Goal: Task Accomplishment & Management: Manage account settings

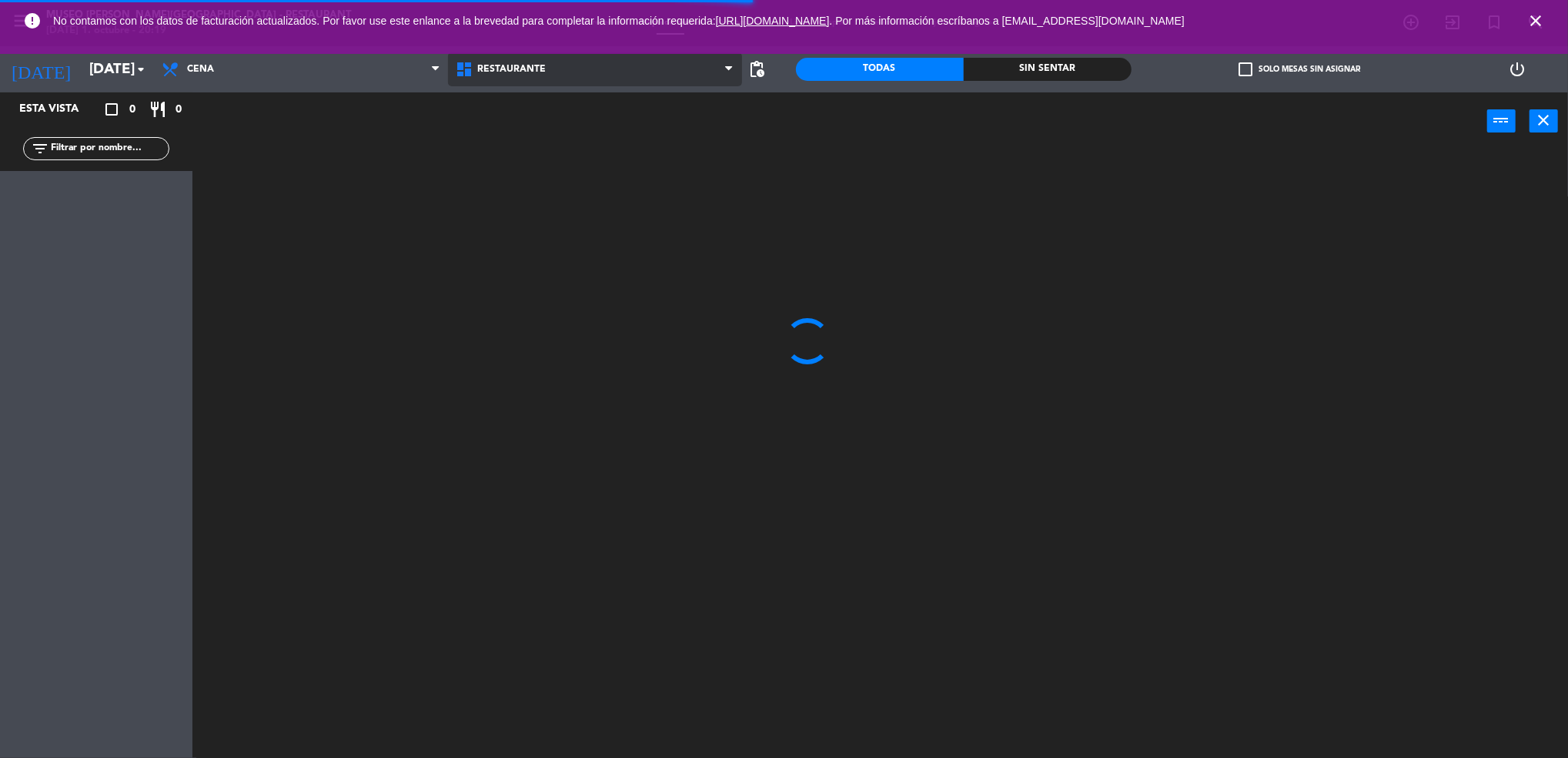
click at [482, 80] on span "Restaurante" at bounding box center [594, 69] width 294 height 34
click at [487, 146] on ng-component "menu [GEOGRAPHIC_DATA][PERSON_NAME] - Restaurant [DATE] 1. octubre - 20:19 Mis …" at bounding box center [784, 381] width 1568 height 762
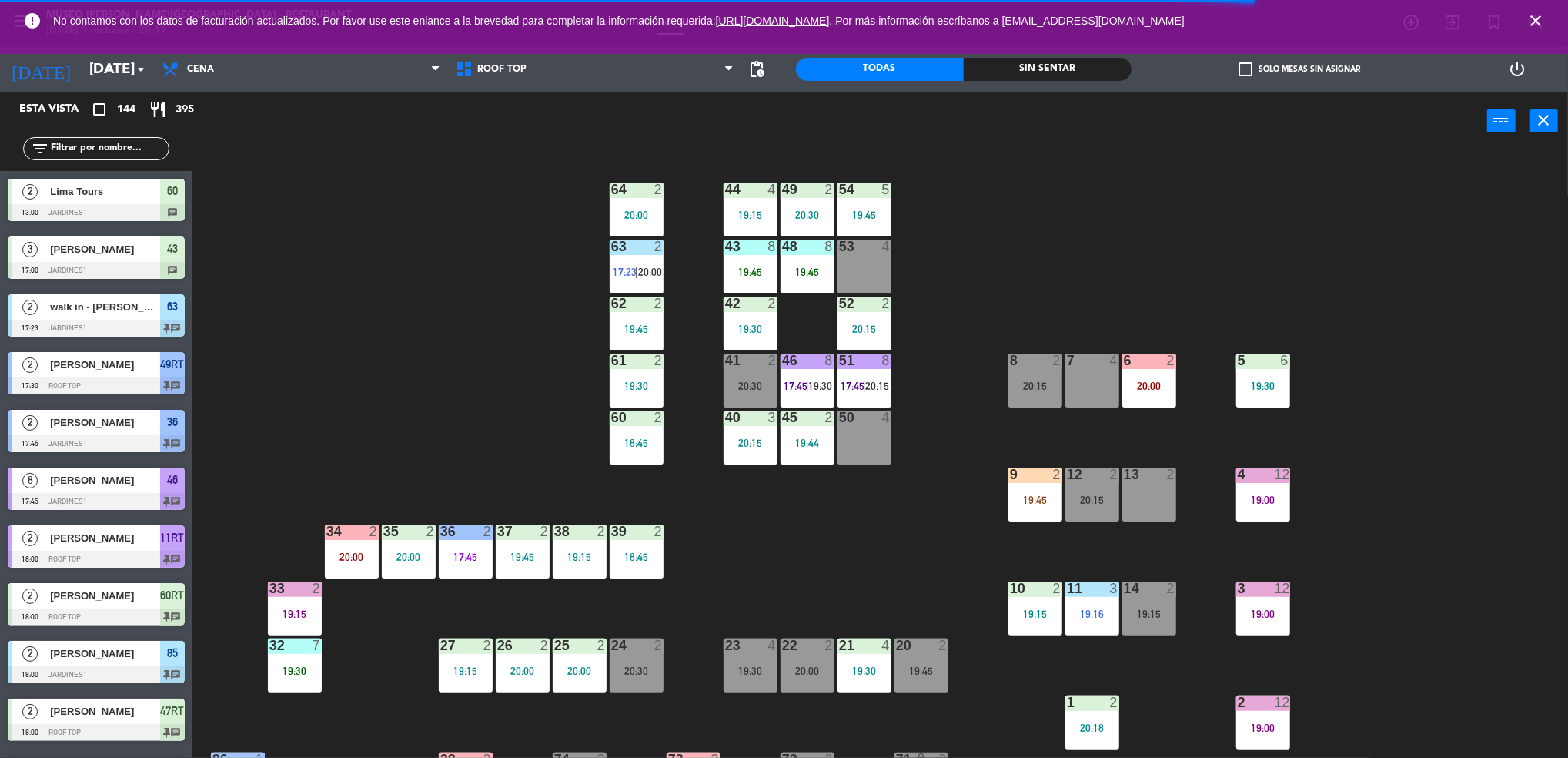
click at [155, 146] on input "text" at bounding box center [109, 148] width 119 height 17
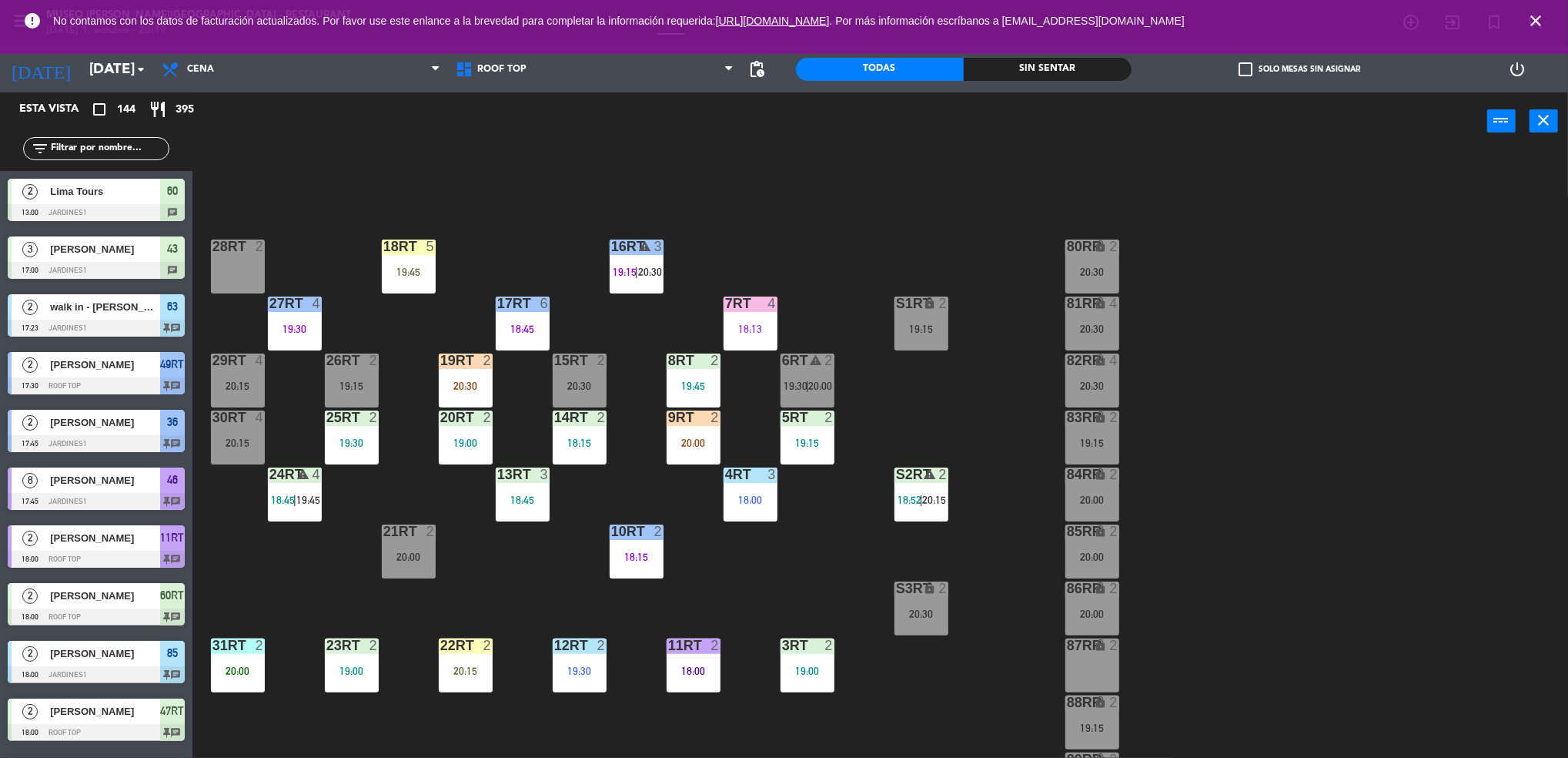
click at [1533, 24] on icon "close" at bounding box center [1535, 21] width 18 height 18
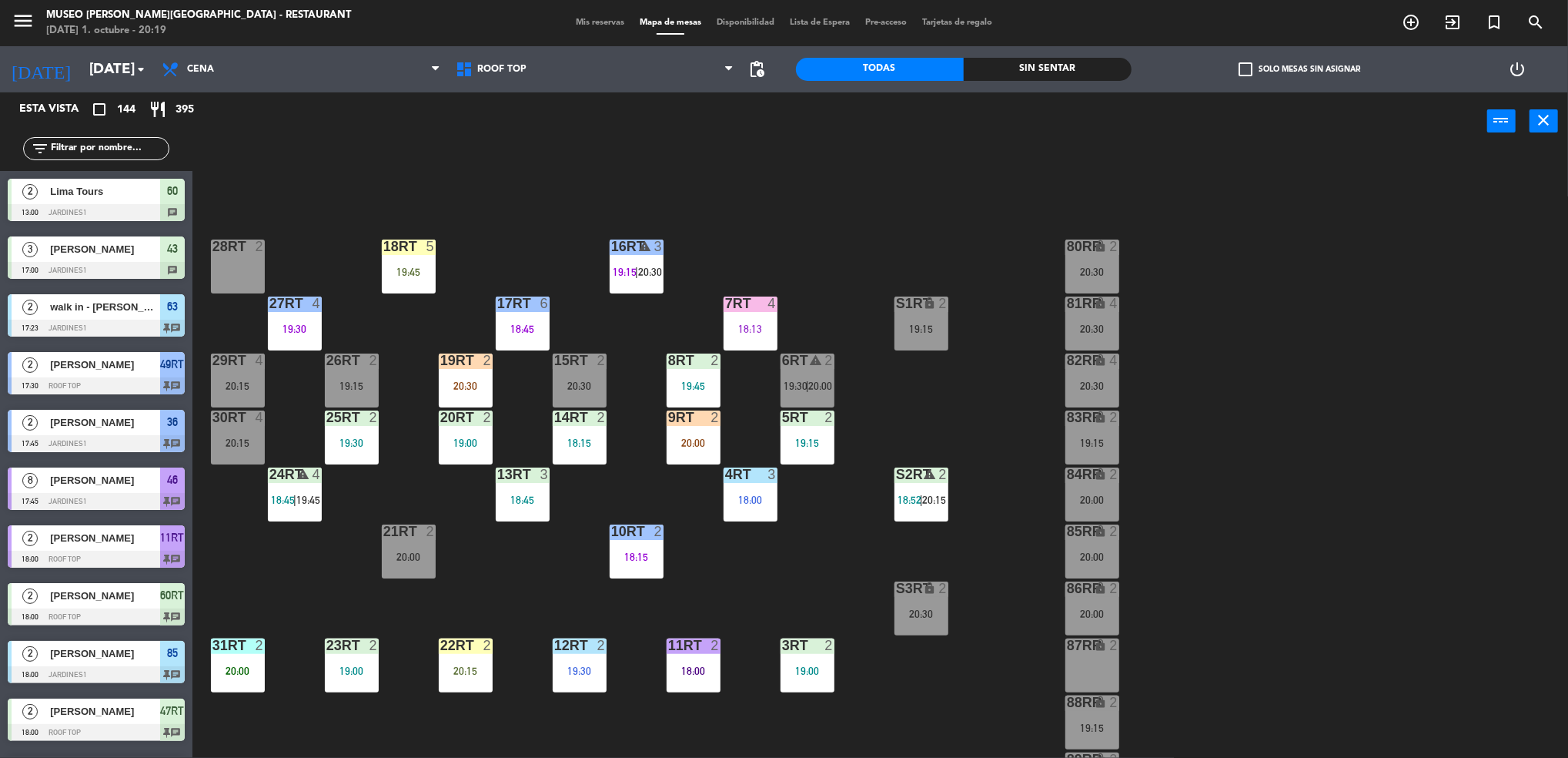
drag, startPoint x: 588, startPoint y: 23, endPoint x: 563, endPoint y: 36, distance: 28.2
click at [563, 36] on div "menu [GEOGRAPHIC_DATA][PERSON_NAME] - Restaurant [DATE] 1. octubre - 20:19 Mis …" at bounding box center [784, 23] width 1568 height 46
click at [582, 23] on span "Mis reservas" at bounding box center [600, 23] width 64 height 8
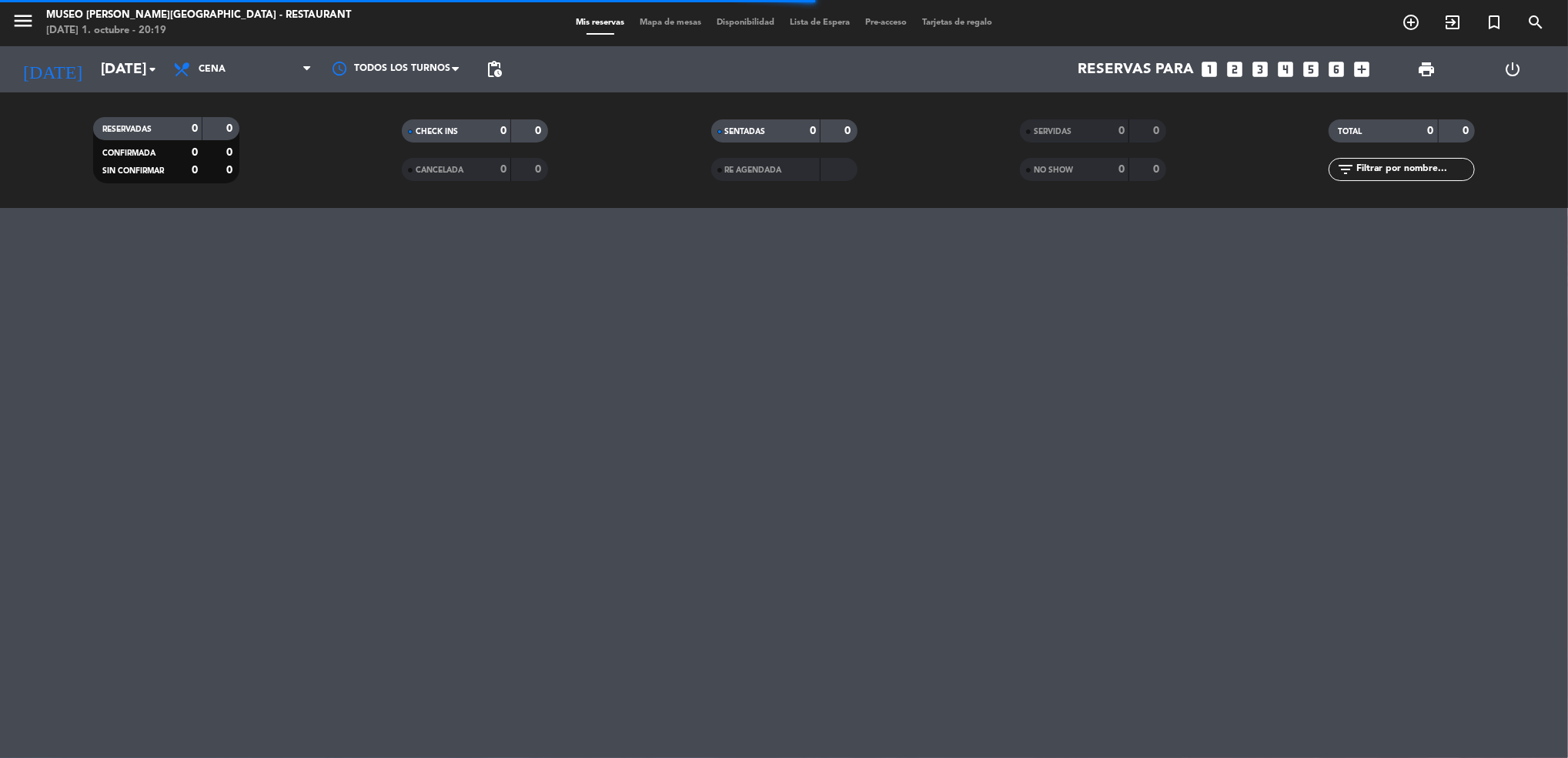
click at [1052, 172] on span "NO SHOW" at bounding box center [1053, 169] width 39 height 8
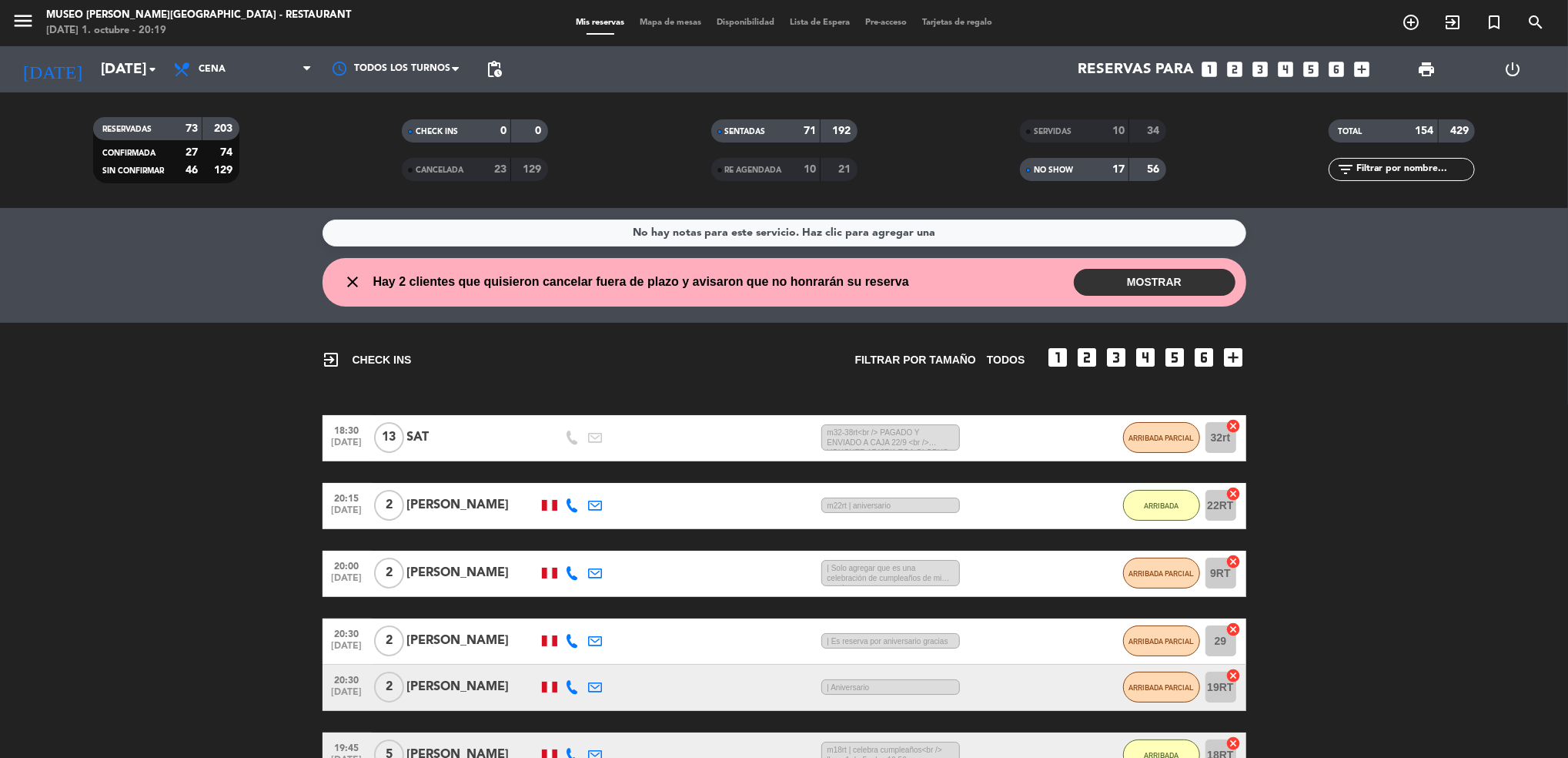
click at [1364, 167] on input "text" at bounding box center [1414, 169] width 119 height 17
type input "[PERSON_NAME]"
click at [680, 22] on span "Mapa de mesas" at bounding box center [670, 23] width 77 height 8
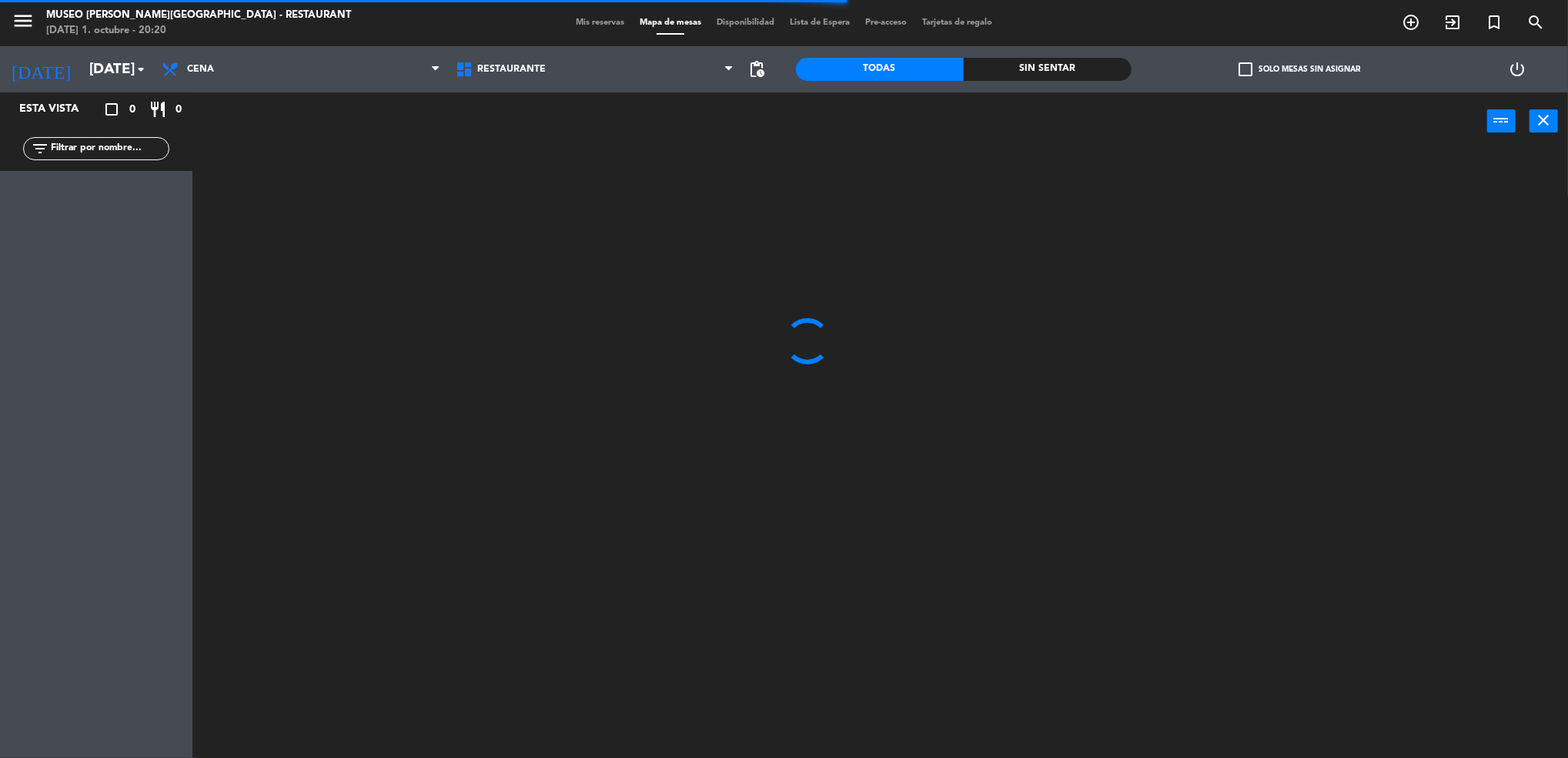
click at [126, 146] on input "text" at bounding box center [109, 148] width 119 height 17
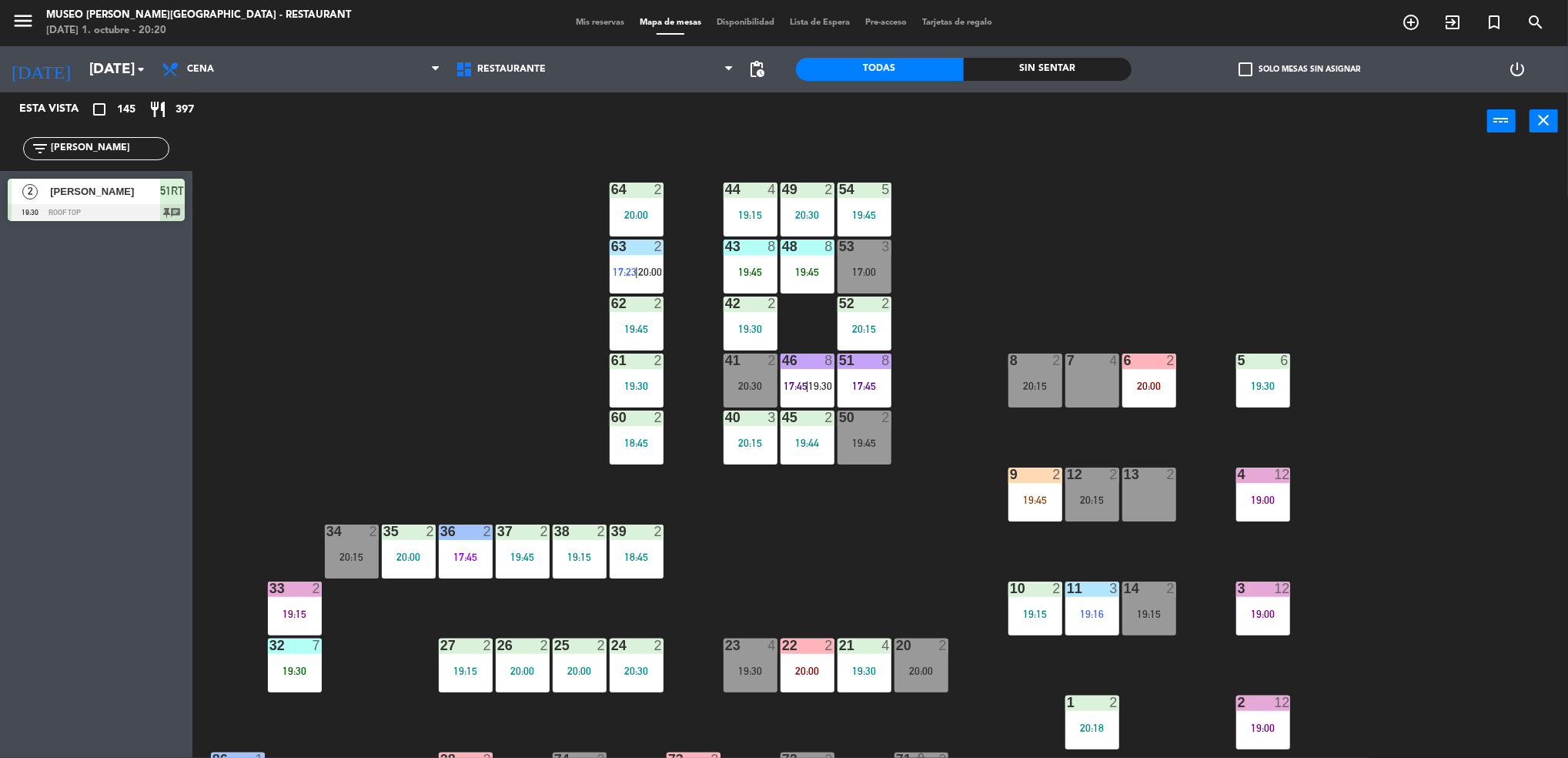
type input "[PERSON_NAME]"
click at [146, 397] on div "Esta vista crop_square 145 restaurant 397 filter_list [PERSON_NAME] 2 [PERSON_N…" at bounding box center [96, 424] width 193 height 665
click at [503, 84] on span "Restaurante" at bounding box center [594, 69] width 294 height 34
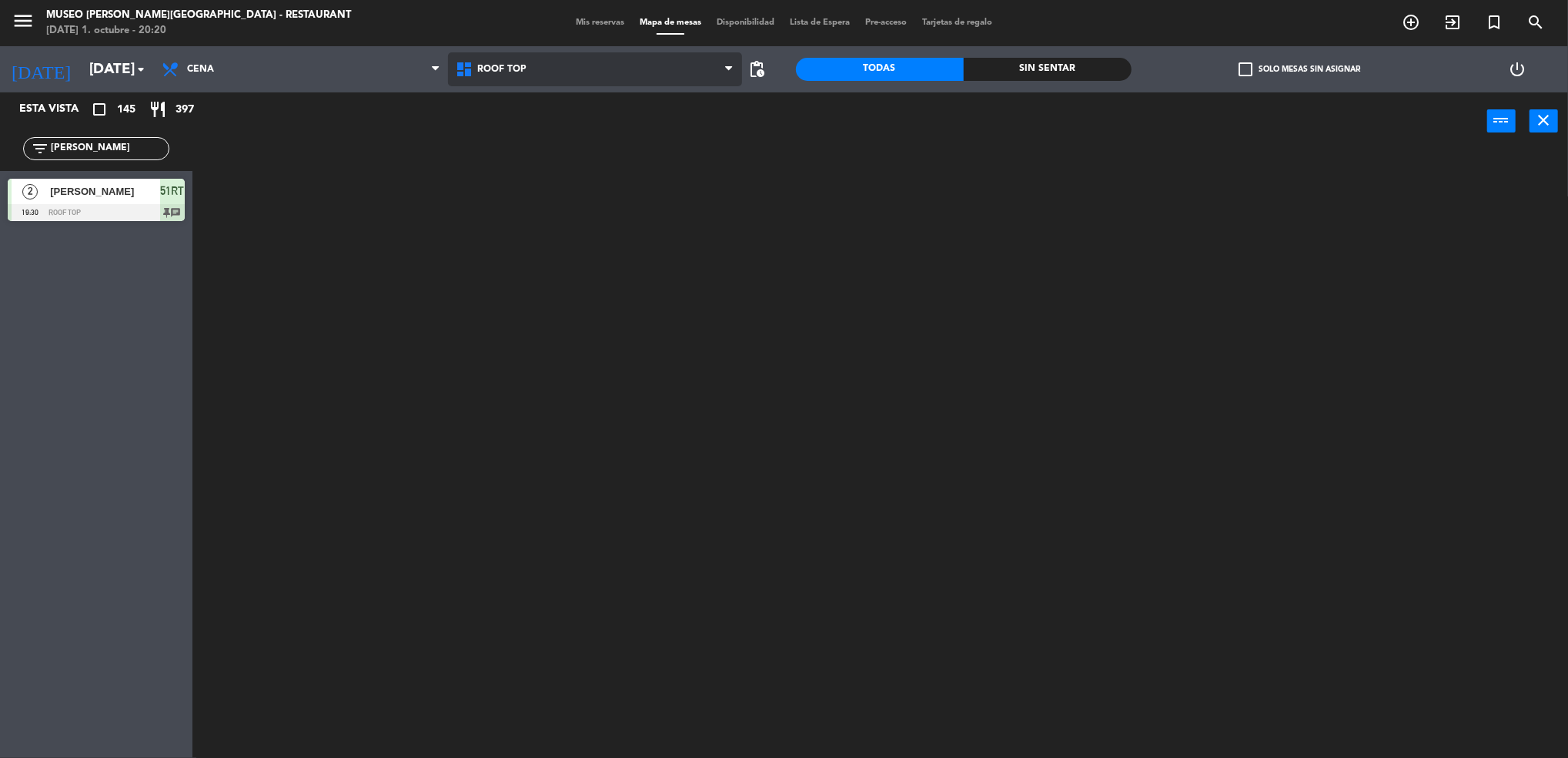
click at [503, 142] on ng-component "menu [GEOGRAPHIC_DATA][PERSON_NAME] - Restaurant [DATE] 1. octubre - 20:20 Mis …" at bounding box center [784, 381] width 1568 height 762
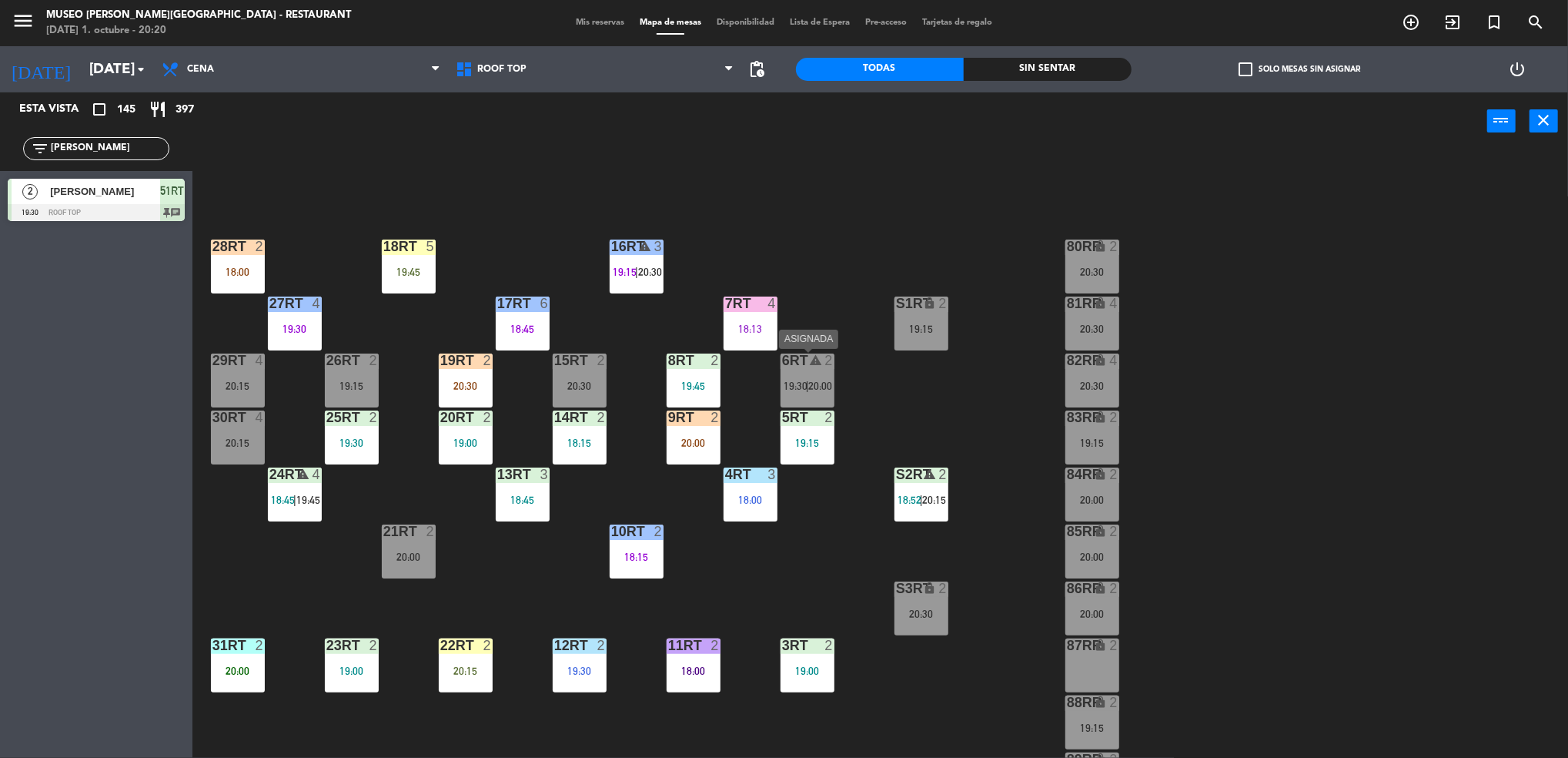
click at [803, 373] on div "6RT warning 2 19:30 | 20:00" at bounding box center [807, 380] width 54 height 54
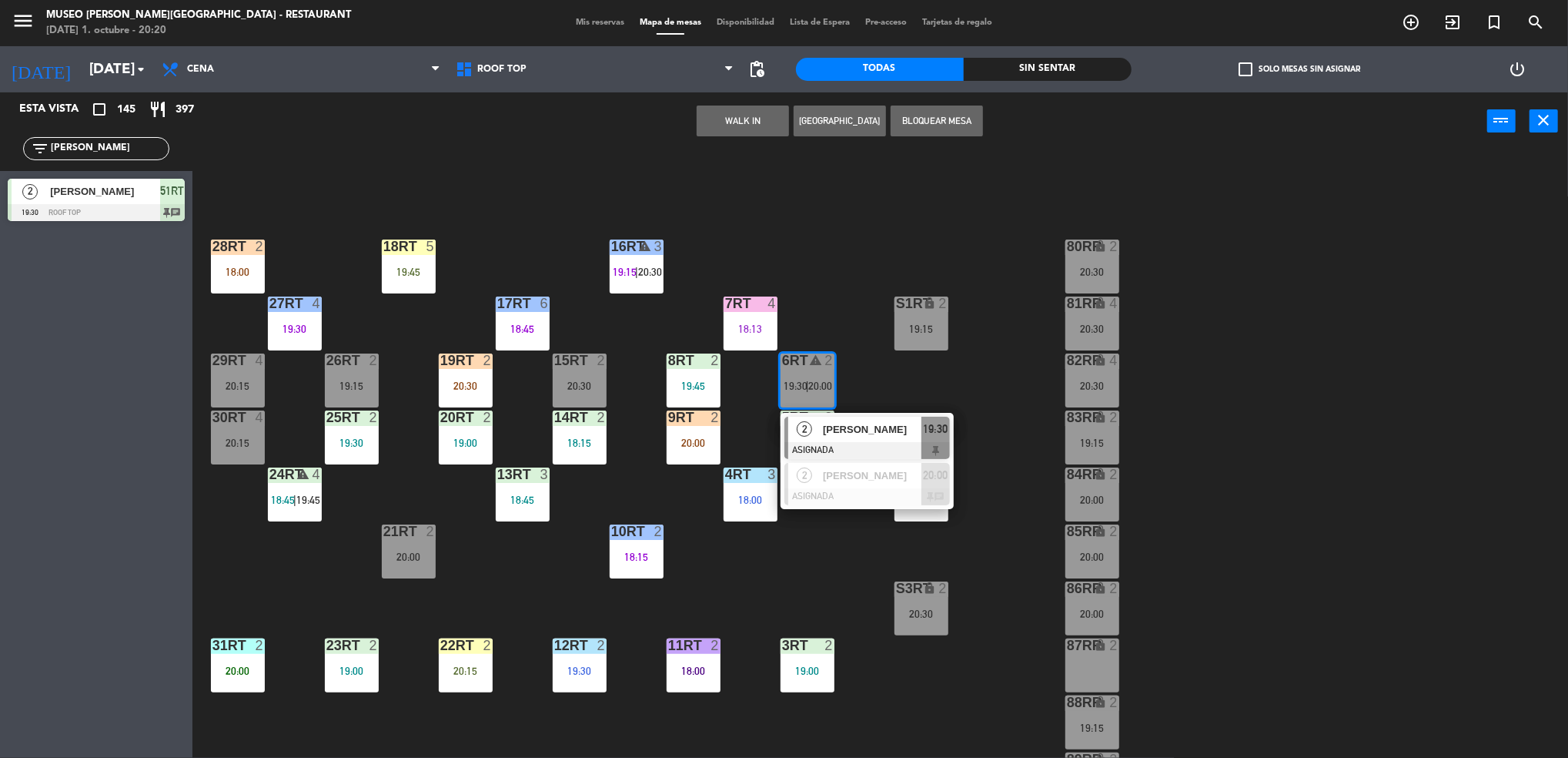
click at [762, 116] on button "WALK IN" at bounding box center [743, 121] width 92 height 31
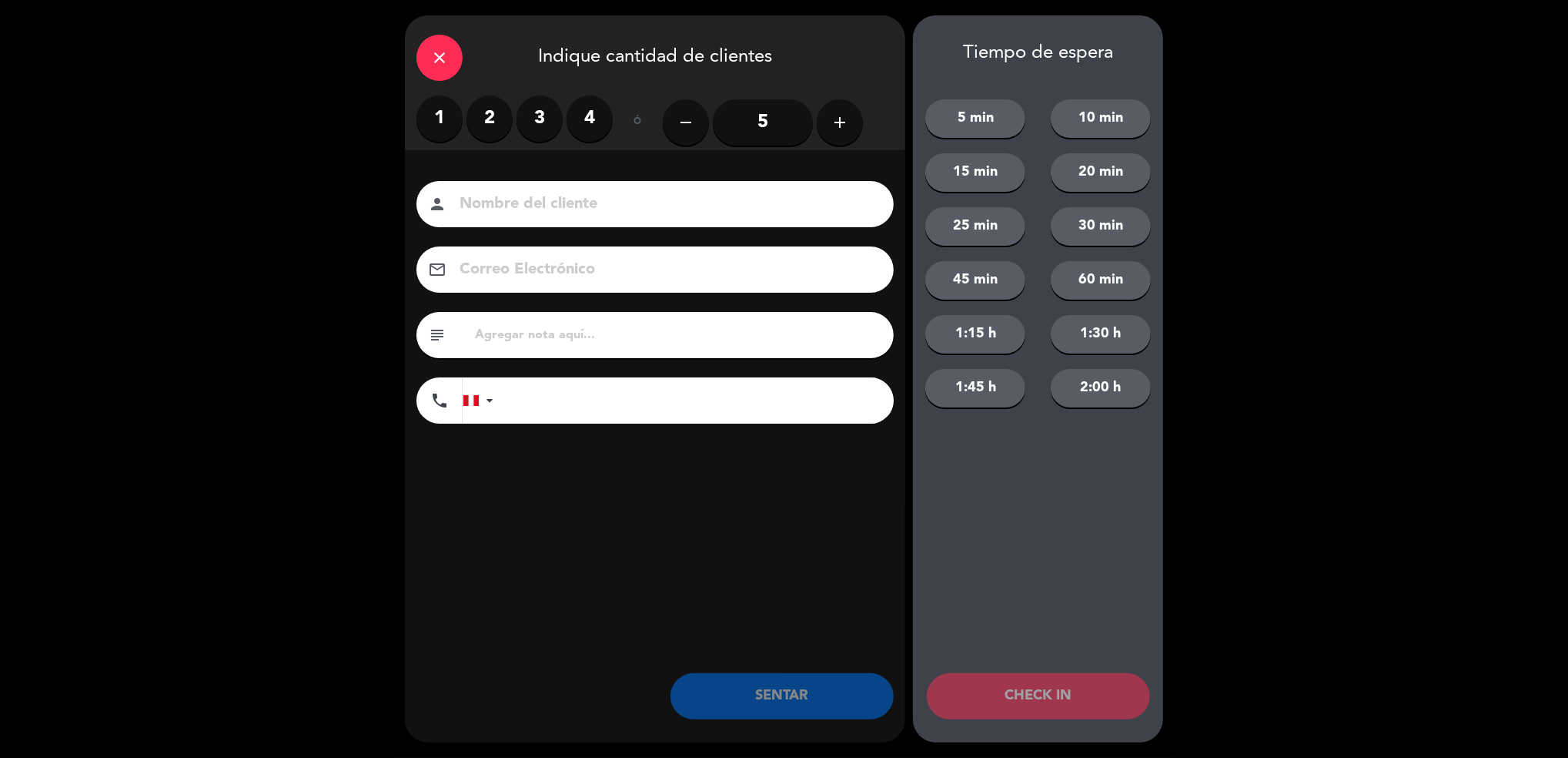
click at [474, 119] on label "2" at bounding box center [489, 118] width 46 height 46
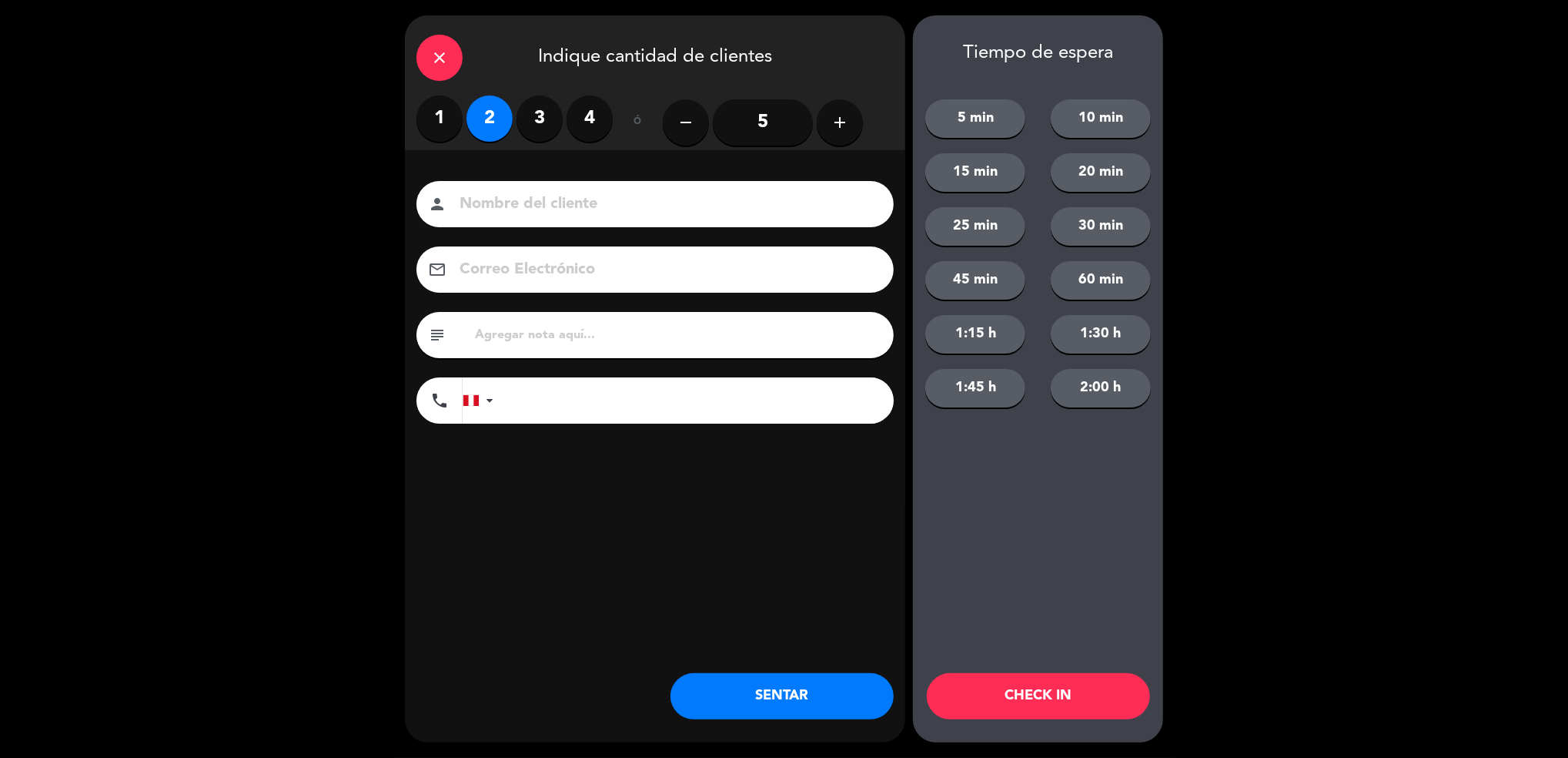
click at [510, 213] on input at bounding box center [665, 205] width 416 height 27
type input "Walk in - Almerco"
click at [513, 333] on input "text" at bounding box center [678, 335] width 409 height 22
type input "m6rt | aniversario"
click at [619, 411] on input "tel" at bounding box center [701, 400] width 385 height 46
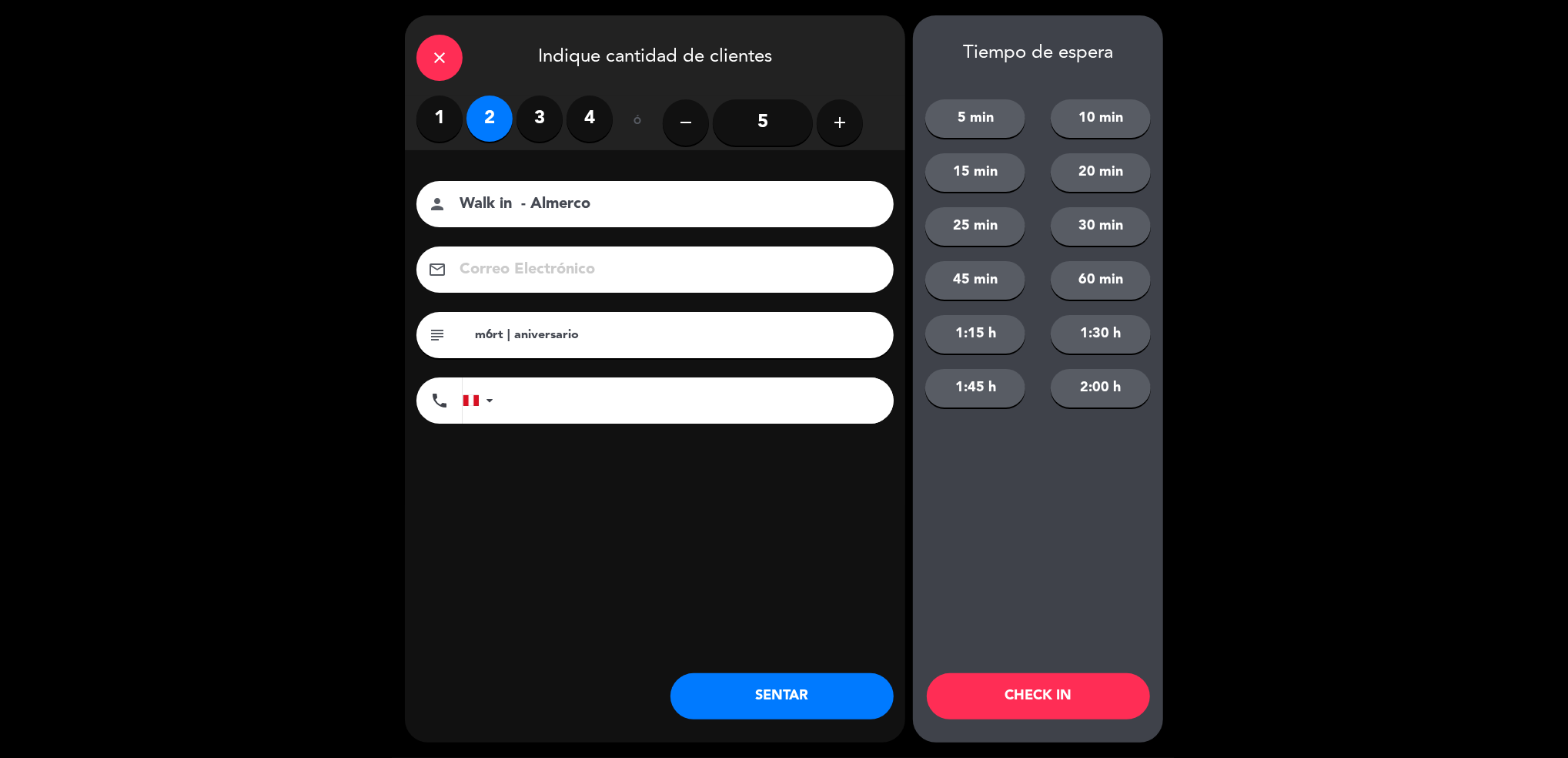
click at [677, 261] on input at bounding box center [665, 270] width 416 height 27
click at [798, 698] on button "SENTAR" at bounding box center [782, 696] width 223 height 46
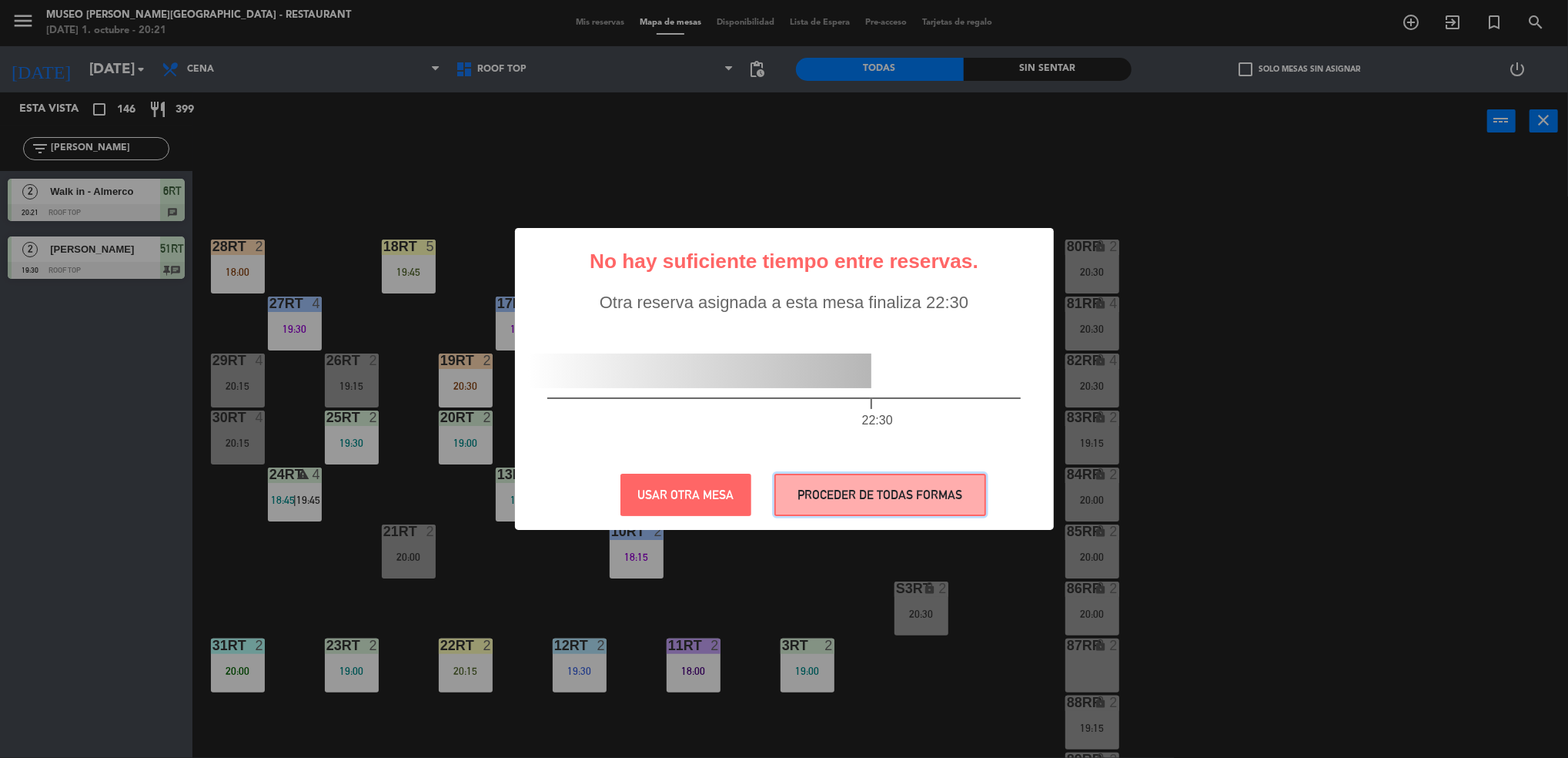
click at [810, 496] on button "PROCEDER DE TODAS FORMAS" at bounding box center [880, 495] width 212 height 43
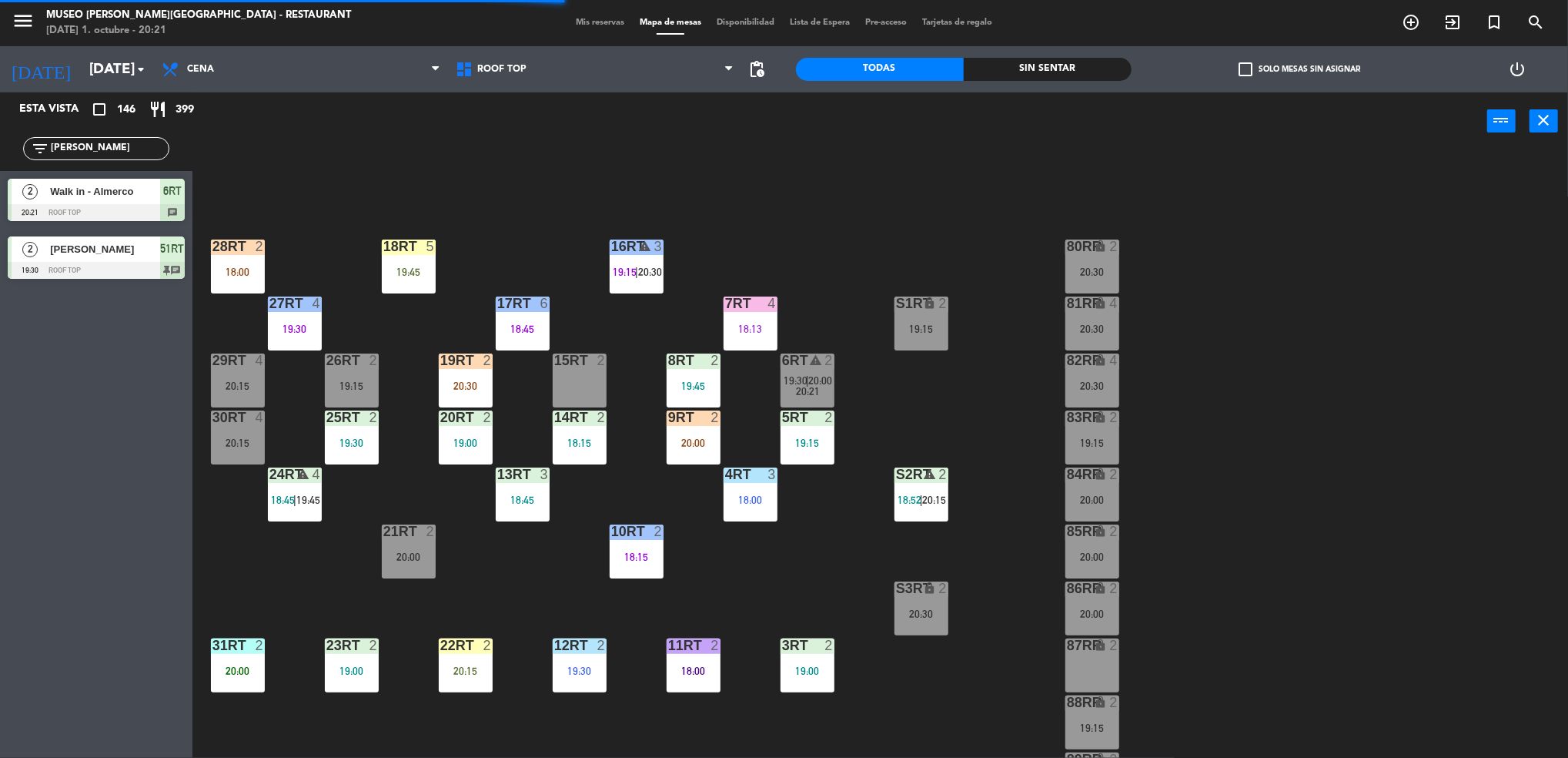
click at [800, 382] on span "19:30" at bounding box center [795, 380] width 23 height 13
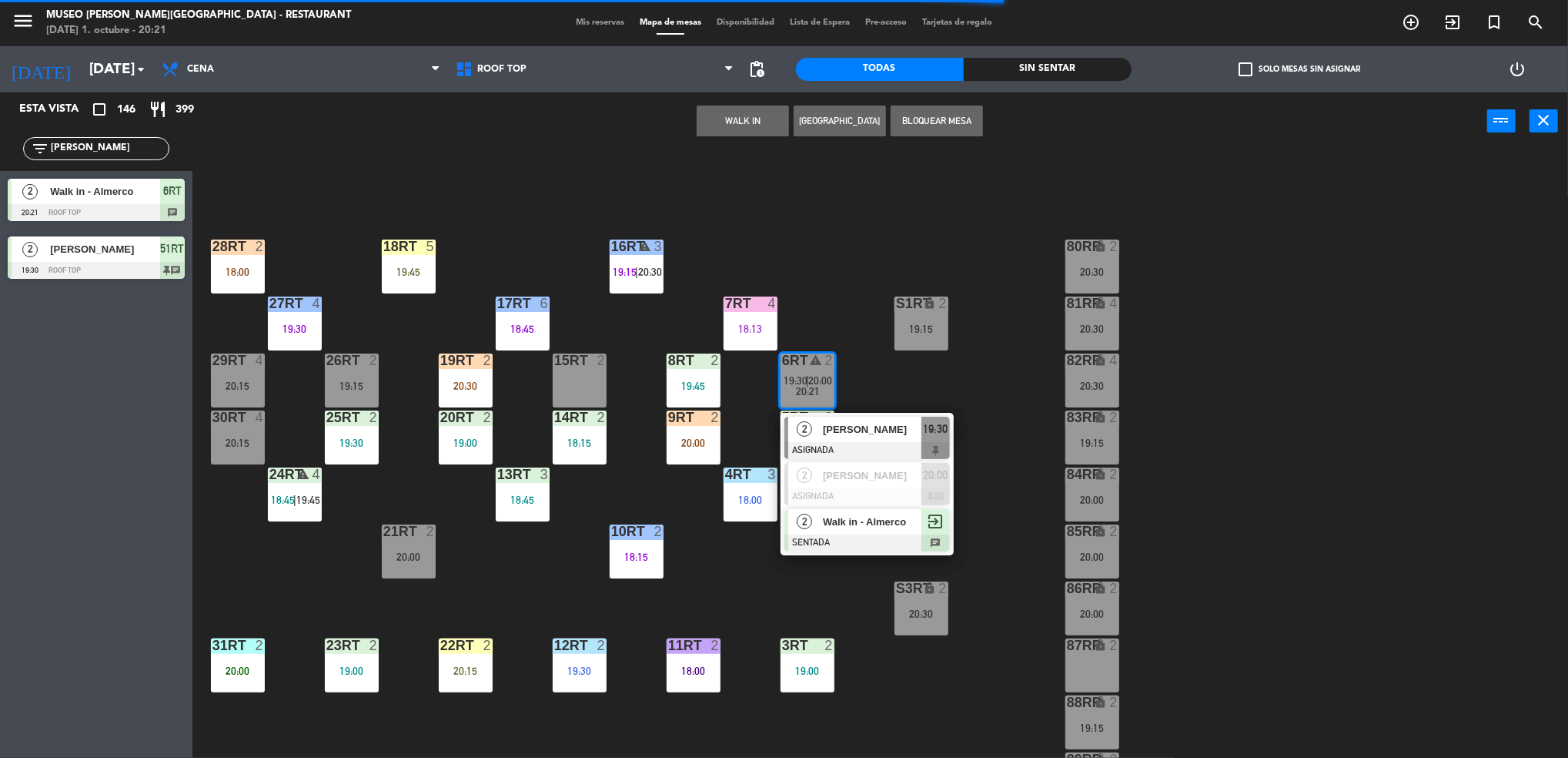
click at [881, 528] on span "Walk in - Almerco" at bounding box center [872, 521] width 99 height 16
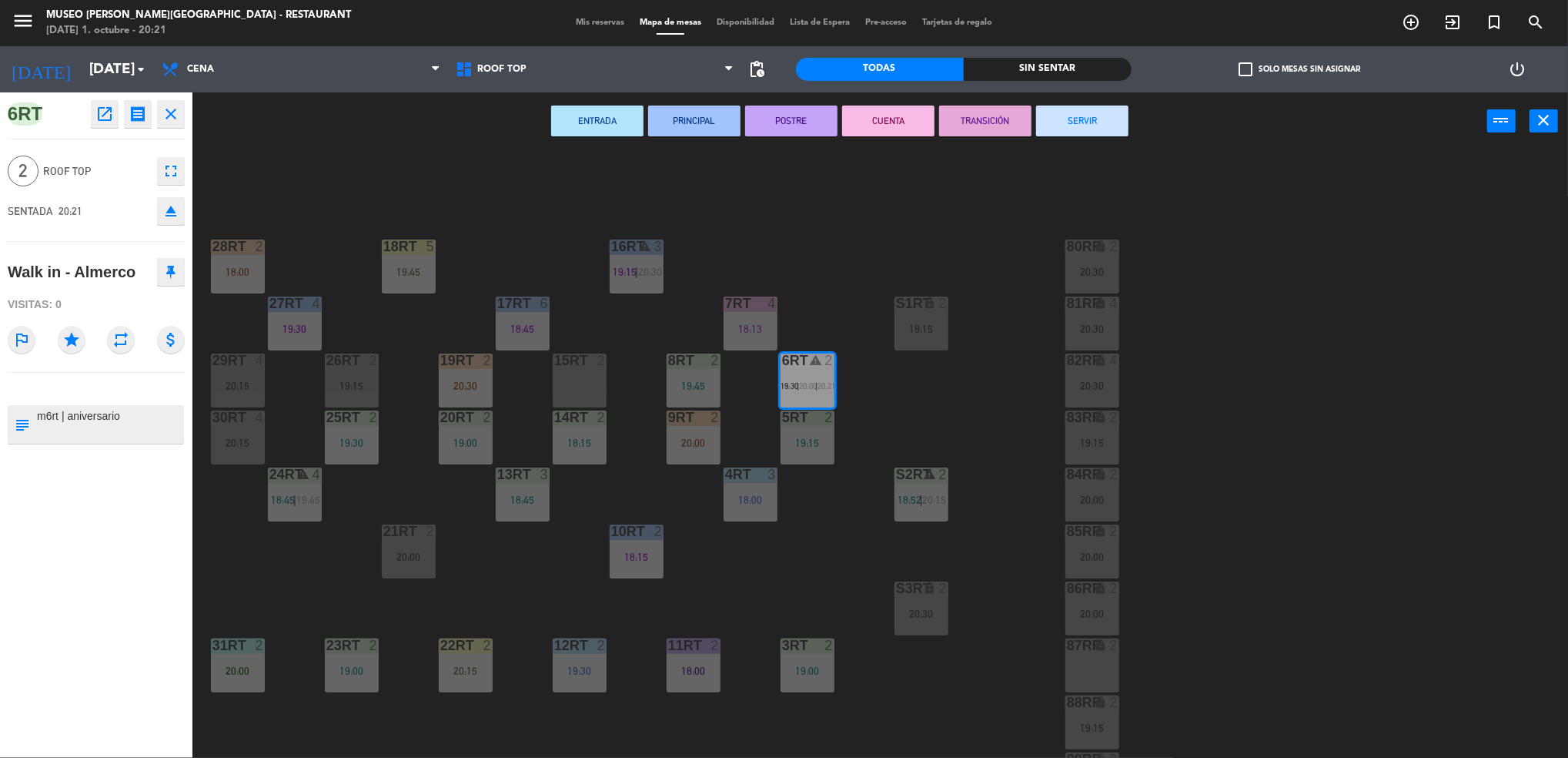
click at [1004, 194] on div "18RT 5 19:45 16RT warning 3 19:15 | 20:30 28RT 2 18:00 80RR lock 2 20:30 27RT 4…" at bounding box center [887, 459] width 1360 height 608
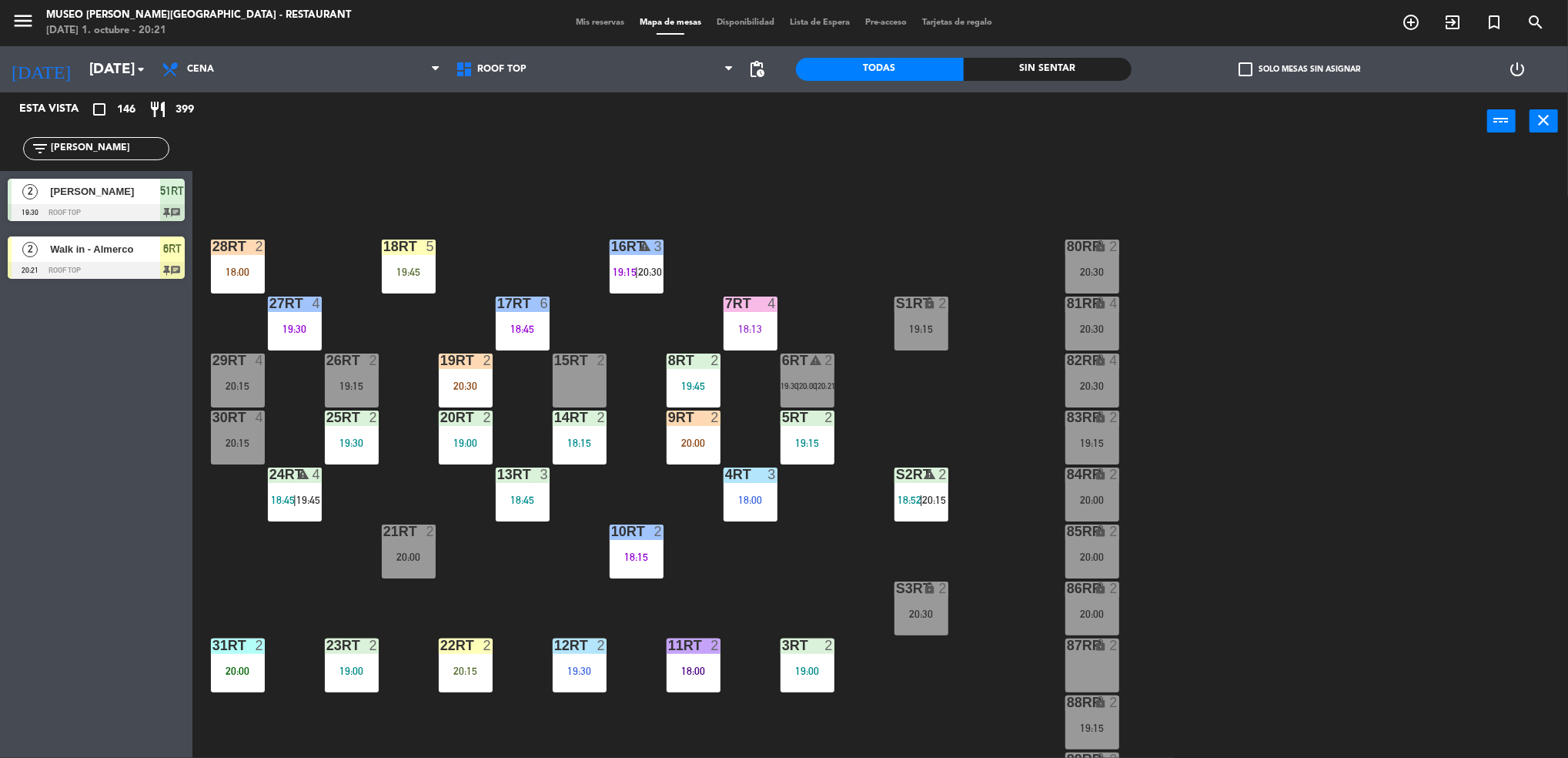
click at [810, 399] on div "6RT warning 2 19:30 | 20:00 | 20:21" at bounding box center [807, 380] width 54 height 54
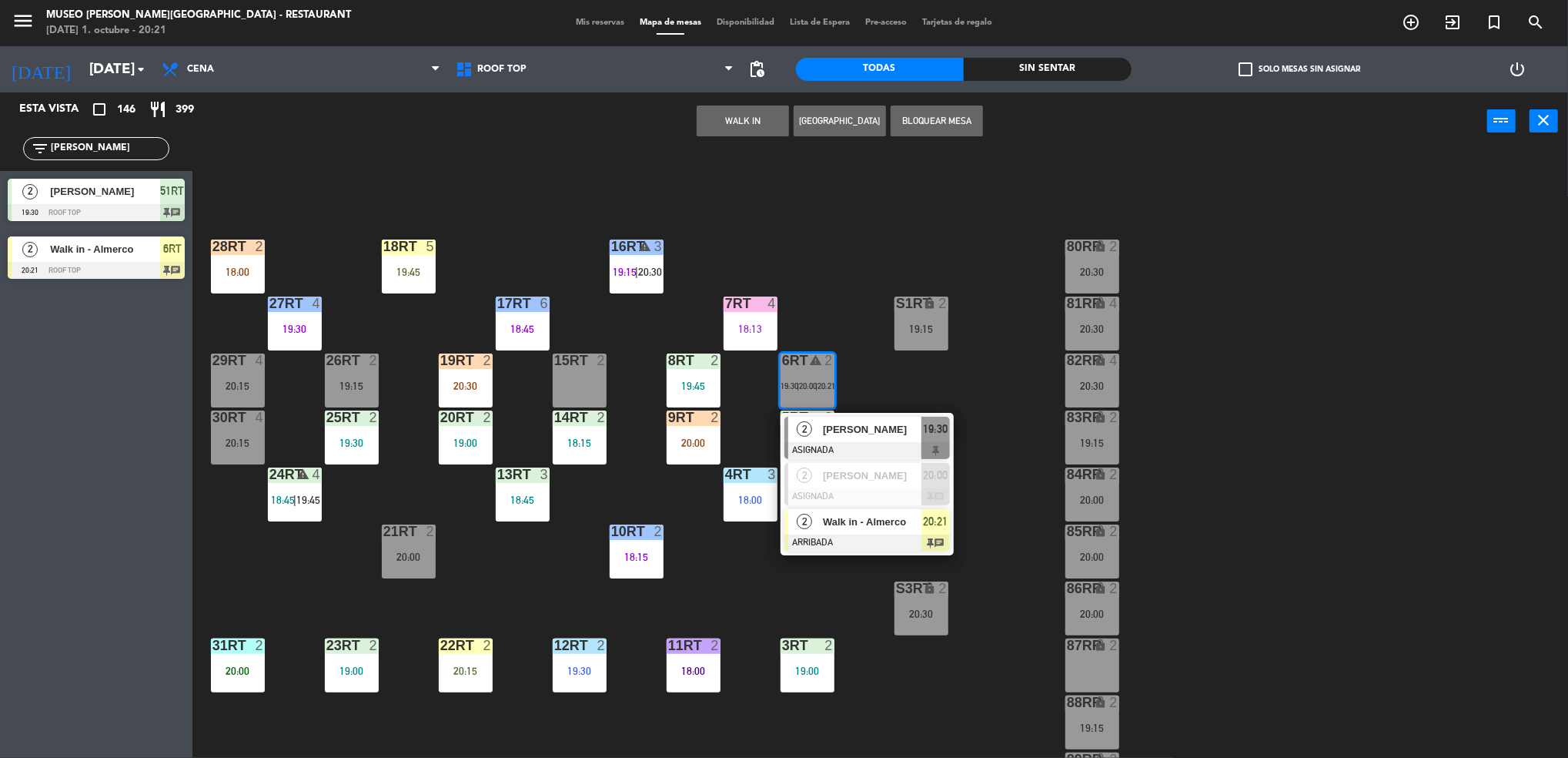
click at [875, 536] on div at bounding box center [867, 543] width 165 height 17
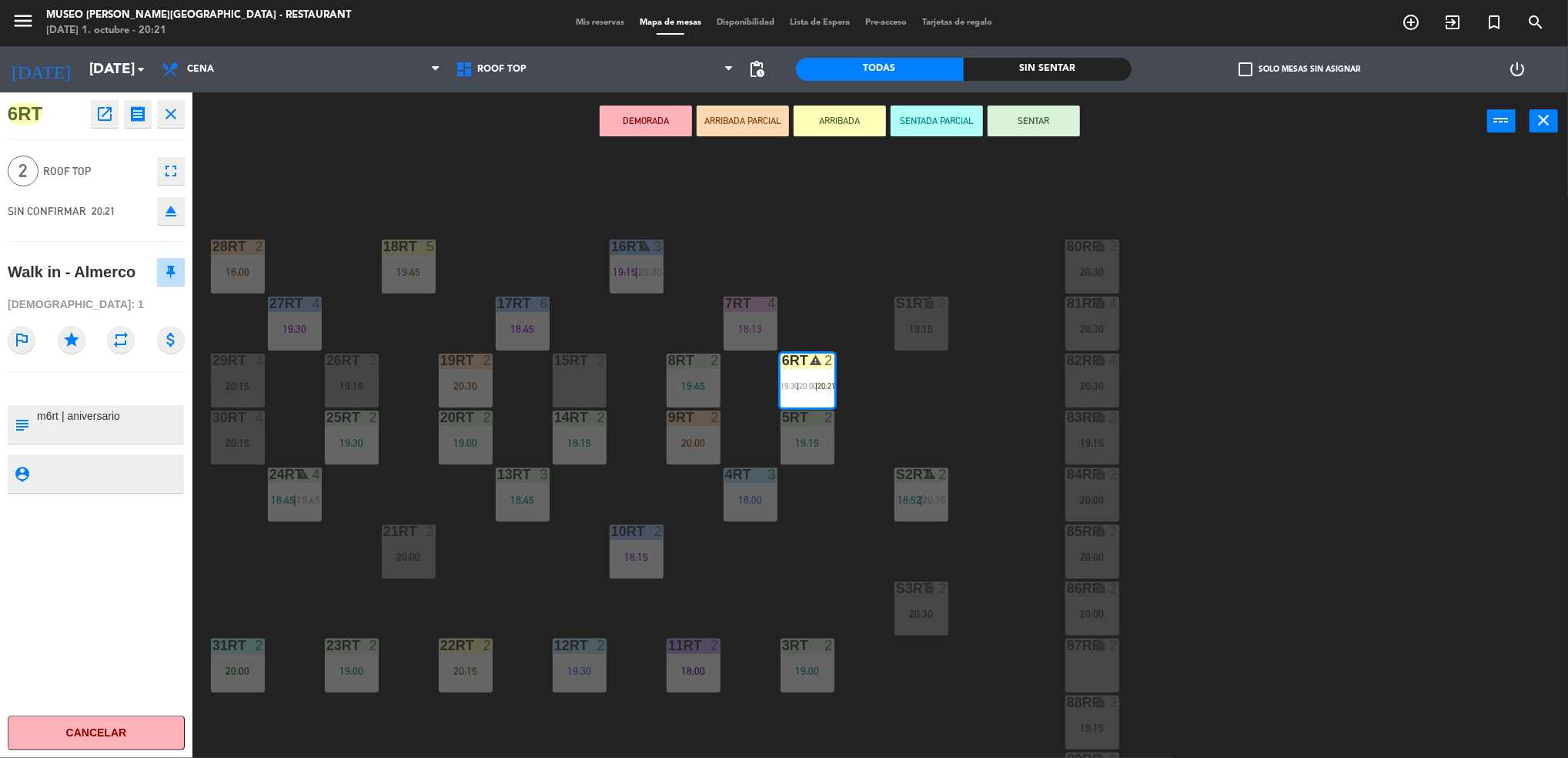
click at [1079, 384] on div "20:30" at bounding box center [1092, 386] width 54 height 11
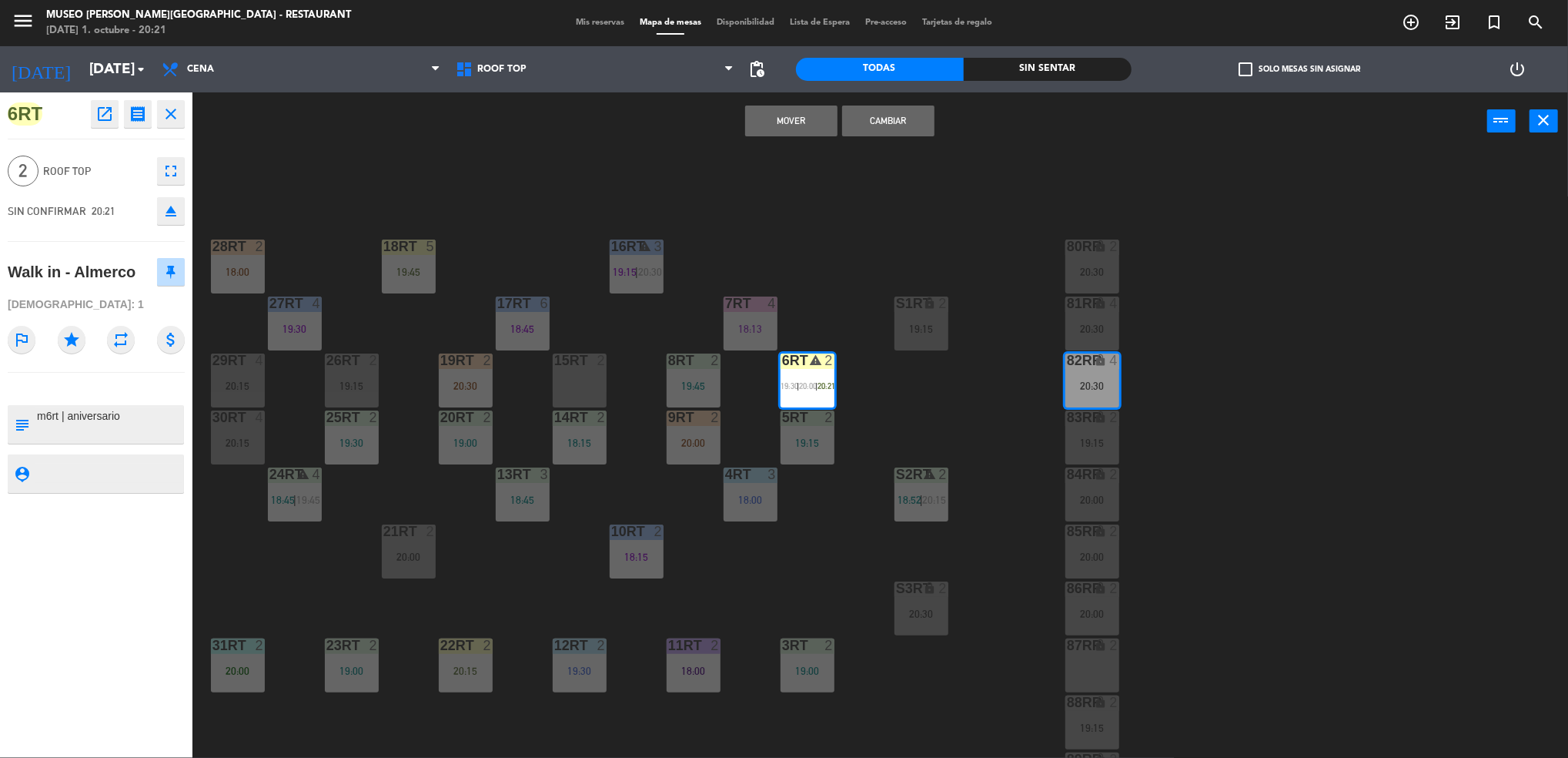
click at [768, 113] on button "Mover" at bounding box center [791, 121] width 92 height 31
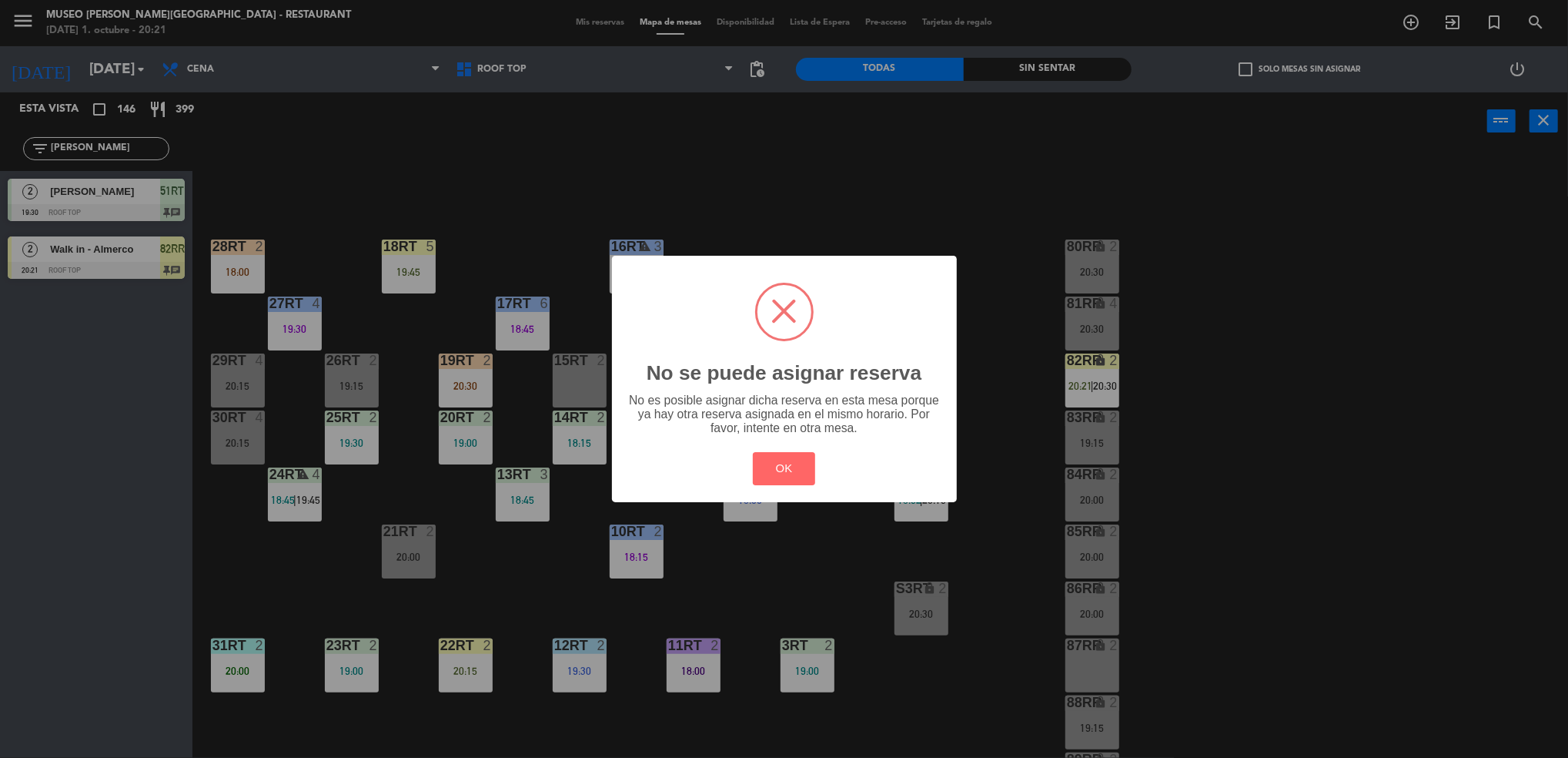
click at [784, 492] on div "? ! i No se puede asignar reserva × No es posible asignar dicha reserva en esta…" at bounding box center [784, 379] width 344 height 247
click at [795, 475] on button "OK" at bounding box center [784, 468] width 62 height 33
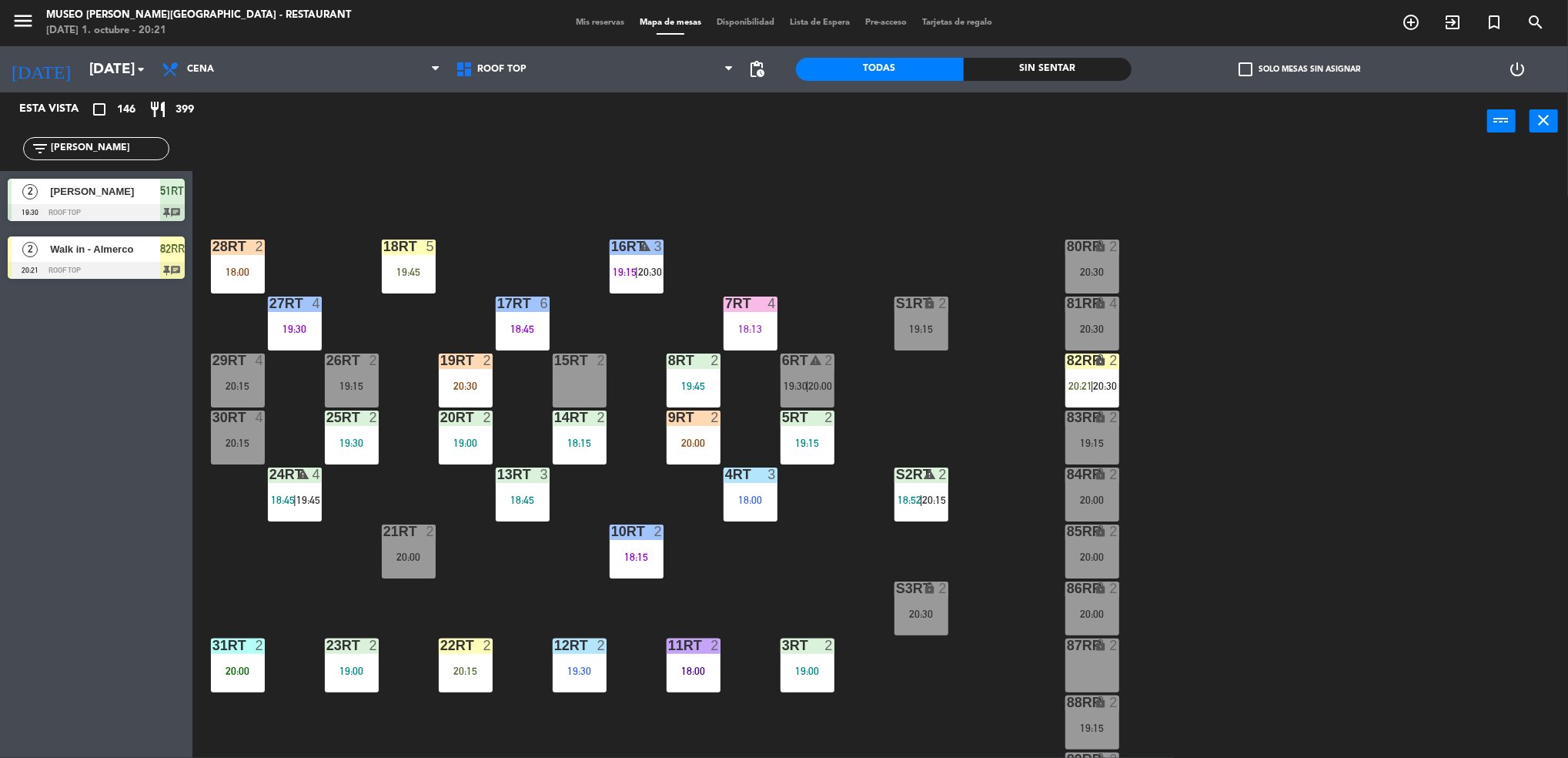
click at [825, 369] on div "6RT warning 2 19:30 | 20:00" at bounding box center [807, 380] width 54 height 54
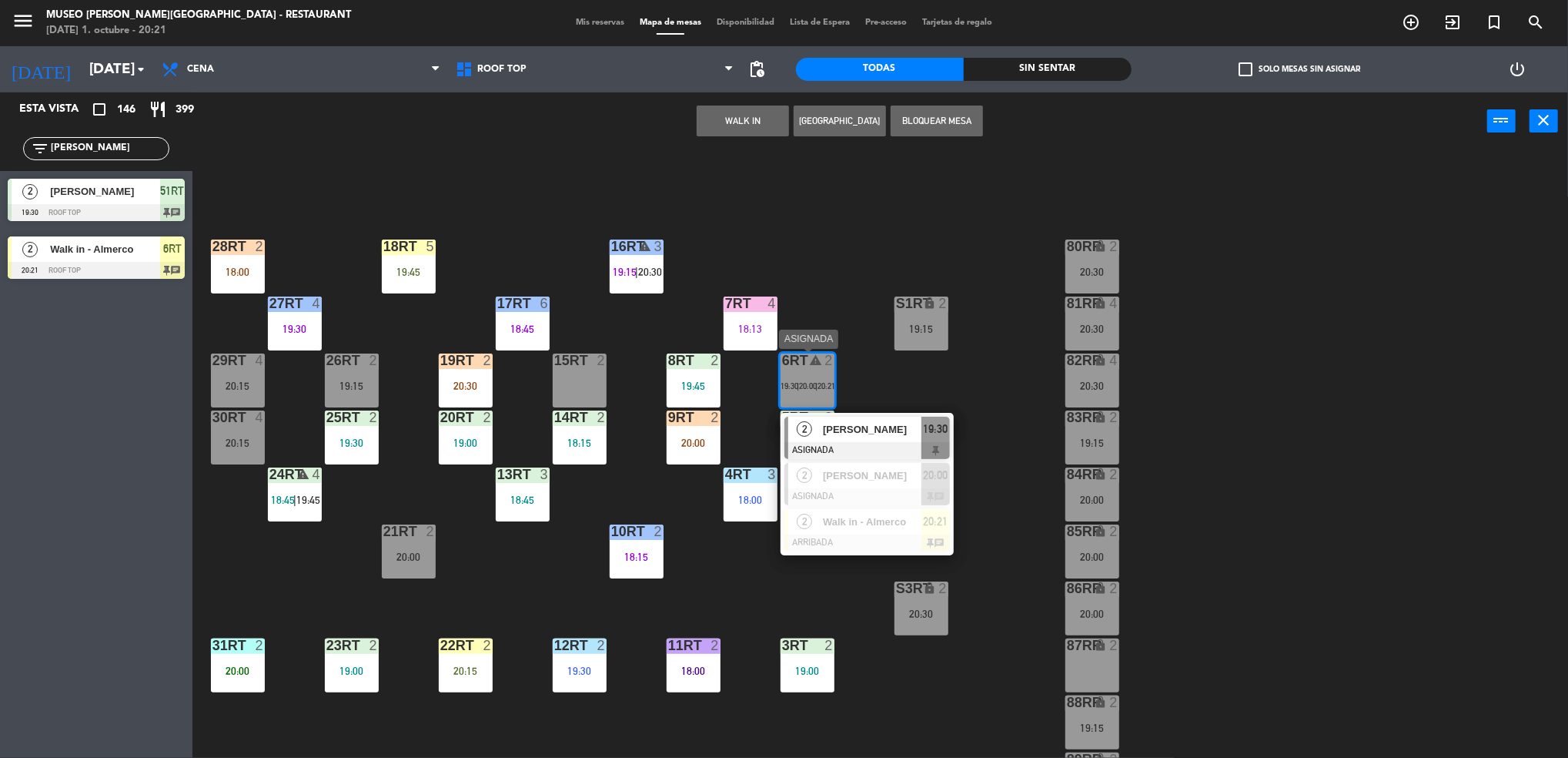
click at [838, 432] on span "[PERSON_NAME]" at bounding box center [872, 428] width 99 height 16
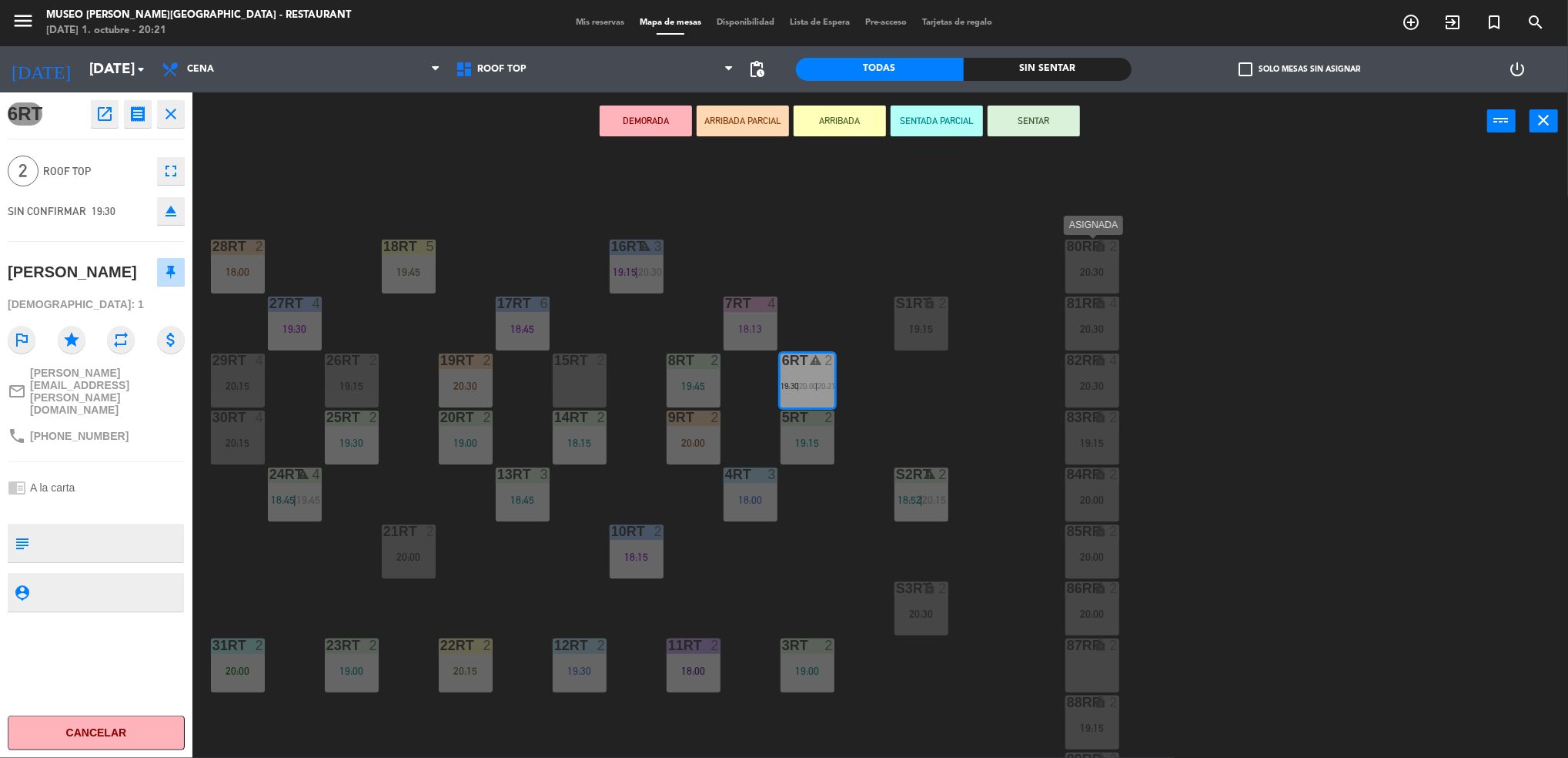
click at [1094, 272] on div "20:30" at bounding box center [1092, 272] width 54 height 11
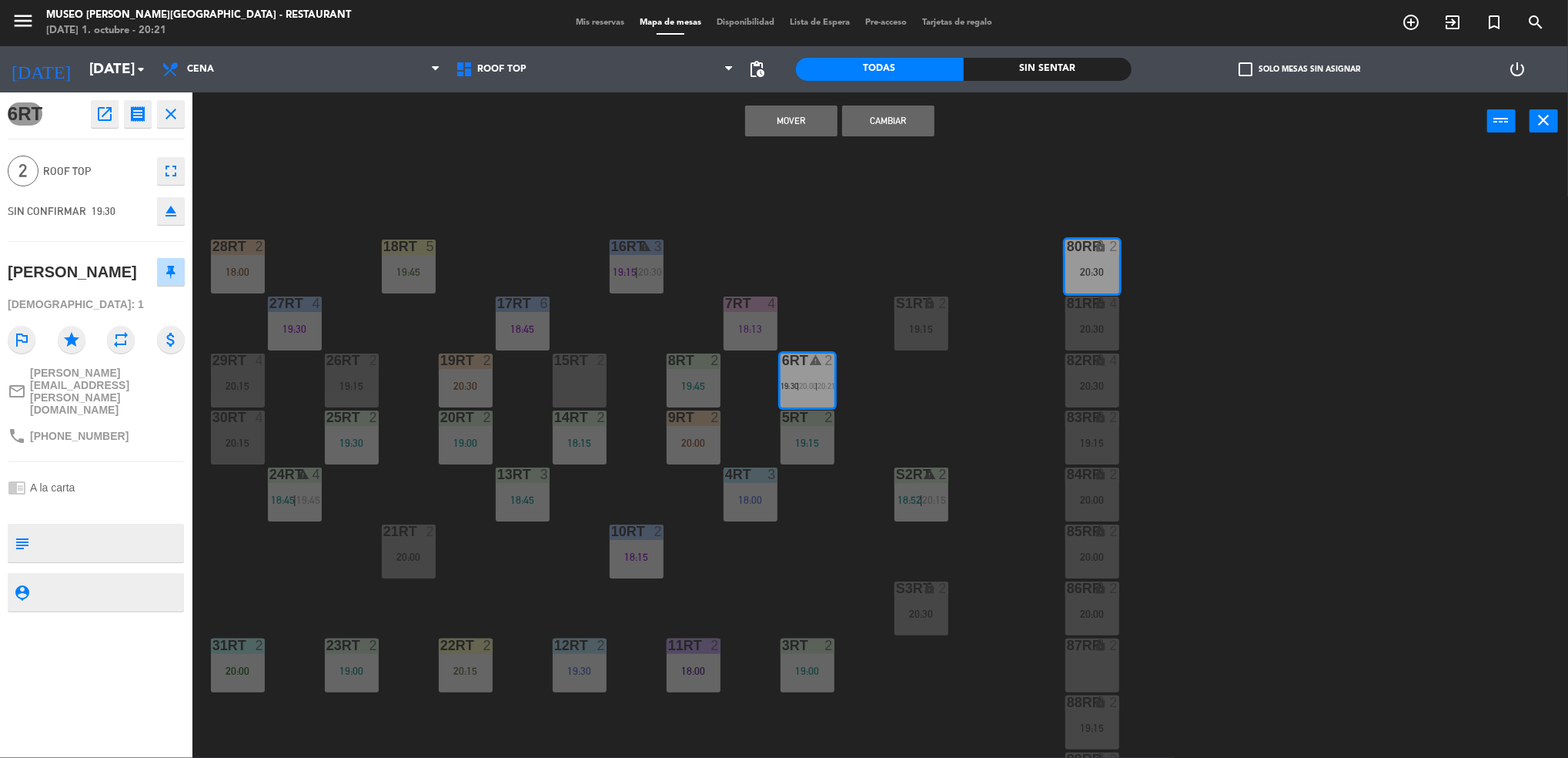
click at [772, 115] on button "Mover" at bounding box center [791, 121] width 92 height 31
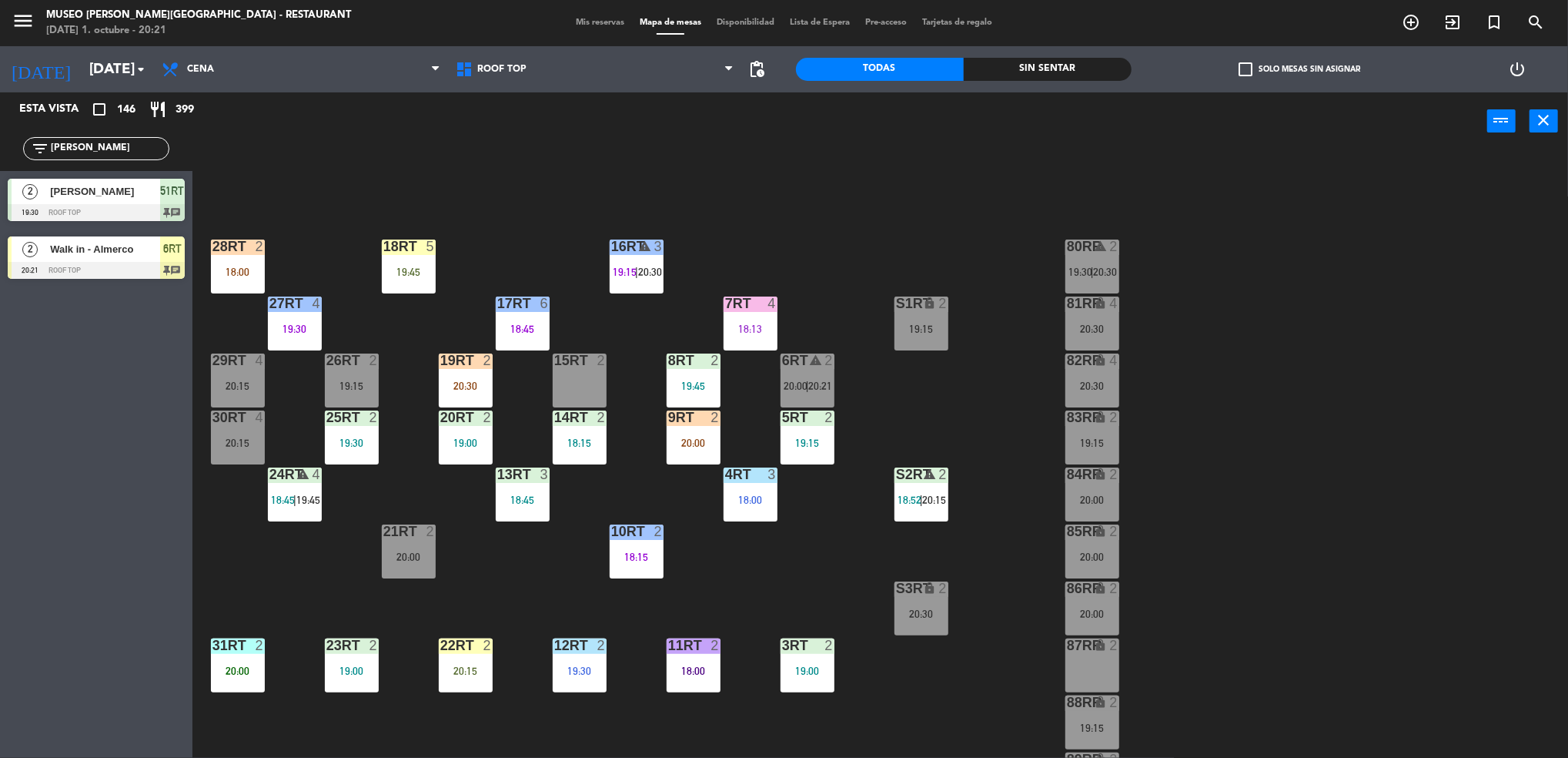
click at [796, 376] on div "6RT warning 2 20:00 | 20:21" at bounding box center [807, 380] width 54 height 54
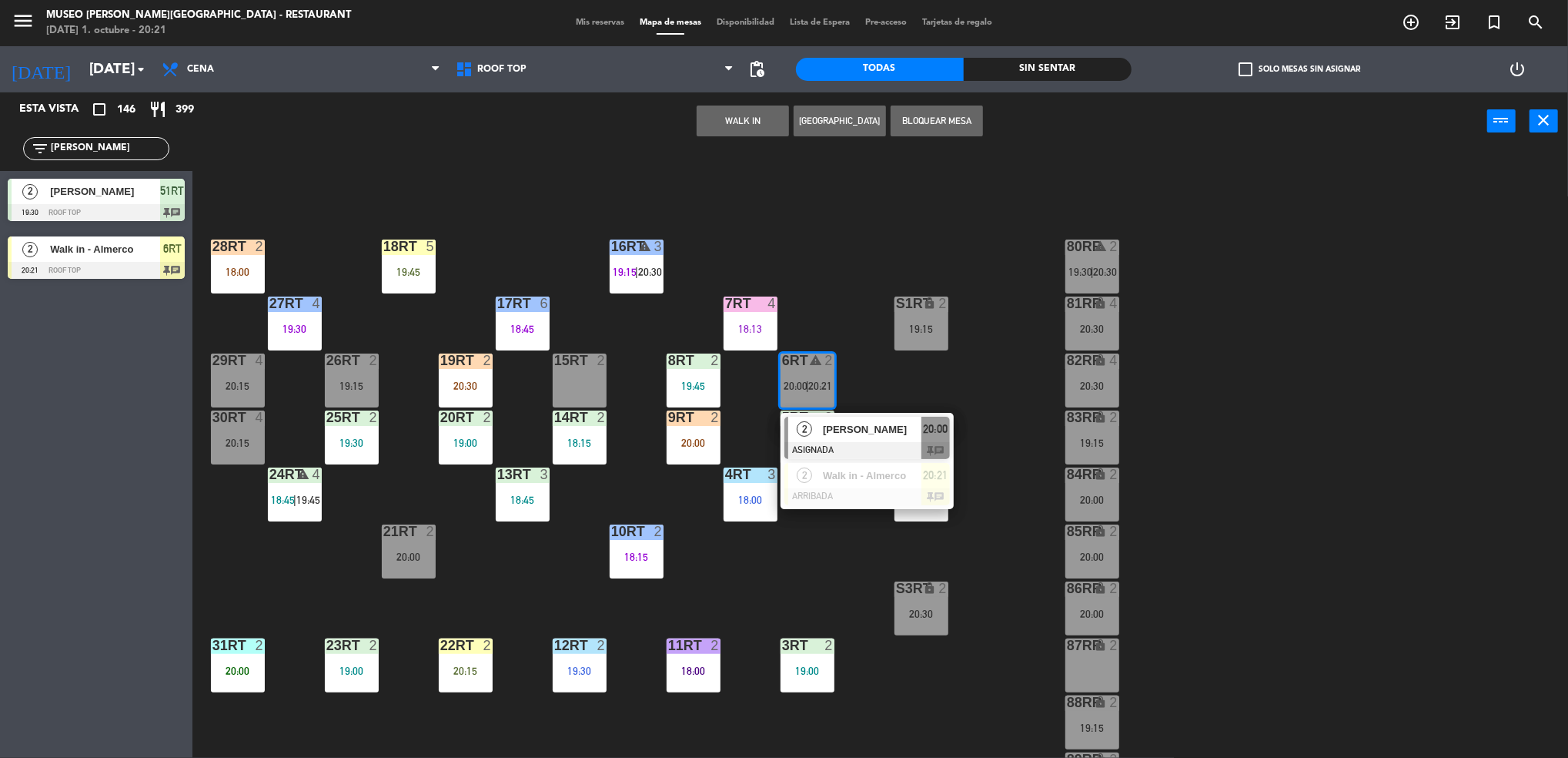
click at [819, 428] on div "2" at bounding box center [804, 429] width 33 height 25
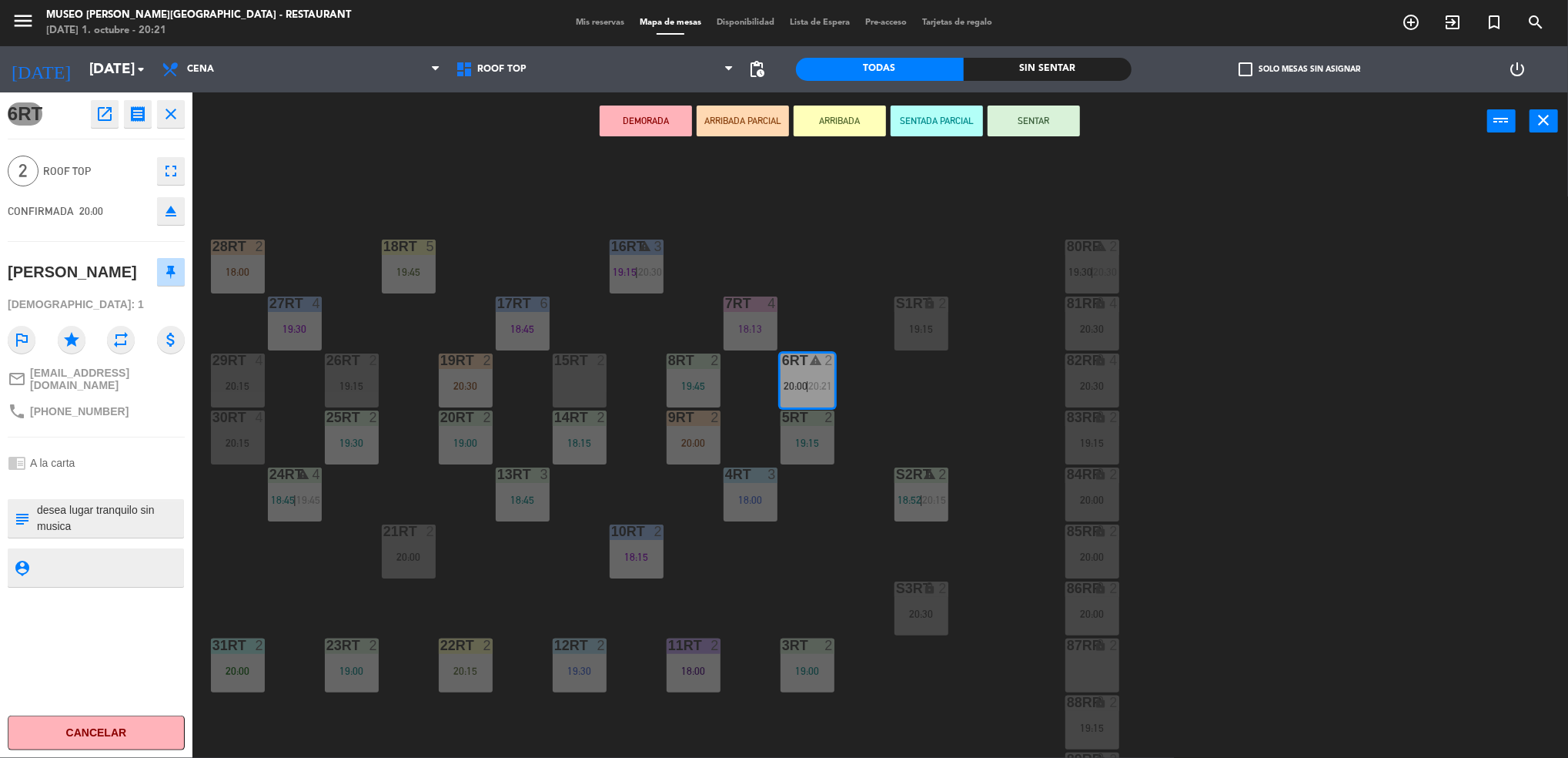
click at [345, 368] on div "26RT 2" at bounding box center [352, 361] width 54 height 15
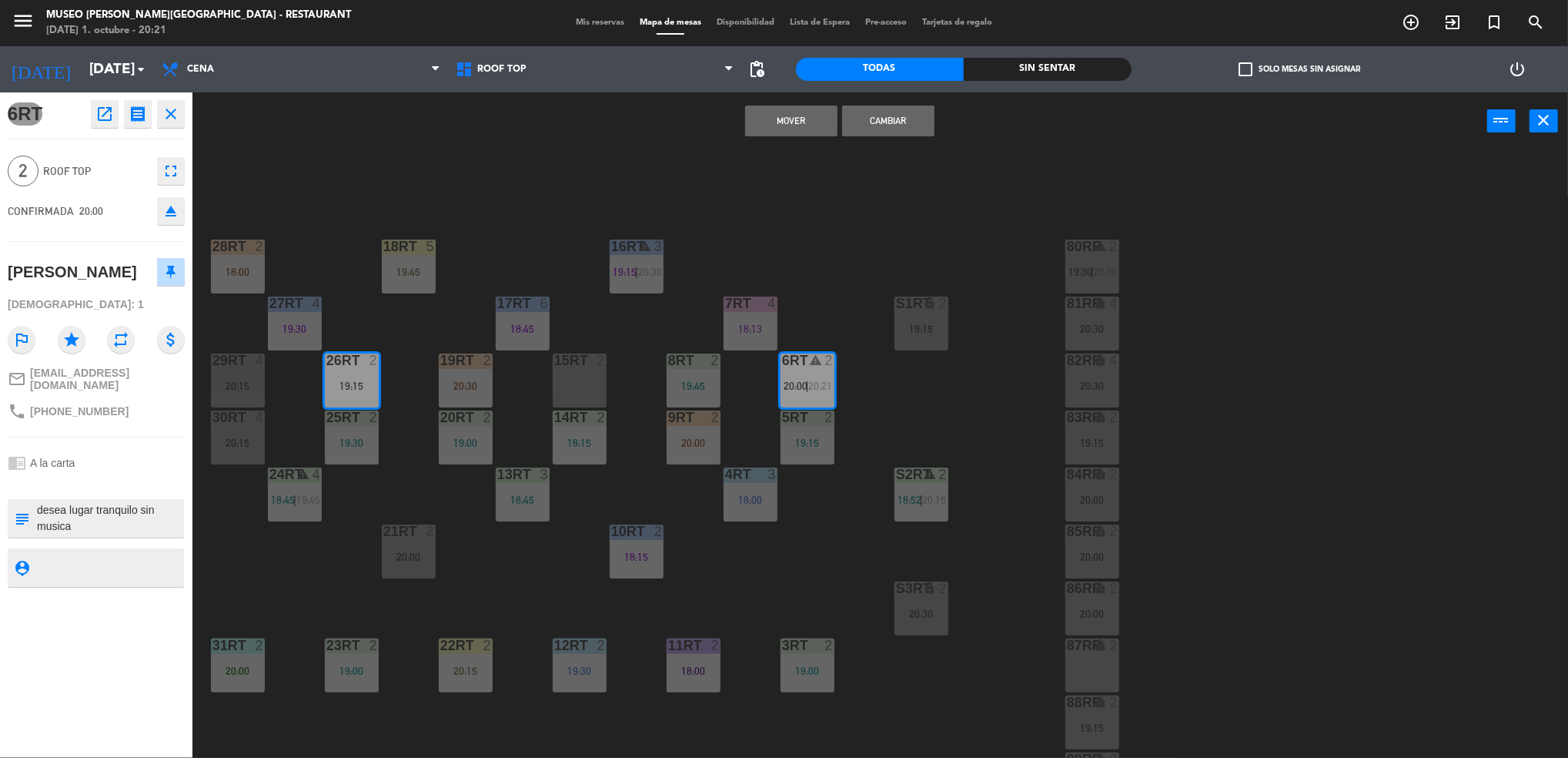
click at [902, 126] on button "Cambiar" at bounding box center [888, 121] width 92 height 31
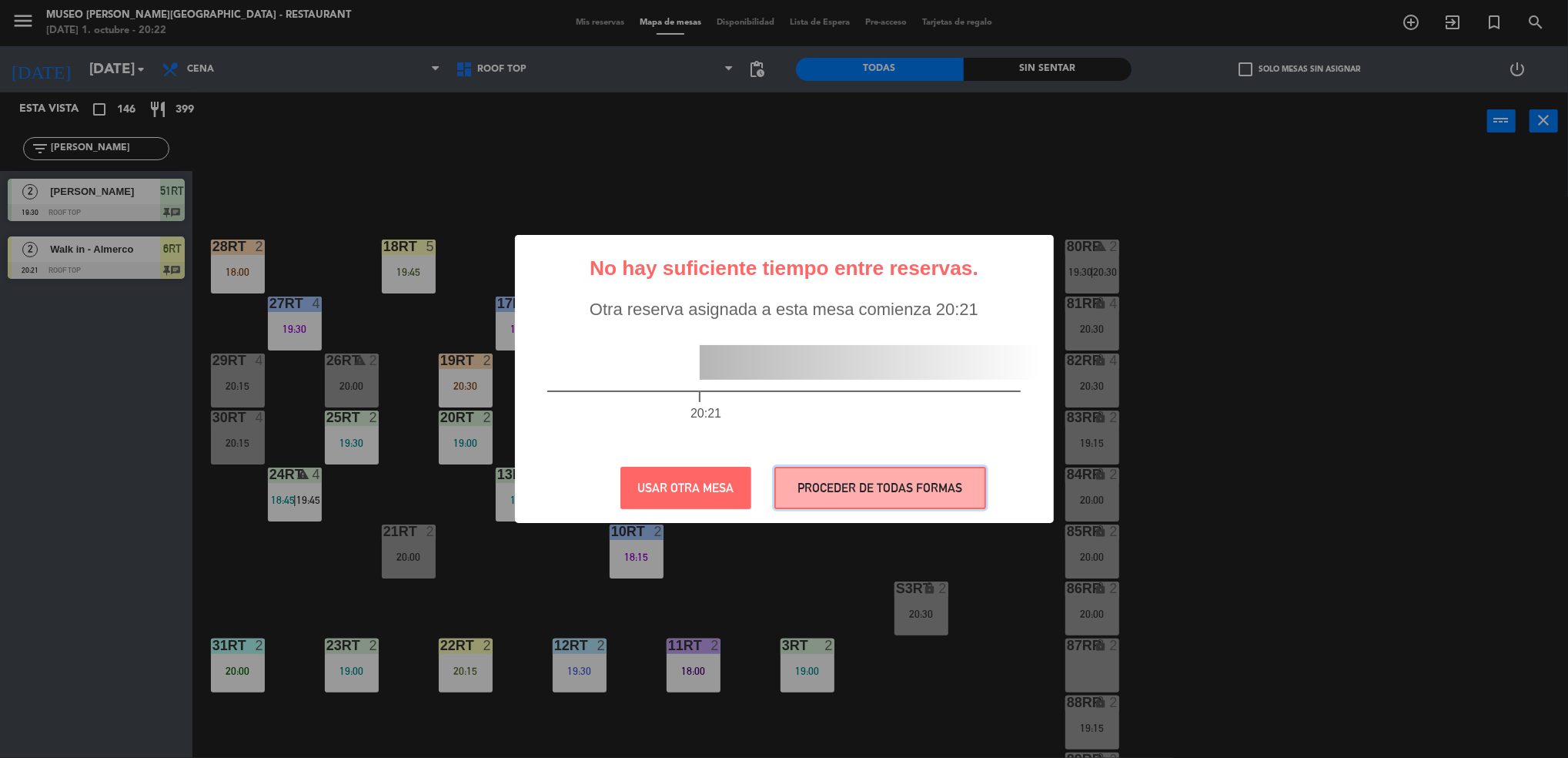
click at [832, 475] on button "PROCEDER DE TODAS FORMAS" at bounding box center [880, 487] width 212 height 43
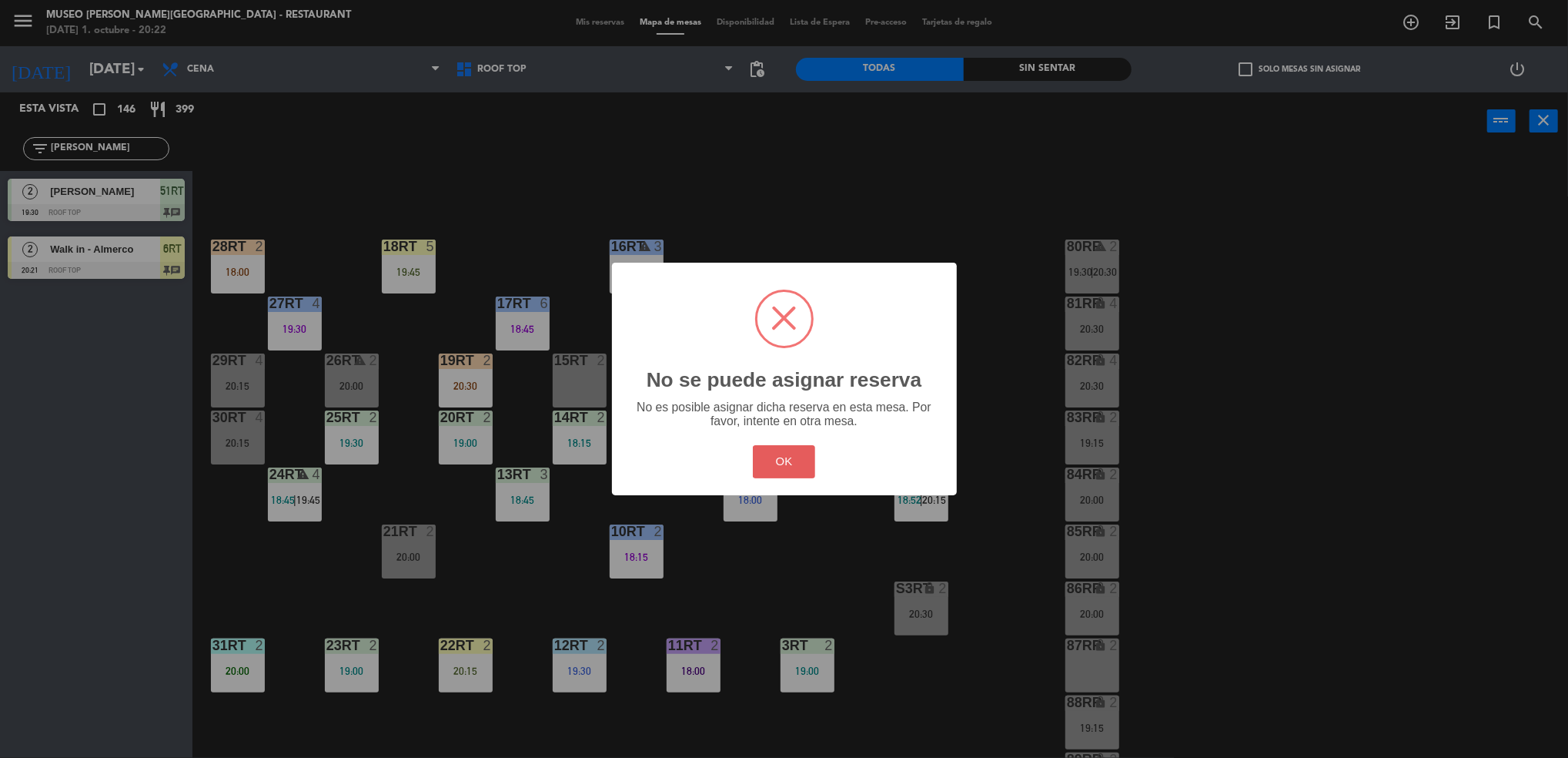
click at [779, 454] on button "OK" at bounding box center [784, 461] width 62 height 33
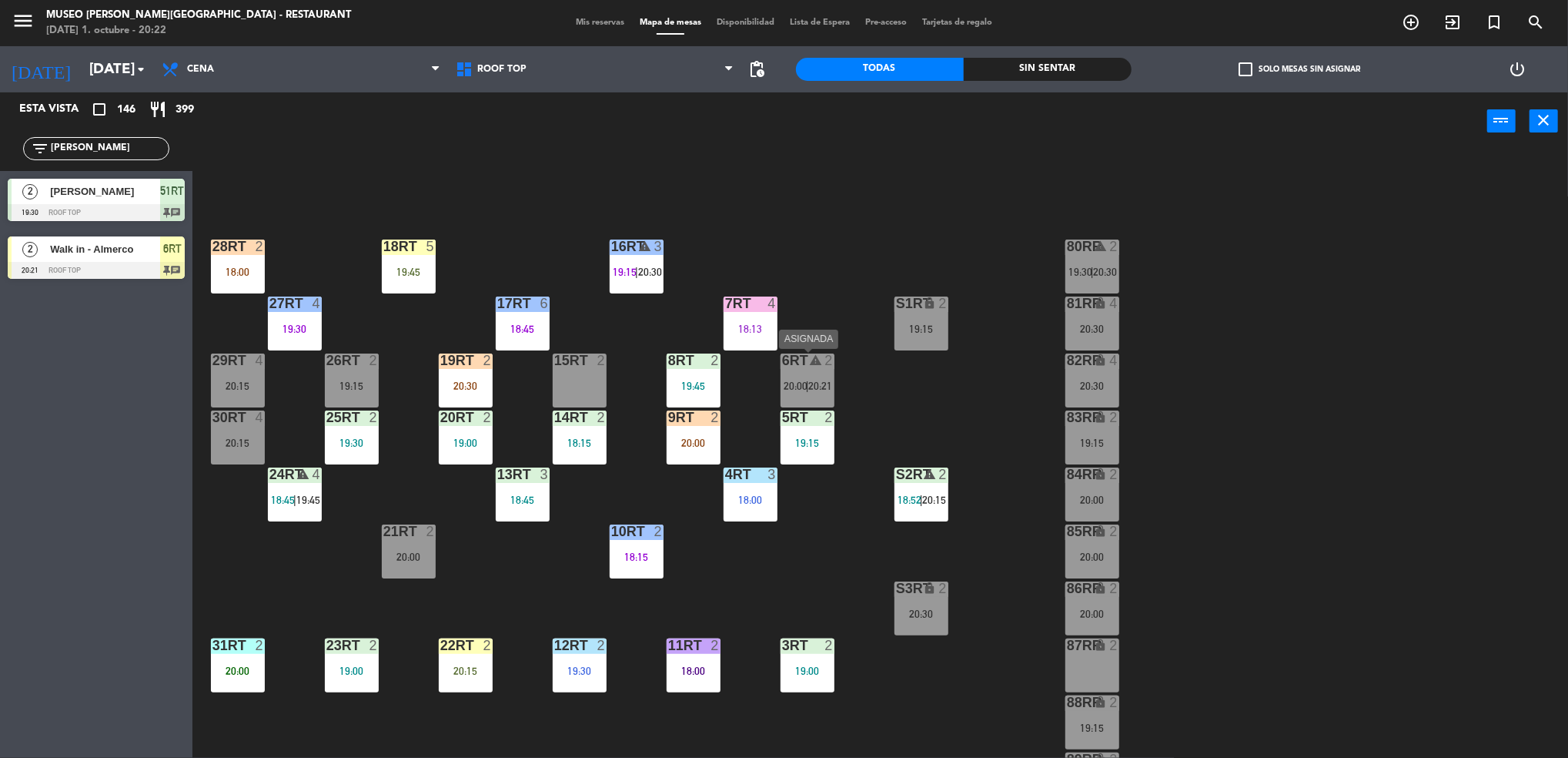
click at [803, 367] on div "6RT warning 2" at bounding box center [807, 361] width 54 height 15
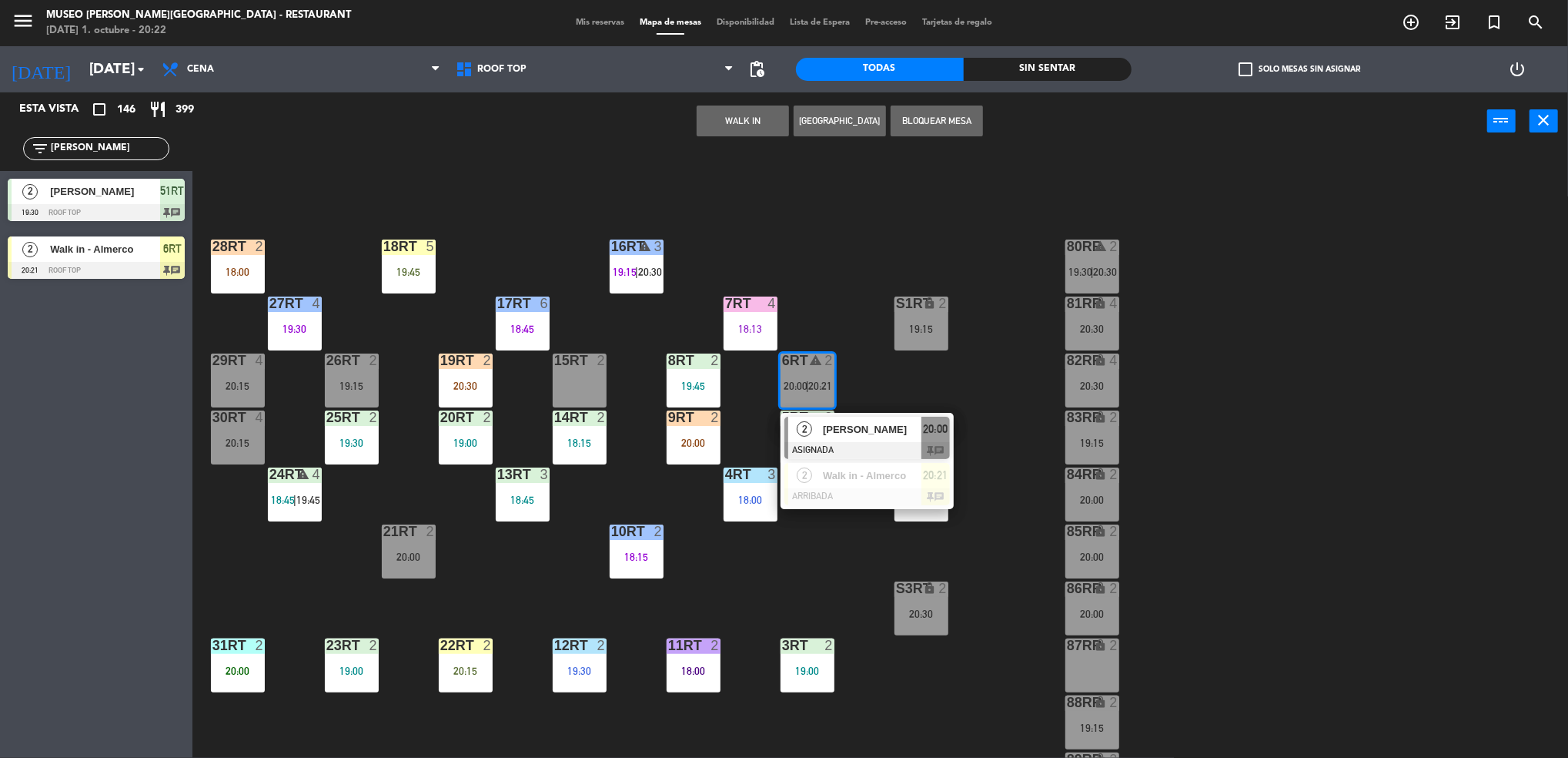
click at [867, 430] on span "[PERSON_NAME]" at bounding box center [872, 428] width 99 height 16
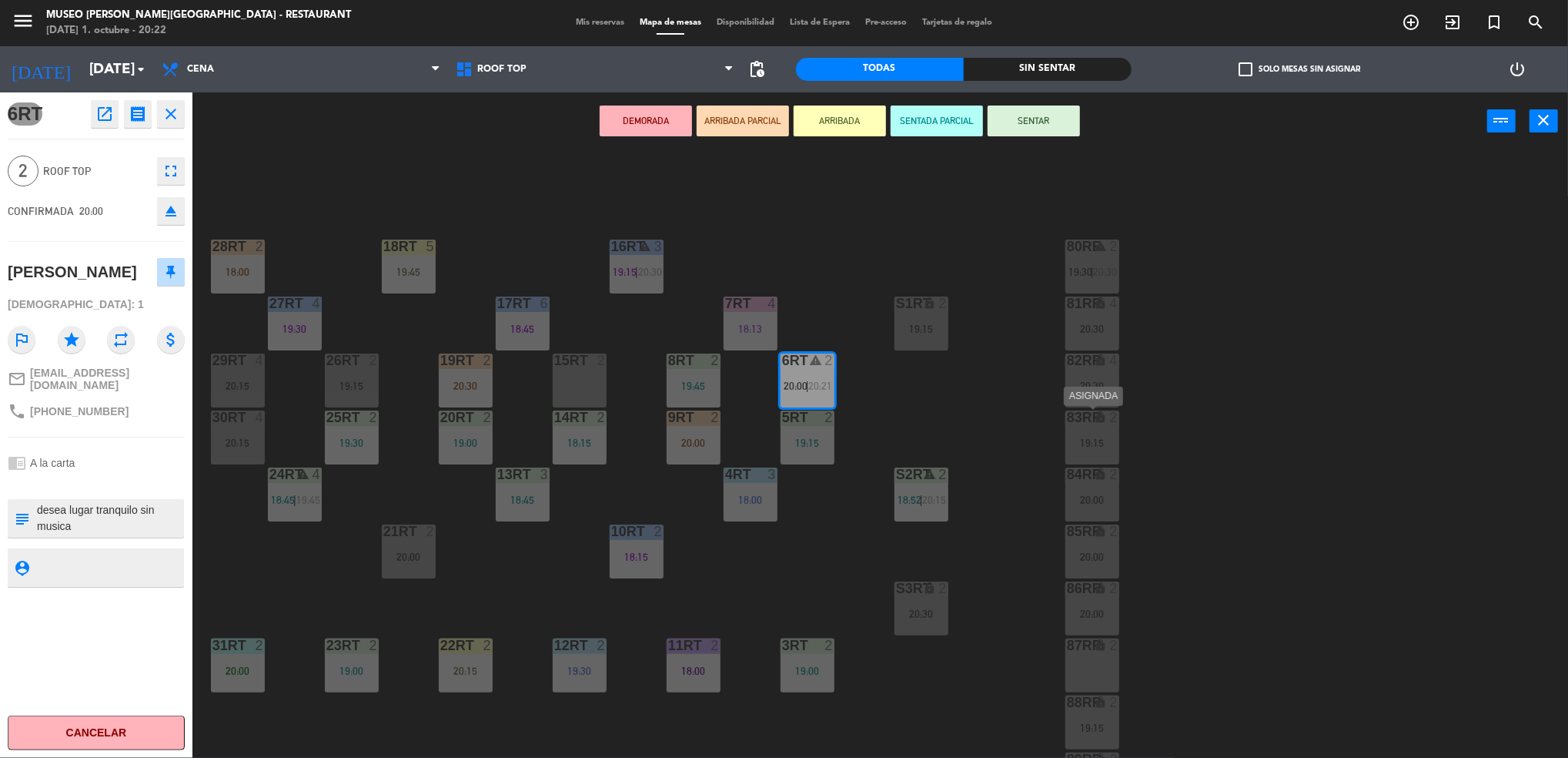
click at [1077, 446] on div "19:15" at bounding box center [1092, 443] width 54 height 11
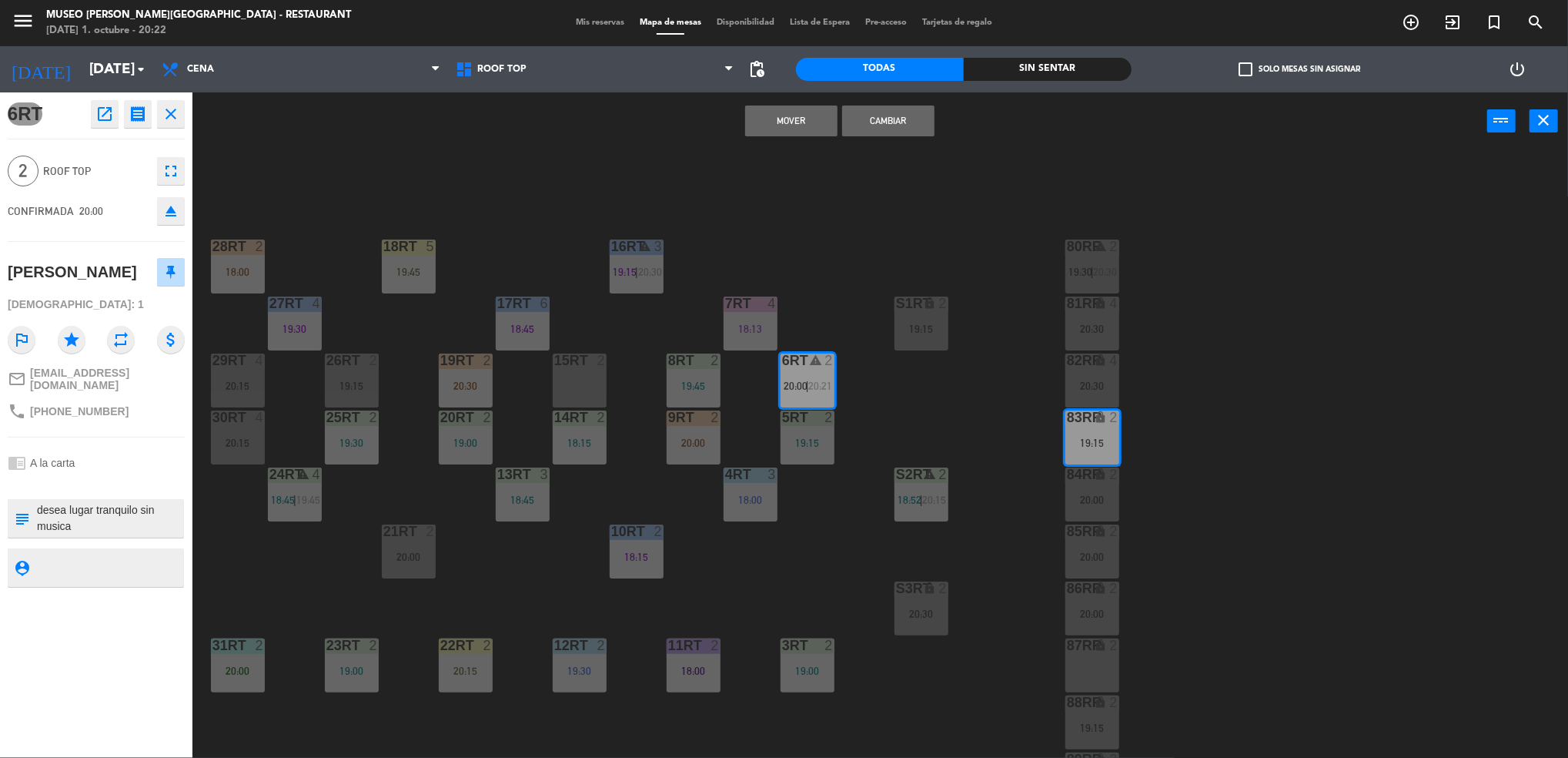
click at [795, 123] on button "Mover" at bounding box center [791, 121] width 92 height 31
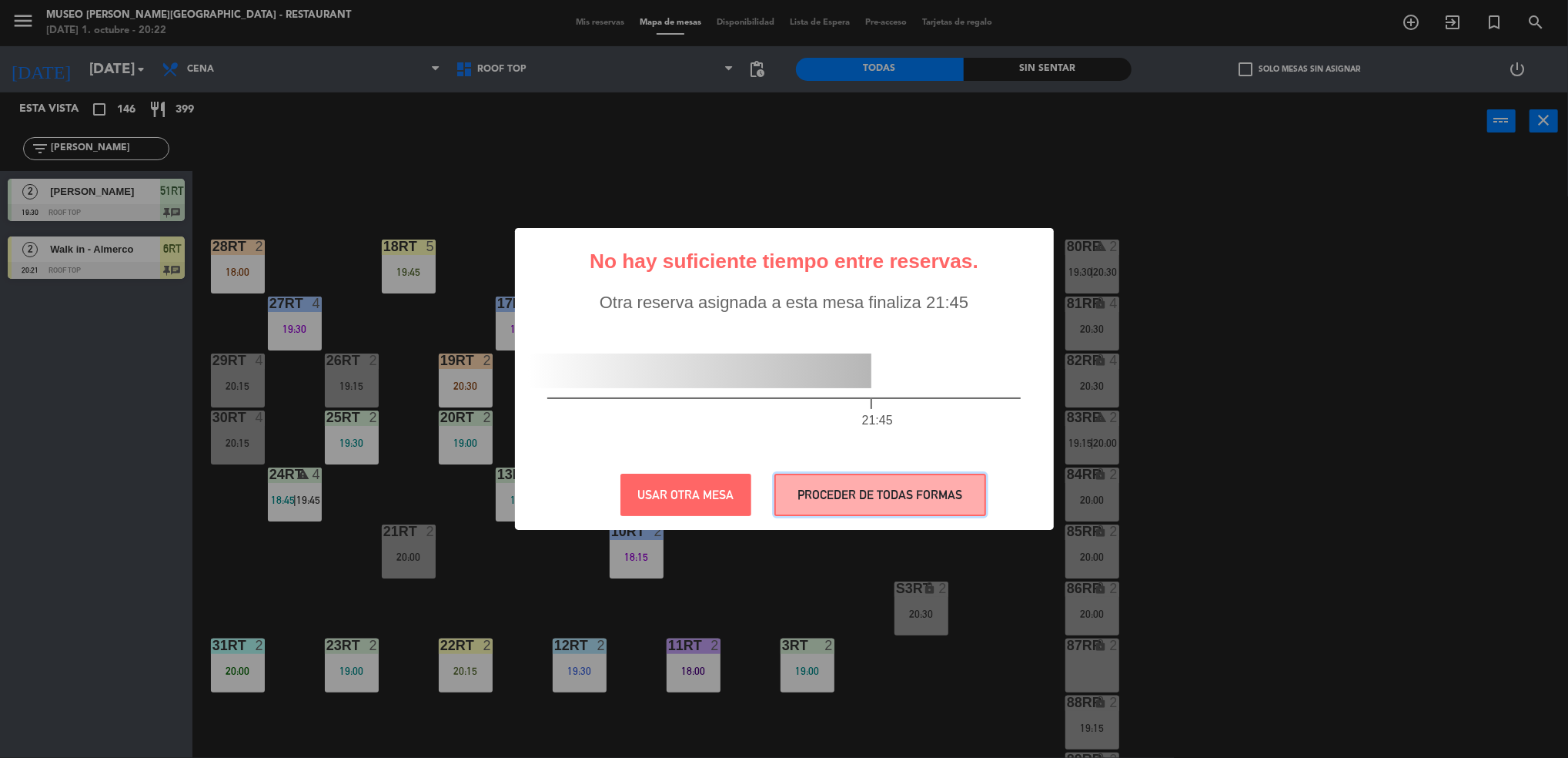
click at [825, 496] on button "PROCEDER DE TODAS FORMAS" at bounding box center [880, 495] width 212 height 43
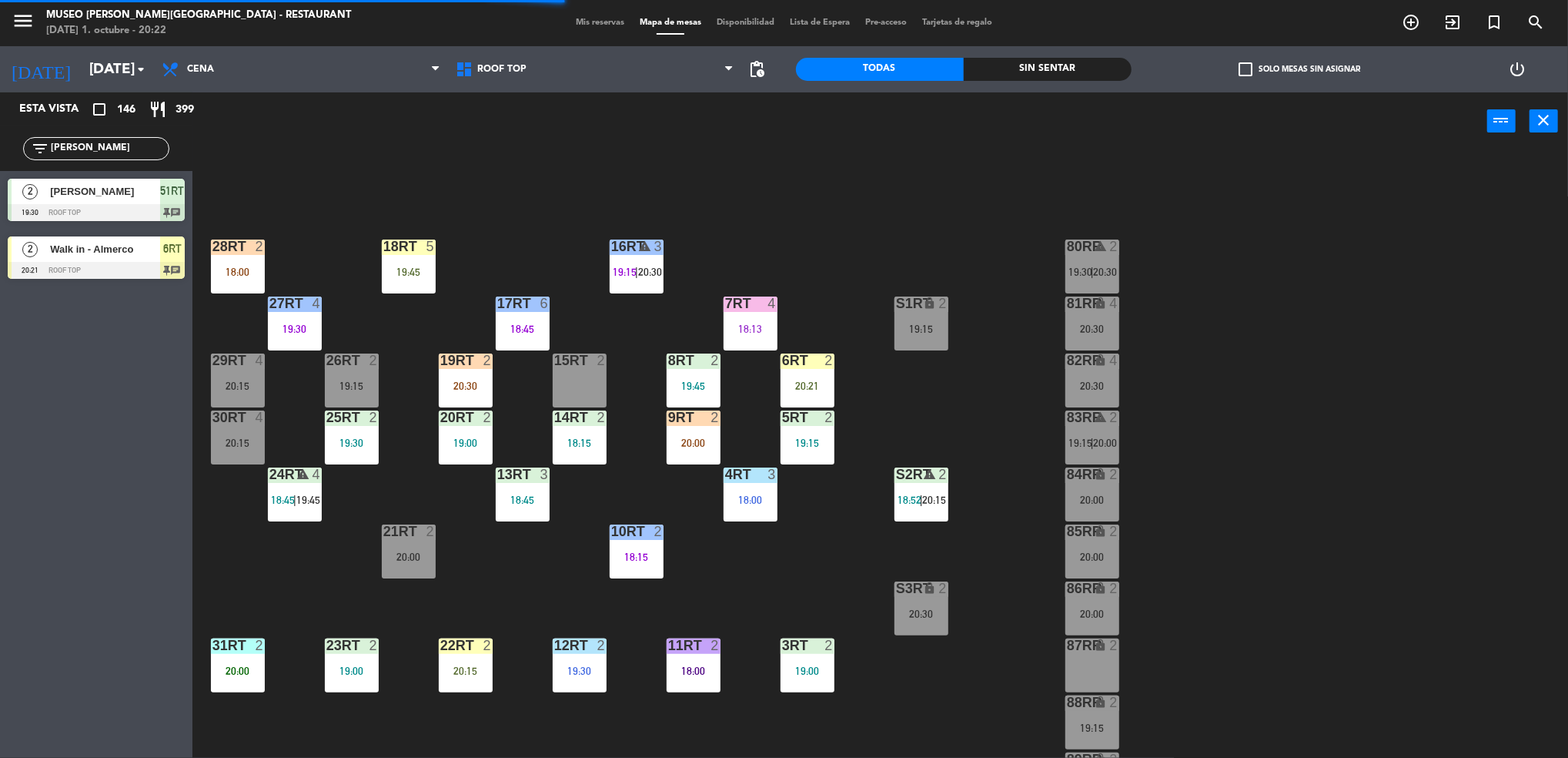
click at [811, 384] on div "20:21" at bounding box center [807, 386] width 54 height 11
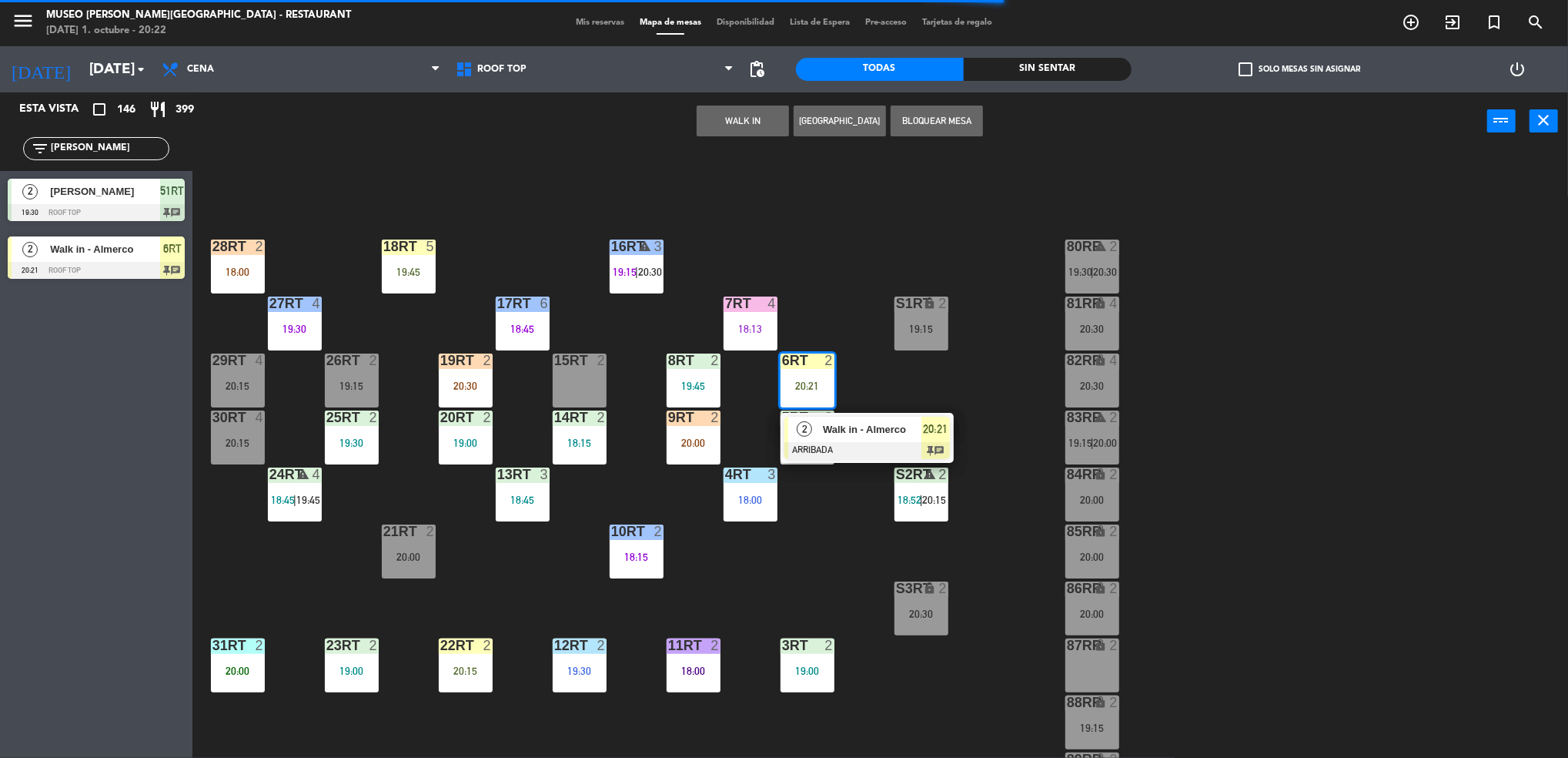
click at [815, 261] on div "18RT 5 19:45 16RT warning 3 19:15 | 20:30 28RT 2 18:00 80RR warning 2 19:30 | 2…" at bounding box center [887, 459] width 1360 height 608
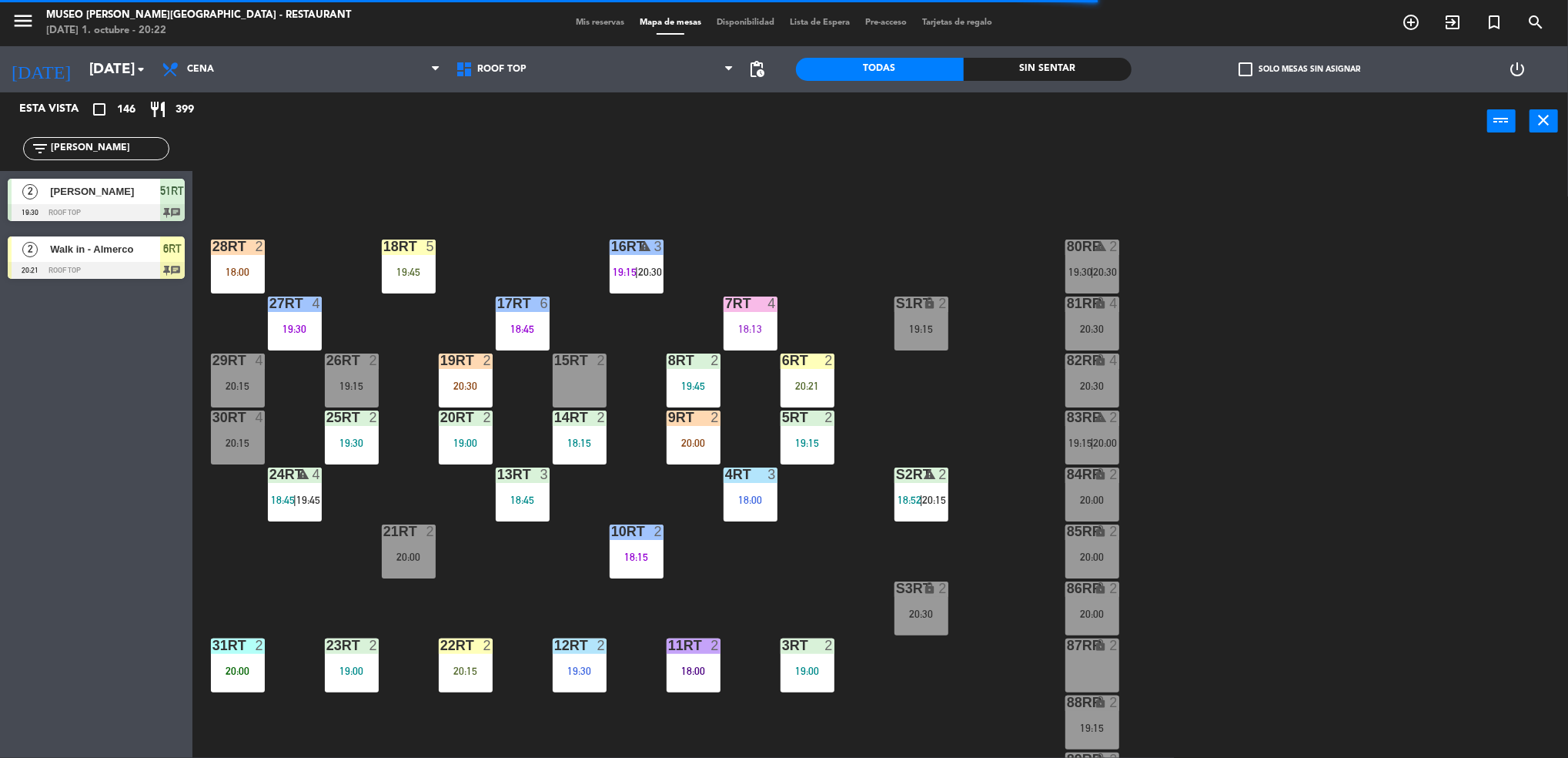
click at [810, 395] on div "6RT 2 20:21" at bounding box center [807, 380] width 54 height 54
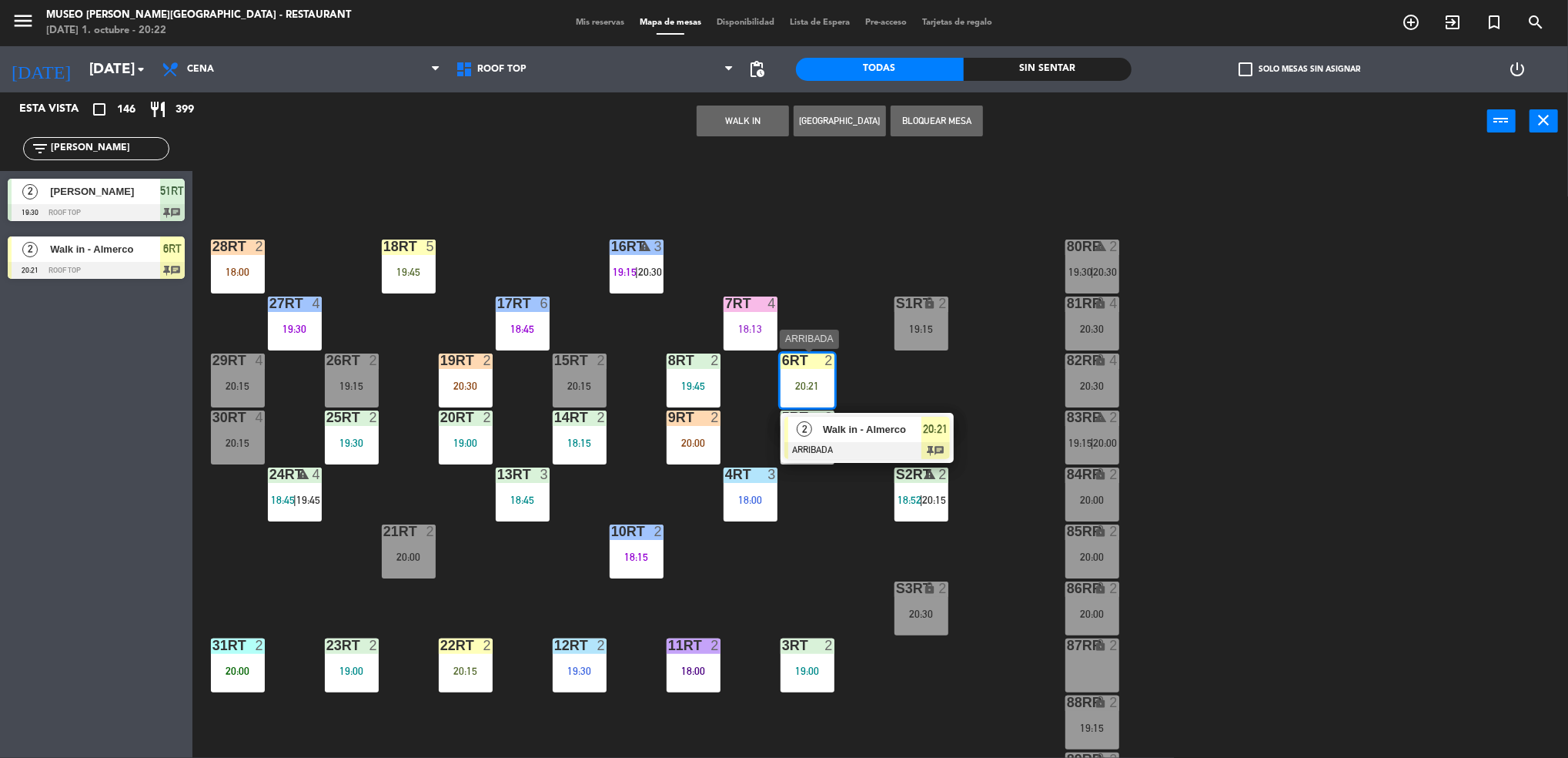
click at [815, 443] on div at bounding box center [867, 450] width 165 height 17
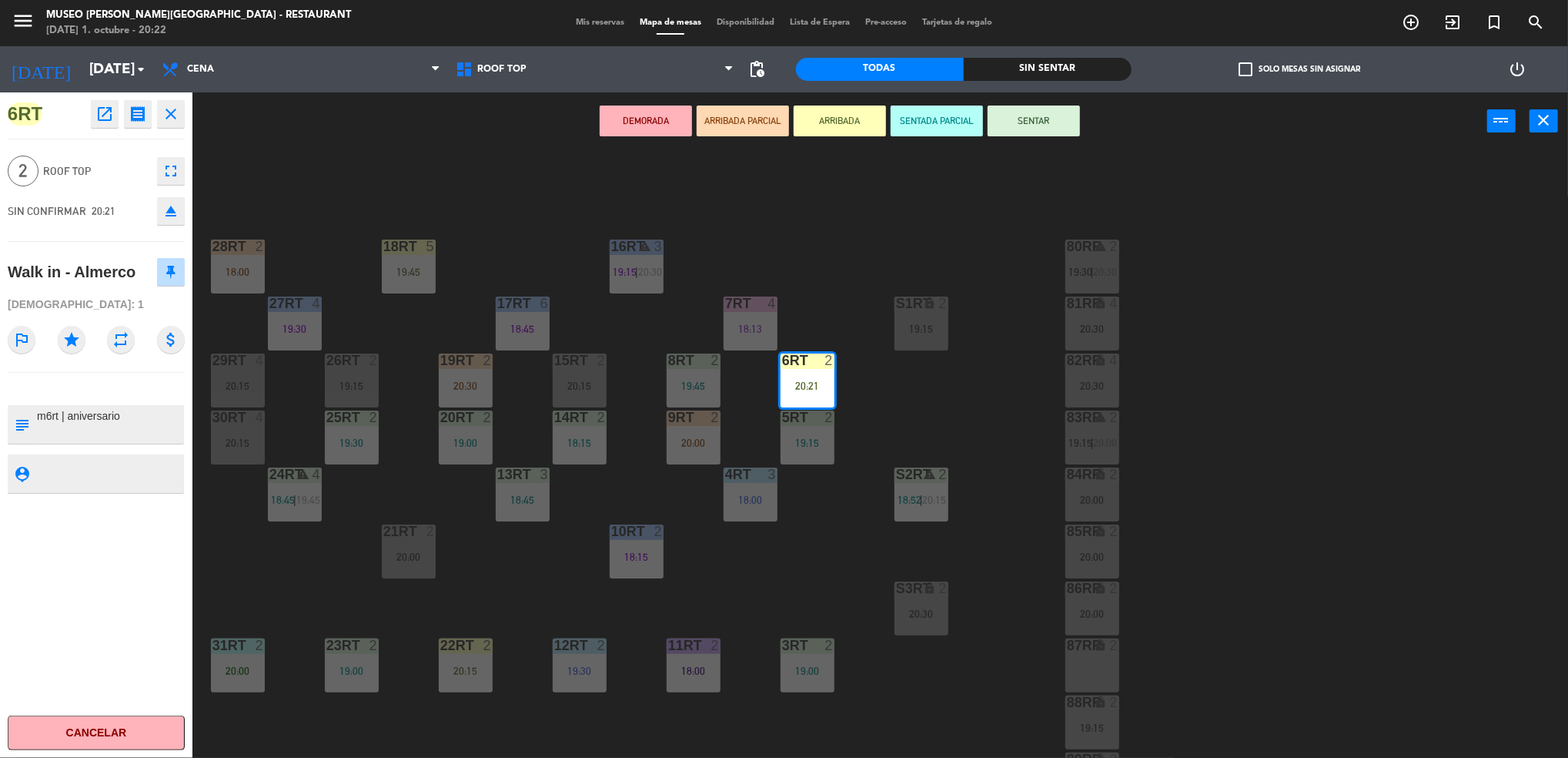
click at [1038, 118] on button "SENTAR" at bounding box center [1033, 121] width 92 height 31
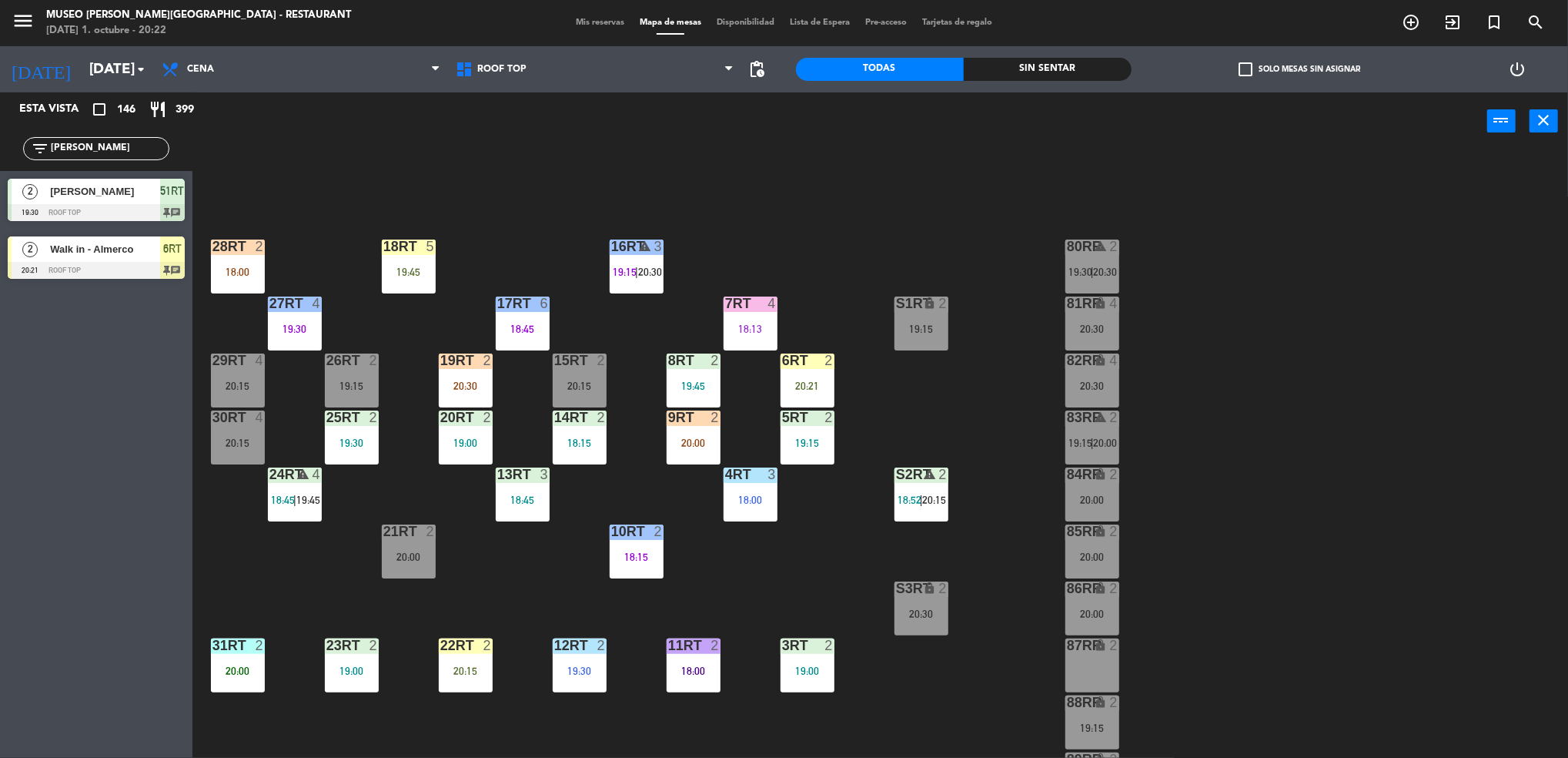
click at [114, 146] on input "[PERSON_NAME]" at bounding box center [109, 148] width 119 height 17
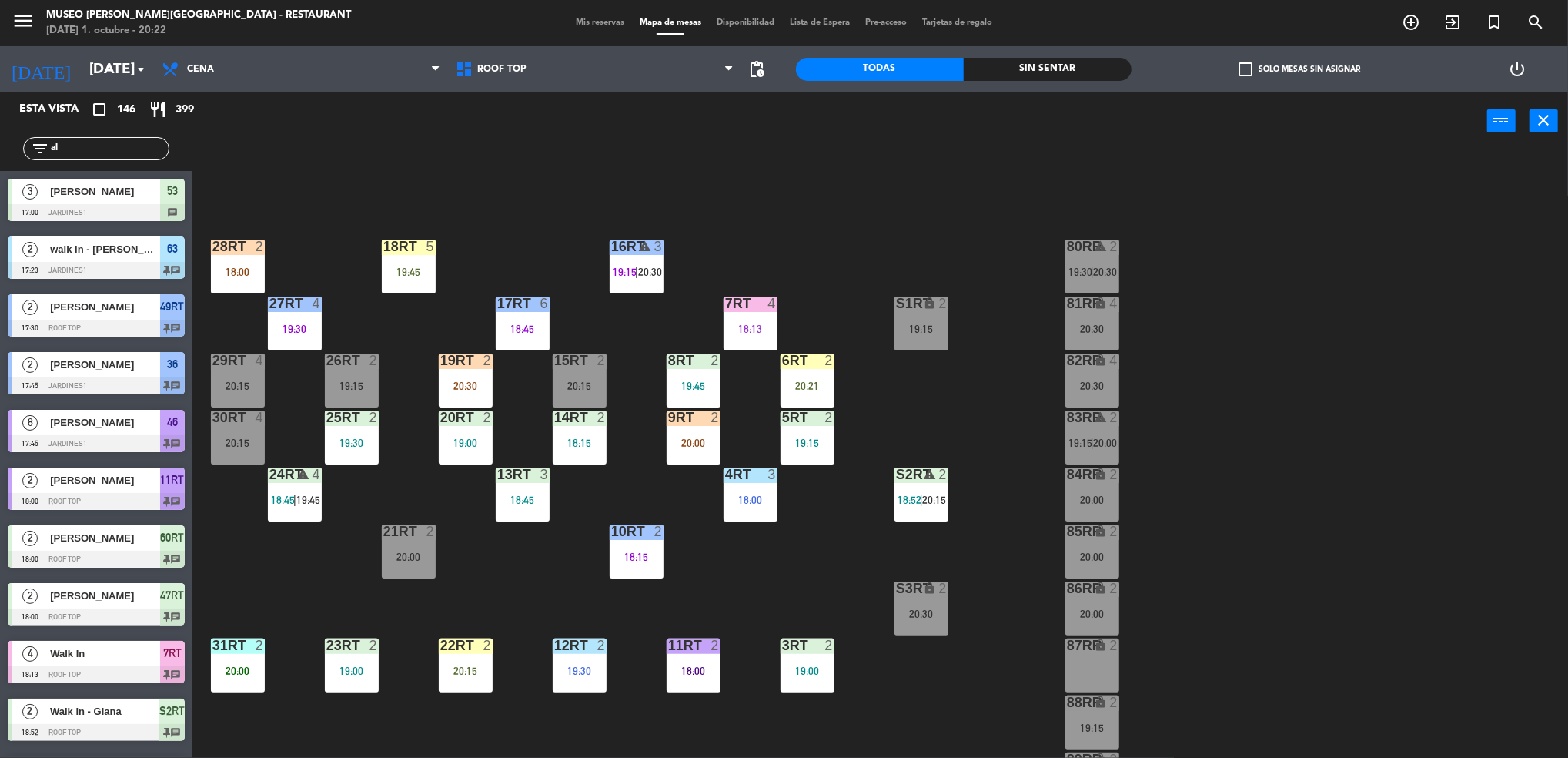
type input "a"
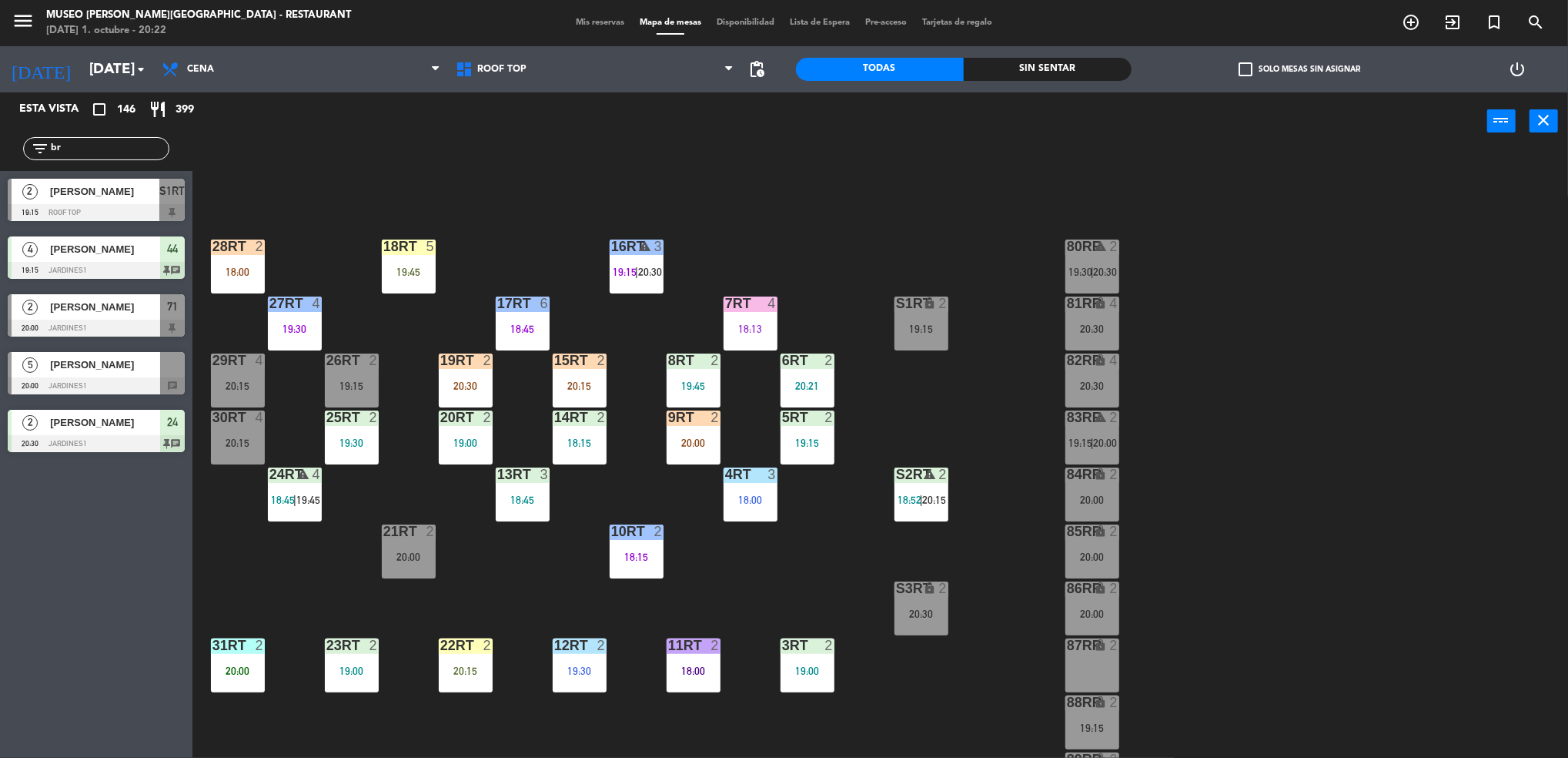
type input "b"
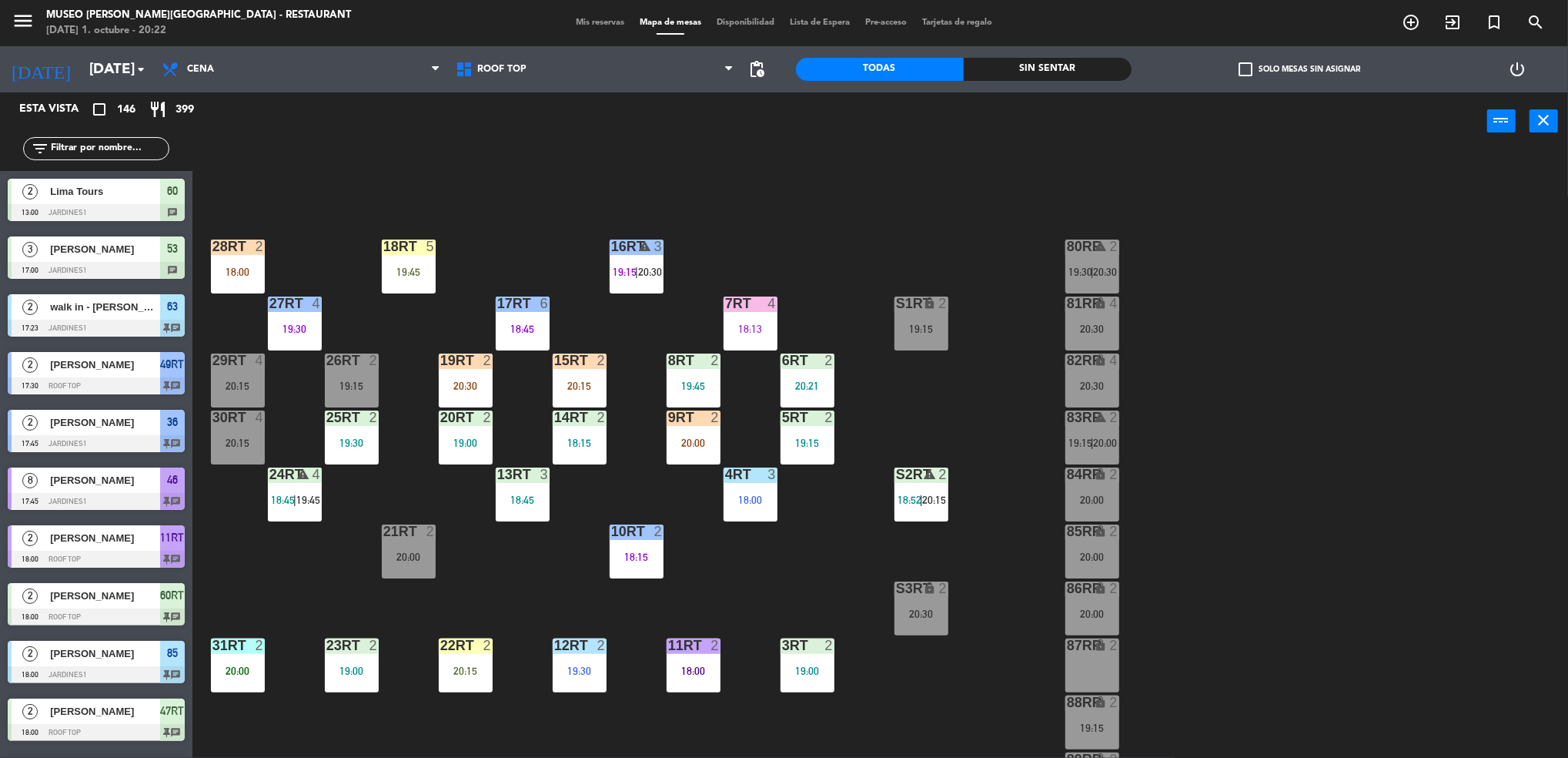
click at [323, 657] on div "18RT 5 19:45 16RT warning 3 19:15 | 20:30 28RT 2 18:00 80RR warning 2 19:30 | 2…" at bounding box center [887, 459] width 1360 height 608
click at [358, 670] on div "19:00" at bounding box center [352, 670] width 54 height 11
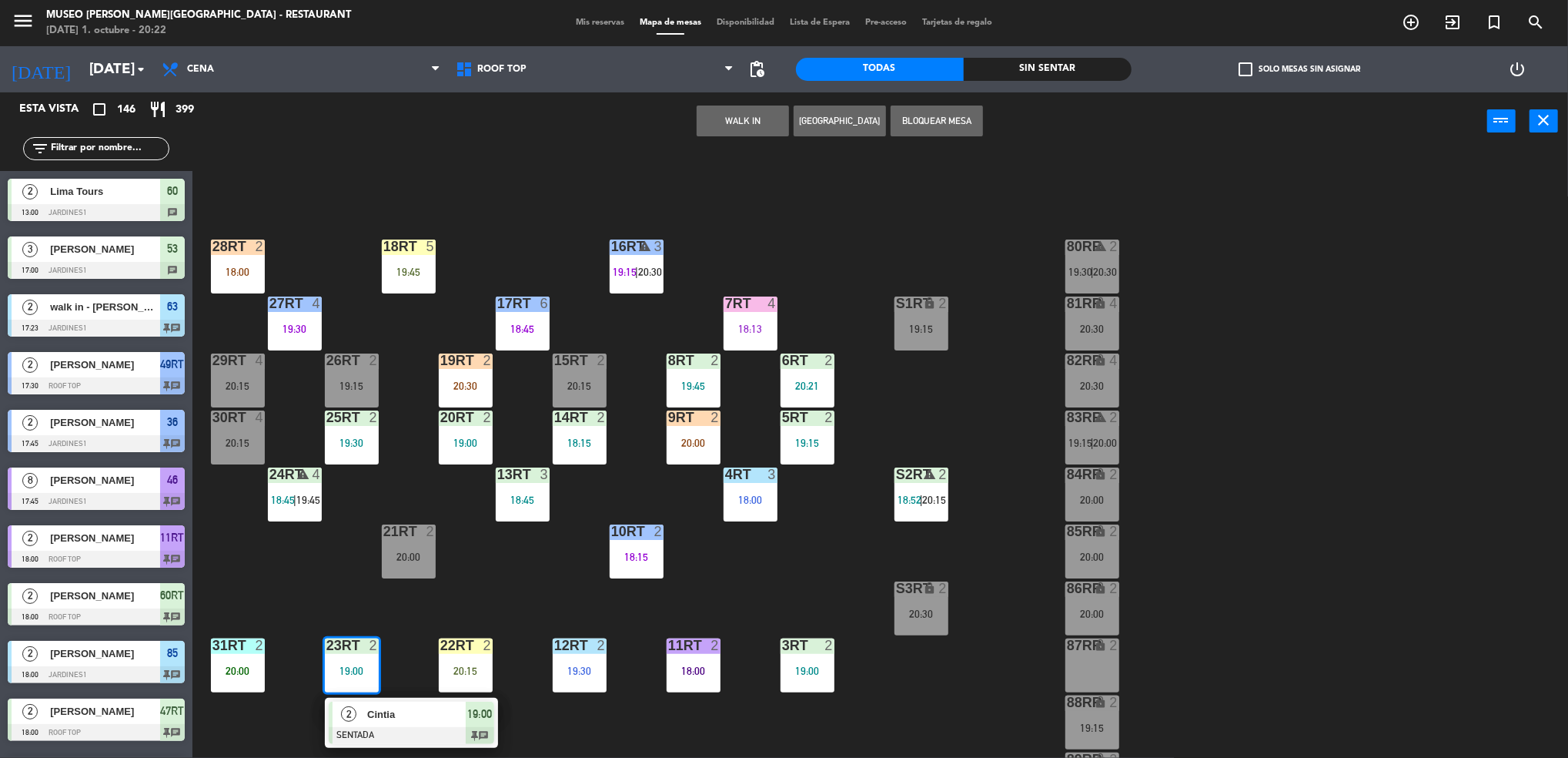
click at [456, 571] on div "18RT 5 19:45 16RT warning 3 19:15 | 20:30 28RT 2 18:00 80RR warning 2 19:30 | 2…" at bounding box center [887, 459] width 1360 height 608
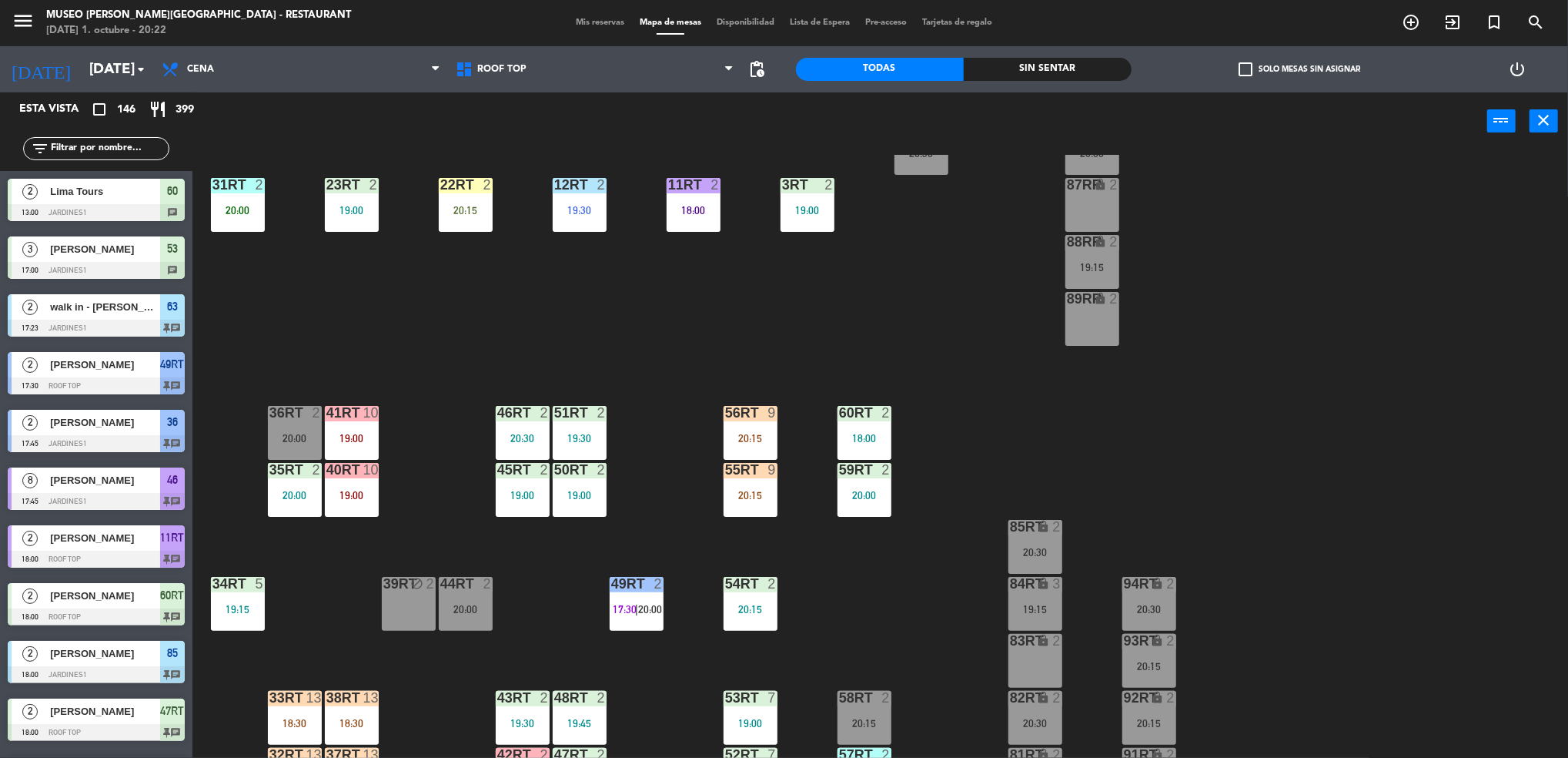
scroll to position [468, 0]
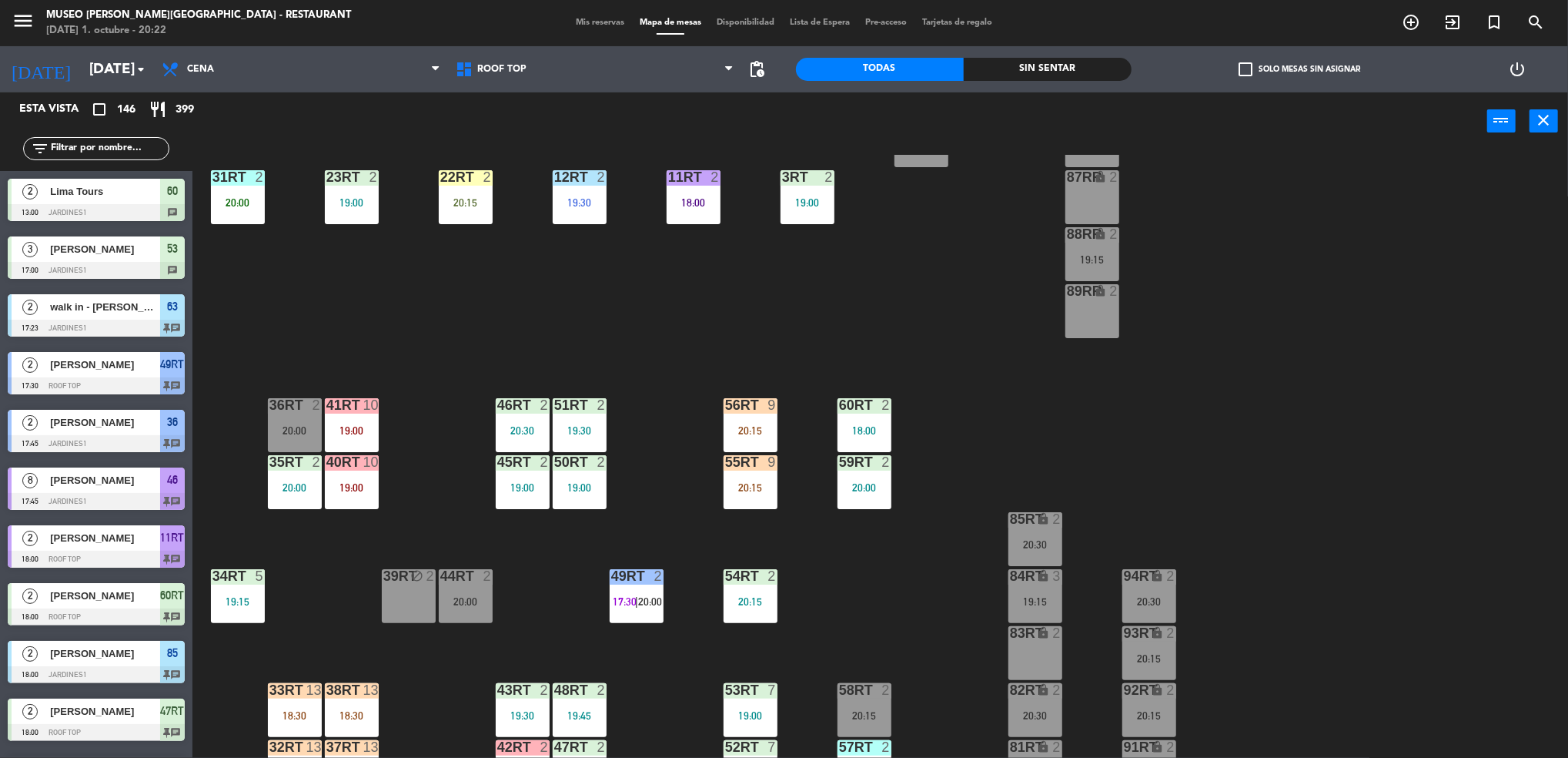
click at [70, 148] on input "text" at bounding box center [109, 148] width 119 height 17
click at [856, 246] on div "18RT 5 19:45 16RT warning 3 19:15 | 20:30 28RT 2 18:00 80RR warning 2 19:30 | 2…" at bounding box center [887, 459] width 1360 height 608
click at [801, 205] on div "19:00" at bounding box center [807, 202] width 54 height 11
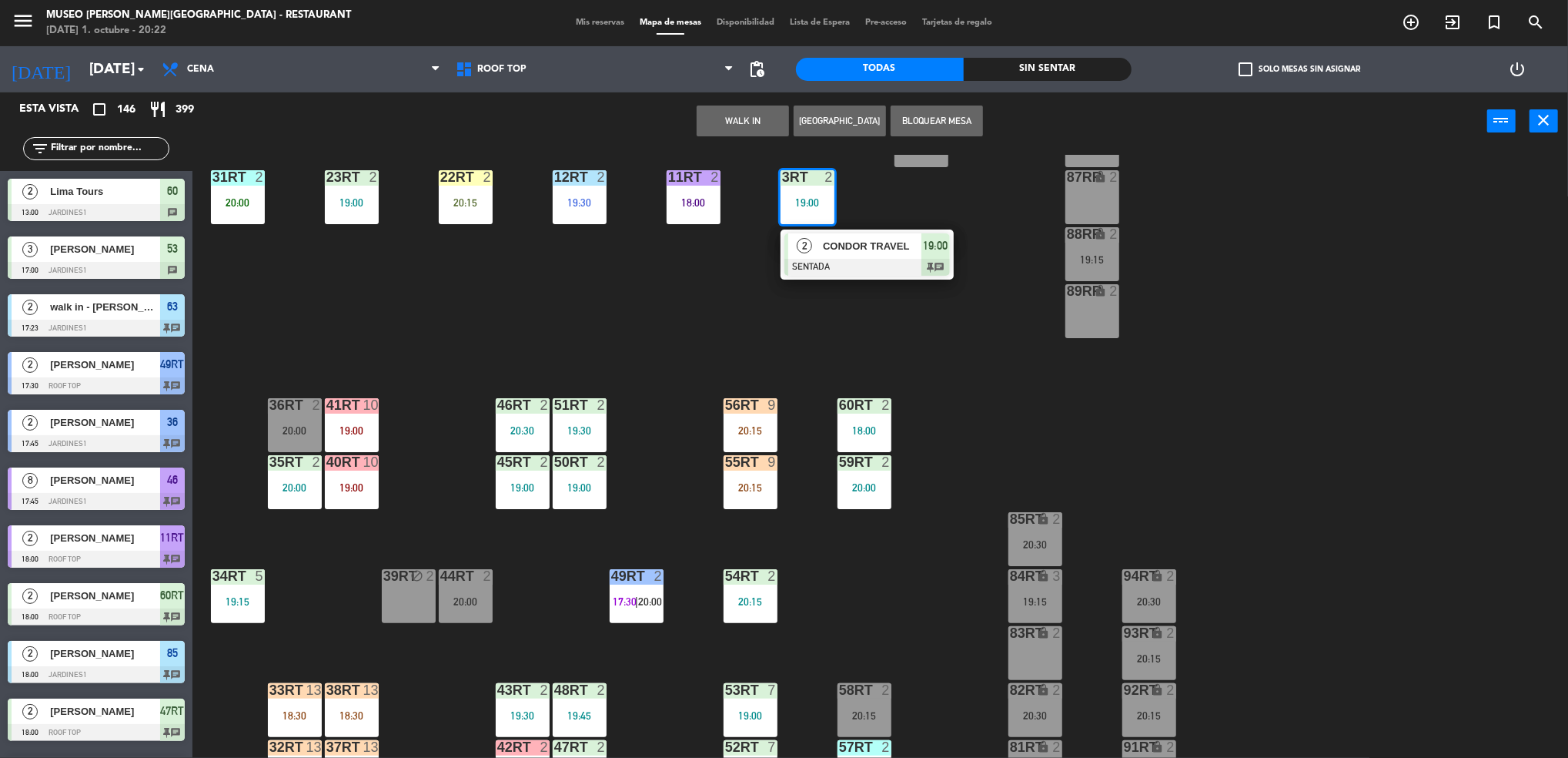
click at [805, 241] on span "2" at bounding box center [804, 246] width 15 height 15
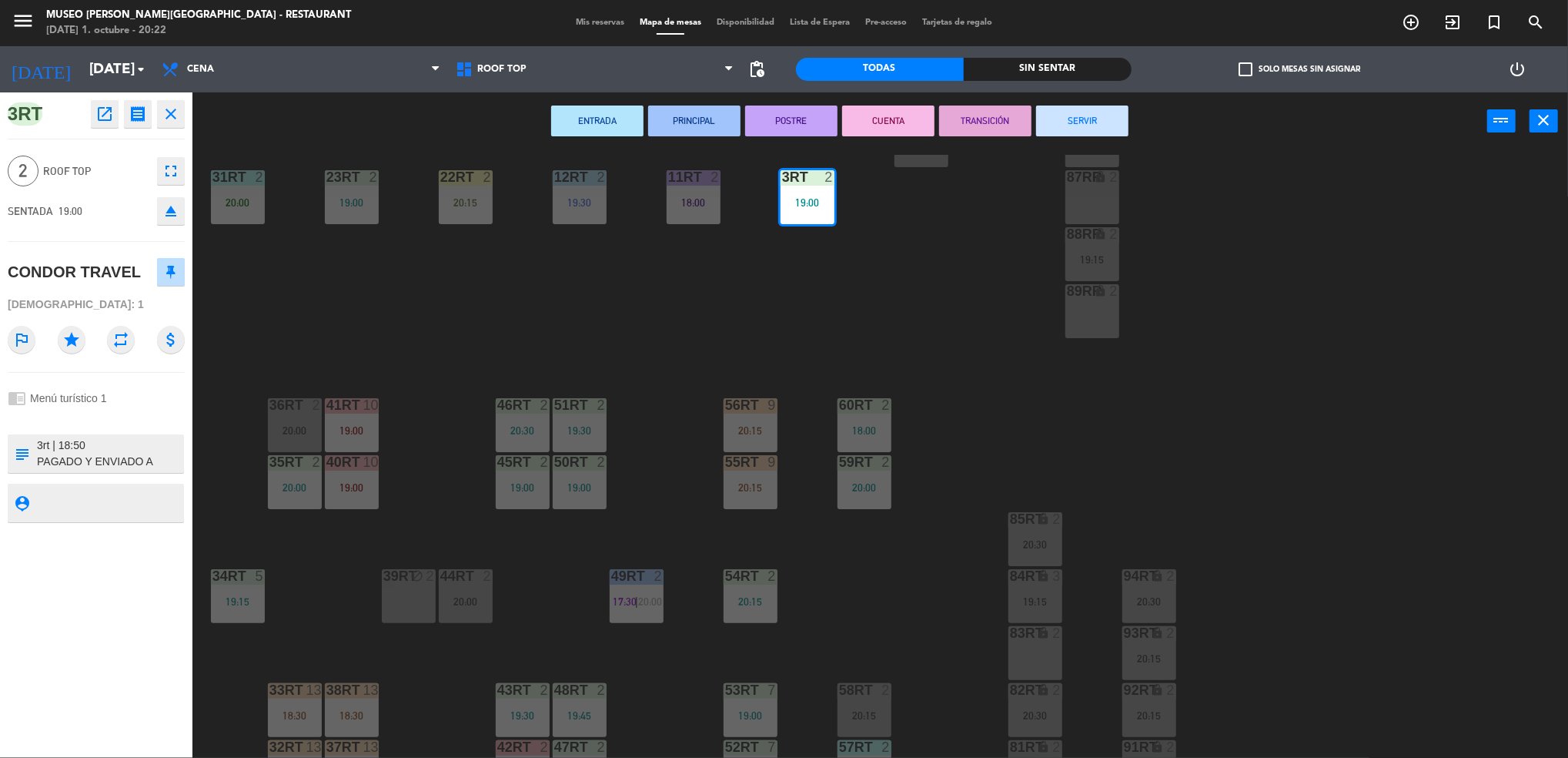
click at [1119, 112] on button "SERVIR" at bounding box center [1082, 121] width 92 height 31
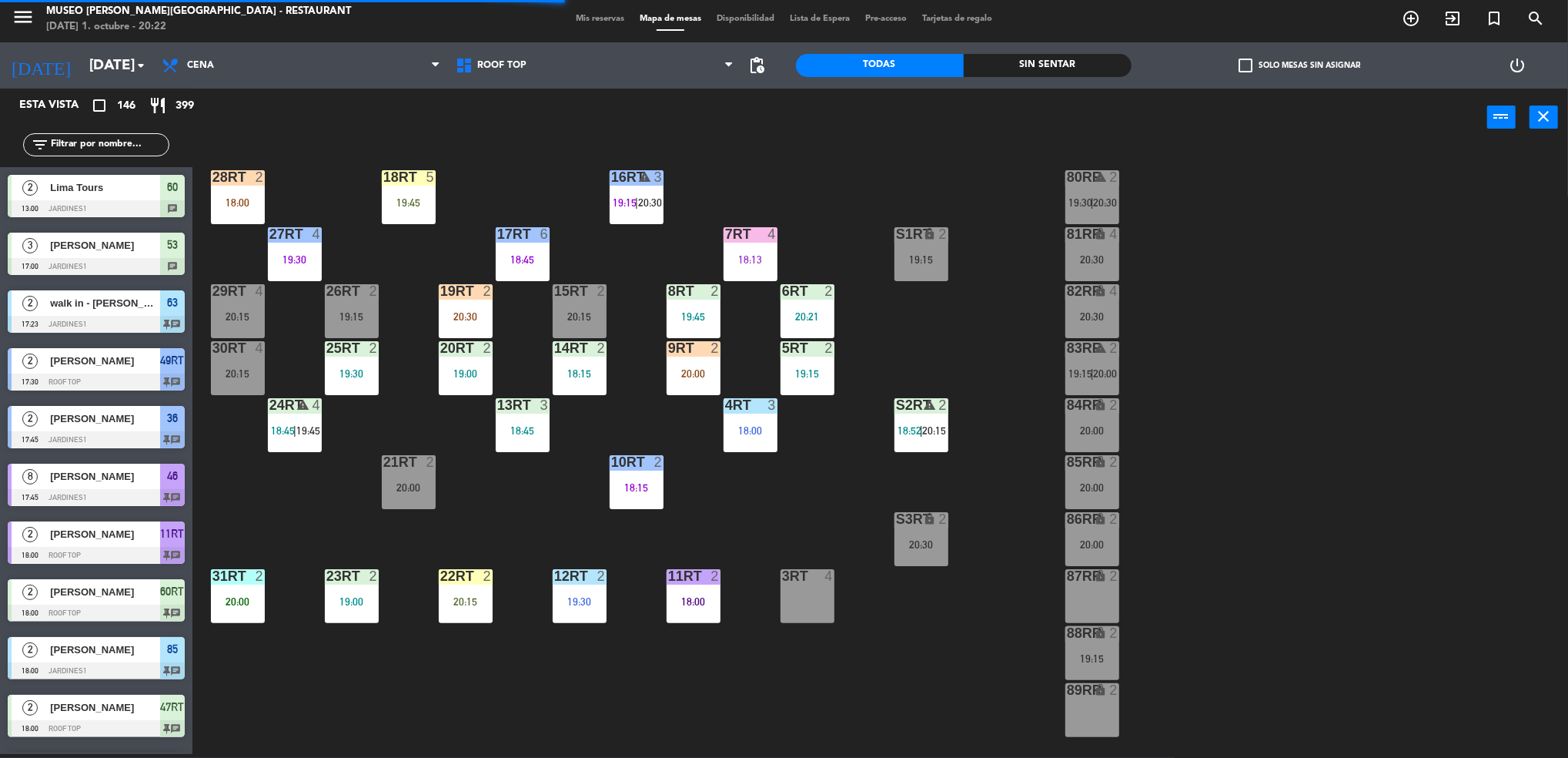
scroll to position [20, 0]
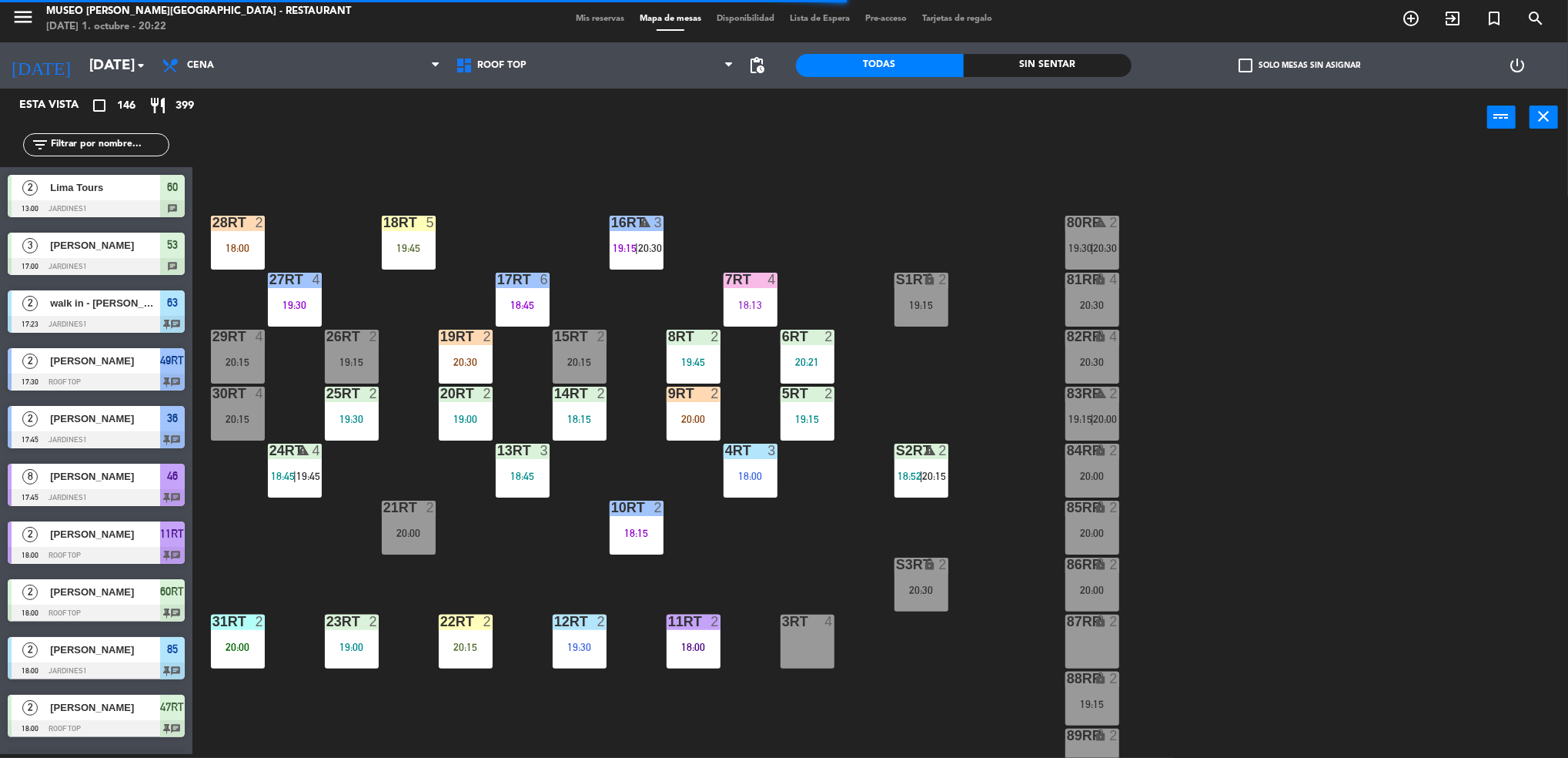
click at [116, 147] on input "text" at bounding box center [109, 145] width 119 height 17
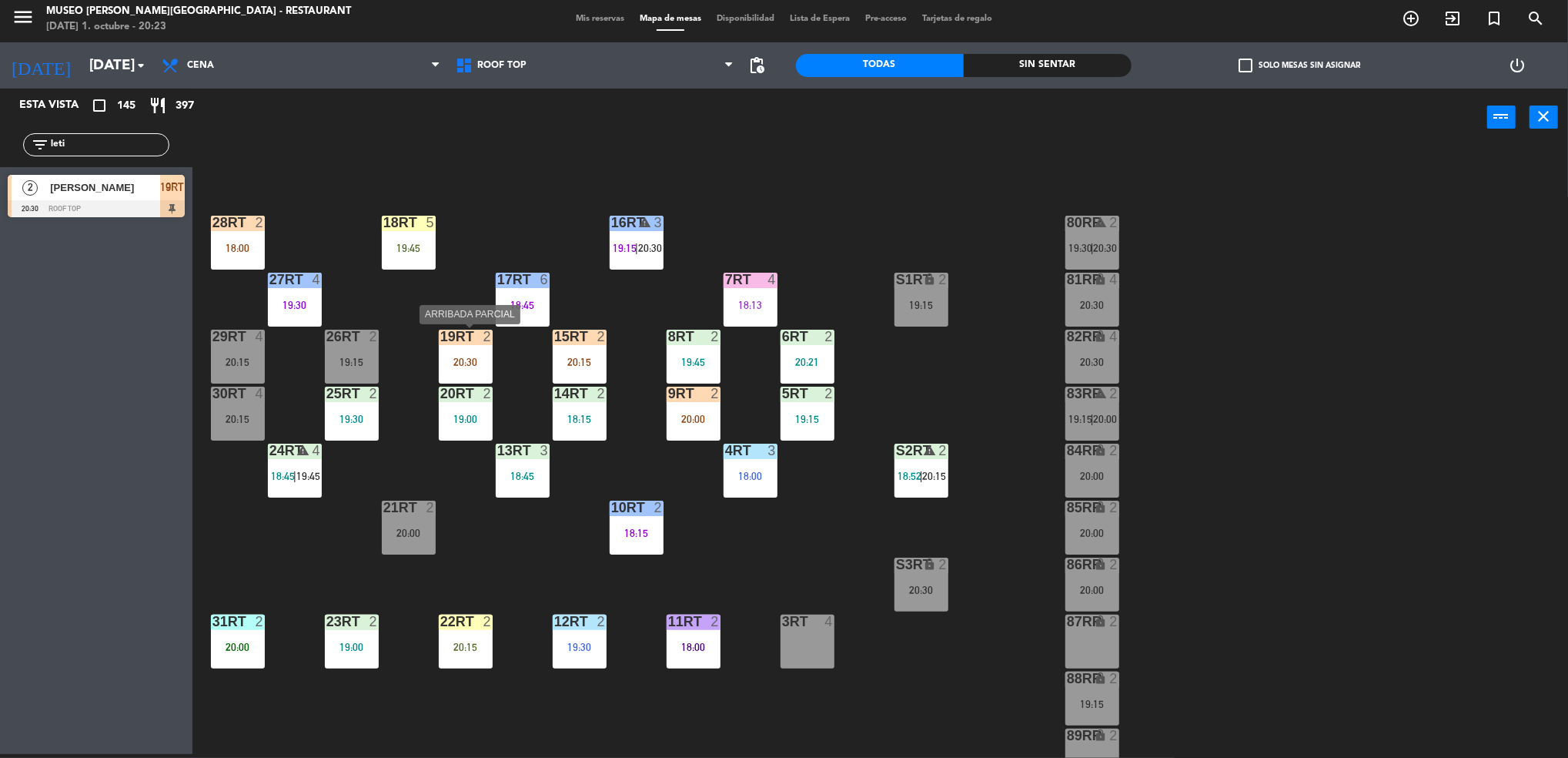
type input "leti"
click at [469, 357] on div "20:30" at bounding box center [465, 361] width 54 height 11
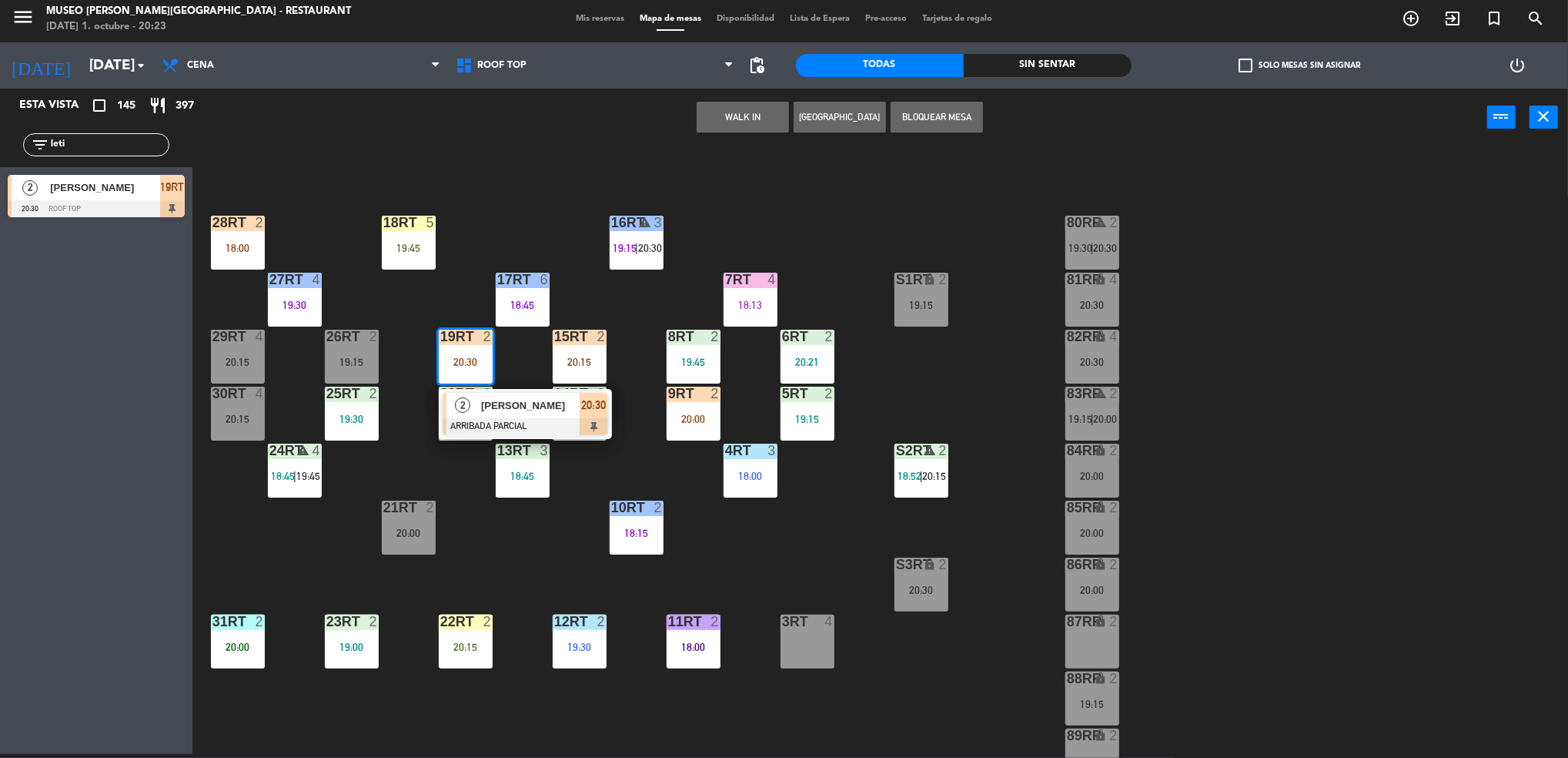
click at [798, 626] on div at bounding box center [807, 621] width 25 height 14
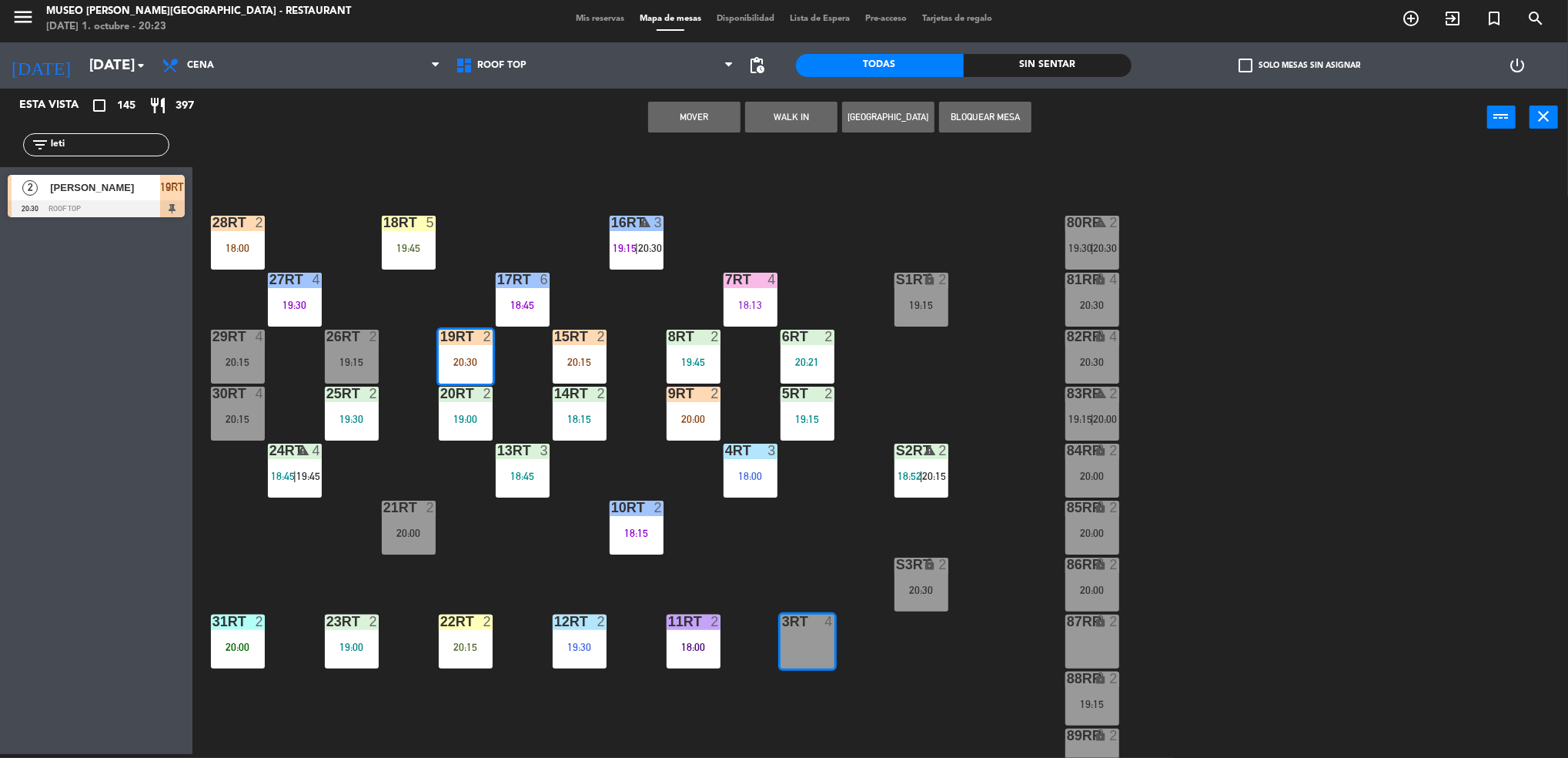
click at [403, 382] on div "18RT 5 19:45 16RT warning 3 19:15 | 20:30 28RT 2 18:00 80RR warning 2 19:30 | 2…" at bounding box center [887, 454] width 1360 height 608
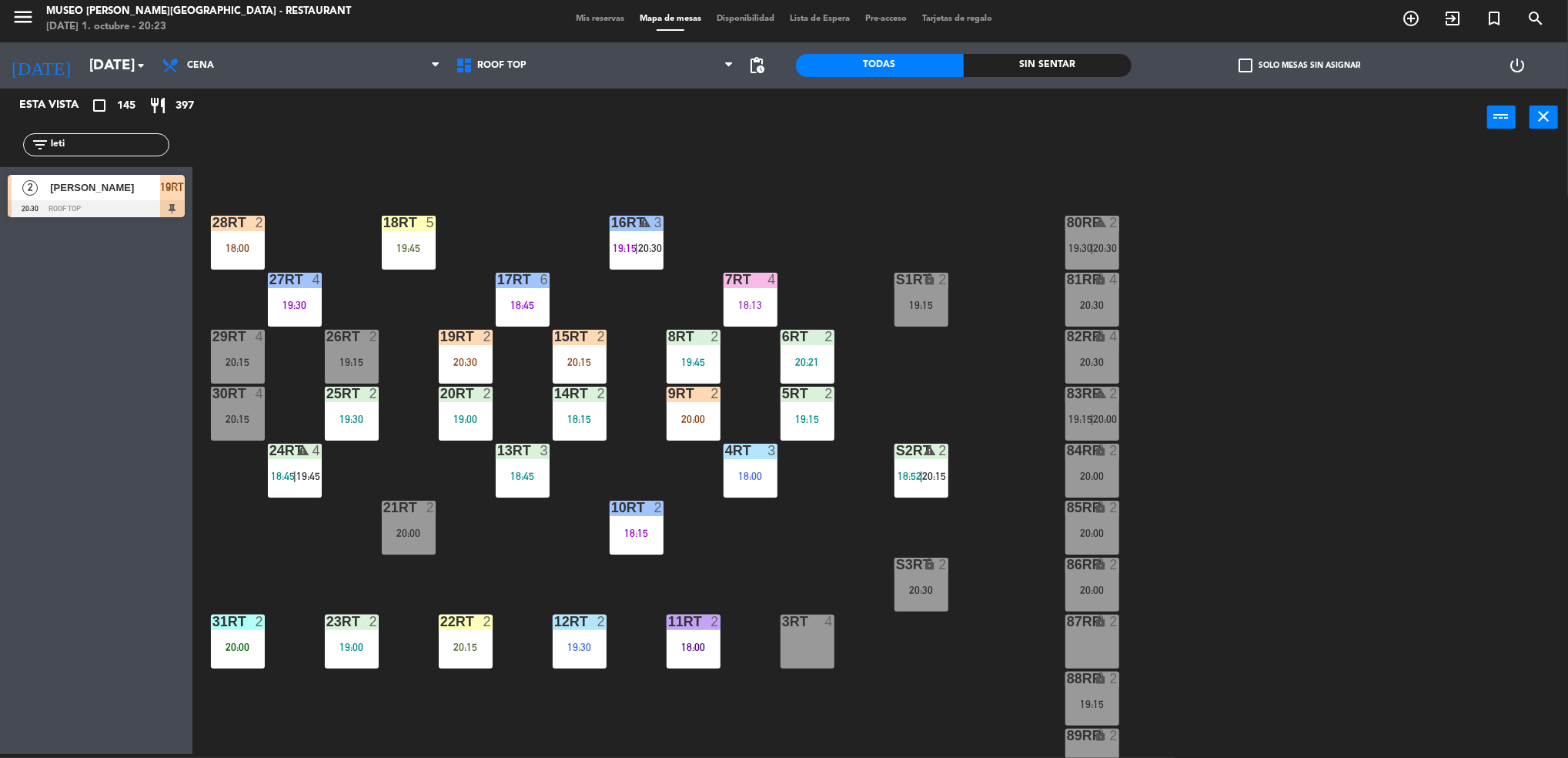
click at [449, 344] on div "19RT 2 20:30" at bounding box center [465, 356] width 54 height 54
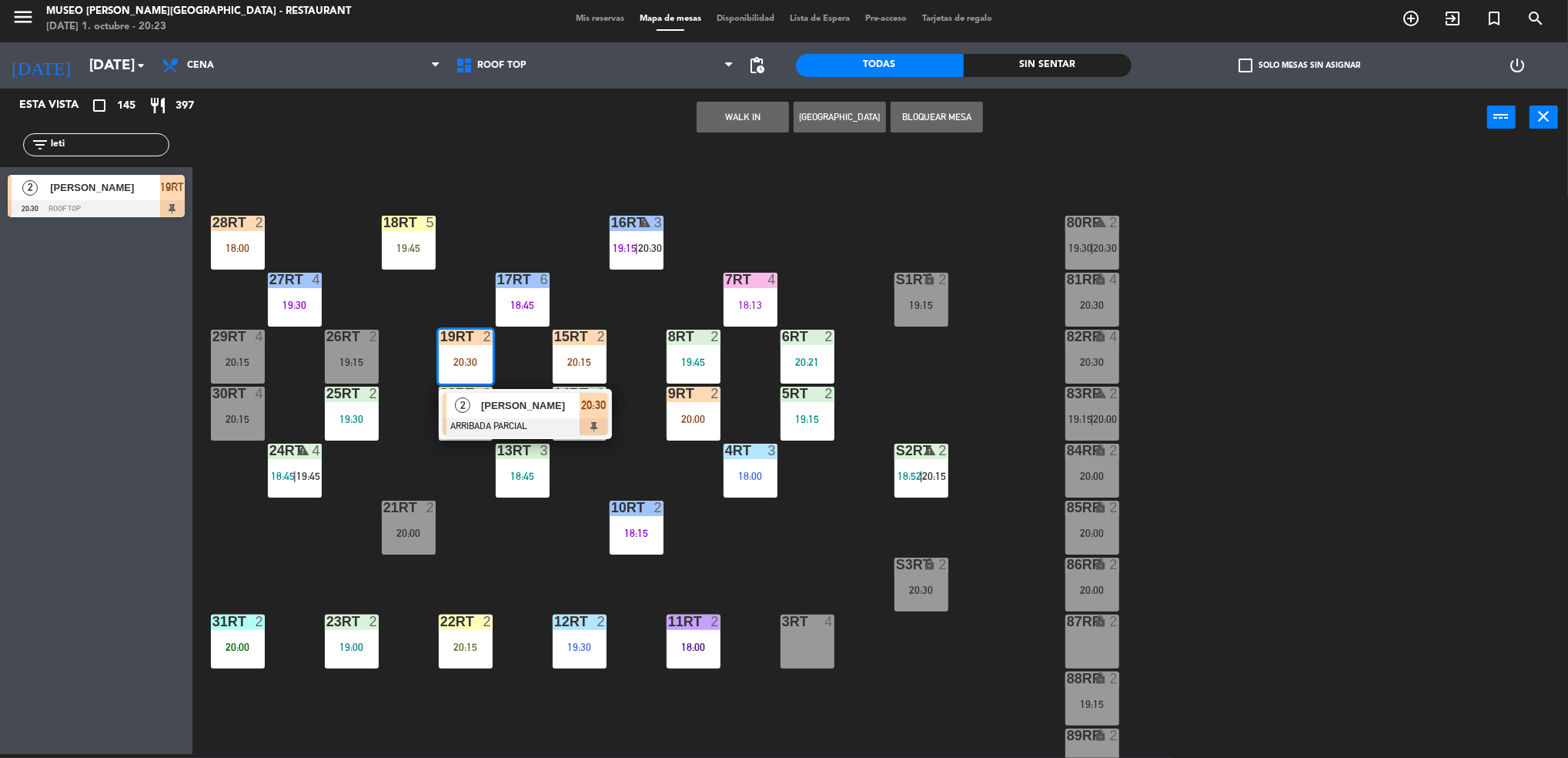
click at [805, 633] on div "3RT 4" at bounding box center [807, 641] width 54 height 54
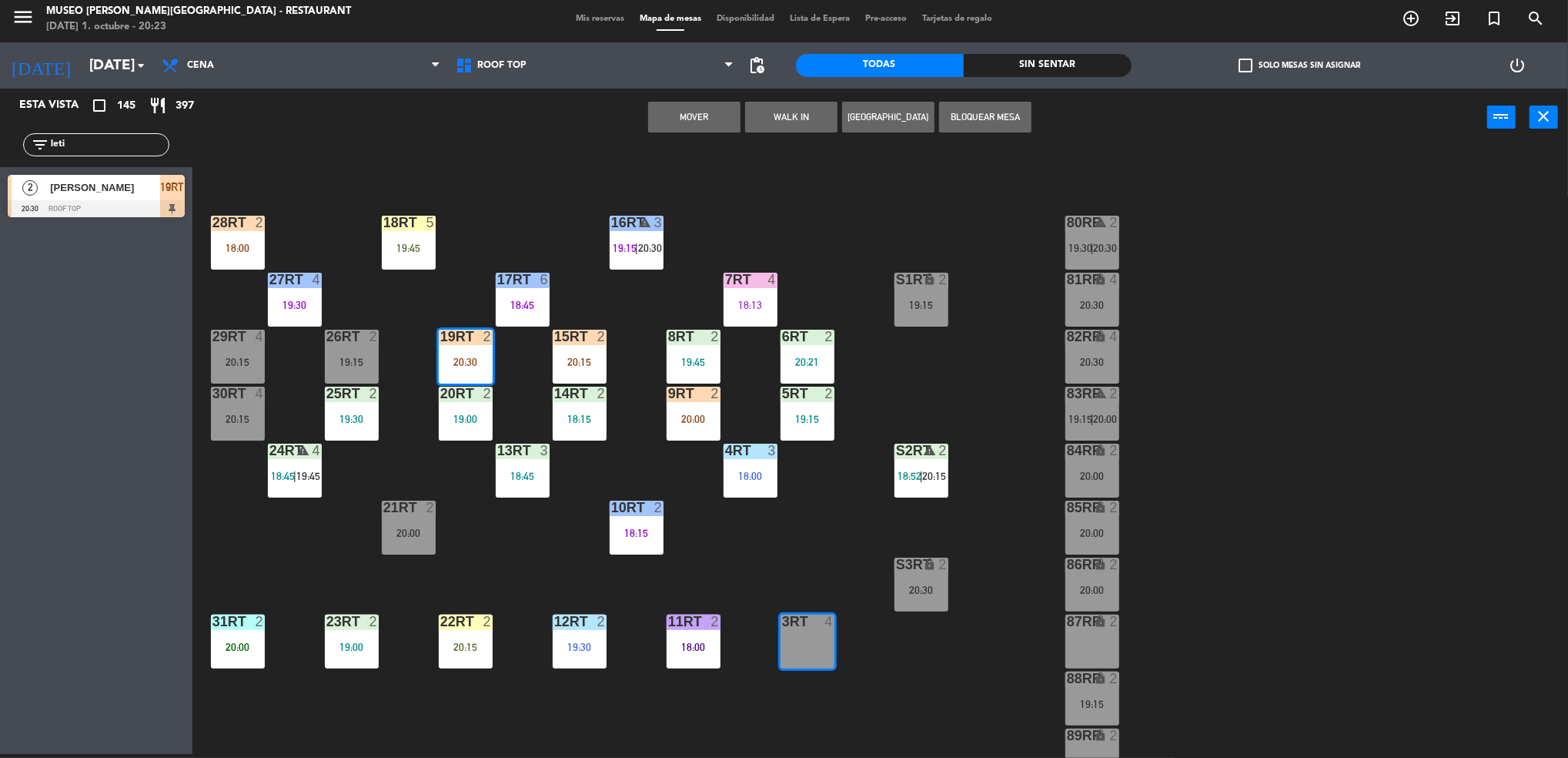
click at [691, 117] on button "Mover" at bounding box center [694, 117] width 92 height 31
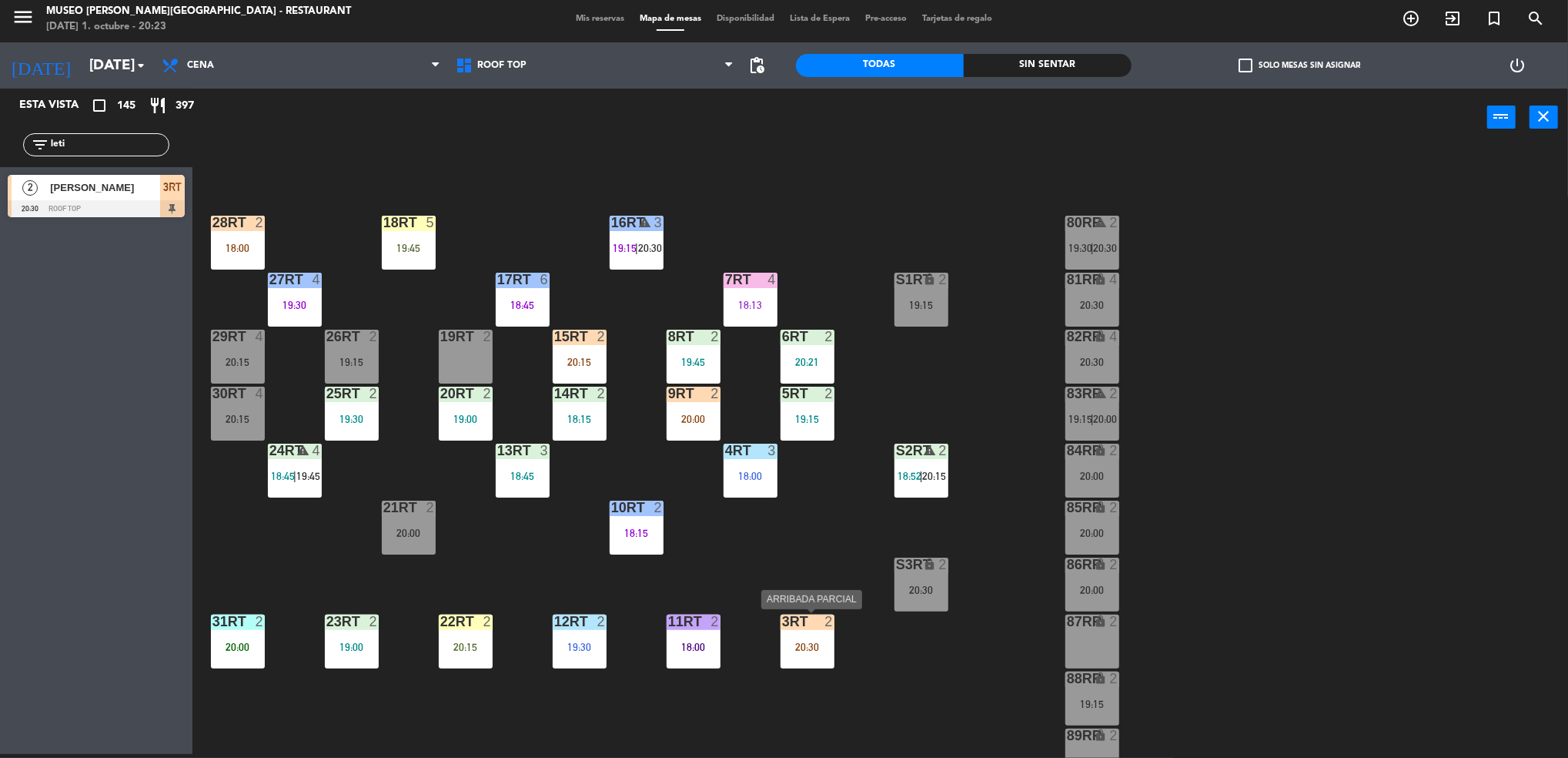
click at [800, 626] on div at bounding box center [807, 621] width 25 height 14
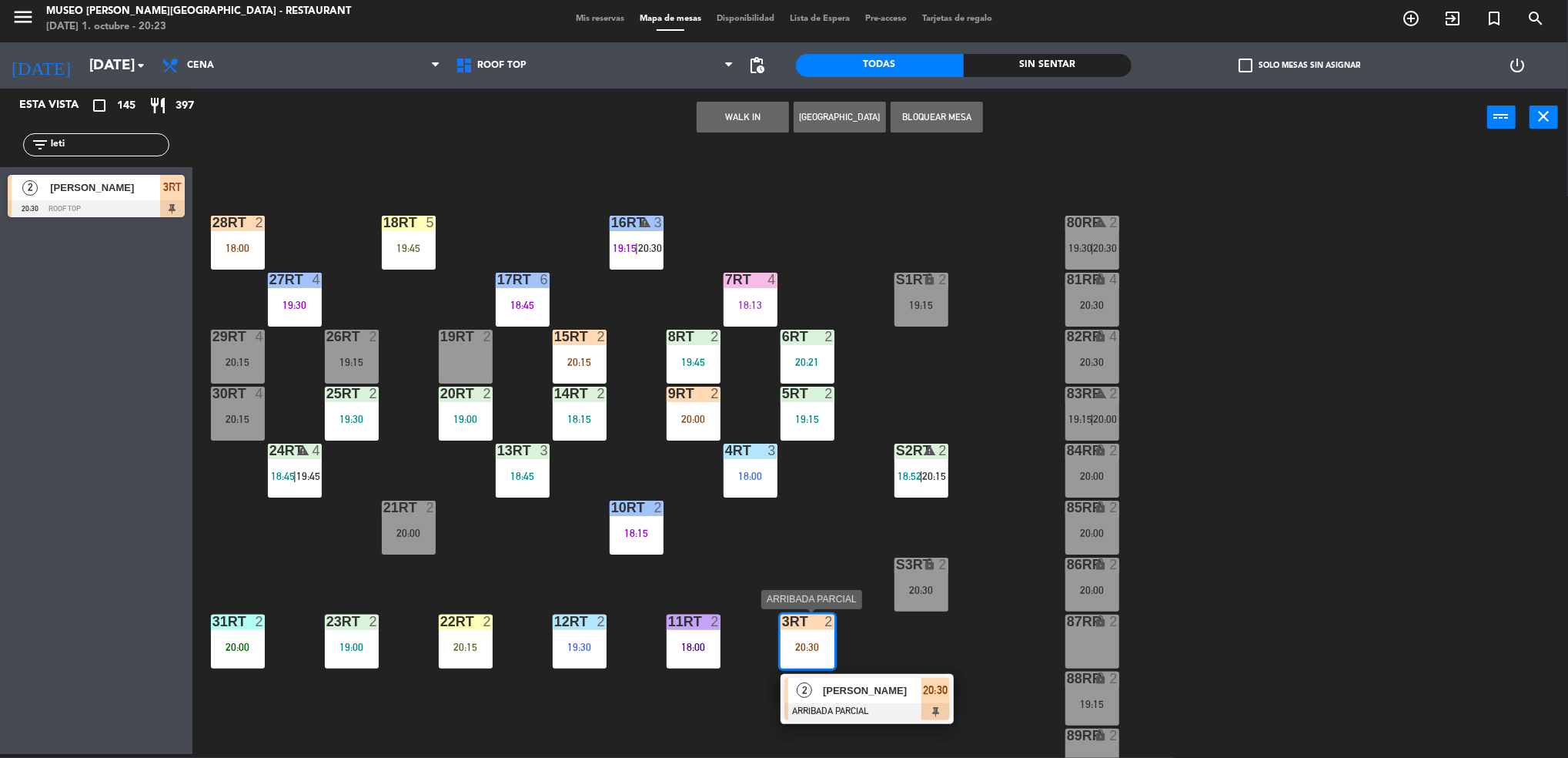
click at [837, 698] on span "[PERSON_NAME]" at bounding box center [872, 690] width 99 height 16
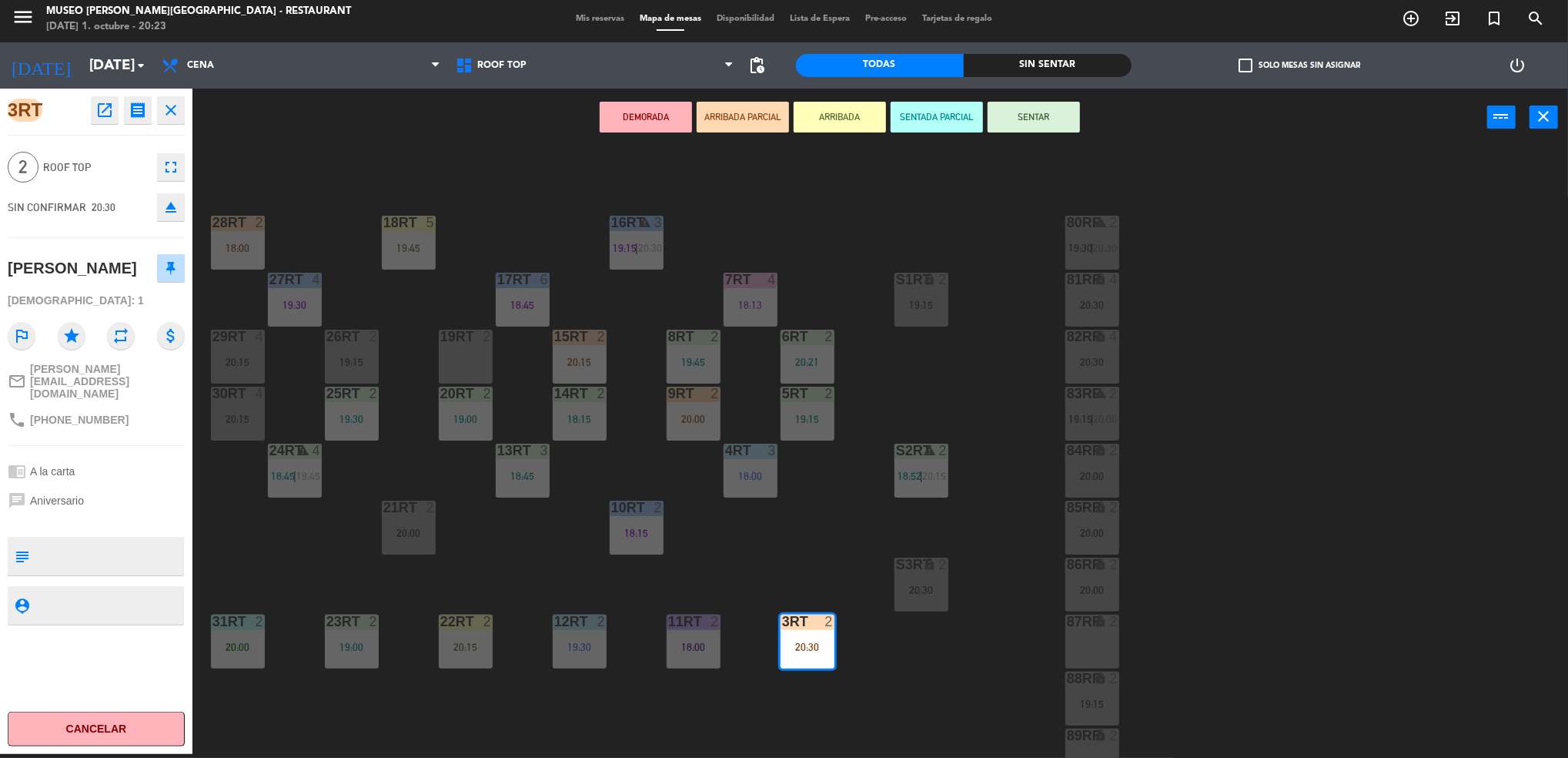
click at [58, 554] on textarea at bounding box center [108, 556] width 147 height 33
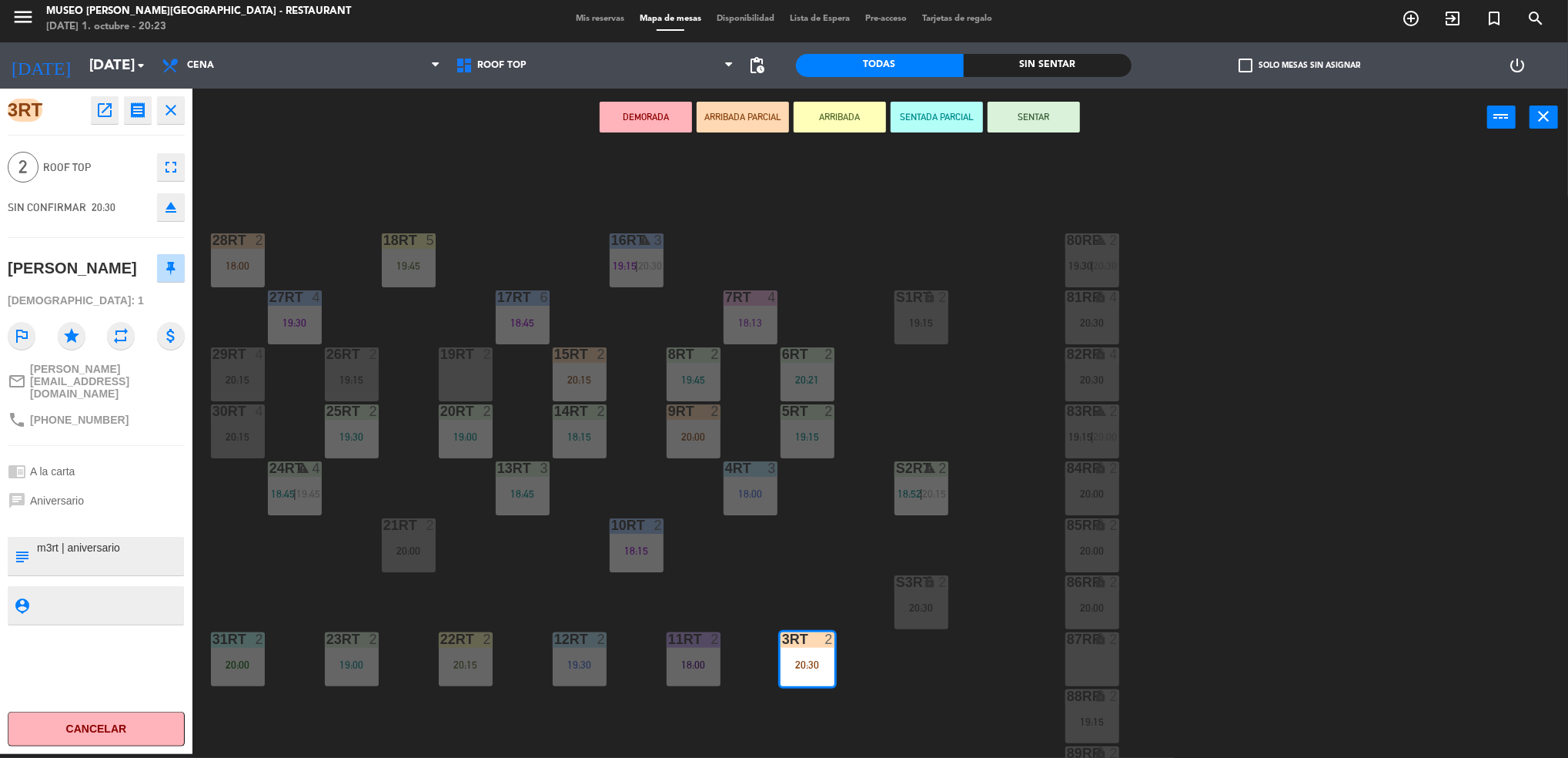
scroll to position [1, 0]
type textarea "m3rt | aniversario"
click at [804, 543] on div "18RT 5 19:45 16RT warning 3 19:15 | 20:30 28RT 2 18:00 80RR warning 2 19:30 | 2…" at bounding box center [887, 454] width 1360 height 608
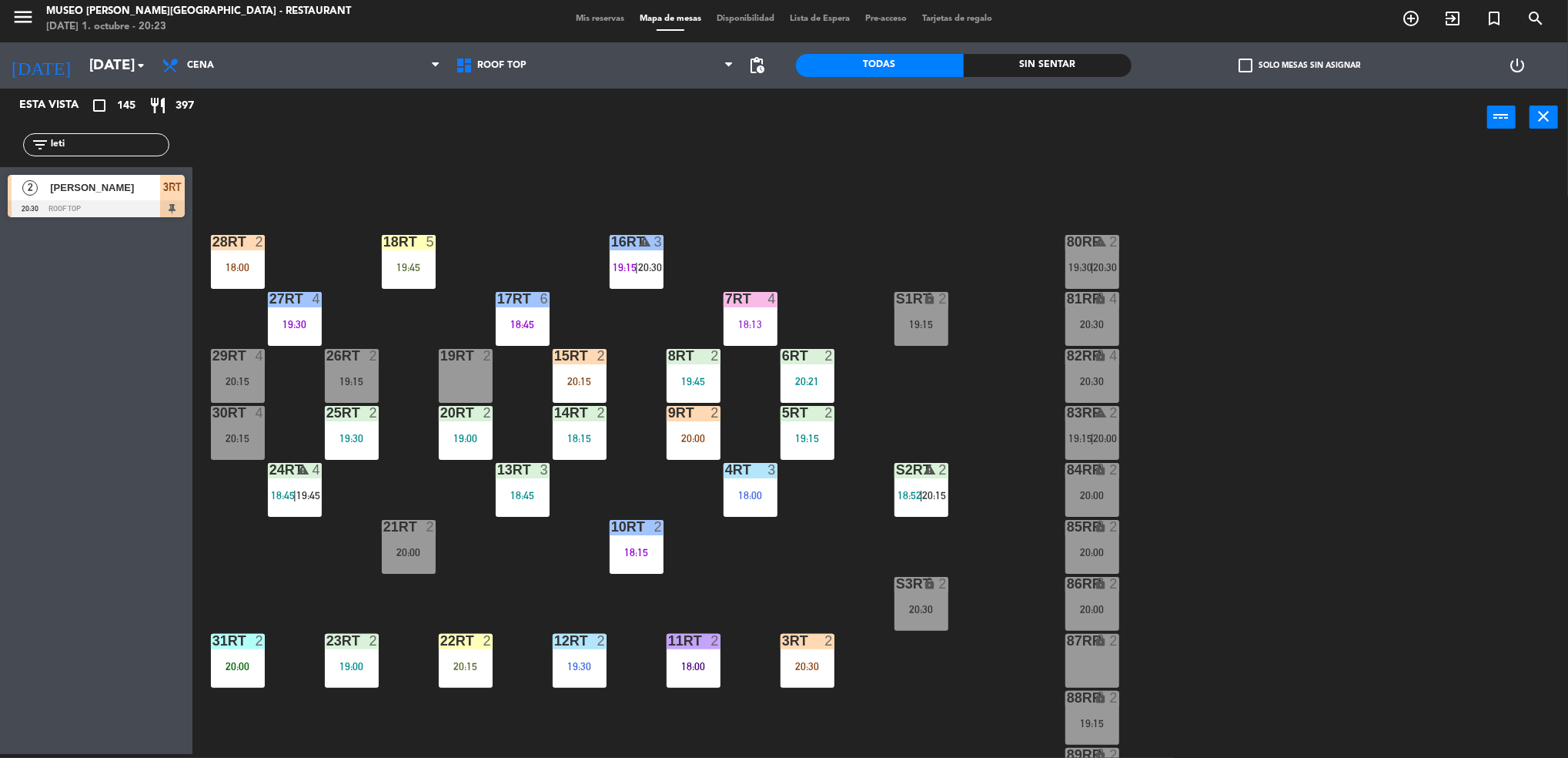
click at [581, 423] on div "14RT 2 18:15" at bounding box center [579, 433] width 54 height 54
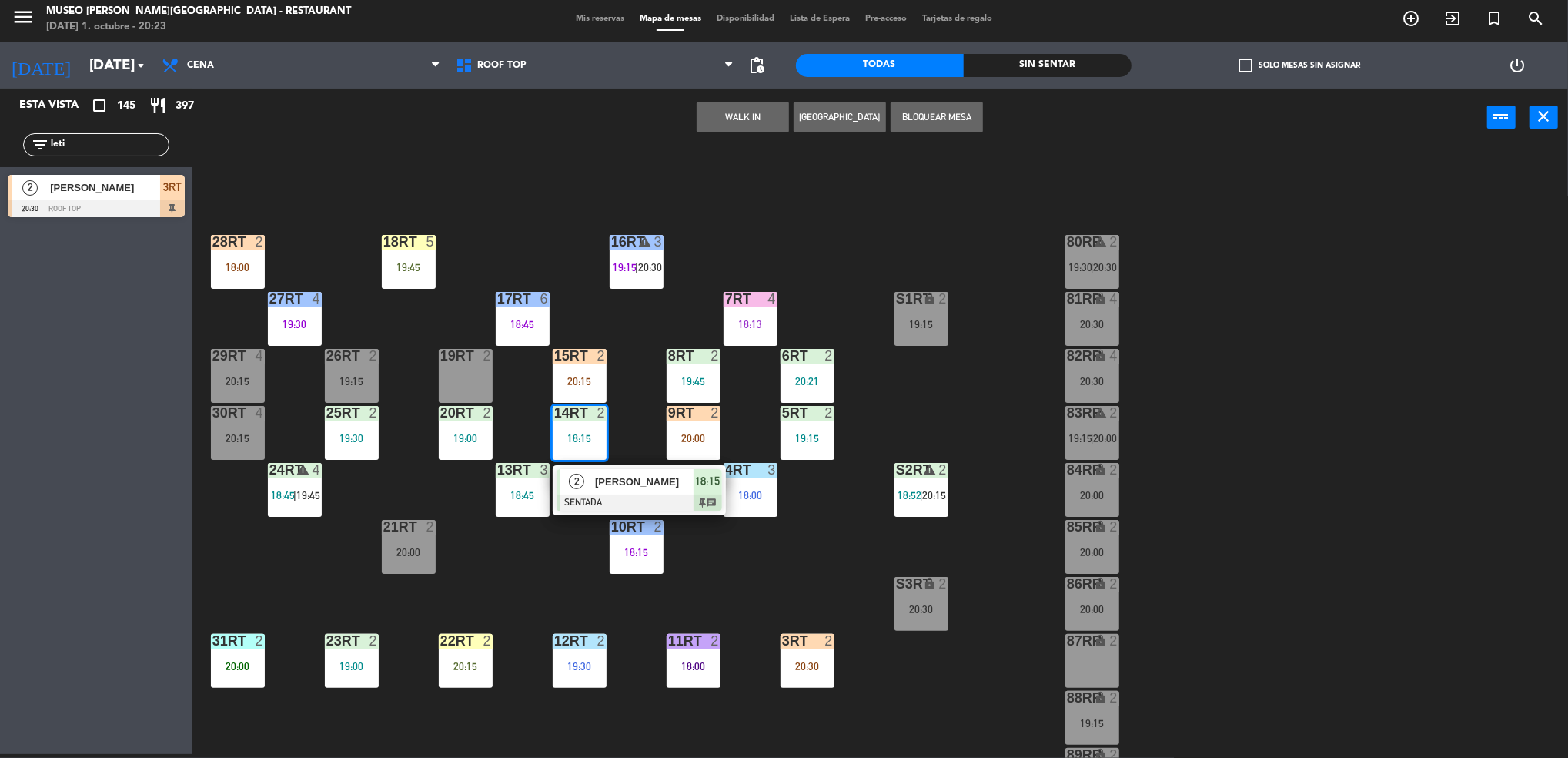
click at [587, 481] on div "2" at bounding box center [577, 481] width 33 height 25
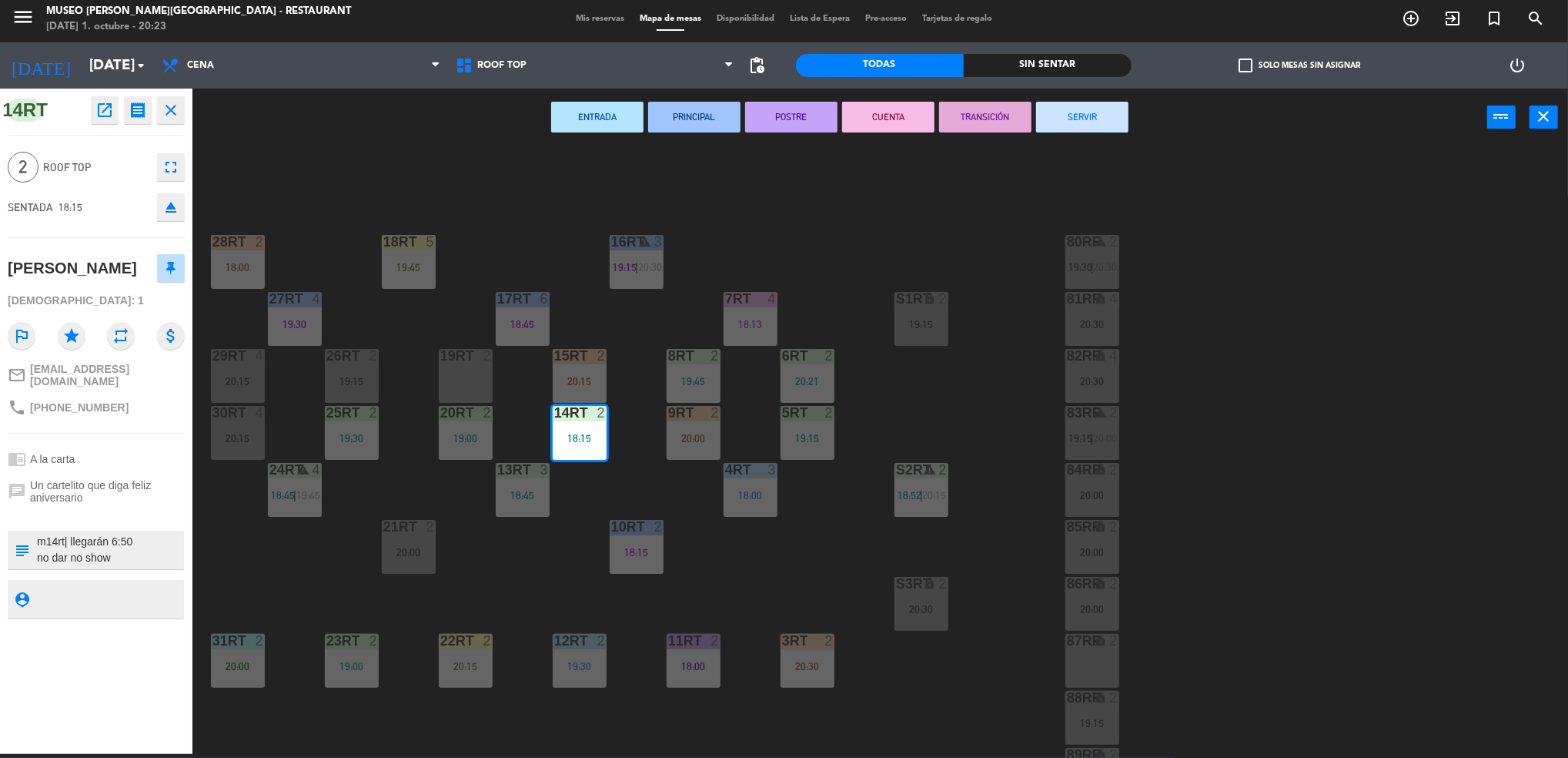
click at [1062, 112] on button "SERVIR" at bounding box center [1082, 117] width 92 height 31
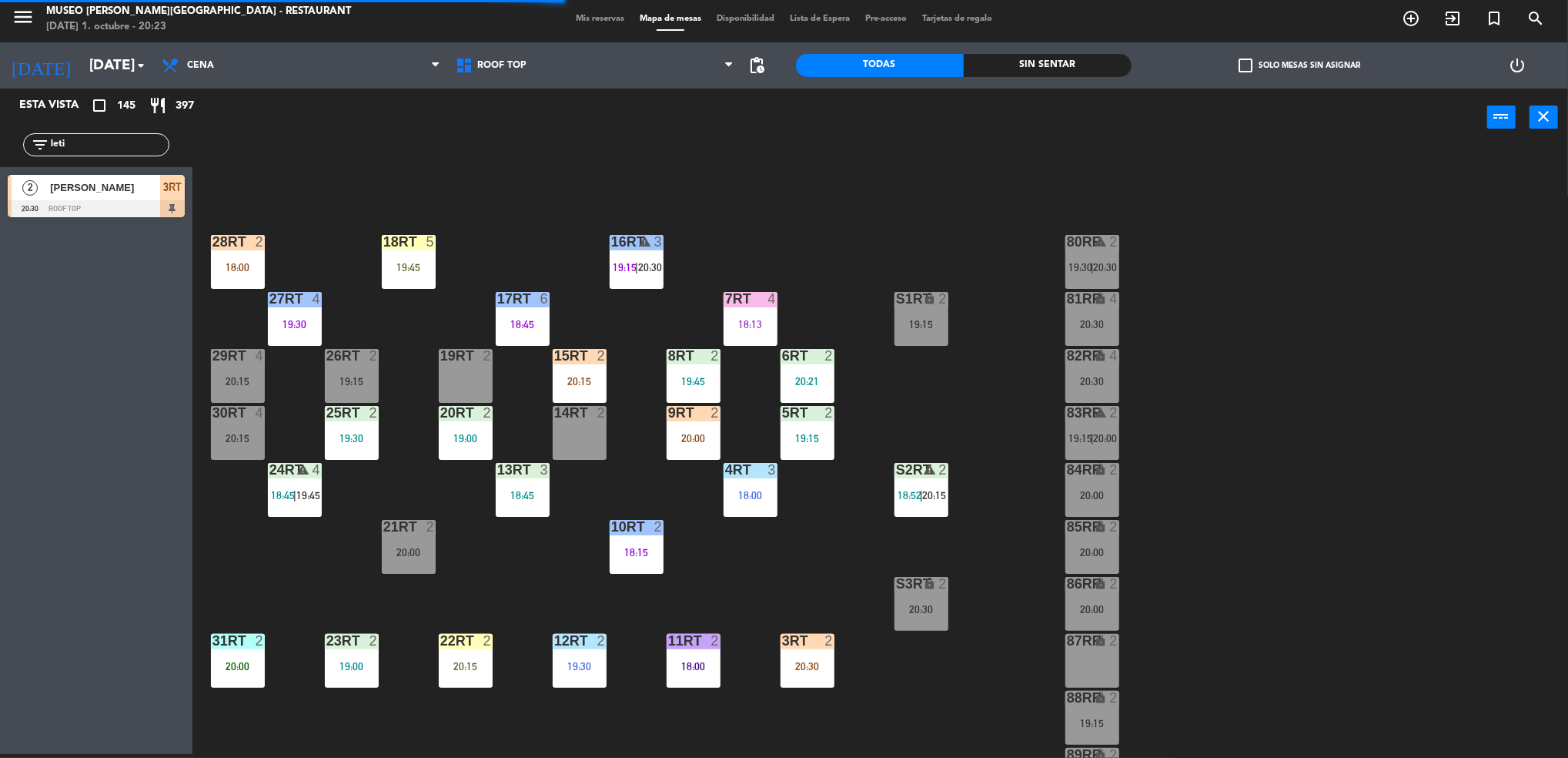
click at [816, 652] on div "3RT 2 20:30" at bounding box center [807, 661] width 54 height 54
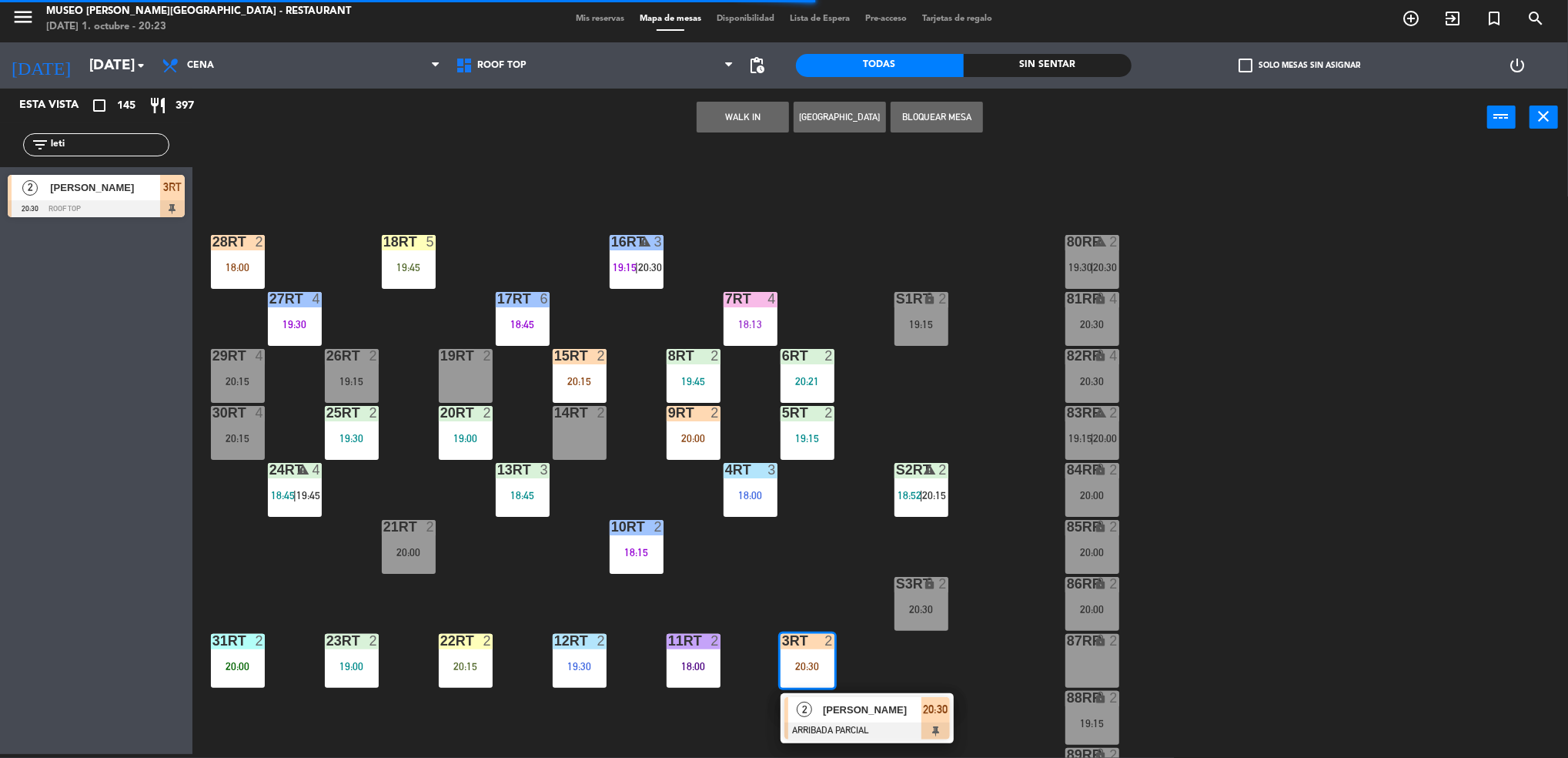
click at [561, 447] on div "14RT 2" at bounding box center [579, 433] width 54 height 54
click at [684, 114] on button "Mover" at bounding box center [694, 117] width 92 height 31
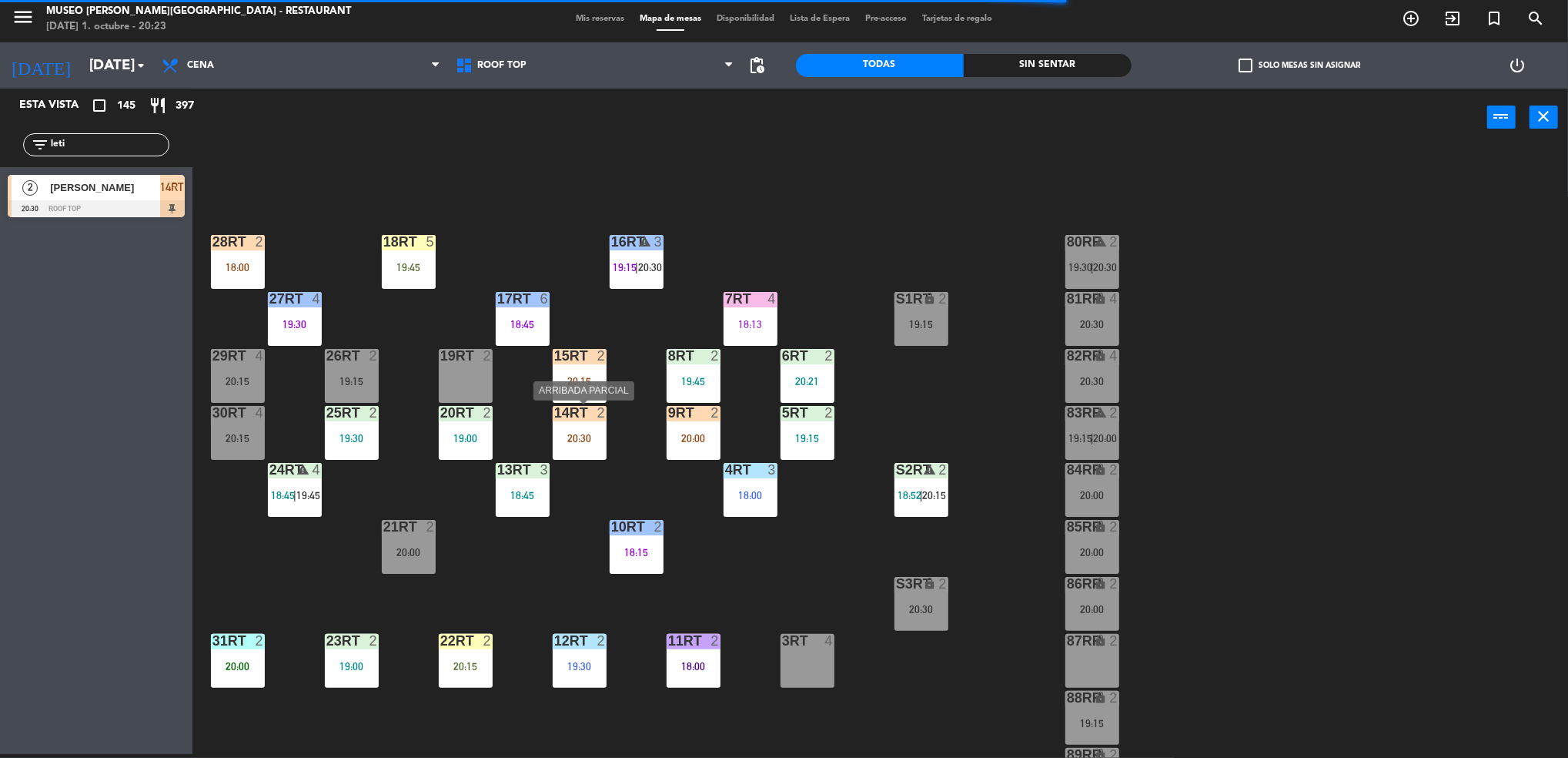
click at [570, 444] on div "20:30" at bounding box center [579, 438] width 54 height 11
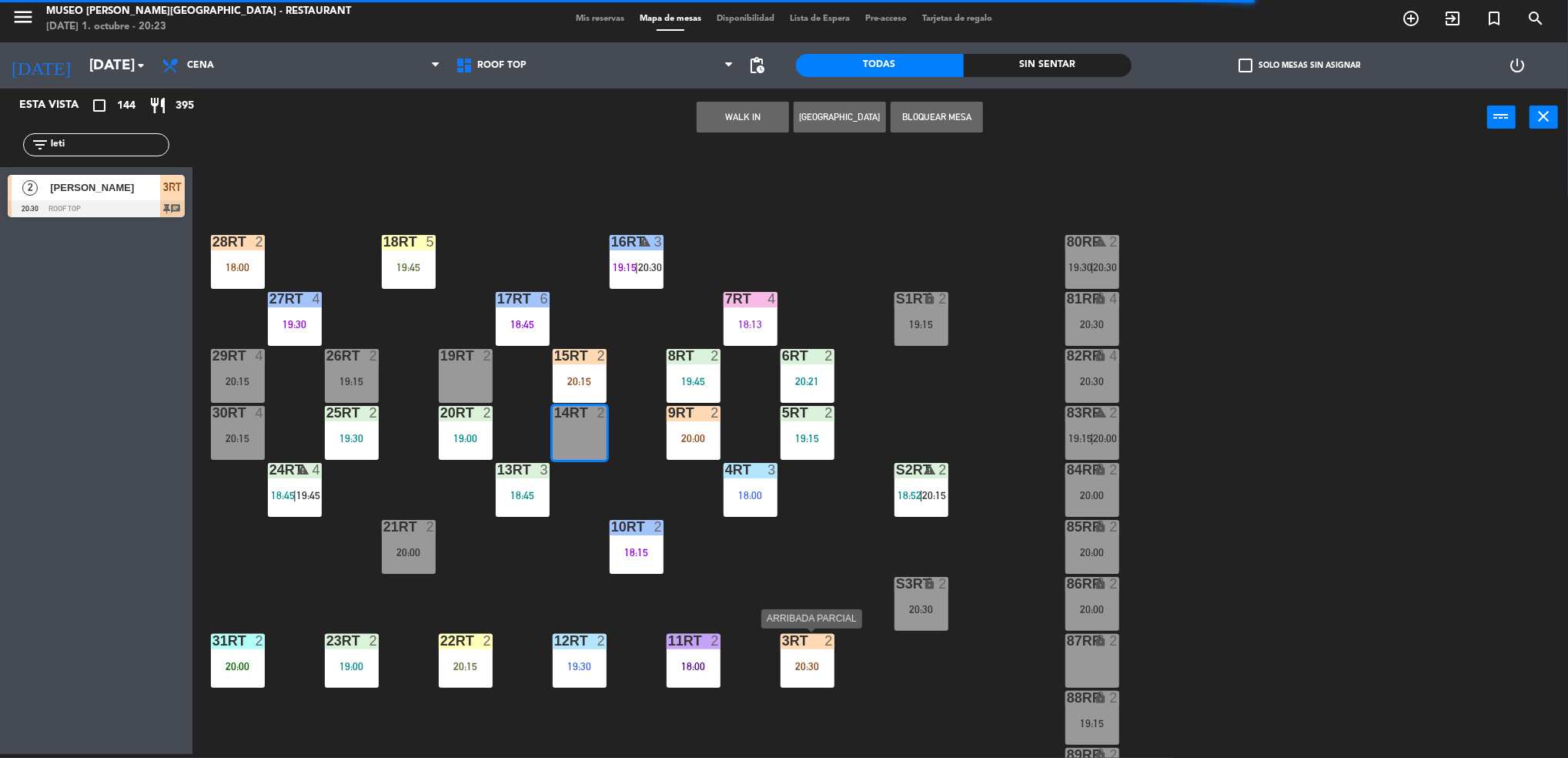
click at [789, 683] on div "3RT 2 20:30" at bounding box center [807, 661] width 54 height 54
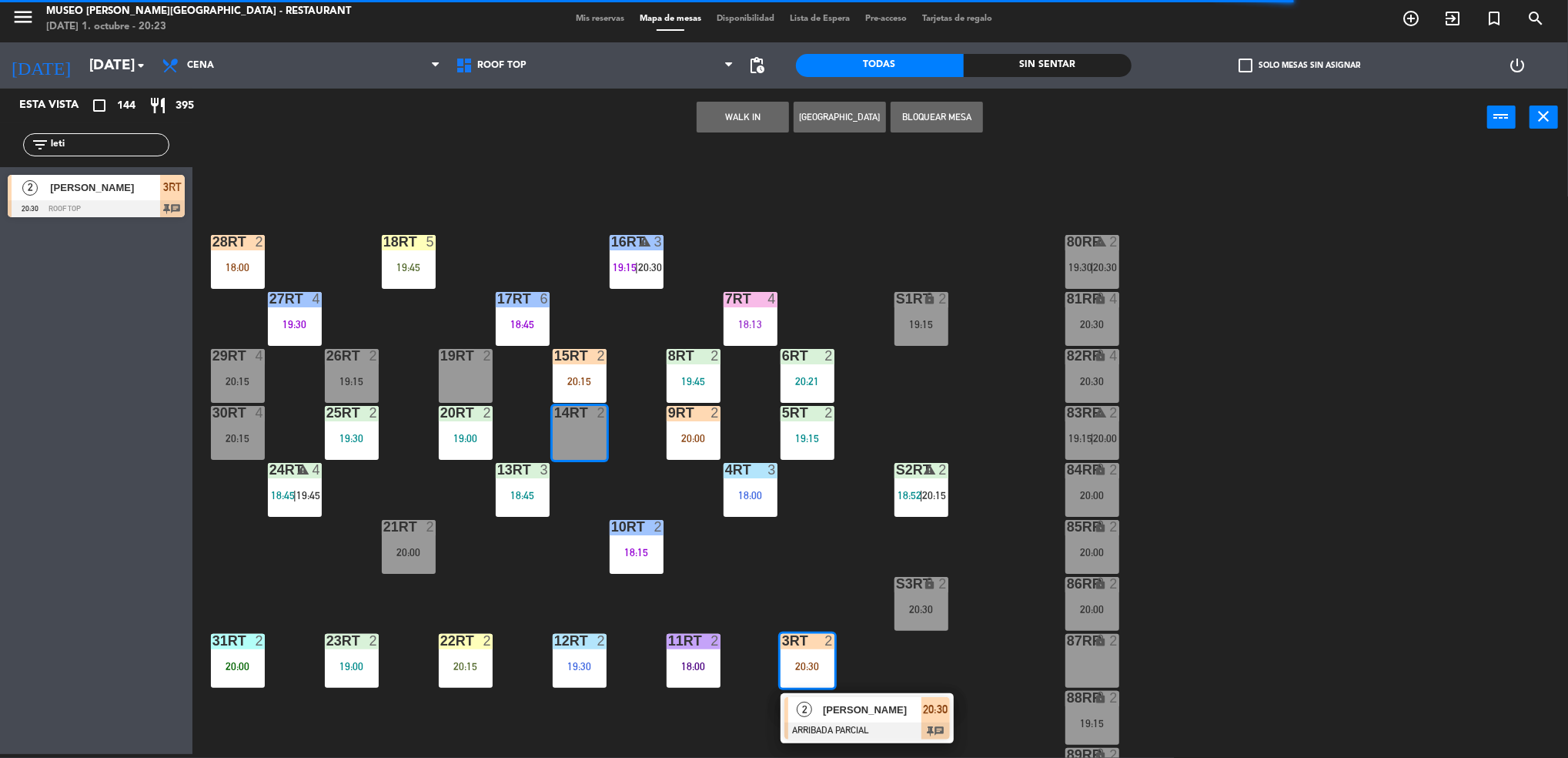
click at [571, 440] on div "14RT 2" at bounding box center [579, 433] width 54 height 54
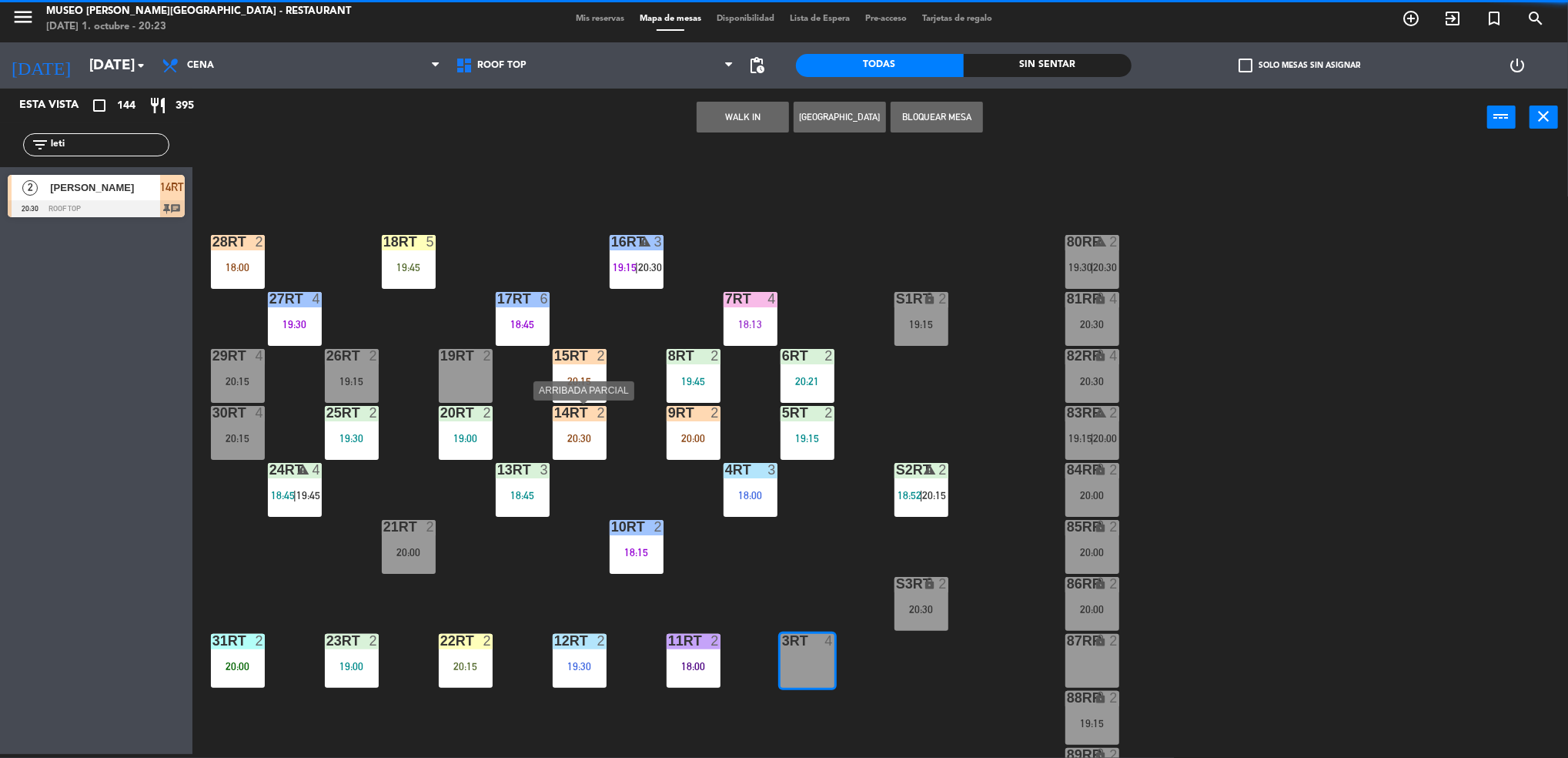
click at [575, 428] on div "14RT 2 20:30" at bounding box center [579, 433] width 54 height 54
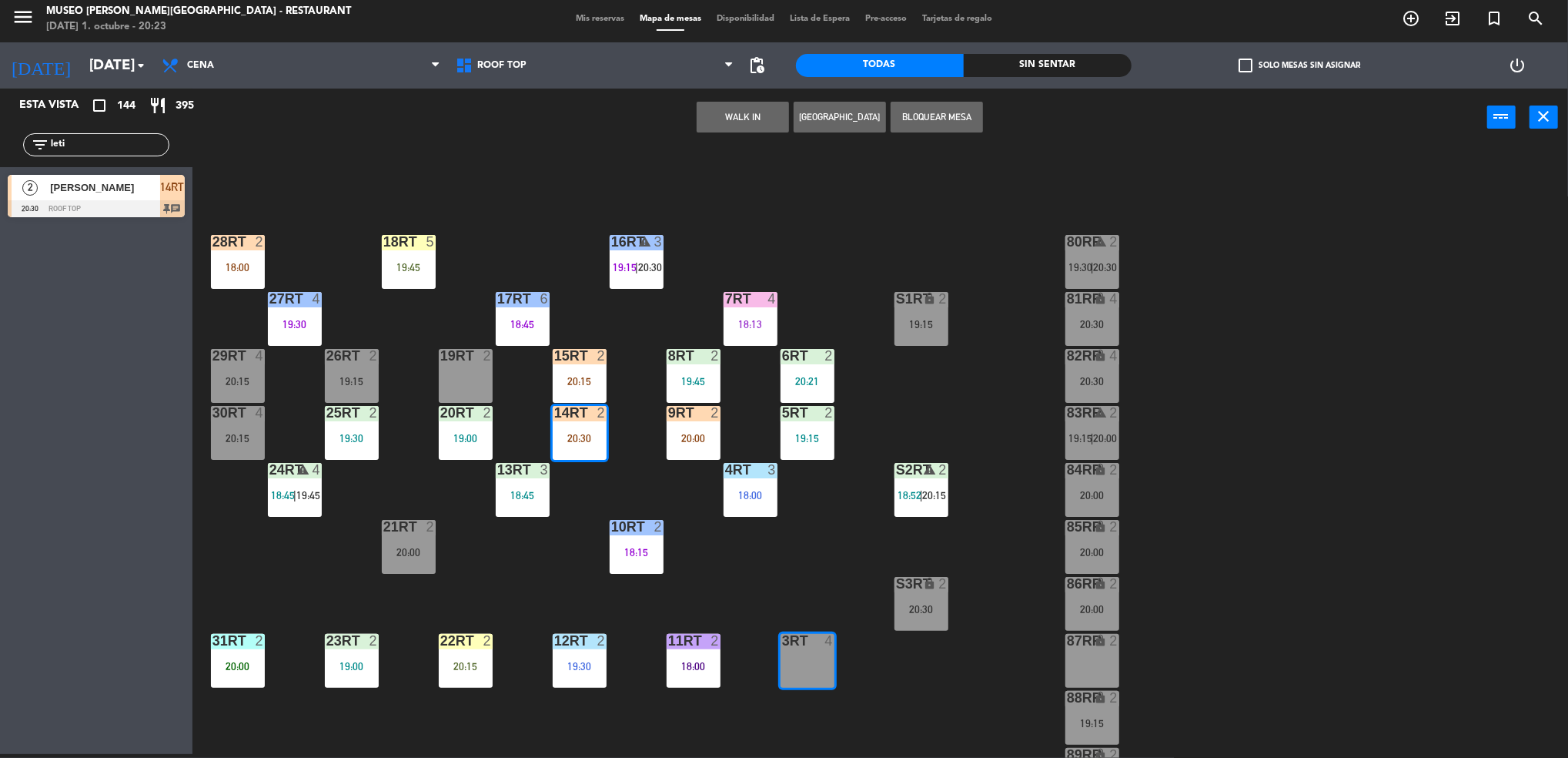
click at [575, 428] on div "14RT 2 20:30" at bounding box center [579, 433] width 54 height 54
click at [608, 482] on div "18RT 5 19:45 16RT warning 3 19:15 | 20:30 28RT 2 18:00 80RR warning 2 19:30 | 2…" at bounding box center [887, 454] width 1360 height 608
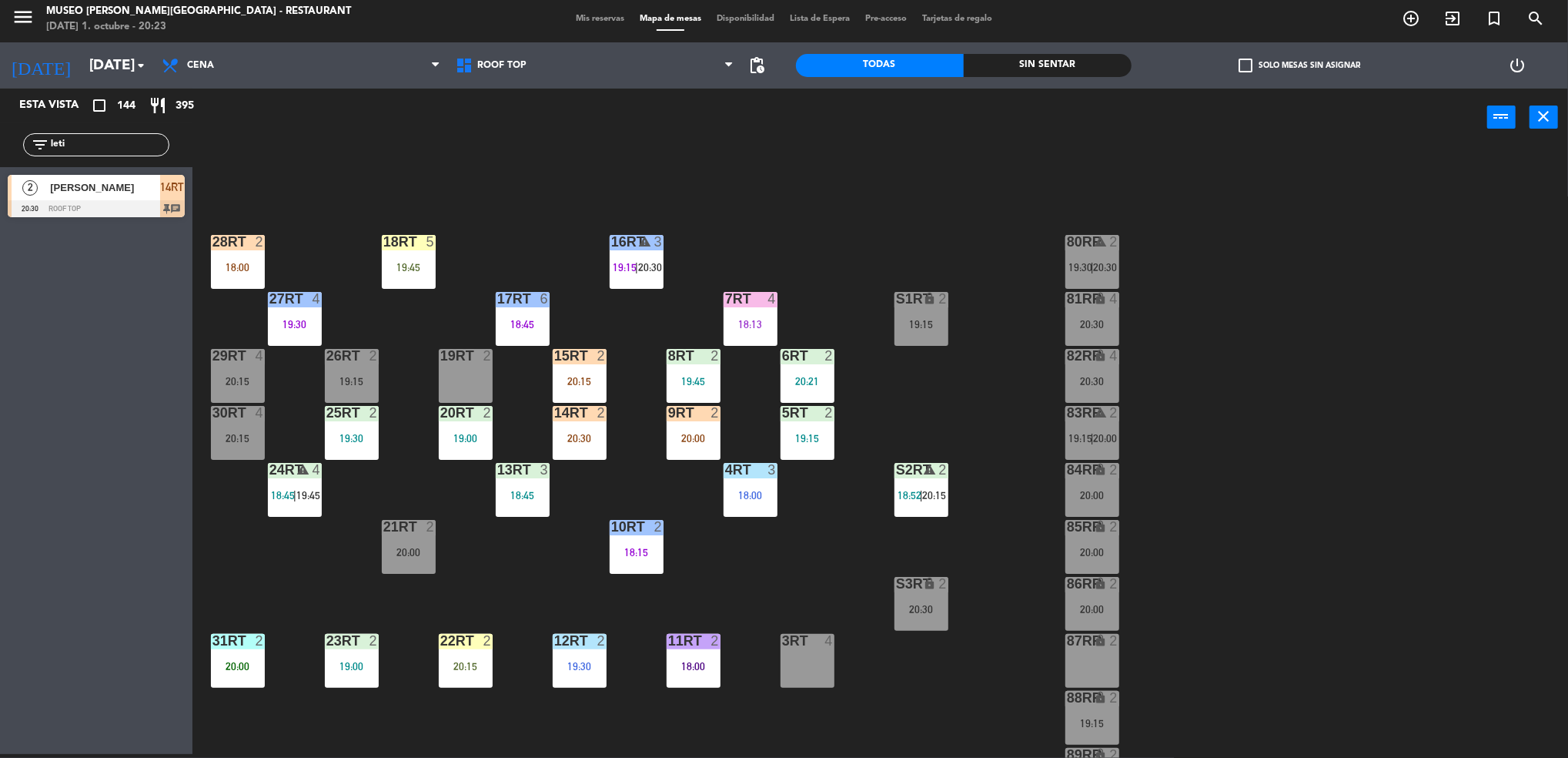
click at [575, 434] on div "20:30" at bounding box center [579, 438] width 54 height 11
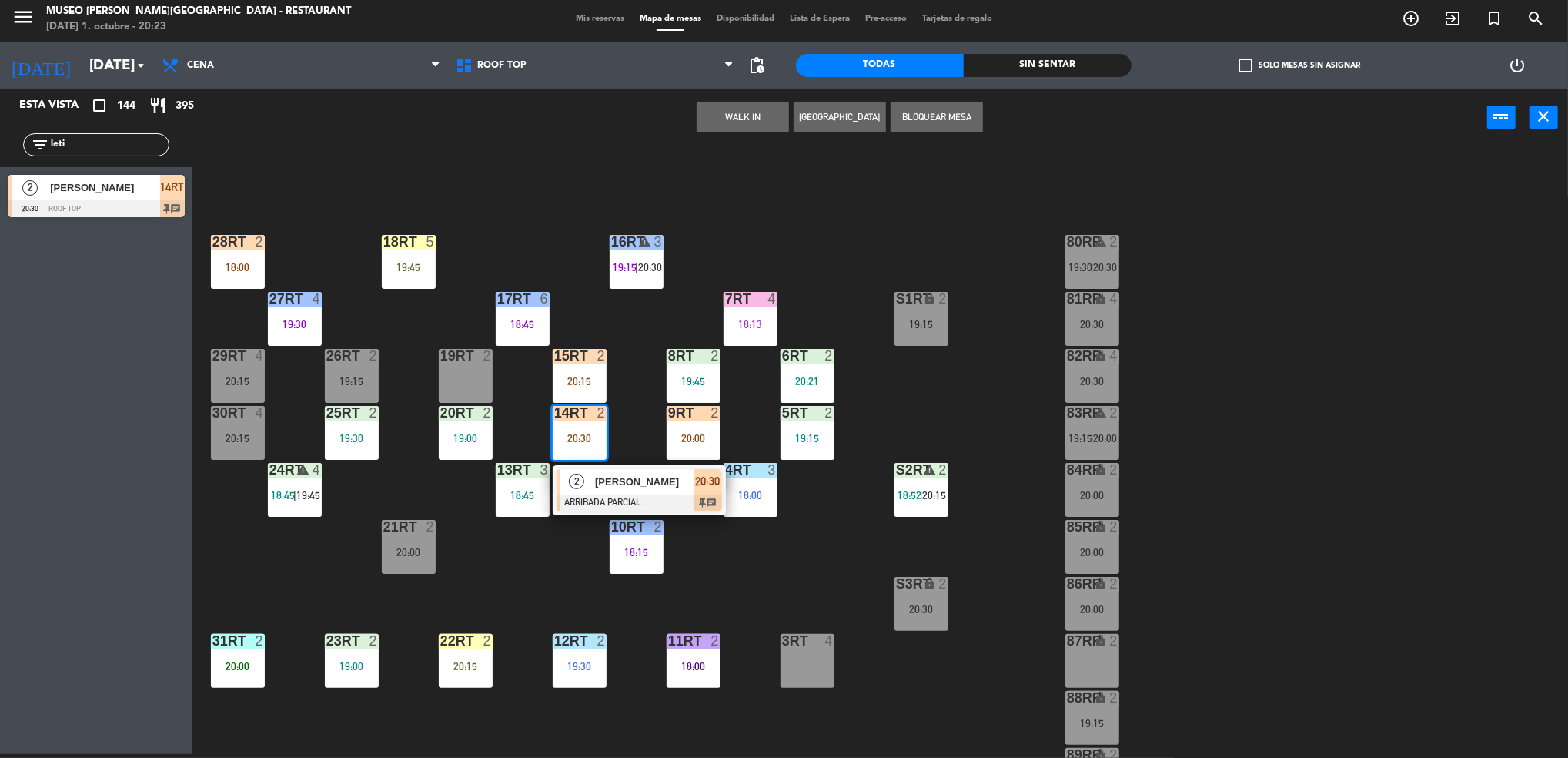
click at [591, 480] on div "2" at bounding box center [577, 481] width 33 height 25
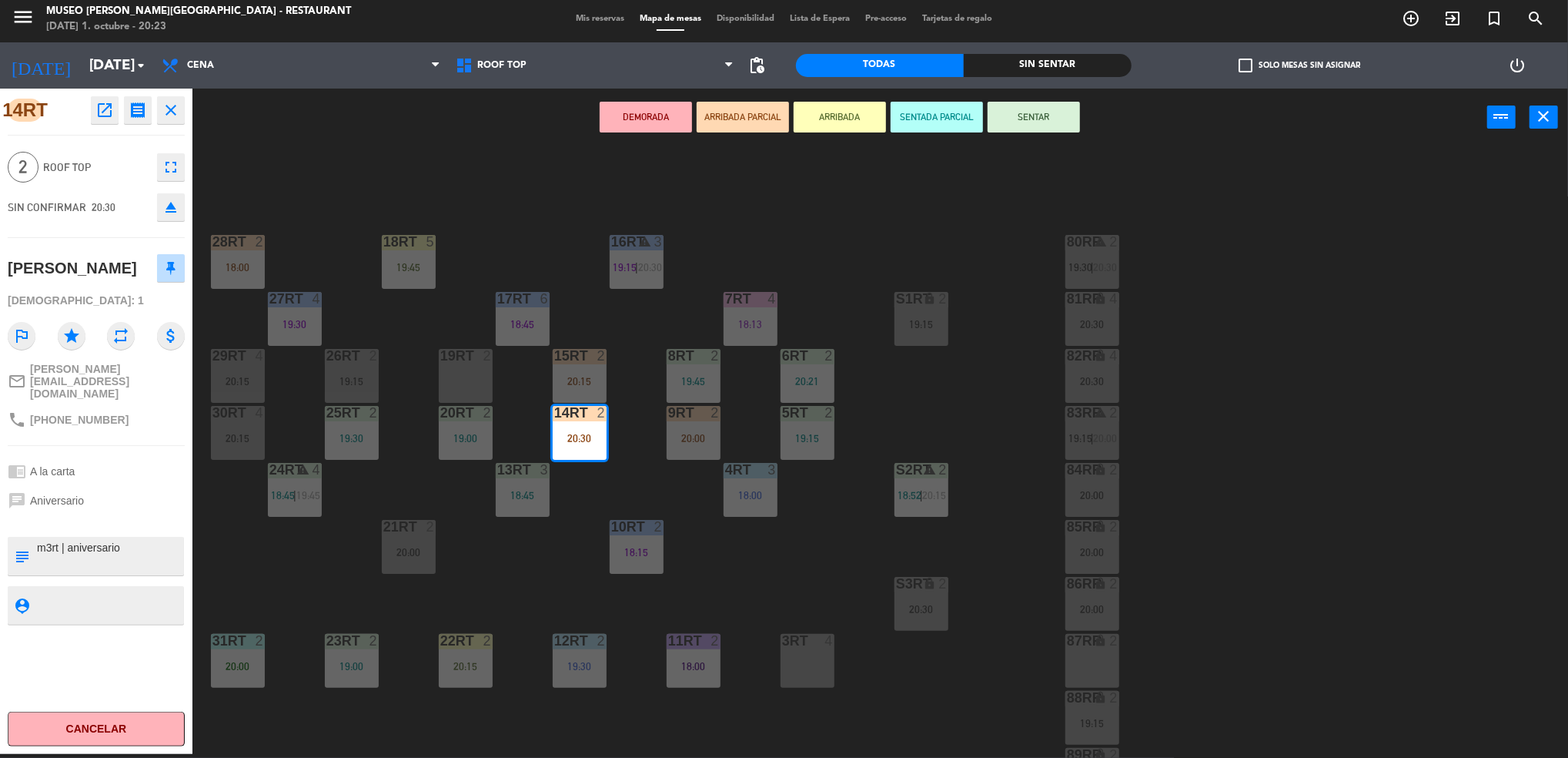
click at [50, 547] on textarea at bounding box center [108, 556] width 147 height 33
type textarea "m14rt | aniversario"
click at [72, 600] on textarea at bounding box center [108, 605] width 147 height 19
click at [128, 475] on div "chrome_reader_mode A la carta" at bounding box center [96, 471] width 177 height 29
click at [1027, 108] on button "SENTAR" at bounding box center [1033, 117] width 92 height 31
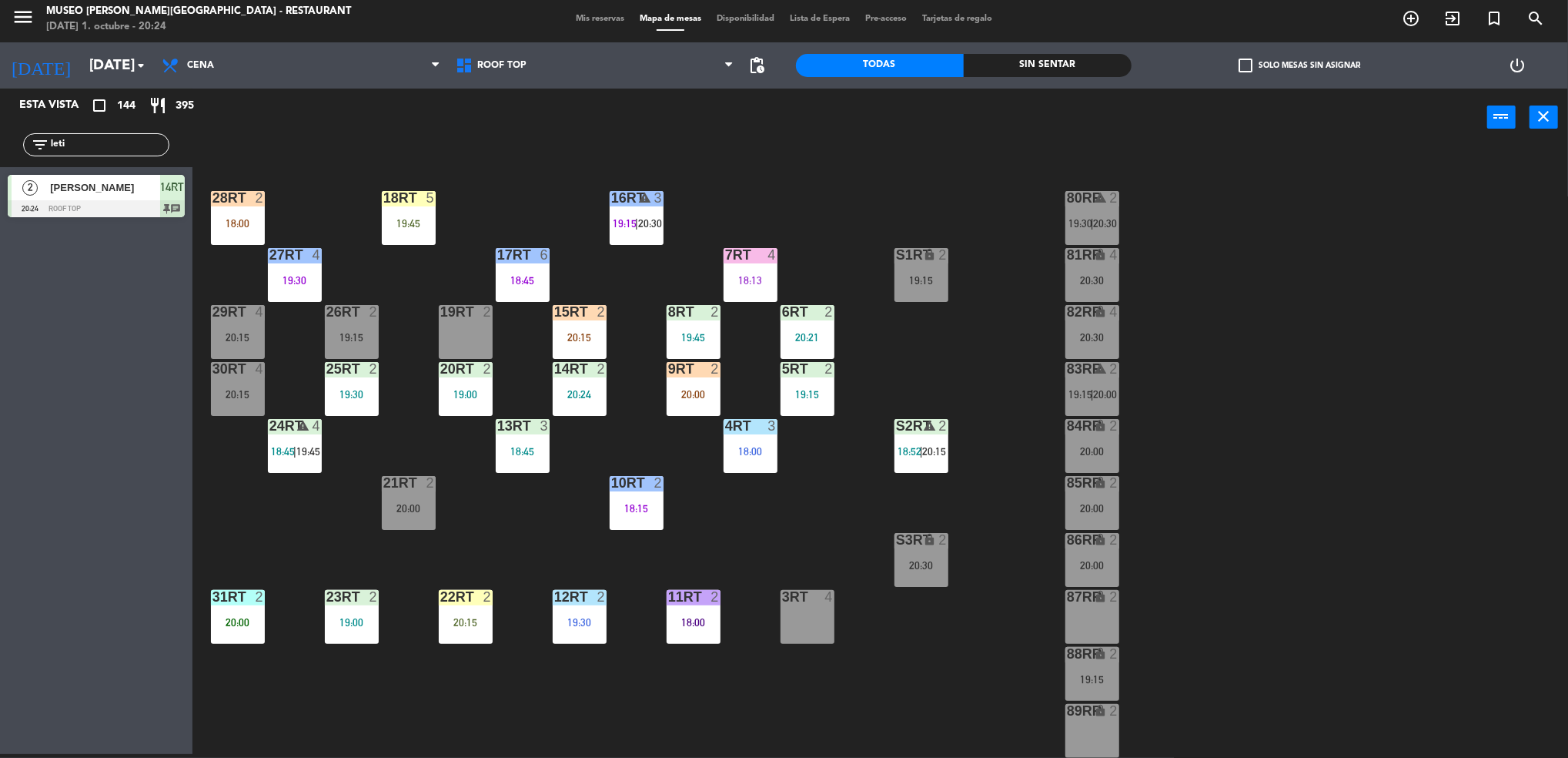
scroll to position [48, 0]
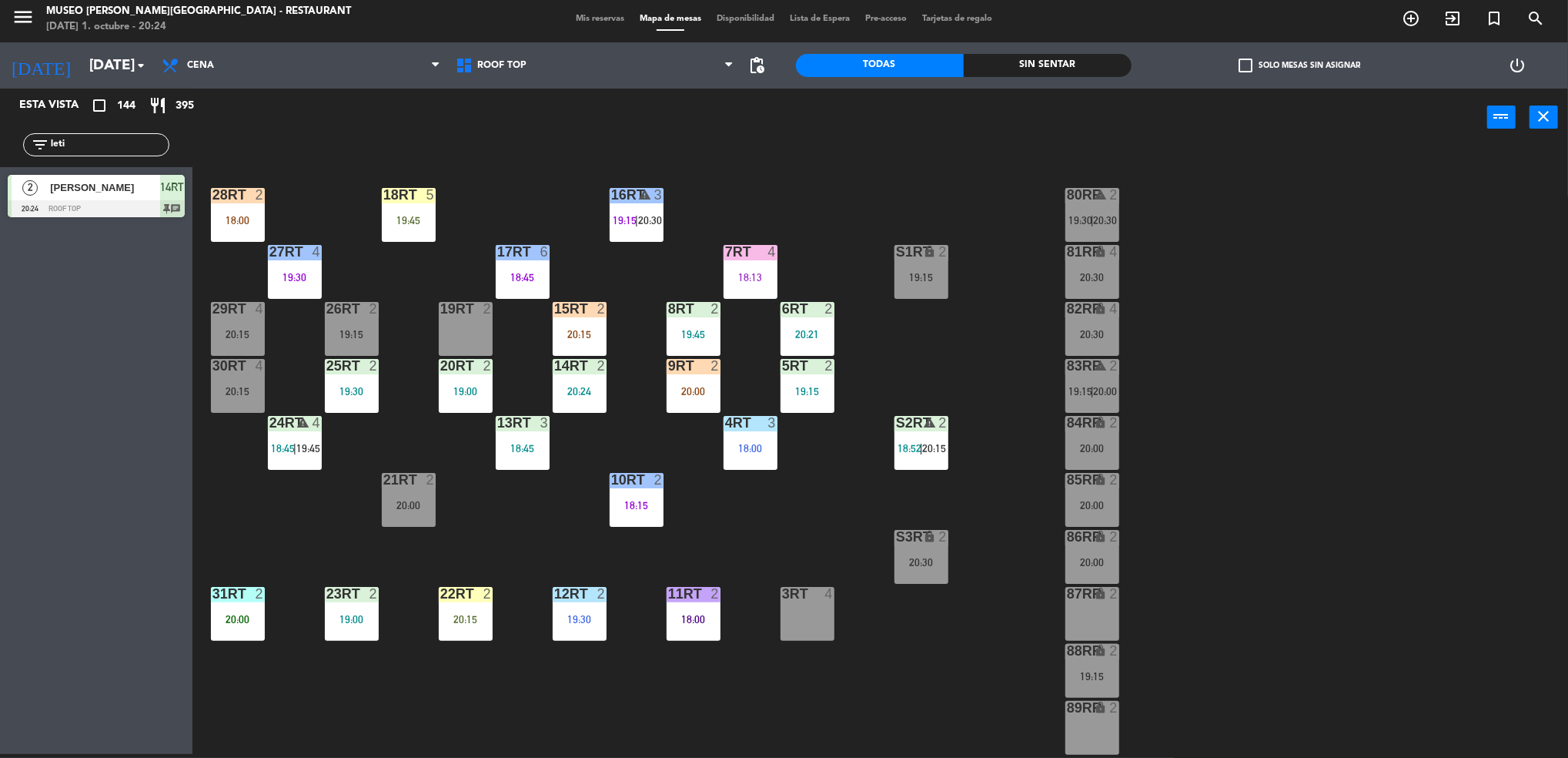
click at [683, 363] on div at bounding box center [693, 366] width 25 height 14
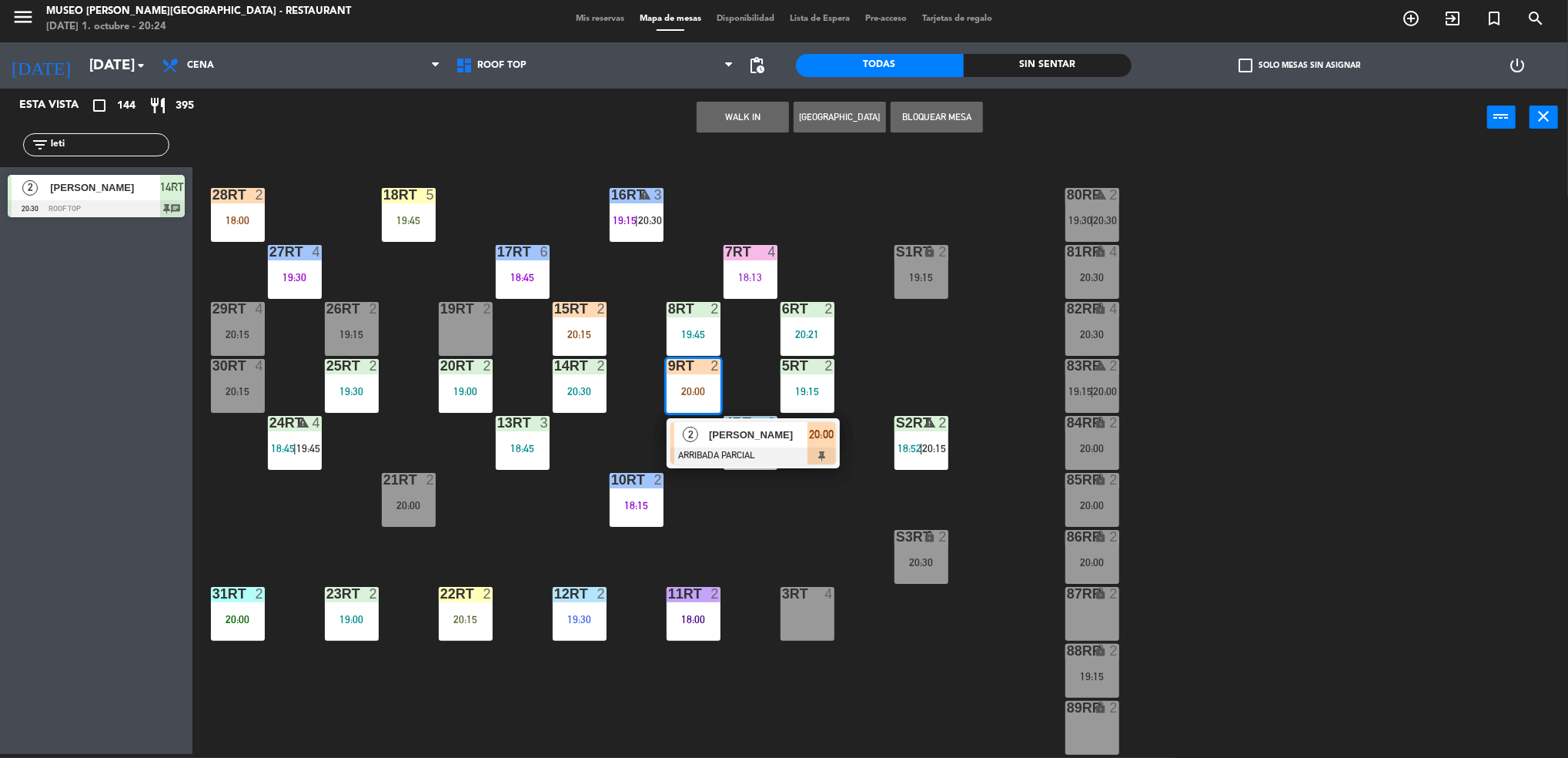
click at [981, 426] on div "18RT 5 19:45 16RT warning 3 19:15 | 20:30 28RT 2 18:00 80RR warning 2 19:30 | 2…" at bounding box center [887, 454] width 1360 height 608
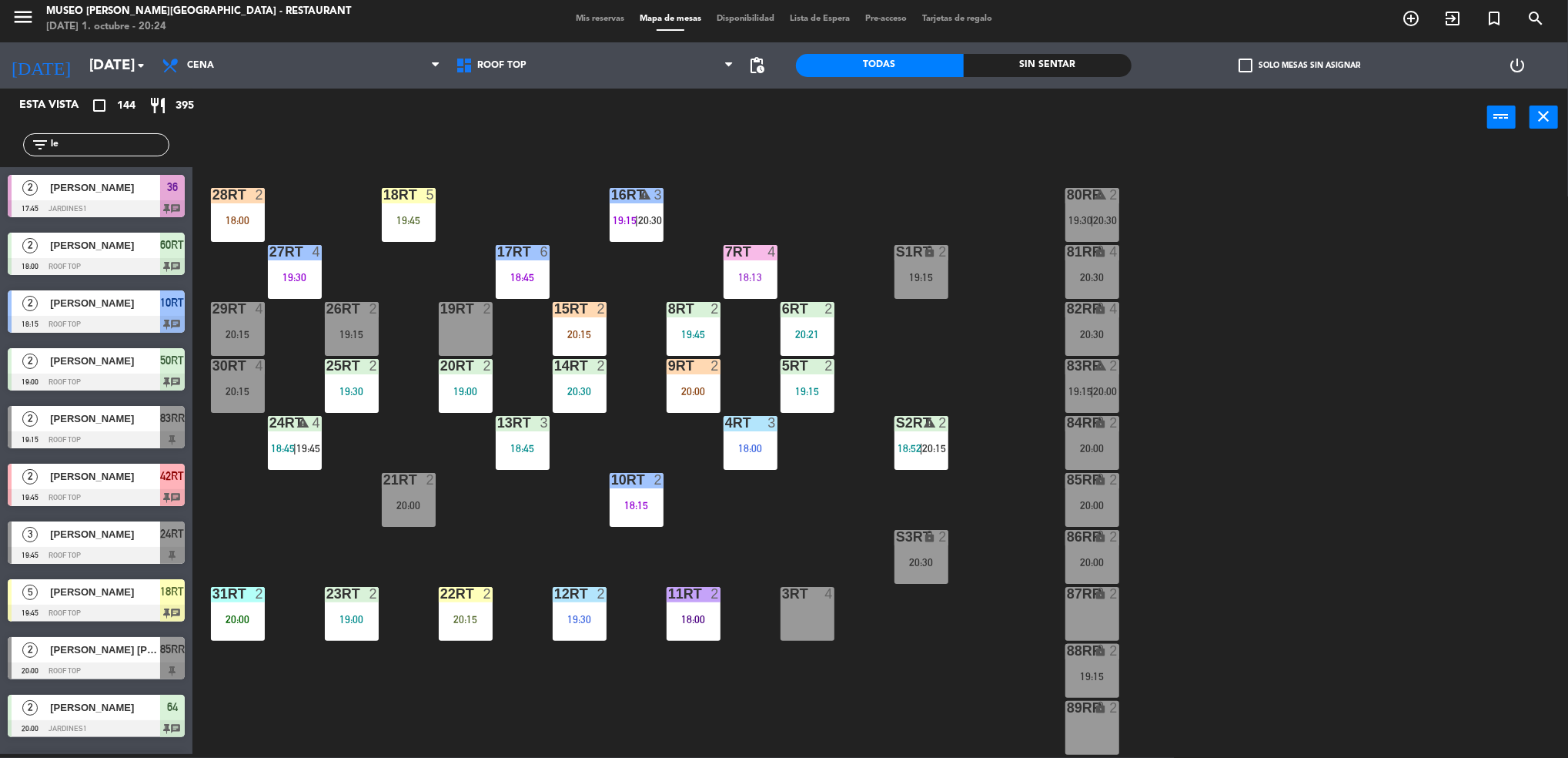
type input "l"
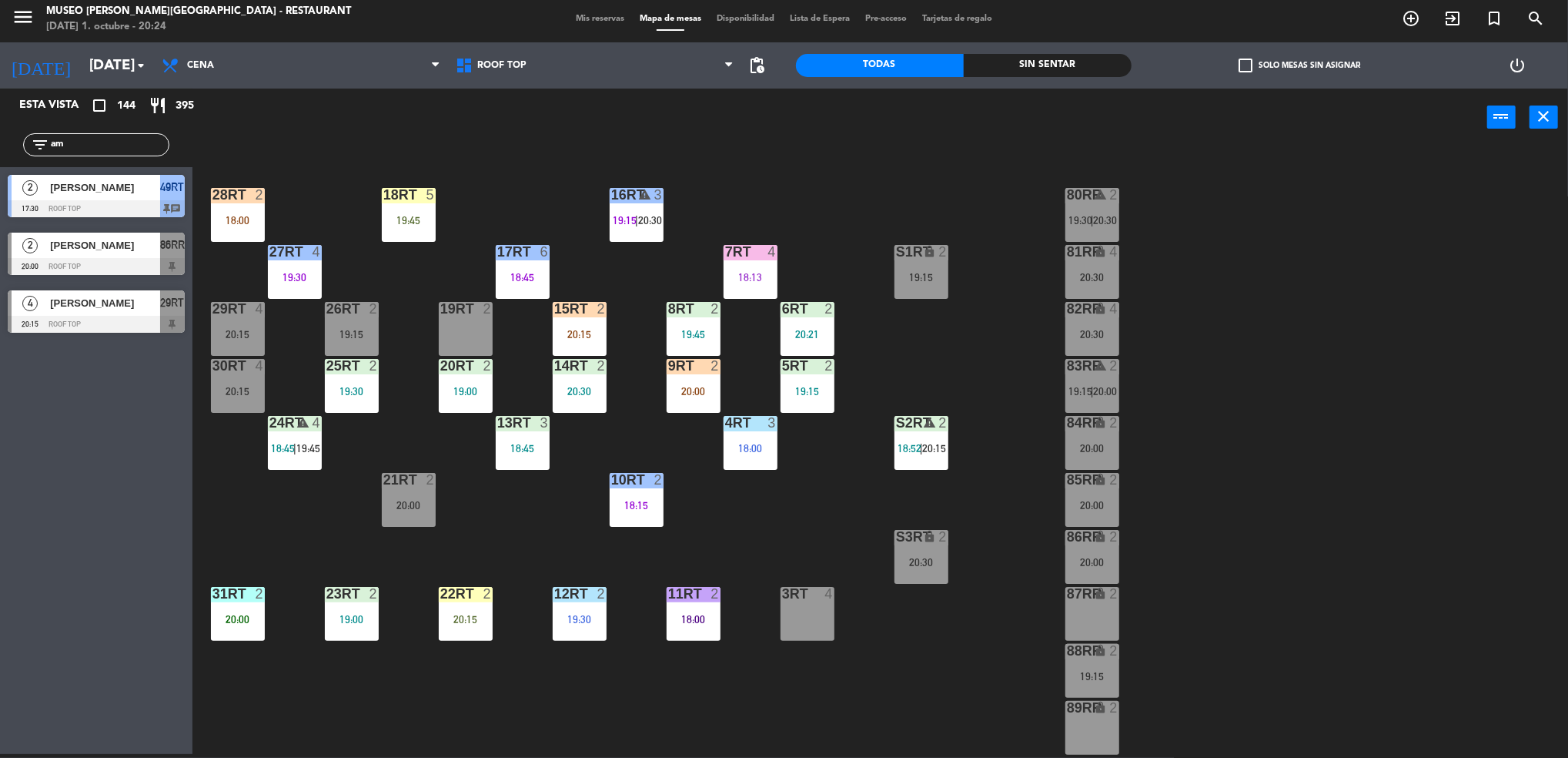
type input "a"
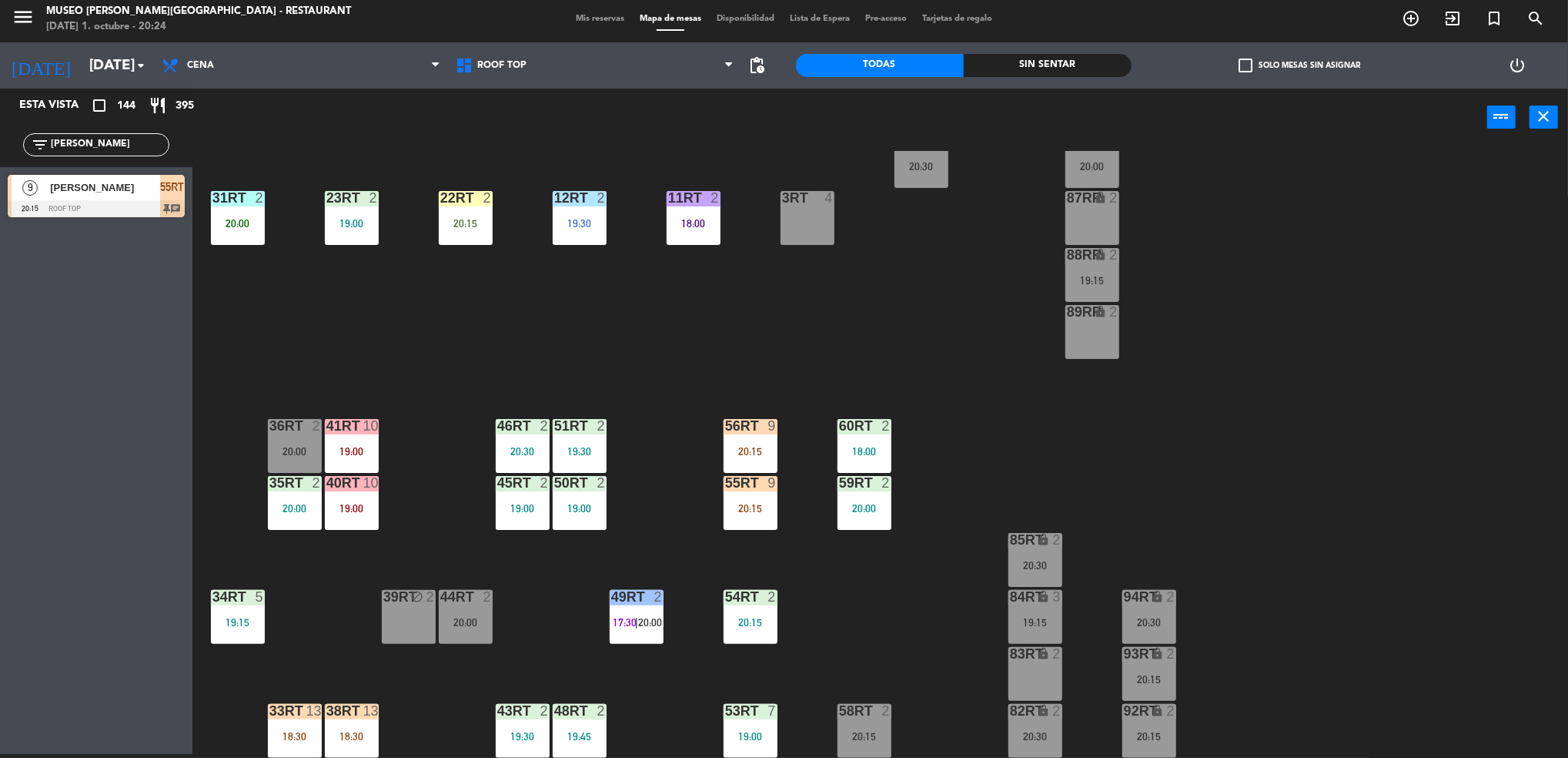
scroll to position [556, 0]
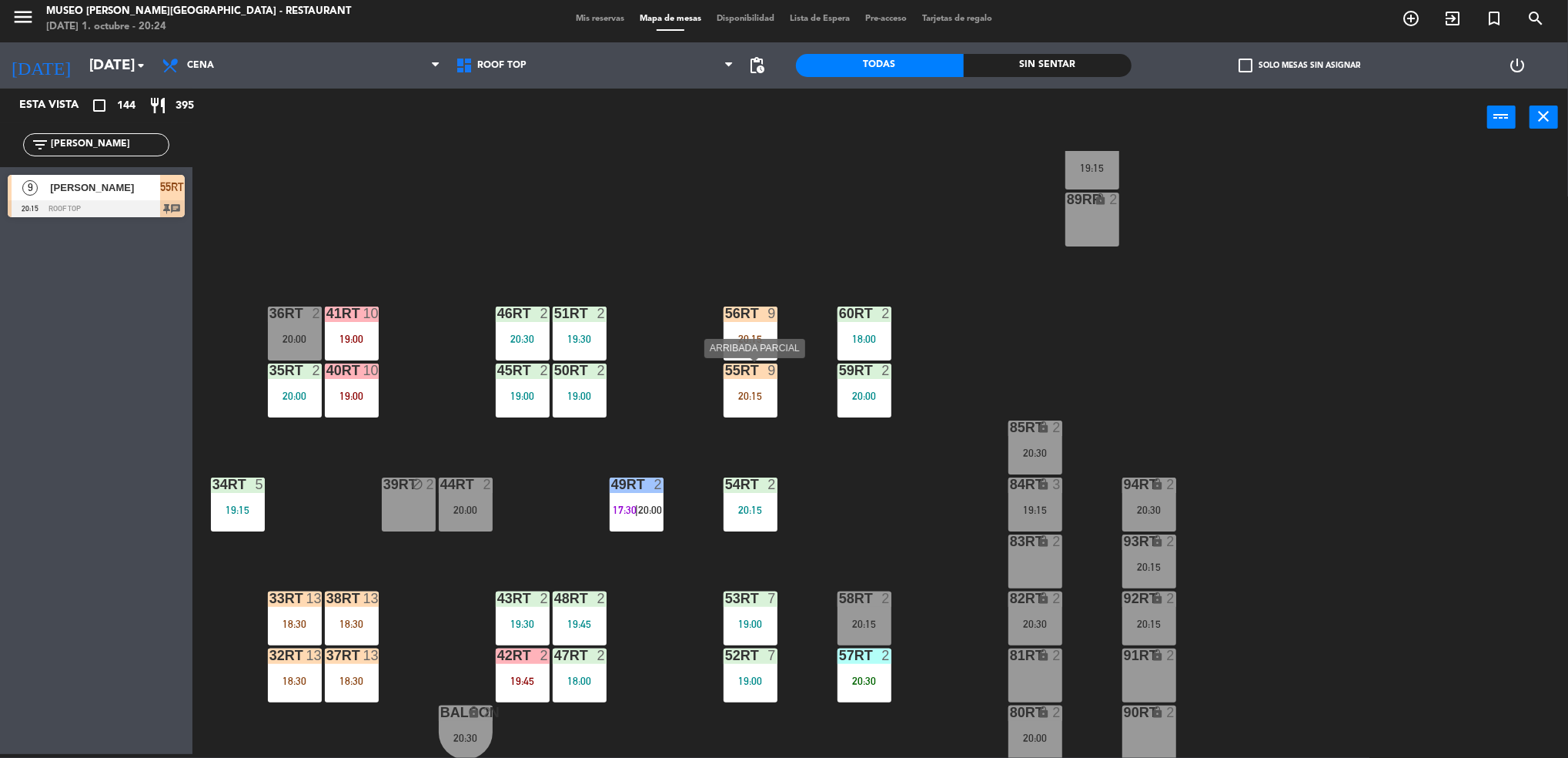
type input "[PERSON_NAME]"
click at [746, 386] on div "55RT 9 20:15" at bounding box center [750, 390] width 54 height 54
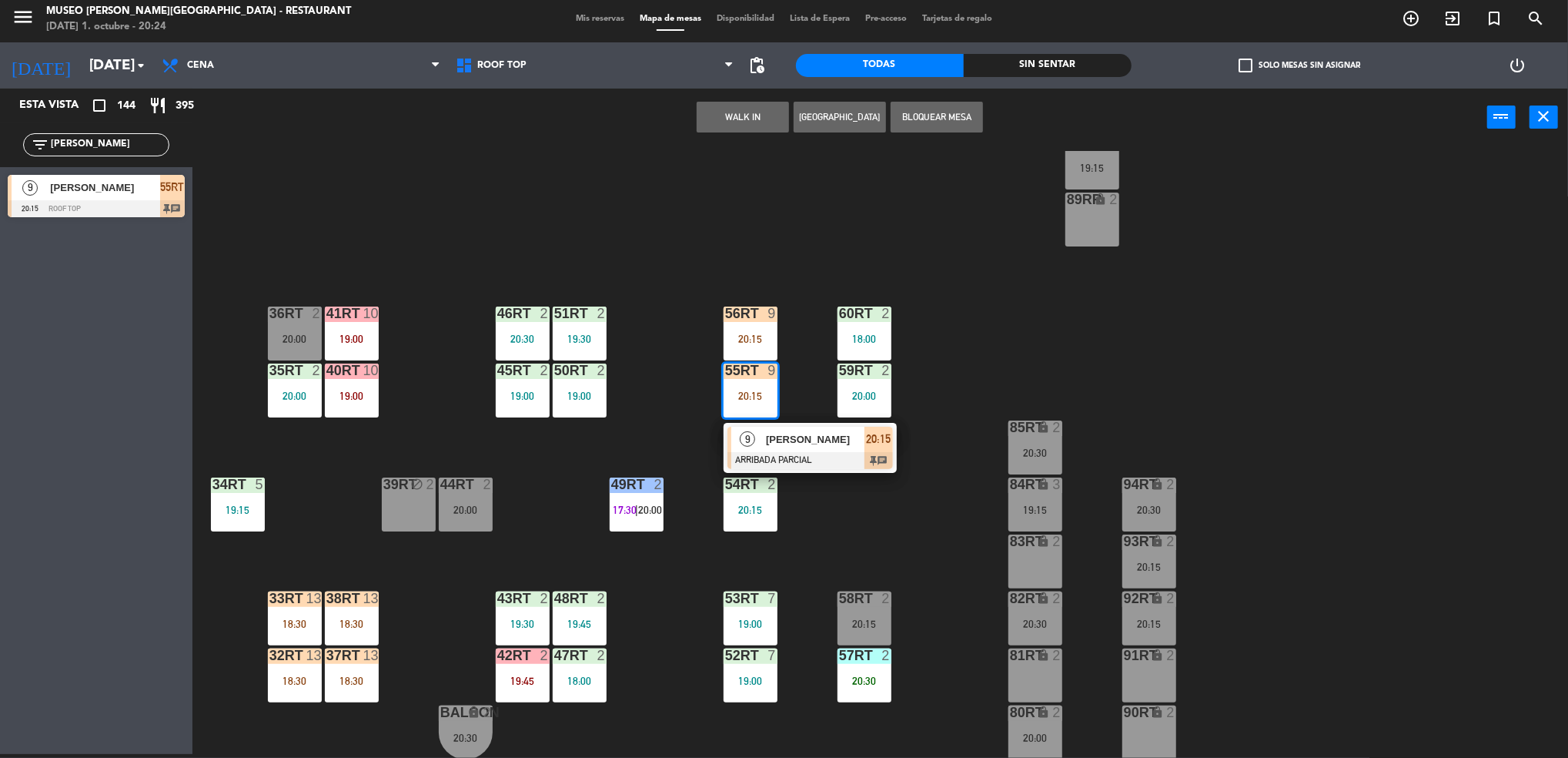
click at [759, 450] on div "9" at bounding box center [747, 439] width 33 height 25
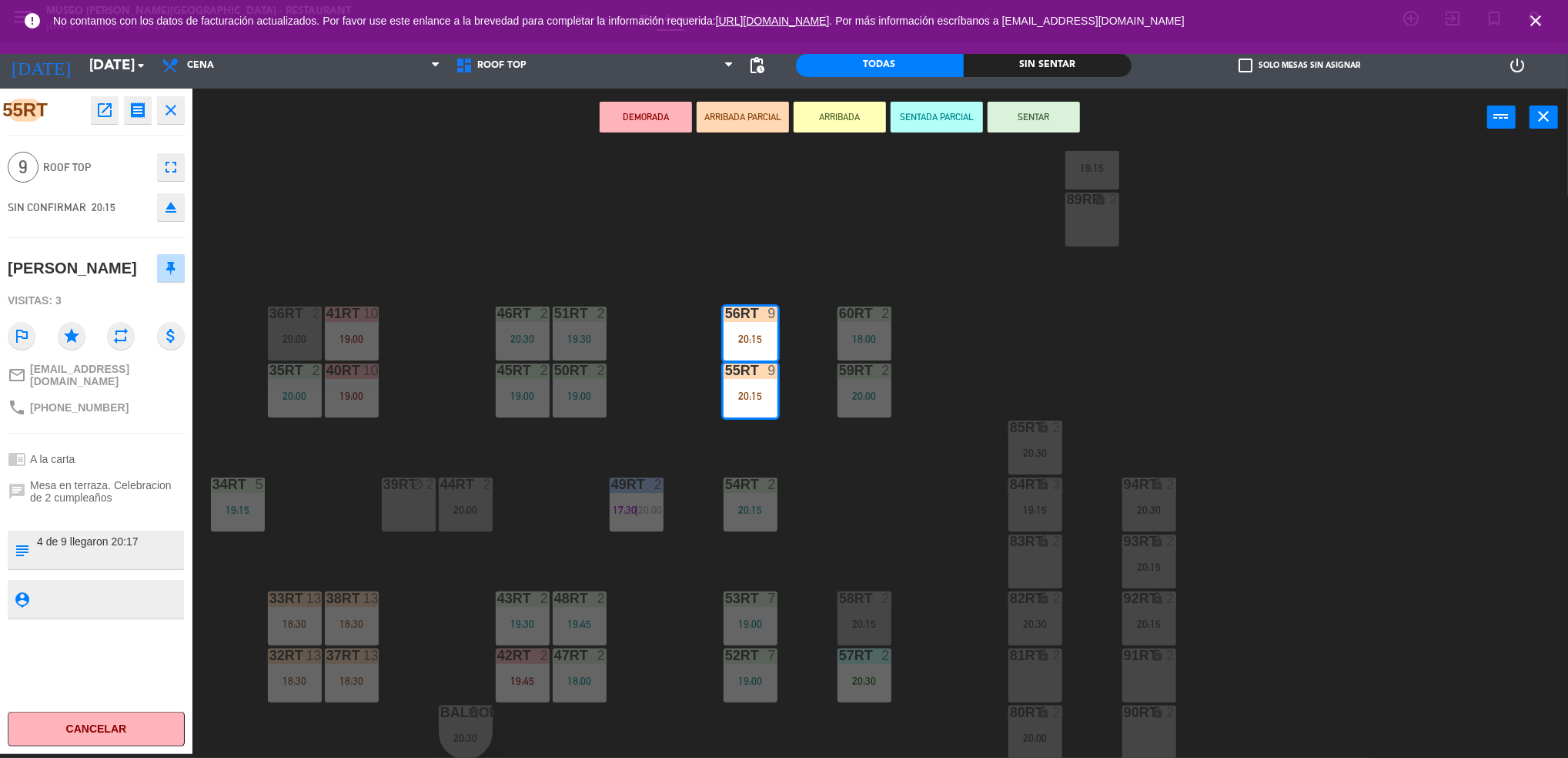
click at [918, 119] on button "SENTADA PARCIAL" at bounding box center [936, 117] width 92 height 31
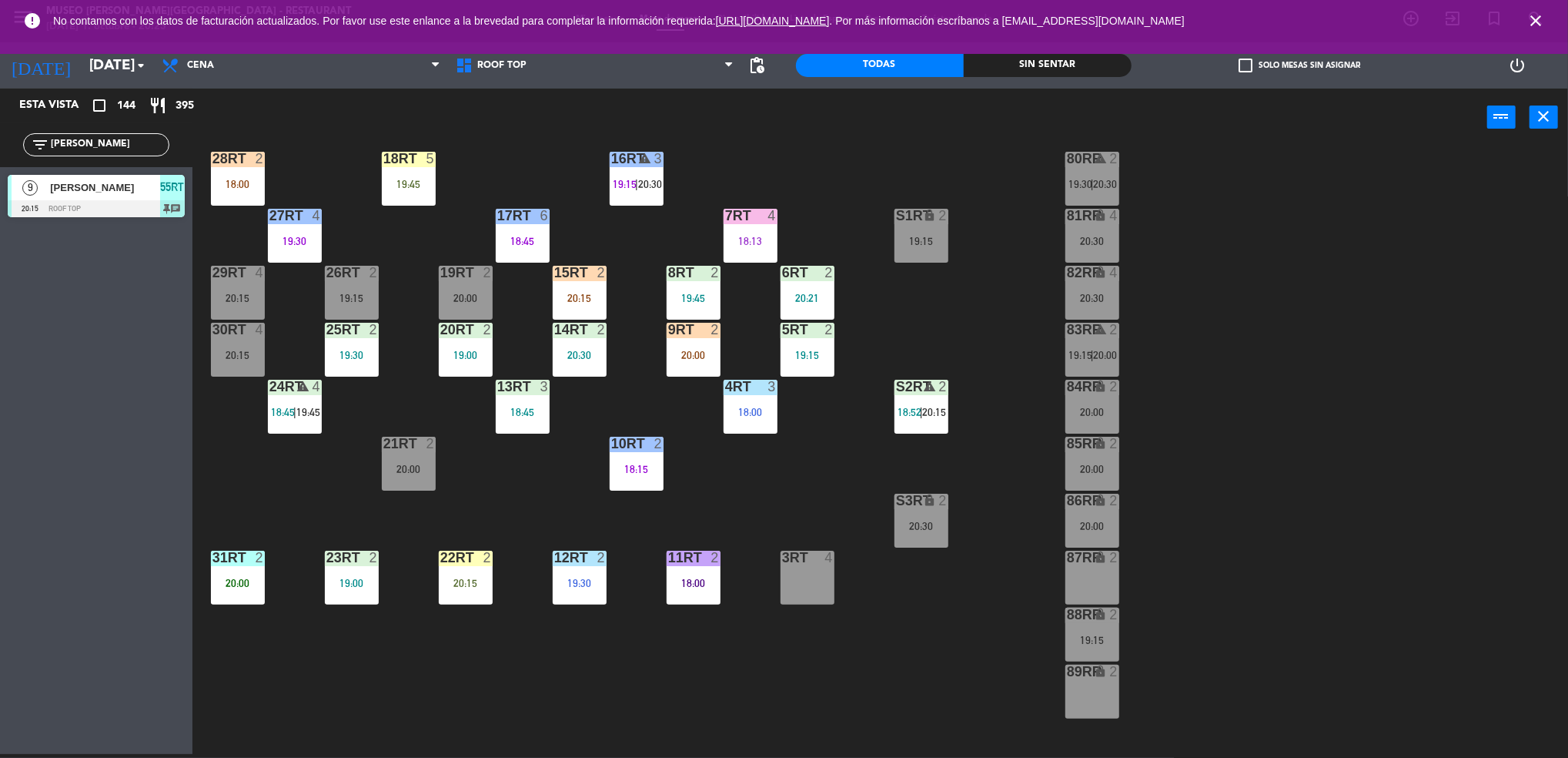
scroll to position [80, 0]
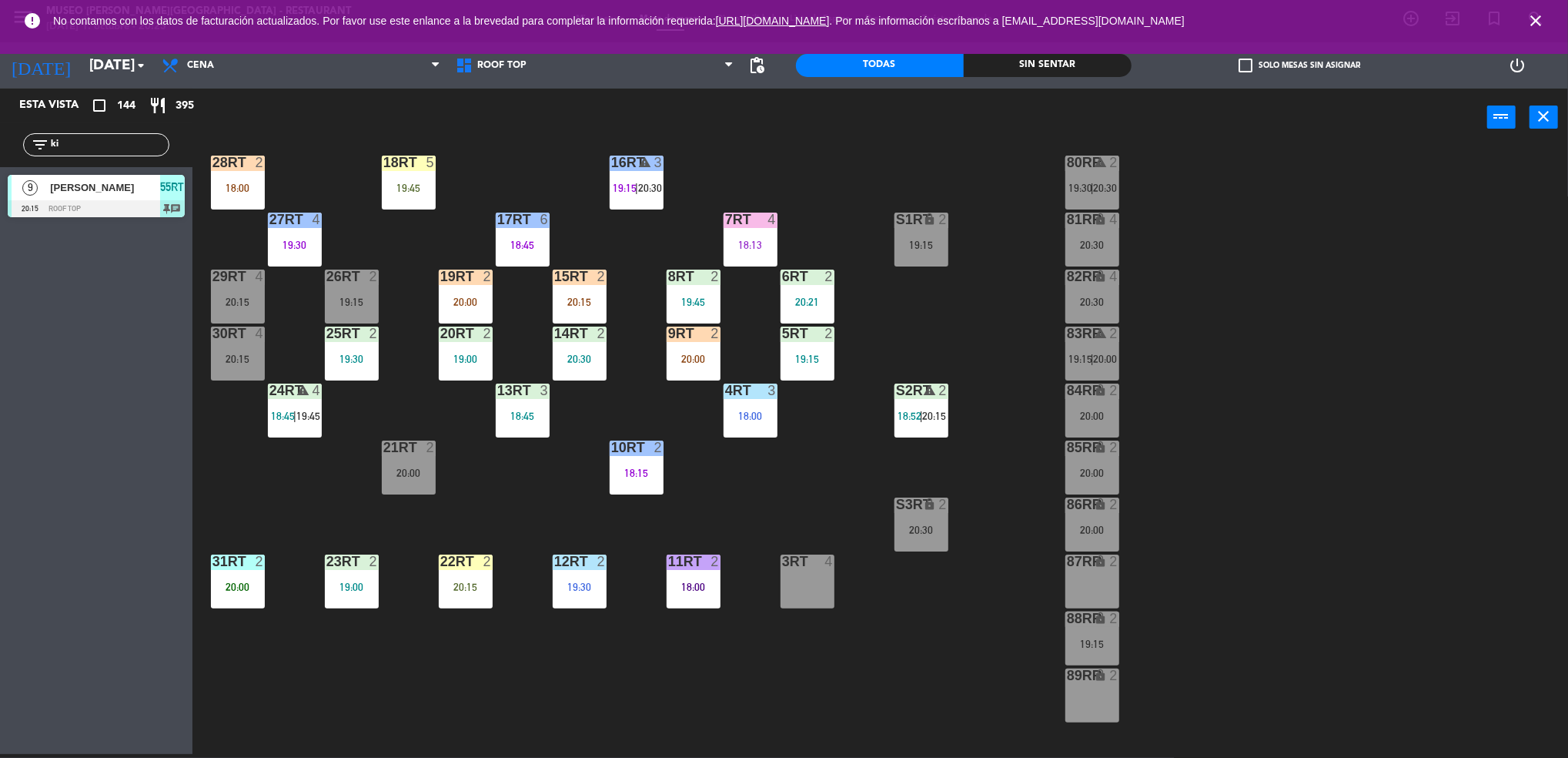
type input "k"
type input "dieg"
click at [69, 256] on div "[PERSON_NAME]" at bounding box center [104, 245] width 111 height 25
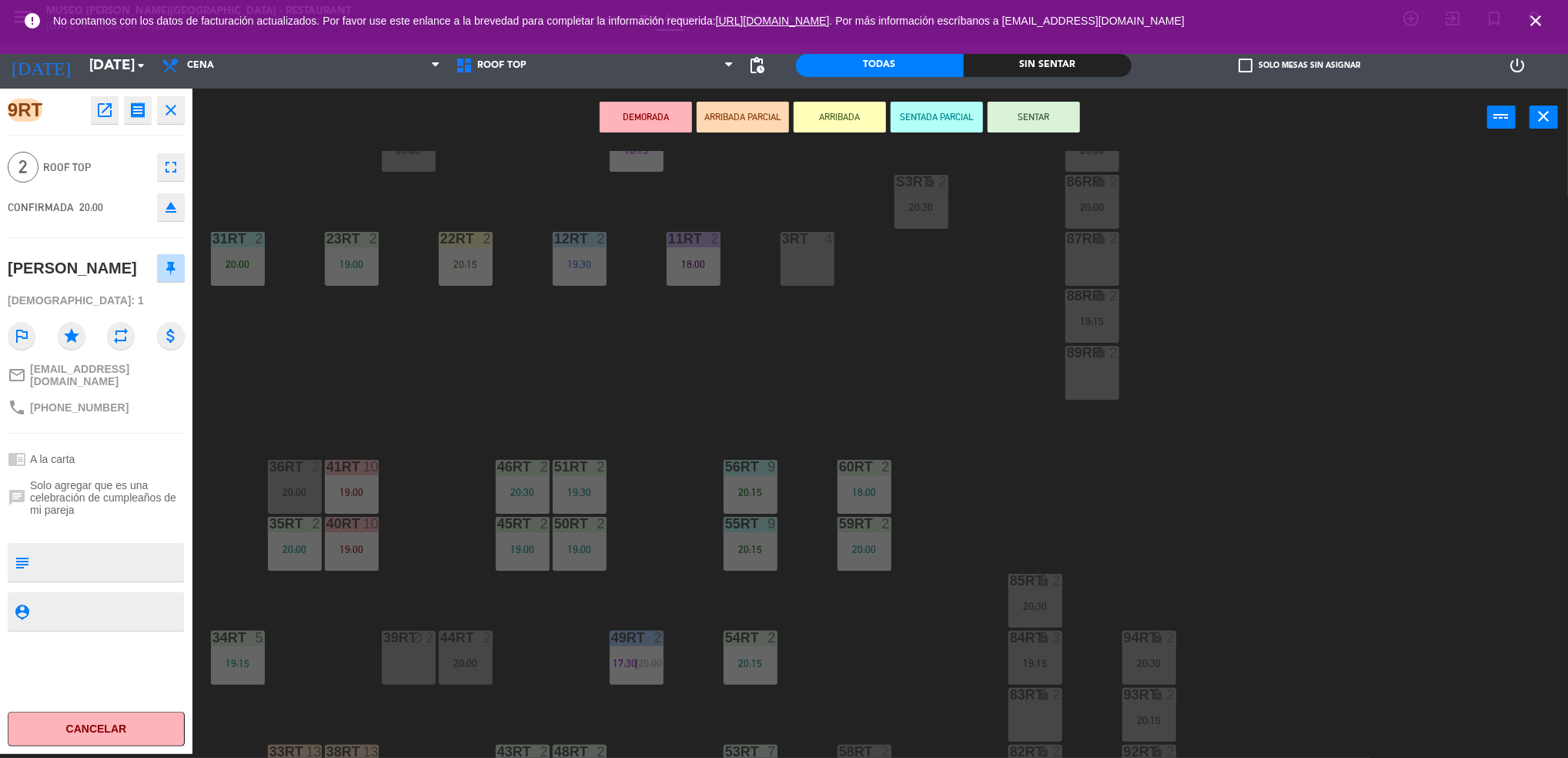
scroll to position [556, 0]
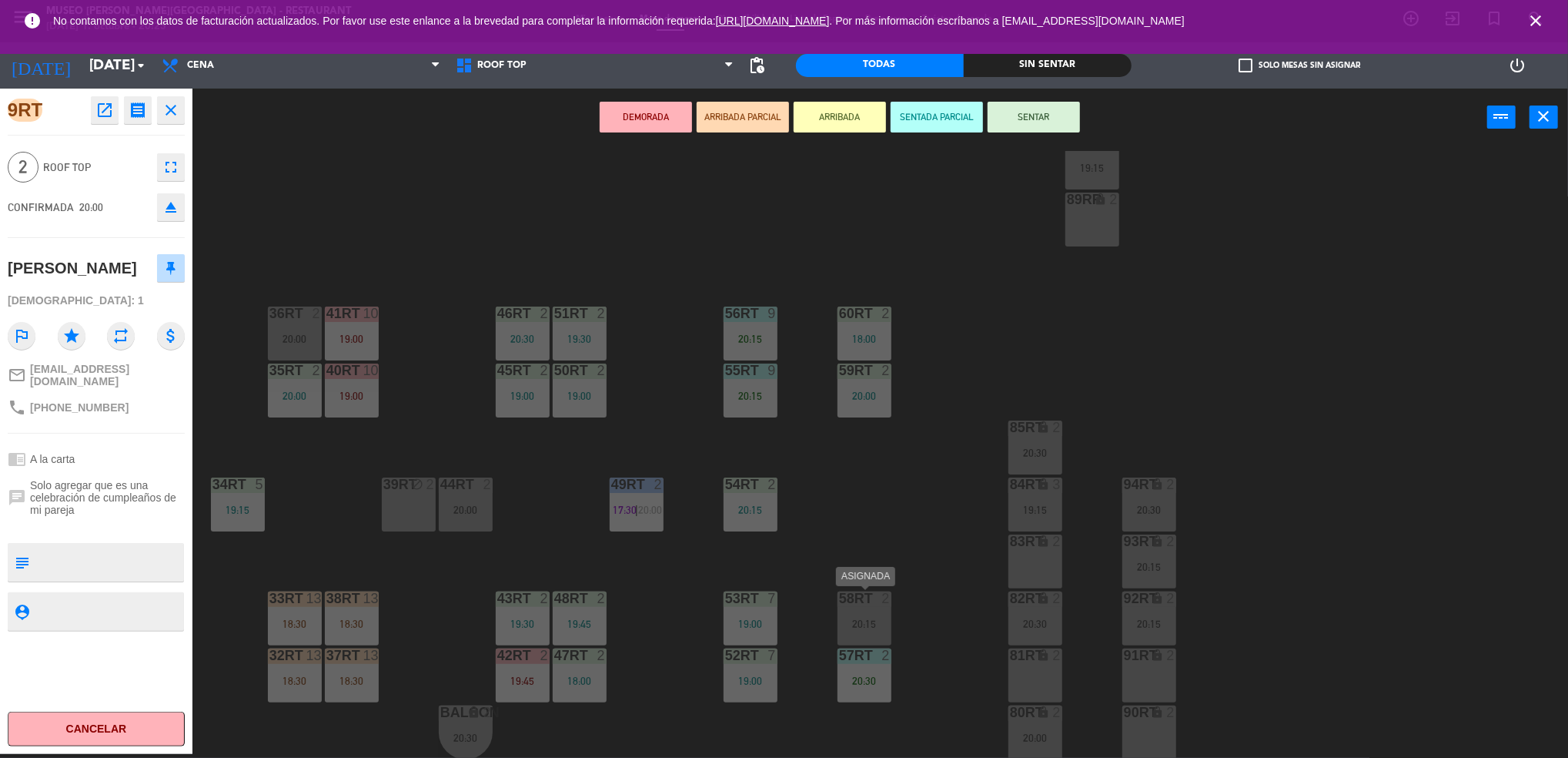
click at [872, 630] on div "58RT 2 20:15" at bounding box center [864, 618] width 54 height 54
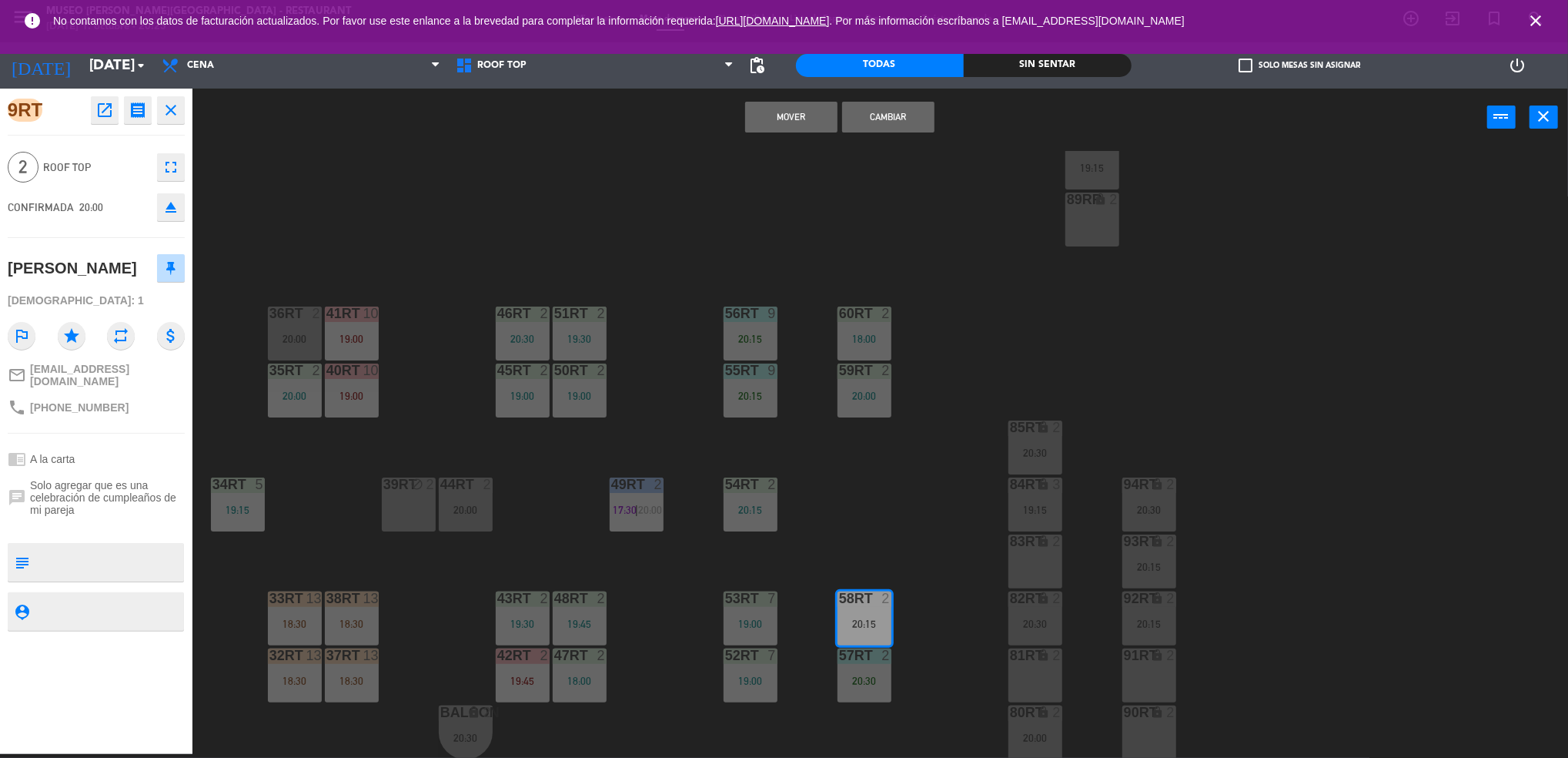
click at [907, 114] on button "Cambiar" at bounding box center [888, 117] width 92 height 31
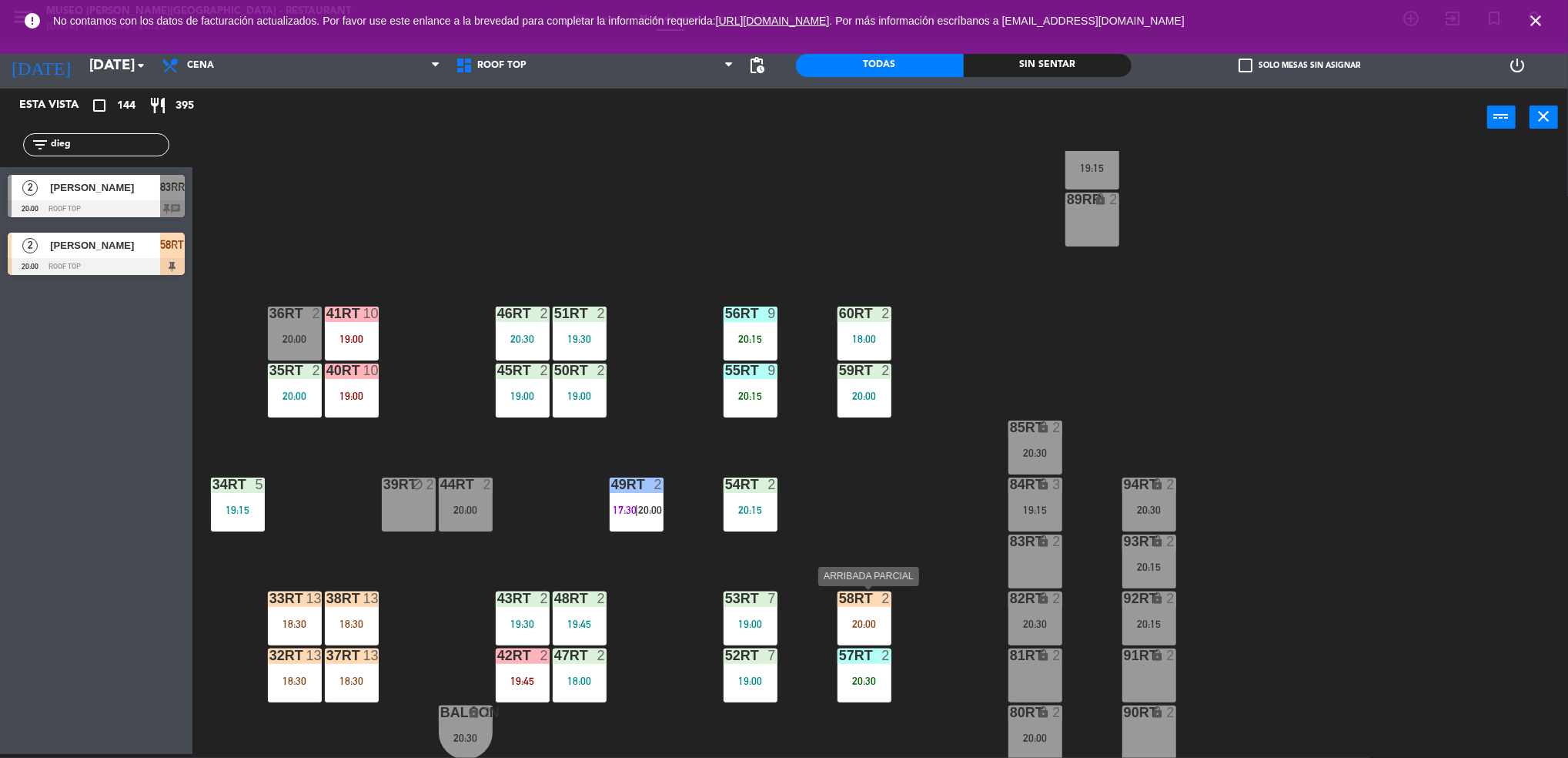
click at [868, 622] on div "20:00" at bounding box center [864, 623] width 54 height 11
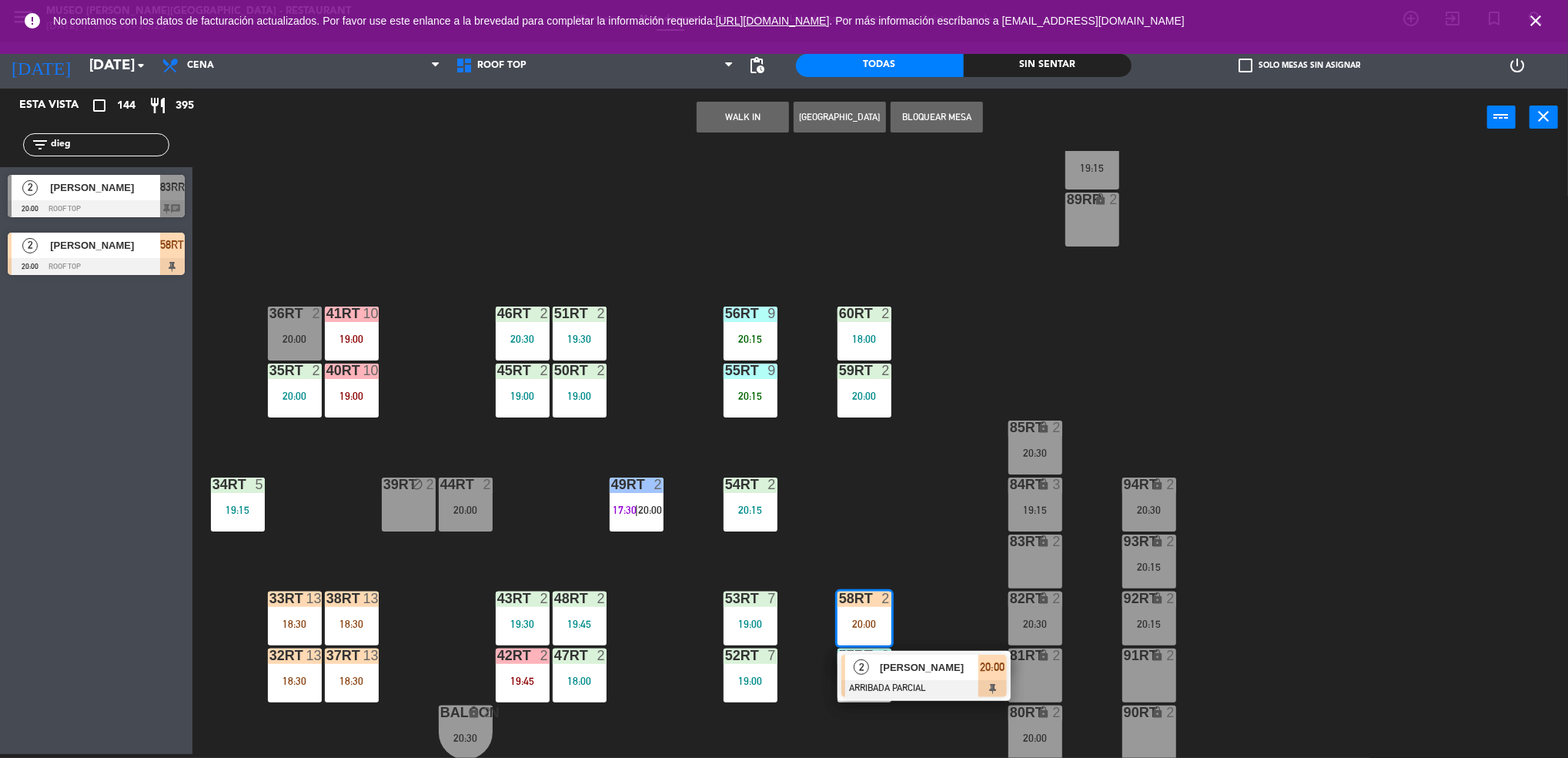
click at [908, 683] on div at bounding box center [924, 688] width 165 height 17
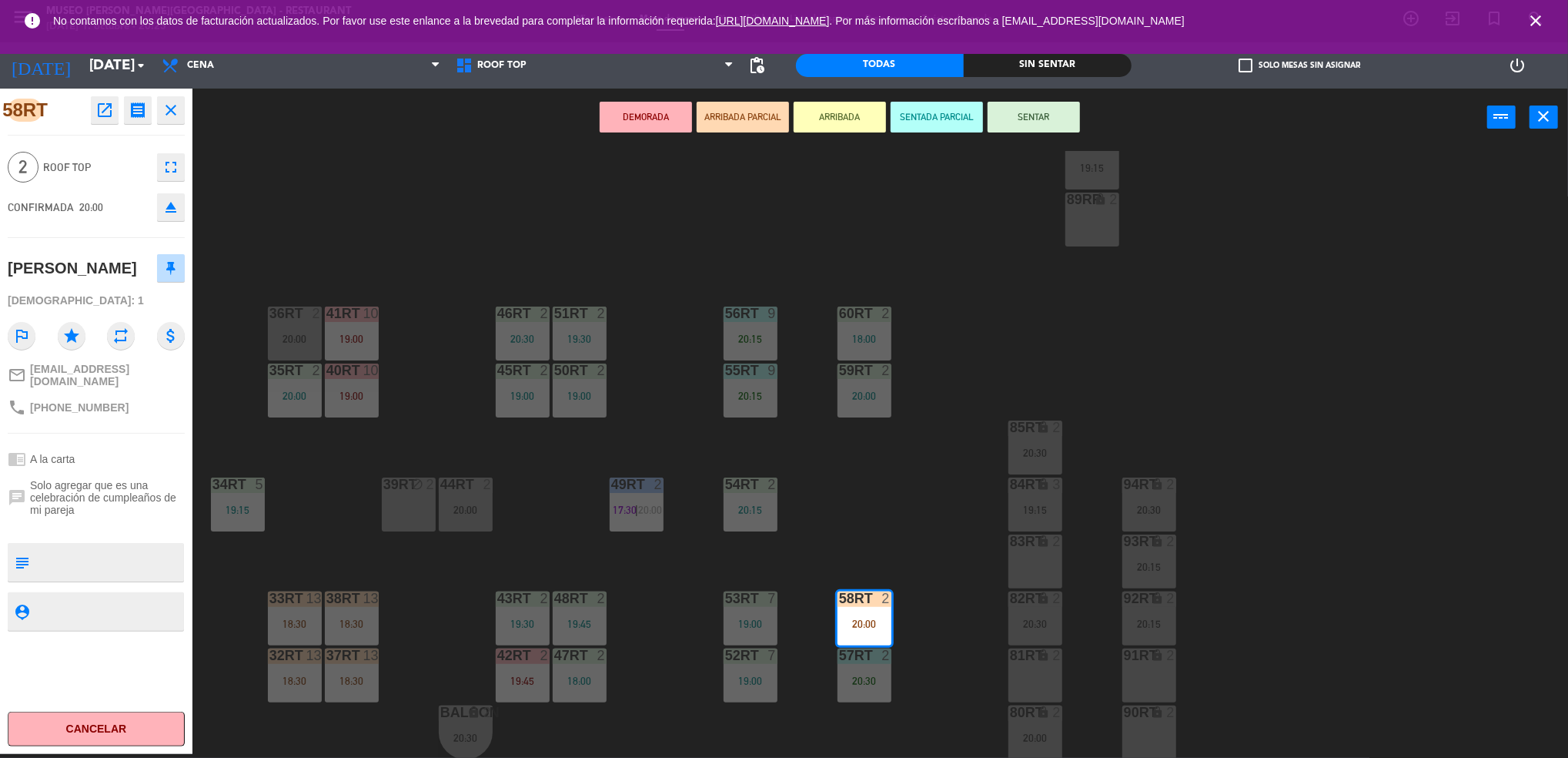
click at [944, 121] on button "SENTADA PARCIAL" at bounding box center [936, 117] width 92 height 31
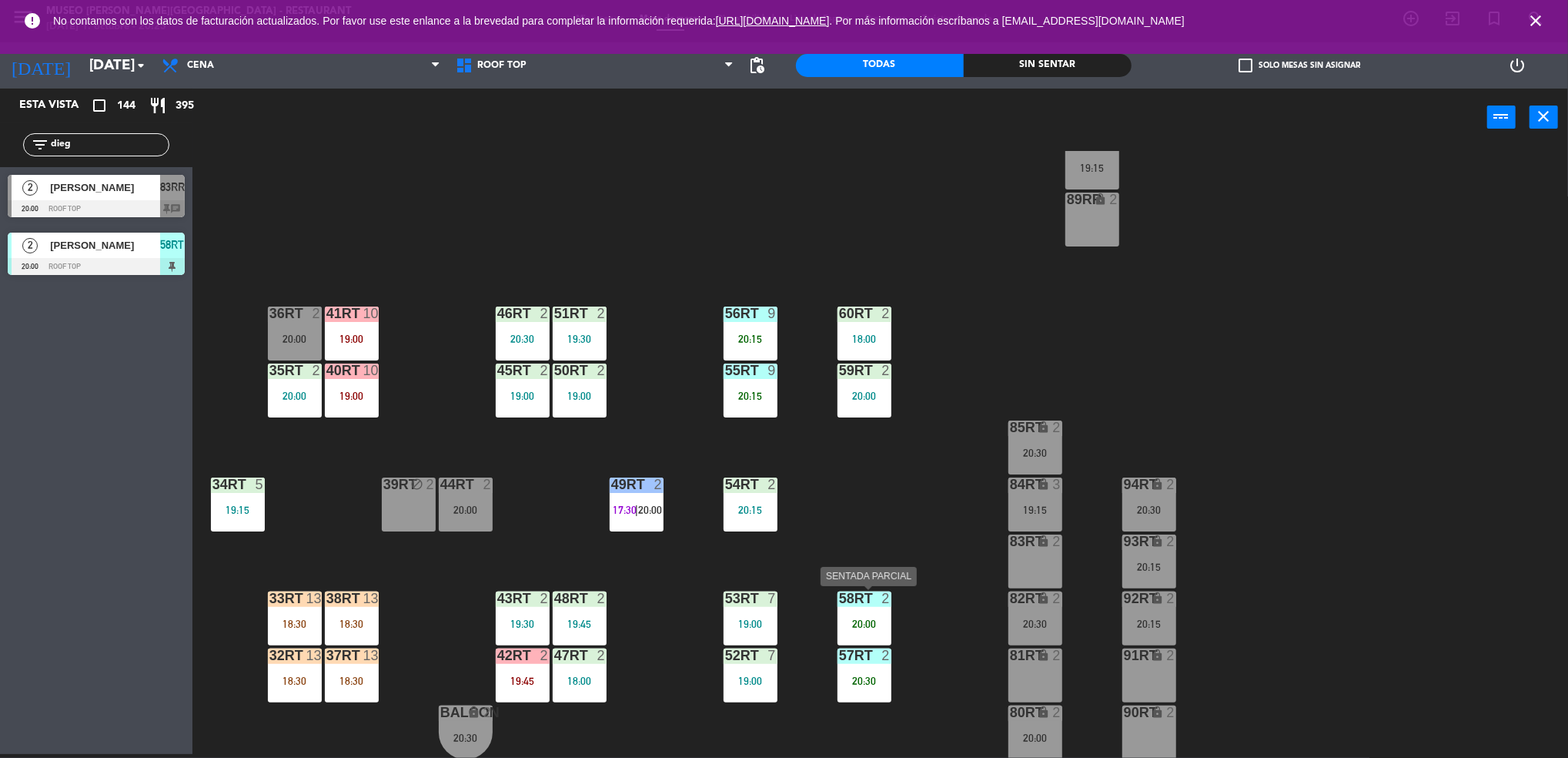
click at [856, 599] on div at bounding box center [864, 598] width 25 height 14
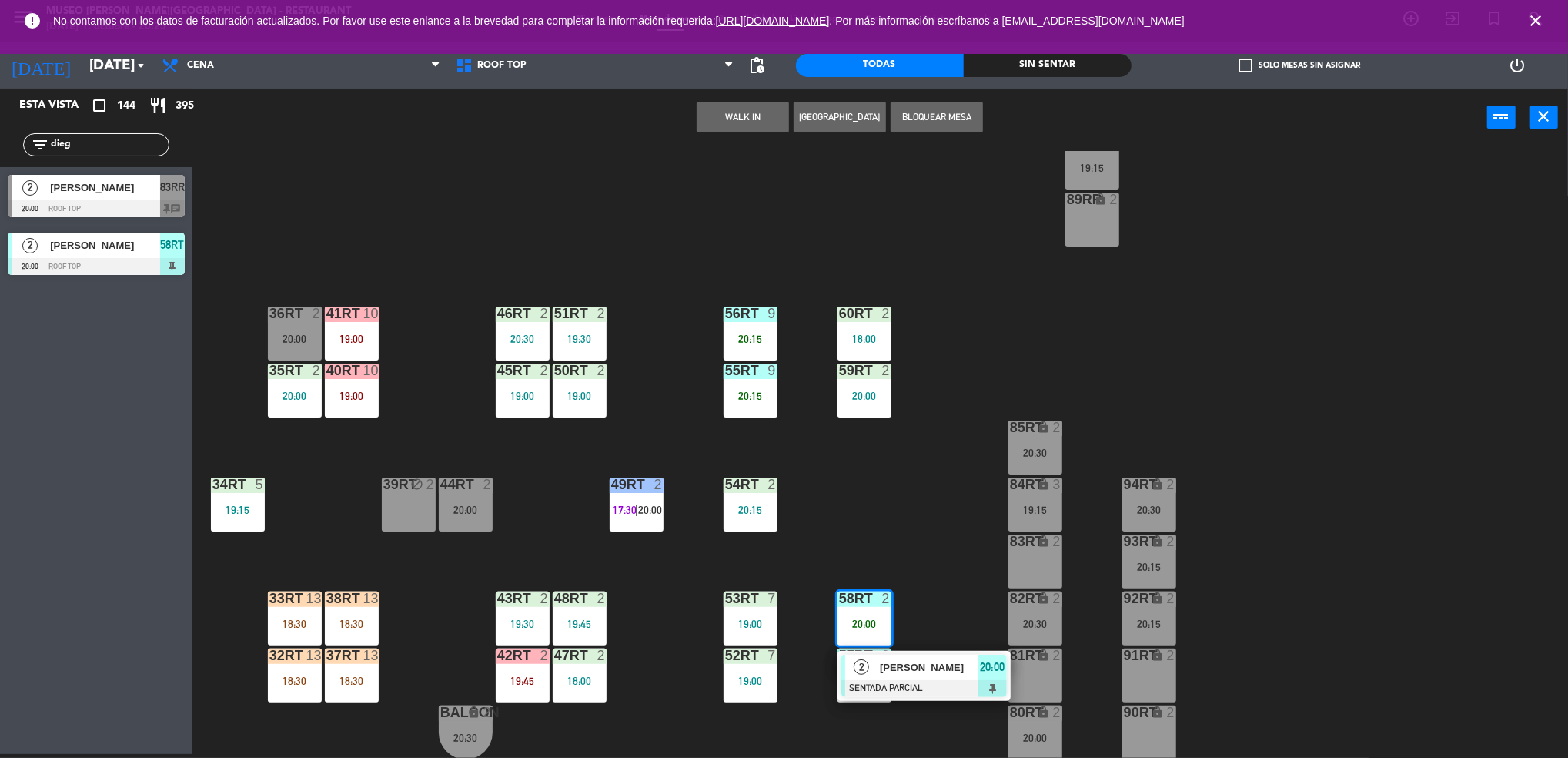
click at [882, 673] on span "[PERSON_NAME]" at bounding box center [929, 667] width 99 height 16
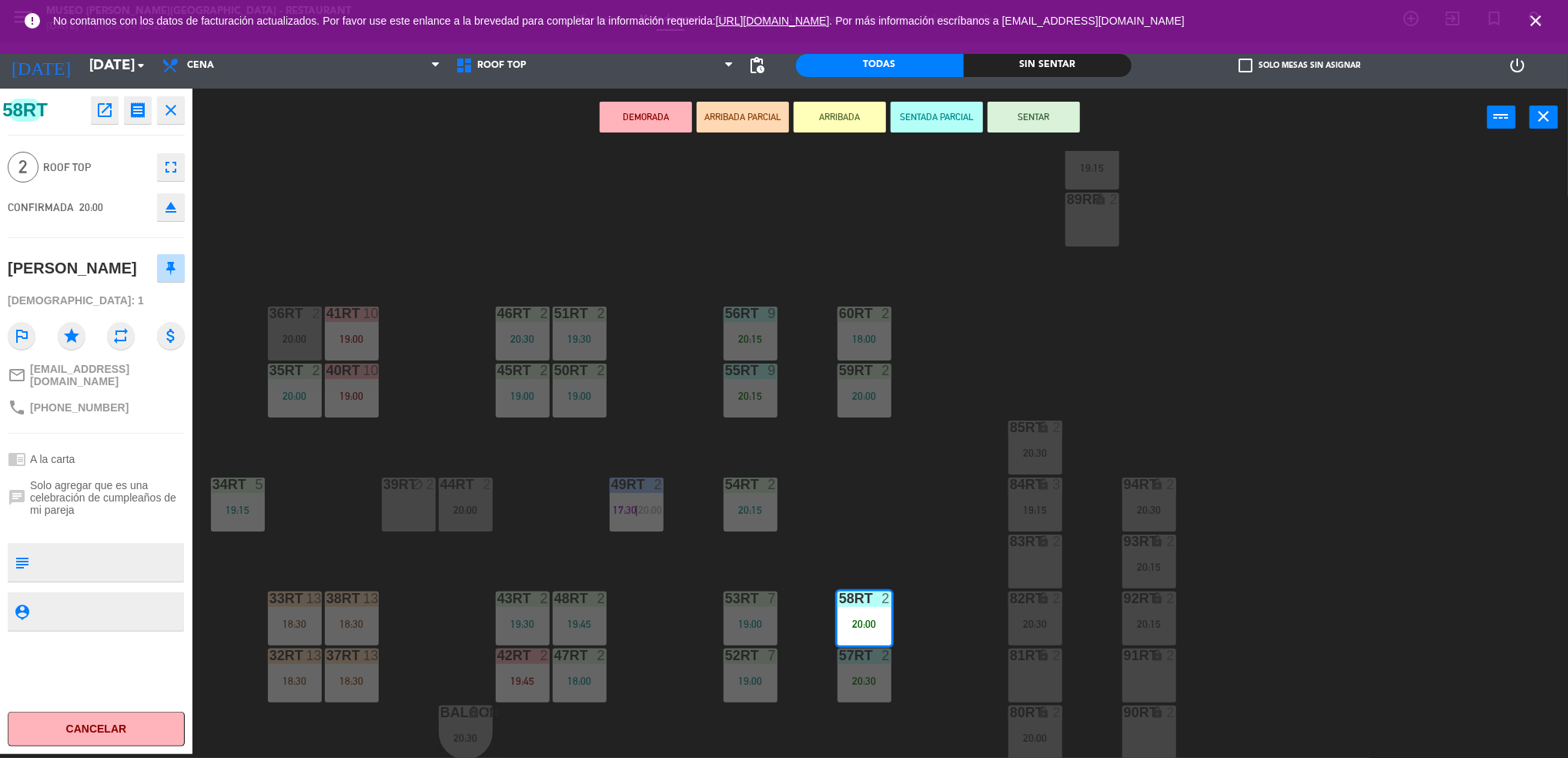
click at [884, 501] on div "18RT 5 19:45 16RT warning 3 19:15 | 20:30 28RT 2 18:00 80RR warning 2 19:30 | 2…" at bounding box center [887, 454] width 1360 height 608
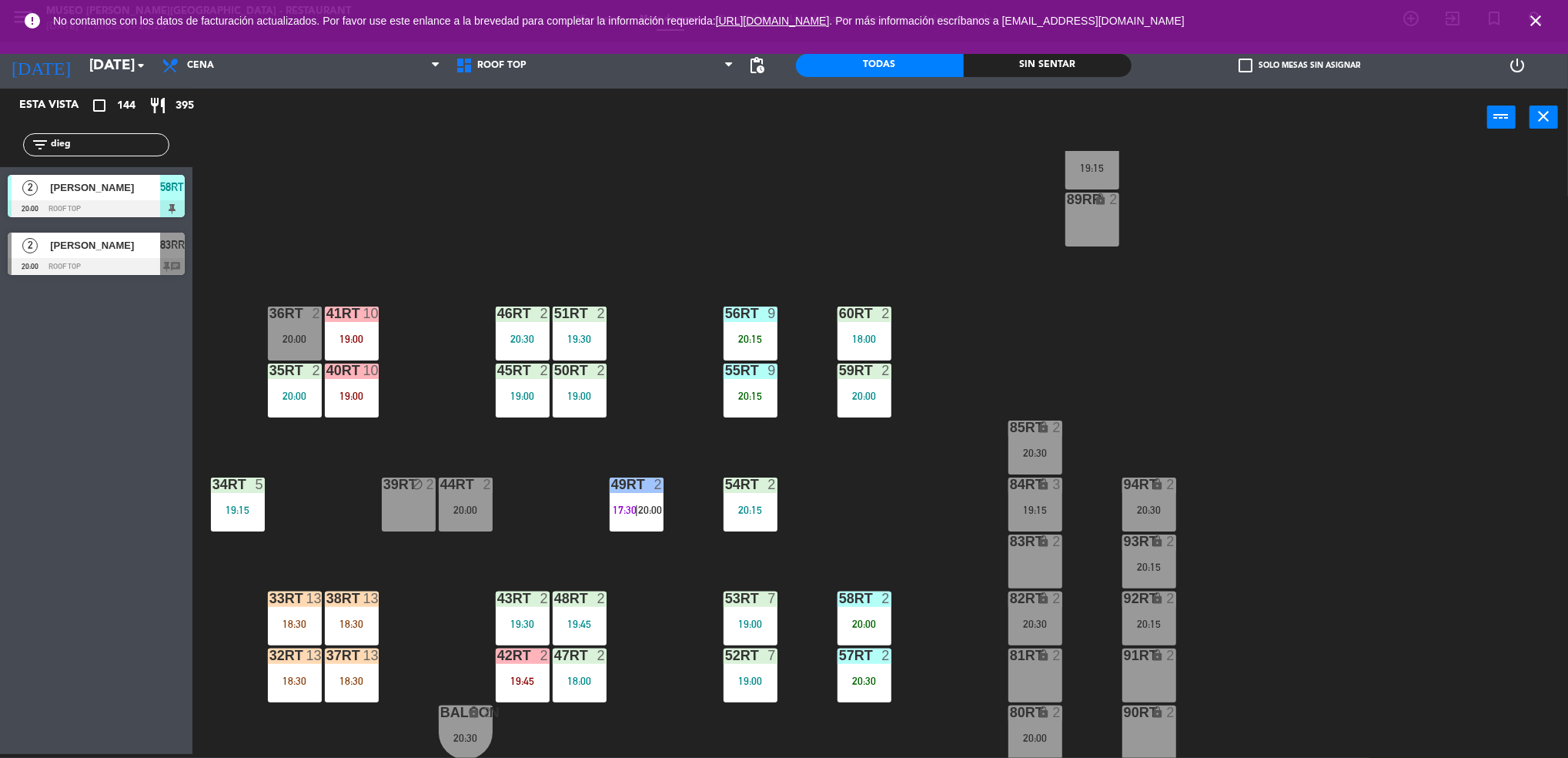
click at [745, 376] on div at bounding box center [750, 370] width 25 height 14
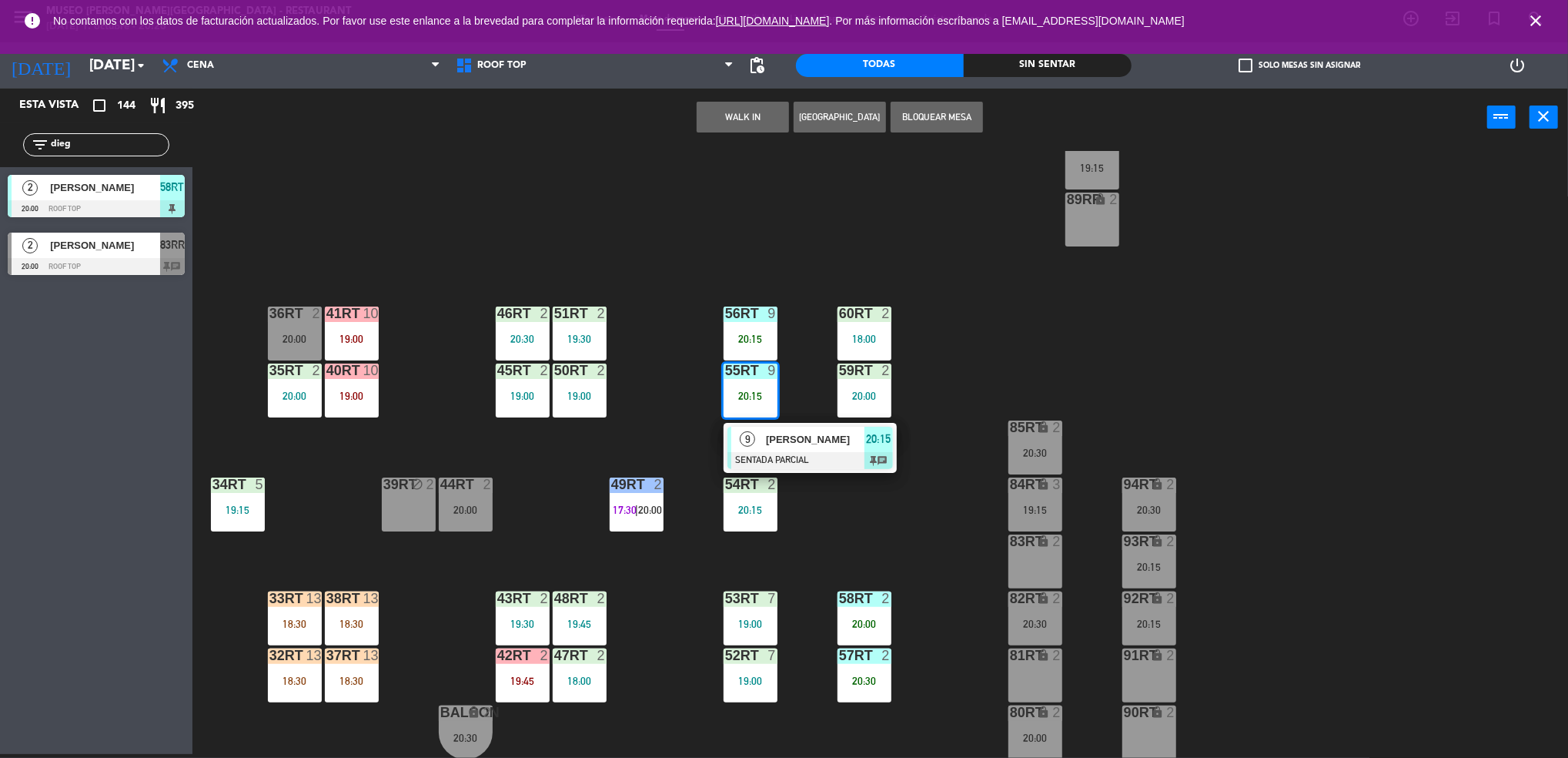
click at [870, 564] on div "18RT 5 19:45 16RT warning 3 19:15 | 20:30 28RT 2 18:00 80RR warning 2 19:30 | 2…" at bounding box center [887, 454] width 1360 height 608
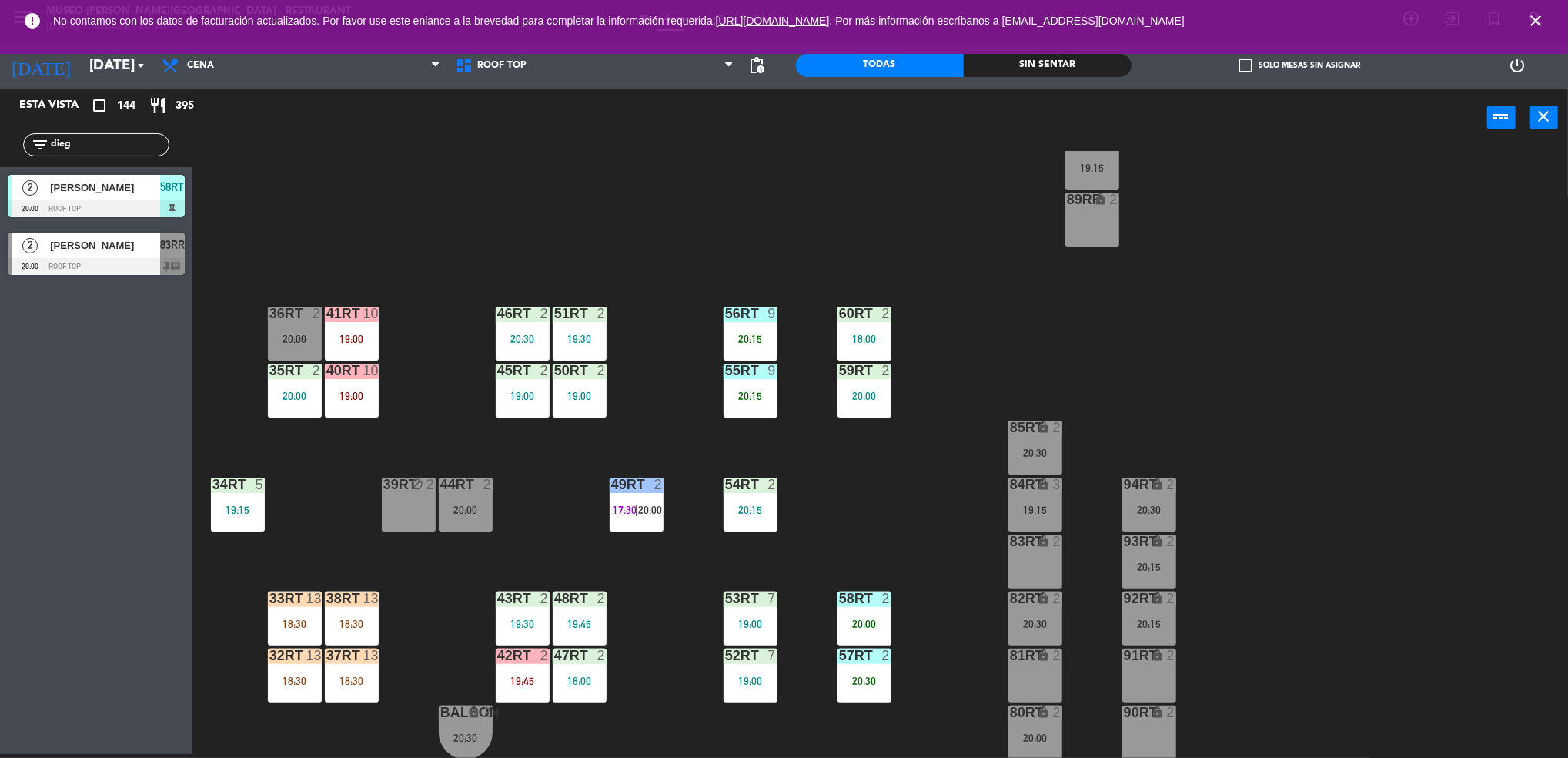
click at [870, 608] on div "58RT 2 20:00" at bounding box center [864, 618] width 54 height 54
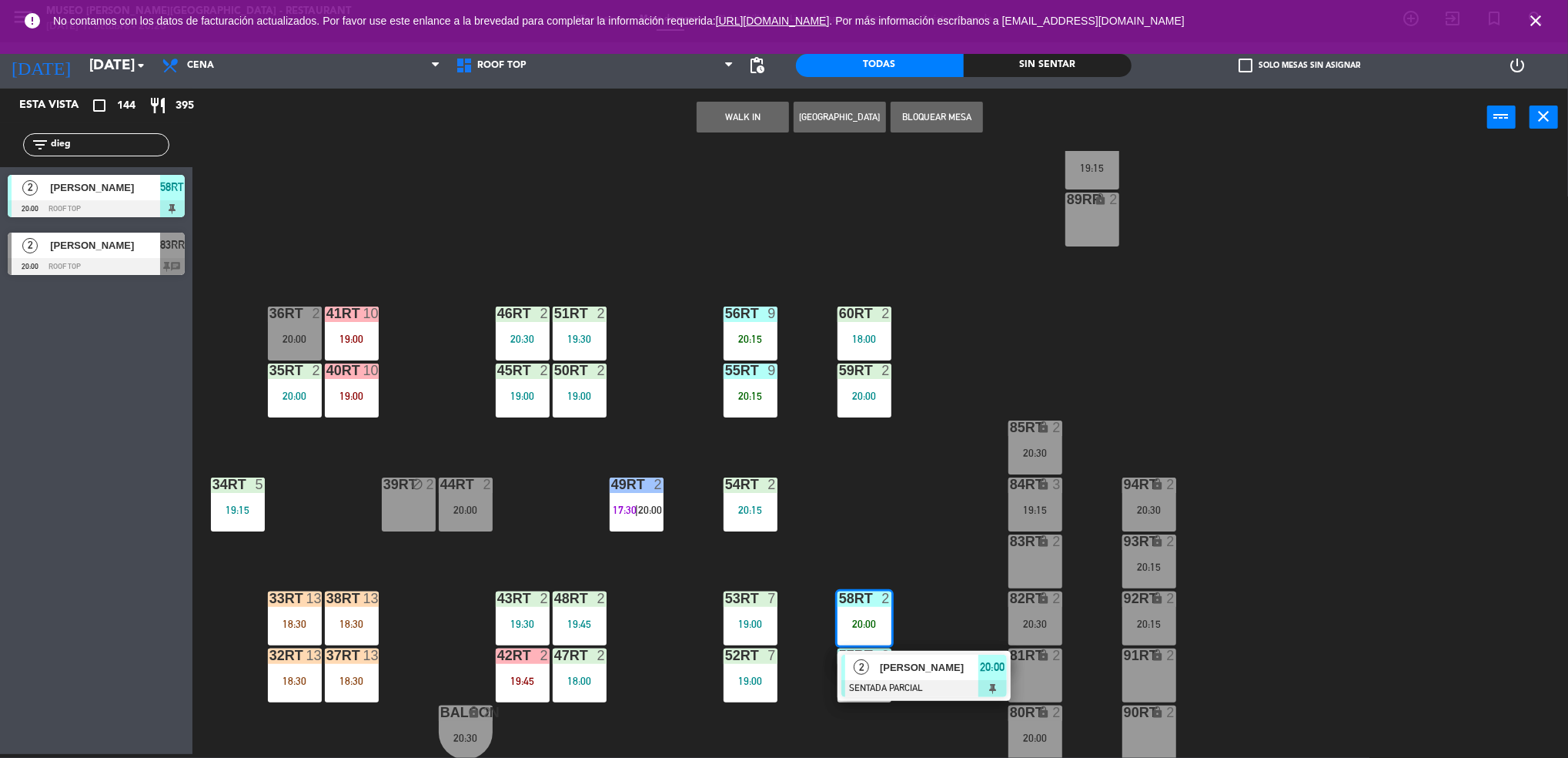
click at [681, 346] on div "18RT 5 19:45 16RT warning 3 19:15 | 20:30 28RT 2 18:00 80RR warning 2 19:30 | 2…" at bounding box center [887, 454] width 1360 height 608
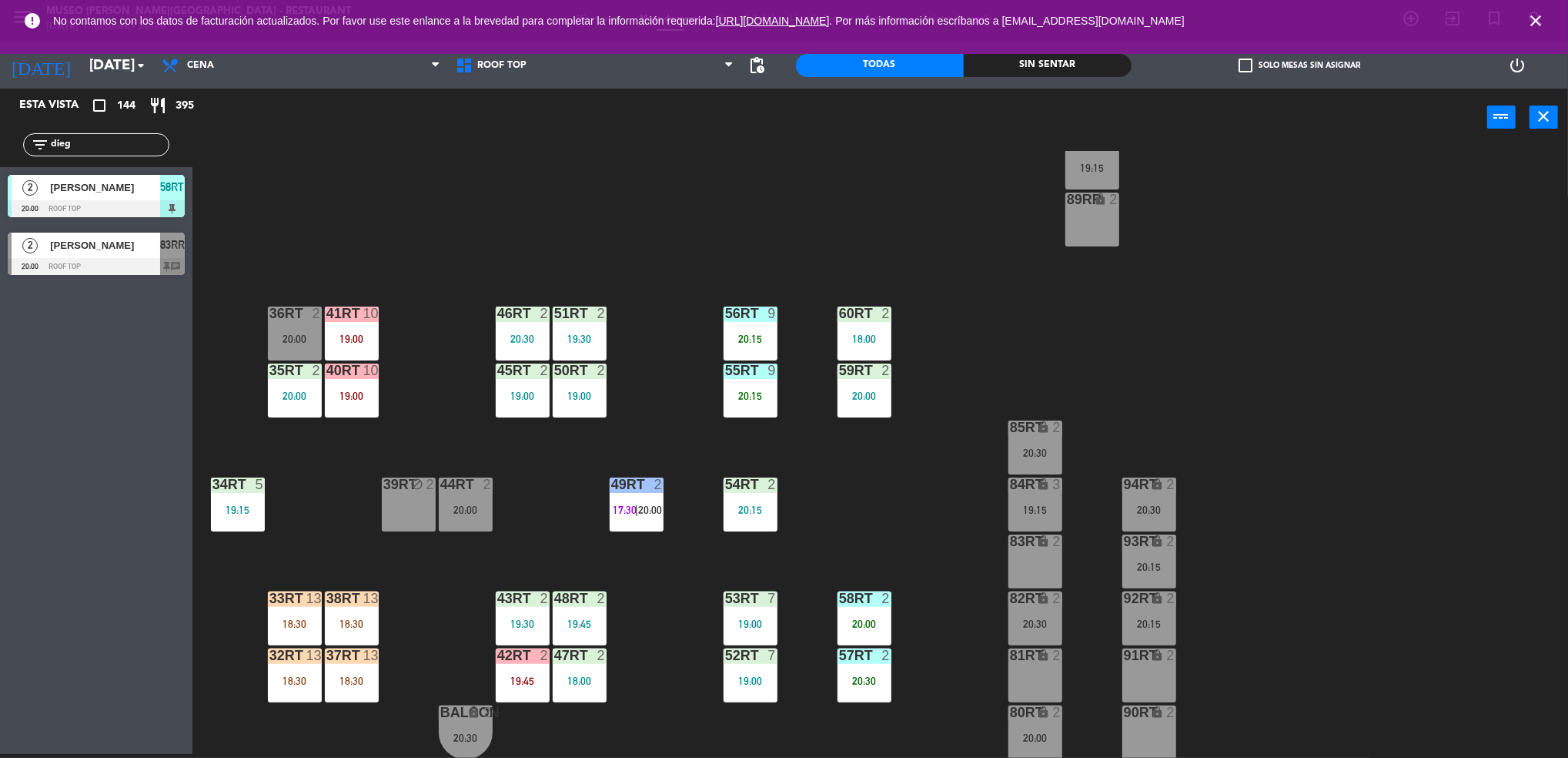
click at [511, 391] on div "19:00" at bounding box center [522, 396] width 54 height 11
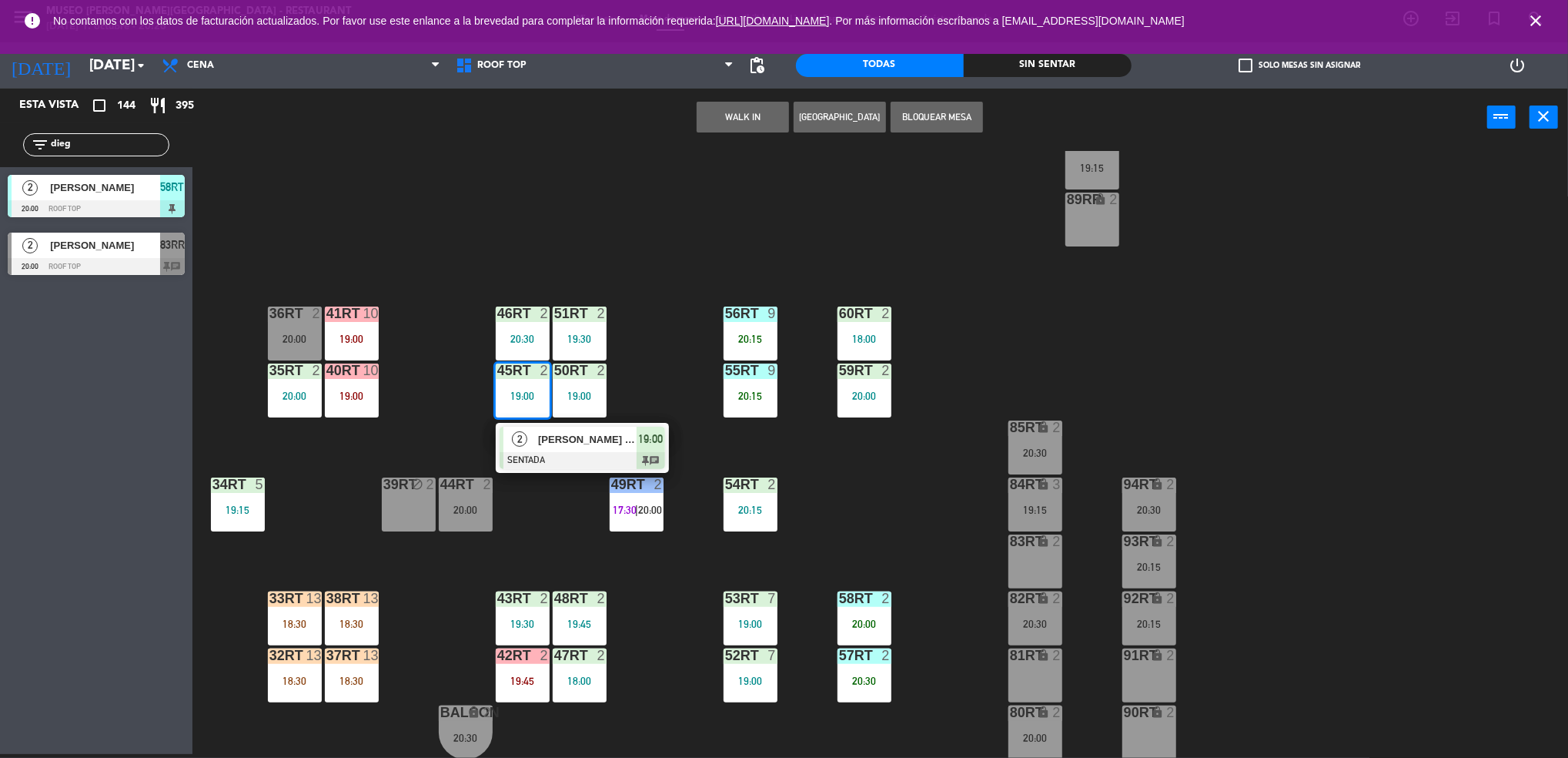
click at [527, 402] on div "45RT 2 19:00" at bounding box center [522, 390] width 54 height 54
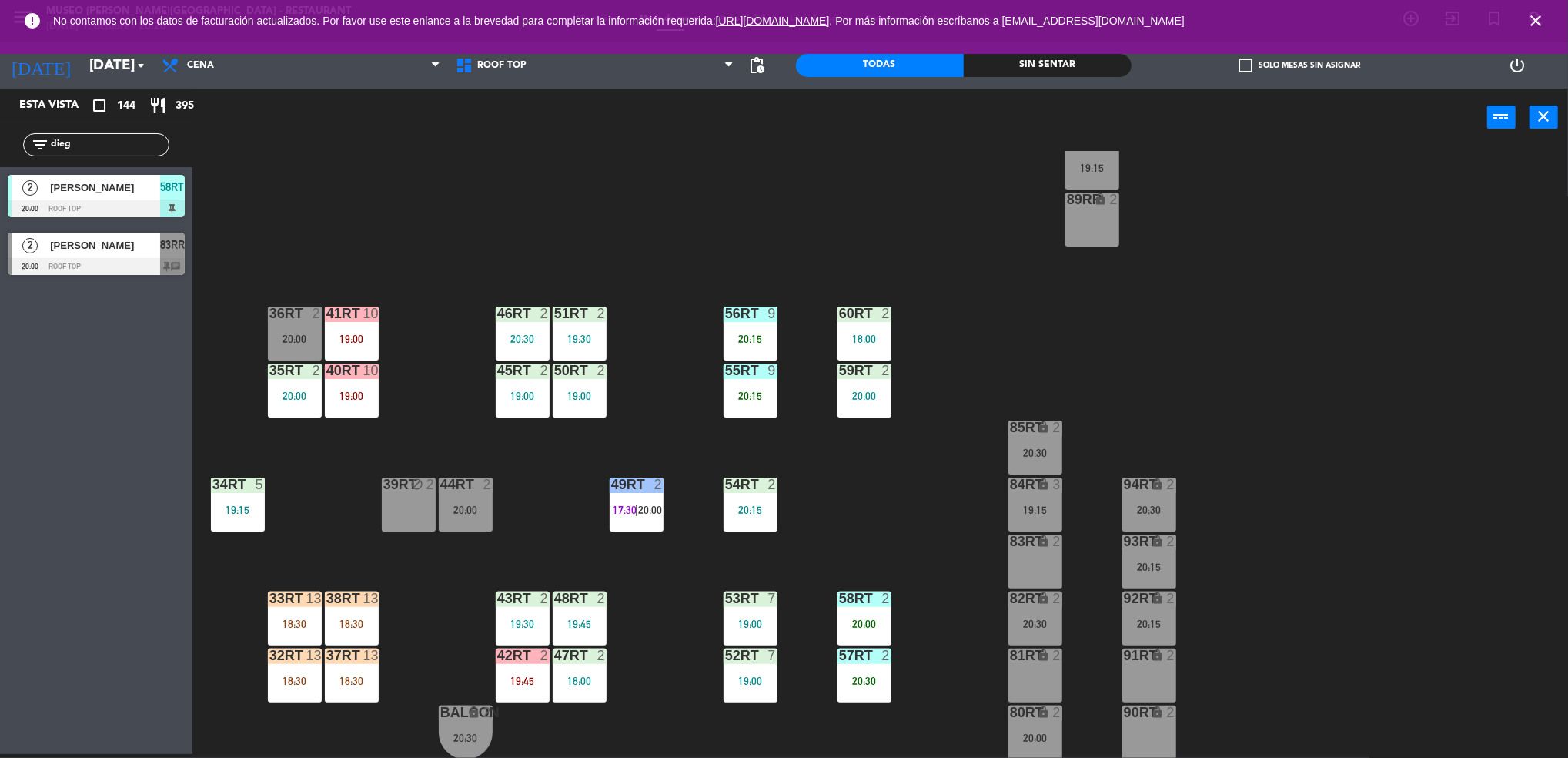
click at [527, 402] on div "45RT 2 19:00" at bounding box center [522, 390] width 54 height 54
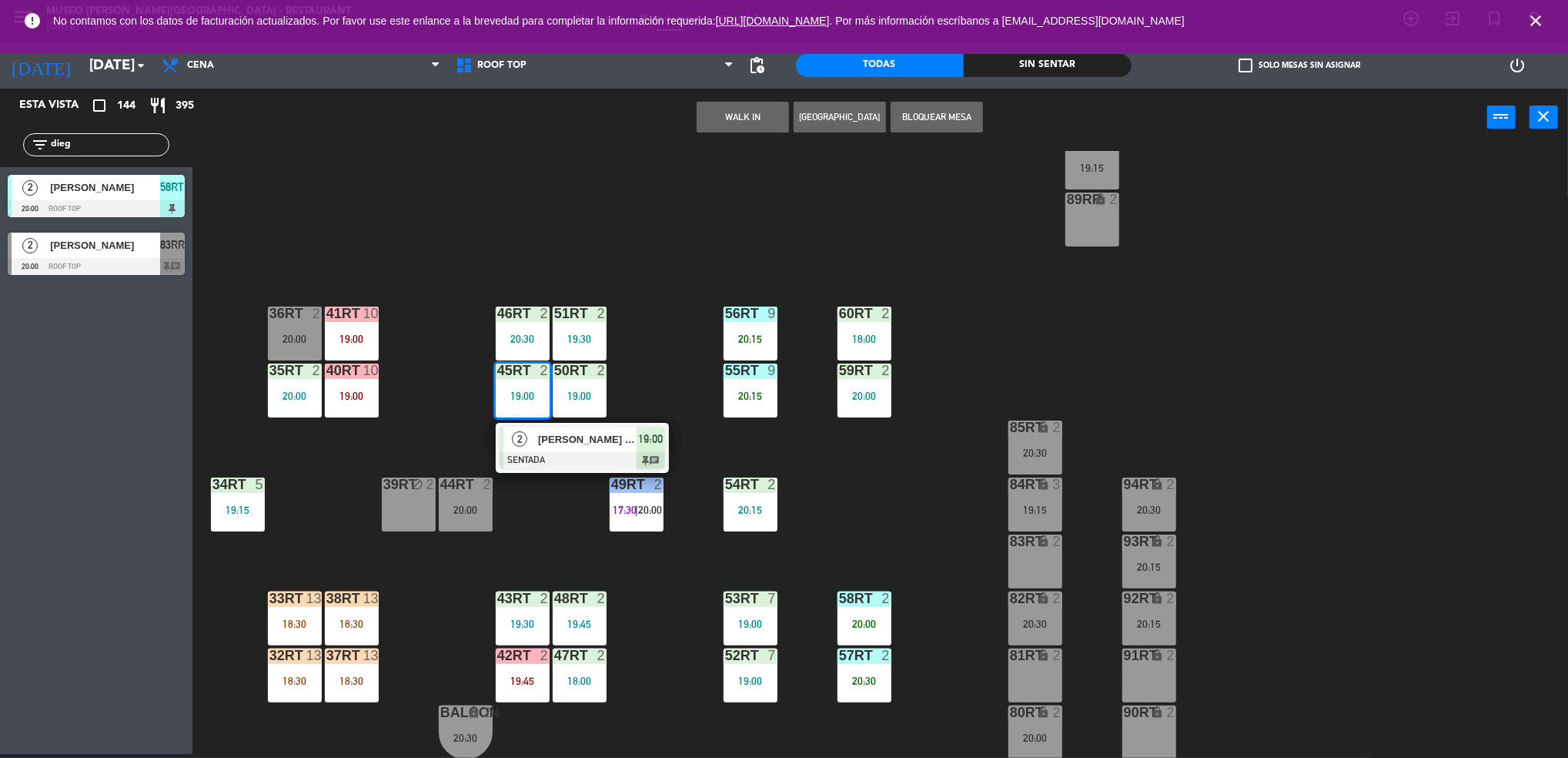
click at [572, 443] on span "[PERSON_NAME] cabeza [PERSON_NAME]" at bounding box center [587, 439] width 99 height 16
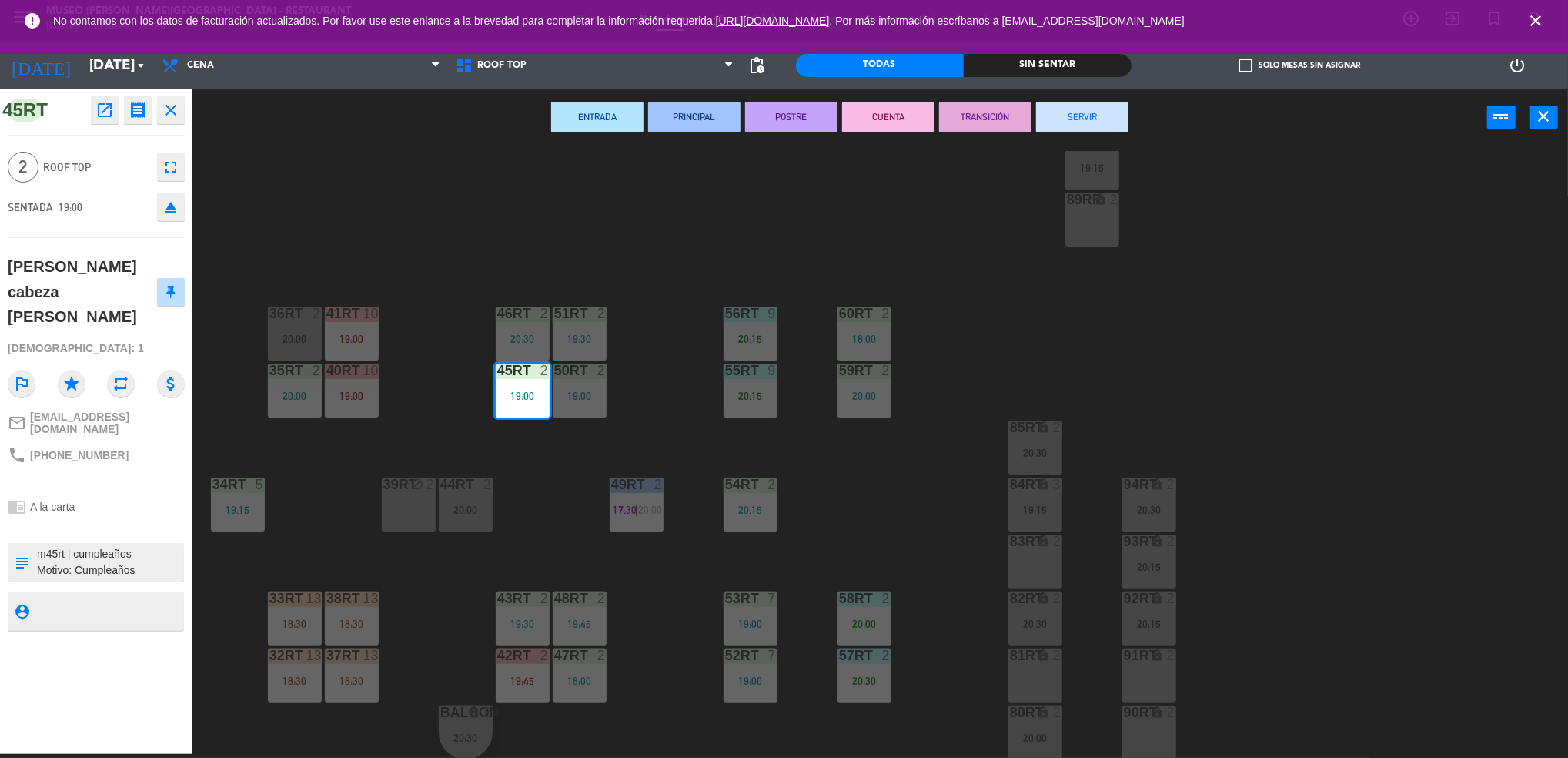
click at [1088, 117] on button "SERVIR" at bounding box center [1082, 117] width 92 height 31
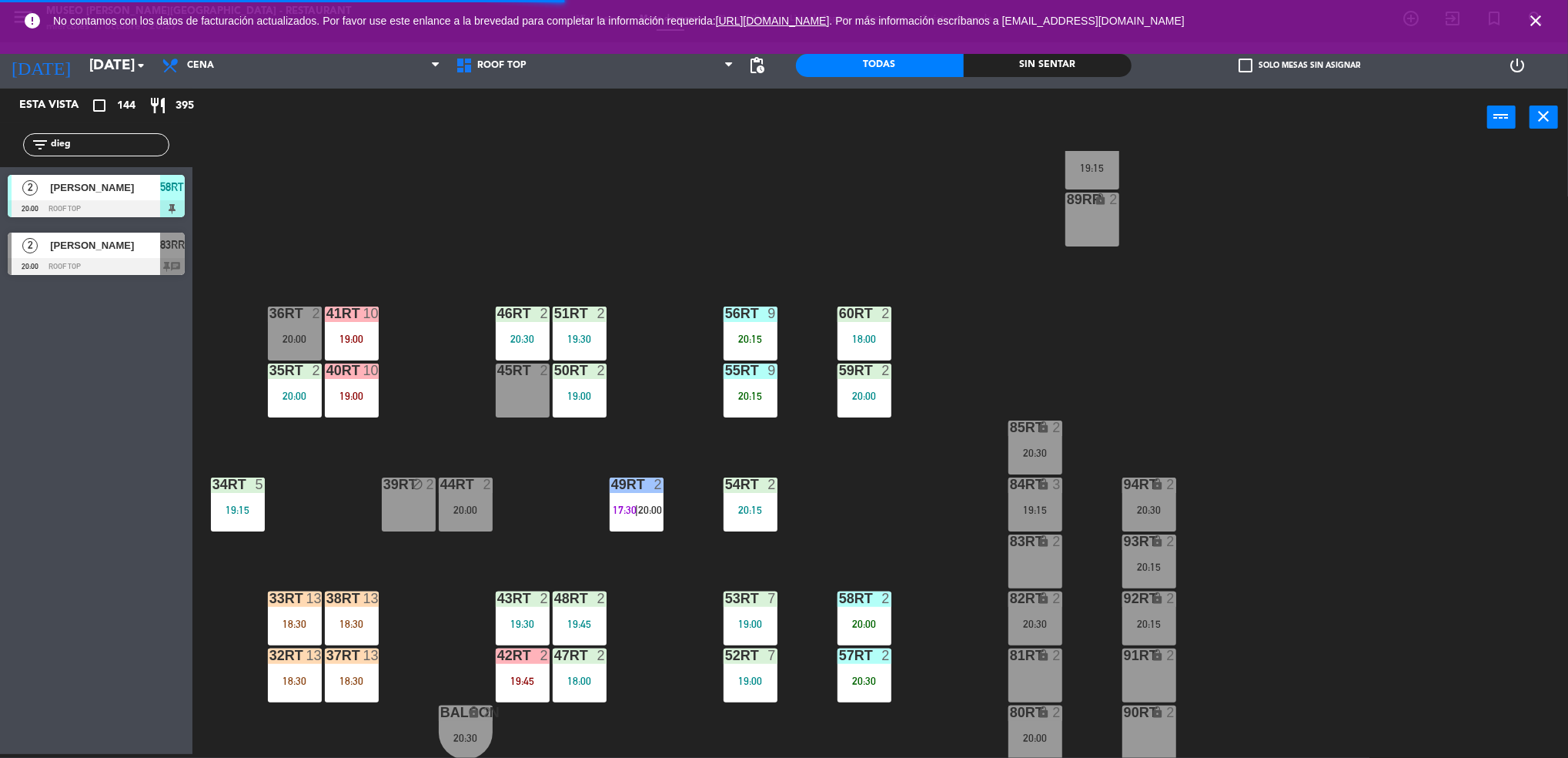
click at [861, 626] on div "20:00" at bounding box center [864, 623] width 54 height 11
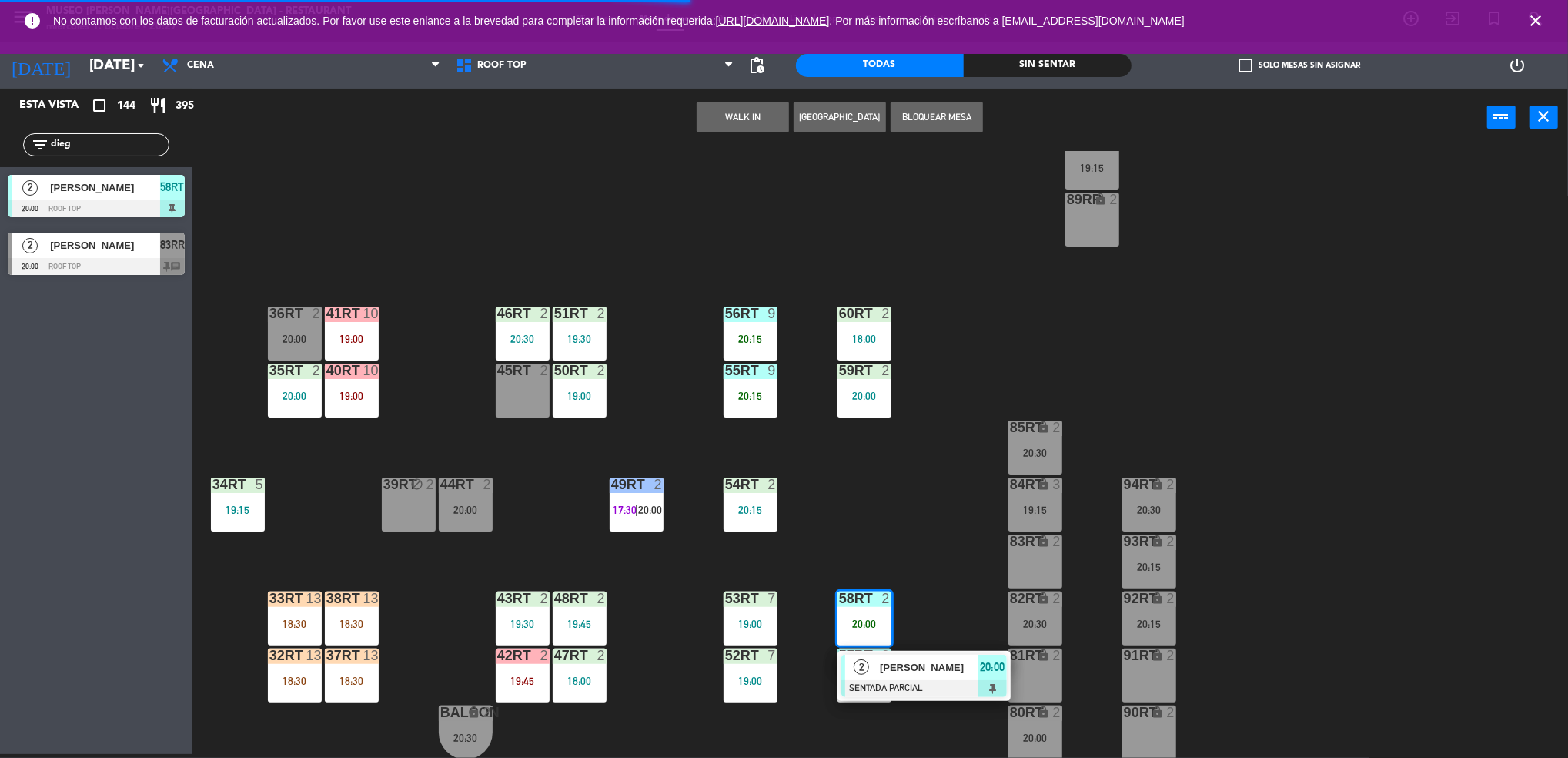
click at [895, 664] on span "[PERSON_NAME]" at bounding box center [929, 667] width 99 height 16
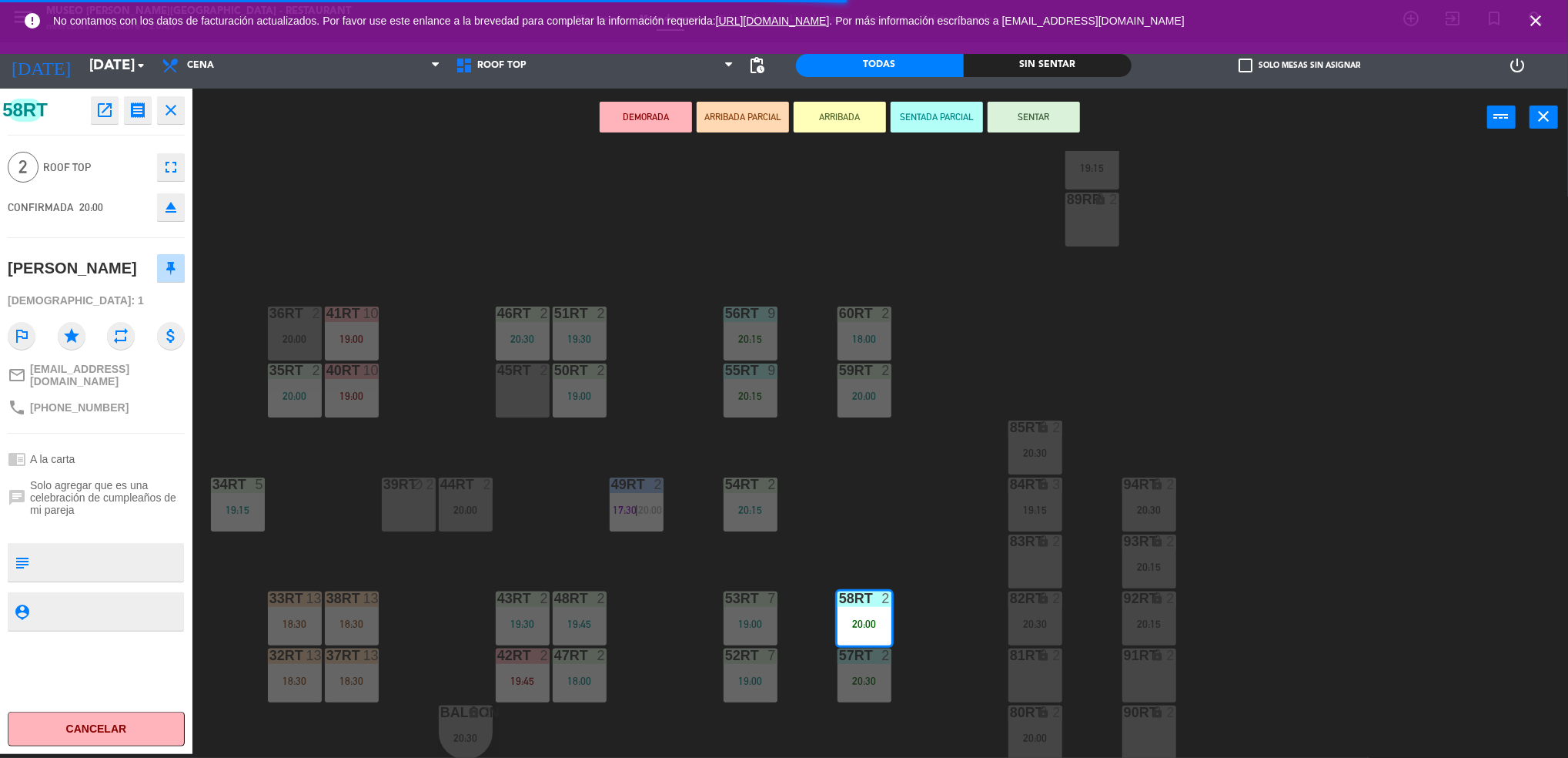
click at [515, 366] on div at bounding box center [522, 370] width 25 height 14
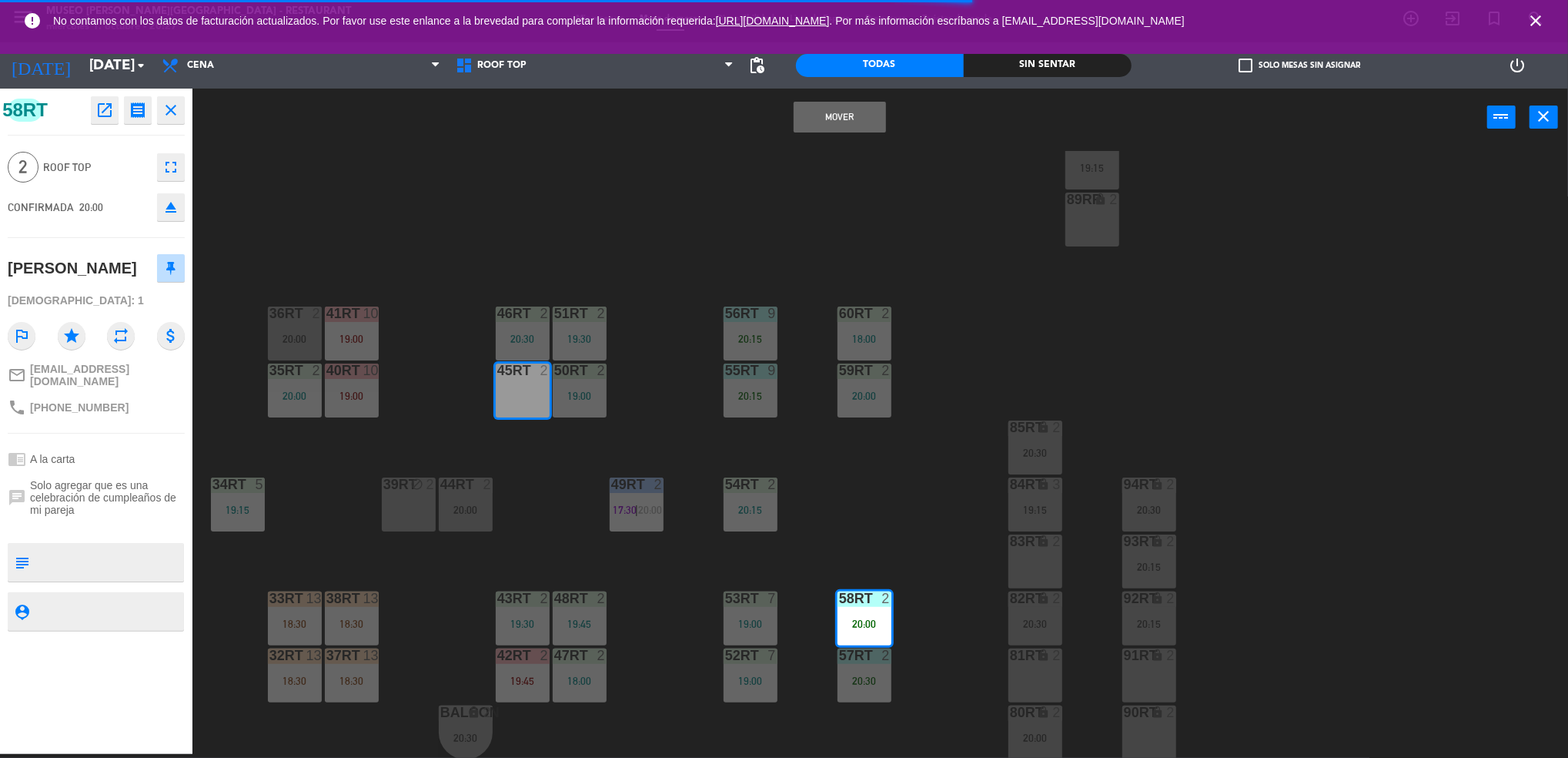
click at [833, 112] on button "Mover" at bounding box center [840, 117] width 92 height 31
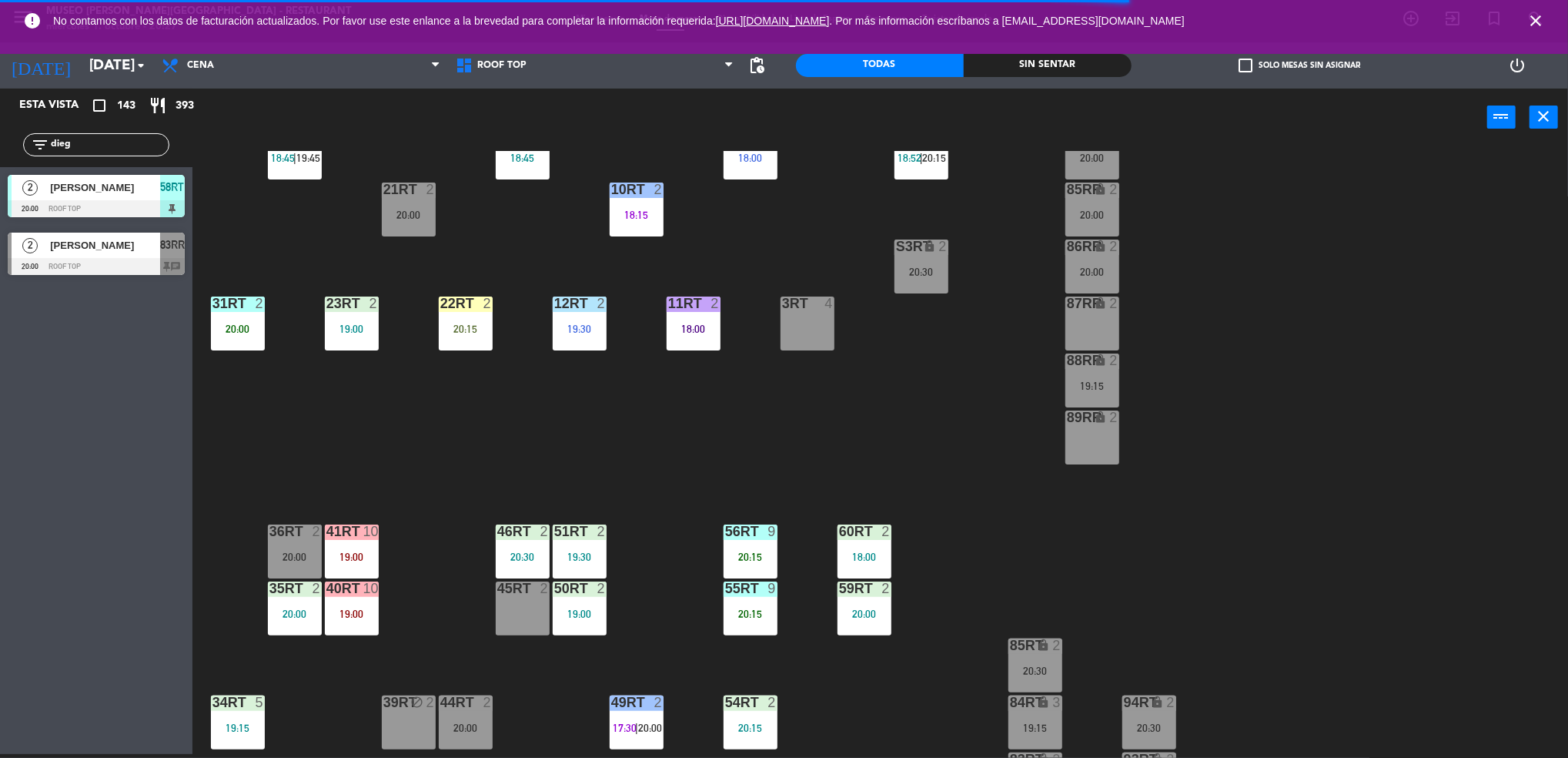
scroll to position [336, 0]
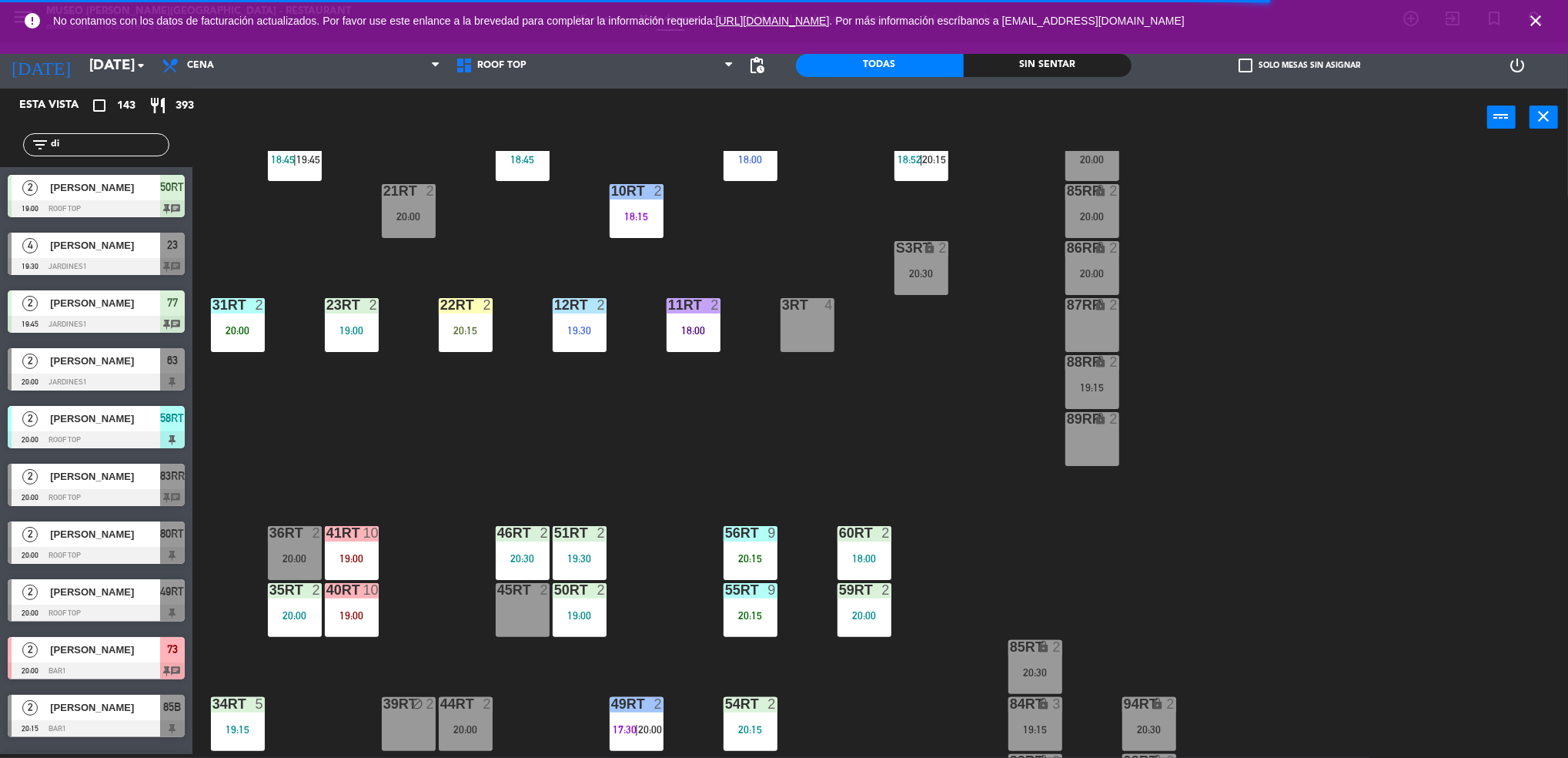
type input "d"
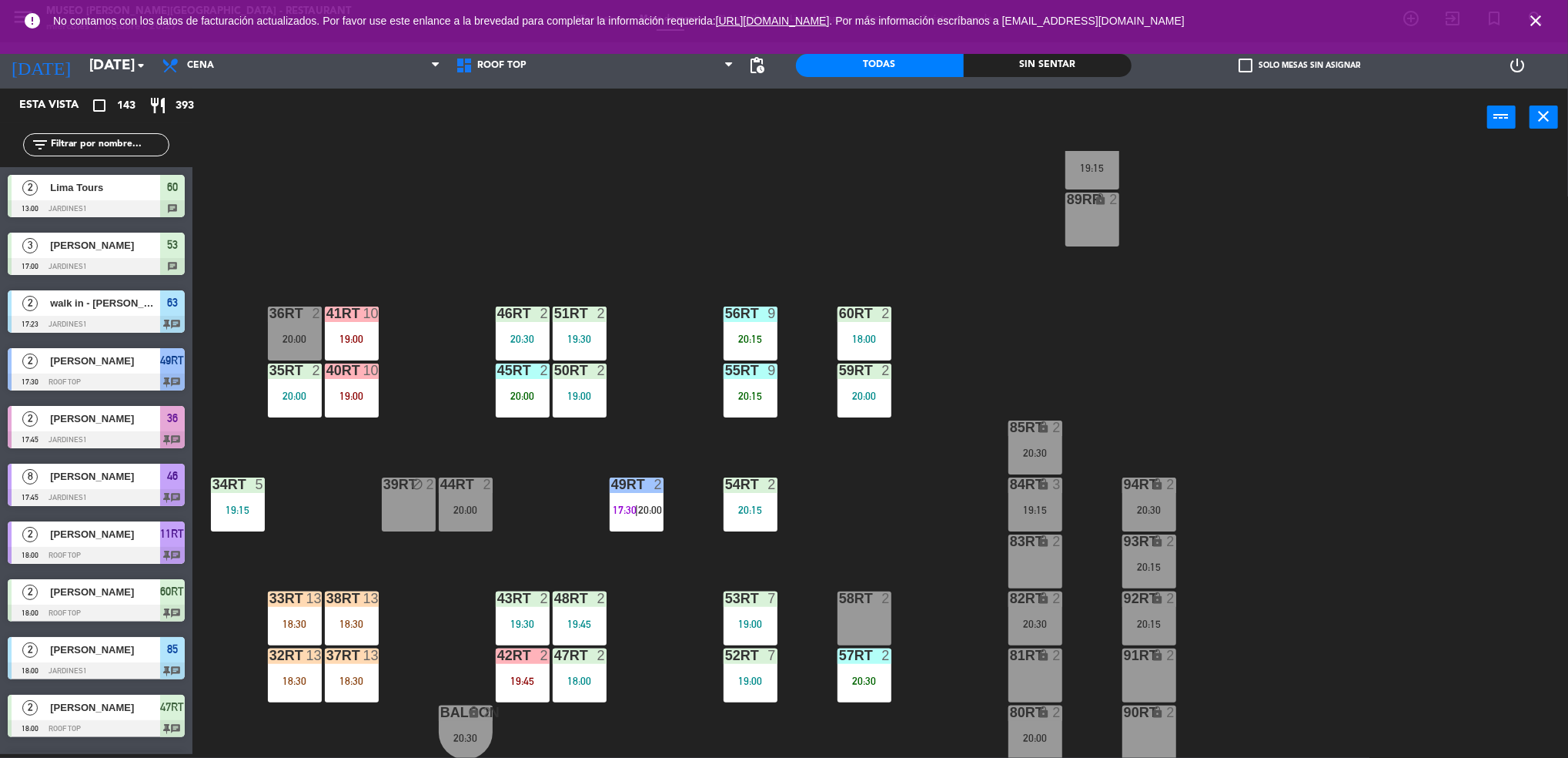
scroll to position [555, 0]
click at [511, 393] on div "20:00" at bounding box center [522, 396] width 54 height 11
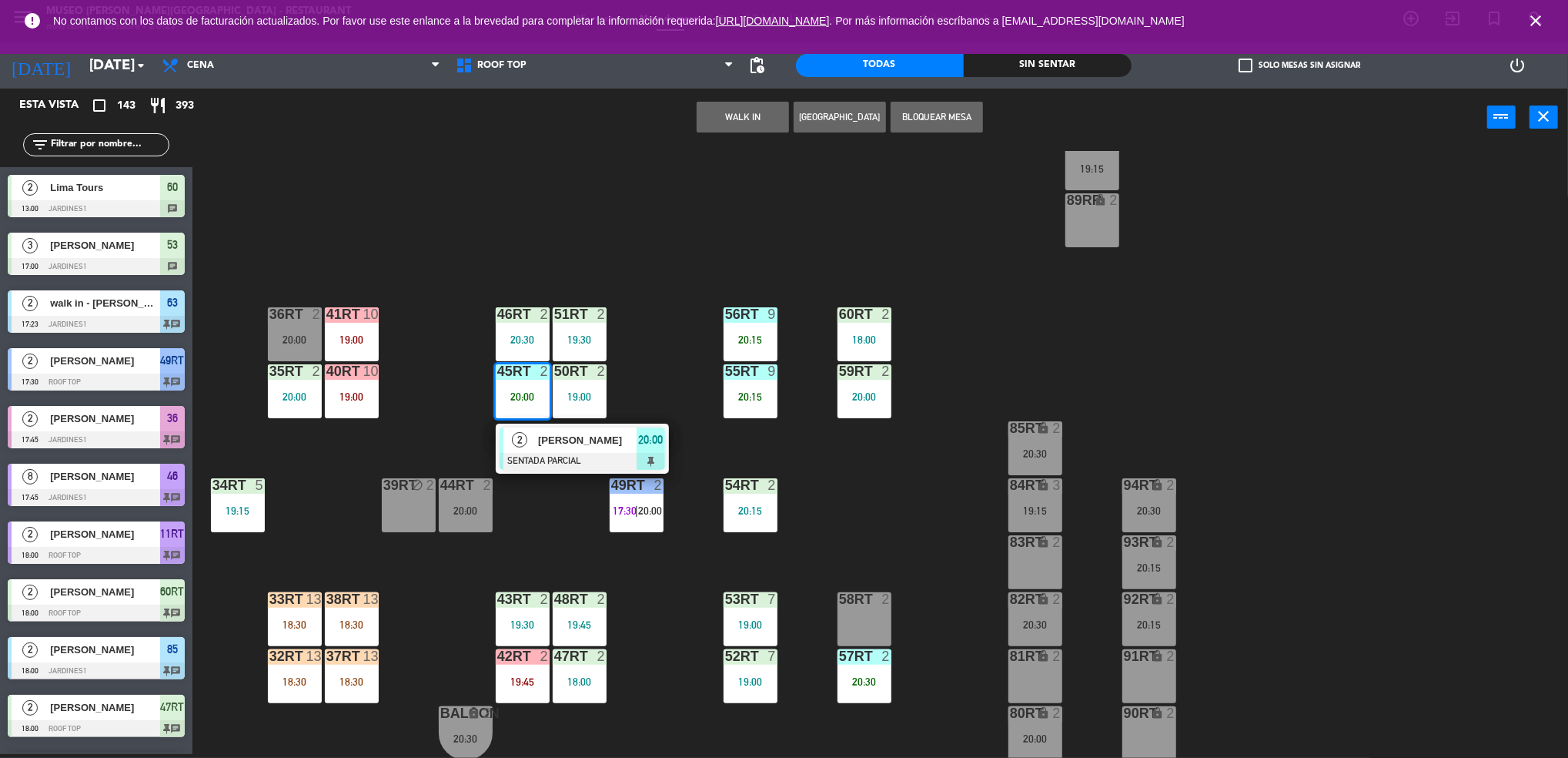
click at [525, 444] on span "2" at bounding box center [520, 439] width 15 height 15
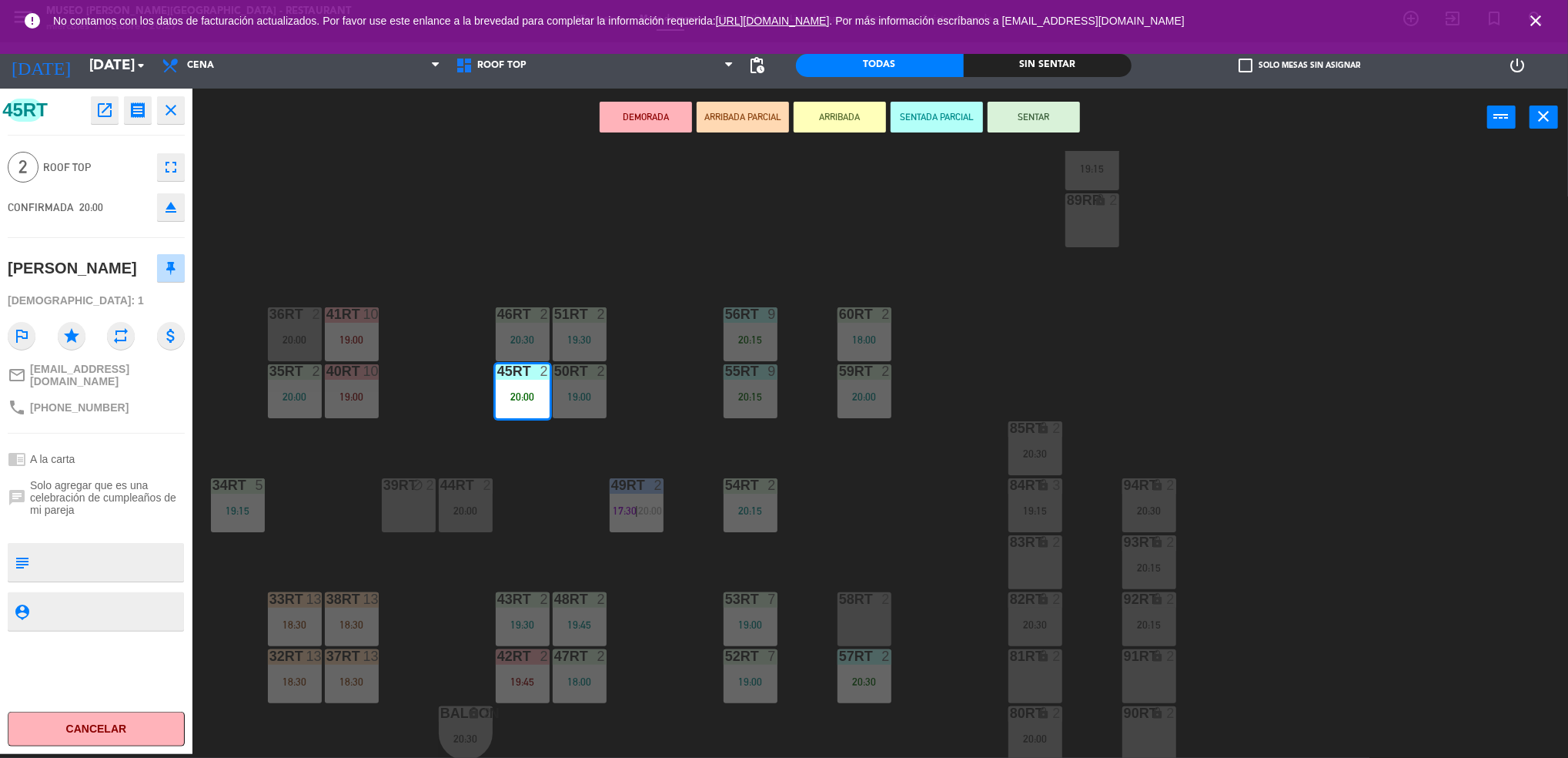
click at [43, 553] on textarea at bounding box center [108, 562] width 147 height 33
type textarea "m45rt"
click at [78, 610] on textarea at bounding box center [108, 610] width 147 height 19
click at [179, 428] on div "45RT open_in_new receipt 8:00 PM [DATE] 2 personas [PERSON_NAME] 45RT EXPERIENC…" at bounding box center [96, 421] width 193 height 665
click at [909, 111] on button "SENTADA PARCIAL" at bounding box center [936, 117] width 92 height 31
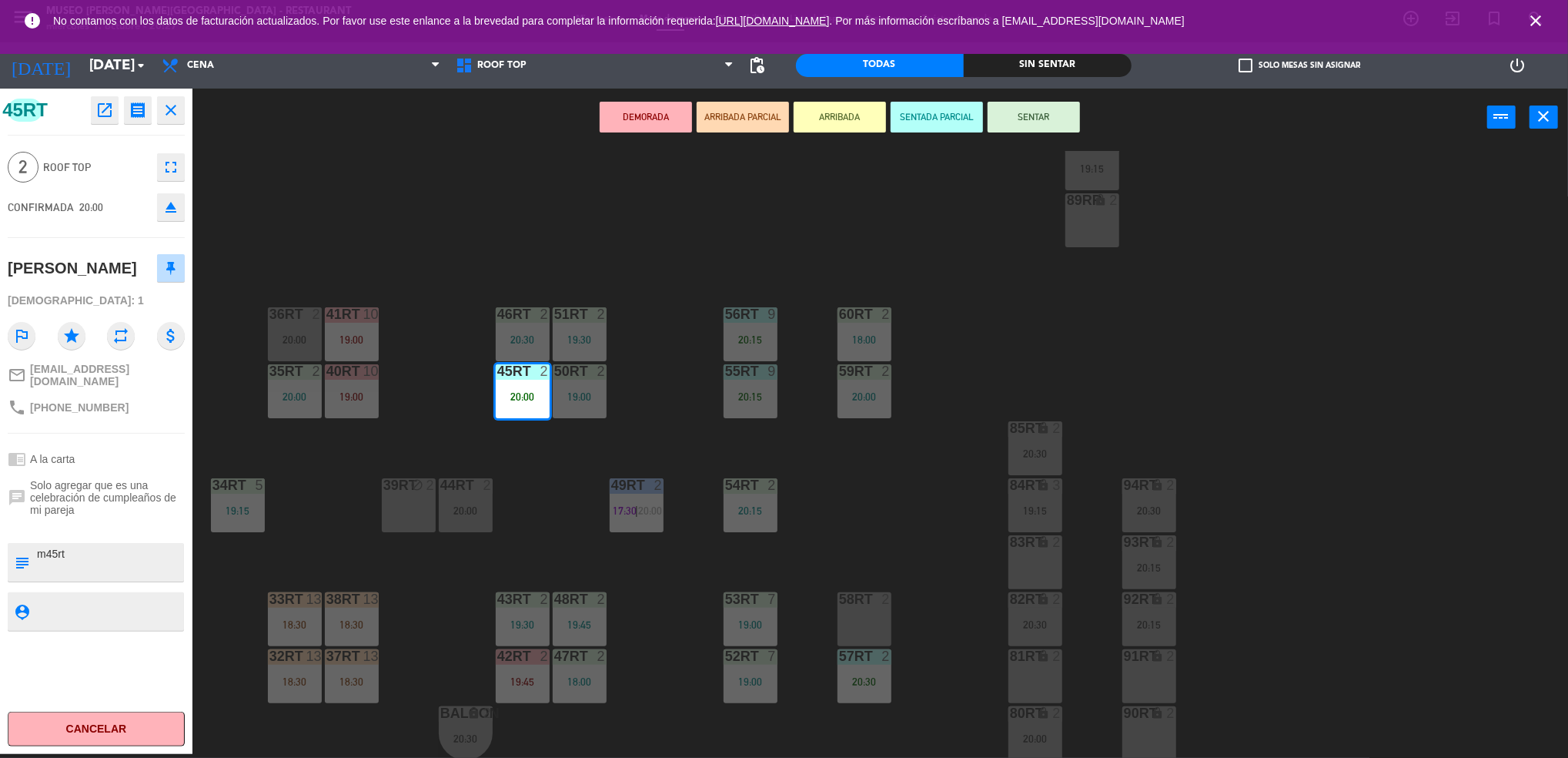
scroll to position [4, 0]
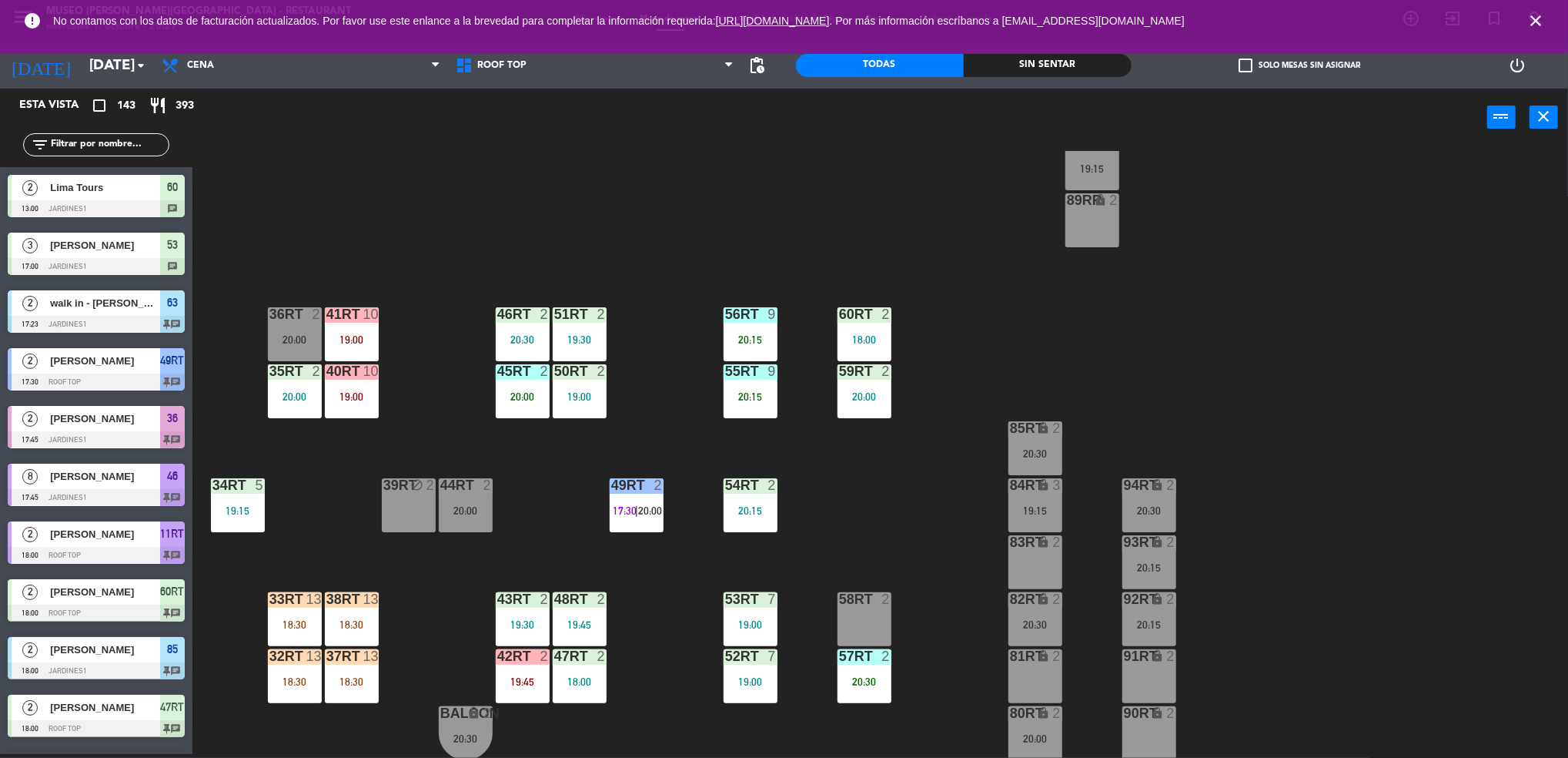
click at [112, 144] on input "text" at bounding box center [109, 145] width 119 height 17
click at [456, 324] on div "18RT 5 19:45 16RT warning 3 19:15 | 20:30 28RT 2 18:00 80RR warning 2 19:30 | 2…" at bounding box center [887, 454] width 1360 height 608
click at [542, 401] on div "20:00" at bounding box center [522, 396] width 54 height 11
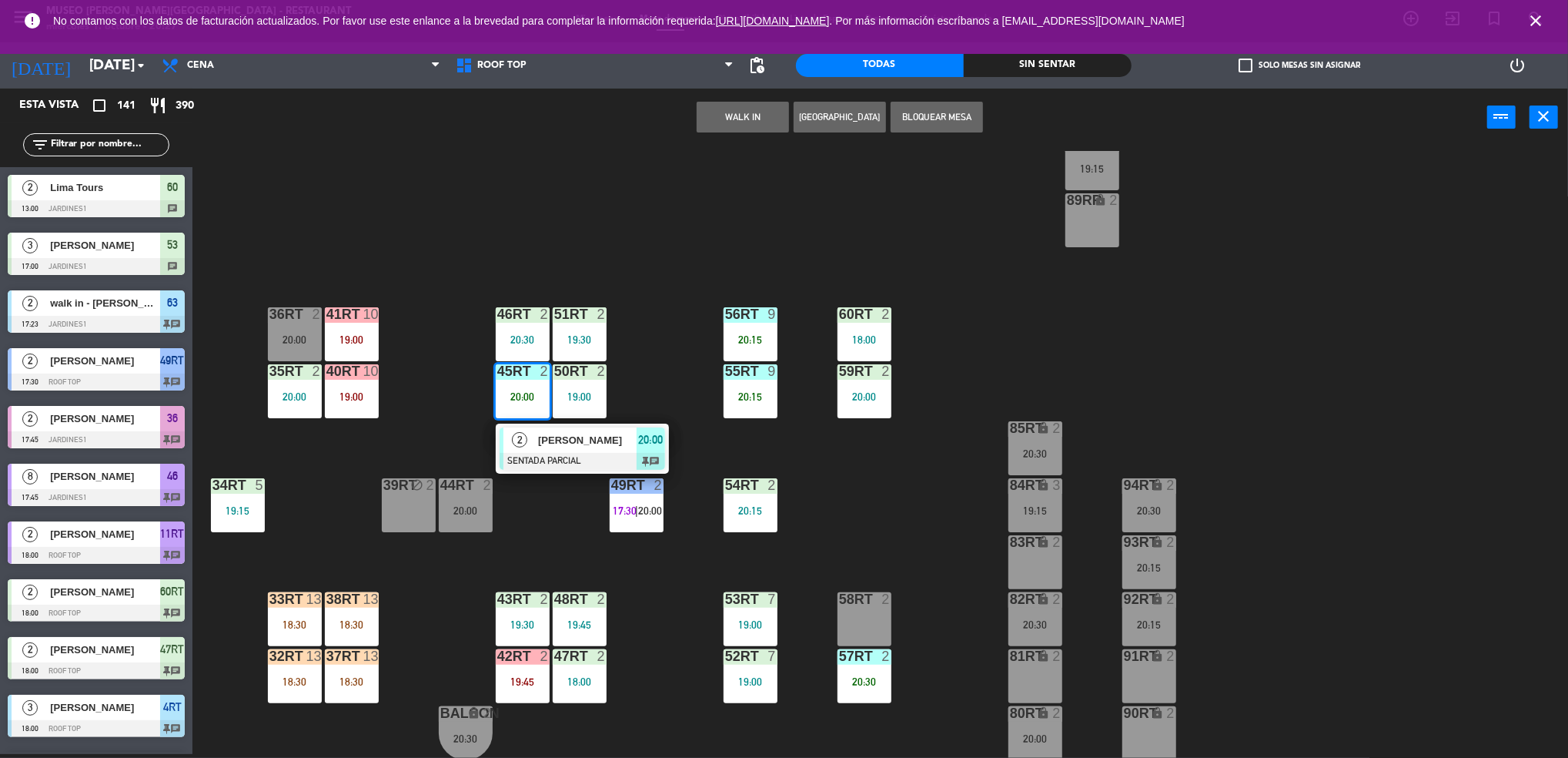
click at [552, 444] on span "[PERSON_NAME]" at bounding box center [587, 439] width 99 height 16
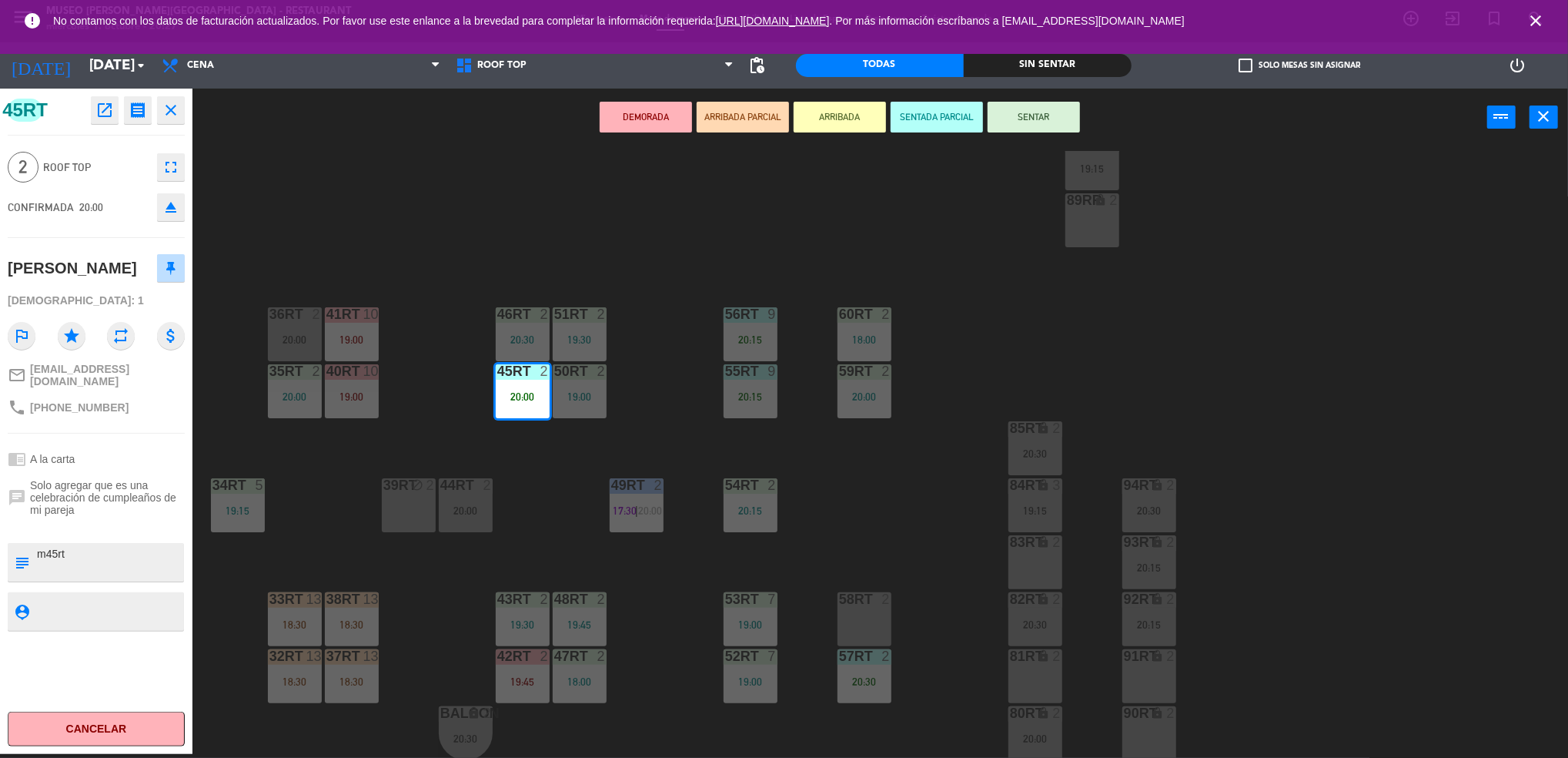
click at [91, 546] on textarea at bounding box center [108, 562] width 147 height 33
click at [75, 602] on textarea at bounding box center [108, 610] width 147 height 19
click at [127, 601] on textarea at bounding box center [108, 610] width 147 height 19
click at [137, 408] on div "phone [PHONE_NUMBER]" at bounding box center [96, 407] width 177 height 29
type textarea "m45rt | cumpleaños"
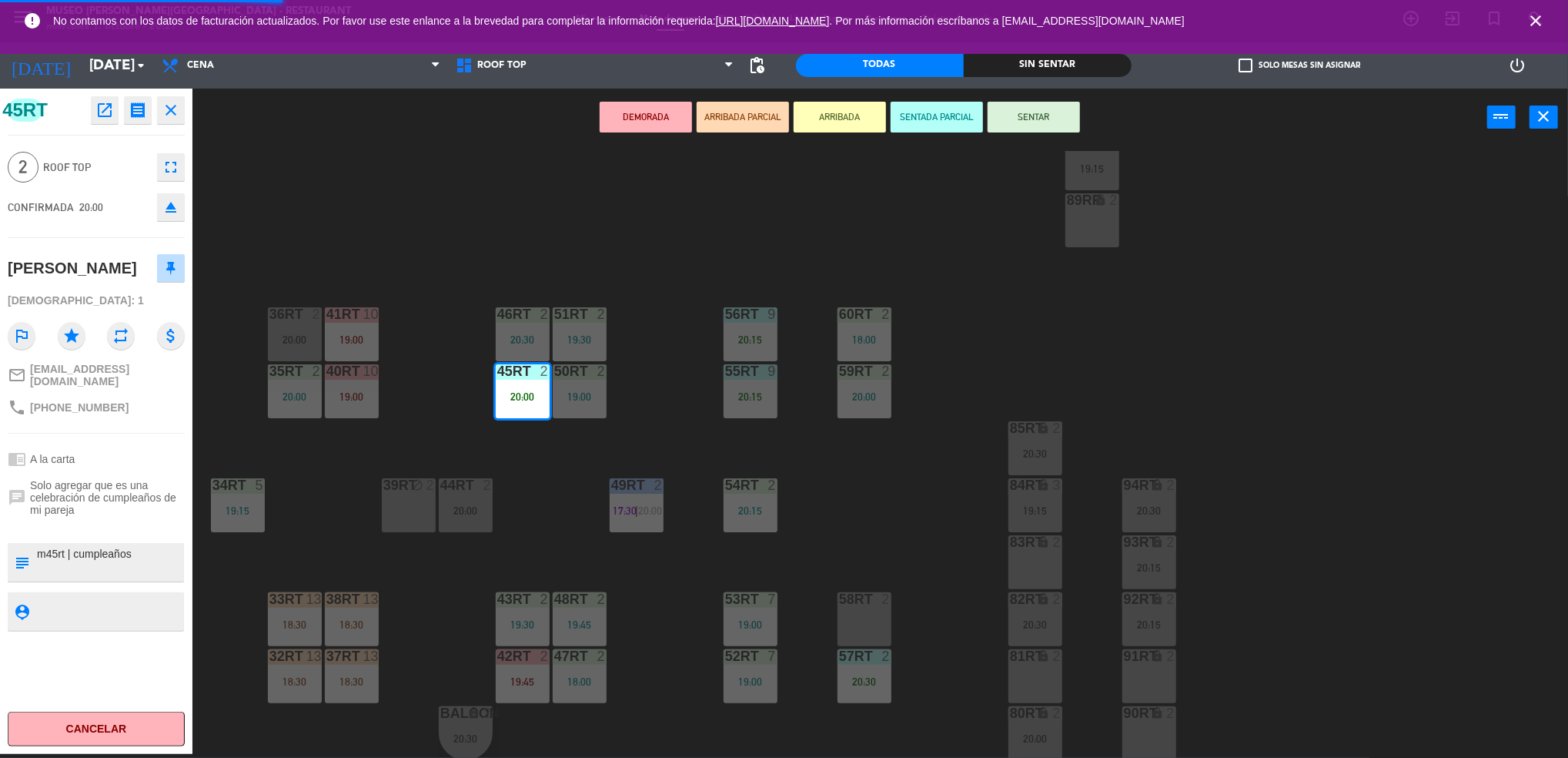
click at [119, 601] on textarea at bounding box center [108, 610] width 147 height 19
click at [108, 433] on div "45RT open_in_new receipt 8:00 PM [DATE] 2 personas [PERSON_NAME] 45RT EXPERIENC…" at bounding box center [96, 421] width 193 height 665
click at [127, 610] on textarea at bounding box center [108, 610] width 147 height 19
click at [1031, 112] on button "SENTAR" at bounding box center [1033, 117] width 92 height 31
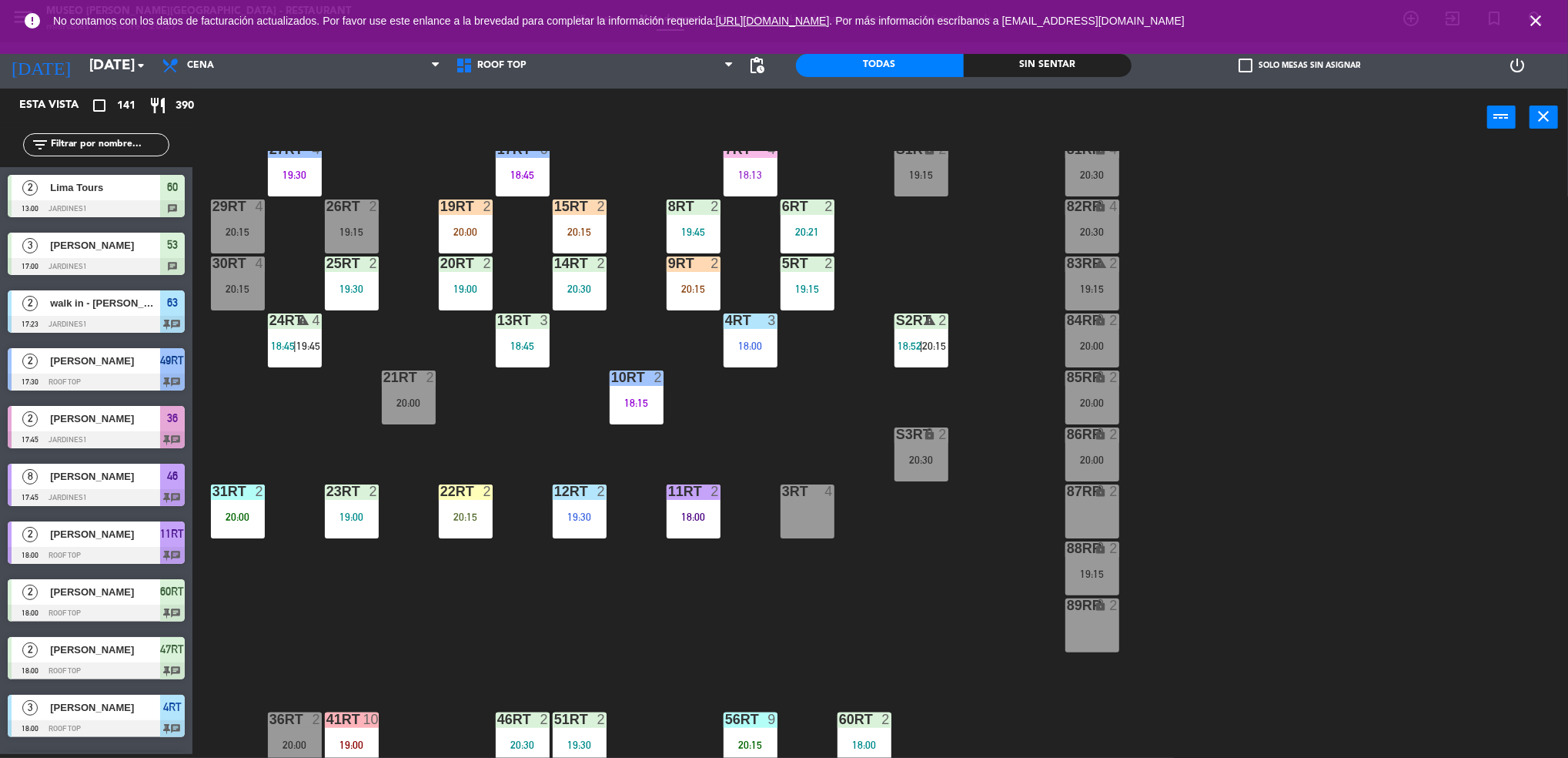
scroll to position [153, 0]
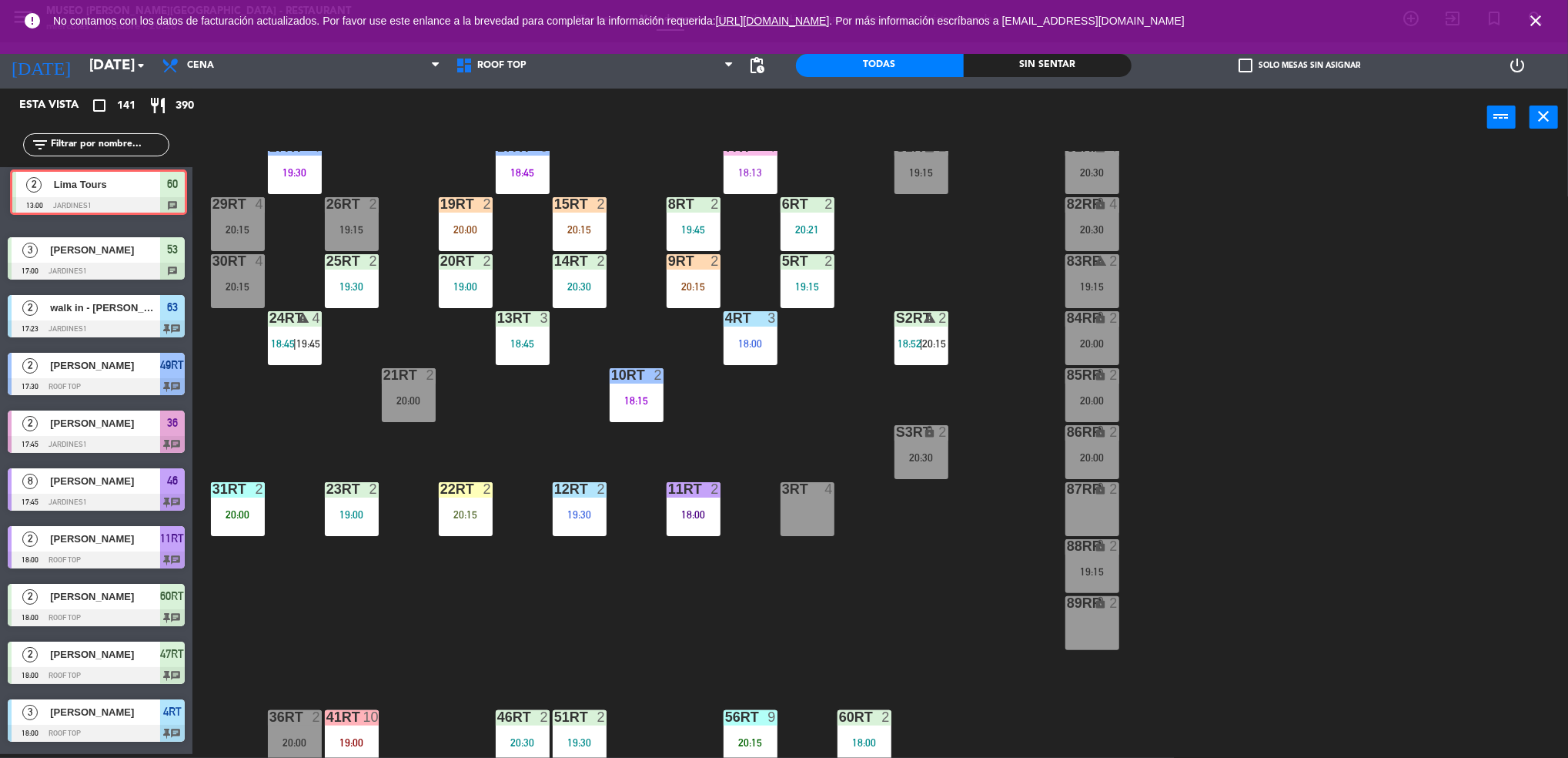
click at [109, 183] on div "2 Lima Tours 13:00 Jardines1 60 chat 2 Lima Tours 13:00 Jardines1 60 chat" at bounding box center [96, 198] width 193 height 62
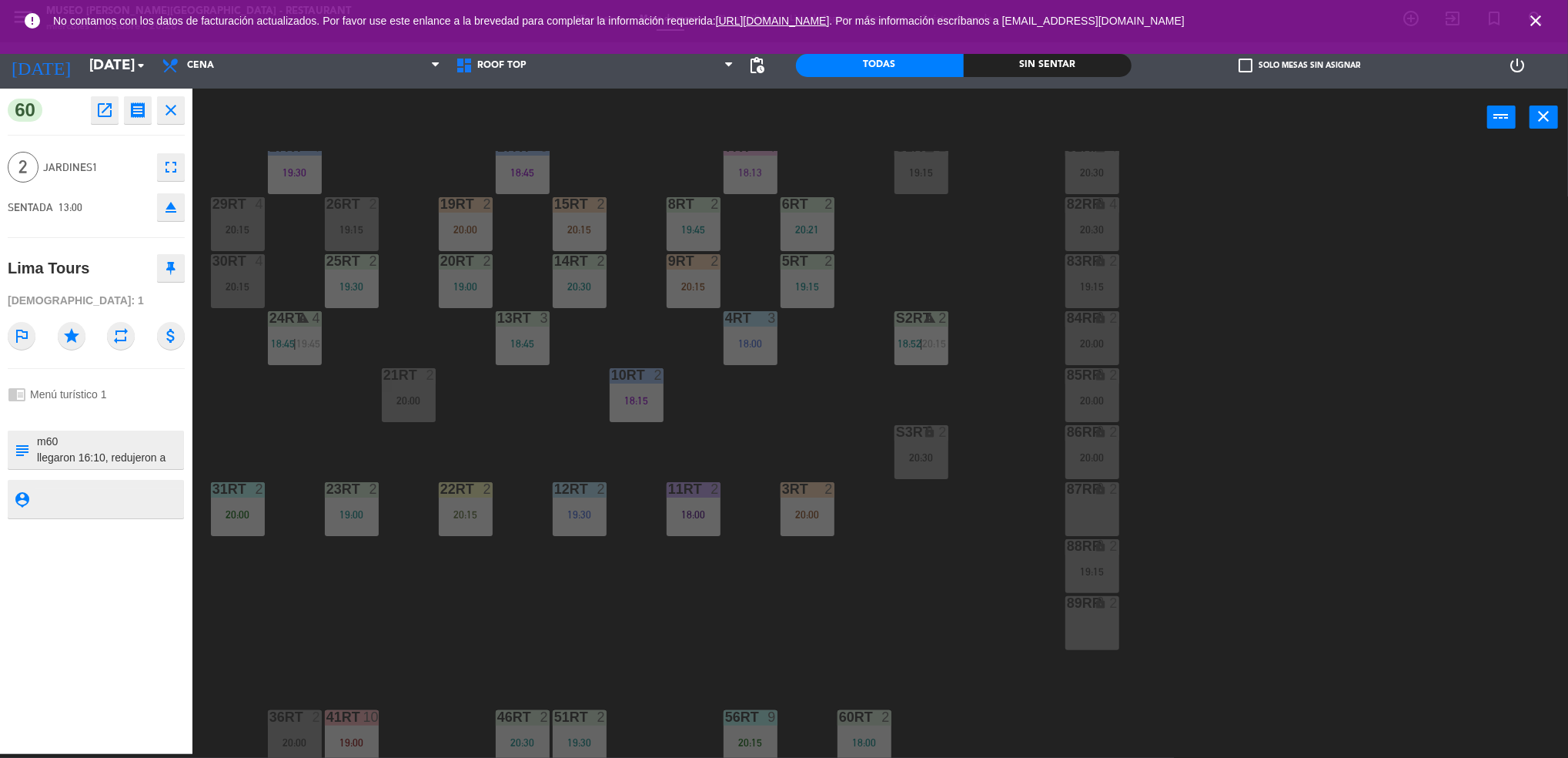
click at [169, 113] on icon "close" at bounding box center [171, 110] width 18 height 18
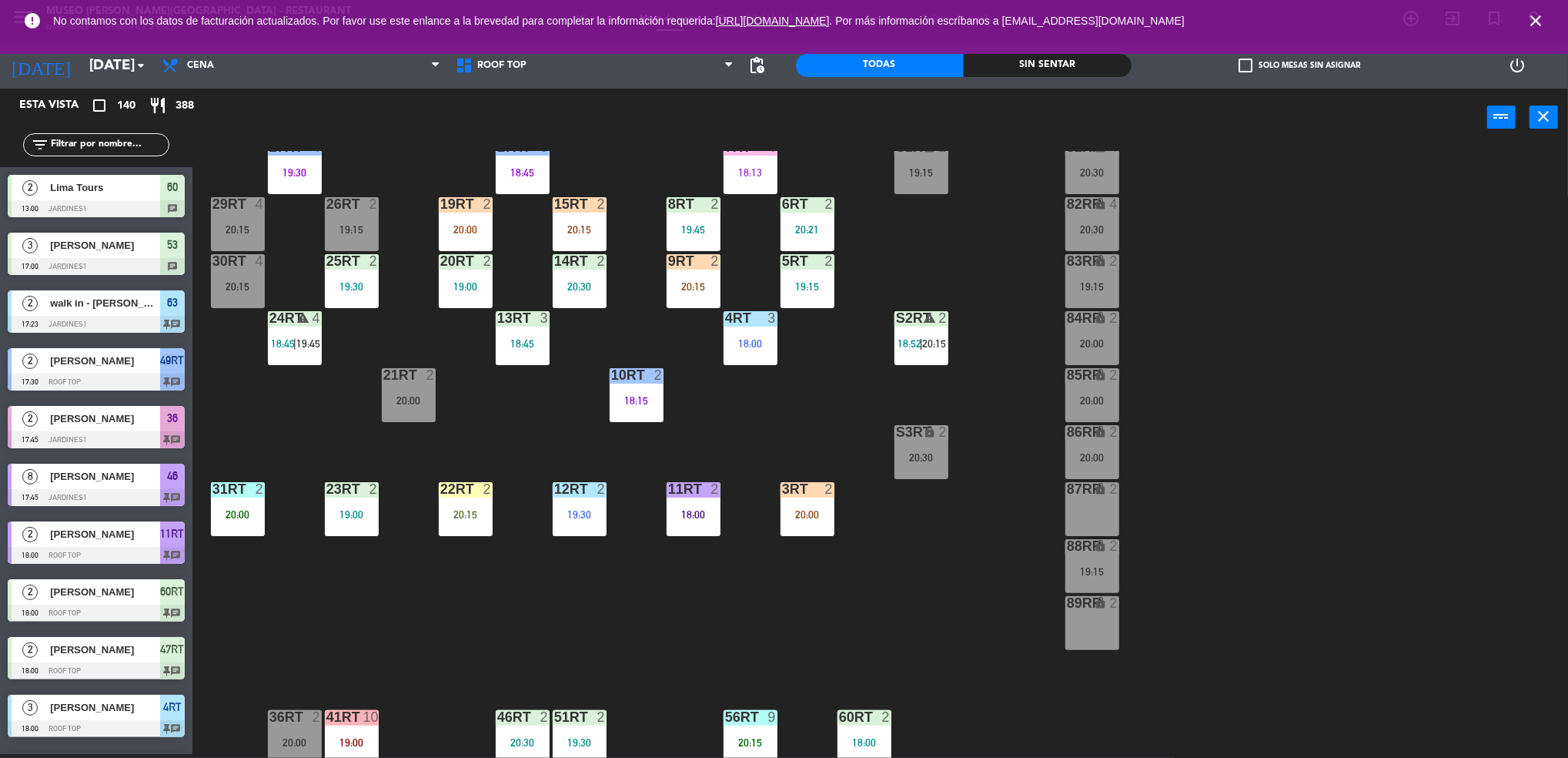
click at [70, 149] on input "text" at bounding box center [109, 145] width 119 height 17
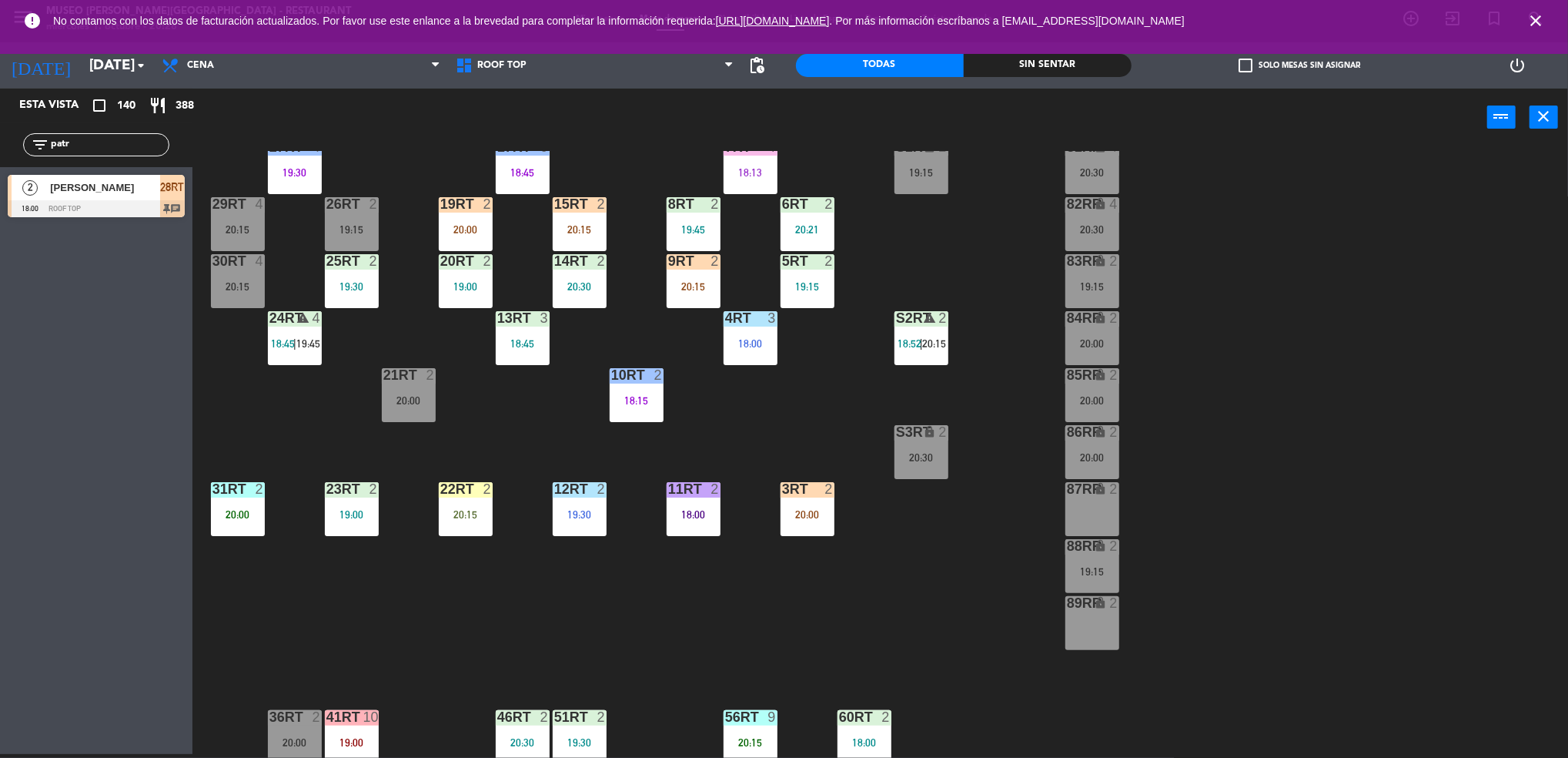
type input "patr"
click at [68, 312] on div "Esta vista crop_square 140 restaurant 388 filter_list patr 2 [PERSON_NAME] 18:0…" at bounding box center [96, 421] width 193 height 665
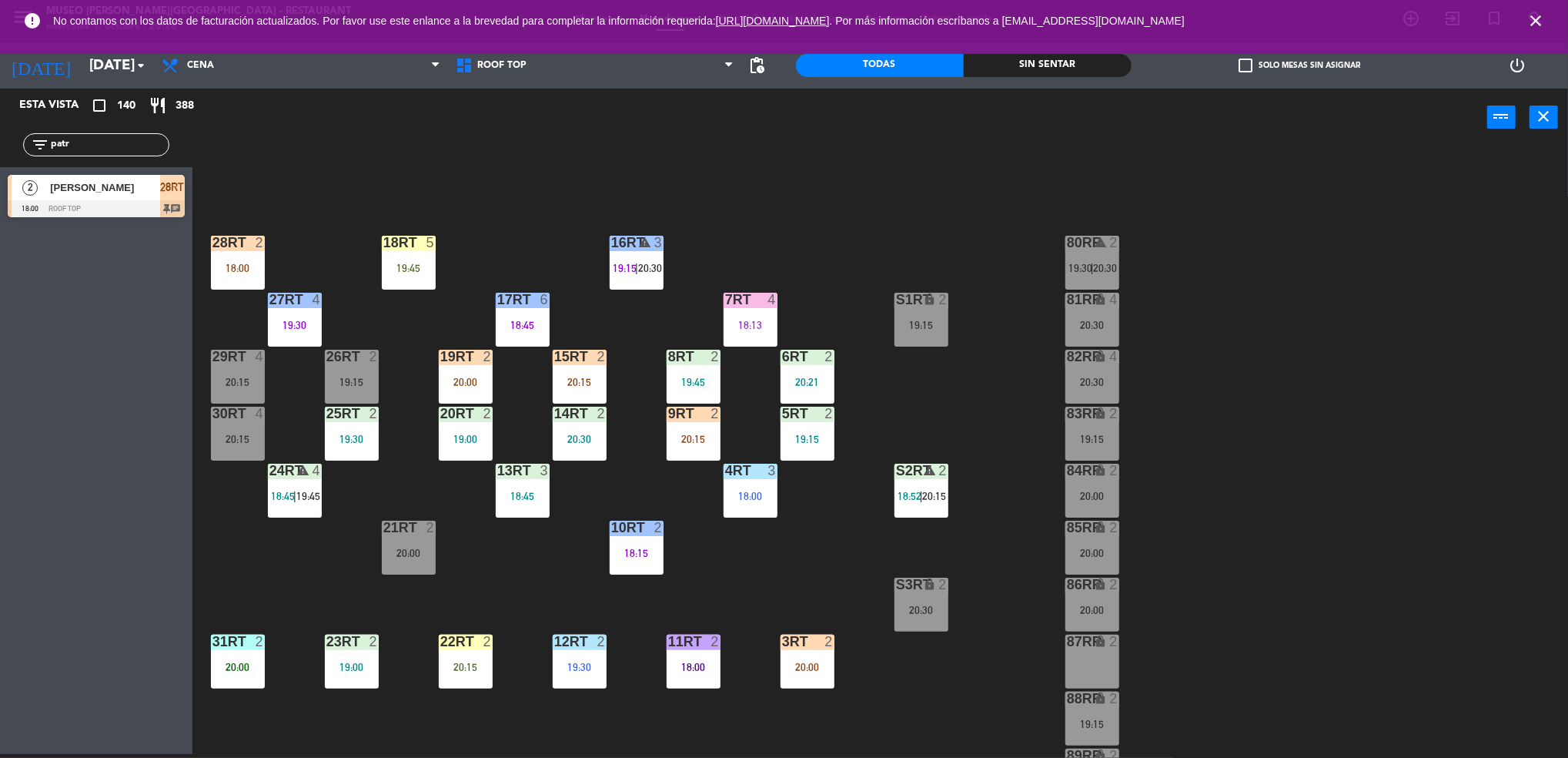
click at [243, 268] on div "18:00" at bounding box center [238, 267] width 54 height 11
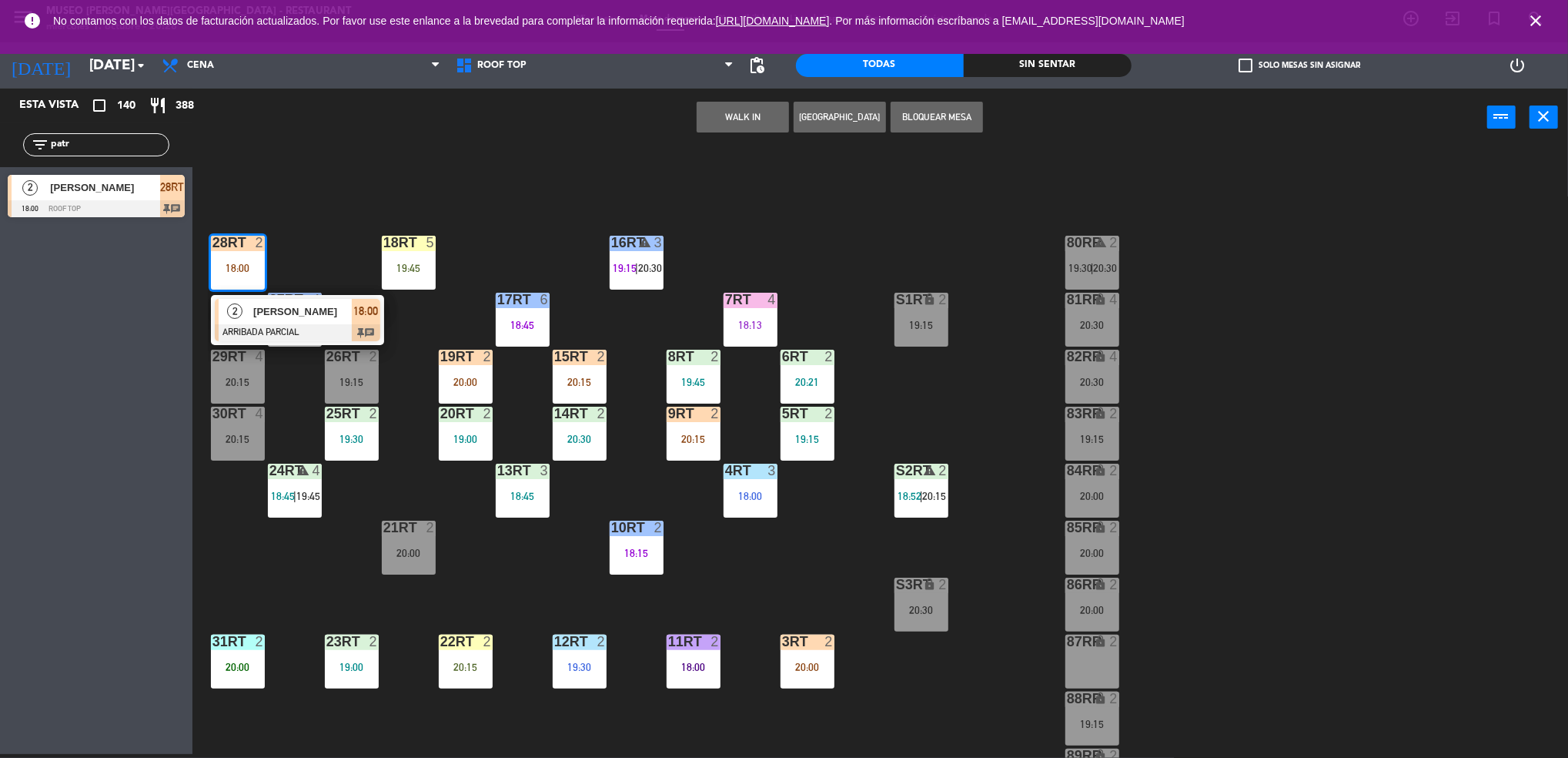
click at [260, 303] on div "[PERSON_NAME]" at bounding box center [301, 311] width 100 height 25
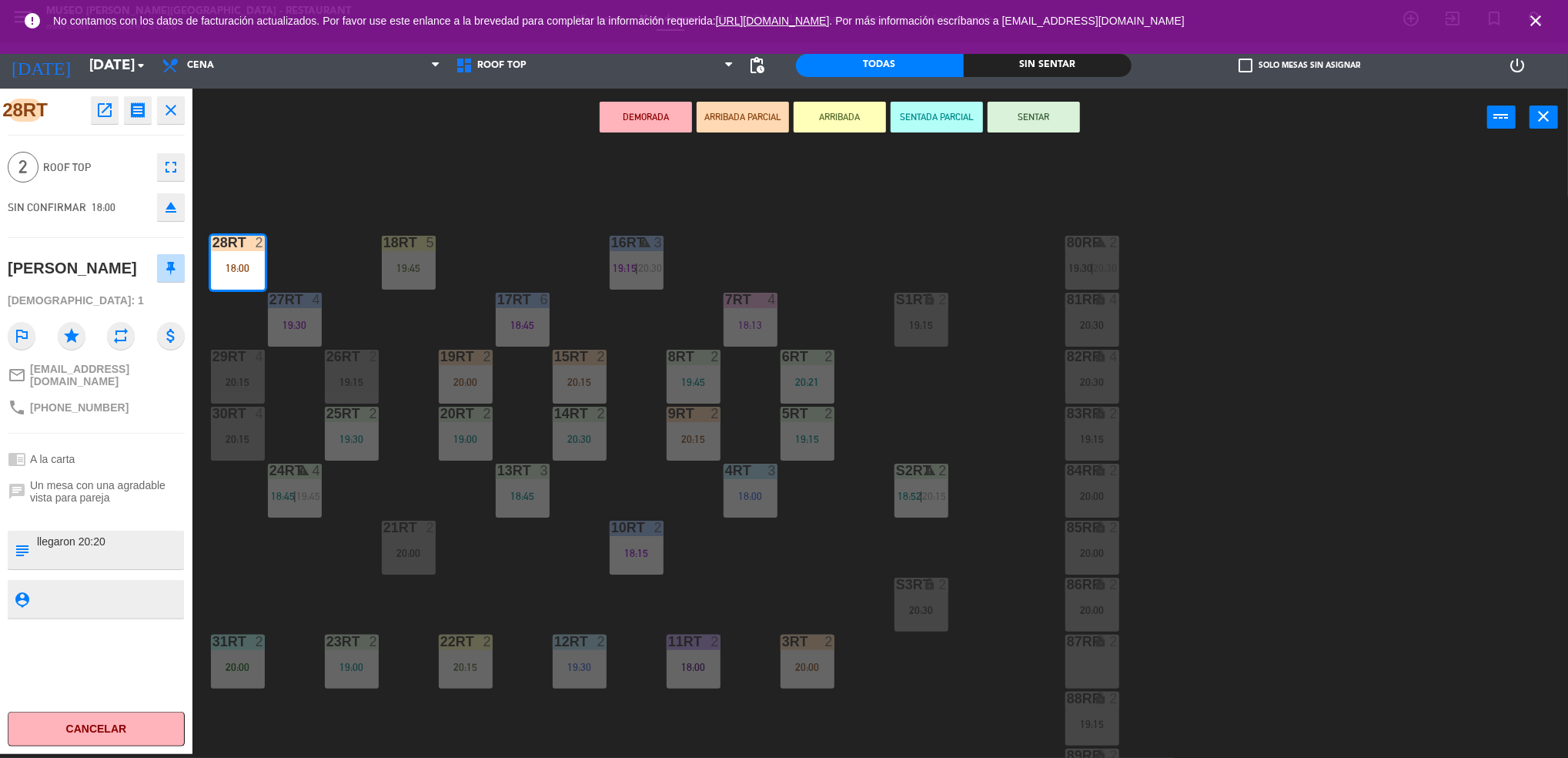
click at [35, 558] on textarea at bounding box center [108, 549] width 147 height 33
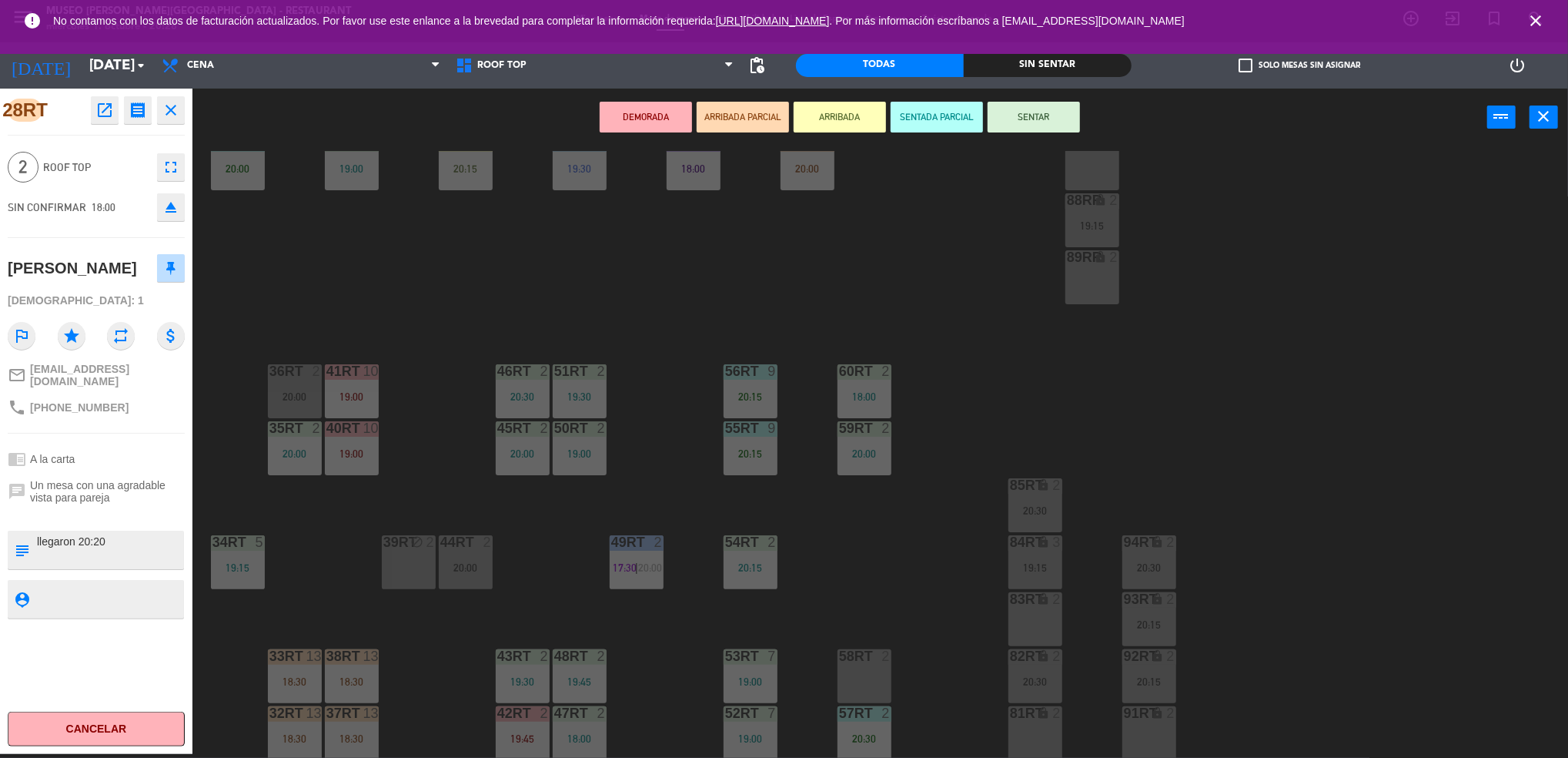
scroll to position [495, 0]
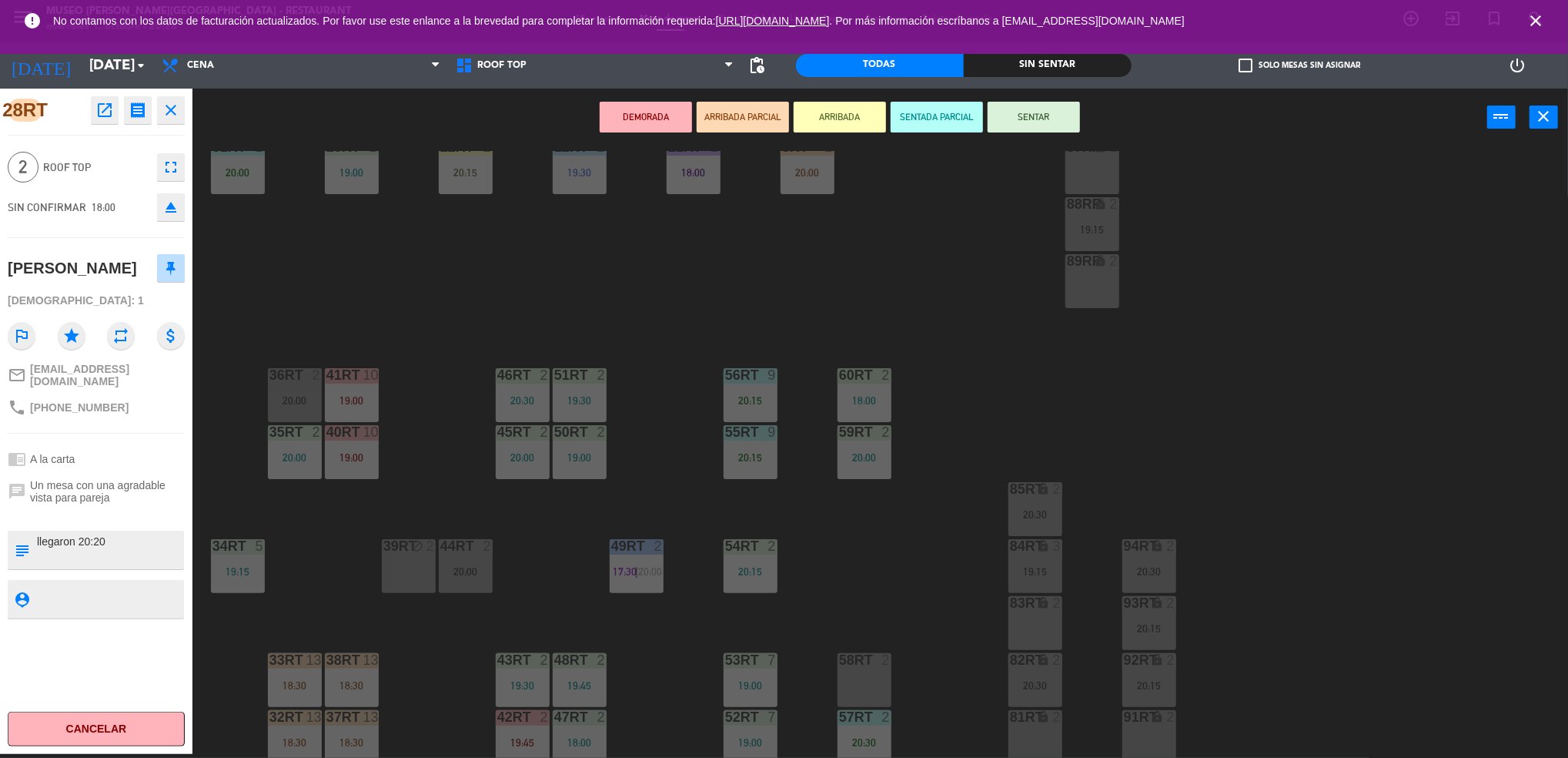
click at [297, 378] on div at bounding box center [294, 375] width 25 height 14
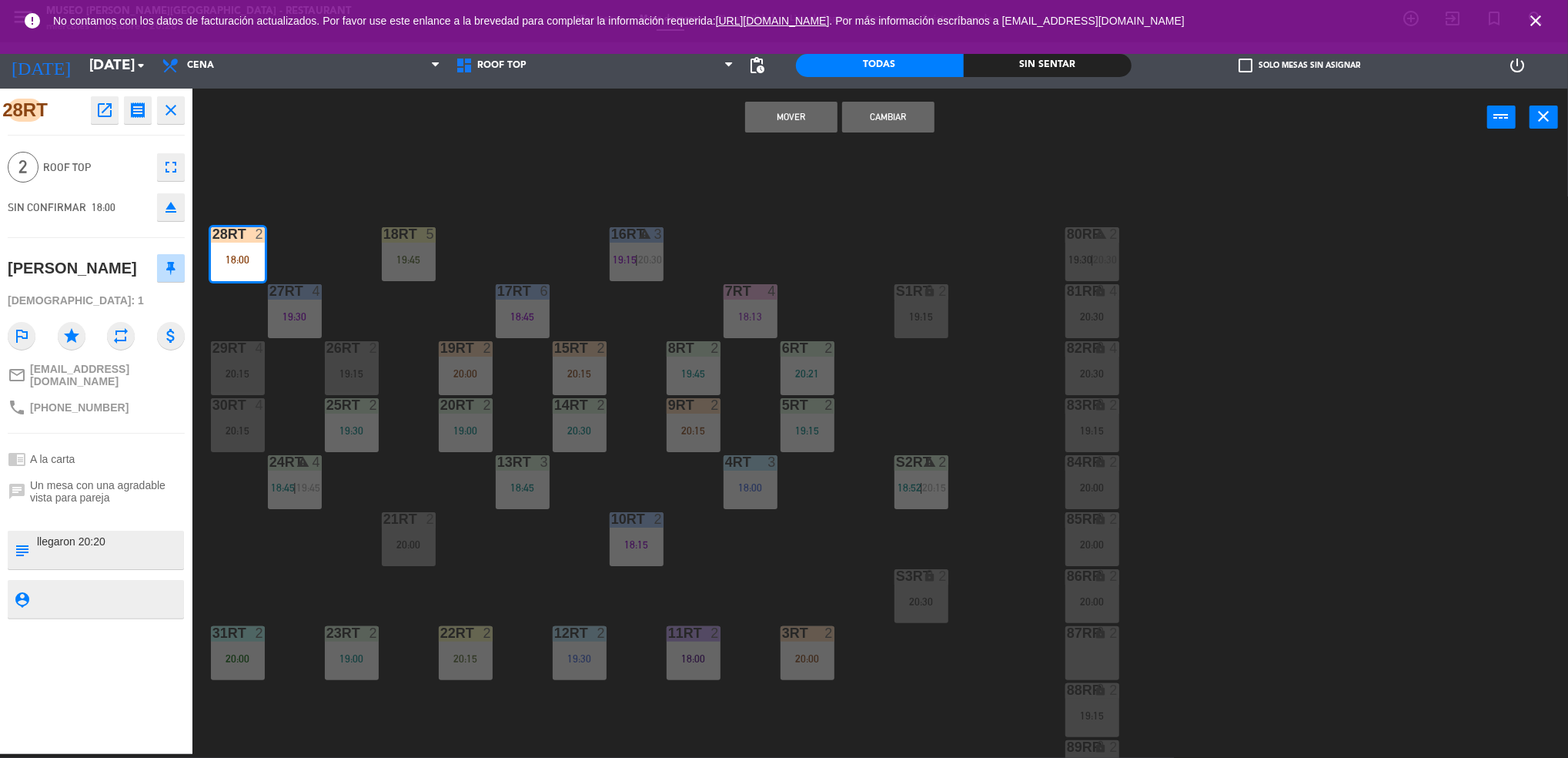
scroll to position [2, 0]
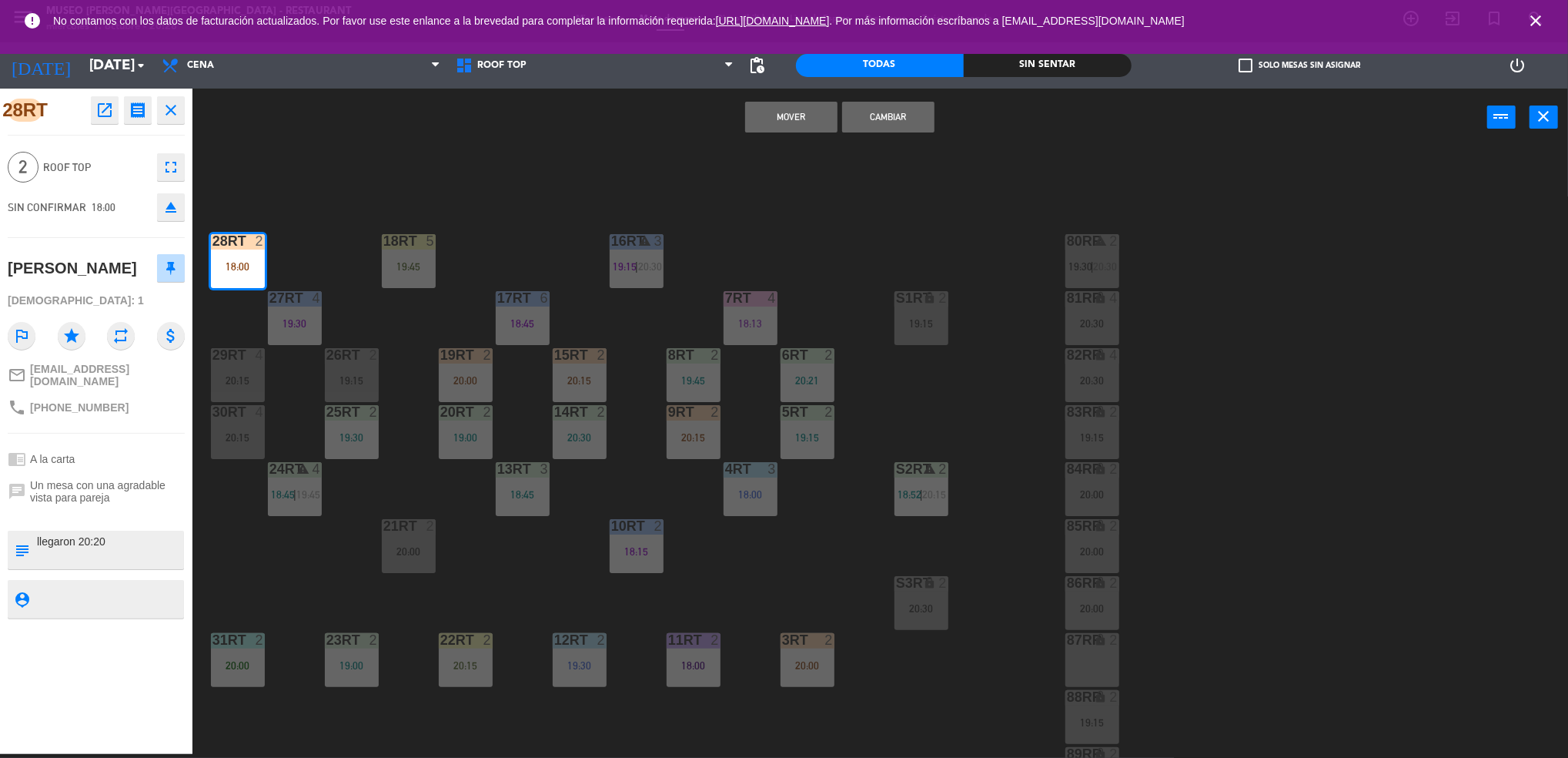
click at [896, 108] on button "Cambiar" at bounding box center [888, 117] width 92 height 31
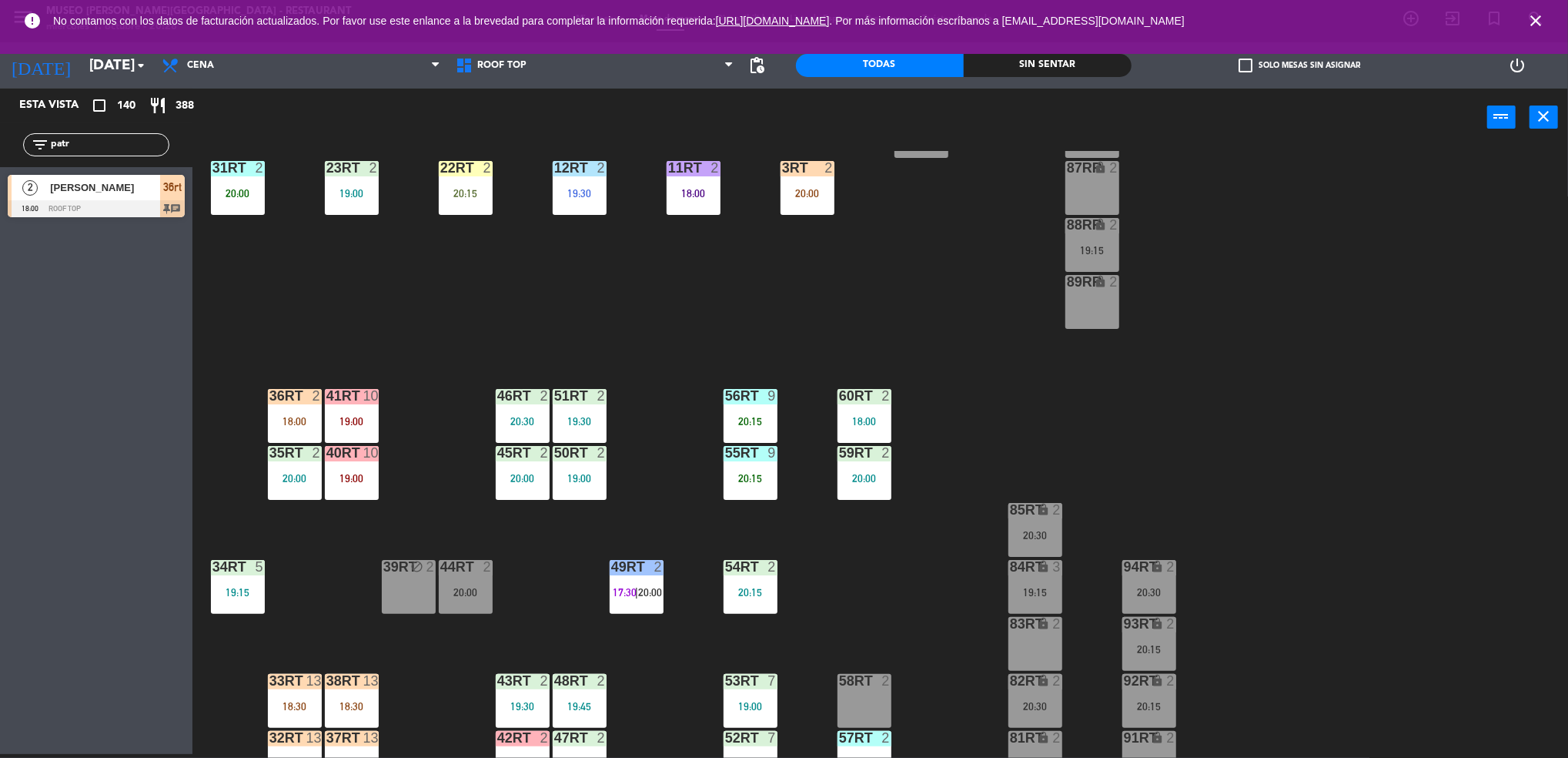
scroll to position [556, 0]
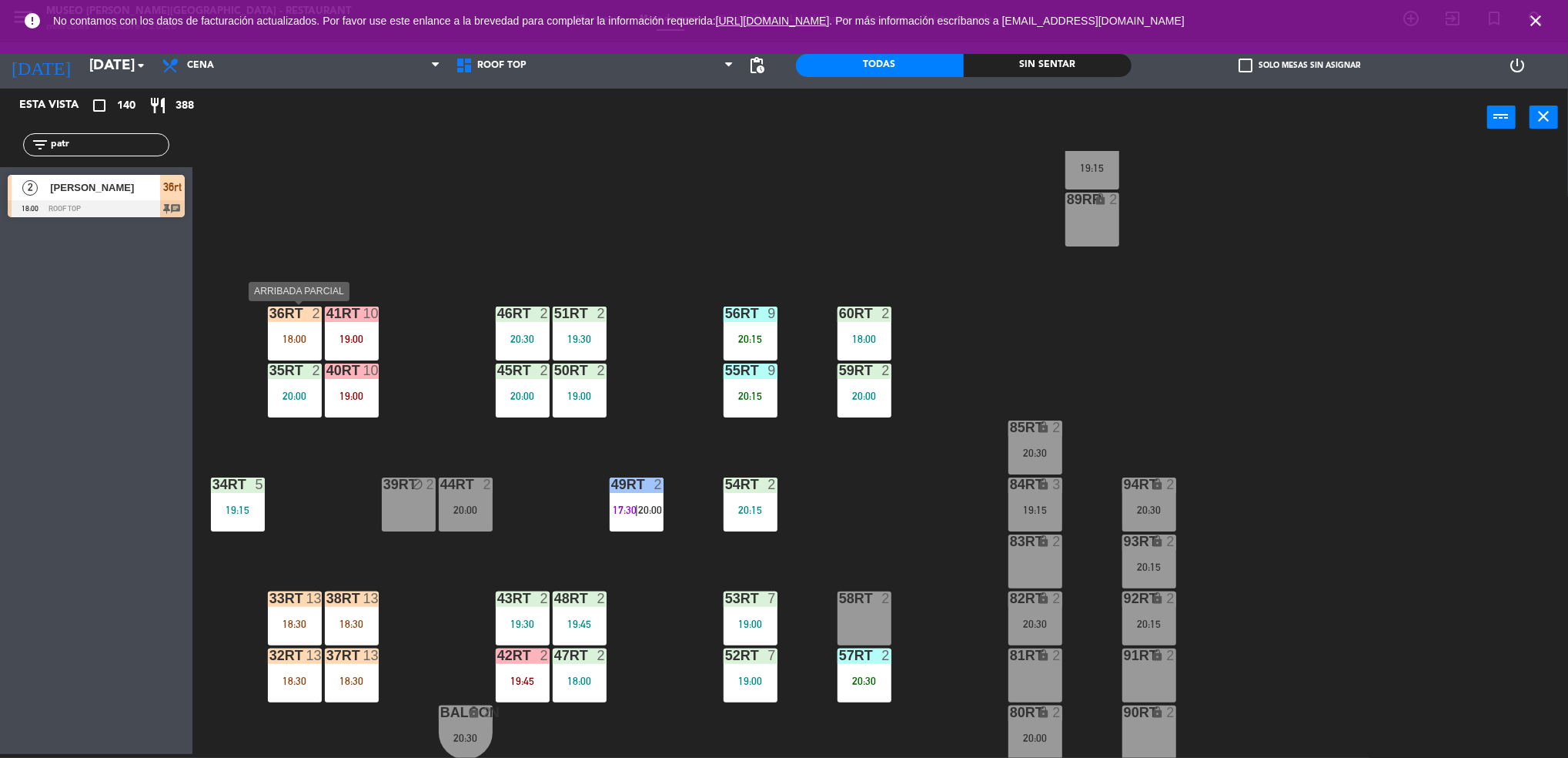
click at [282, 330] on div "36rt 2 18:00" at bounding box center [295, 333] width 54 height 54
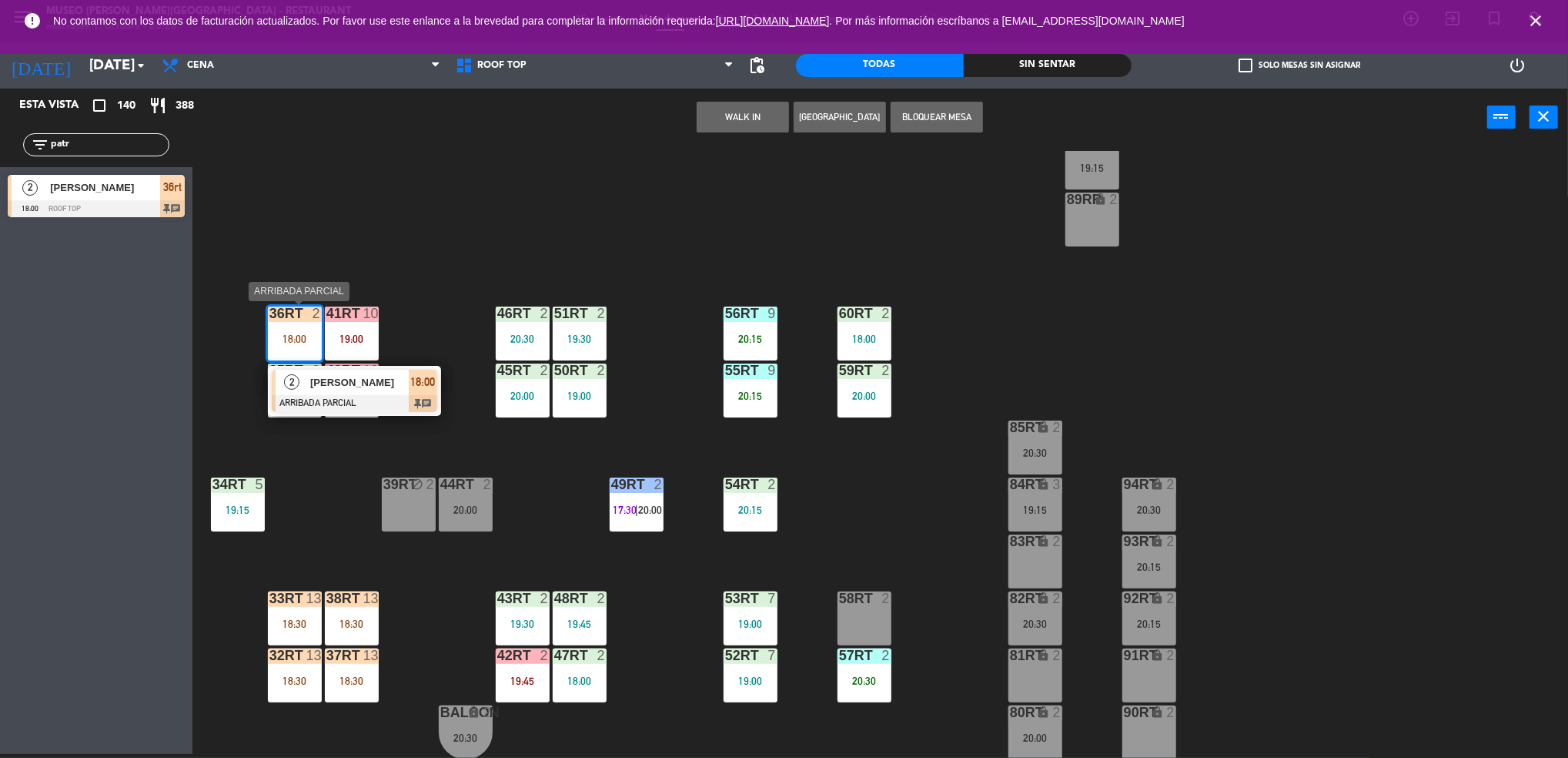
click at [323, 380] on span "[PERSON_NAME]" at bounding box center [360, 382] width 99 height 16
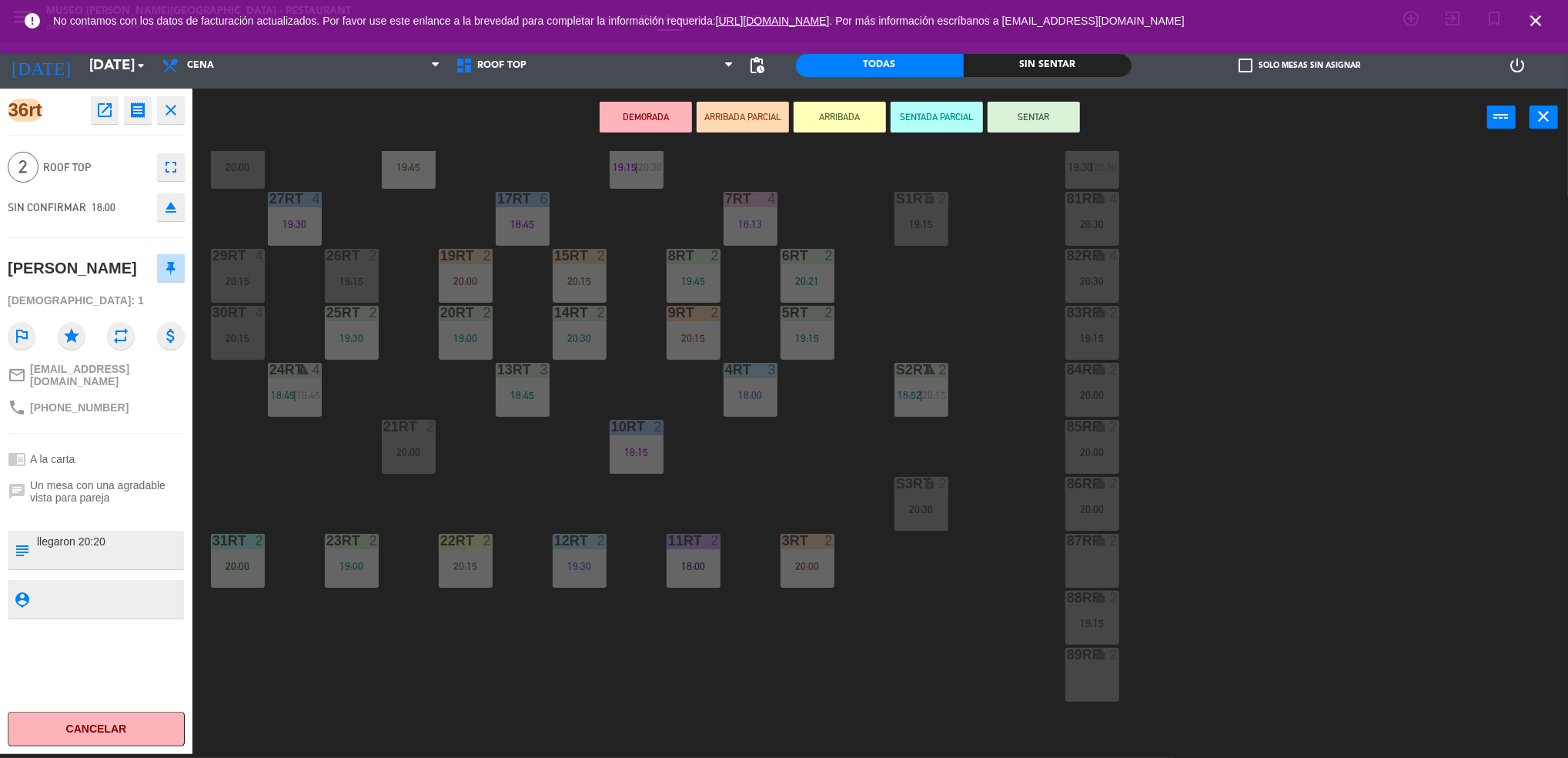
scroll to position [97, 0]
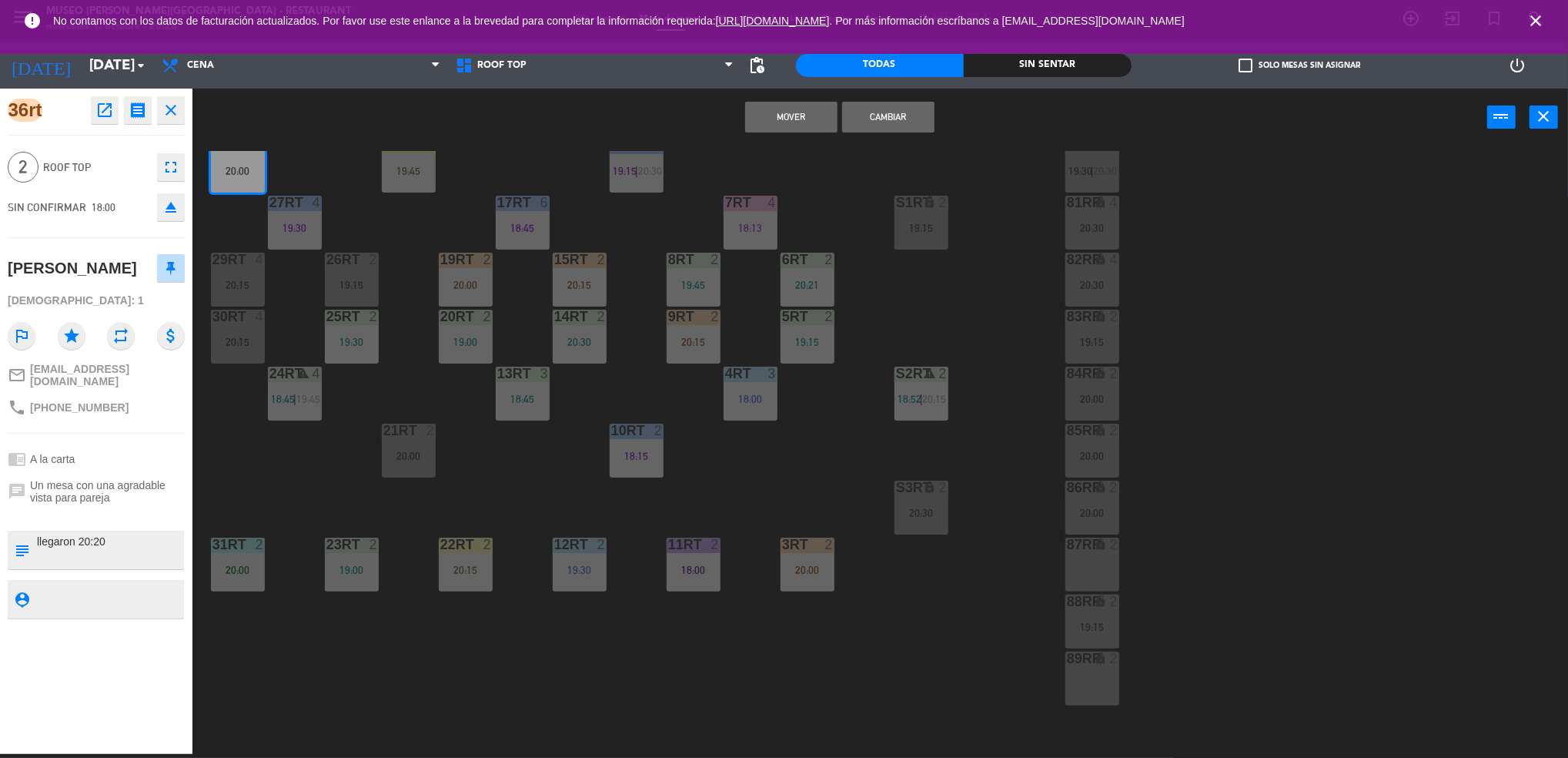
click at [879, 117] on button "Cambiar" at bounding box center [888, 117] width 92 height 31
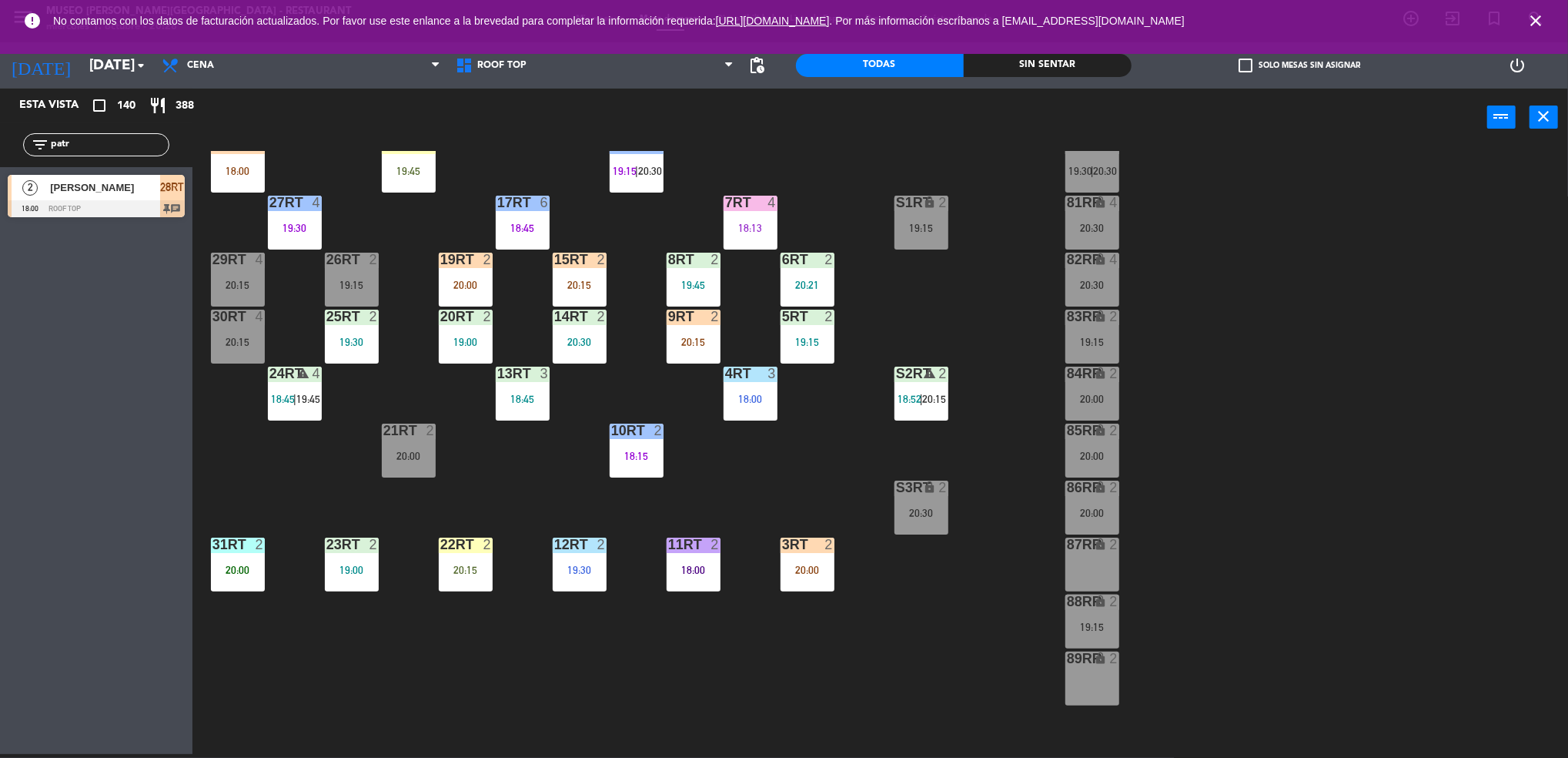
scroll to position [0, 0]
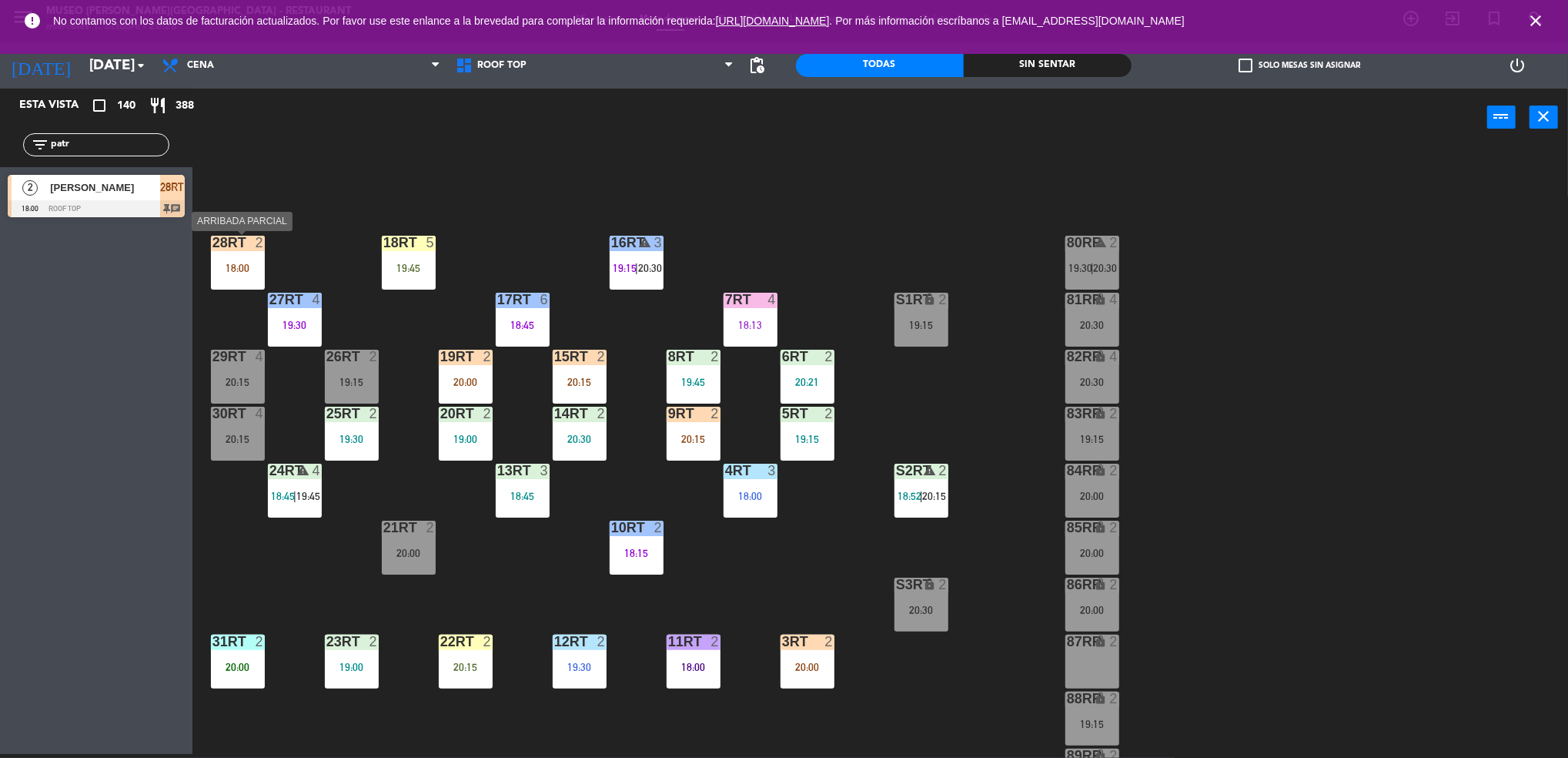
click at [237, 250] on div "28RT 2" at bounding box center [238, 243] width 54 height 15
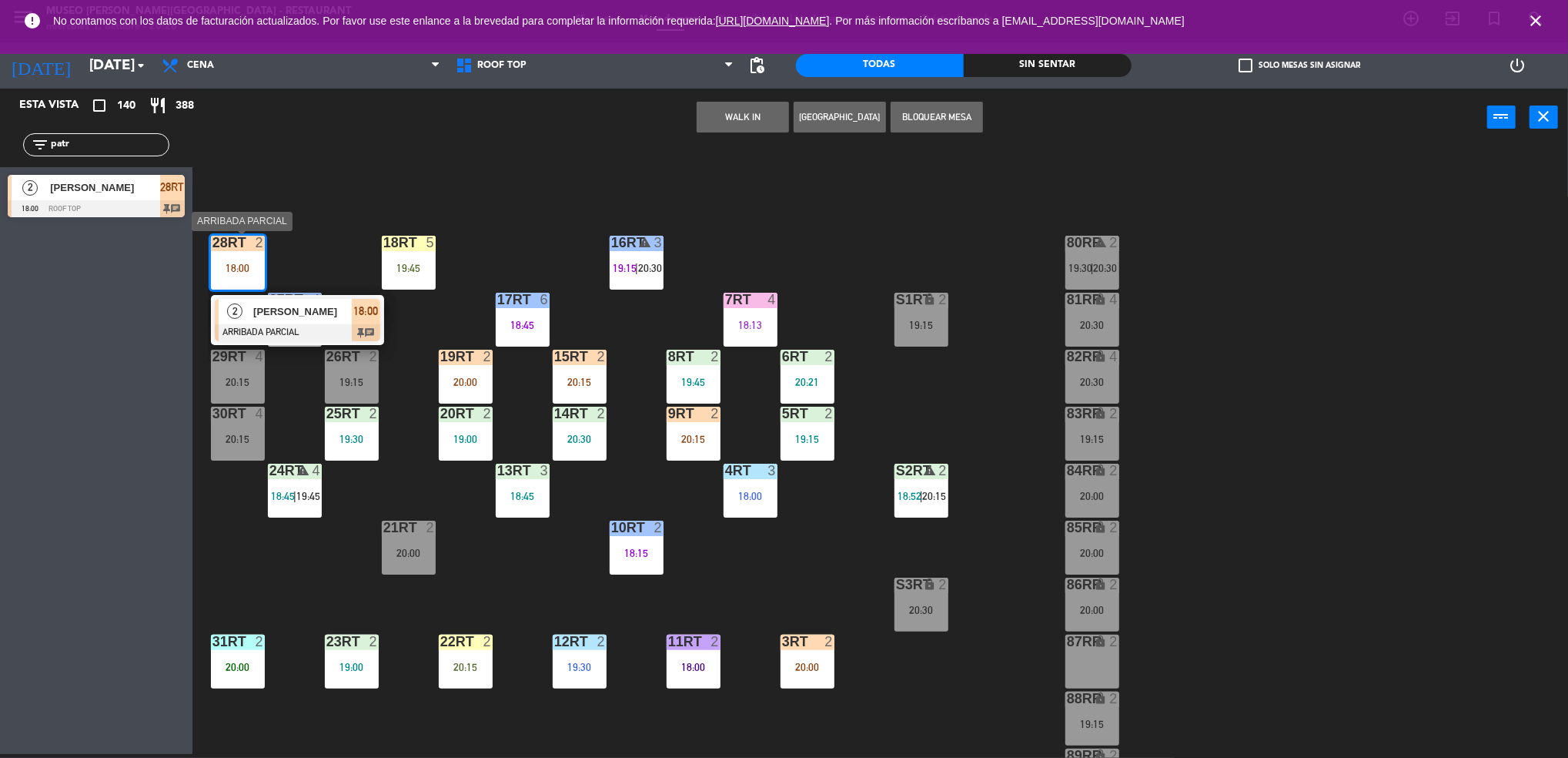
click at [301, 318] on span "[PERSON_NAME]" at bounding box center [303, 311] width 99 height 16
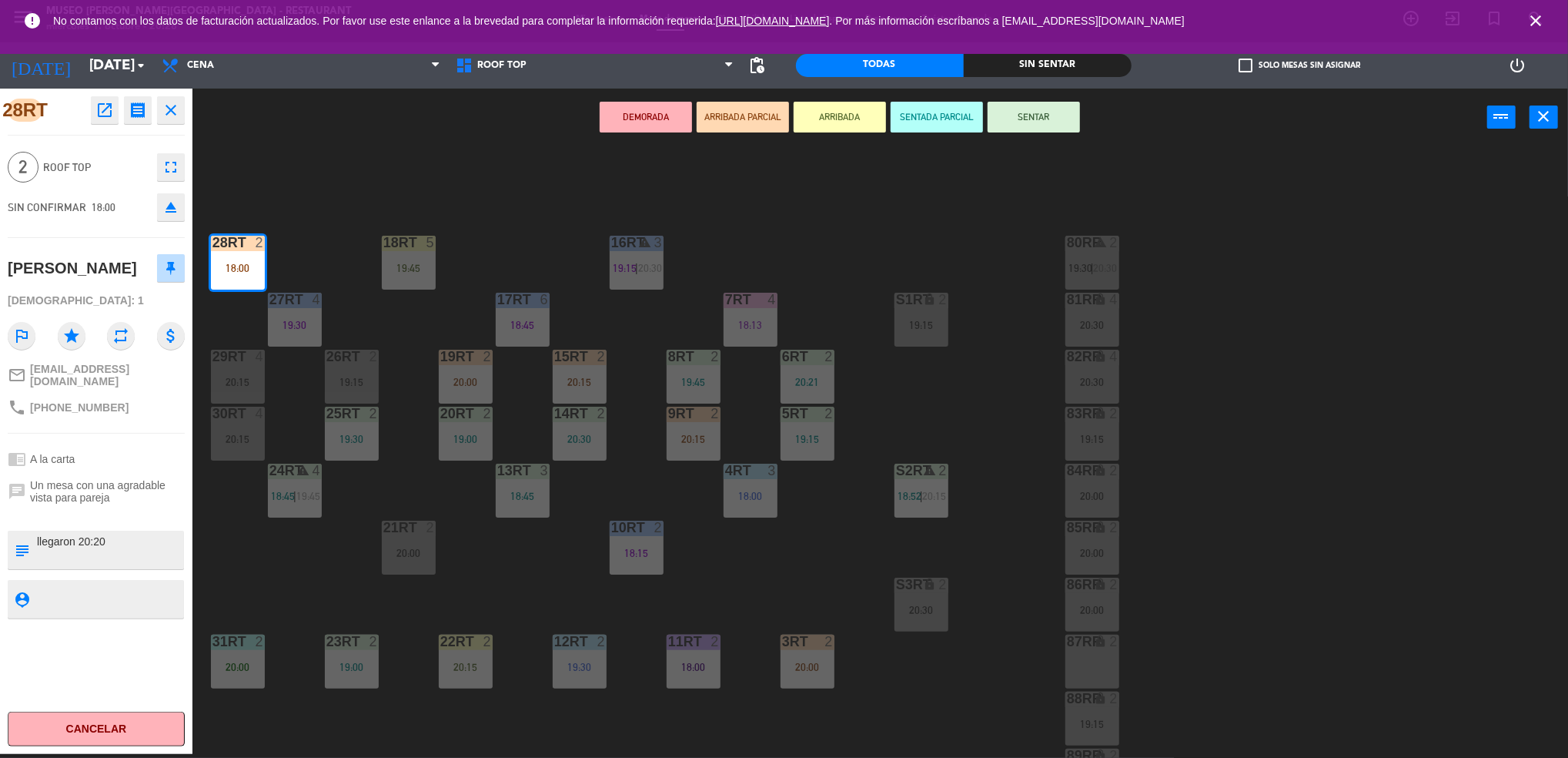
click at [929, 117] on button "SENTADA PARCIAL" at bounding box center [936, 117] width 92 height 31
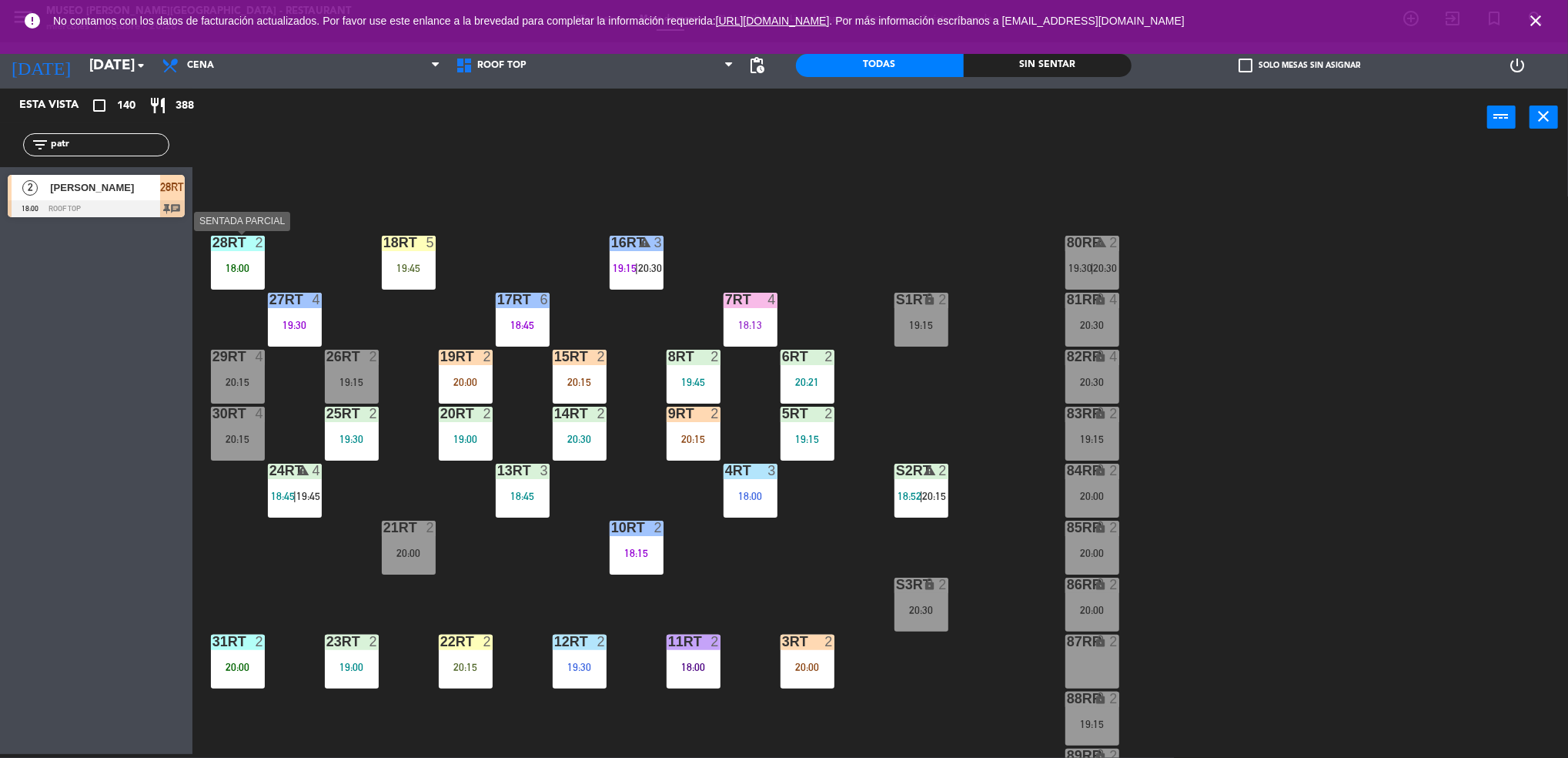
click at [237, 262] on div "18:00" at bounding box center [238, 267] width 54 height 11
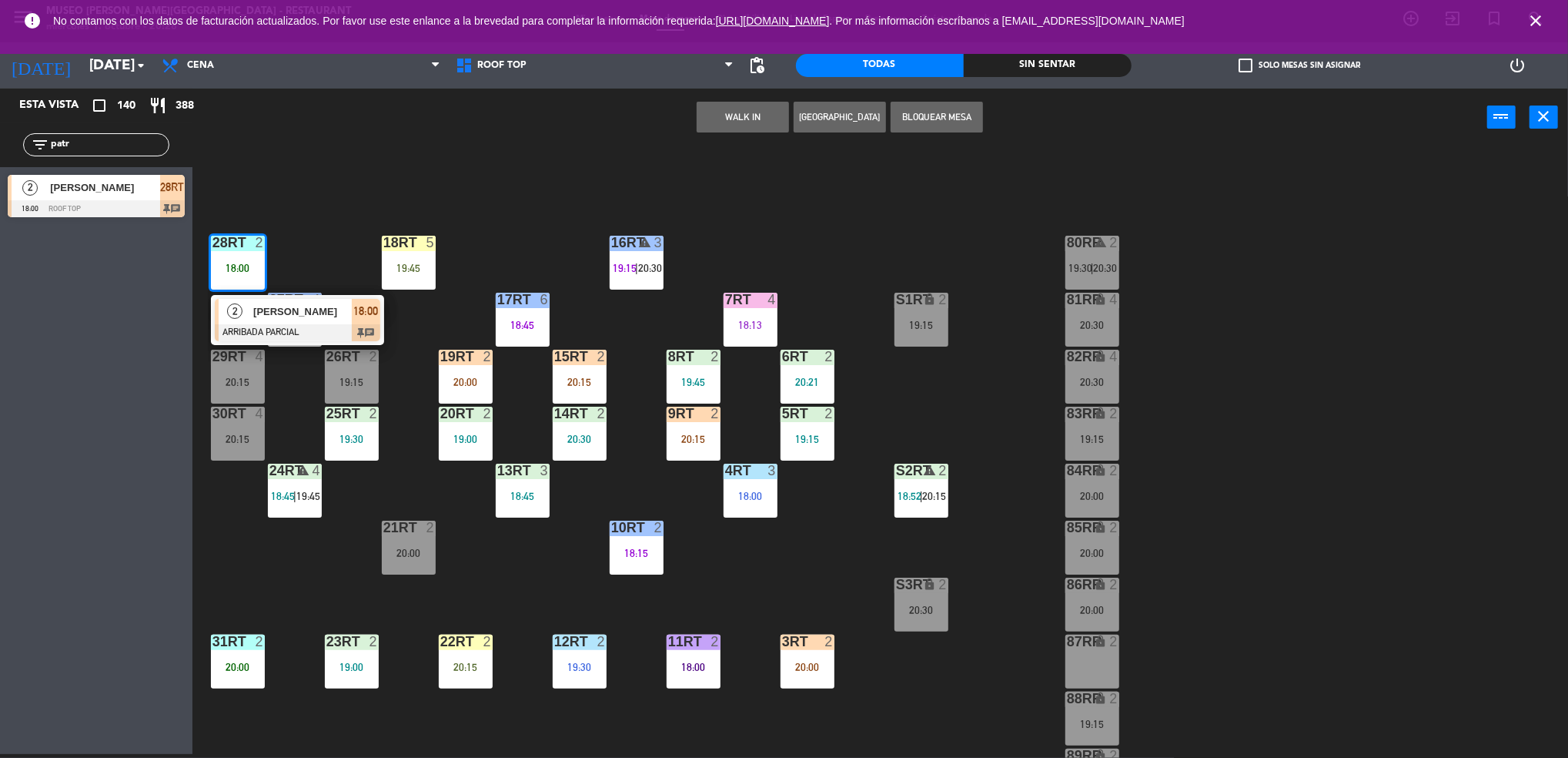
click at [245, 314] on div "2" at bounding box center [235, 311] width 33 height 25
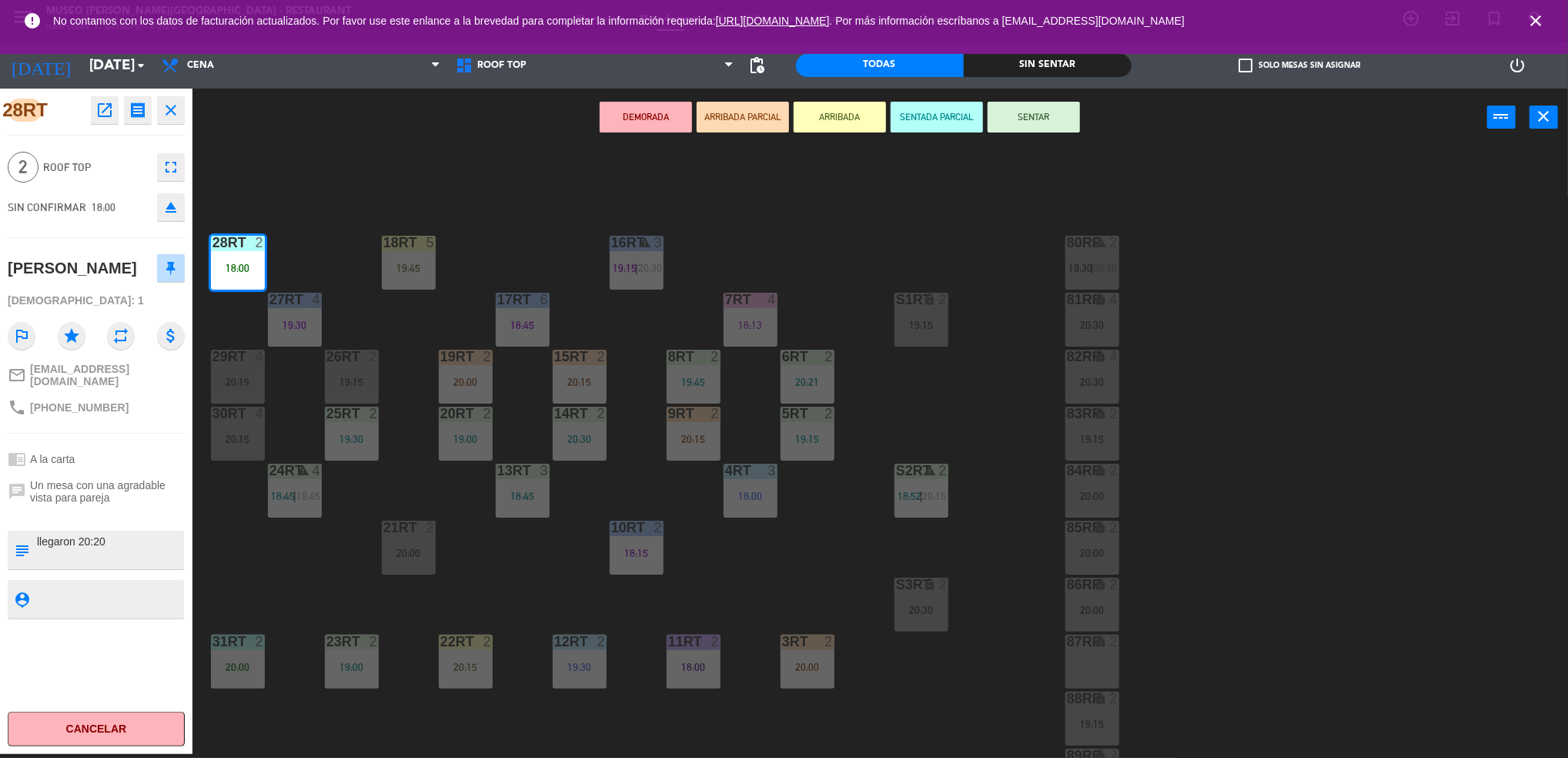
click at [35, 562] on textarea at bounding box center [108, 549] width 147 height 33
click at [71, 566] on textarea at bounding box center [108, 549] width 147 height 33
type textarea "m28rt | aniversario llegaron 20:20"
click at [96, 608] on textarea at bounding box center [108, 598] width 147 height 19
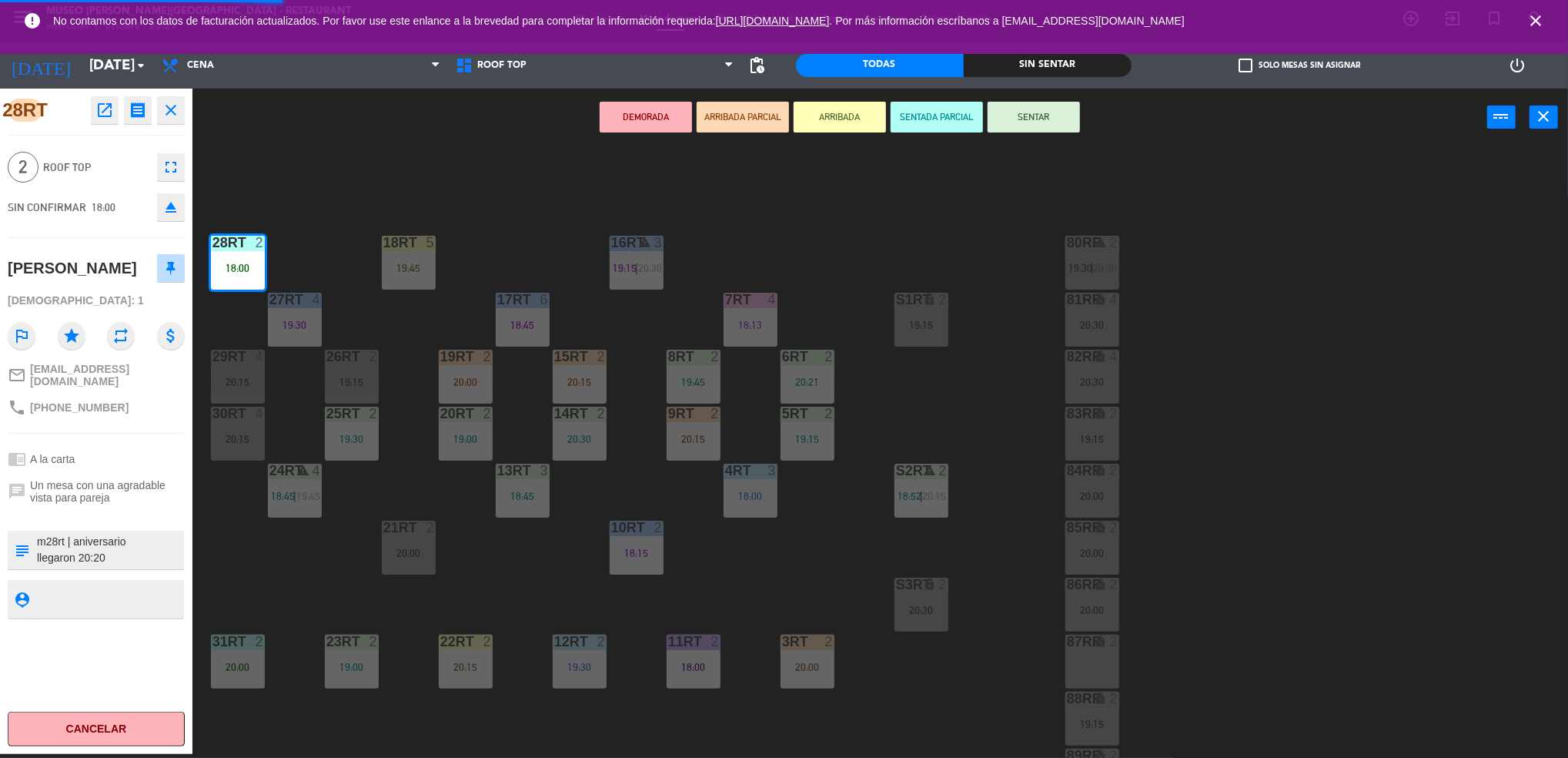
click at [96, 608] on textarea at bounding box center [108, 598] width 147 height 19
click at [115, 457] on div "28RT open_in_new receipt 6:00 PM [DATE] 2 personas [PERSON_NAME] 28RT EXPERIENC…" at bounding box center [96, 421] width 193 height 665
click at [975, 169] on div "18RT 5 19:45 16RT warning 3 19:15 | 20:30 28RT 2 18:00 80RR warning 2 19:30 | 2…" at bounding box center [887, 454] width 1360 height 608
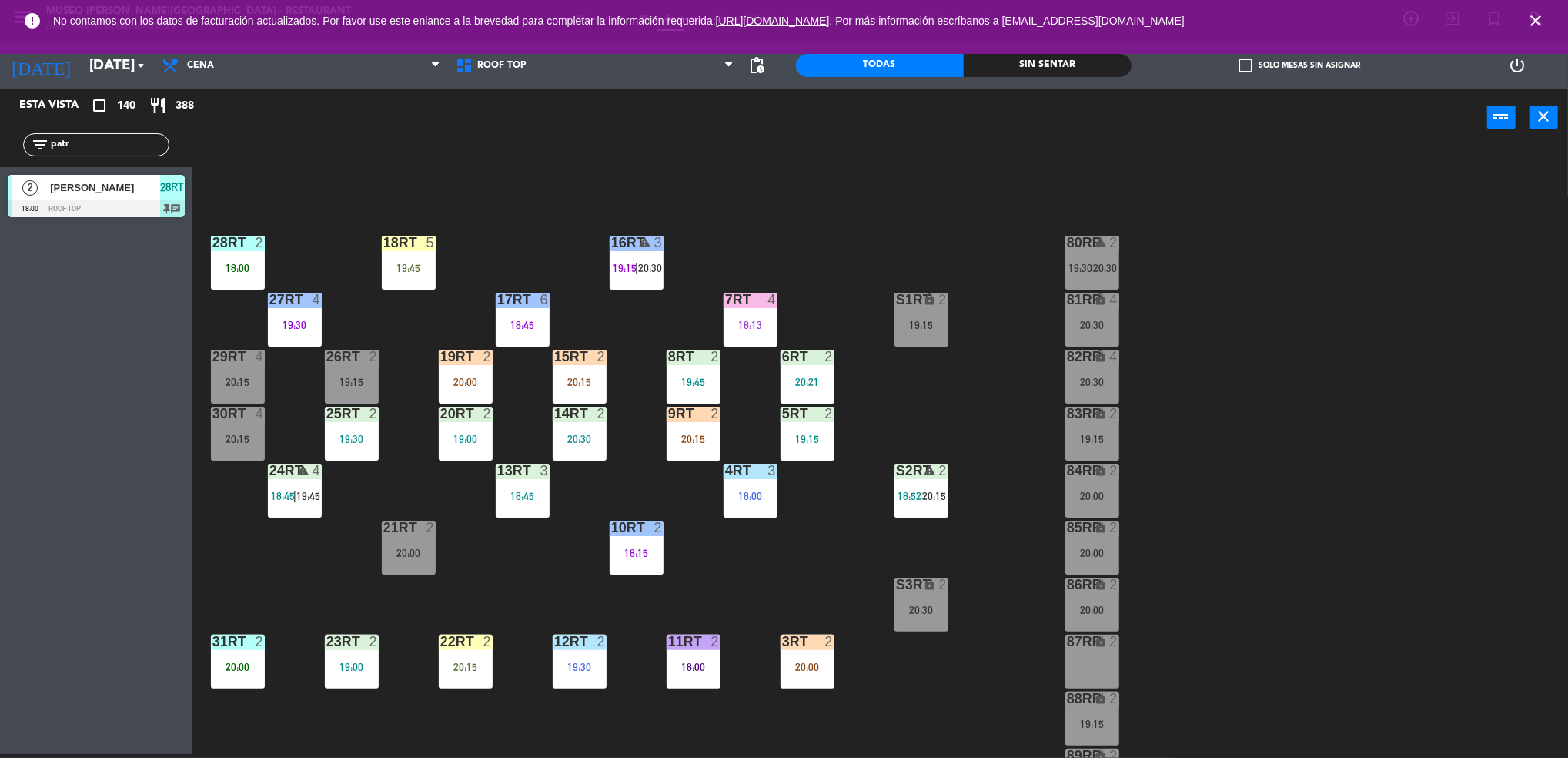
click at [241, 260] on div "28RT 2 18:00" at bounding box center [238, 262] width 54 height 54
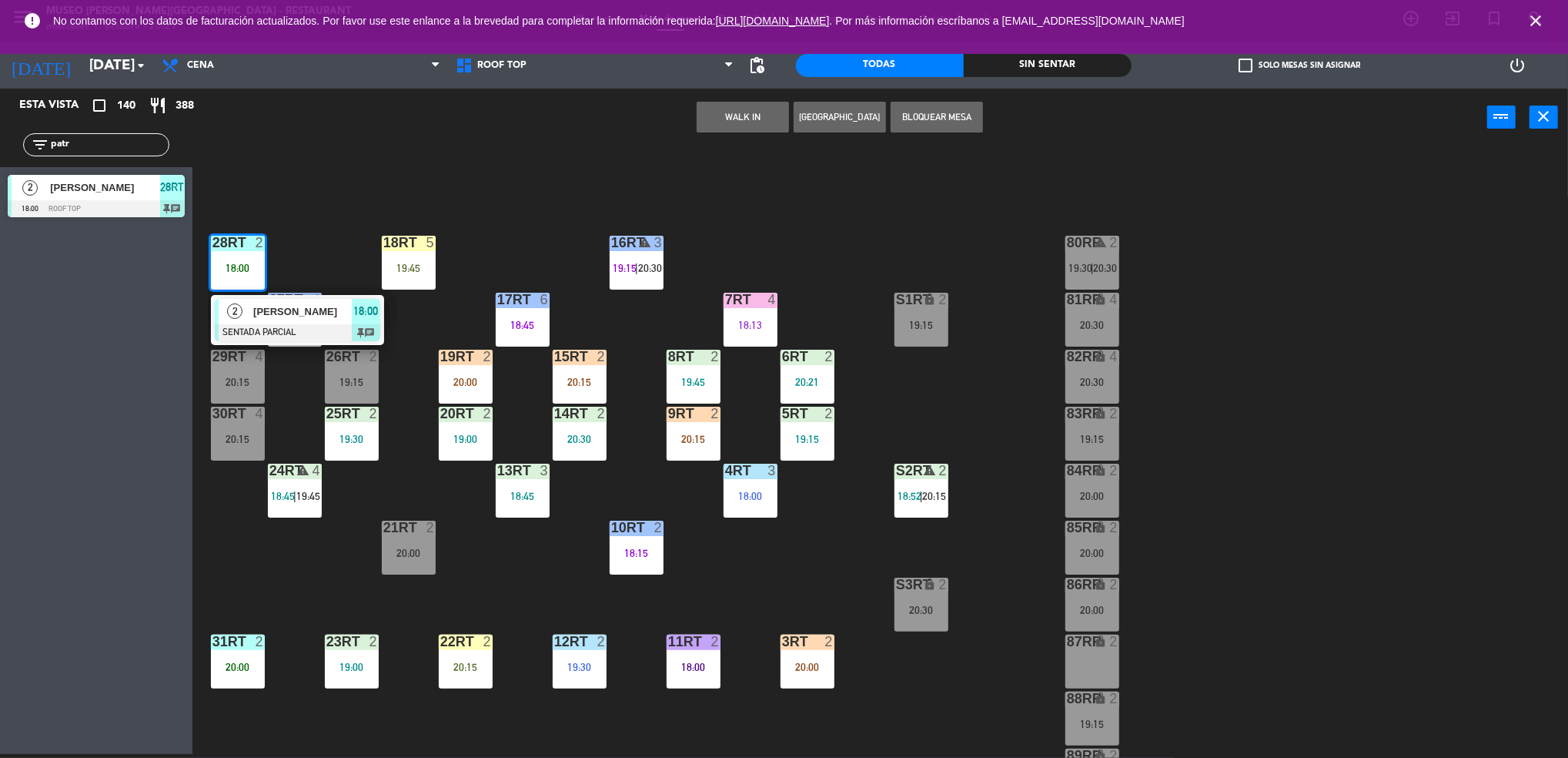
click at [251, 315] on div "[PERSON_NAME]" at bounding box center [301, 311] width 100 height 25
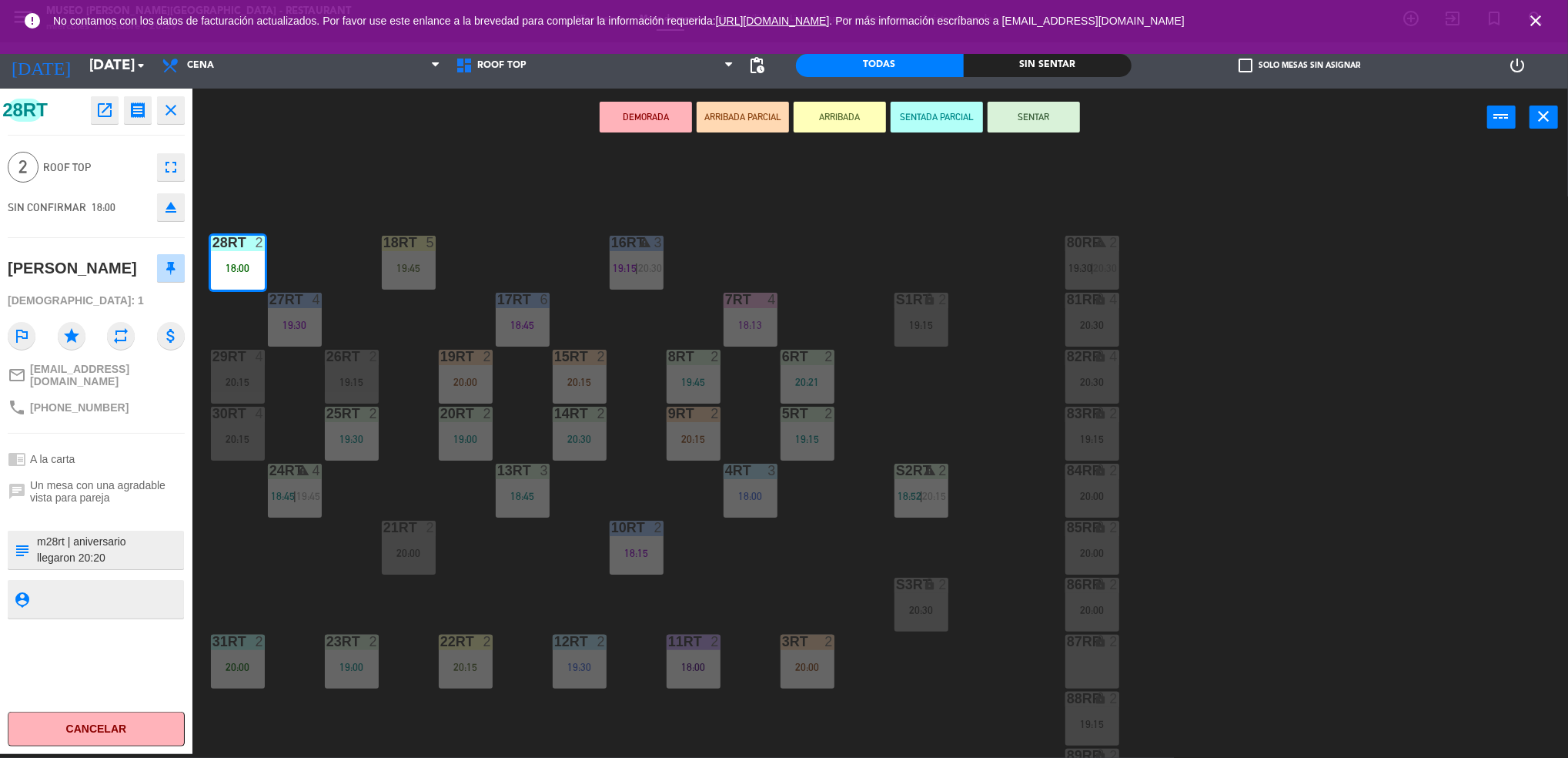
click at [699, 221] on div "18RT 5 19:45 16RT warning 3 19:15 | 20:30 28RT 2 18:00 80RR warning 2 19:30 | 2…" at bounding box center [887, 454] width 1360 height 608
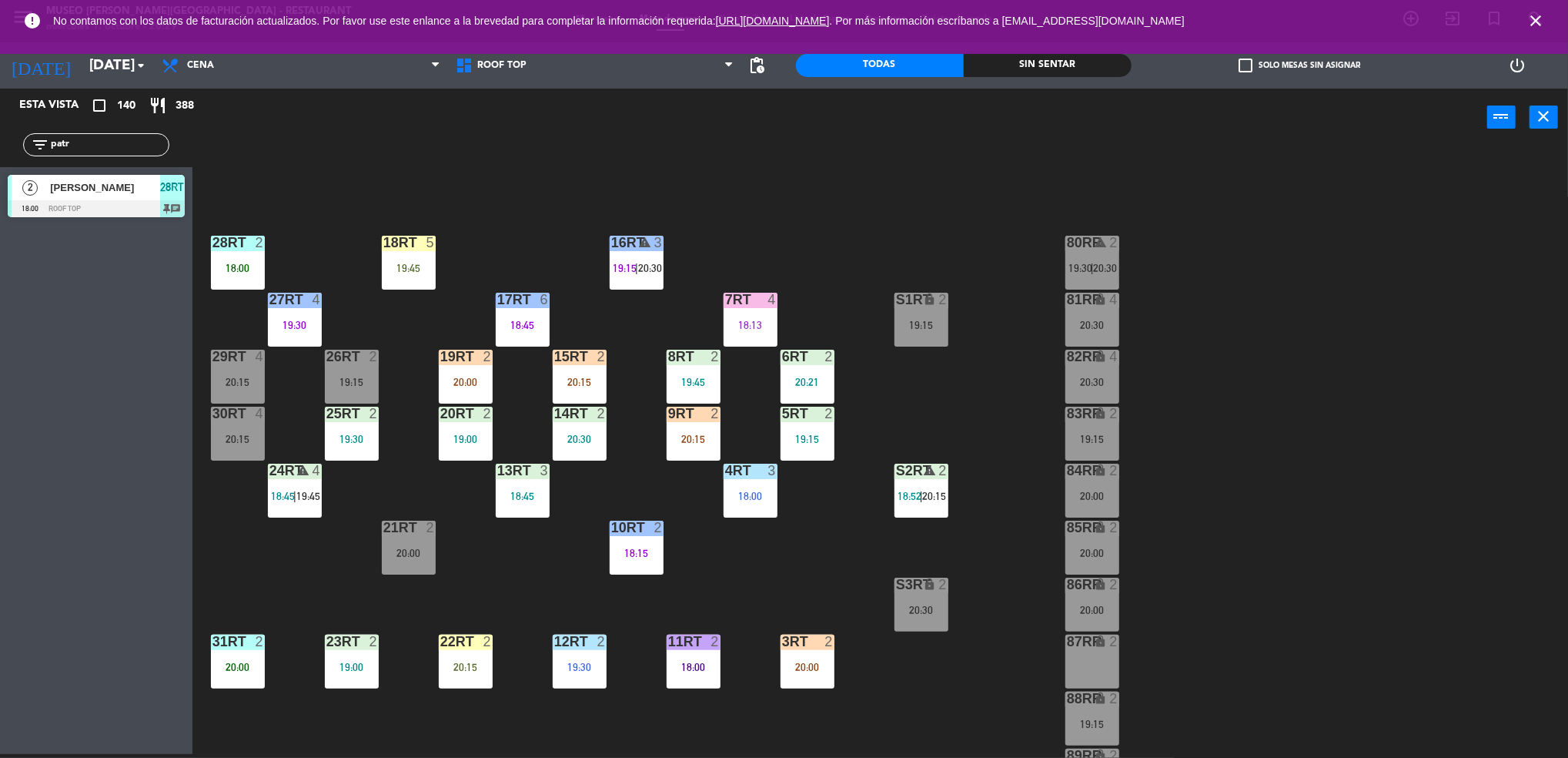
scroll to position [38, 0]
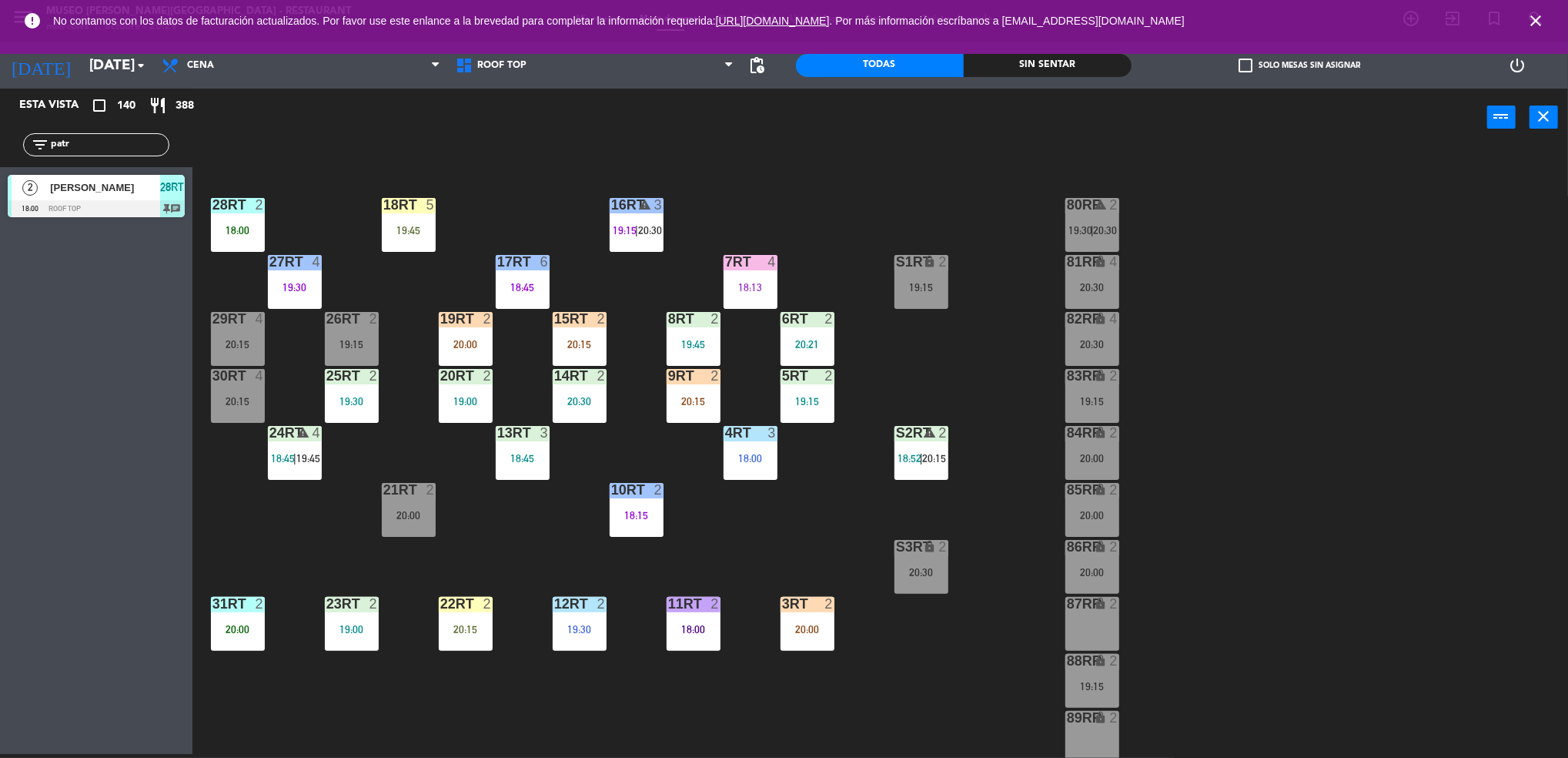
click at [598, 315] on div "2" at bounding box center [602, 319] width 9 height 14
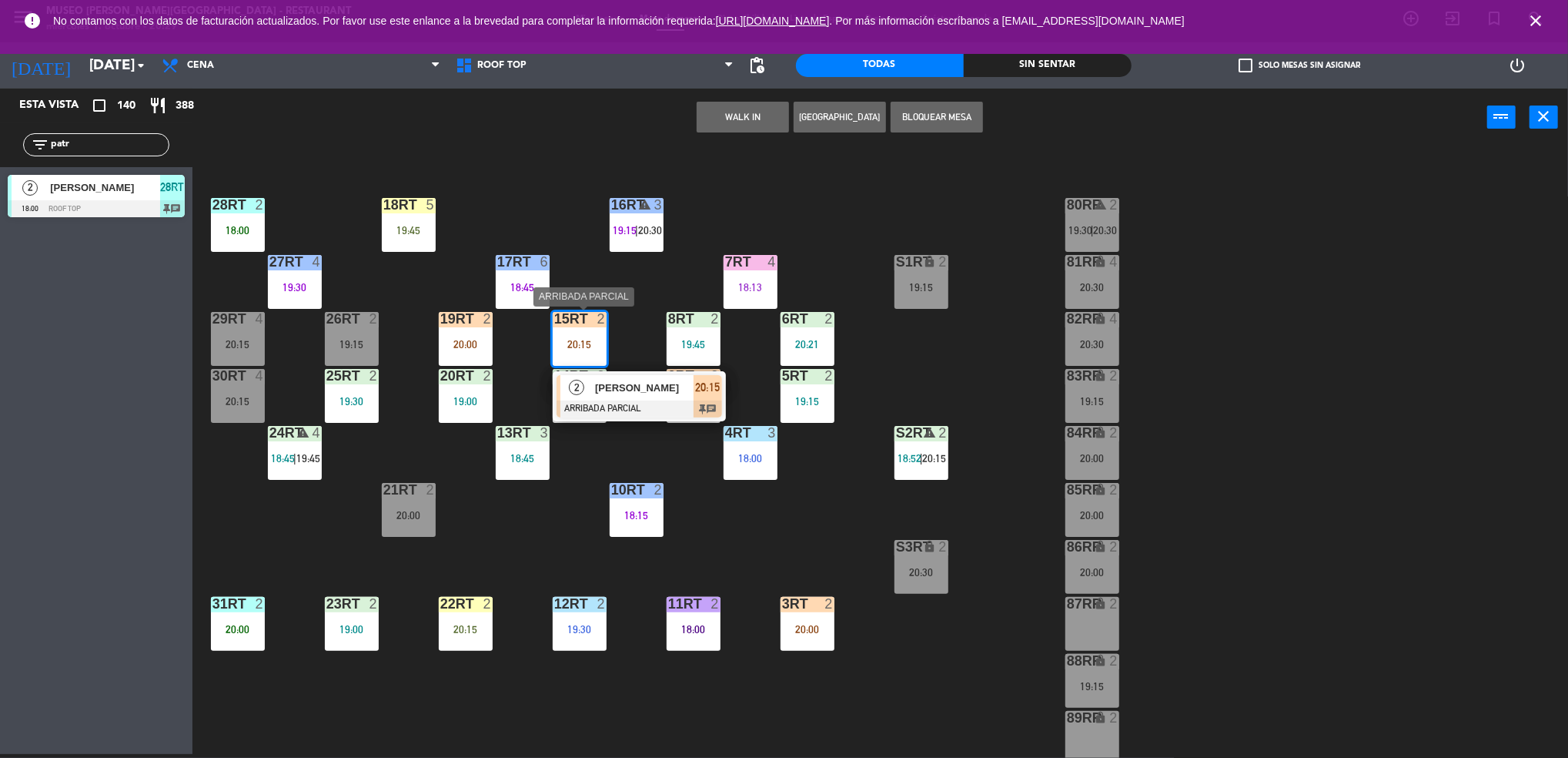
click at [606, 384] on span "[PERSON_NAME]" at bounding box center [644, 387] width 99 height 16
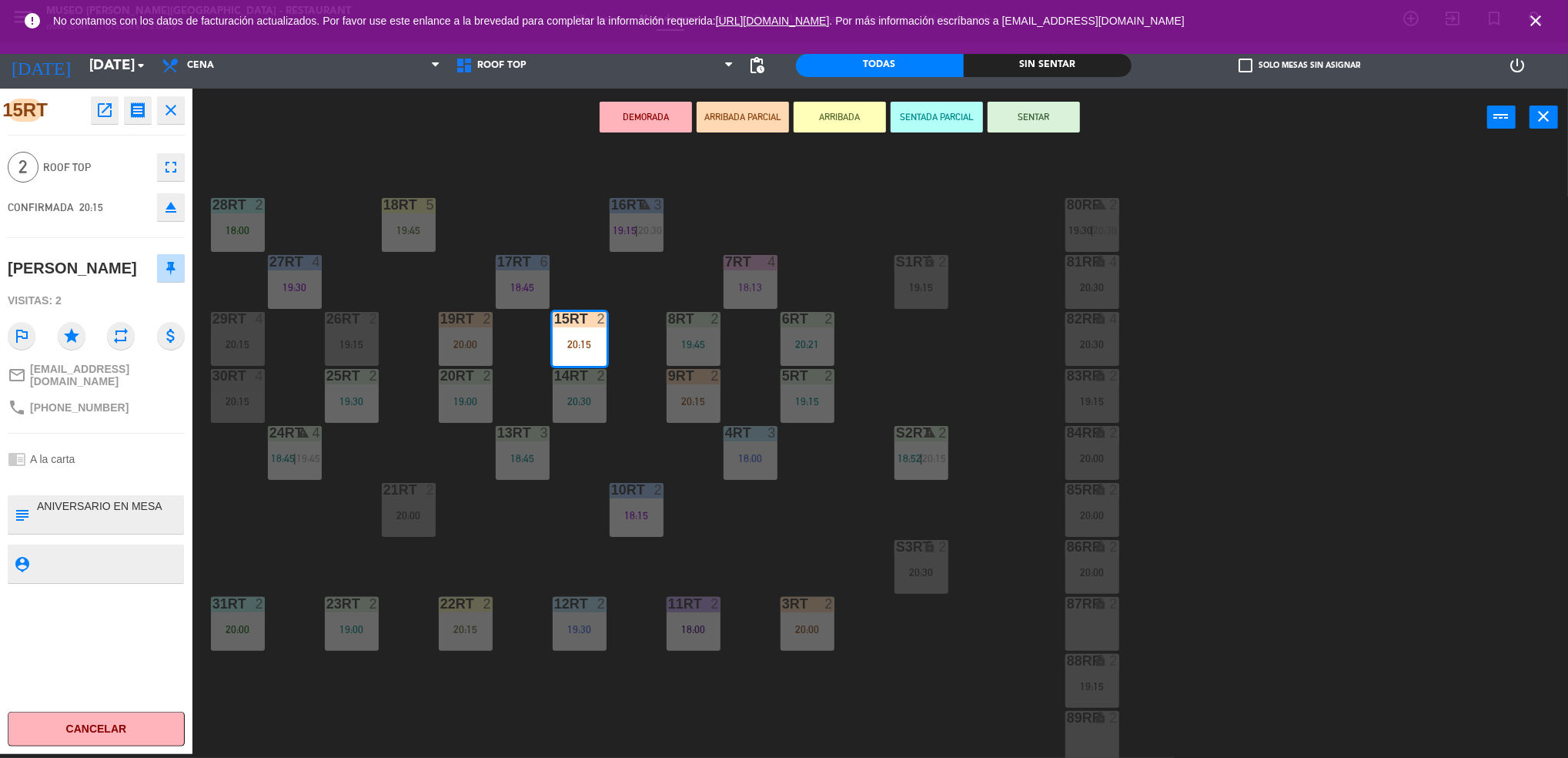
click at [35, 501] on textarea at bounding box center [108, 514] width 147 height 33
type textarea "m15rt | aniversario en mesa ANIVERSARIO EN MESA"
click at [70, 561] on textarea at bounding box center [108, 563] width 147 height 19
click at [122, 519] on textarea at bounding box center [108, 514] width 147 height 33
click at [115, 454] on div "chrome_reader_mode A la carta" at bounding box center [96, 459] width 177 height 29
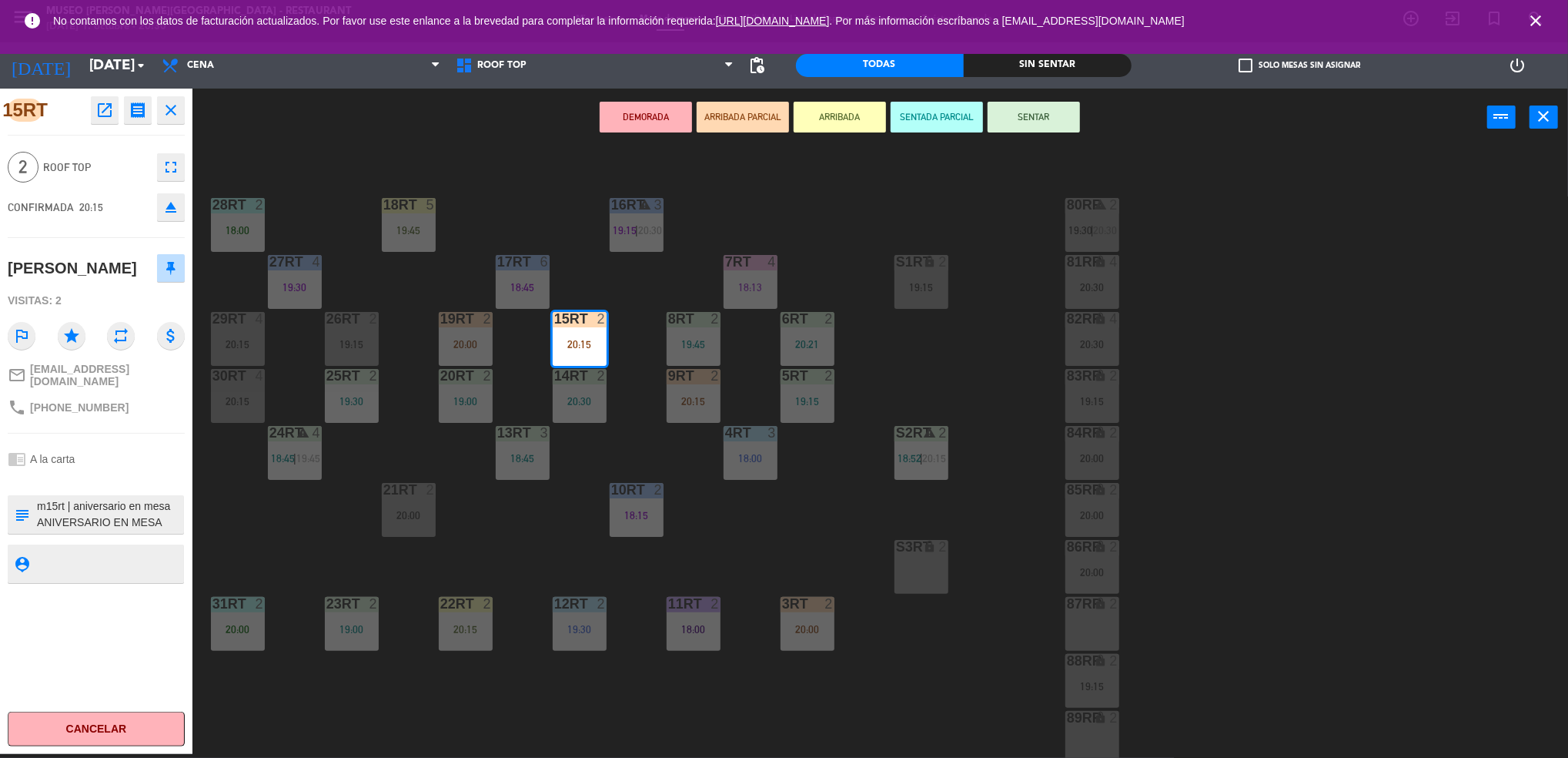
click at [140, 553] on textarea at bounding box center [108, 563] width 147 height 19
click at [951, 117] on button "SENTADA PARCIAL" at bounding box center [936, 117] width 92 height 31
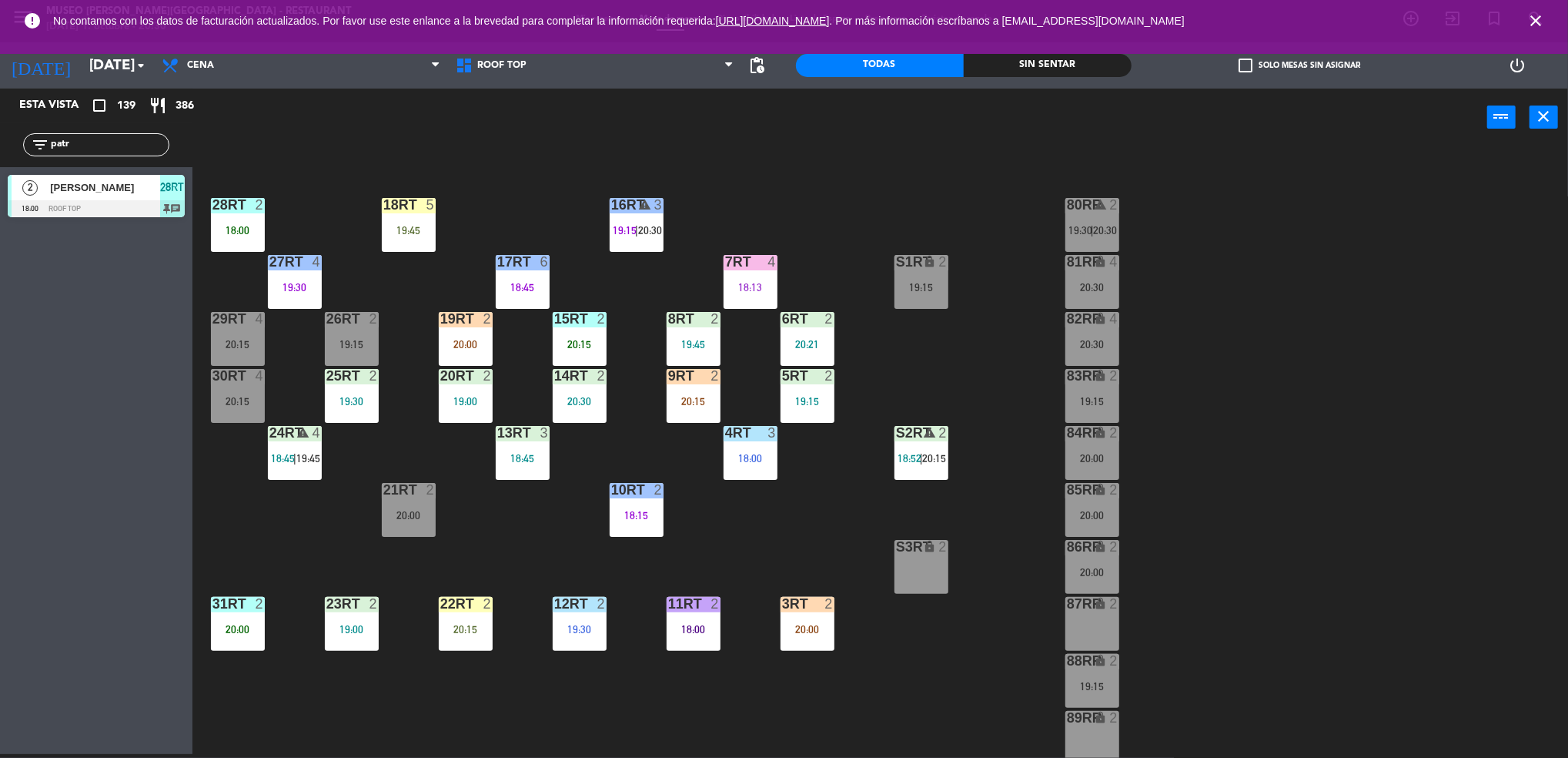
click at [576, 347] on div "20:15" at bounding box center [579, 344] width 54 height 11
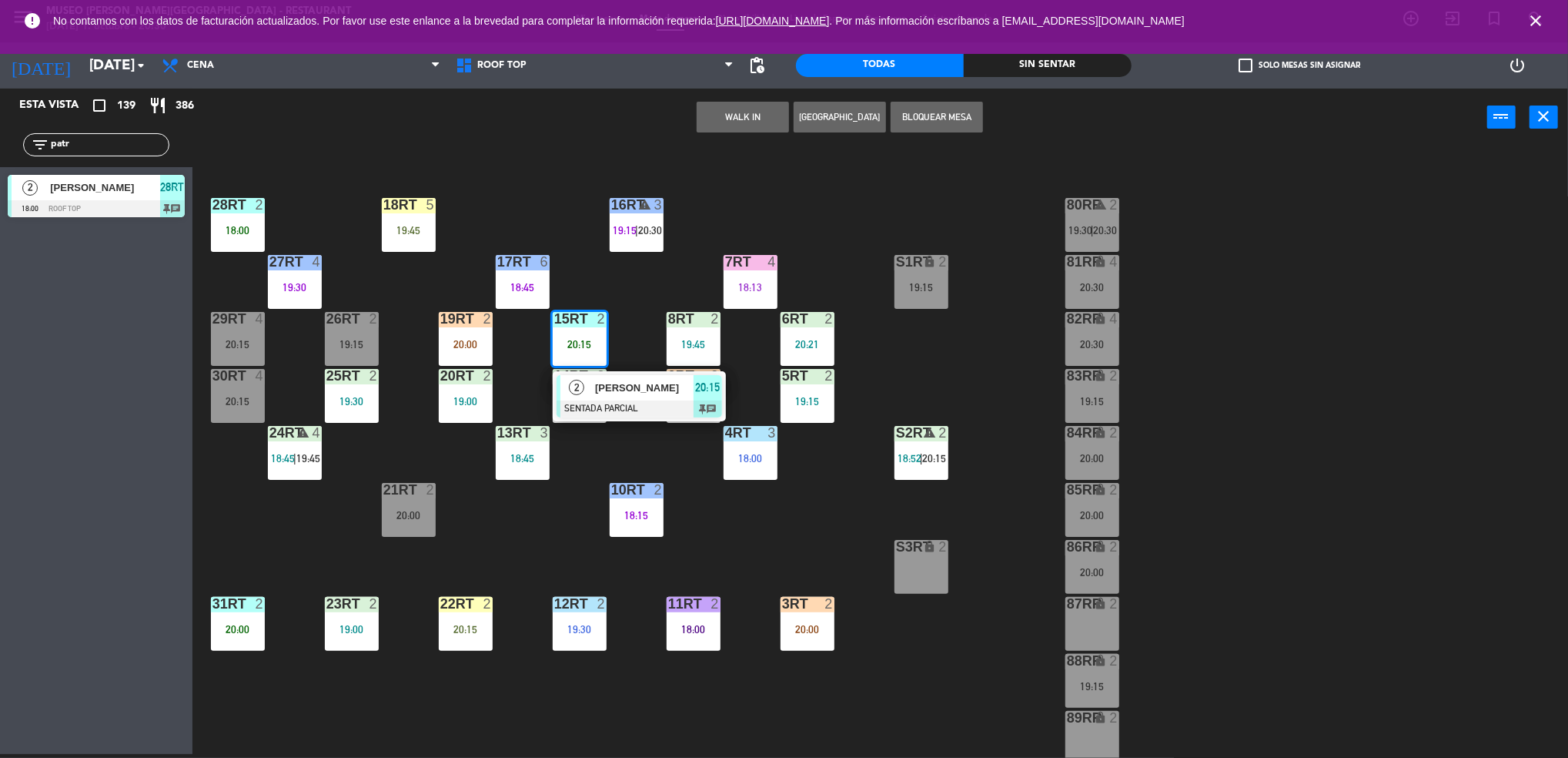
click at [587, 385] on div "2" at bounding box center [577, 387] width 33 height 25
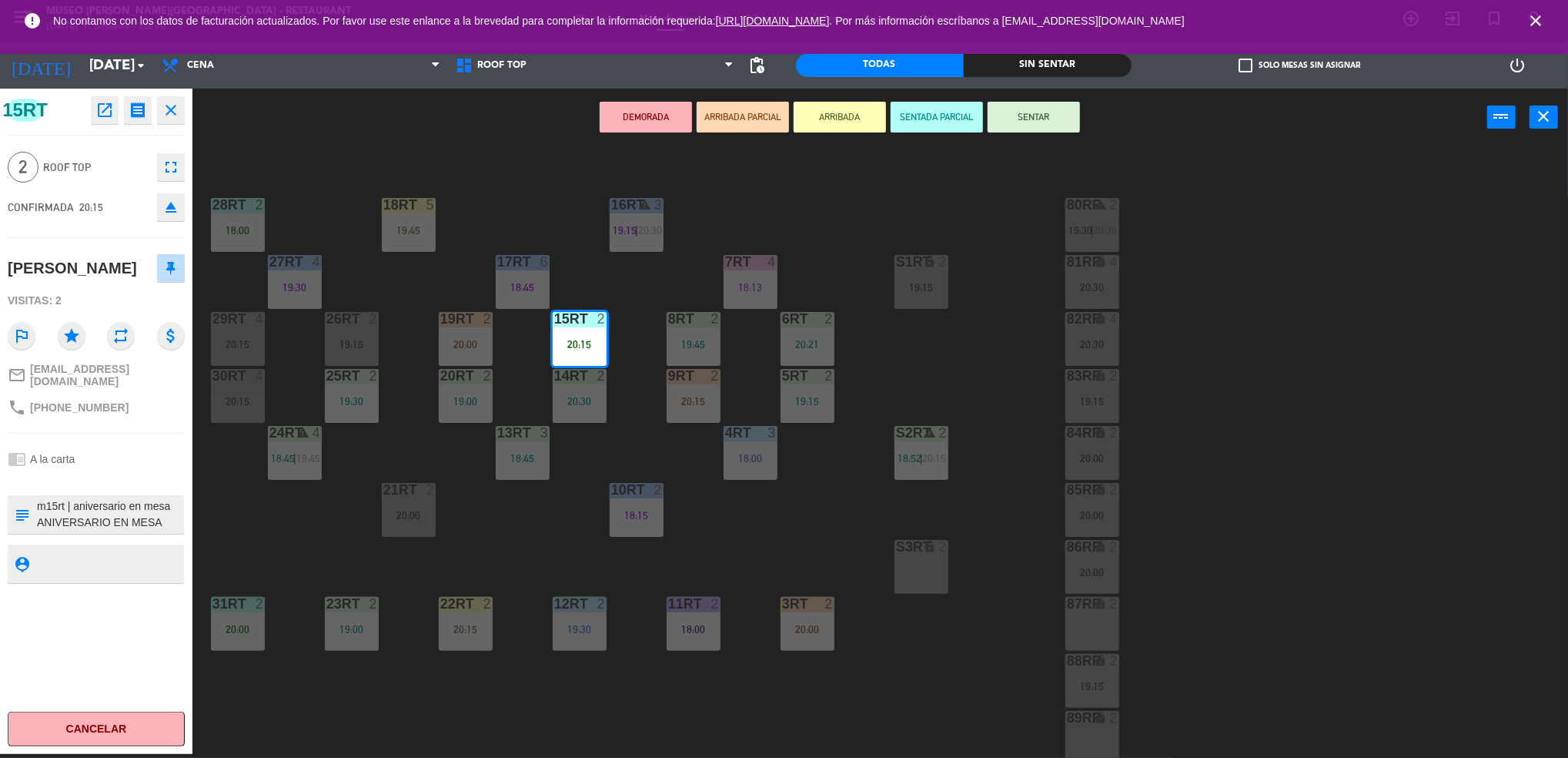
click at [917, 324] on div "18RT 5 19:45 16RT warning 3 19:15 | 20:30 28RT 2 18:00 80RR warning 2 19:30 | 2…" at bounding box center [887, 454] width 1360 height 608
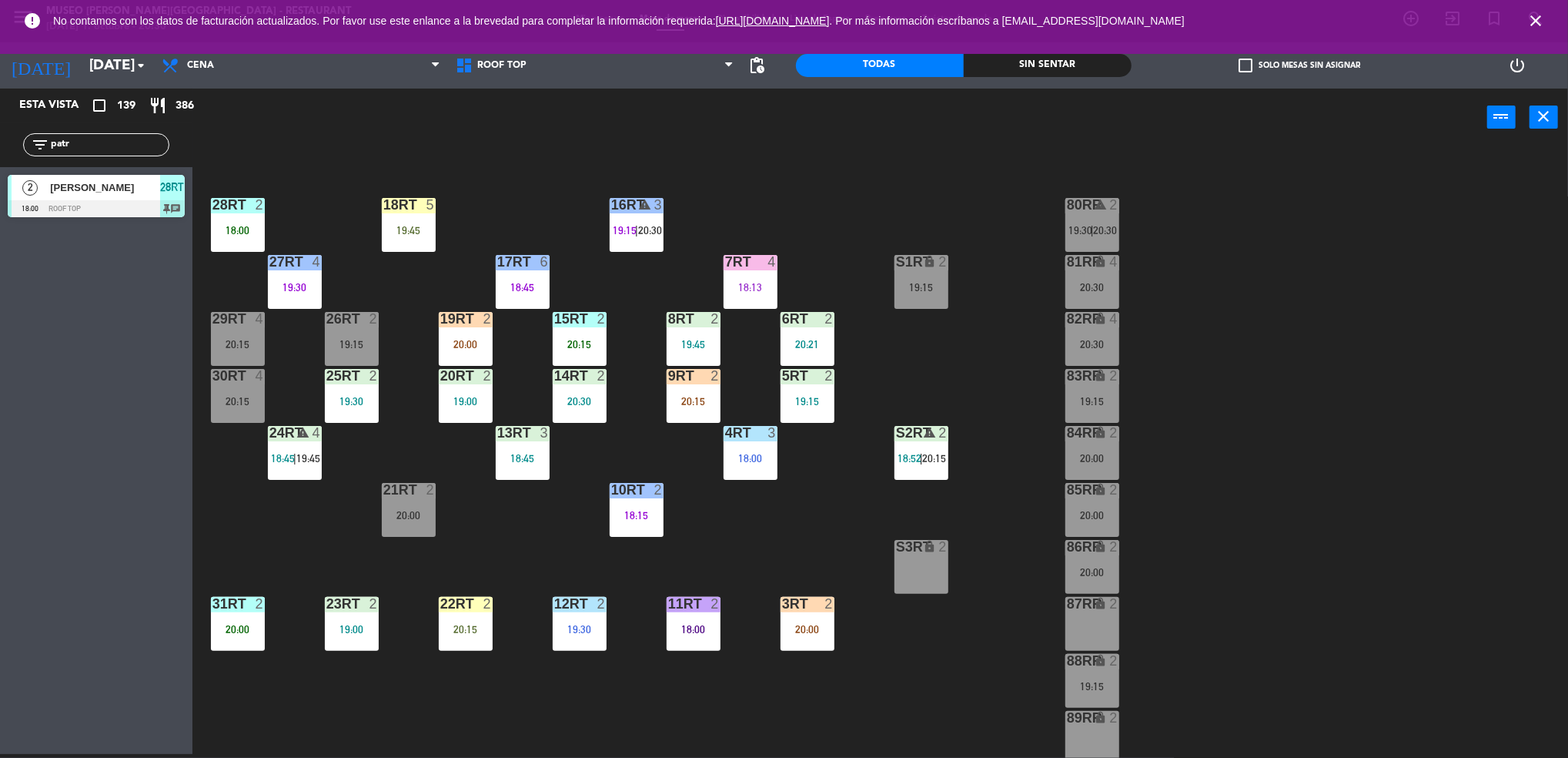
click at [485, 334] on div "19RT 2 20:00" at bounding box center [465, 339] width 54 height 54
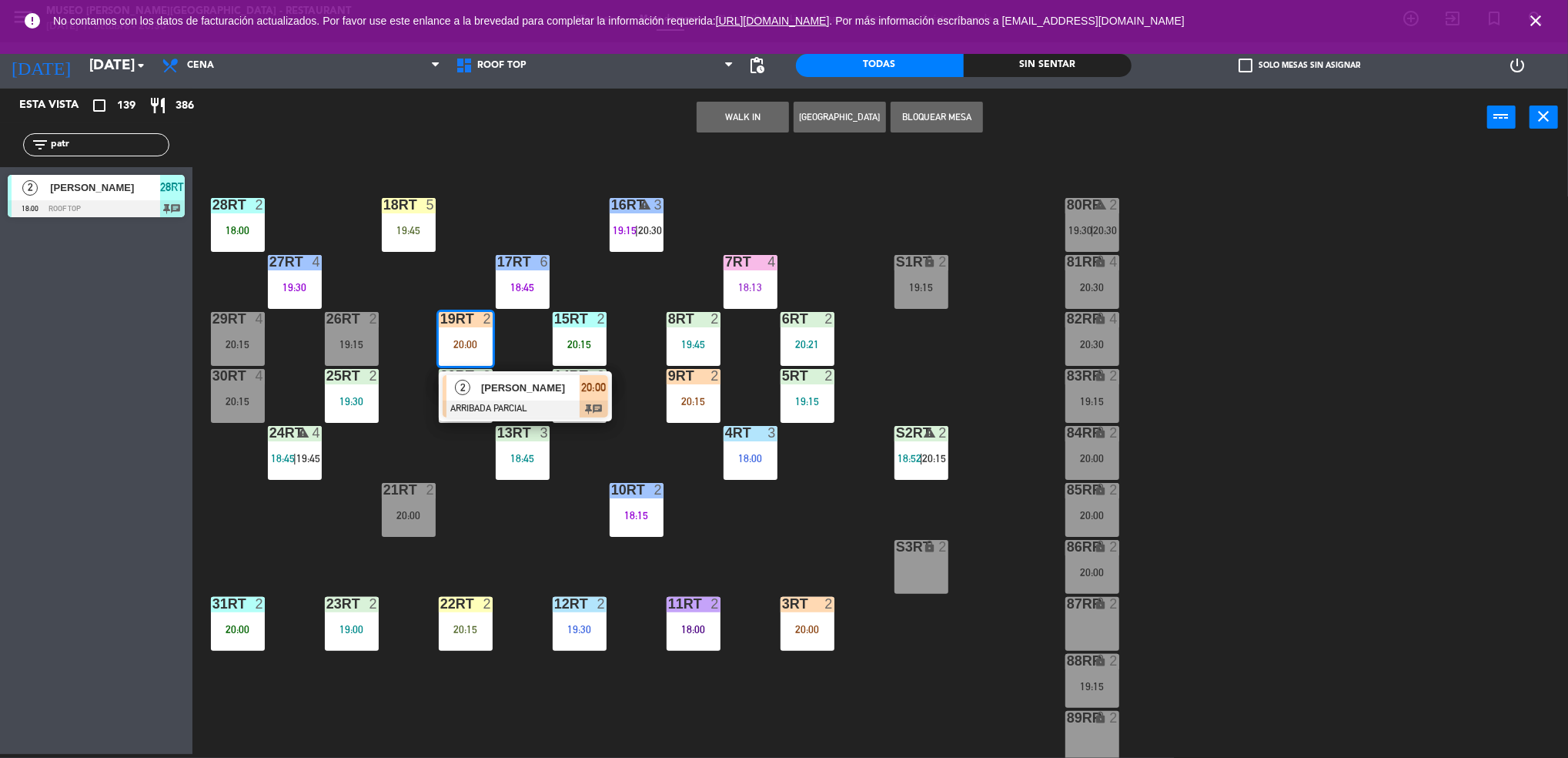
click at [501, 395] on span "[PERSON_NAME]" at bounding box center [530, 387] width 99 height 16
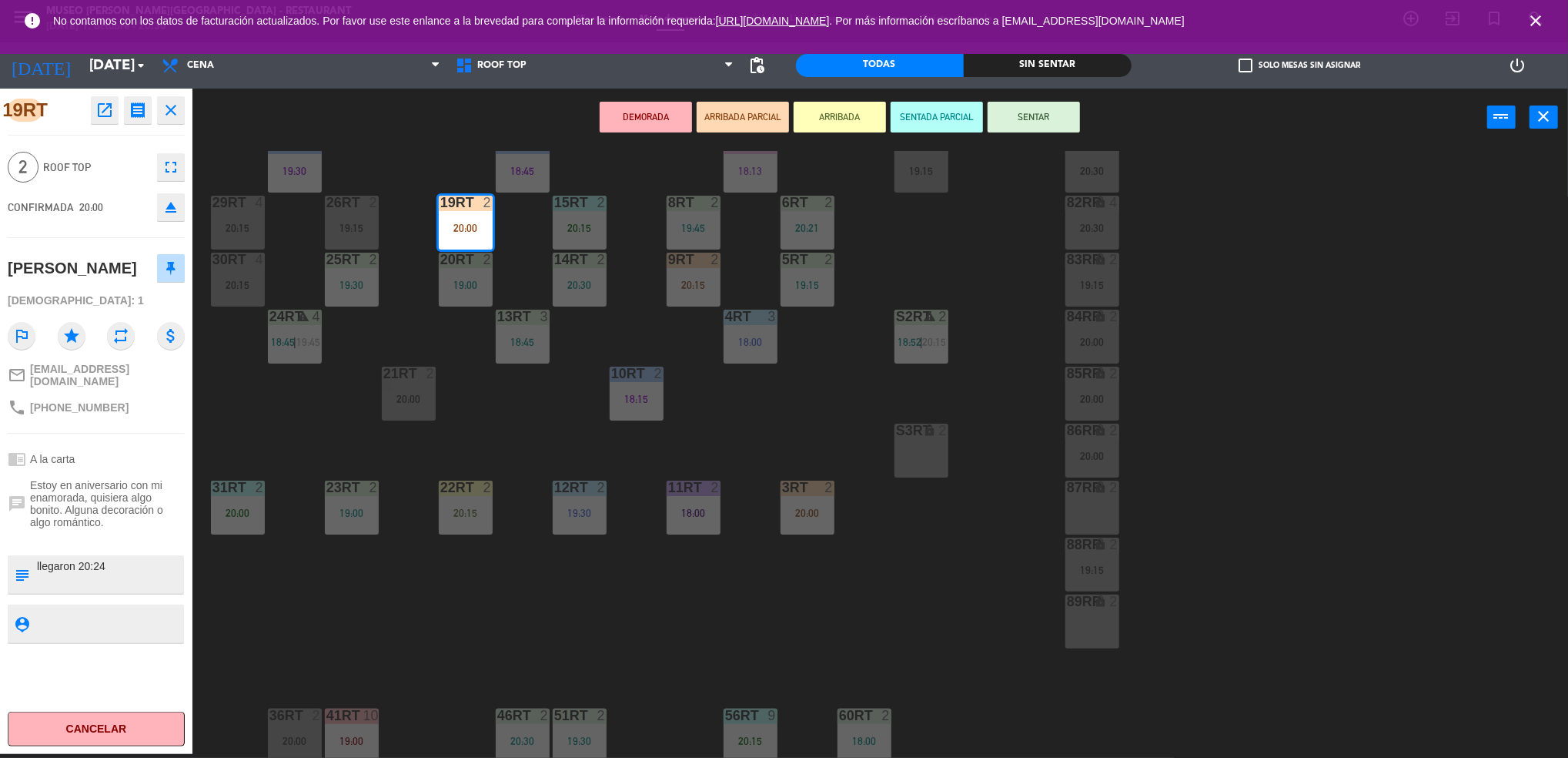
scroll to position [144, 0]
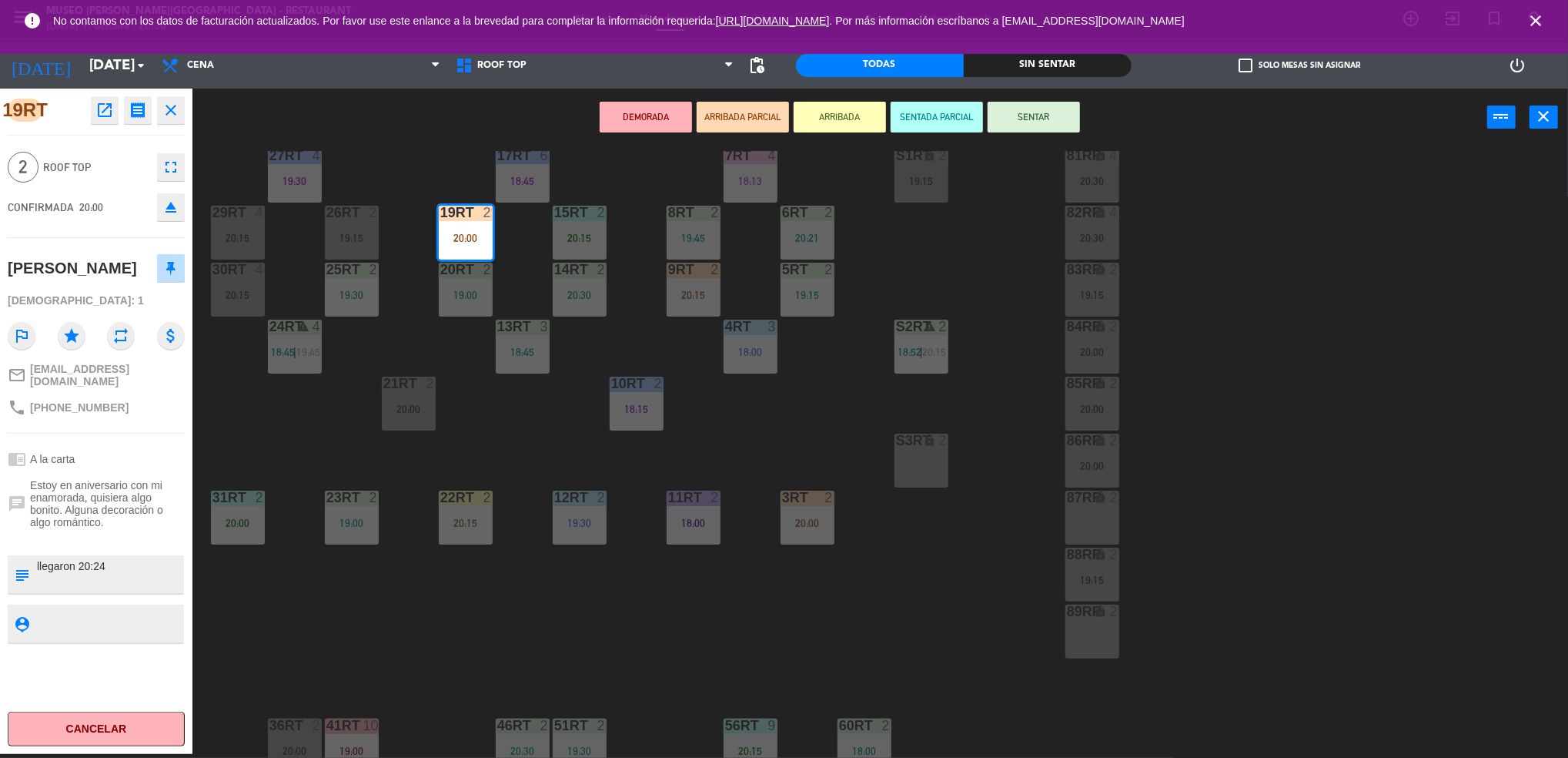
click at [354, 223] on div "26RT 2 19:15" at bounding box center [352, 232] width 54 height 54
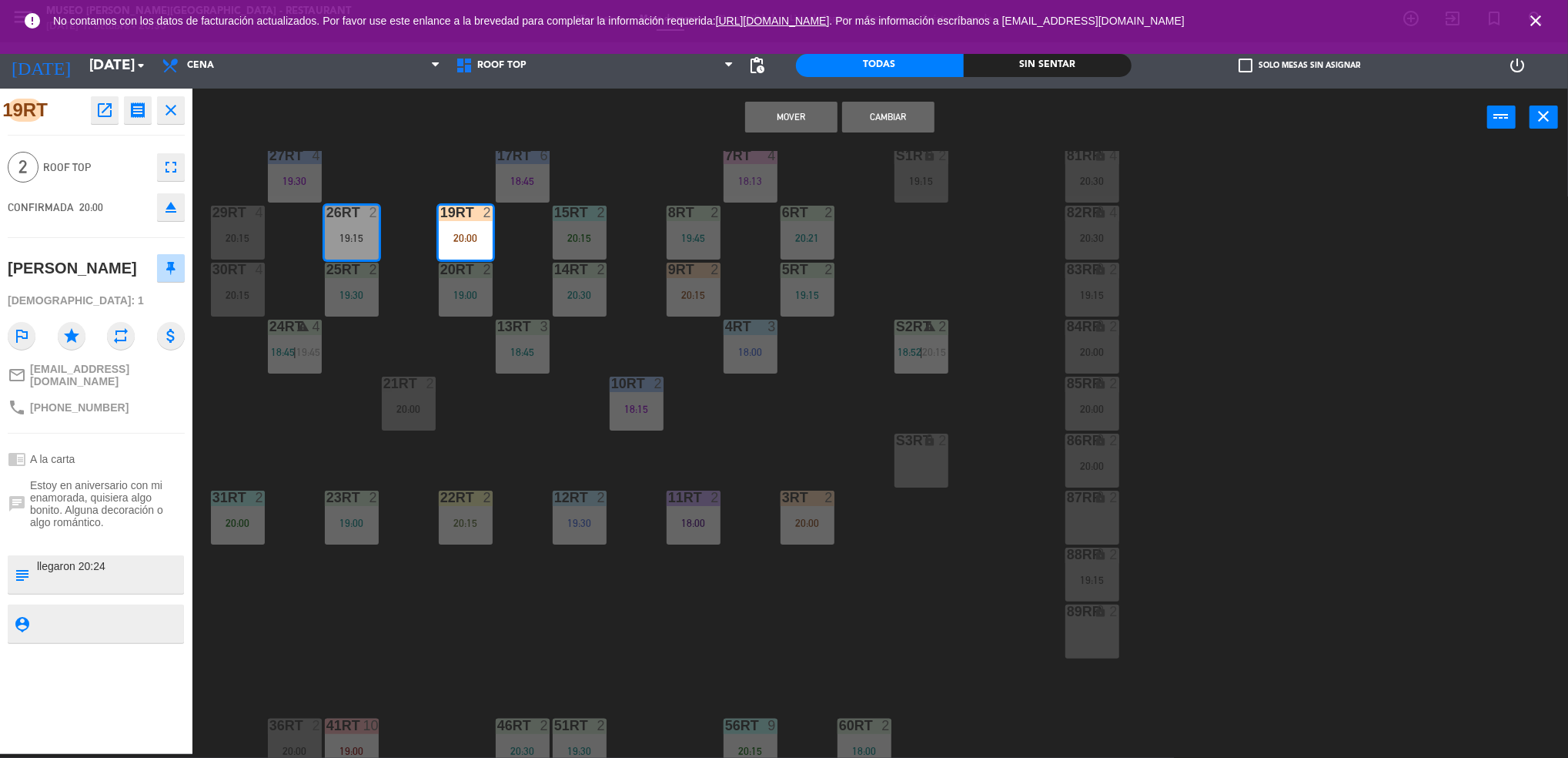
click at [773, 117] on button "Mover" at bounding box center [791, 117] width 92 height 31
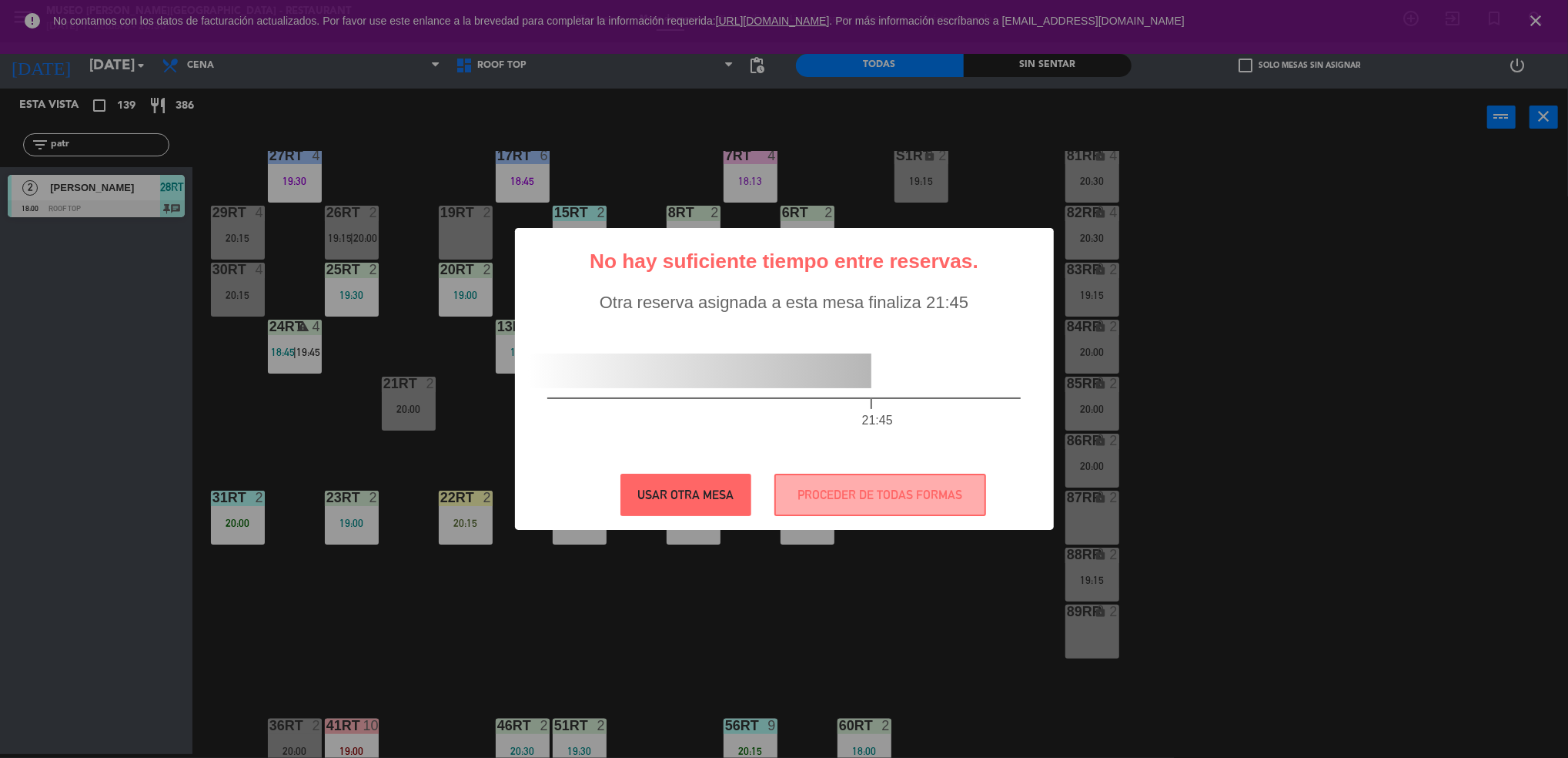
click at [698, 480] on button "USAR OTRA MESA" at bounding box center [686, 495] width 131 height 43
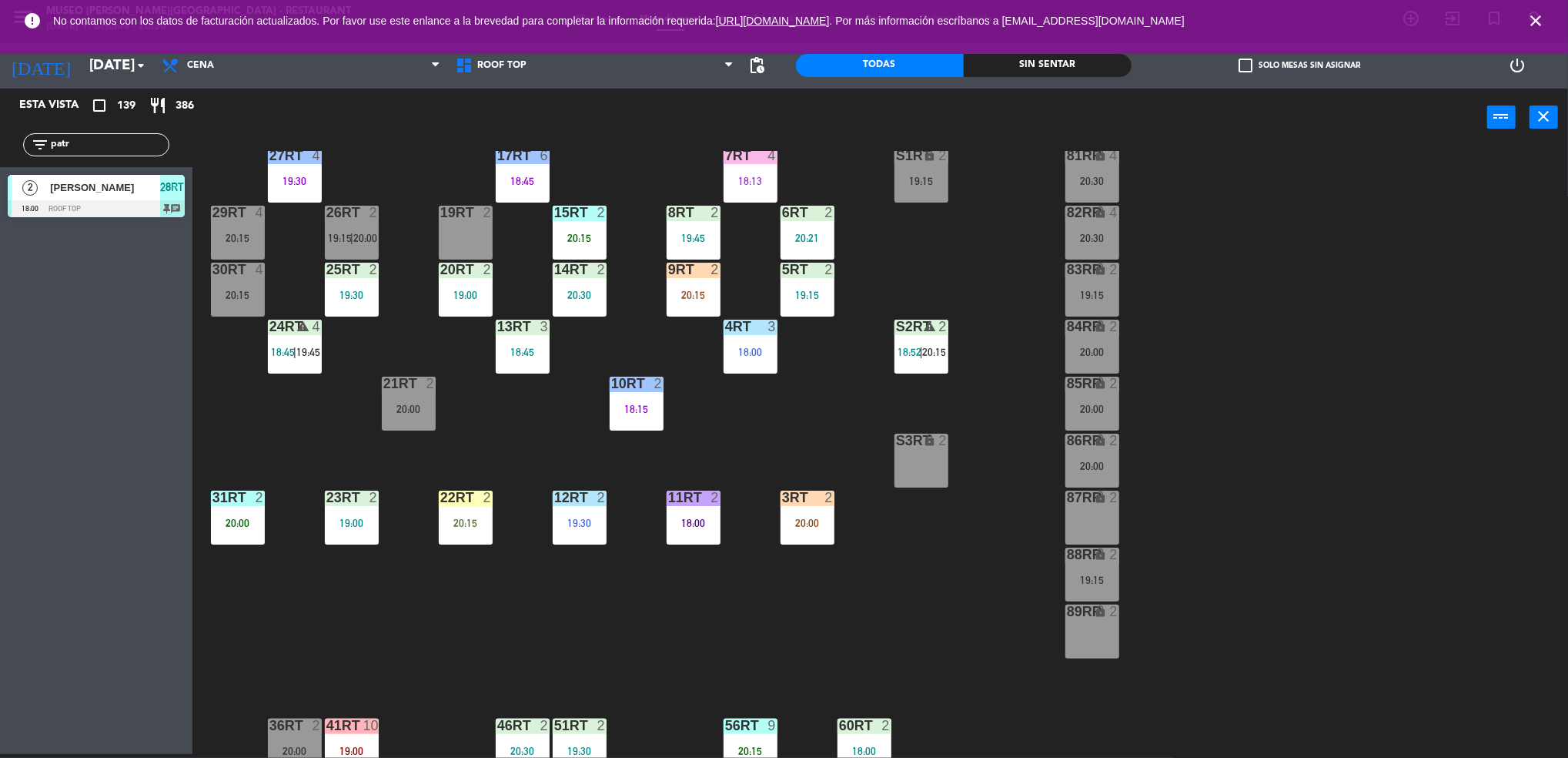
click at [339, 231] on span "19:15" at bounding box center [339, 237] width 23 height 13
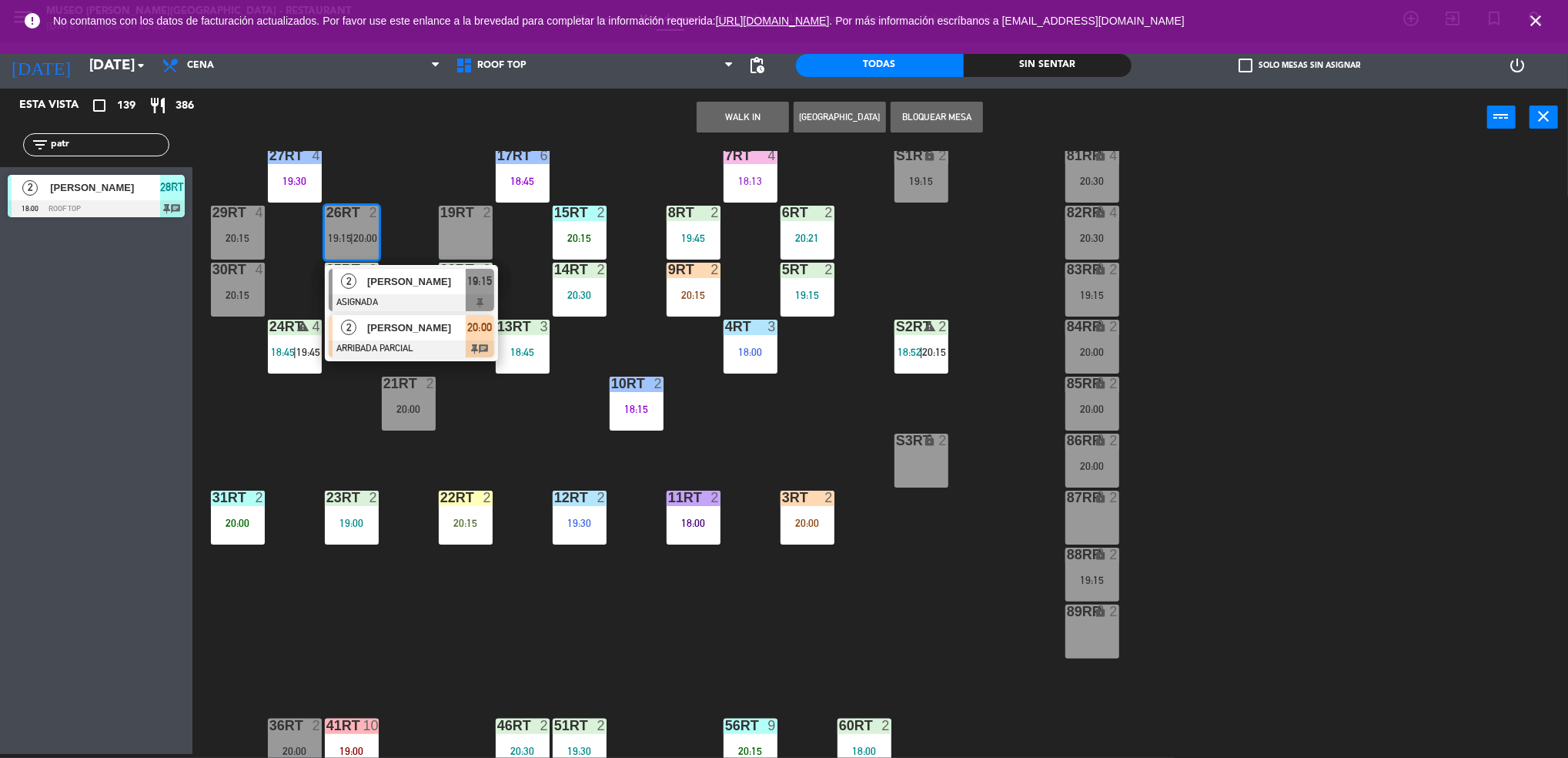
click at [387, 335] on div "[PERSON_NAME]" at bounding box center [415, 328] width 100 height 25
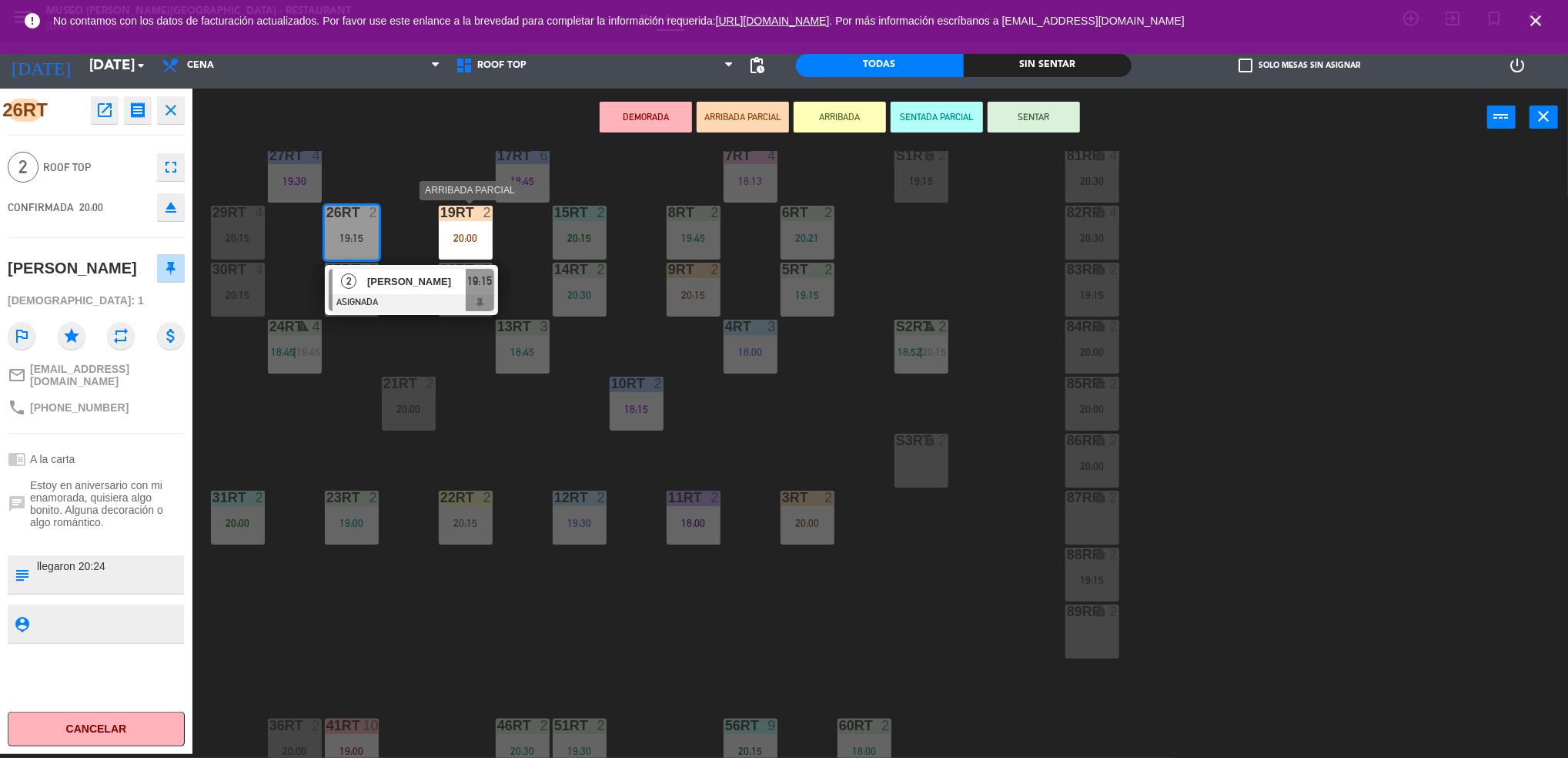
click at [461, 212] on div at bounding box center [465, 212] width 25 height 14
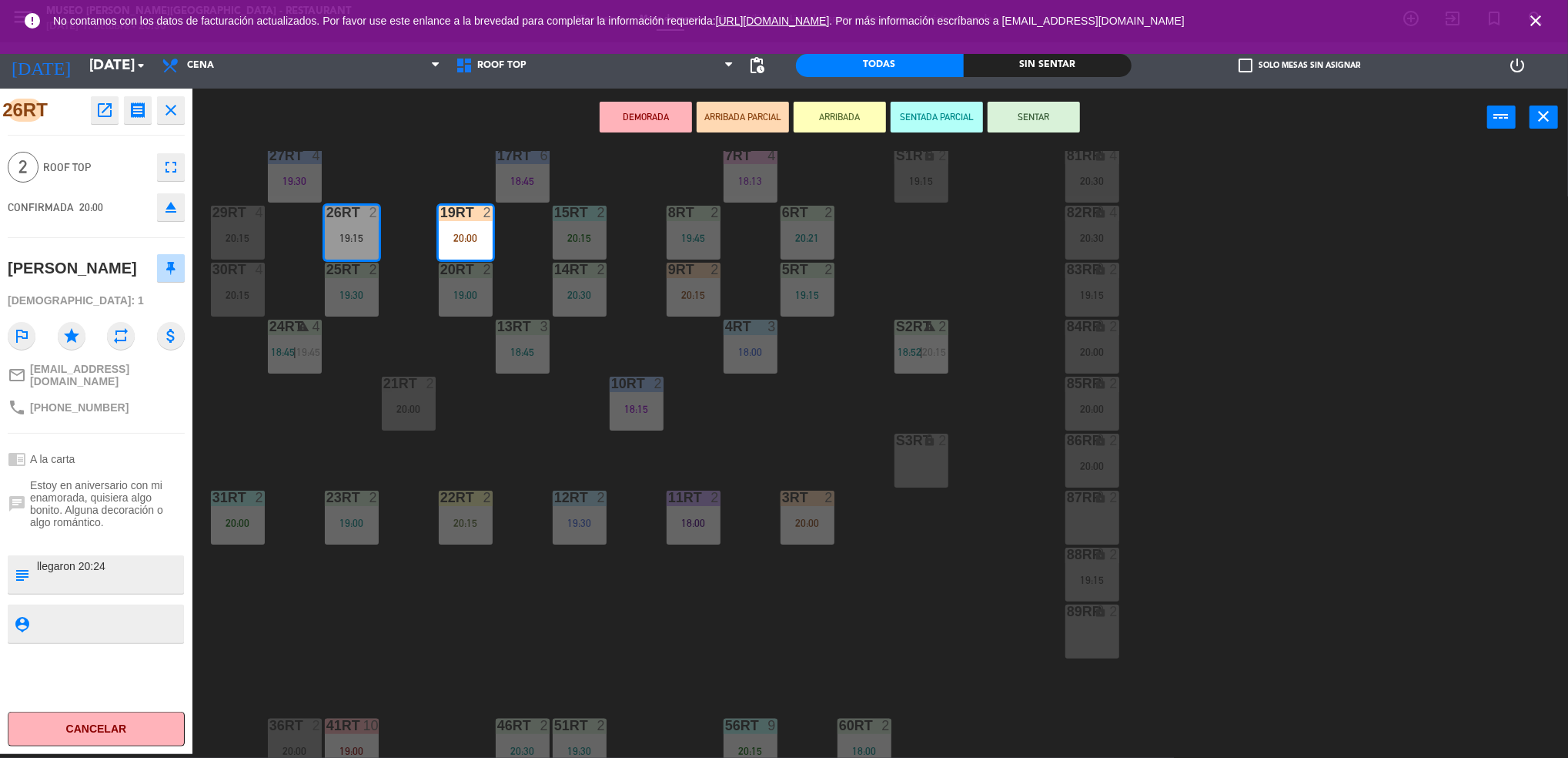
click at [419, 268] on div "18RT 5 19:45 16RT warning 3 19:15 | 20:30 28RT 2 18:00 80RR warning 2 19:30 | 2…" at bounding box center [887, 454] width 1360 height 608
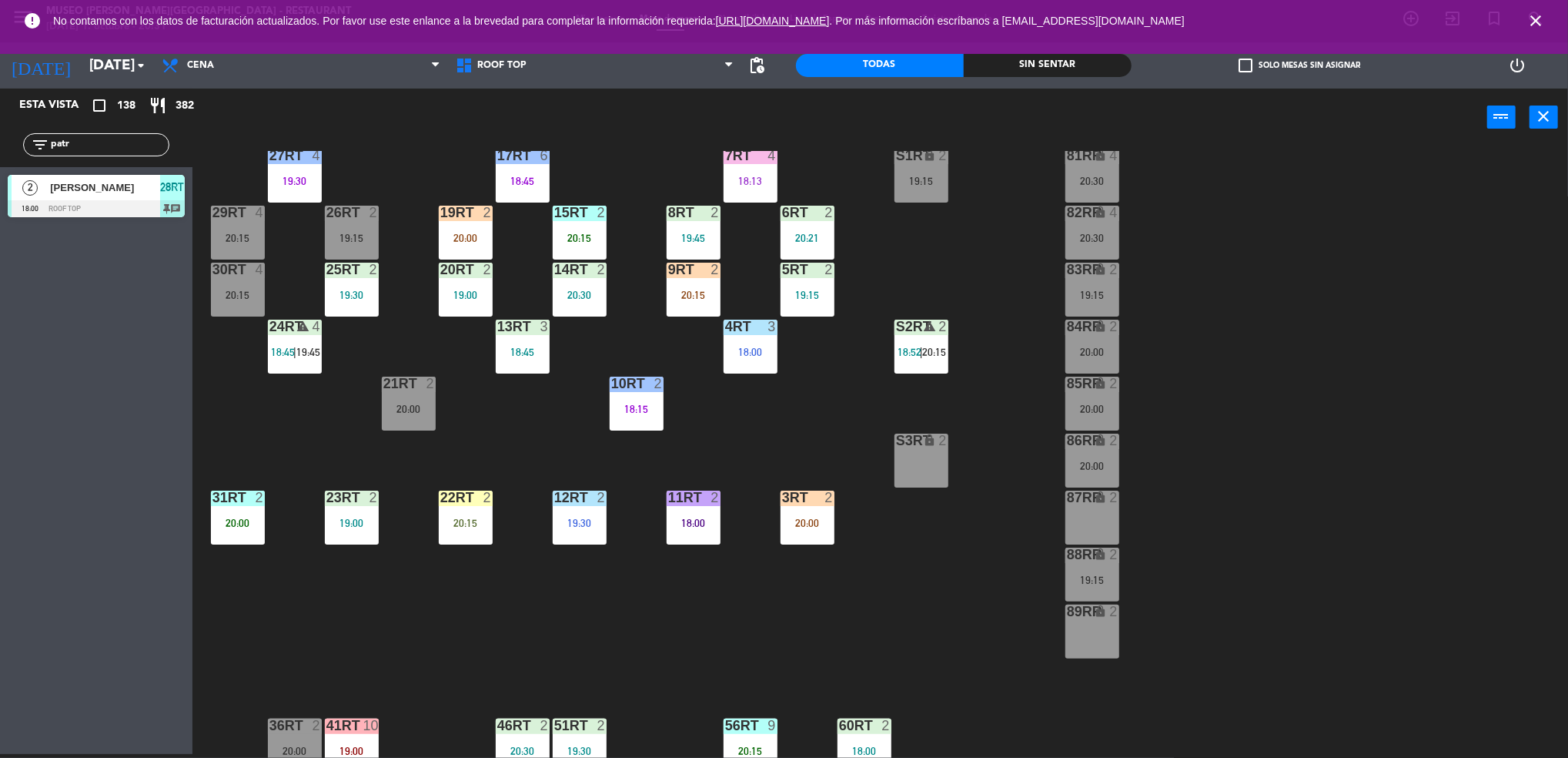
click at [482, 211] on div "2" at bounding box center [491, 212] width 25 height 14
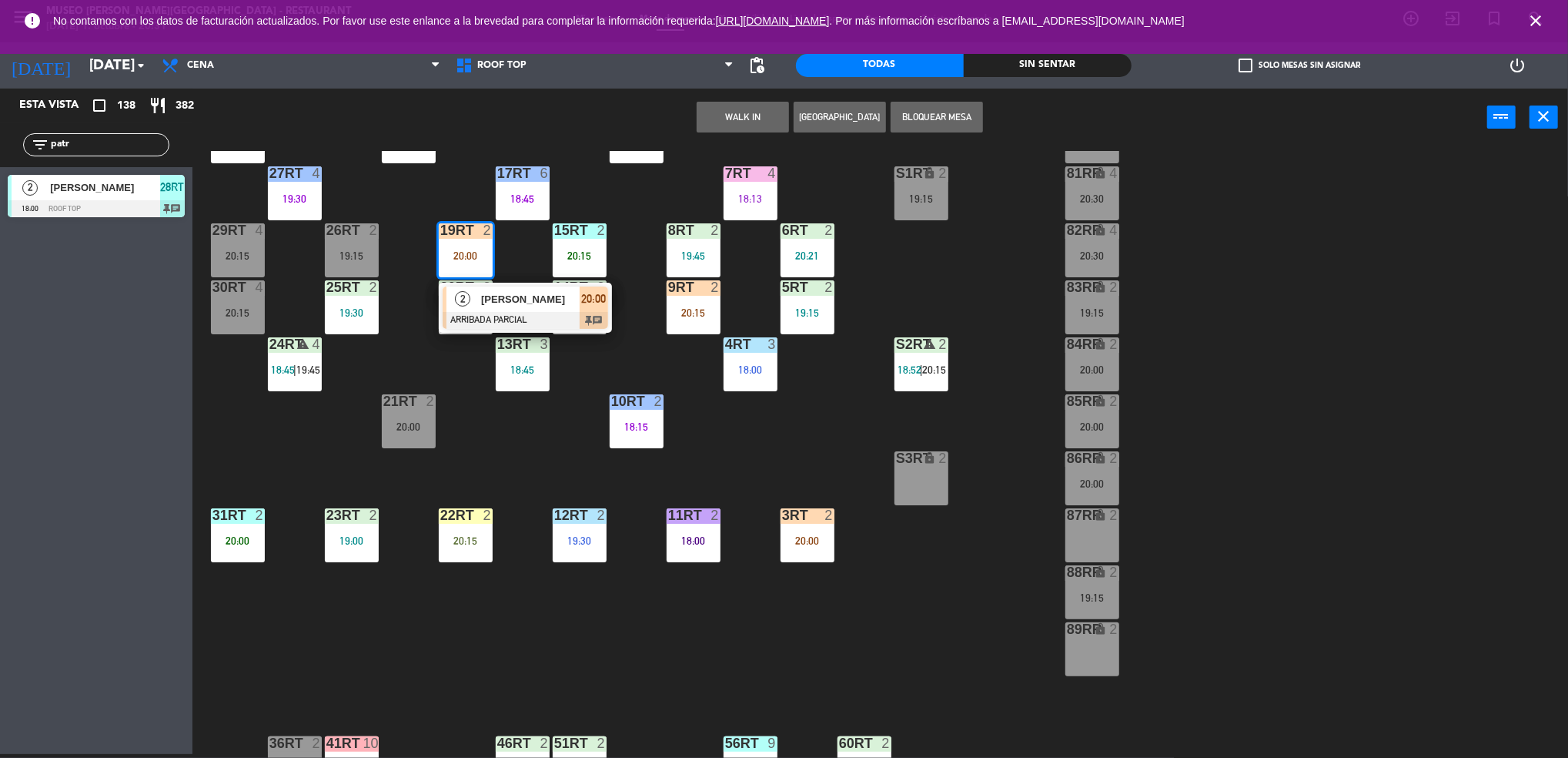
scroll to position [100, 0]
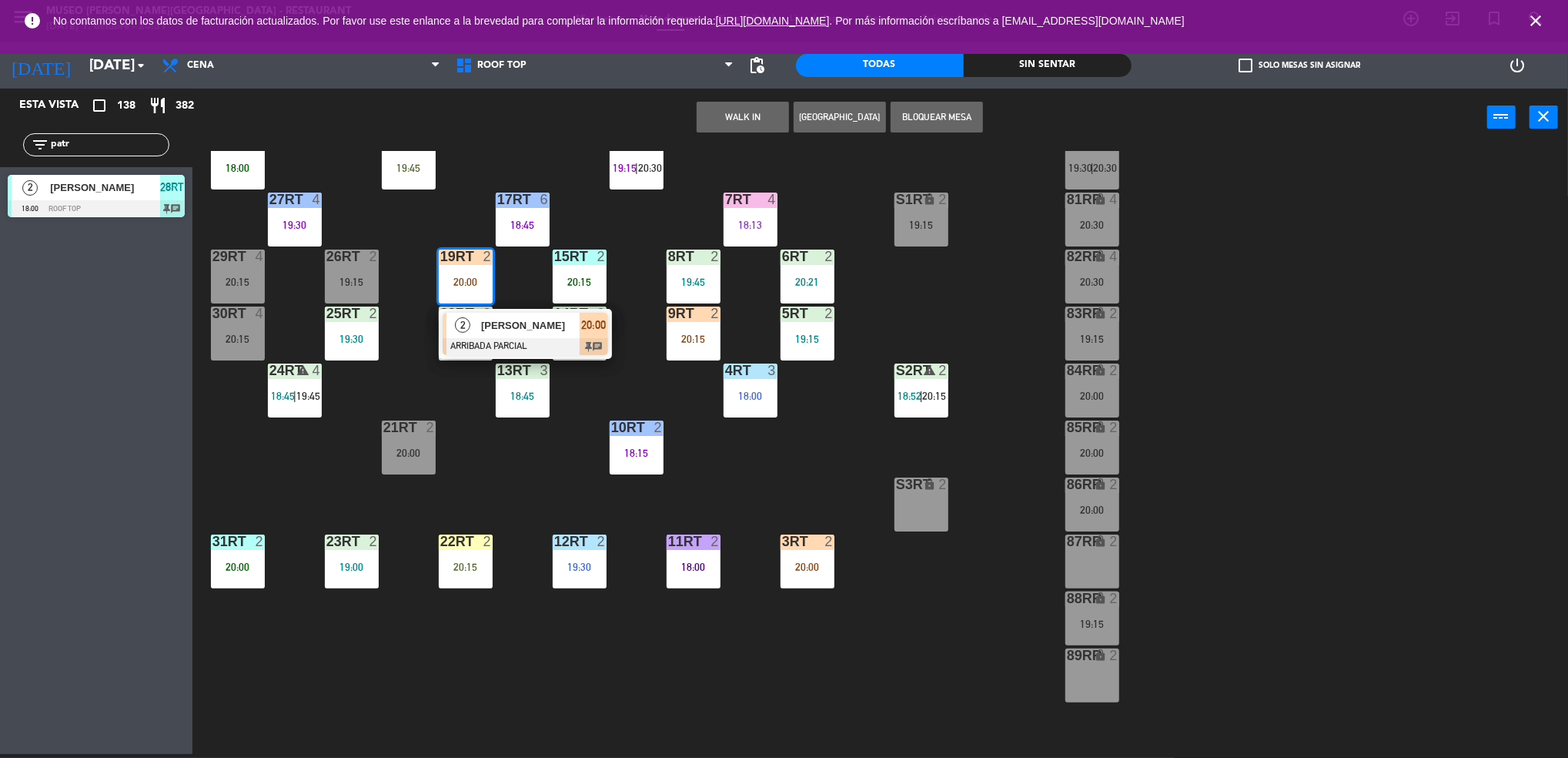
click at [429, 428] on div "2" at bounding box center [431, 427] width 9 height 14
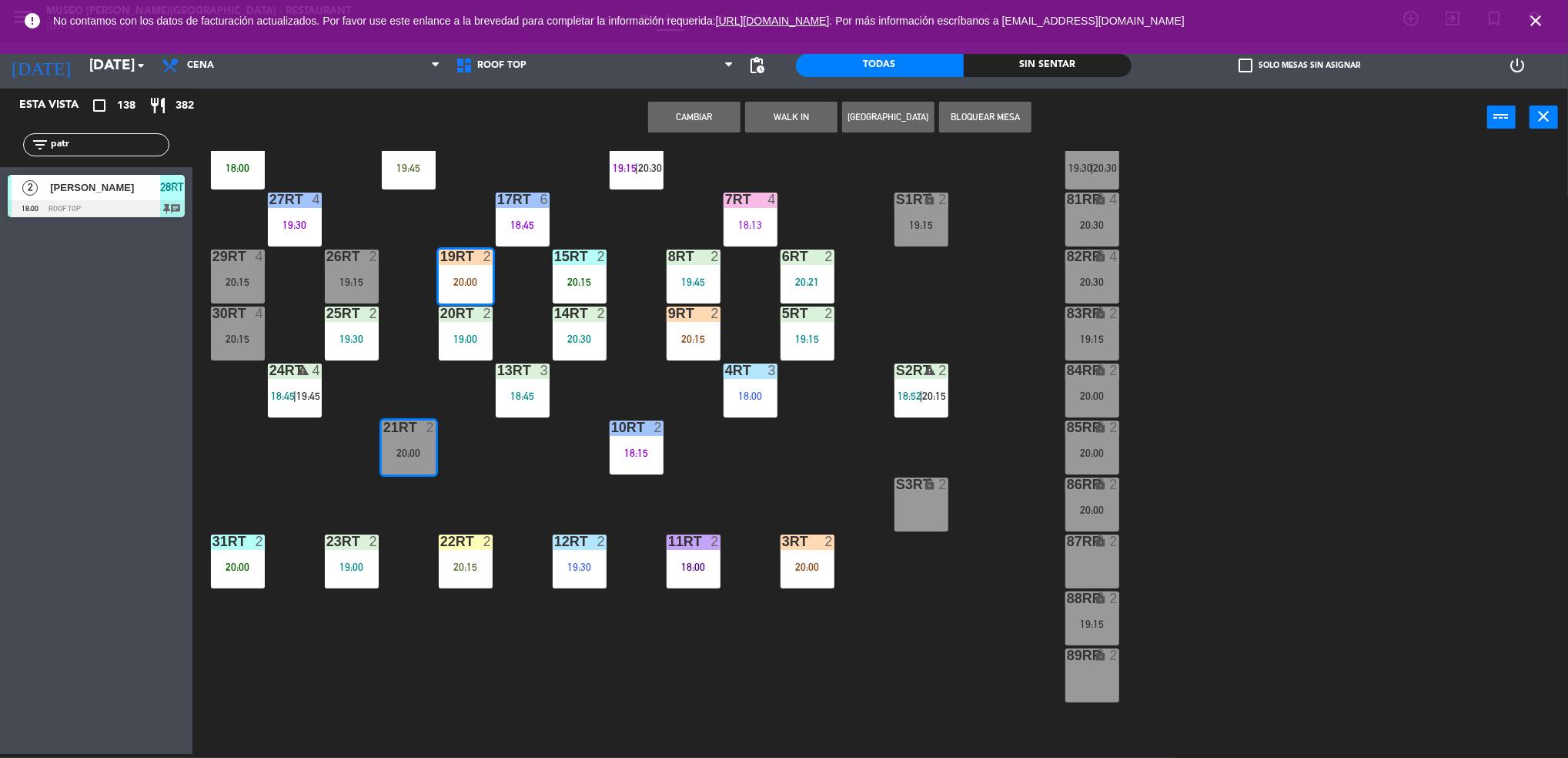
click at [678, 117] on button "Cambiar" at bounding box center [694, 117] width 92 height 31
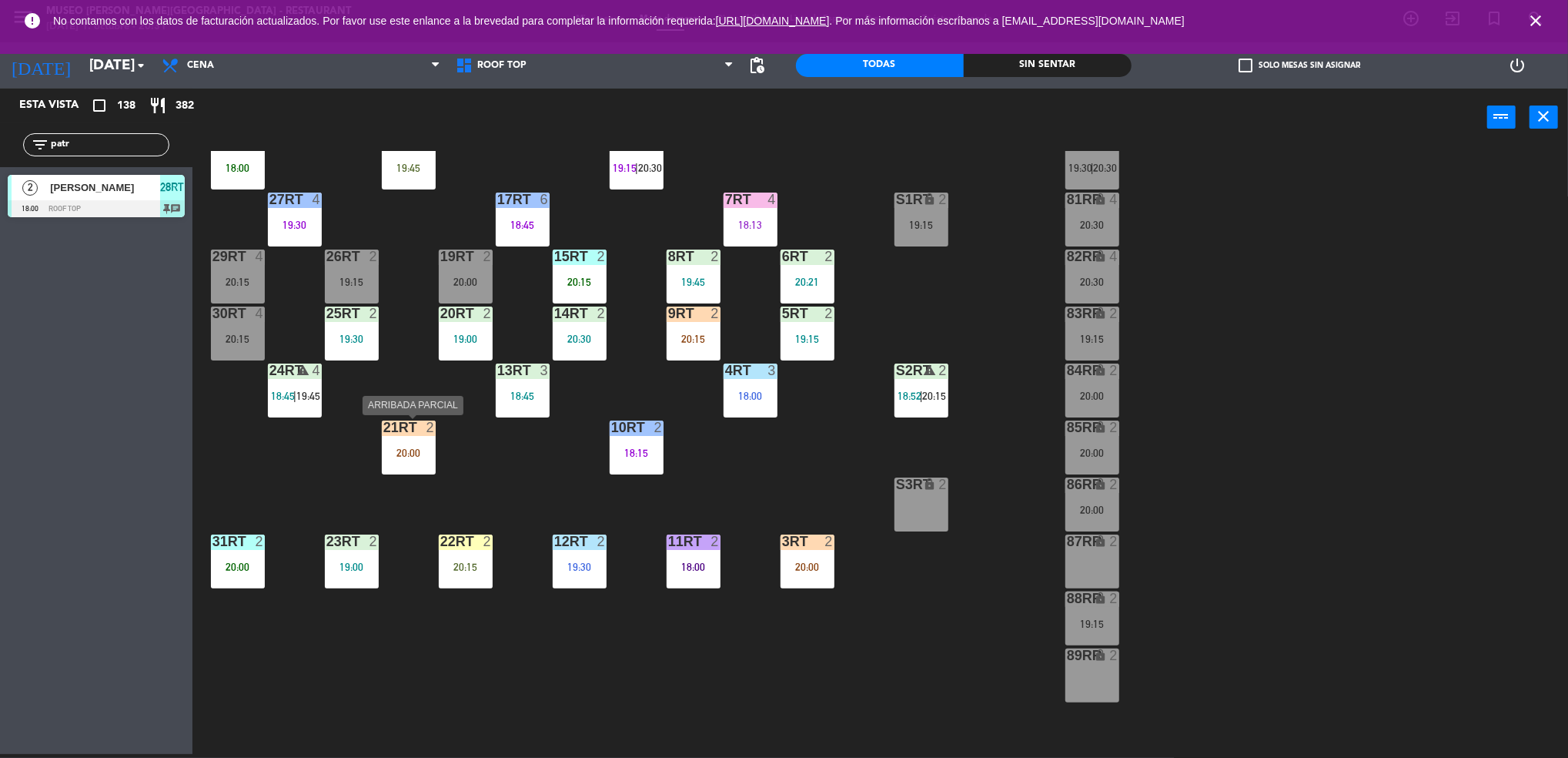
click at [411, 441] on div "21RT 2 20:00" at bounding box center [408, 447] width 54 height 54
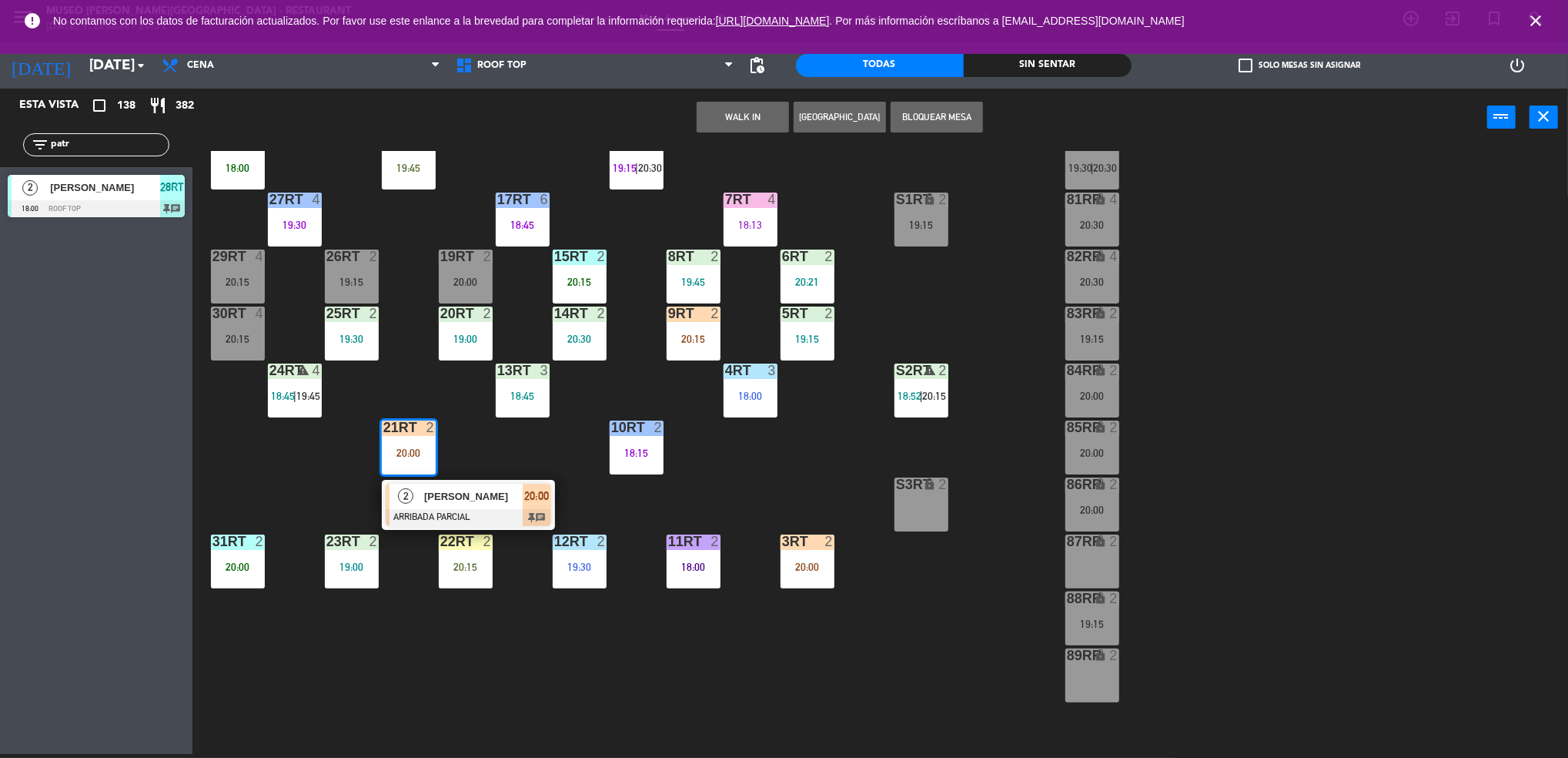
click at [417, 501] on div "2" at bounding box center [406, 496] width 33 height 25
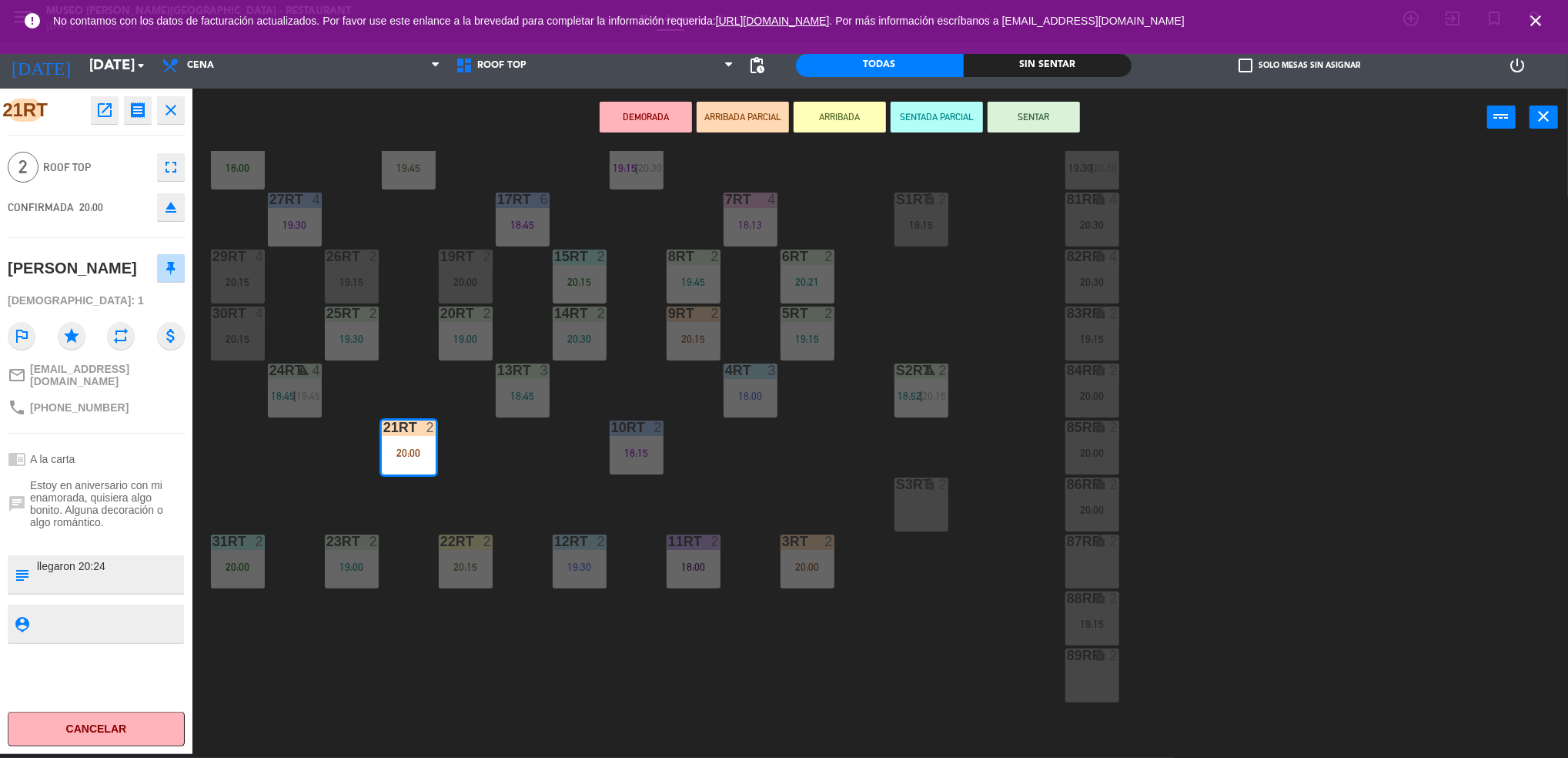
click at [40, 562] on textarea at bounding box center [108, 574] width 147 height 33
type textarea "m21rt | aniversario llegaron 20:24"
click at [80, 615] on textarea at bounding box center [108, 623] width 147 height 19
click at [125, 455] on div "chrome_reader_mode A la carta" at bounding box center [96, 459] width 177 height 29
click at [96, 626] on textarea at bounding box center [108, 623] width 147 height 19
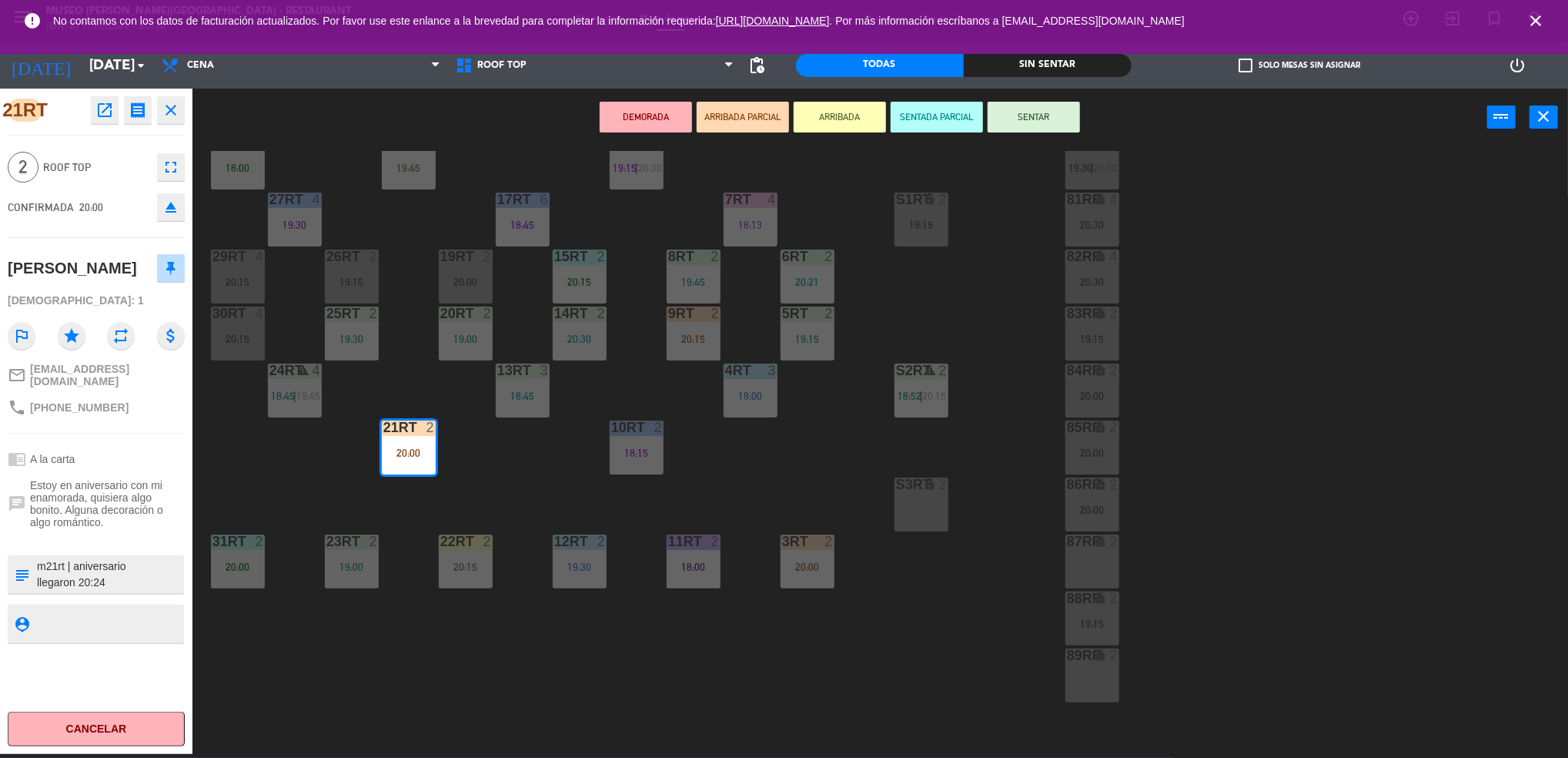
click at [139, 433] on div "21RT open_in_new receipt 8:00 PM [DATE] 2 personas [PERSON_NAME] 21RT EXPERIENC…" at bounding box center [96, 421] width 193 height 665
click at [152, 392] on div "phone [PHONE_NUMBER]" at bounding box center [96, 407] width 177 height 29
click at [913, 110] on button "SENTADA PARCIAL" at bounding box center [936, 117] width 92 height 31
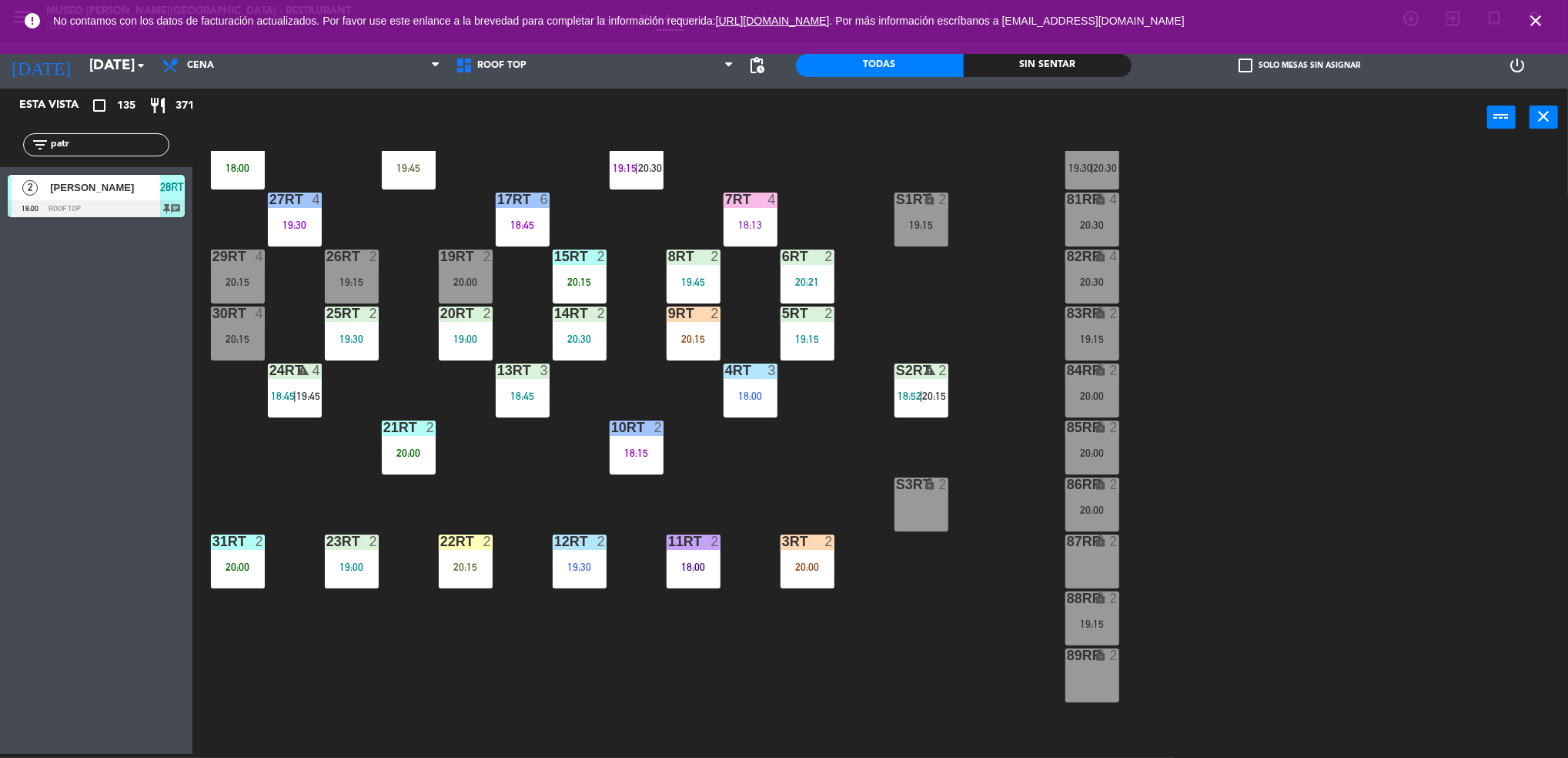
click at [691, 328] on div "9RT 2 20:15" at bounding box center [693, 333] width 54 height 54
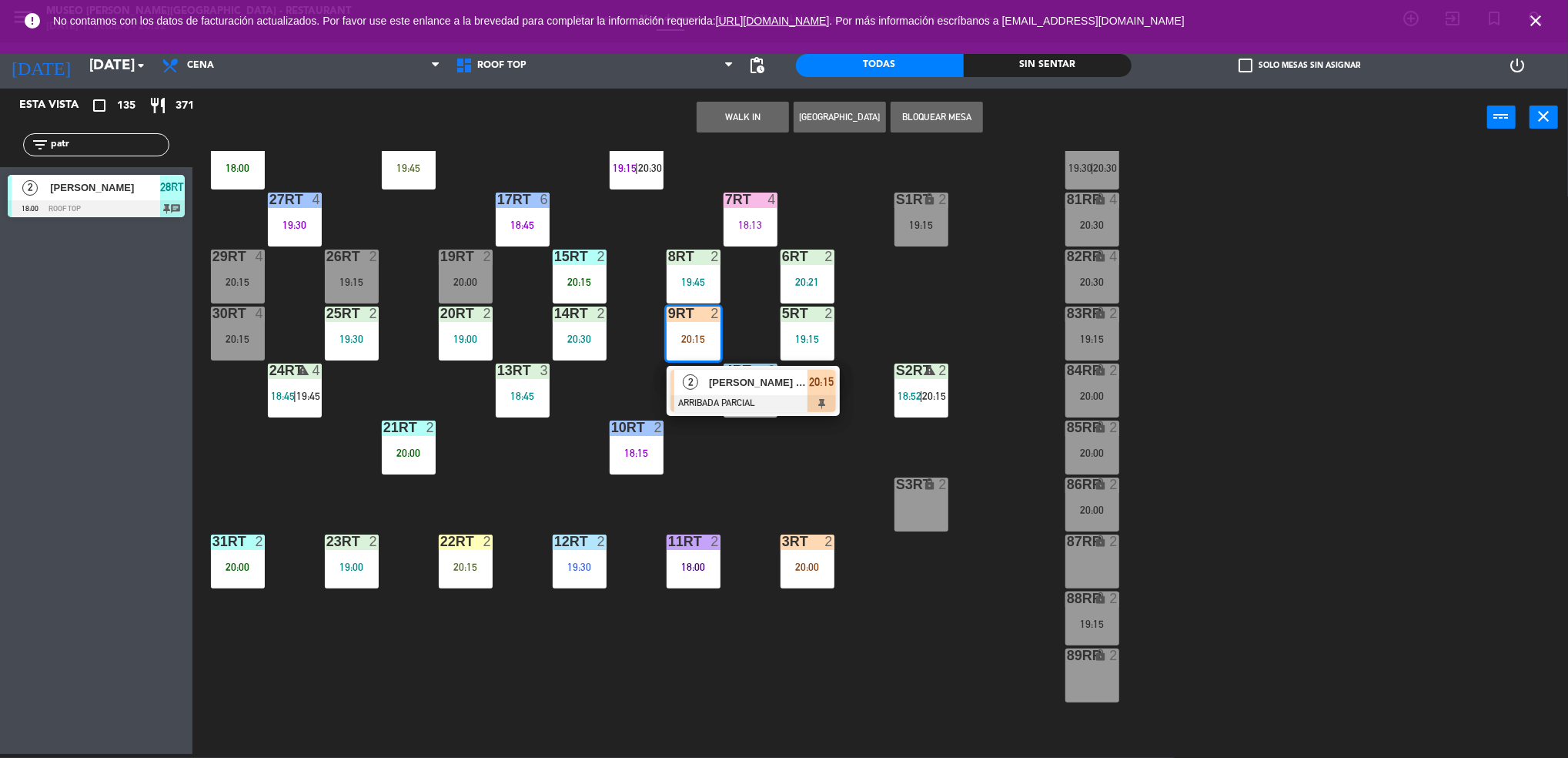
click at [691, 391] on div "2" at bounding box center [690, 382] width 33 height 25
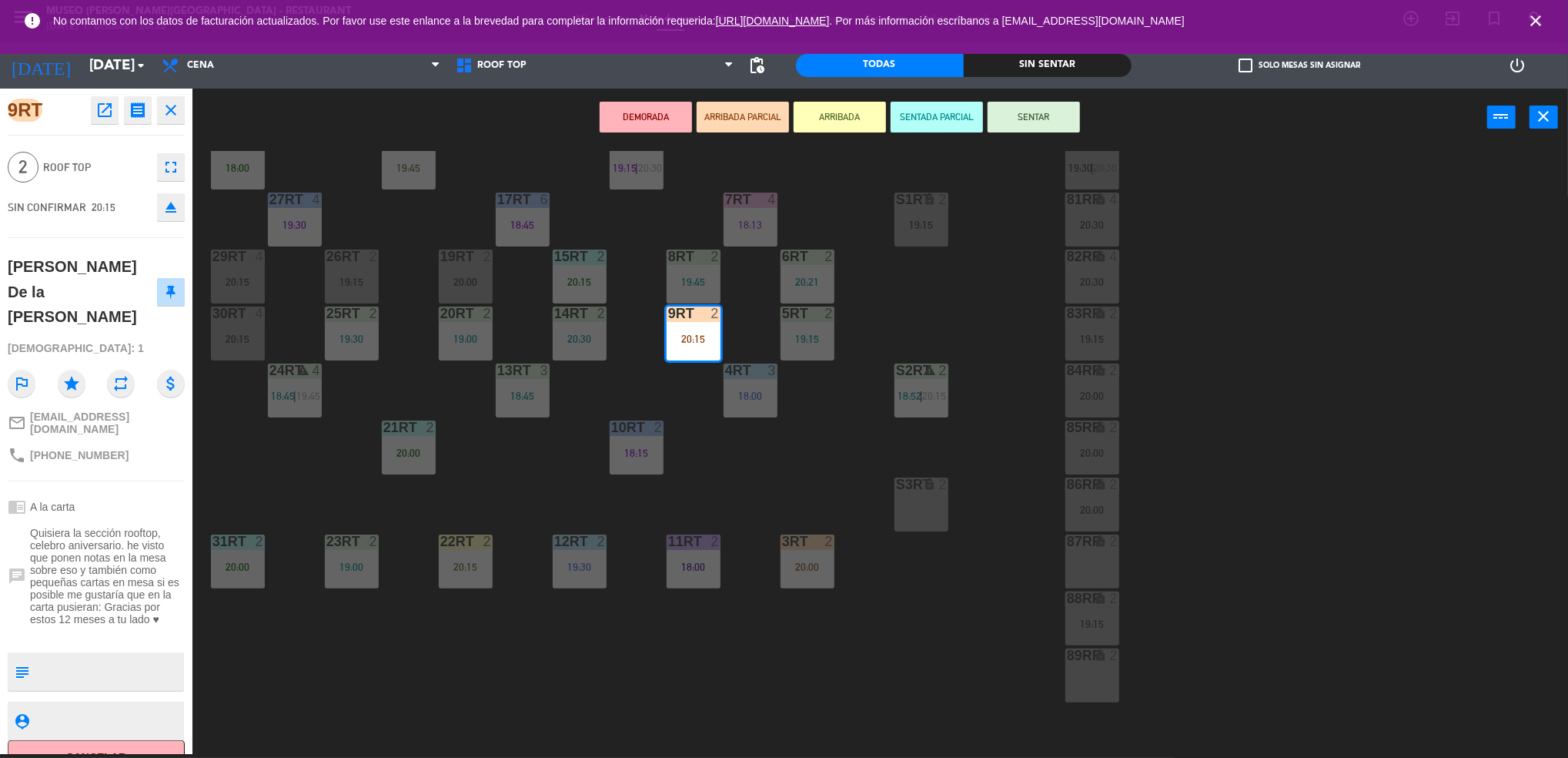
click at [130, 655] on textarea at bounding box center [108, 671] width 147 height 33
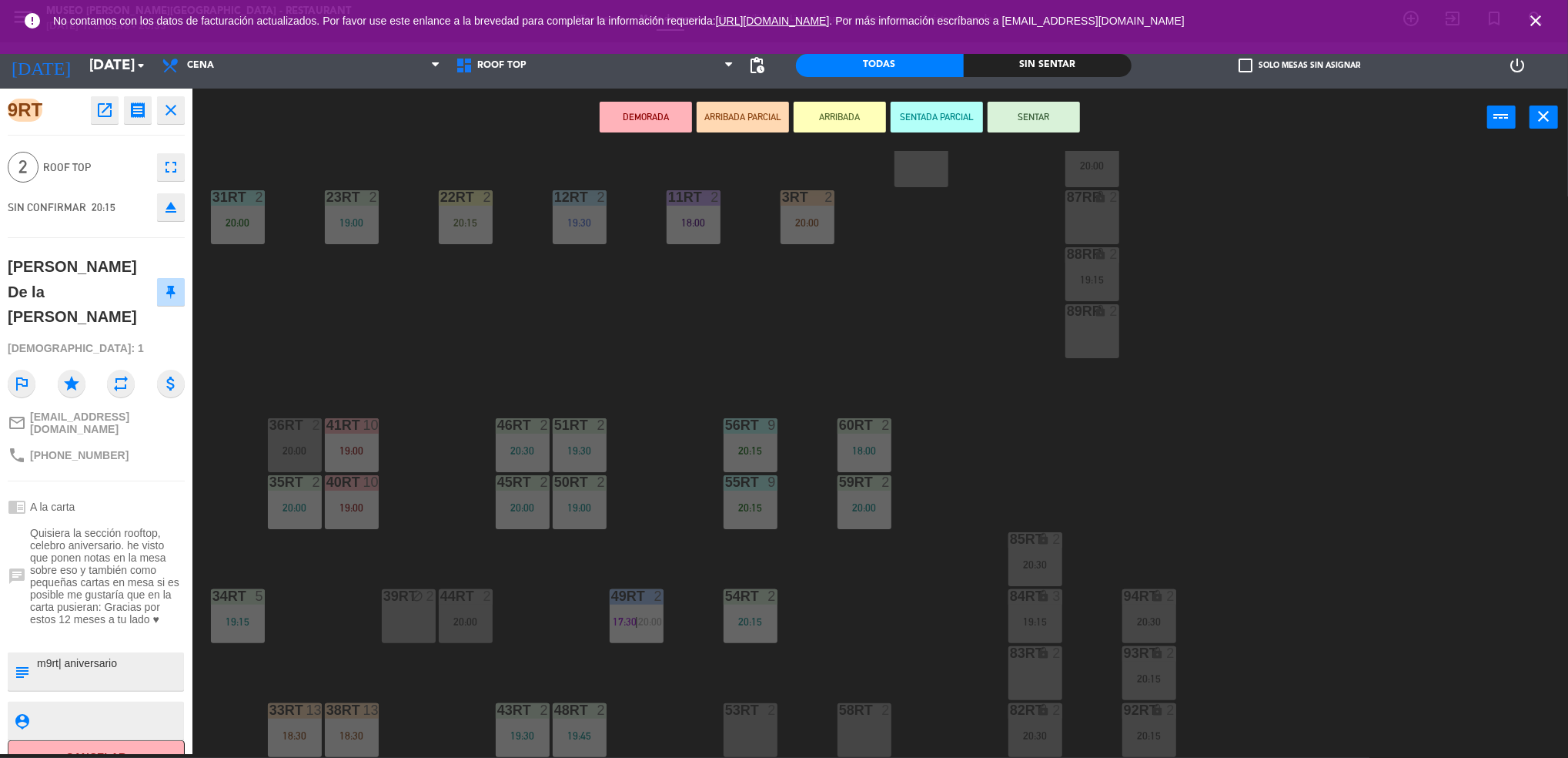
scroll to position [556, 0]
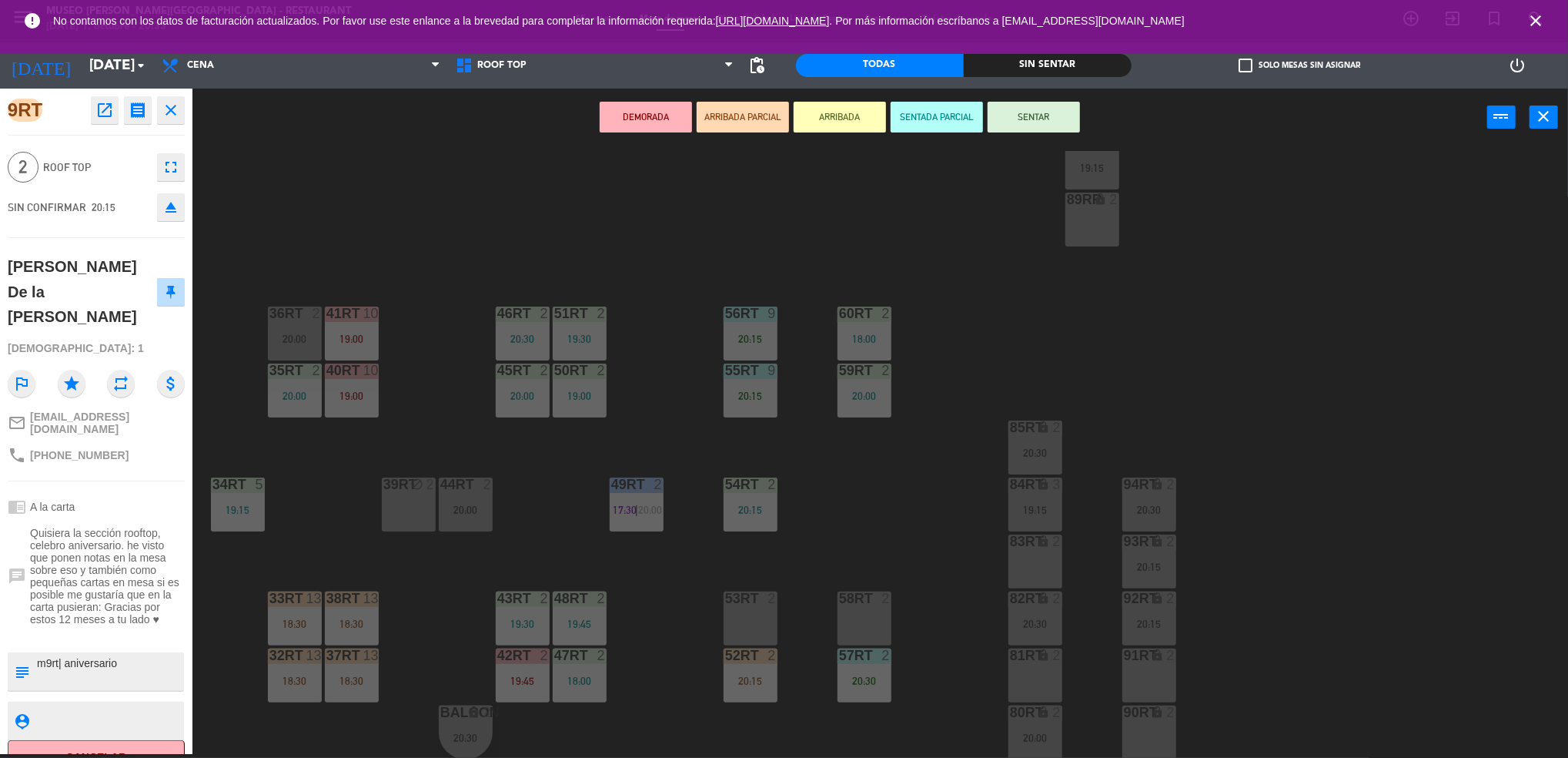
type textarea "m9rt| aniversario"
click at [745, 620] on div "53RT 2" at bounding box center [750, 618] width 54 height 54
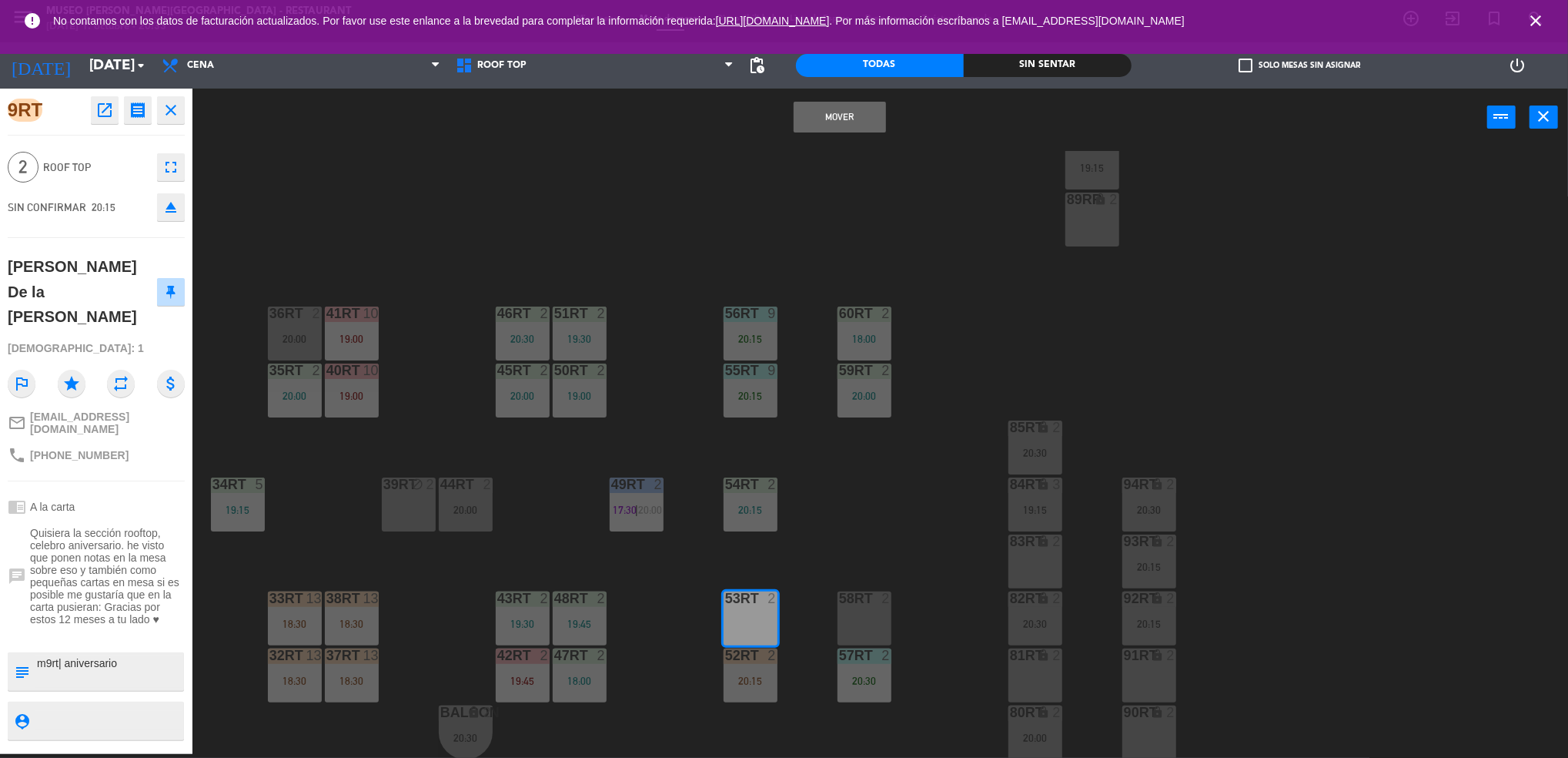
click at [861, 113] on button "Mover" at bounding box center [840, 117] width 92 height 31
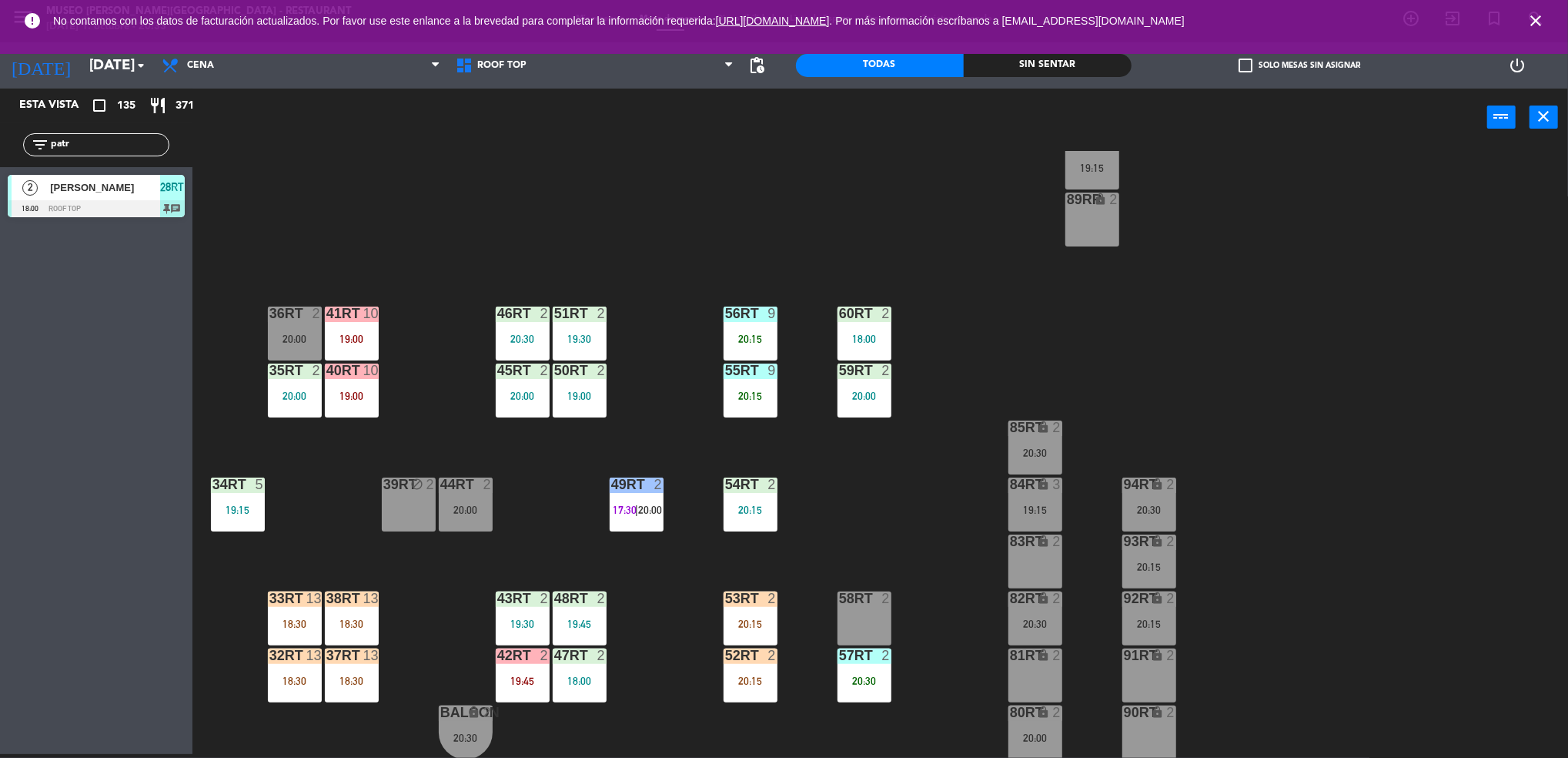
click at [745, 584] on div "18RT 5 19:45 16RT warning 3 19:15 | 20:30 28RT 2 18:00 80RR warning 2 19:30 | 2…" at bounding box center [887, 454] width 1360 height 608
click at [743, 614] on div "53RT 2 20:15" at bounding box center [750, 618] width 54 height 54
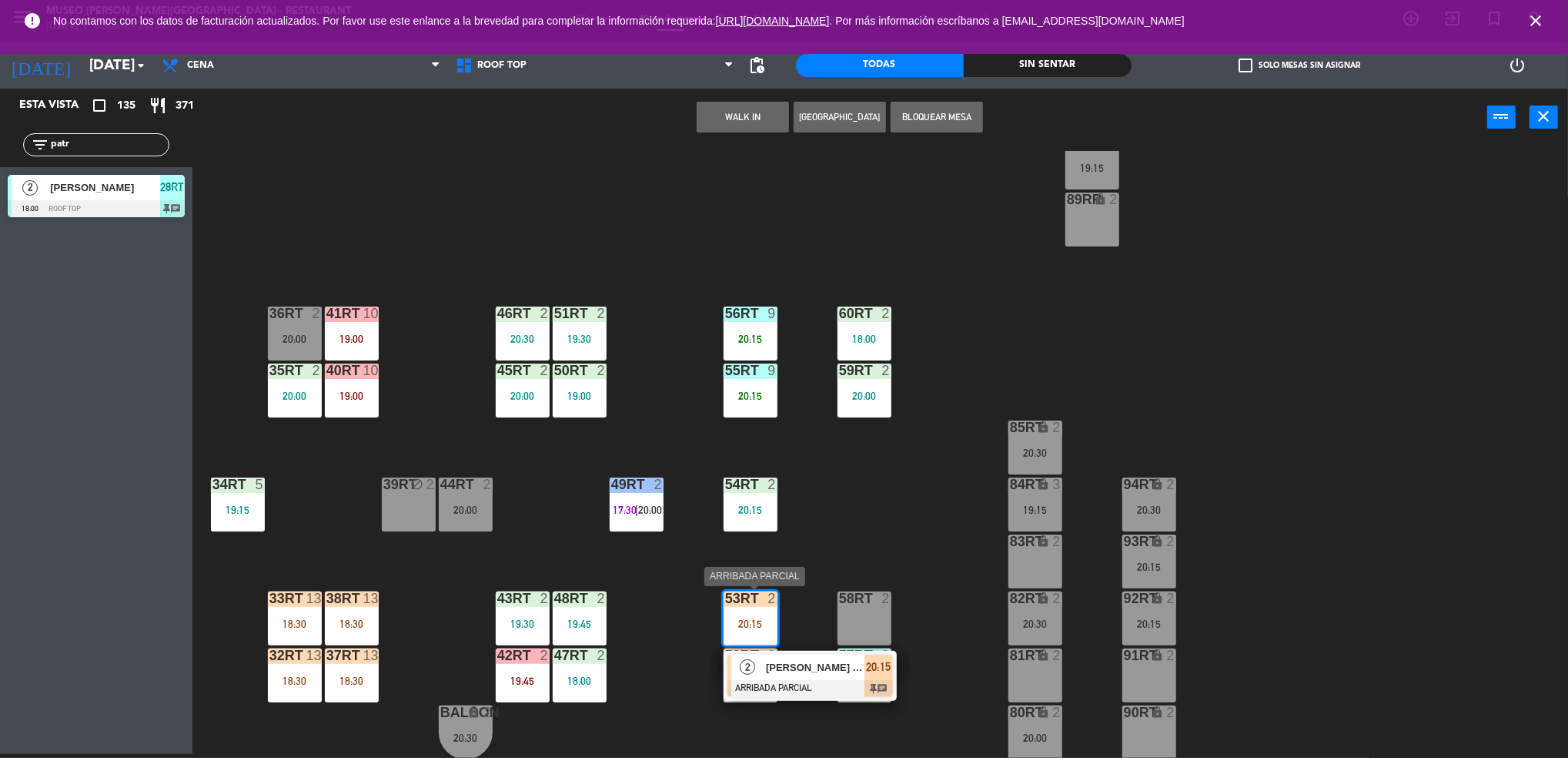
click at [795, 664] on span "[PERSON_NAME] De la [PERSON_NAME]" at bounding box center [815, 667] width 99 height 16
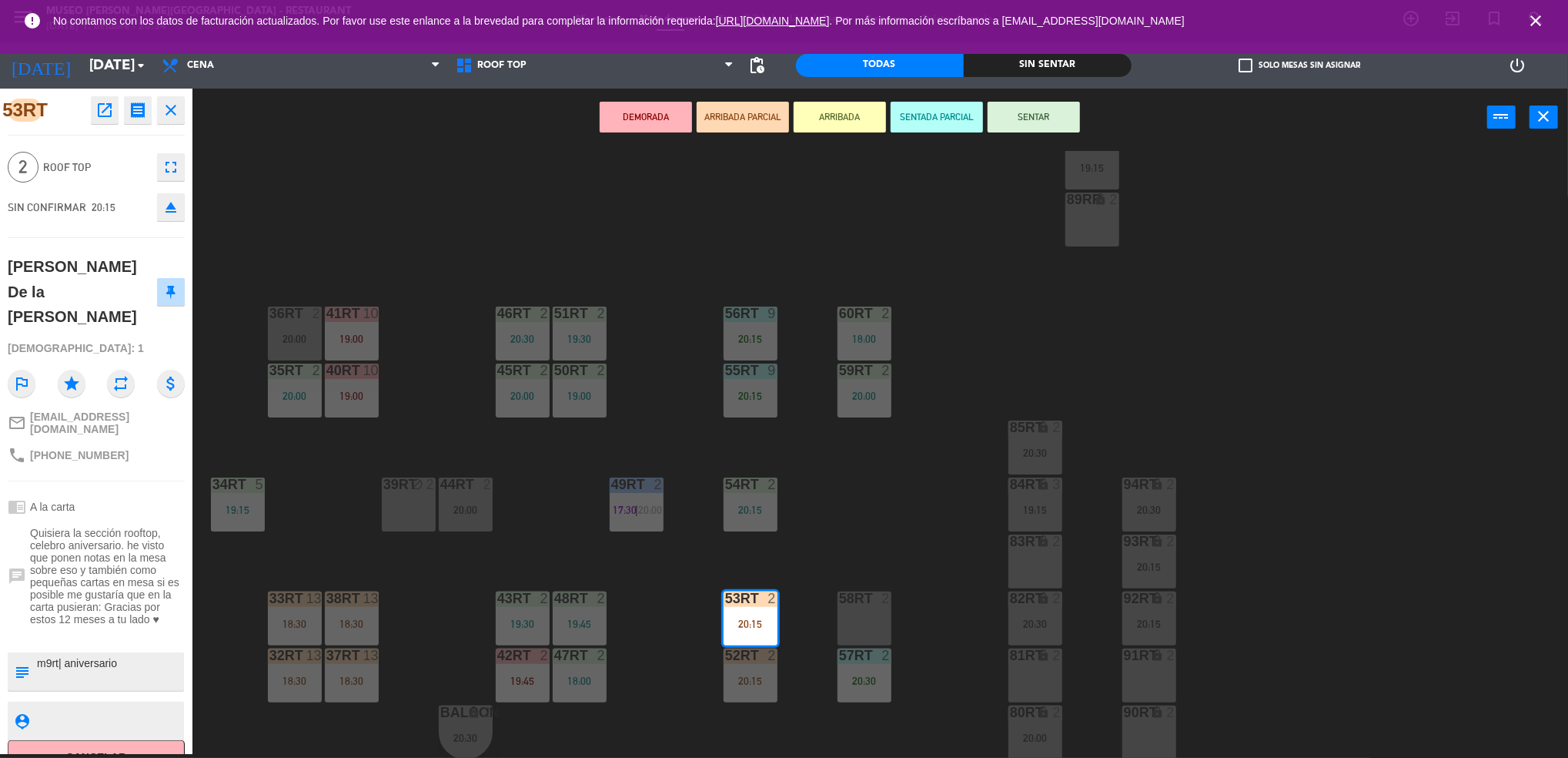
click at [47, 655] on textarea at bounding box center [108, 671] width 147 height 33
click at [52, 655] on textarea at bounding box center [108, 671] width 147 height 33
type textarea "m53rt| aniversario"
click at [80, 711] on textarea at bounding box center [108, 720] width 147 height 19
click at [924, 115] on button "SENTADA PARCIAL" at bounding box center [936, 117] width 92 height 31
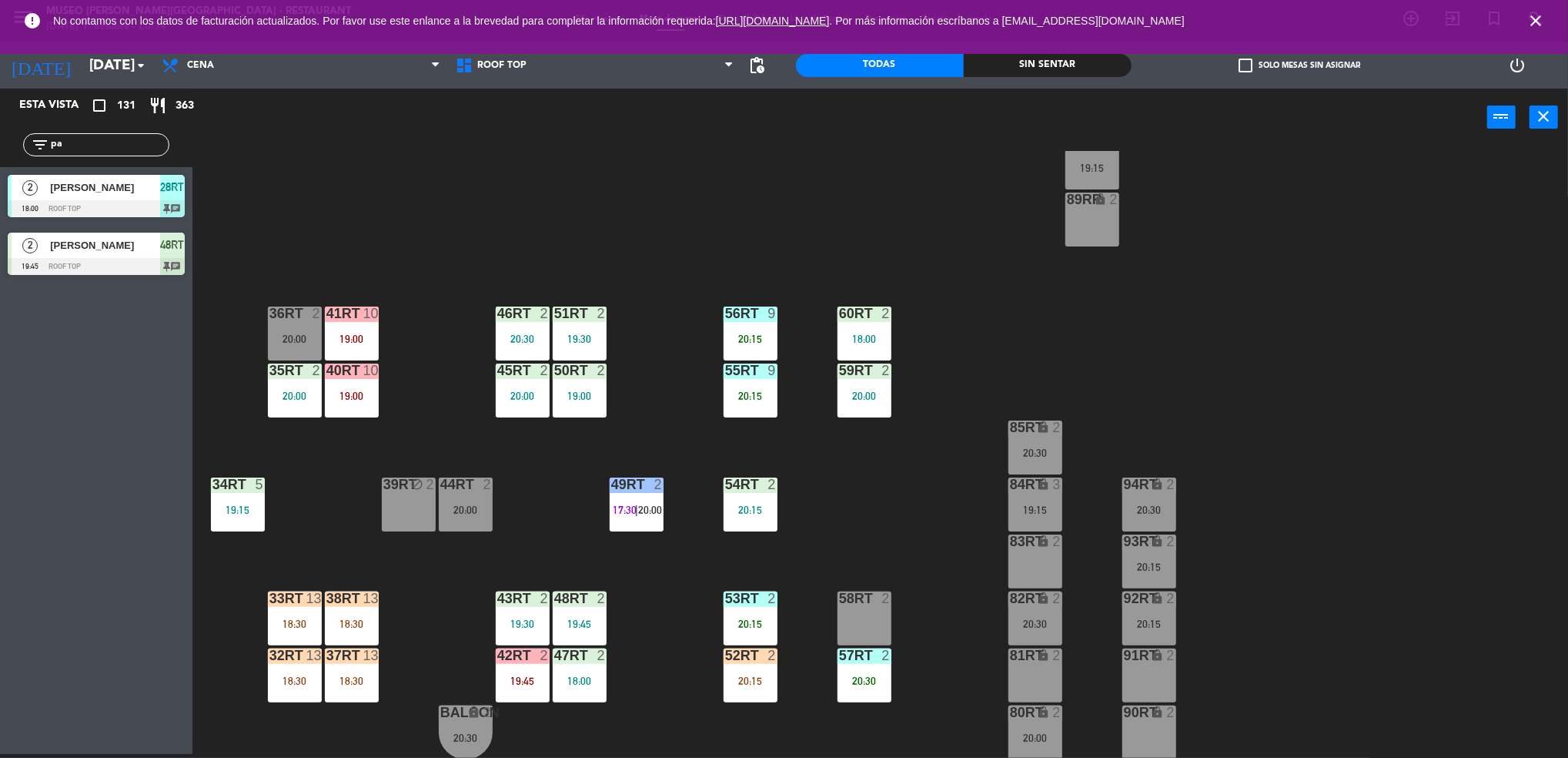
type input "p"
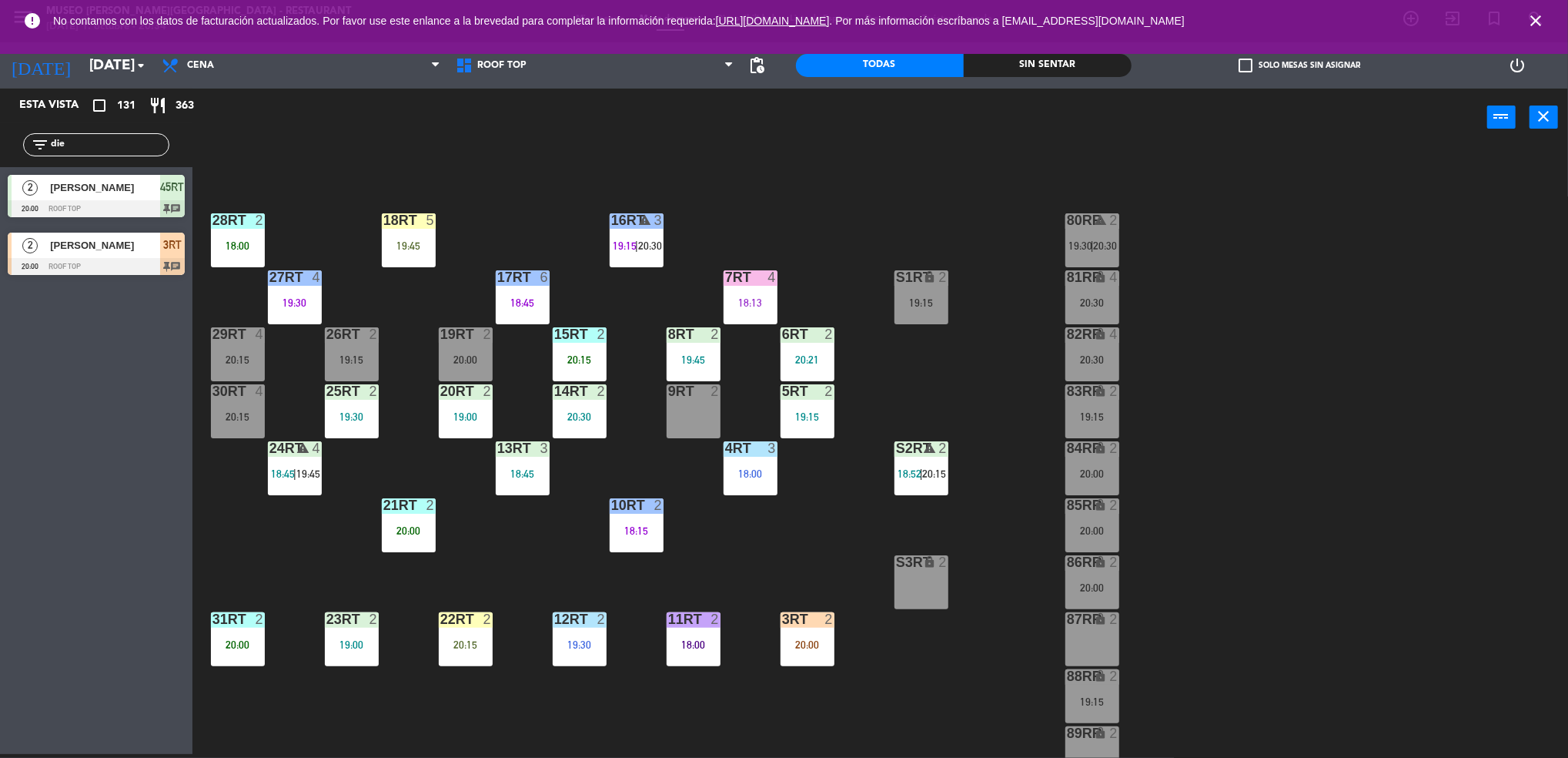
scroll to position [22, 0]
type input "die"
click at [804, 646] on div "20:00" at bounding box center [807, 645] width 54 height 11
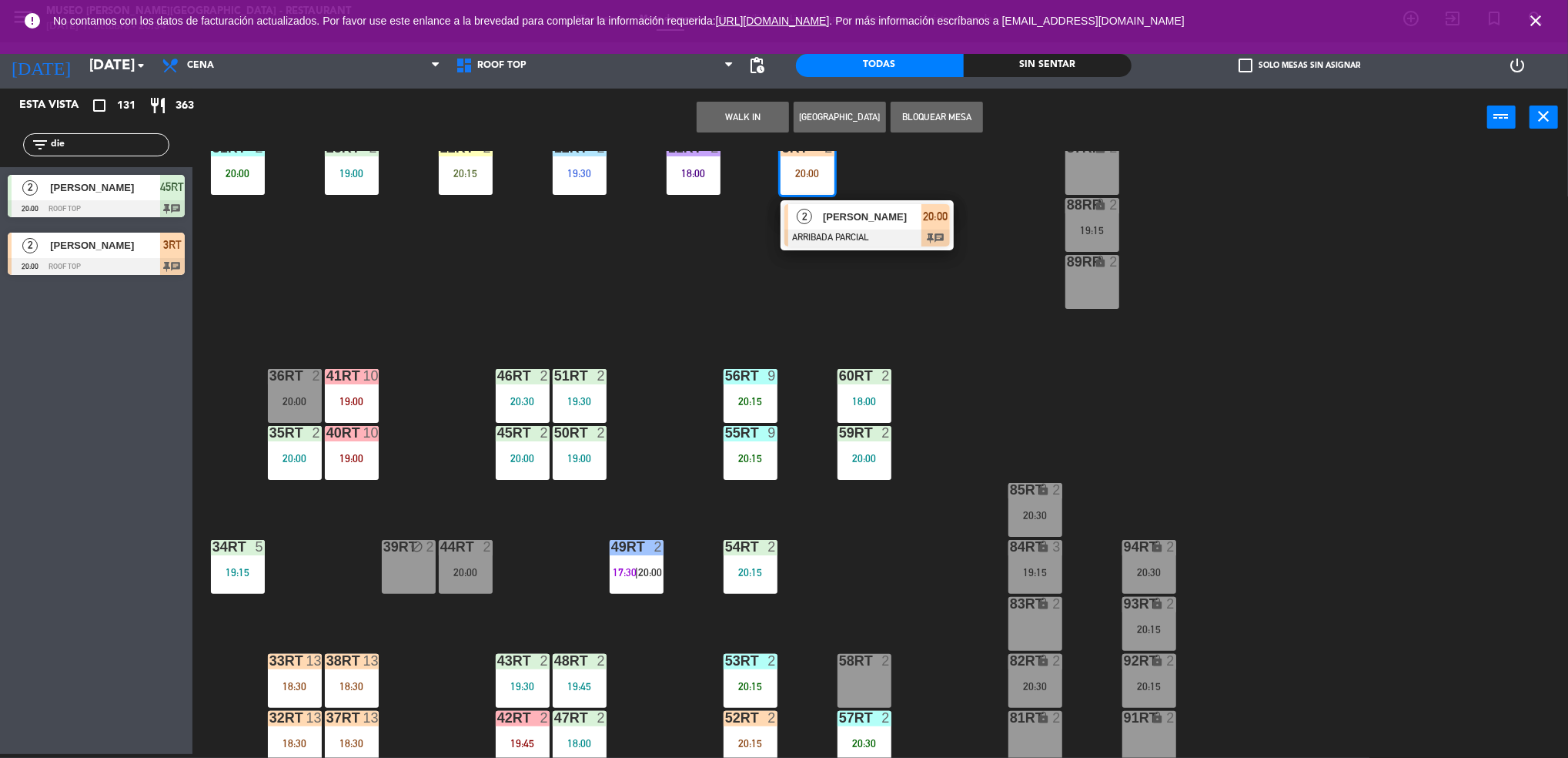
scroll to position [502, 0]
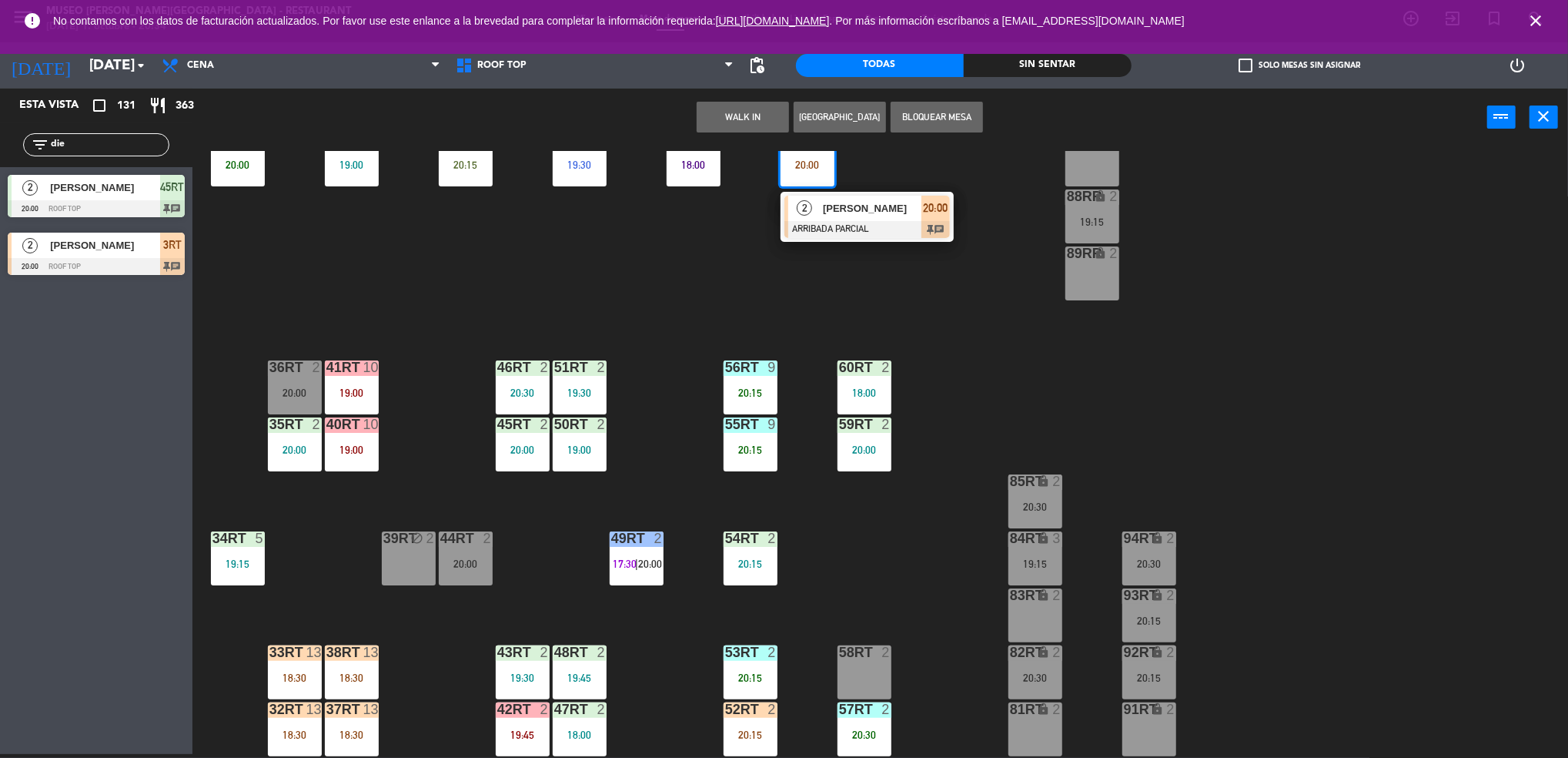
click at [851, 652] on div at bounding box center [864, 652] width 25 height 14
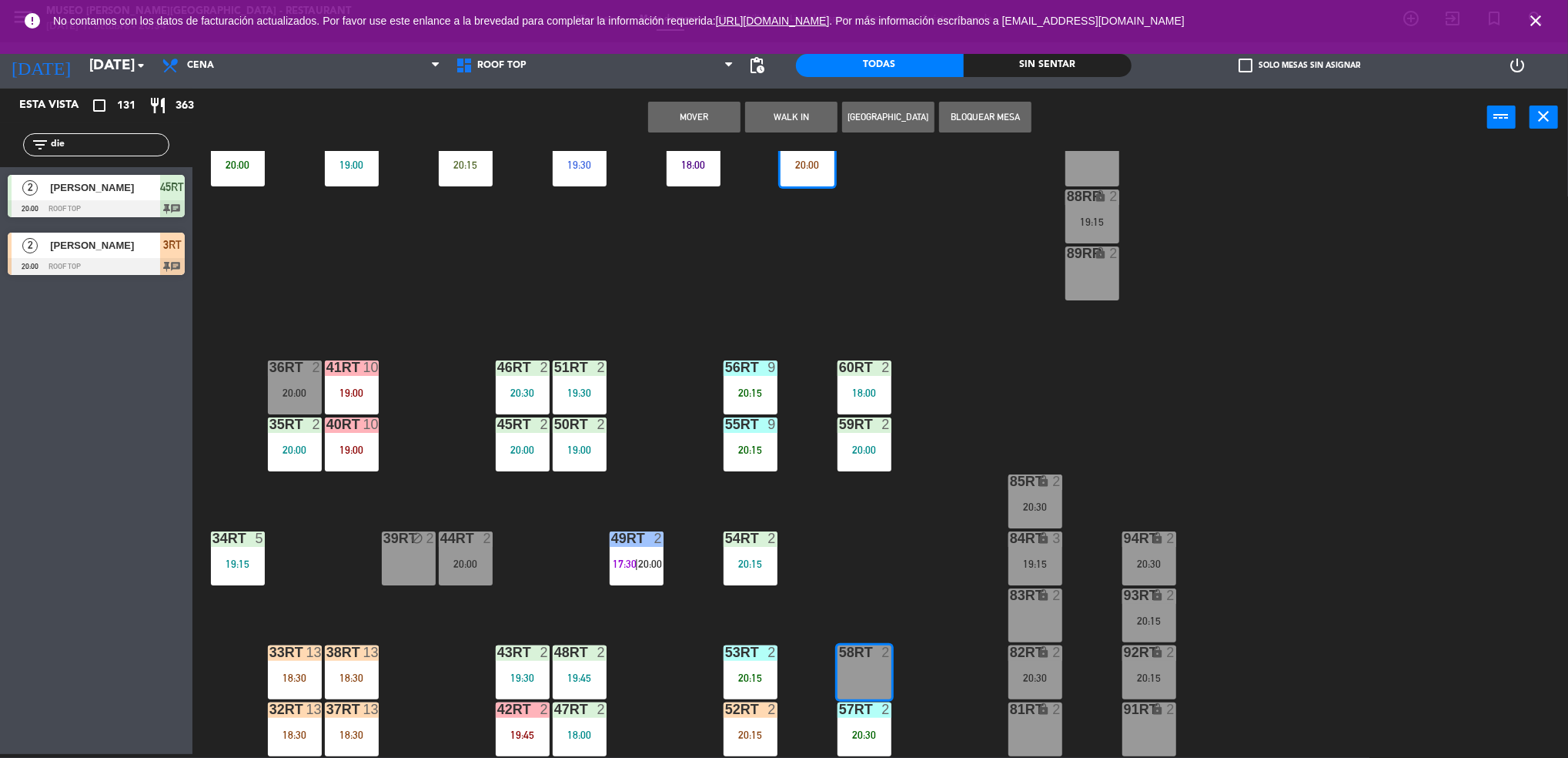
click at [927, 457] on div "18RT 5 19:45 16RT warning 3 19:15 | 20:30 28RT 2 18:00 80RR warning 2 19:30 | 2…" at bounding box center [887, 454] width 1360 height 608
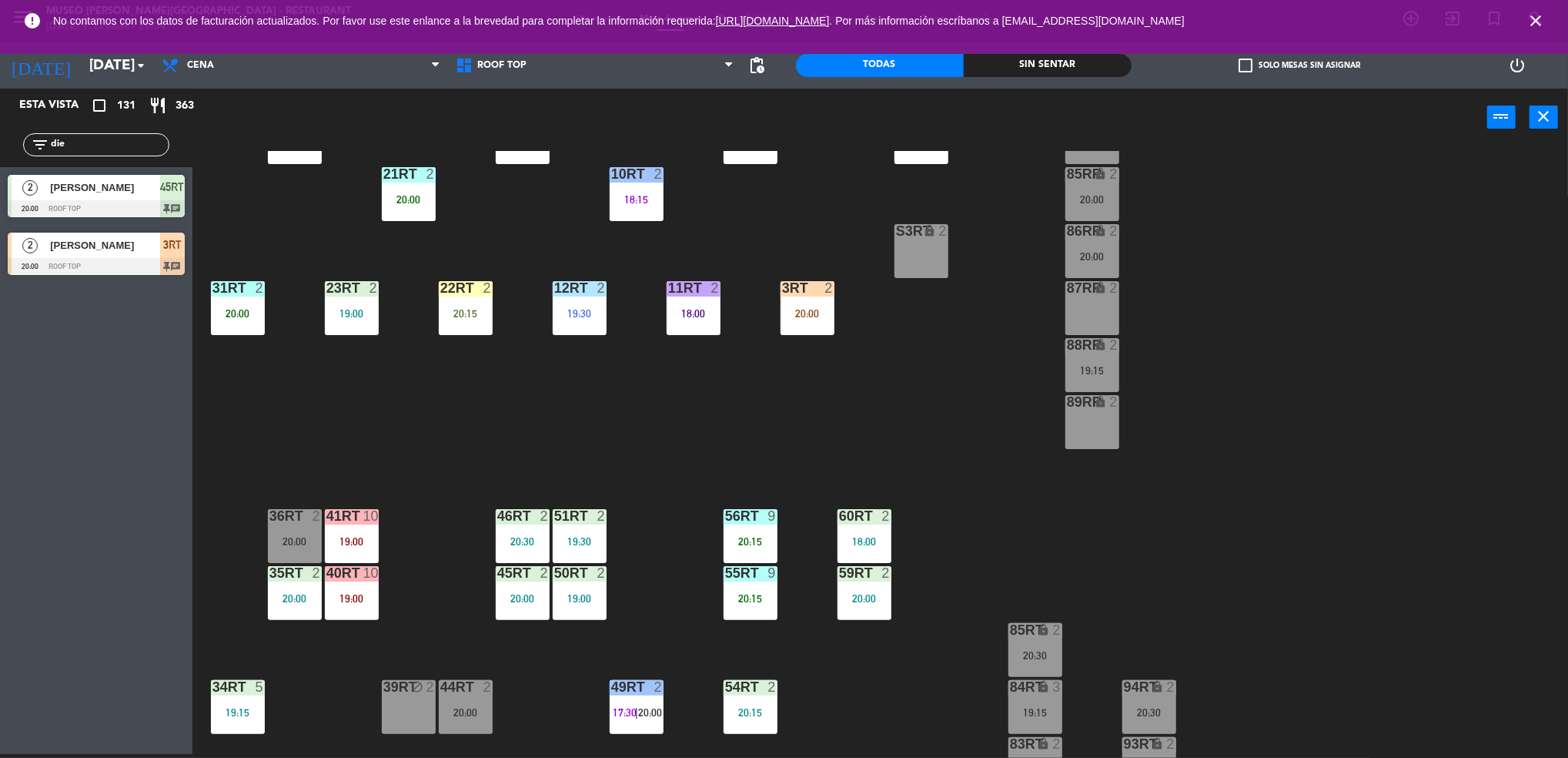
scroll to position [357, 0]
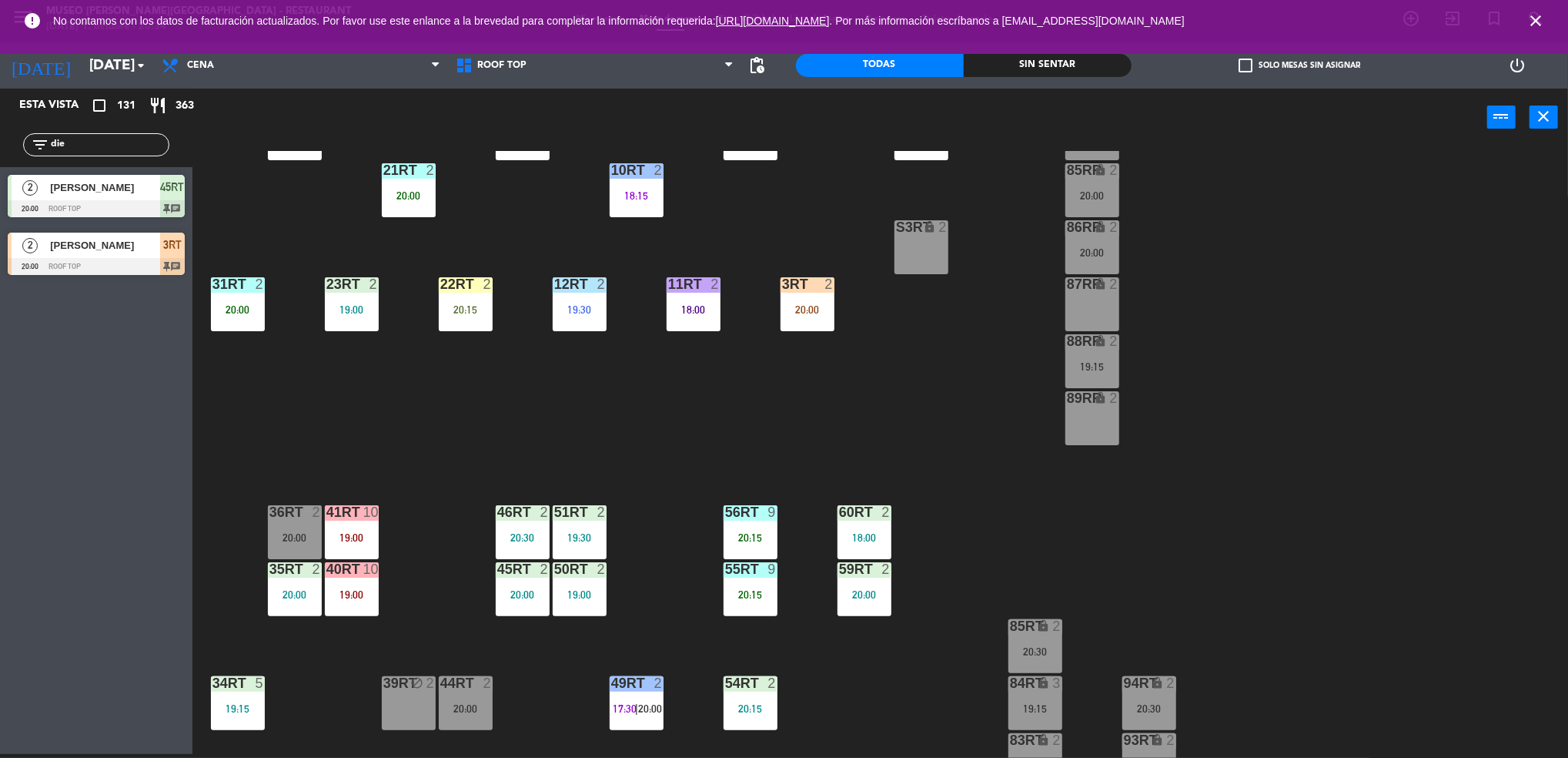
click at [805, 307] on div "20:00" at bounding box center [807, 309] width 54 height 11
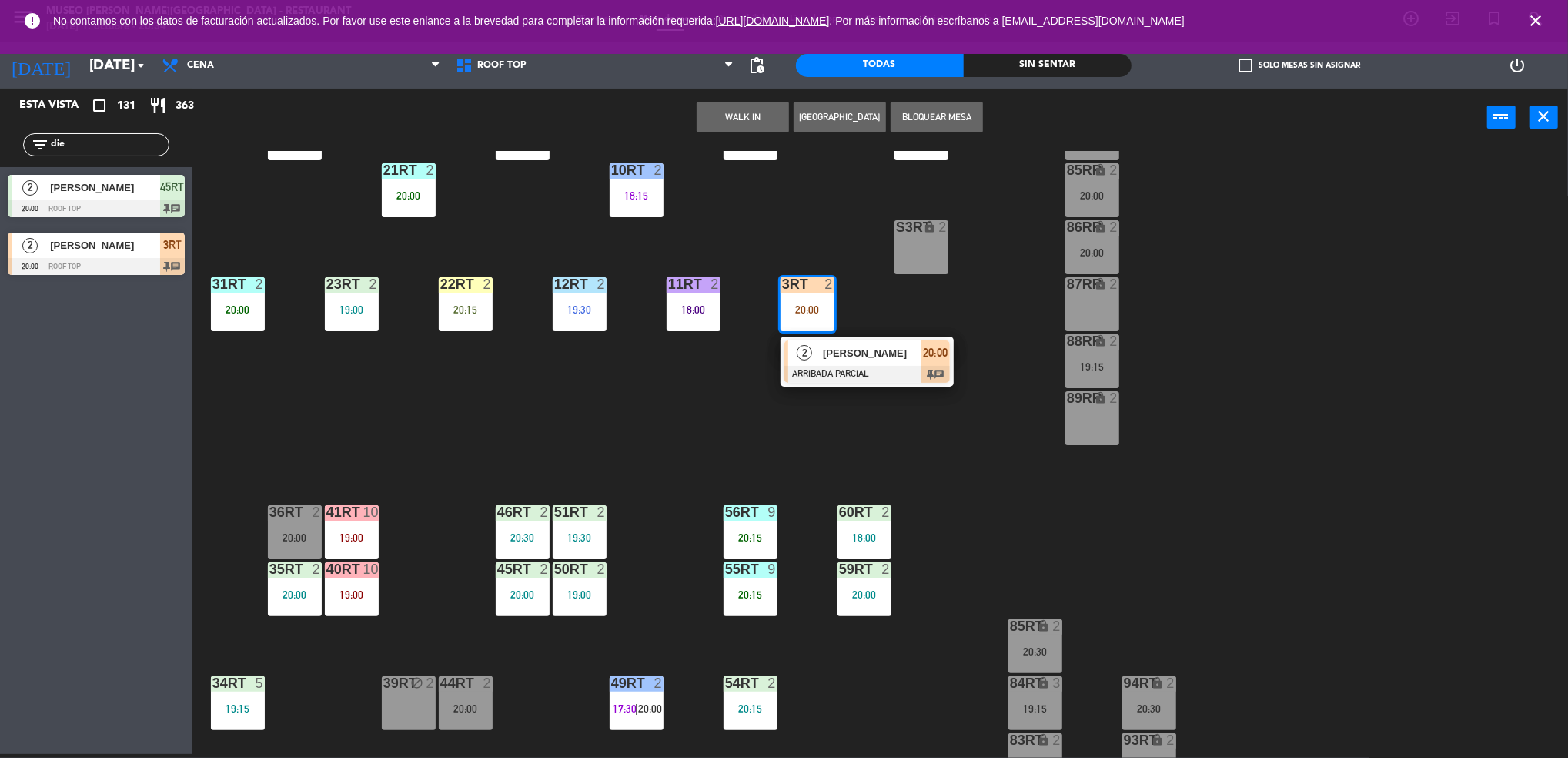
scroll to position [556, 0]
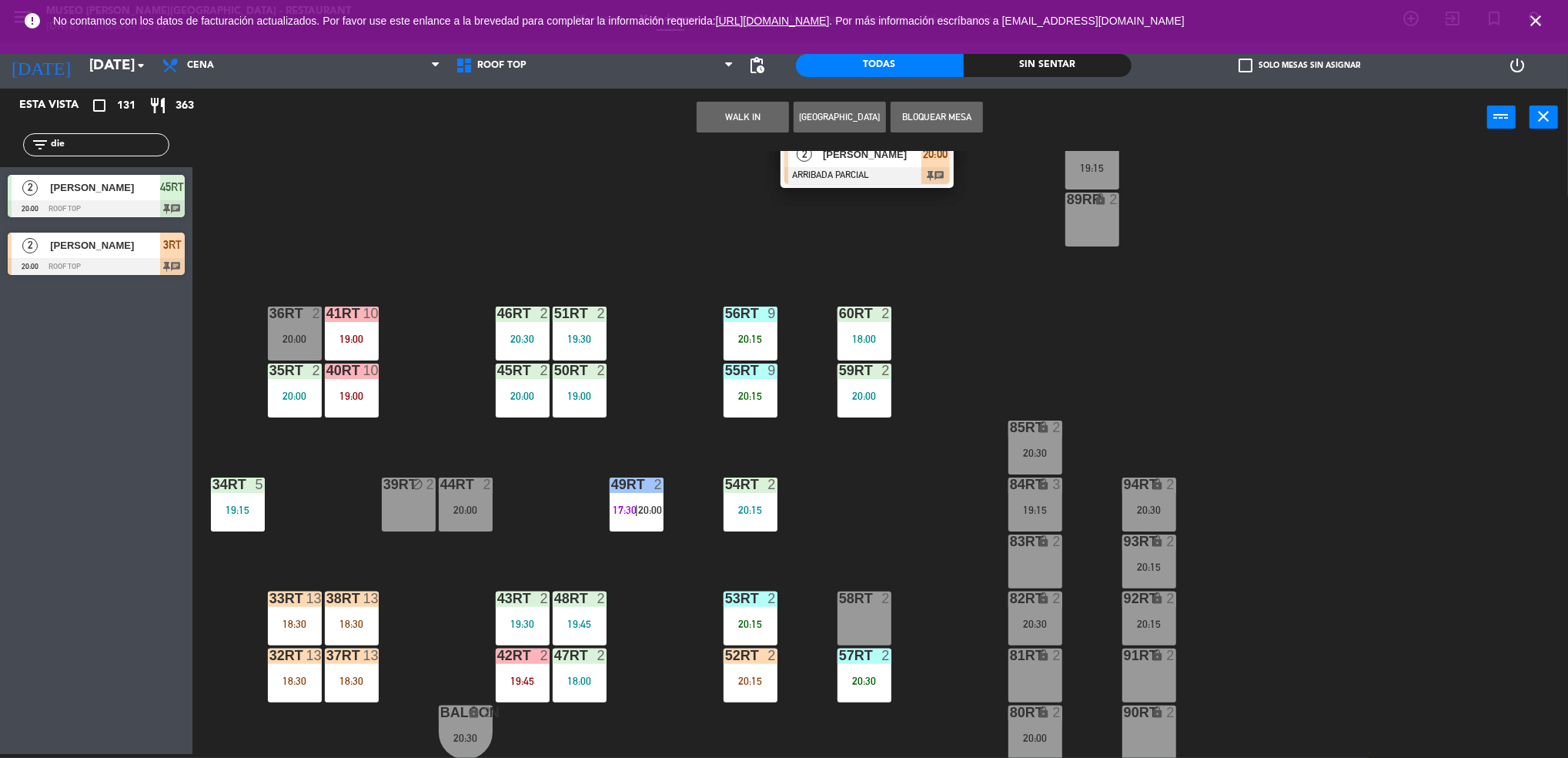
click at [859, 584] on div "18RT 5 19:45 16RT warning 3 19:15 | 20:30 28RT 2 18:00 80RR warning 2 19:30 | 2…" at bounding box center [887, 454] width 1360 height 608
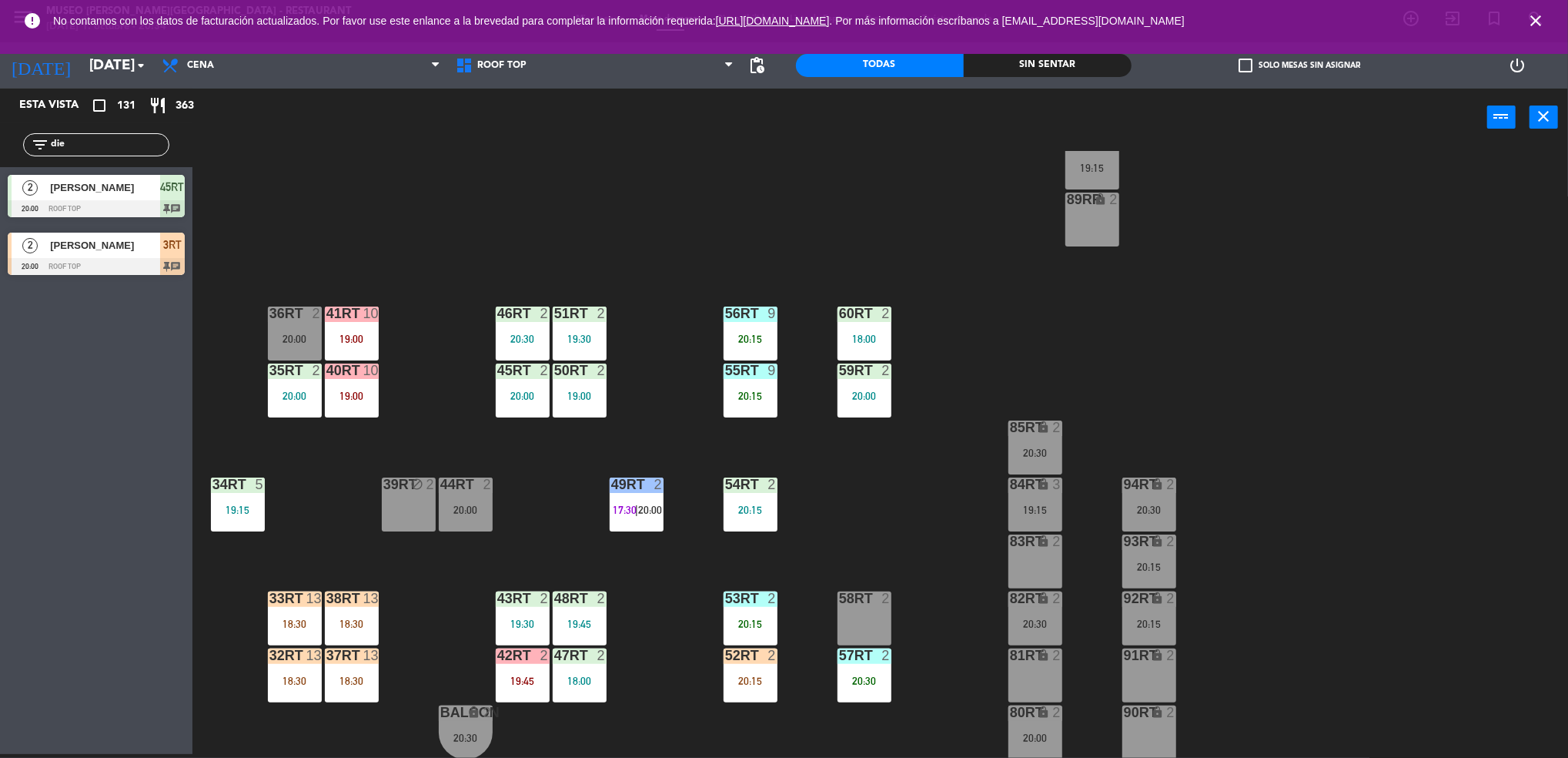
click at [861, 611] on div "58RT 2" at bounding box center [864, 618] width 54 height 54
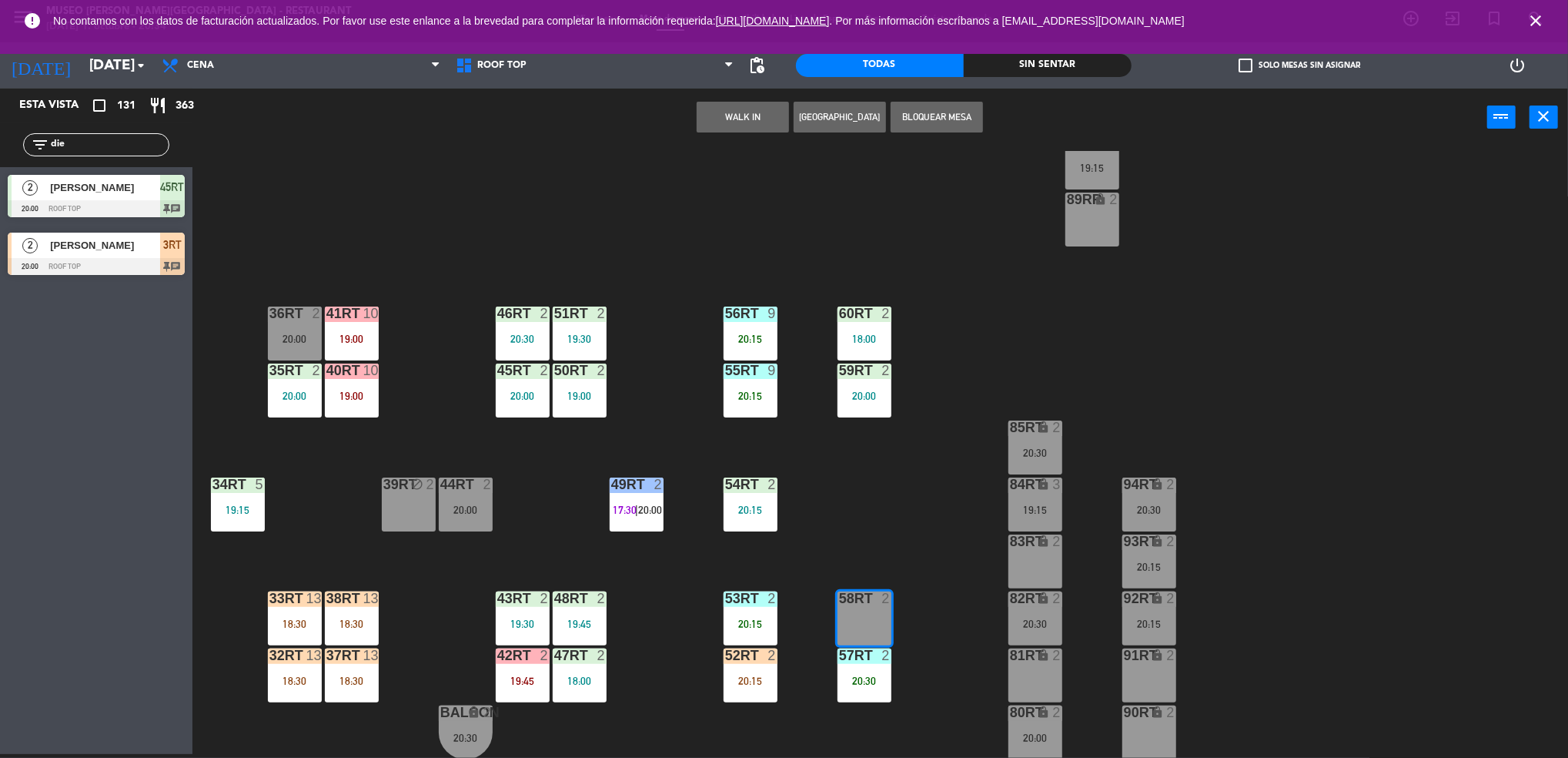
click at [757, 194] on div "18RT 5 19:45 16RT warning 3 19:15 | 20:30 28RT 2 18:00 80RR warning 2 19:30 | 2…" at bounding box center [887, 454] width 1360 height 608
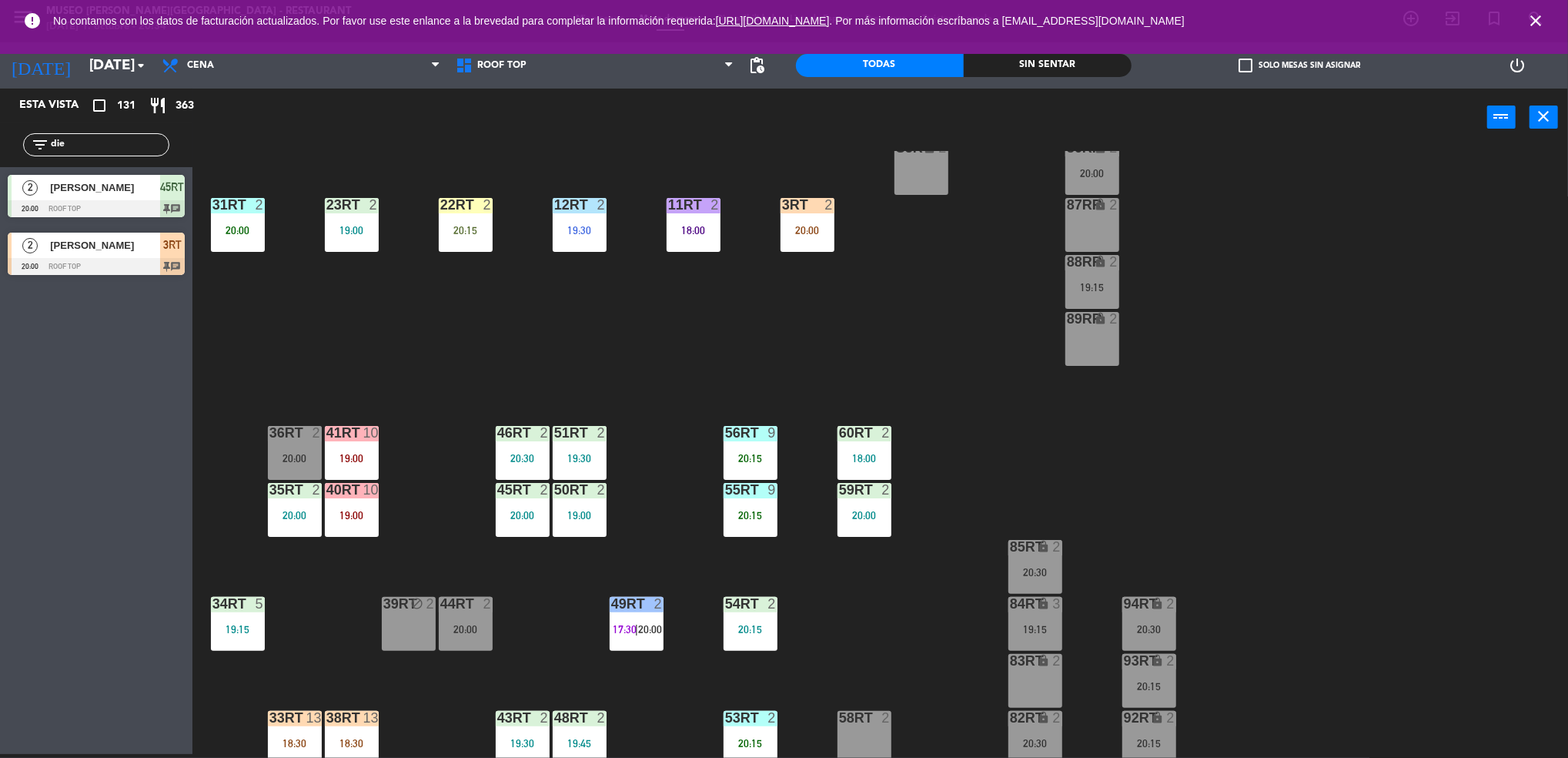
scroll to position [432, 0]
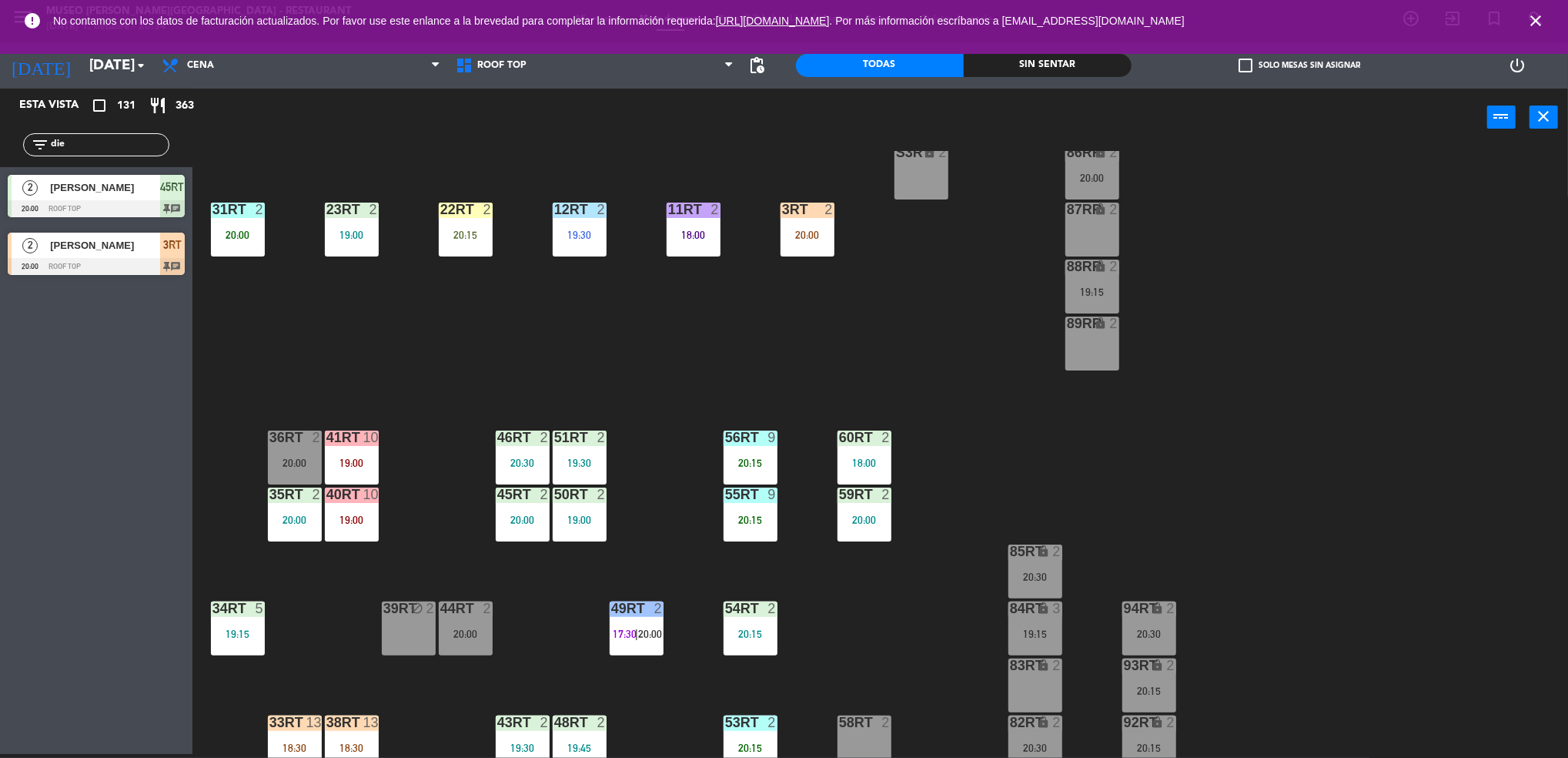
click at [813, 236] on div "20:00" at bounding box center [807, 235] width 54 height 11
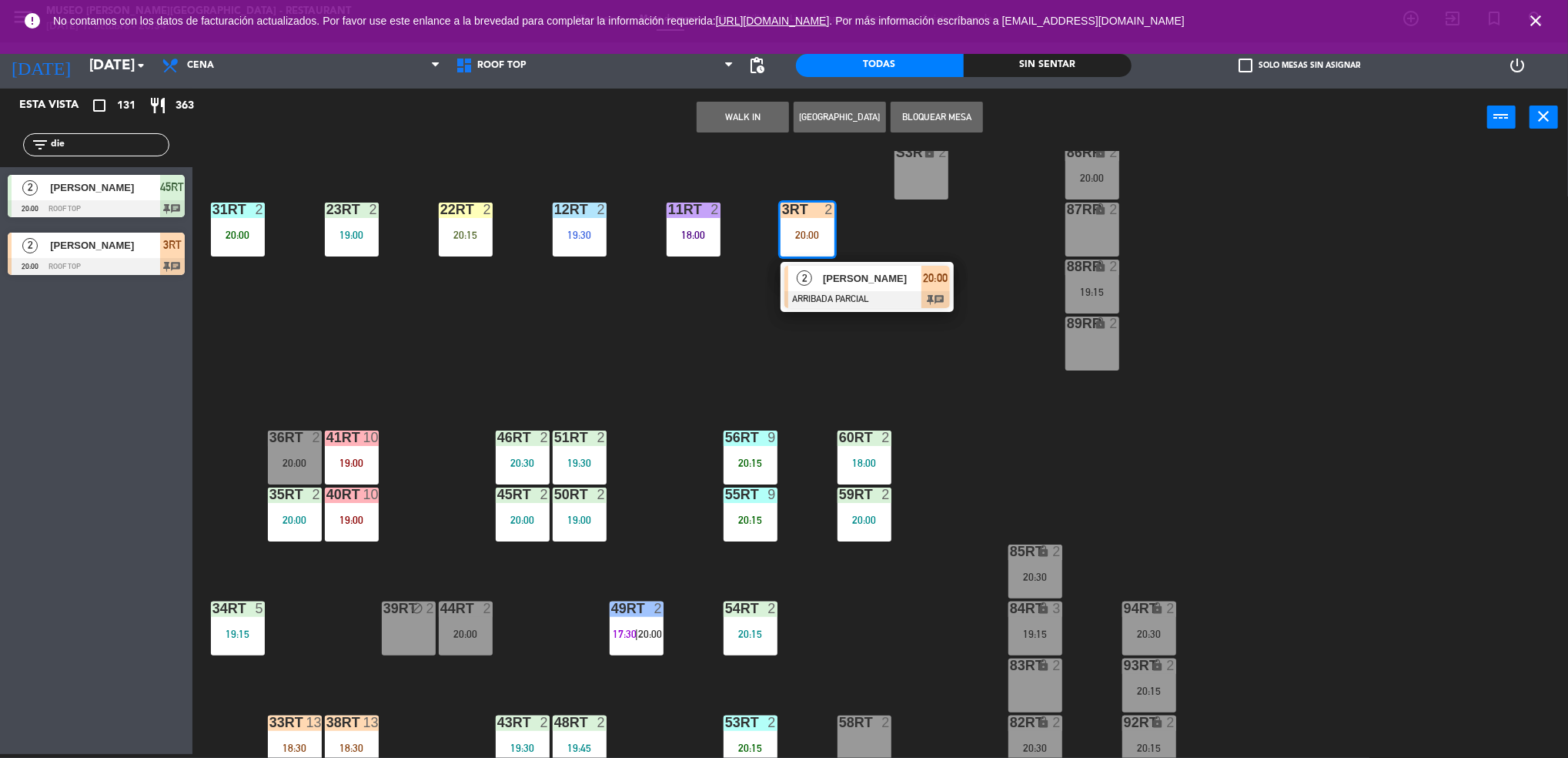
scroll to position [556, 0]
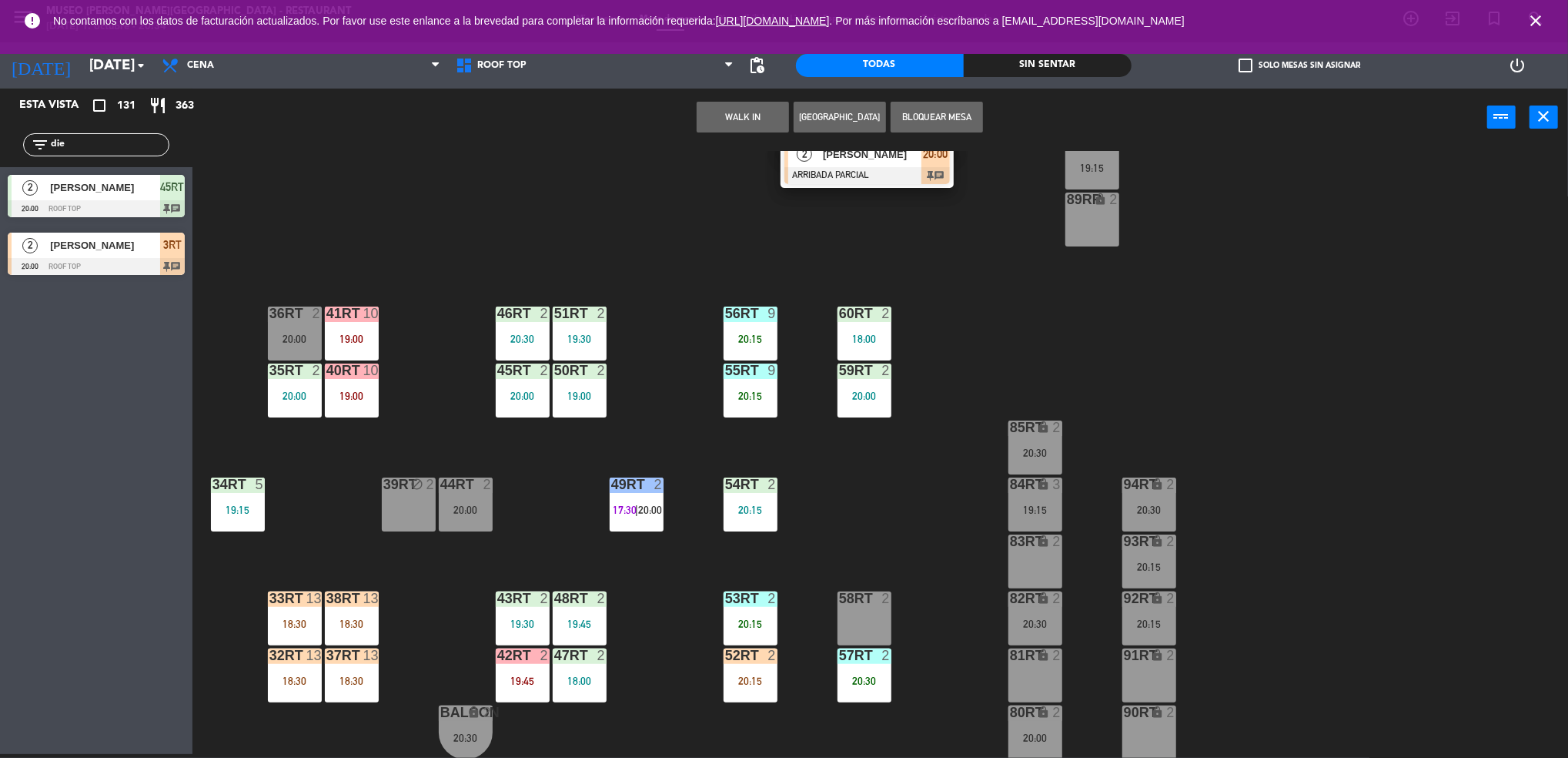
click at [868, 600] on div at bounding box center [864, 598] width 25 height 14
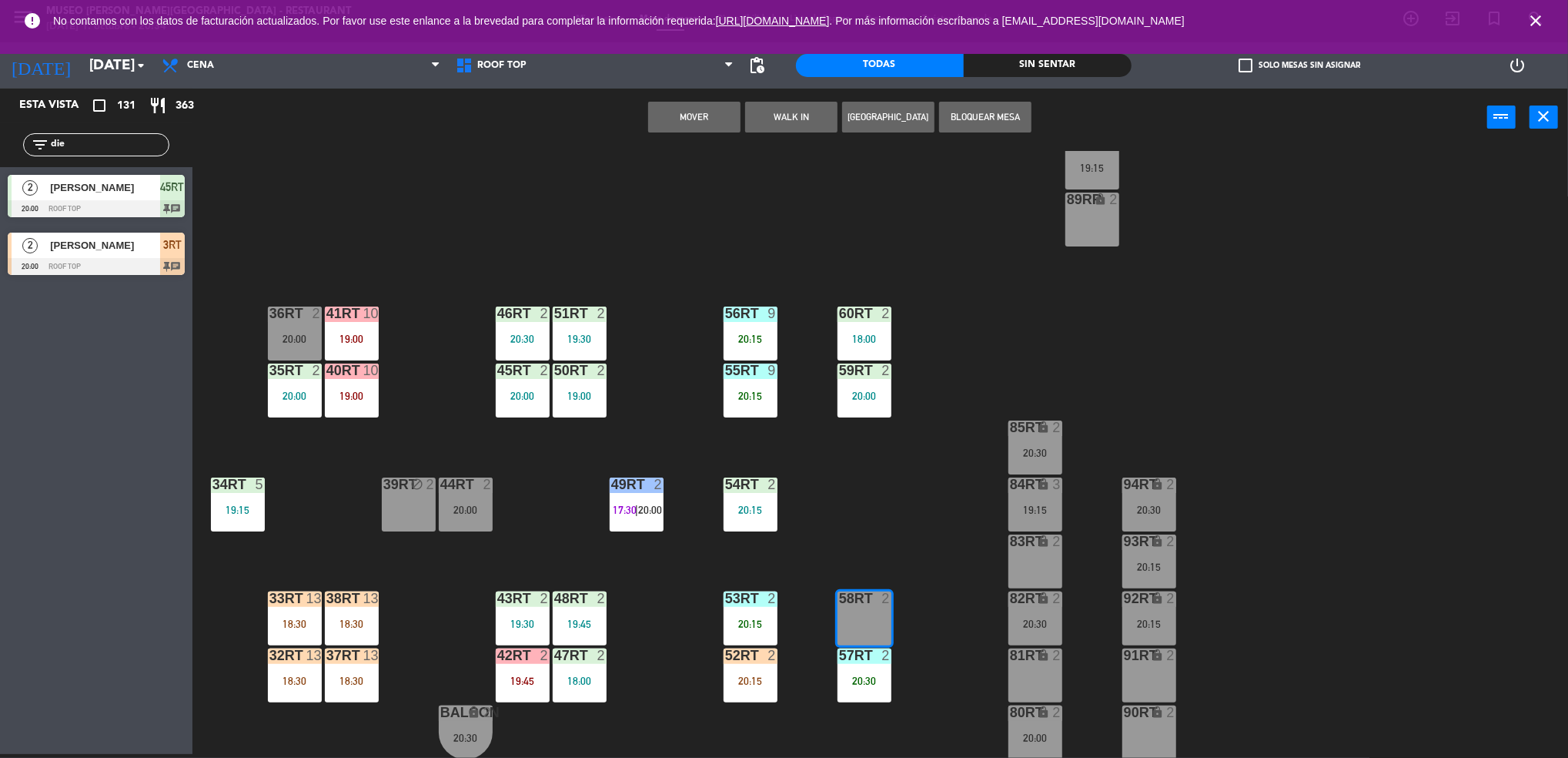
click at [677, 115] on button "Mover" at bounding box center [694, 117] width 92 height 31
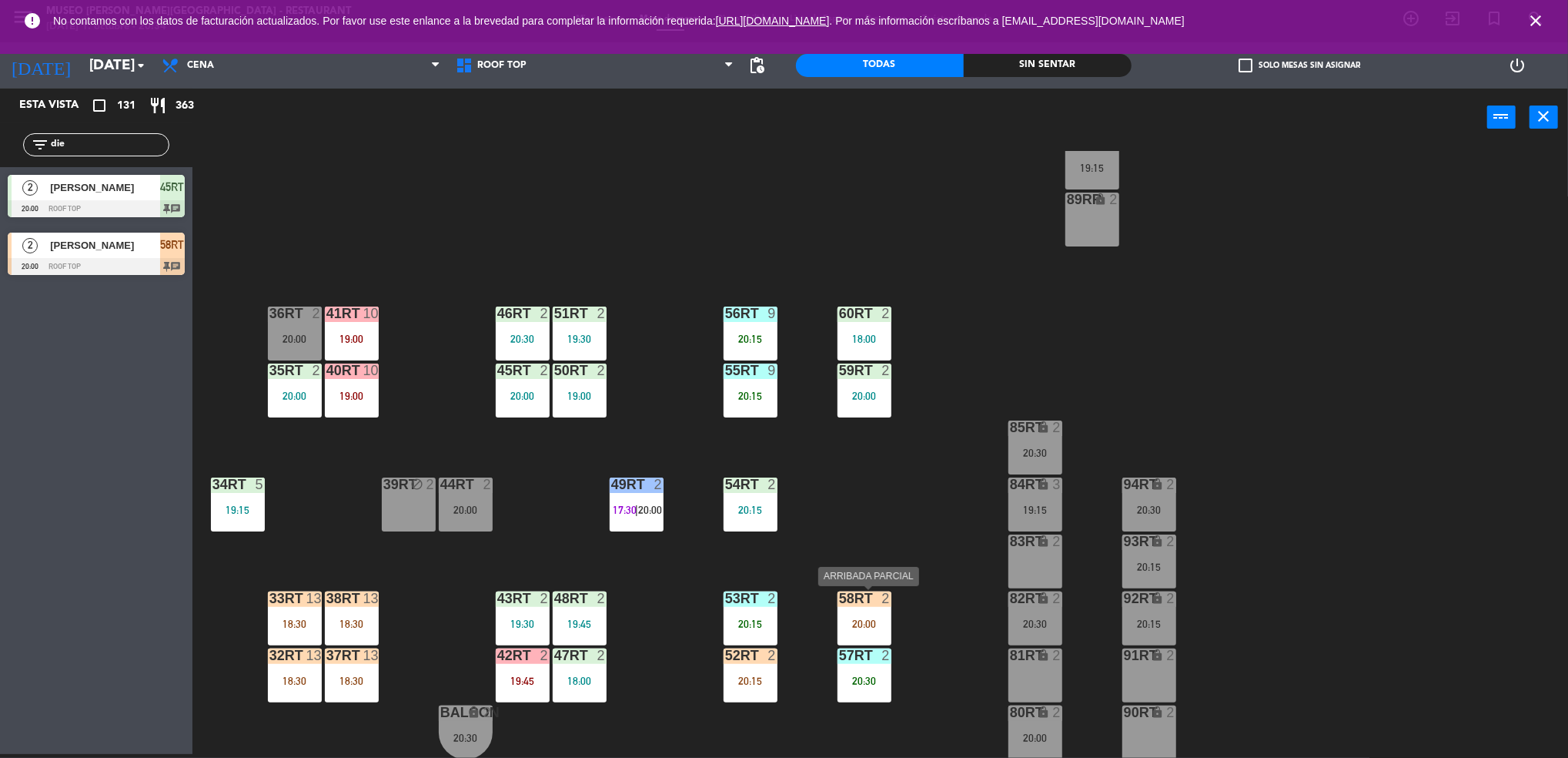
click at [872, 610] on div "58RT 2 20:00" at bounding box center [864, 618] width 54 height 54
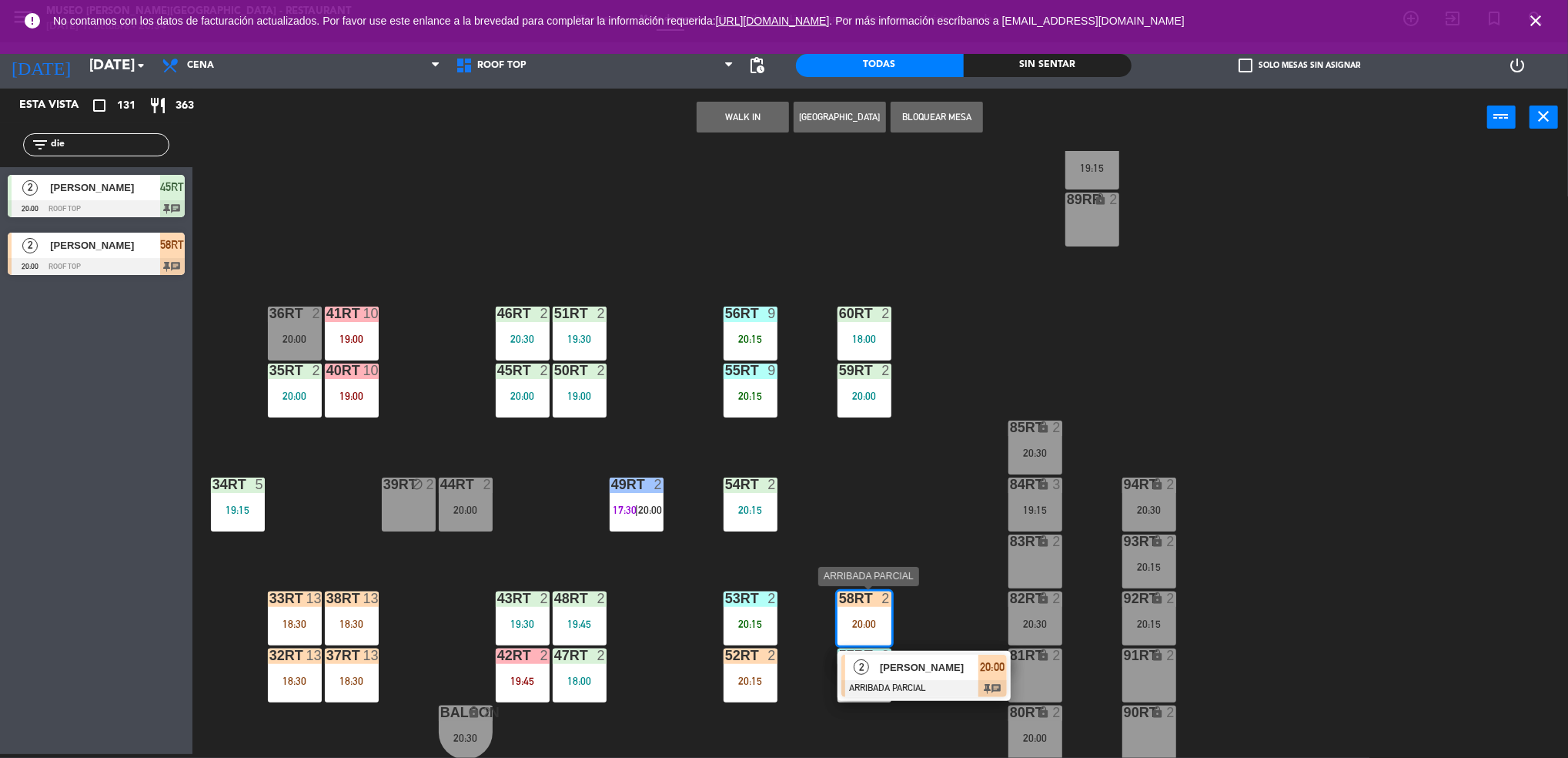
click at [895, 683] on div at bounding box center [924, 688] width 165 height 17
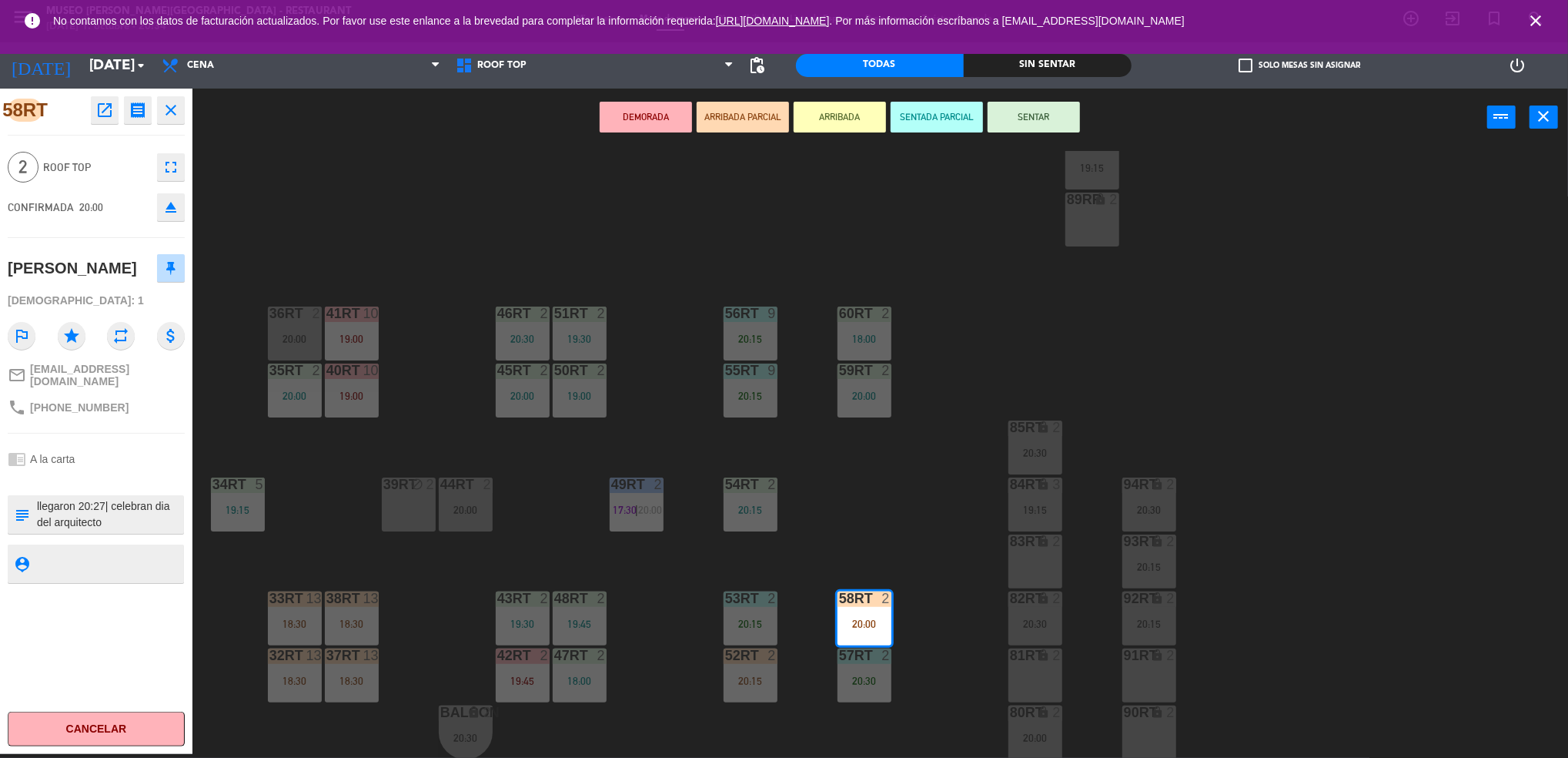
drag, startPoint x: 895, startPoint y: 683, endPoint x: 330, endPoint y: 573, distance: 575.6
click at [330, 573] on div "18RT 5 19:45 16RT warning 3 19:15 | 20:30 28RT 2 18:00 80RR warning 2 19:30 | 2…" at bounding box center [887, 454] width 1360 height 608
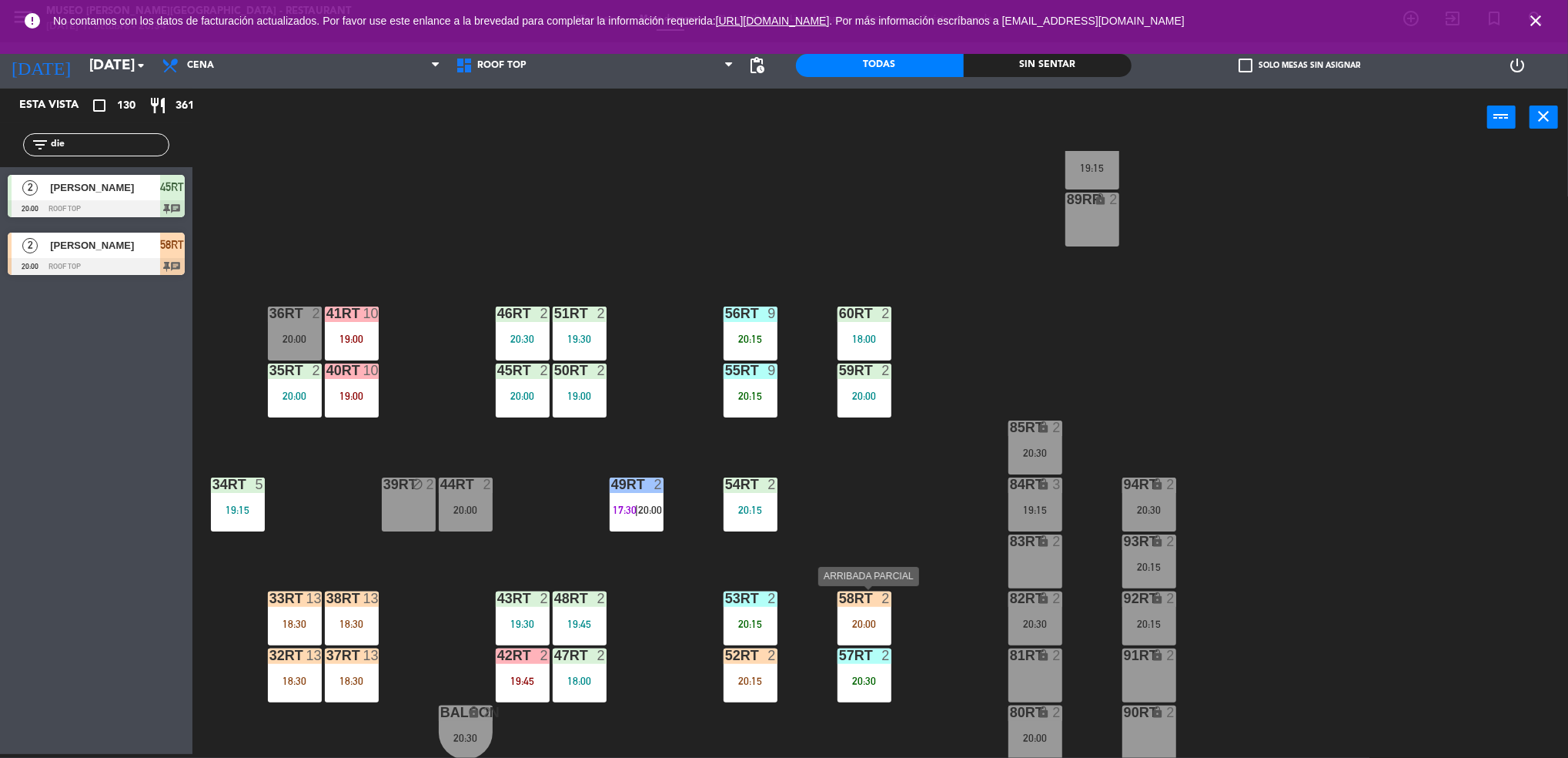
click at [878, 606] on div "58RT 2 20:00" at bounding box center [864, 618] width 54 height 54
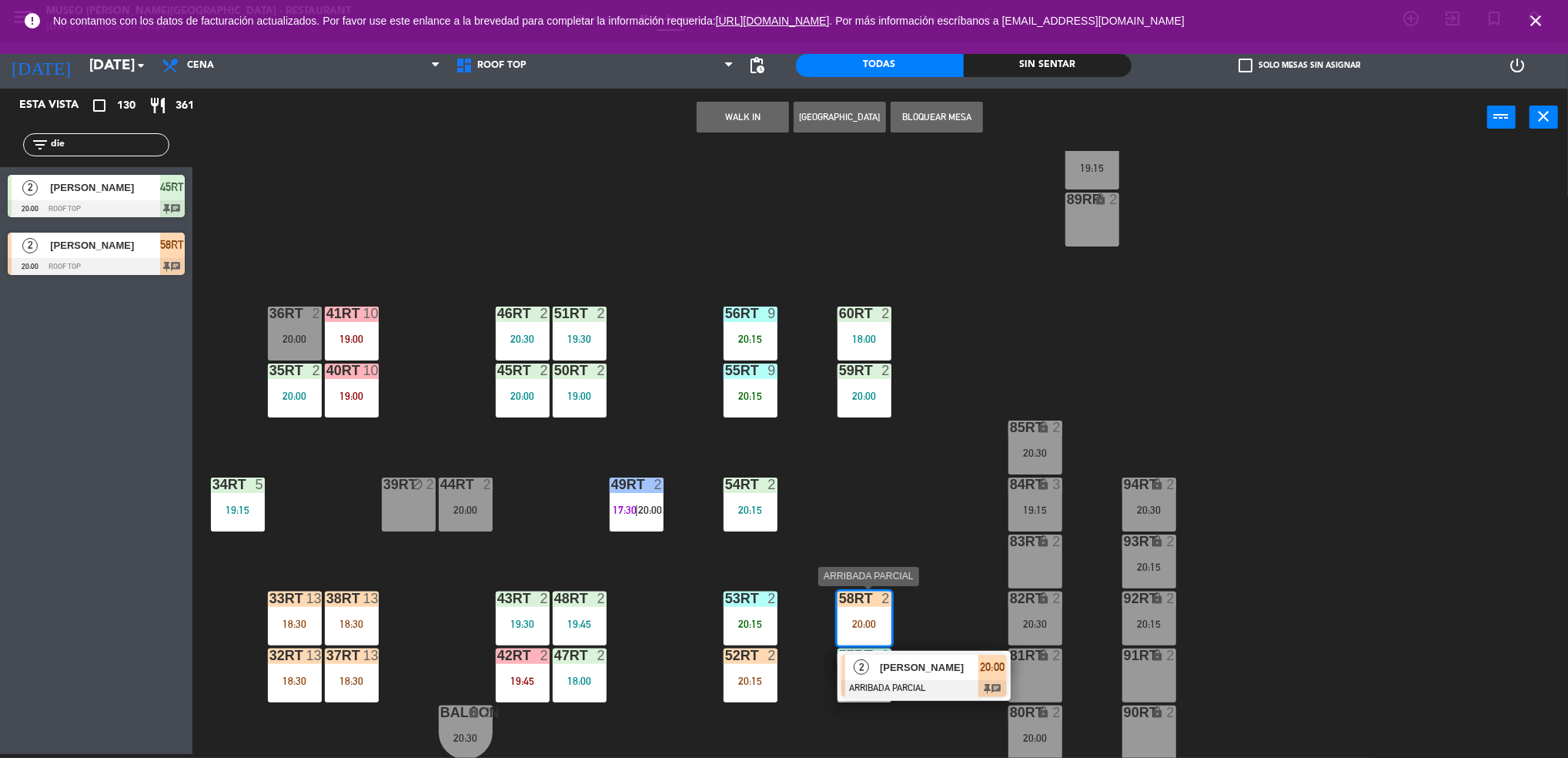
click at [891, 680] on div at bounding box center [924, 688] width 165 height 17
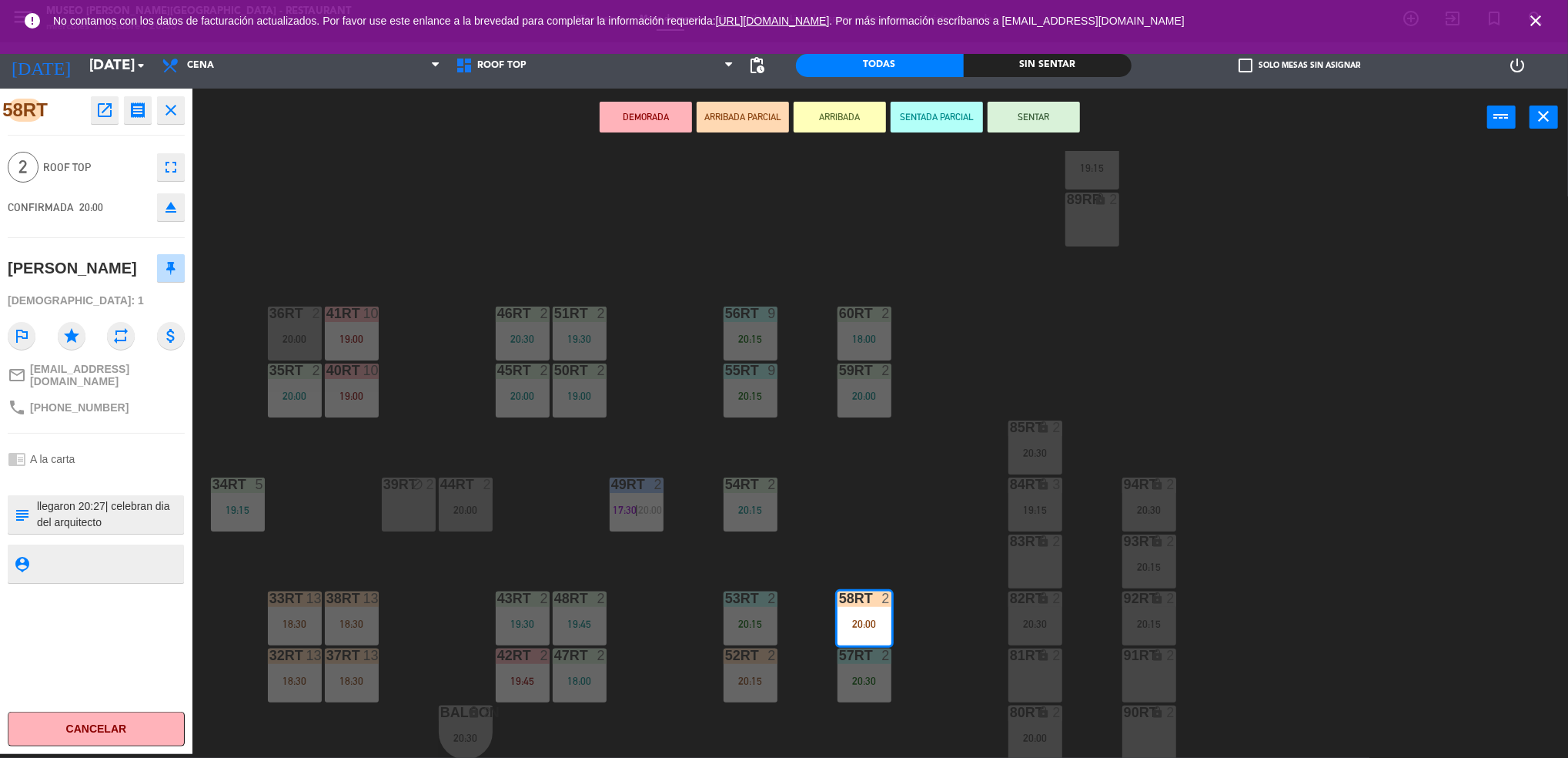
click at [38, 522] on textarea at bounding box center [108, 514] width 147 height 33
click at [80, 573] on textarea at bounding box center [108, 563] width 147 height 19
click at [170, 531] on textarea at bounding box center [108, 514] width 147 height 33
type textarea "m36rt | llegaron 20:27| celebran dia del arquitecto | muchas felicidades desea …"
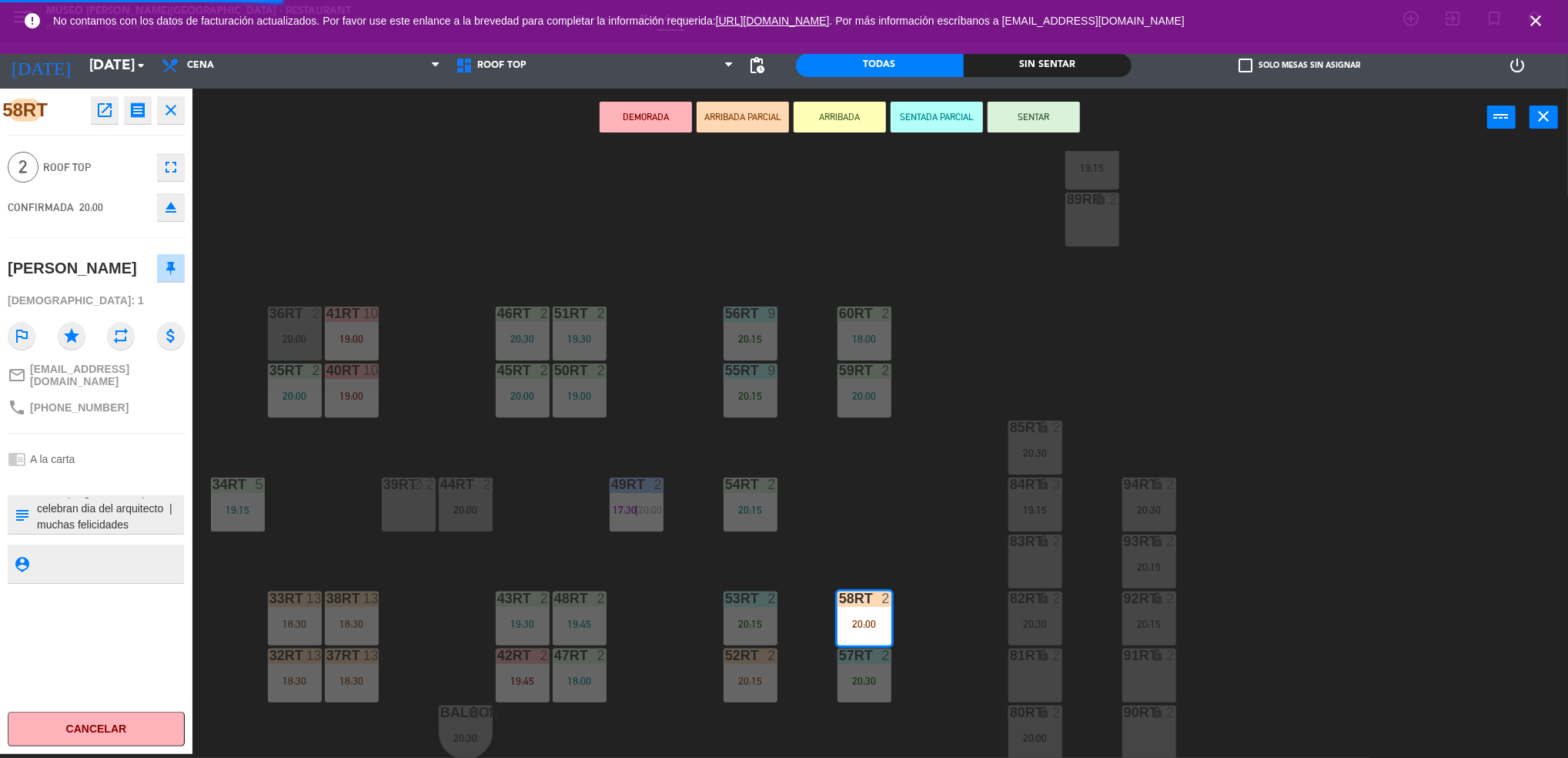
click at [145, 568] on div at bounding box center [108, 563] width 147 height 39
click at [142, 573] on textarea at bounding box center [108, 563] width 147 height 19
click at [285, 335] on div "20:00" at bounding box center [295, 339] width 54 height 11
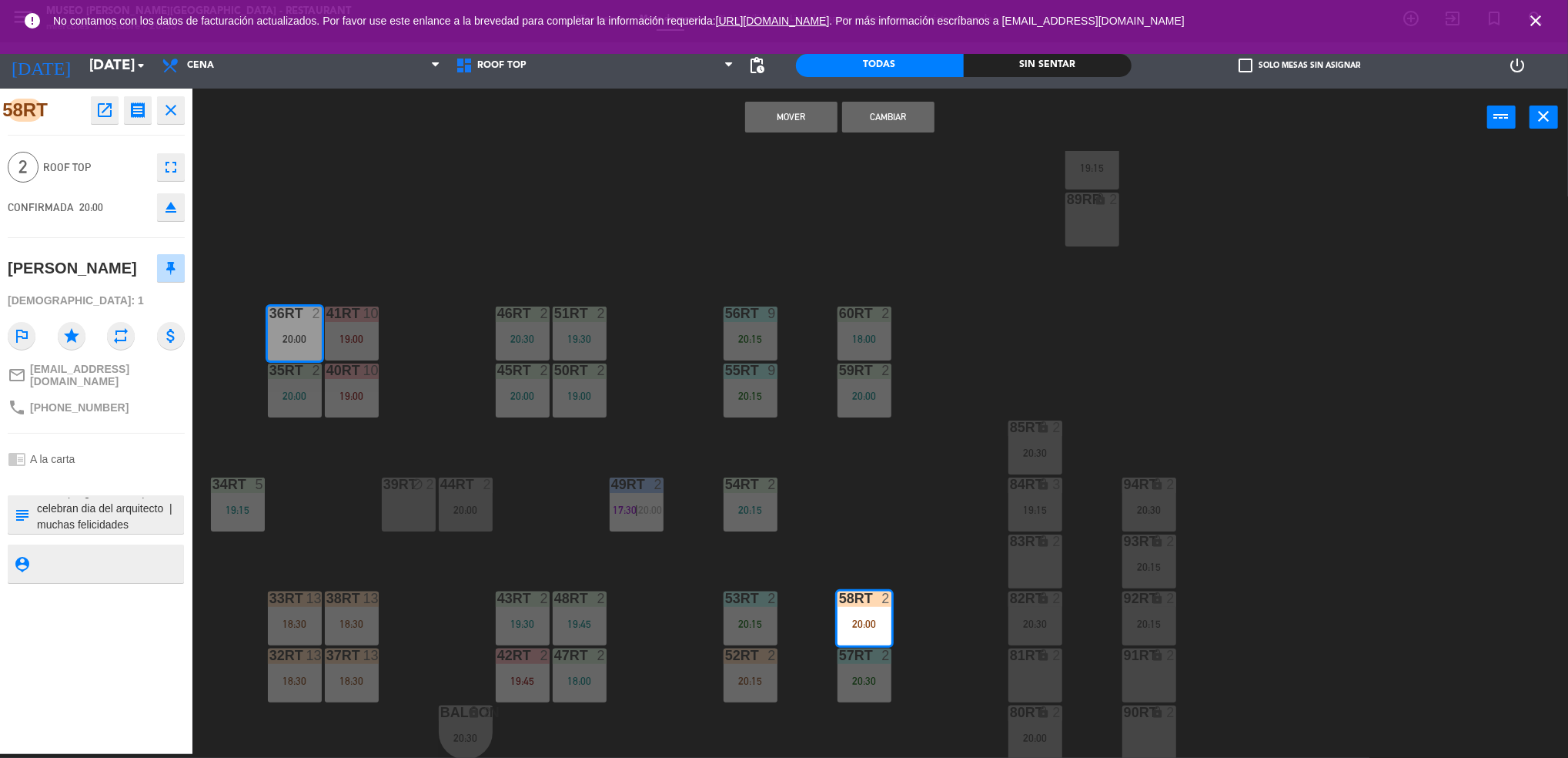
click at [789, 118] on button "Mover" at bounding box center [791, 117] width 92 height 31
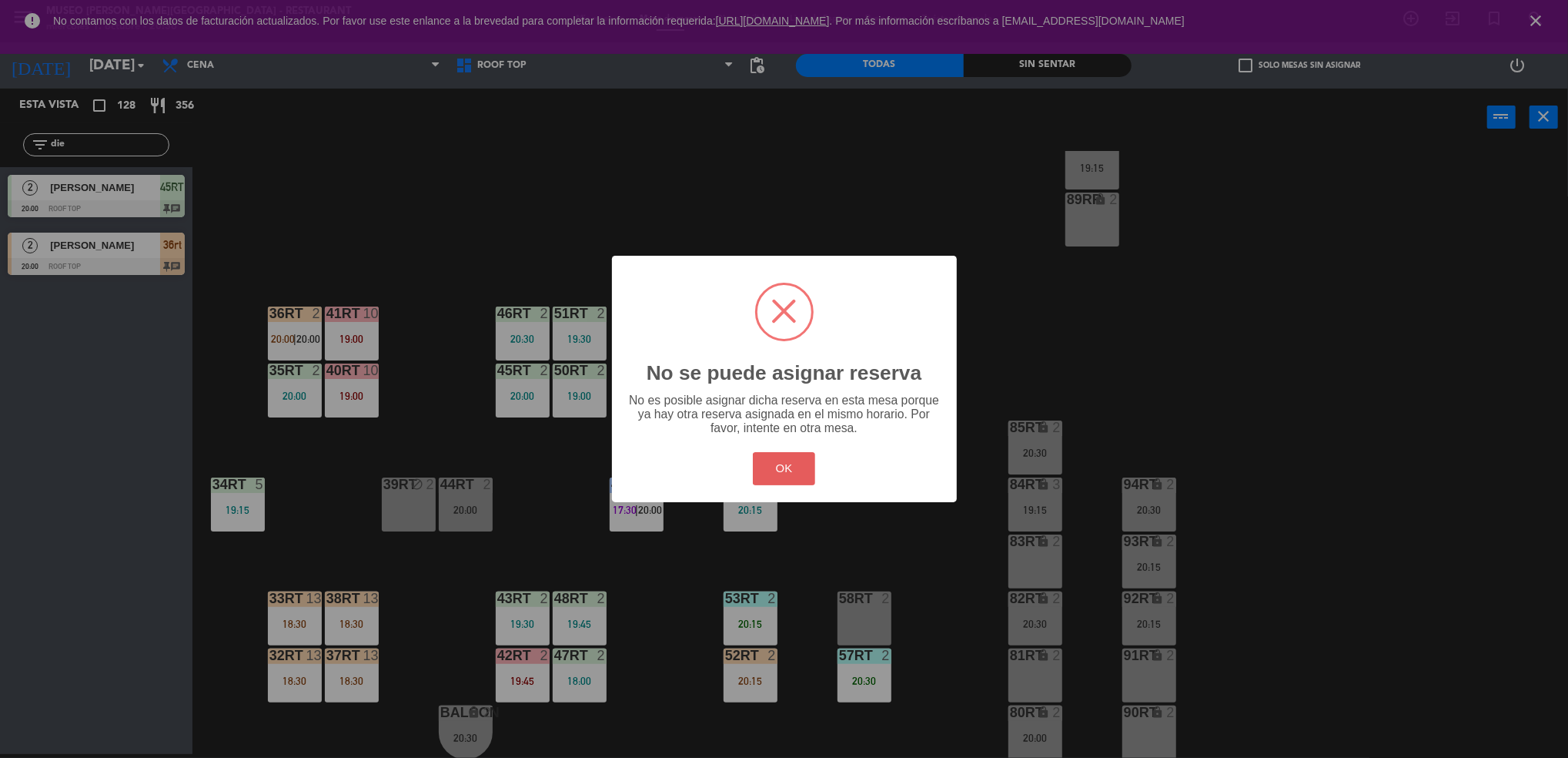
click at [790, 470] on button "OK" at bounding box center [784, 468] width 62 height 33
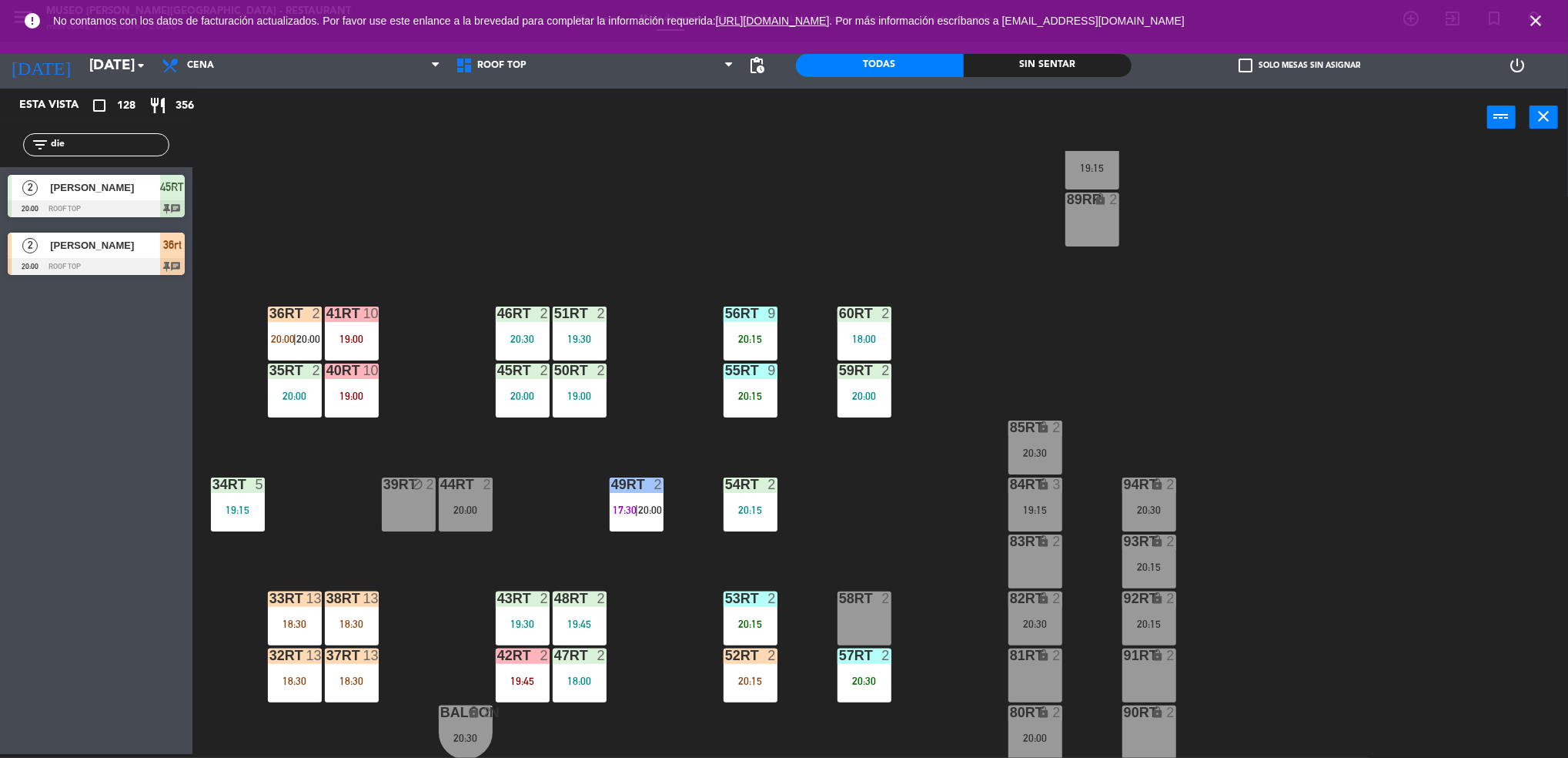
click at [107, 145] on input "die" at bounding box center [109, 145] width 119 height 17
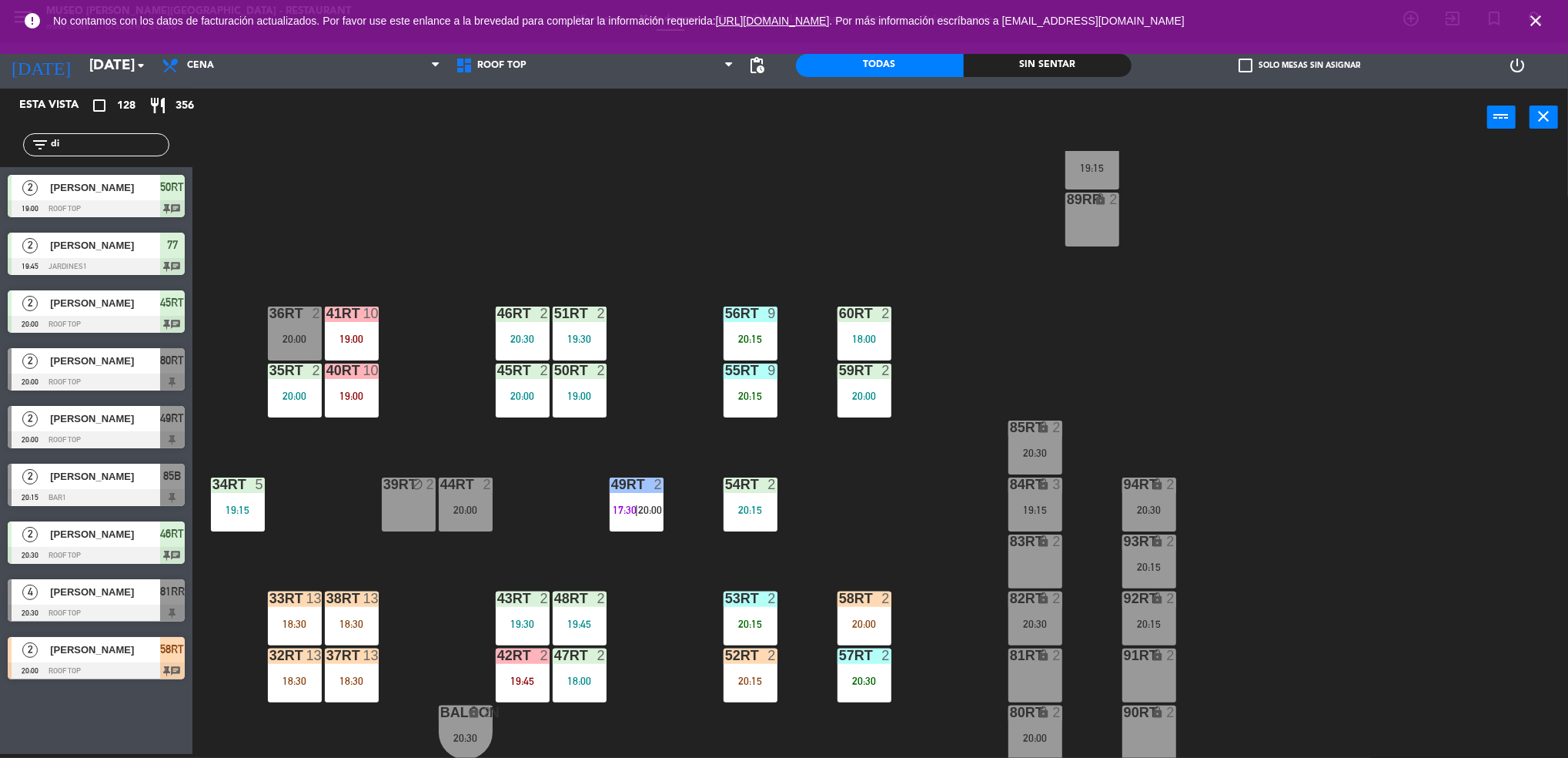
type input "d"
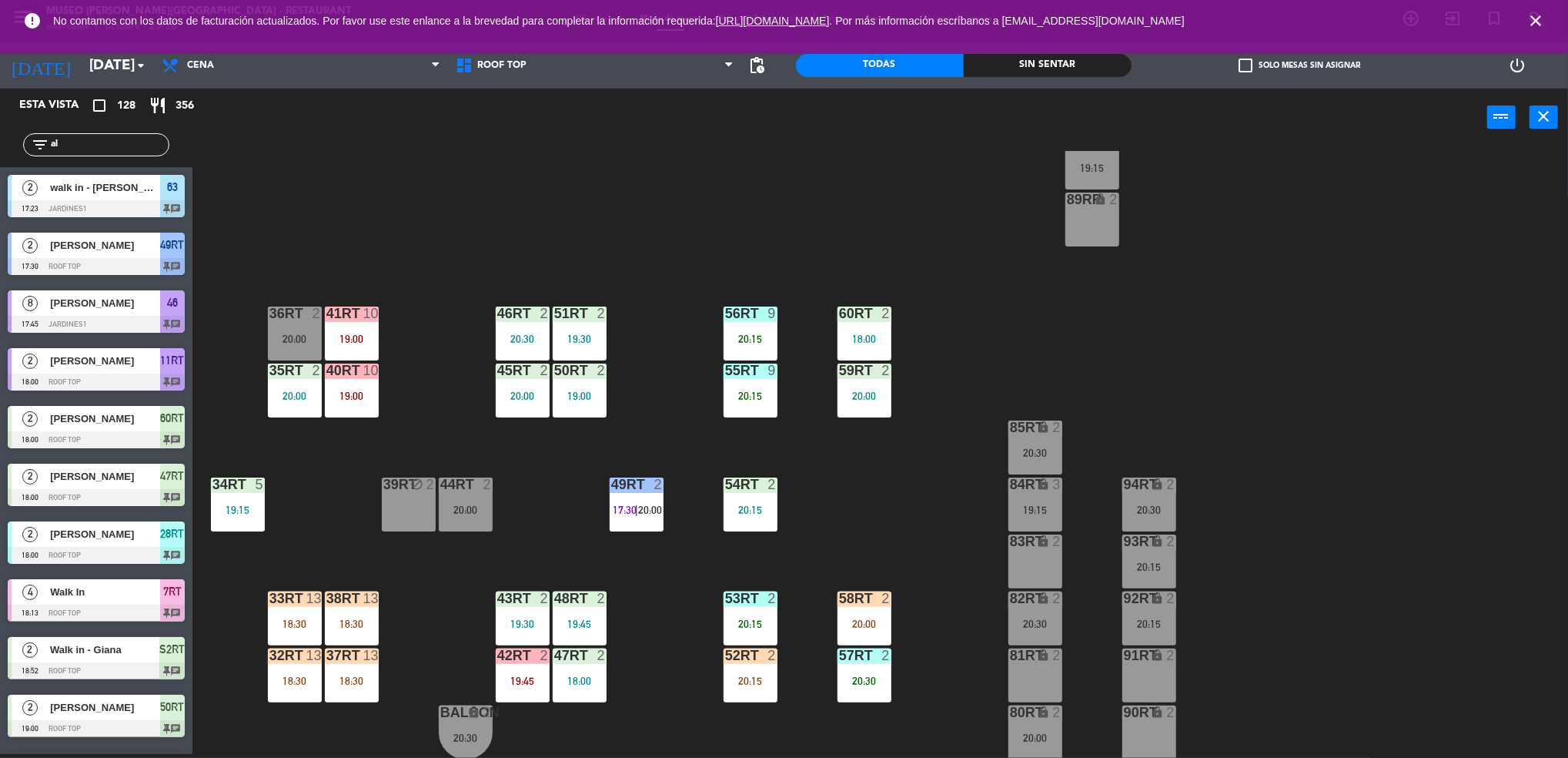
type input "a"
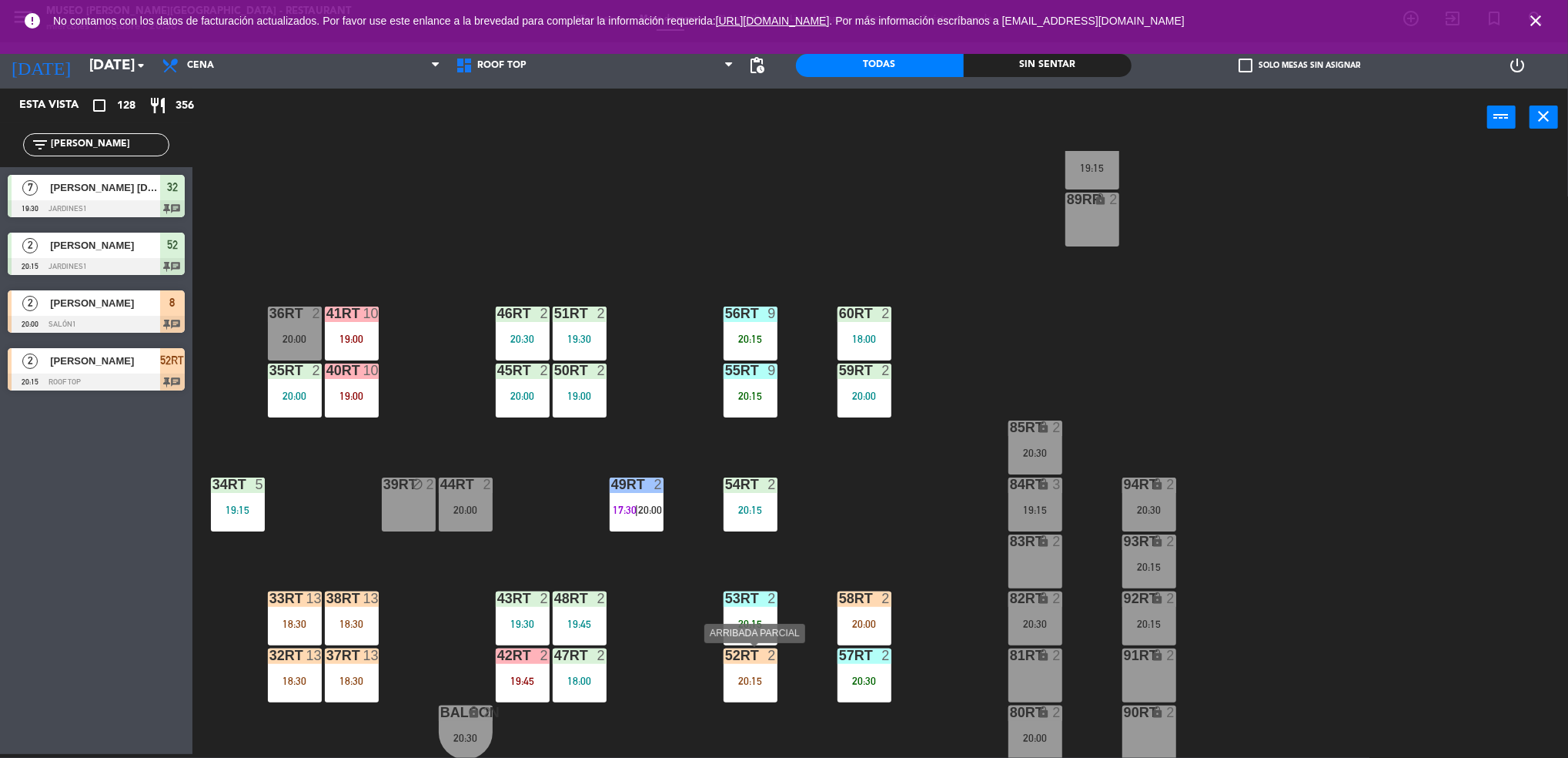
type input "[PERSON_NAME]"
click at [753, 663] on div "52RT 2" at bounding box center [750, 656] width 54 height 15
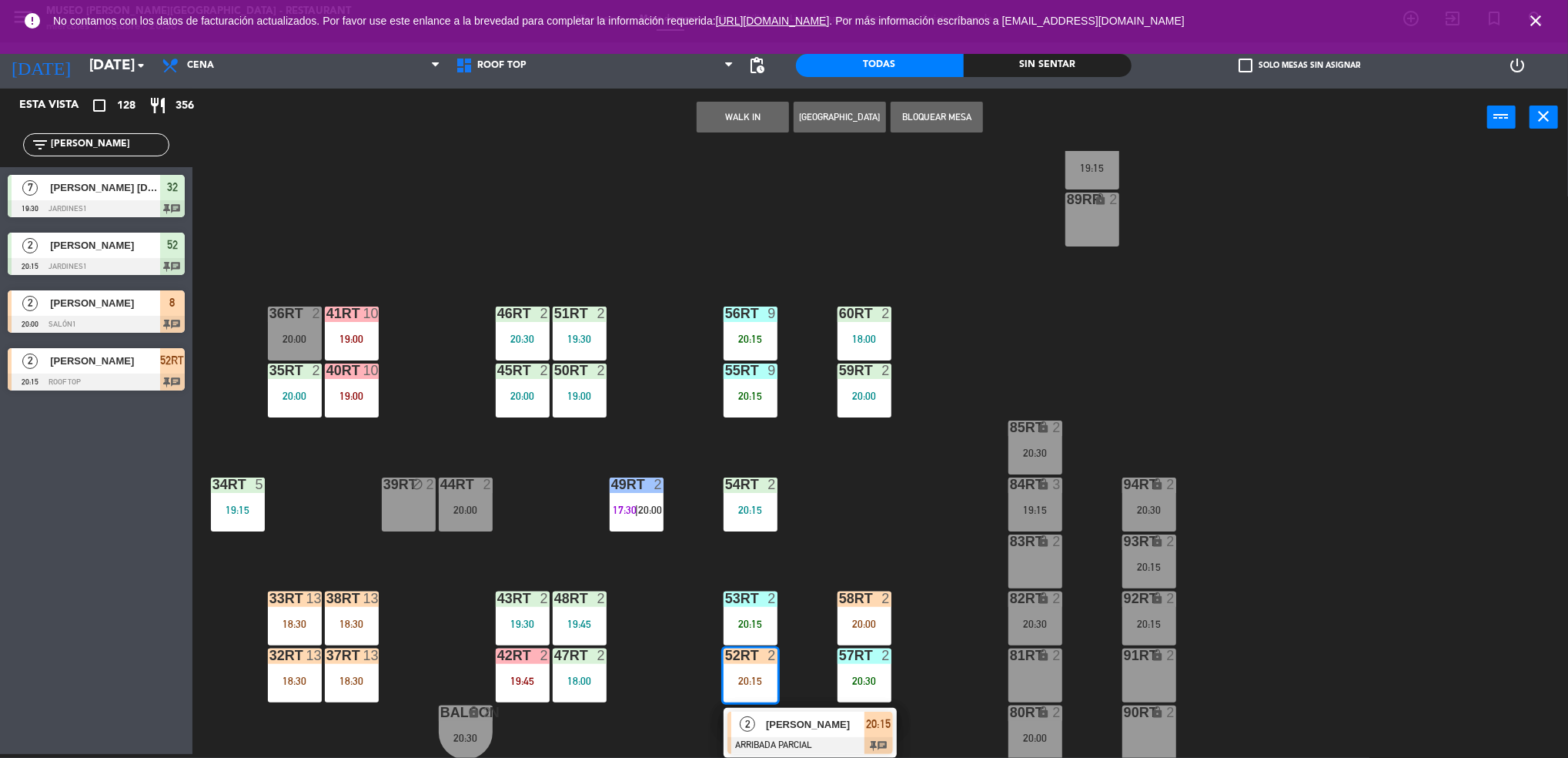
click at [770, 747] on div at bounding box center [810, 745] width 165 height 17
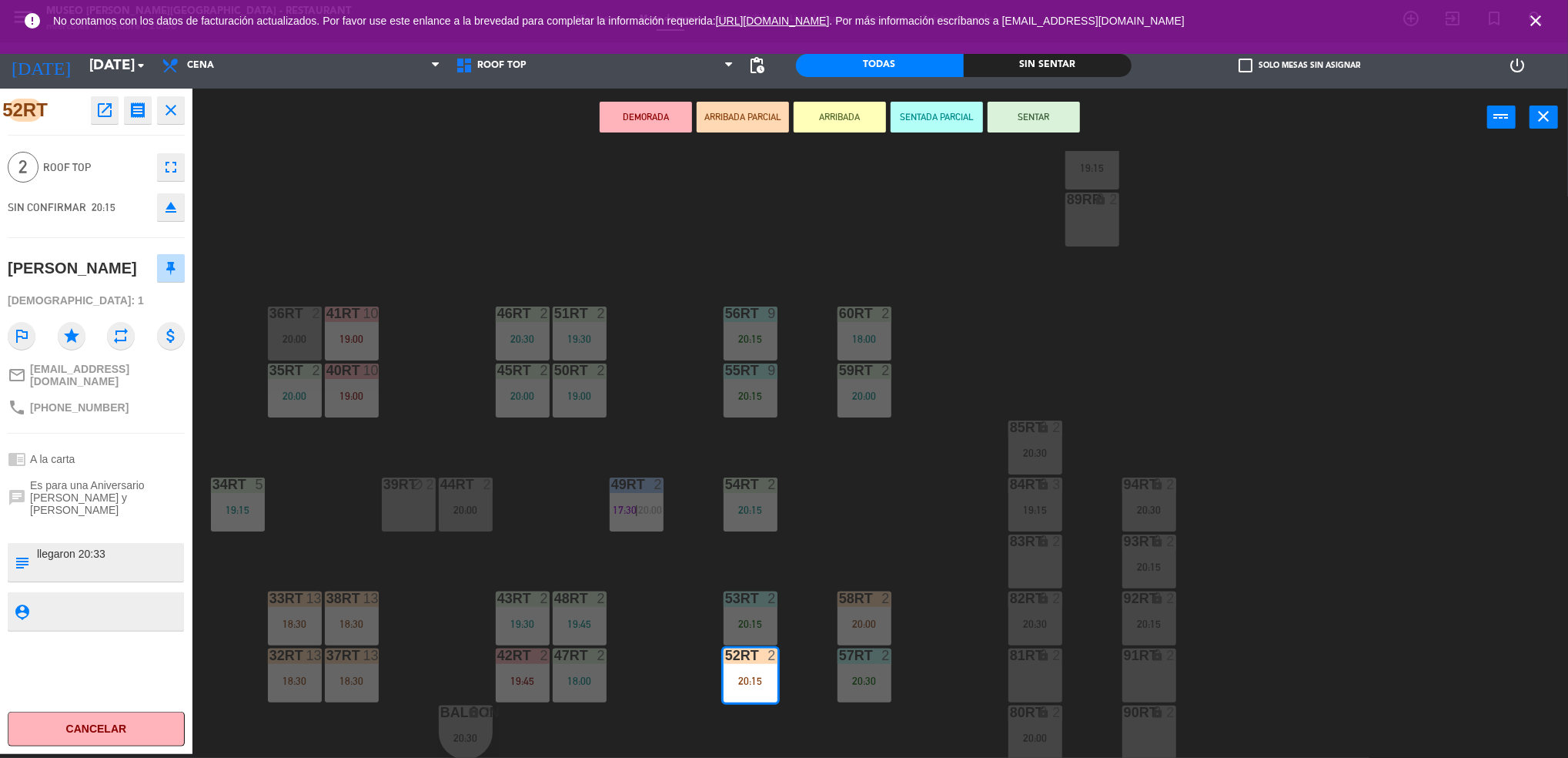
click at [35, 561] on textarea at bounding box center [108, 562] width 147 height 33
click at [54, 561] on textarea at bounding box center [108, 562] width 147 height 33
click at [58, 558] on textarea at bounding box center [108, 562] width 147 height 33
click at [67, 555] on textarea at bounding box center [108, 562] width 147 height 33
type textarea "m52rt anivversario| llegaron 20:33"
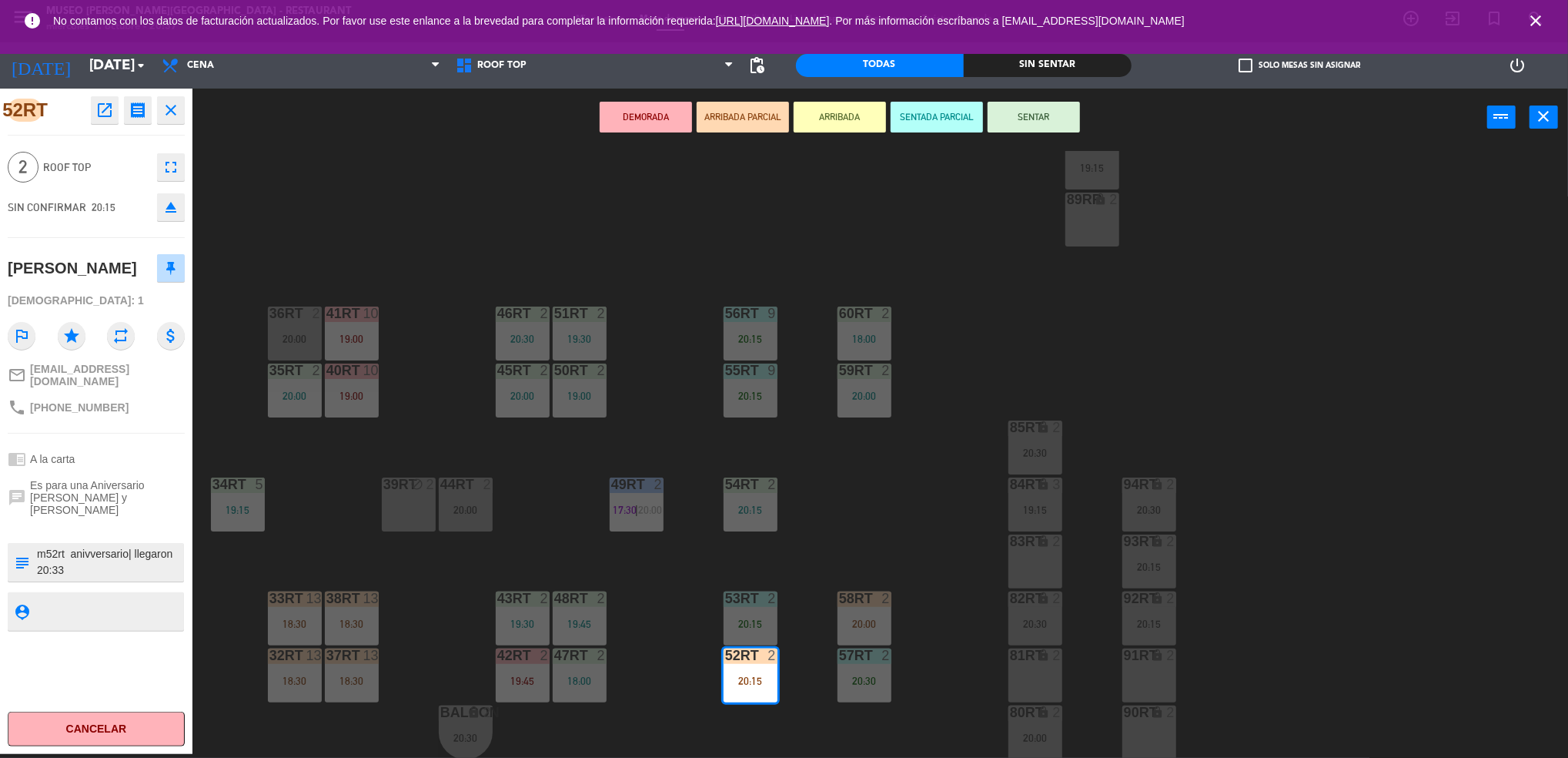
click at [87, 614] on textarea at bounding box center [108, 610] width 147 height 19
click at [1034, 115] on button "SENTAR" at bounding box center [1033, 117] width 92 height 31
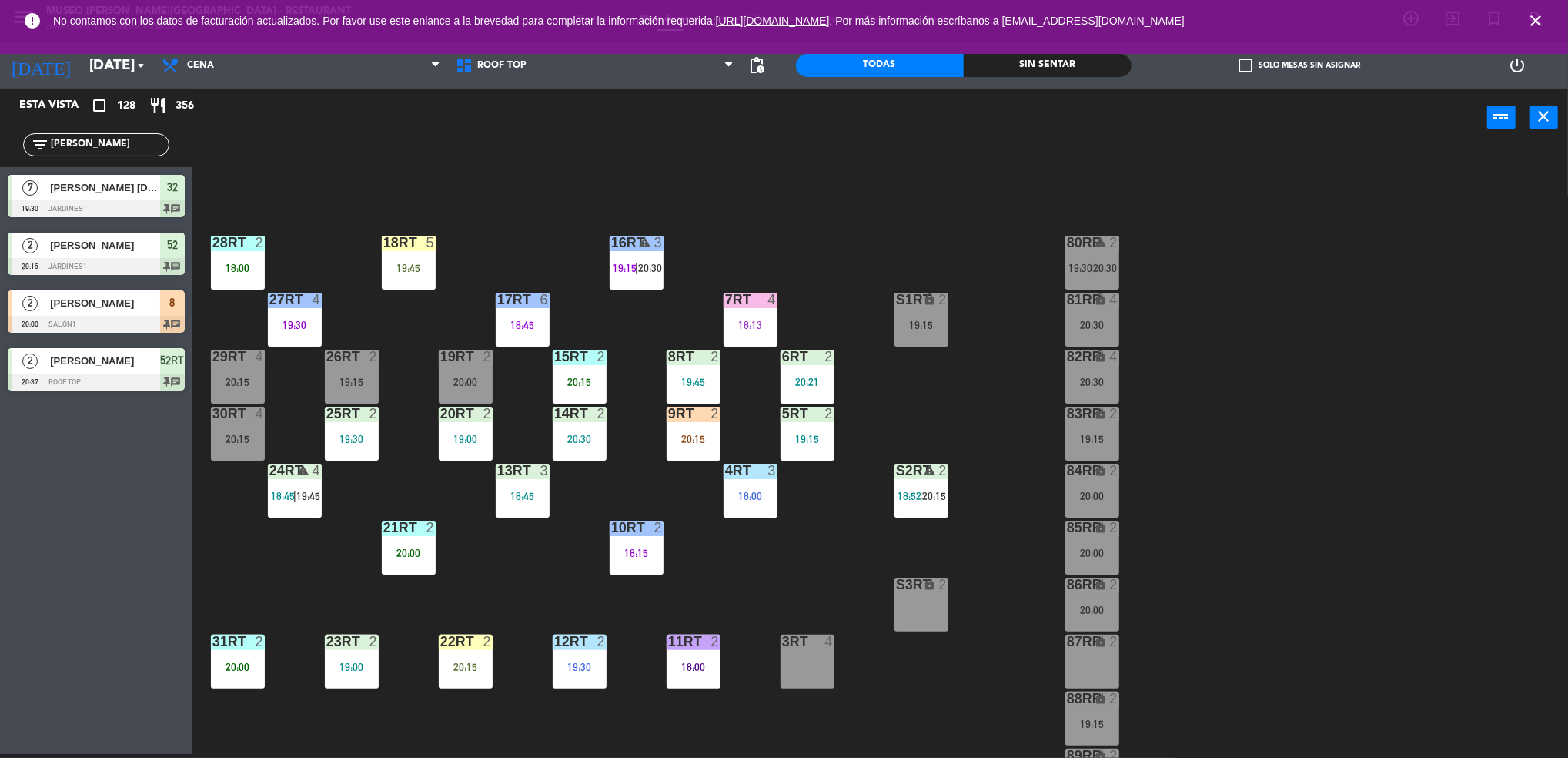
scroll to position [4, 0]
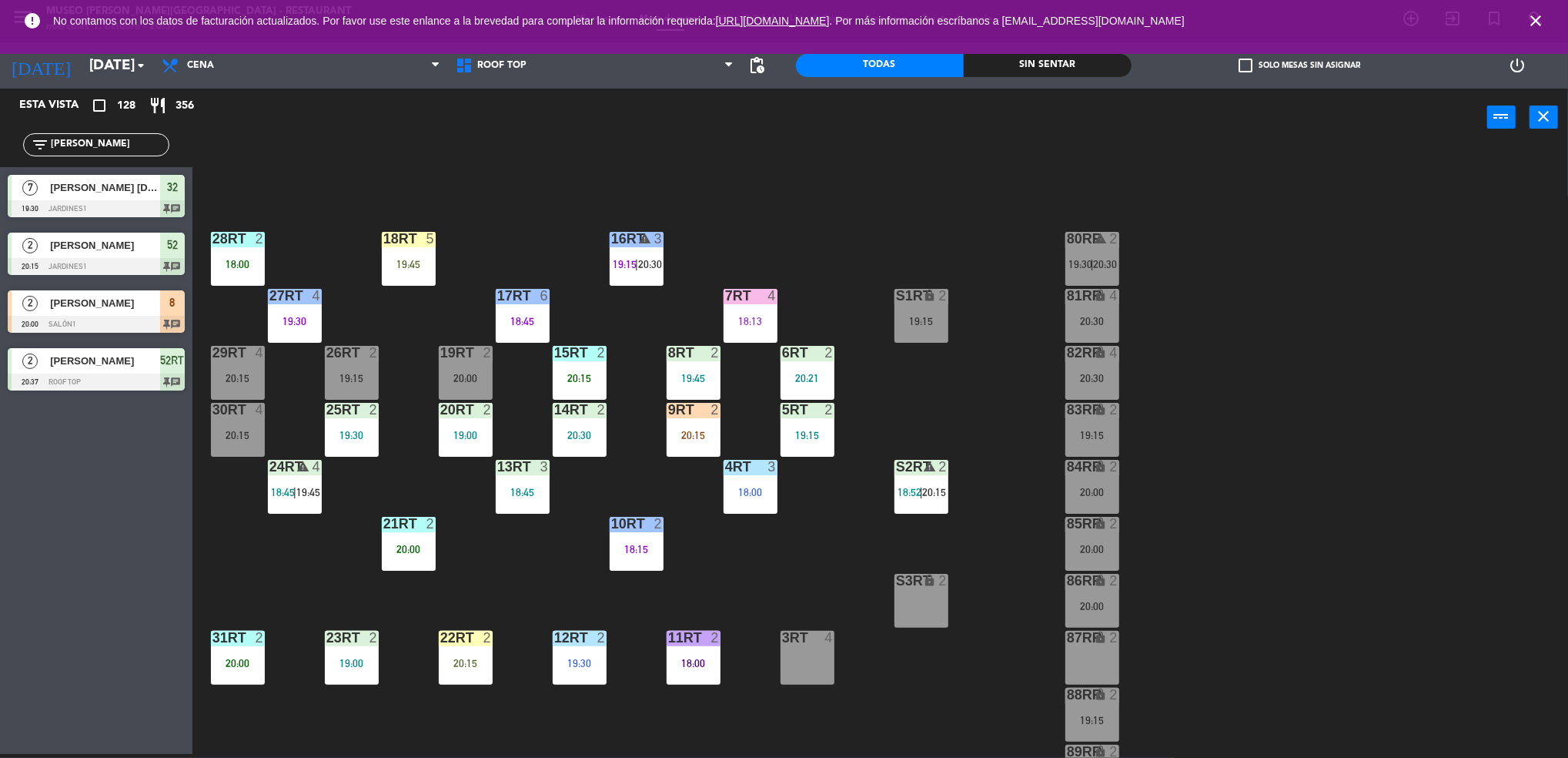
click at [426, 247] on div "18RT 5 19:45" at bounding box center [408, 258] width 54 height 54
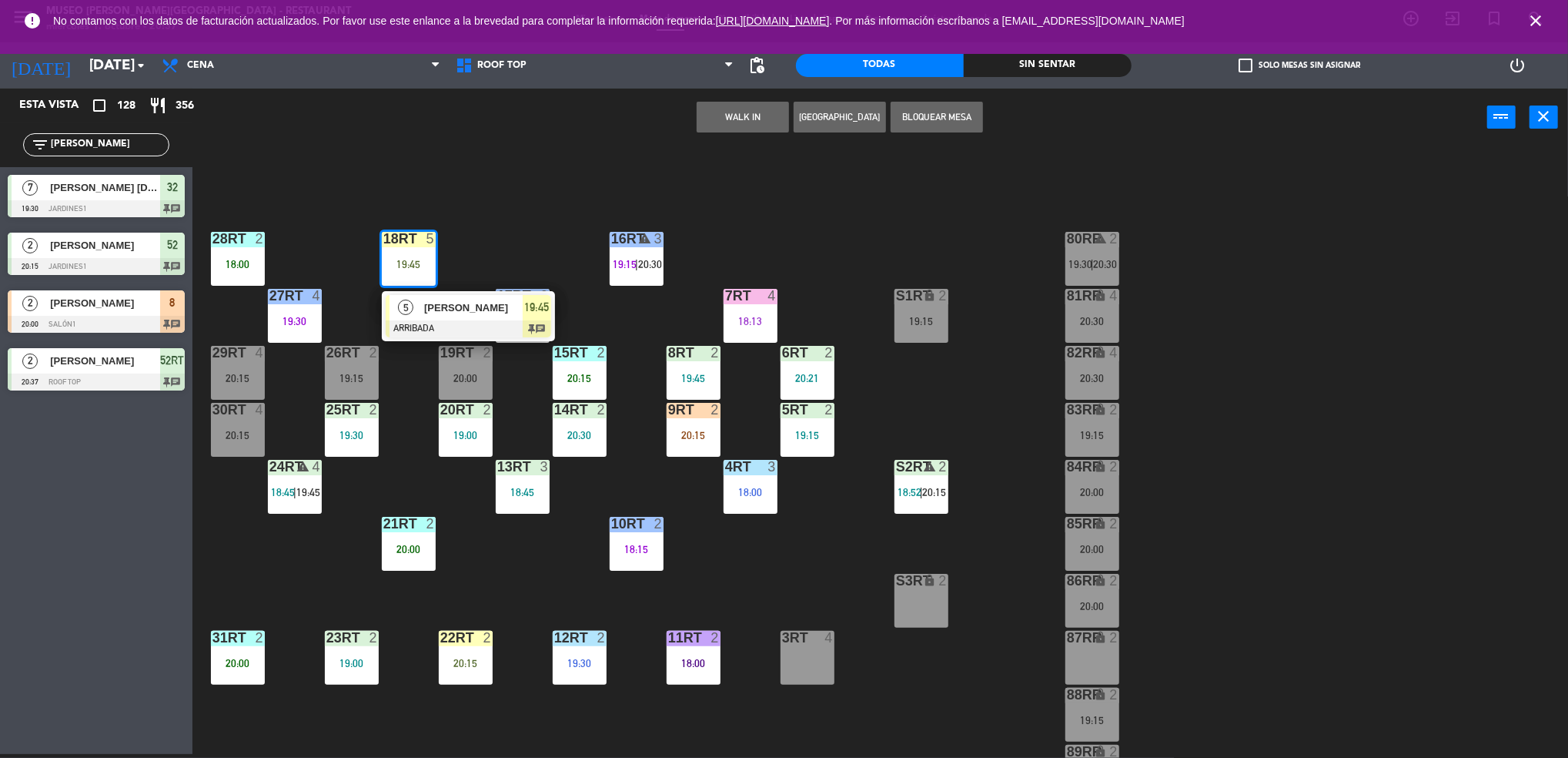
click at [473, 231] on div "18RT 5 19:45 5 [PERSON_NAME] ARRIBADA 19:45 chat 16RT warning 3 19:15 | 20:30 2…" at bounding box center [887, 454] width 1360 height 608
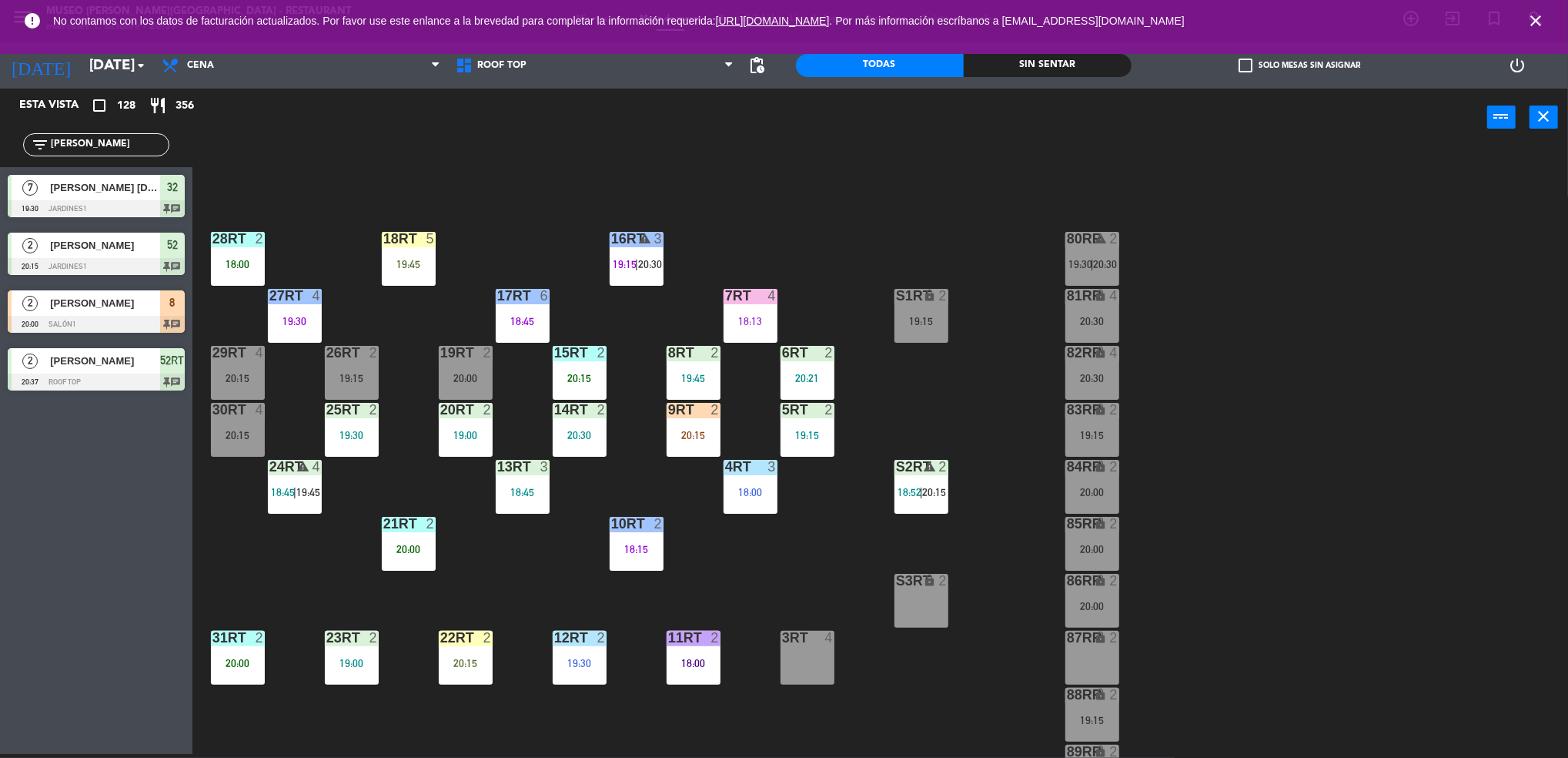
click at [473, 231] on div "18RT 5 19:45 16RT warning 3 19:15 | 20:30 28RT 2 18:00 80RR warning 2 19:30 | 2…" at bounding box center [887, 454] width 1360 height 608
click at [125, 132] on div "filter_list [PERSON_NAME]" at bounding box center [96, 144] width 193 height 44
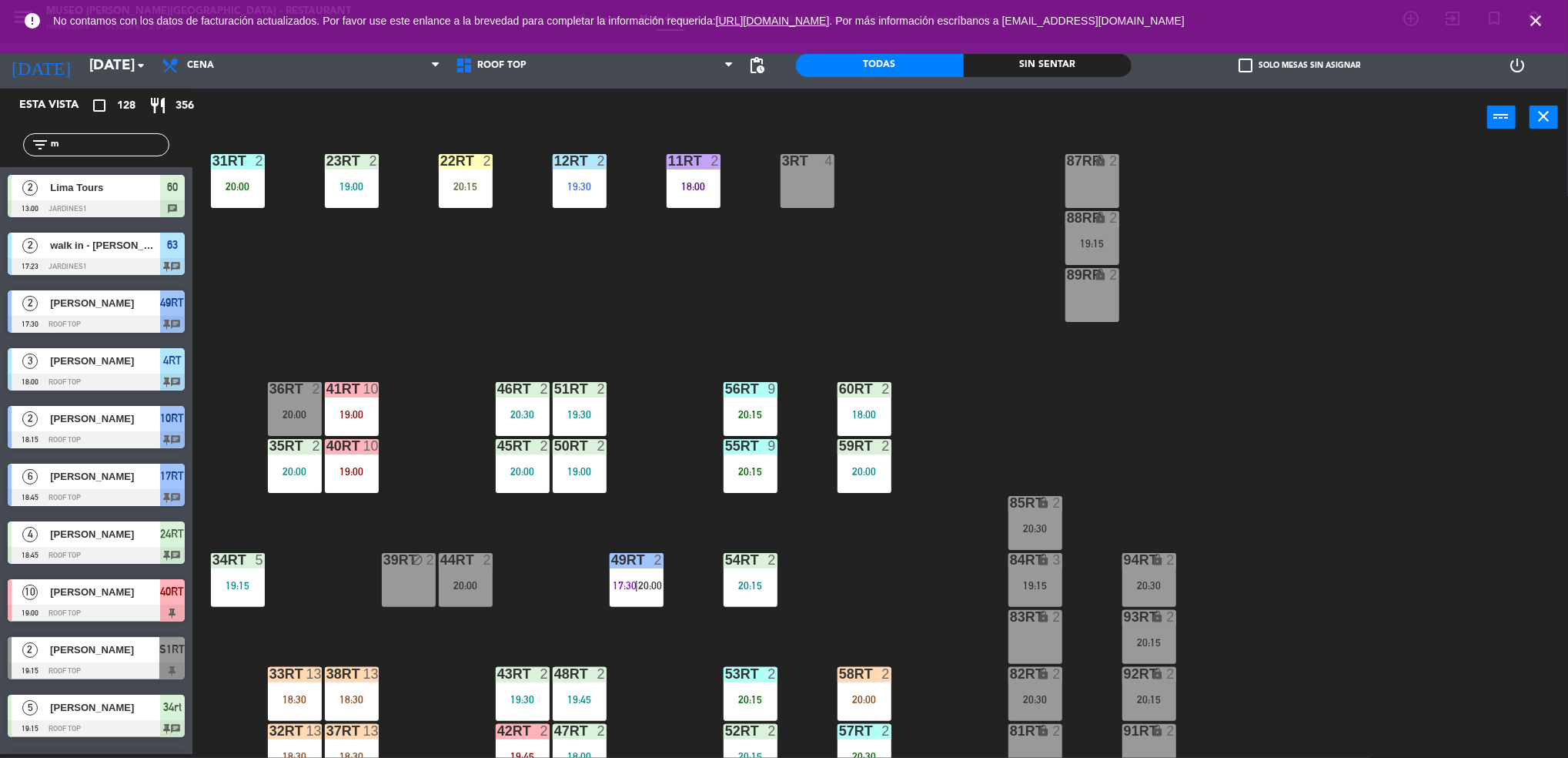
scroll to position [494, 0]
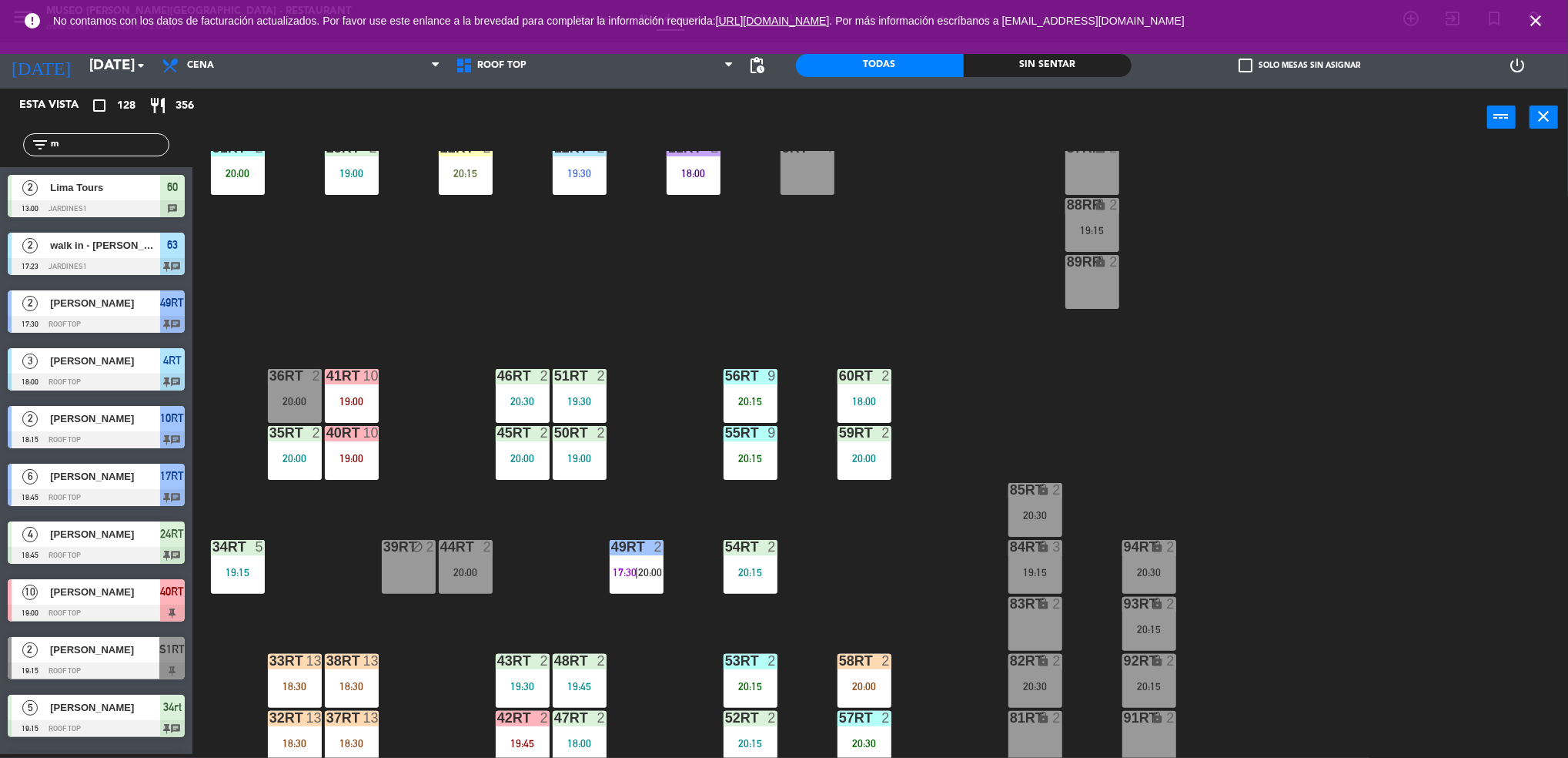
type input "m"
click at [681, 335] on div "18RT 5 19:45 16RT warning 3 19:15 | 20:30 28RT 2 18:00 80RR warning 2 19:30 | 2…" at bounding box center [887, 454] width 1360 height 608
click at [751, 401] on div "20:15" at bounding box center [750, 401] width 54 height 11
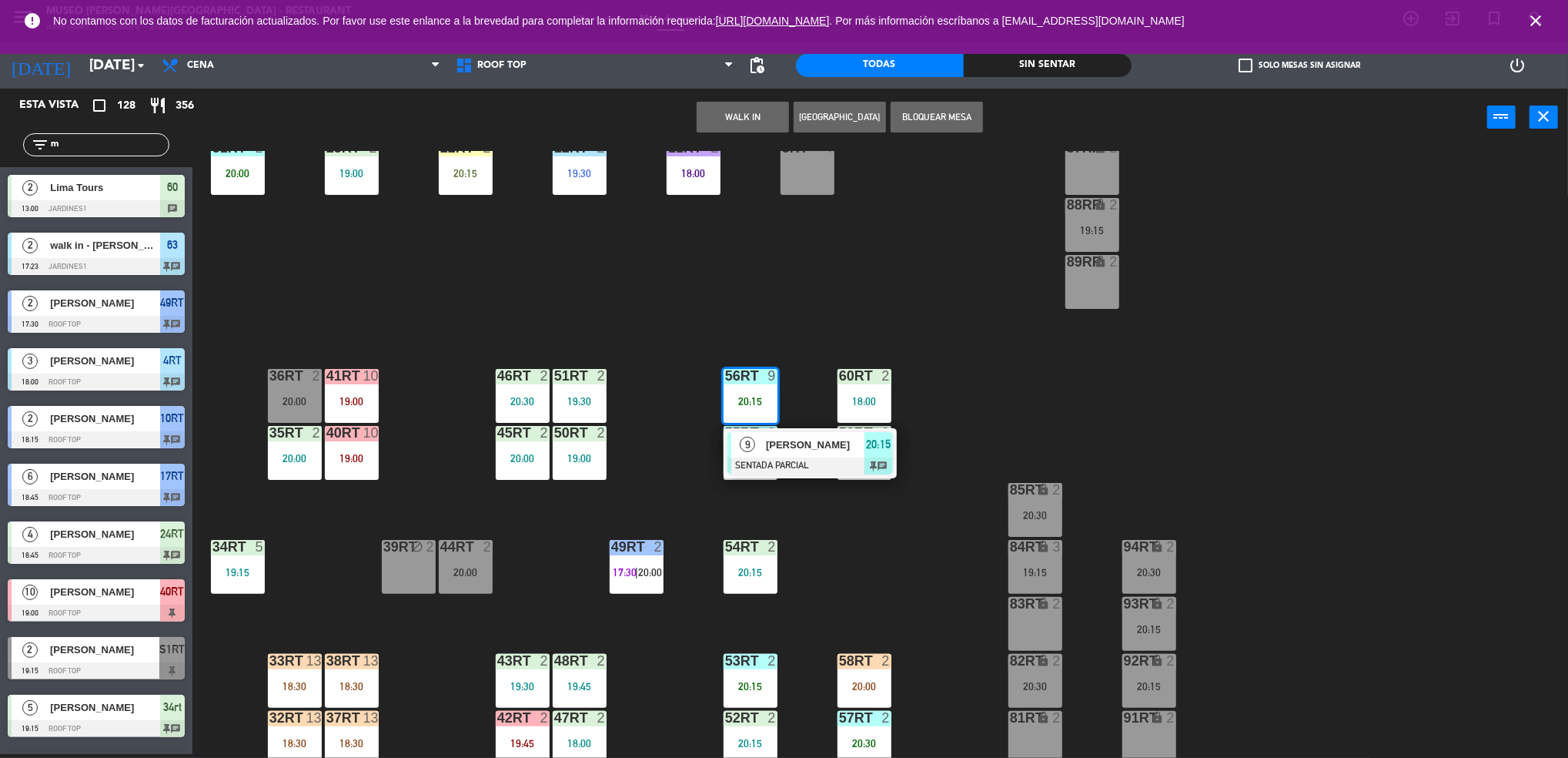
click at [758, 465] on div at bounding box center [810, 465] width 165 height 17
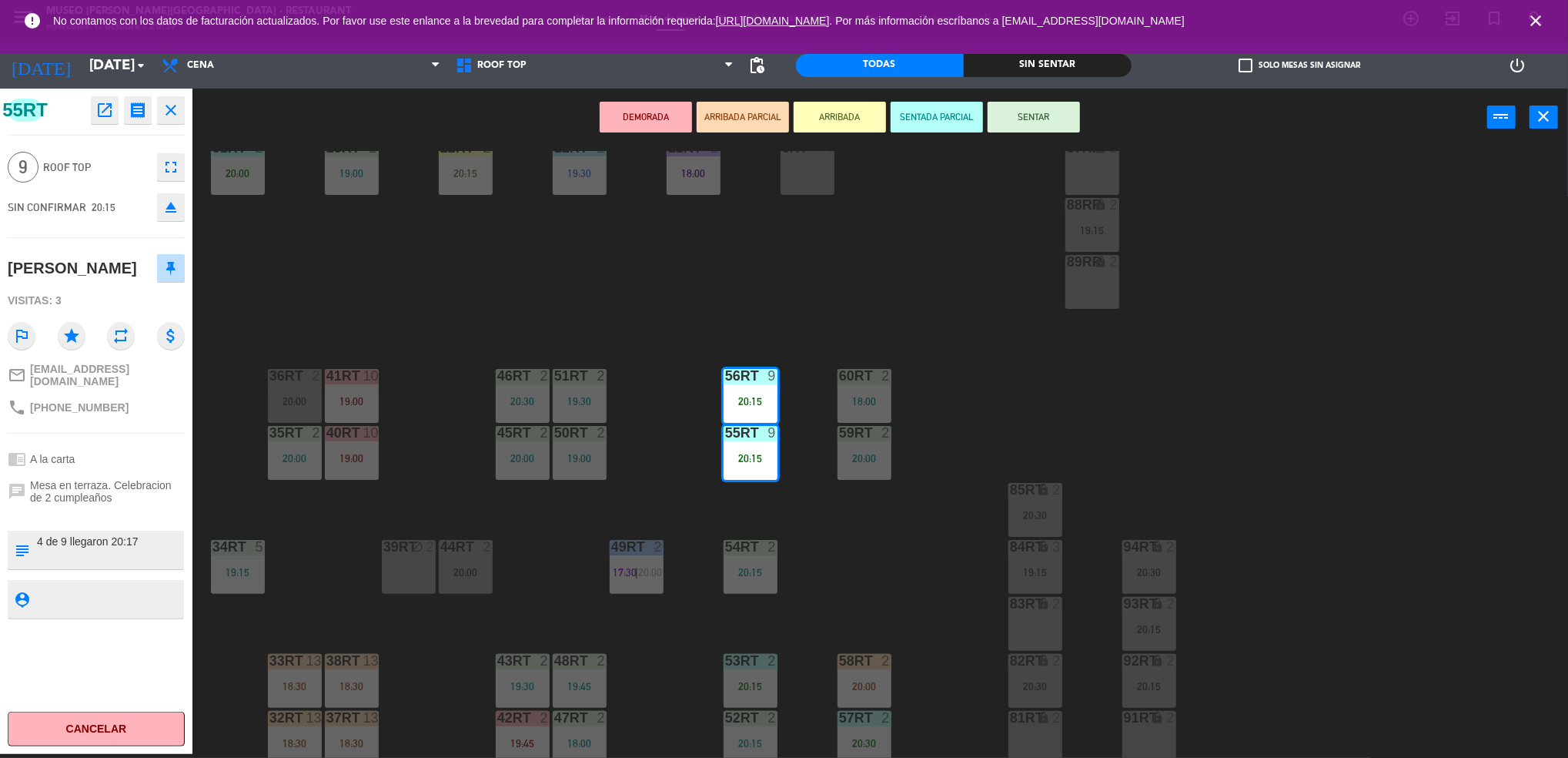
click at [727, 295] on div "18RT 5 19:45 16RT warning 3 19:15 | 20:30 28RT 2 18:00 80RR warning 2 19:30 | 2…" at bounding box center [887, 454] width 1360 height 608
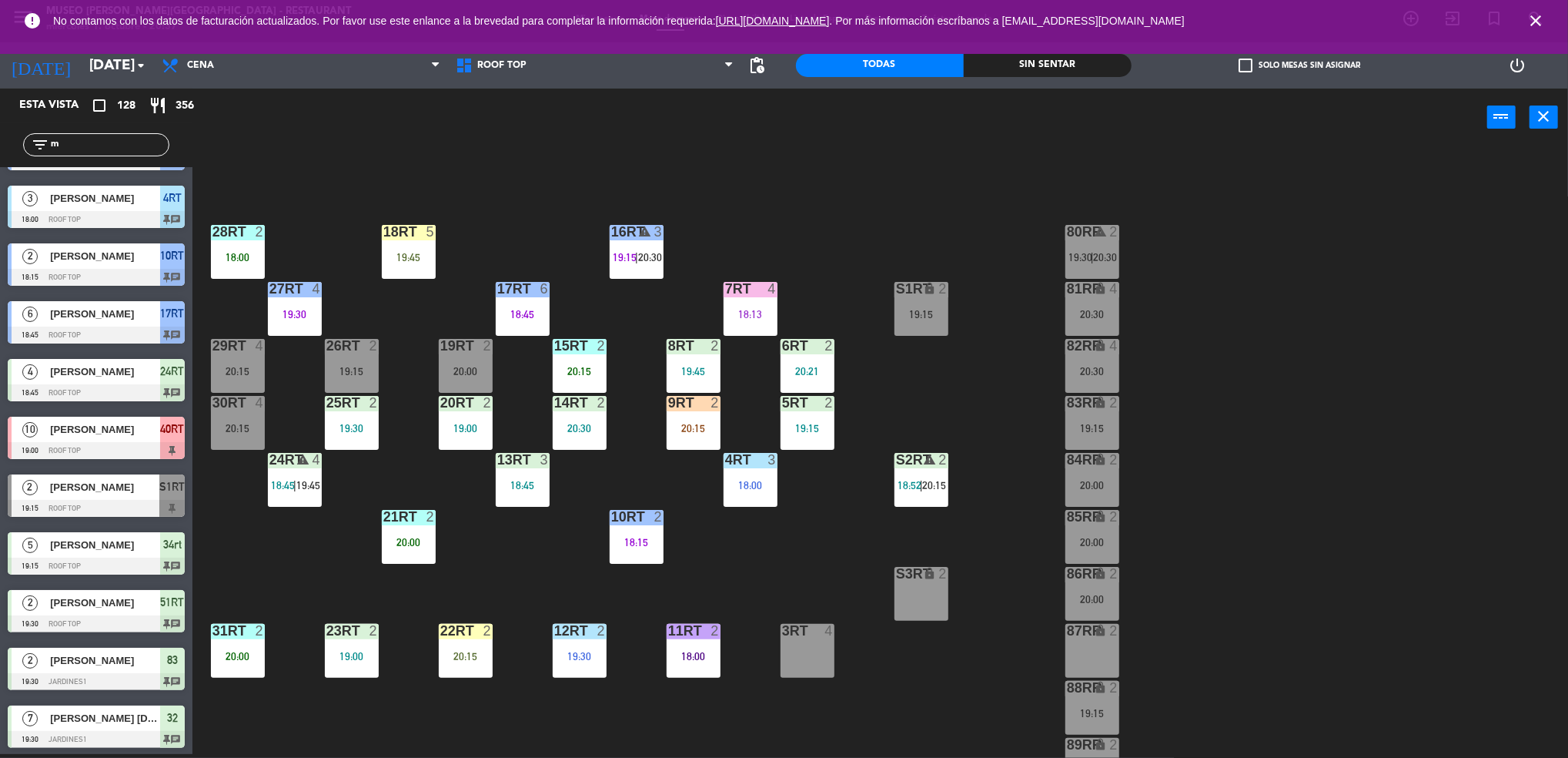
scroll to position [10, 0]
click at [130, 148] on input "m" at bounding box center [109, 145] width 119 height 17
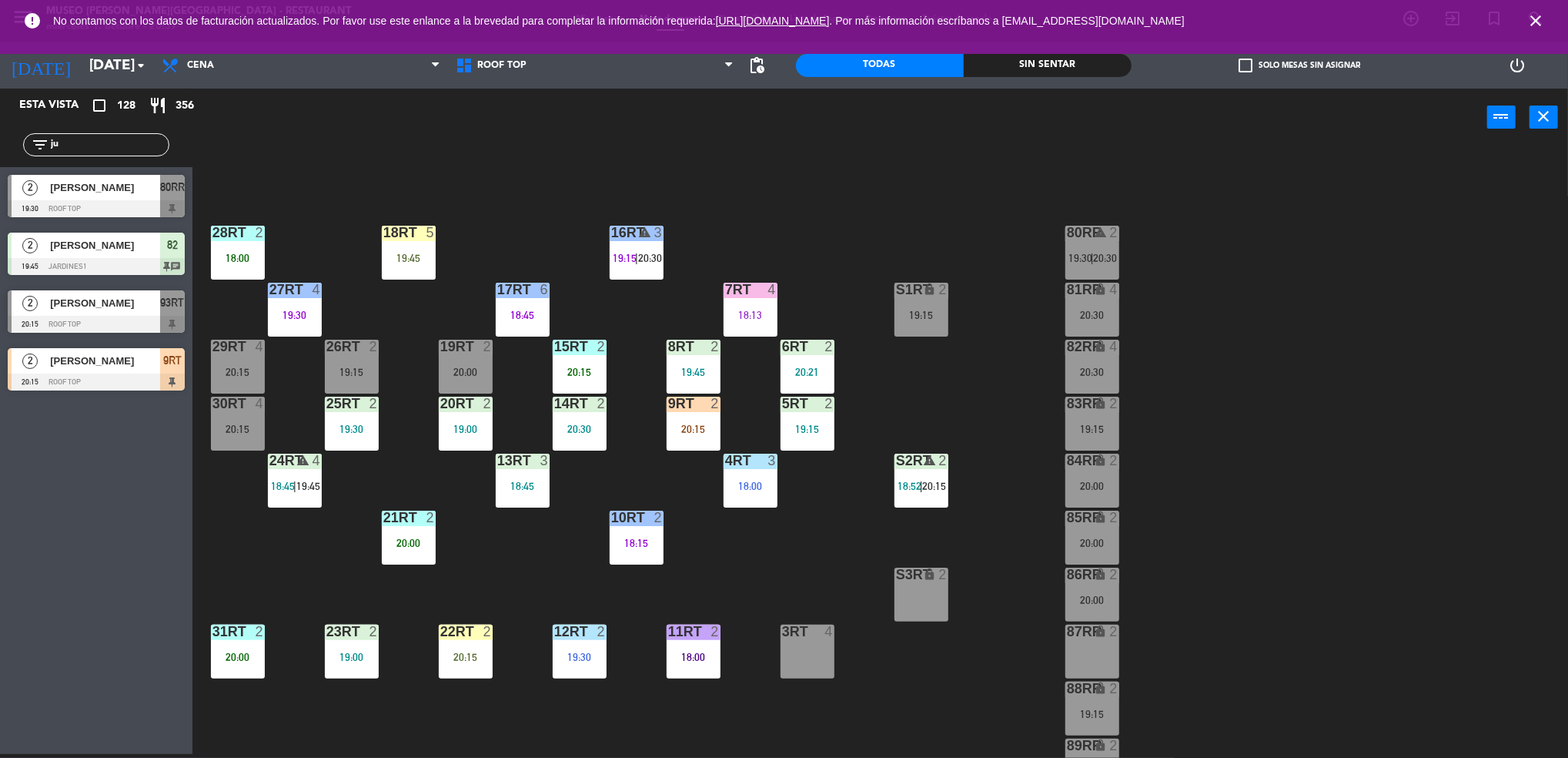
scroll to position [0, 0]
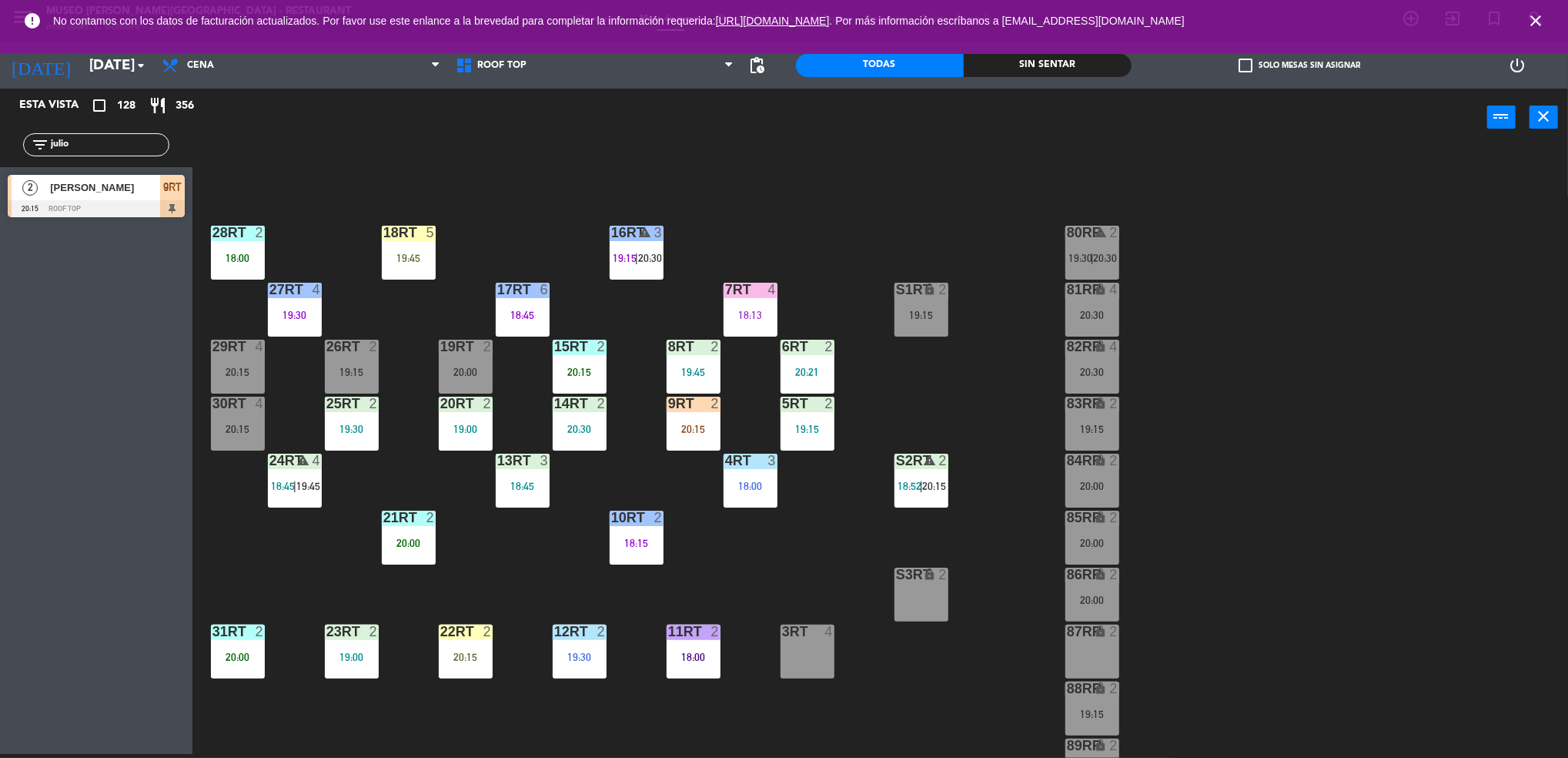
type input "julio"
click at [683, 420] on div "9RT 2 20:15" at bounding box center [693, 423] width 54 height 54
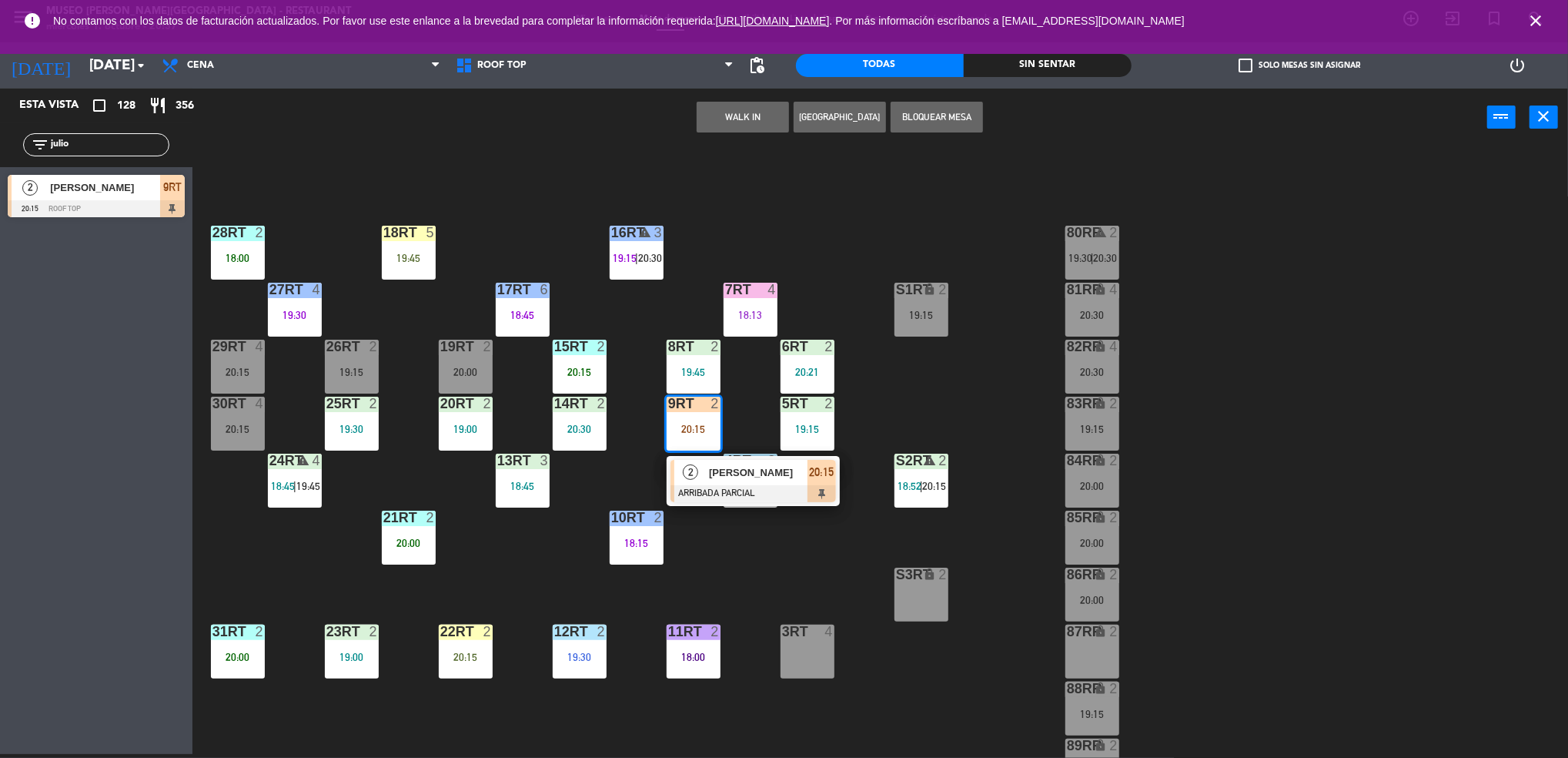
click at [701, 482] on div "2" at bounding box center [690, 472] width 33 height 25
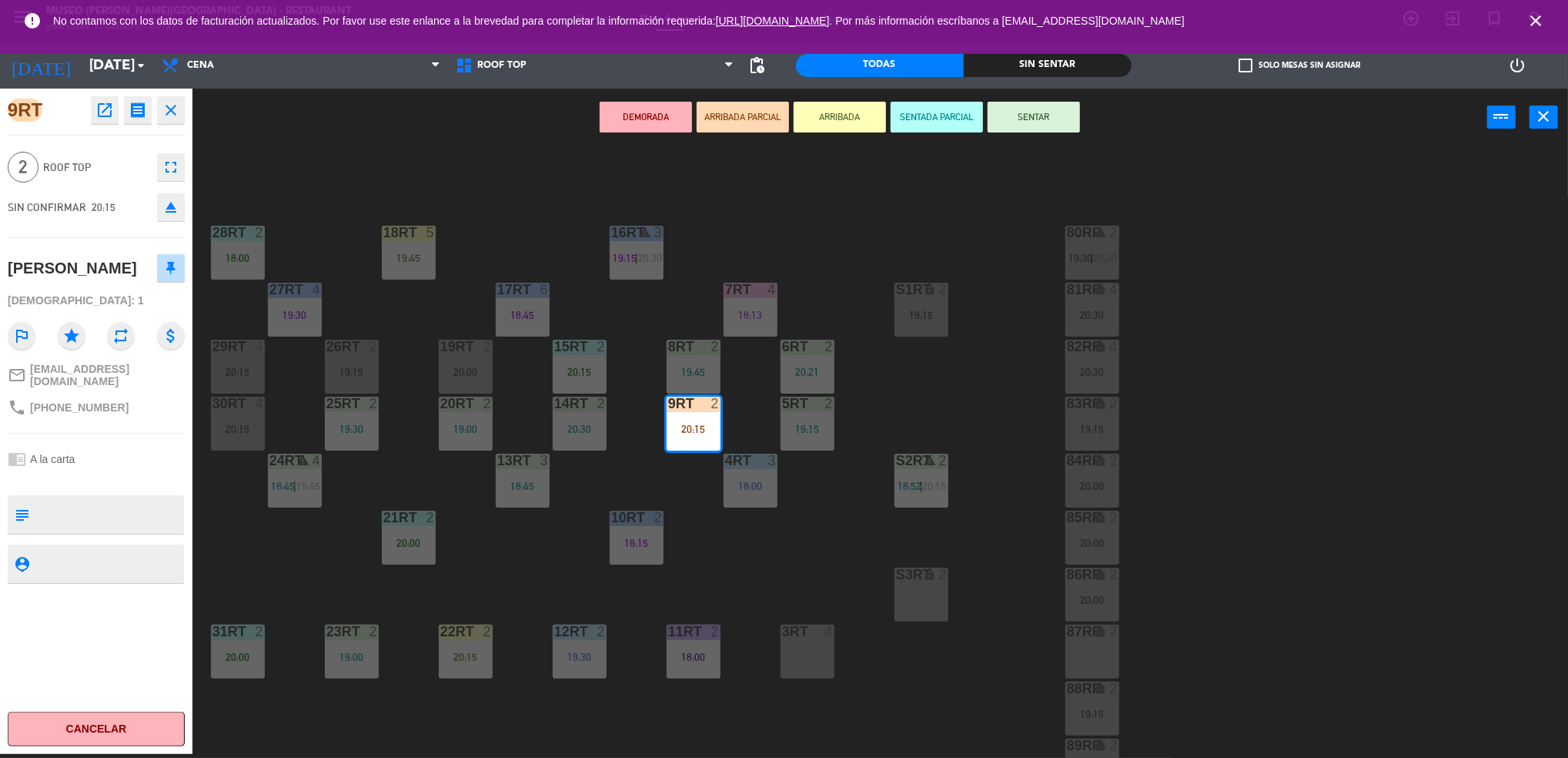
click at [92, 511] on textarea at bounding box center [108, 514] width 147 height 33
type textarea "m9rt | aniversario"
click at [103, 557] on textarea at bounding box center [108, 563] width 147 height 19
click at [140, 501] on textarea at bounding box center [108, 514] width 147 height 33
click at [137, 433] on div "9RT open_in_new receipt 8:15 PM [DATE] 2 personas [PERSON_NAME] 9RT EXPERIENCE …" at bounding box center [96, 421] width 193 height 665
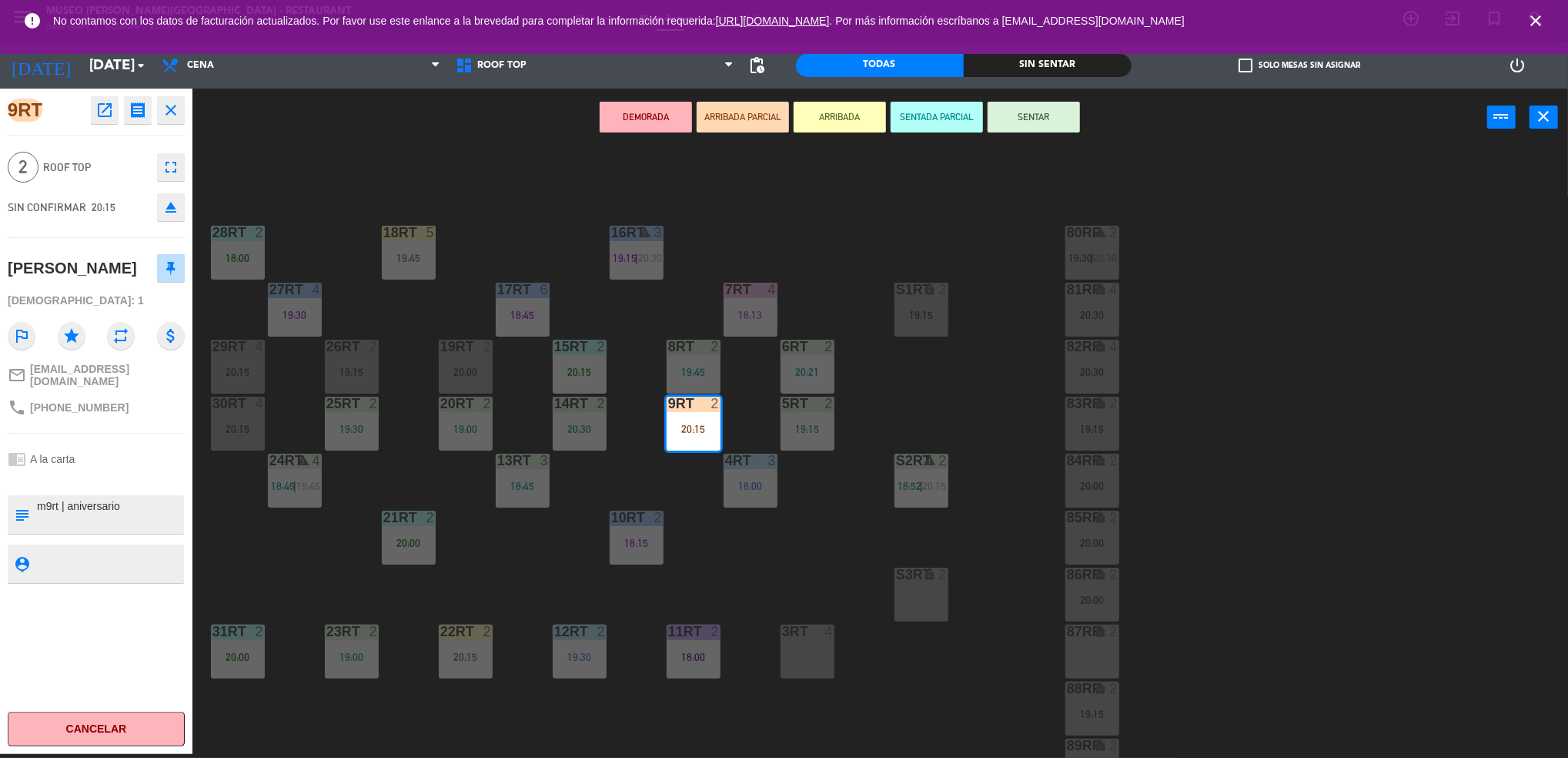
click at [127, 553] on textarea at bounding box center [108, 563] width 147 height 19
click at [1048, 118] on button "SENTAR" at bounding box center [1033, 117] width 92 height 31
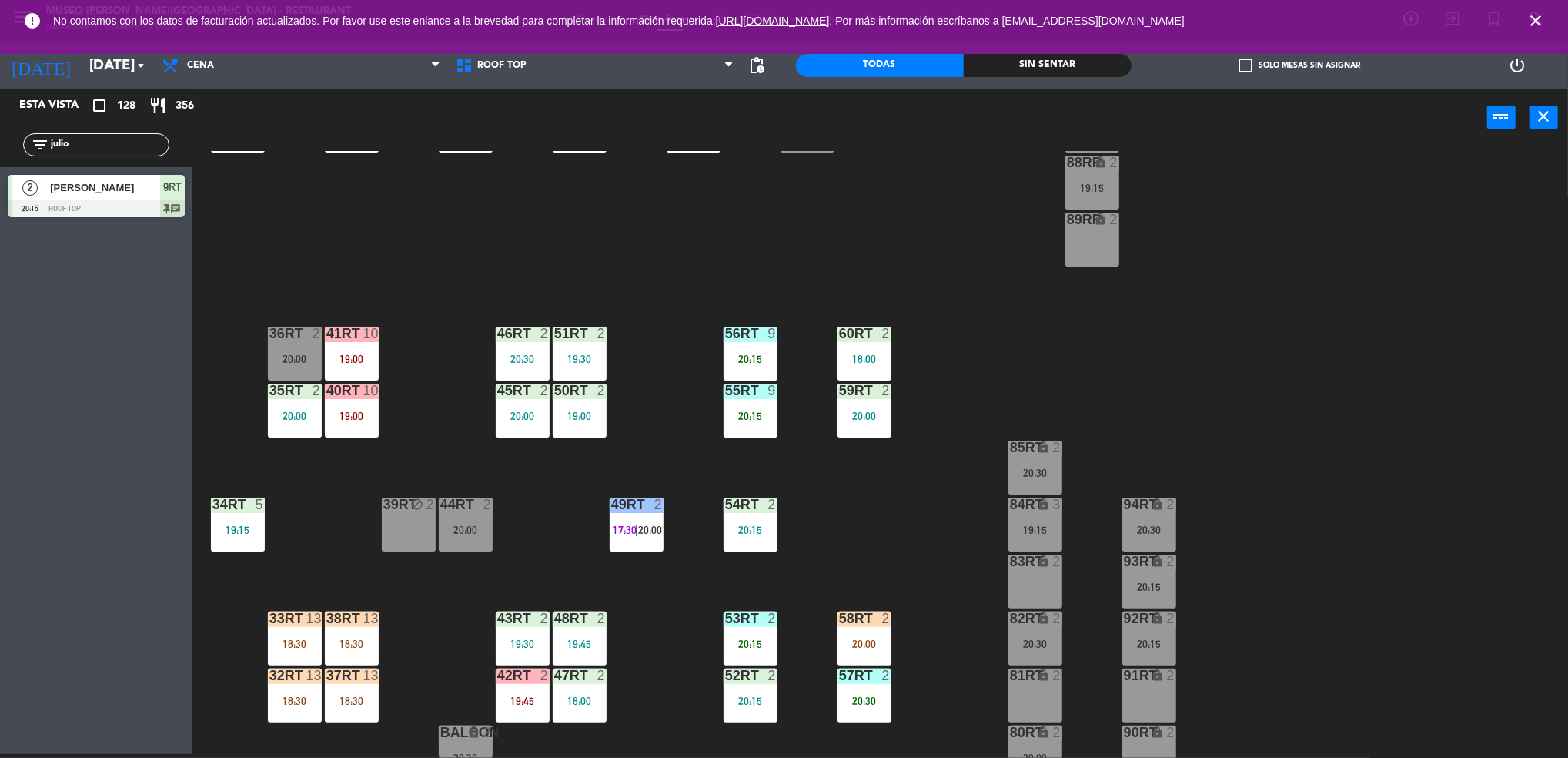
scroll to position [537, 0]
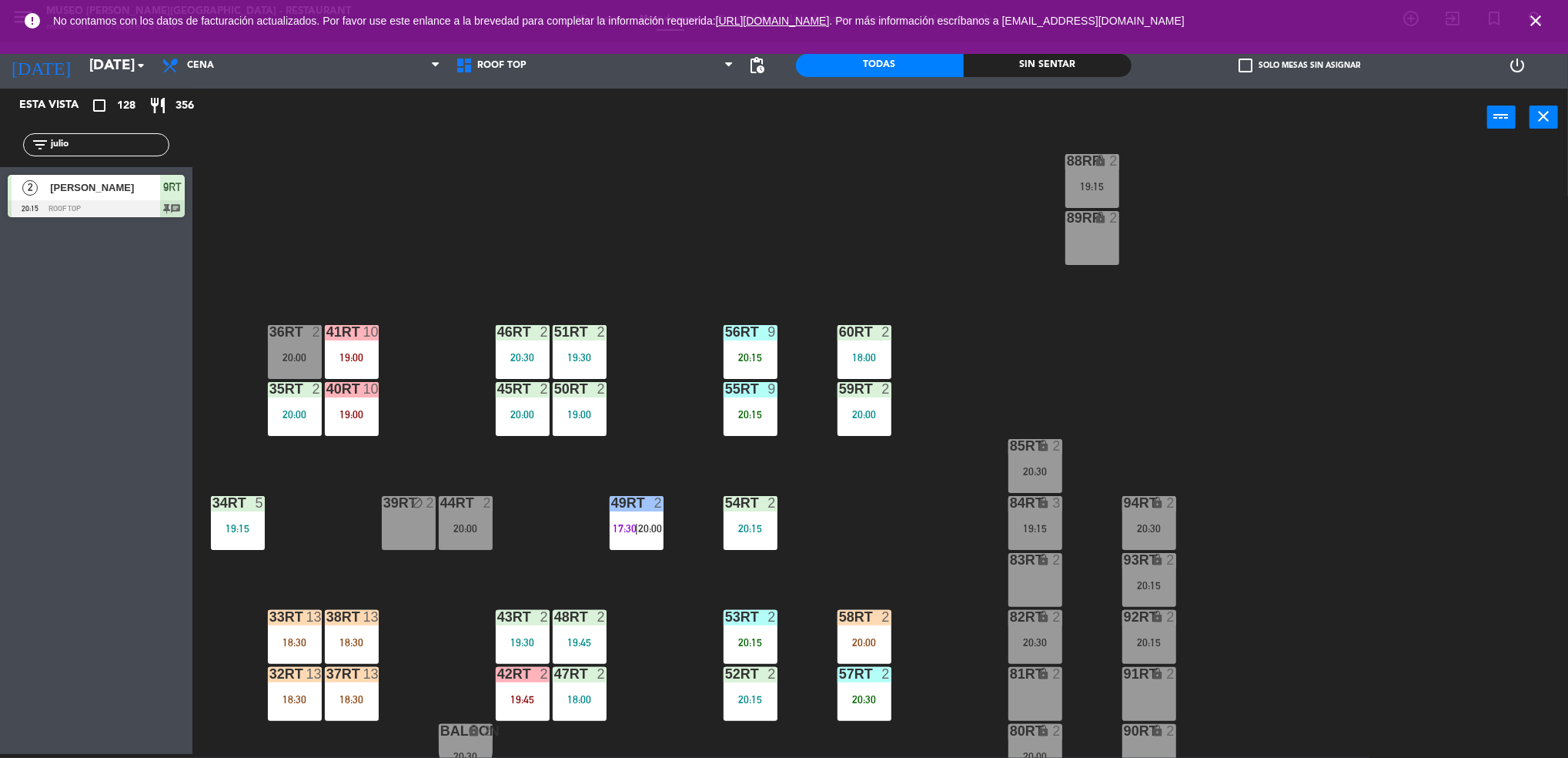
click at [515, 689] on div "42RT 2 19:45" at bounding box center [522, 693] width 54 height 54
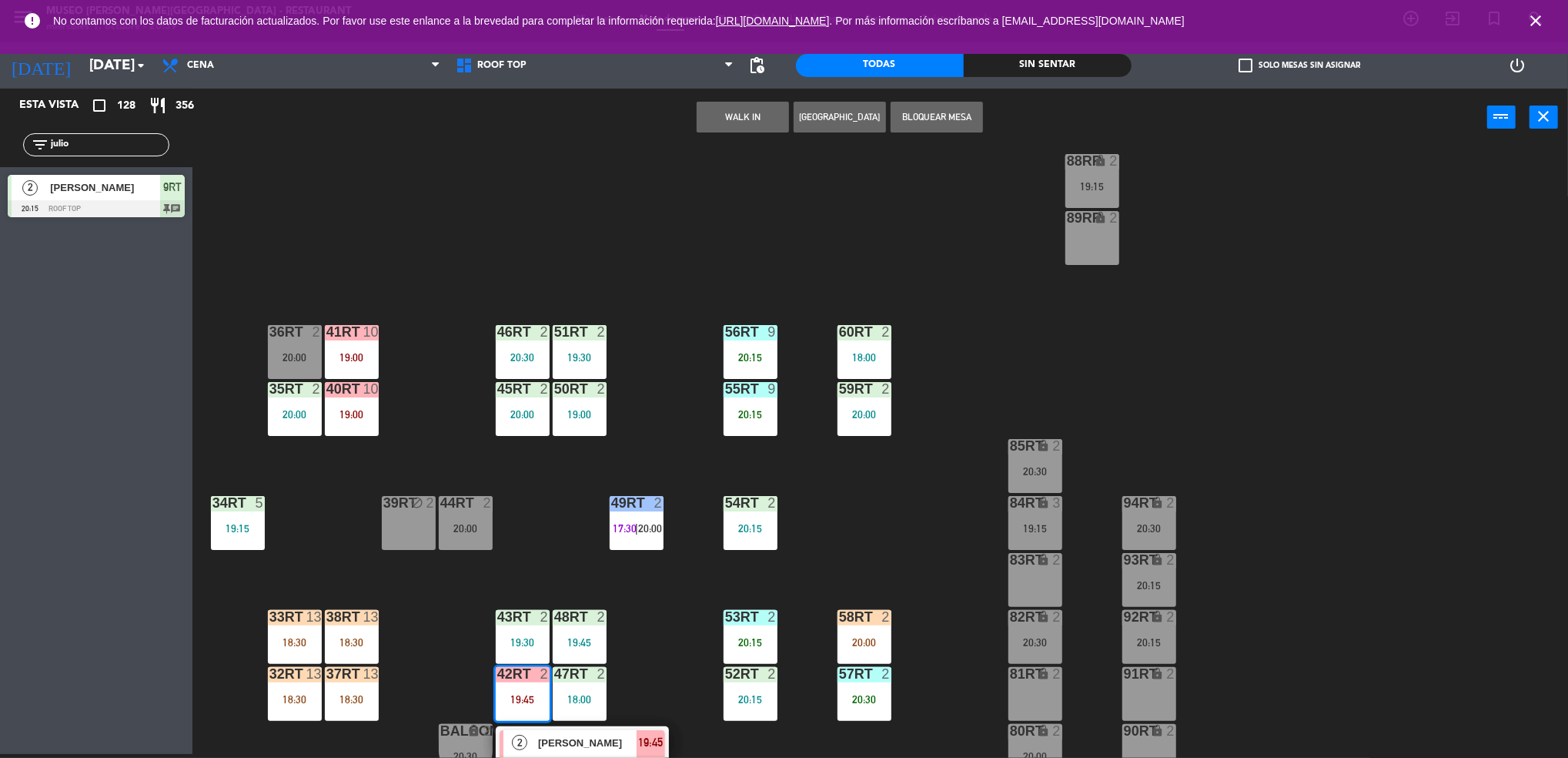
click at [789, 524] on div "18RT 5 19:45 16RT warning 3 19:15 | 20:30 28RT 2 18:00 80RR warning 2 19:30 | 2…" at bounding box center [887, 454] width 1360 height 608
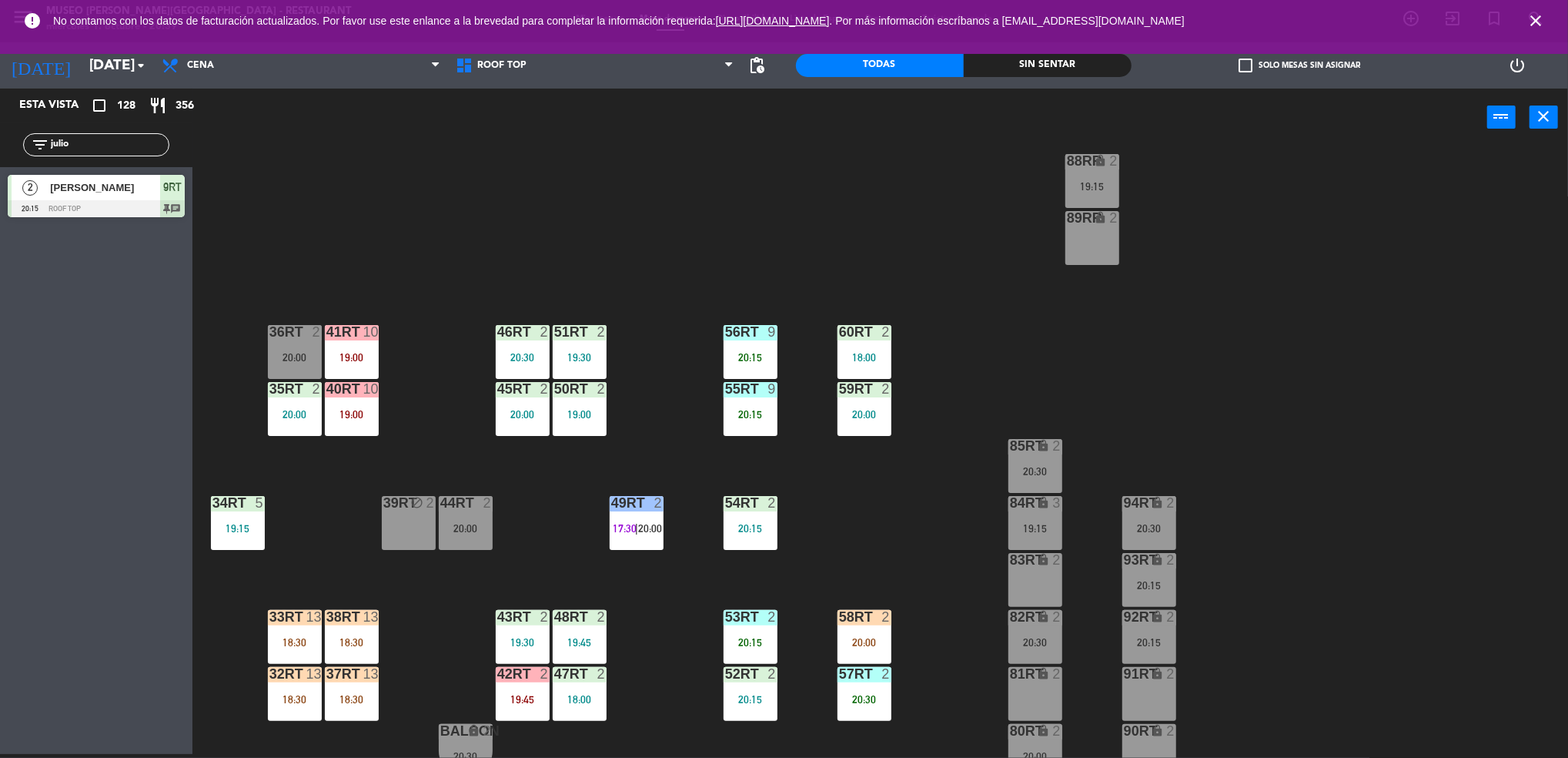
scroll to position [556, 0]
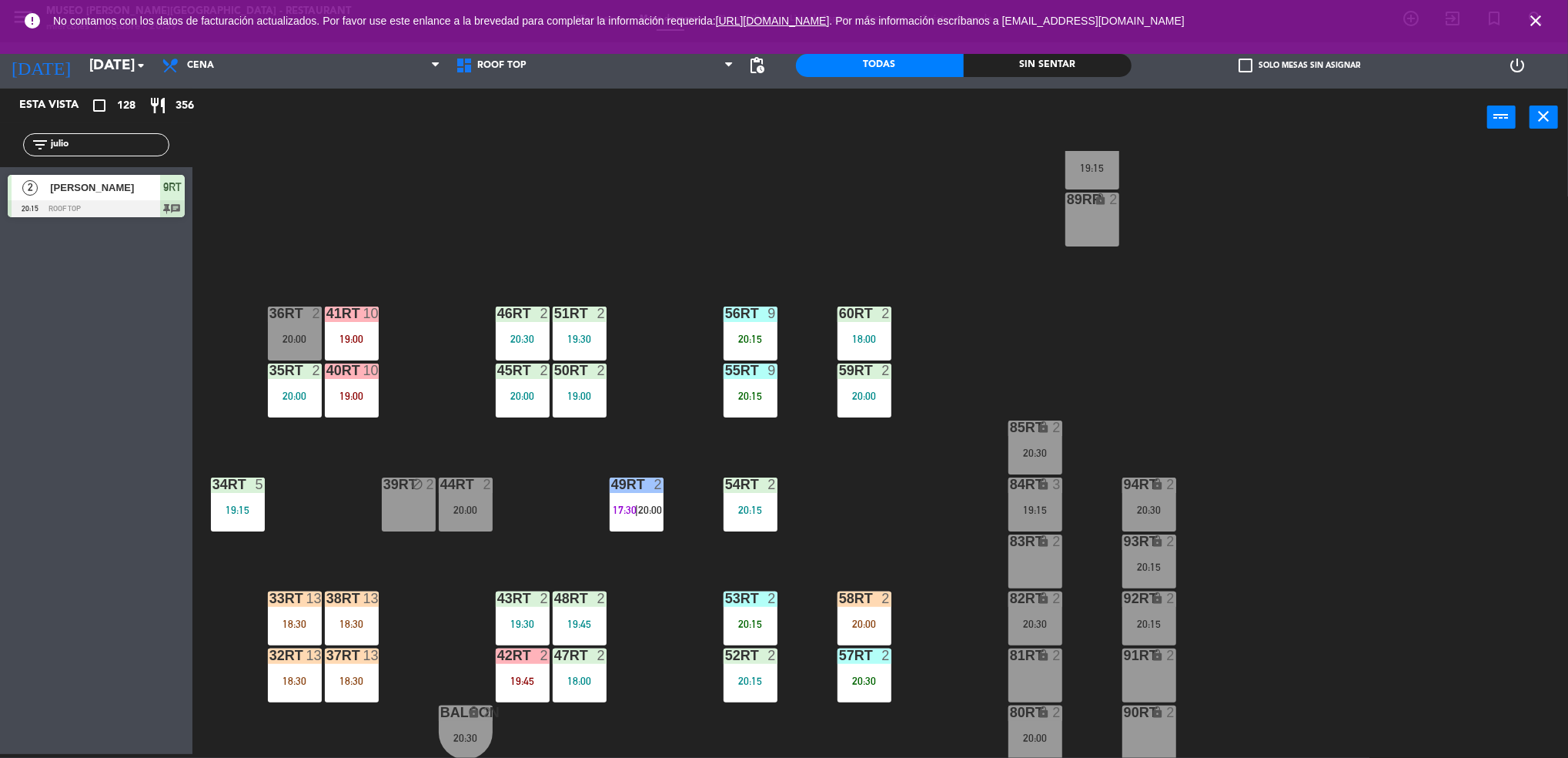
click at [532, 664] on div "42RT 2 19:45" at bounding box center [522, 675] width 54 height 54
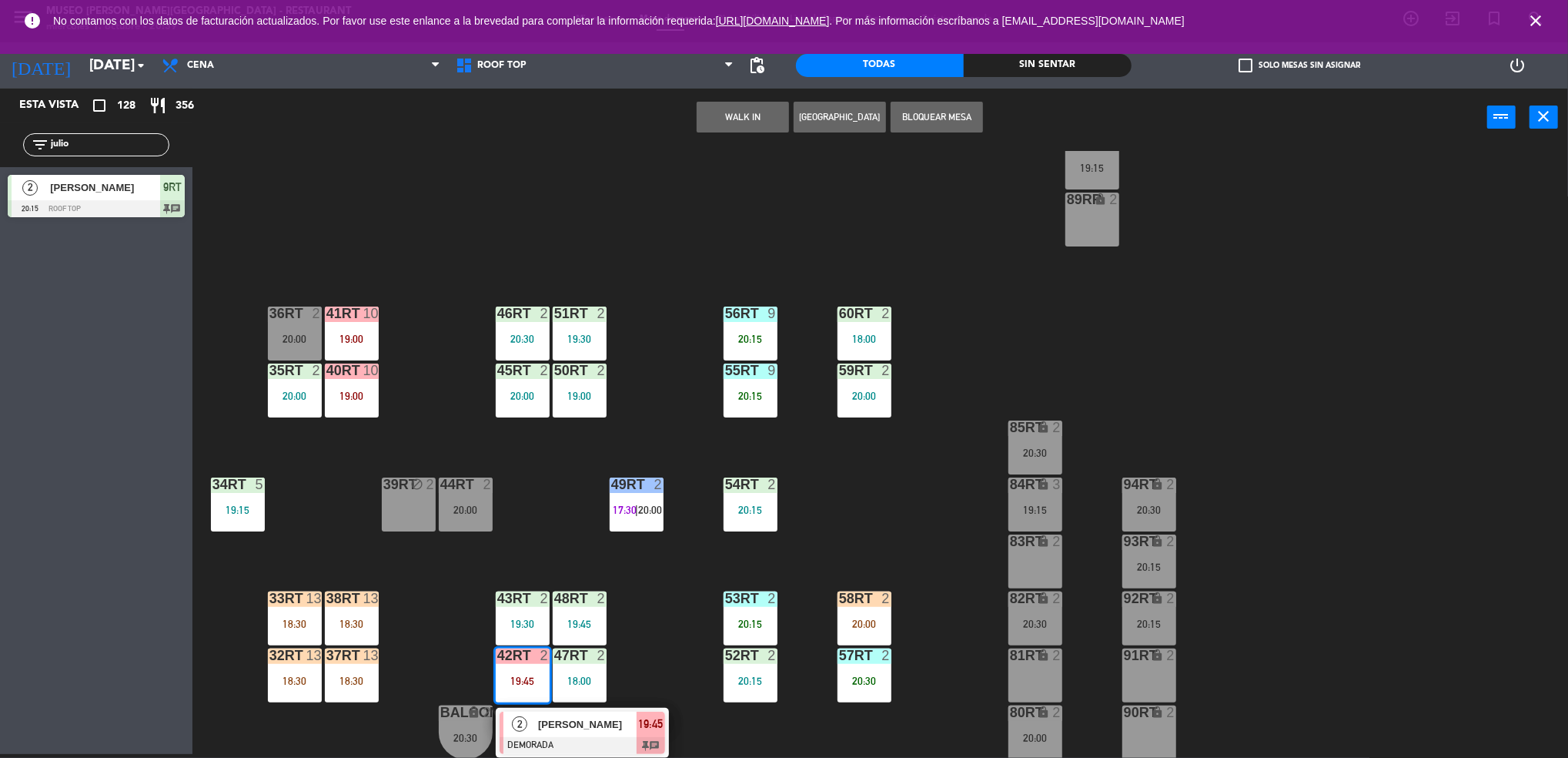
click at [542, 733] on div "[PERSON_NAME]" at bounding box center [586, 724] width 100 height 25
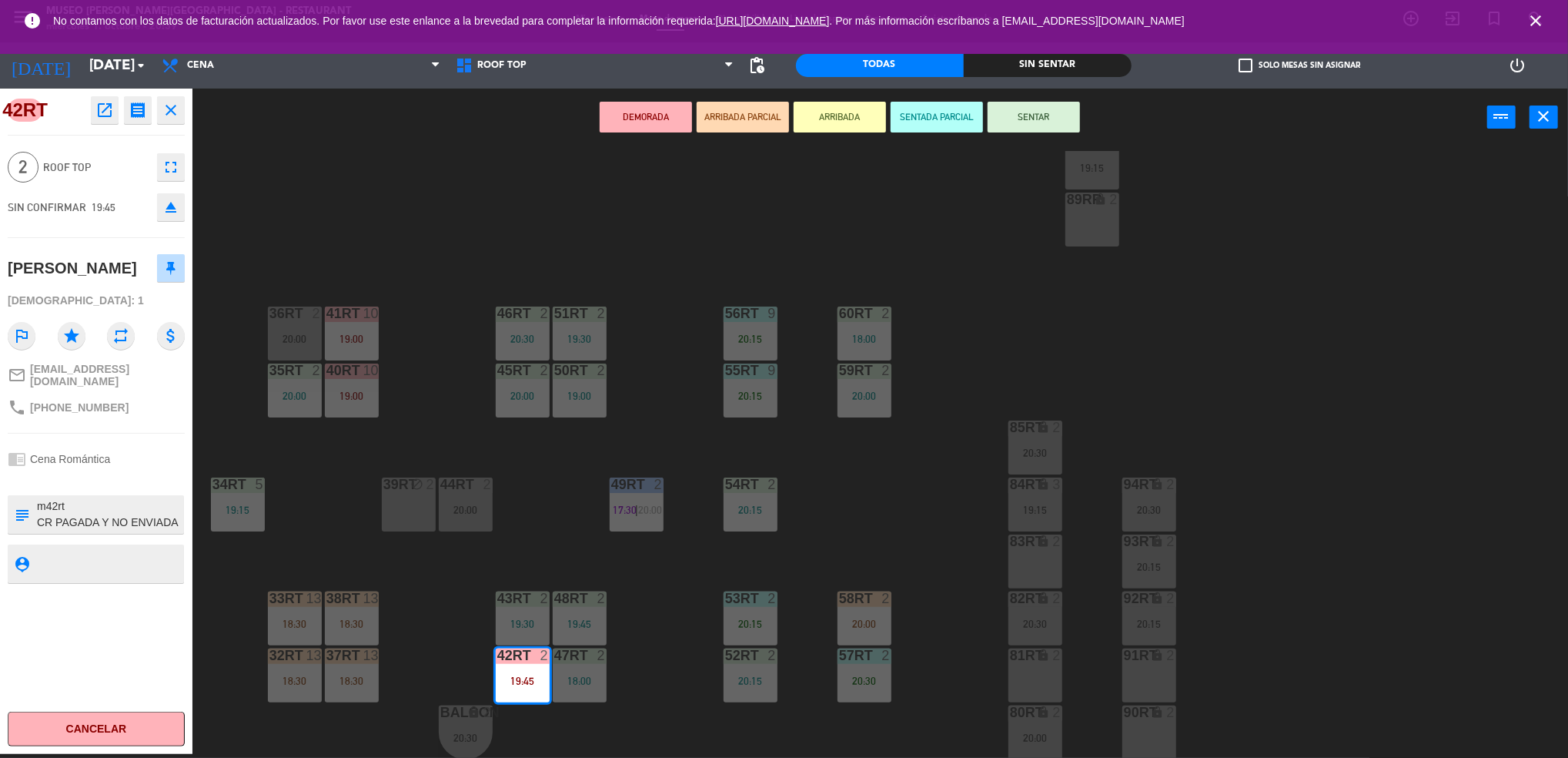
click at [161, 526] on textarea at bounding box center [108, 514] width 147 height 33
click at [86, 531] on textarea at bounding box center [108, 514] width 147 height 33
click at [392, 549] on div "18RT 5 19:45 16RT warning 3 19:15 | 20:30 28RT 2 18:00 80RR warning 2 19:30 | 2…" at bounding box center [887, 454] width 1360 height 608
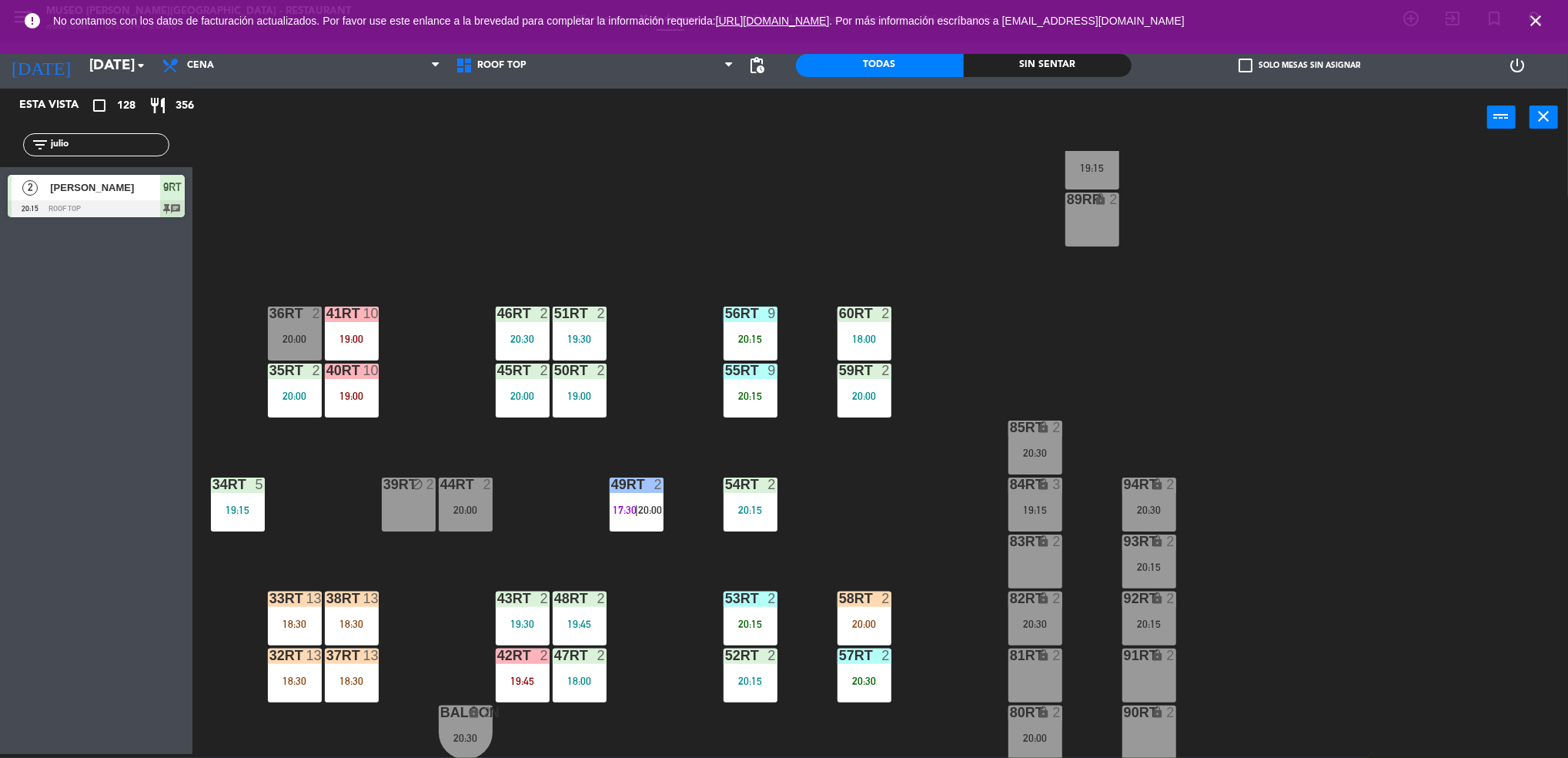
click at [106, 145] on input "julio" at bounding box center [109, 145] width 119 height 17
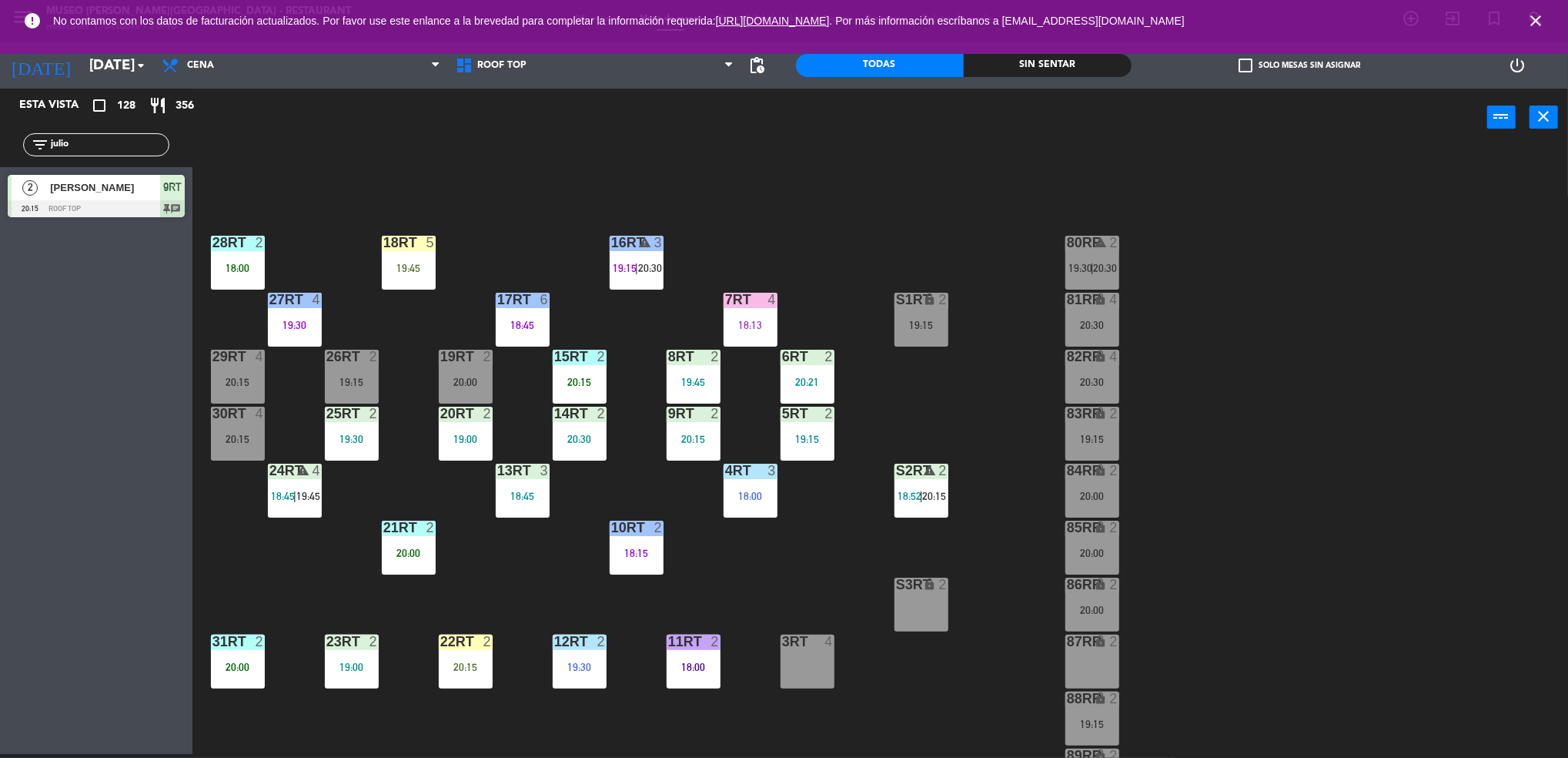
scroll to position [1, 0]
click at [641, 273] on div "16RT warning 3 19:15 | 20:30" at bounding box center [636, 262] width 54 height 54
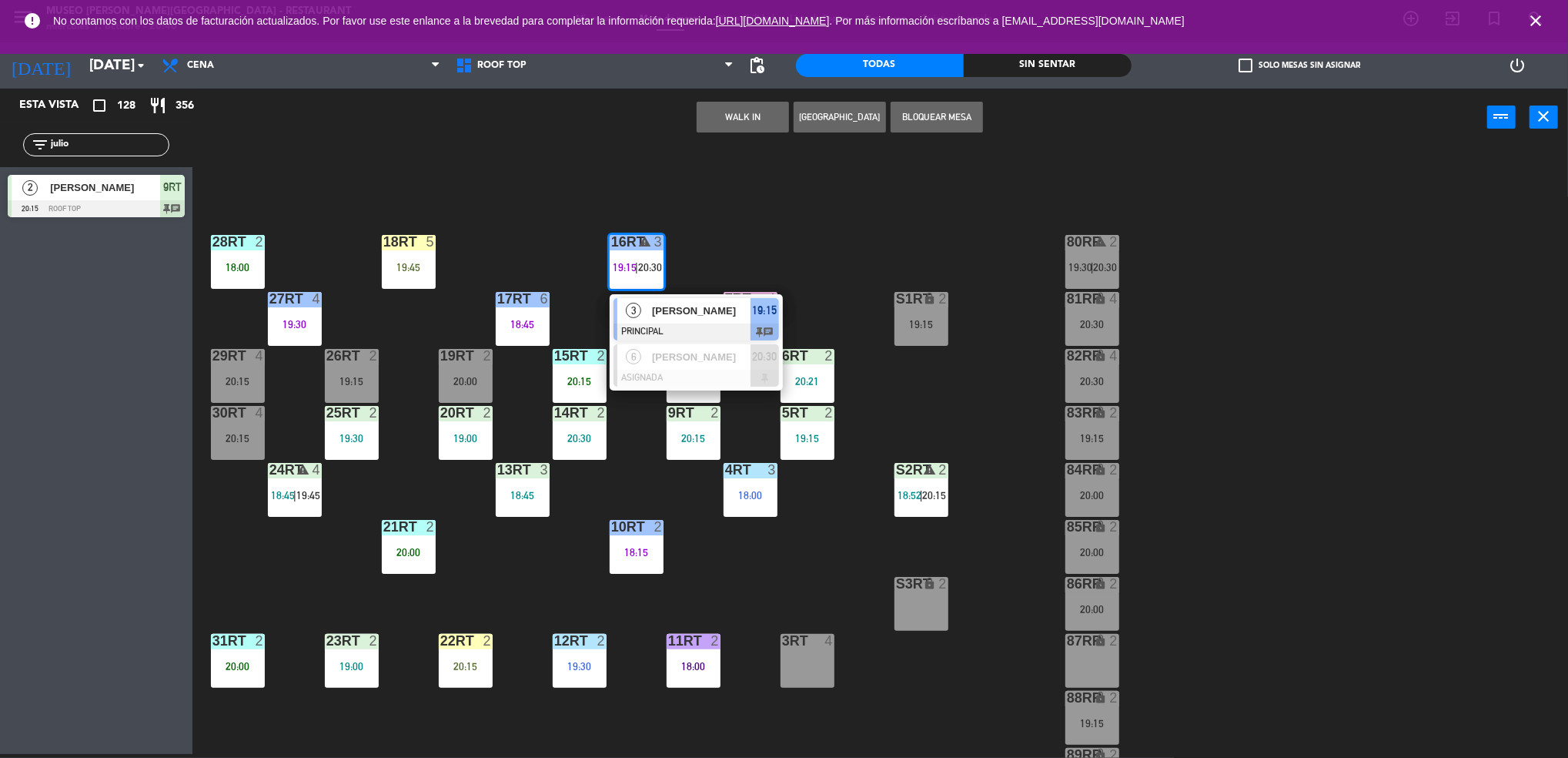
click at [539, 230] on div "18RT 5 19:45 16RT warning 3 19:15 | 20:30 3 [PERSON_NAME] PRINCIPAL 19:15 chat …" at bounding box center [887, 454] width 1360 height 608
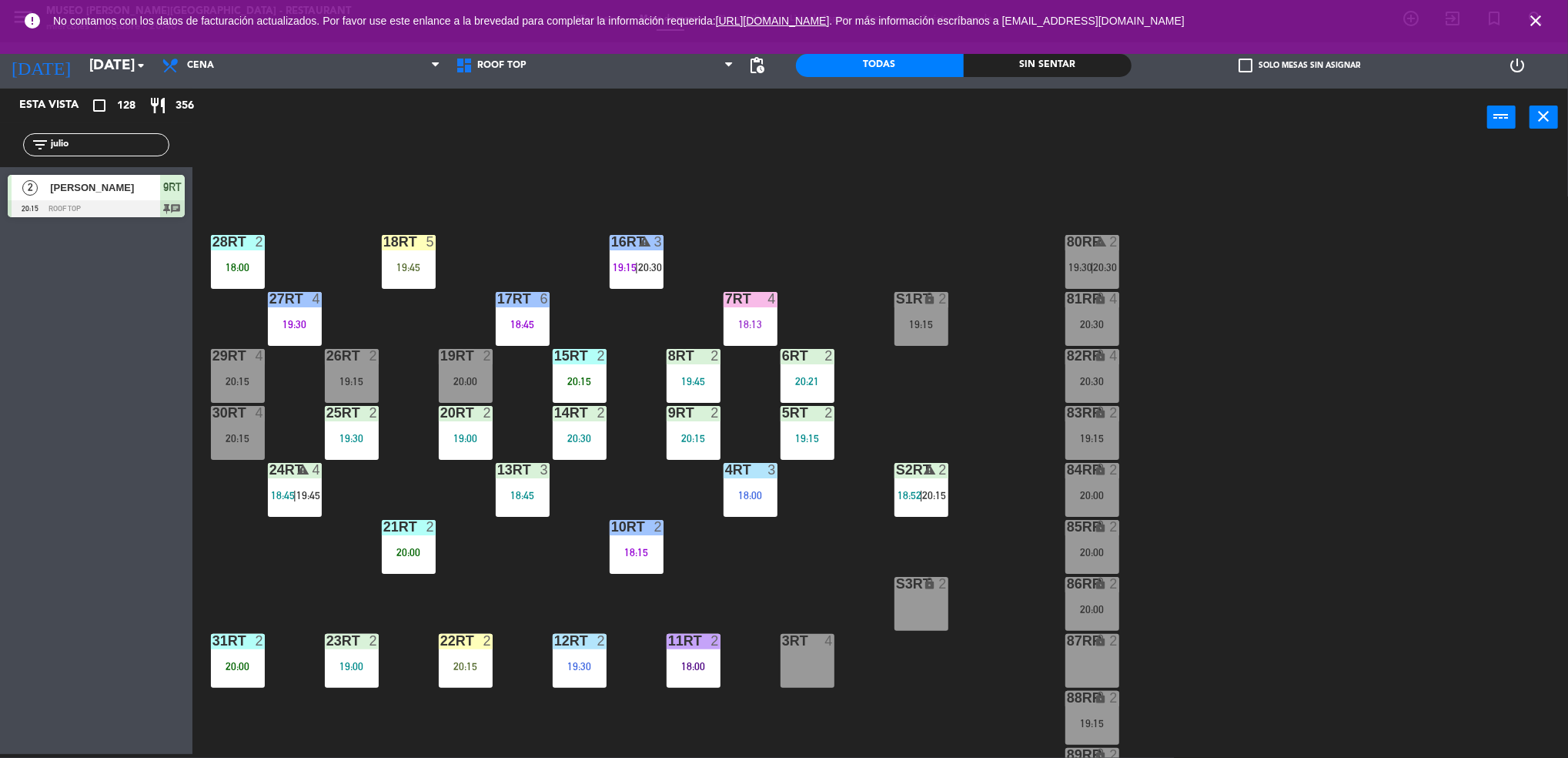
click at [527, 303] on div at bounding box center [522, 299] width 25 height 14
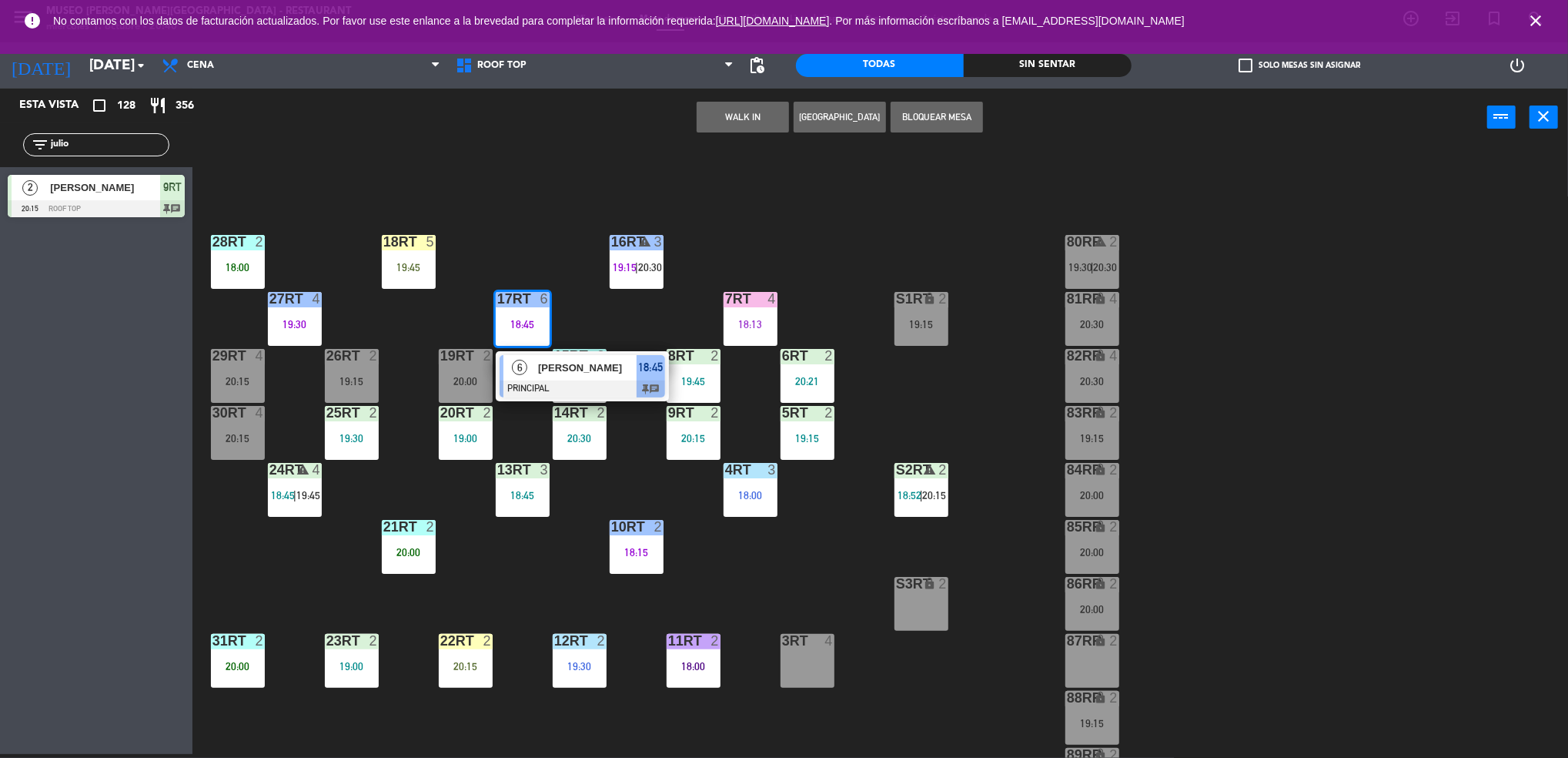
click at [537, 236] on div "18RT 5 19:45 16RT warning 3 19:15 | 20:30 28RT 2 18:00 80RR warning 2 19:30 | 2…" at bounding box center [887, 454] width 1360 height 608
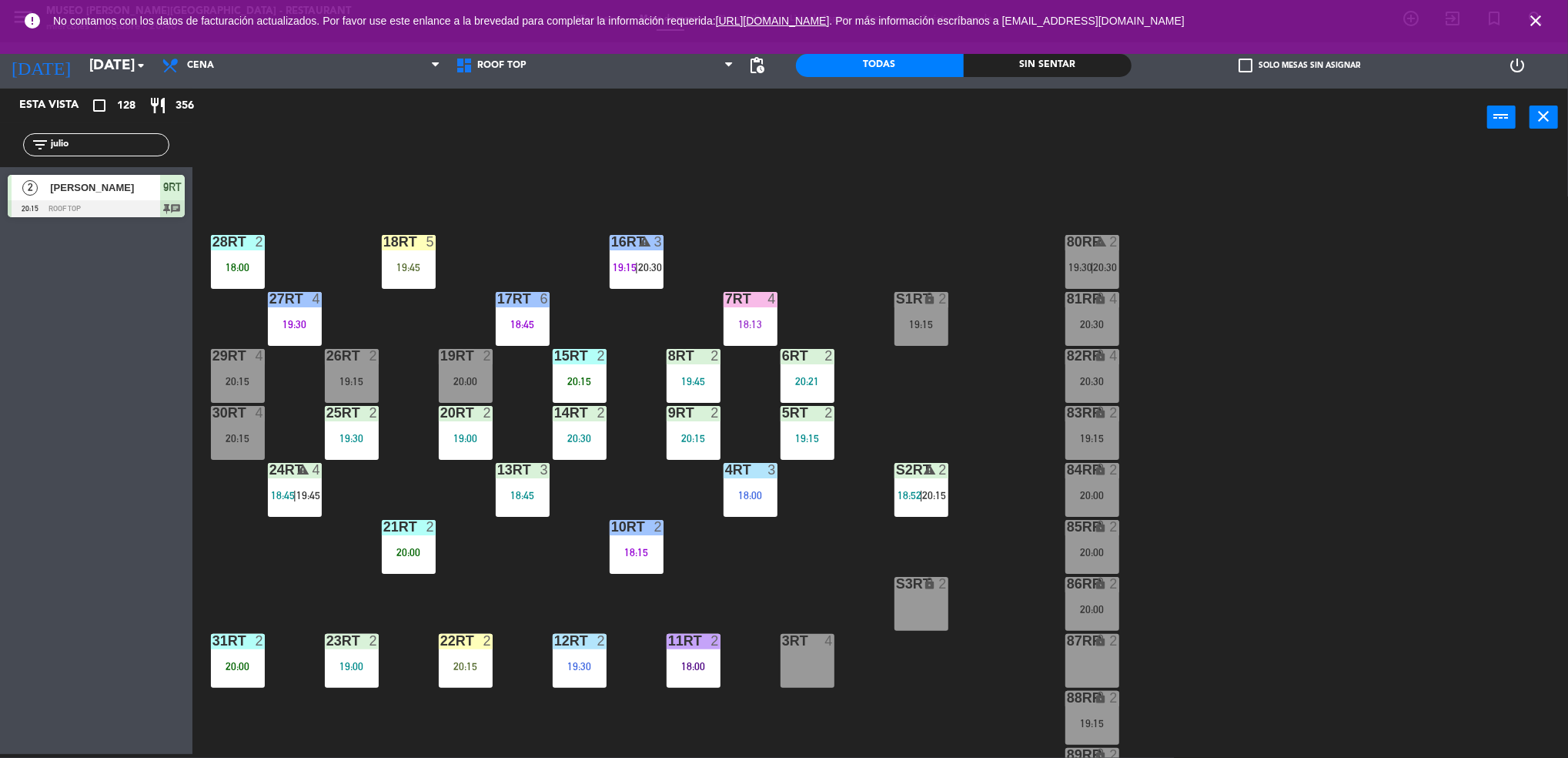
click at [761, 310] on div "7RT 4 18:13" at bounding box center [750, 319] width 54 height 54
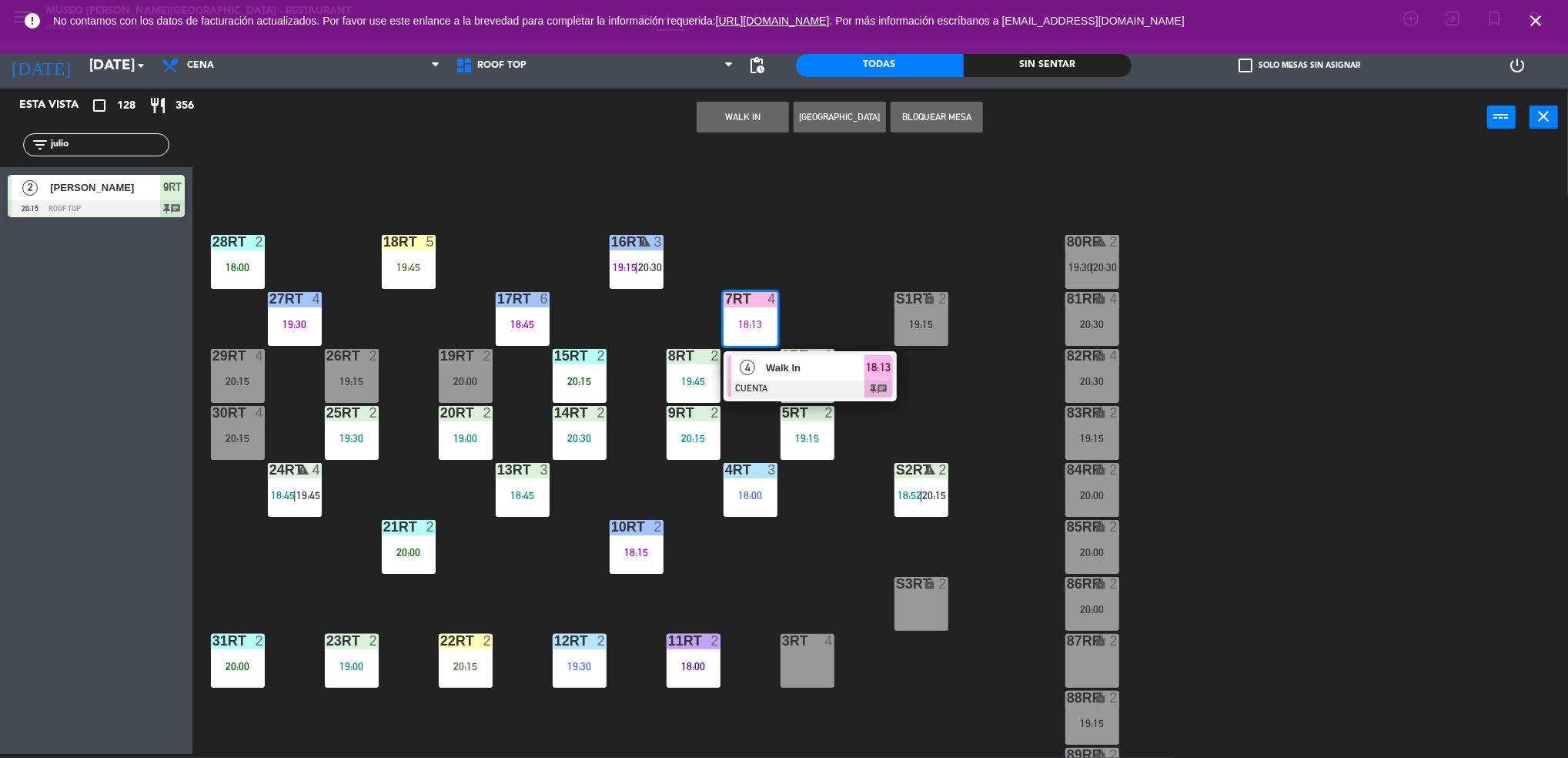
click at [847, 205] on div "18RT 5 19:45 16RT warning 3 19:15 | 20:30 28RT 2 18:00 80RR warning 2 19:30 | 2…" at bounding box center [887, 454] width 1360 height 608
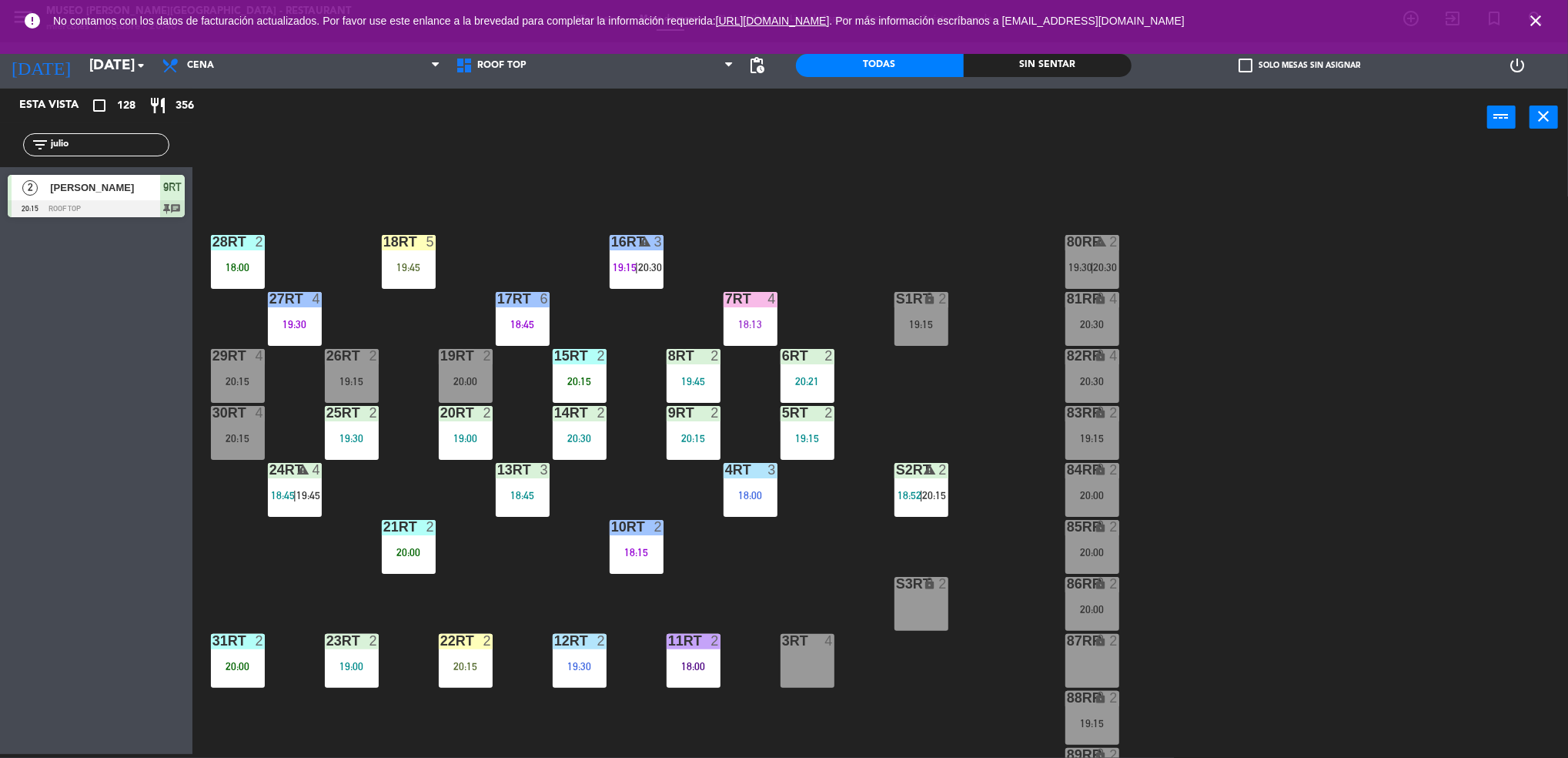
click at [410, 247] on div at bounding box center [408, 241] width 25 height 14
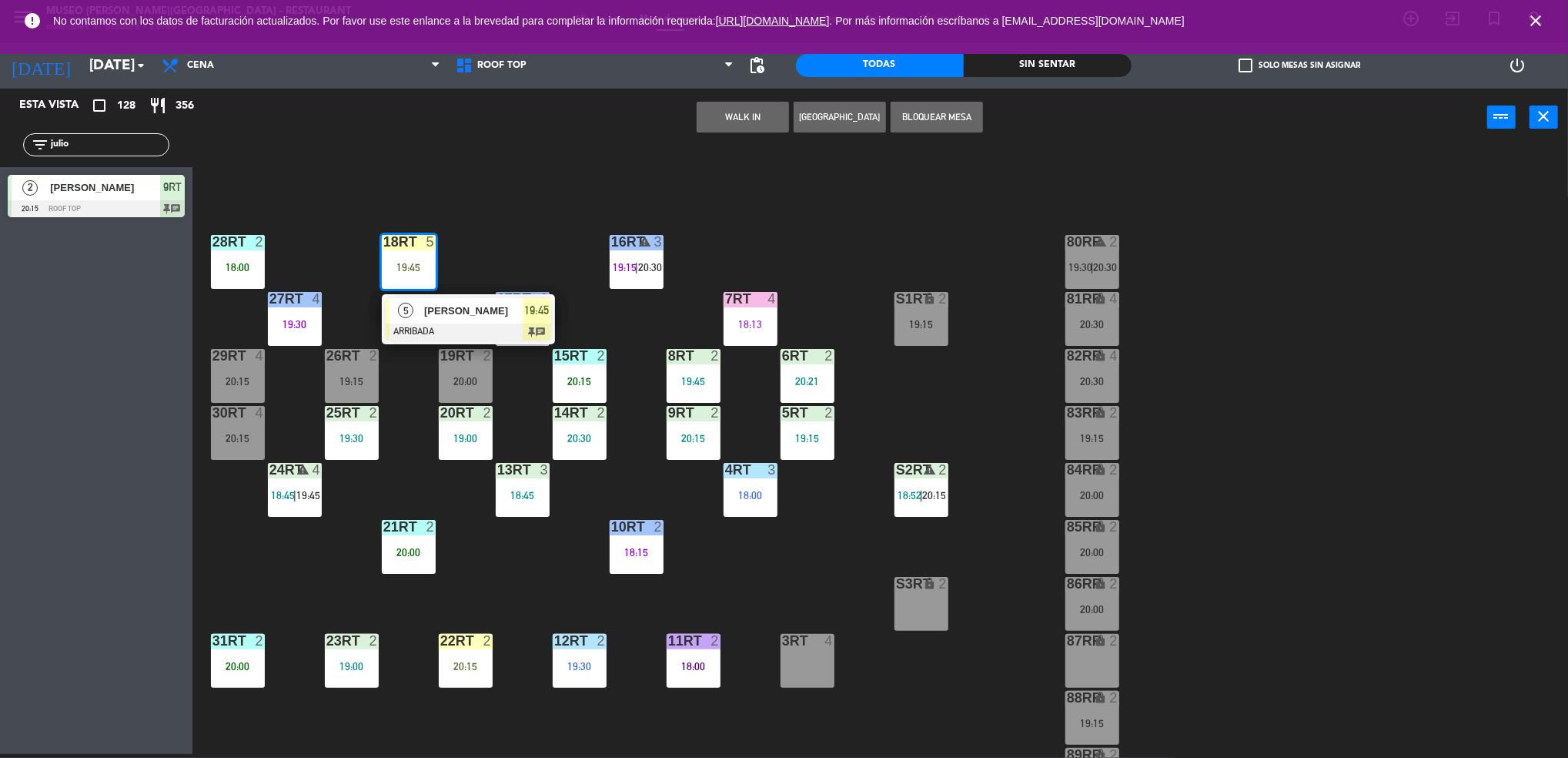
click at [419, 315] on div "5" at bounding box center [406, 310] width 33 height 25
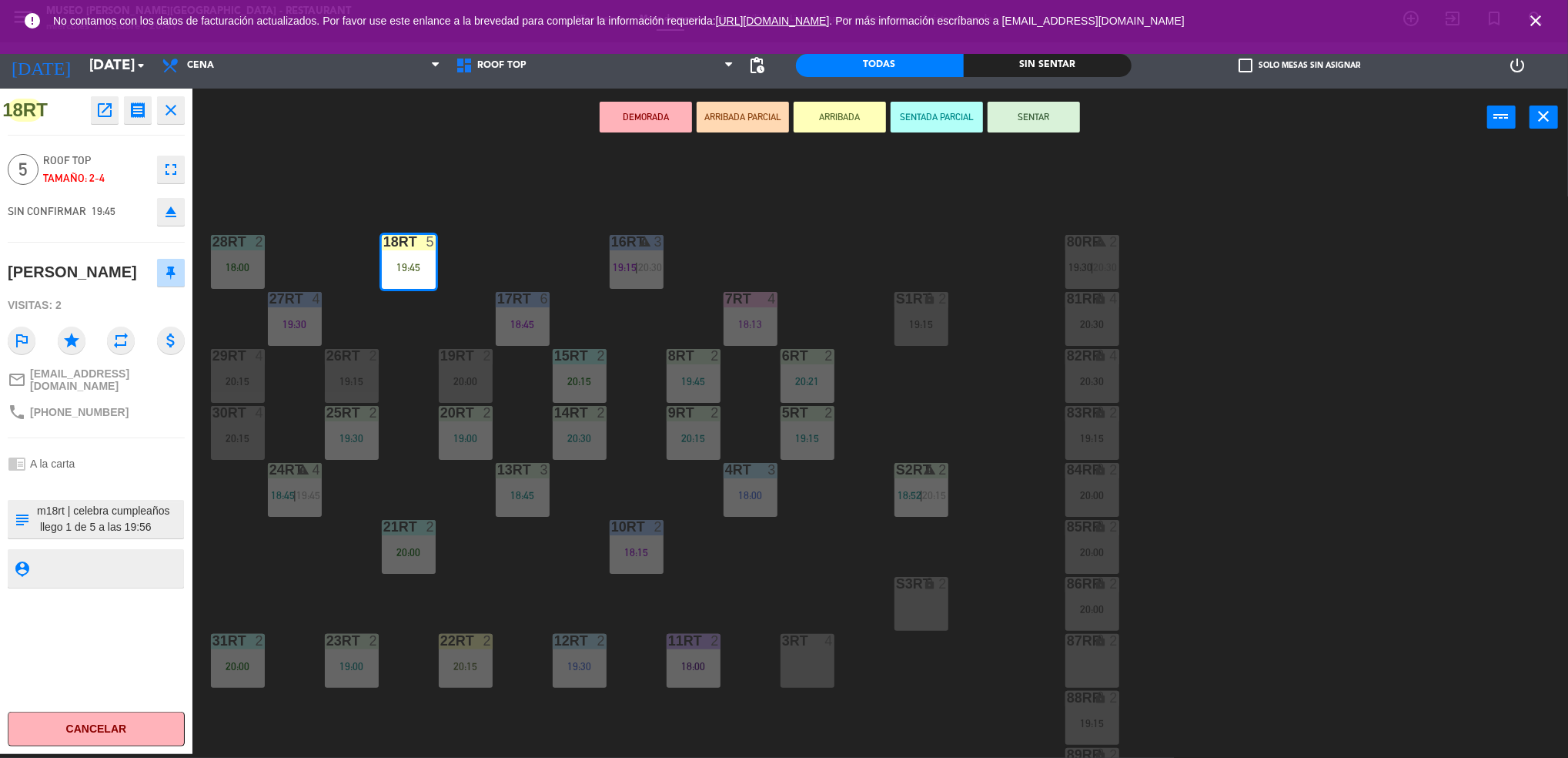
click at [495, 582] on div "18RT 5 19:45 16RT warning 3 19:15 | 20:30 28RT 2 18:00 80RR warning 2 19:30 | 2…" at bounding box center [887, 454] width 1360 height 608
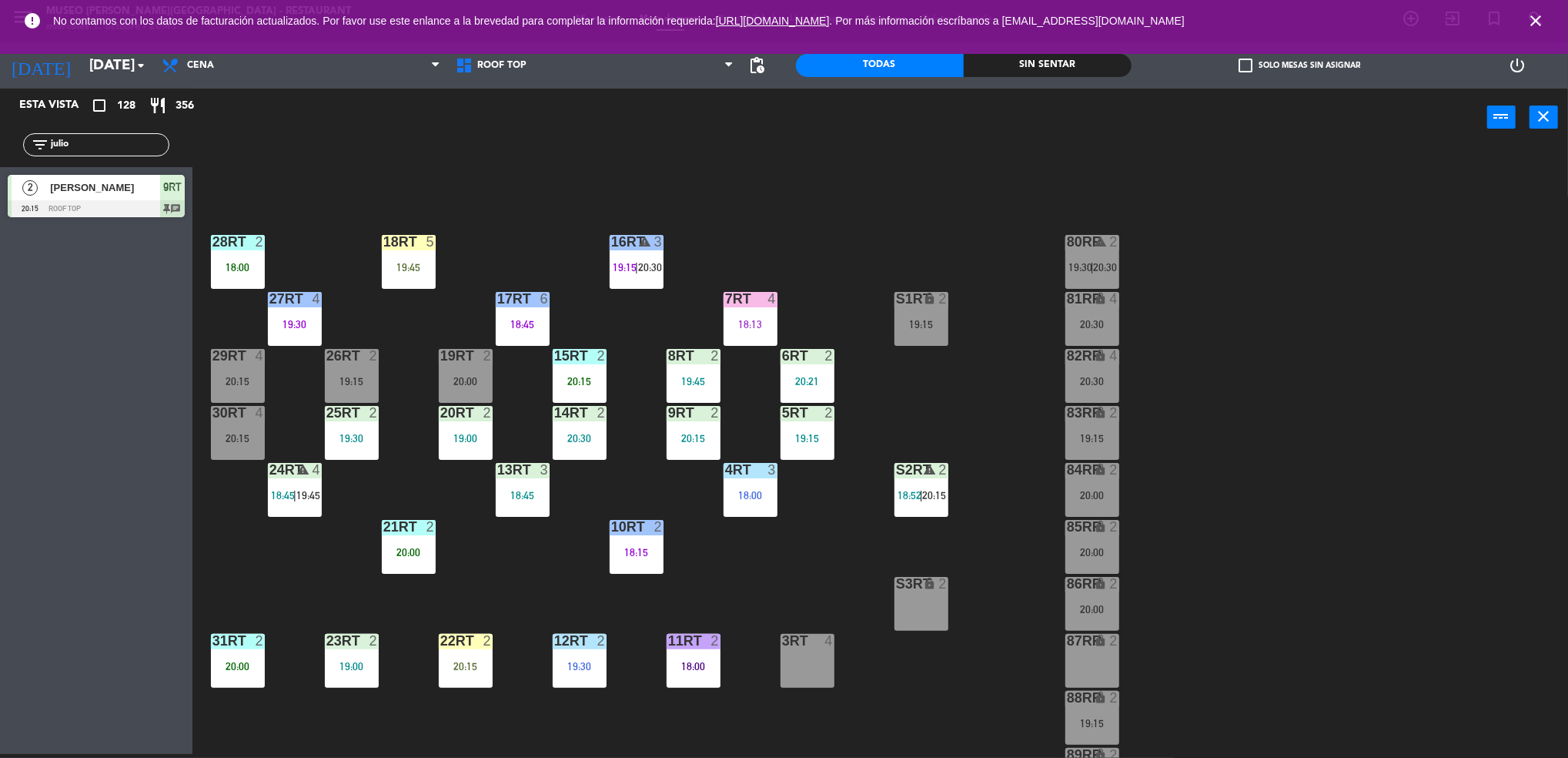
click at [593, 365] on div "15RT 2 20:15" at bounding box center [579, 376] width 54 height 54
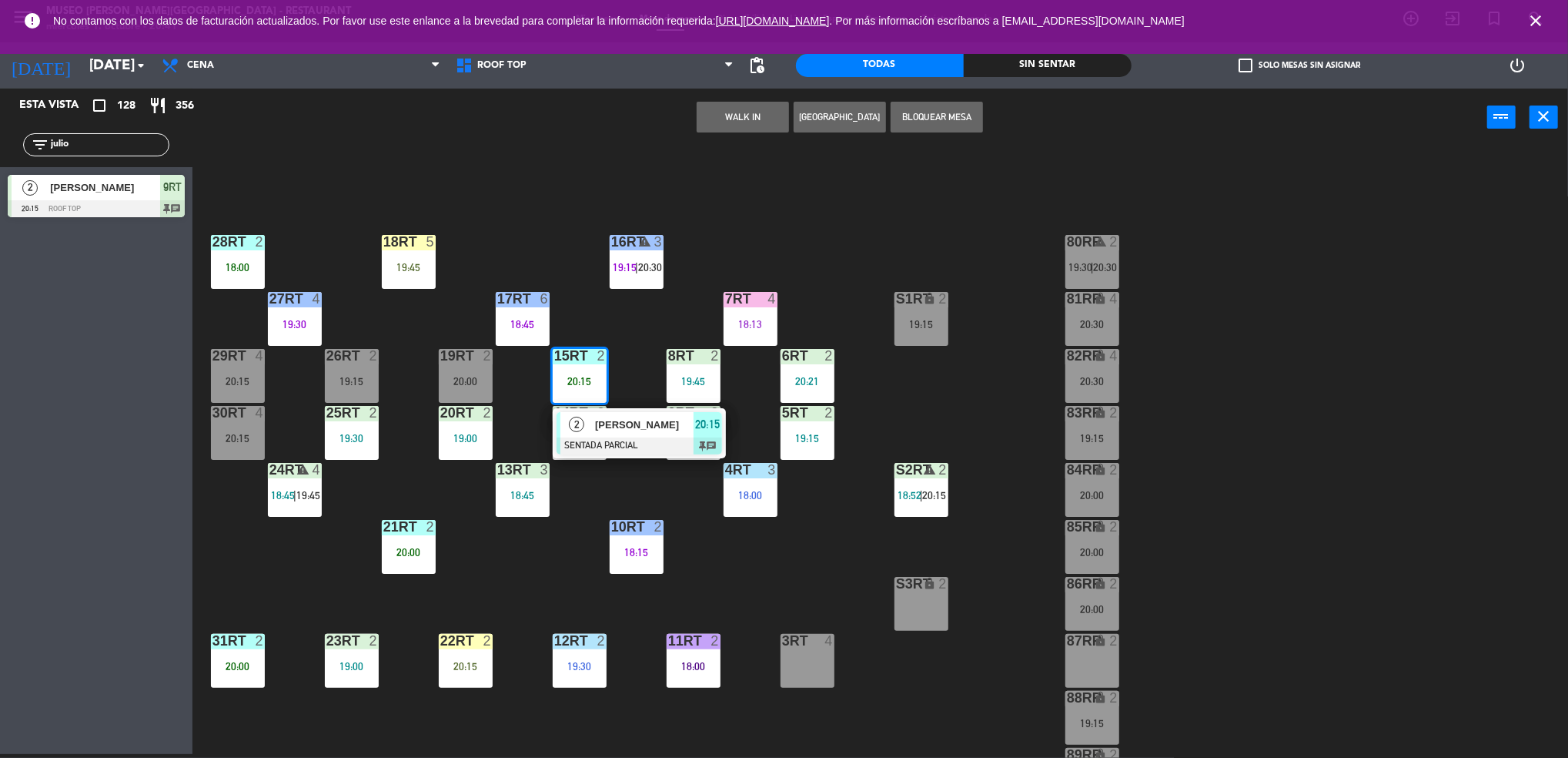
click at [619, 319] on div "18RT 5 19:45 16RT warning 3 19:15 | 20:30 28RT 2 18:00 80RR warning 2 19:30 | 2…" at bounding box center [887, 454] width 1360 height 608
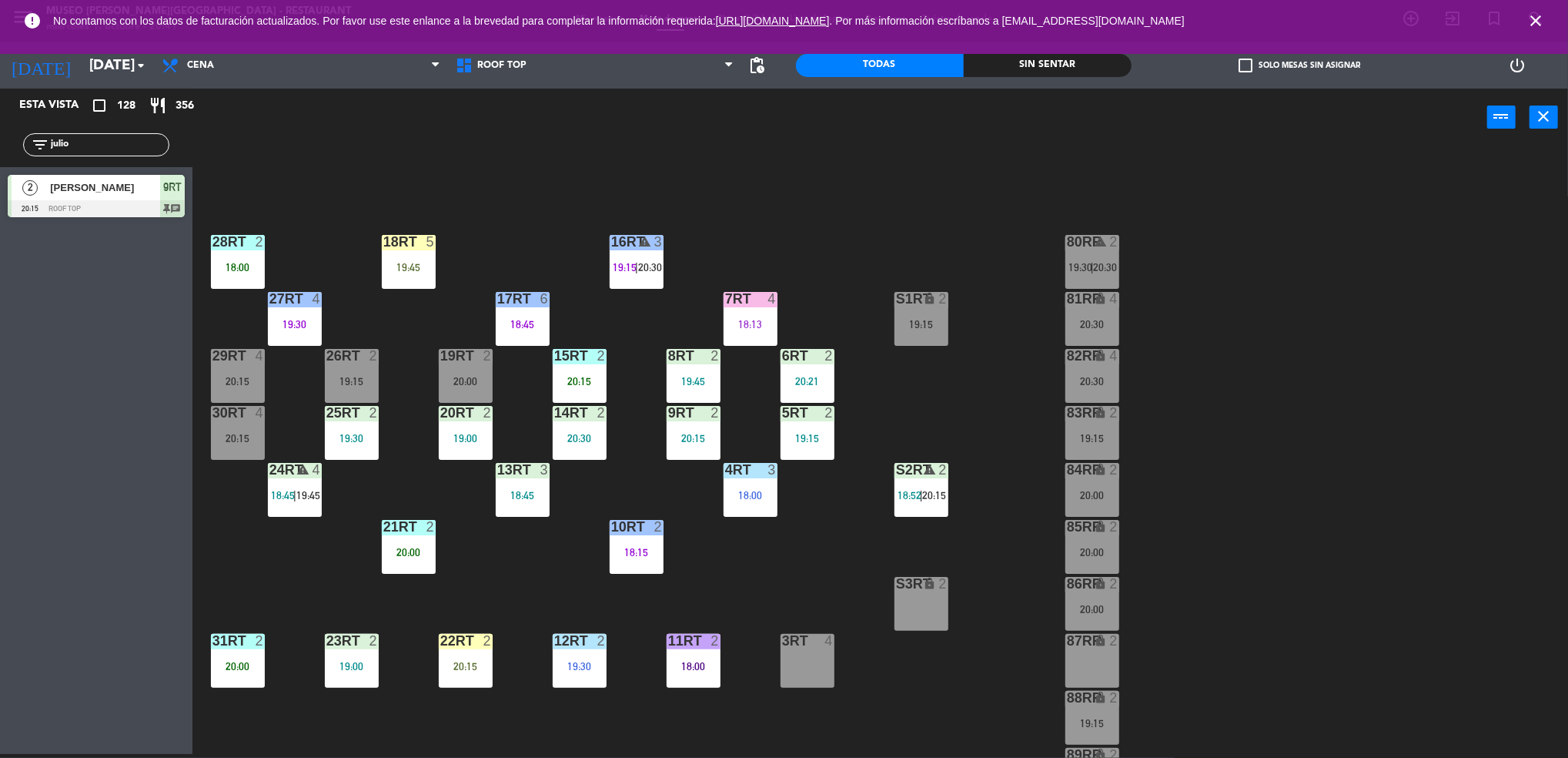
click at [76, 138] on input "julio" at bounding box center [109, 145] width 119 height 17
type input "j"
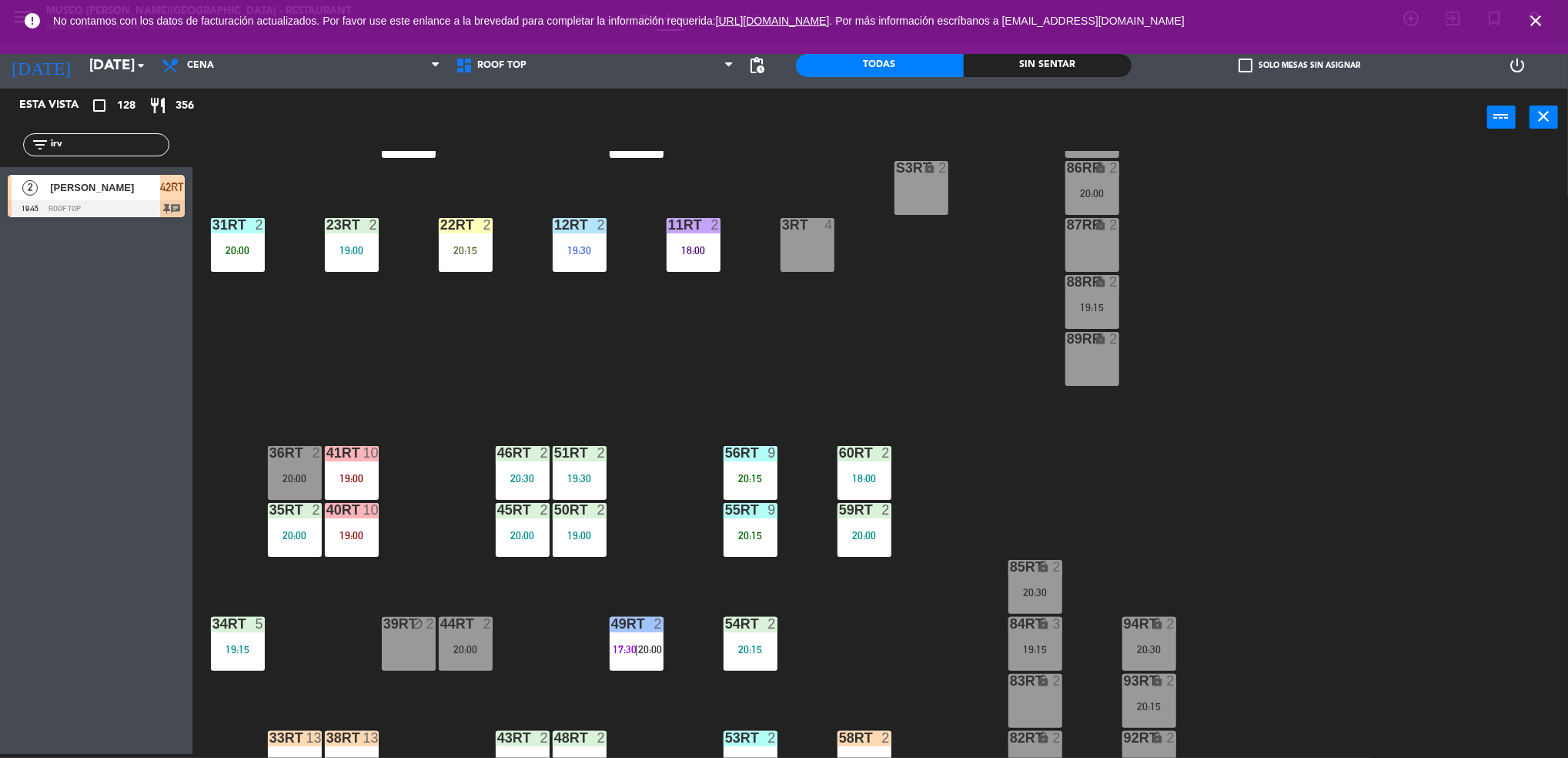
scroll to position [556, 0]
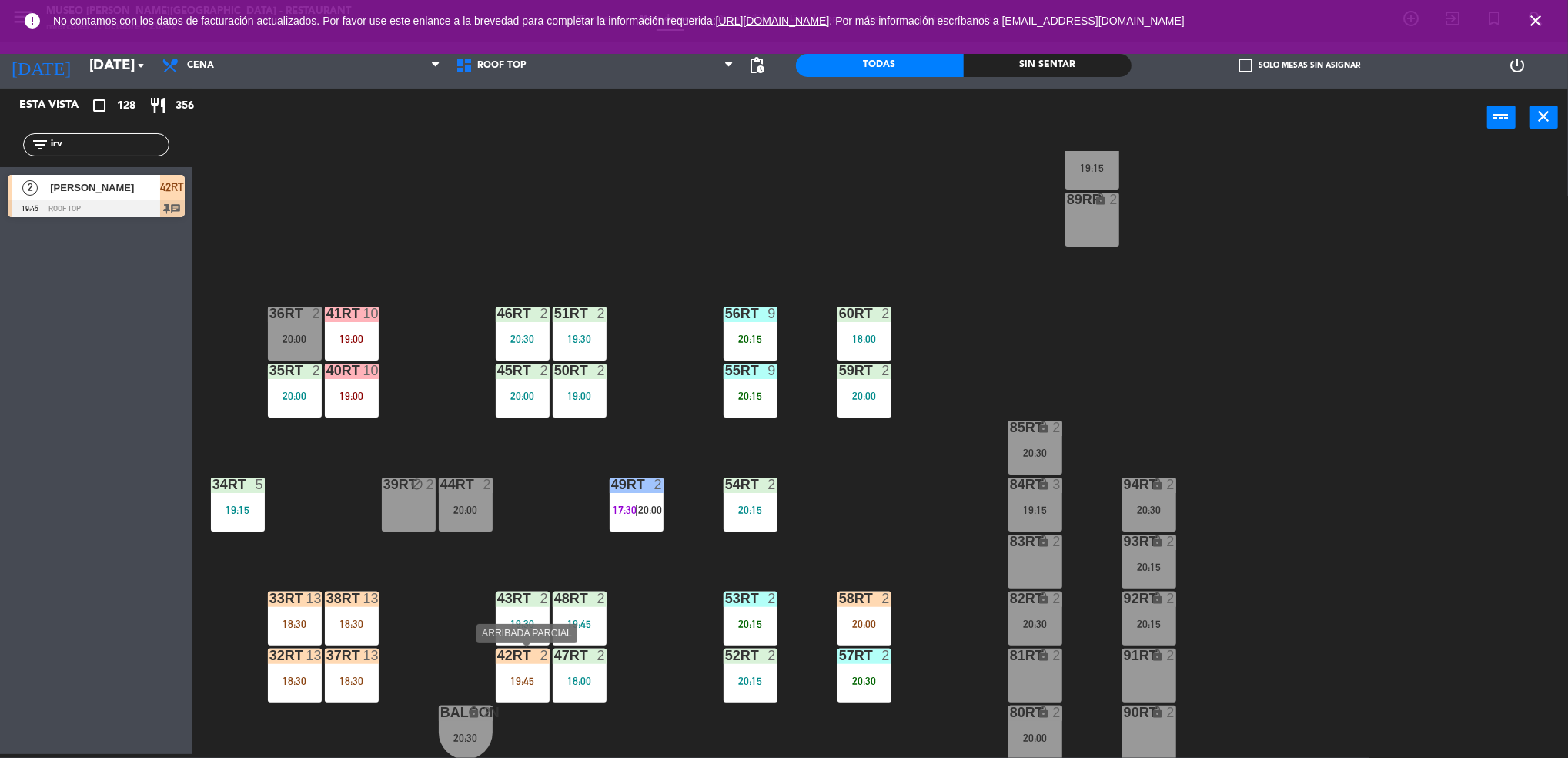
type input "irv"
click at [507, 668] on div "42RT 2 19:45" at bounding box center [522, 675] width 54 height 54
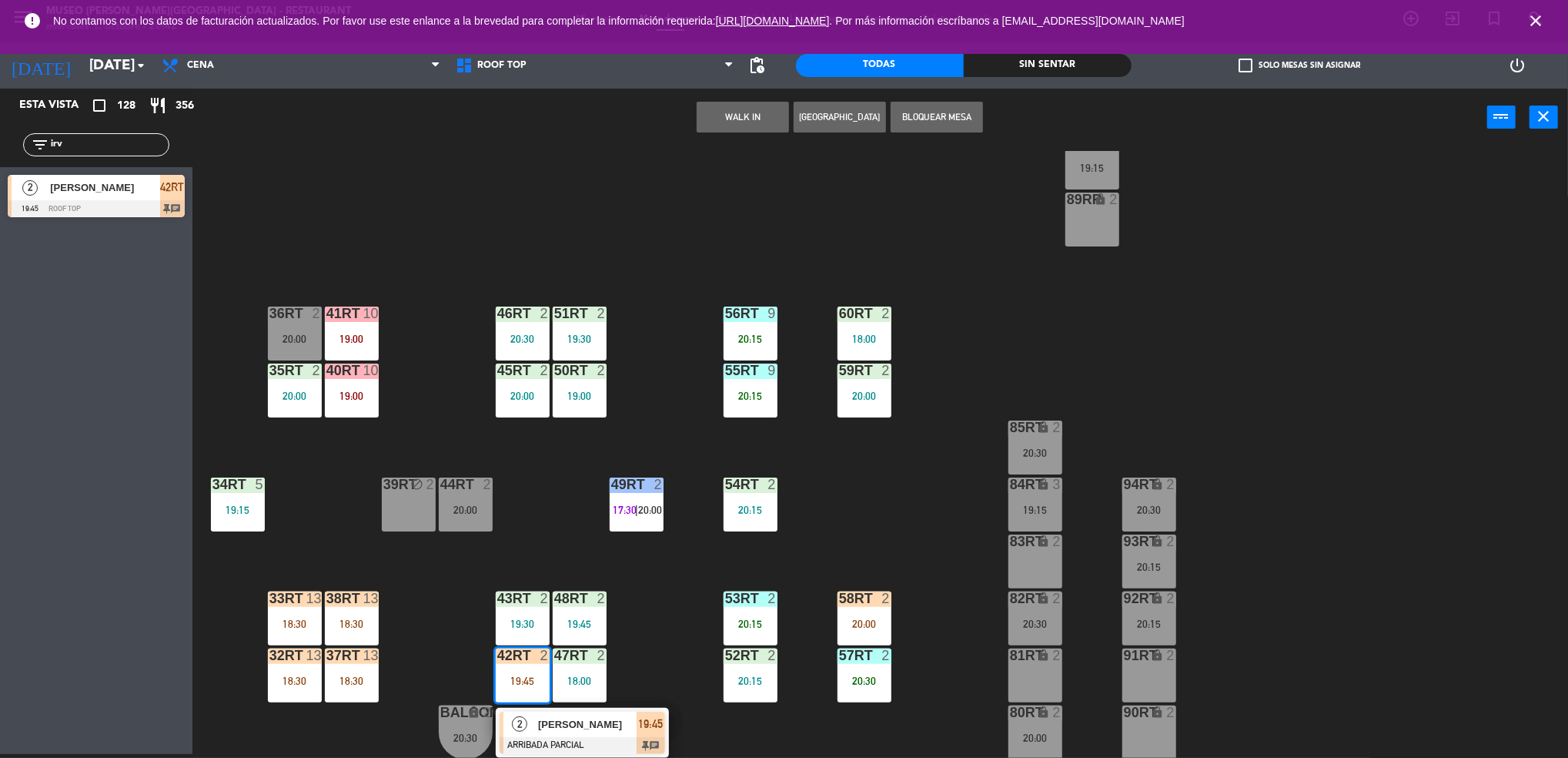
click at [521, 711] on div "2" at bounding box center [520, 724] width 33 height 25
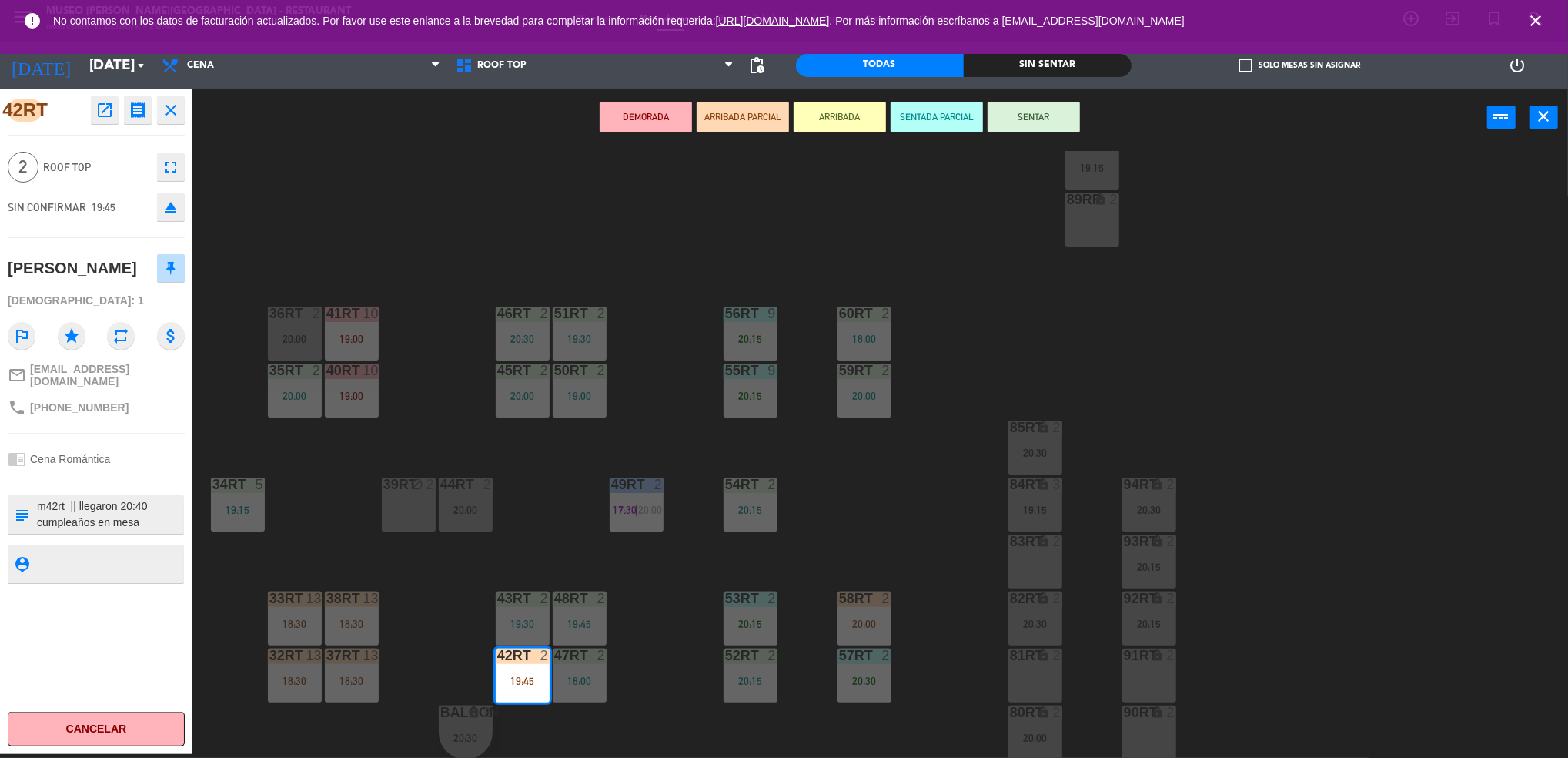
click at [117, 531] on textarea at bounding box center [108, 514] width 147 height 33
click at [75, 519] on textarea at bounding box center [108, 514] width 147 height 33
type textarea "m42rt ||cumpleaños llegaron 20:40 cumpleaños en mesa CR PAGADA Y NO ENVIADA A C…"
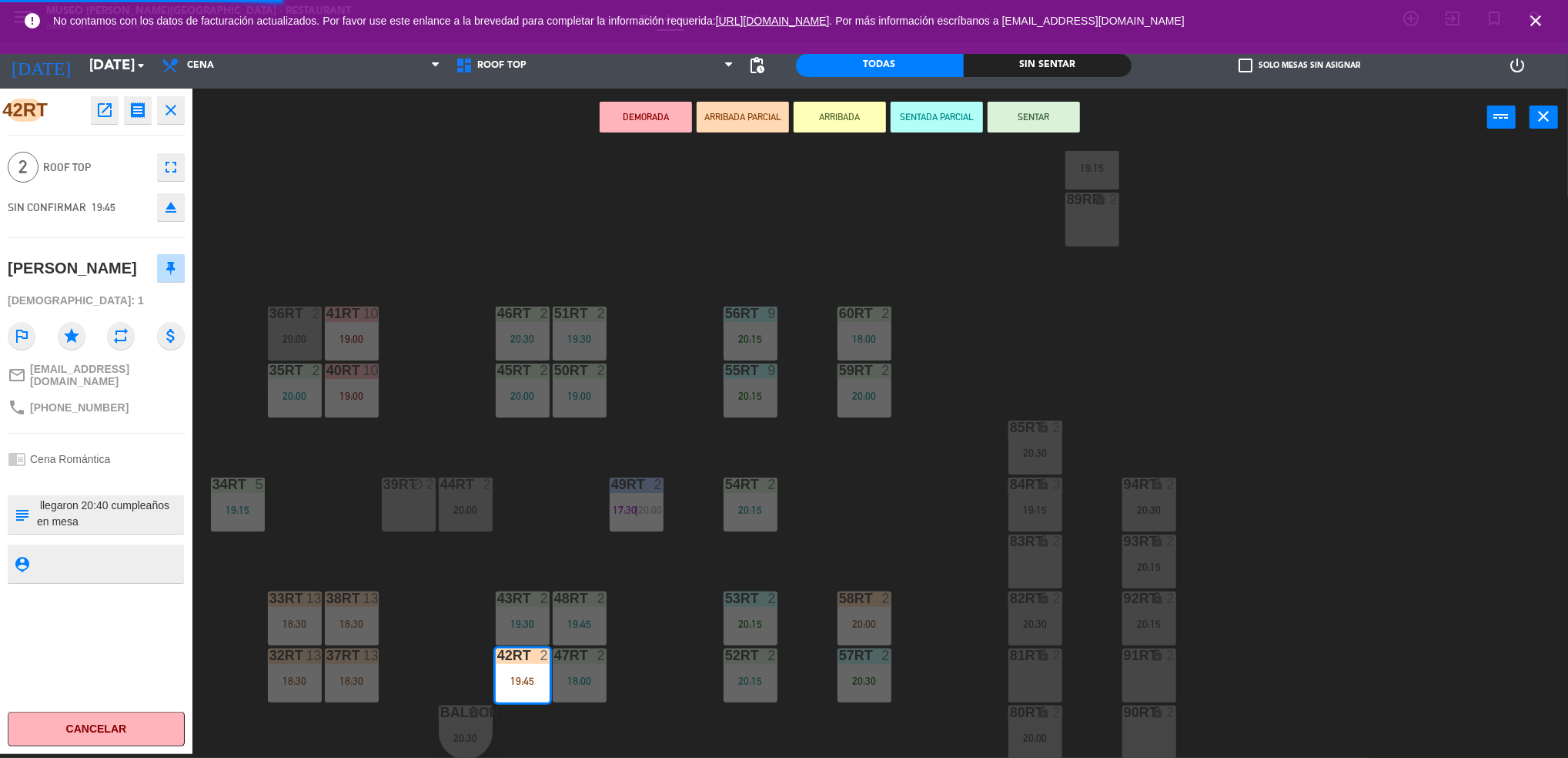
click at [85, 573] on textarea at bounding box center [108, 563] width 147 height 19
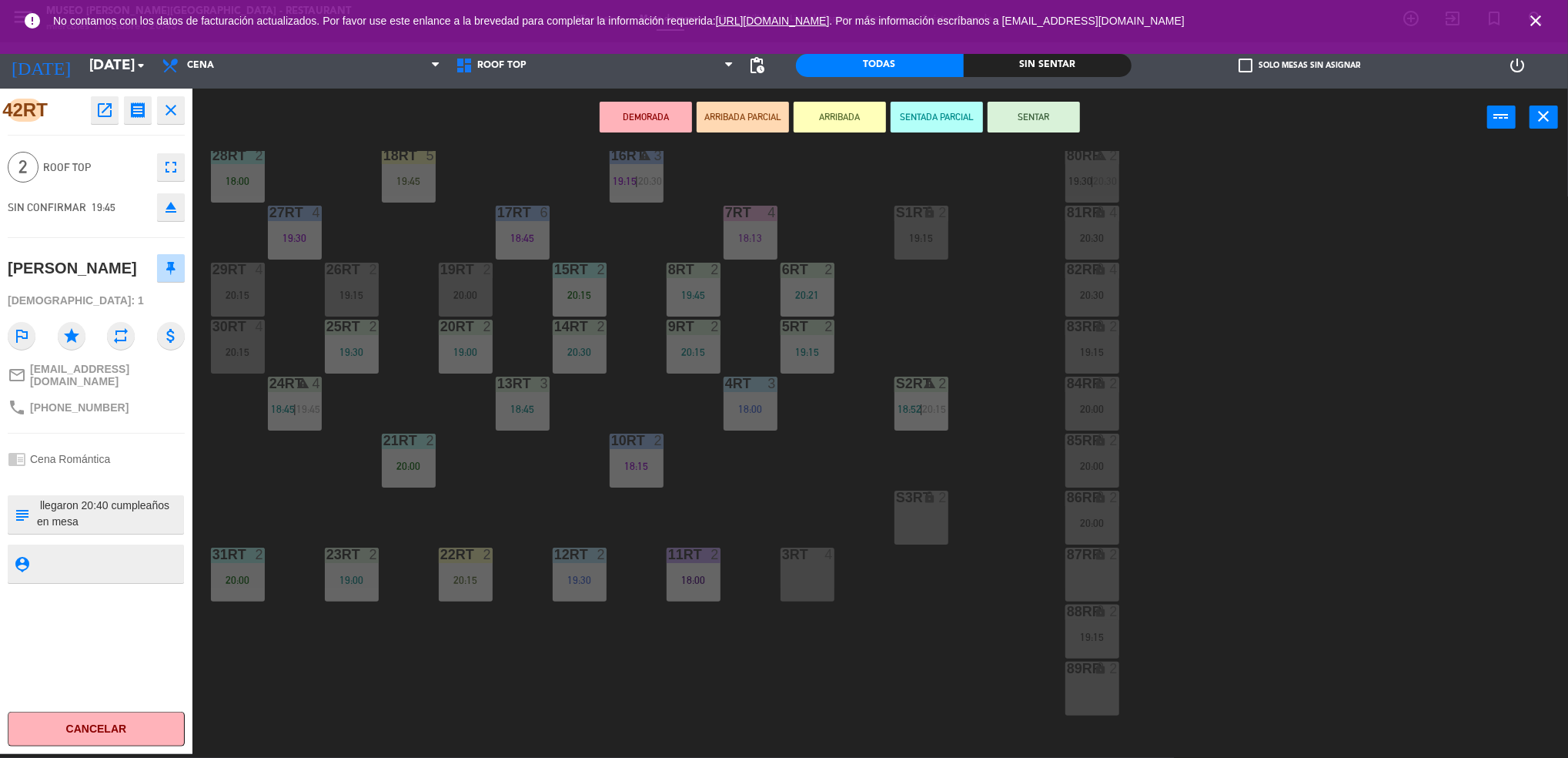
scroll to position [85, 0]
click at [315, 176] on div "18RT 5 19:45 16RT warning 3 19:15 | 20:30 28RT 2 18:00 80RR warning 2 19:30 | 2…" at bounding box center [887, 454] width 1360 height 608
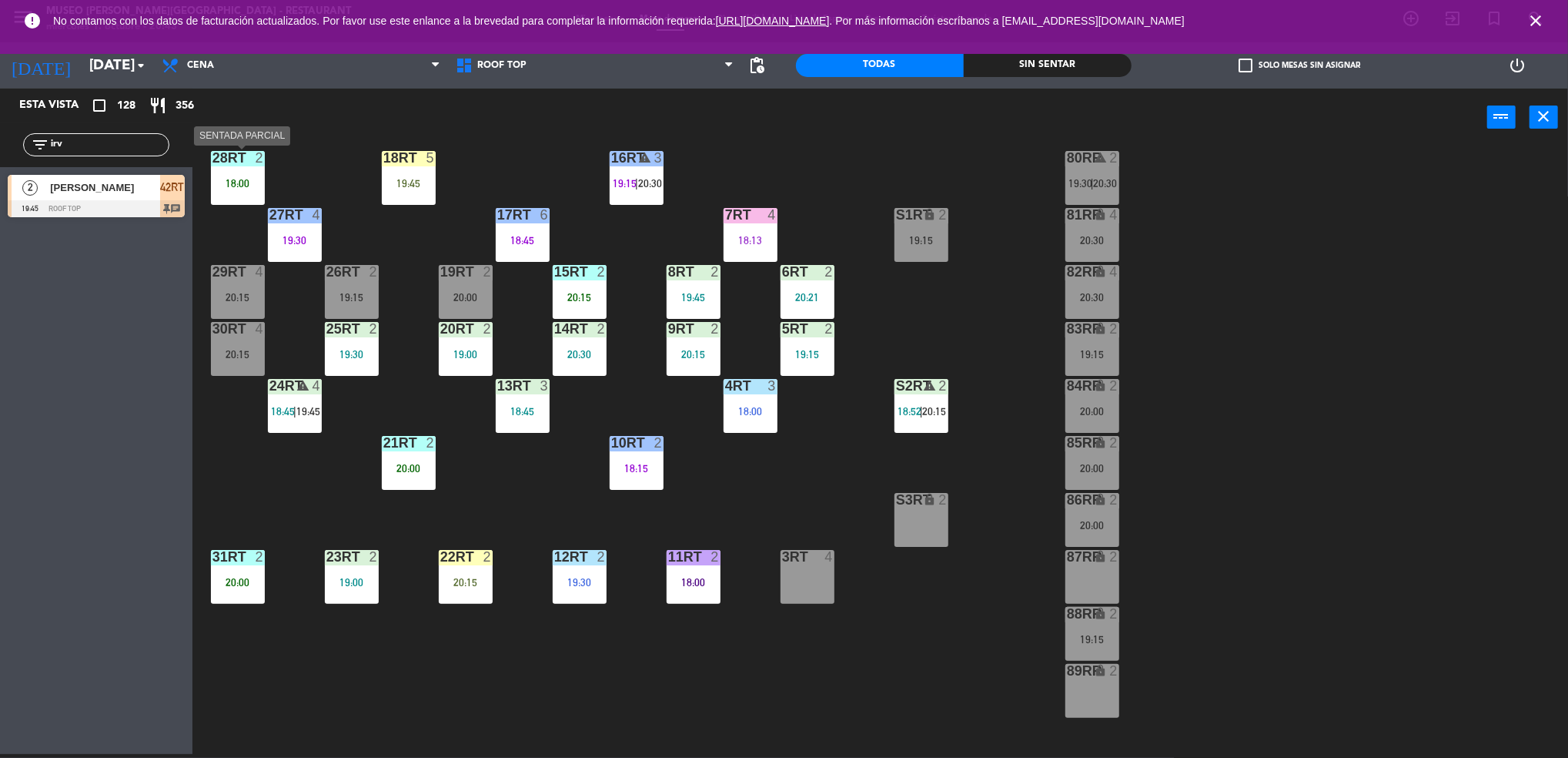
click at [241, 166] on div "28RT 2 18:00" at bounding box center [238, 178] width 54 height 54
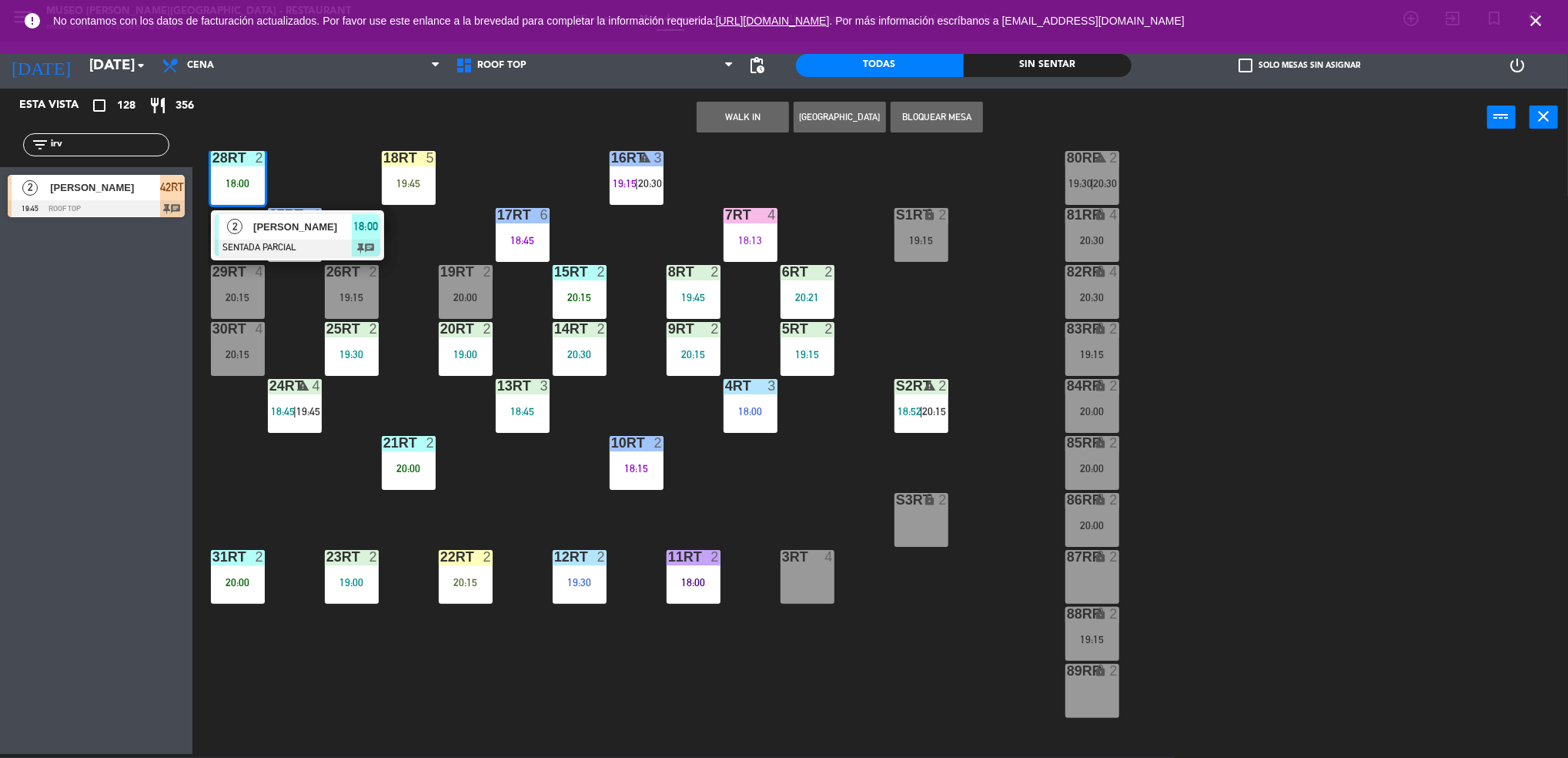
click at [247, 214] on div "2" at bounding box center [235, 226] width 33 height 25
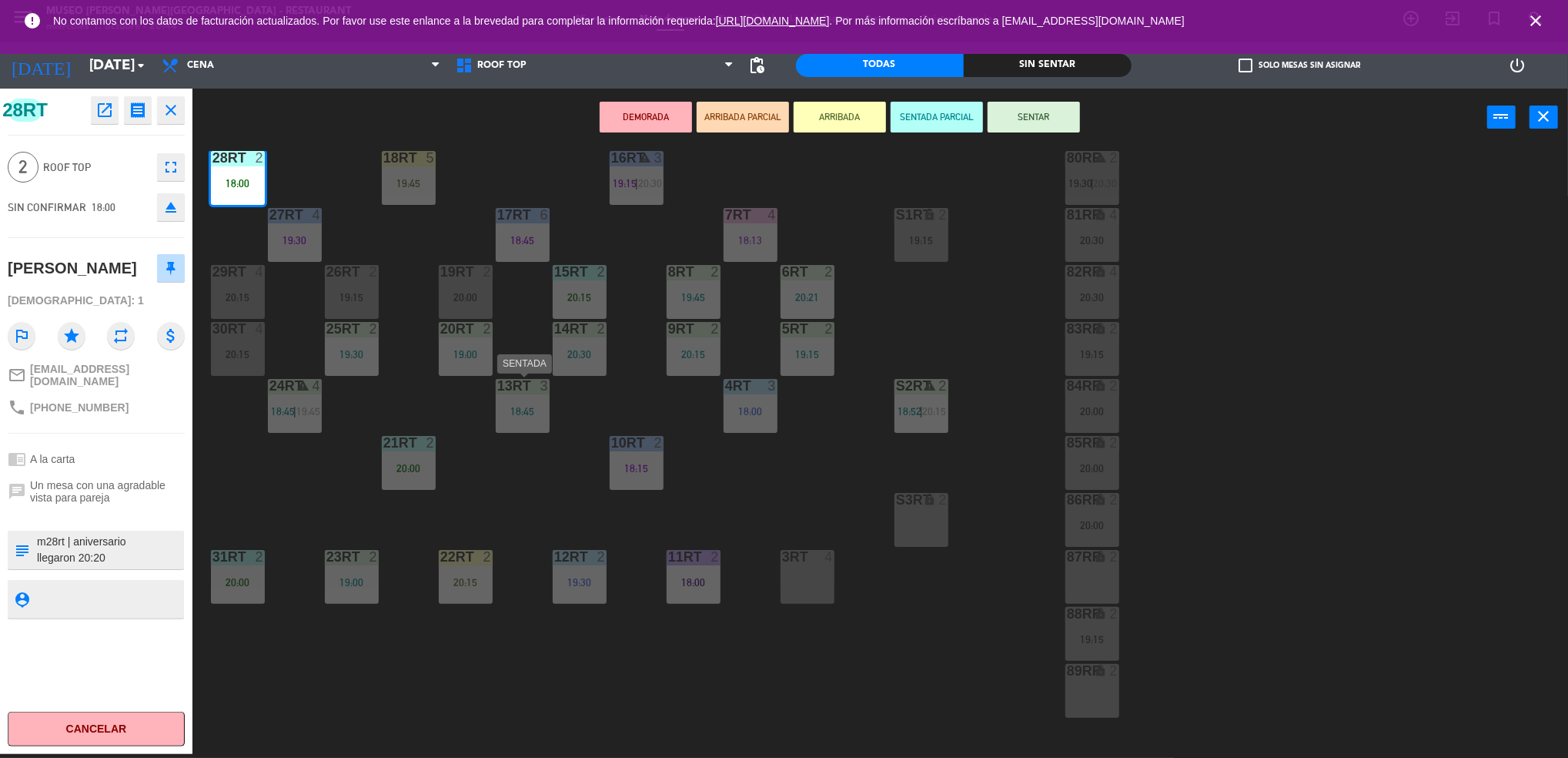
click at [509, 428] on div "13RT 3 18:45" at bounding box center [522, 406] width 54 height 54
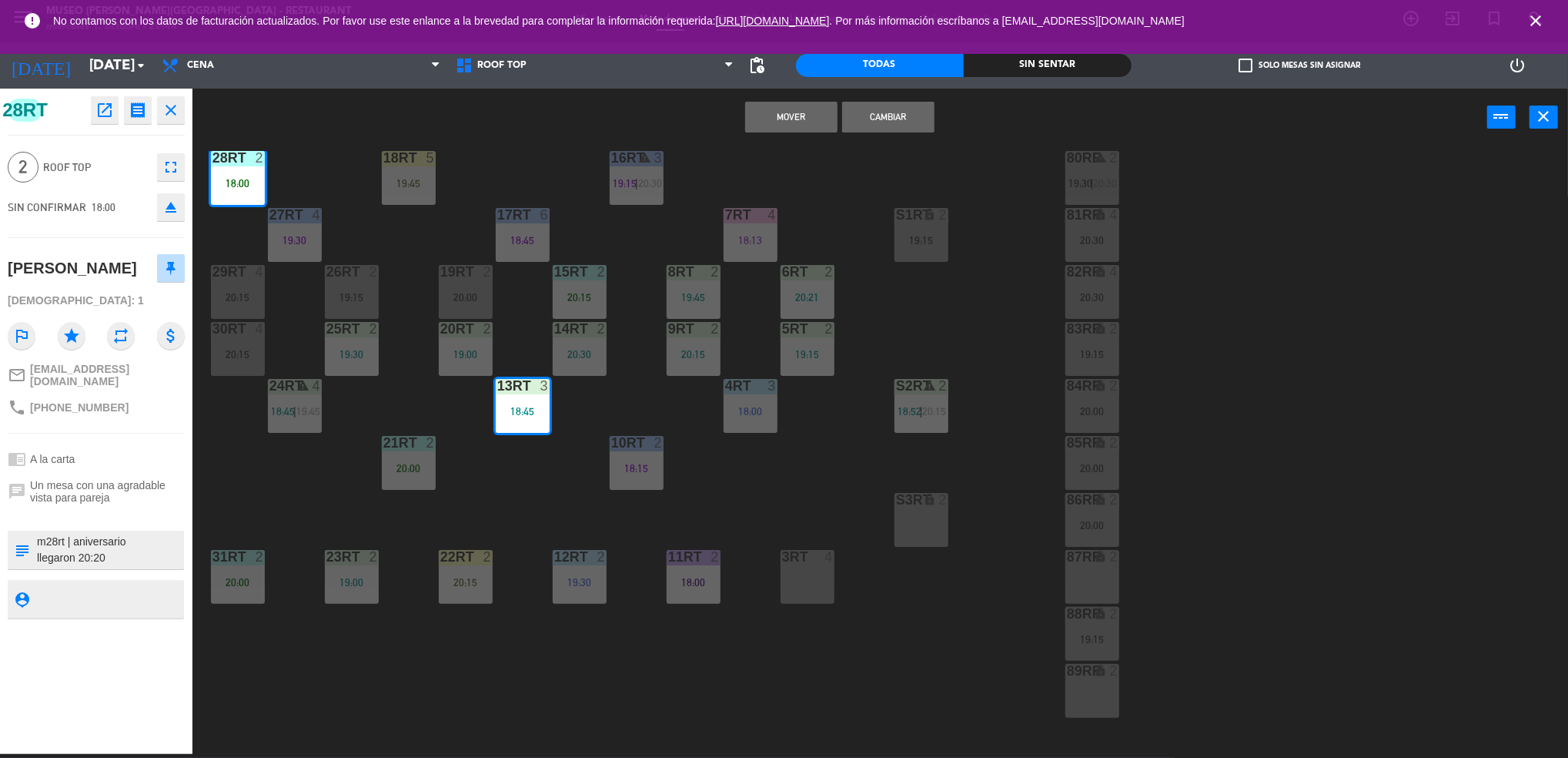
click at [570, 463] on div "18RT 5 19:45 16RT warning 3 19:15 | 20:30 28RT 2 18:00 80RR warning 2 19:30 | 2…" at bounding box center [887, 454] width 1360 height 608
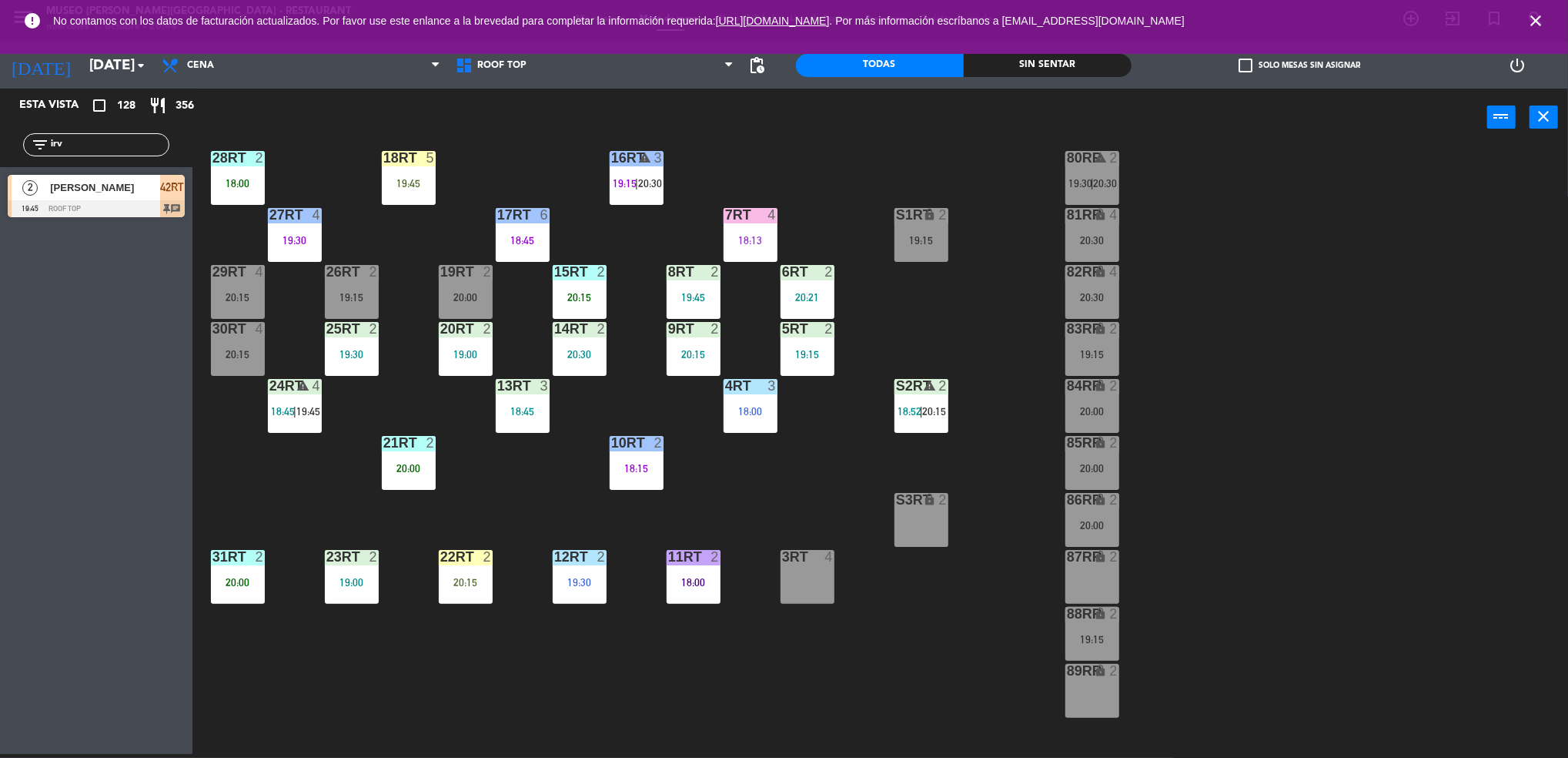
click at [669, 388] on div "18RT 5 19:45 16RT warning 3 19:15 | 20:30 28RT 2 18:00 80RR warning 2 19:30 | 2…" at bounding box center [887, 454] width 1360 height 608
click at [638, 464] on div "18:15" at bounding box center [636, 468] width 54 height 11
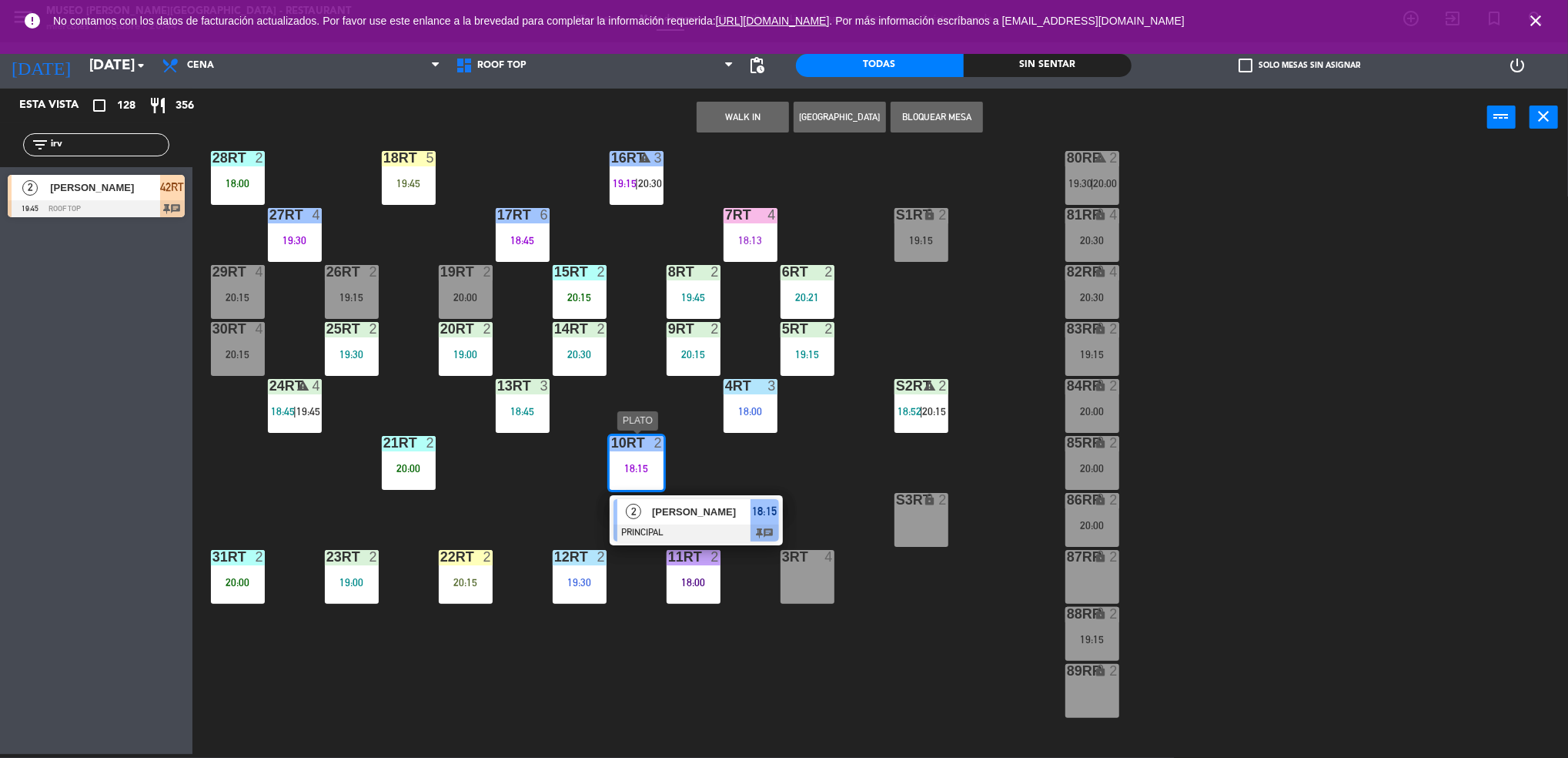
click at [647, 501] on div "2" at bounding box center [633, 511] width 33 height 25
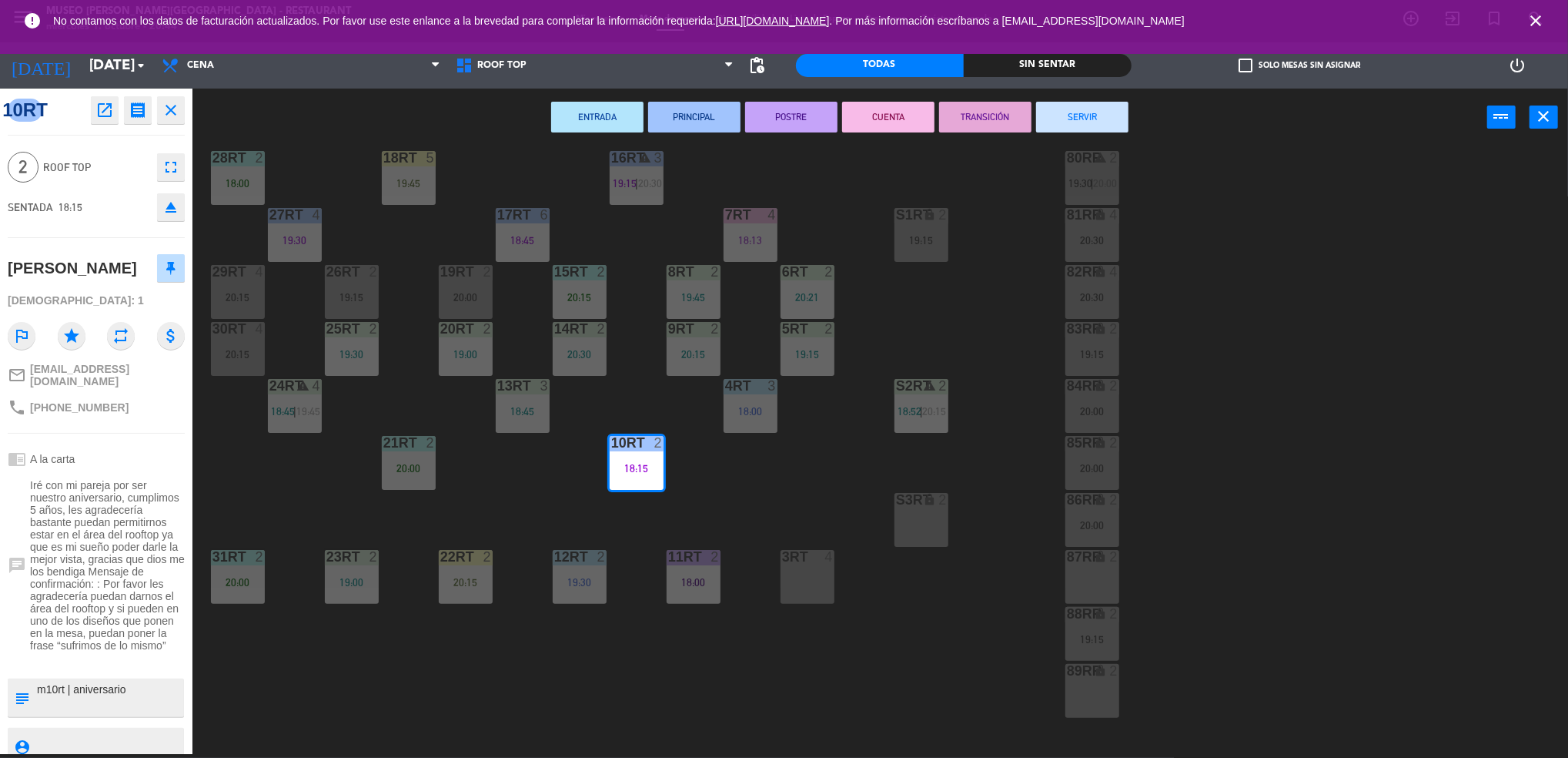
click at [1085, 126] on button "SERVIR" at bounding box center [1082, 117] width 92 height 31
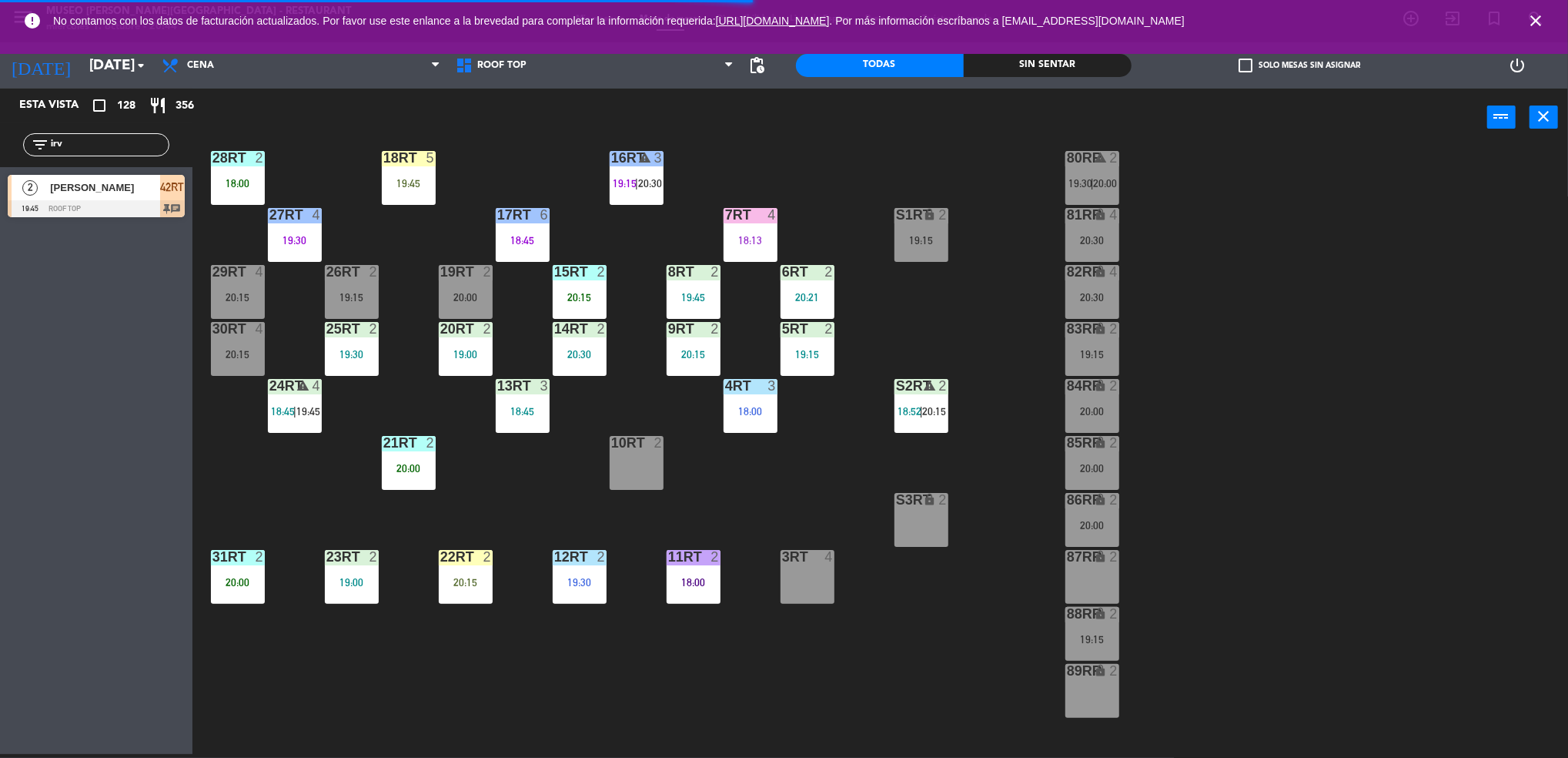
click at [587, 283] on div "15RT 2 20:15" at bounding box center [579, 292] width 54 height 54
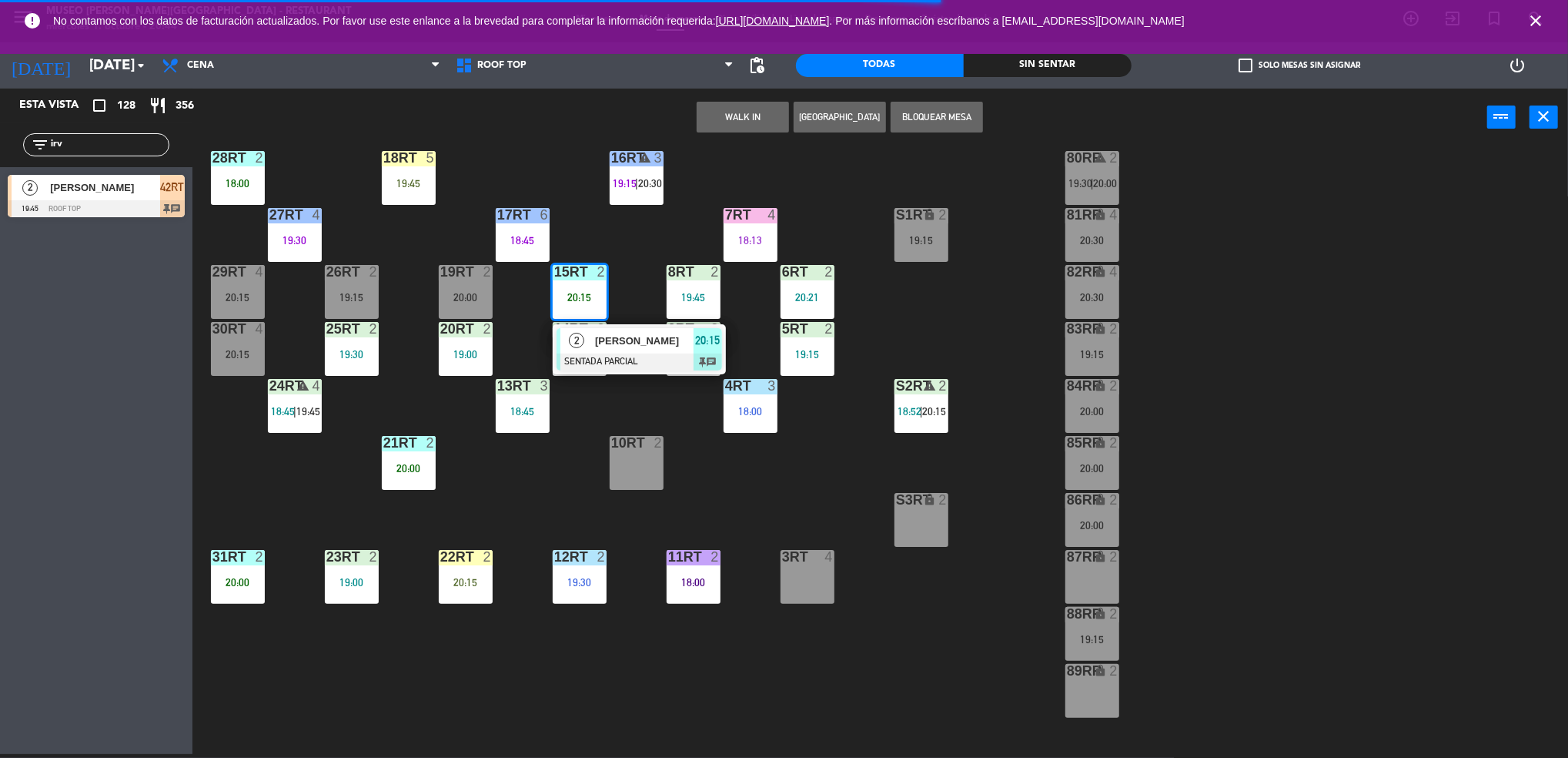
click at [642, 454] on div "10RT 2" at bounding box center [636, 463] width 54 height 54
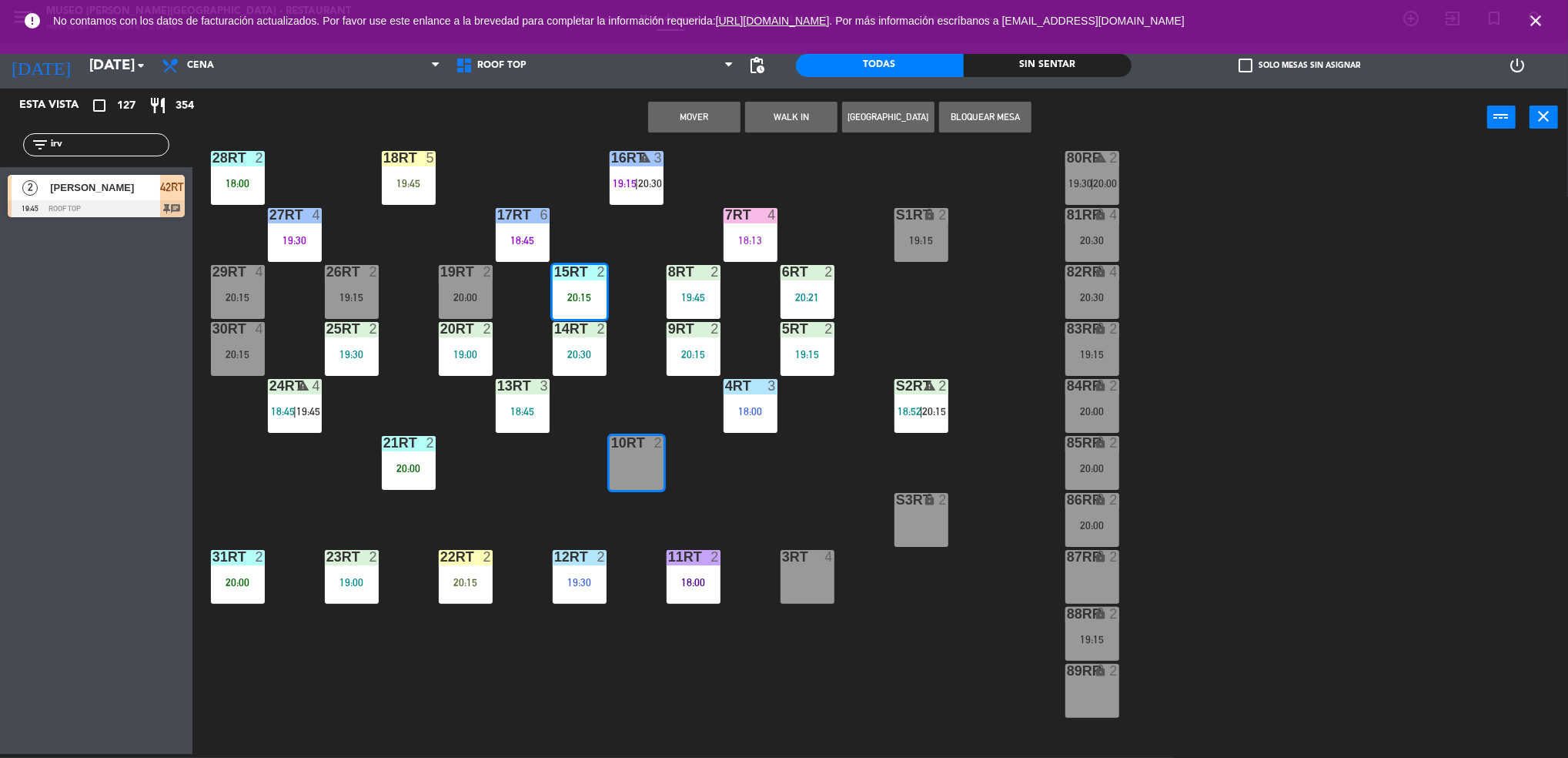
click at [670, 112] on button "Mover" at bounding box center [694, 117] width 92 height 31
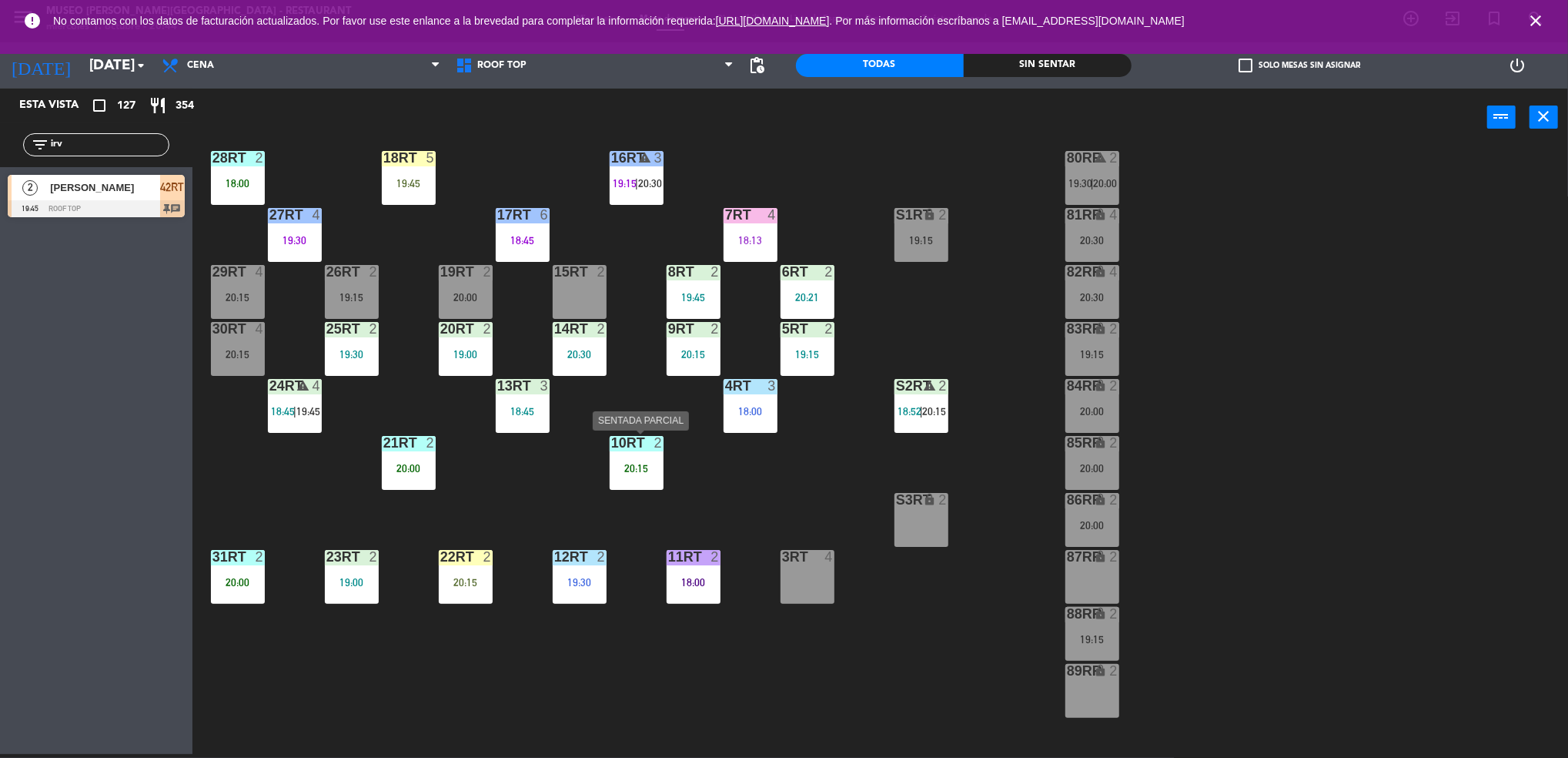
click at [629, 453] on div "10RT 2 20:15" at bounding box center [636, 463] width 54 height 54
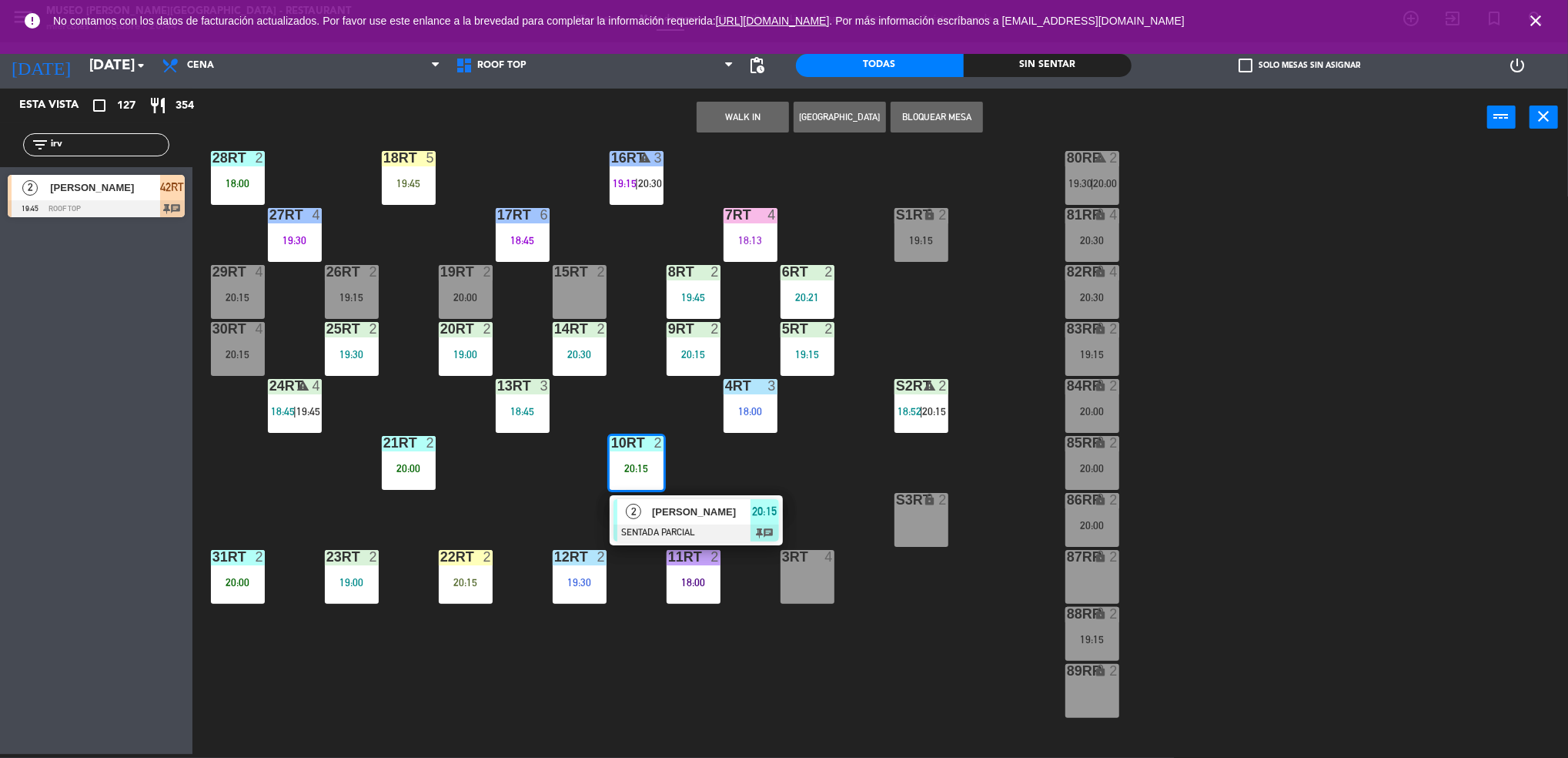
click at [640, 532] on div at bounding box center [696, 532] width 165 height 17
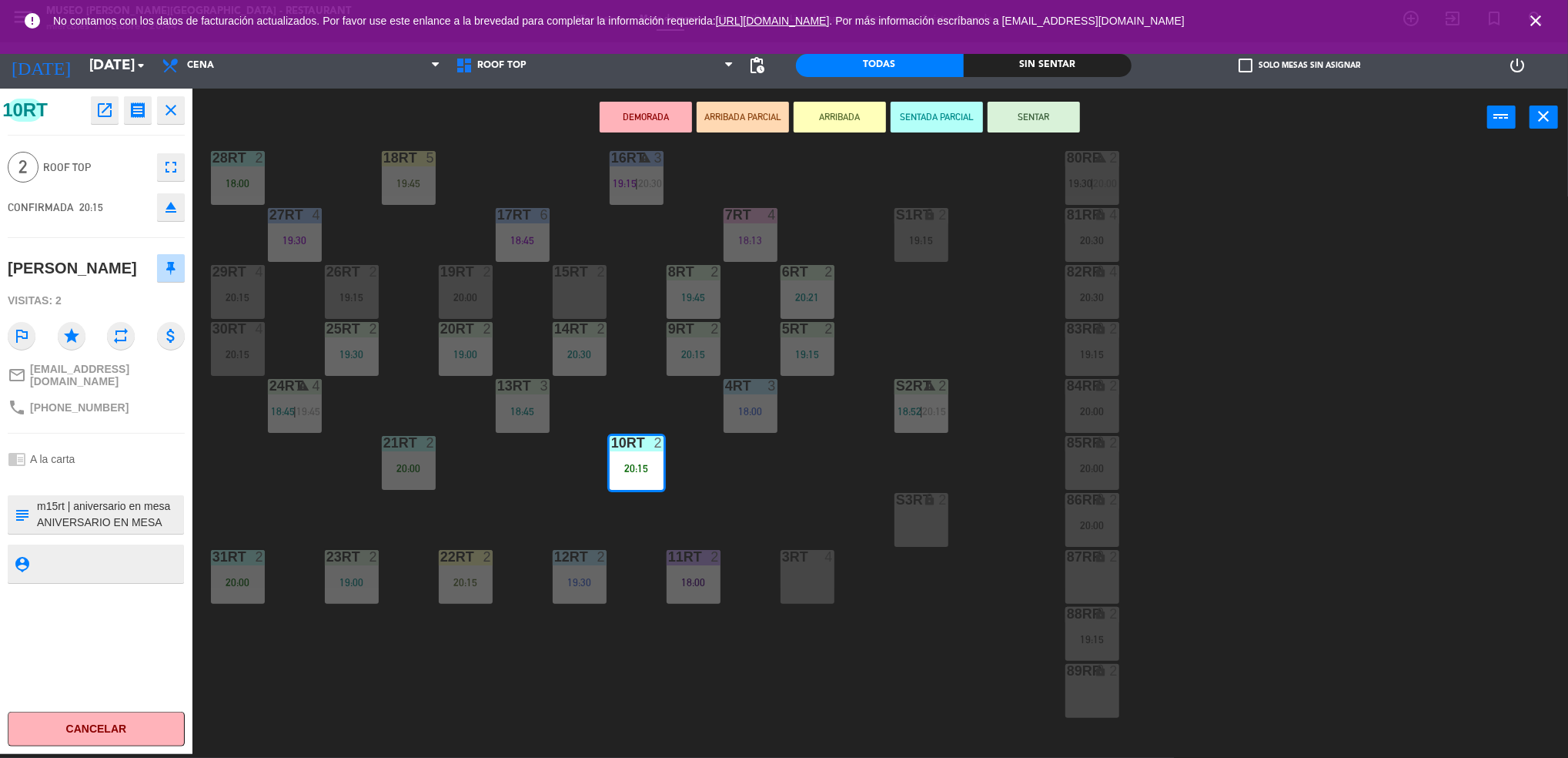
click at [54, 501] on textarea at bounding box center [108, 514] width 147 height 33
type textarea "m10rt | aniversario en mesa ANIVERSARIO EN MESA"
click at [81, 558] on textarea at bounding box center [108, 563] width 147 height 19
click at [489, 469] on div "18RT 5 19:45 16RT warning 3 19:15 | 20:30 28RT 2 18:00 80RR warning 2 19:30 | 2…" at bounding box center [887, 454] width 1360 height 608
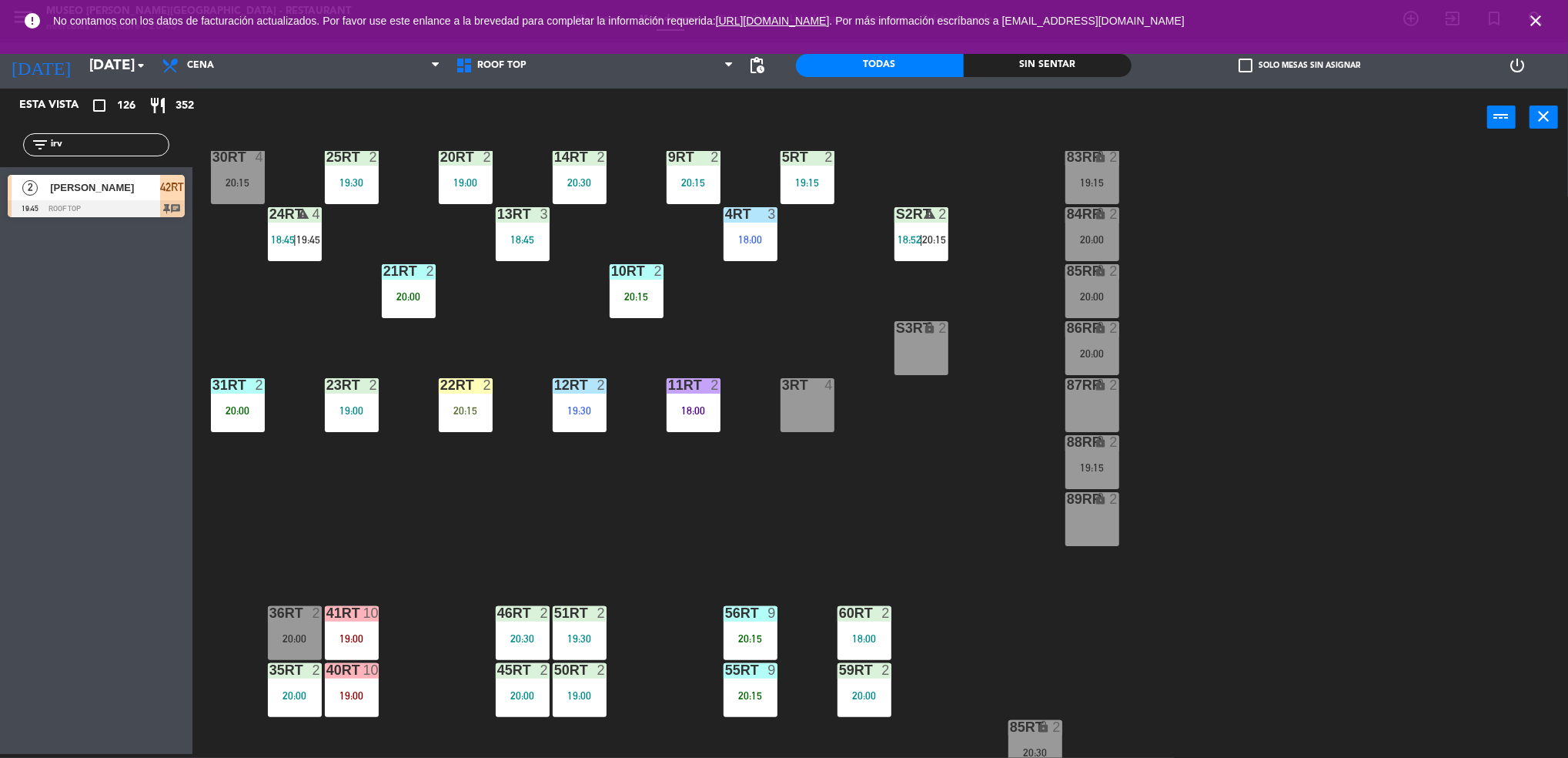
scroll to position [252, 0]
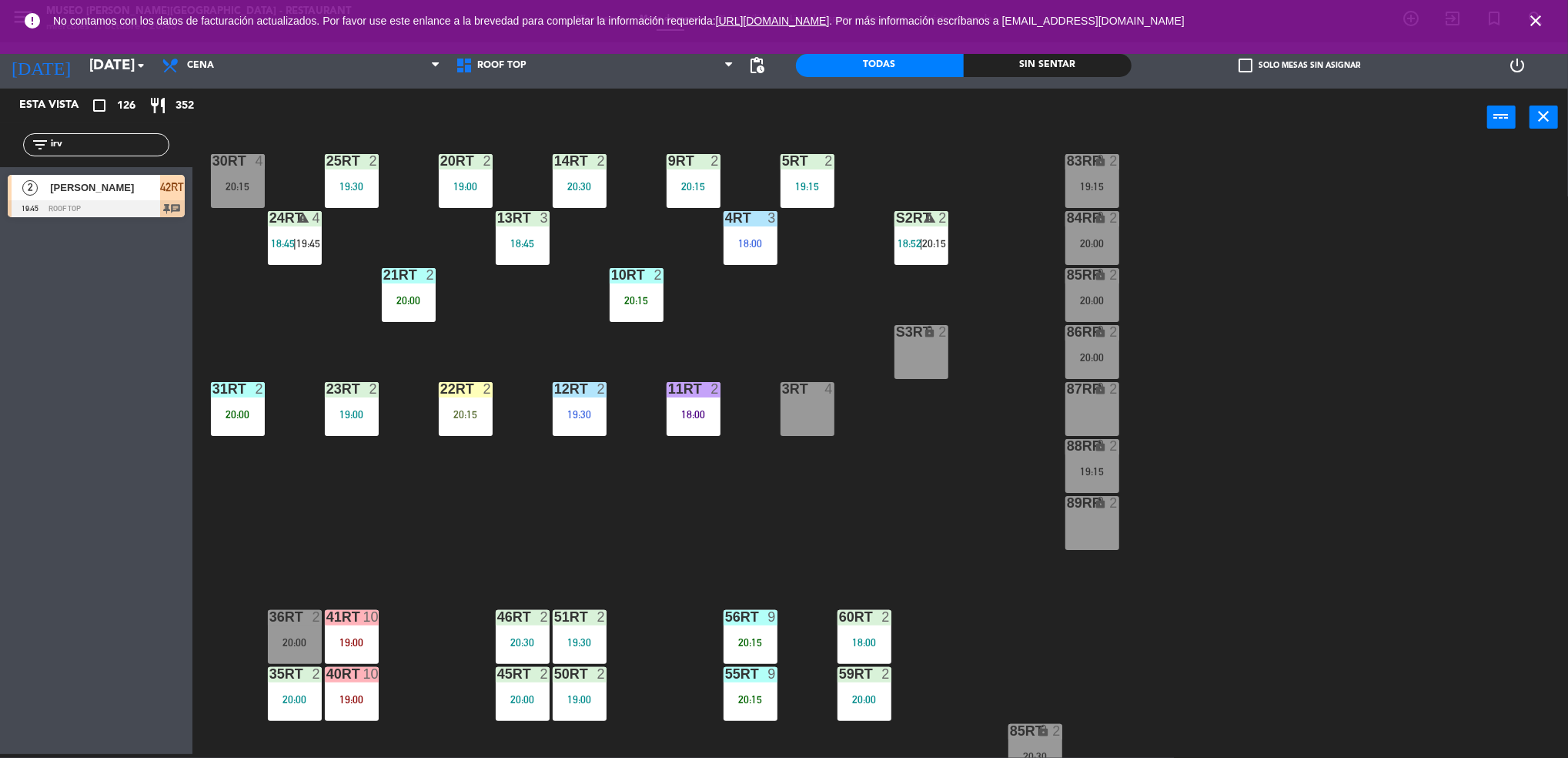
click at [630, 290] on div "10RT 2 20:15" at bounding box center [636, 295] width 54 height 54
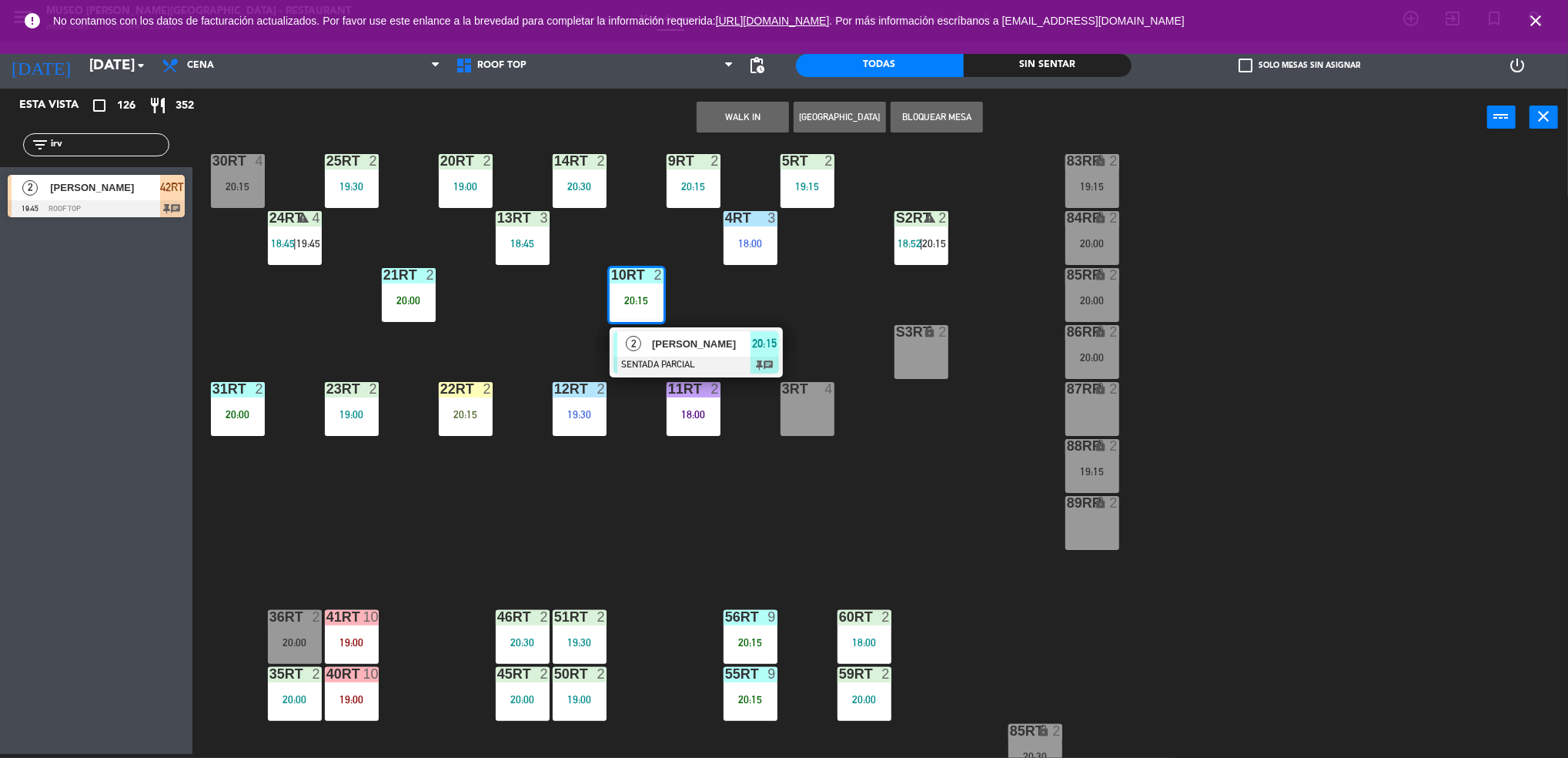
click at [644, 352] on div "2" at bounding box center [633, 344] width 33 height 25
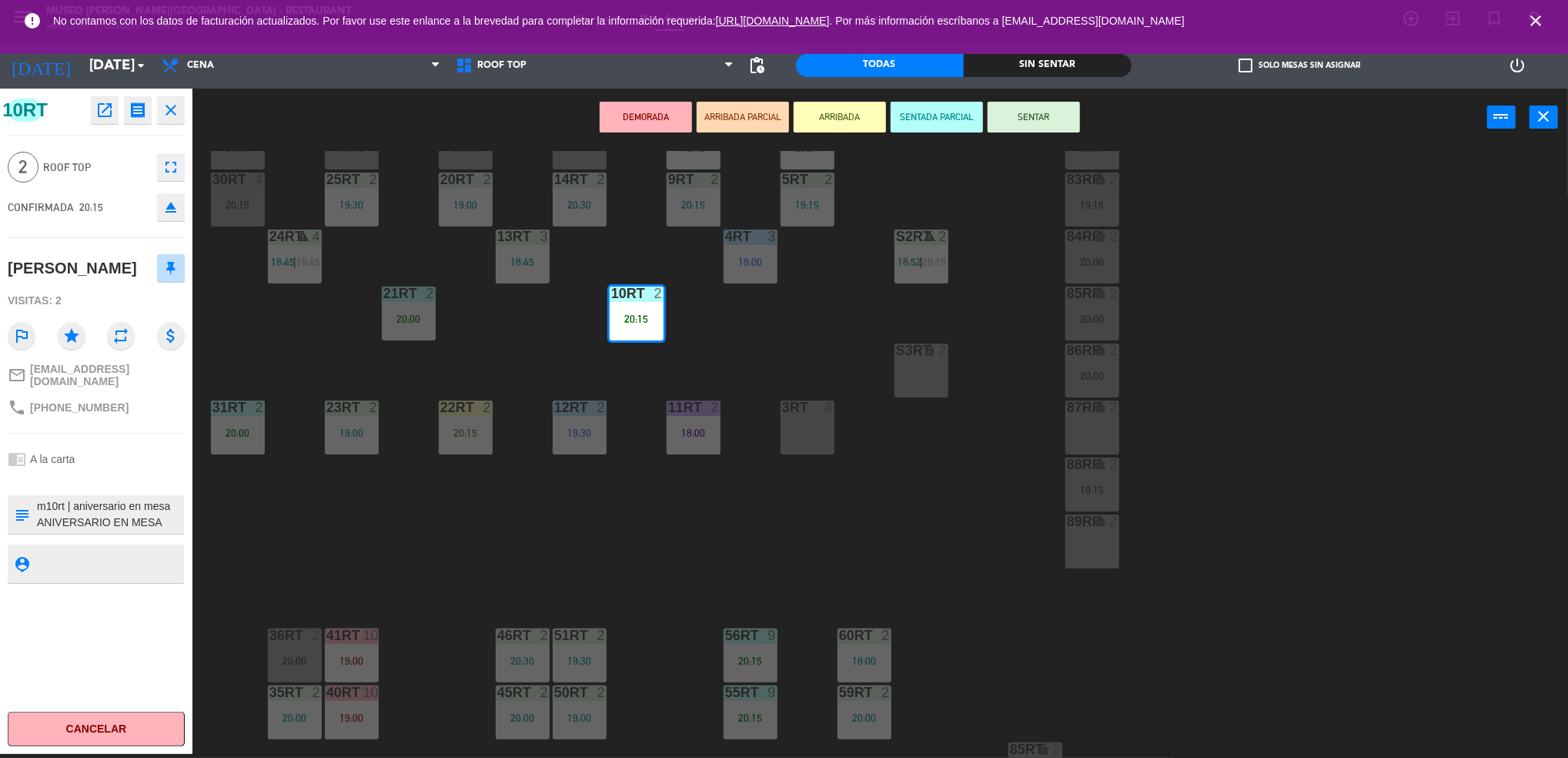
scroll to position [236, 0]
click at [48, 502] on textarea at bounding box center [108, 514] width 147 height 33
click at [50, 501] on textarea at bounding box center [108, 514] width 147 height 33
type textarea "m10rt | aniversario en mesa ANIVERSARIO EN MESA"
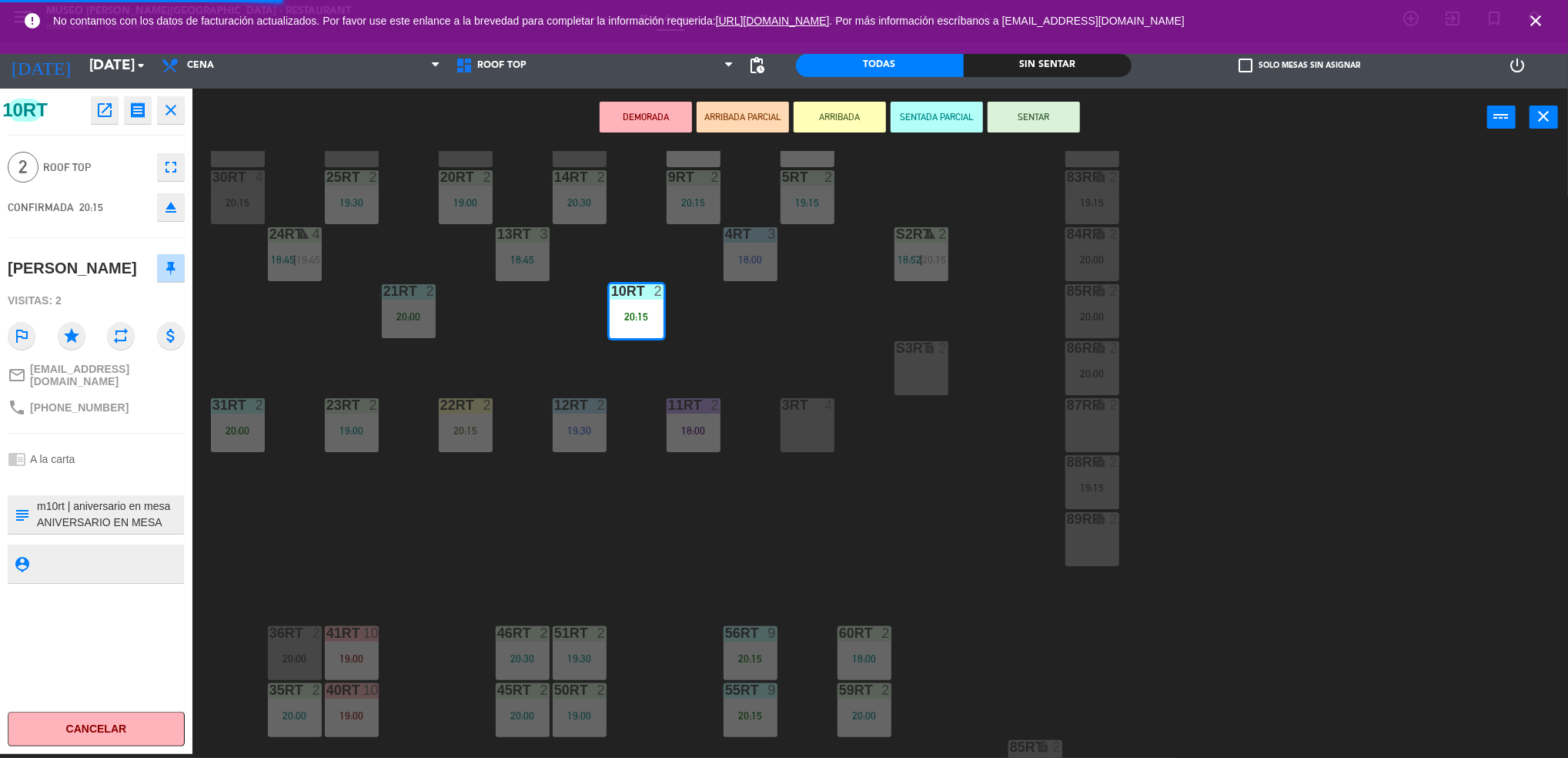
click at [70, 553] on textarea at bounding box center [108, 563] width 147 height 19
click at [82, 506] on textarea at bounding box center [108, 514] width 147 height 33
click at [1038, 112] on button "SENTAR" at bounding box center [1033, 117] width 92 height 31
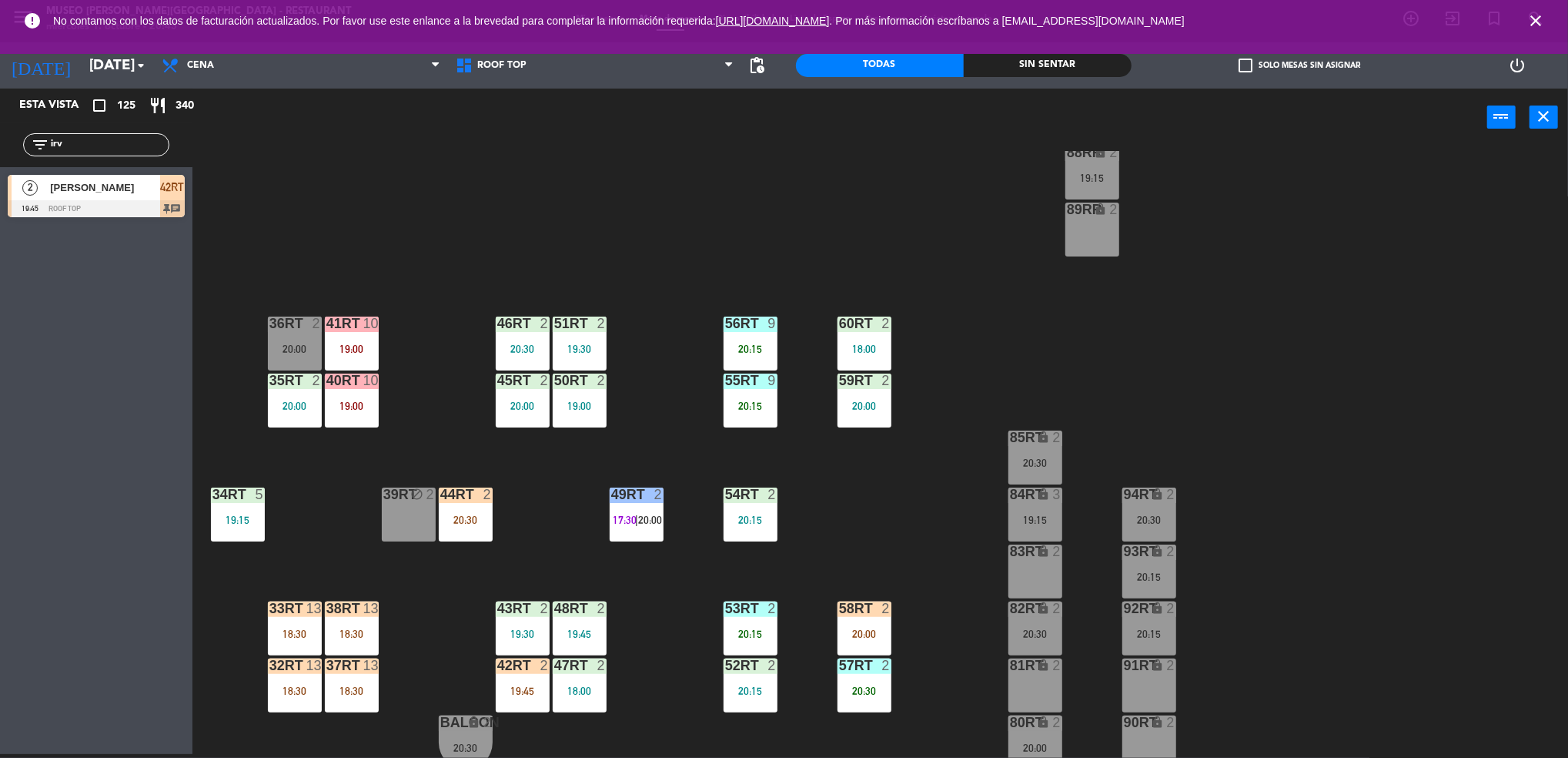
scroll to position [556, 0]
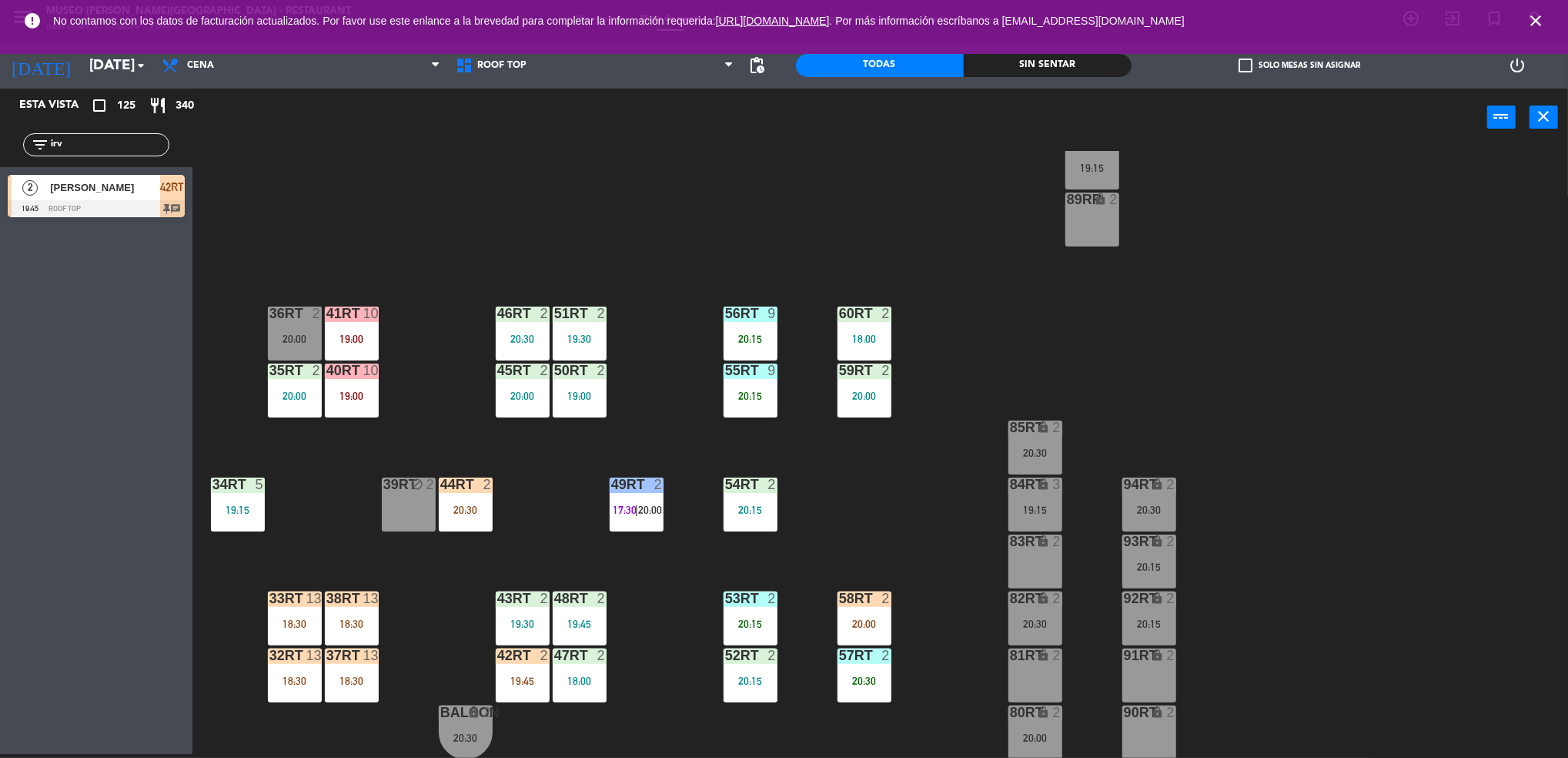
click at [525, 398] on div "20:00" at bounding box center [522, 396] width 54 height 11
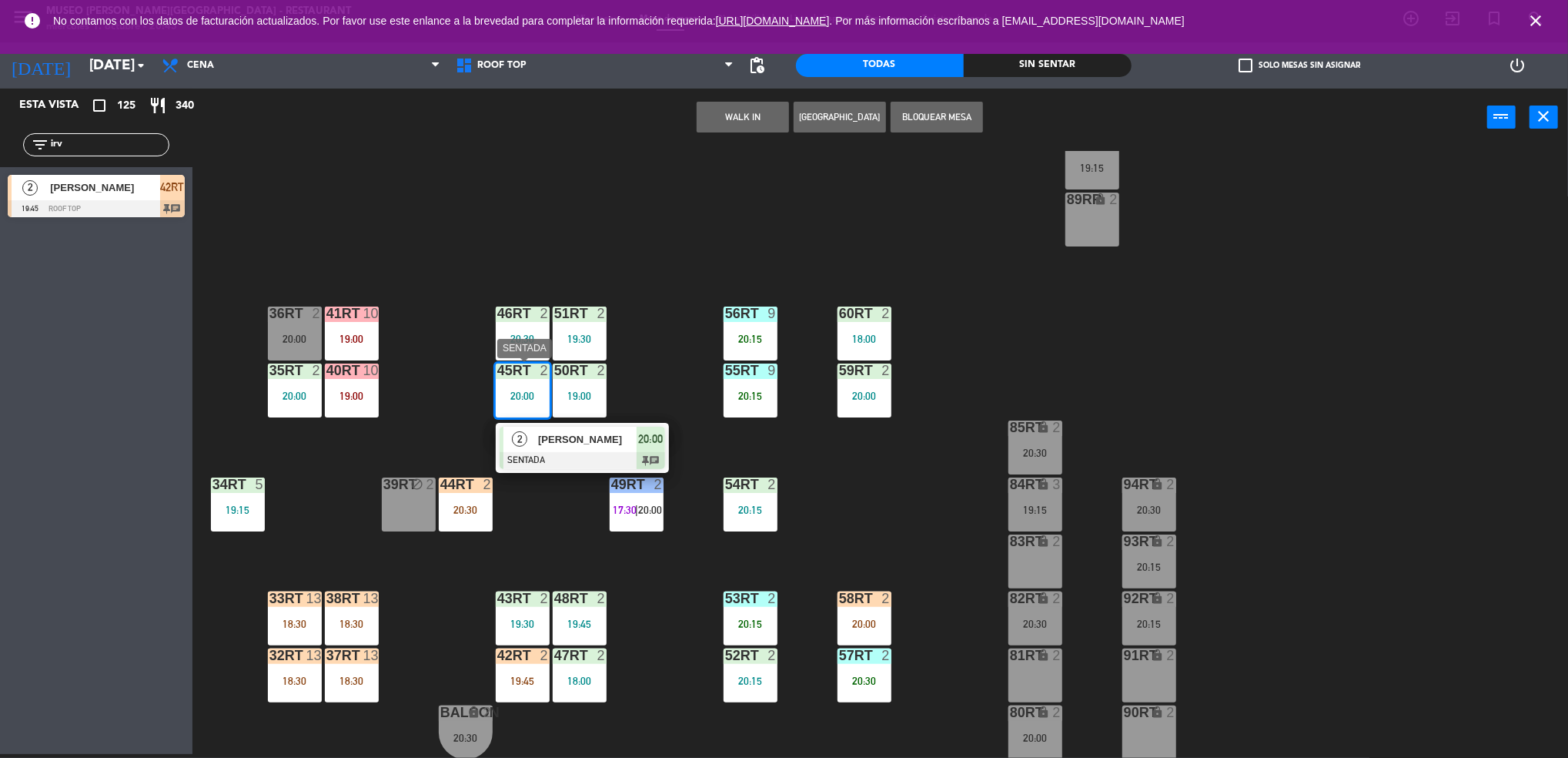
click at [536, 423] on div "2 [PERSON_NAME] SENTADA 20:00 chat" at bounding box center [582, 448] width 173 height 50
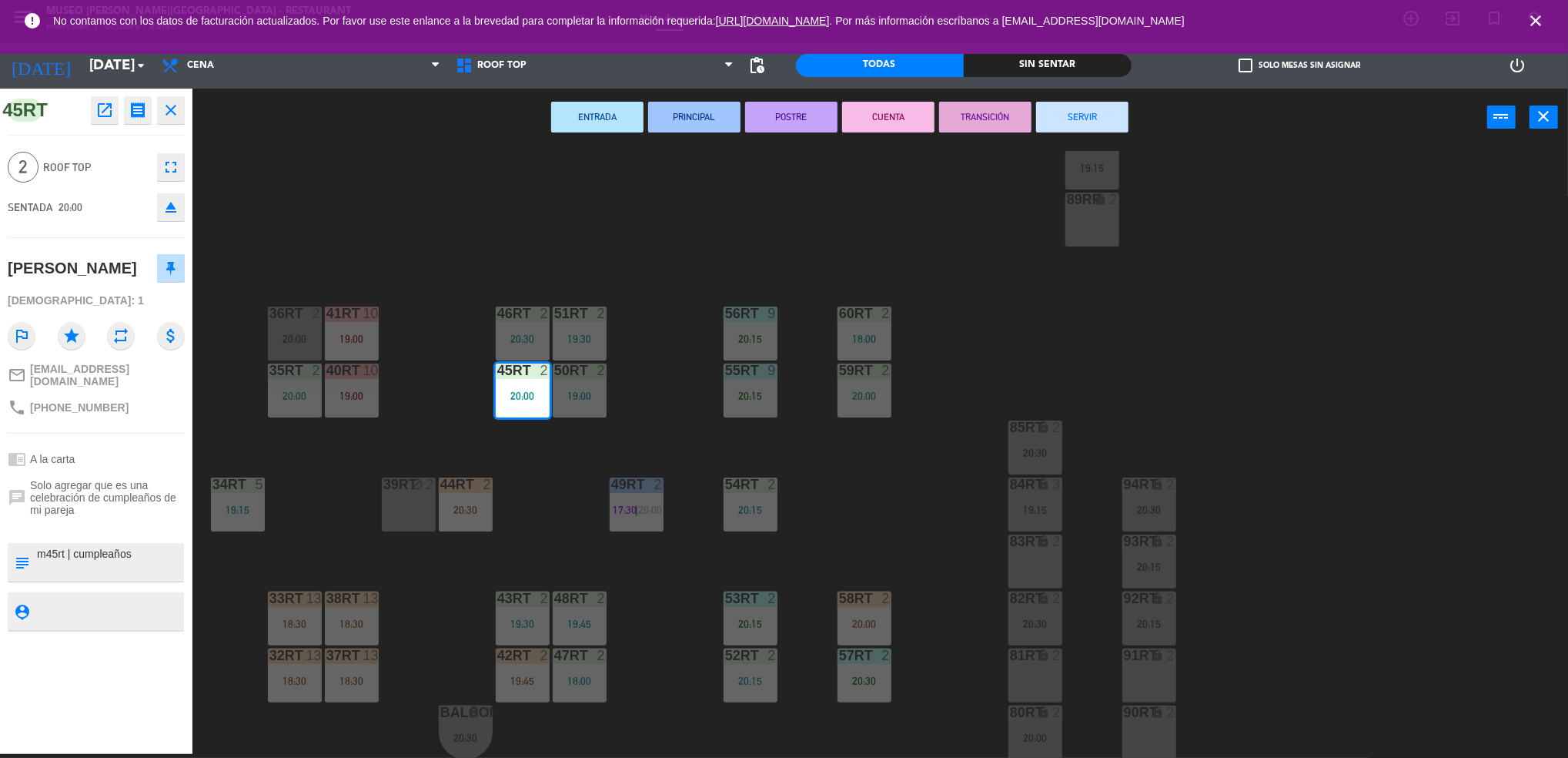
click at [406, 371] on div "18RT 5 19:45 16RT warning 3 19:15 | 20:30 28RT 2 18:00 80RR warning 2 19:30 | 2…" at bounding box center [887, 454] width 1360 height 608
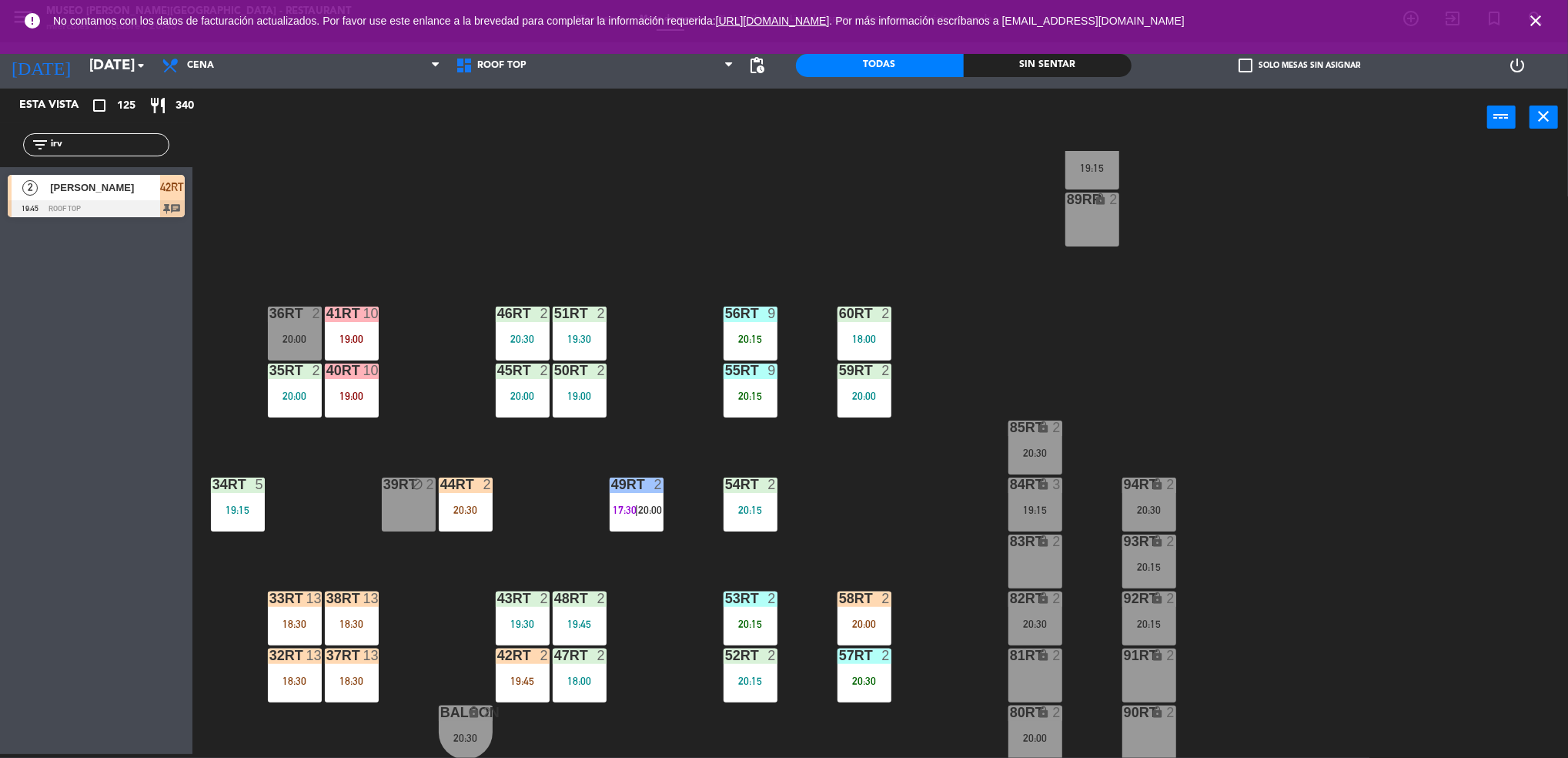
click at [510, 324] on div "46RT 2 20:30" at bounding box center [522, 333] width 54 height 54
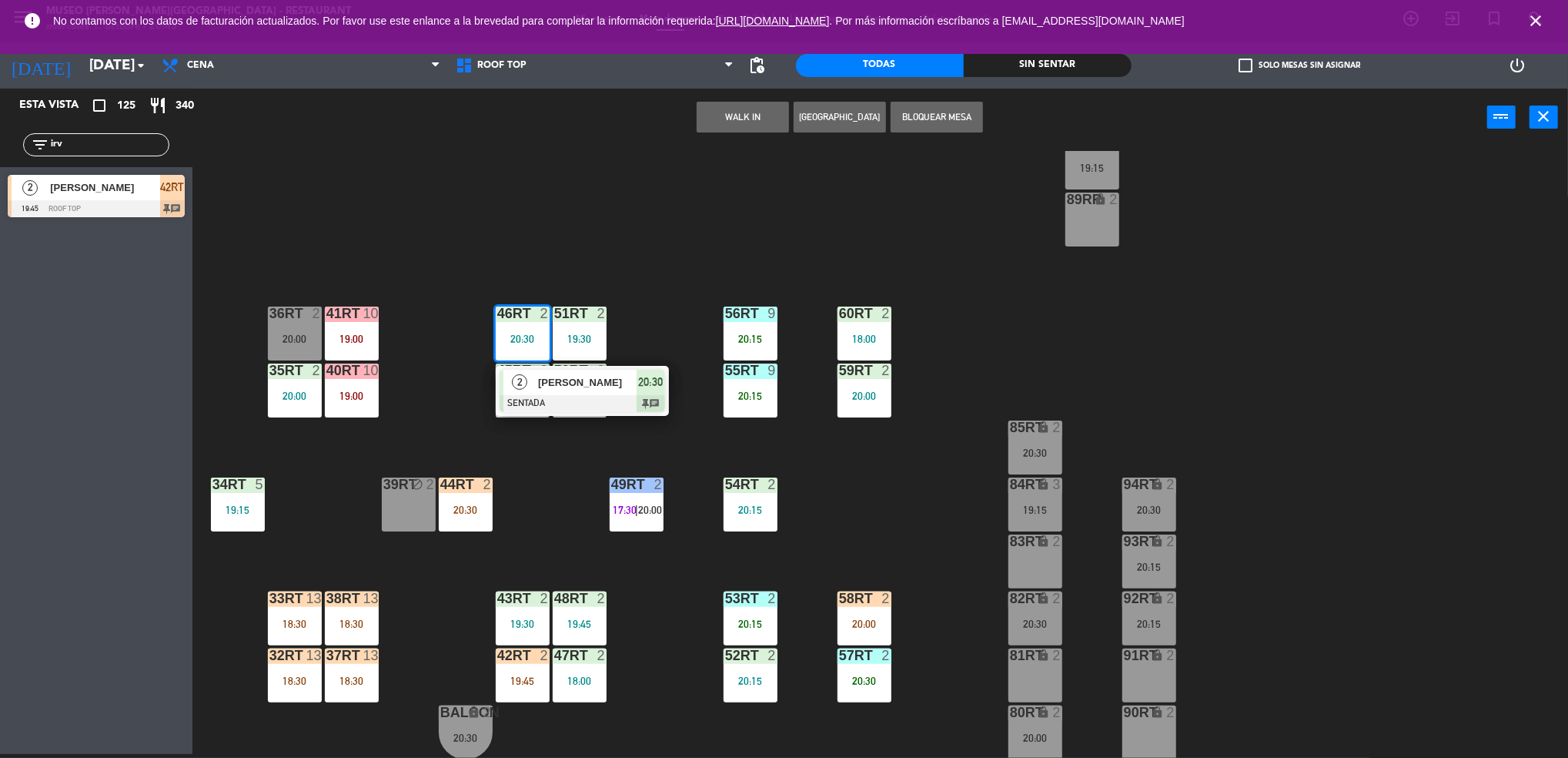
click at [523, 377] on span "2" at bounding box center [520, 382] width 15 height 15
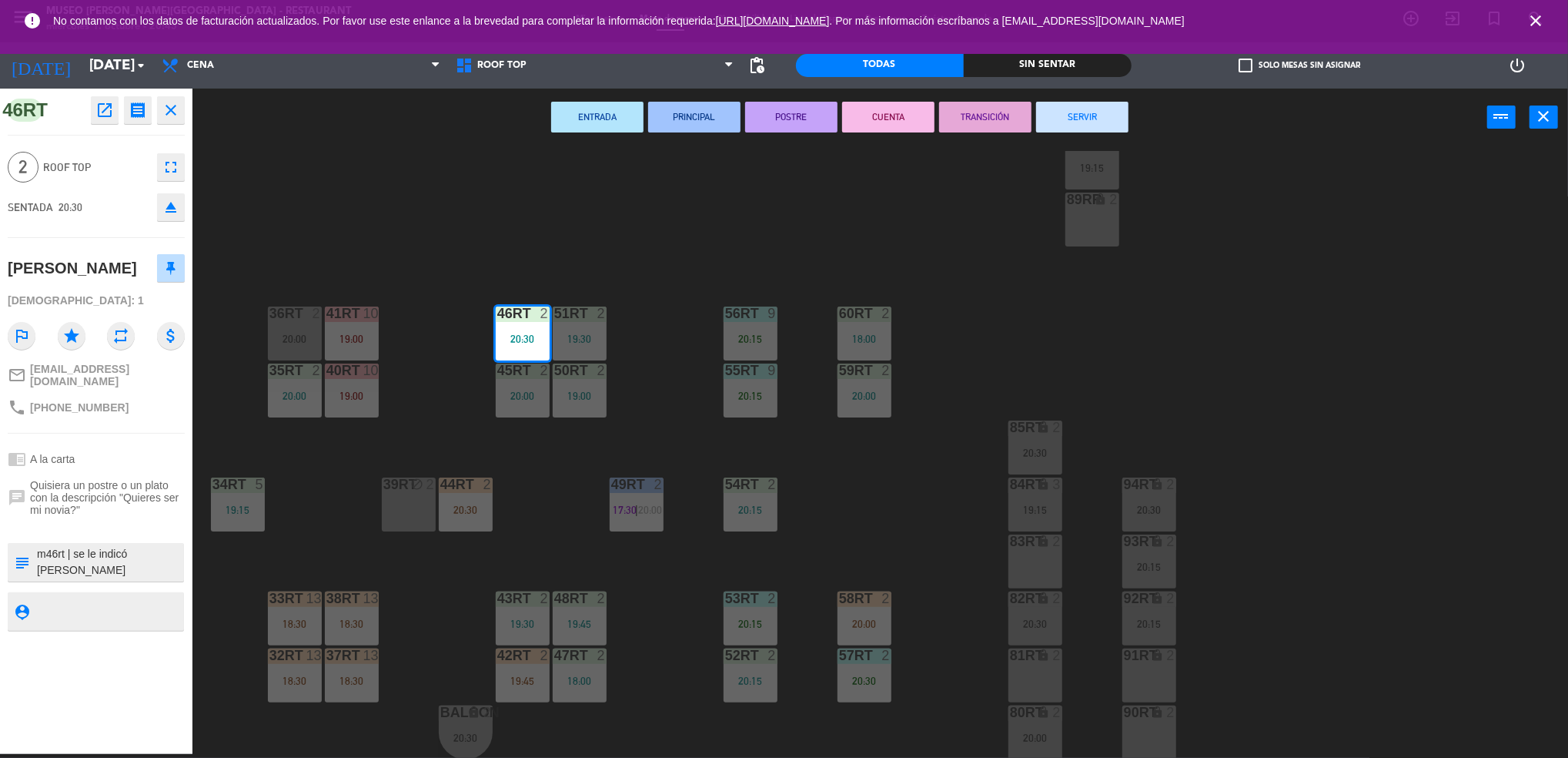
click at [334, 467] on div "18RT 5 19:45 16RT warning 3 19:15 | 20:30 28RT 2 18:00 80RR warning 2 19:30 | 2…" at bounding box center [887, 454] width 1360 height 608
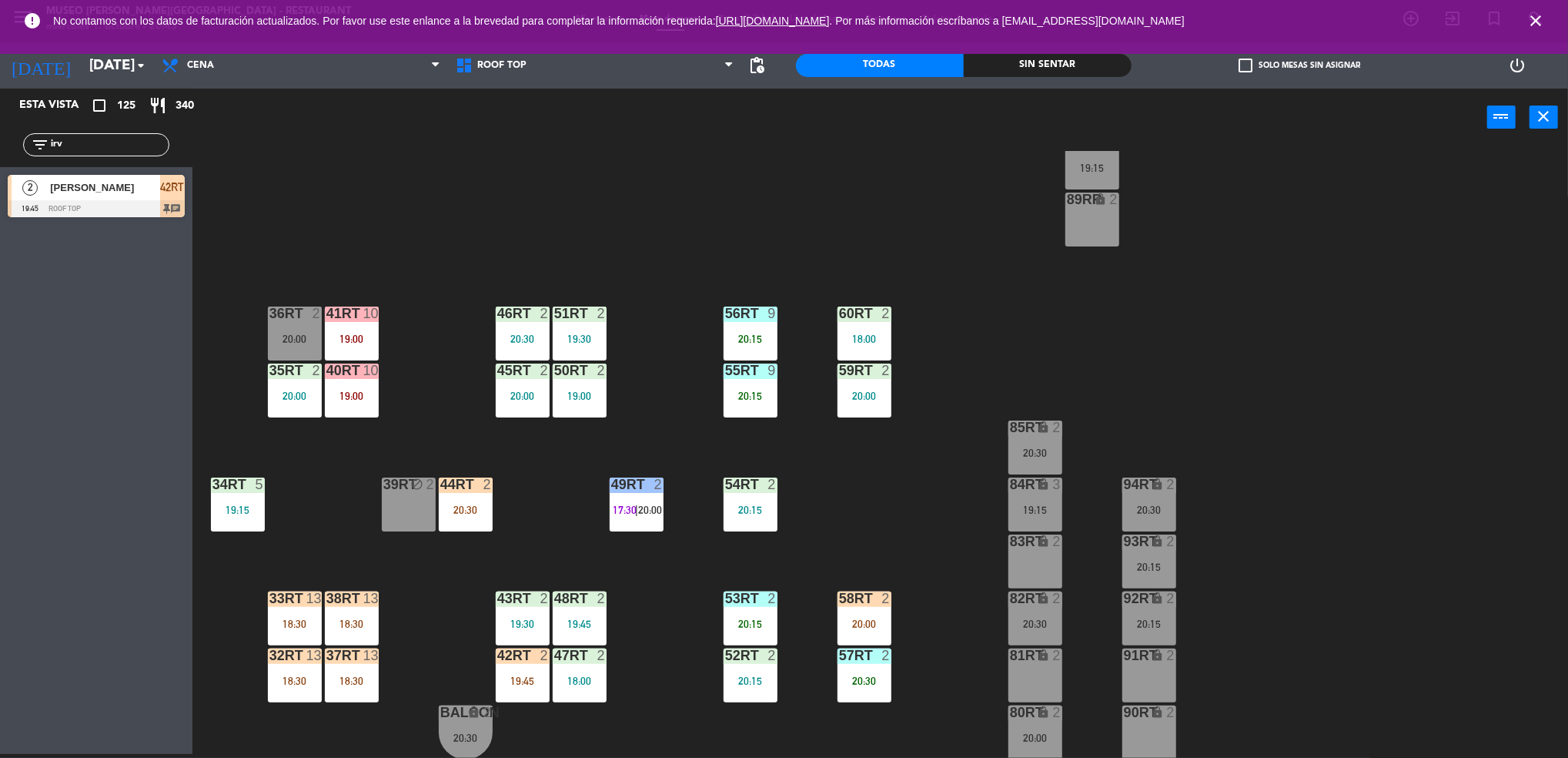
click at [456, 504] on div "20:30" at bounding box center [465, 509] width 54 height 11
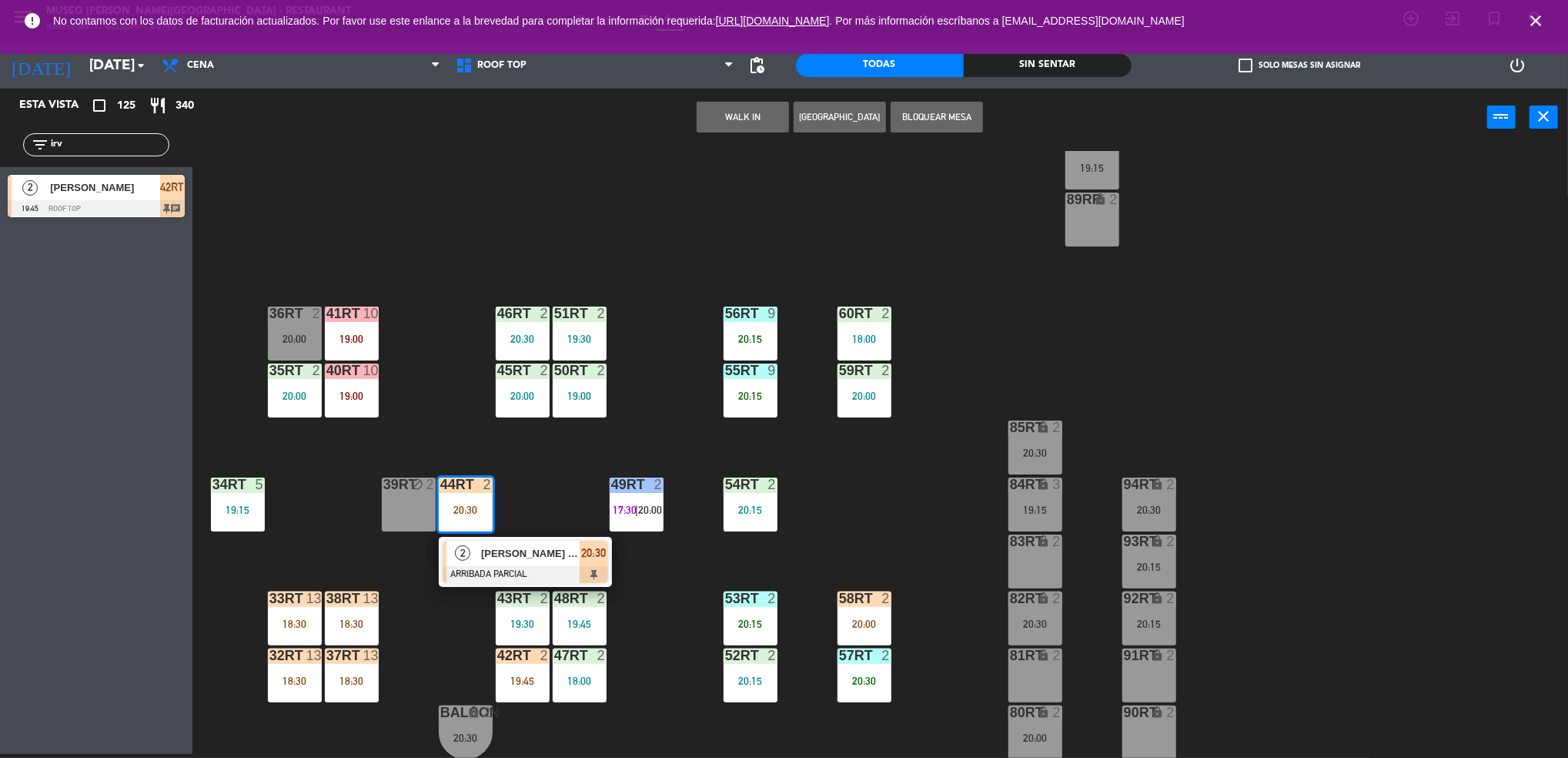
click at [478, 549] on div "2" at bounding box center [463, 553] width 33 height 25
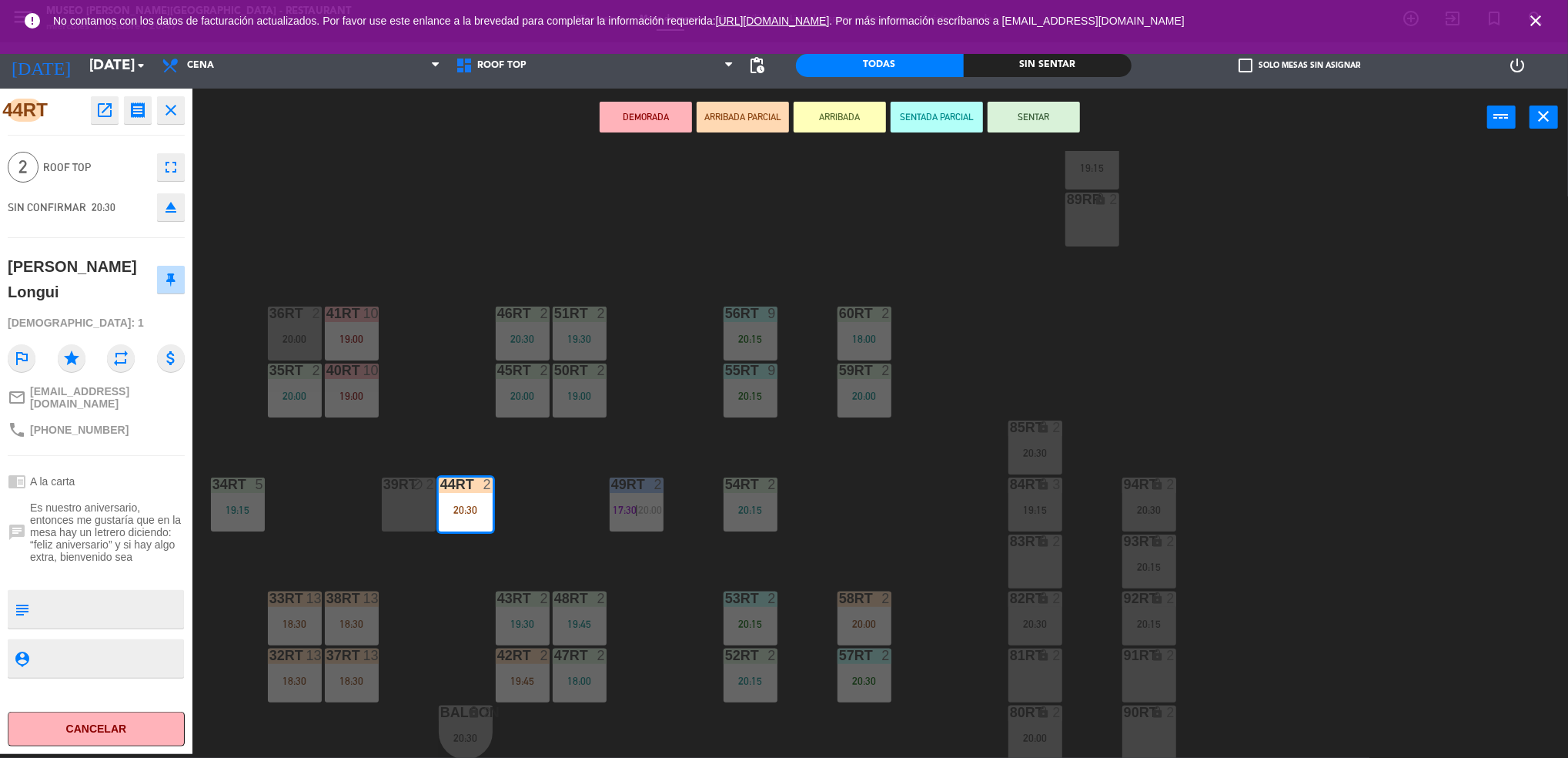
click at [305, 480] on div "18RT 5 19:45 16RT warning 3 19:15 | 20:30 28RT 2 18:00 80RR warning 2 19:30 | 2…" at bounding box center [887, 454] width 1360 height 608
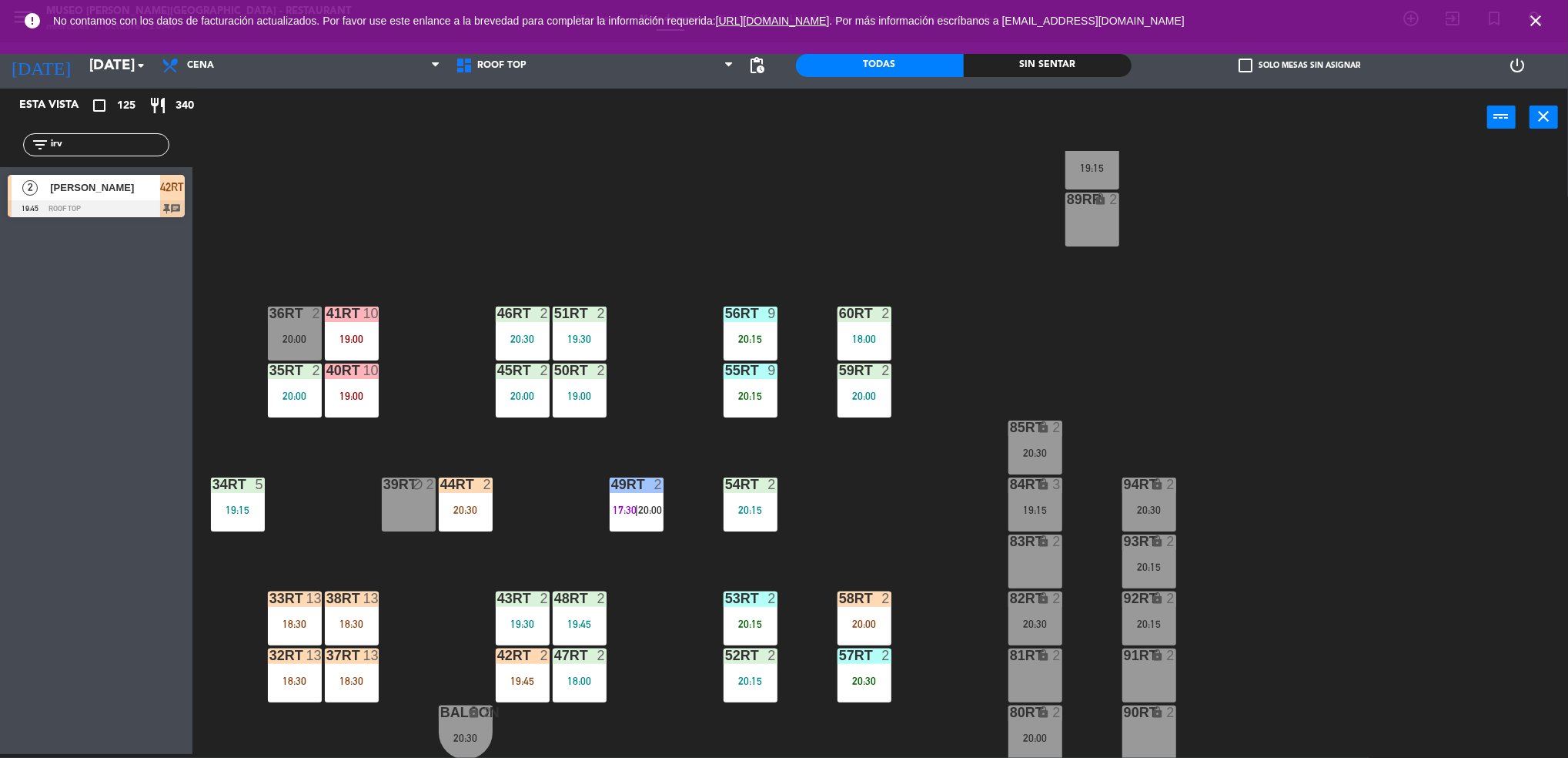
click at [297, 399] on div "20:00" at bounding box center [295, 396] width 54 height 11
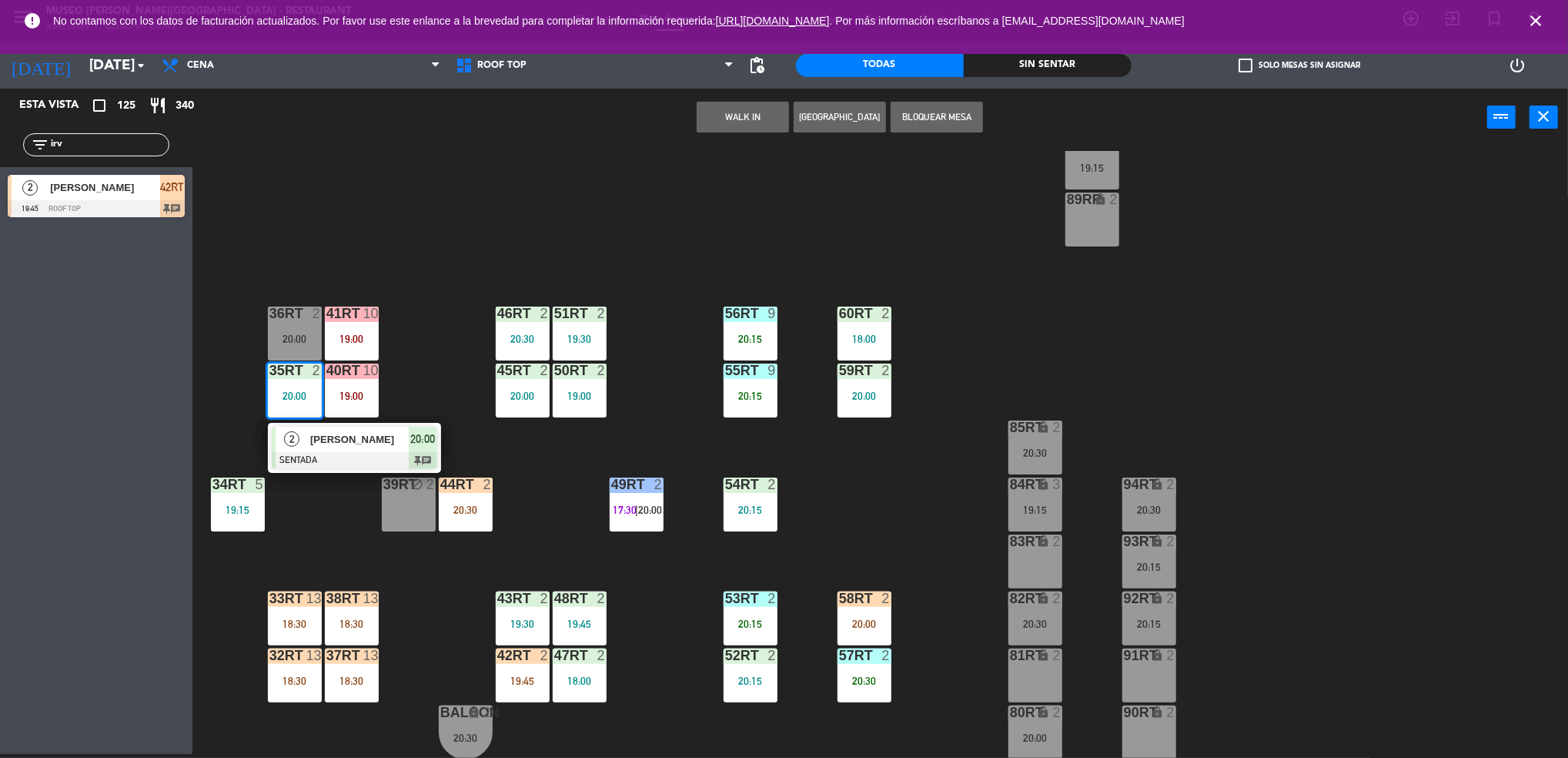
click at [308, 453] on div at bounding box center [354, 460] width 165 height 17
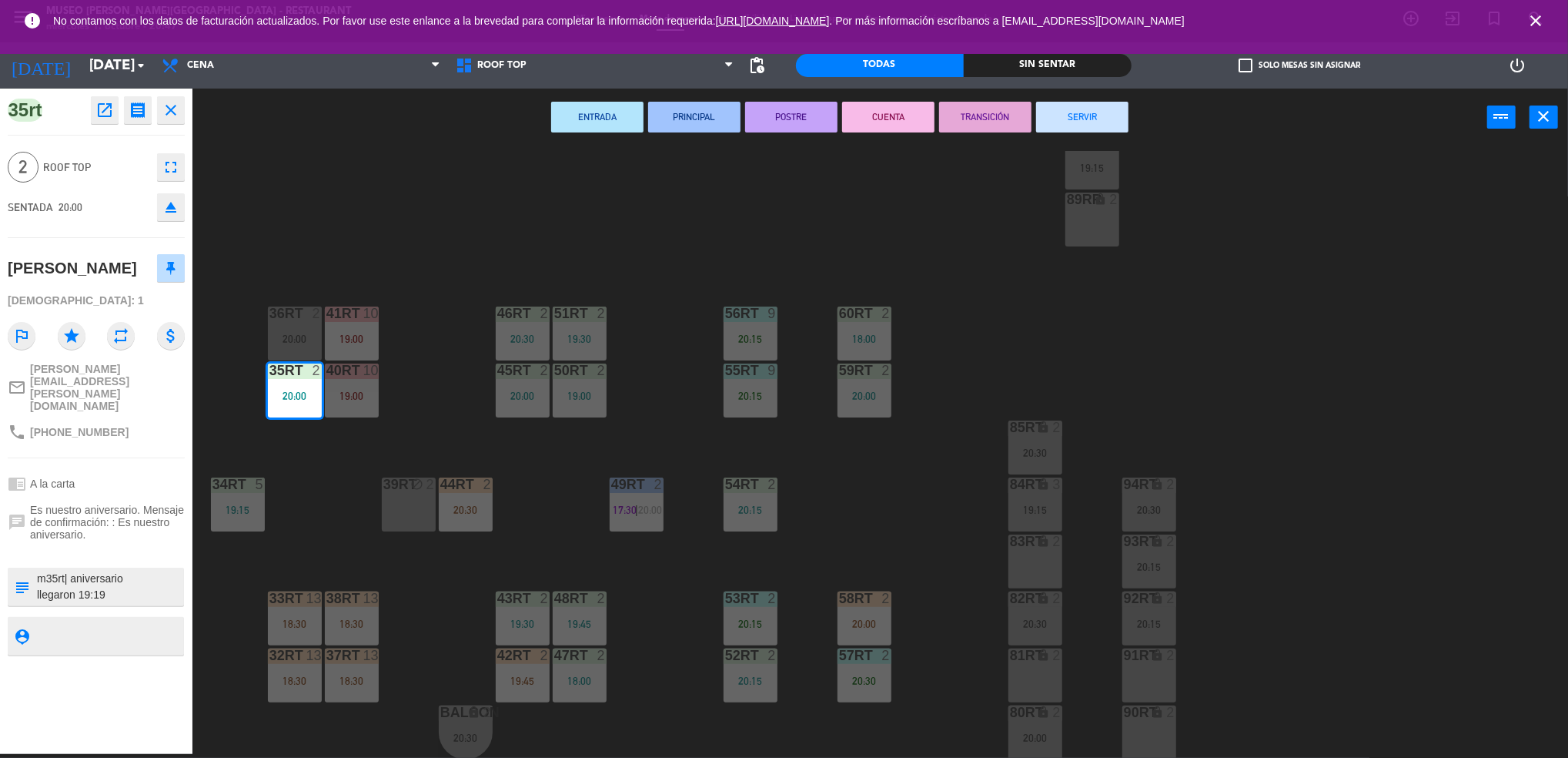
click at [643, 438] on div "18RT 5 19:45 16RT warning 3 19:15 | 20:30 28RT 2 18:00 80RR warning 2 19:30 | 2…" at bounding box center [887, 454] width 1360 height 608
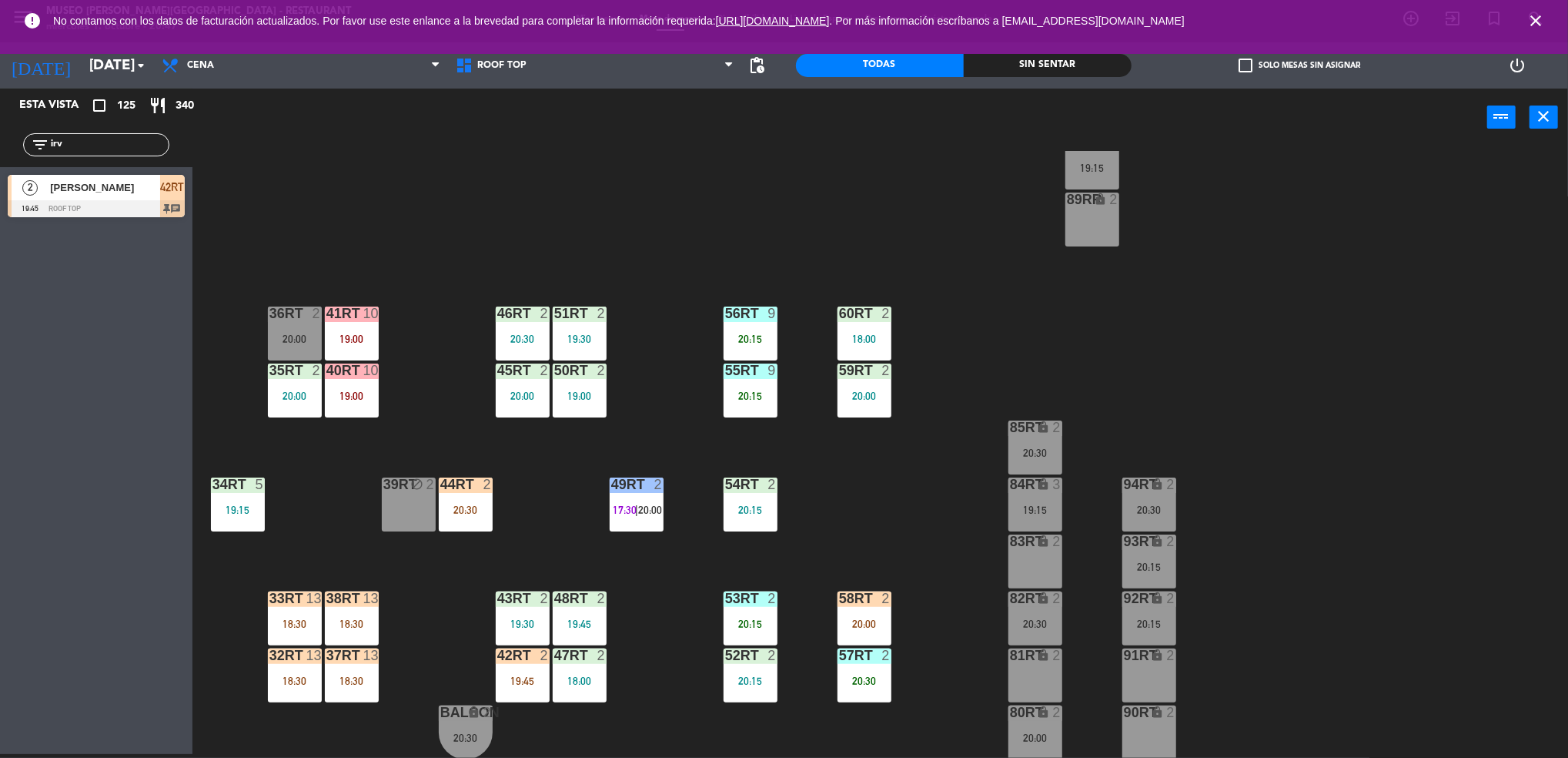
click at [475, 517] on div "44RT 2 20:30" at bounding box center [465, 504] width 54 height 54
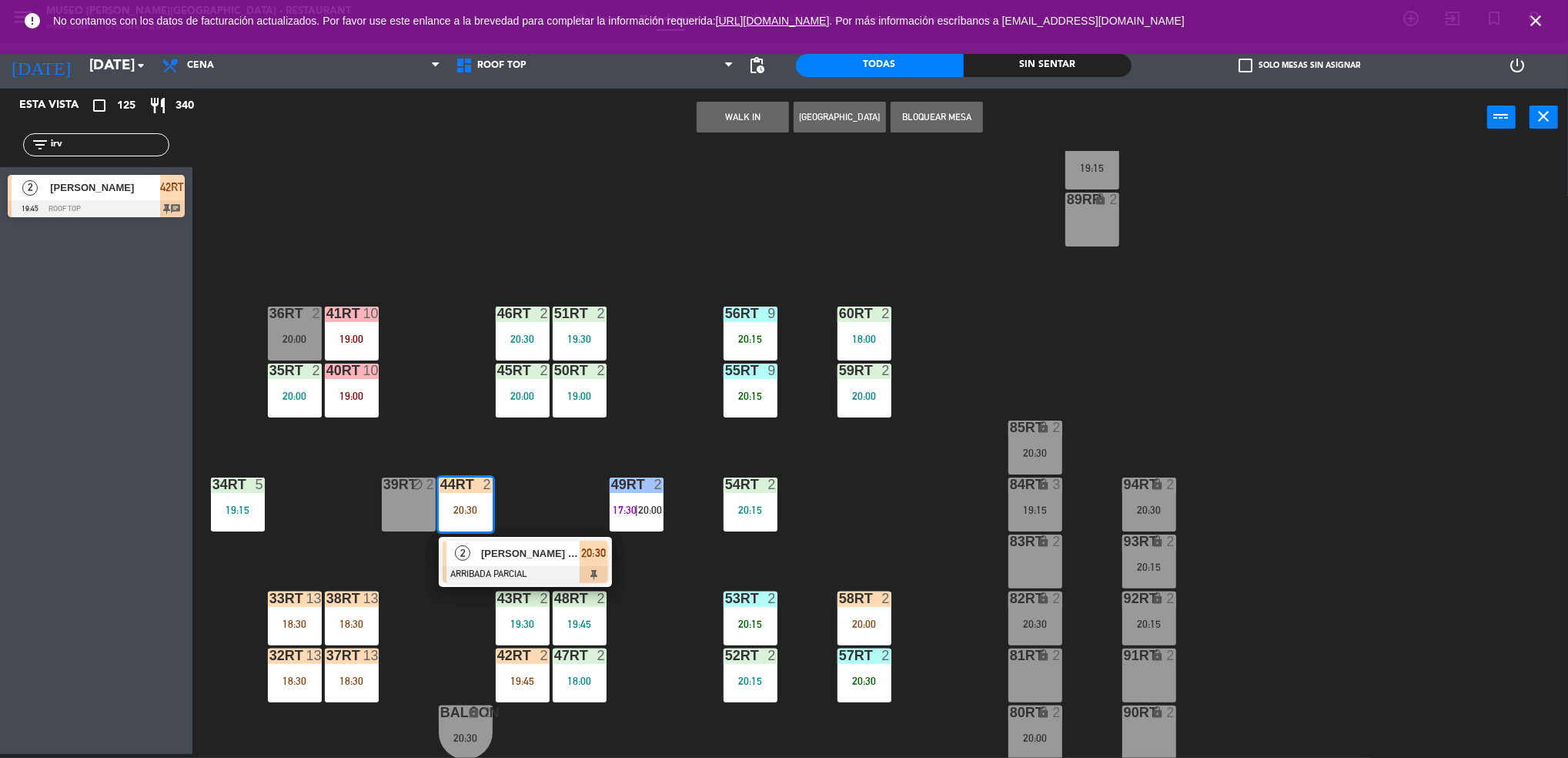
click at [292, 396] on div "20:00" at bounding box center [295, 396] width 54 height 11
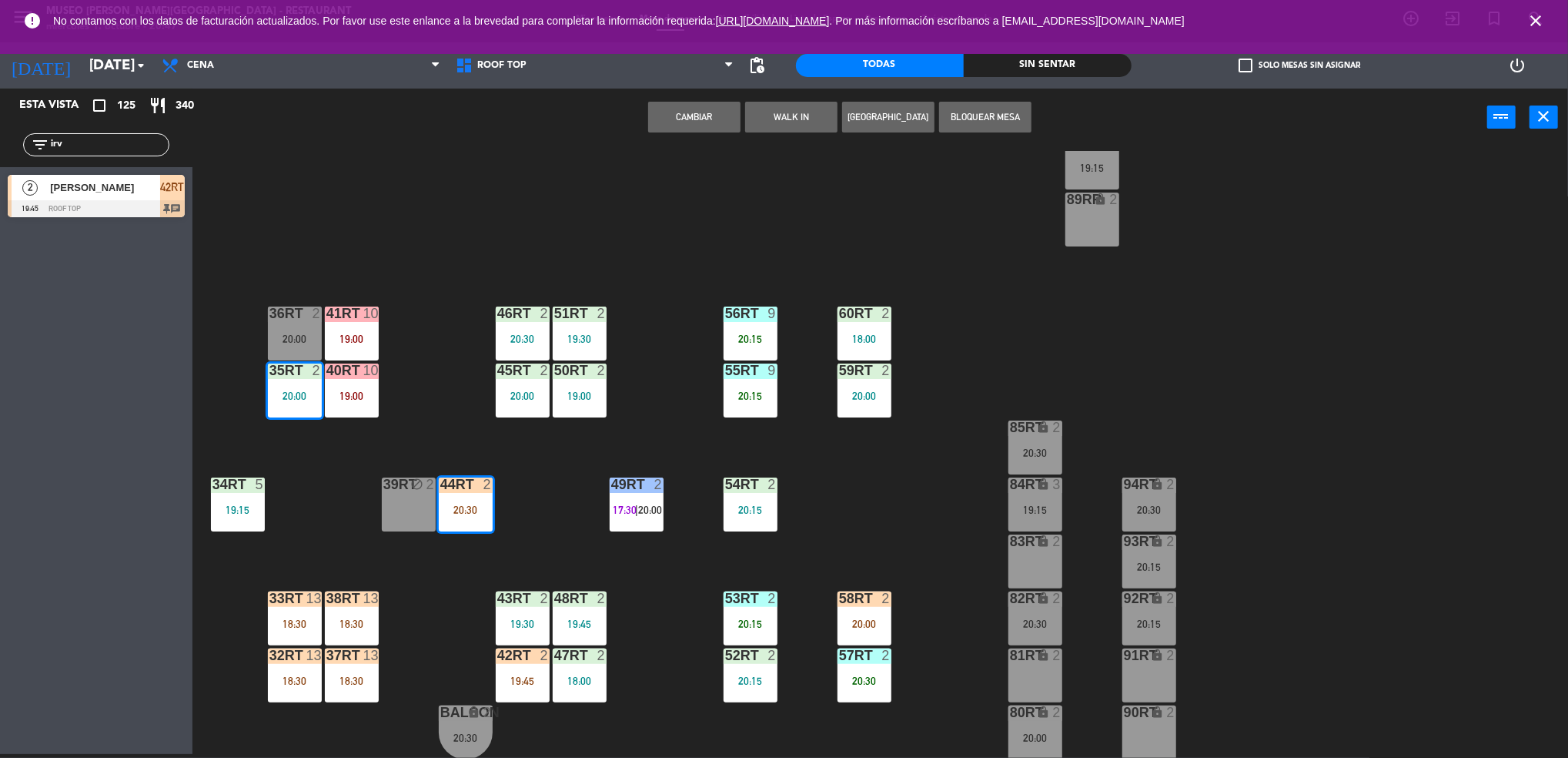
click at [281, 324] on div "36rt 2 20:00" at bounding box center [295, 333] width 54 height 54
click at [318, 249] on div "18RT 5 19:45 16RT warning 3 19:15 | 20:30 28RT 2 18:00 80RR warning 2 19:30 | 2…" at bounding box center [887, 454] width 1360 height 608
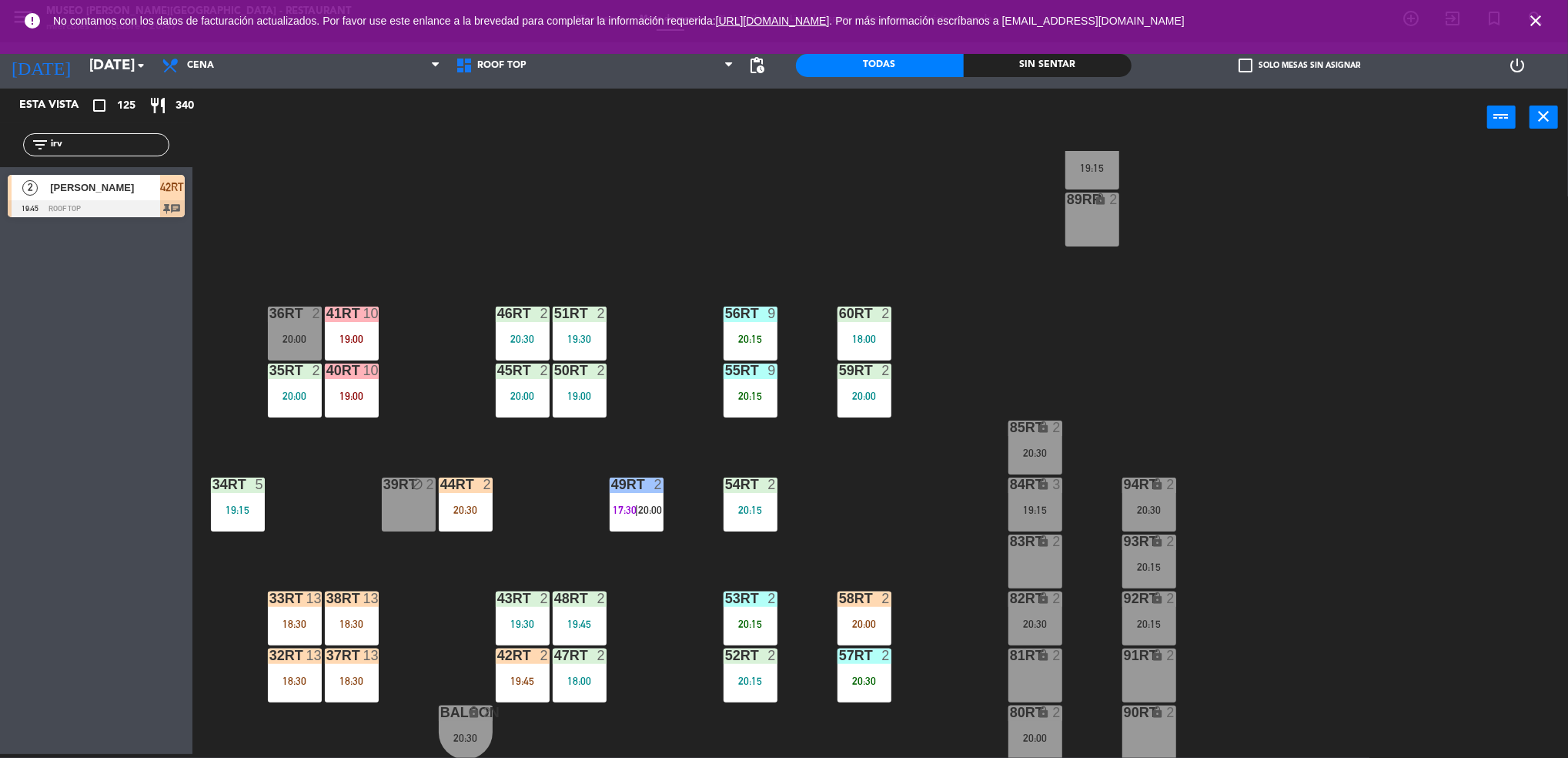
click at [287, 312] on div at bounding box center [294, 313] width 25 height 14
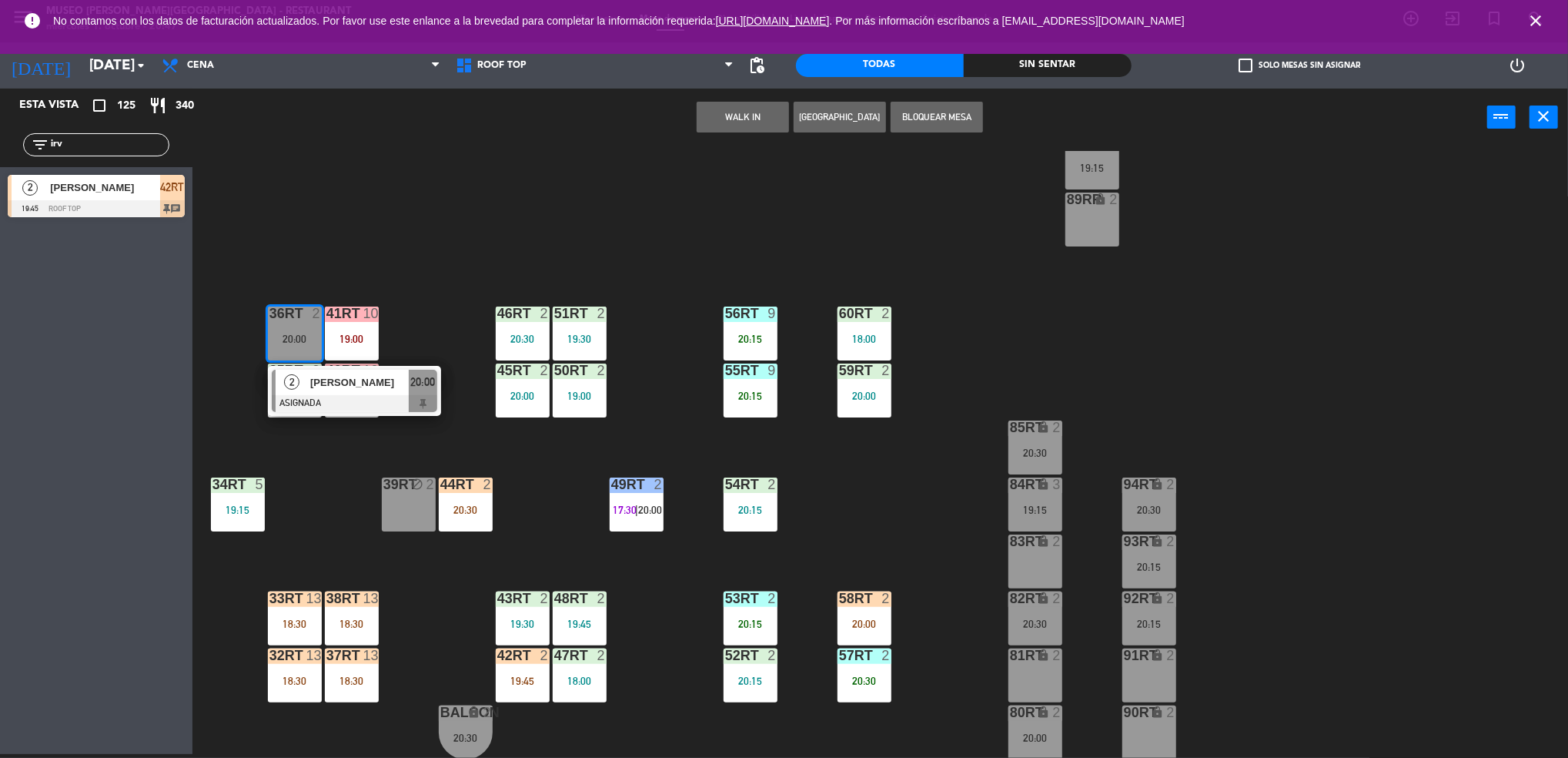
click at [277, 370] on div "2" at bounding box center [292, 382] width 33 height 25
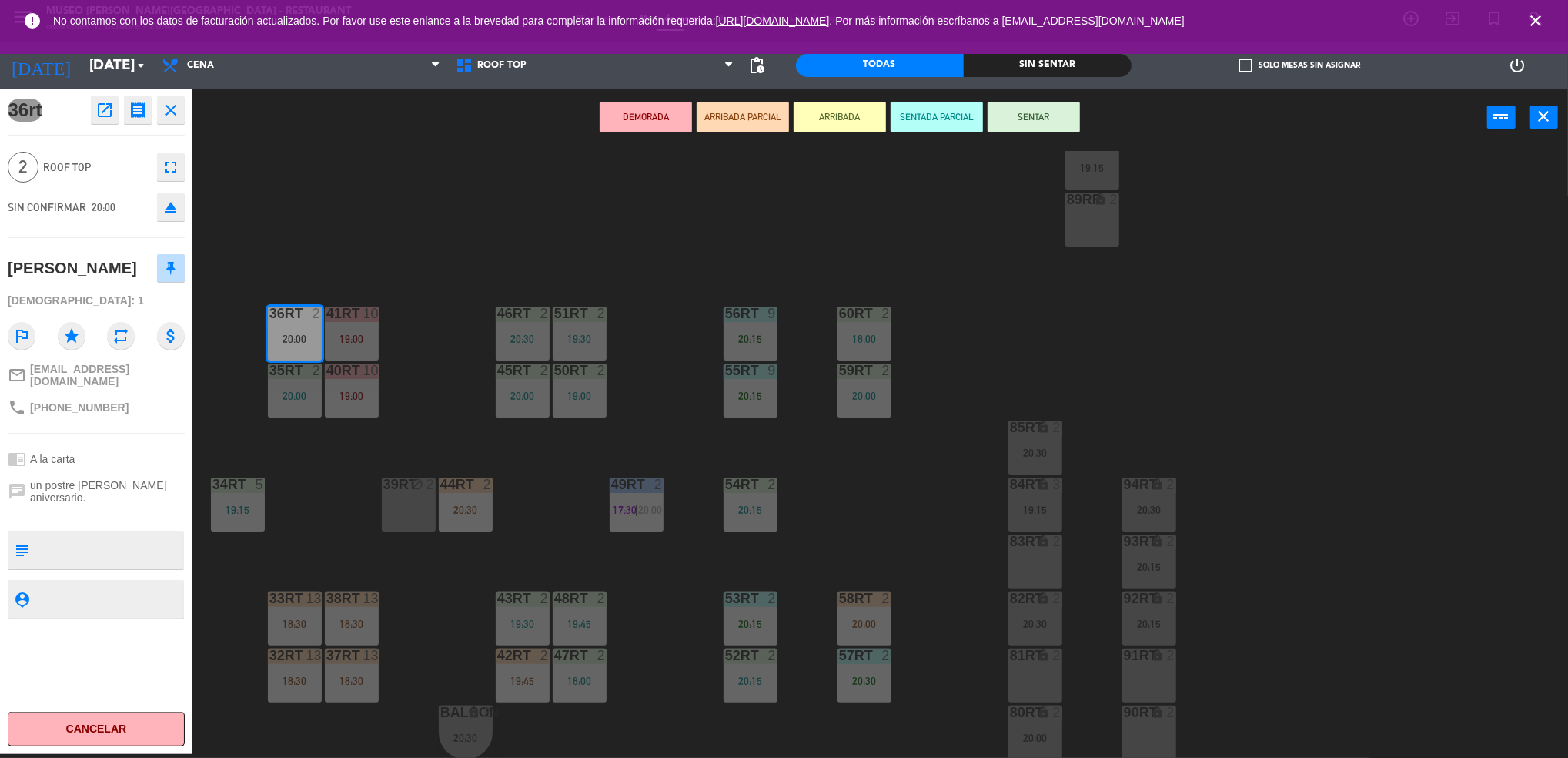
click at [281, 382] on div "35rt 2 20:00" at bounding box center [295, 390] width 54 height 54
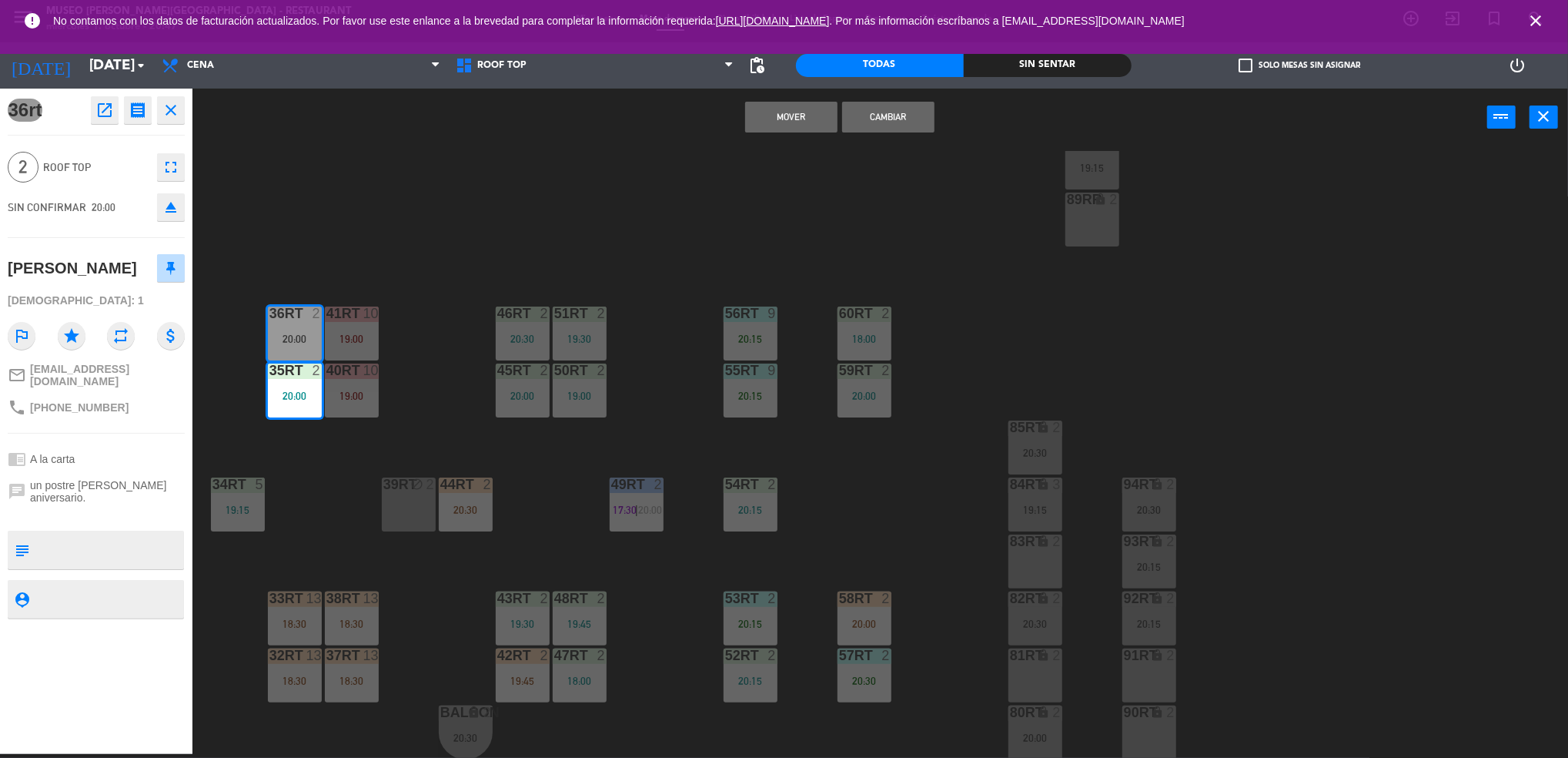
click at [896, 111] on button "Cambiar" at bounding box center [888, 117] width 92 height 31
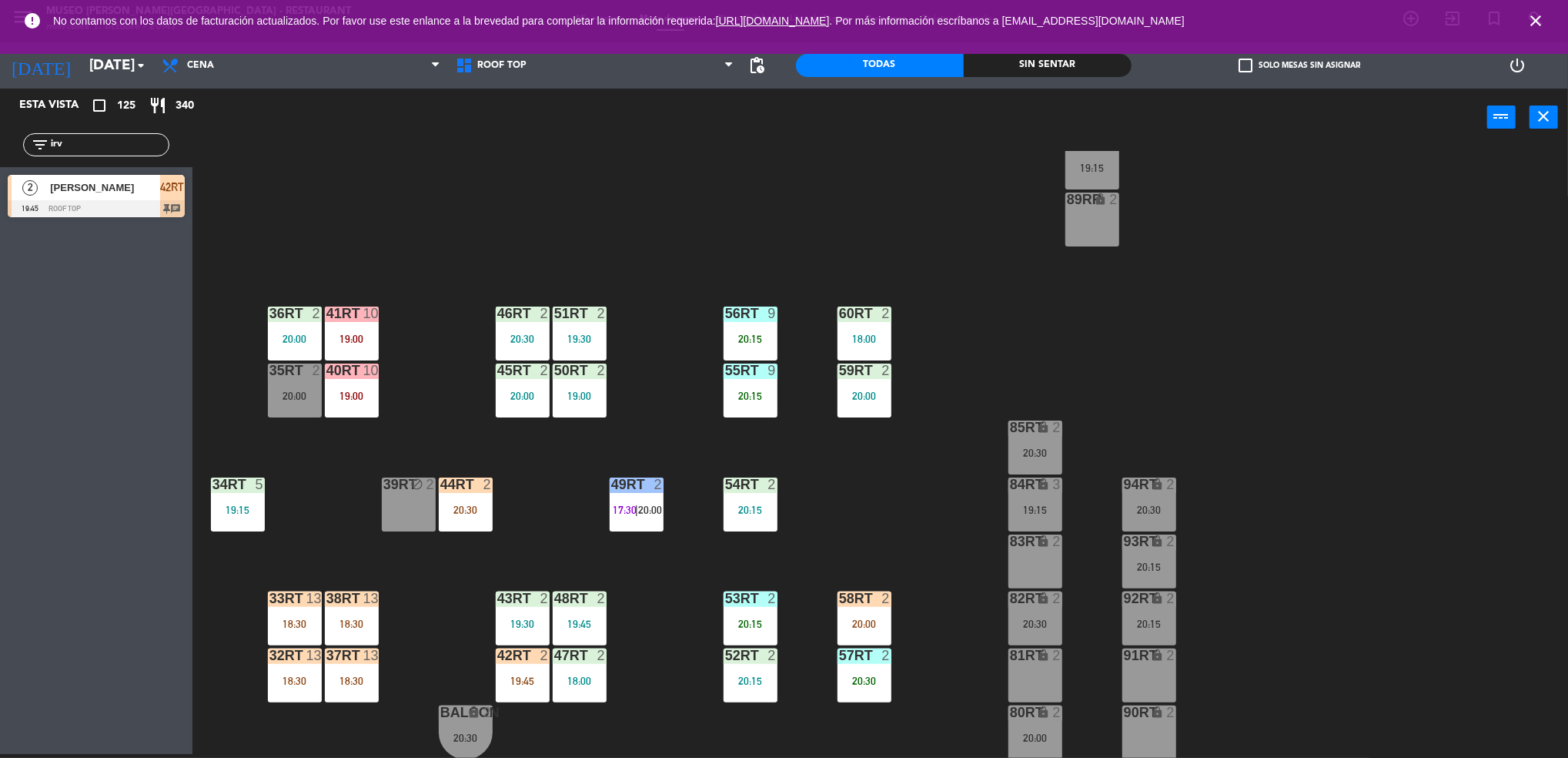
click at [465, 486] on div at bounding box center [465, 484] width 25 height 14
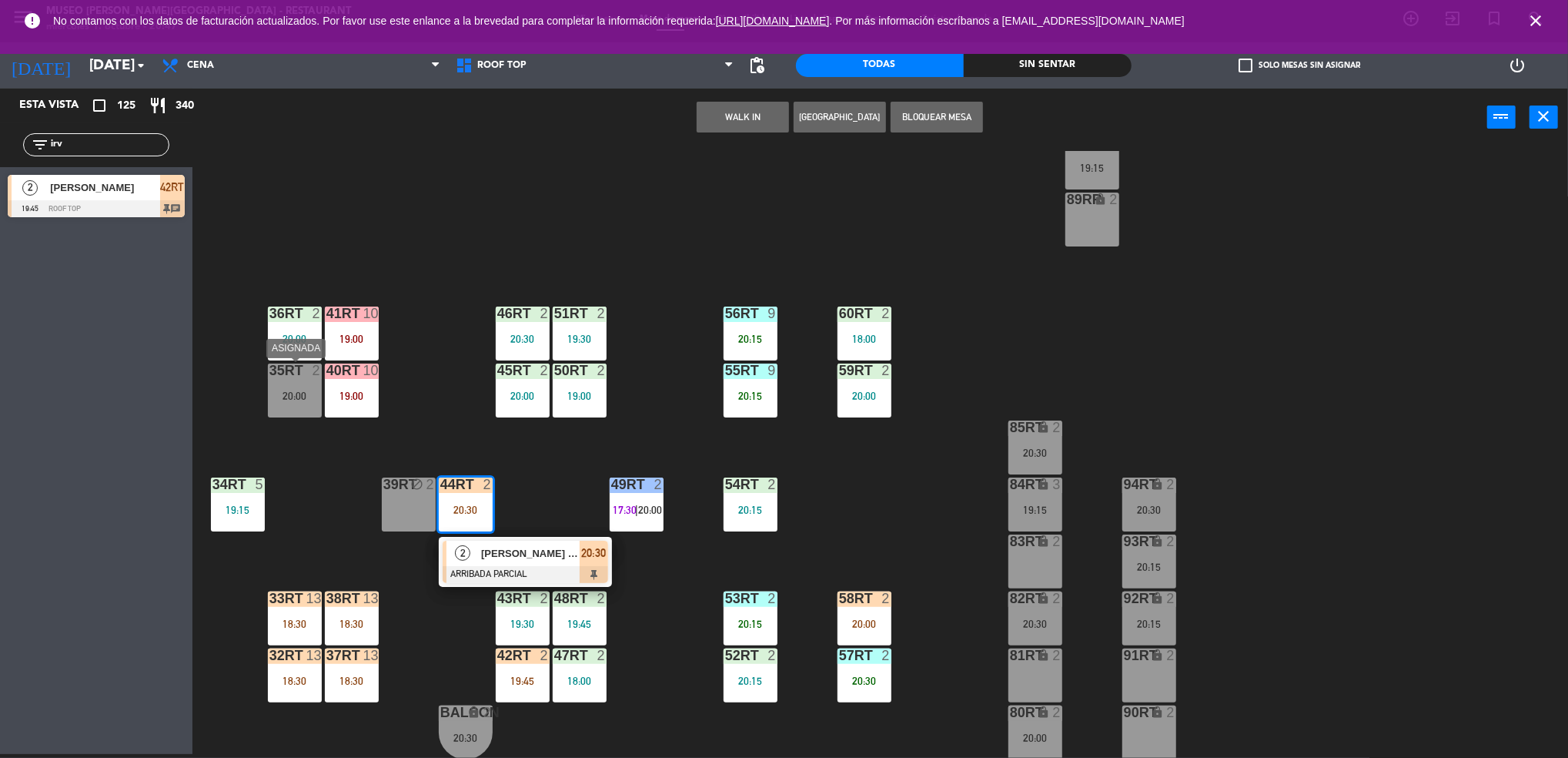
click at [287, 408] on div "35rt 2 20:00" at bounding box center [295, 390] width 54 height 54
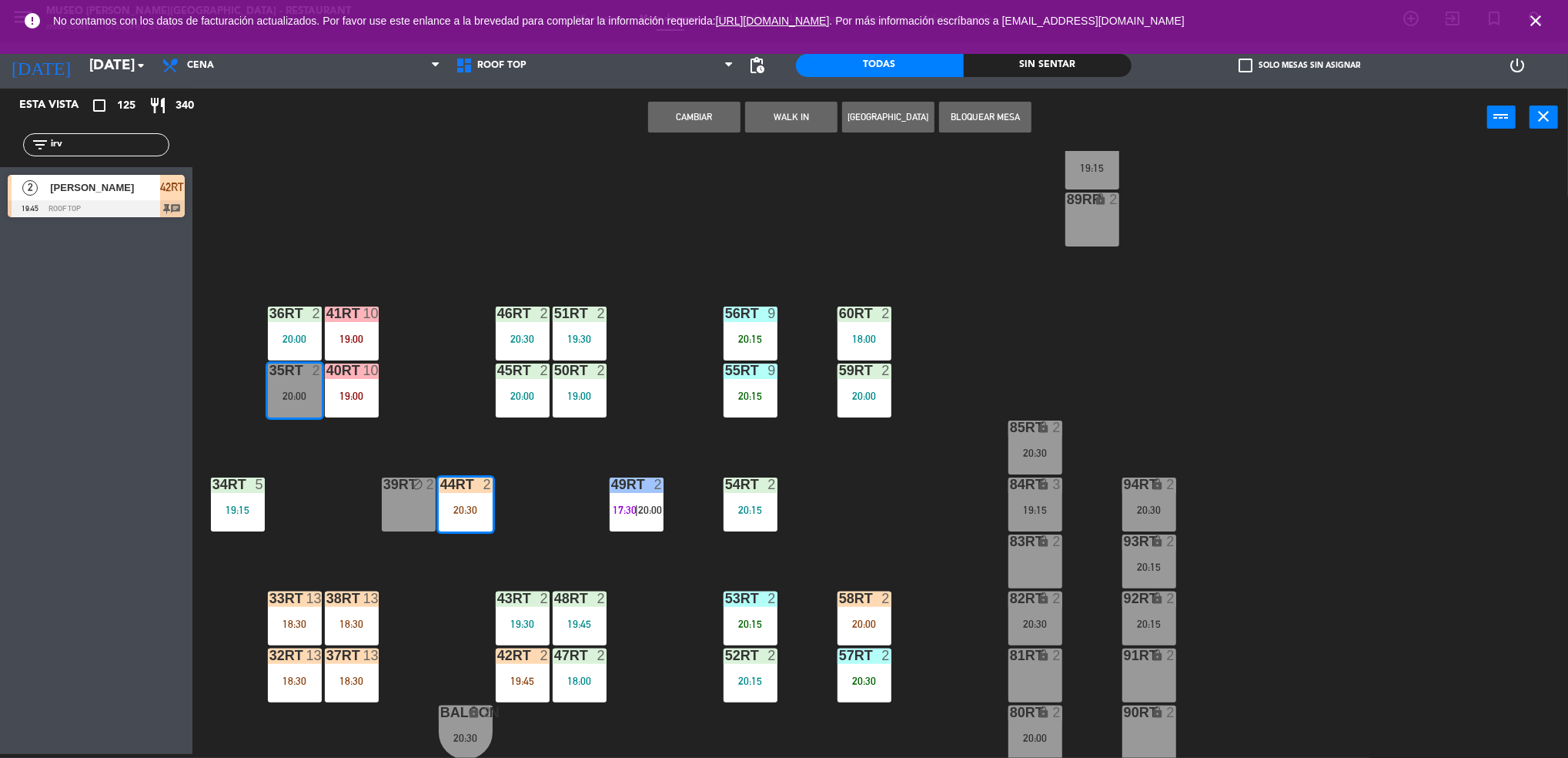
click at [683, 113] on button "Cambiar" at bounding box center [694, 117] width 92 height 31
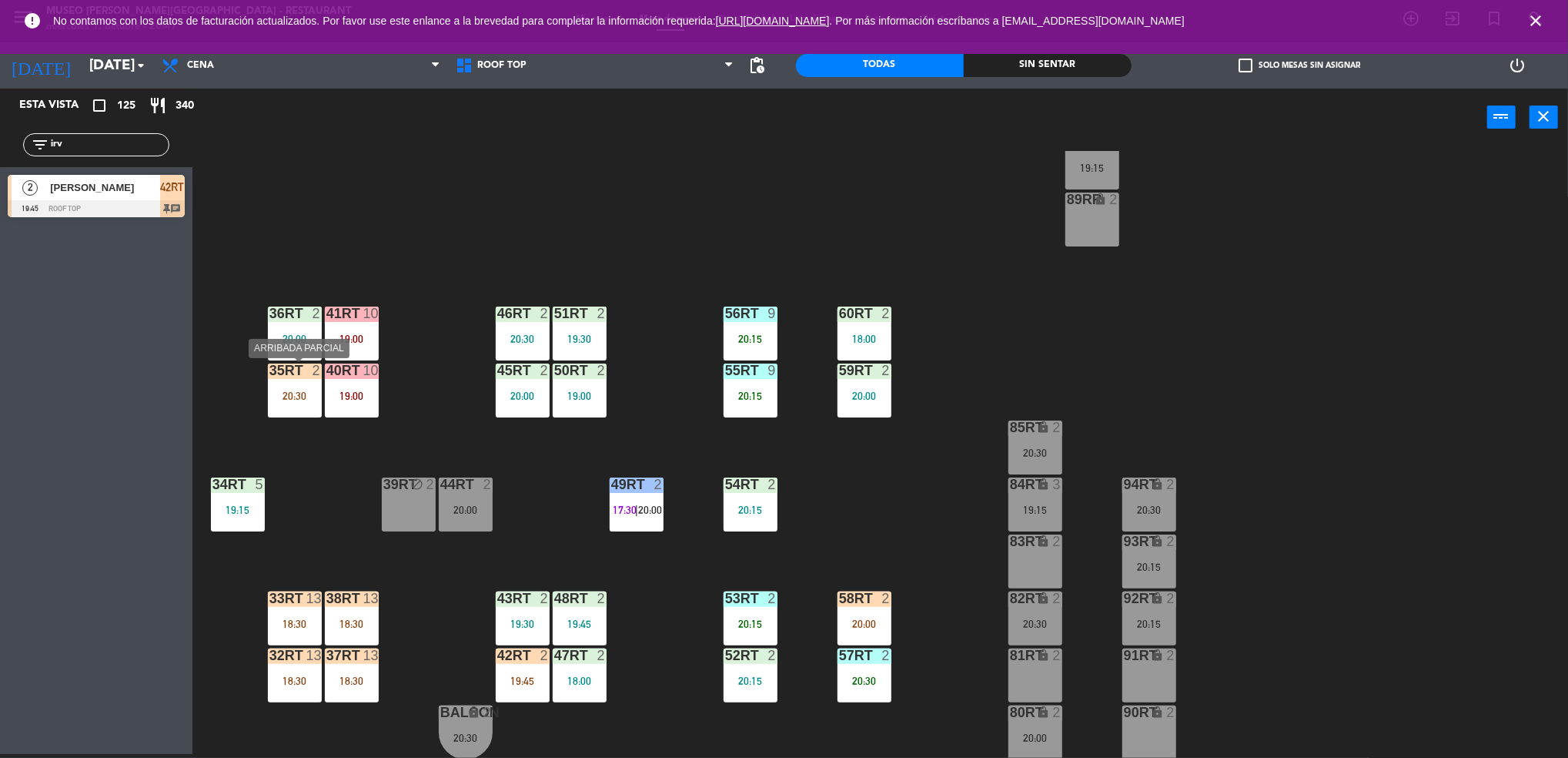
click at [298, 401] on div "20:30" at bounding box center [295, 396] width 54 height 11
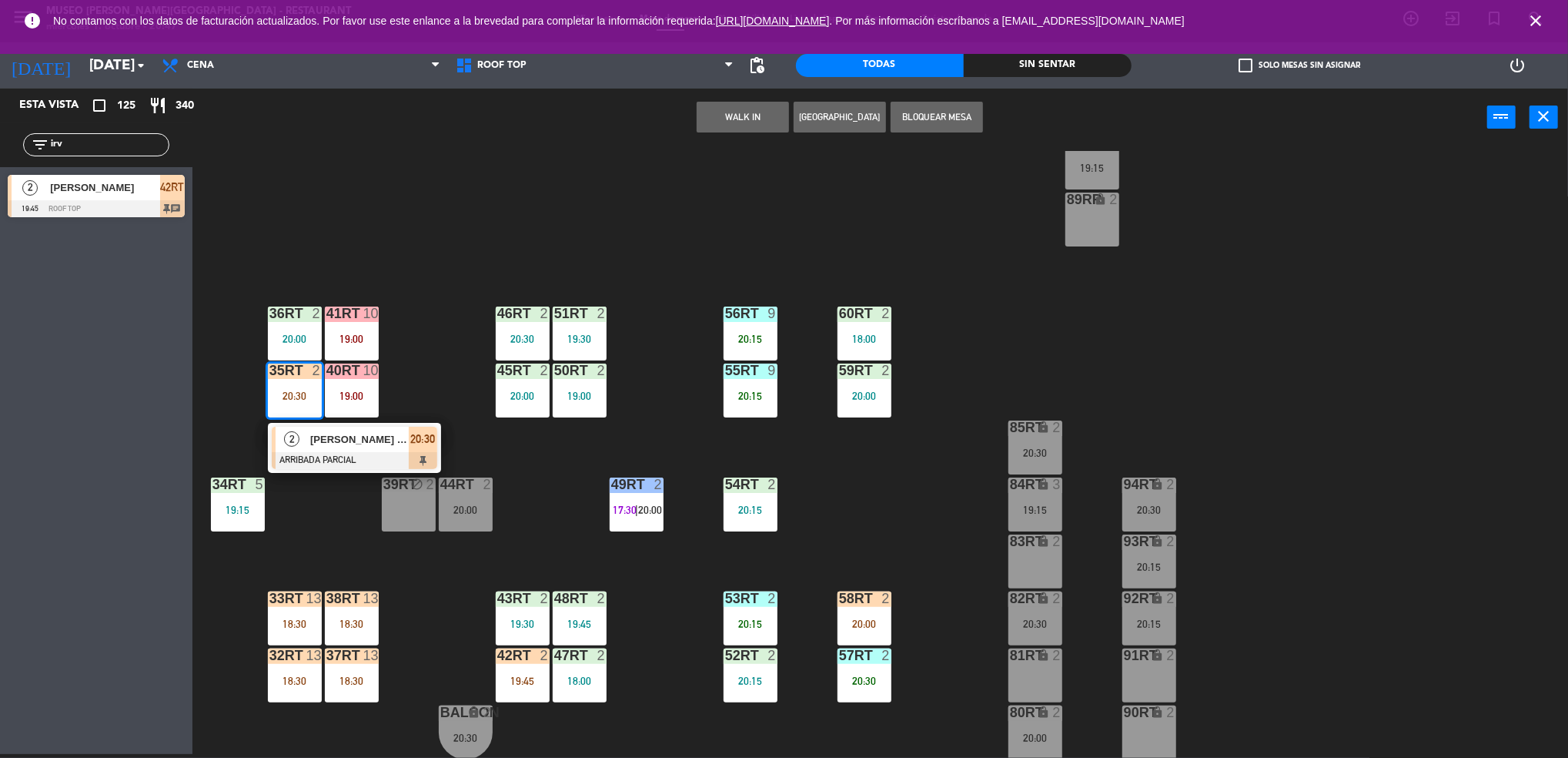
click at [287, 447] on div "2" at bounding box center [292, 439] width 33 height 25
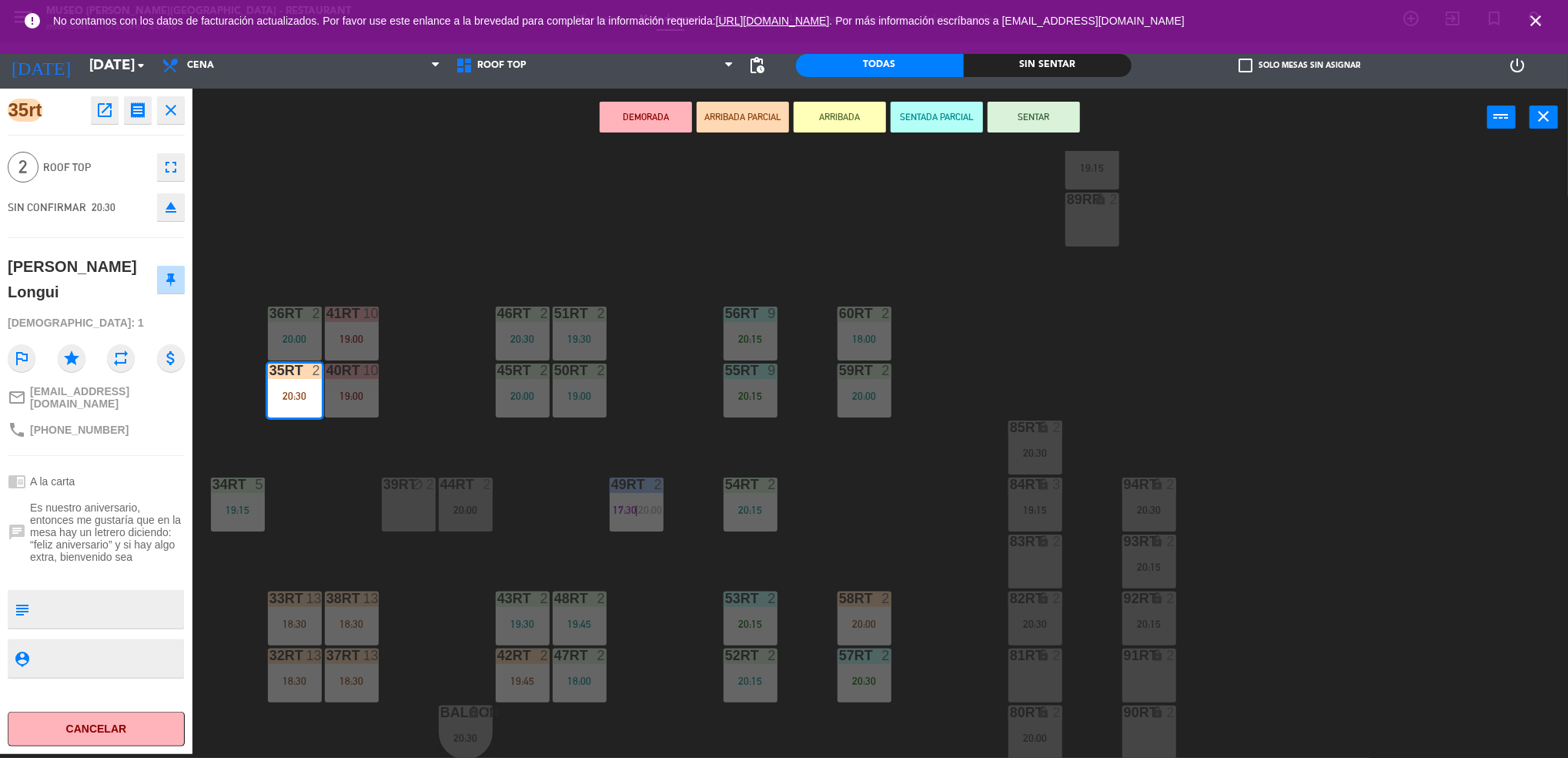
click at [51, 608] on textarea at bounding box center [108, 609] width 147 height 33
type textarea "m35rt | aniversario"
click at [86, 655] on textarea at bounding box center [108, 658] width 147 height 19
click at [137, 439] on div "35rt open_in_new receipt 8:30 PM [DATE] 2 personas [PERSON_NAME] Longui Mesa 35…" at bounding box center [96, 421] width 193 height 665
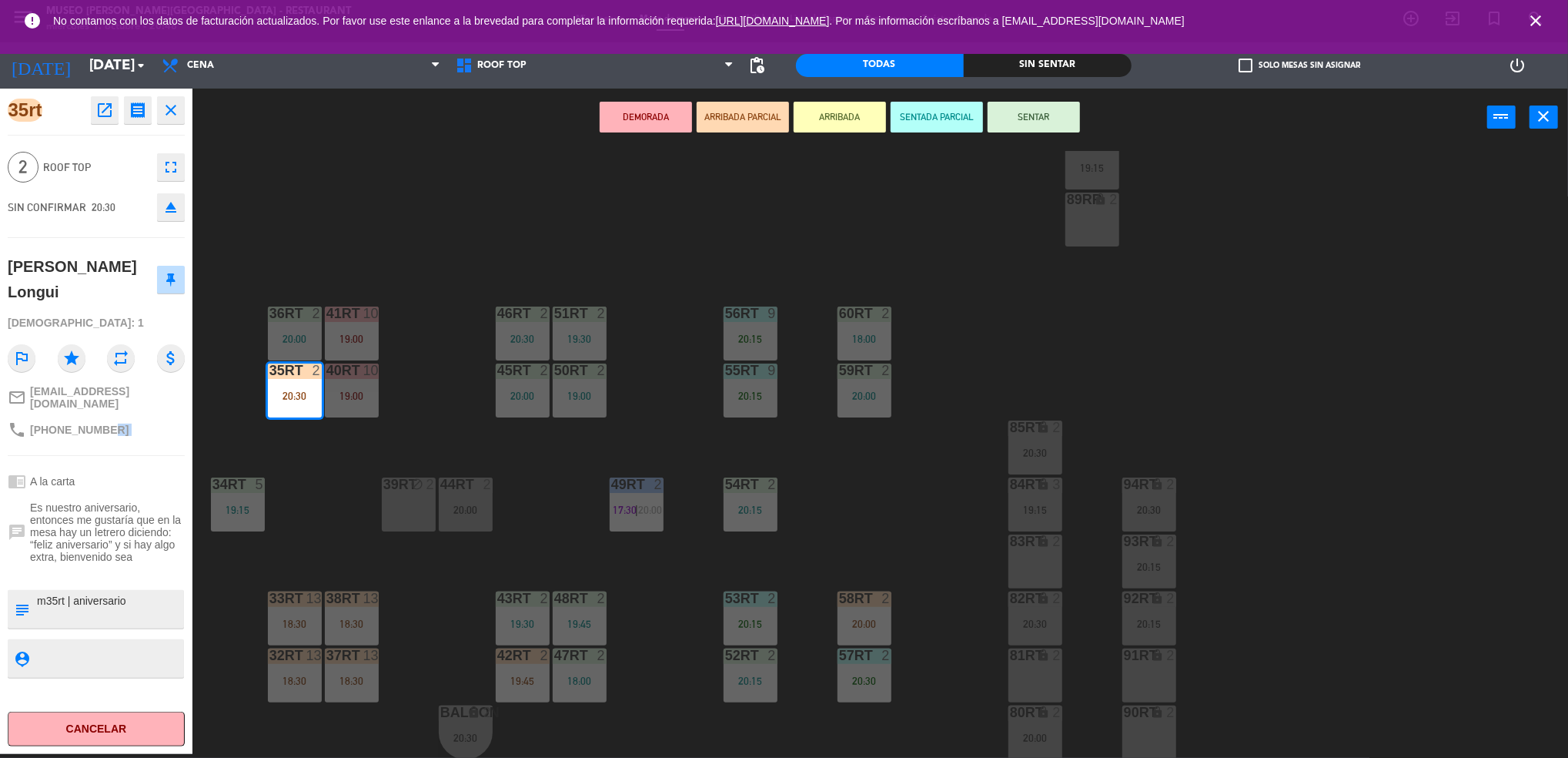
click at [1043, 108] on button "SENTAR" at bounding box center [1033, 117] width 92 height 31
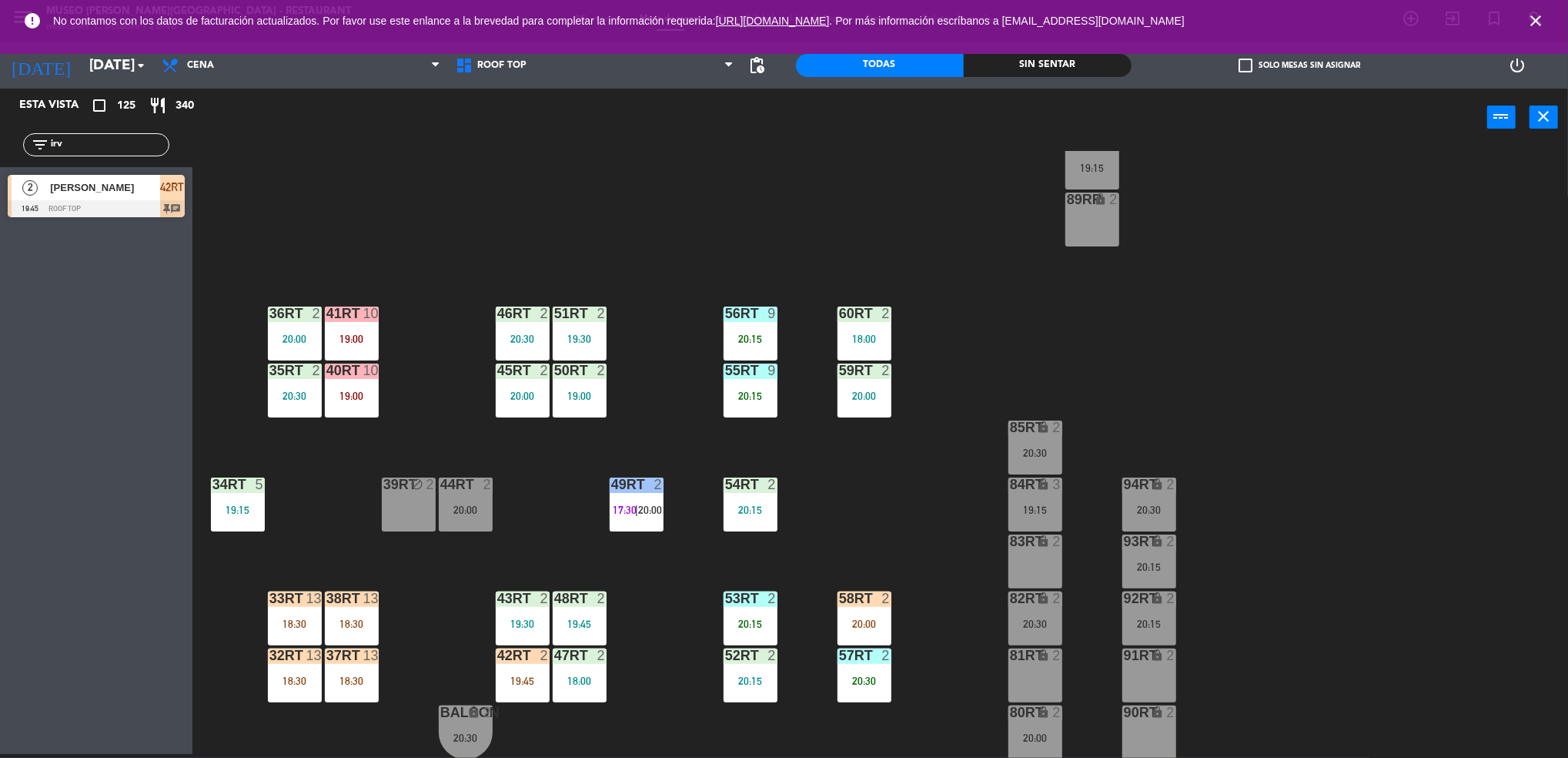
click at [290, 334] on div "20:00" at bounding box center [295, 339] width 54 height 11
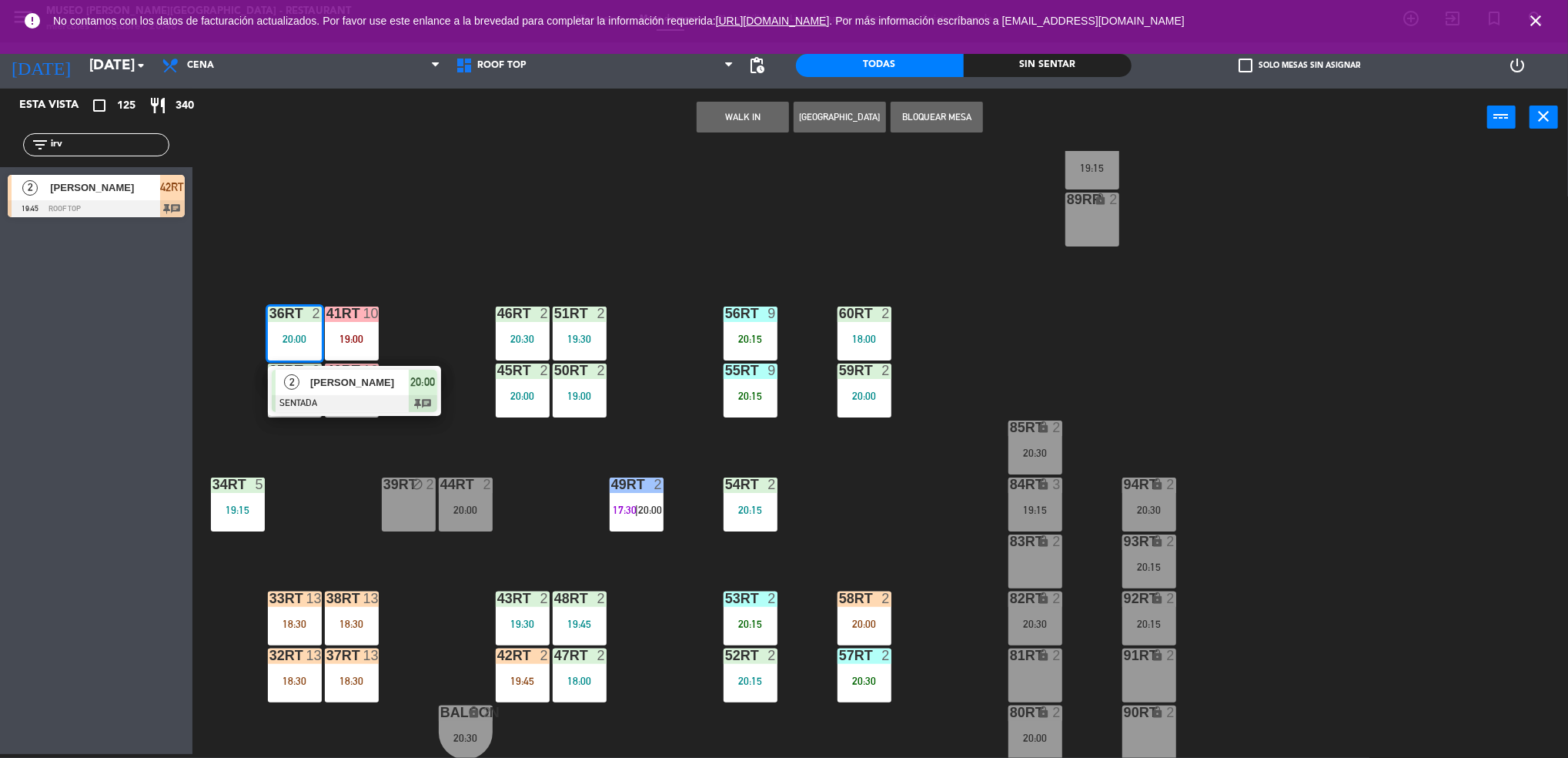
click at [306, 392] on div "2" at bounding box center [292, 382] width 33 height 25
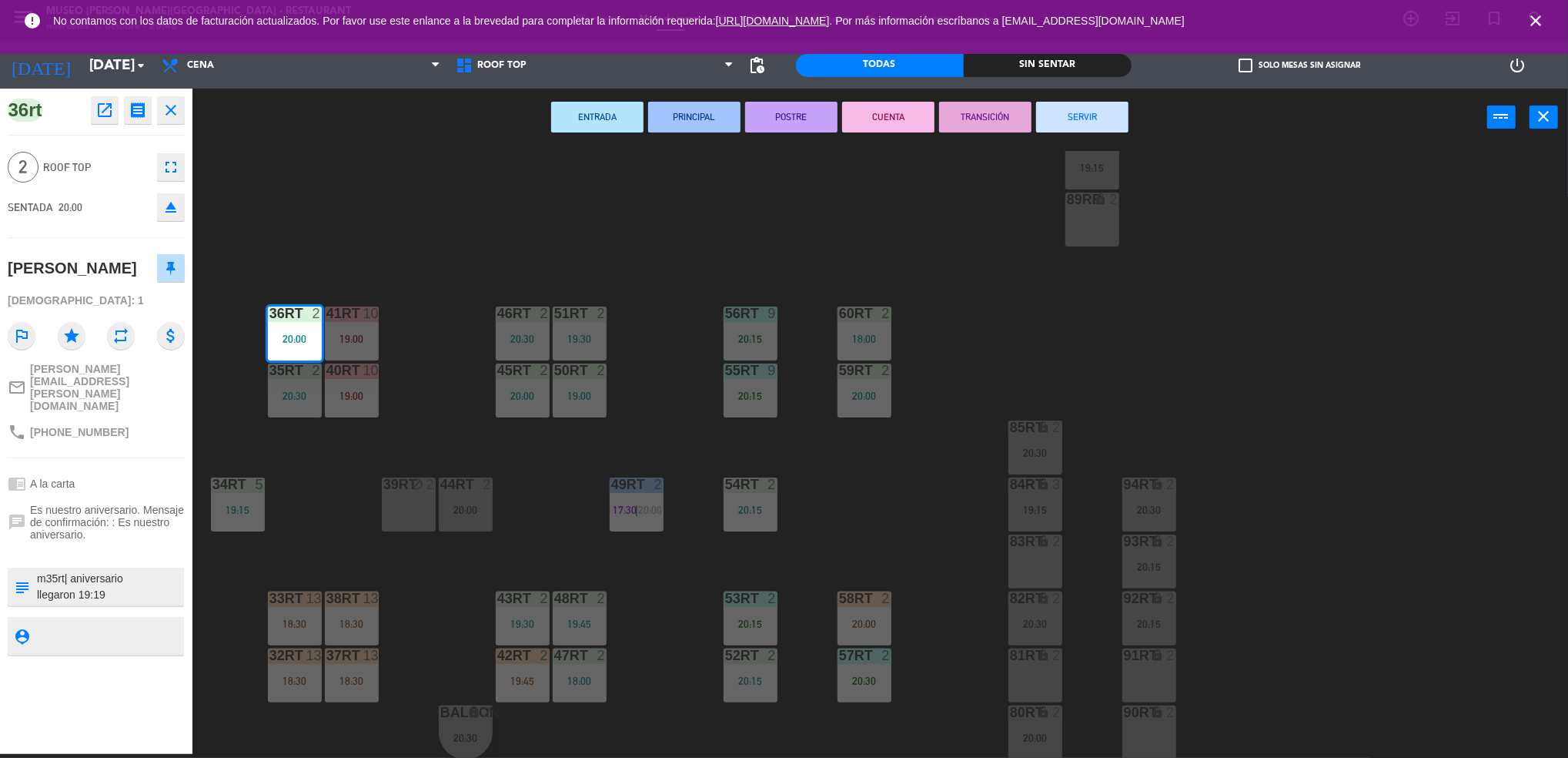
click at [56, 570] on textarea at bounding box center [108, 586] width 147 height 33
type textarea "m36rt| aniversario llegaron 19:19"
click at [78, 617] on div at bounding box center [108, 636] width 147 height 39
click at [80, 630] on textarea at bounding box center [108, 636] width 147 height 19
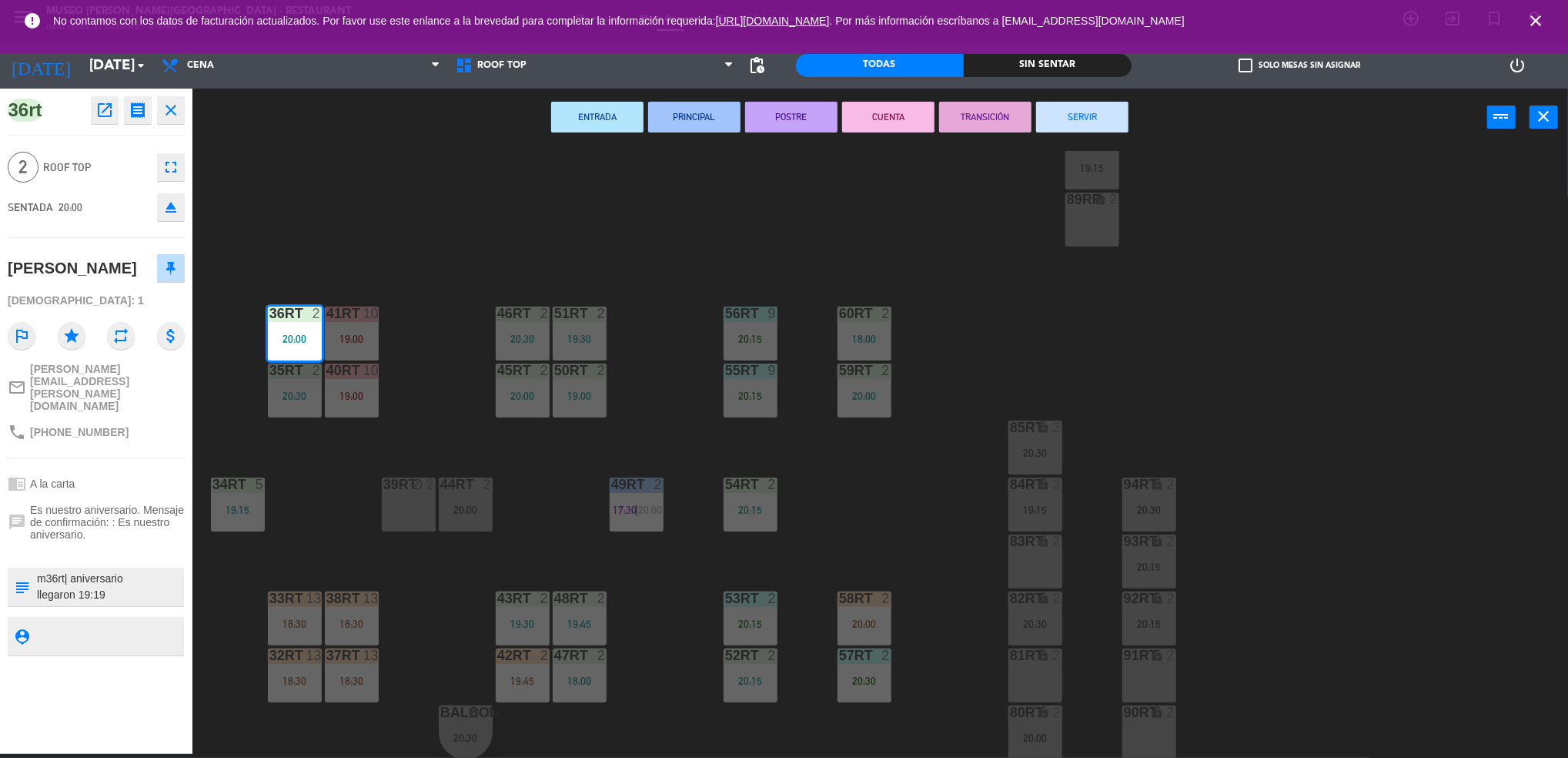
click at [80, 630] on textarea at bounding box center [108, 636] width 147 height 19
click at [89, 580] on textarea at bounding box center [108, 586] width 147 height 33
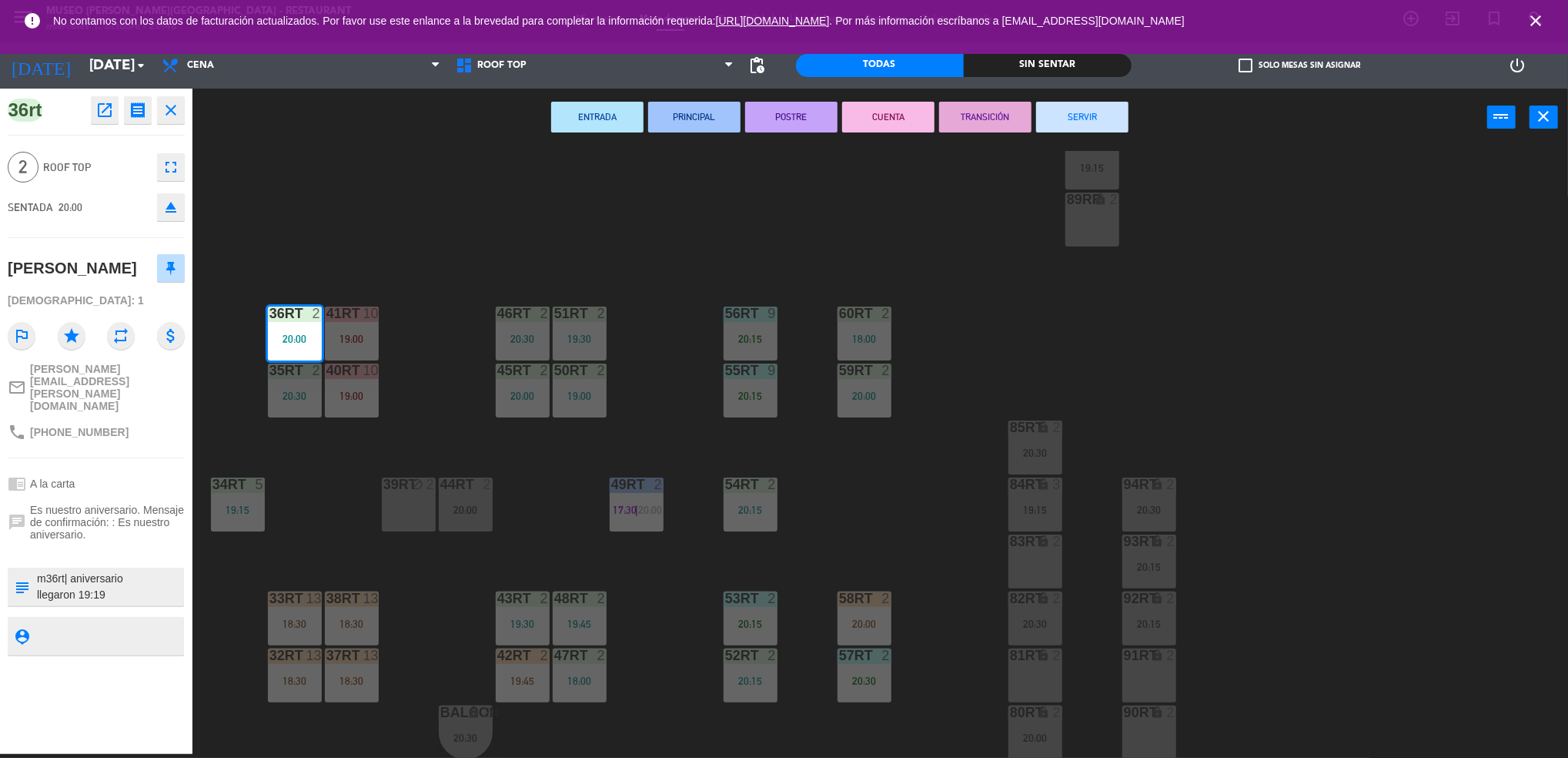
click at [87, 571] on textarea at bounding box center [108, 586] width 147 height 33
click at [107, 504] on span "Es nuestro aniversario. Mensaje de confirmación: : Es nuestro aniversario." at bounding box center [107, 522] width 155 height 37
click at [363, 236] on div "18RT 5 19:45 16RT warning 3 19:15 | 20:30 28RT 2 18:00 80RR warning 2 19:30 | 2…" at bounding box center [887, 454] width 1360 height 608
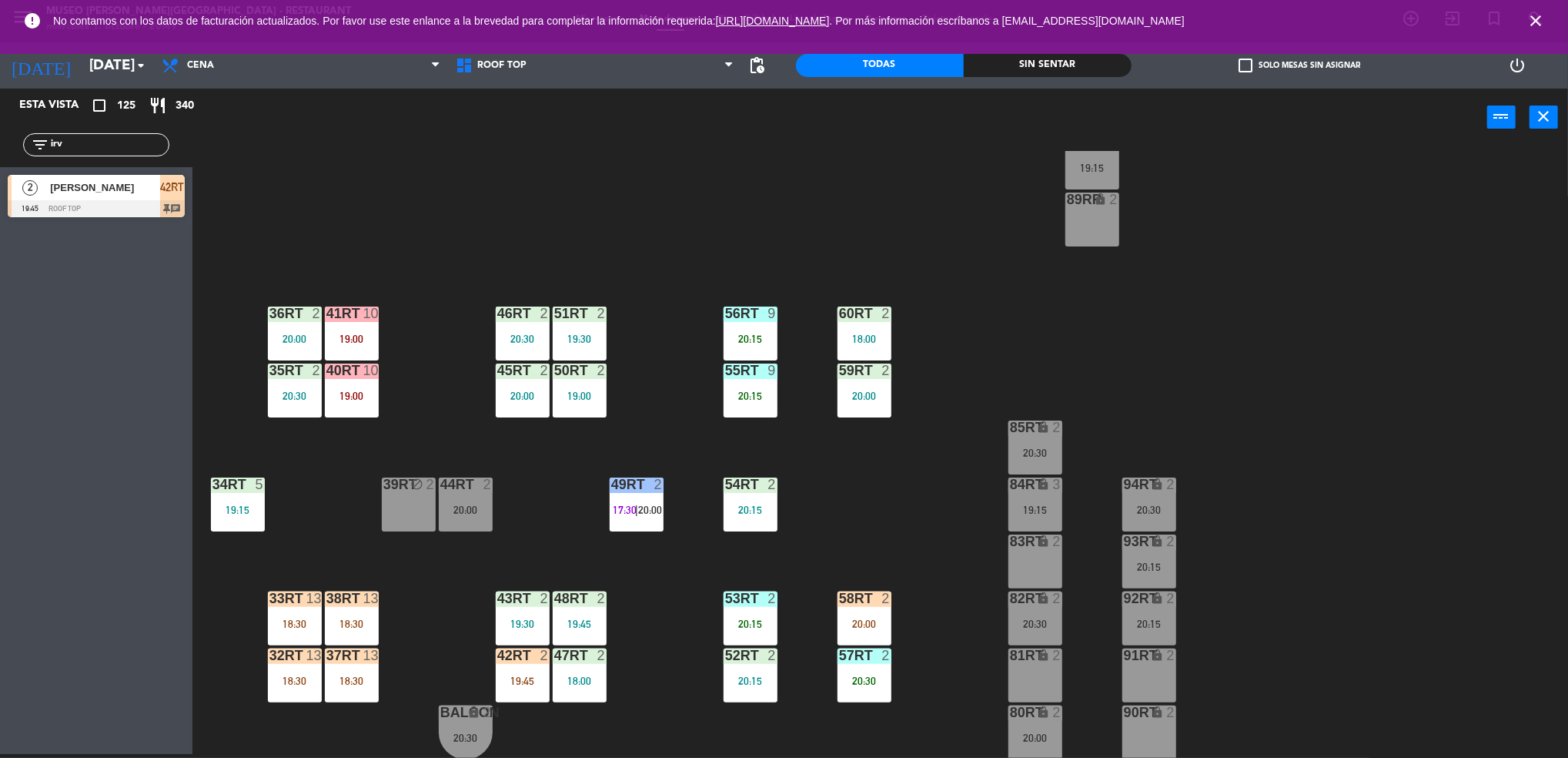
click at [731, 690] on div "52RT 2 20:15" at bounding box center [750, 675] width 54 height 54
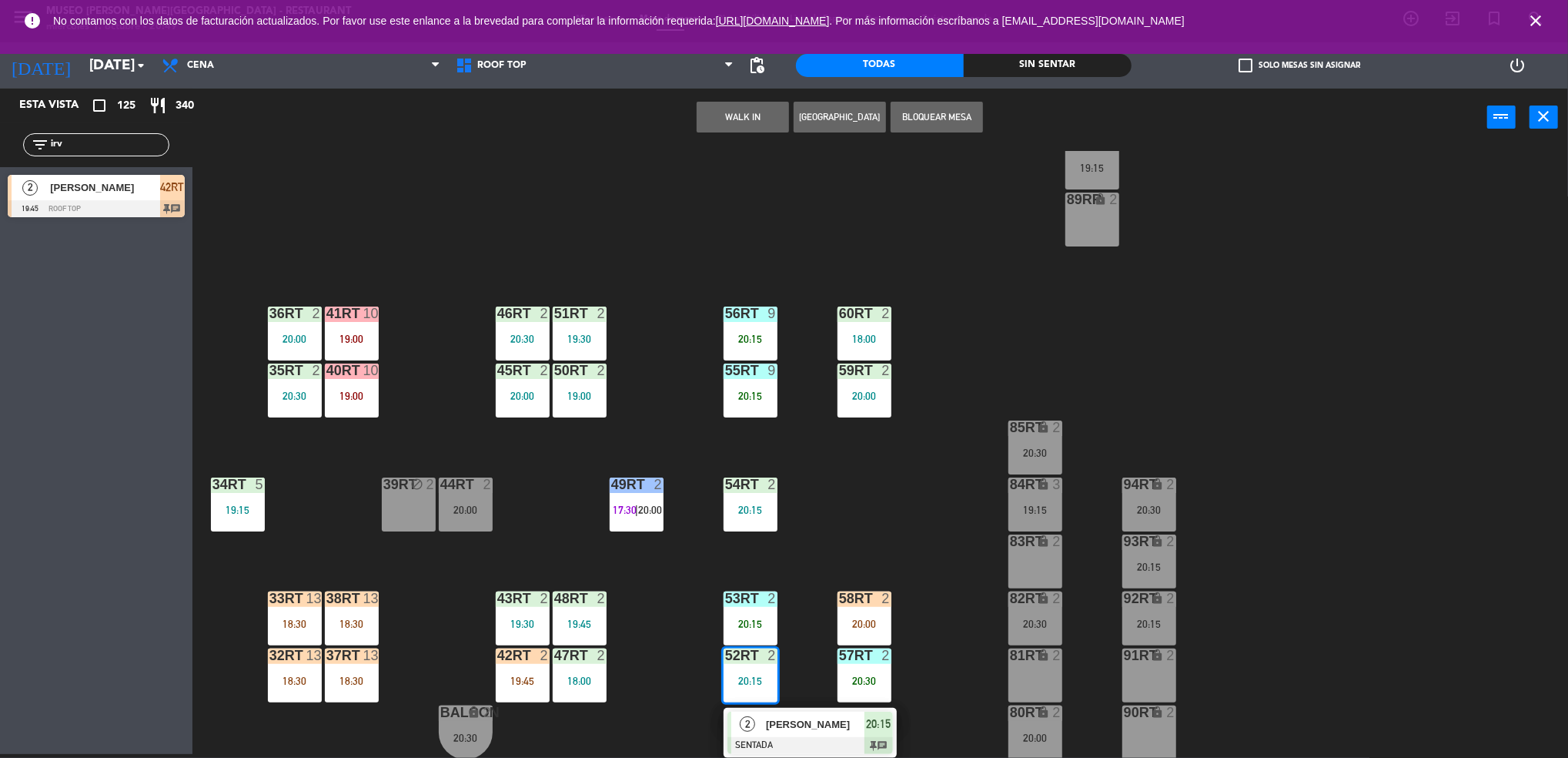
click at [755, 724] on div "2" at bounding box center [747, 724] width 33 height 25
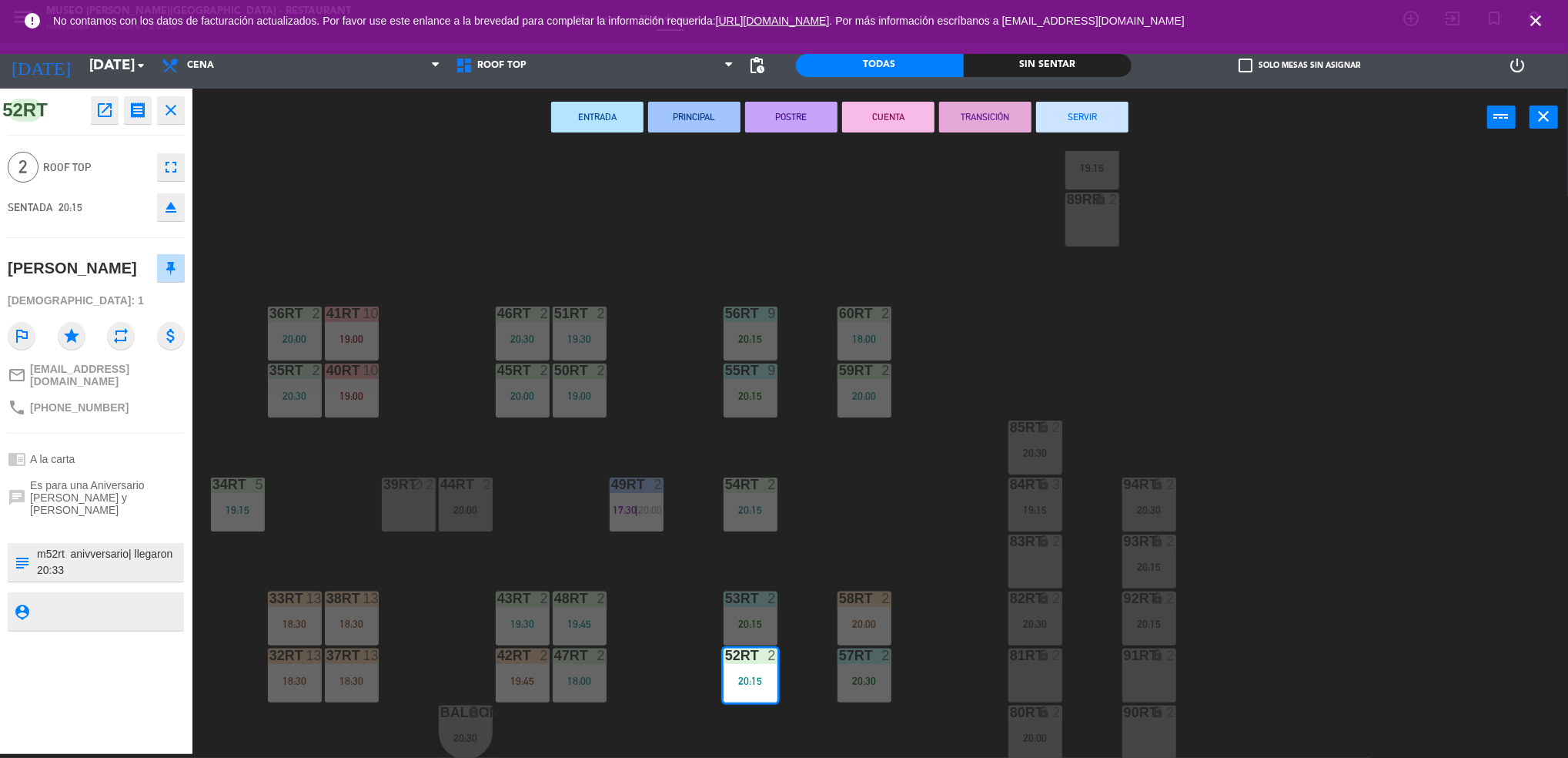
click at [655, 615] on div "18RT 5 19:45 16RT warning 3 19:15 | 20:30 28RT 2 18:00 80RR warning 2 19:30 | 2…" at bounding box center [887, 454] width 1360 height 608
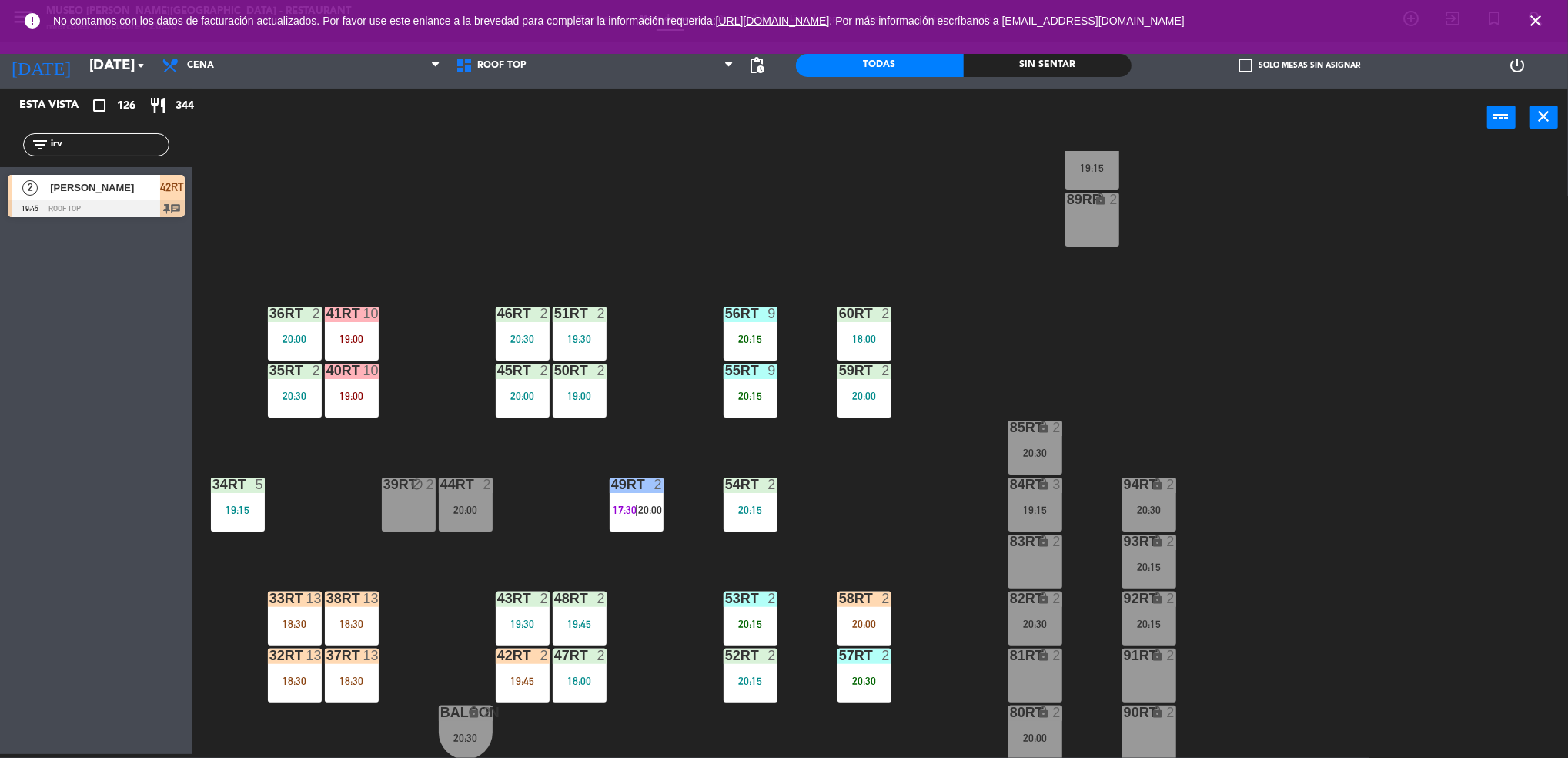
click at [277, 330] on div "36rt 2 20:00" at bounding box center [295, 333] width 54 height 54
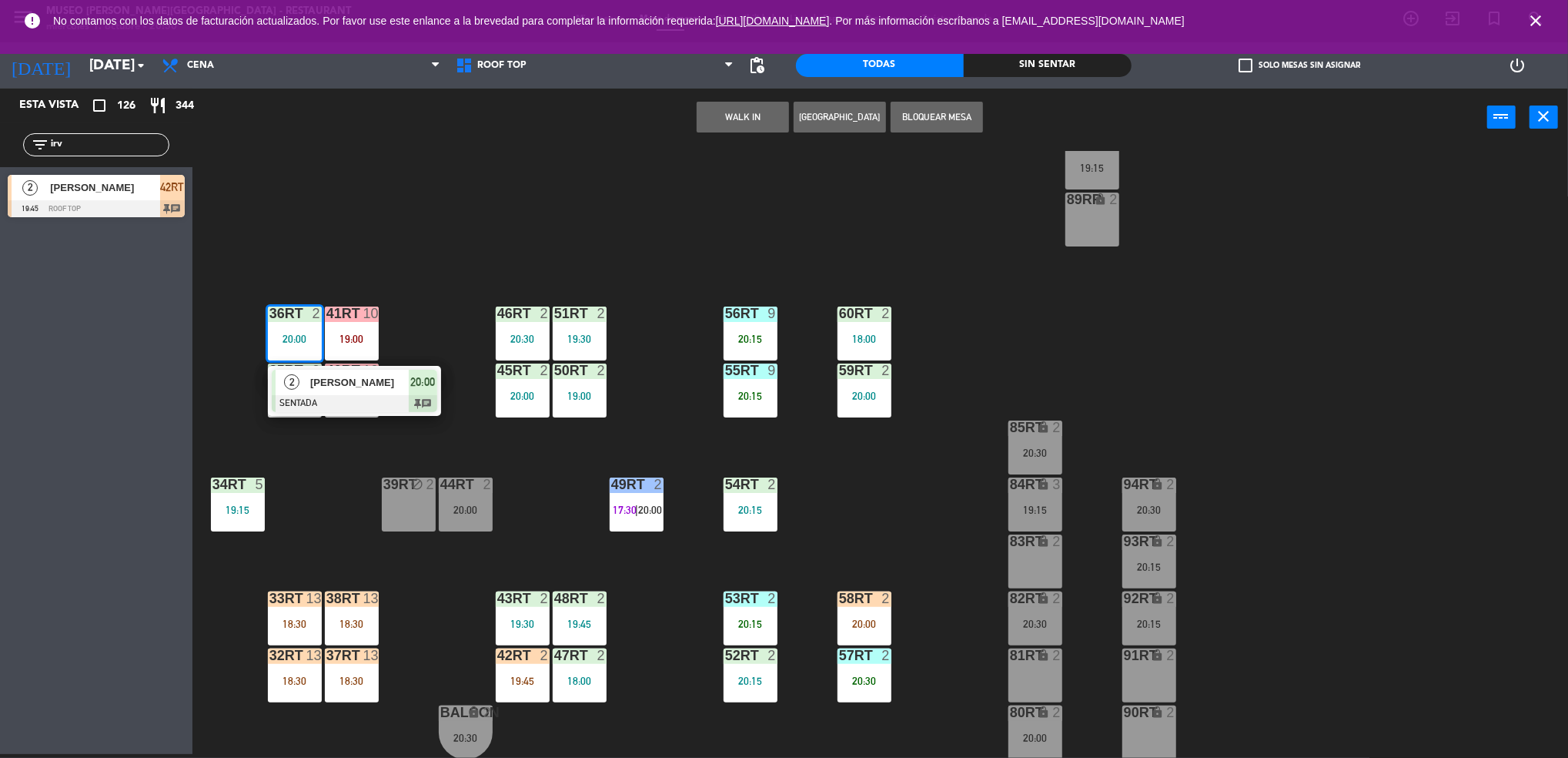
click at [466, 507] on div "20:00" at bounding box center [465, 509] width 54 height 11
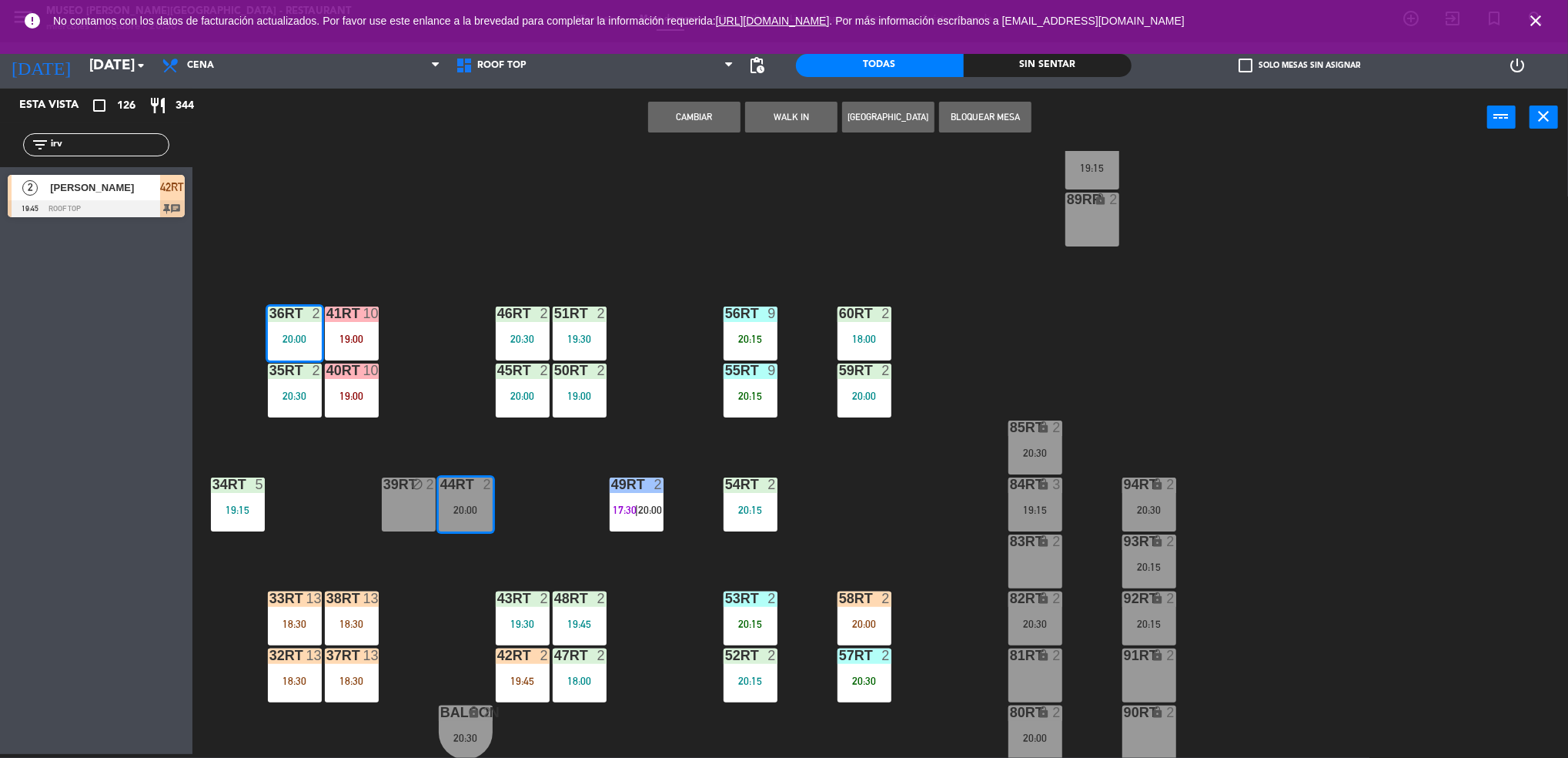
click at [679, 121] on button "Cambiar" at bounding box center [694, 117] width 92 height 31
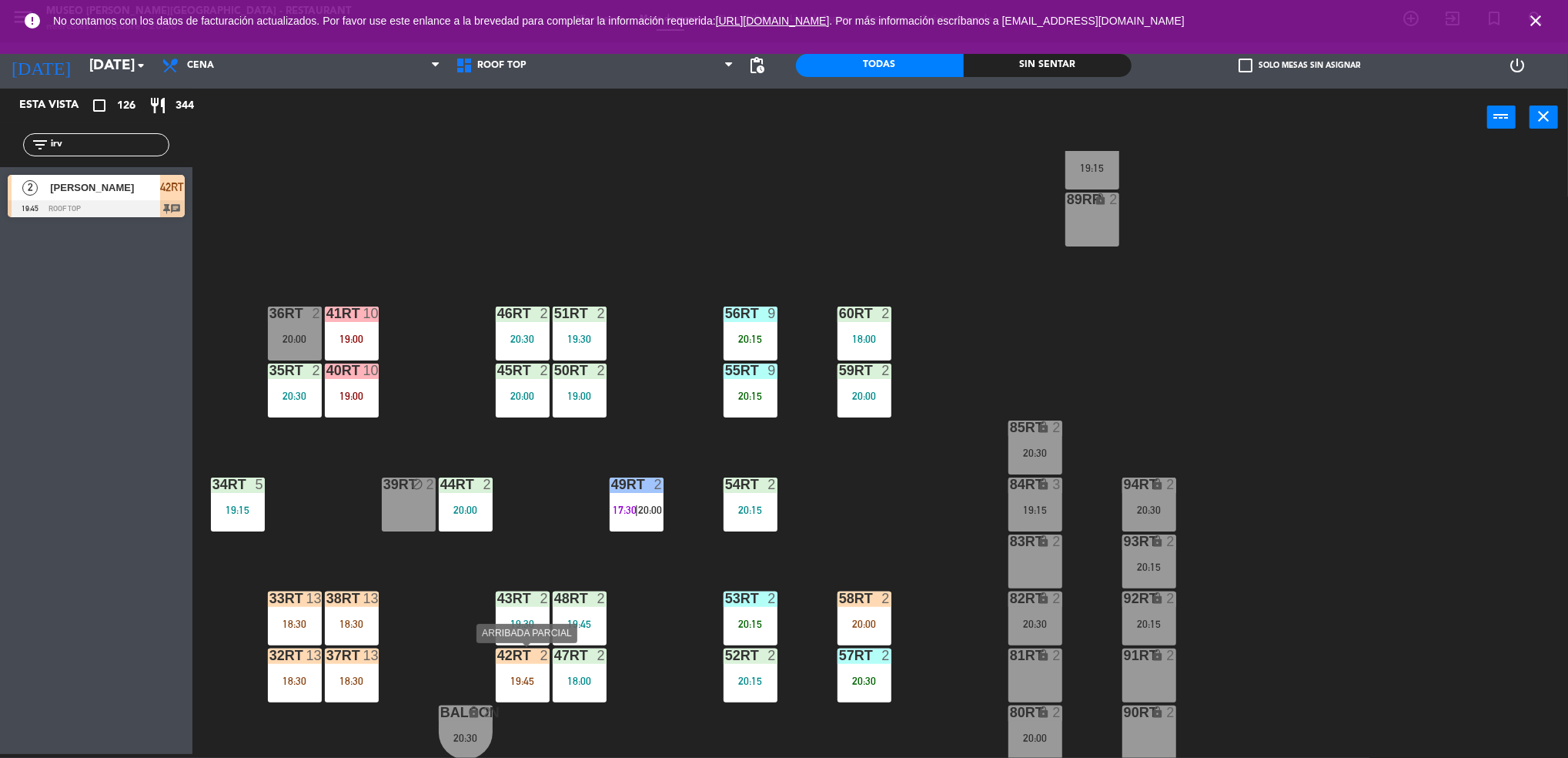
click at [513, 682] on div "19:45" at bounding box center [522, 680] width 54 height 11
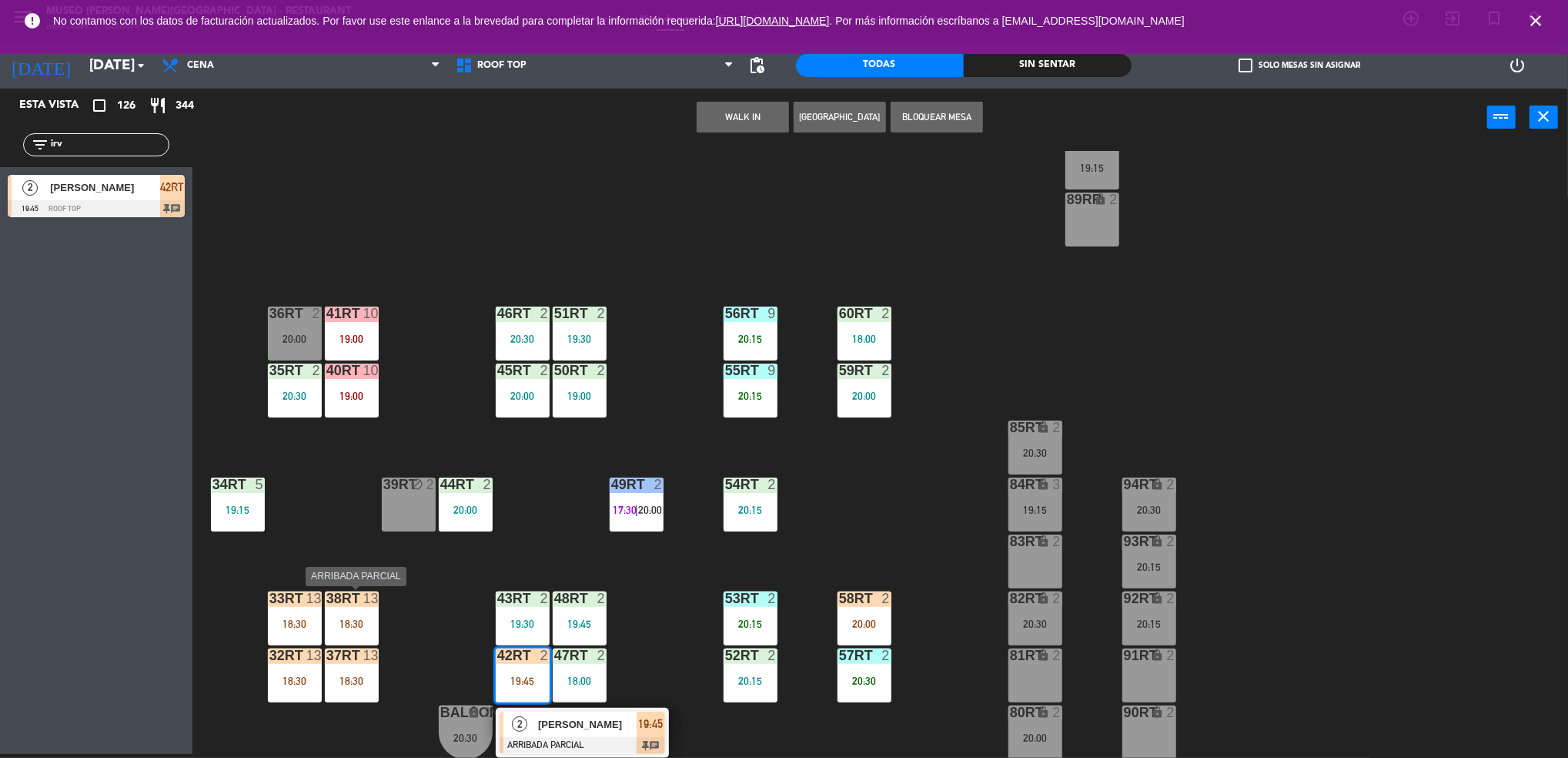
click at [354, 602] on div at bounding box center [351, 598] width 25 height 14
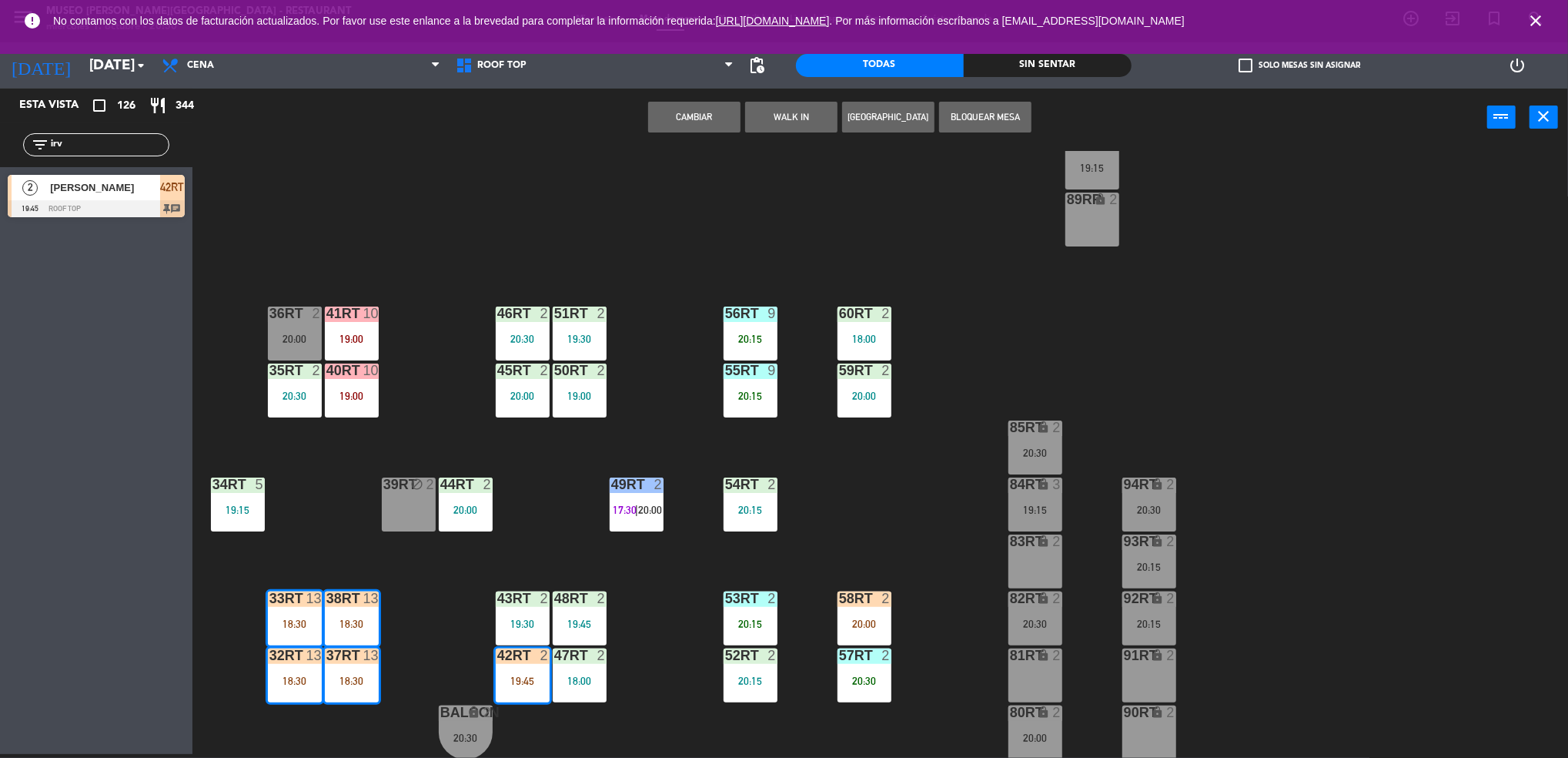
click at [411, 611] on div "18RT 5 19:45 16RT warning 3 19:15 | 20:30 28RT 2 18:00 80RR warning 2 19:30 | 2…" at bounding box center [887, 454] width 1360 height 608
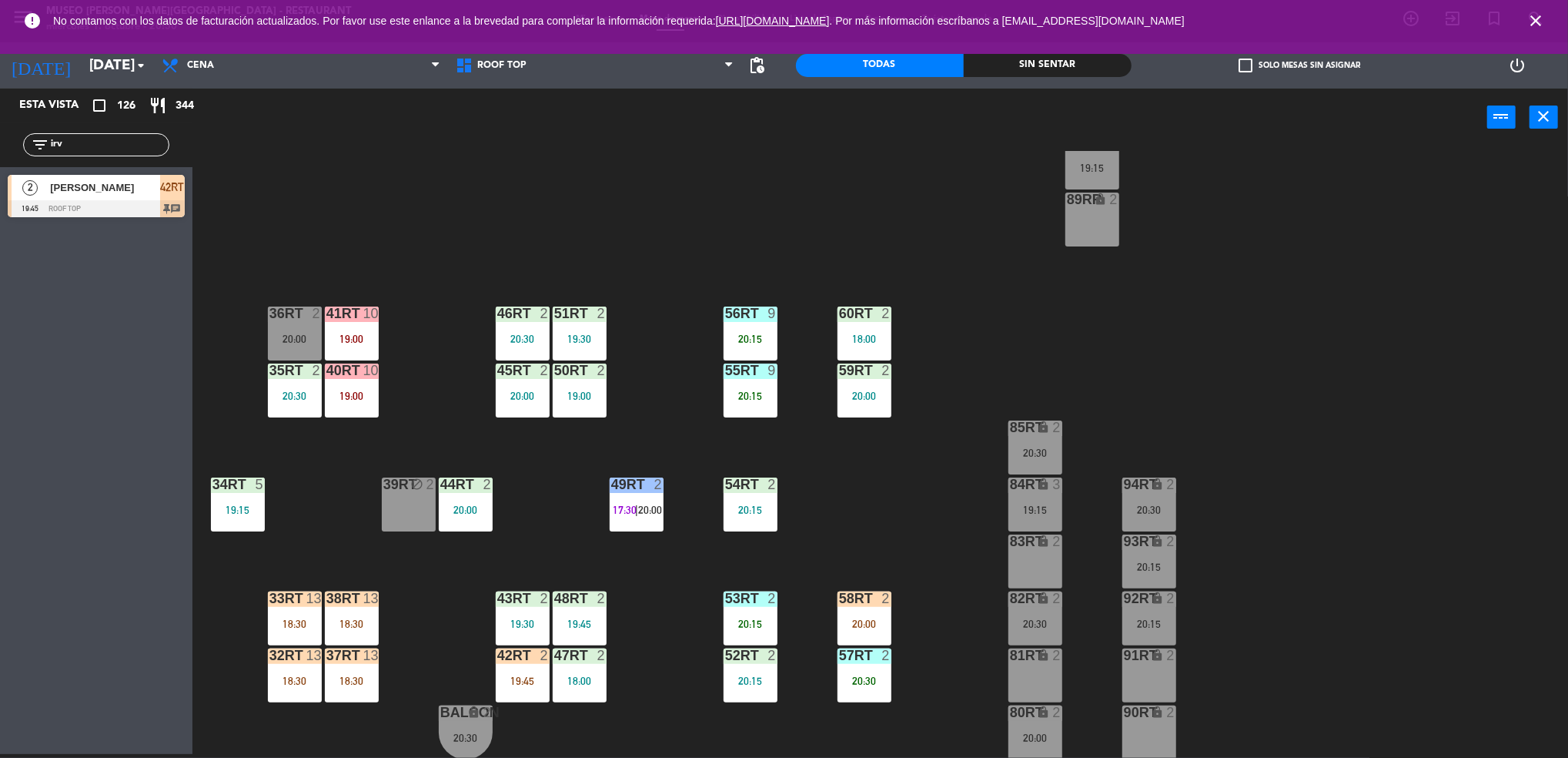
click at [353, 607] on div "38rt 13 18:30" at bounding box center [352, 618] width 54 height 54
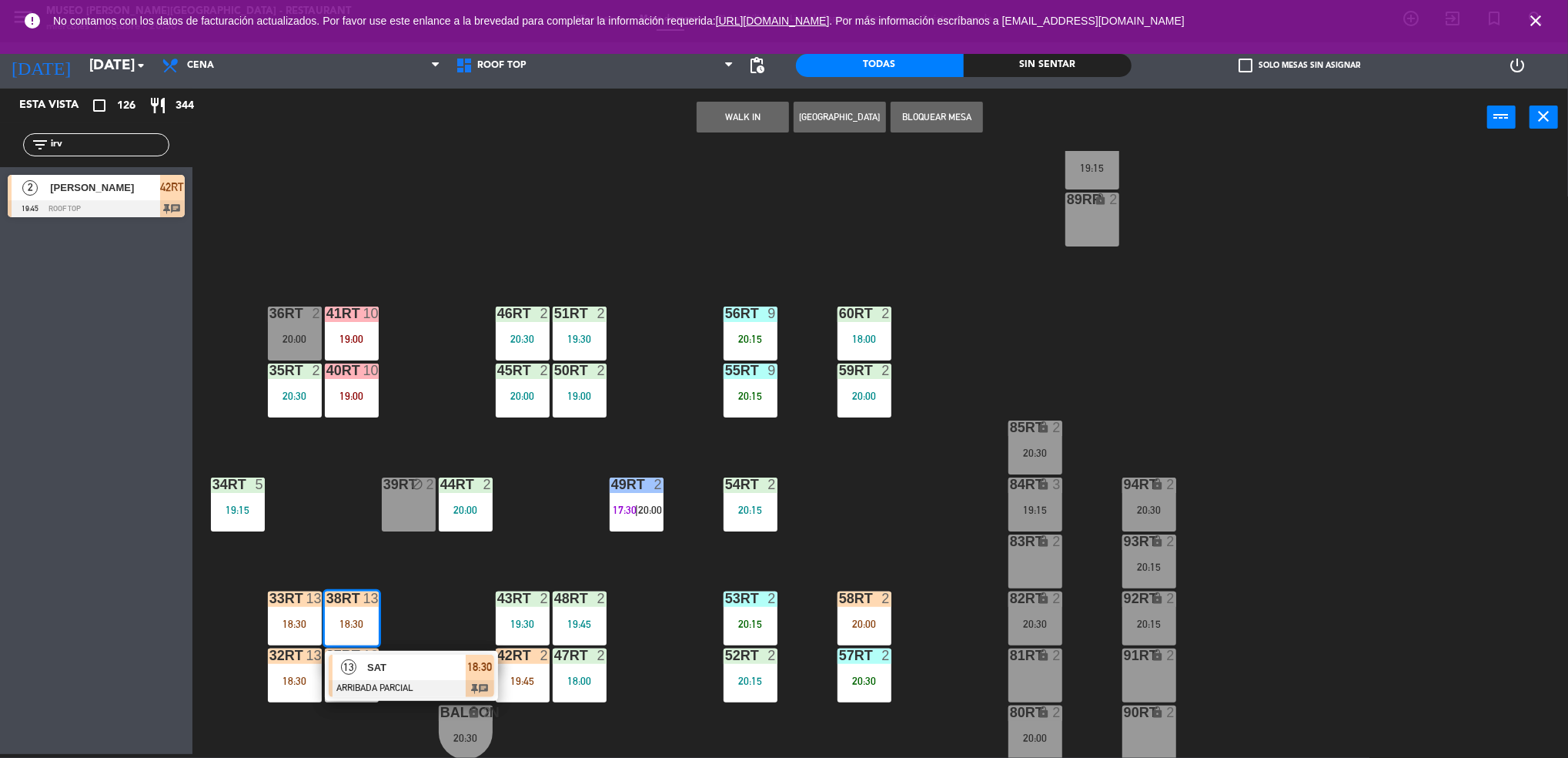
click at [376, 668] on span "SAT" at bounding box center [417, 667] width 99 height 16
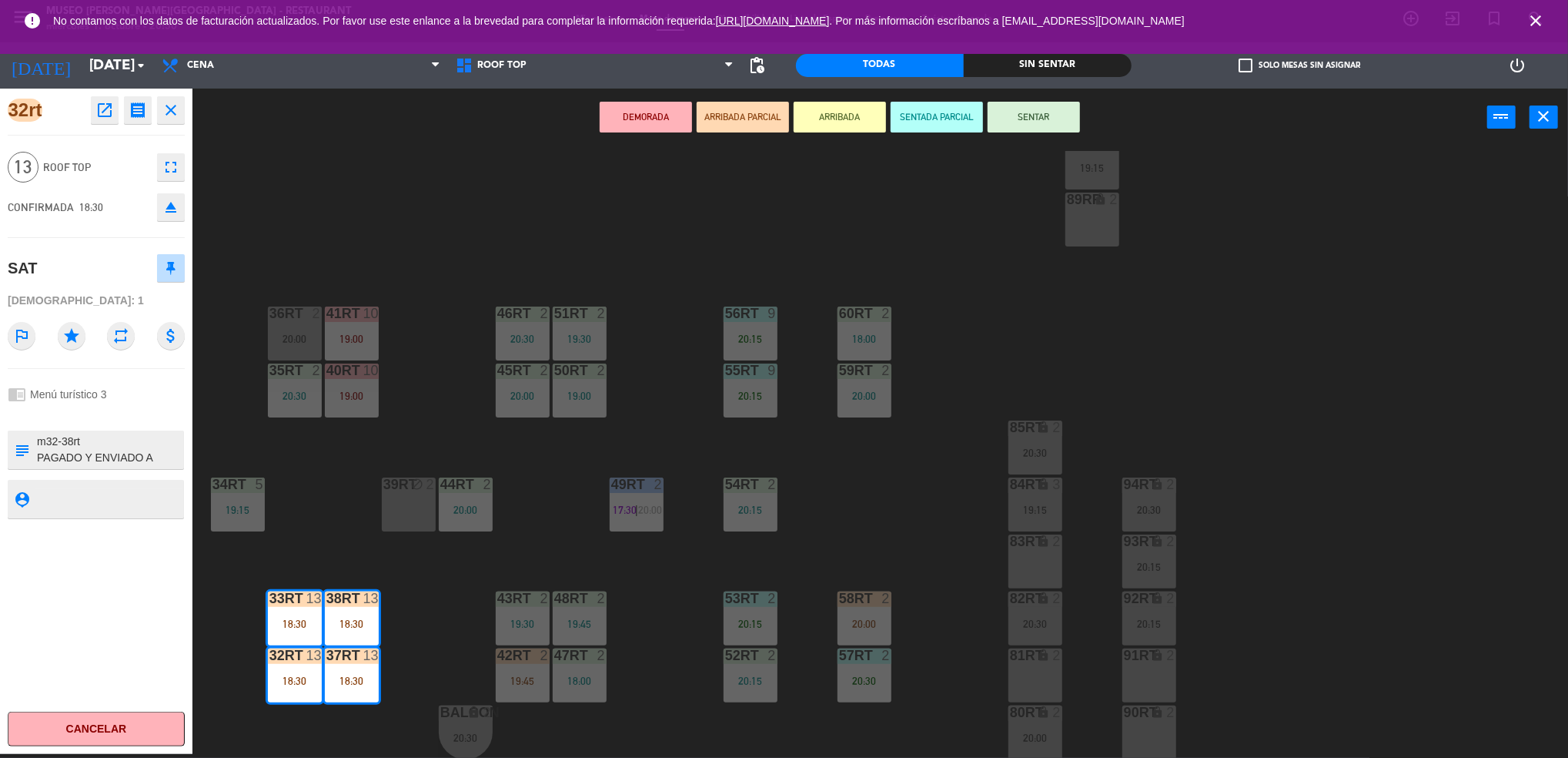
click at [1029, 108] on button "SENTAR" at bounding box center [1033, 117] width 92 height 31
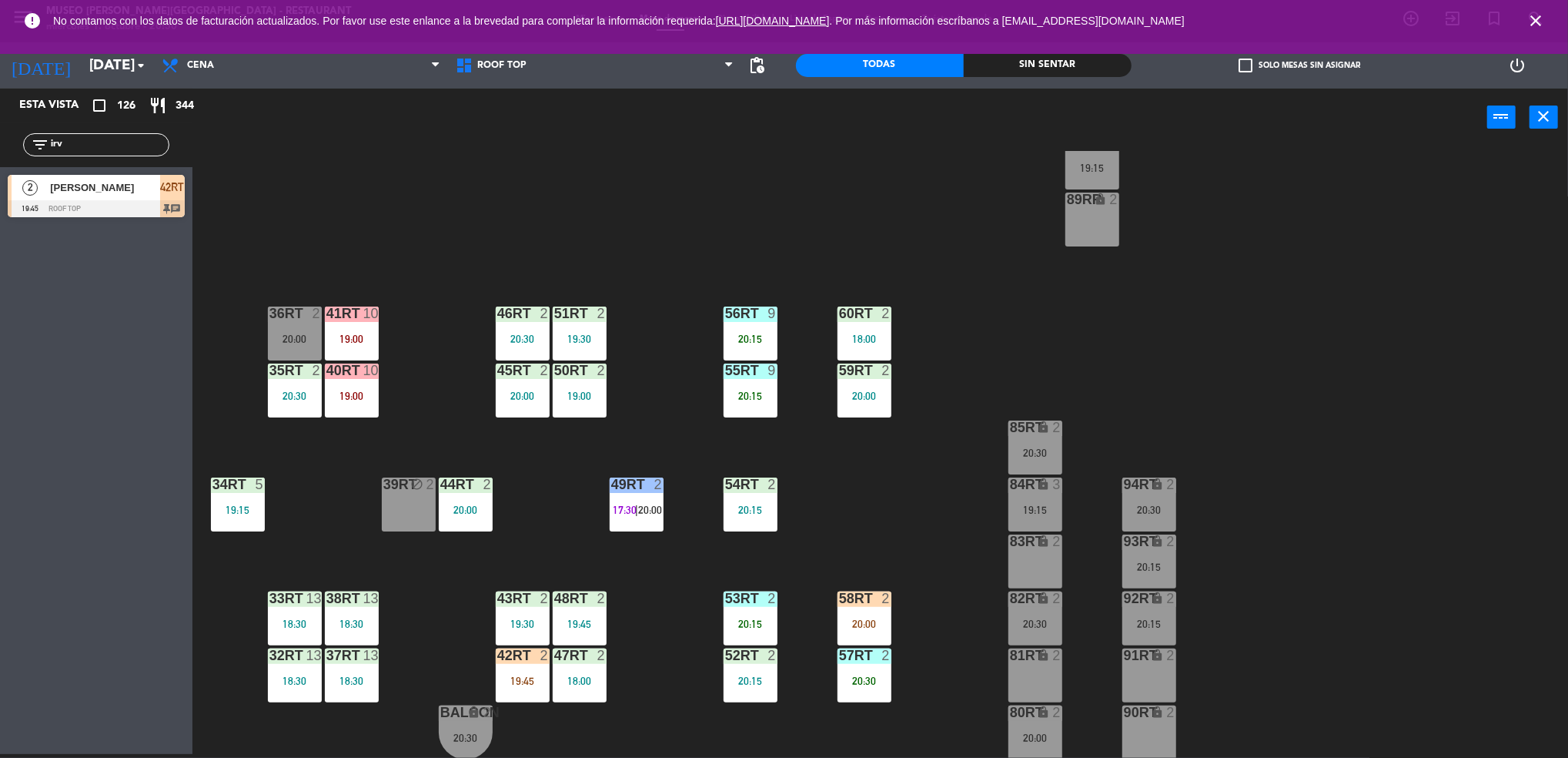
click at [444, 607] on div "18RT 5 19:45 16RT warning 3 19:15 | 20:30 28RT 2 18:00 80RR warning 2 19:30 | 2…" at bounding box center [887, 454] width 1360 height 608
click at [460, 491] on div at bounding box center [465, 484] width 25 height 14
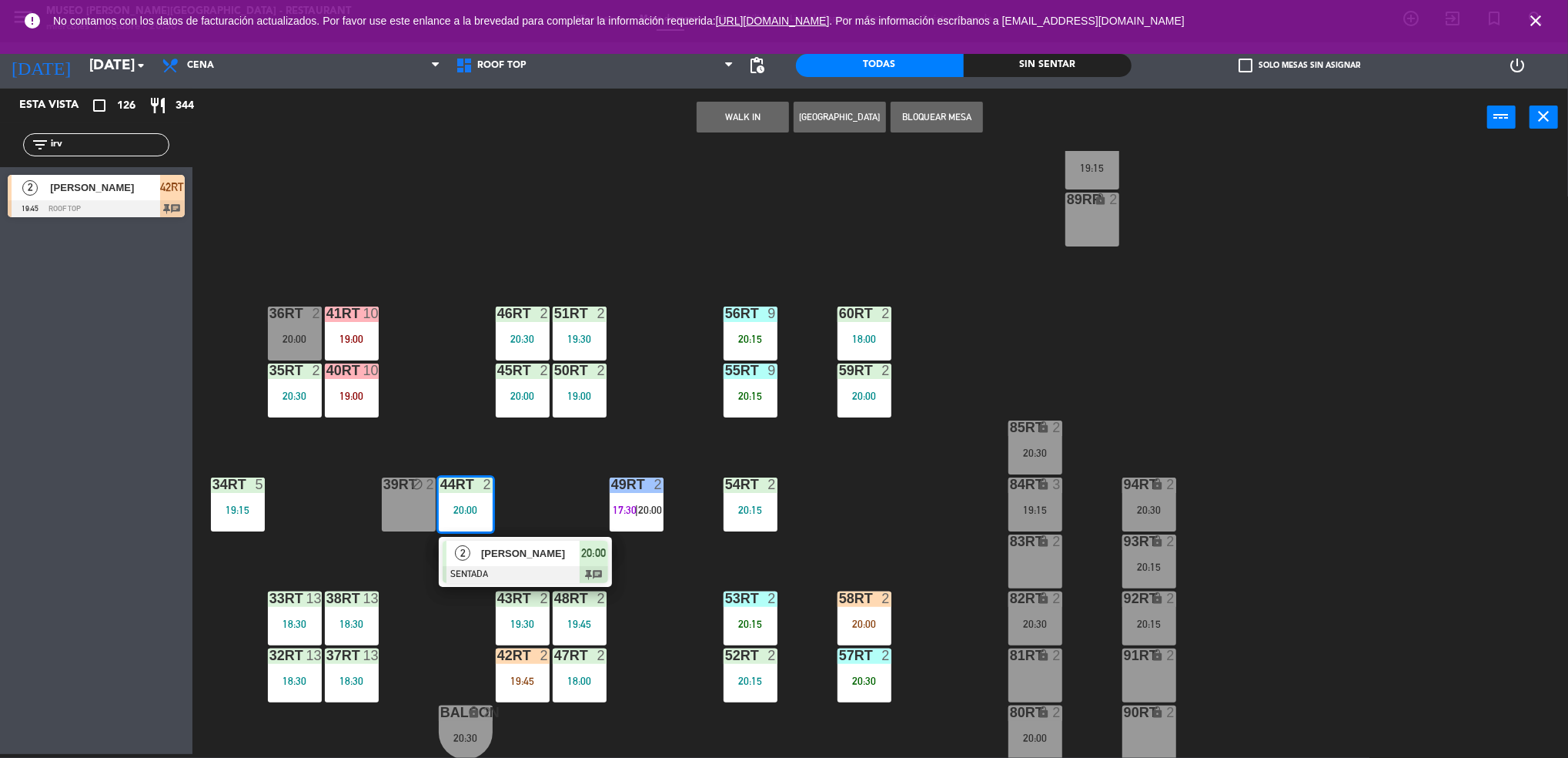
click at [547, 482] on div "18RT 5 19:45 16RT warning 3 19:15 | 20:30 28RT 2 18:00 80RR warning 2 19:30 | 2…" at bounding box center [887, 454] width 1360 height 608
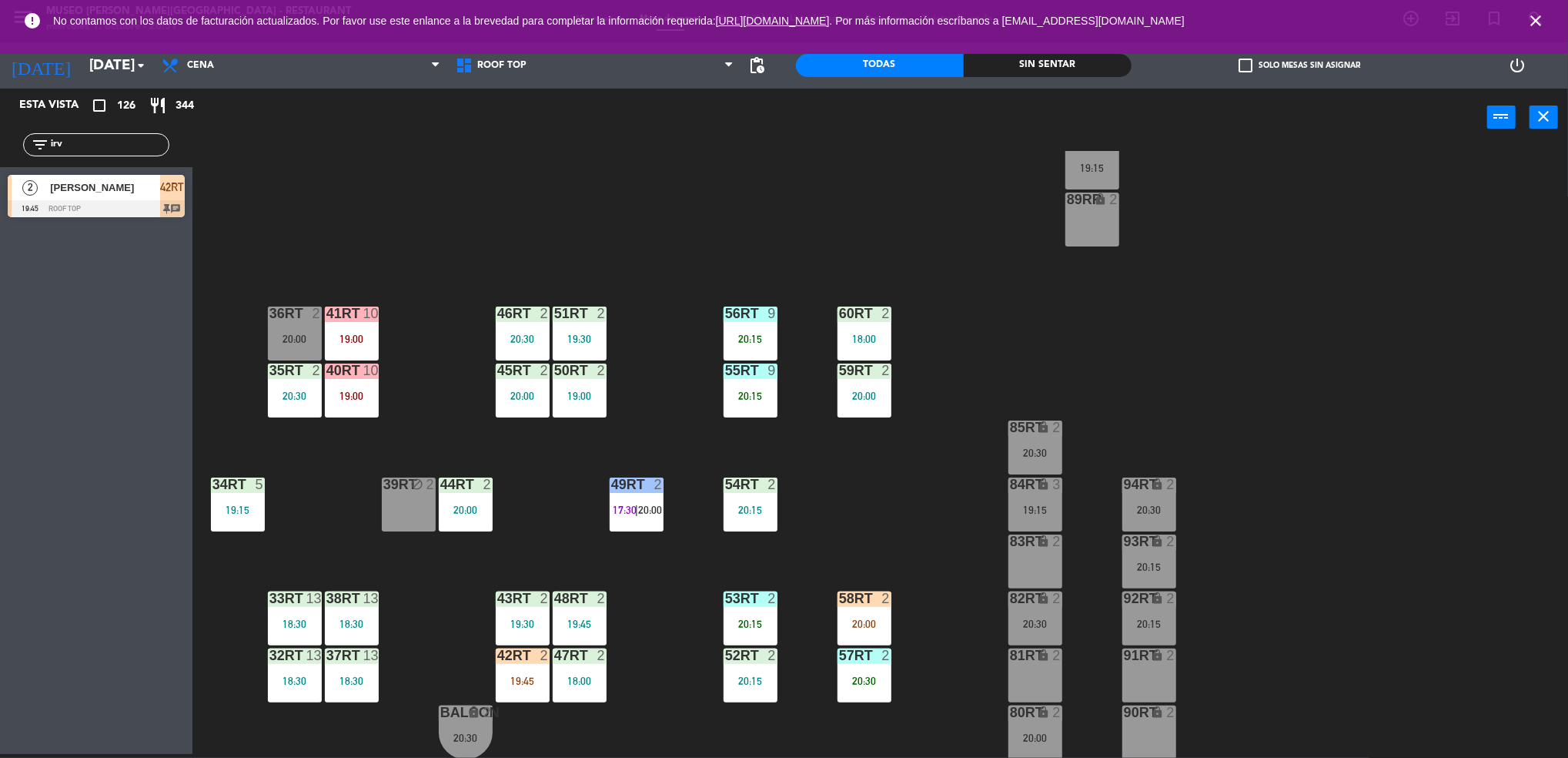
click at [86, 138] on input "irv" at bounding box center [109, 145] width 119 height 17
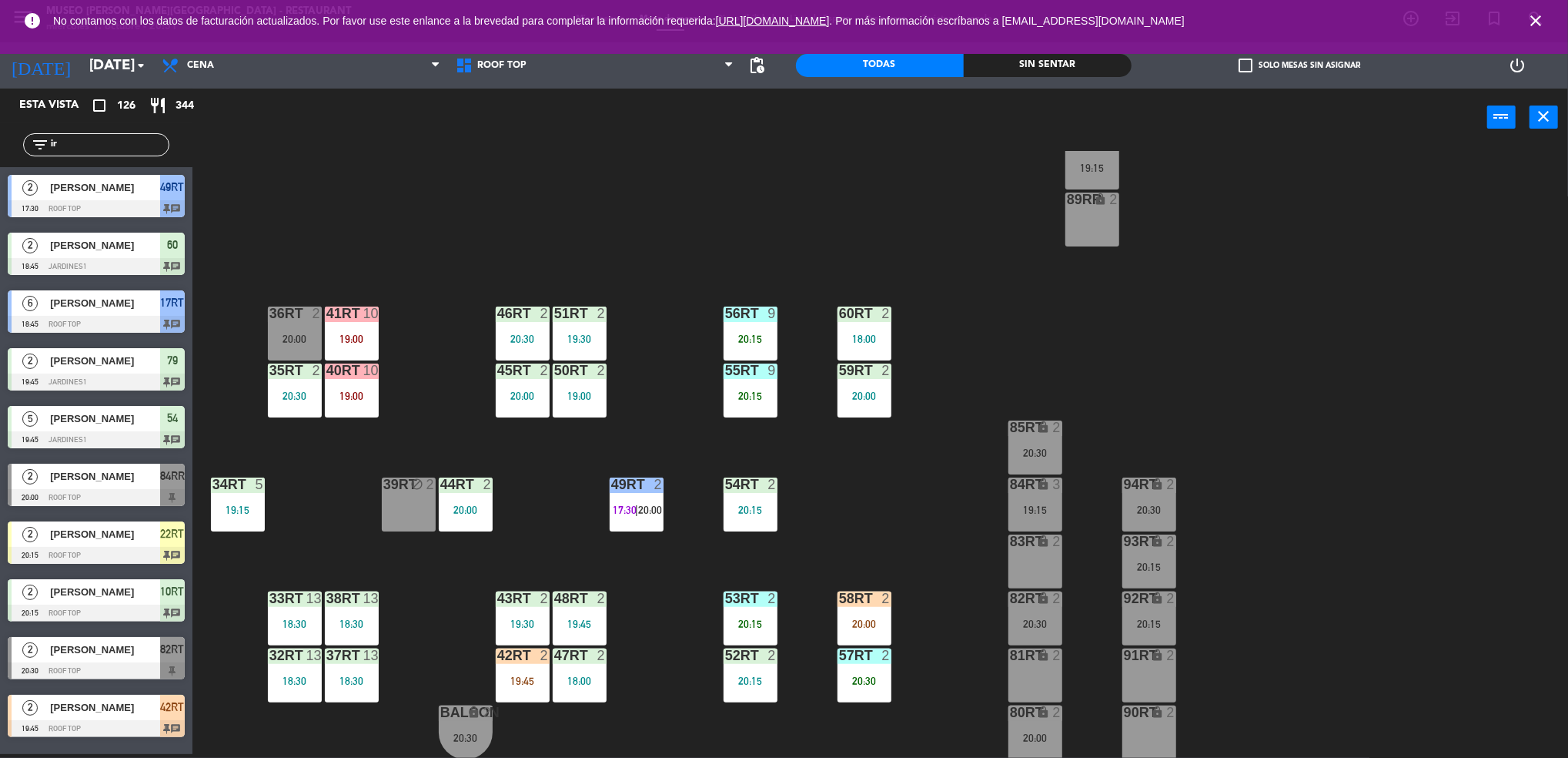
type input "i"
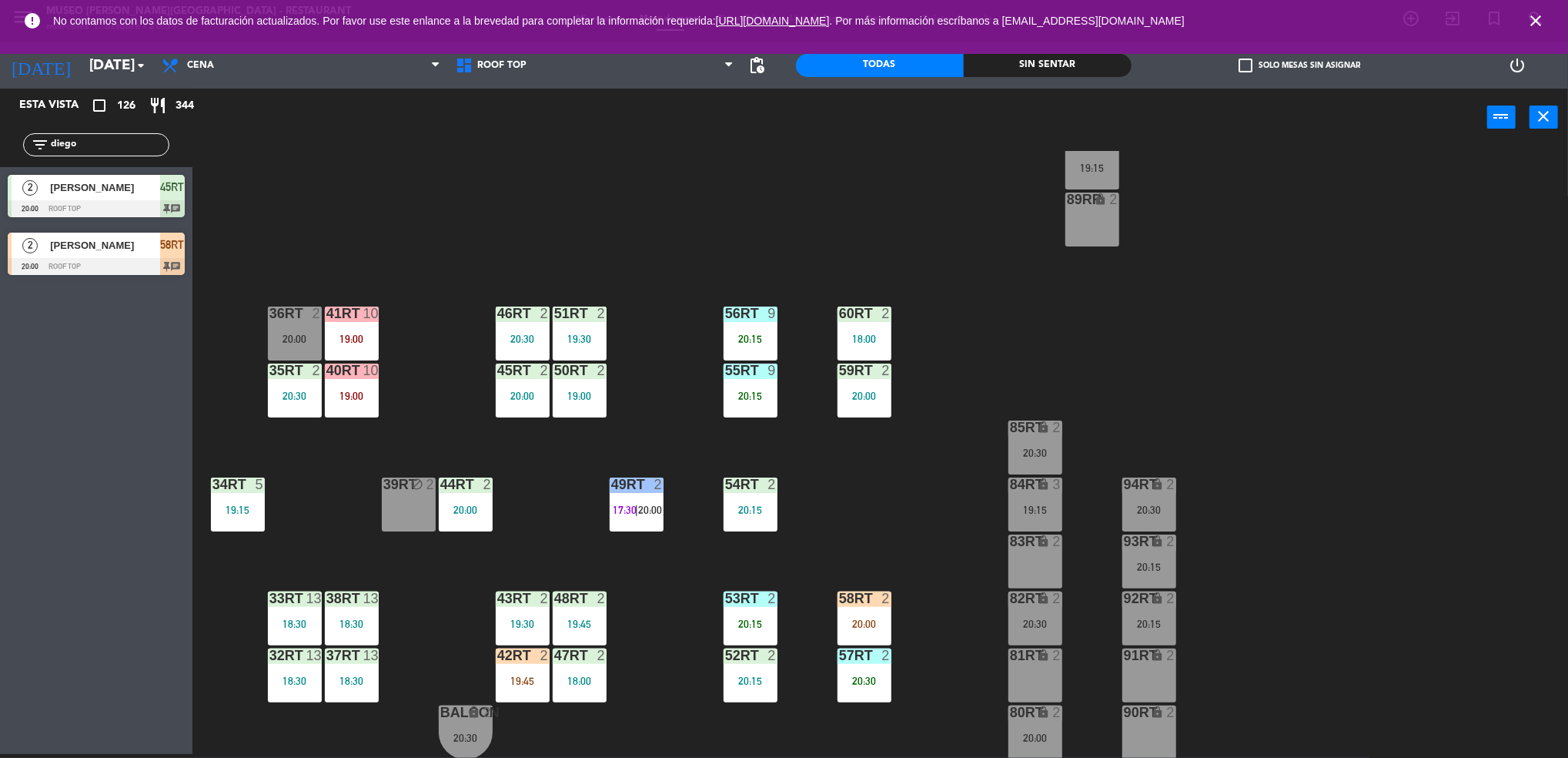
type input "diego"
click at [899, 550] on div "18RT 5 19:45 16RT warning 3 19:15 | 20:30 28RT 2 18:00 80RR warning 2 19:30 | 2…" at bounding box center [887, 454] width 1360 height 608
click at [859, 623] on div "20:00" at bounding box center [864, 623] width 54 height 11
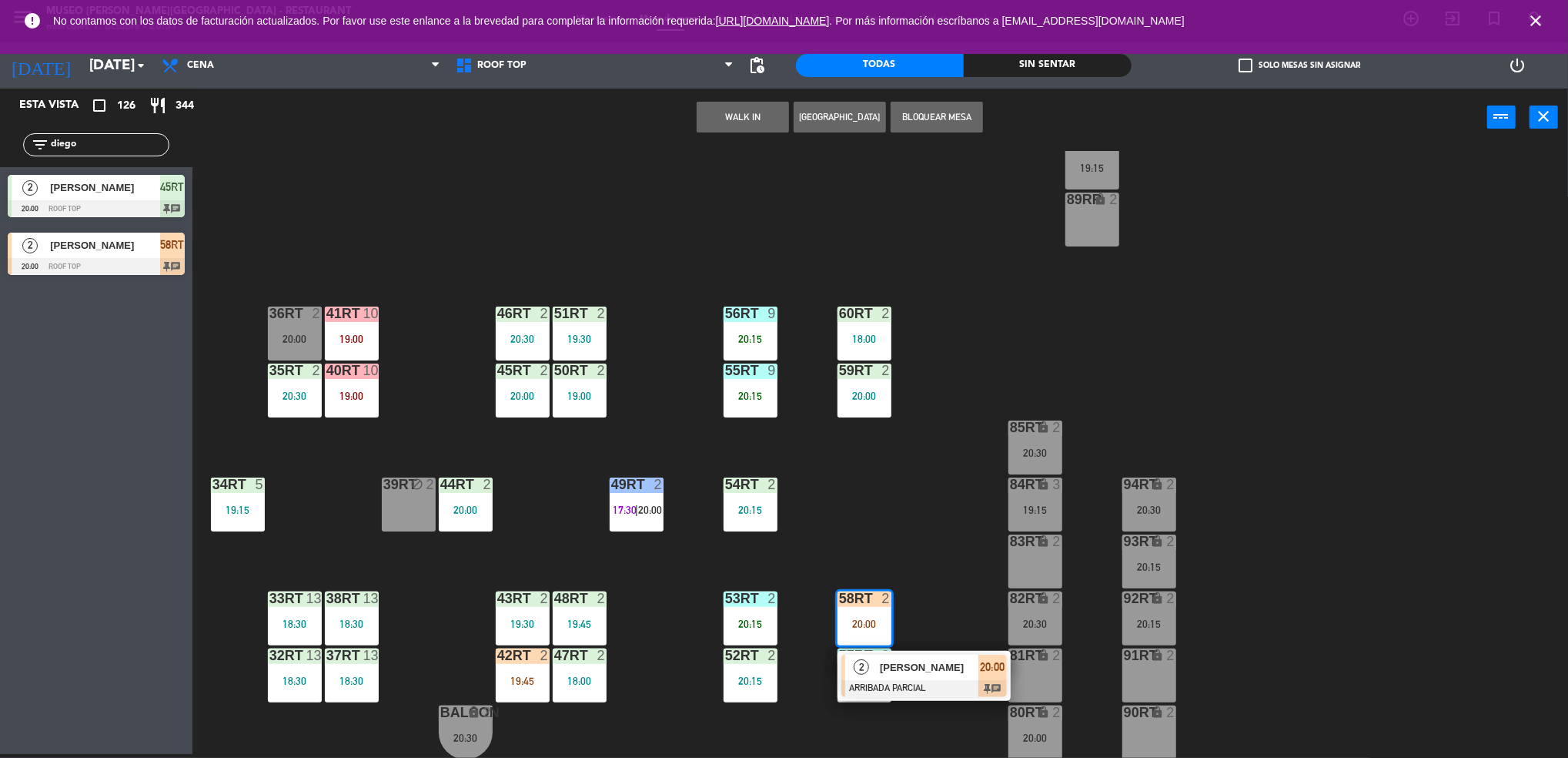
click at [270, 315] on div "36rt" at bounding box center [269, 313] width 1 height 14
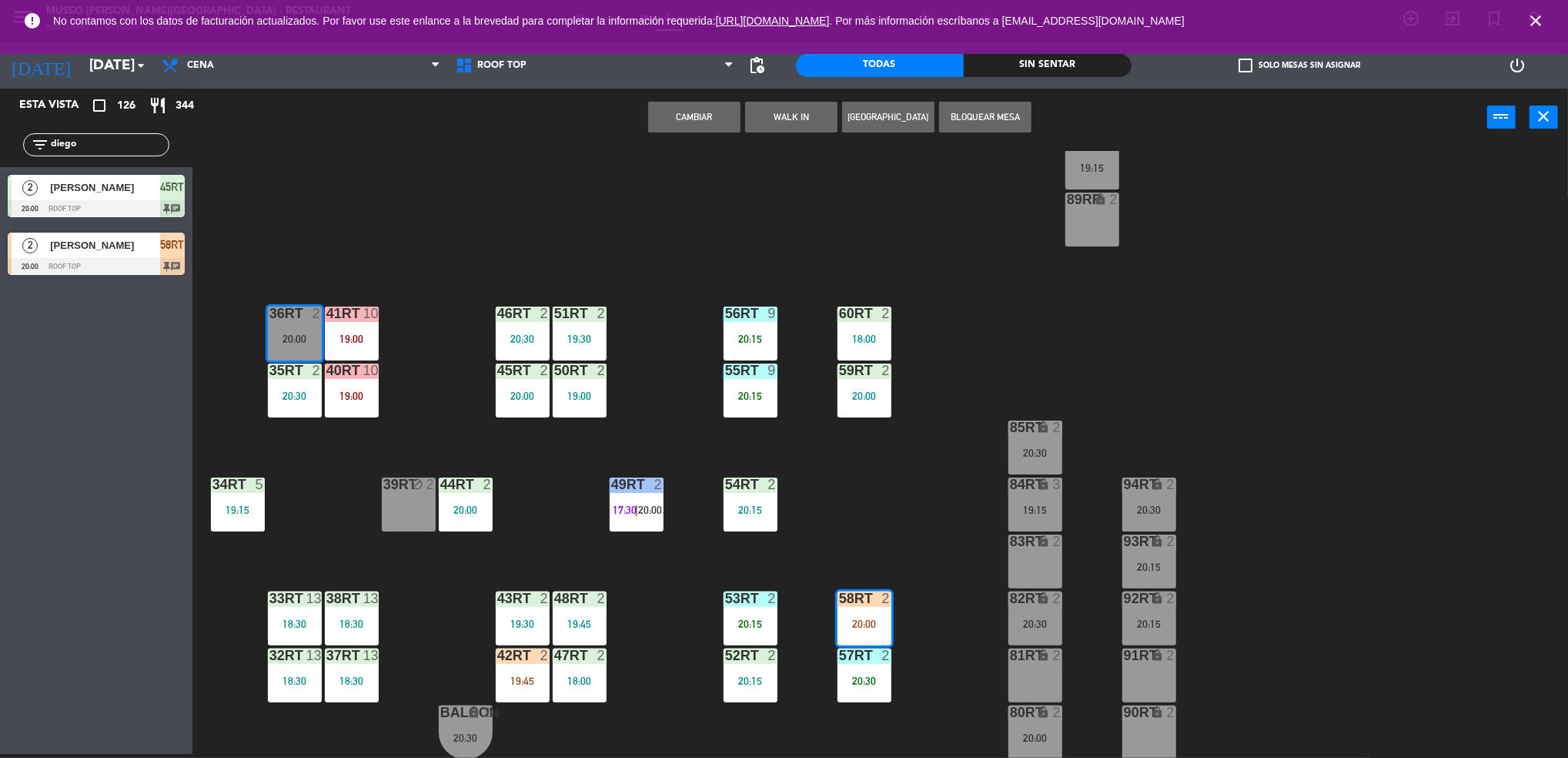
click at [688, 113] on button "Cambiar" at bounding box center [694, 117] width 92 height 31
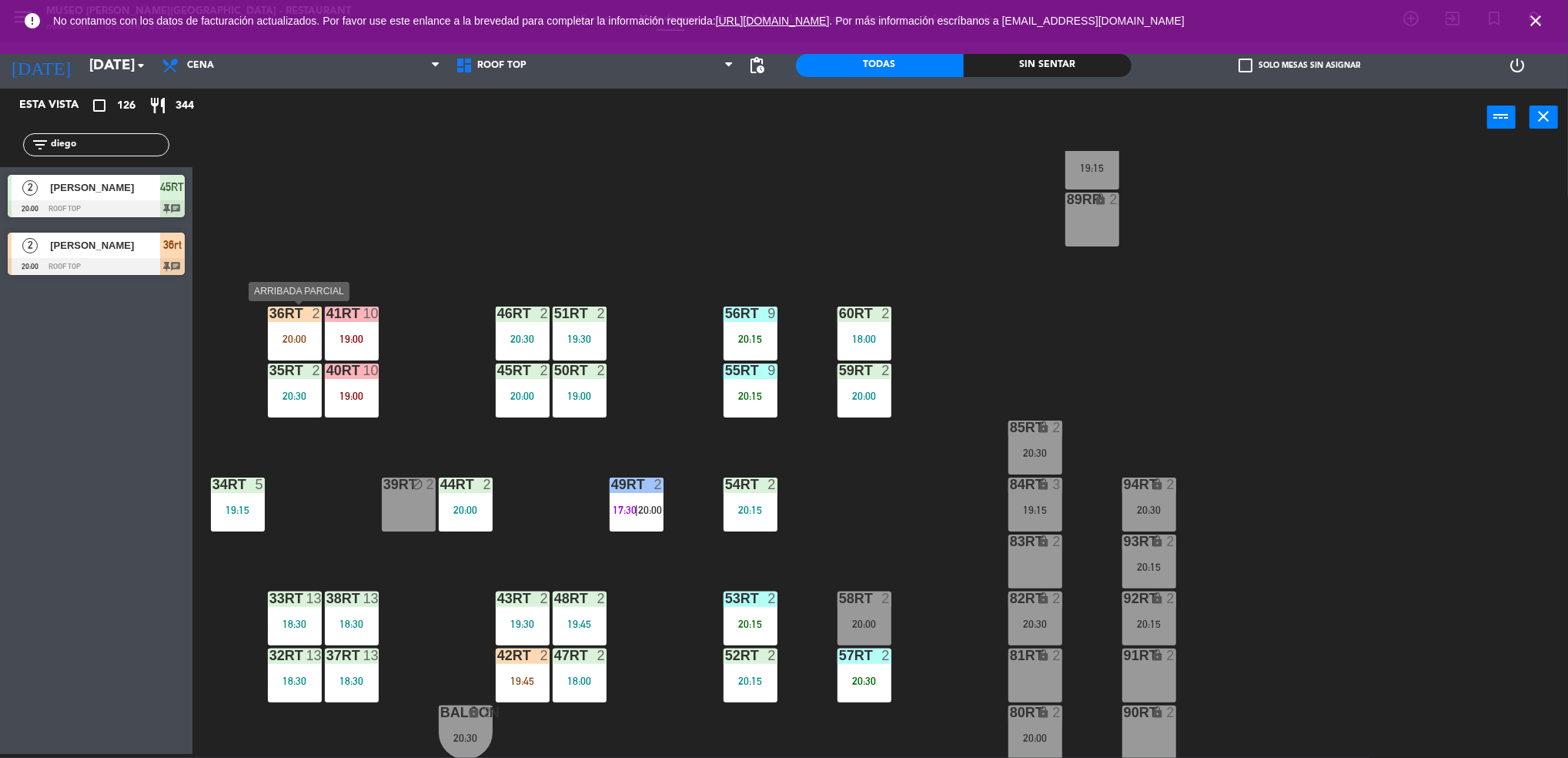
click at [270, 319] on div "36rt" at bounding box center [269, 313] width 1 height 14
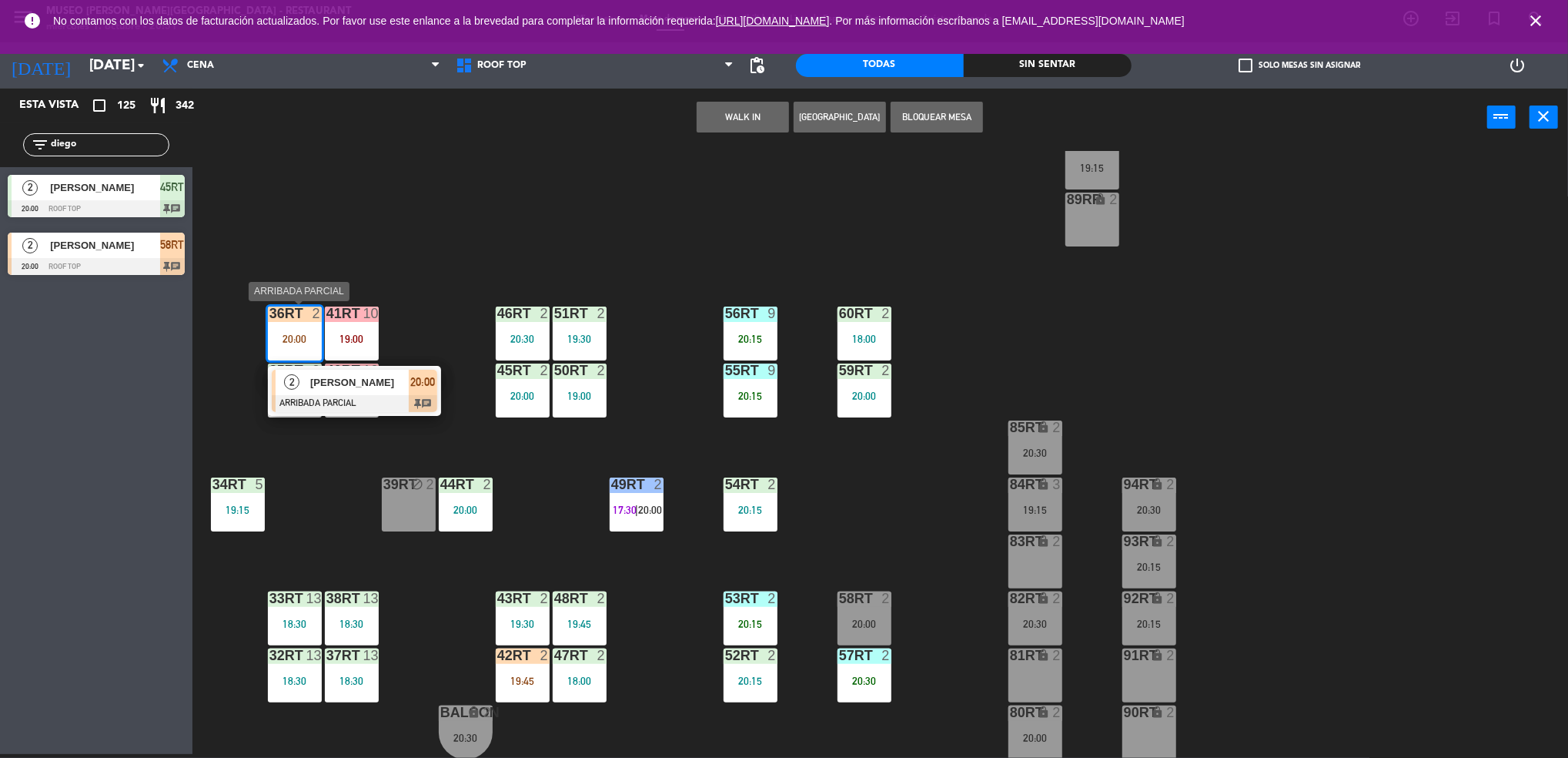
click at [362, 377] on span "[PERSON_NAME]" at bounding box center [360, 382] width 99 height 16
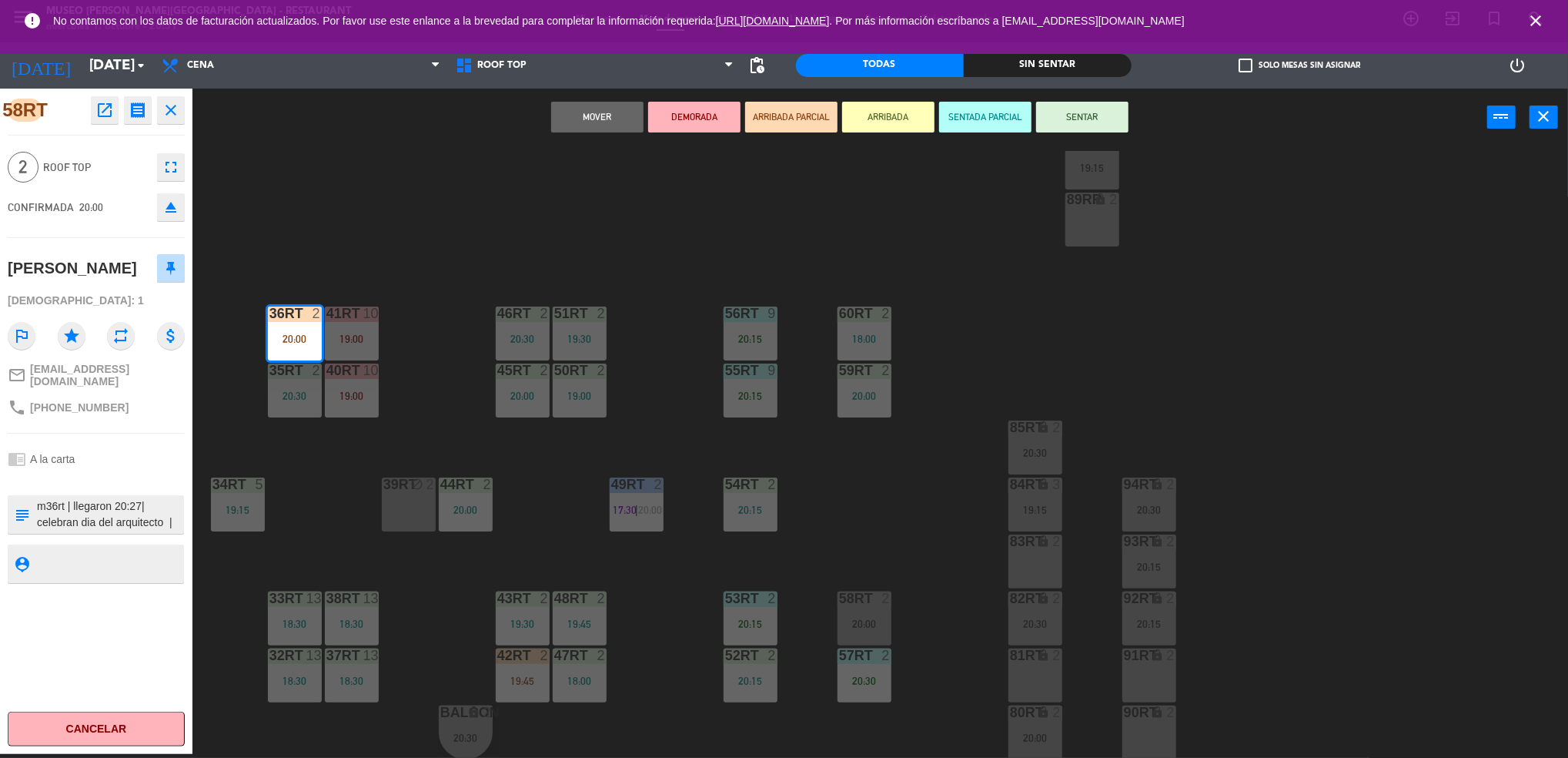
click at [1081, 107] on button "SENTAR" at bounding box center [1082, 117] width 92 height 31
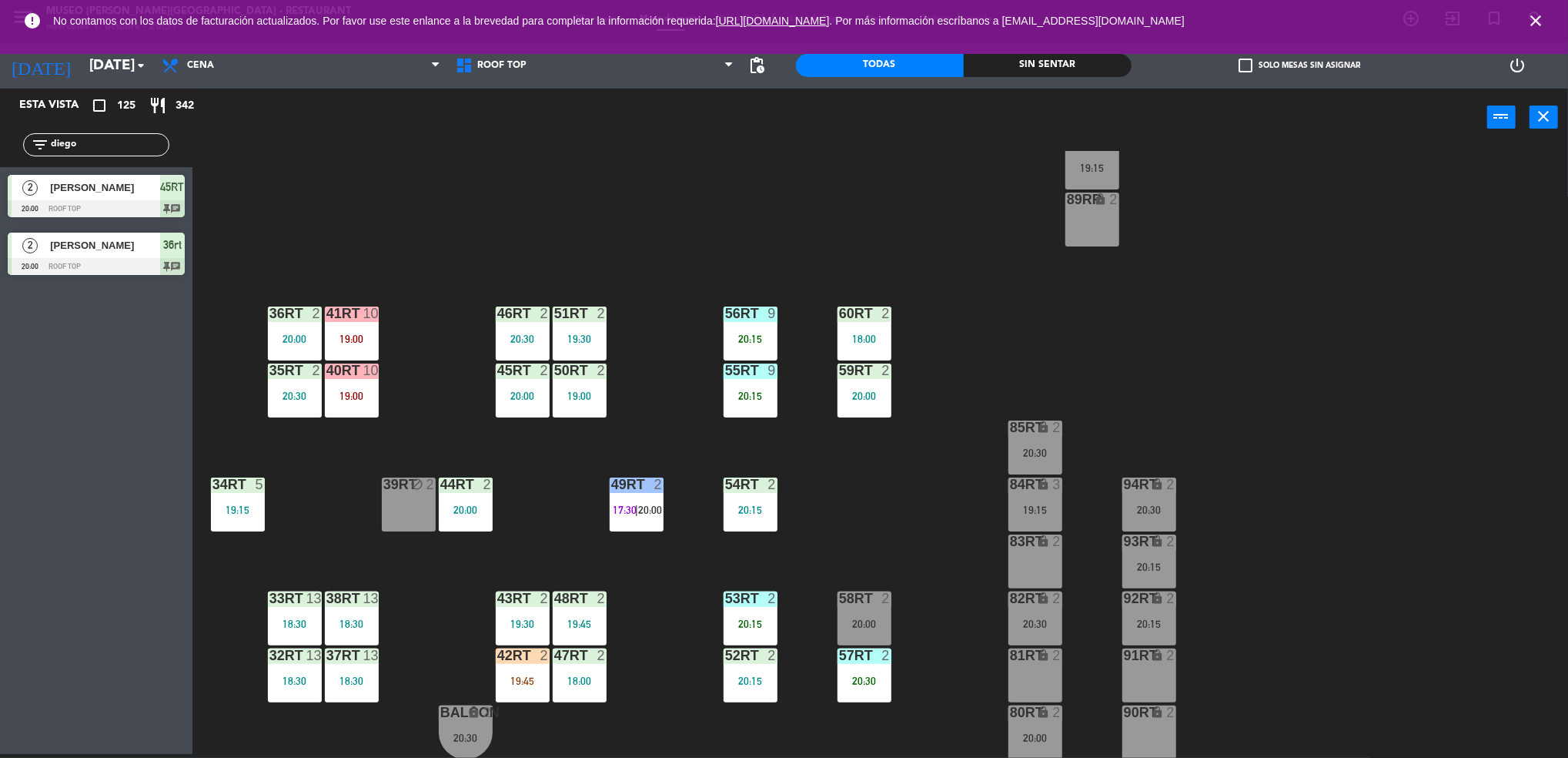
click at [511, 675] on div "19:45" at bounding box center [522, 680] width 54 height 11
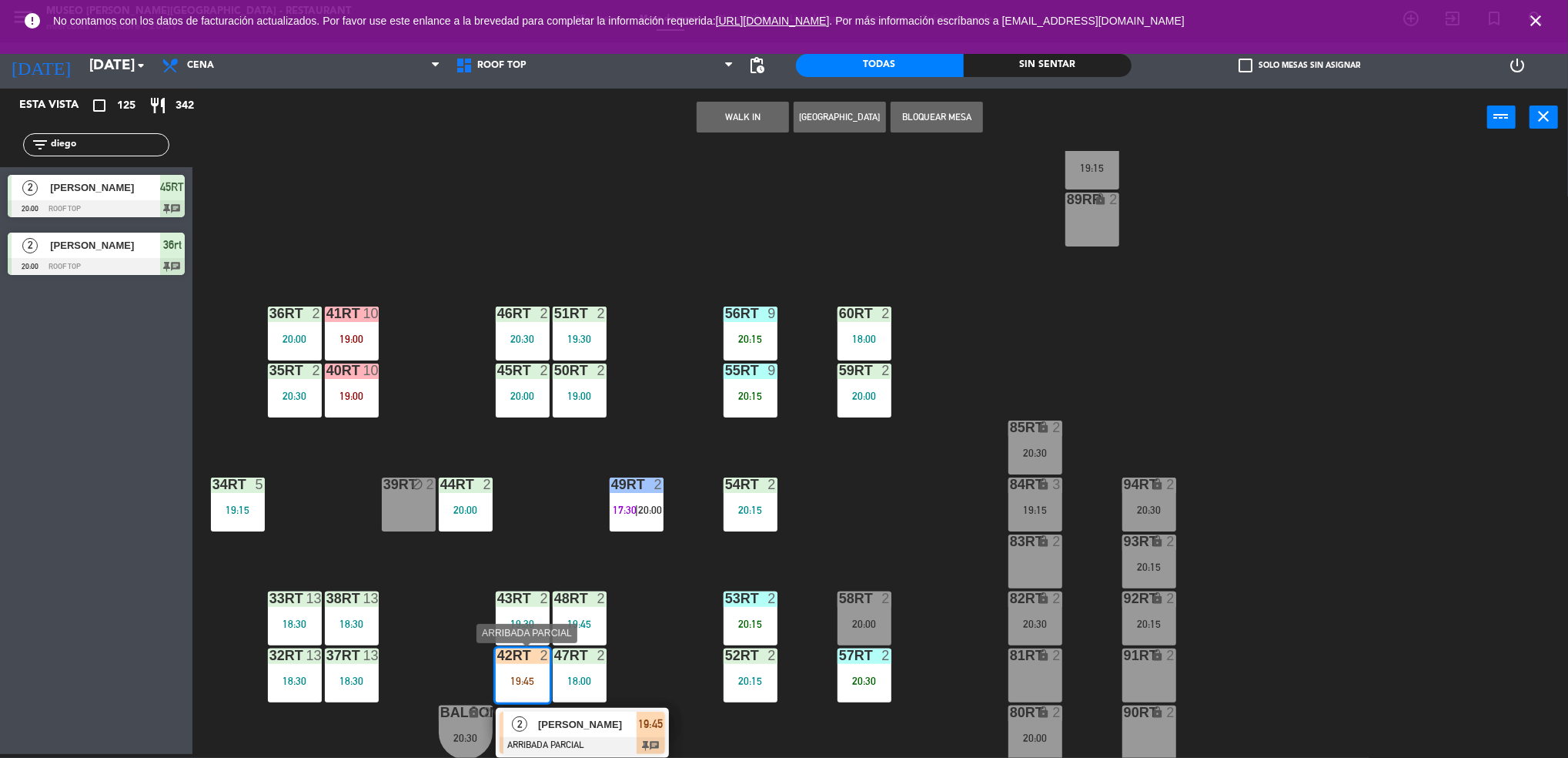
click at [524, 740] on div at bounding box center [582, 745] width 165 height 17
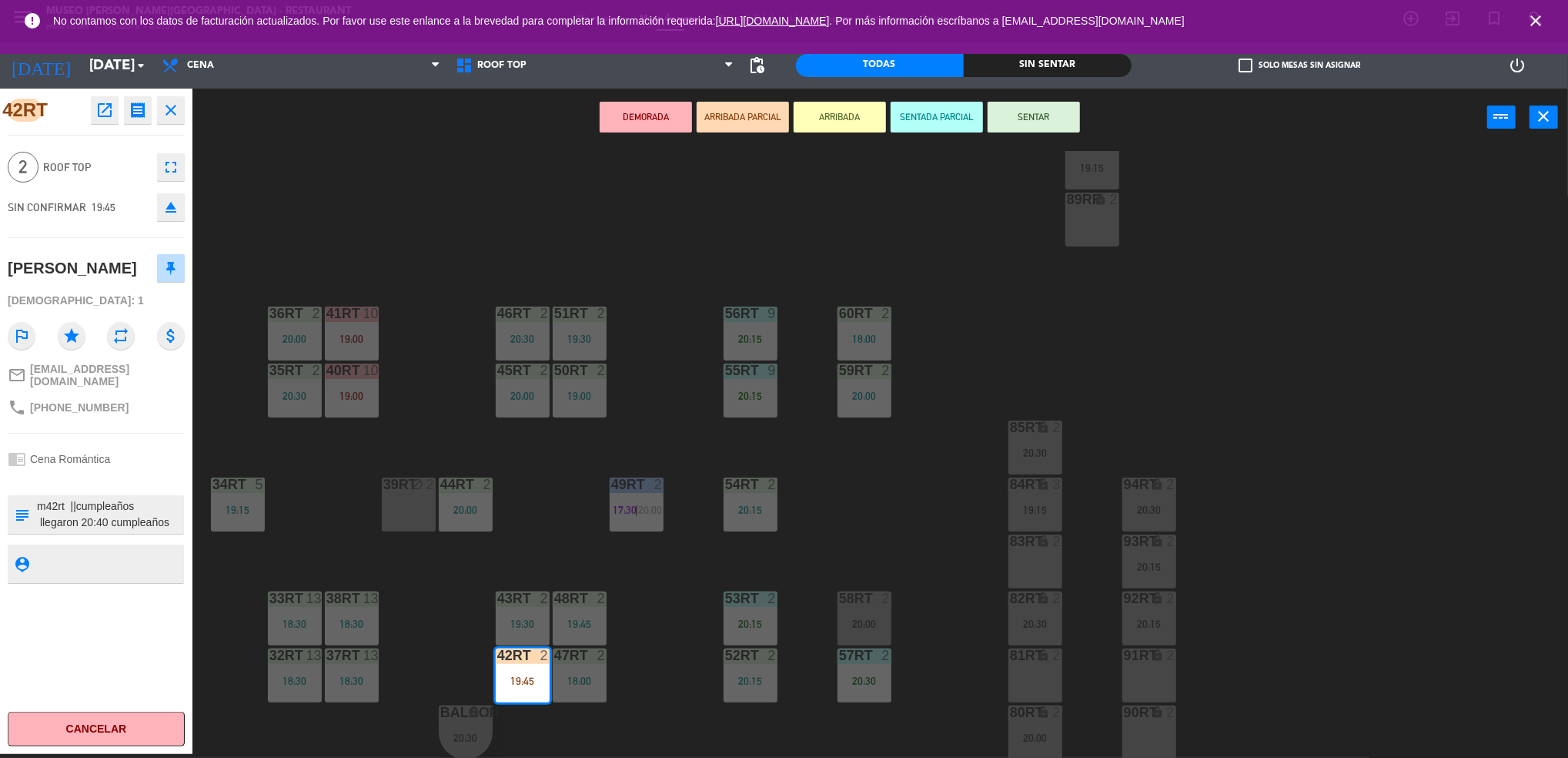
click at [1013, 122] on button "SENTAR" at bounding box center [1033, 117] width 92 height 31
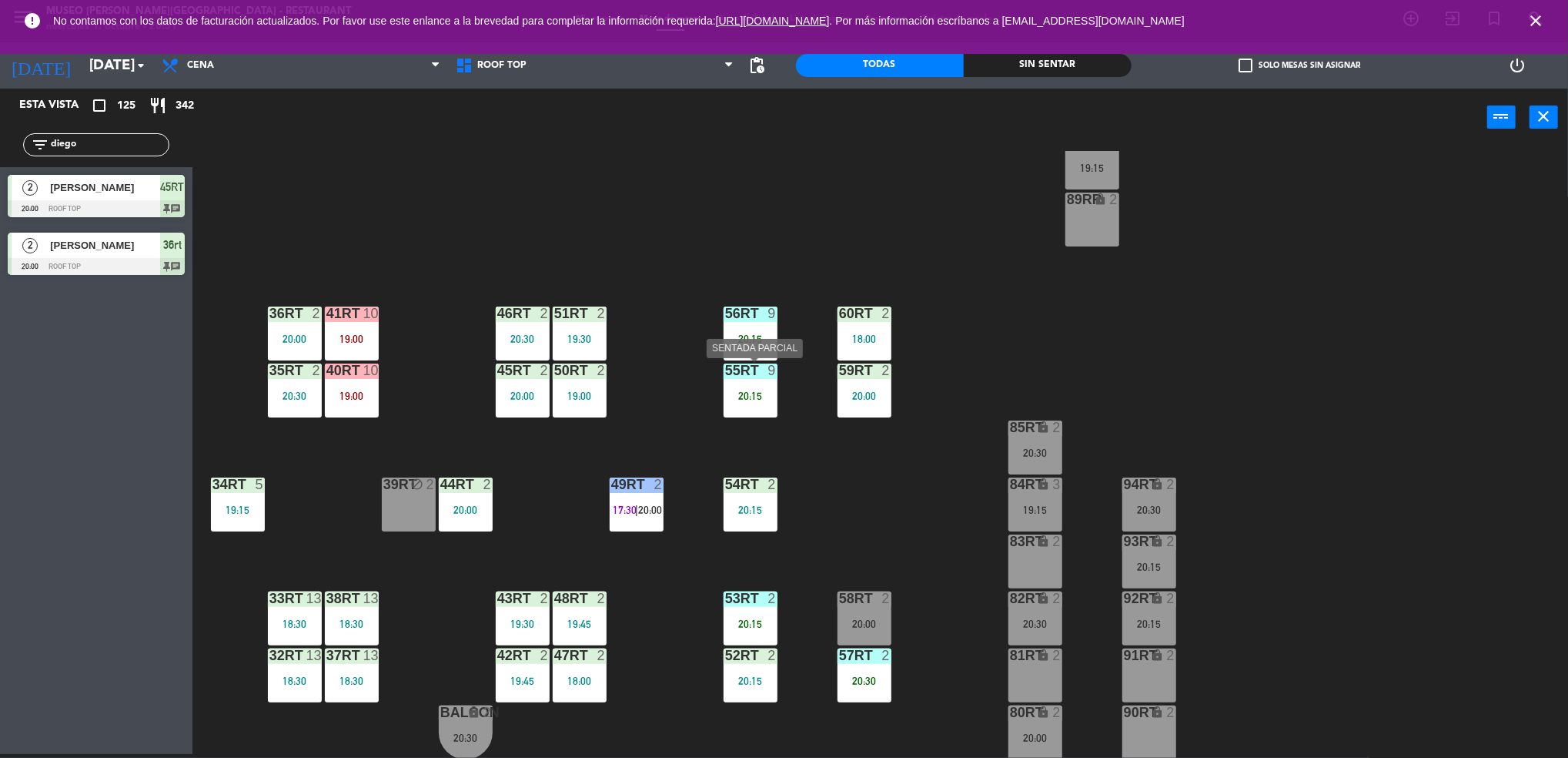
click at [743, 384] on div "55RT 9 20:15" at bounding box center [750, 390] width 54 height 54
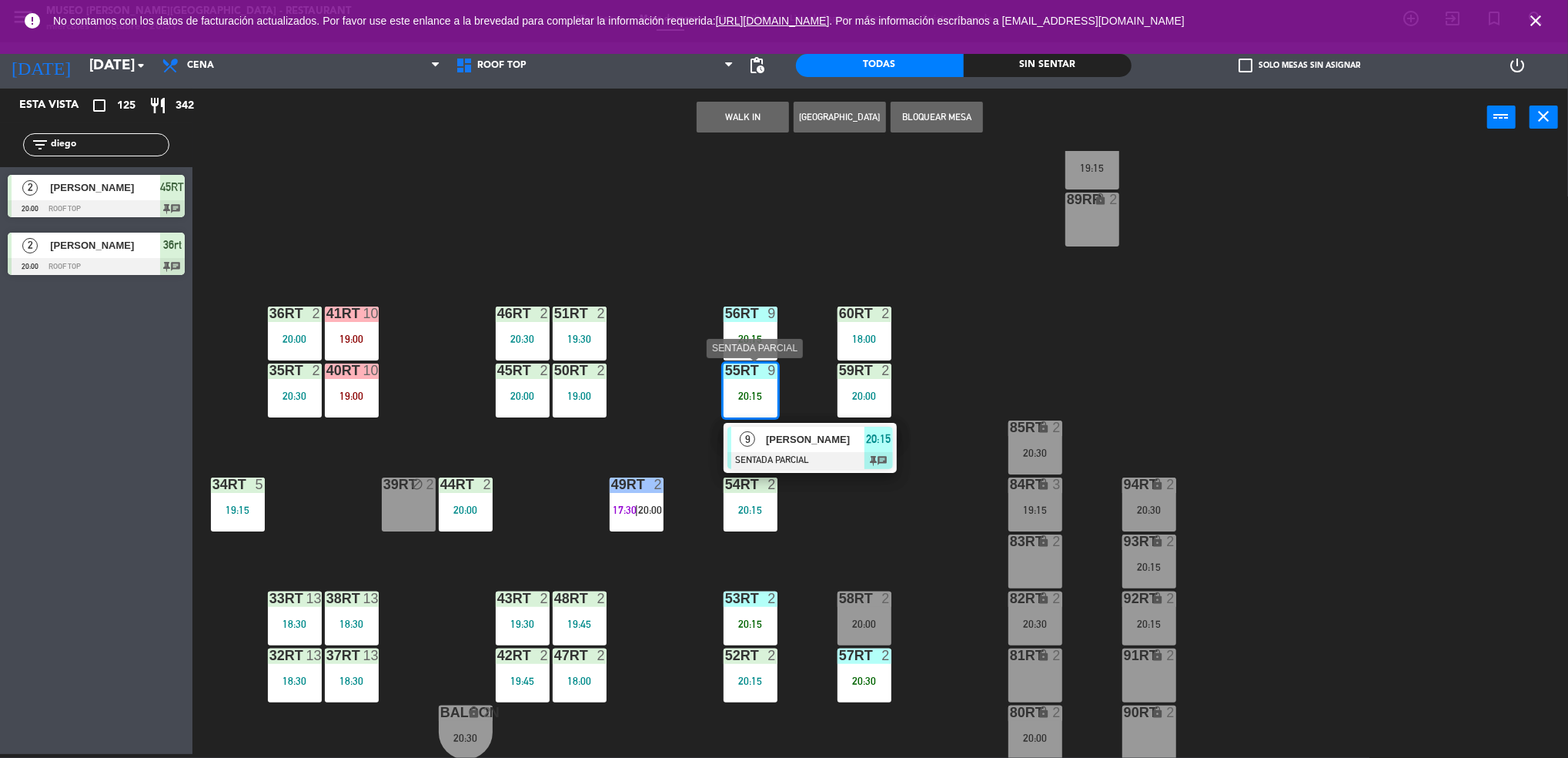
click at [737, 459] on div at bounding box center [810, 460] width 165 height 17
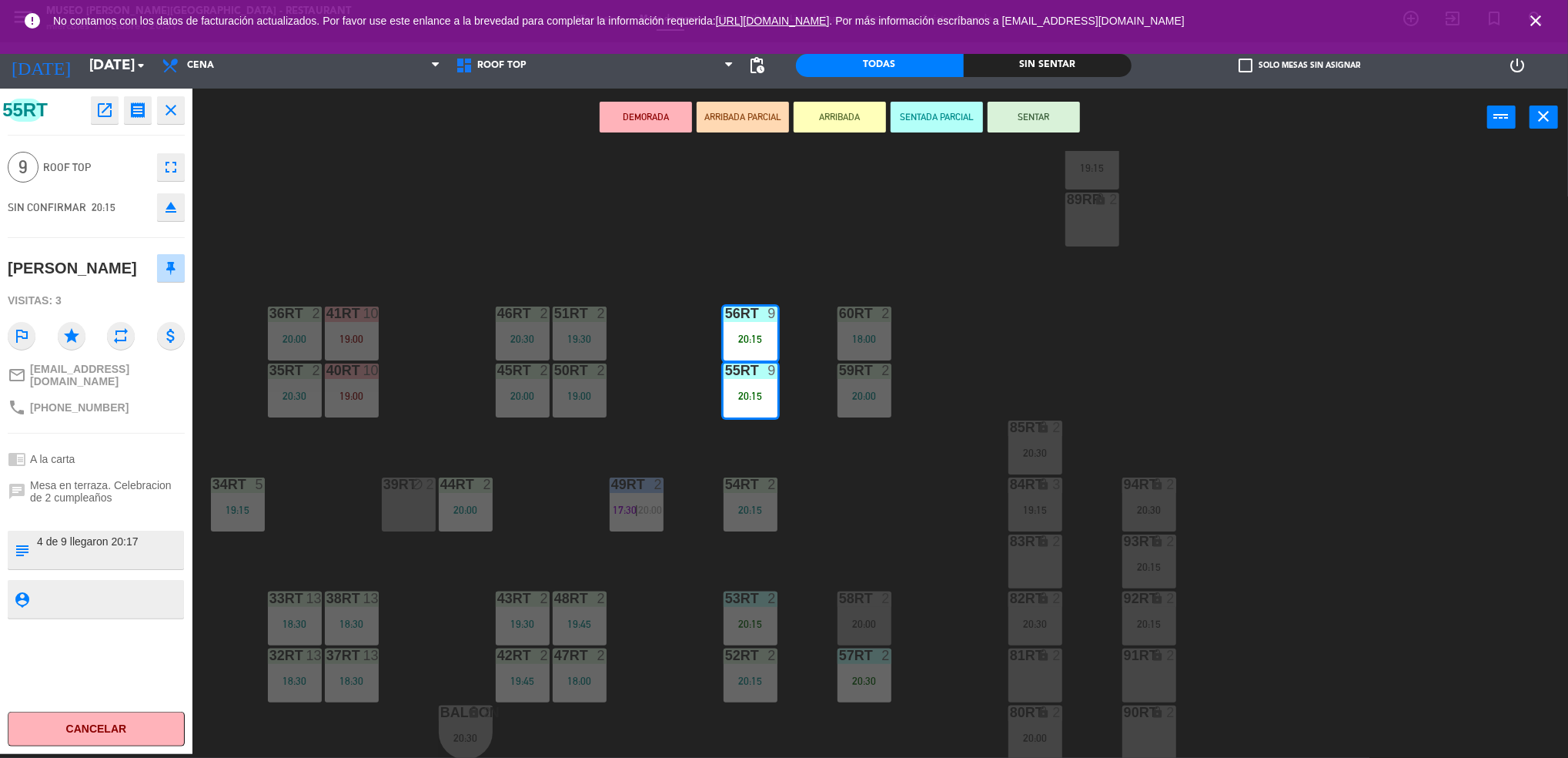
click at [1023, 114] on button "SENTAR" at bounding box center [1033, 117] width 92 height 31
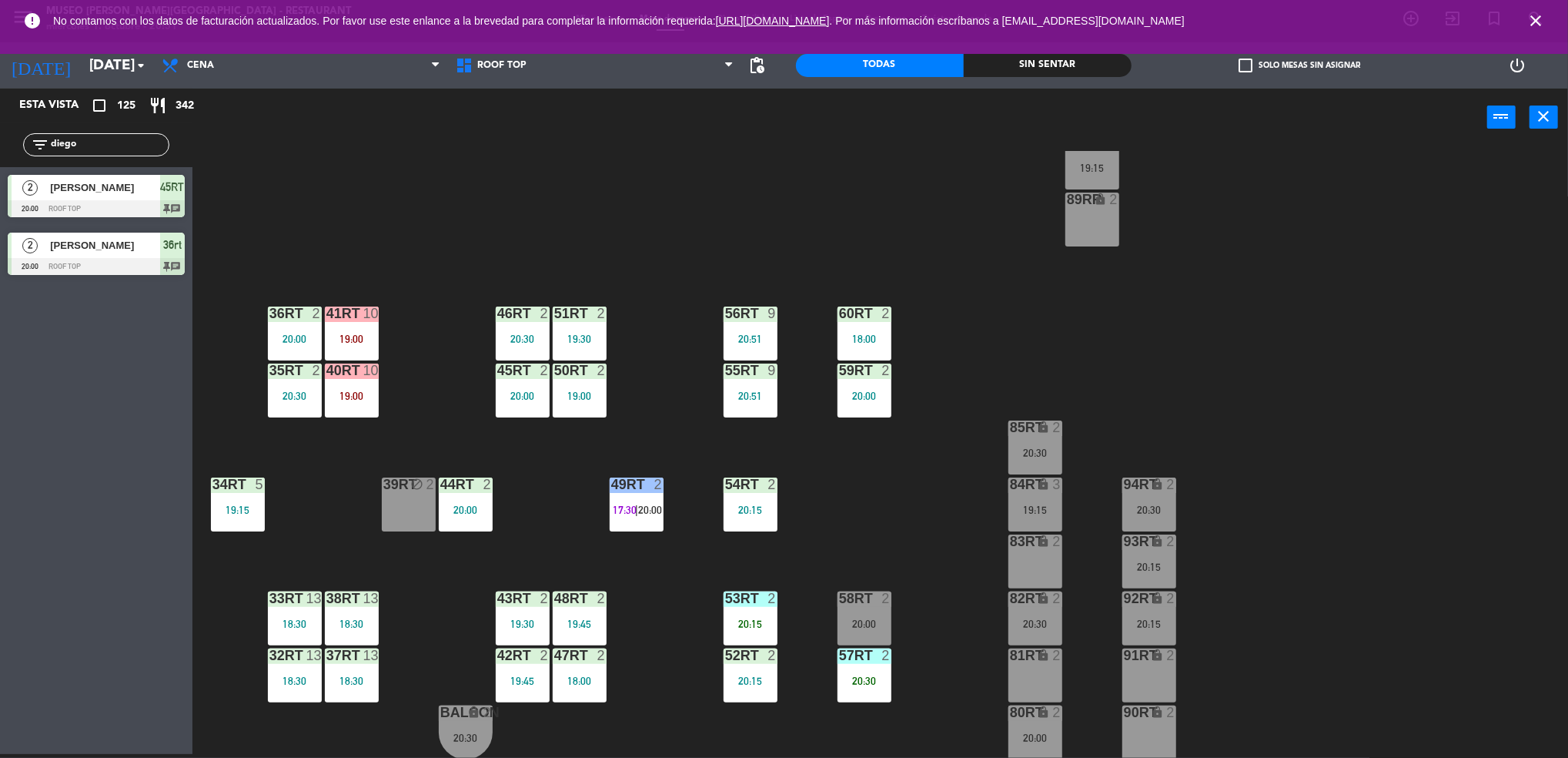
click at [300, 324] on div "36rt 2 20:00" at bounding box center [295, 333] width 54 height 54
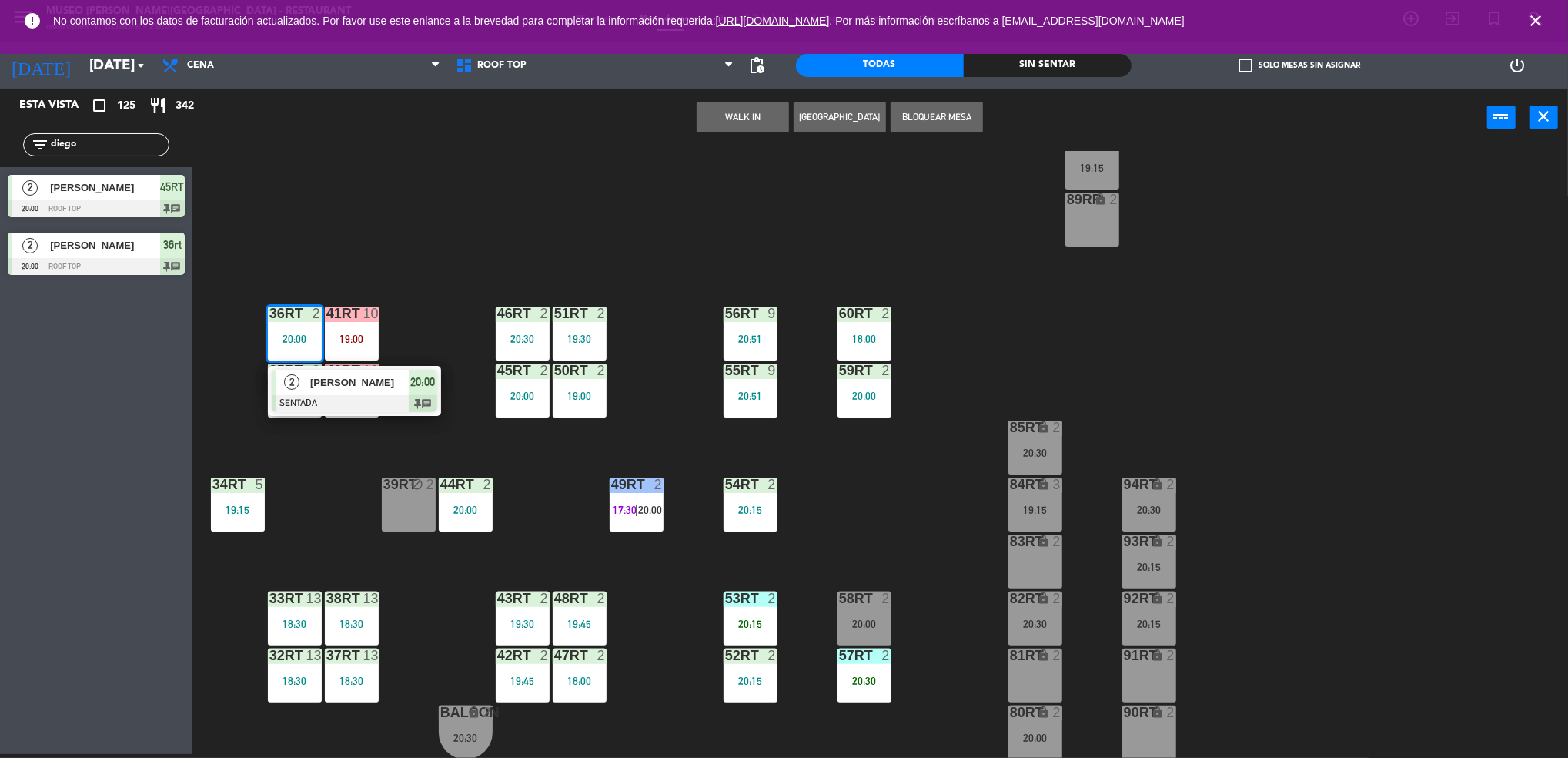
click at [292, 386] on span "2" at bounding box center [292, 382] width 15 height 15
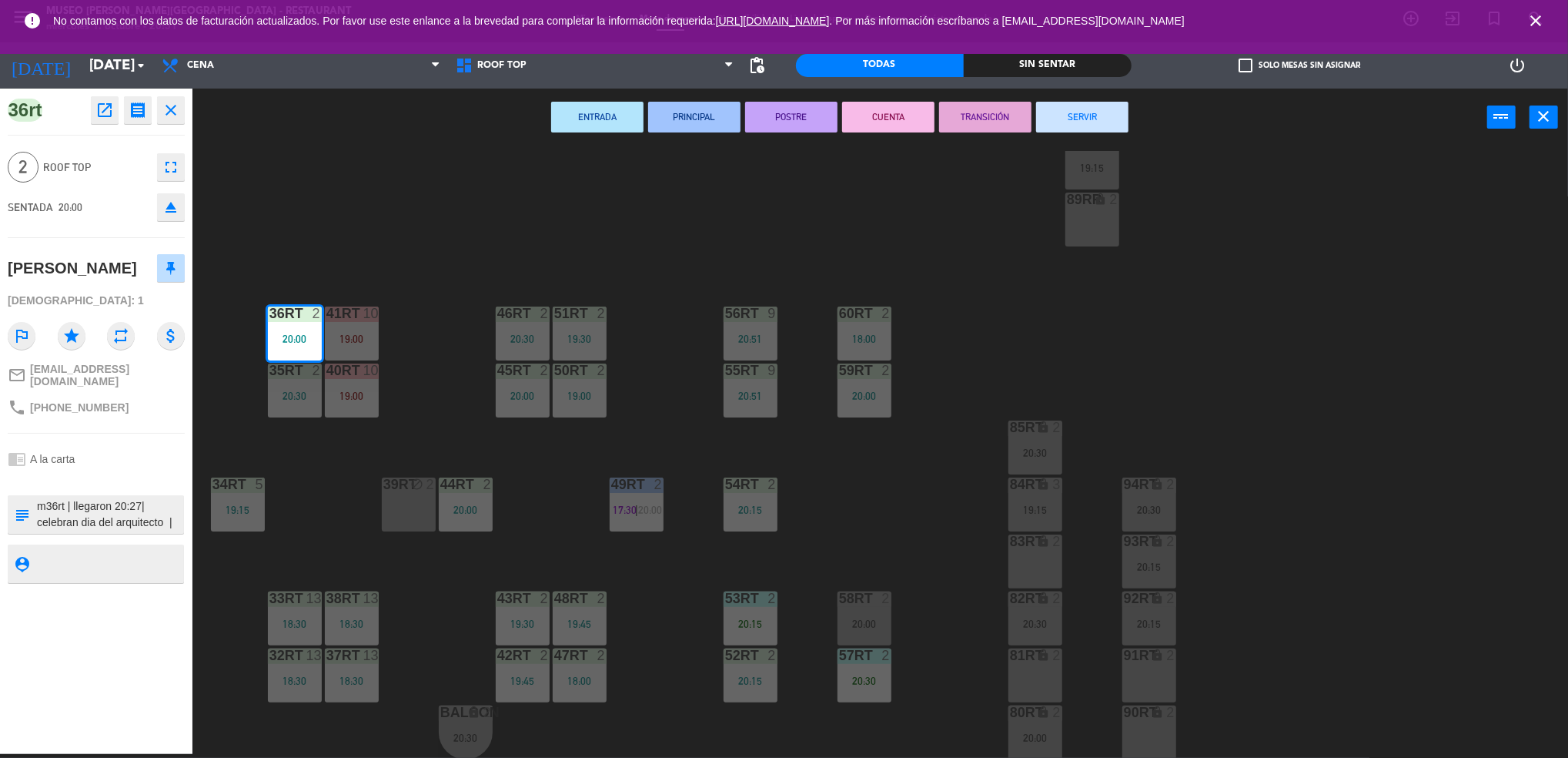
click at [306, 475] on div "18RT 5 19:45 16RT warning 3 19:15 | 20:30 28RT 2 18:00 80RR warning 2 19:30 | 2…" at bounding box center [887, 454] width 1360 height 608
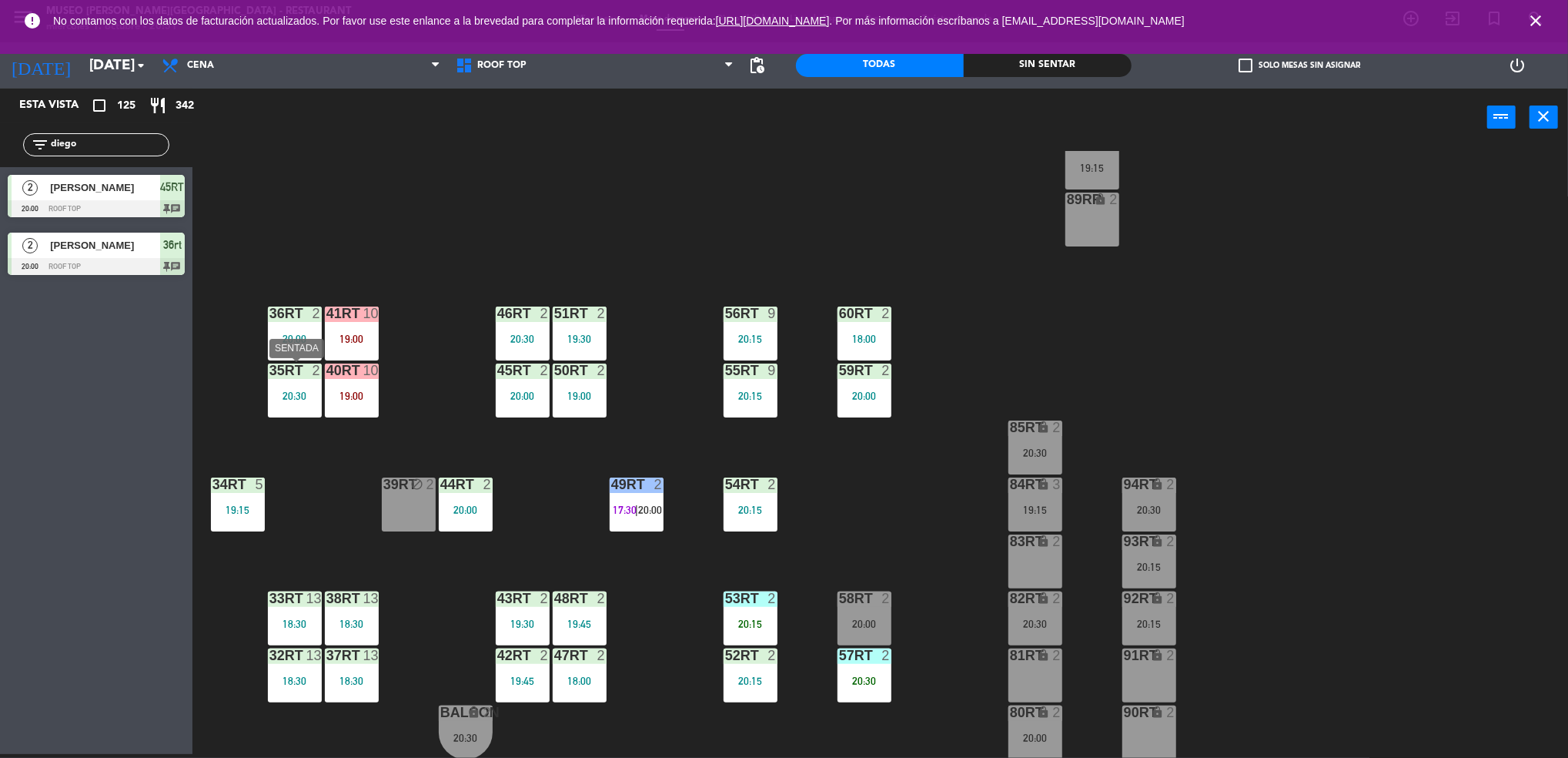
click at [285, 382] on div "35rt 2 20:30" at bounding box center [295, 390] width 54 height 54
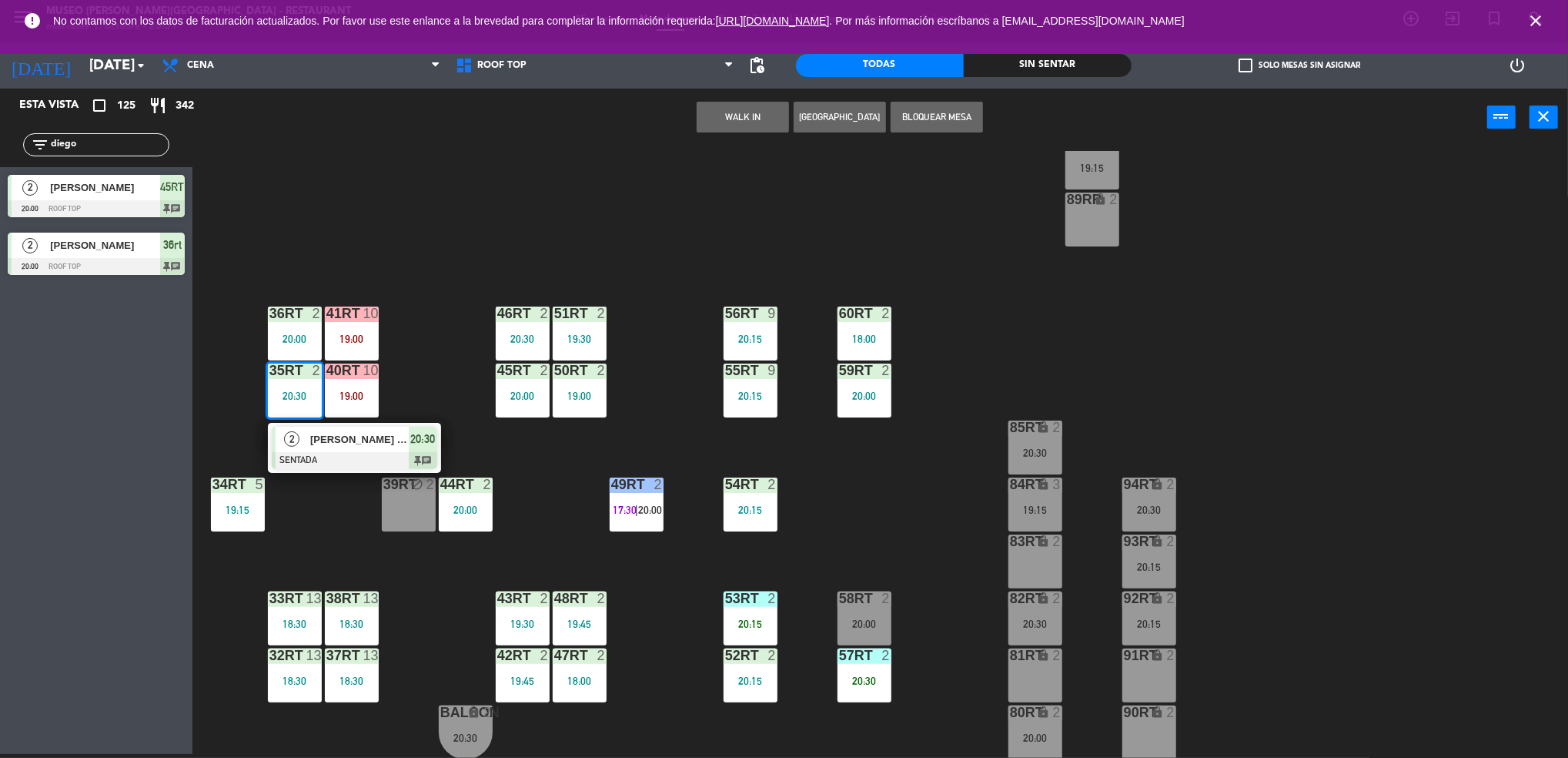
click at [292, 428] on div "2" at bounding box center [292, 439] width 33 height 25
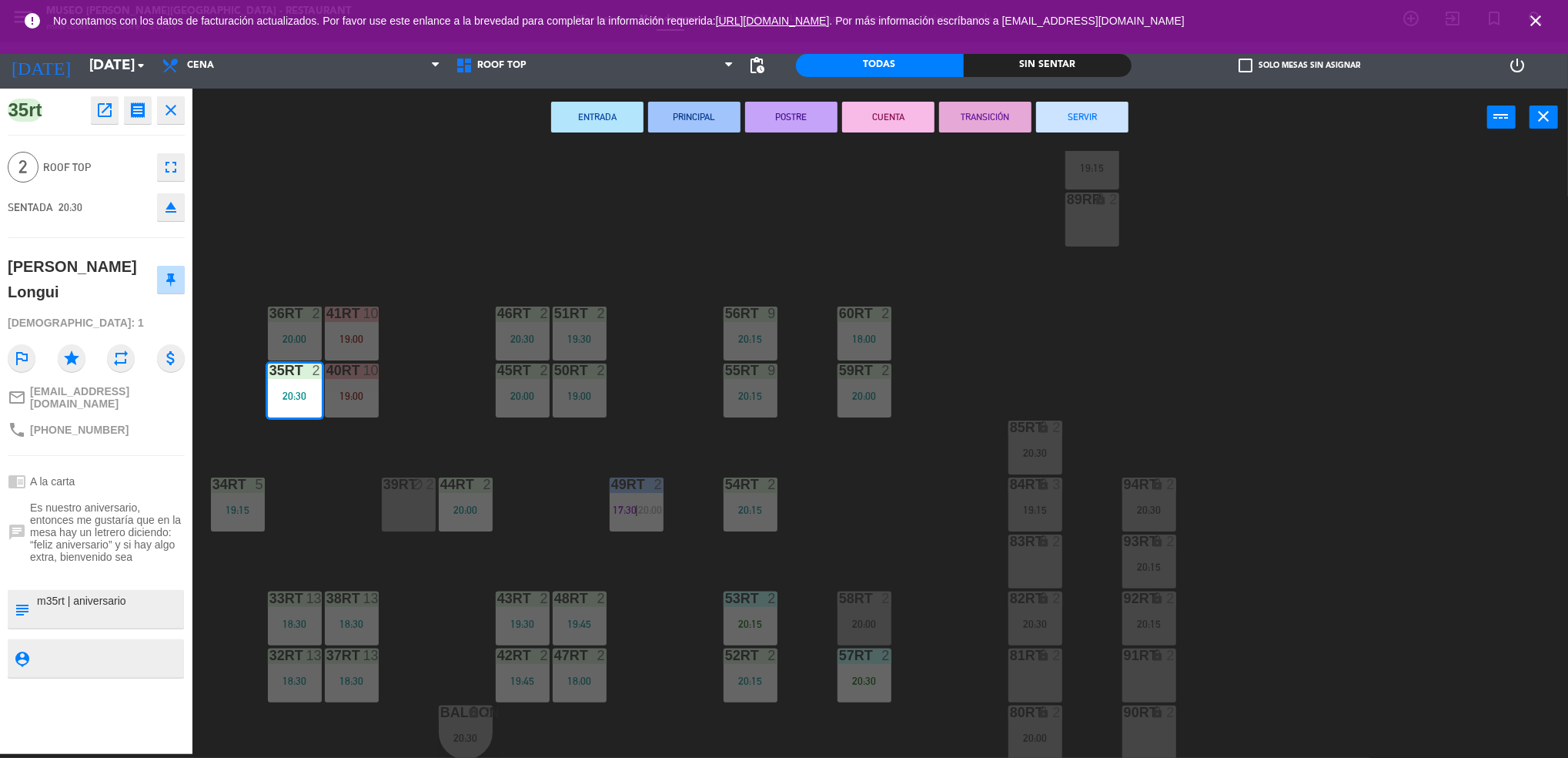
click at [292, 428] on div "18RT 5 19:45 16RT warning 3 19:15 | 20:30 28RT 2 18:00 80RR warning 2 19:30 | 2…" at bounding box center [887, 454] width 1360 height 608
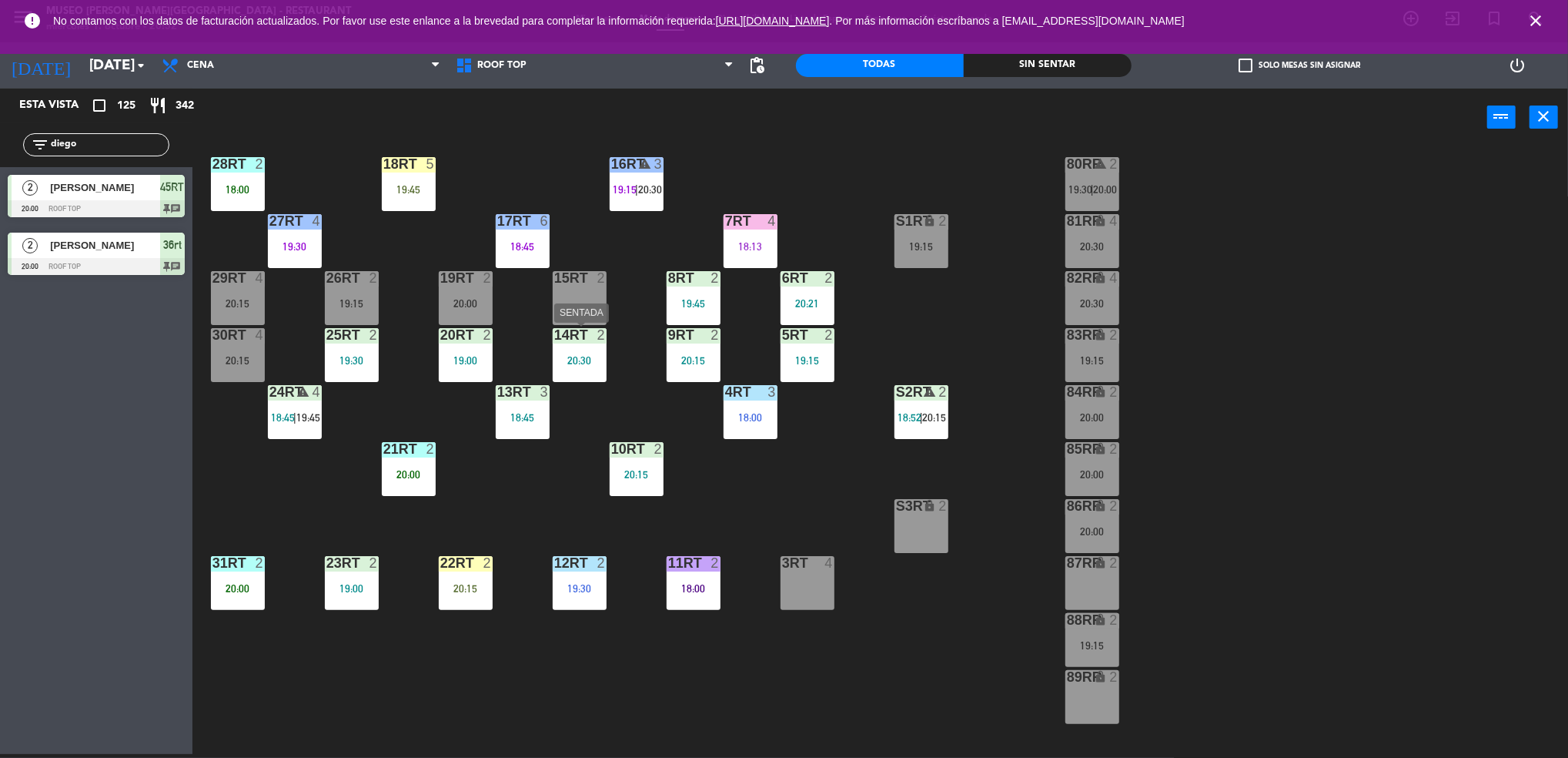
scroll to position [78, 0]
click at [397, 167] on div at bounding box center [408, 164] width 25 height 14
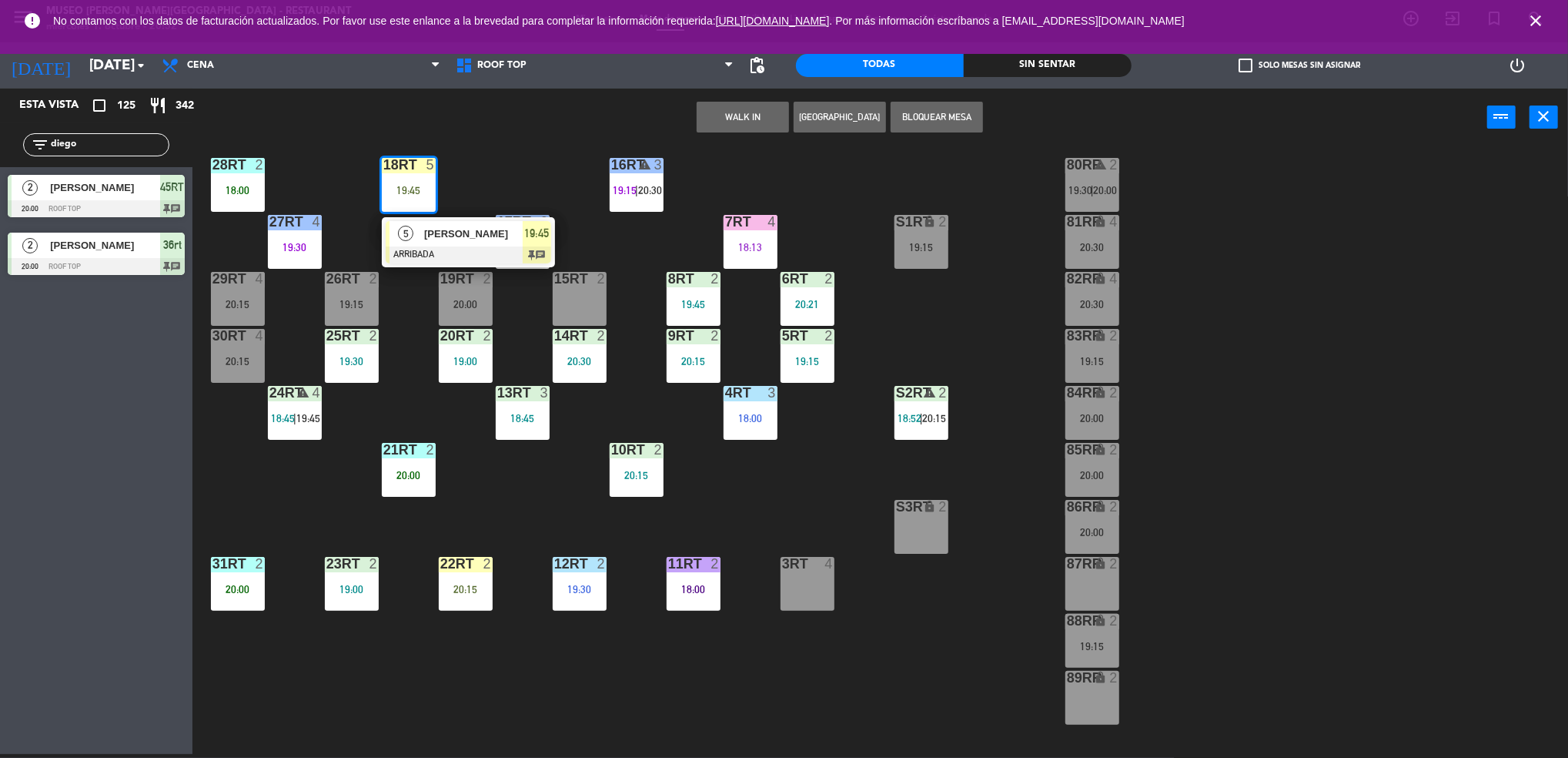
click at [416, 251] on div at bounding box center [468, 255] width 165 height 17
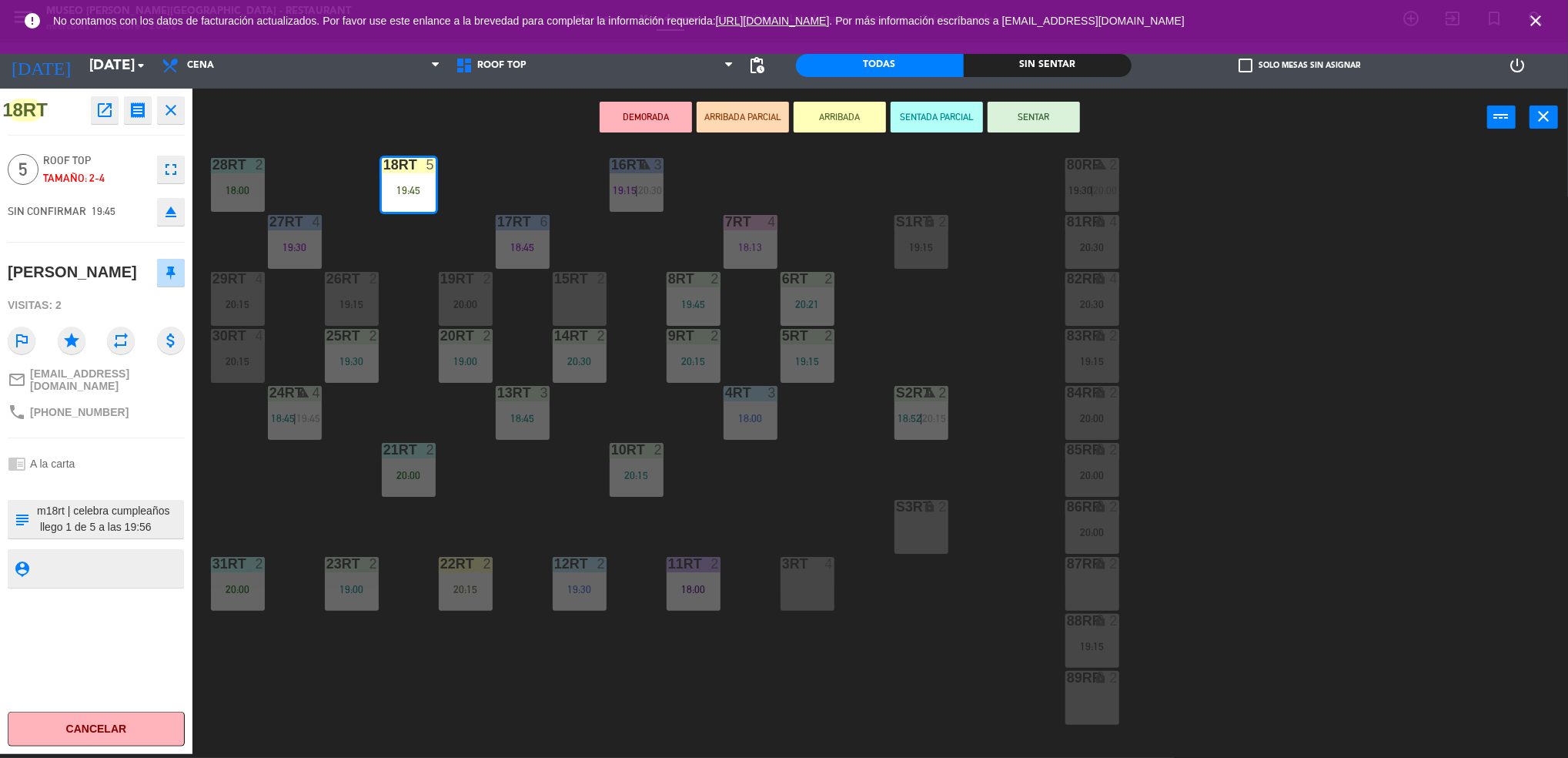
click at [1024, 106] on button "SENTAR" at bounding box center [1033, 117] width 92 height 31
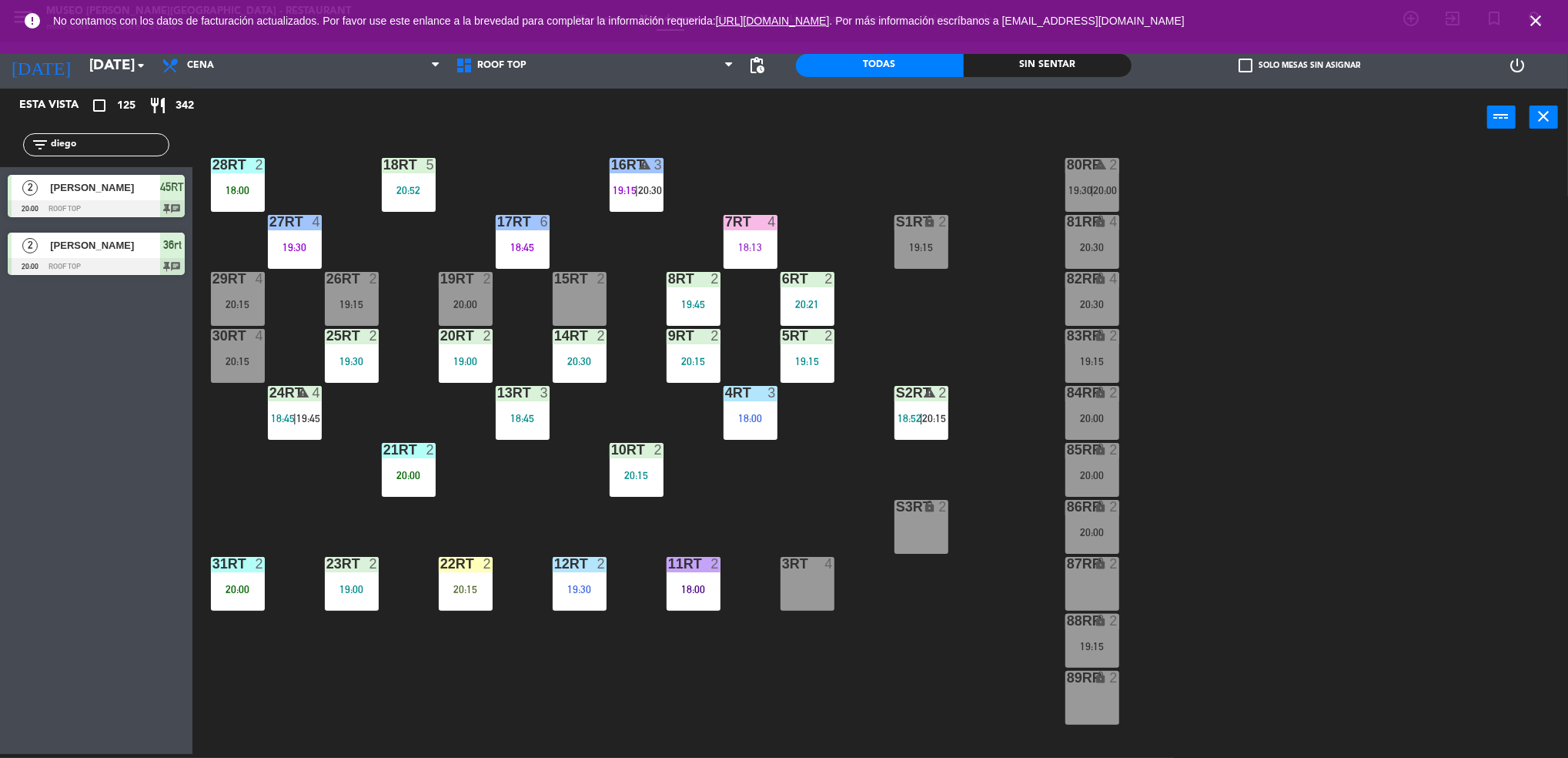
click at [739, 226] on div at bounding box center [750, 221] width 25 height 14
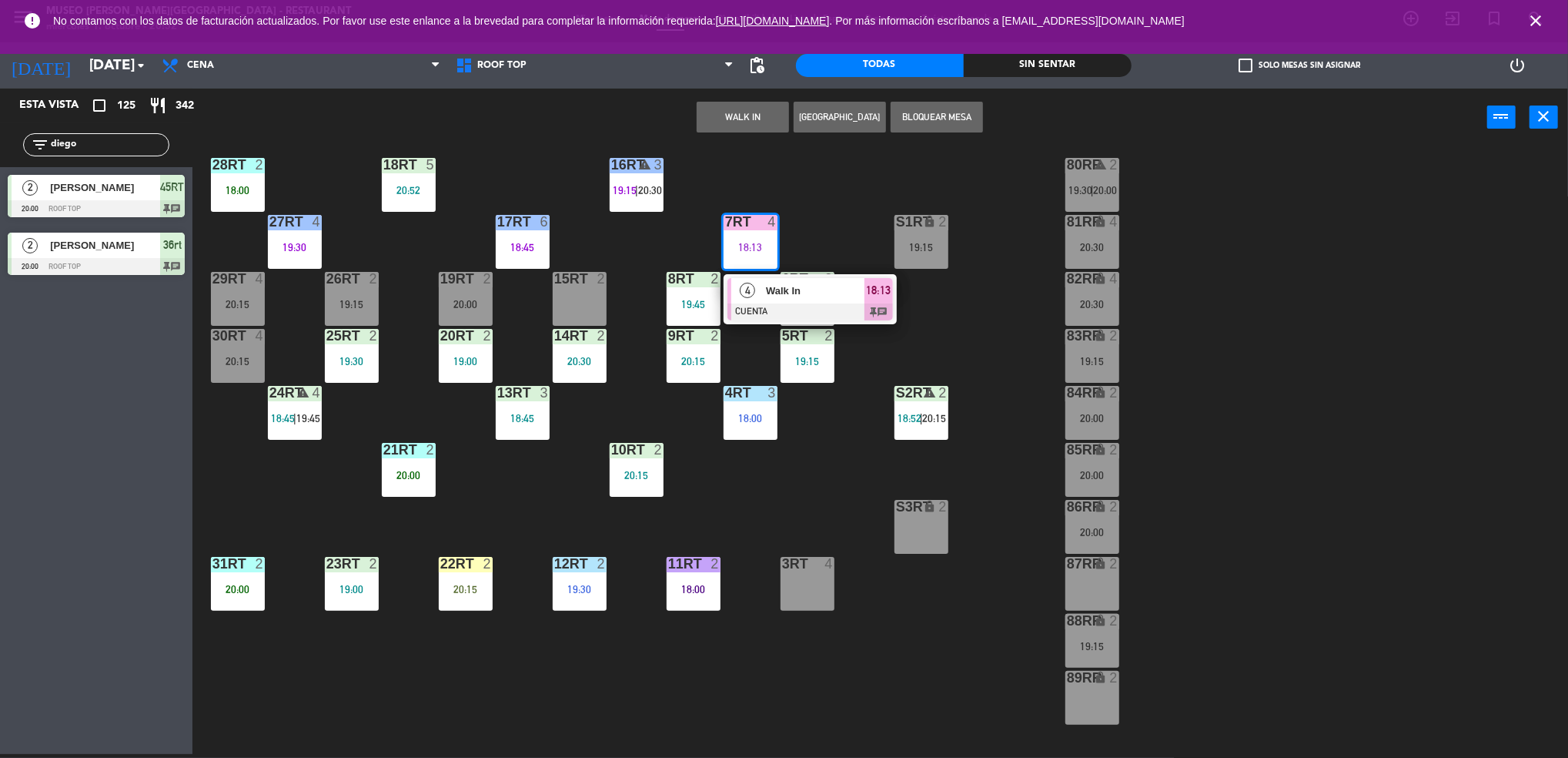
click at [748, 286] on span "4" at bounding box center [747, 290] width 15 height 15
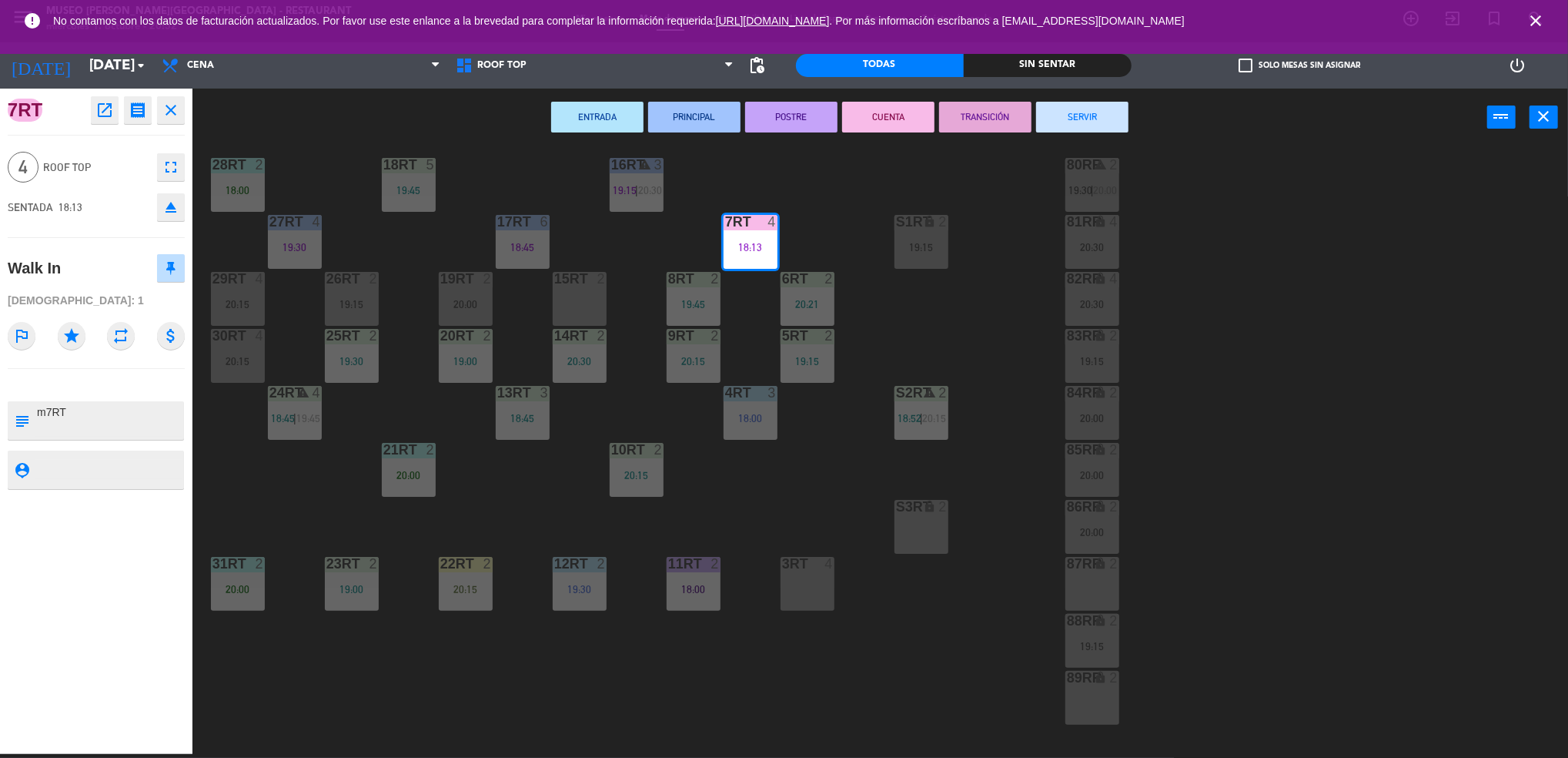
click at [997, 201] on div "18RT 5 19:45 16RT warning 3 19:15 | 20:30 28RT 2 18:00 80RR warning 2 19:30 | 2…" at bounding box center [887, 454] width 1360 height 608
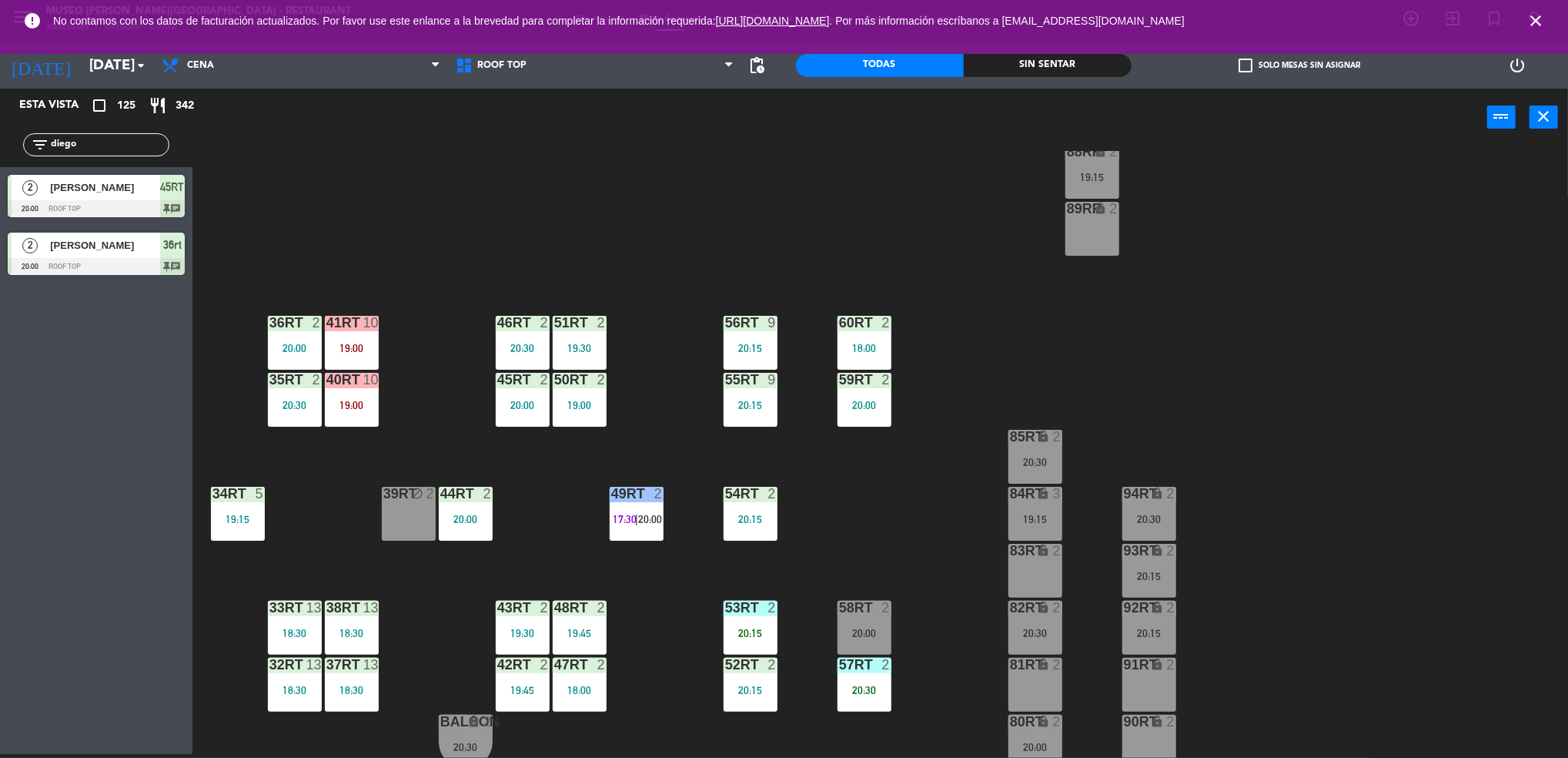
scroll to position [0, 0]
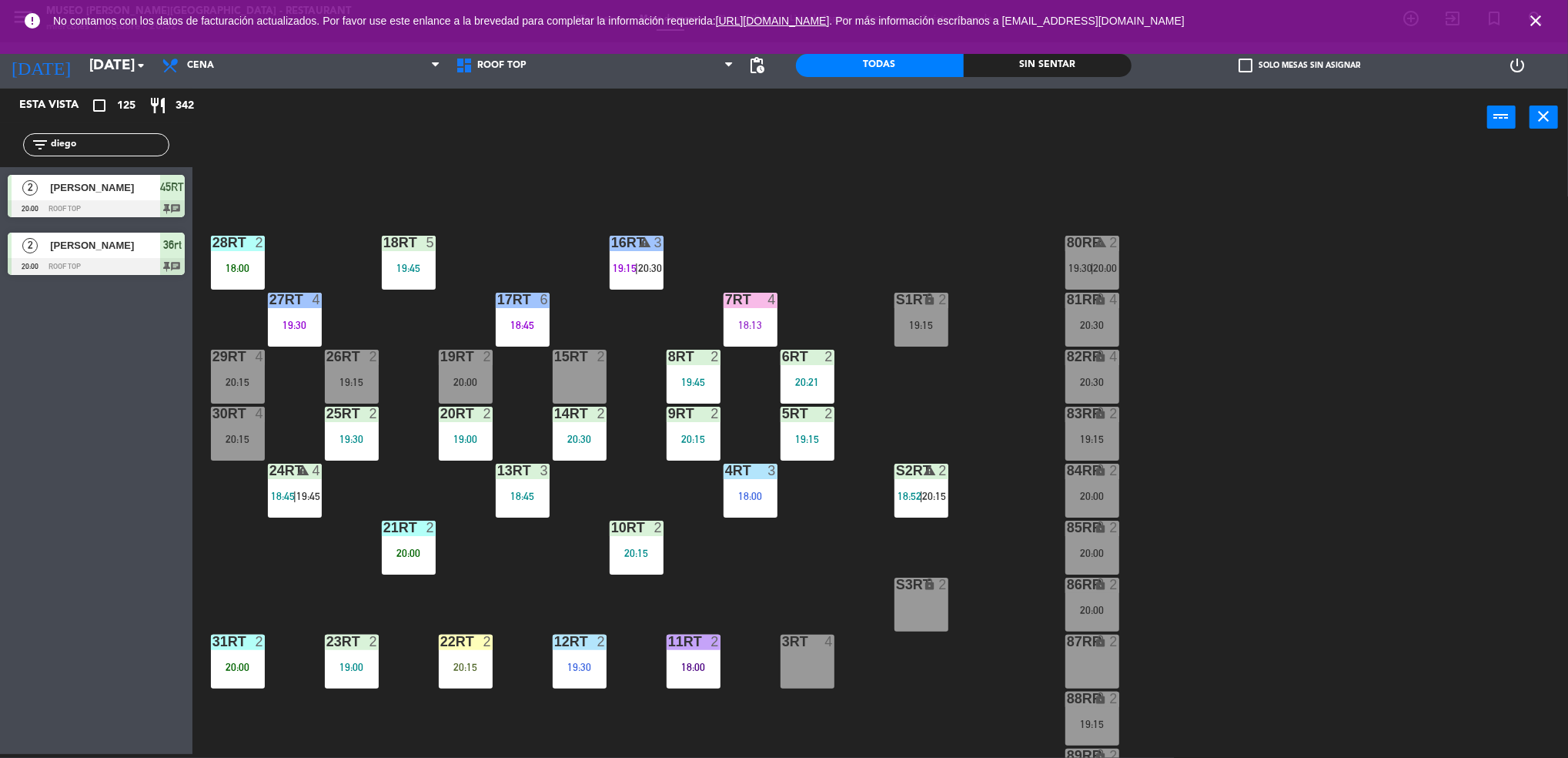
click at [226, 641] on div at bounding box center [237, 641] width 25 height 14
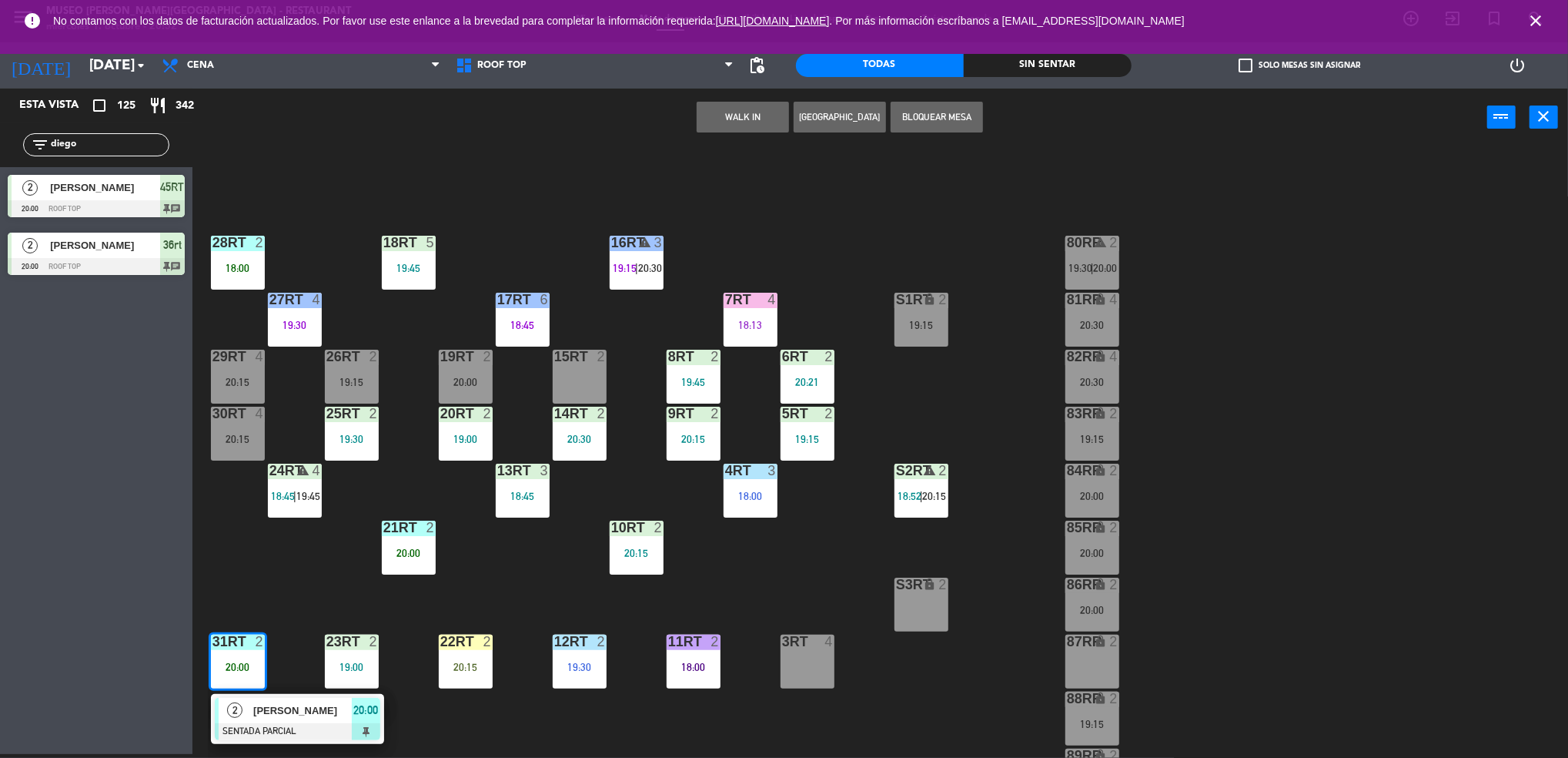
click at [253, 693] on div "2 [PERSON_NAME] SENTADA PARCIAL 20:00" at bounding box center [298, 719] width 173 height 50
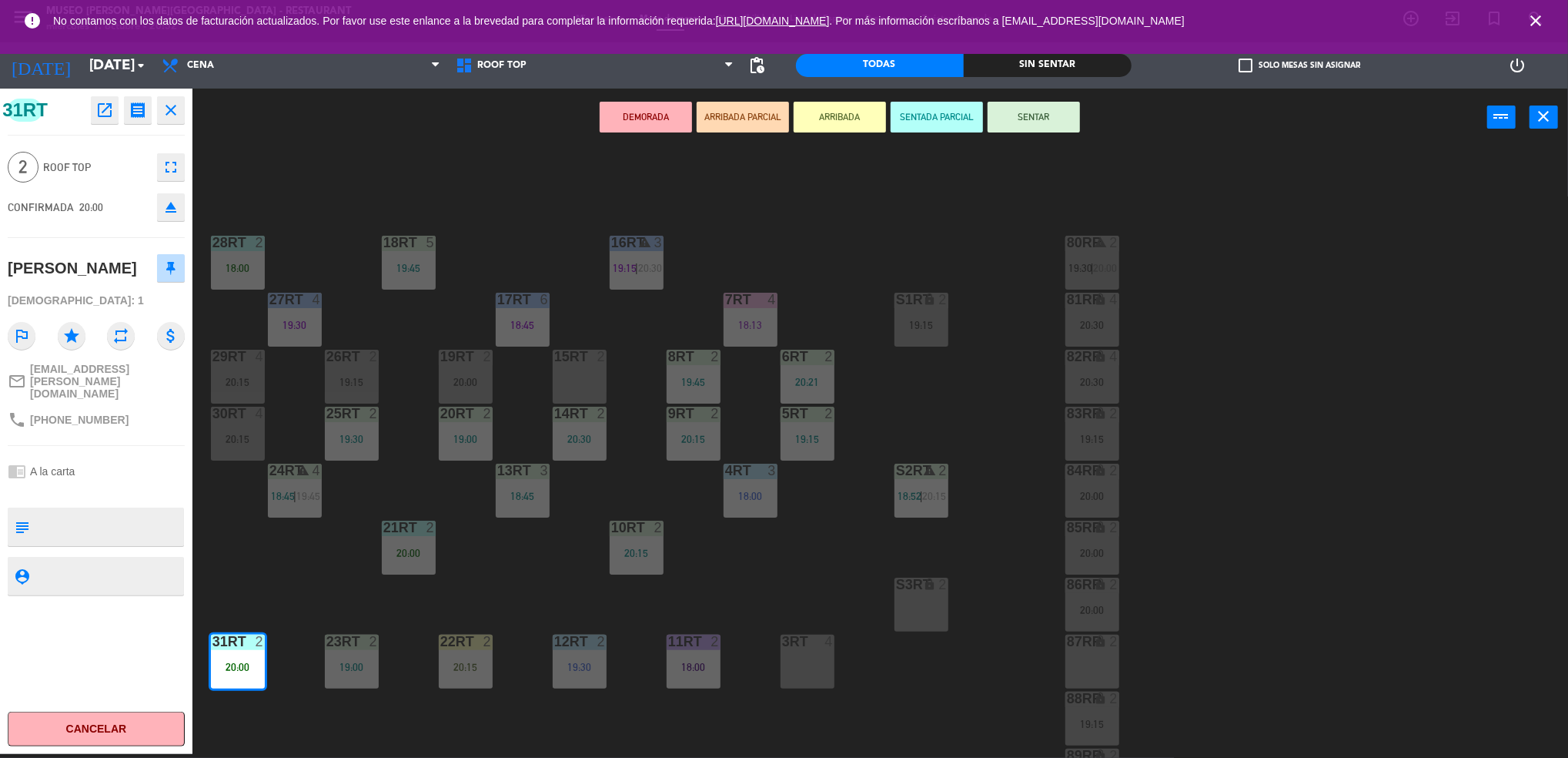
click at [68, 511] on textarea at bounding box center [108, 527] width 147 height 33
type textarea "m31rt | aniversario"
click at [86, 566] on textarea at bounding box center [108, 575] width 147 height 19
drag, startPoint x: 139, startPoint y: 434, endPoint x: 144, endPoint y: 373, distance: 61.2
click at [144, 373] on div "31RT open_in_new receipt 8:00 PM [DATE] 2 personas [PERSON_NAME] 31RT EXPERIENC…" at bounding box center [96, 421] width 193 height 665
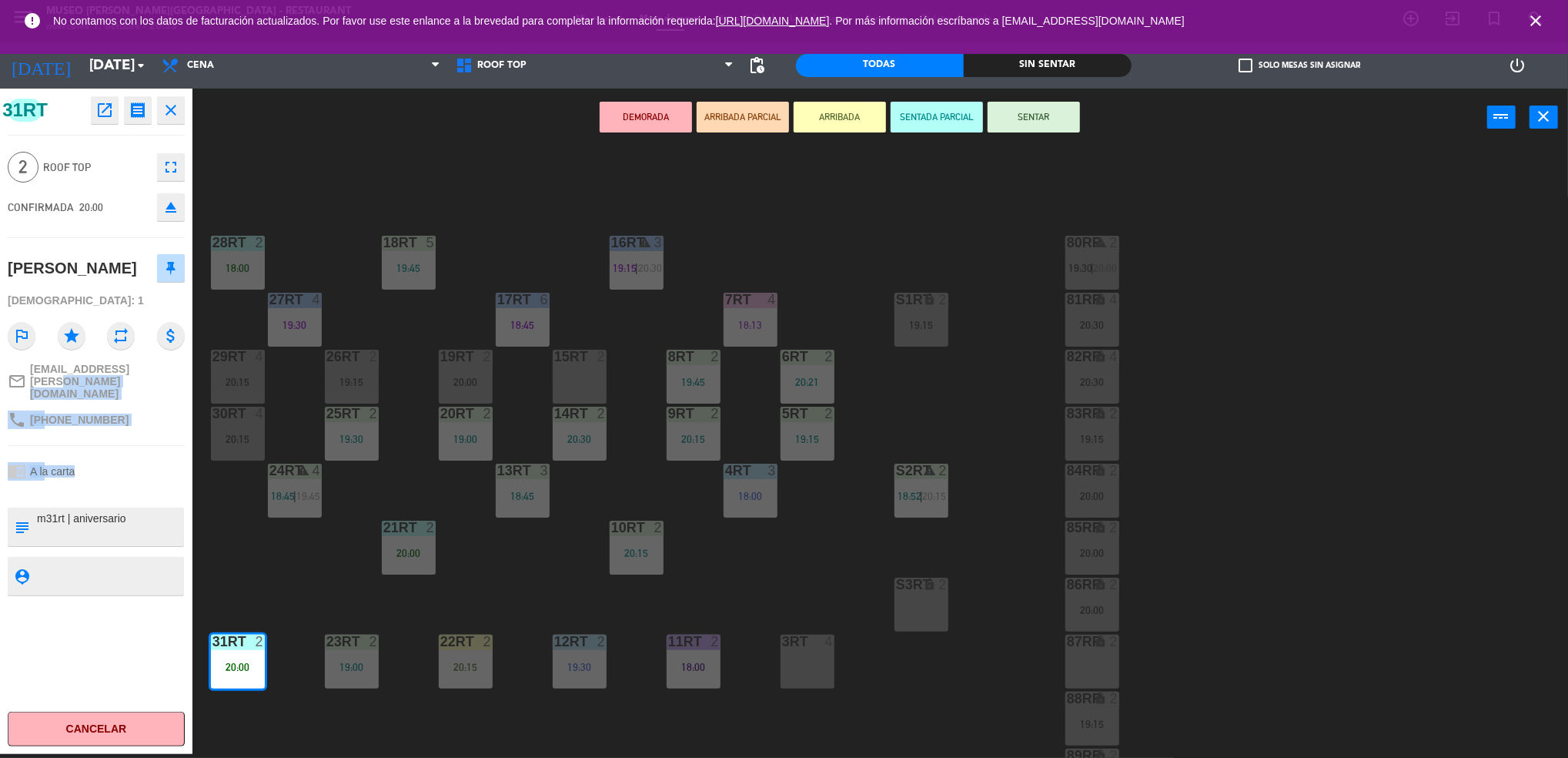
click at [144, 373] on span "[EMAIL_ADDRESS][PERSON_NAME][DOMAIN_NAME]" at bounding box center [107, 382] width 155 height 37
click at [151, 405] on div "phone [PHONE_NUMBER]" at bounding box center [96, 419] width 177 height 29
click at [1034, 114] on button "SENTAR" at bounding box center [1033, 117] width 92 height 31
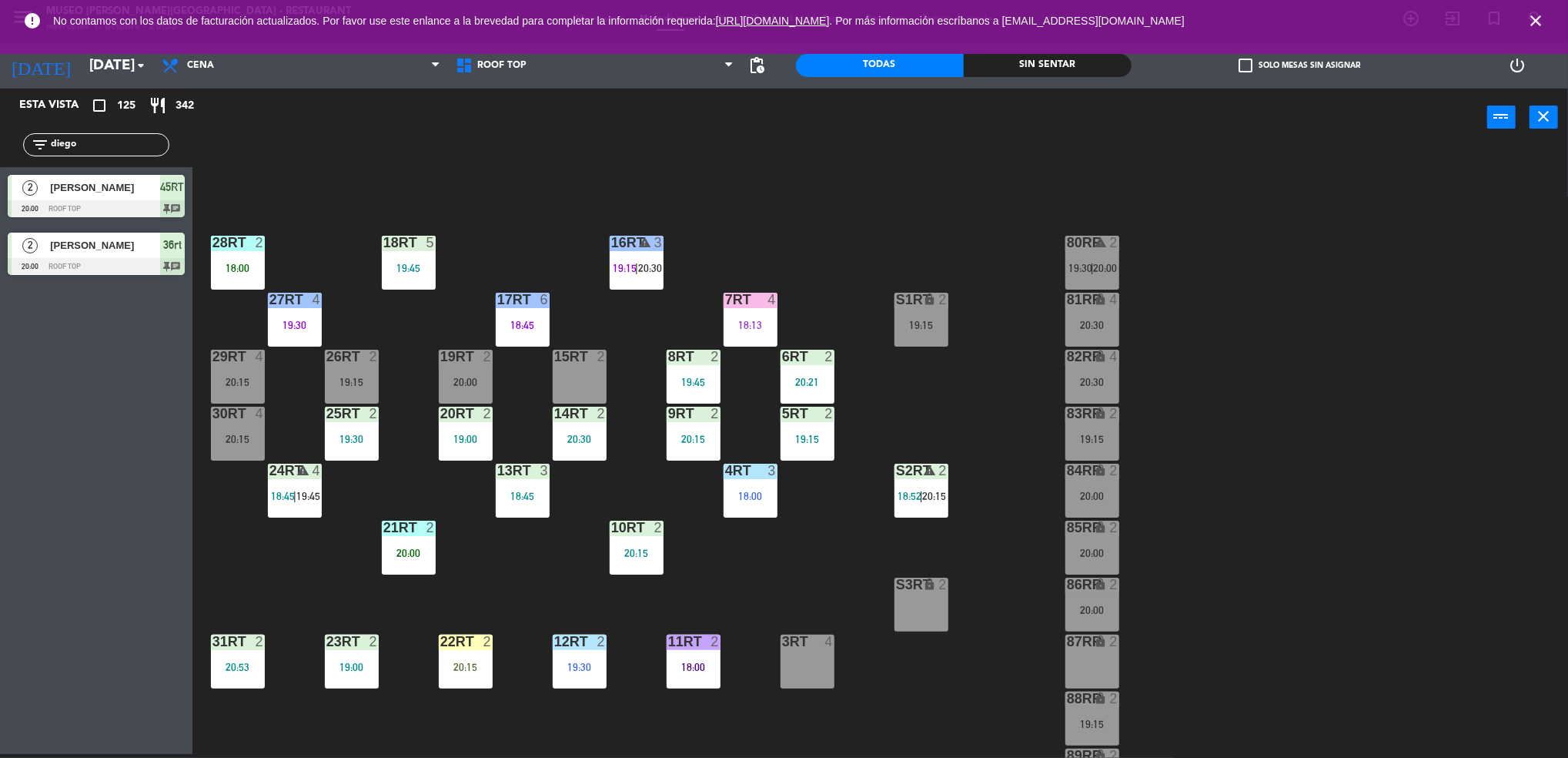
click at [232, 237] on div at bounding box center [237, 242] width 25 height 14
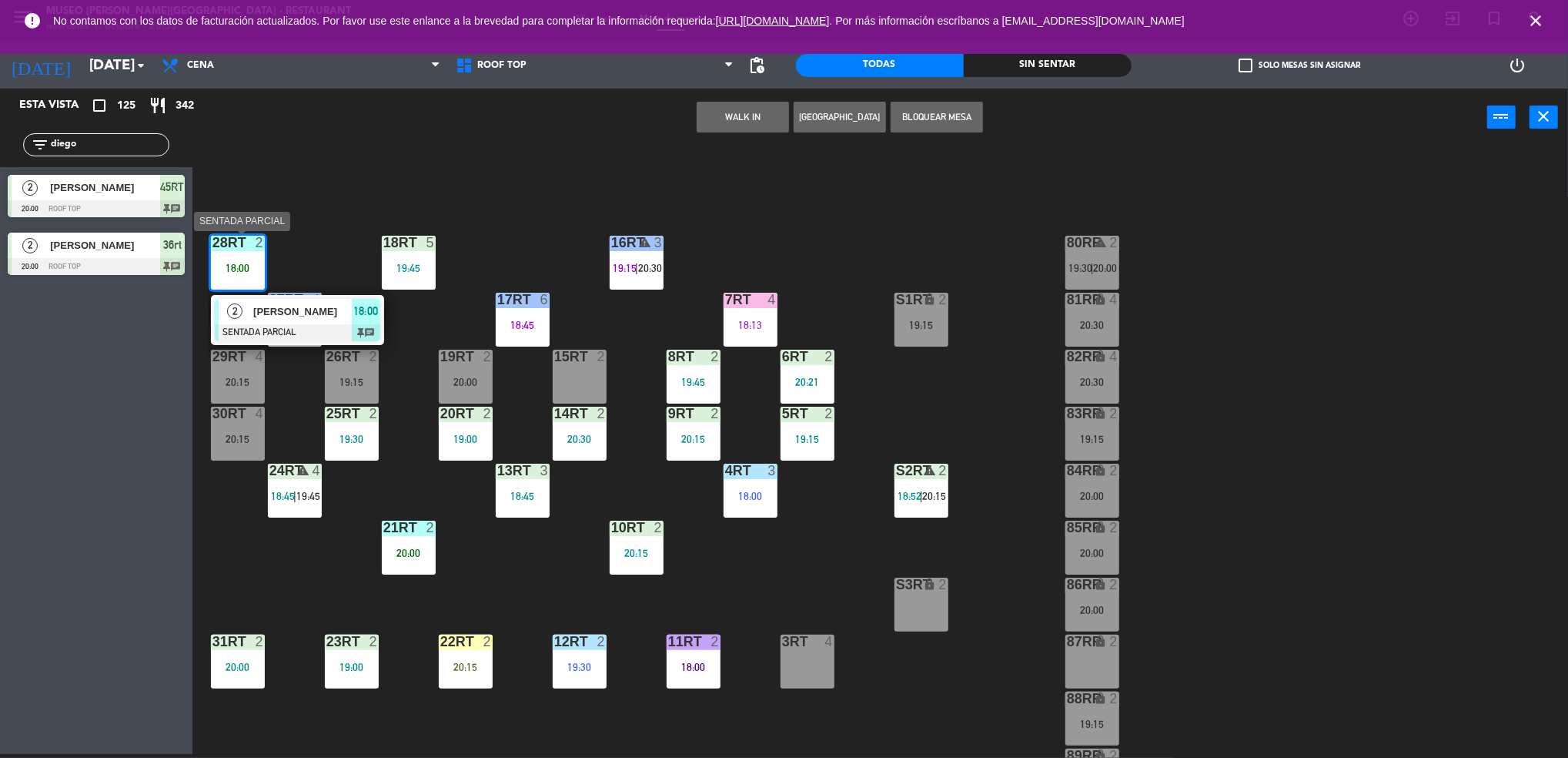
click at [249, 319] on div "2" at bounding box center [235, 311] width 33 height 25
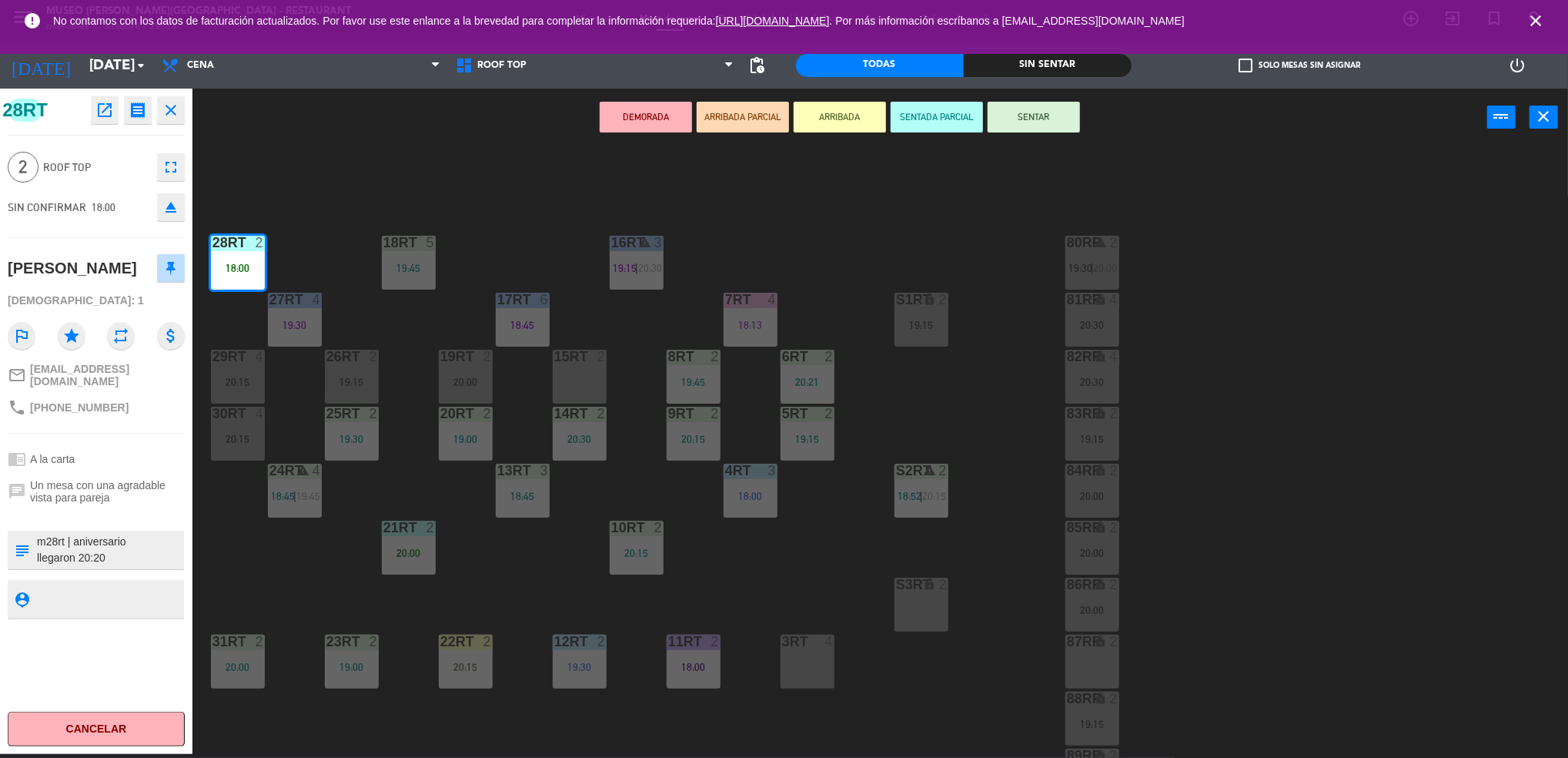
click at [1049, 121] on button "SENTAR" at bounding box center [1033, 117] width 92 height 31
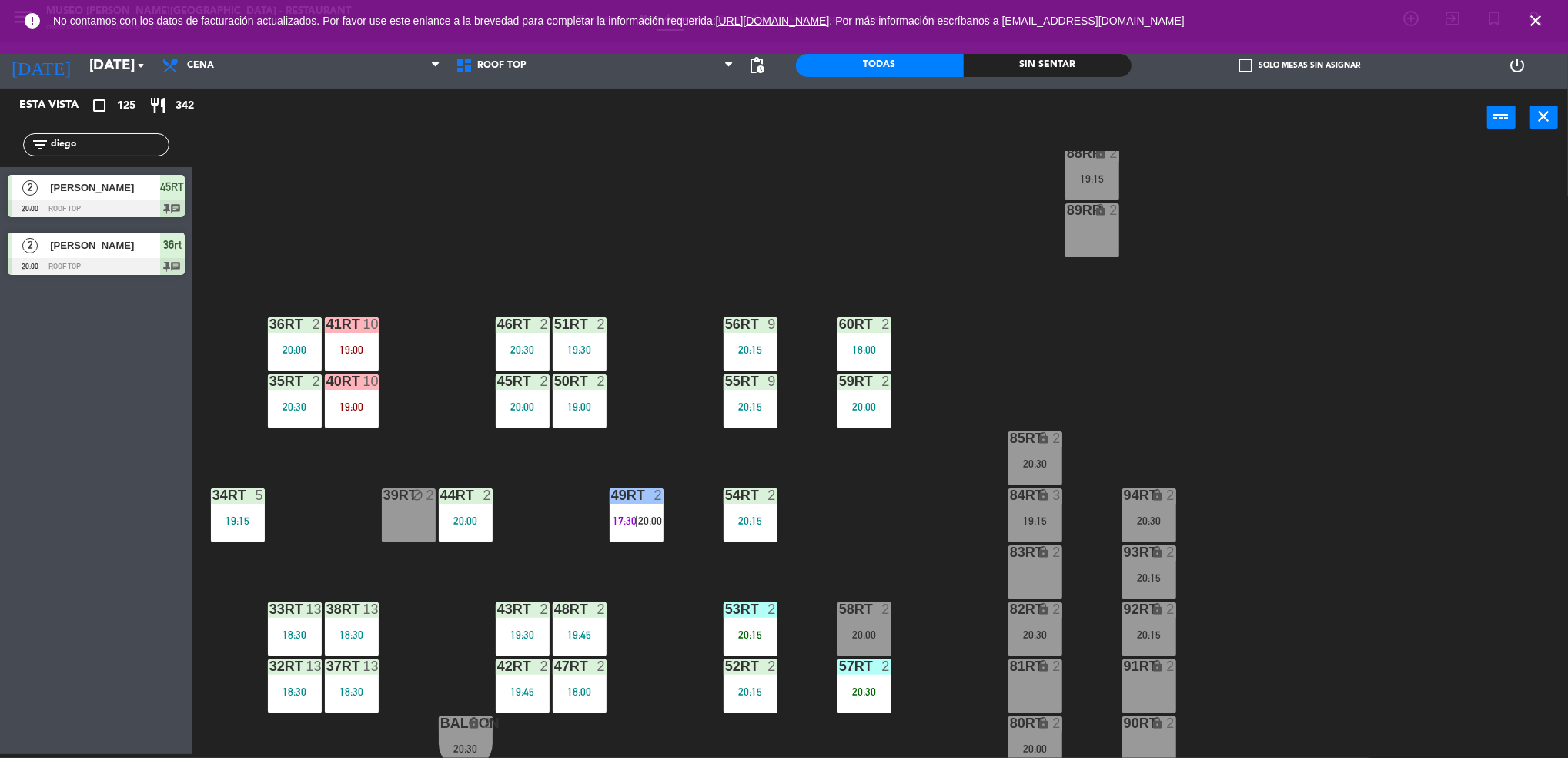
scroll to position [556, 0]
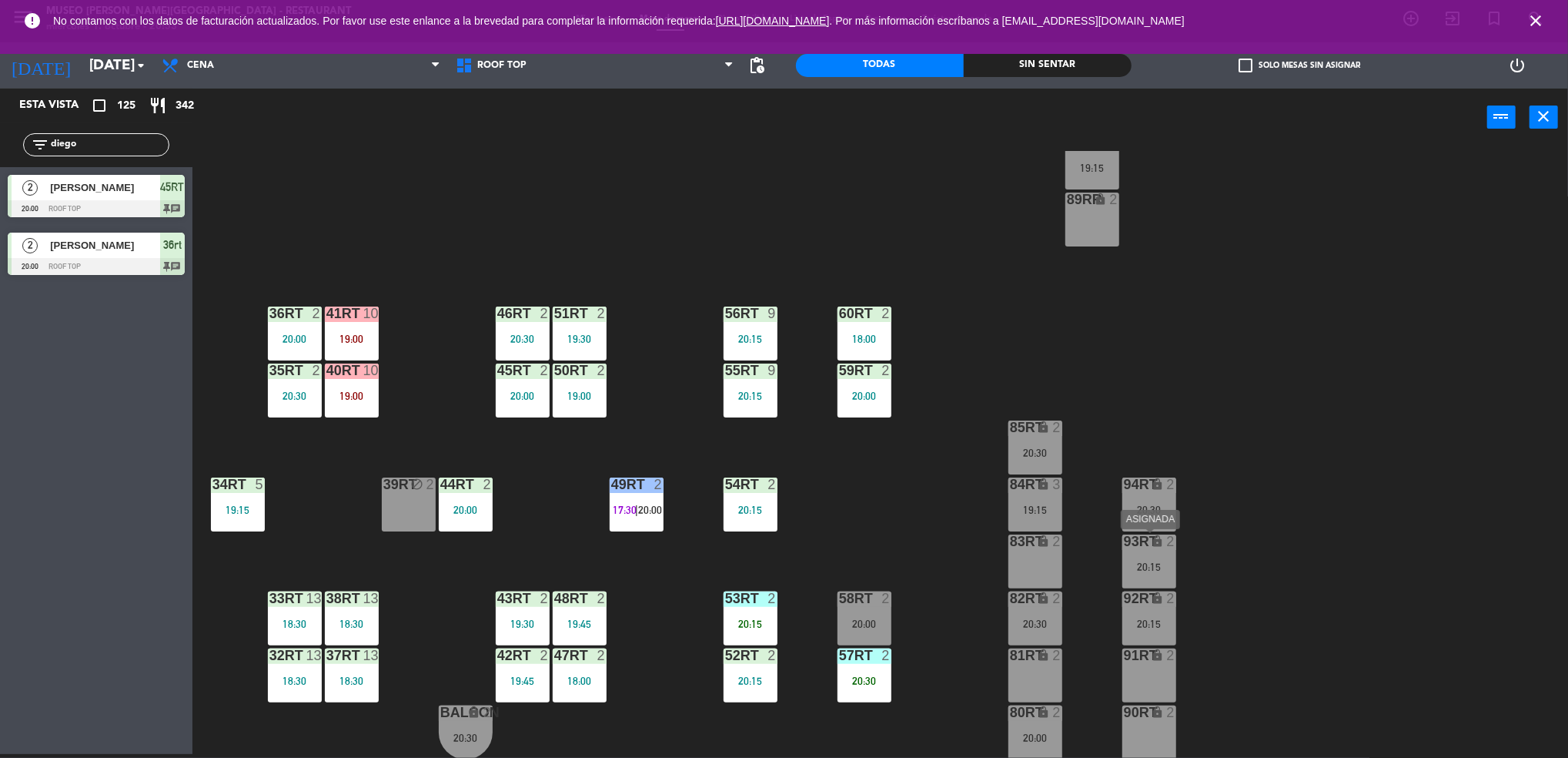
click at [1154, 565] on div "20:15" at bounding box center [1149, 566] width 54 height 11
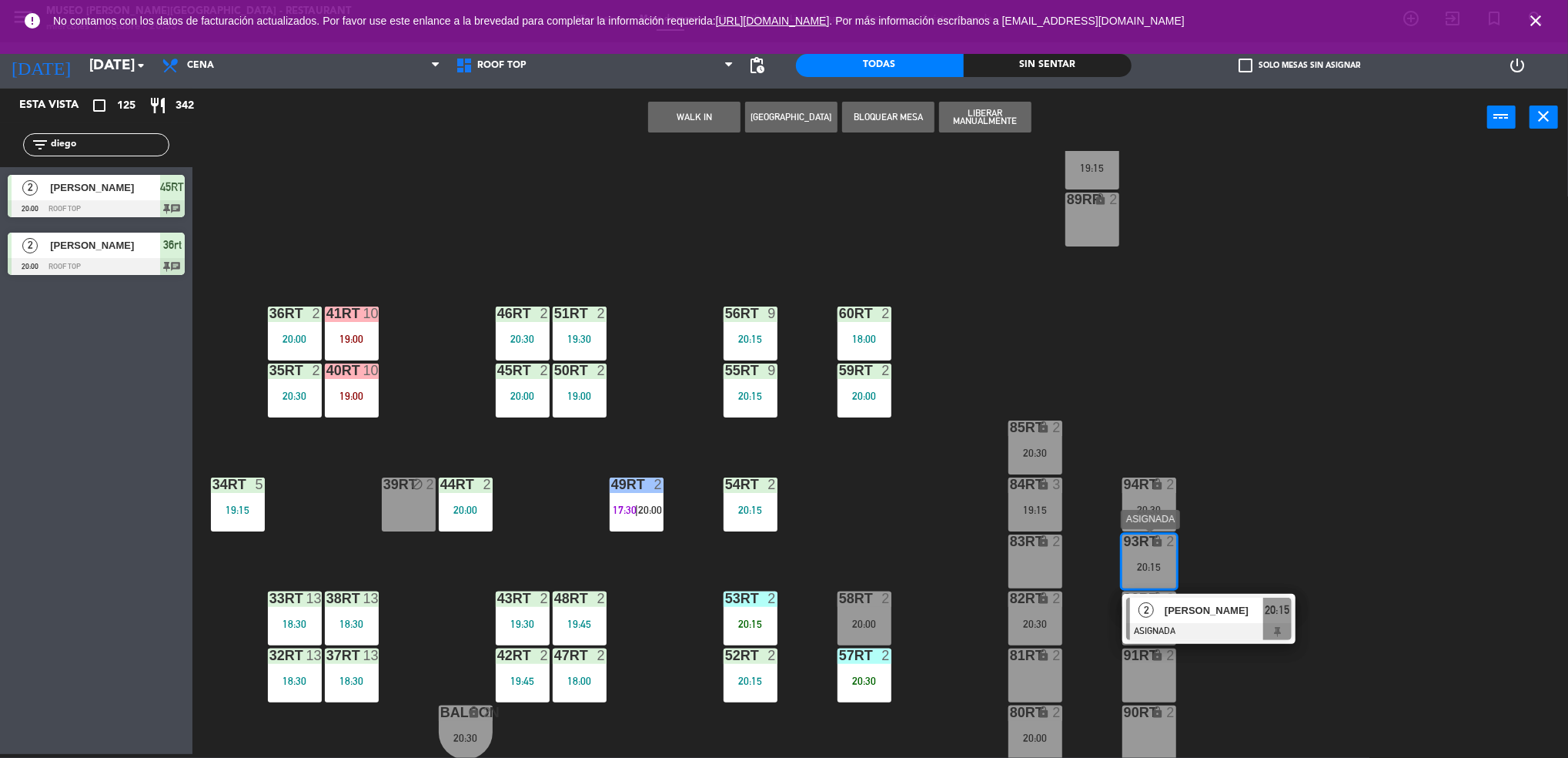
click at [1162, 626] on div at bounding box center [1208, 631] width 165 height 17
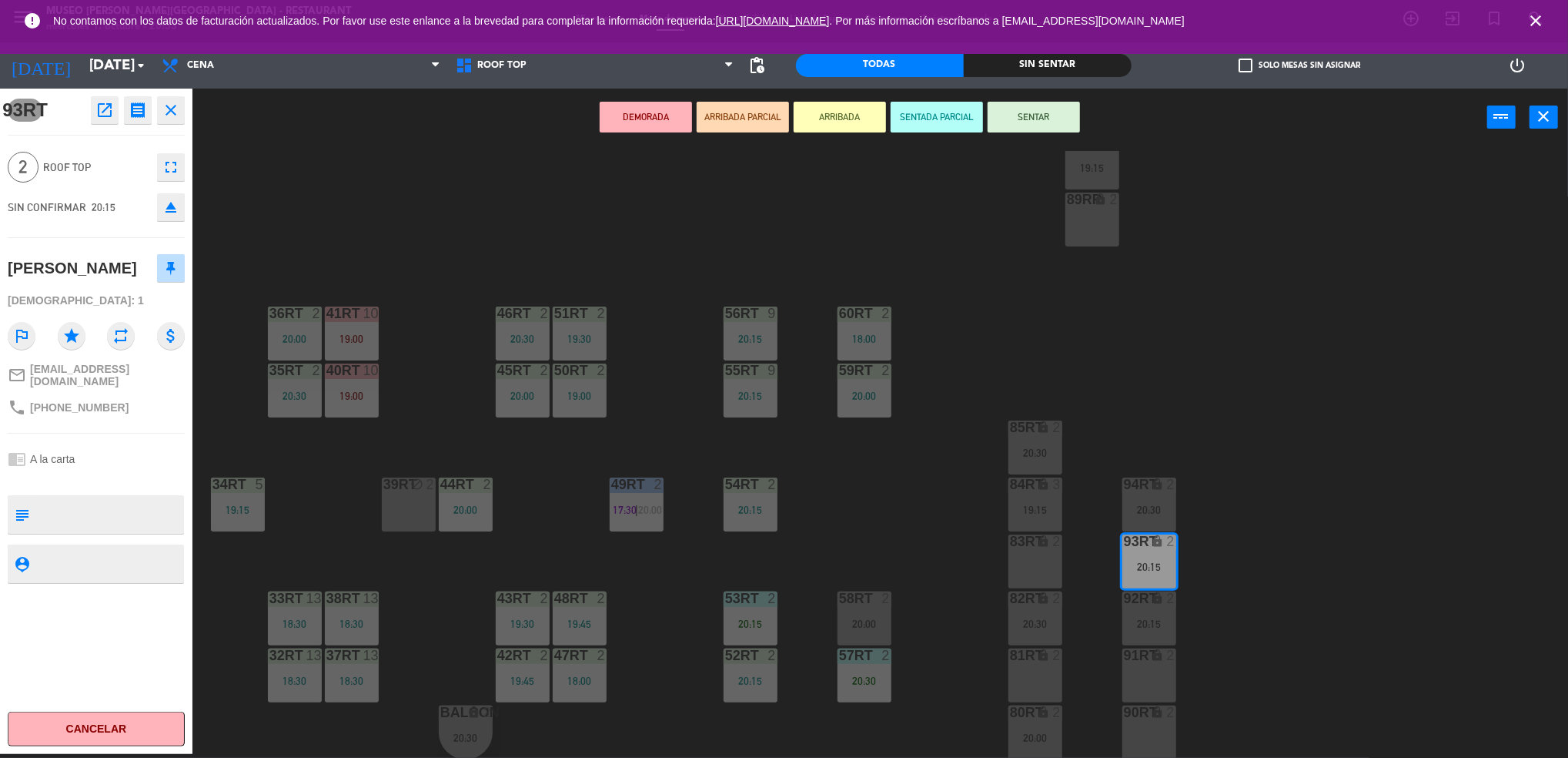
click at [663, 421] on div "18RT 5 19:45 16RT warning 3 19:15 | 20:30 28RT 2 18:00 80RR warning 2 19:30 | 2…" at bounding box center [887, 454] width 1360 height 608
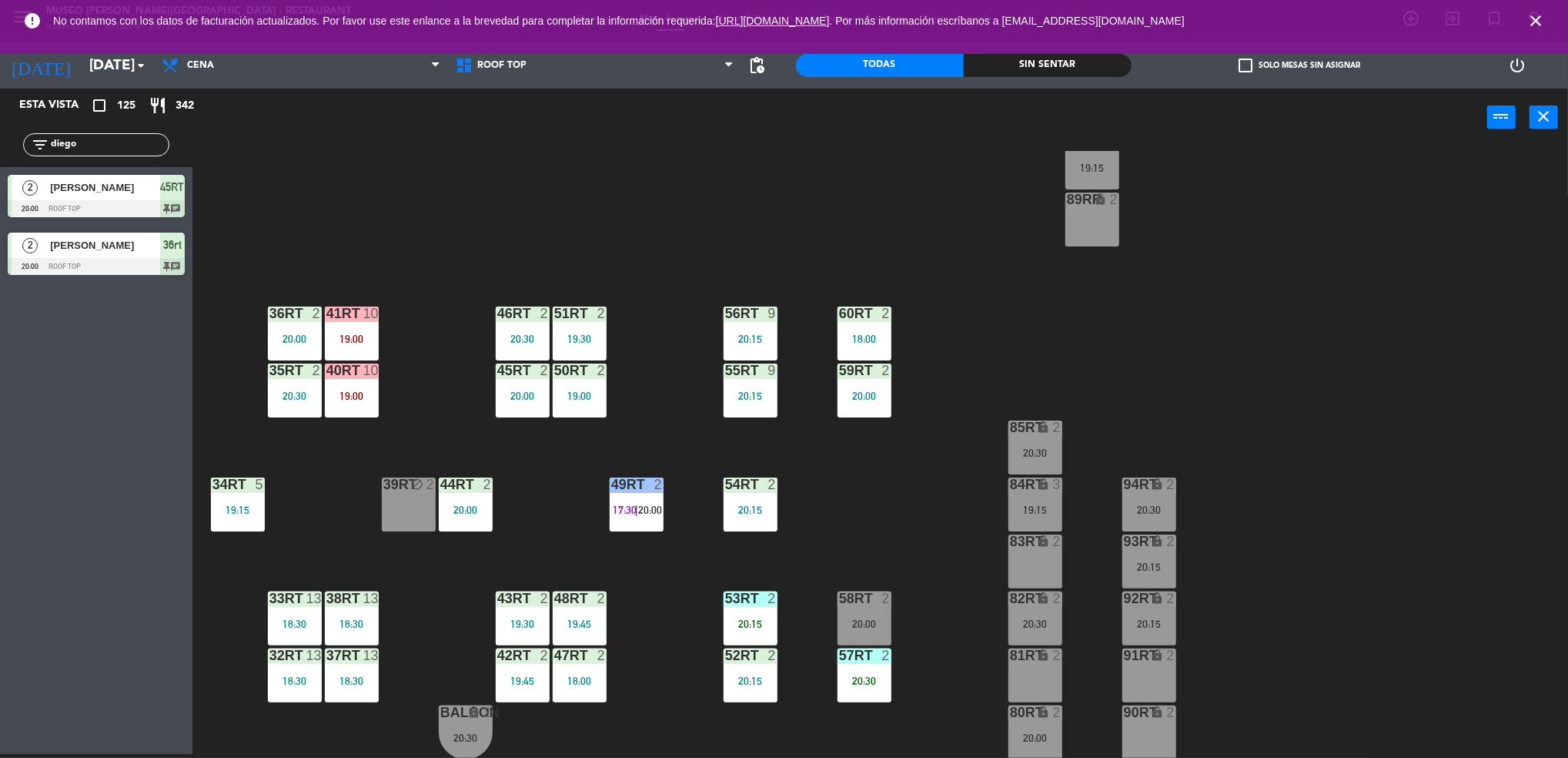
click at [853, 618] on div "20:00" at bounding box center [864, 623] width 54 height 11
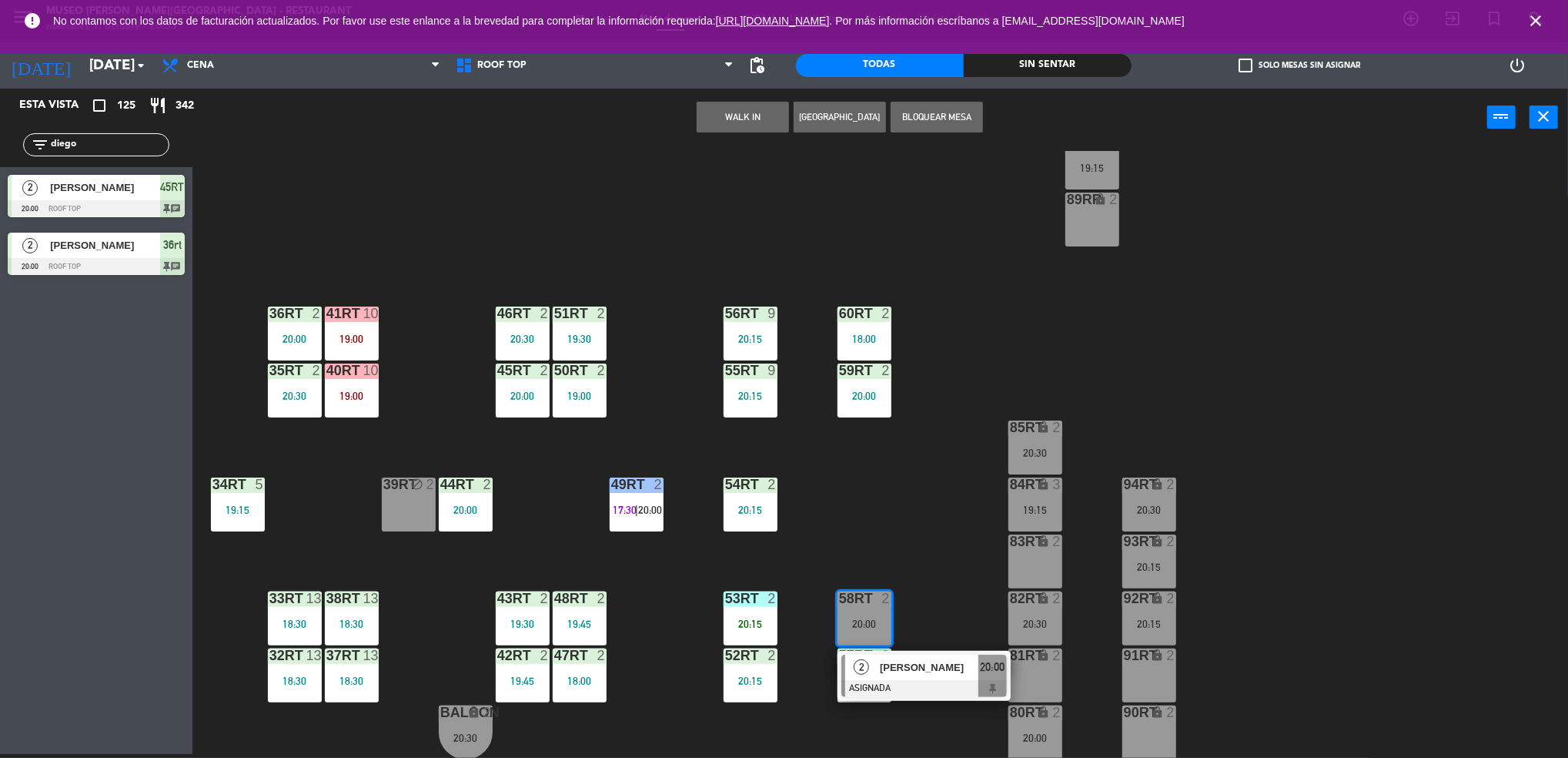
click at [872, 660] on div "2" at bounding box center [861, 667] width 33 height 25
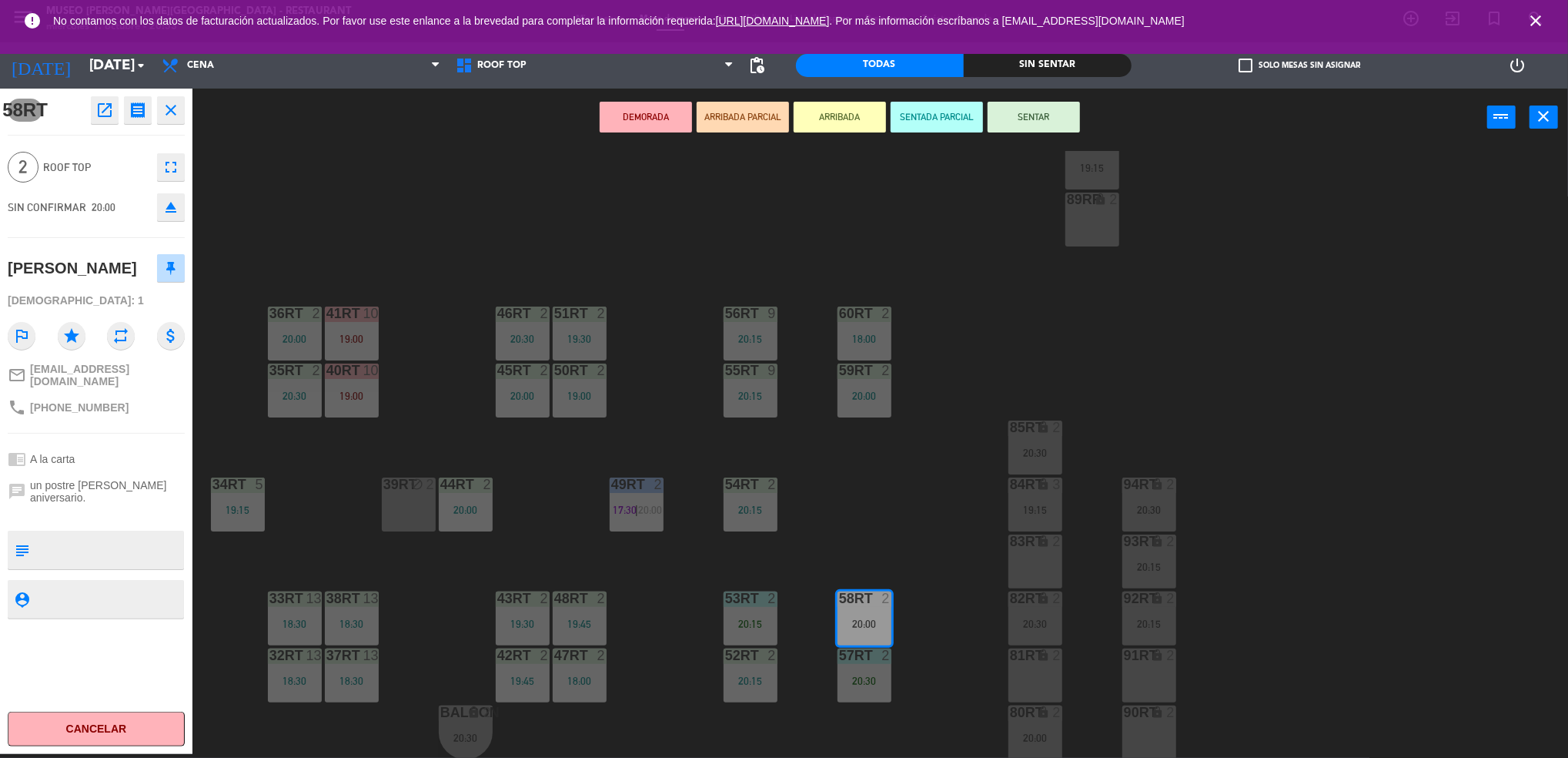
click at [99, 112] on icon "open_in_new" at bounding box center [105, 110] width 18 height 18
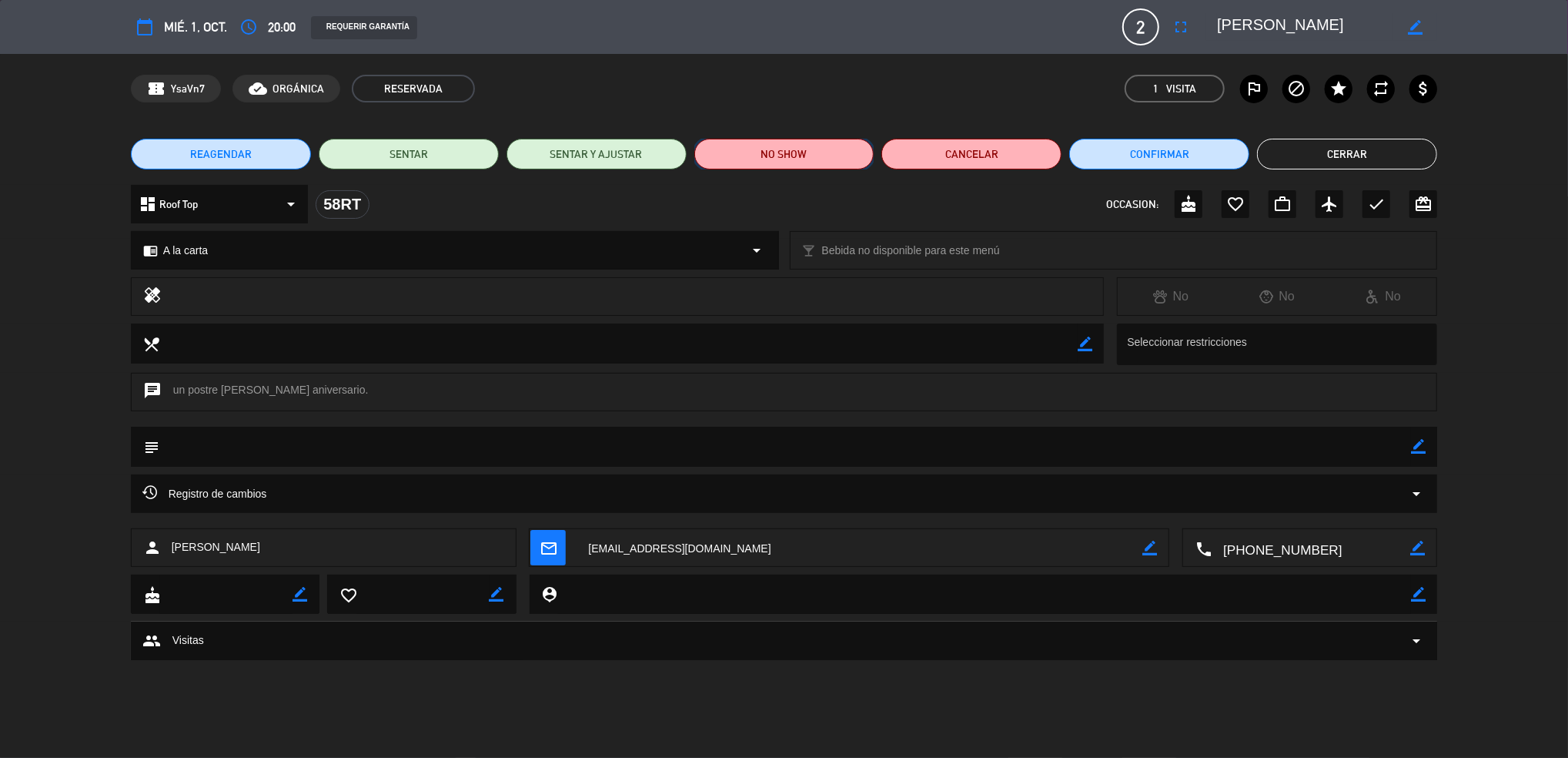
click at [819, 148] on button "NO SHOW" at bounding box center [784, 153] width 180 height 31
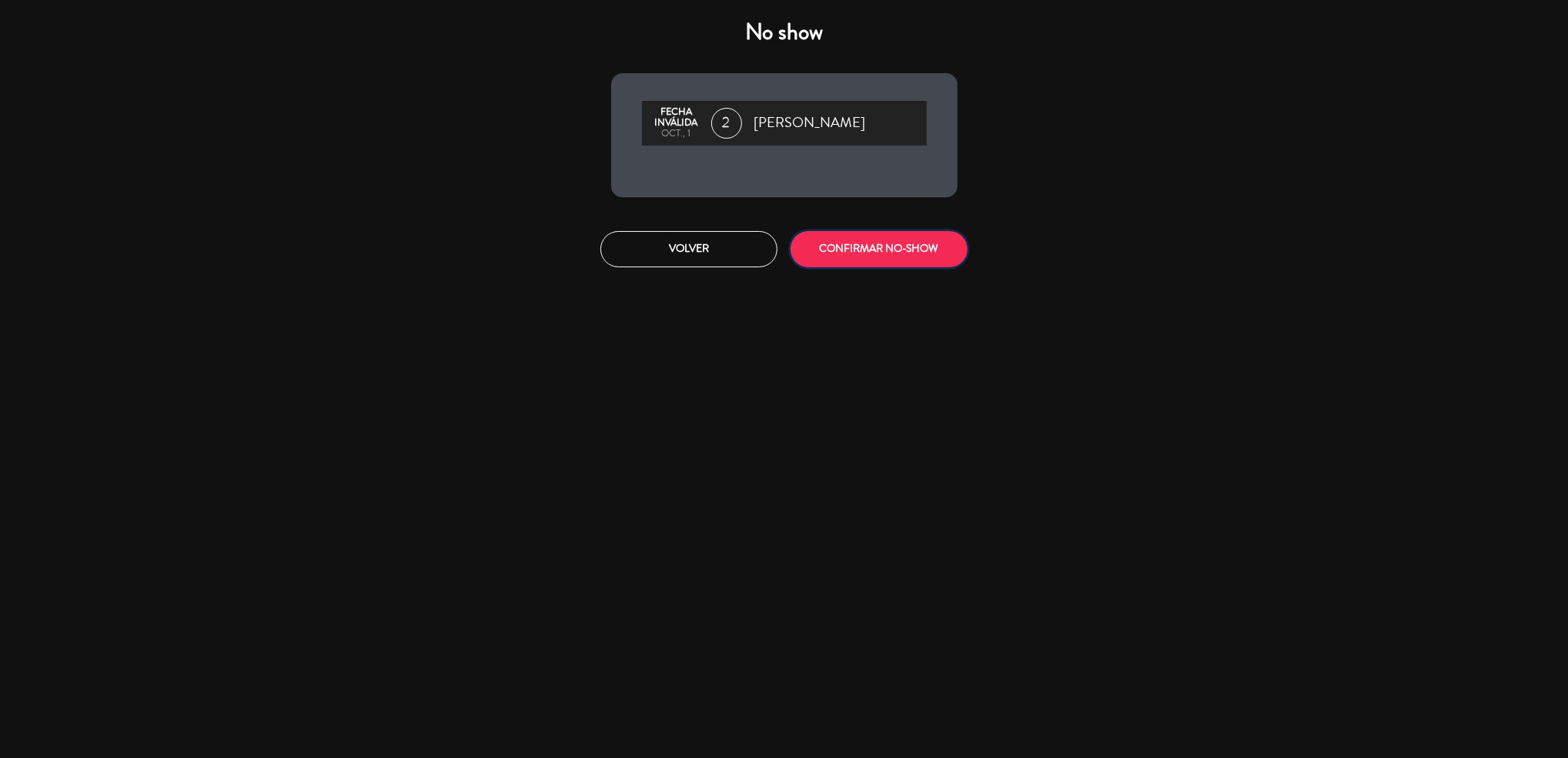
click at [837, 255] on button "CONFIRMAR NO-SHOW" at bounding box center [878, 248] width 177 height 36
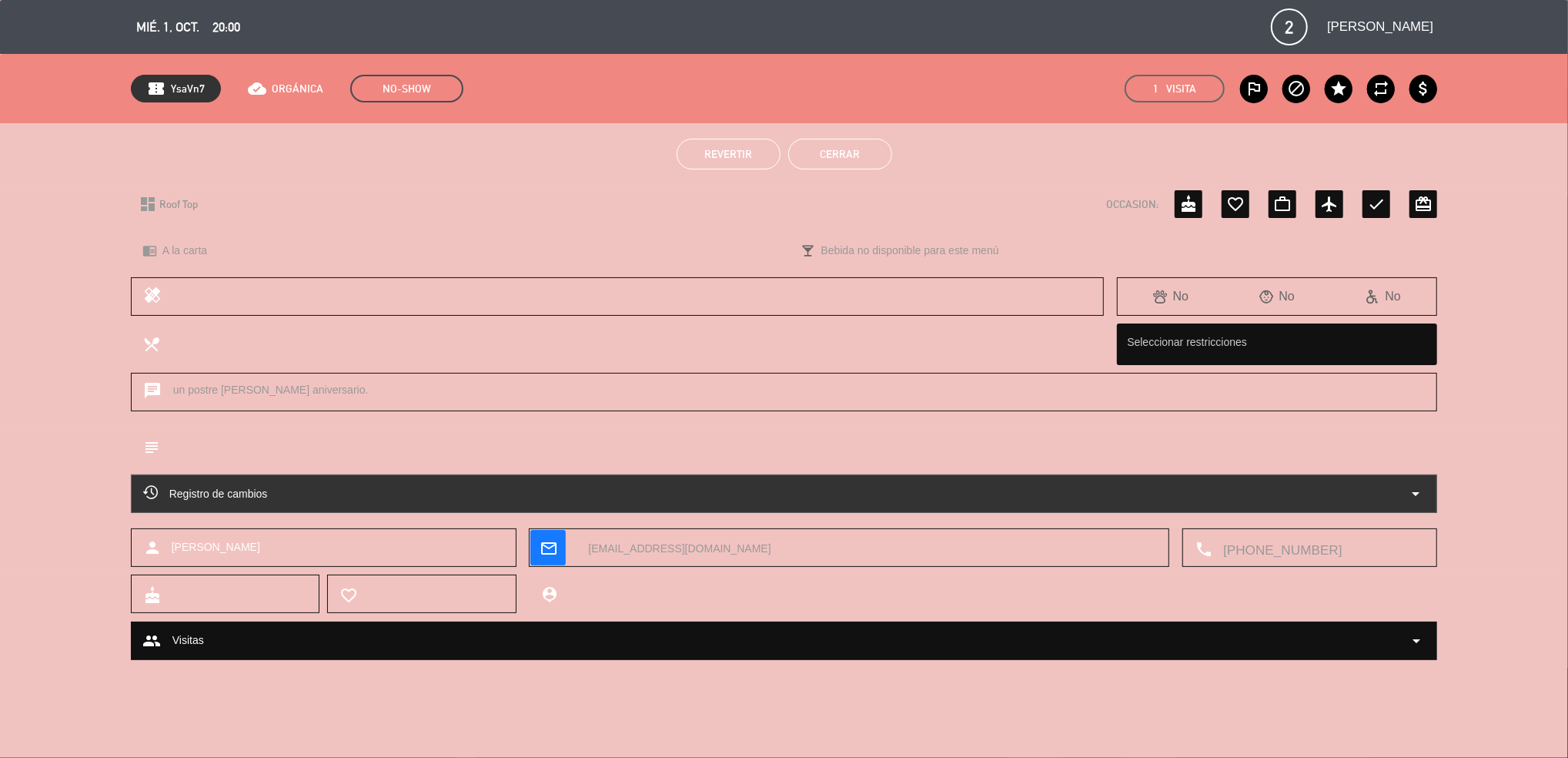
click at [860, 167] on button "Cerrar" at bounding box center [840, 153] width 104 height 31
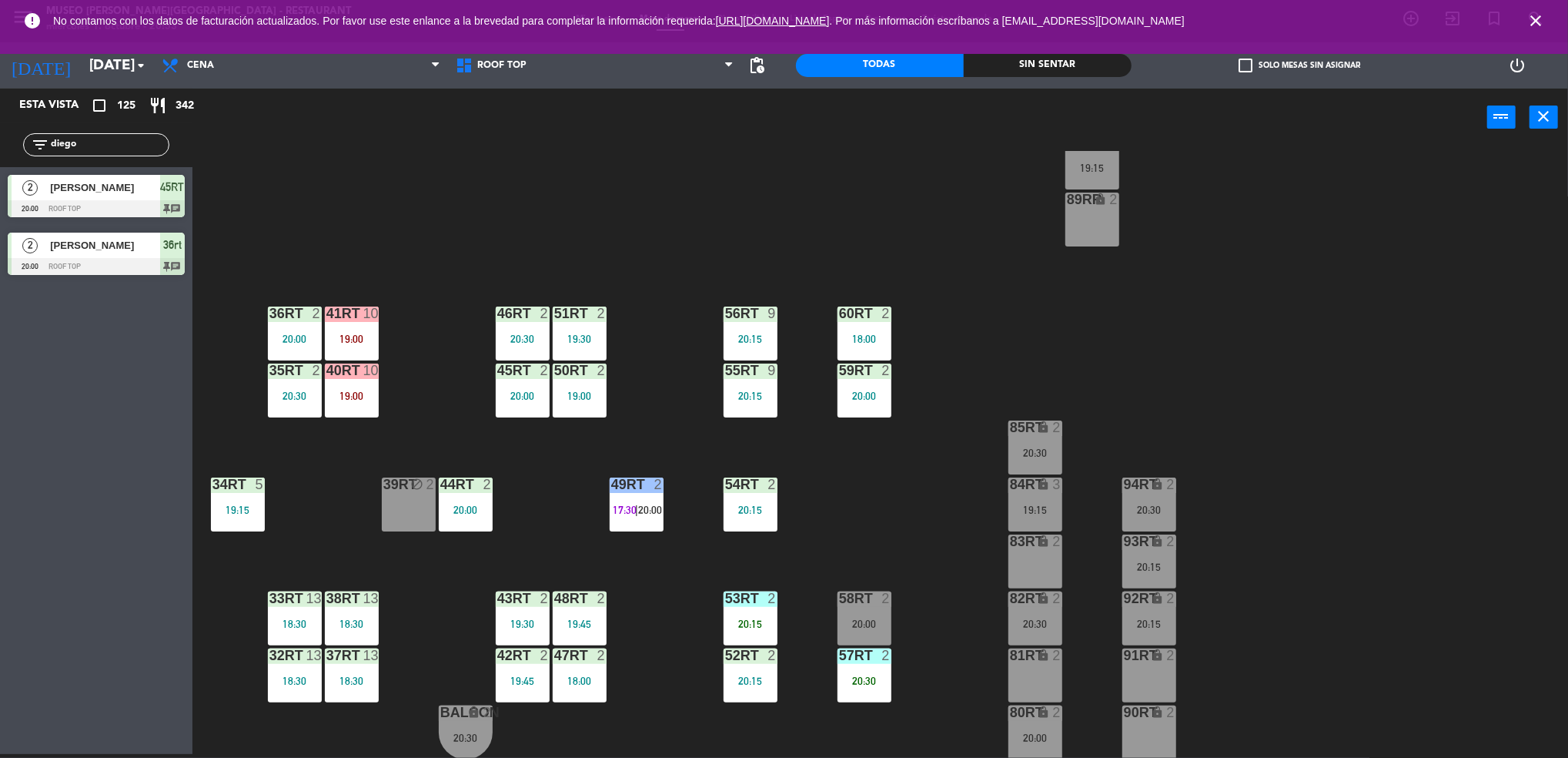
click at [1022, 504] on div "19:15" at bounding box center [1035, 509] width 54 height 11
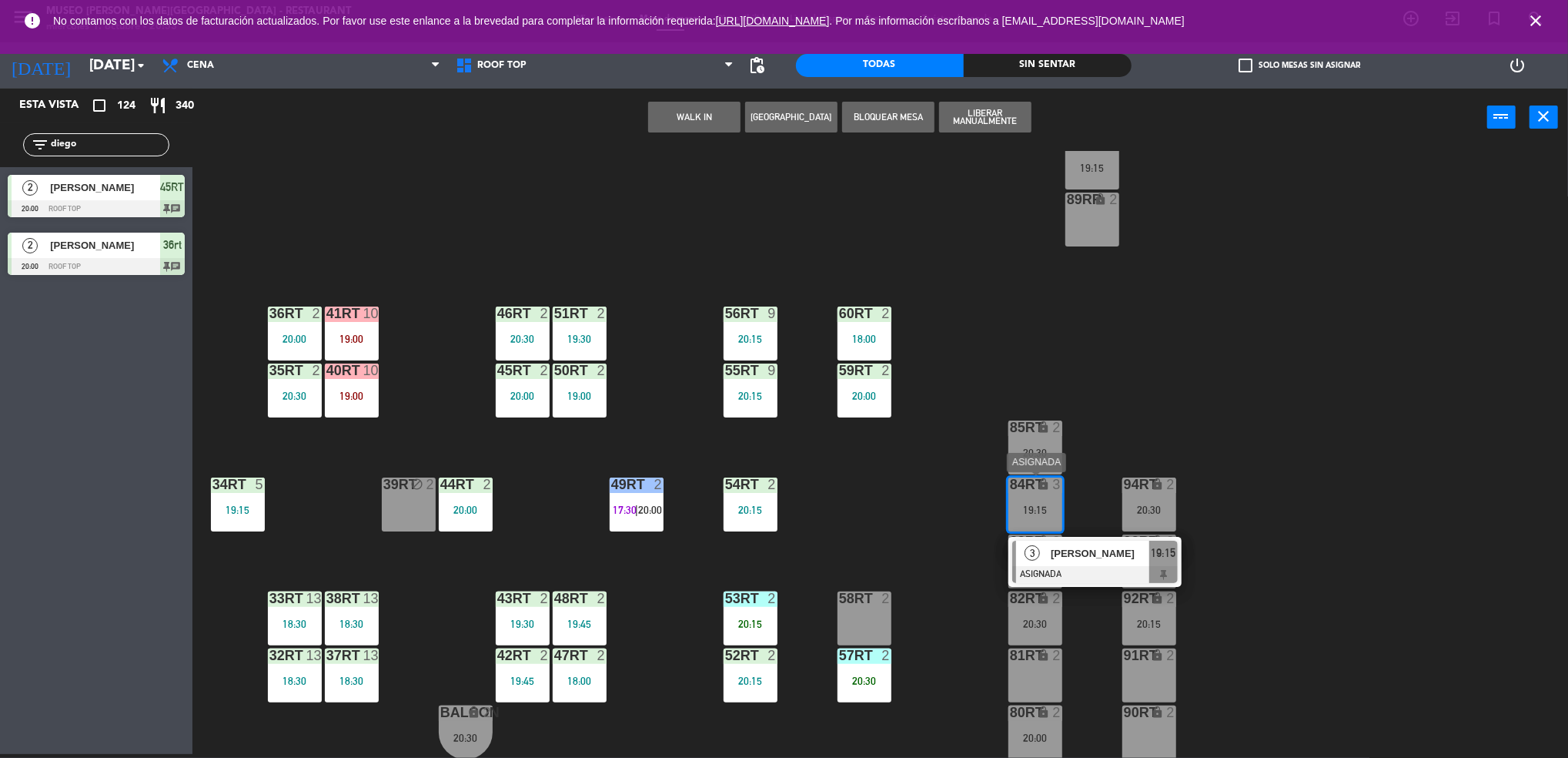
click at [1035, 553] on span "3" at bounding box center [1032, 553] width 15 height 15
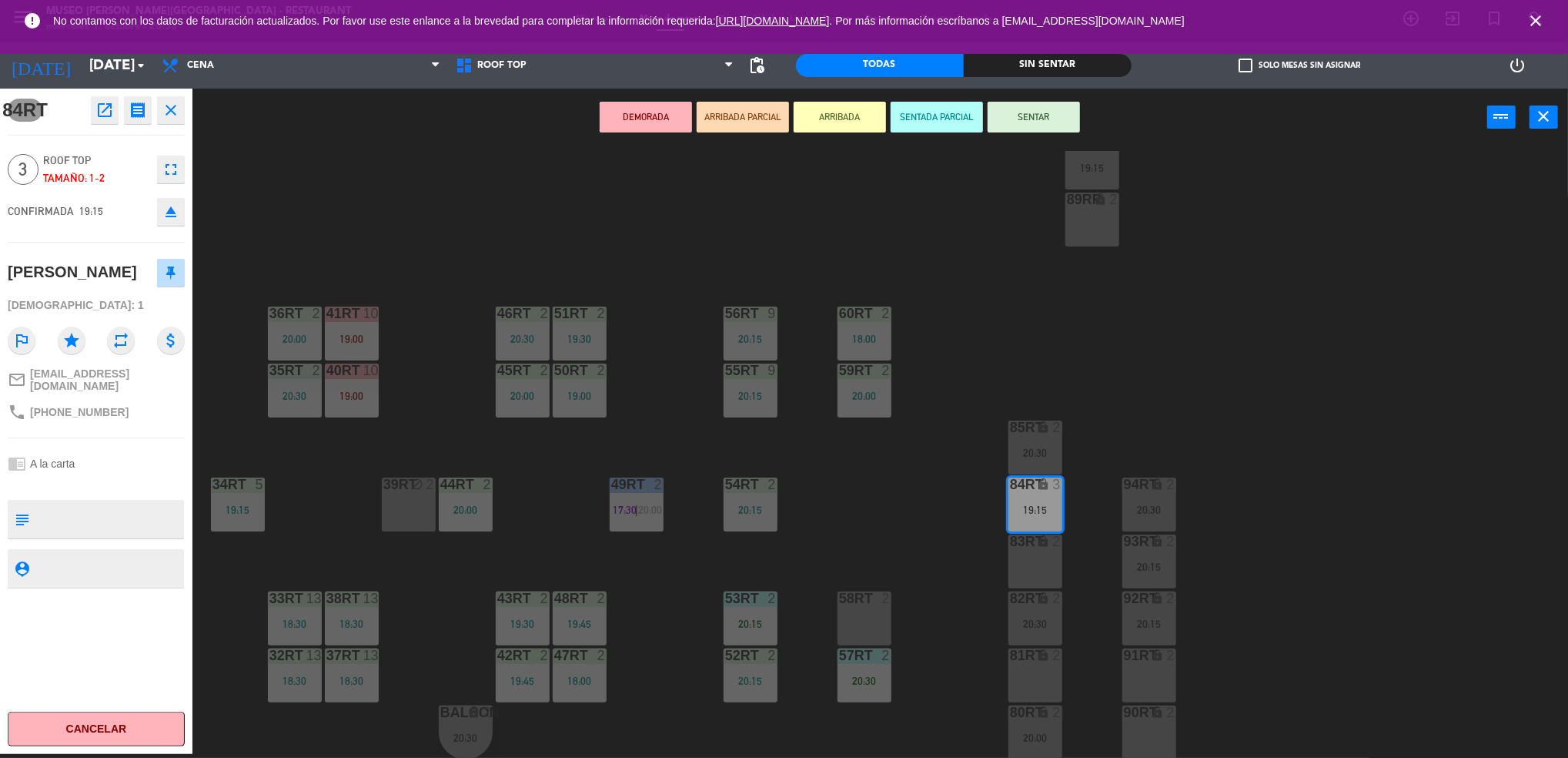
click at [106, 106] on icon "open_in_new" at bounding box center [105, 110] width 18 height 18
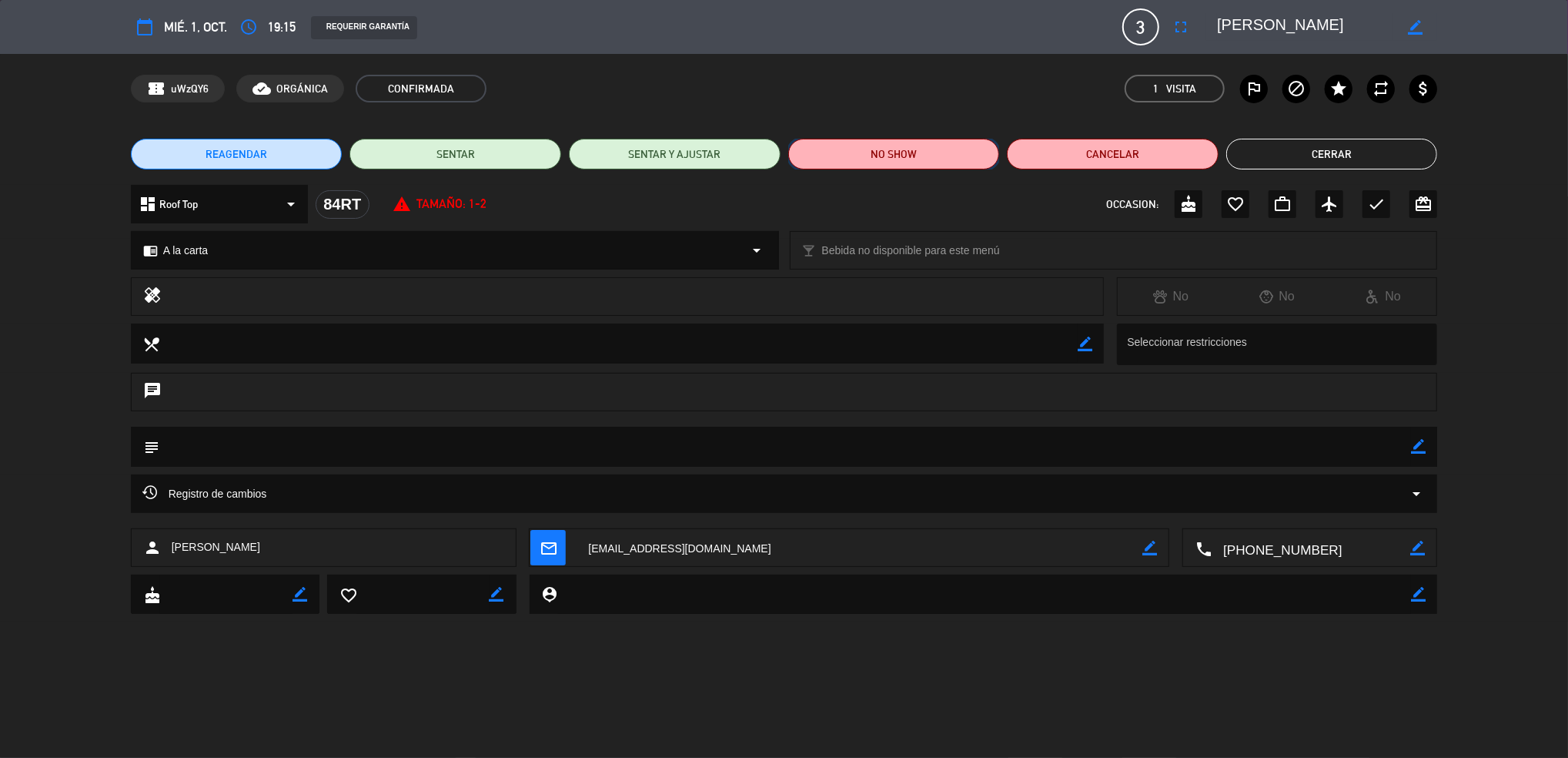
click at [952, 147] on button "NO SHOW" at bounding box center [893, 153] width 212 height 31
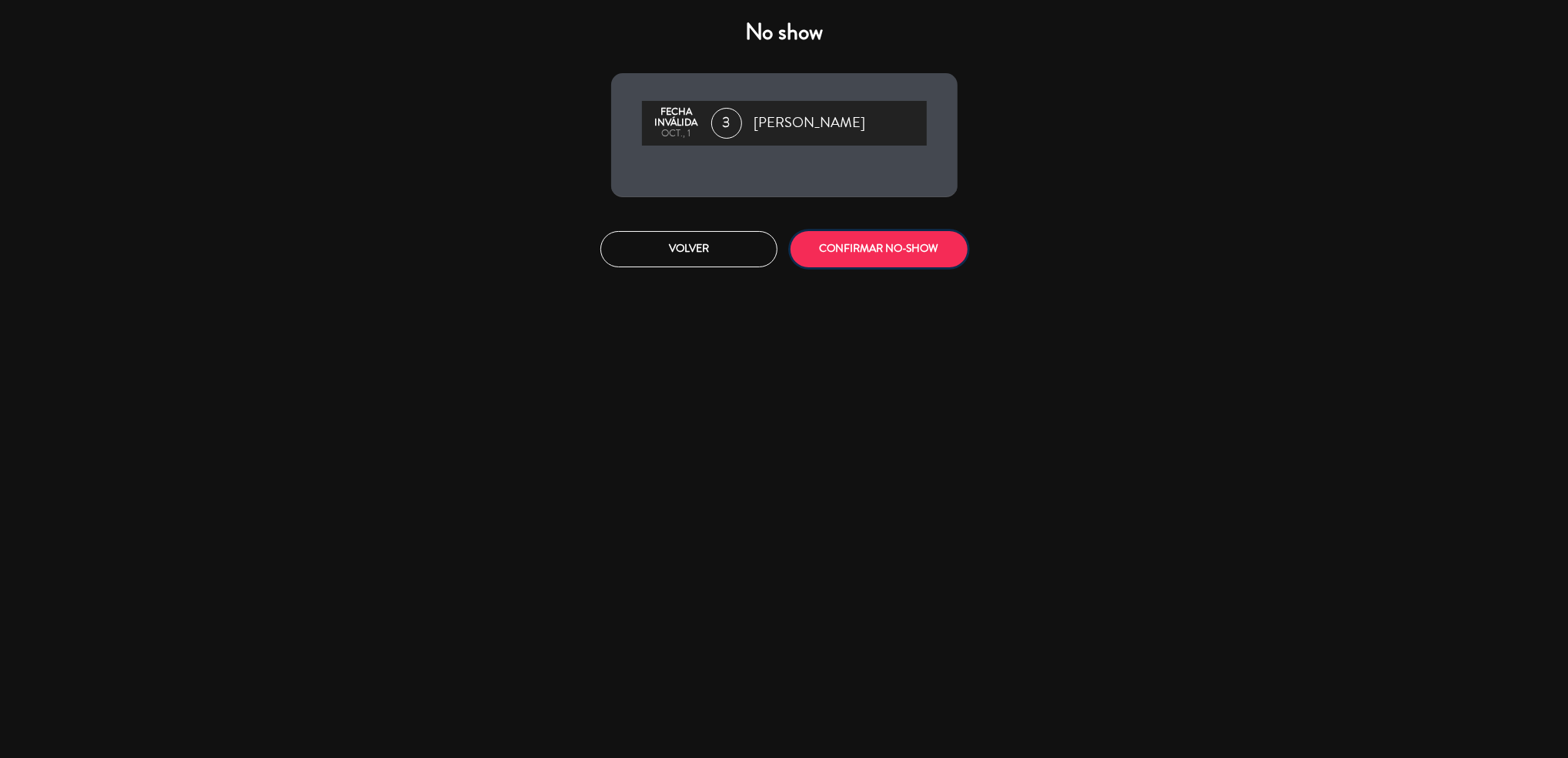
click at [938, 239] on button "CONFIRMAR NO-SHOW" at bounding box center [878, 248] width 177 height 36
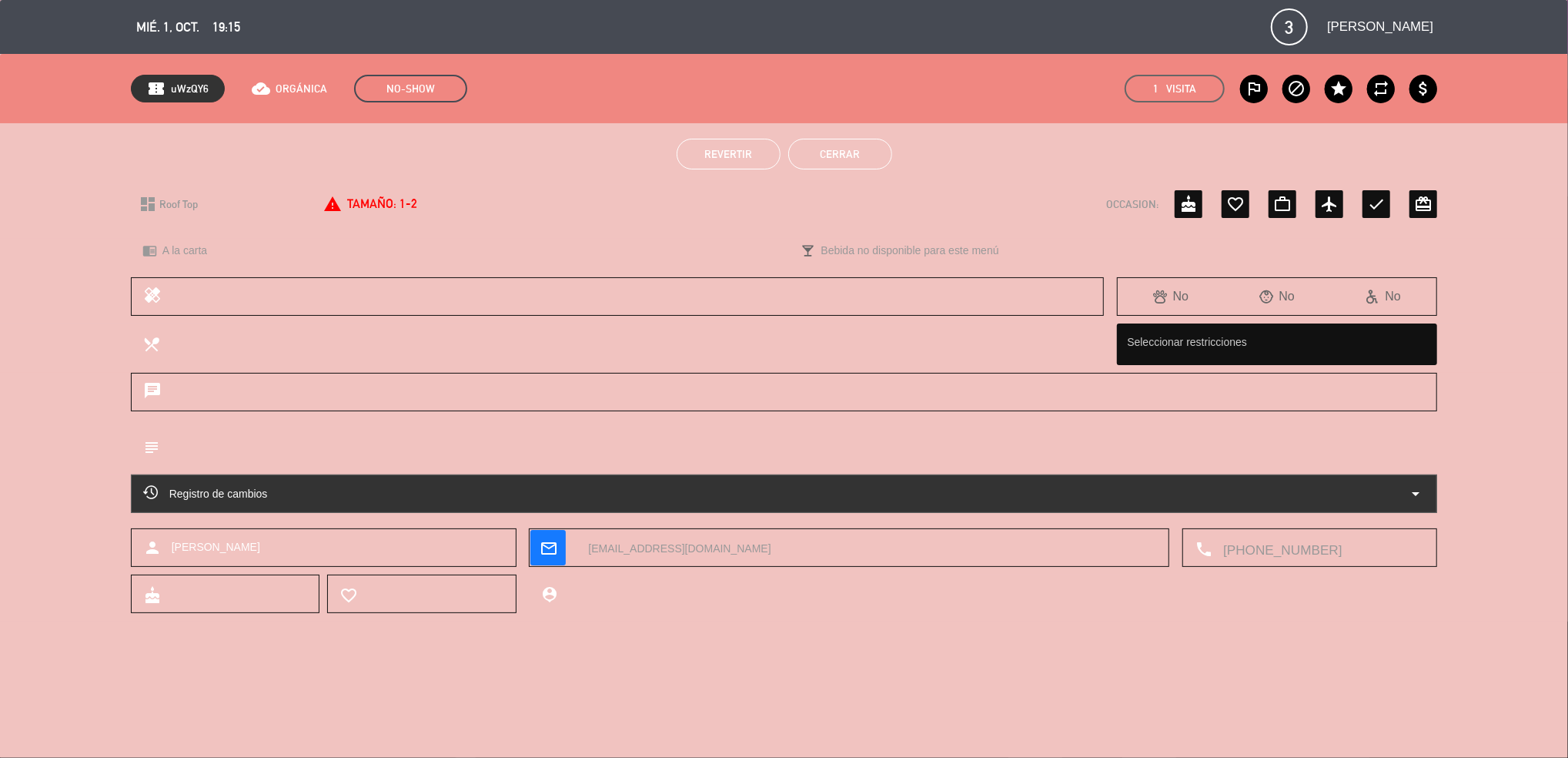
click at [841, 146] on button "Cerrar" at bounding box center [840, 153] width 104 height 31
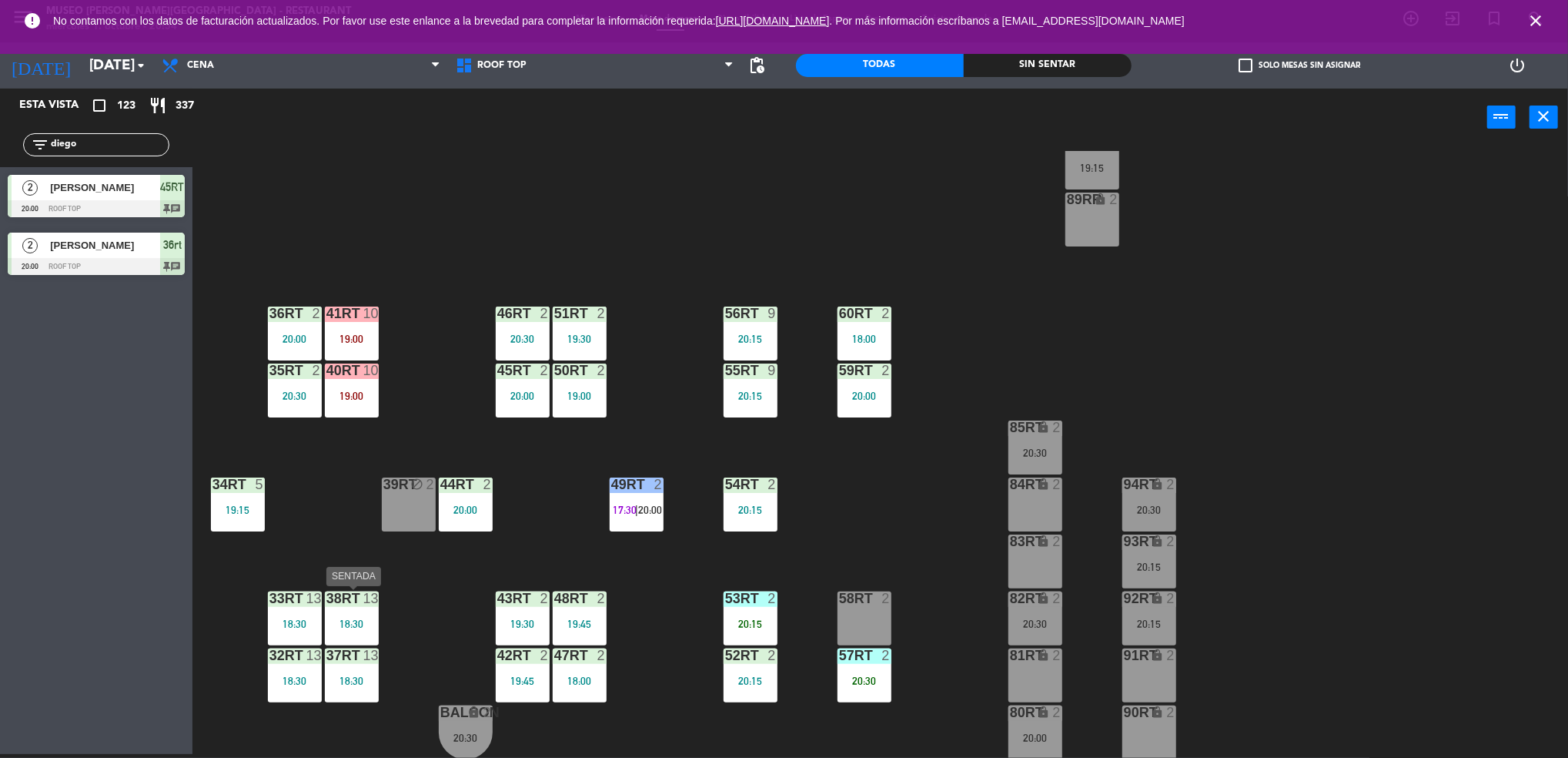
click at [349, 619] on div "18:30" at bounding box center [352, 623] width 54 height 11
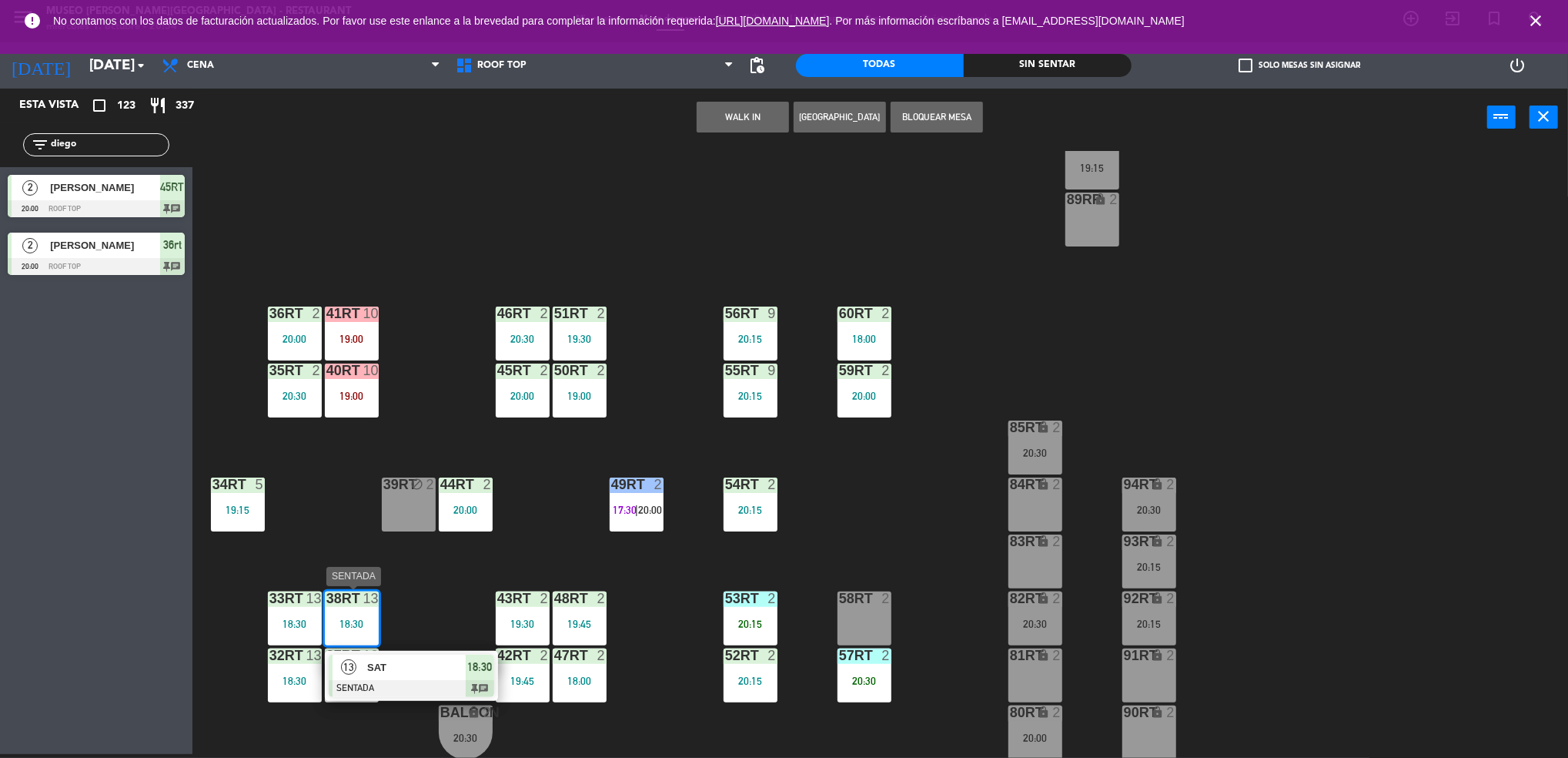
click at [366, 680] on div at bounding box center [411, 688] width 165 height 17
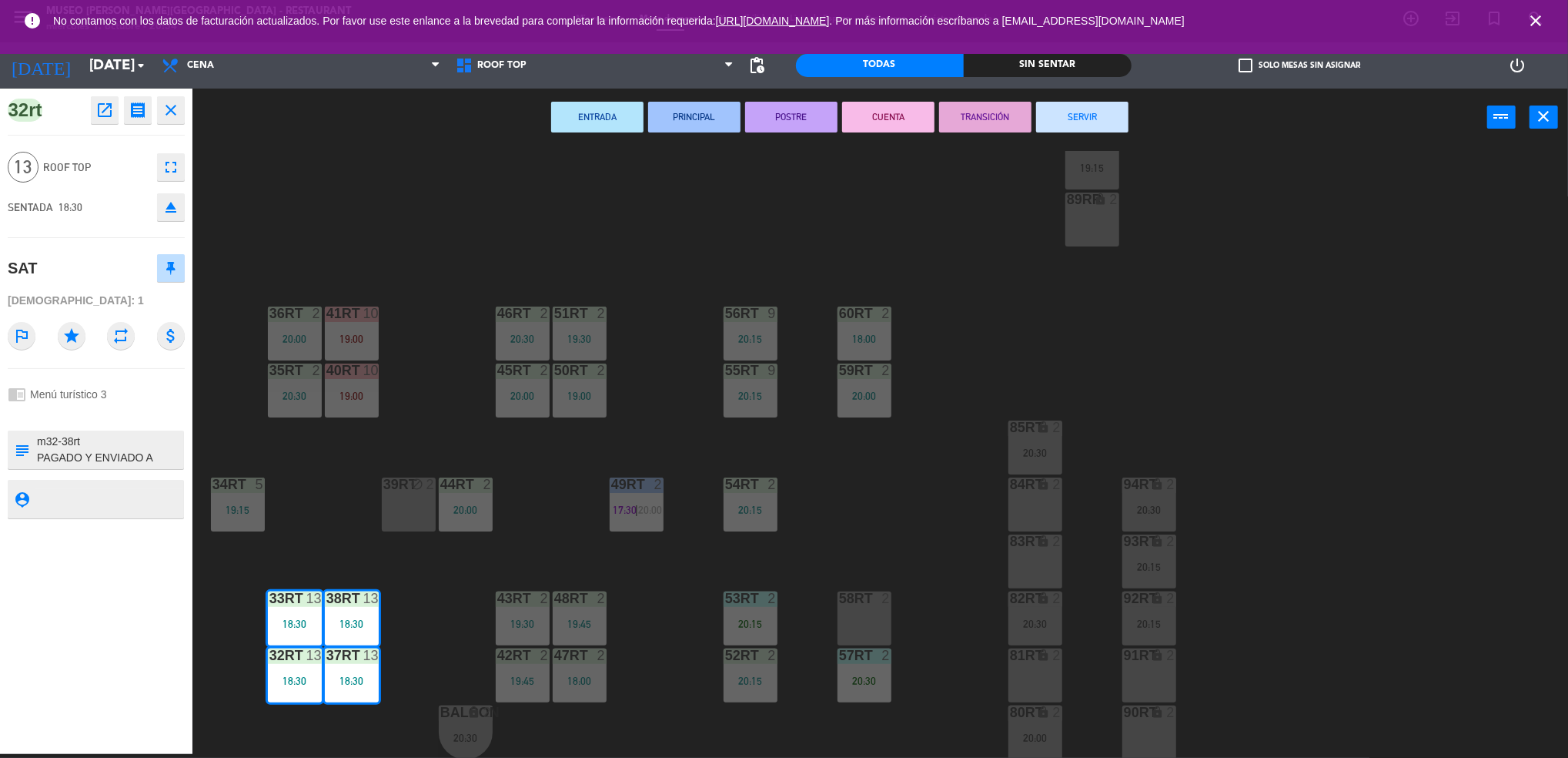
click at [75, 459] on textarea at bounding box center [108, 449] width 147 height 33
click at [116, 434] on textarea at bounding box center [108, 449] width 147 height 33
click at [626, 405] on div "18RT 5 19:45 16RT warning 3 19:15 | 20:30 28RT 2 18:00 80RR warning 2 19:30 | 2…" at bounding box center [887, 454] width 1360 height 608
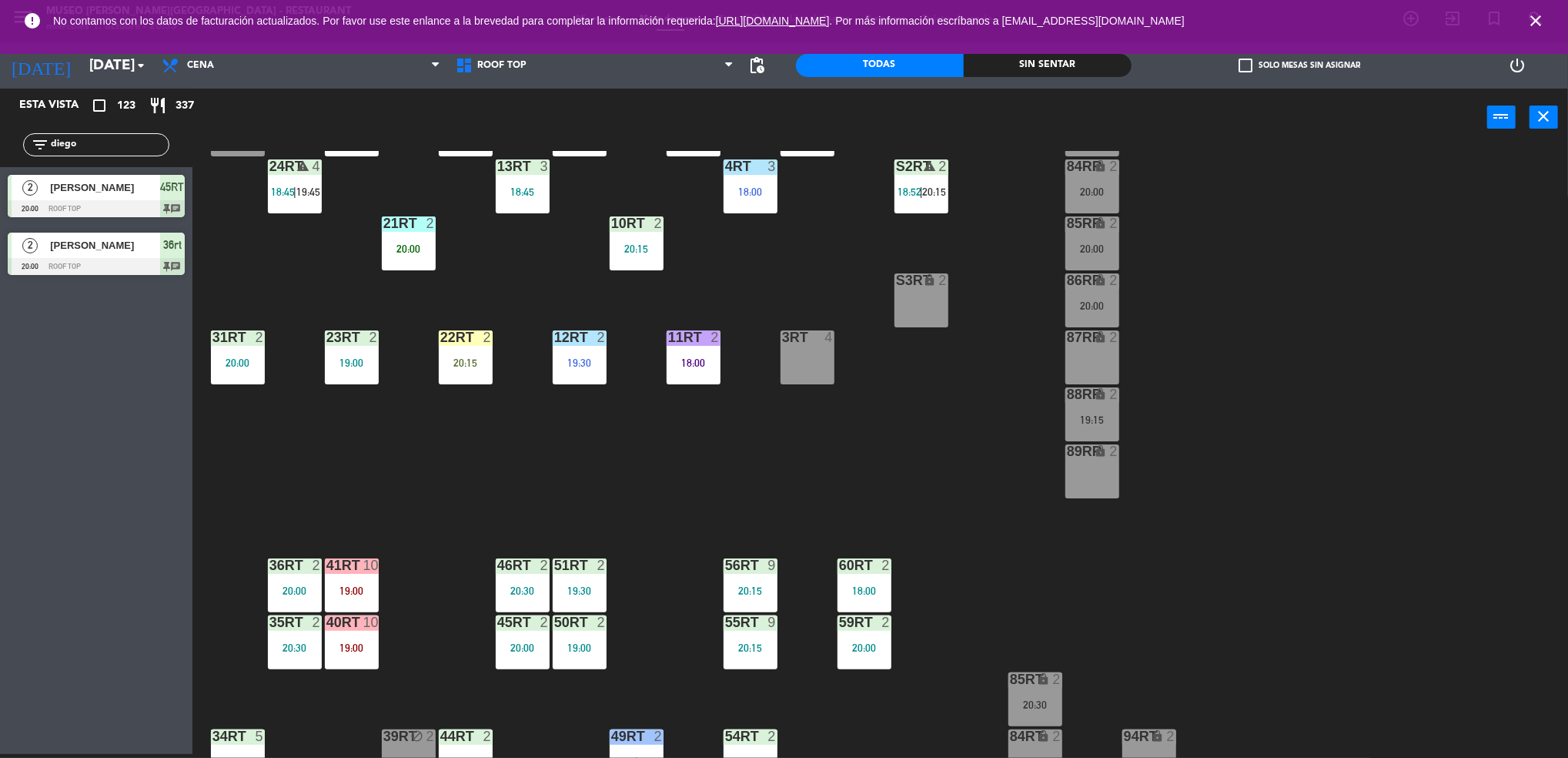
scroll to position [556, 0]
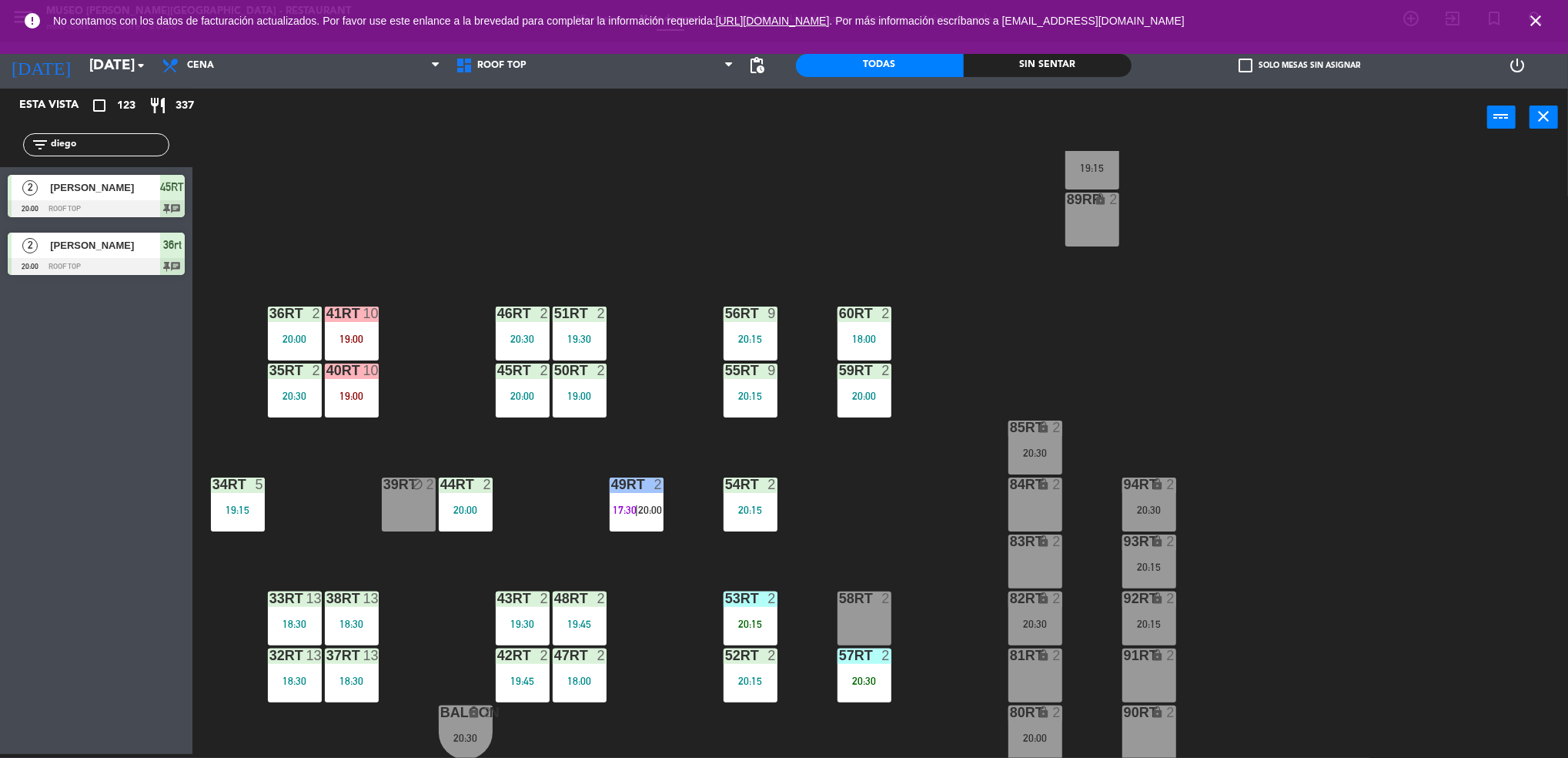
click at [311, 595] on div "13" at bounding box center [313, 598] width 15 height 14
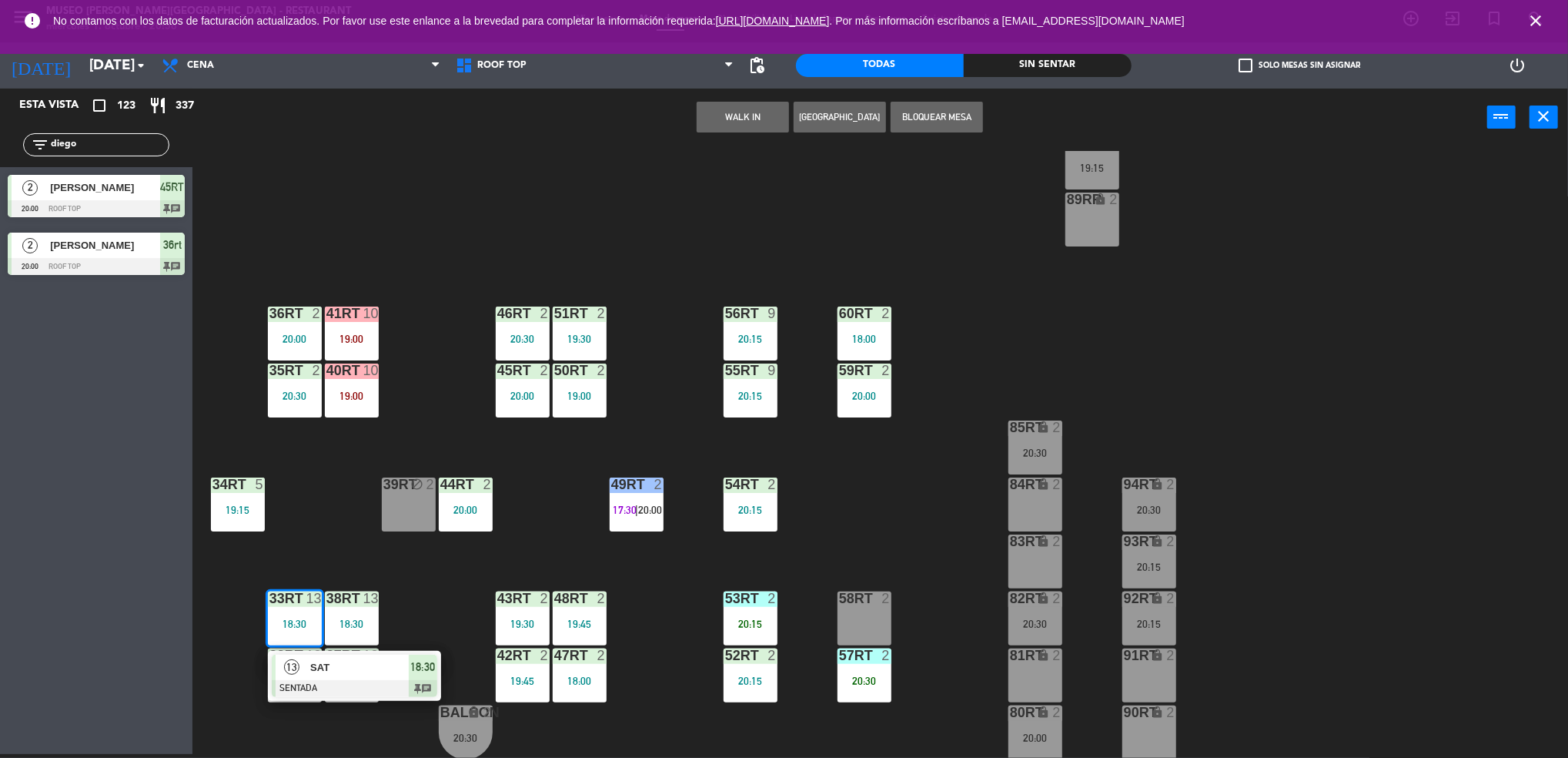
click at [360, 673] on span "SAT" at bounding box center [360, 667] width 99 height 16
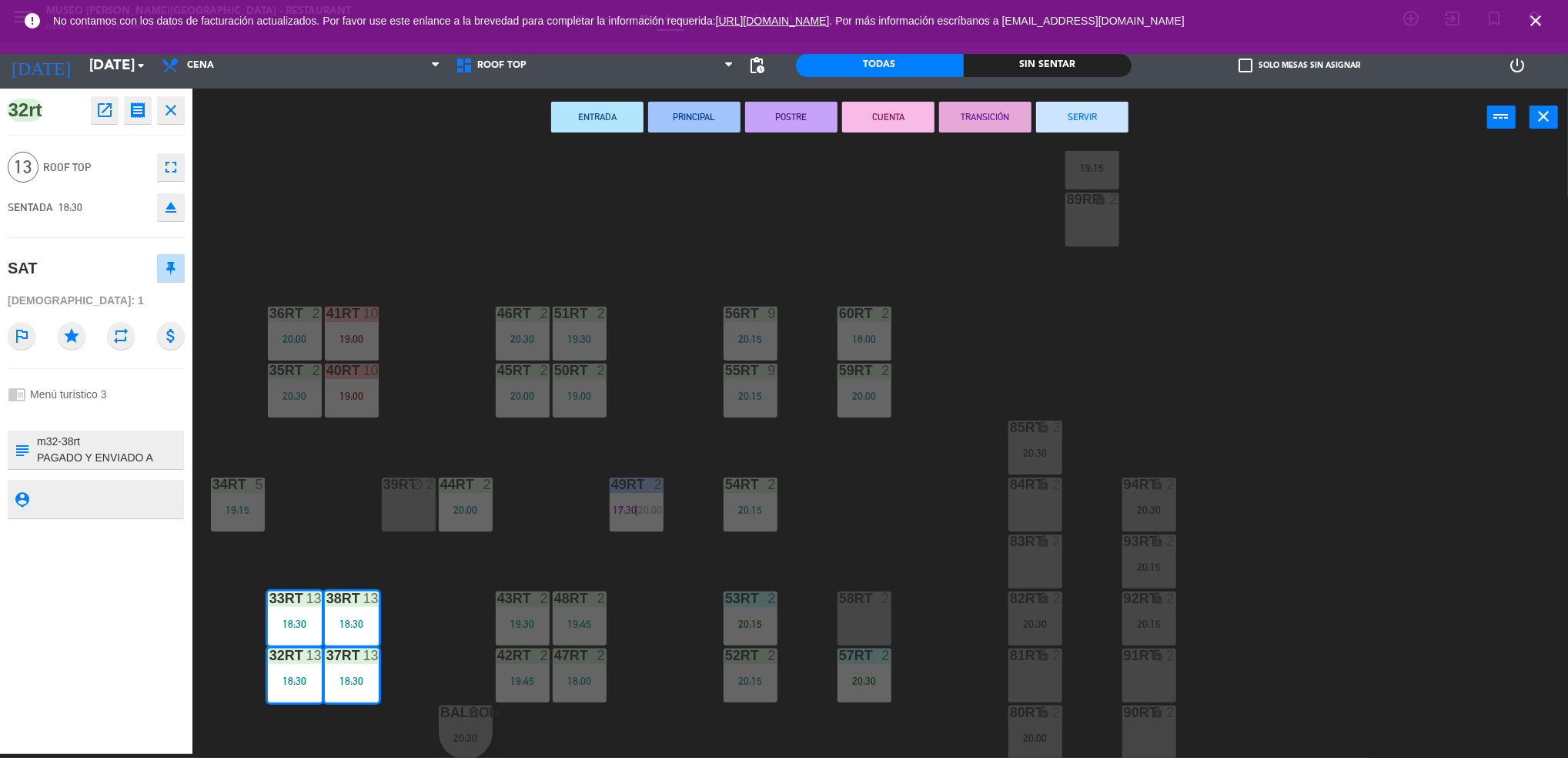
click at [103, 434] on textarea at bounding box center [108, 449] width 147 height 33
type textarea "m32-38rt | 19:20 PAGADO Y ENVIADO A CAJA 22/9 VOUCHER 17407/4-EGA GLOBUS - SOUT…"
click at [130, 492] on textarea at bounding box center [108, 498] width 147 height 19
click at [130, 435] on textarea at bounding box center [108, 449] width 147 height 33
click at [90, 490] on textarea at bounding box center [108, 498] width 147 height 19
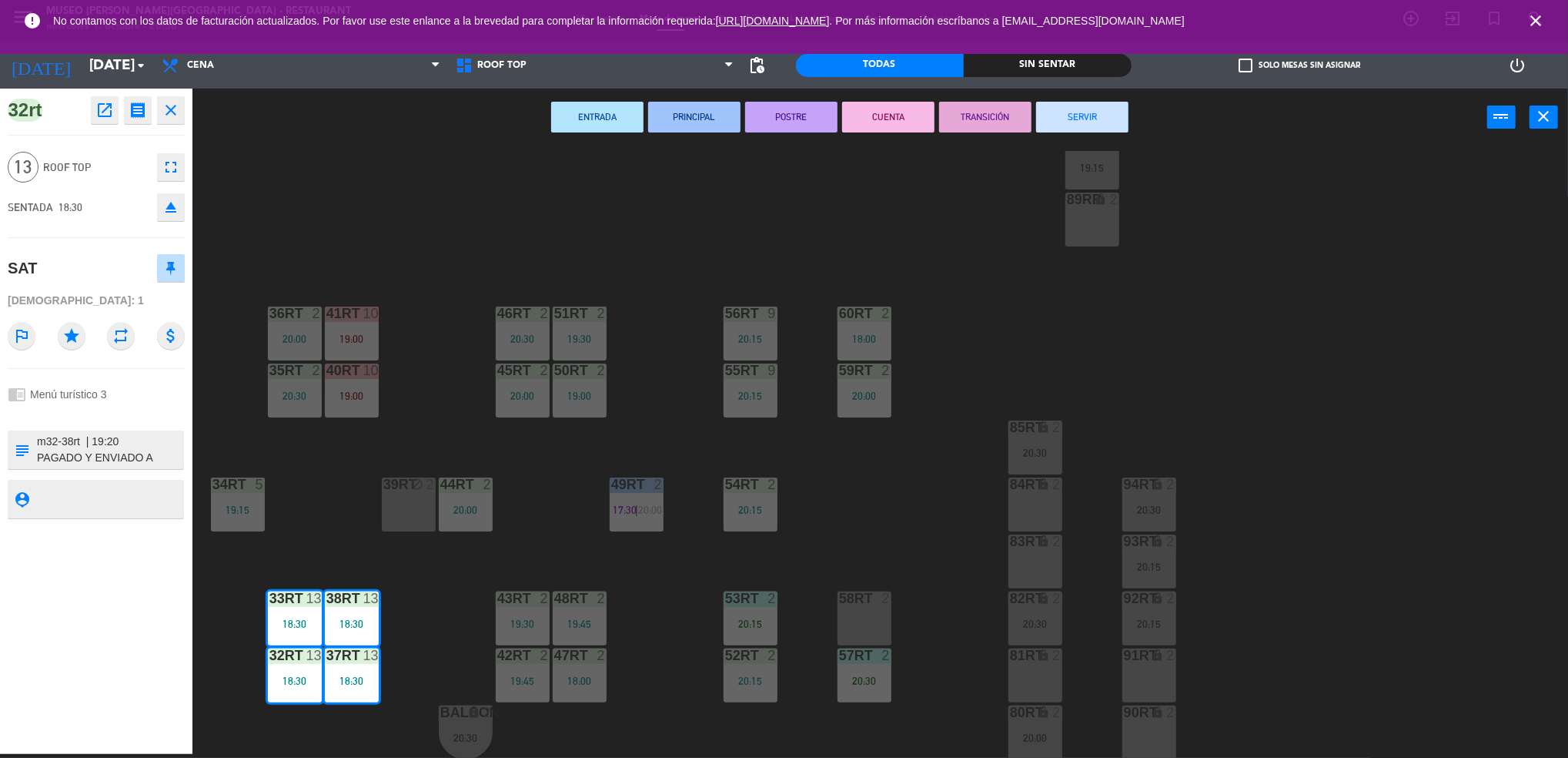
click at [69, 456] on textarea at bounding box center [108, 449] width 147 height 33
click at [72, 504] on textarea at bounding box center [108, 498] width 147 height 19
click at [121, 513] on div at bounding box center [108, 499] width 147 height 39
click at [120, 507] on textarea at bounding box center [108, 498] width 147 height 19
click at [122, 409] on div at bounding box center [96, 414] width 177 height 11
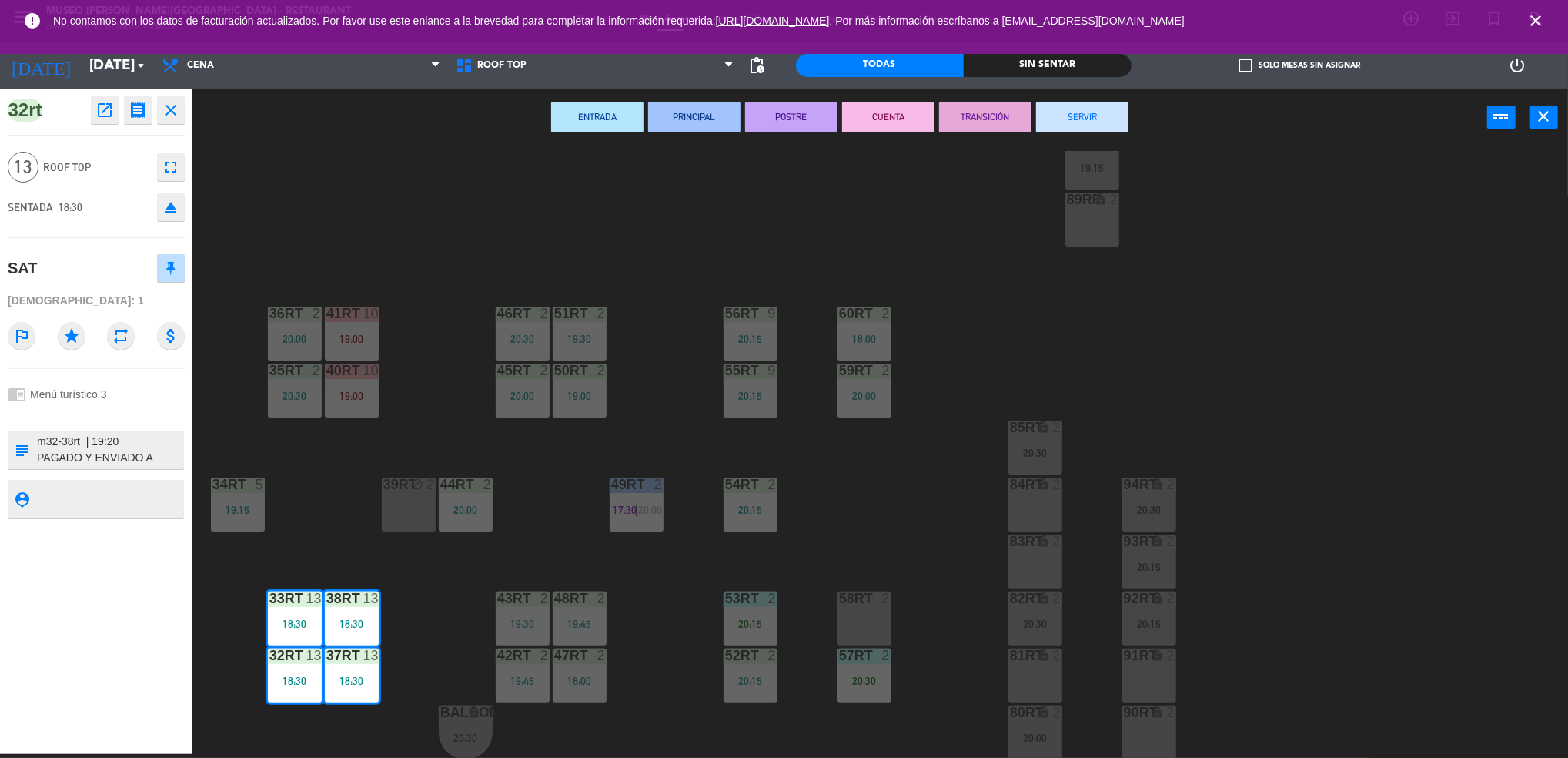
click at [437, 259] on div "18RT 5 19:45 16RT warning 3 19:15 | 20:30 28RT 2 18:00 80RR warning 2 19:30 | 2…" at bounding box center [887, 454] width 1360 height 608
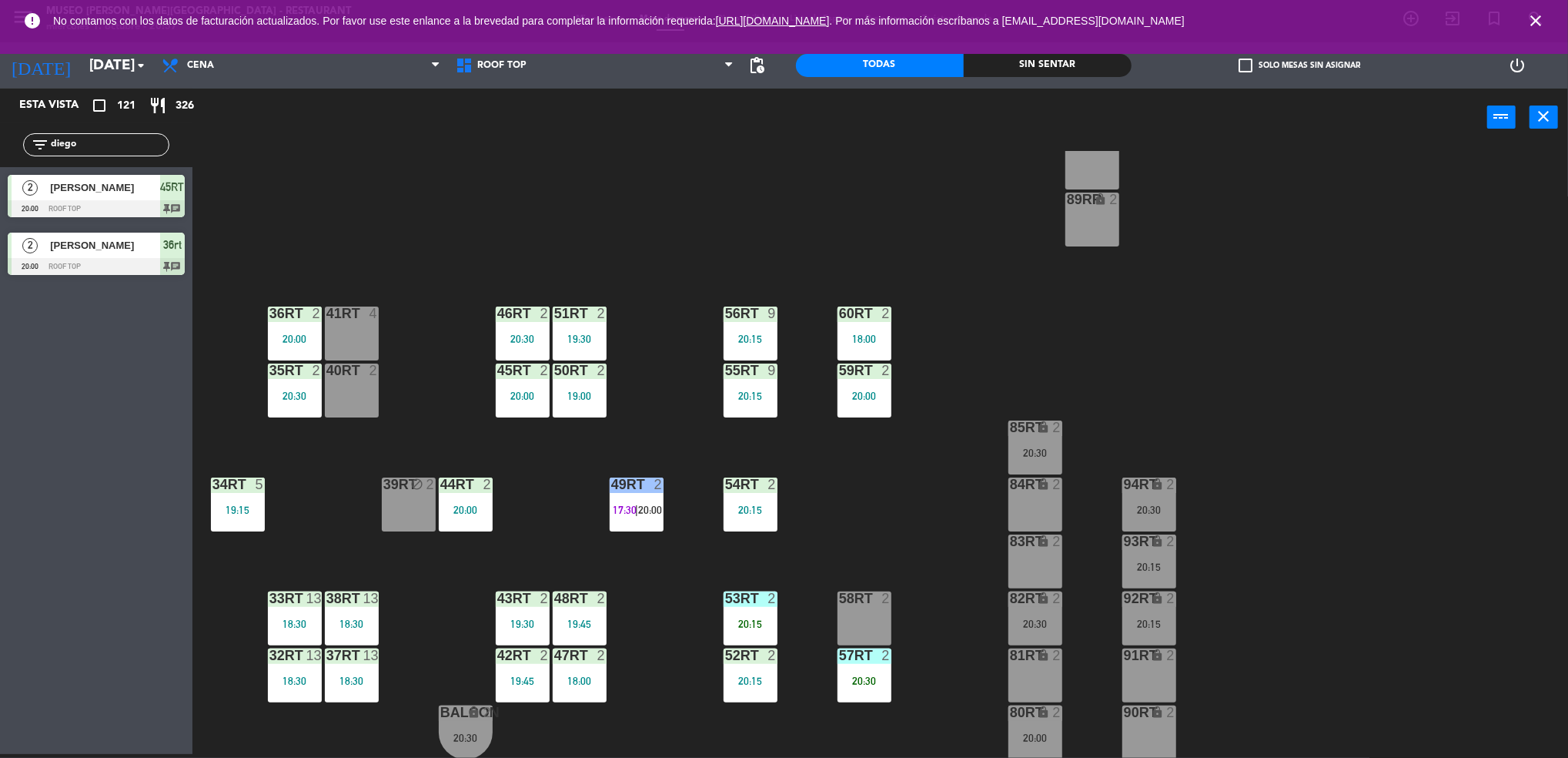
click at [155, 138] on input "diego" at bounding box center [109, 145] width 119 height 17
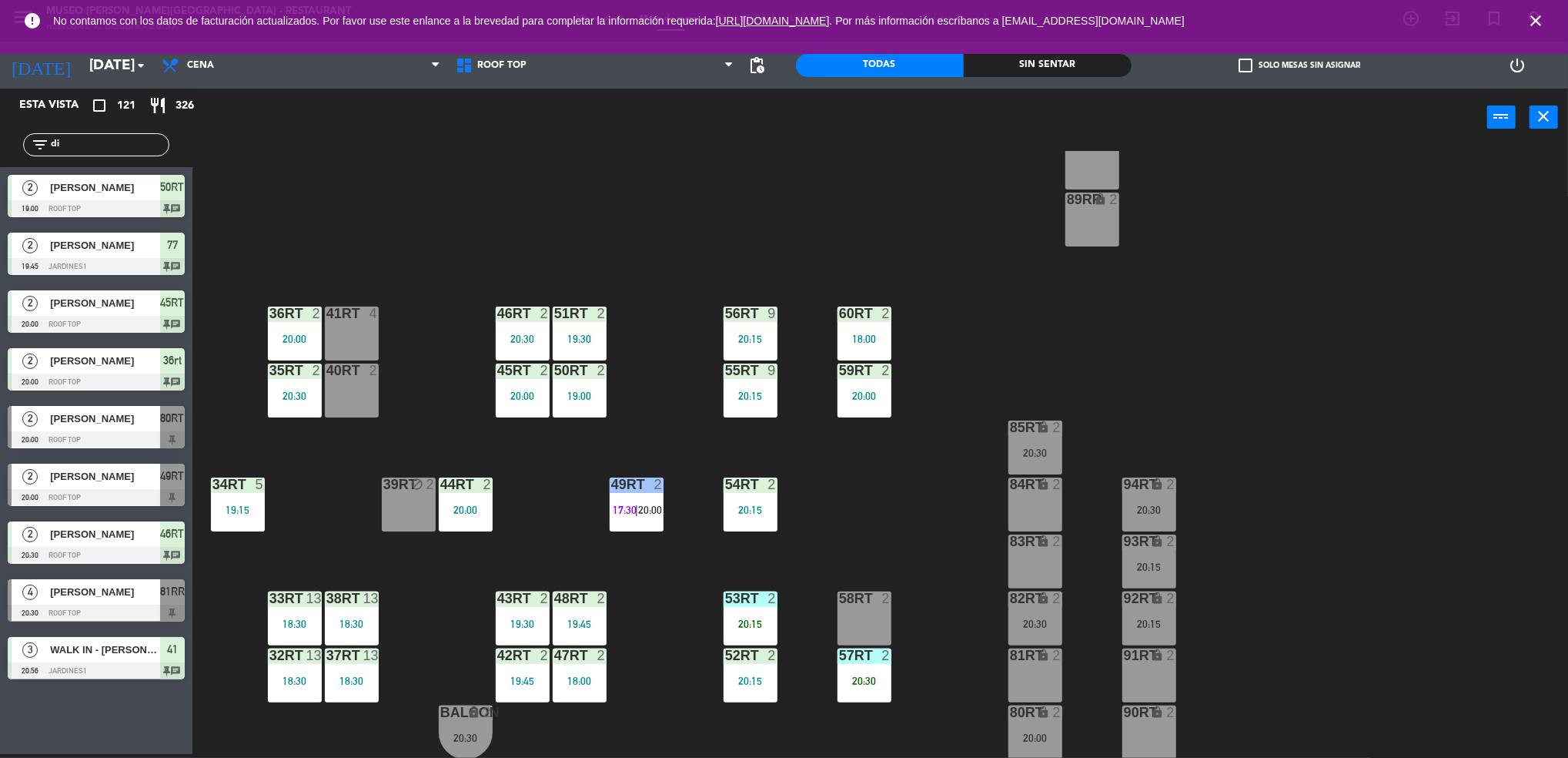
type input "d"
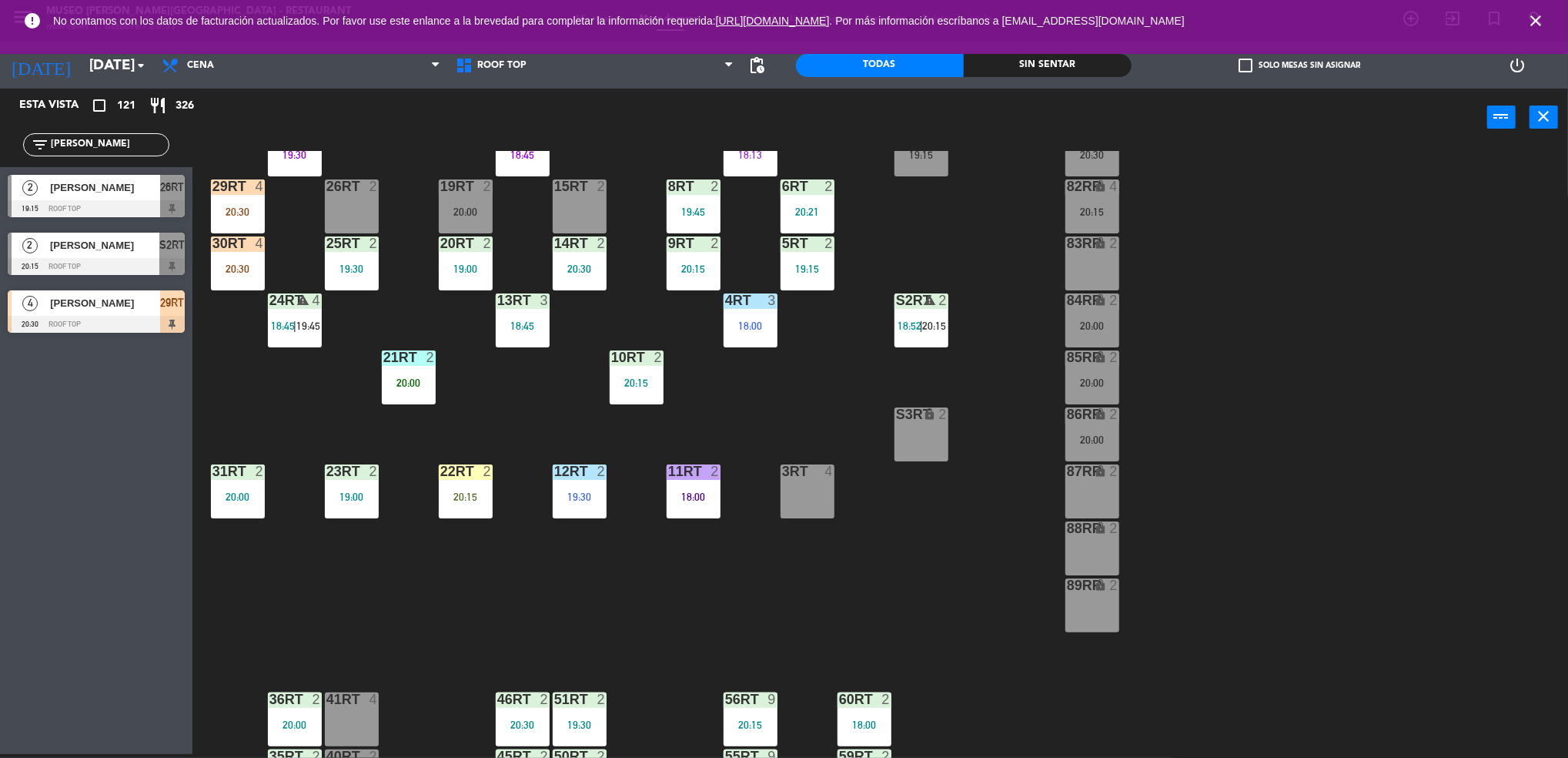
scroll to position [0, 0]
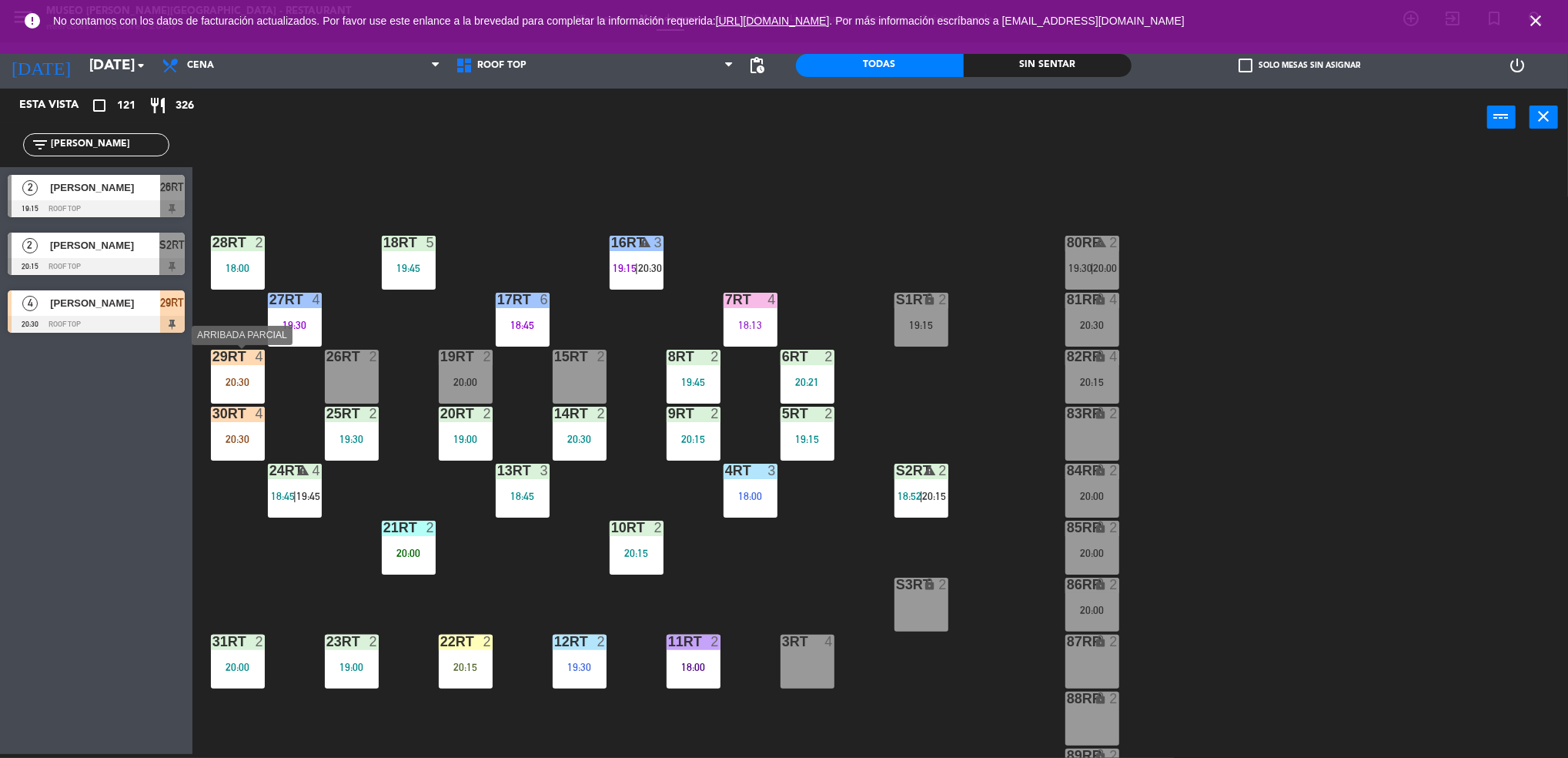
type input "[PERSON_NAME]"
click at [227, 387] on div "20:30" at bounding box center [238, 382] width 54 height 11
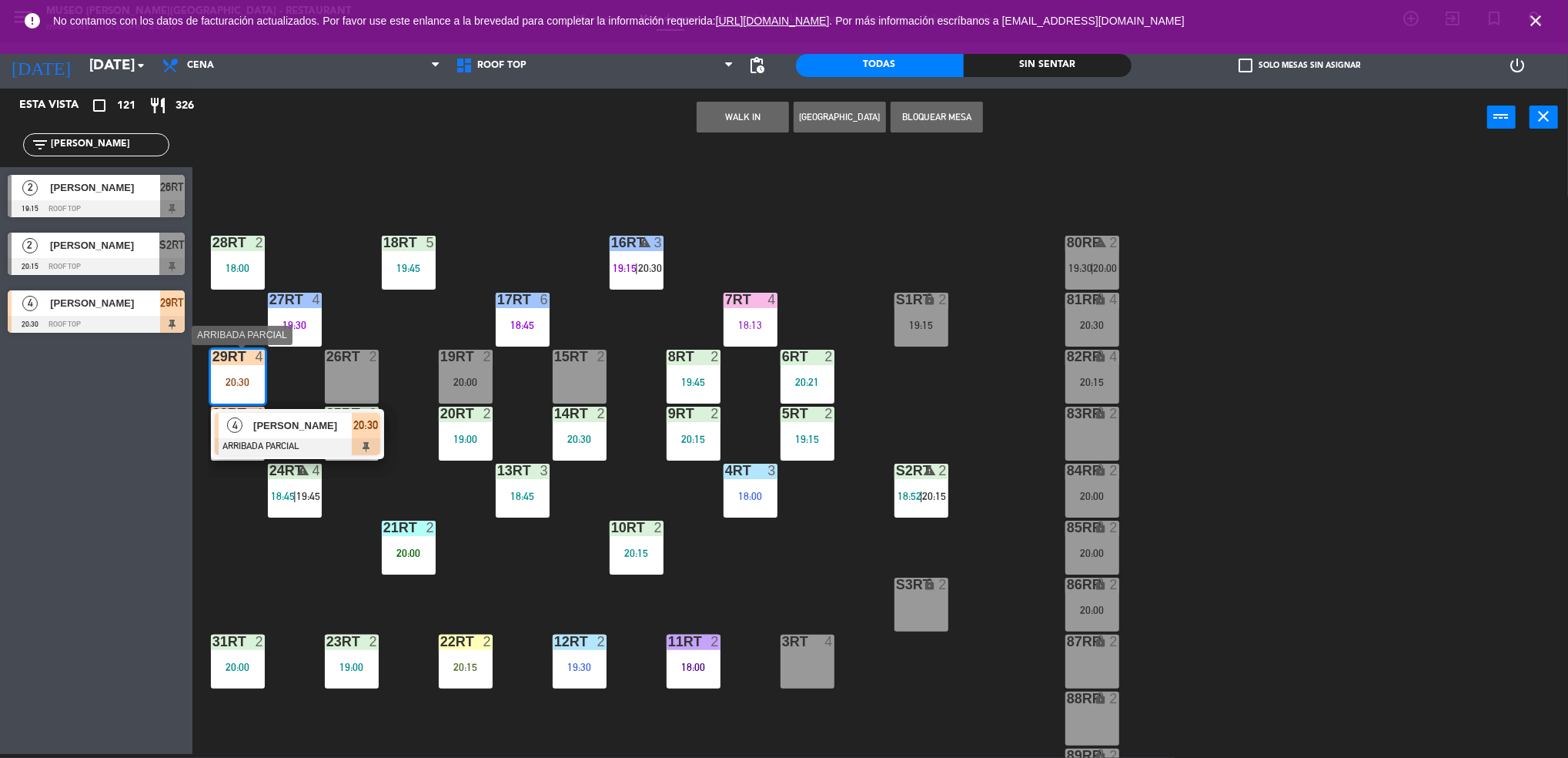
click at [240, 447] on div at bounding box center [297, 446] width 165 height 17
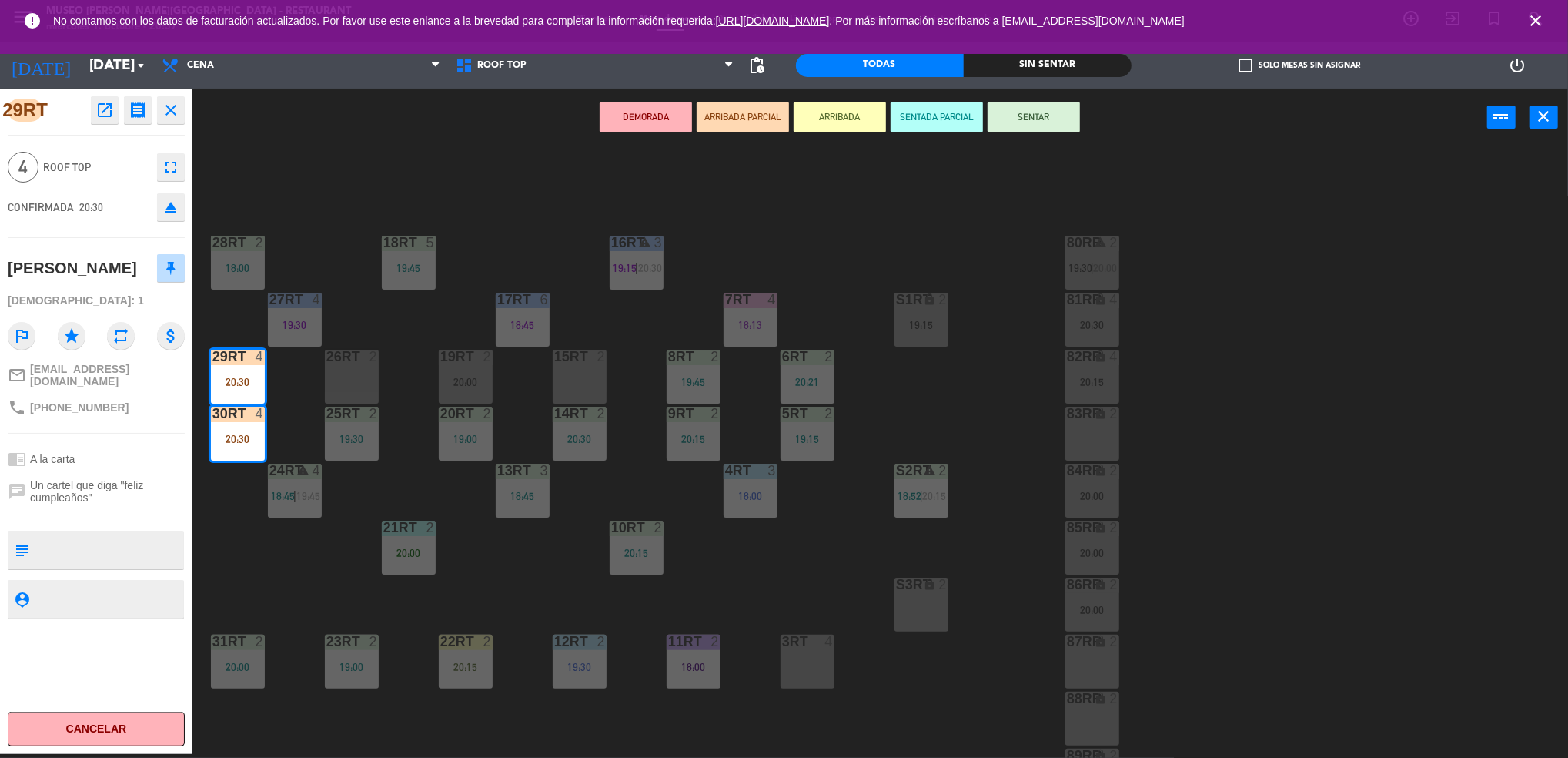
click at [83, 549] on textarea at bounding box center [108, 549] width 147 height 33
type textarea "m7rt | cumpleaños"
click at [93, 606] on div at bounding box center [108, 599] width 147 height 39
click at [96, 595] on textarea at bounding box center [108, 598] width 147 height 19
click at [117, 537] on textarea at bounding box center [108, 549] width 147 height 33
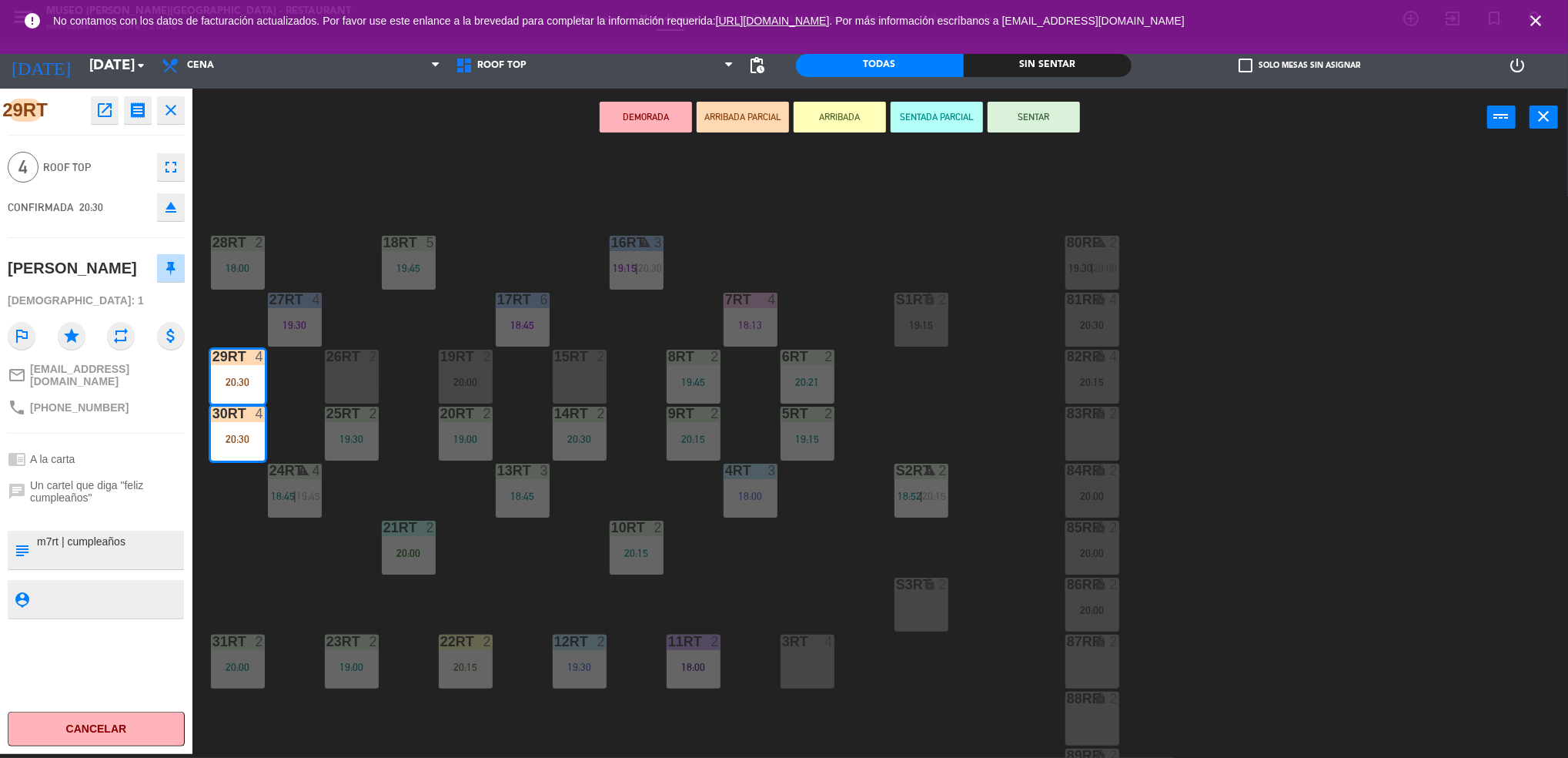
click at [117, 537] on textarea at bounding box center [108, 549] width 147 height 33
click at [120, 600] on textarea at bounding box center [108, 598] width 147 height 19
click at [1031, 120] on button "SENTAR" at bounding box center [1033, 117] width 92 height 31
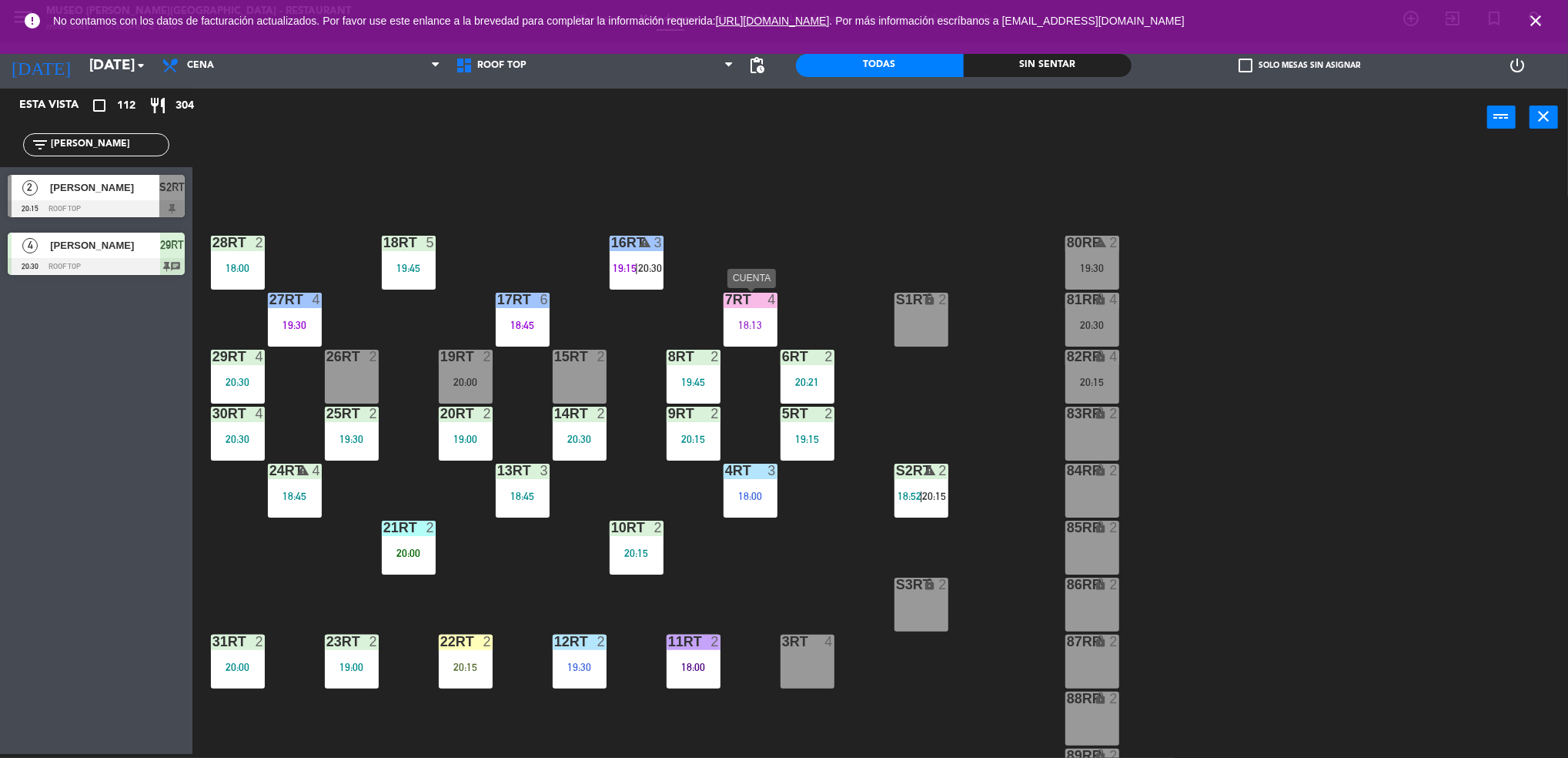
click at [760, 319] on div "18:13" at bounding box center [750, 324] width 54 height 11
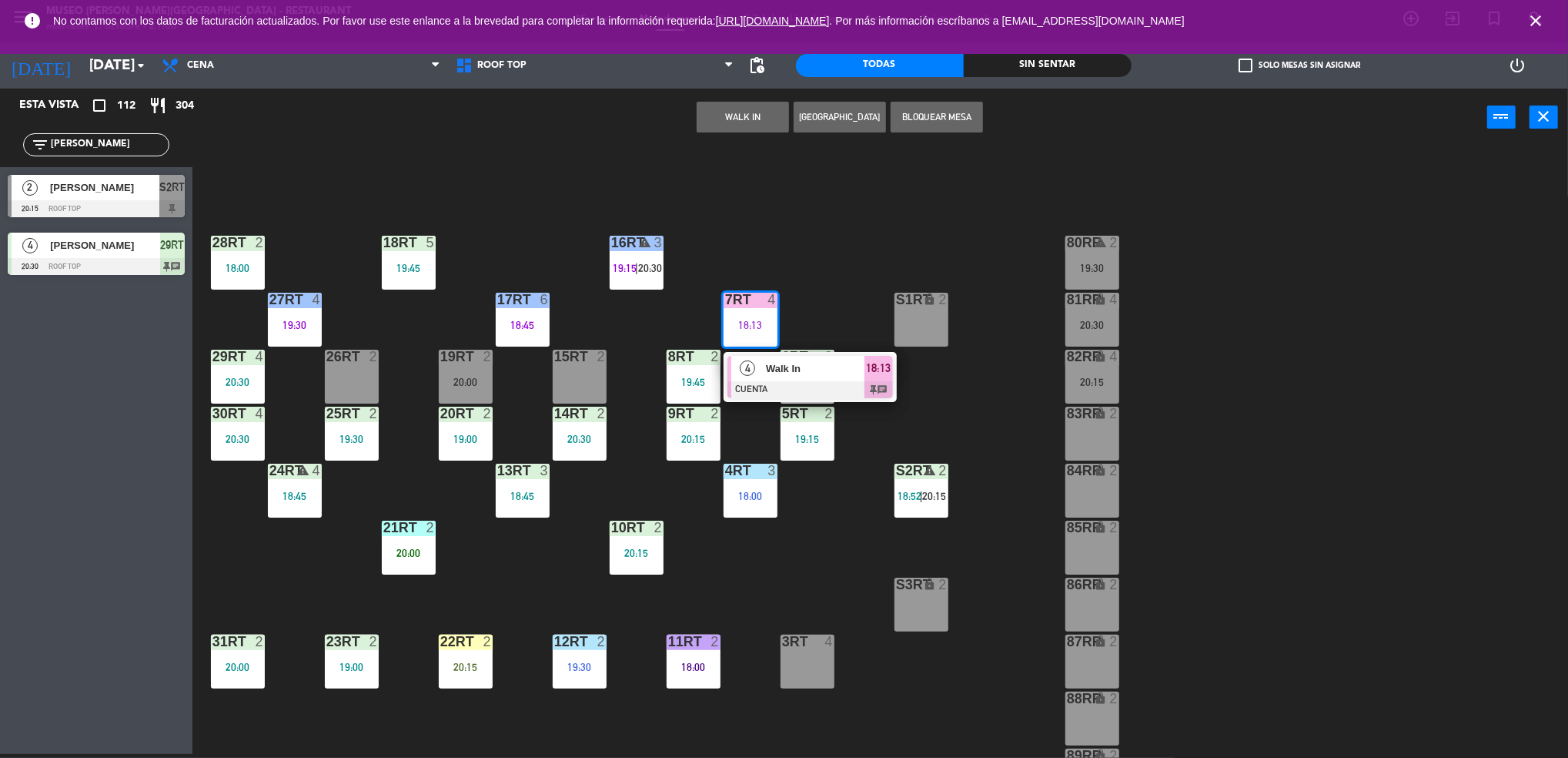
click at [759, 361] on div "4" at bounding box center [747, 368] width 33 height 25
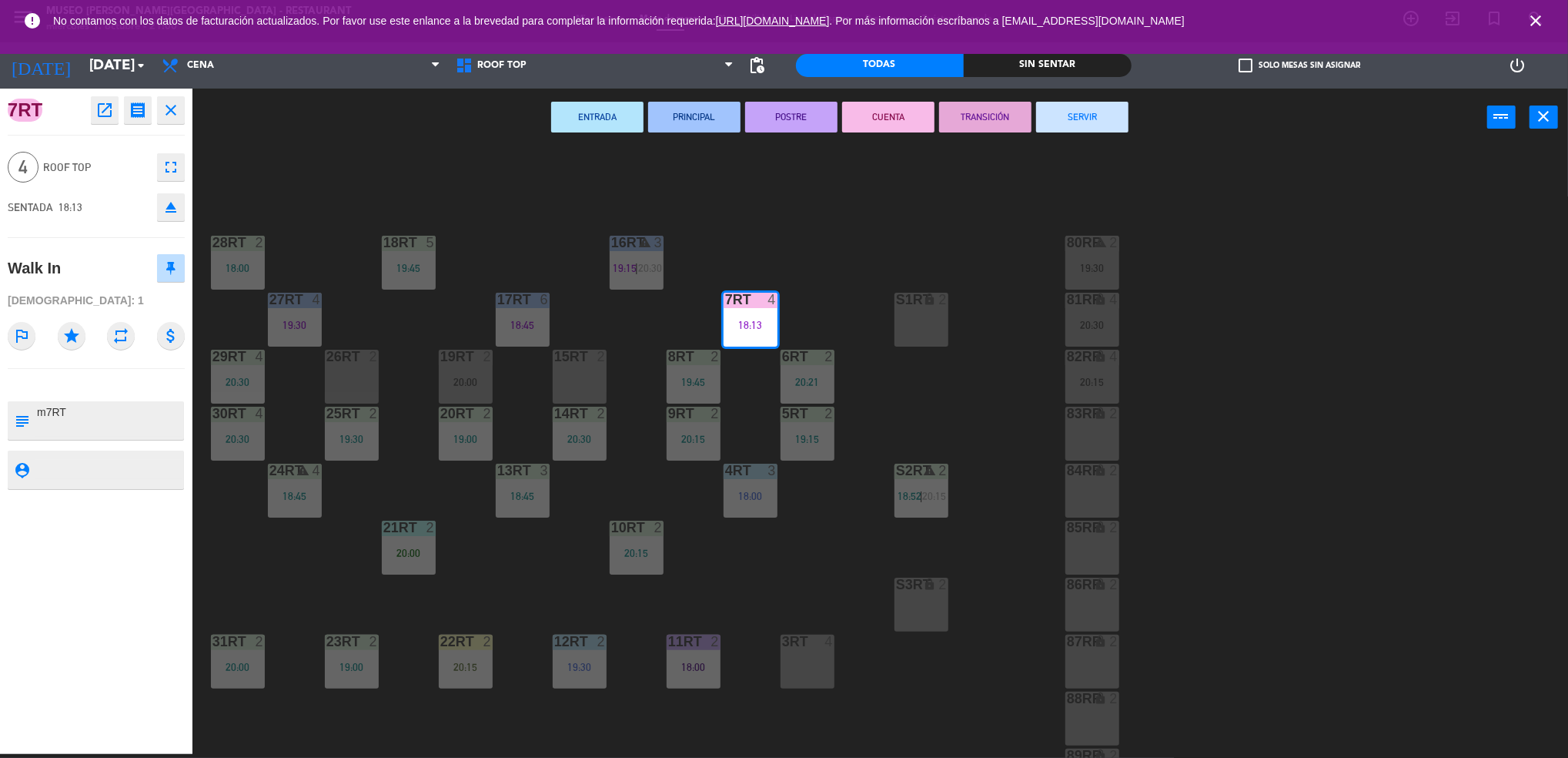
click at [1092, 117] on button "SERVIR" at bounding box center [1082, 117] width 92 height 31
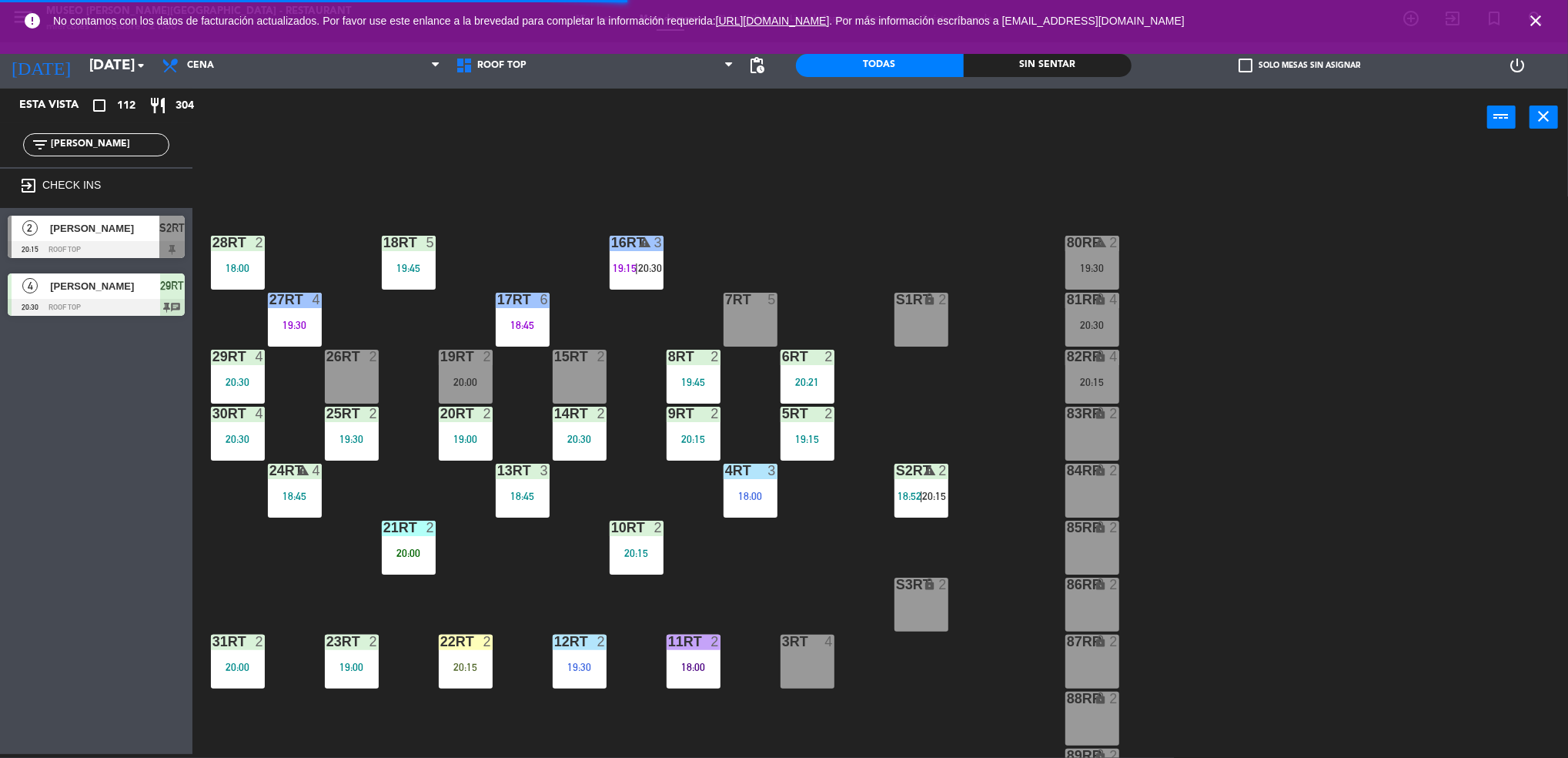
click at [241, 376] on div "20:30" at bounding box center [238, 382] width 54 height 11
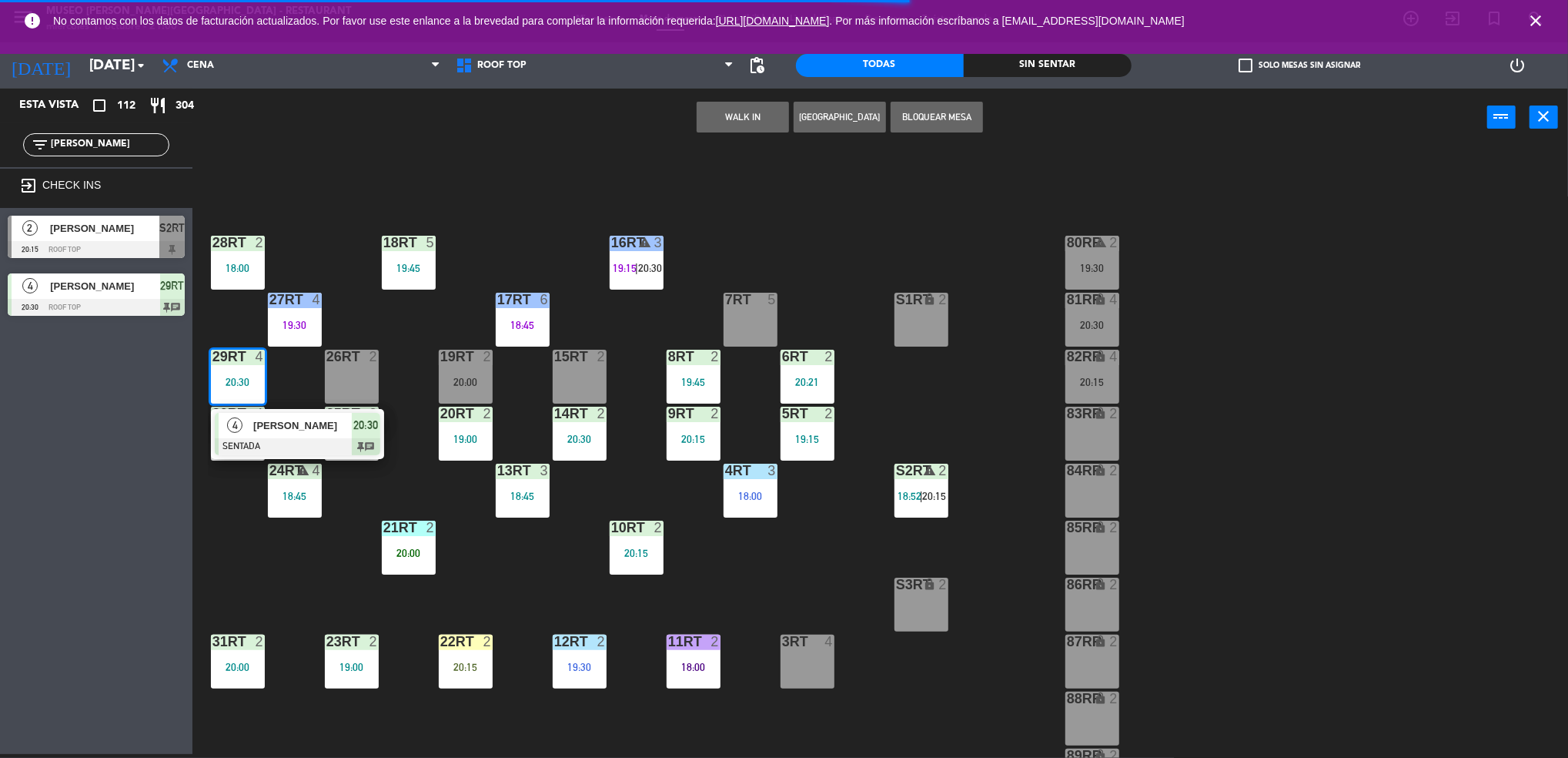
click at [748, 317] on div "7RT 5" at bounding box center [750, 319] width 54 height 54
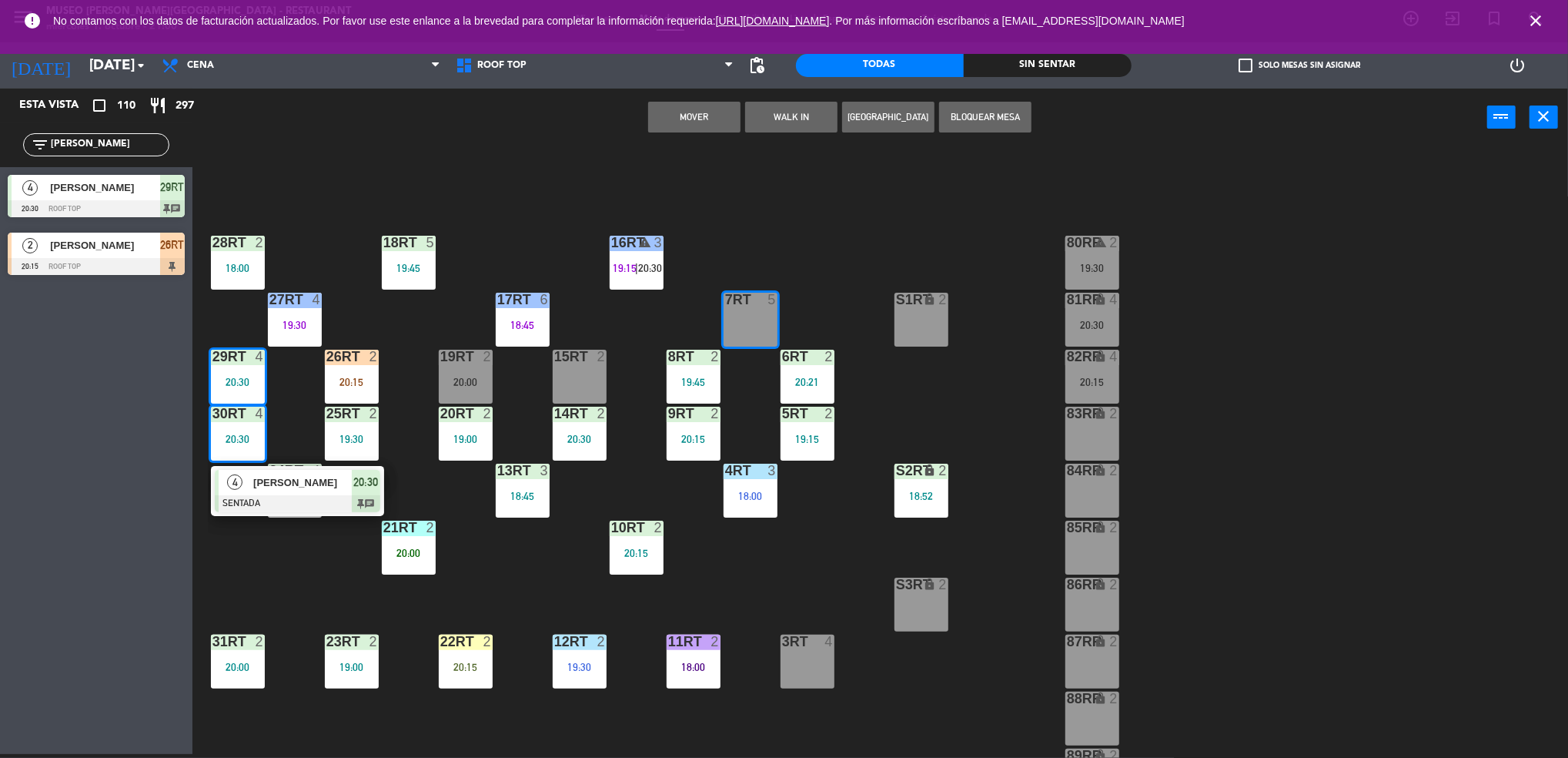
click at [695, 124] on button "Mover" at bounding box center [694, 117] width 92 height 31
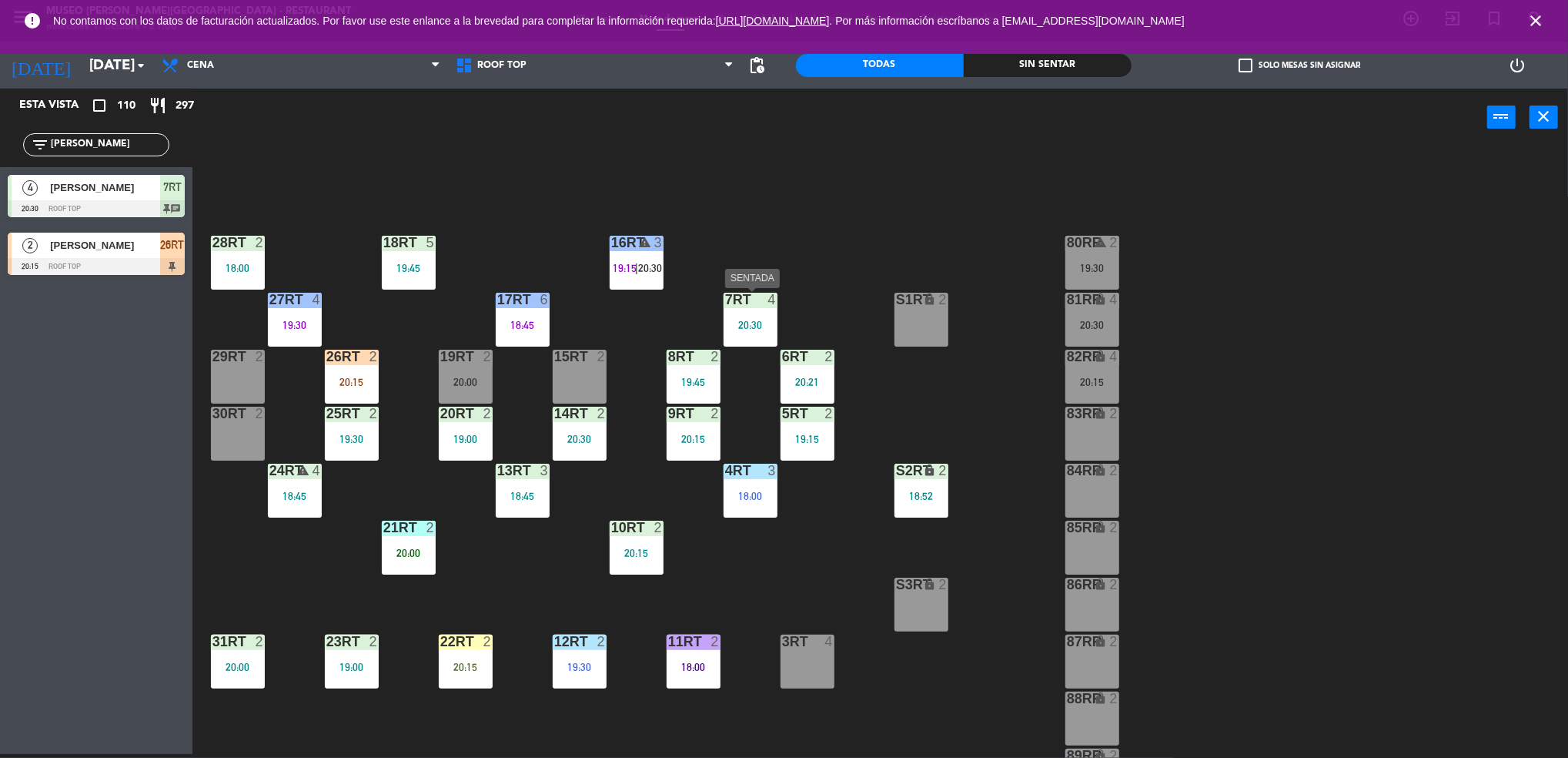
click at [753, 341] on div "7RT 4 20:30" at bounding box center [750, 319] width 54 height 54
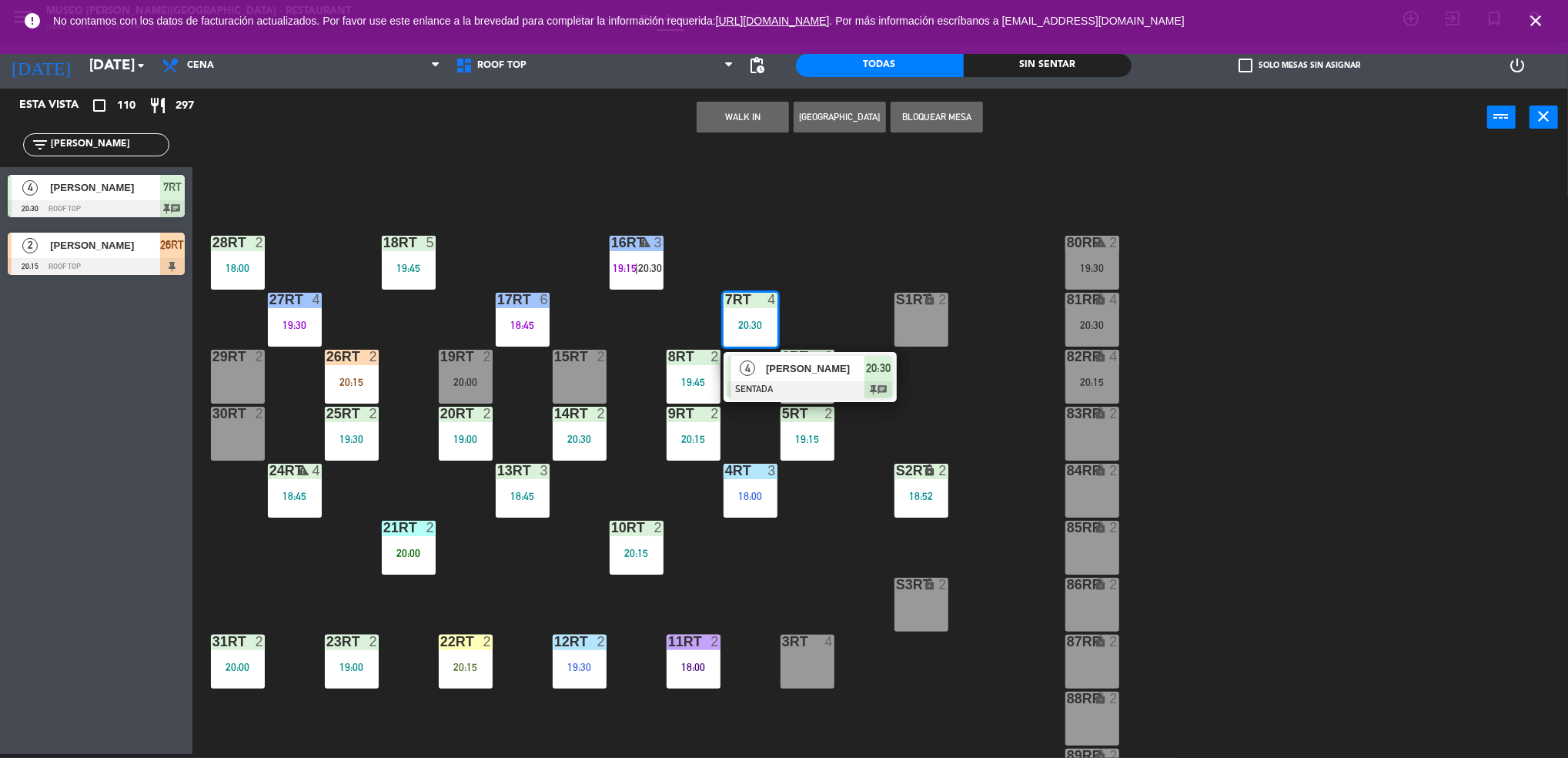
click at [755, 377] on div "4" at bounding box center [747, 368] width 33 height 25
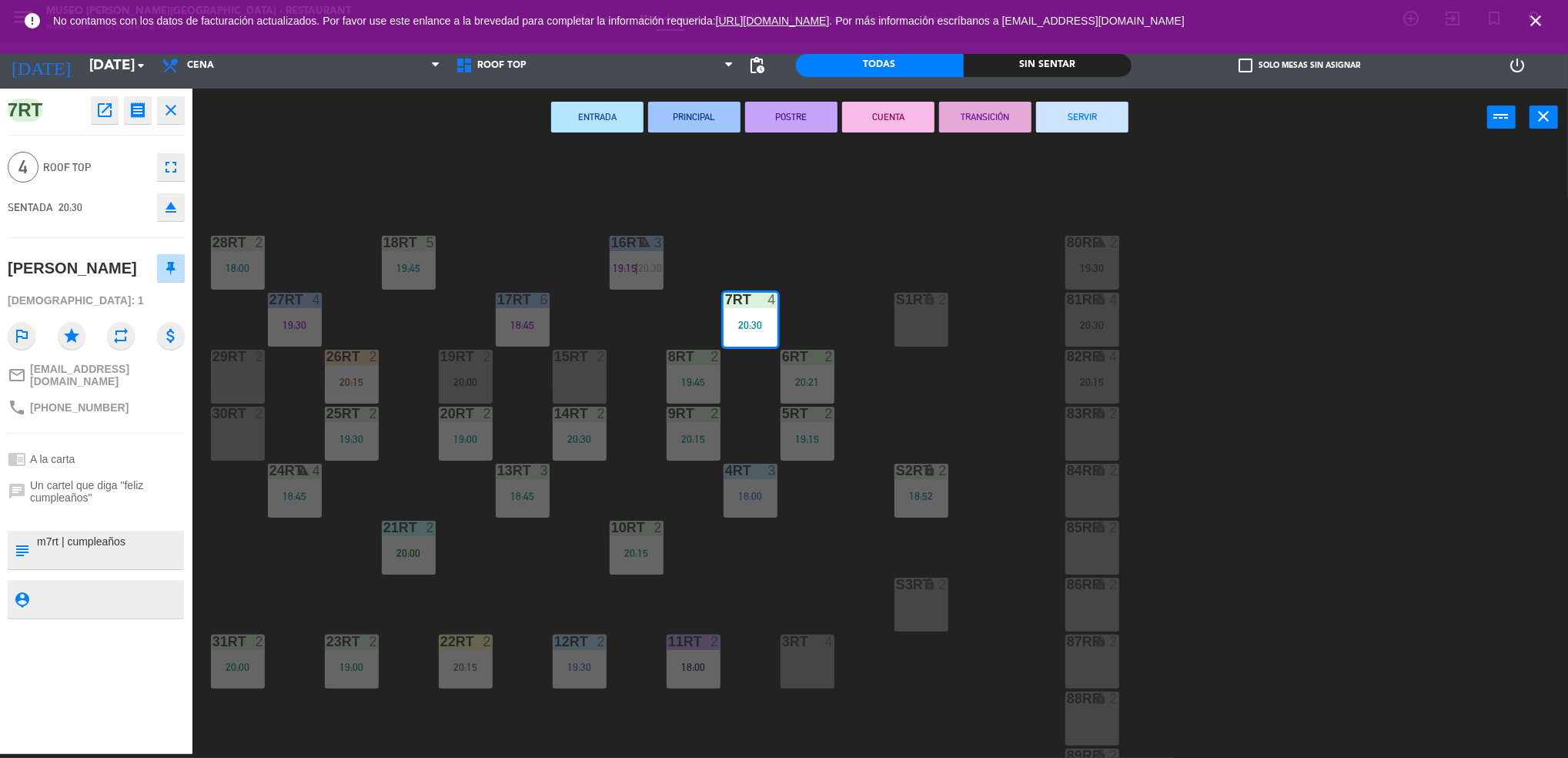
click at [51, 533] on textarea at bounding box center [108, 549] width 147 height 33
click at [92, 589] on textarea at bounding box center [108, 598] width 147 height 19
click at [268, 568] on div "18RT 5 19:45 16RT warning 3 19:15 | 20:30 28RT 2 18:00 80RR warning 2 19:30 27R…" at bounding box center [887, 454] width 1360 height 608
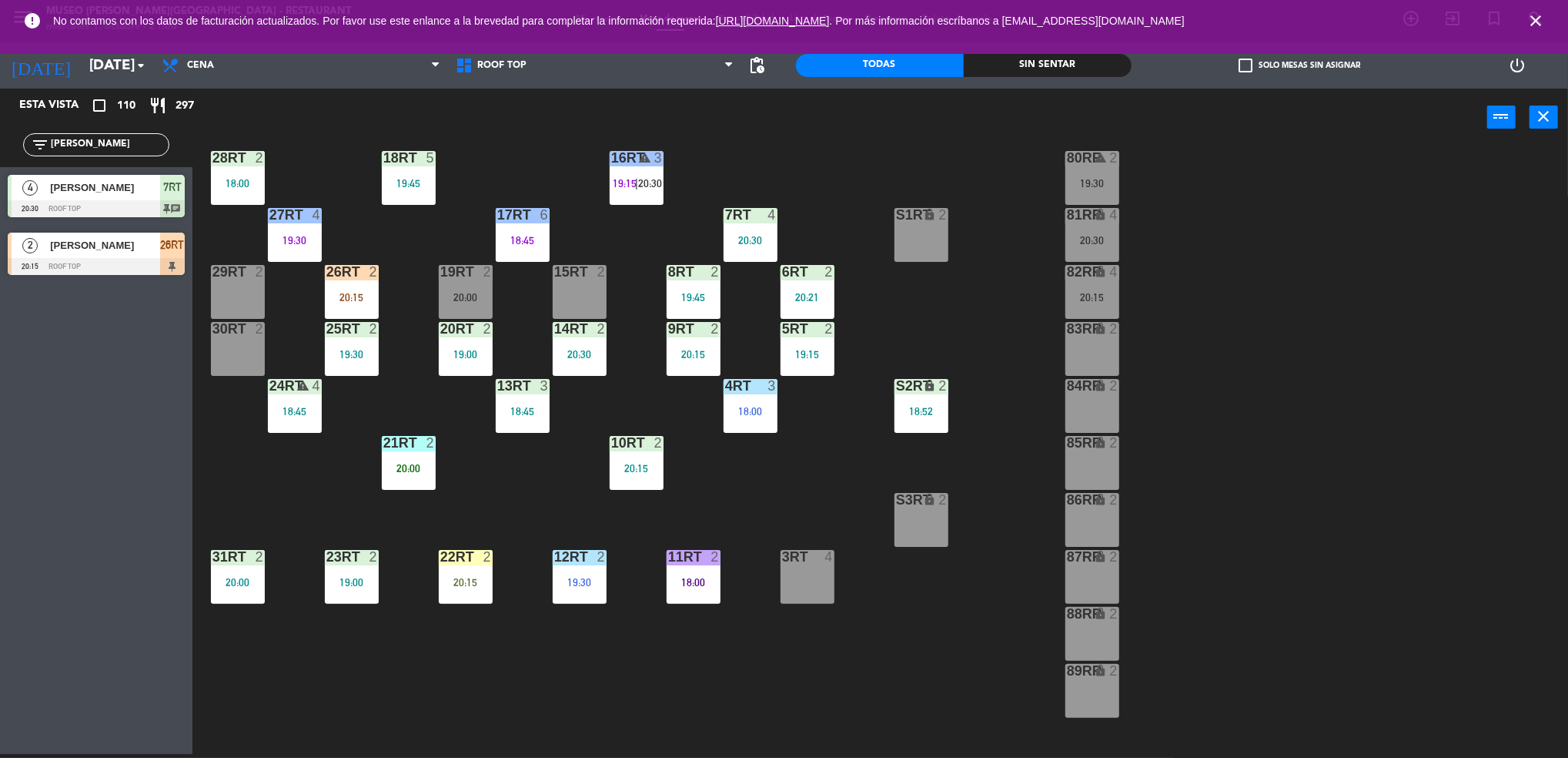
scroll to position [85, 0]
click at [472, 579] on div "20:15" at bounding box center [465, 582] width 54 height 11
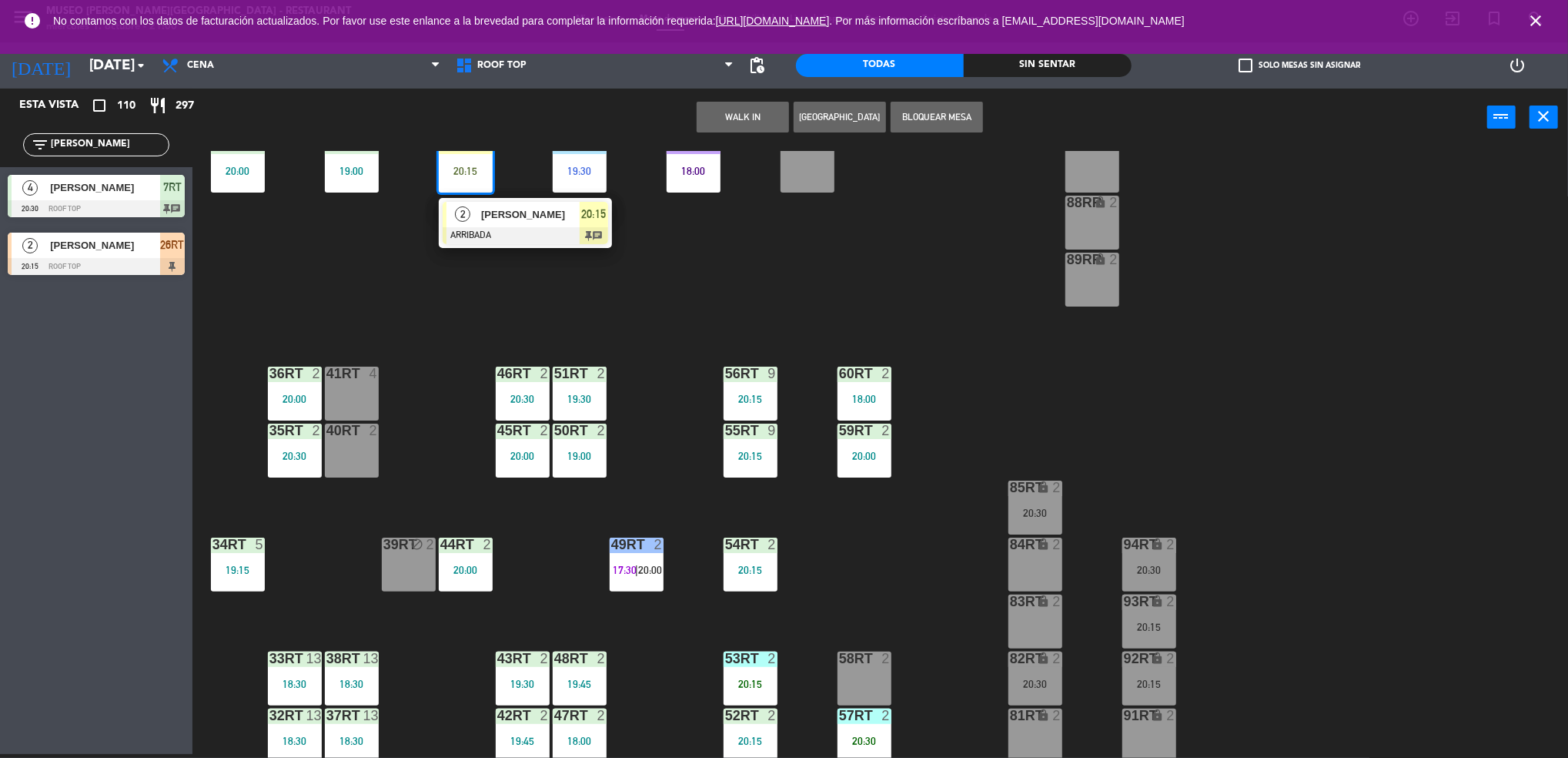
scroll to position [556, 0]
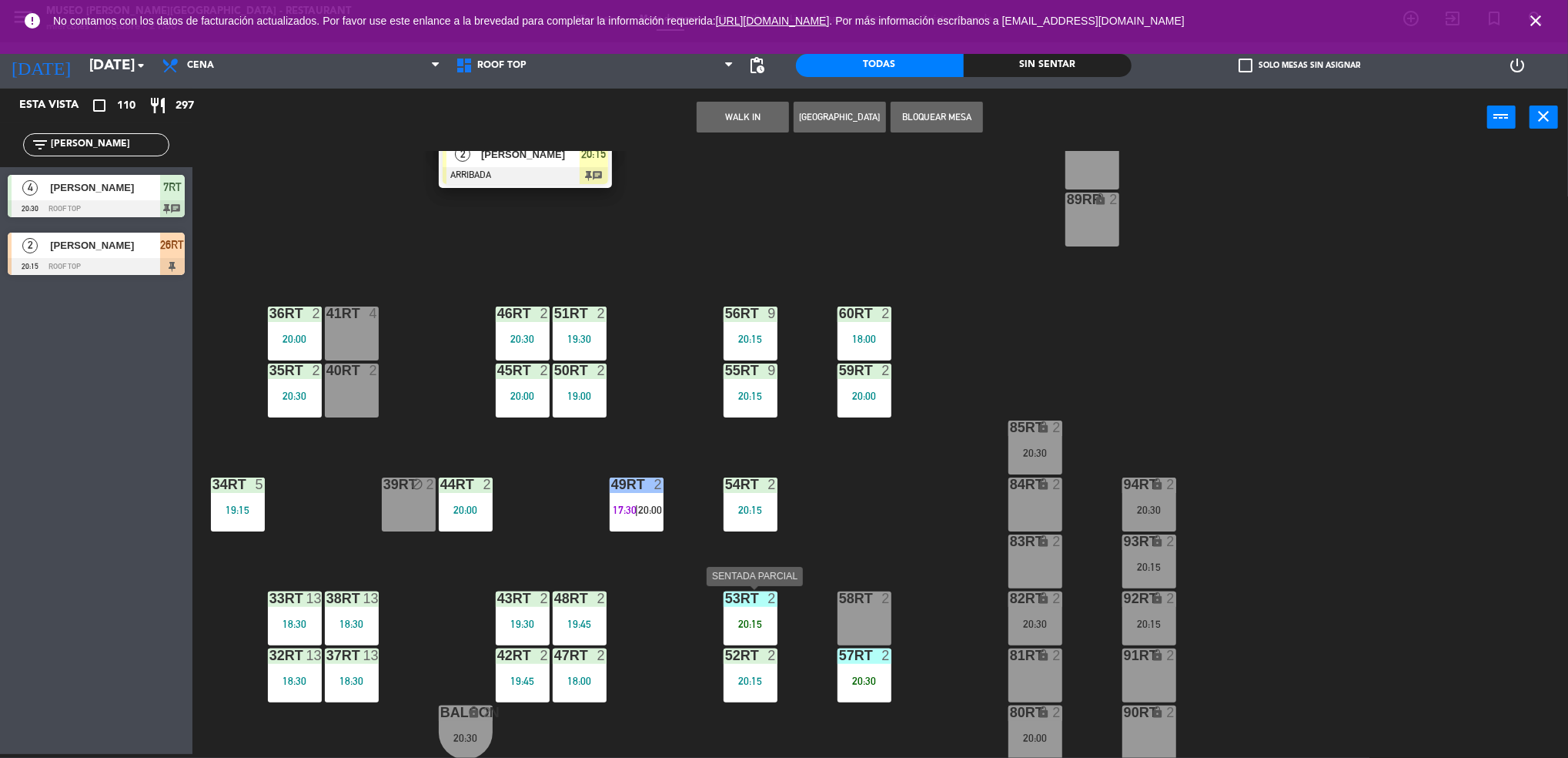
click at [743, 605] on div "53RT 2" at bounding box center [750, 599] width 54 height 15
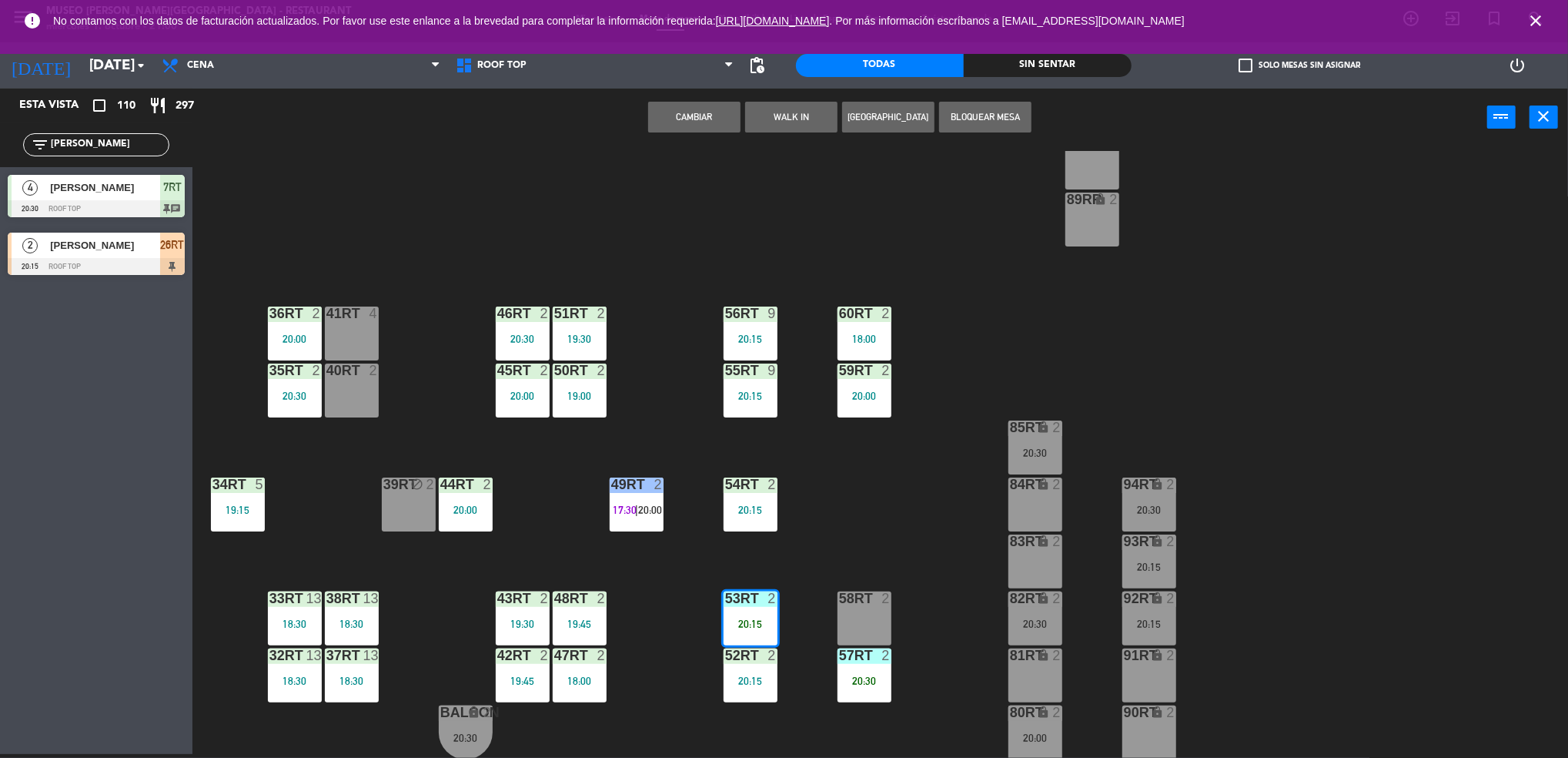
click at [811, 598] on div "18RT 5 19:45 16RT warning 3 19:15 | 20:30 28RT 2 18:00 80RR warning 2 19:30 27R…" at bounding box center [887, 454] width 1360 height 608
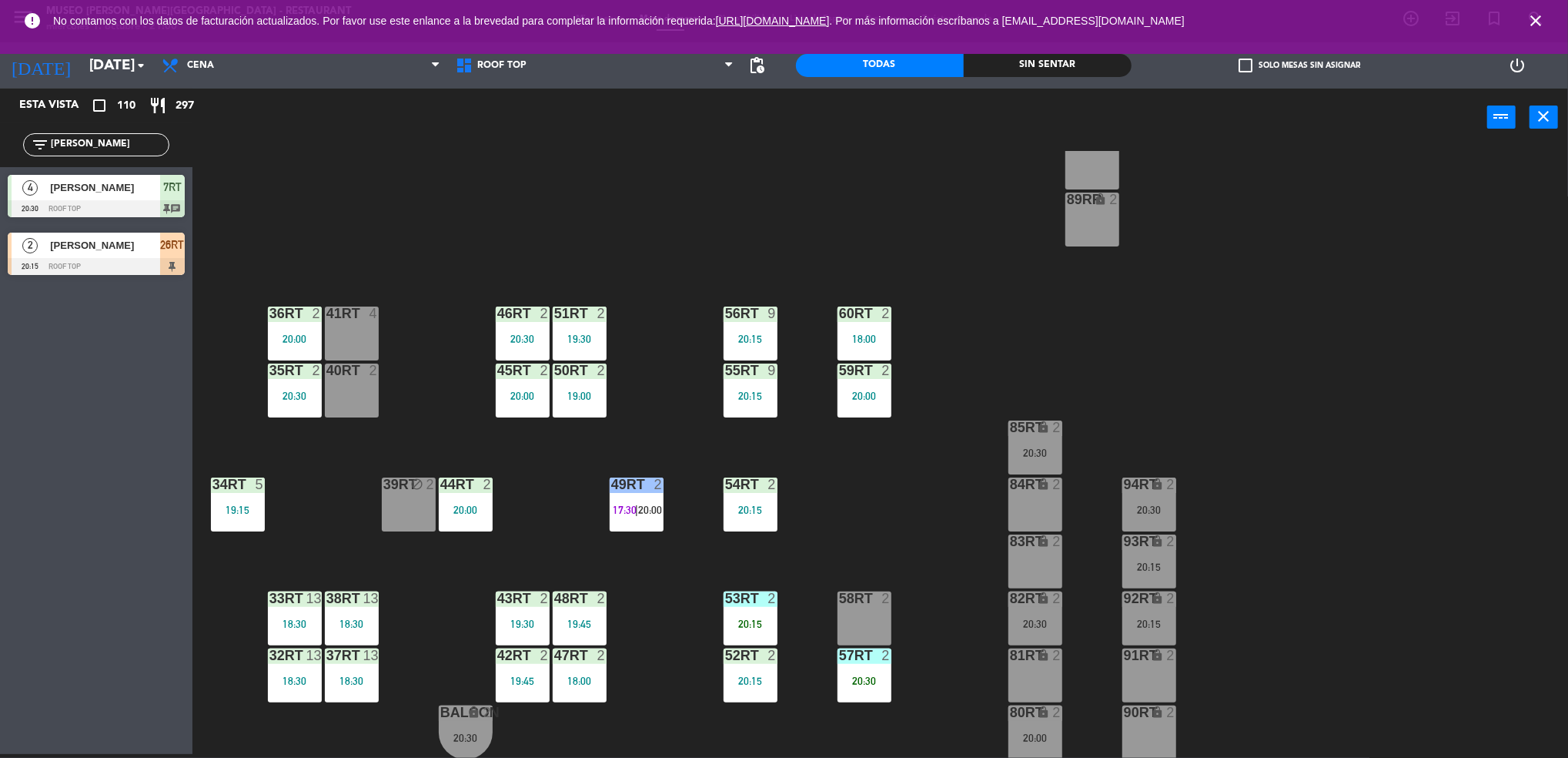
click at [726, 591] on div "53RT" at bounding box center [725, 598] width 1 height 14
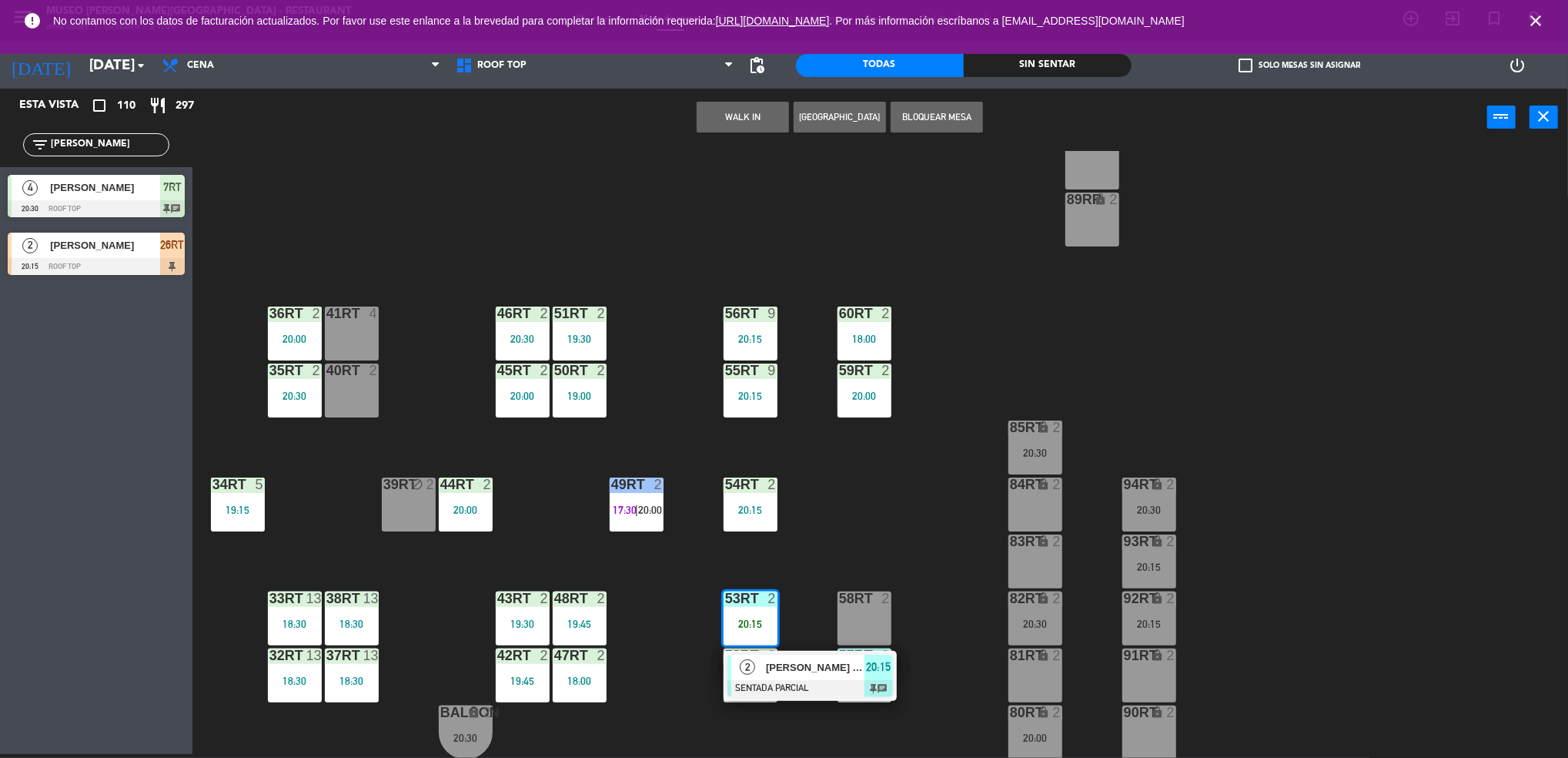
click at [760, 680] on div at bounding box center [810, 688] width 165 height 17
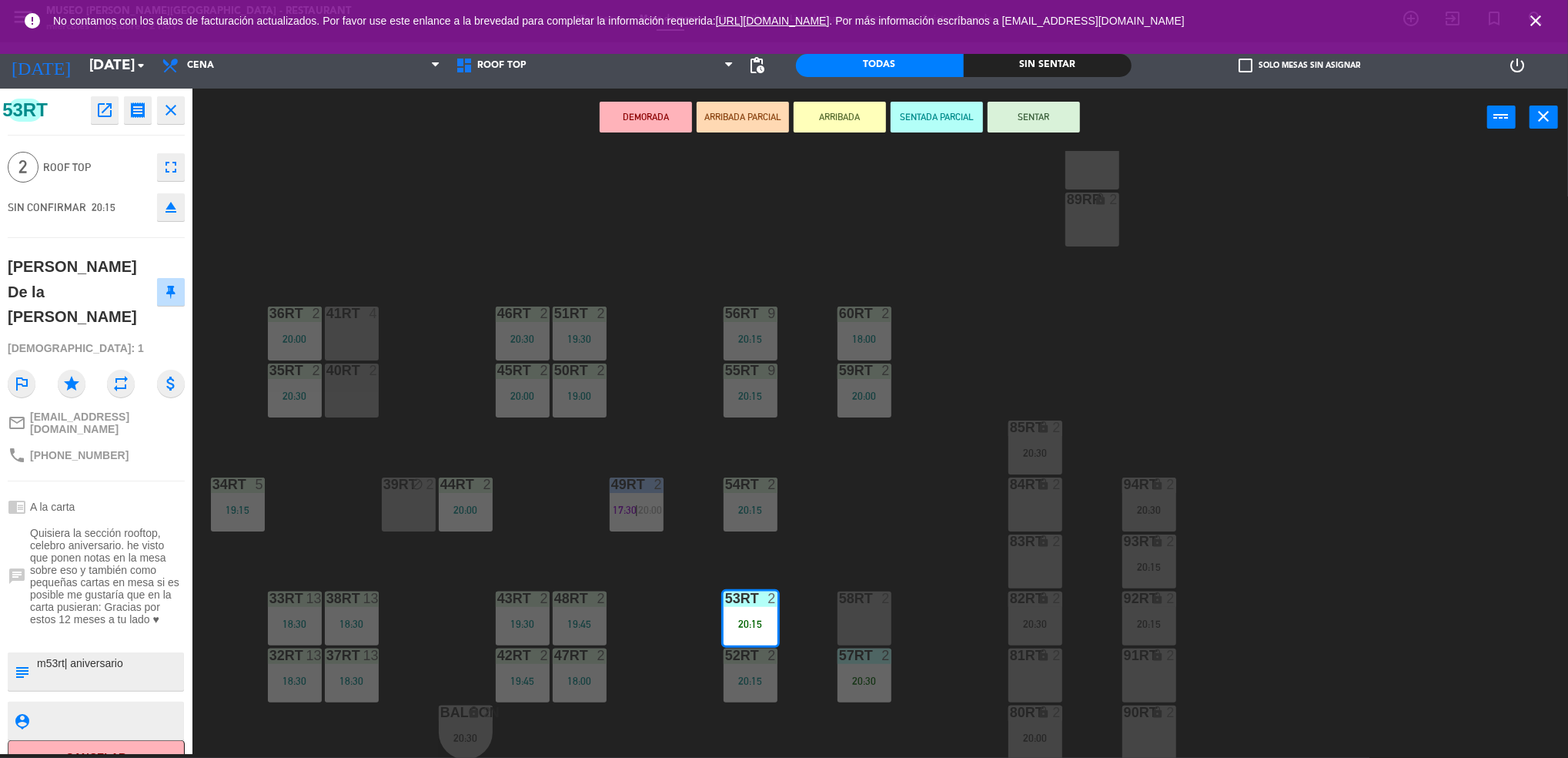
click at [1032, 121] on button "SENTAR" at bounding box center [1033, 117] width 92 height 31
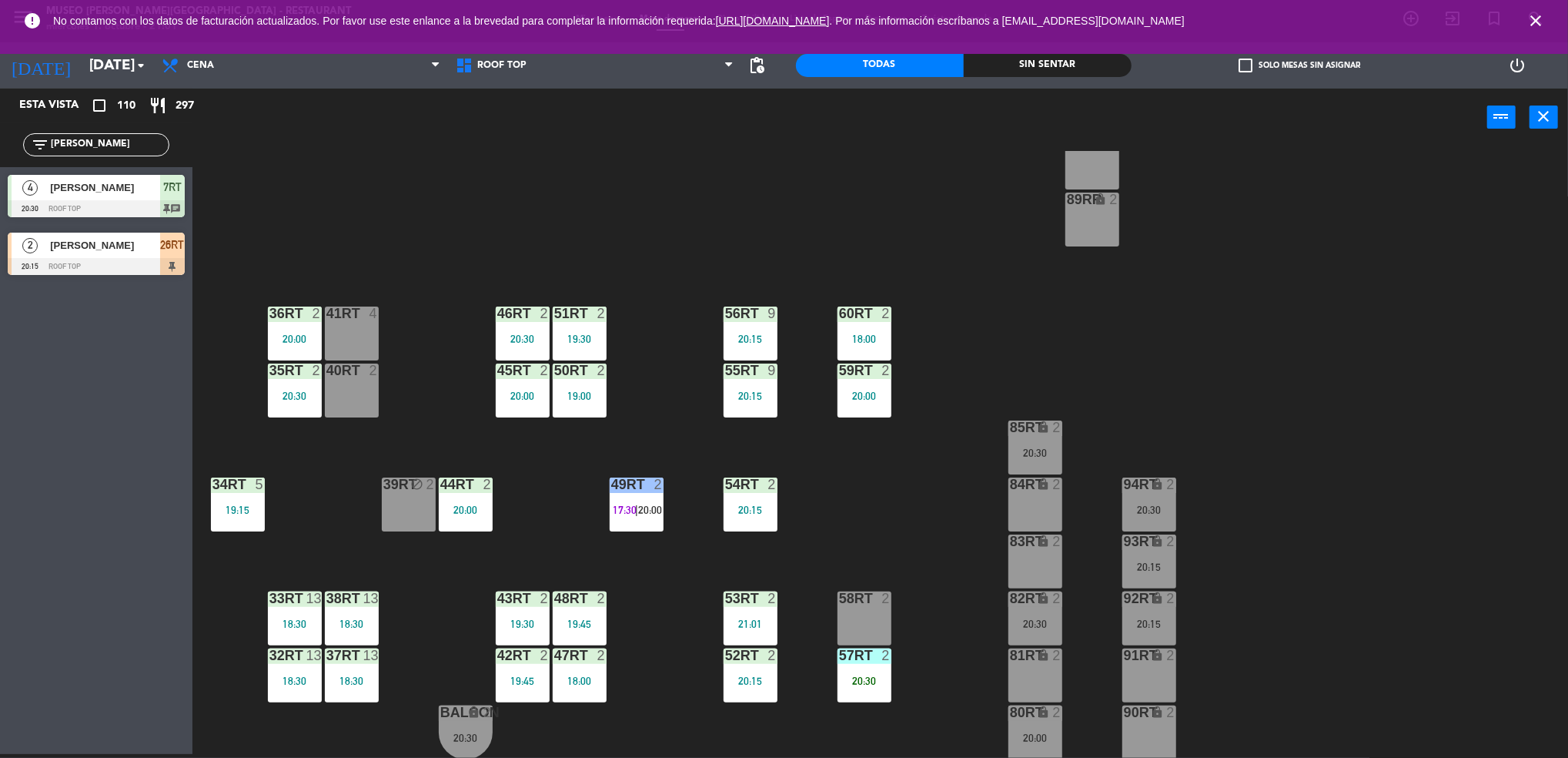
click at [852, 674] on div "20:30" at bounding box center [864, 680] width 54 height 12
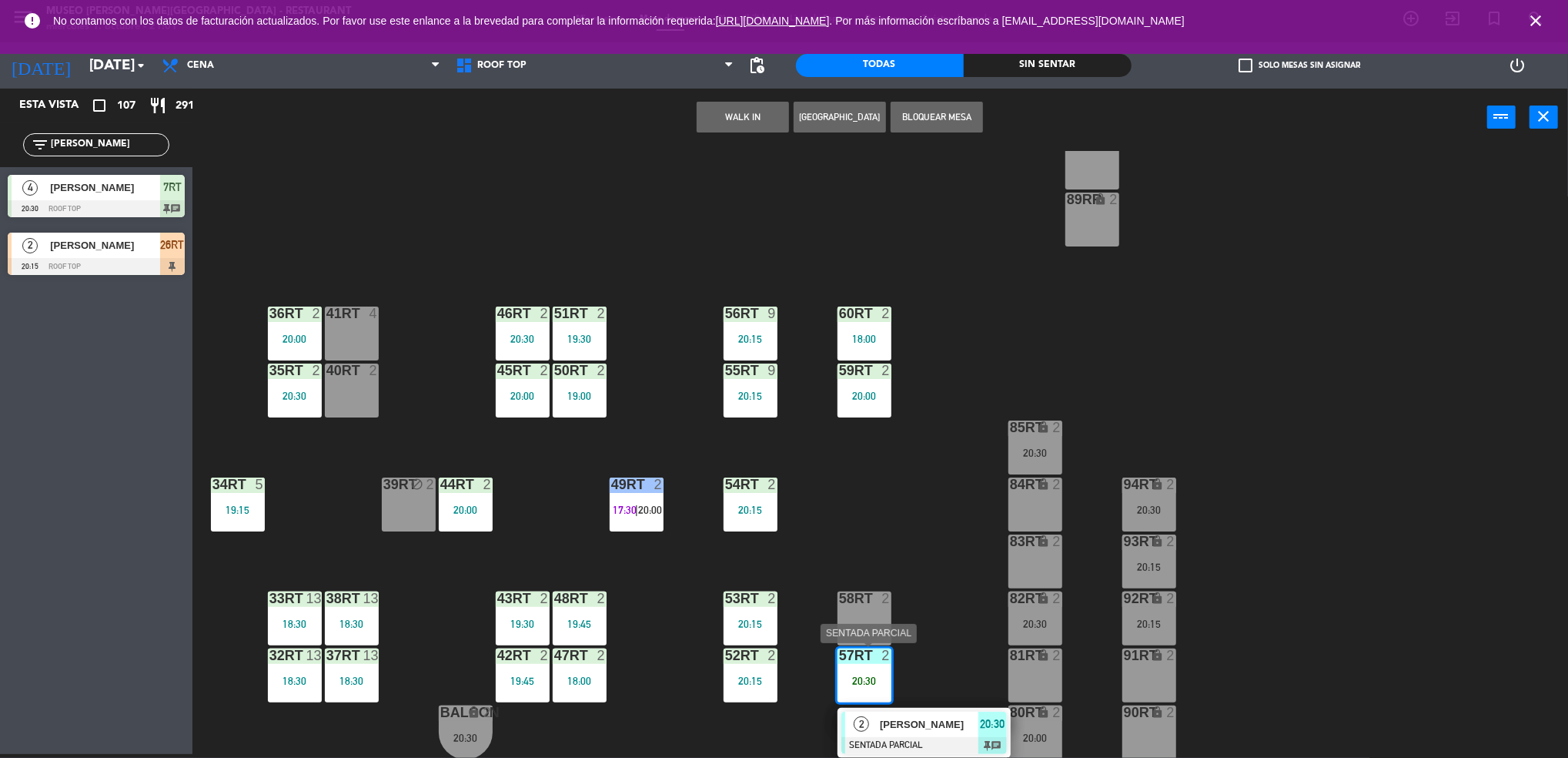
click at [856, 731] on div "2" at bounding box center [861, 724] width 33 height 25
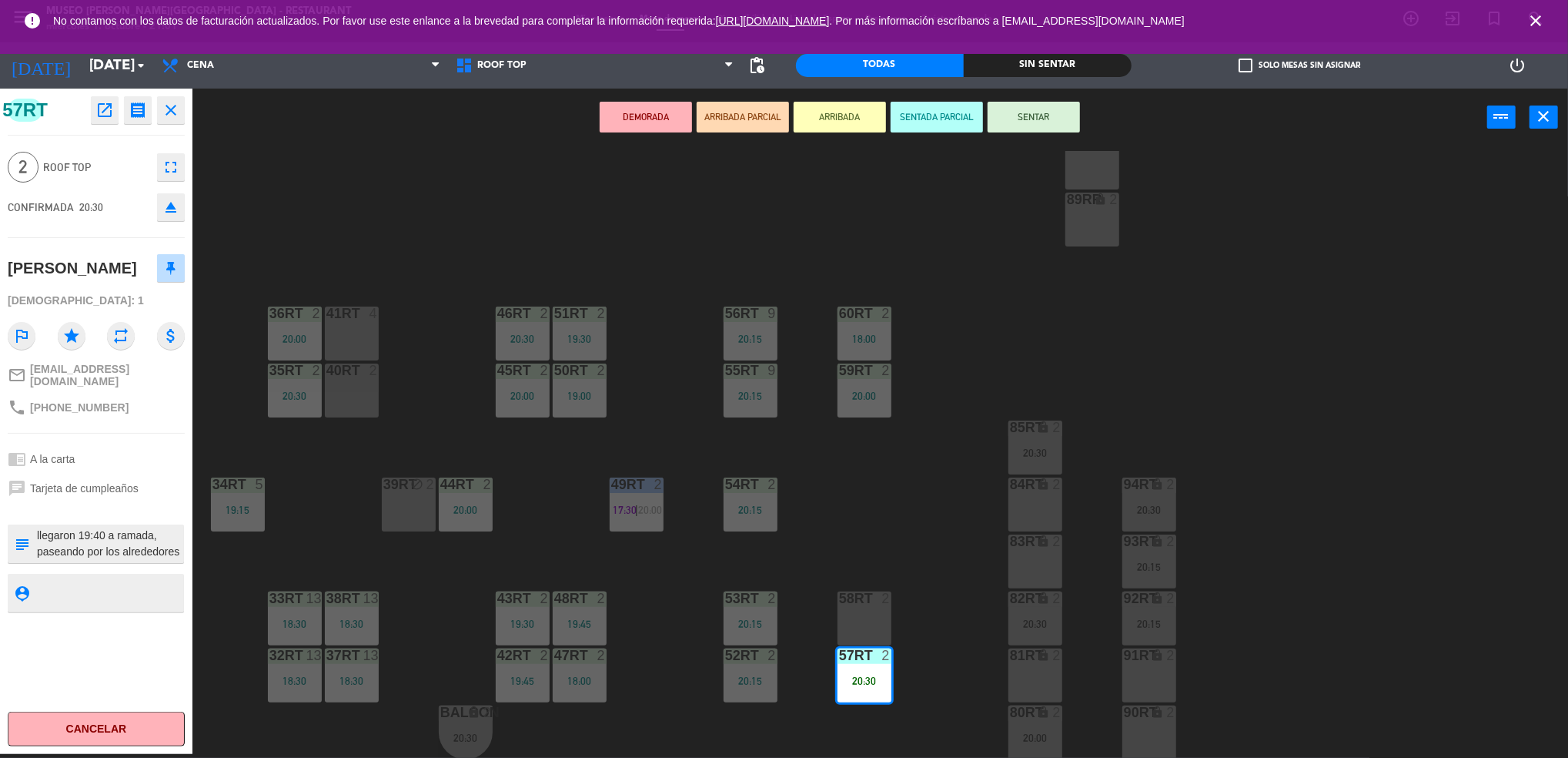
click at [114, 555] on textarea at bounding box center [108, 543] width 147 height 33
click at [40, 553] on textarea at bounding box center [108, 543] width 147 height 33
type textarea "m57rt | cumpeaños llegaron 19:40 a ramada, paseando por los alrededores subiero…"
click at [99, 602] on textarea at bounding box center [108, 592] width 147 height 19
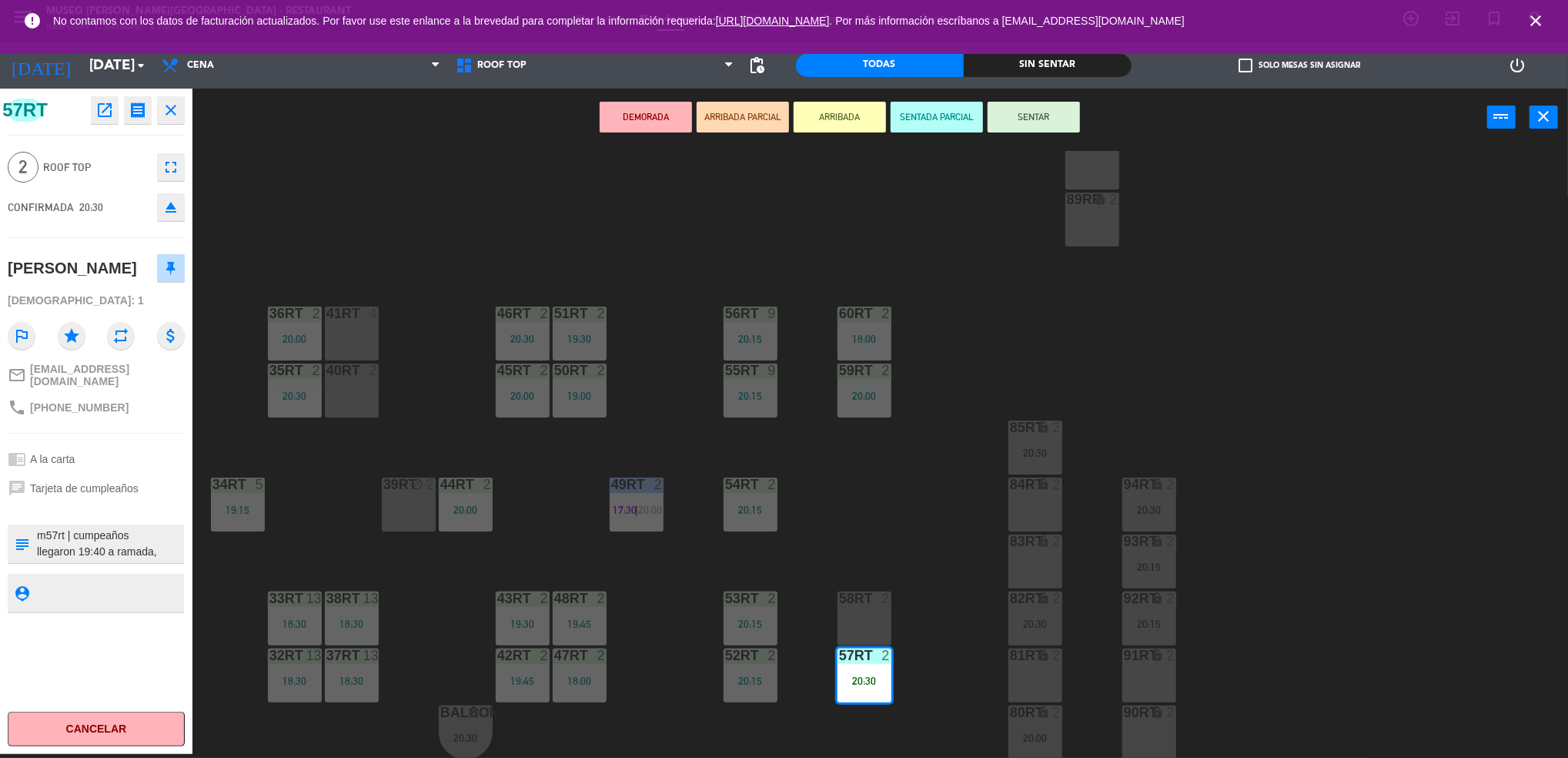
click at [127, 392] on div "mail_outline [EMAIL_ADDRESS][DOMAIN_NAME]" at bounding box center [96, 375] width 177 height 35
click at [1022, 119] on button "SENTAR" at bounding box center [1033, 117] width 92 height 31
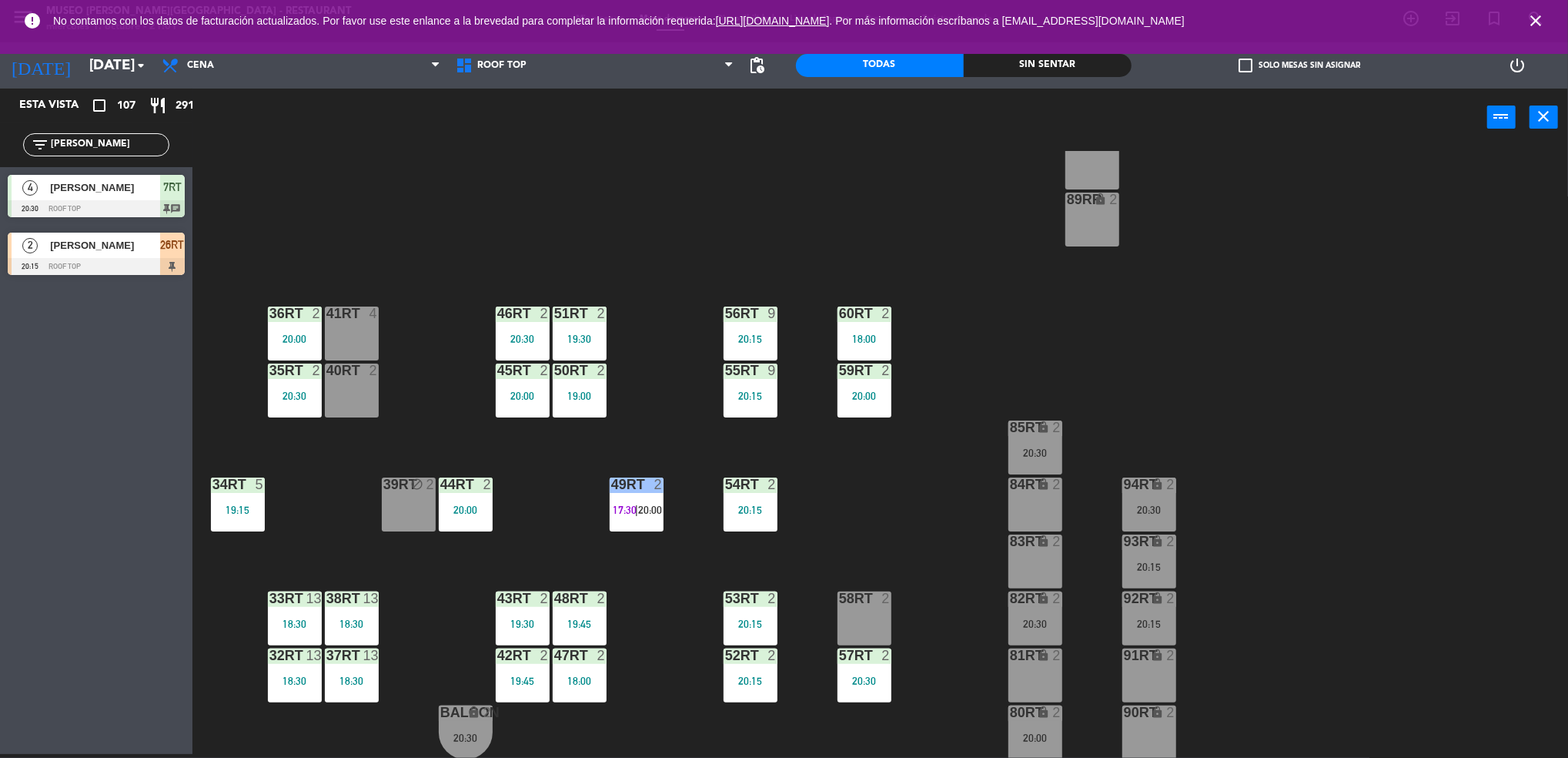
scroll to position [0, 0]
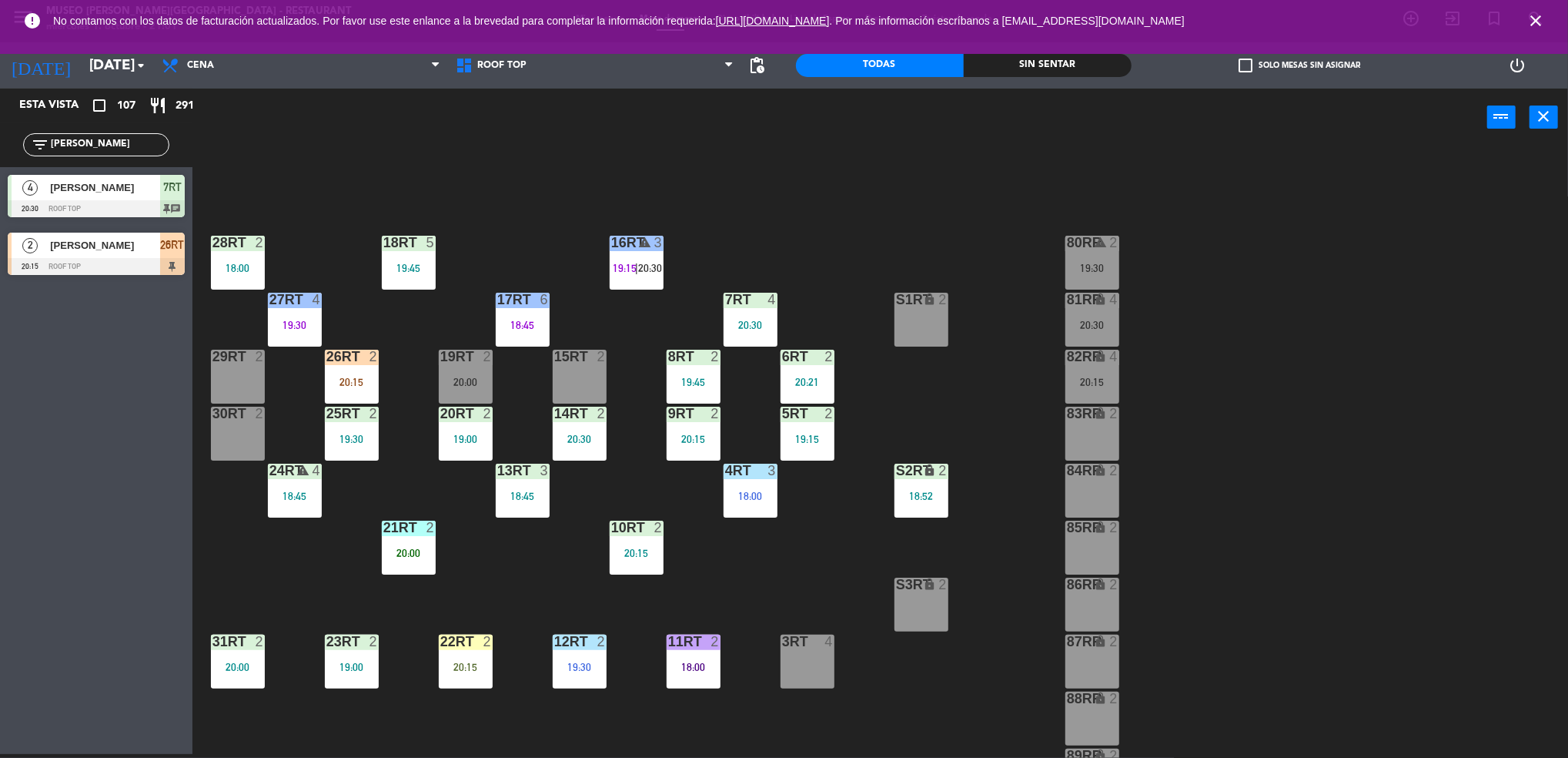
click at [370, 362] on div "2" at bounding box center [374, 356] width 9 height 14
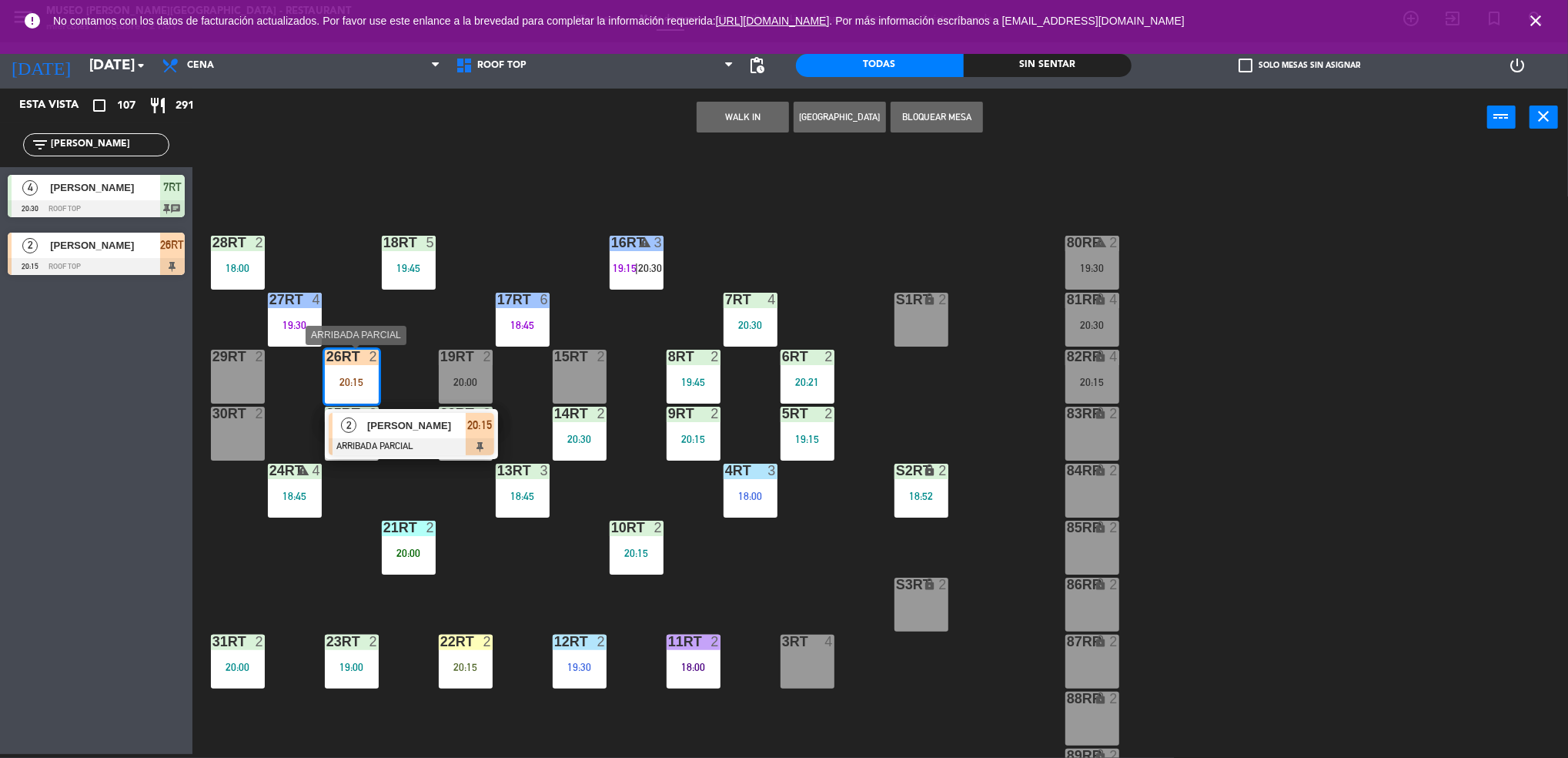
click at [391, 441] on div at bounding box center [411, 446] width 165 height 17
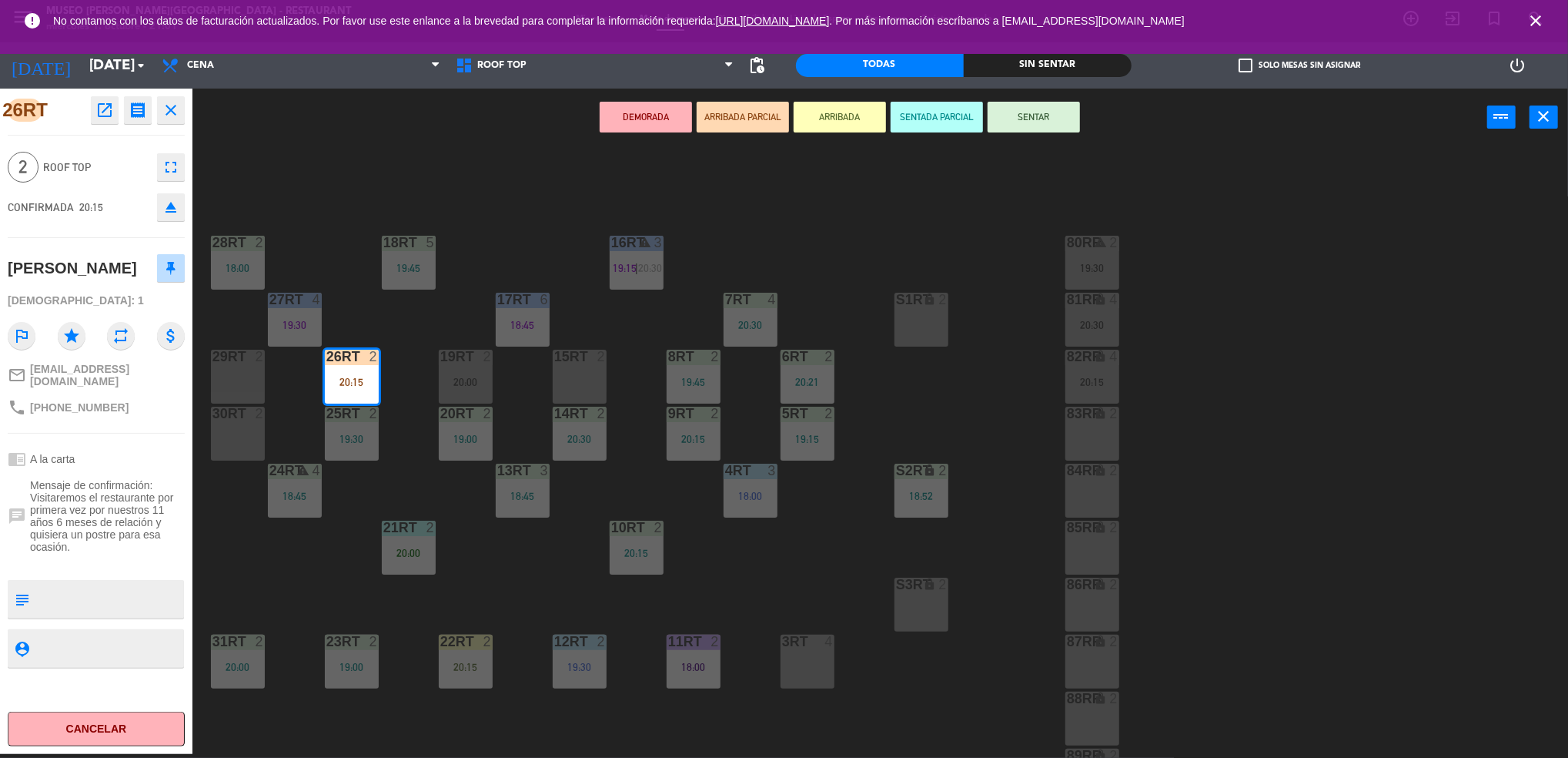
click at [127, 599] on textarea at bounding box center [108, 599] width 147 height 33
type textarea "m"
click at [409, 567] on div "21RT 2 20:00" at bounding box center [408, 548] width 54 height 54
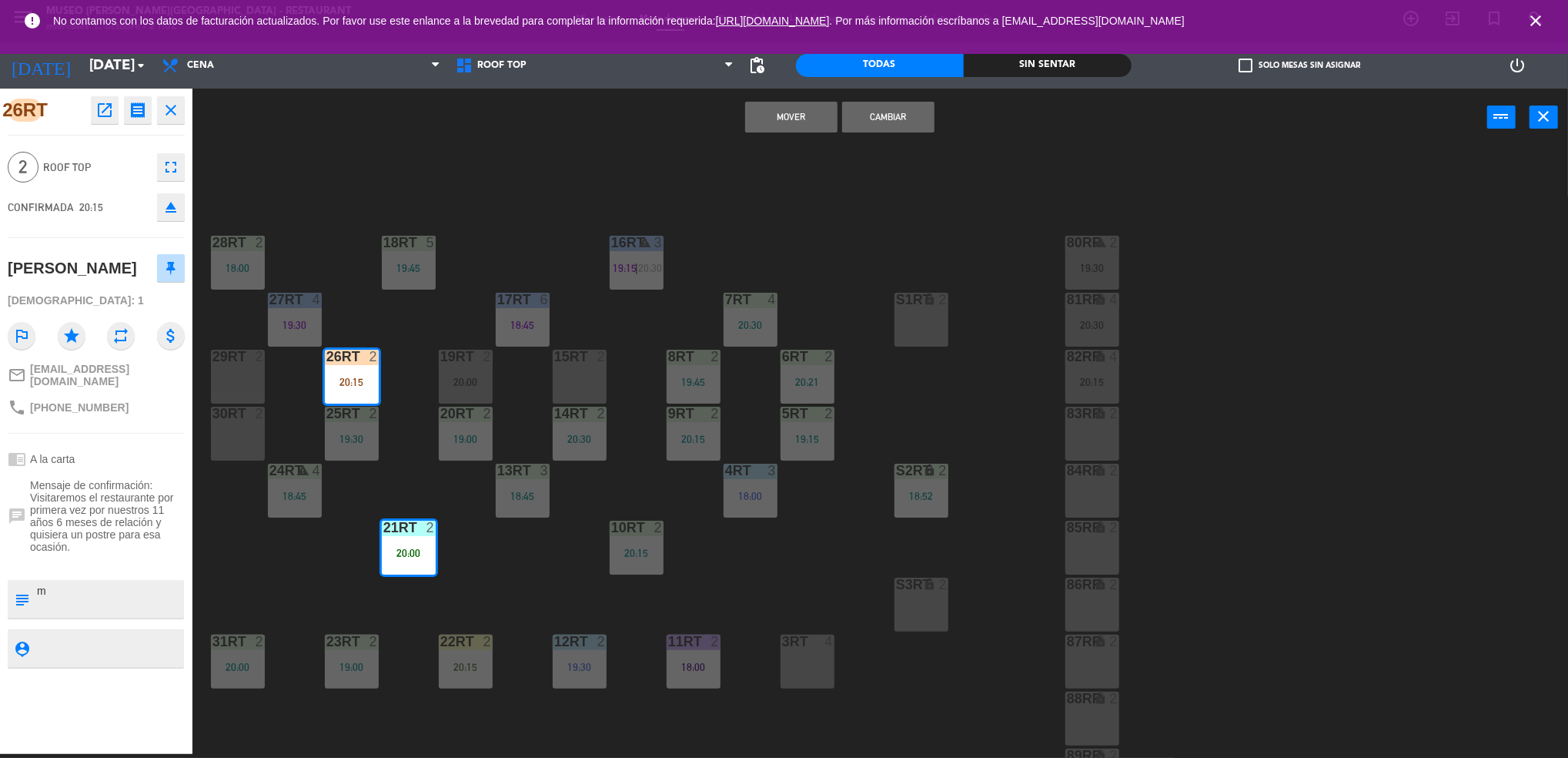
click at [466, 561] on div "18RT 5 19:45 16RT warning 3 19:15 | 20:30 28RT 2 18:00 80RR warning 2 19:30 27R…" at bounding box center [887, 454] width 1360 height 608
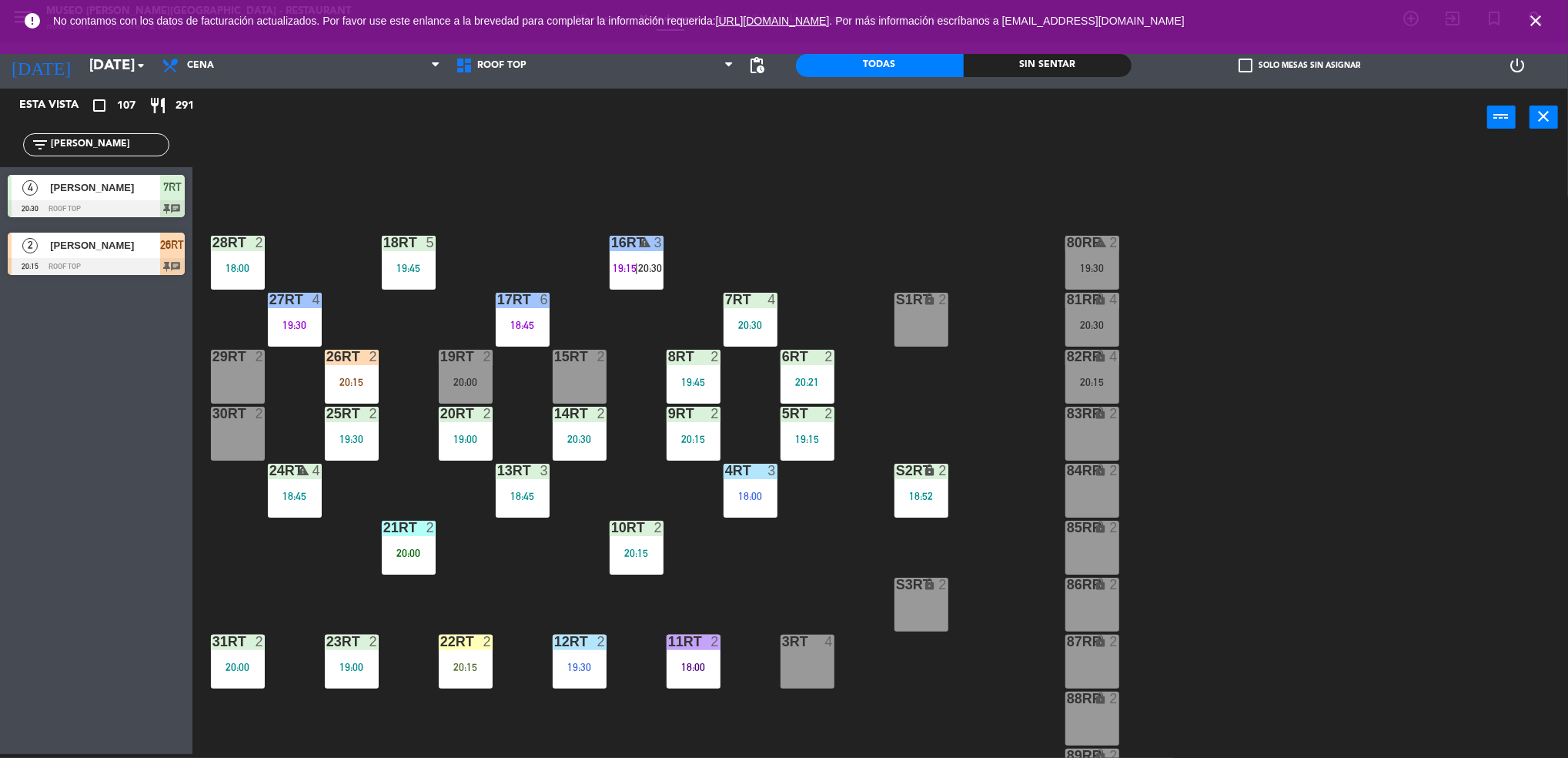
click at [367, 366] on div "26RT 2 20:15" at bounding box center [352, 376] width 54 height 54
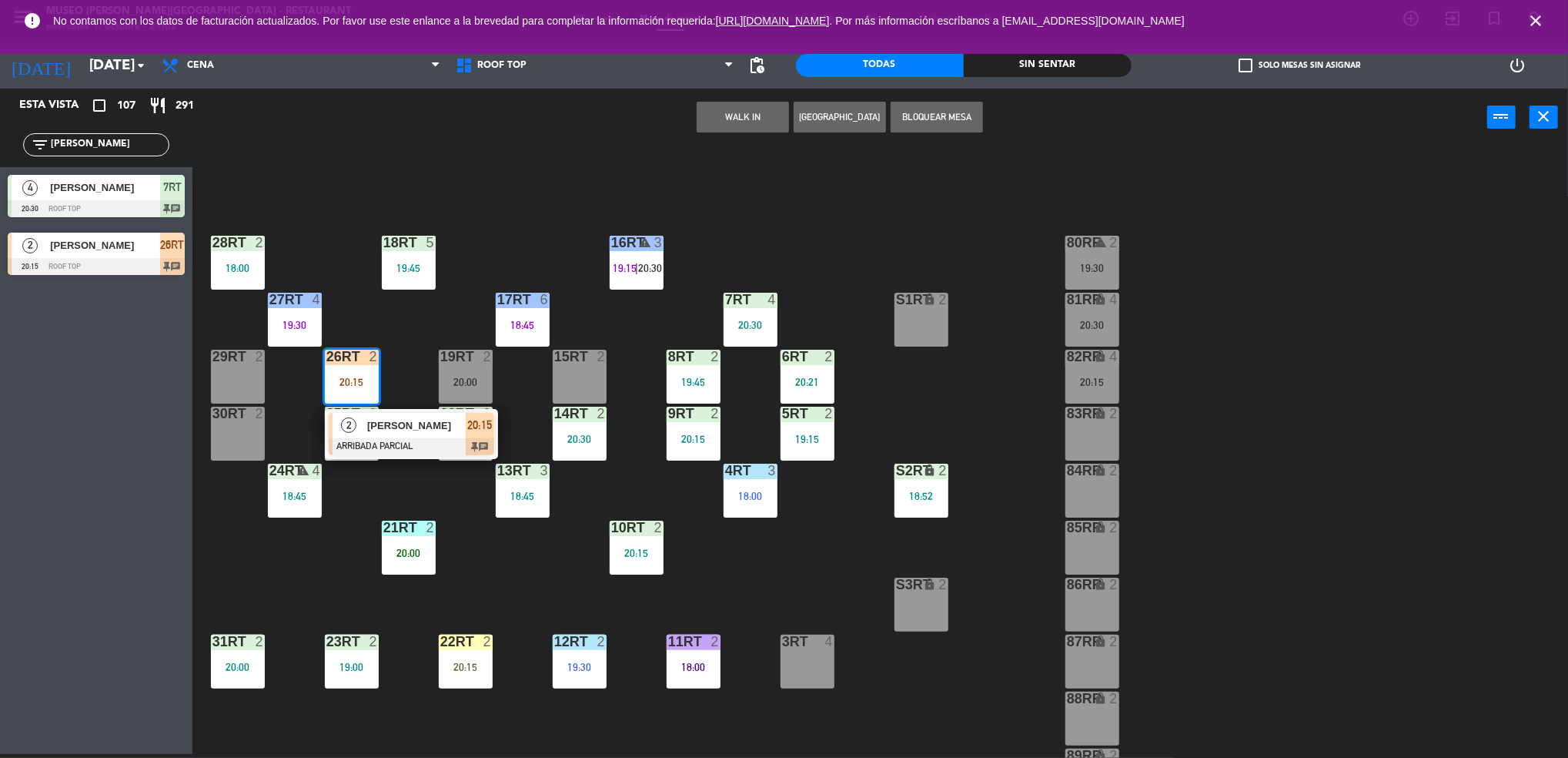
click at [398, 431] on span "[PERSON_NAME]" at bounding box center [417, 425] width 99 height 16
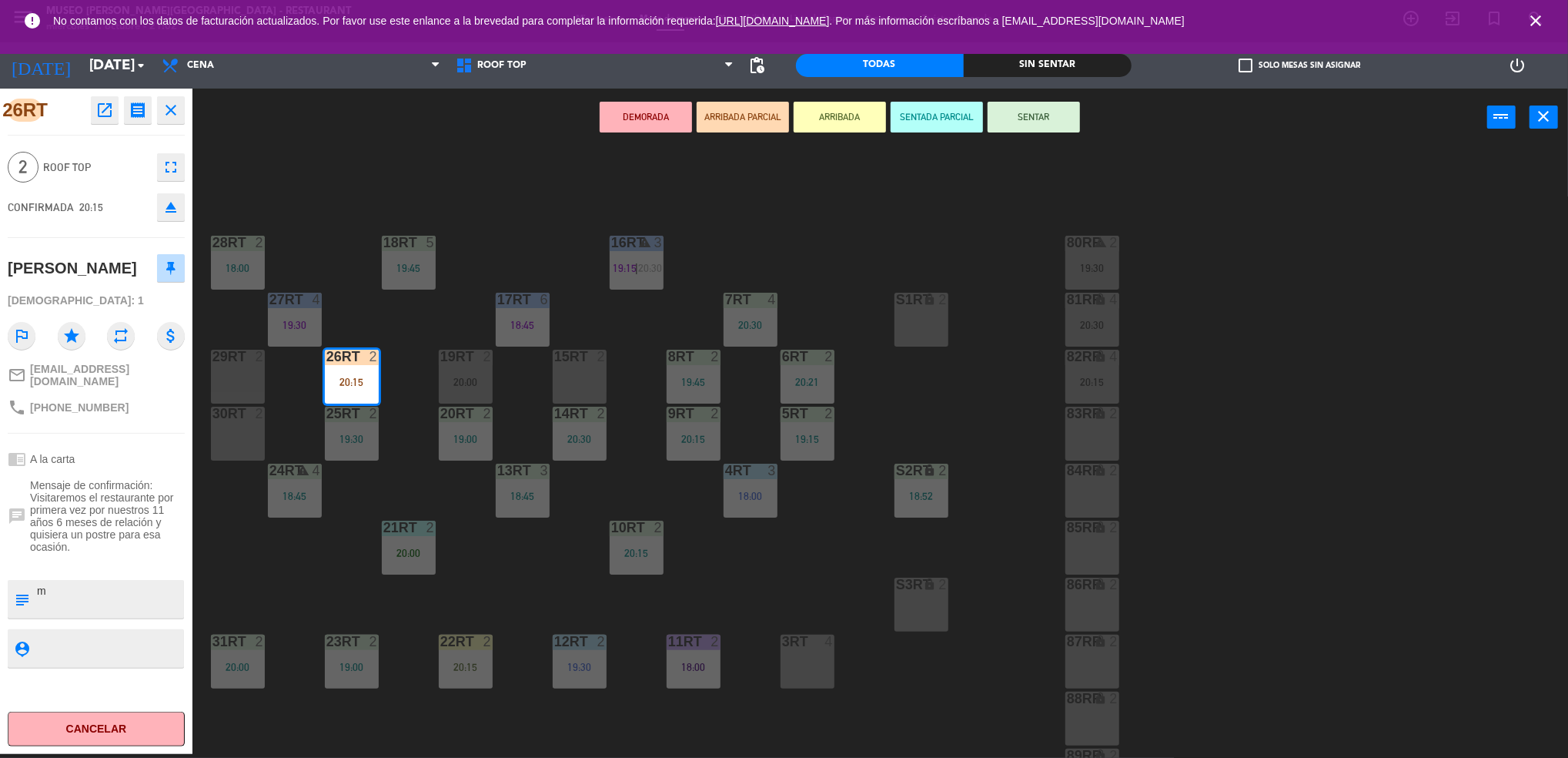
click at [80, 600] on textarea at bounding box center [108, 599] width 147 height 33
type textarea "m26rt | aniversario"
click at [116, 654] on div at bounding box center [108, 648] width 147 height 39
click at [116, 641] on textarea at bounding box center [108, 647] width 147 height 19
click at [149, 408] on div "phone [PHONE_NUMBER]" at bounding box center [96, 407] width 177 height 29
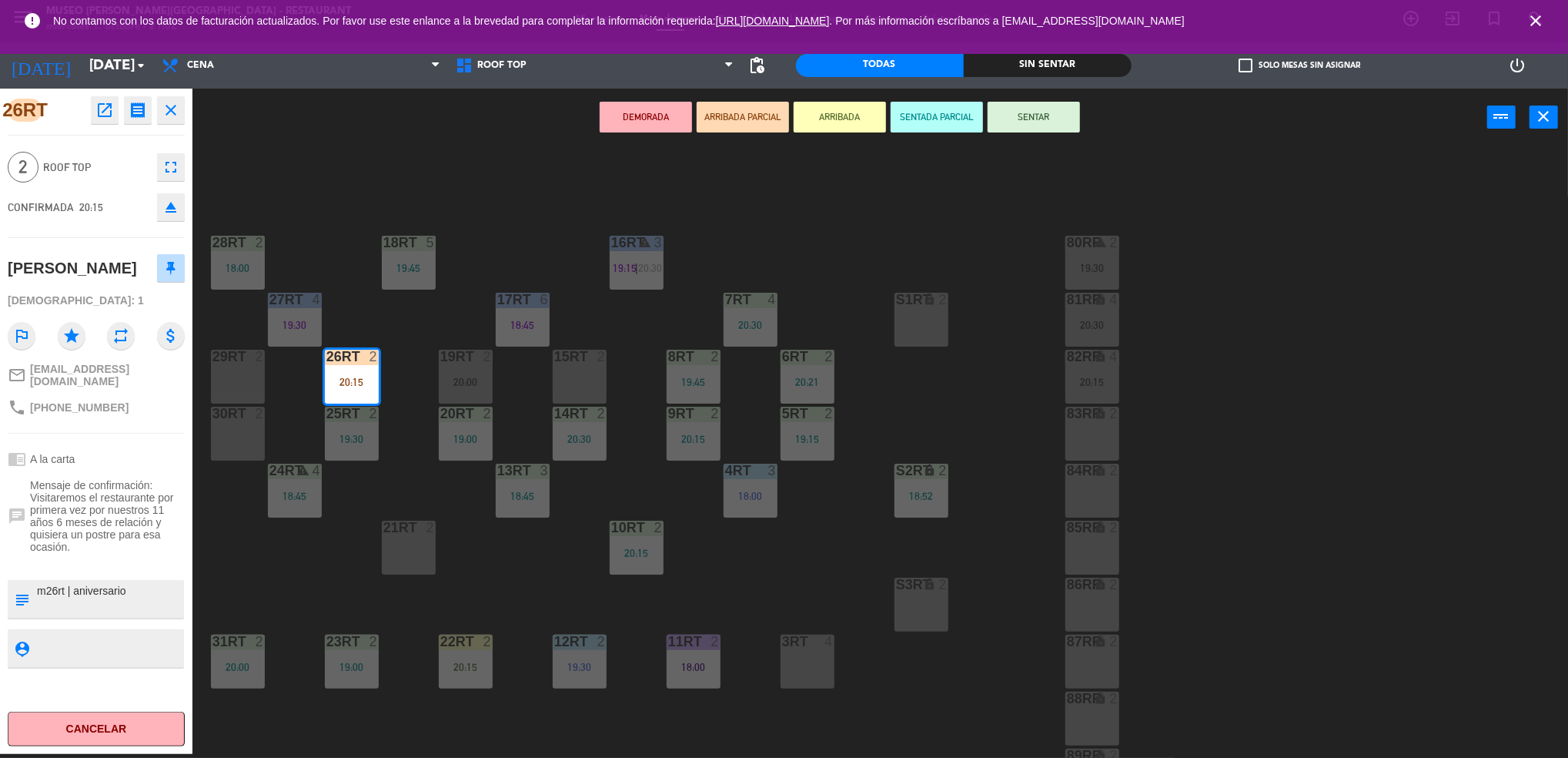
click at [994, 121] on button "SENTAR" at bounding box center [1033, 117] width 92 height 31
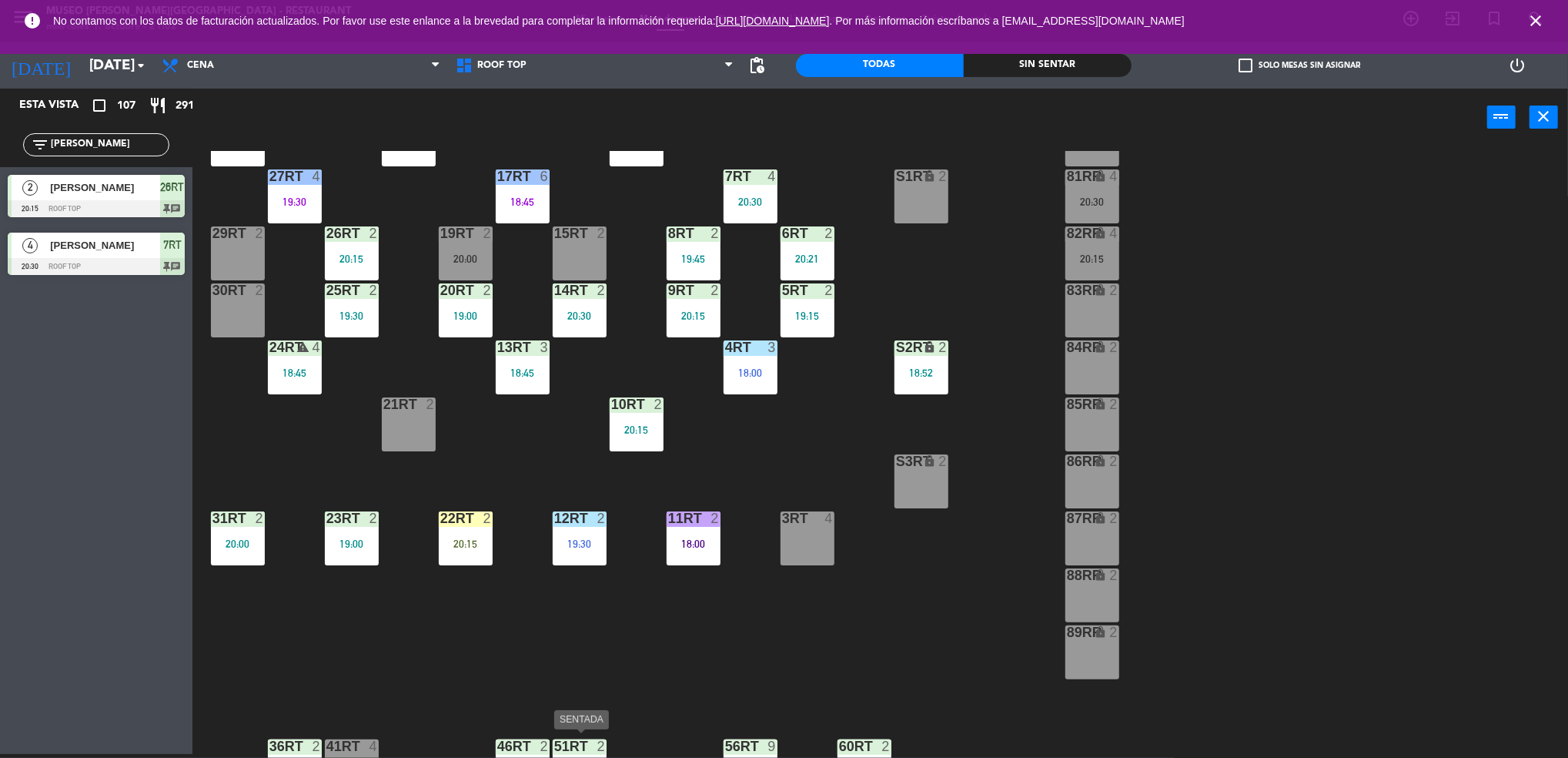
scroll to position [123, 0]
click at [451, 532] on div "22RT 2 20:15" at bounding box center [465, 538] width 54 height 54
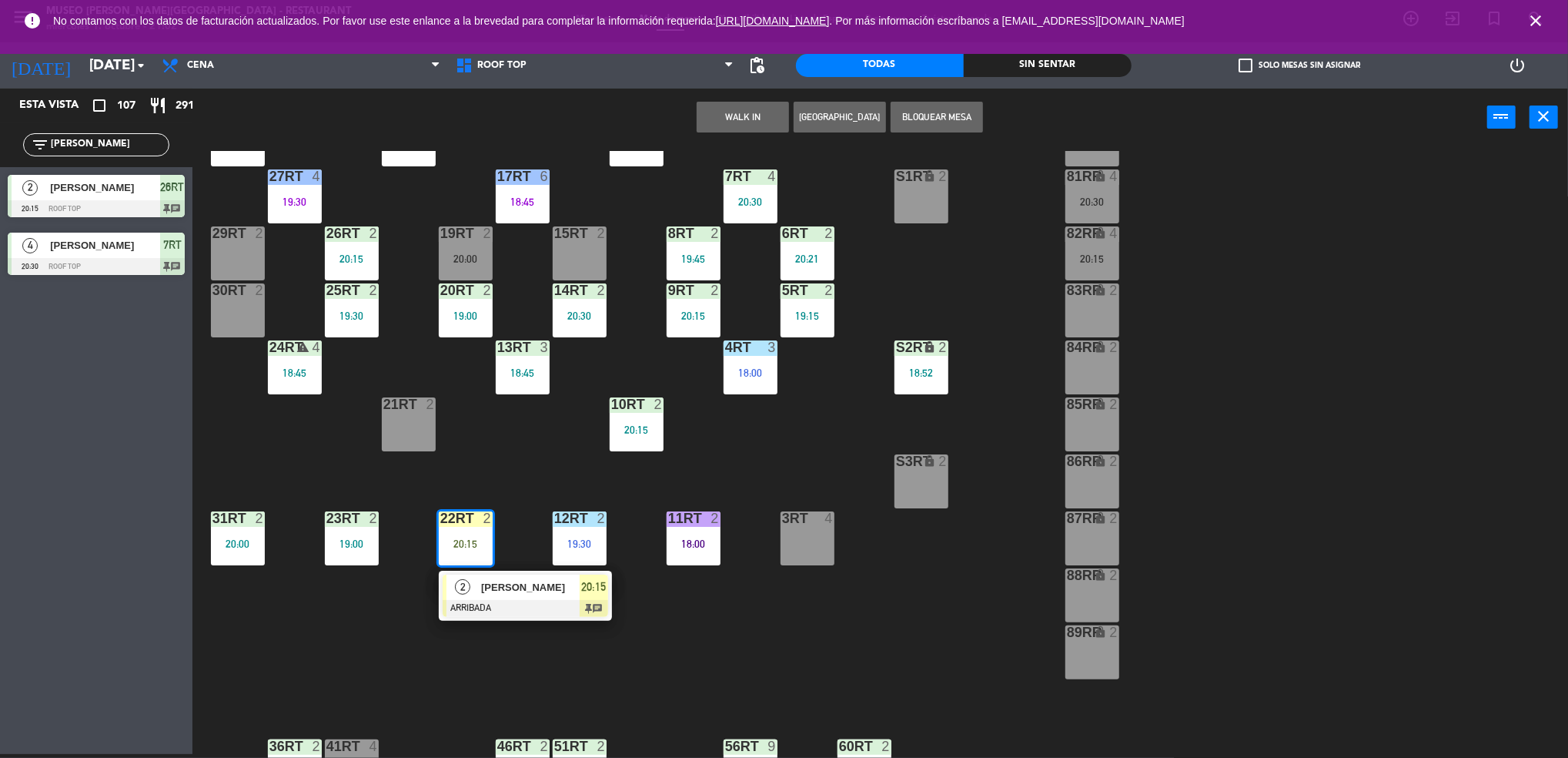
click at [462, 596] on div "2" at bounding box center [463, 587] width 33 height 25
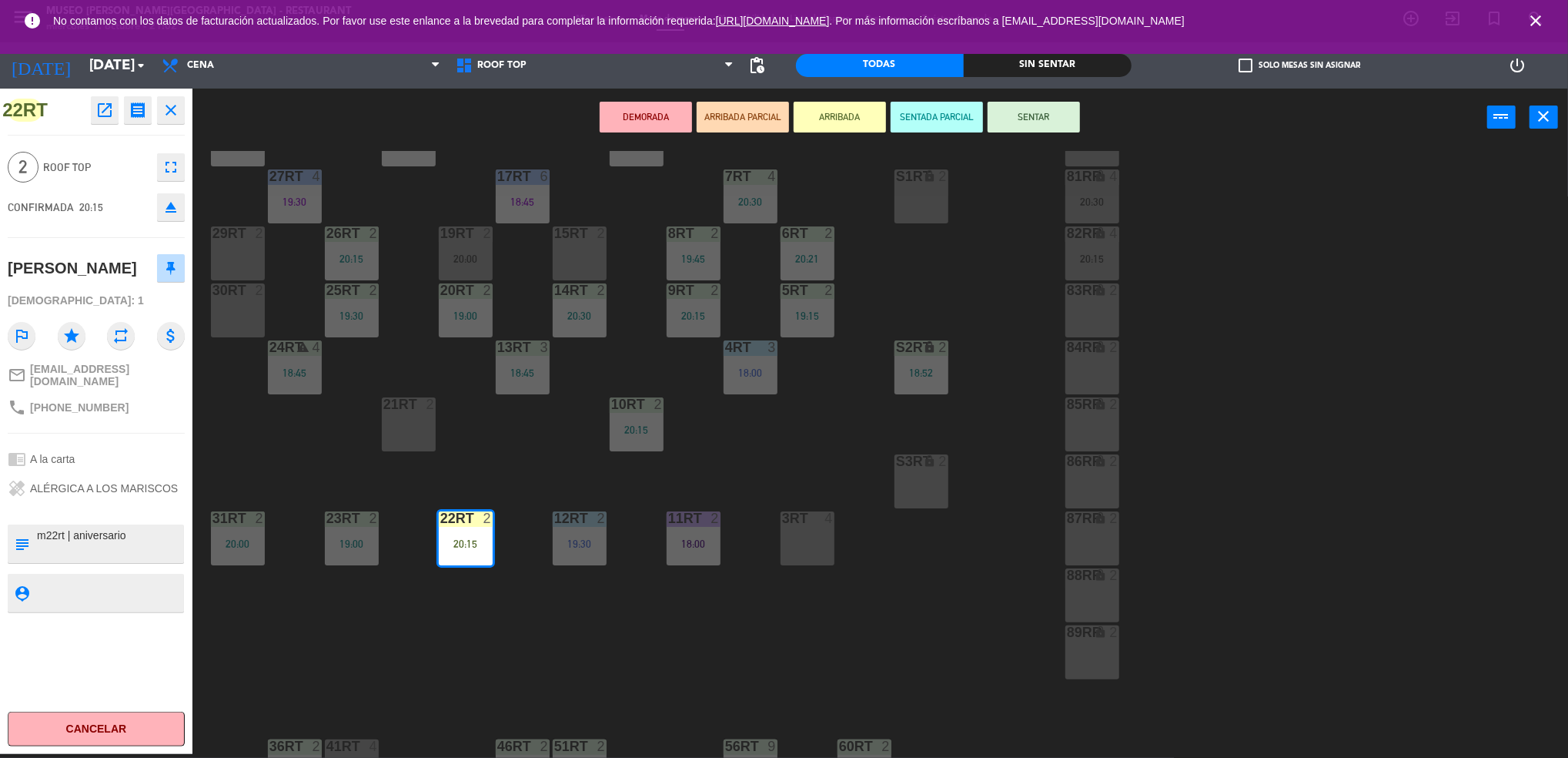
click at [1044, 110] on button "SENTAR" at bounding box center [1033, 117] width 92 height 31
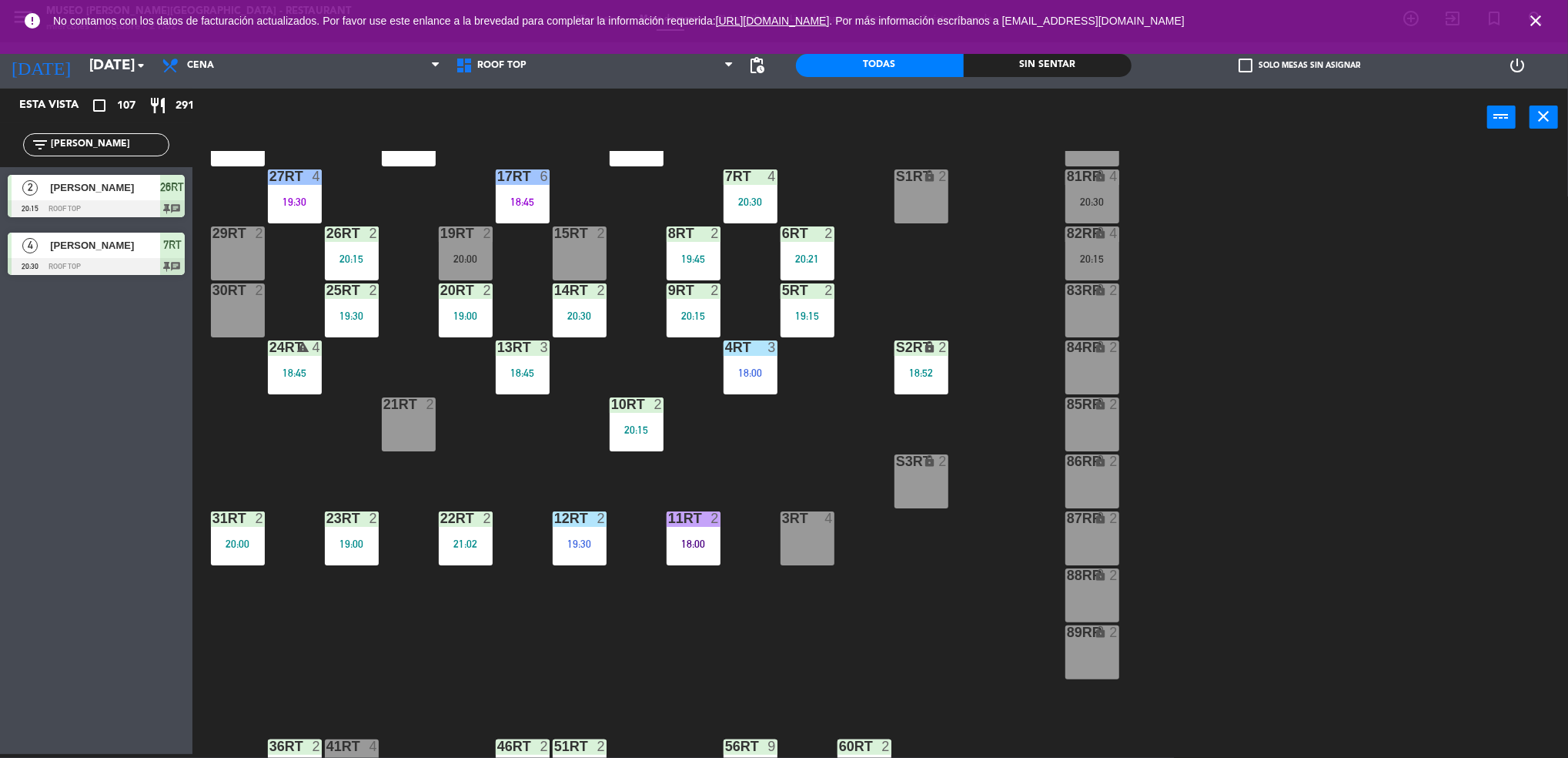
click at [373, 245] on div "26RT 2 20:15" at bounding box center [352, 253] width 54 height 54
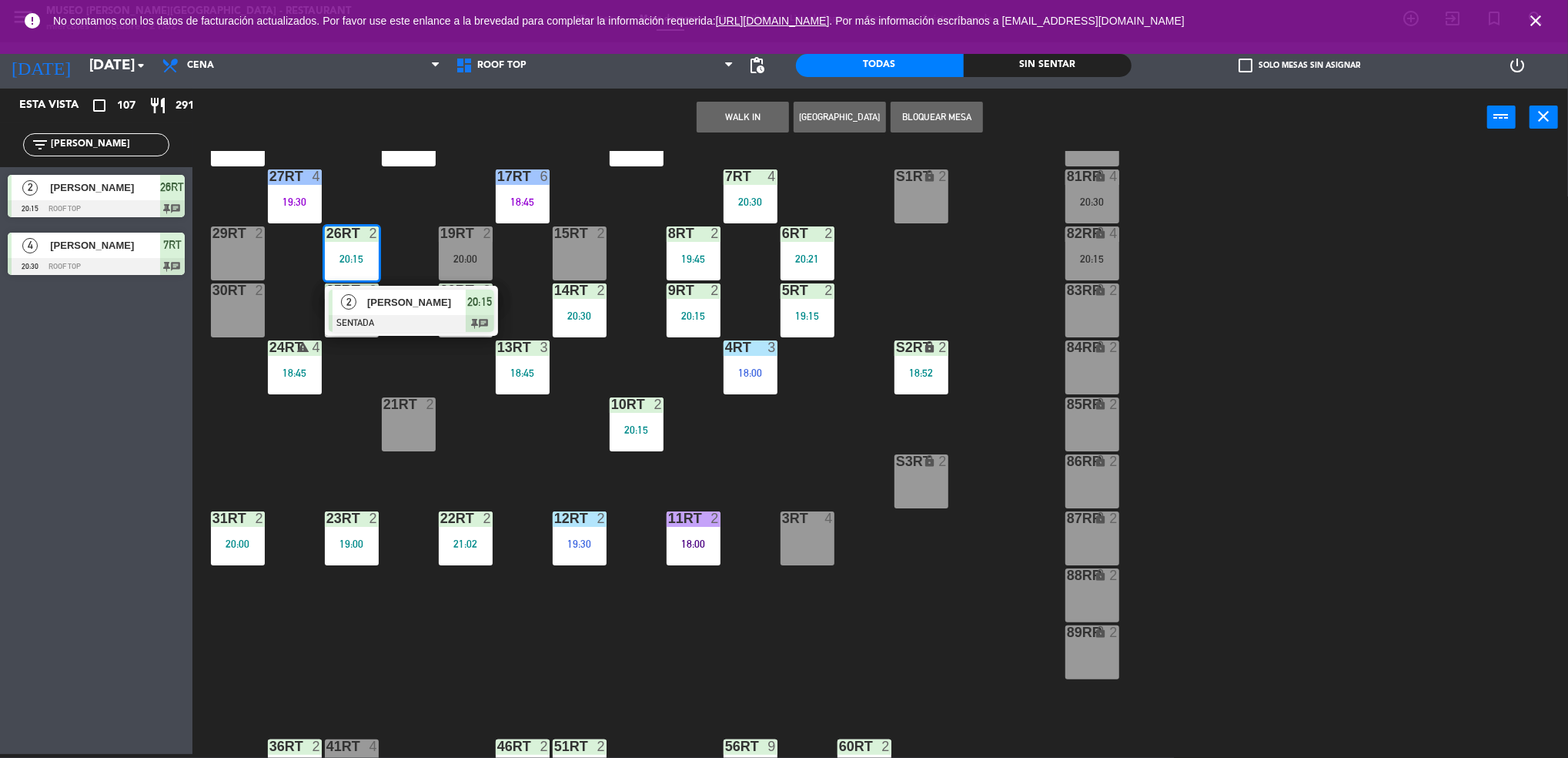
click at [944, 259] on div "18RT 5 19:45 16RT warning 3 19:15 | 20:30 28RT 2 18:00 80RR warning 2 19:30 27R…" at bounding box center [887, 454] width 1360 height 608
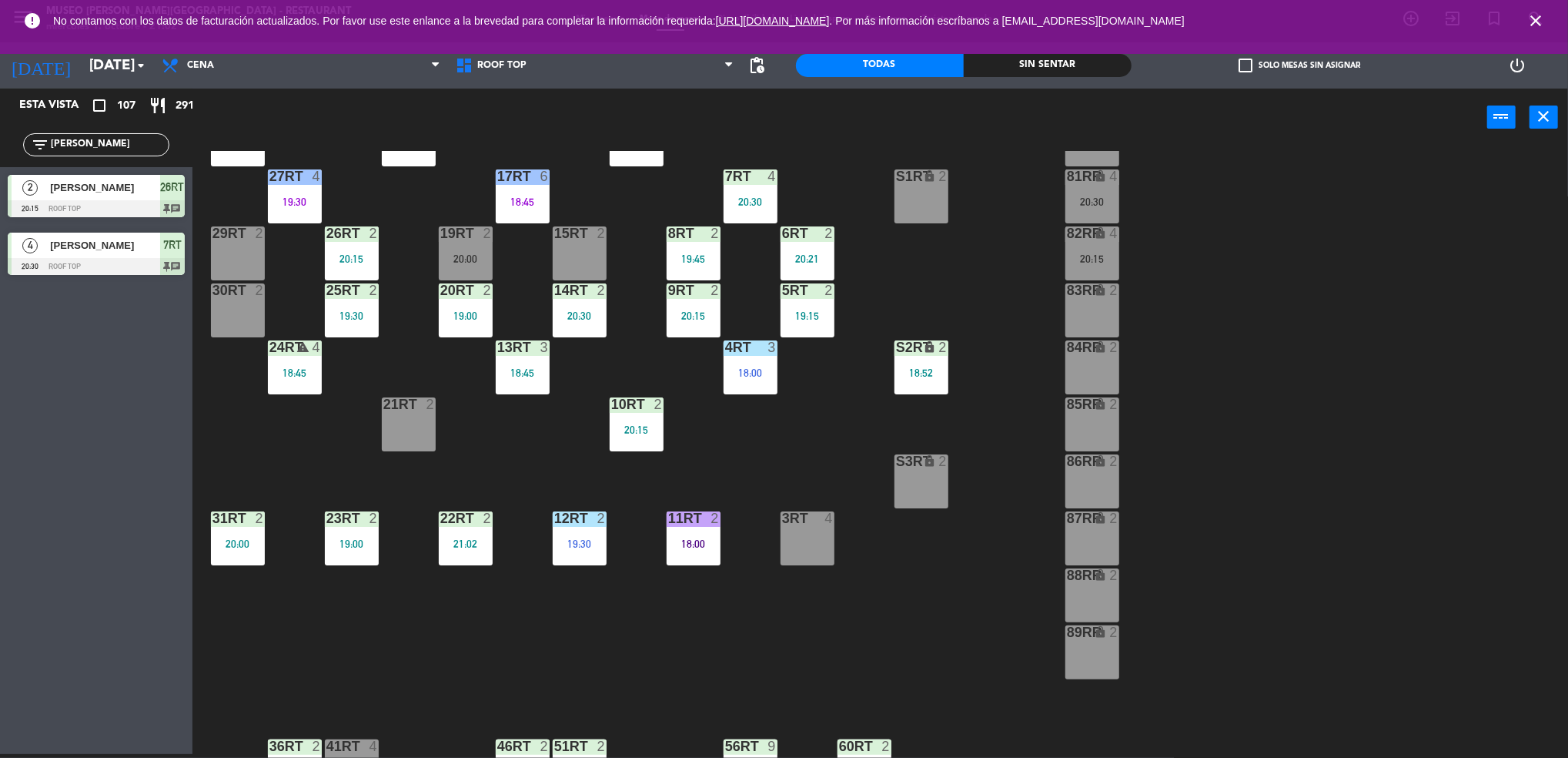
click at [1096, 261] on div "20:15" at bounding box center [1092, 258] width 54 height 11
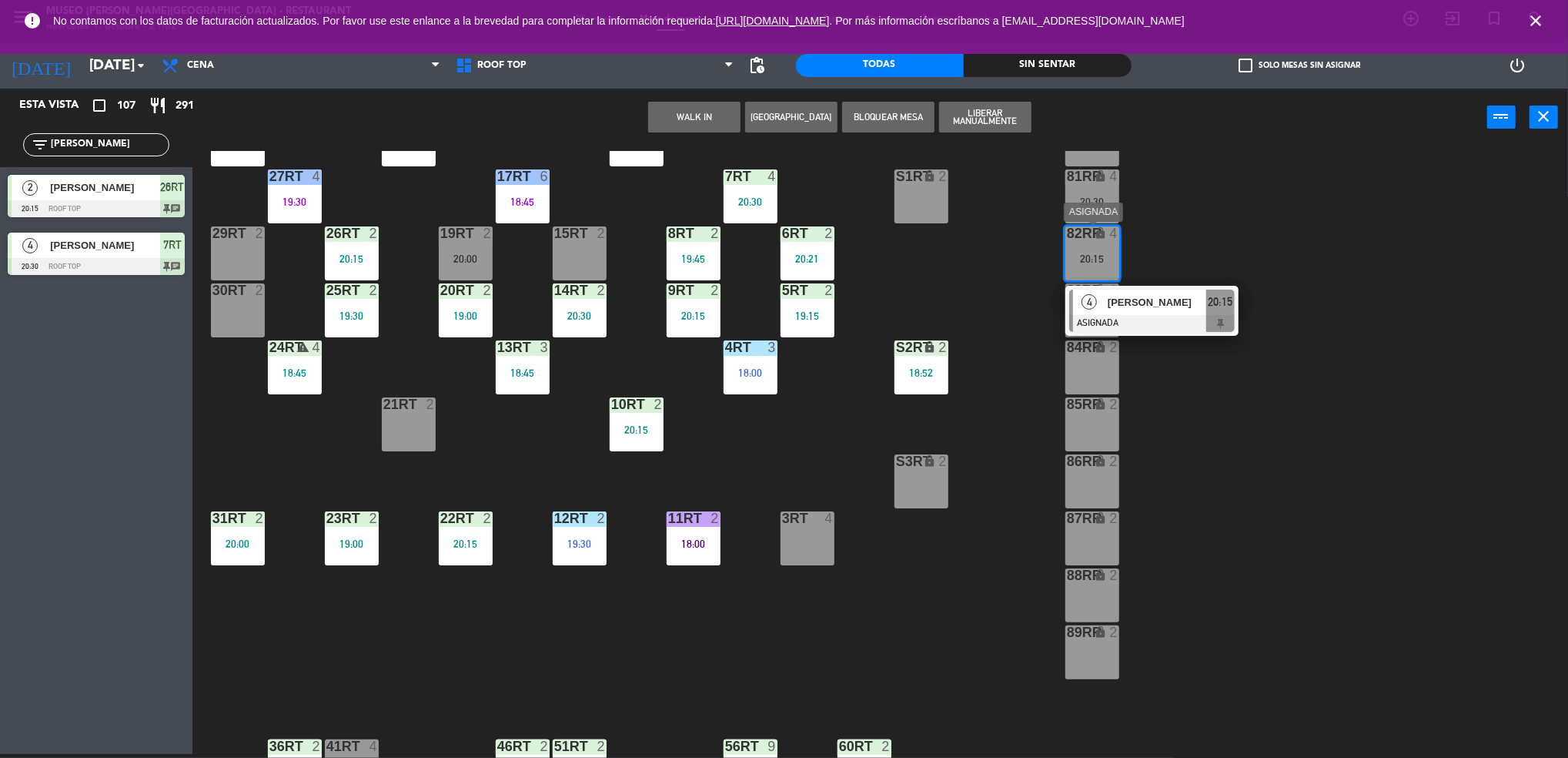
click at [1094, 290] on div "4" at bounding box center [1089, 302] width 33 height 25
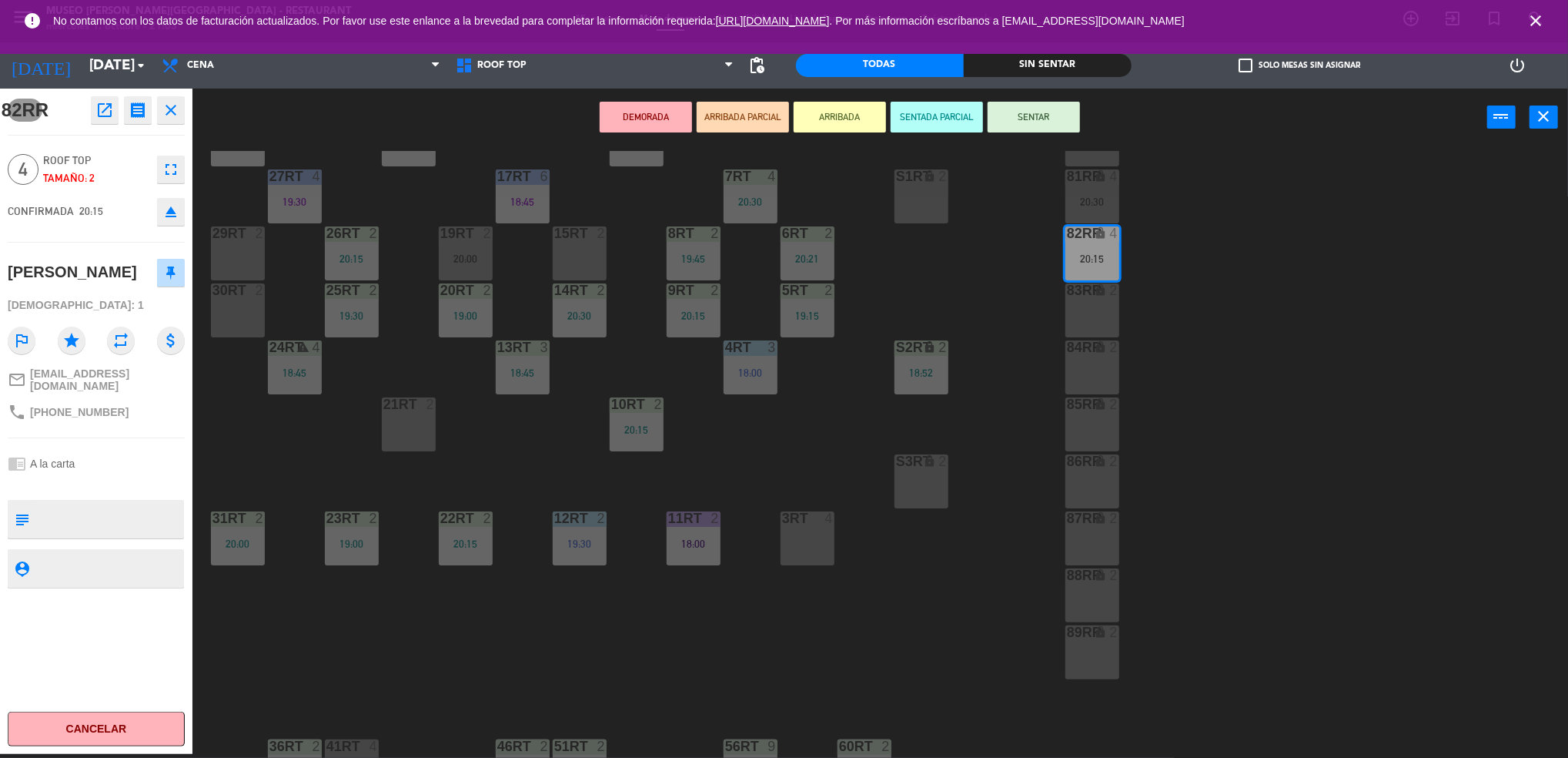
click at [106, 111] on icon "open_in_new" at bounding box center [105, 110] width 18 height 18
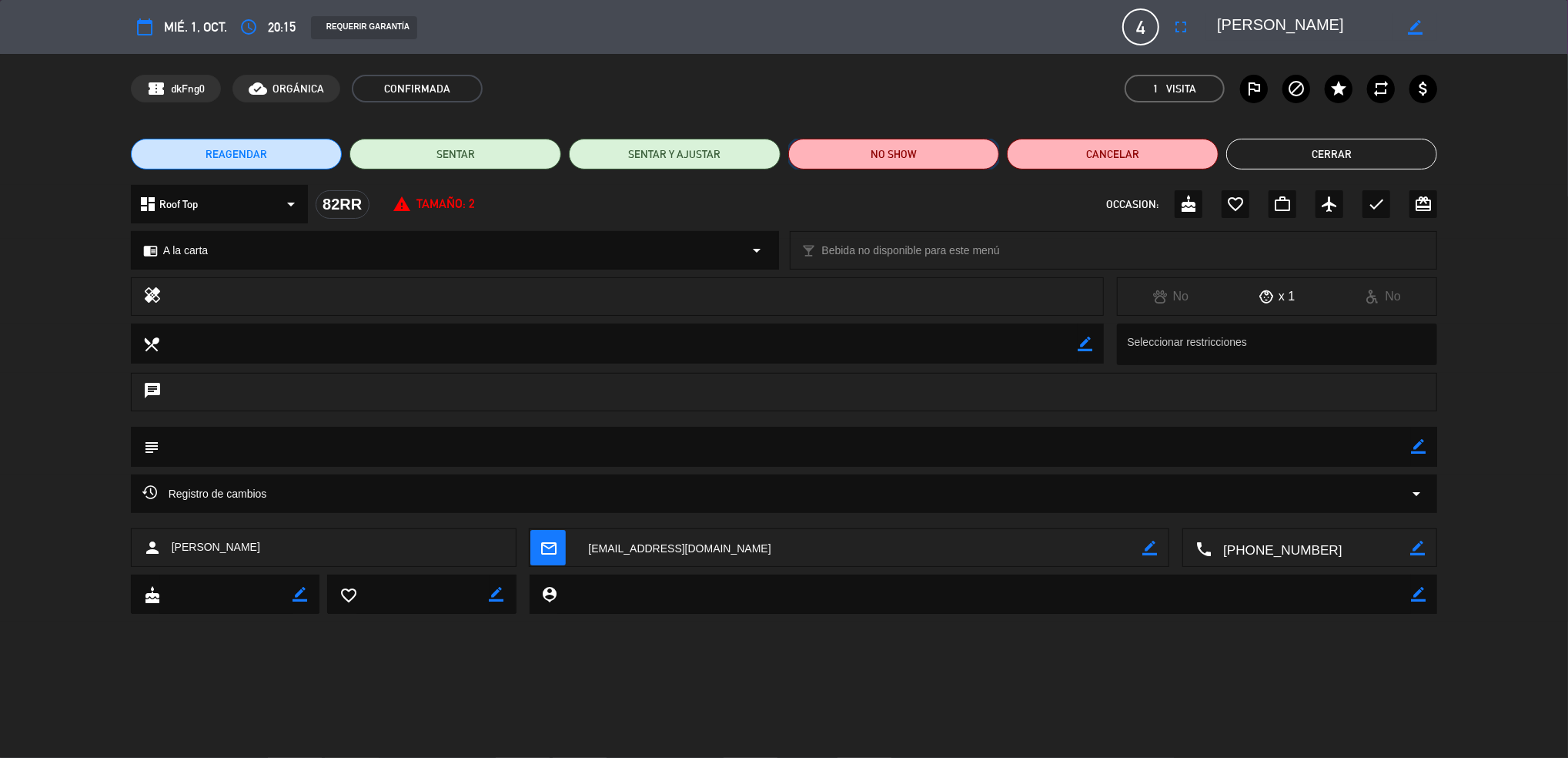
click at [887, 151] on button "NO SHOW" at bounding box center [893, 153] width 212 height 31
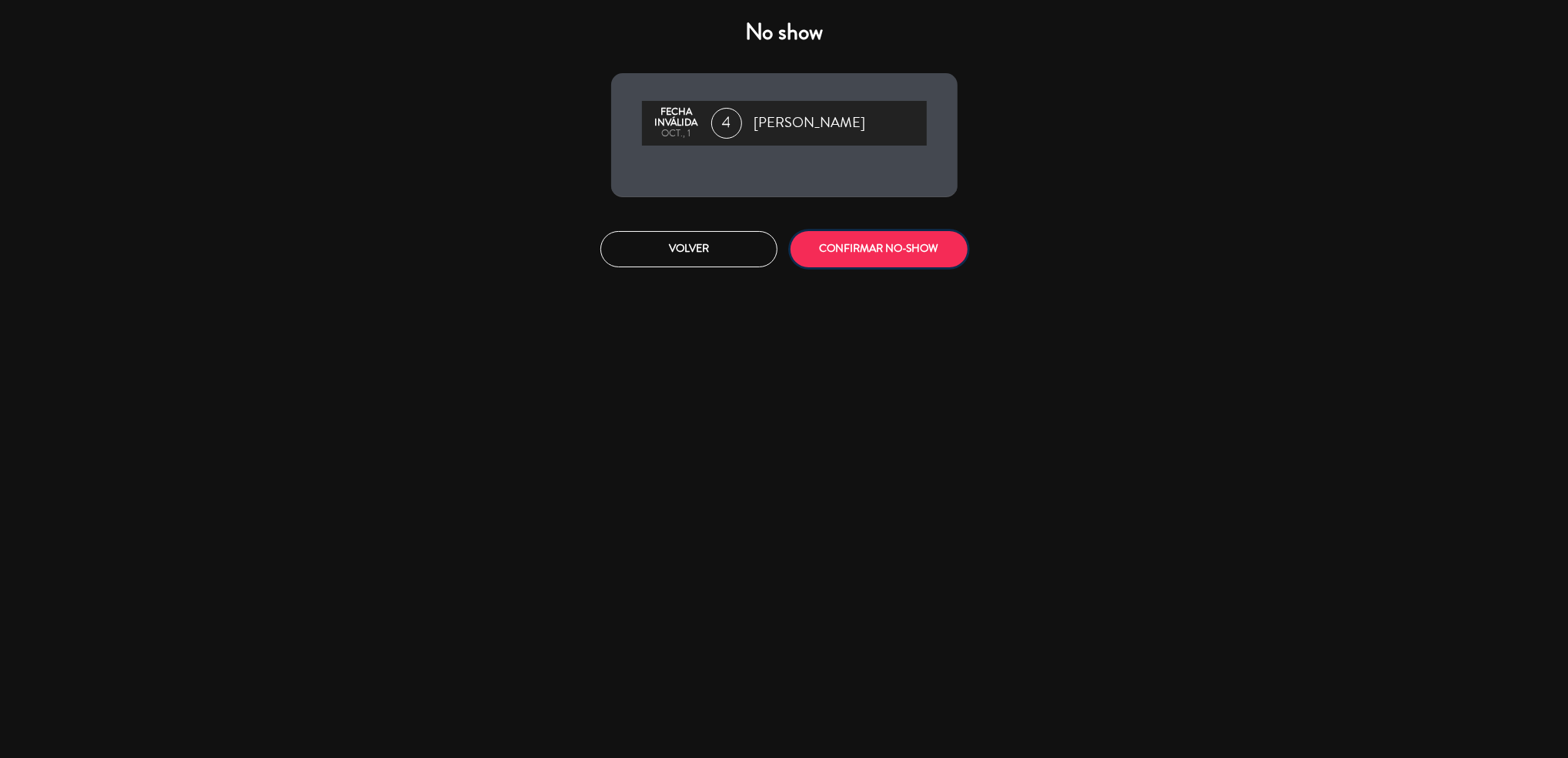
click at [890, 247] on button "CONFIRMAR NO-SHOW" at bounding box center [878, 248] width 177 height 36
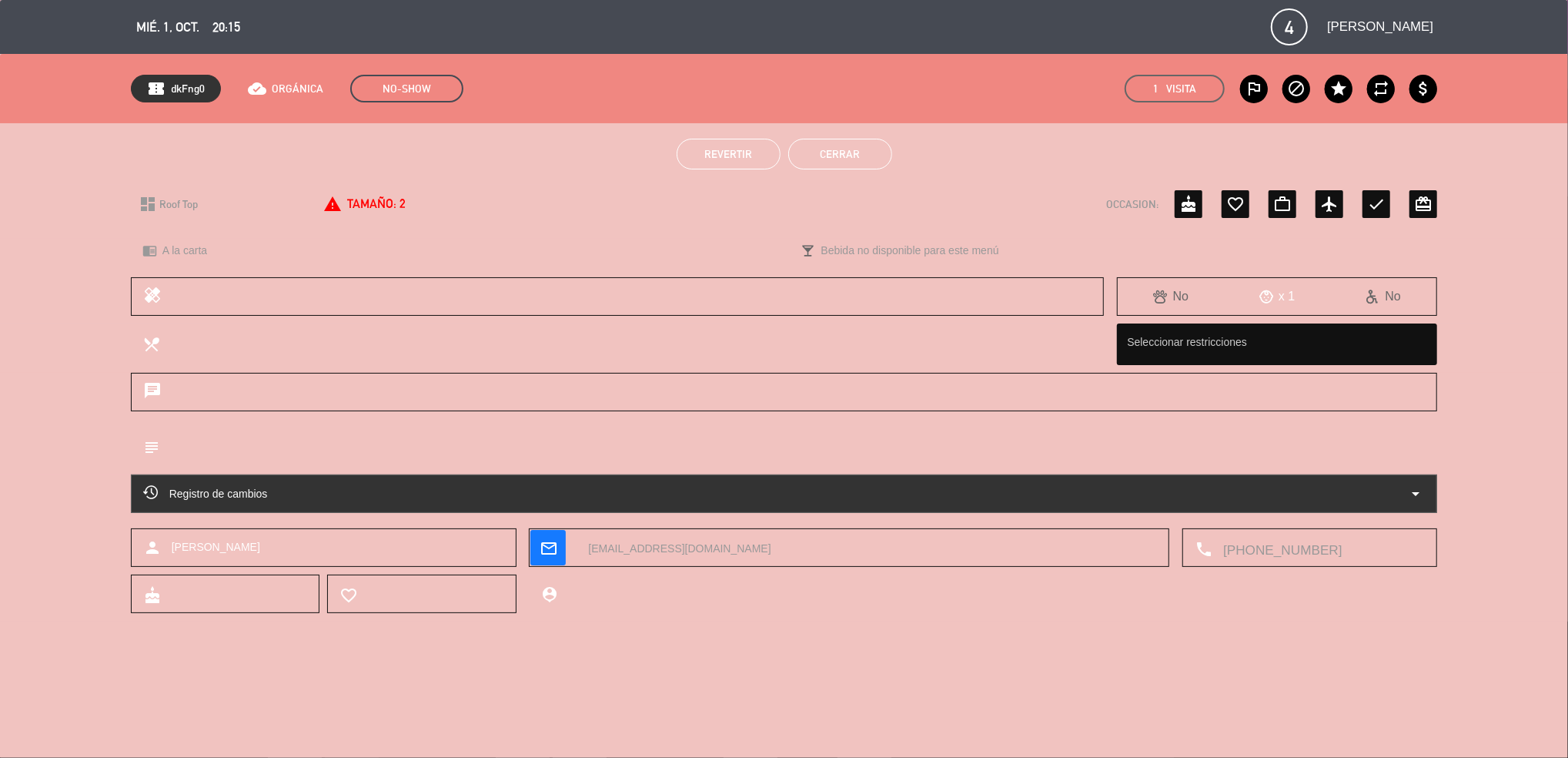
click at [877, 157] on button "Cerrar" at bounding box center [840, 153] width 104 height 31
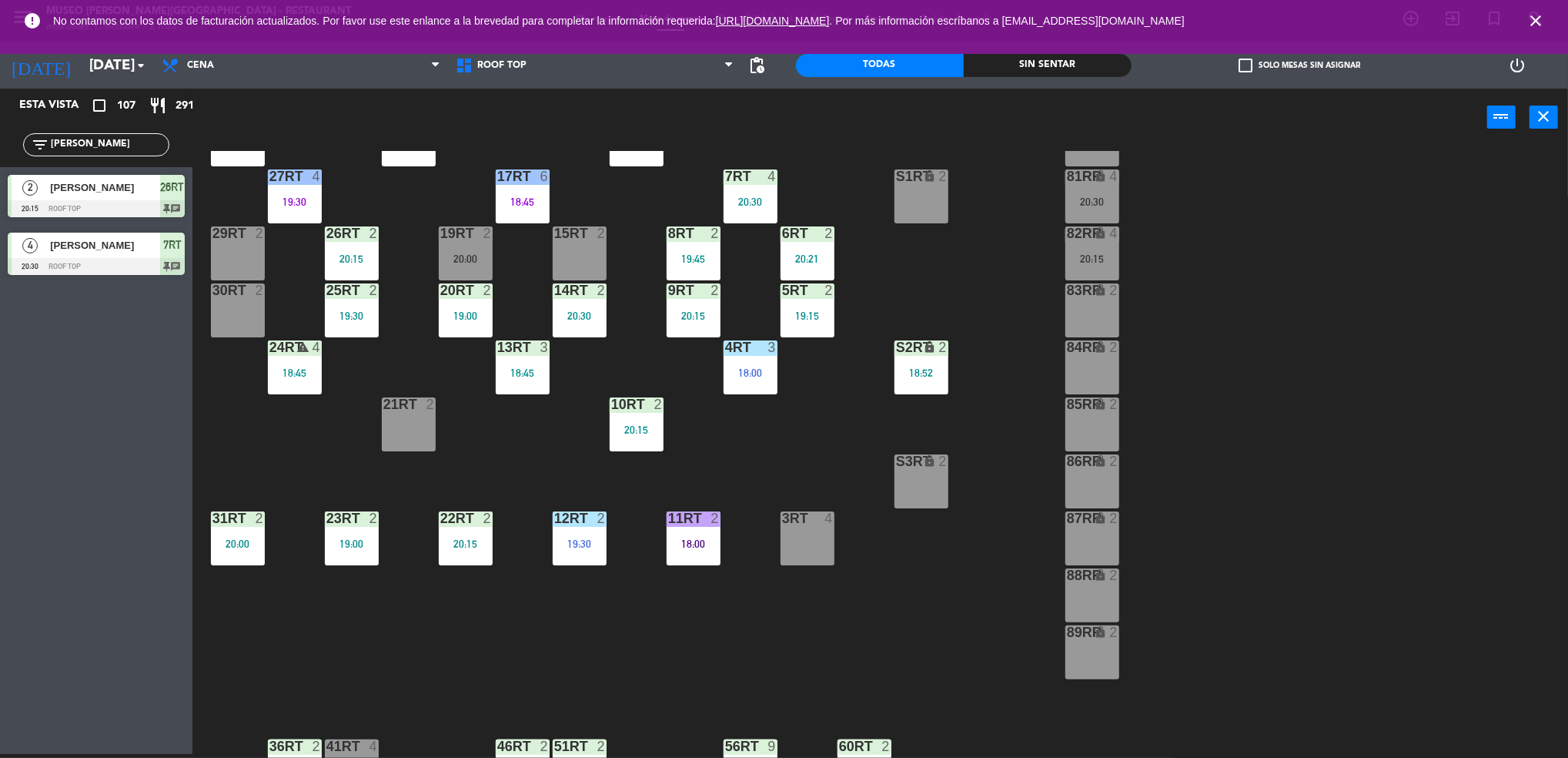
click at [1091, 237] on div "lock" at bounding box center [1091, 233] width 25 height 14
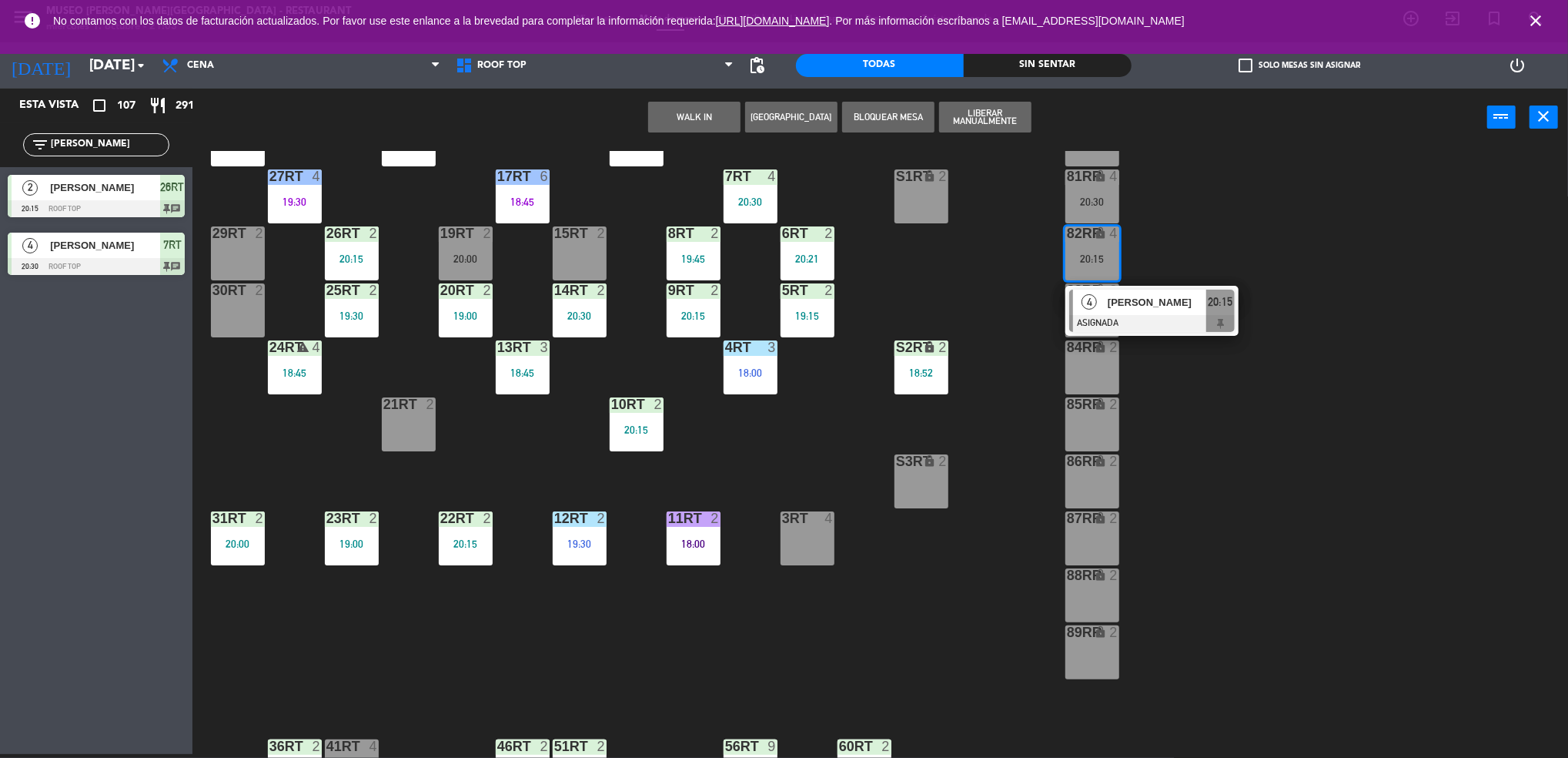
click at [1089, 315] on div at bounding box center [1151, 324] width 165 height 17
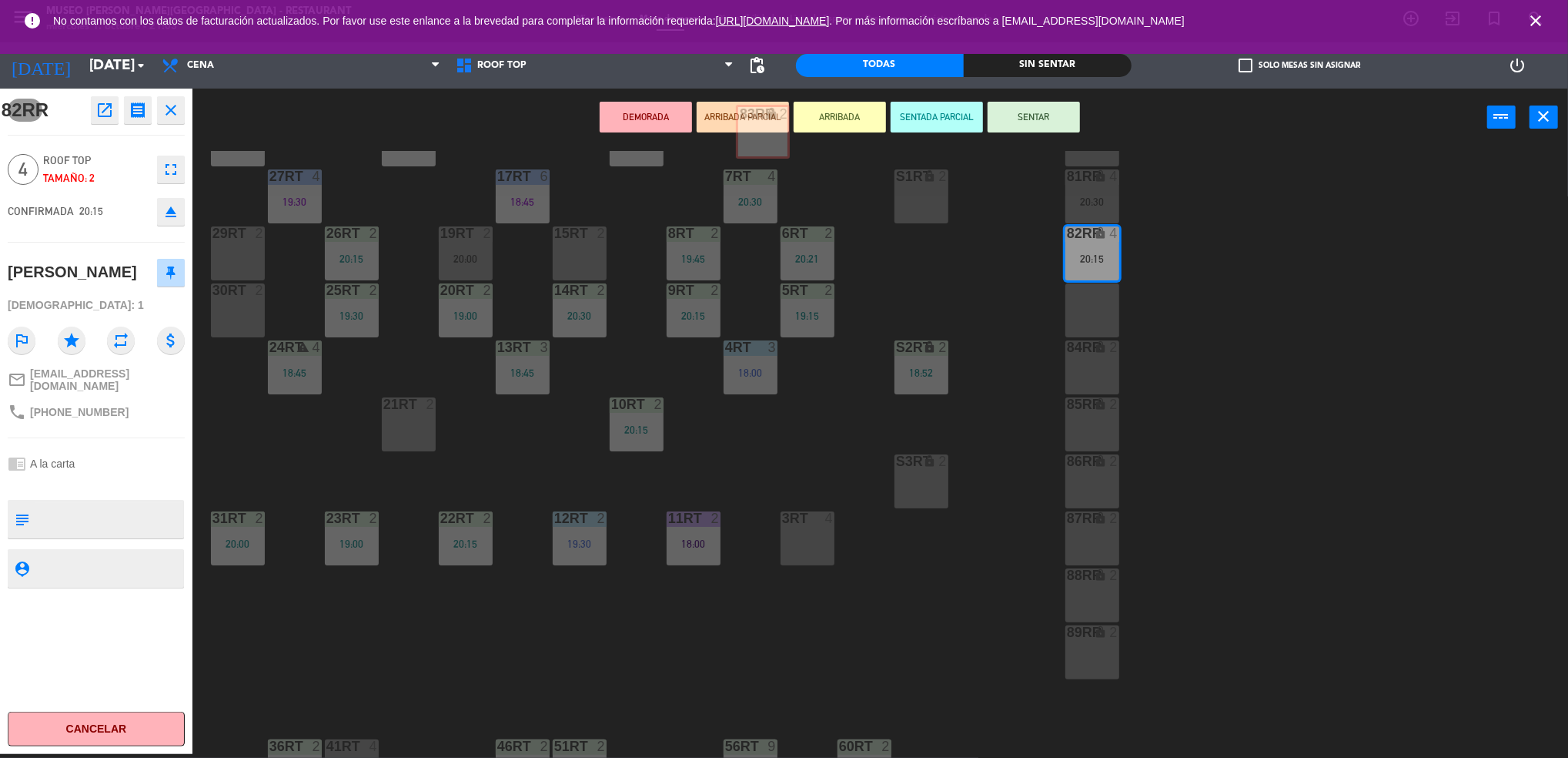
scroll to position [122, 0]
drag, startPoint x: 1089, startPoint y: 315, endPoint x: 447, endPoint y: 222, distance: 648.7
click at [108, 115] on icon "open_in_new" at bounding box center [105, 110] width 18 height 18
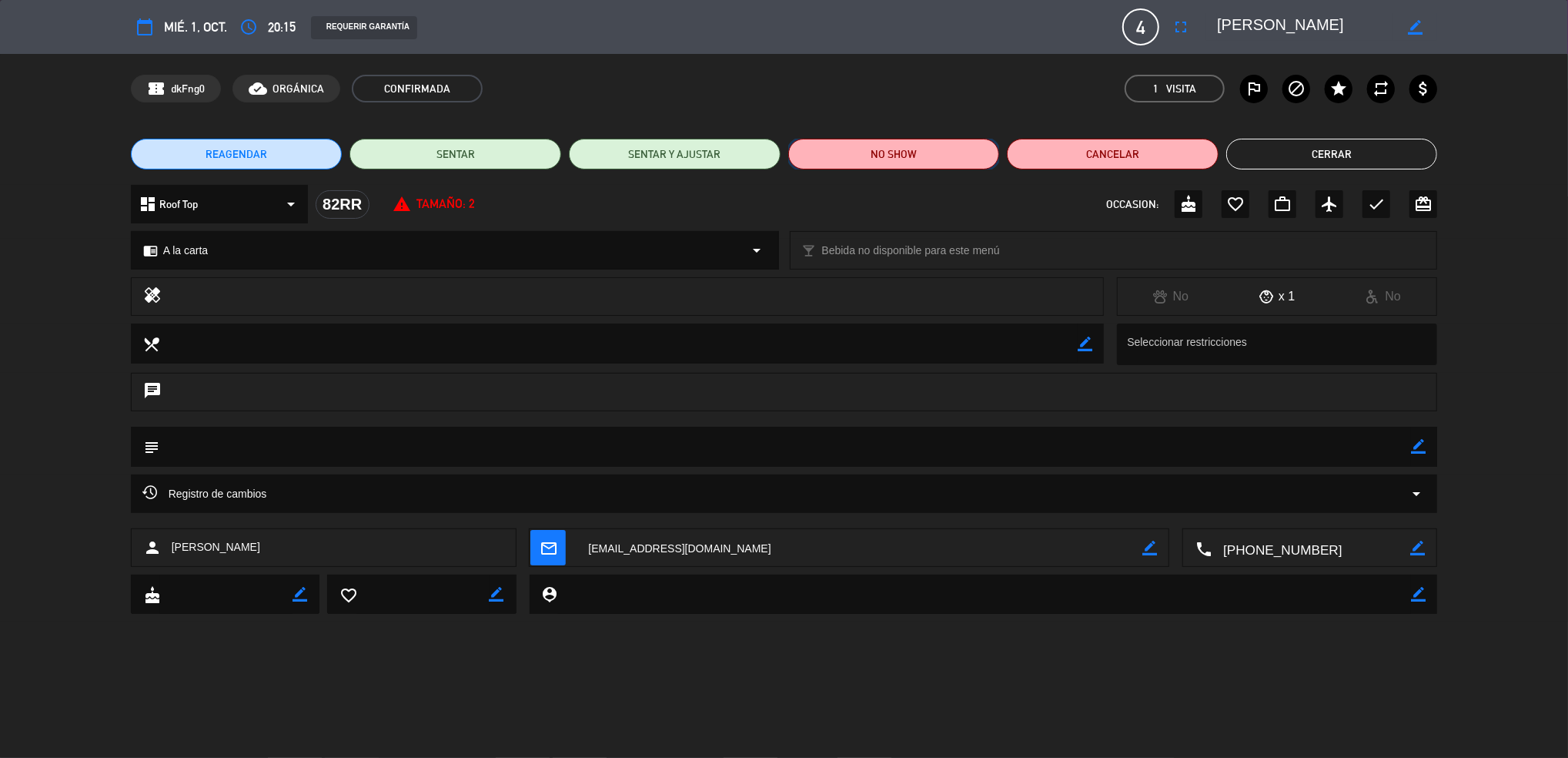
click at [891, 155] on button "NO SHOW" at bounding box center [893, 153] width 212 height 31
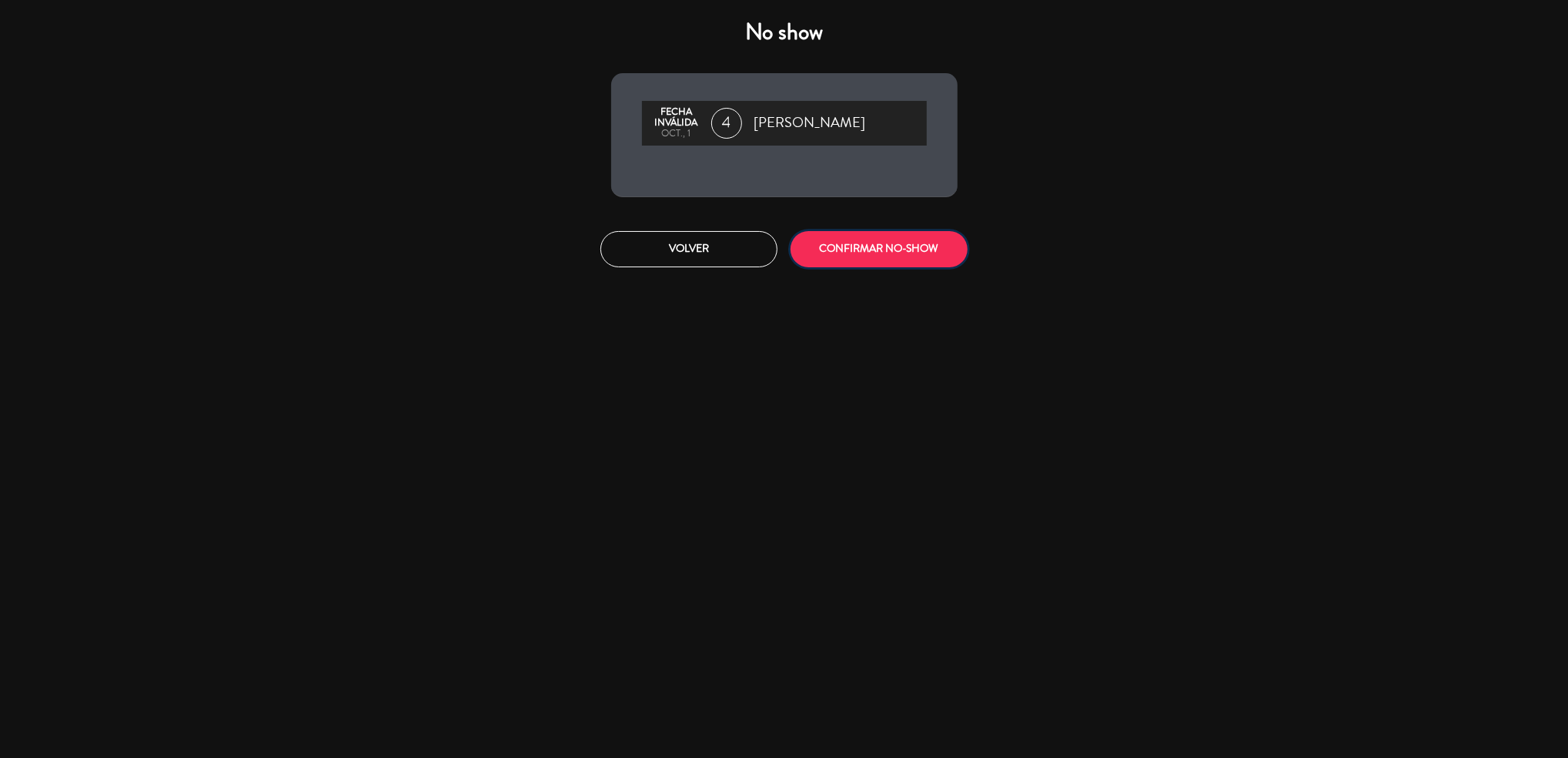
click at [879, 235] on button "CONFIRMAR NO-SHOW" at bounding box center [878, 248] width 177 height 36
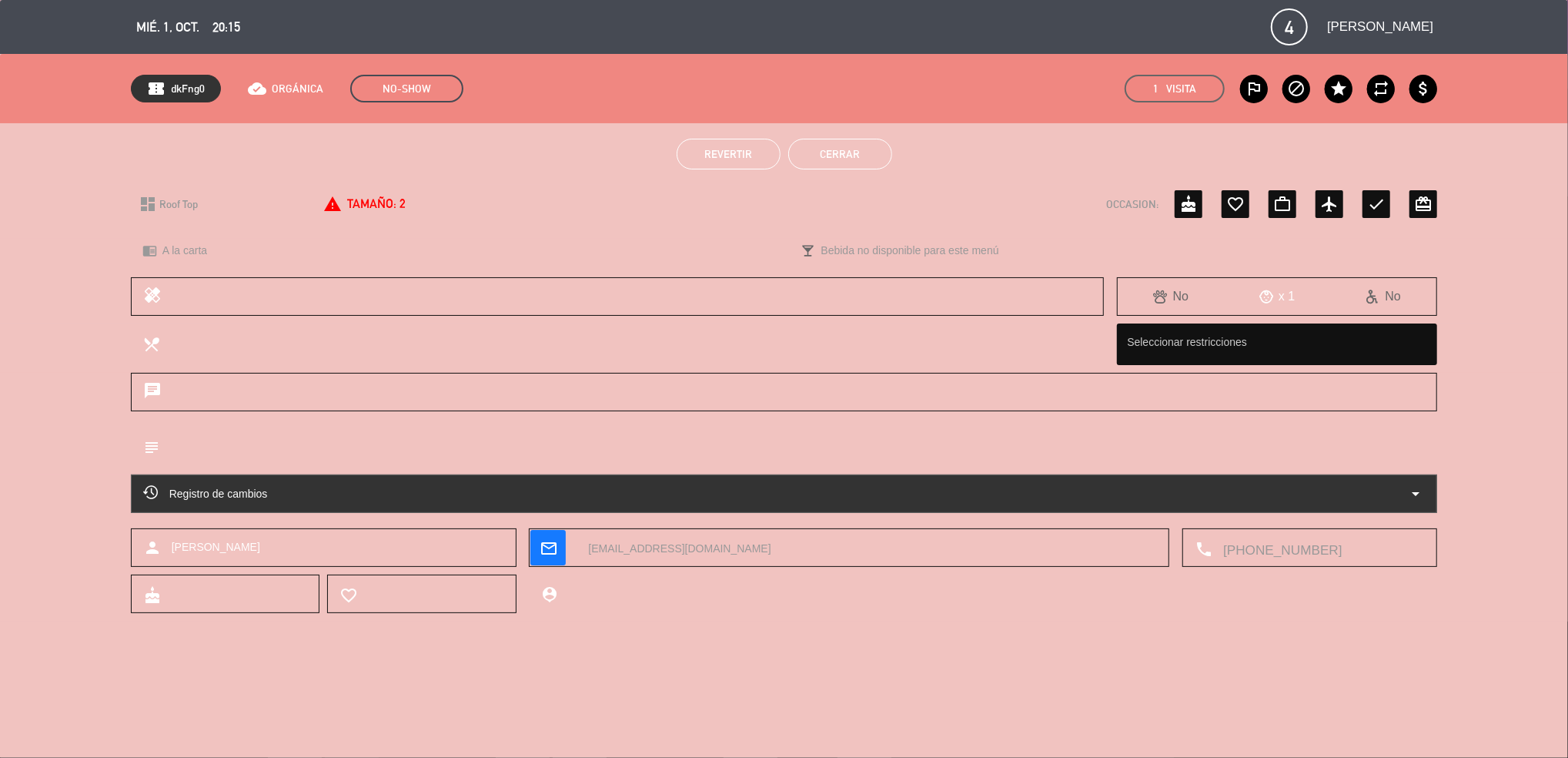
click at [870, 158] on button "Cerrar" at bounding box center [840, 153] width 104 height 31
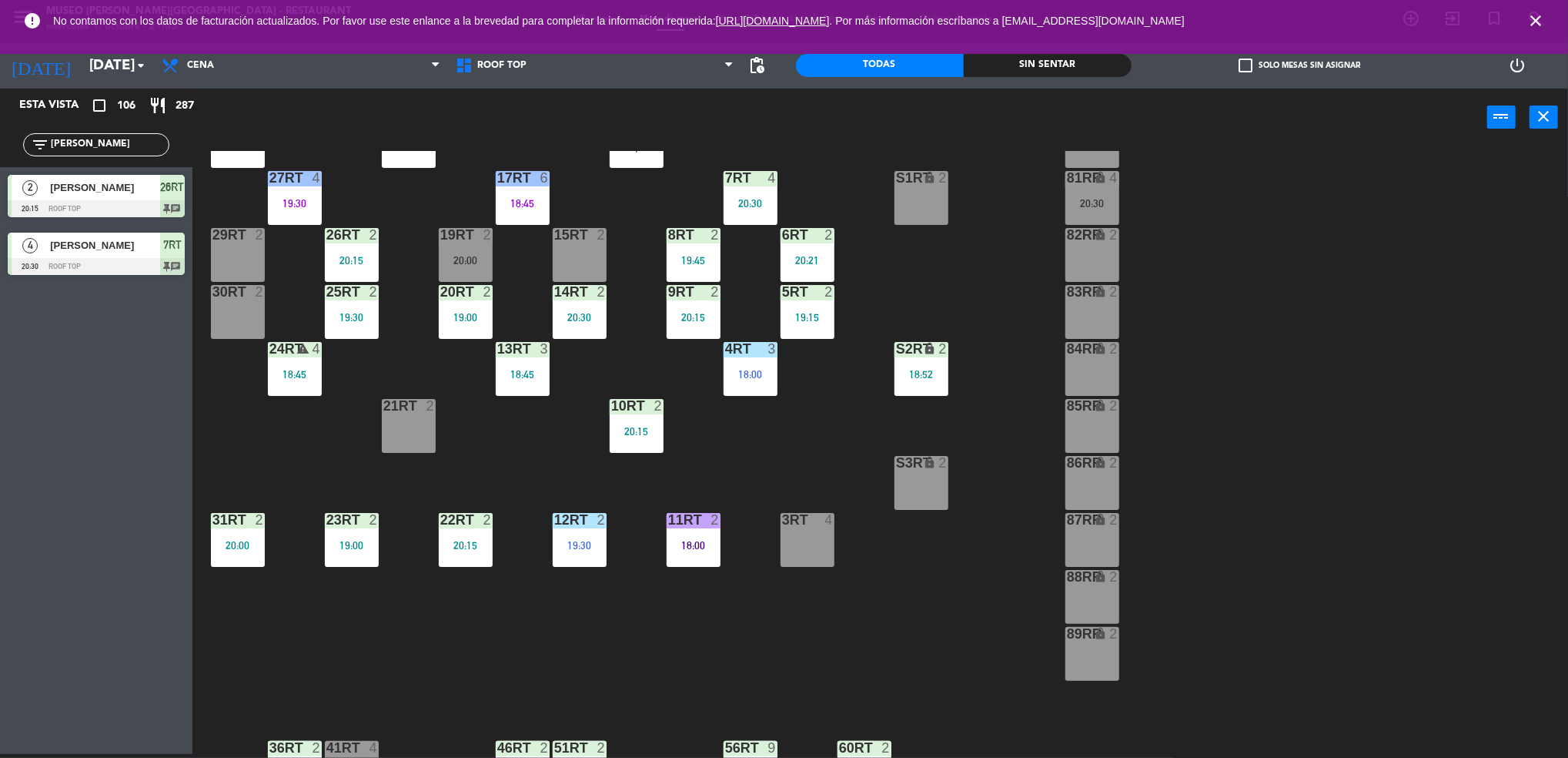
scroll to position [0, 0]
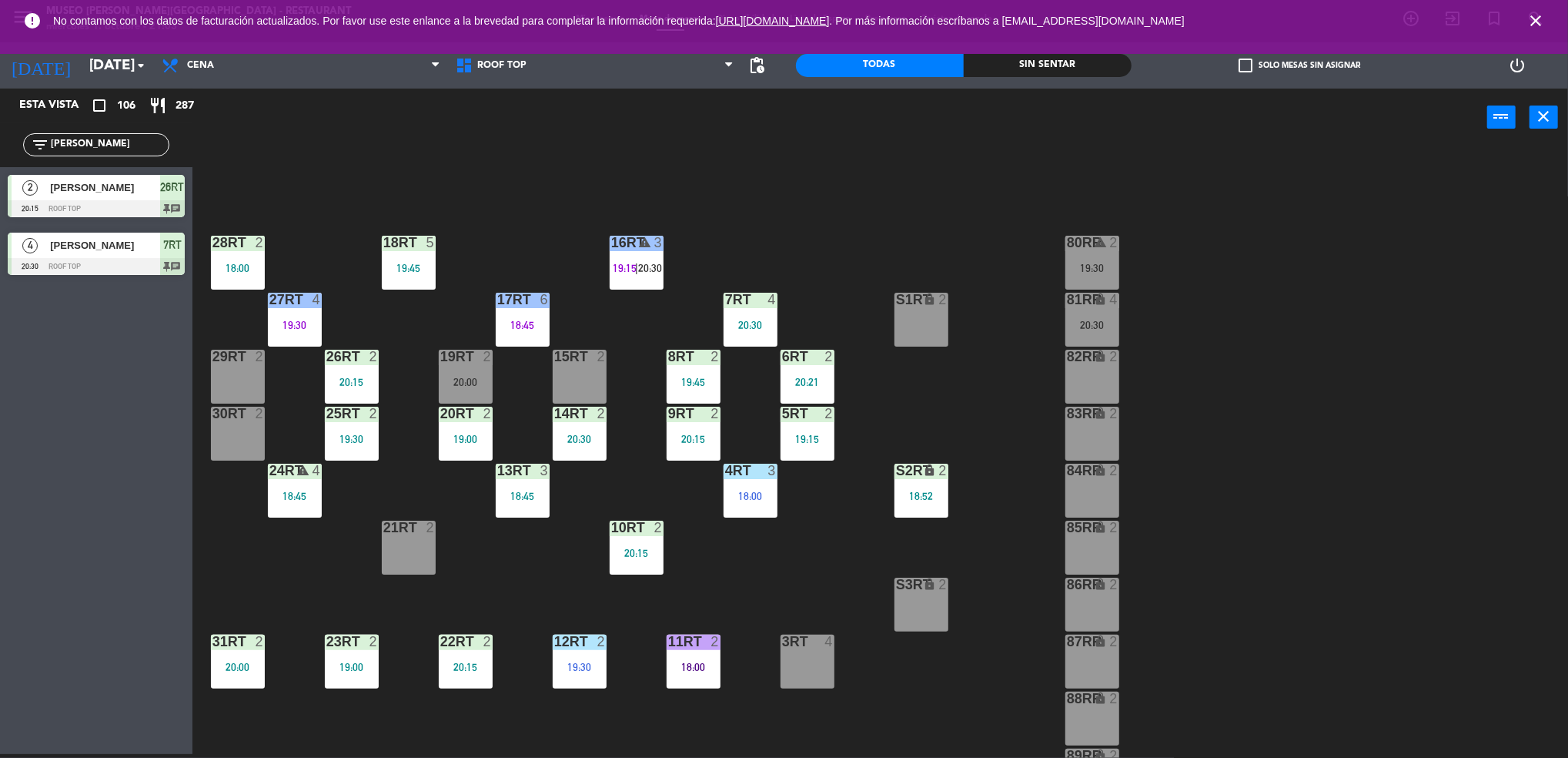
click at [355, 356] on div at bounding box center [351, 356] width 25 height 14
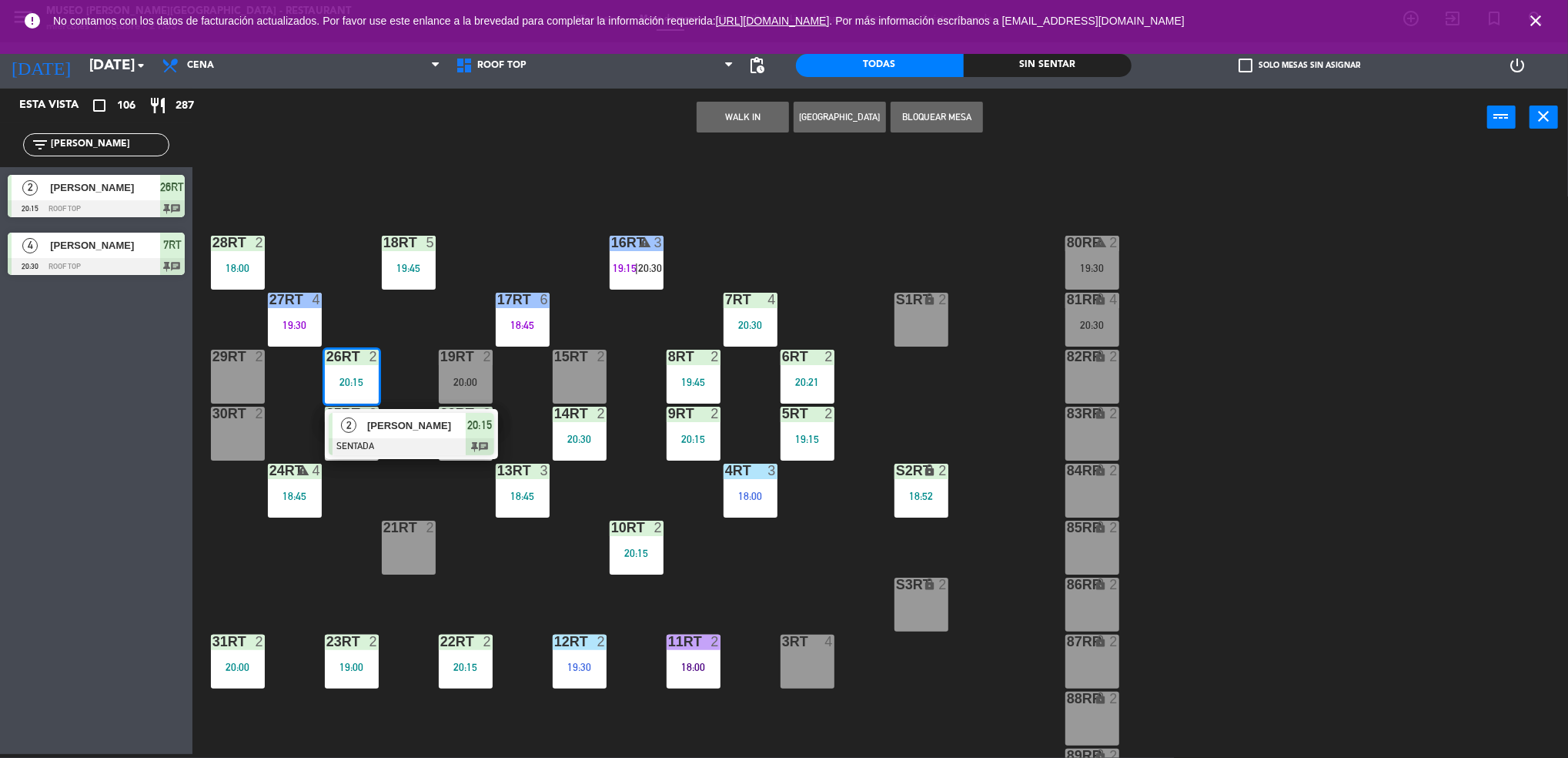
click at [384, 440] on div at bounding box center [411, 446] width 165 height 17
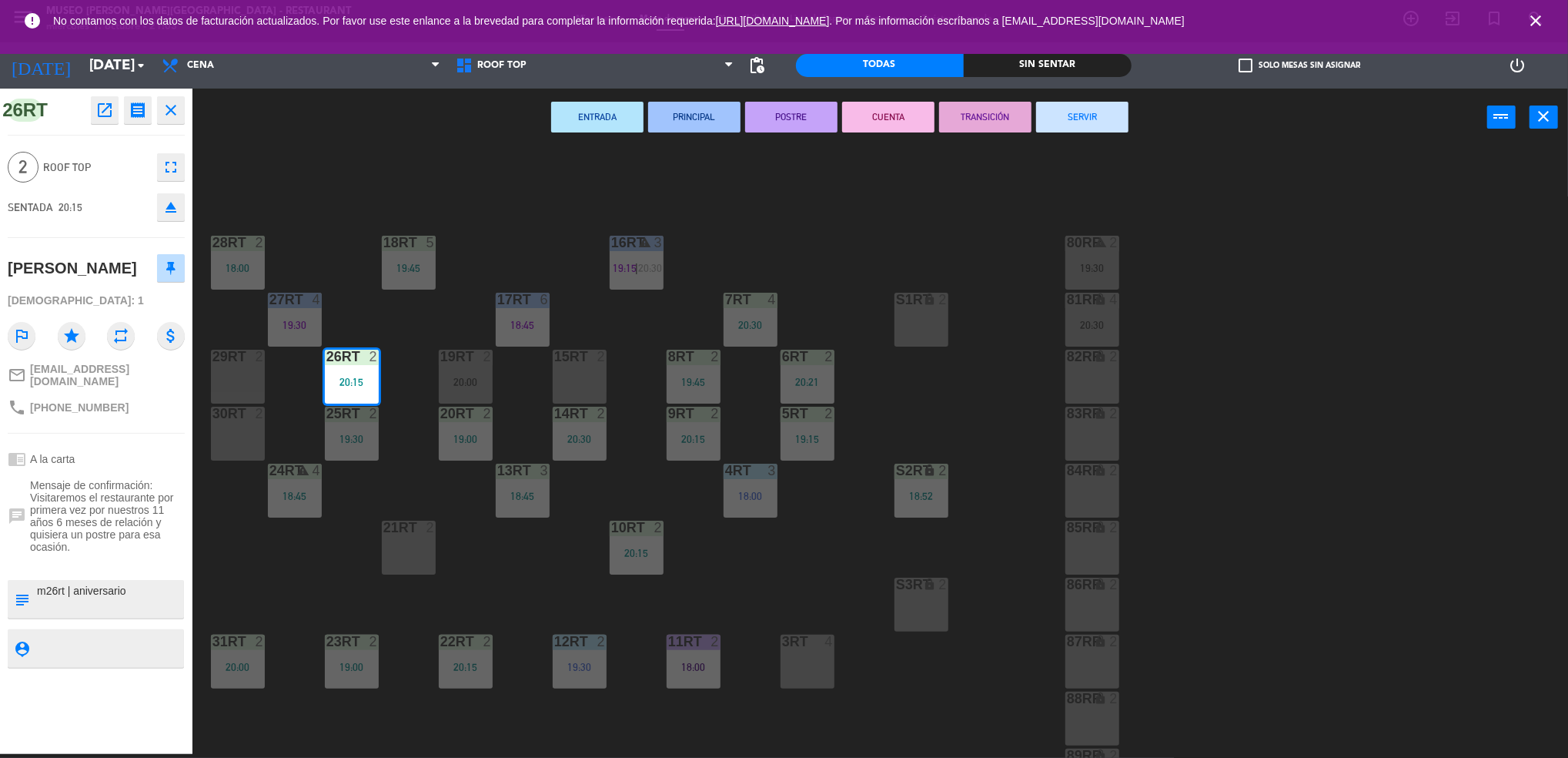
drag, startPoint x: 384, startPoint y: 440, endPoint x: 227, endPoint y: 439, distance: 157.0
click at [227, 439] on div "18RT 5 19:45 16RT warning 3 19:15 | 20:30 28RT 2 18:00 80RR warning 2 19:30 27R…" at bounding box center [887, 454] width 1360 height 608
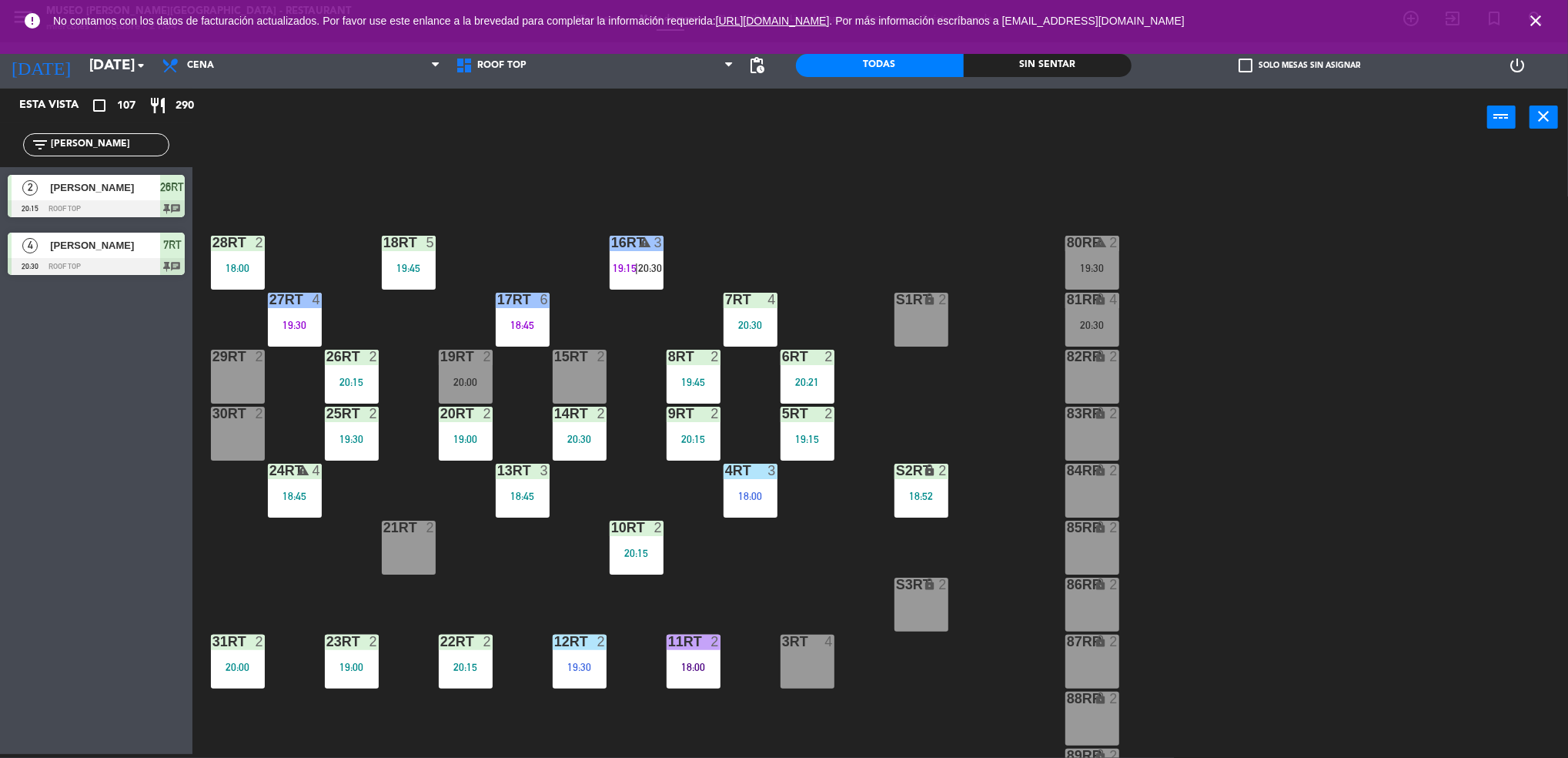
drag, startPoint x: 227, startPoint y: 439, endPoint x: 425, endPoint y: 306, distance: 238.5
click at [425, 306] on div "18RT 5 19:45 16RT warning 3 19:15 | 20:30 28RT 2 18:00 80RR warning 2 19:30 27R…" at bounding box center [887, 454] width 1360 height 608
click at [361, 362] on div at bounding box center [351, 356] width 25 height 14
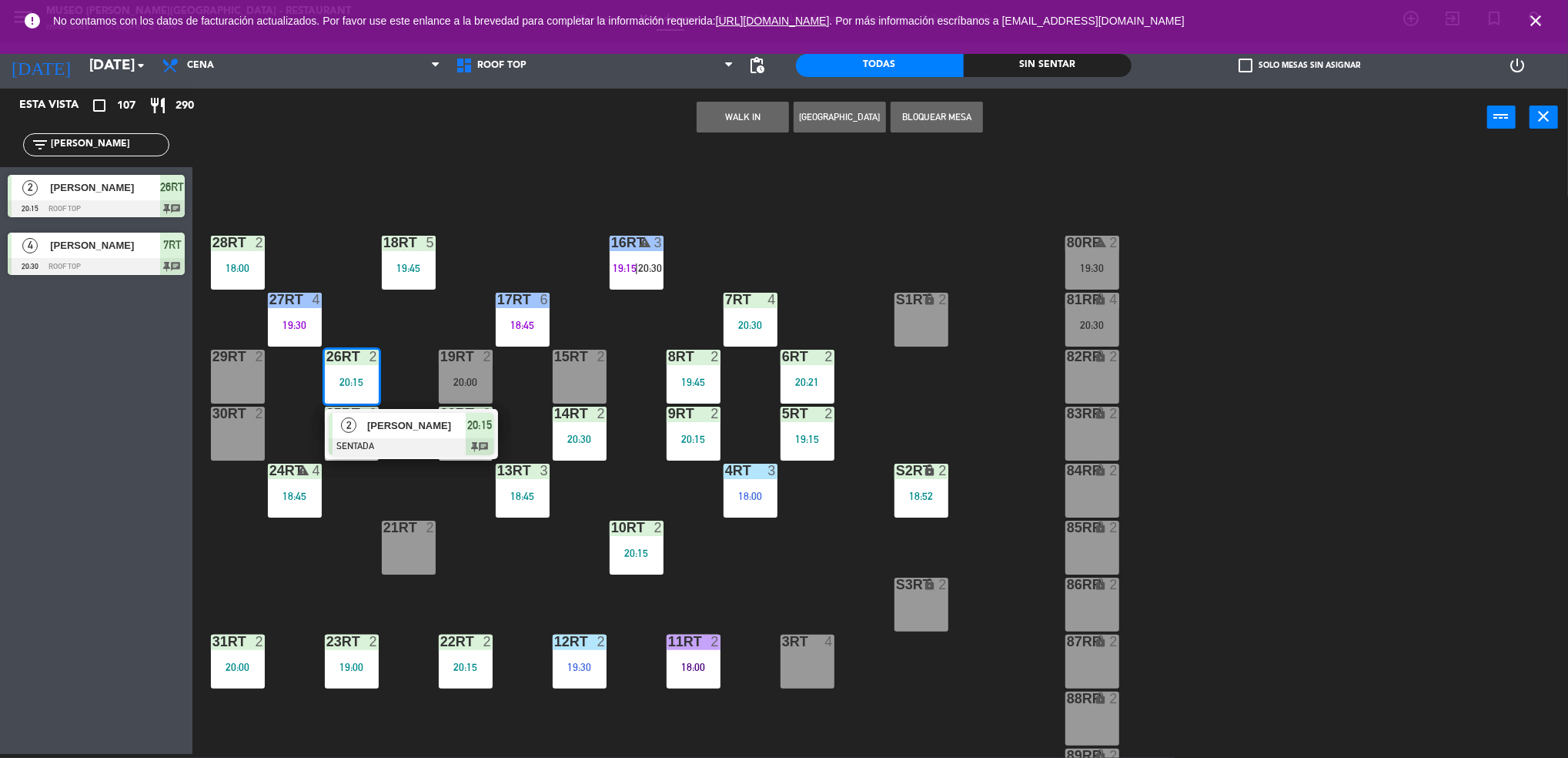
click at [810, 667] on div "3RT 4" at bounding box center [807, 662] width 54 height 54
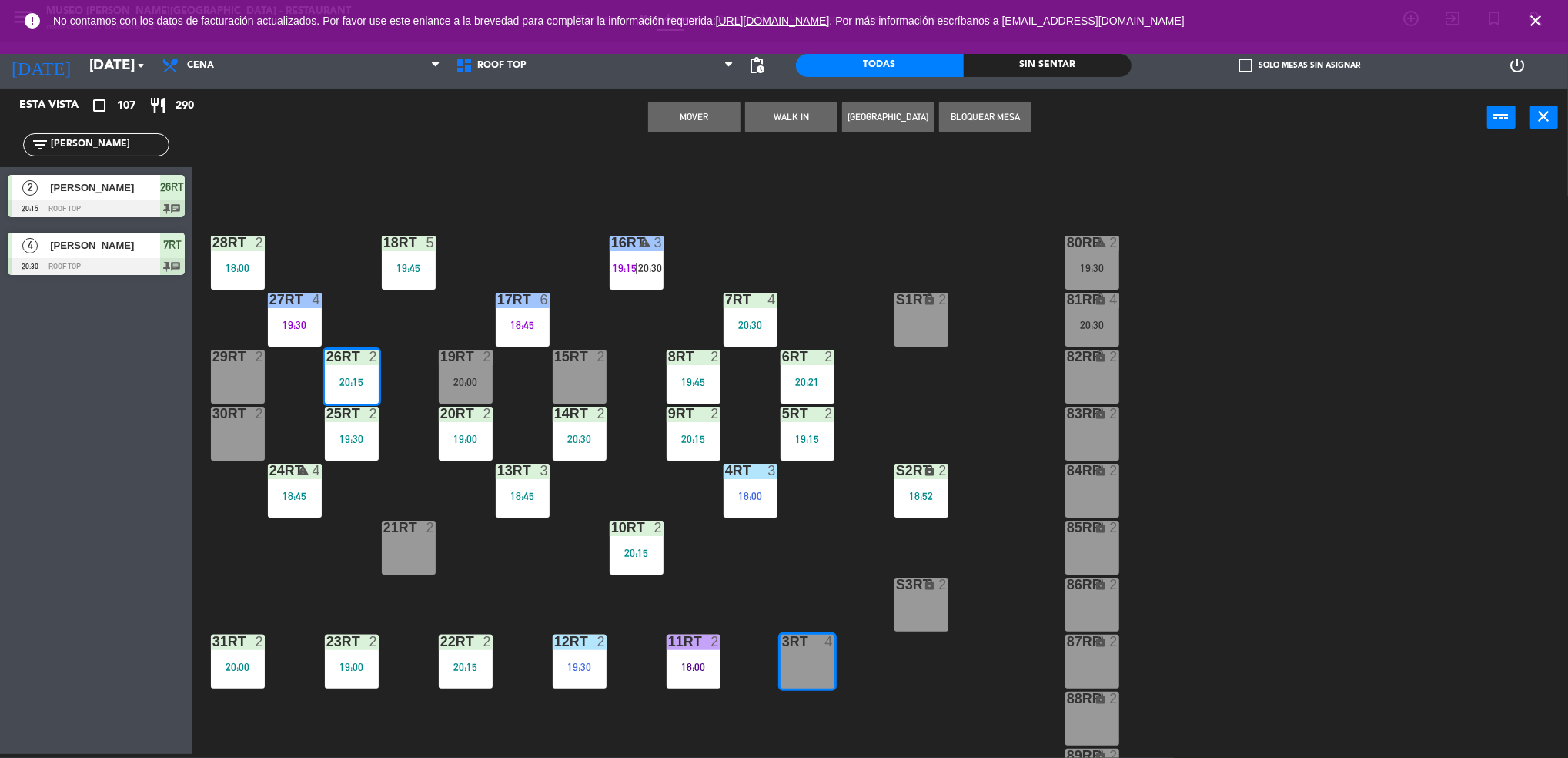
click at [688, 118] on button "Mover" at bounding box center [694, 117] width 92 height 31
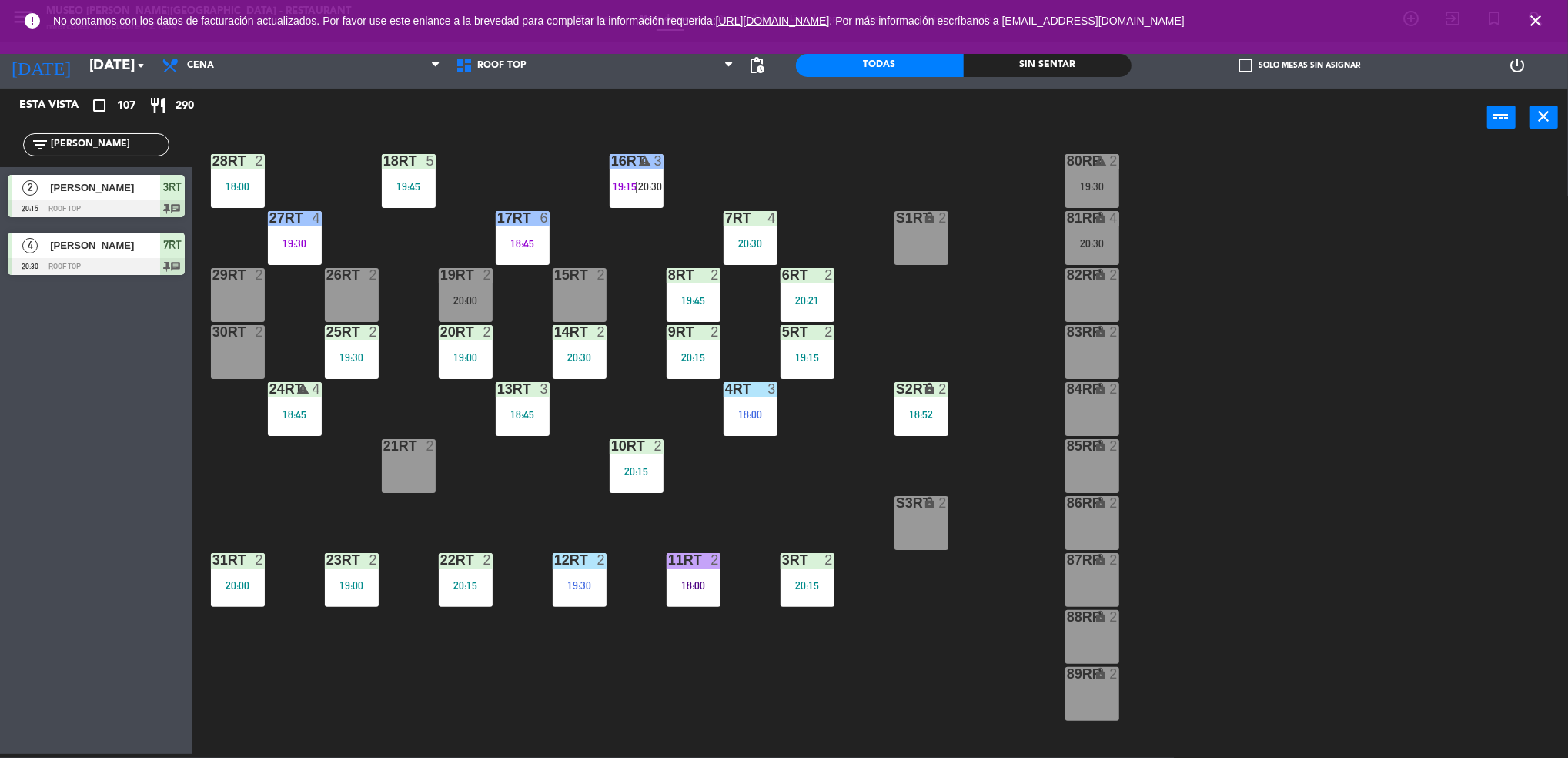
scroll to position [91, 0]
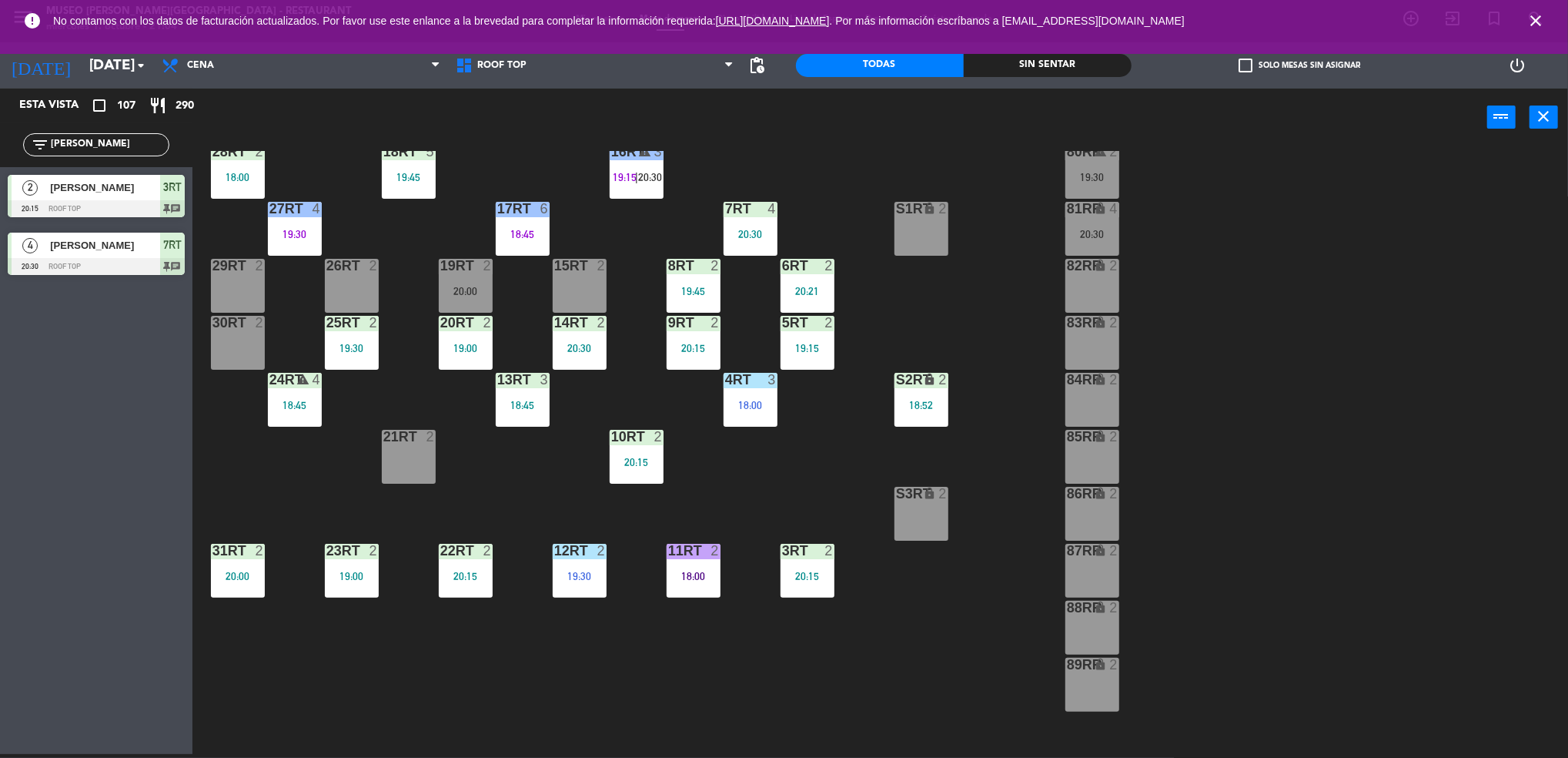
click at [703, 568] on div "11RT 2 18:00" at bounding box center [693, 570] width 54 height 54
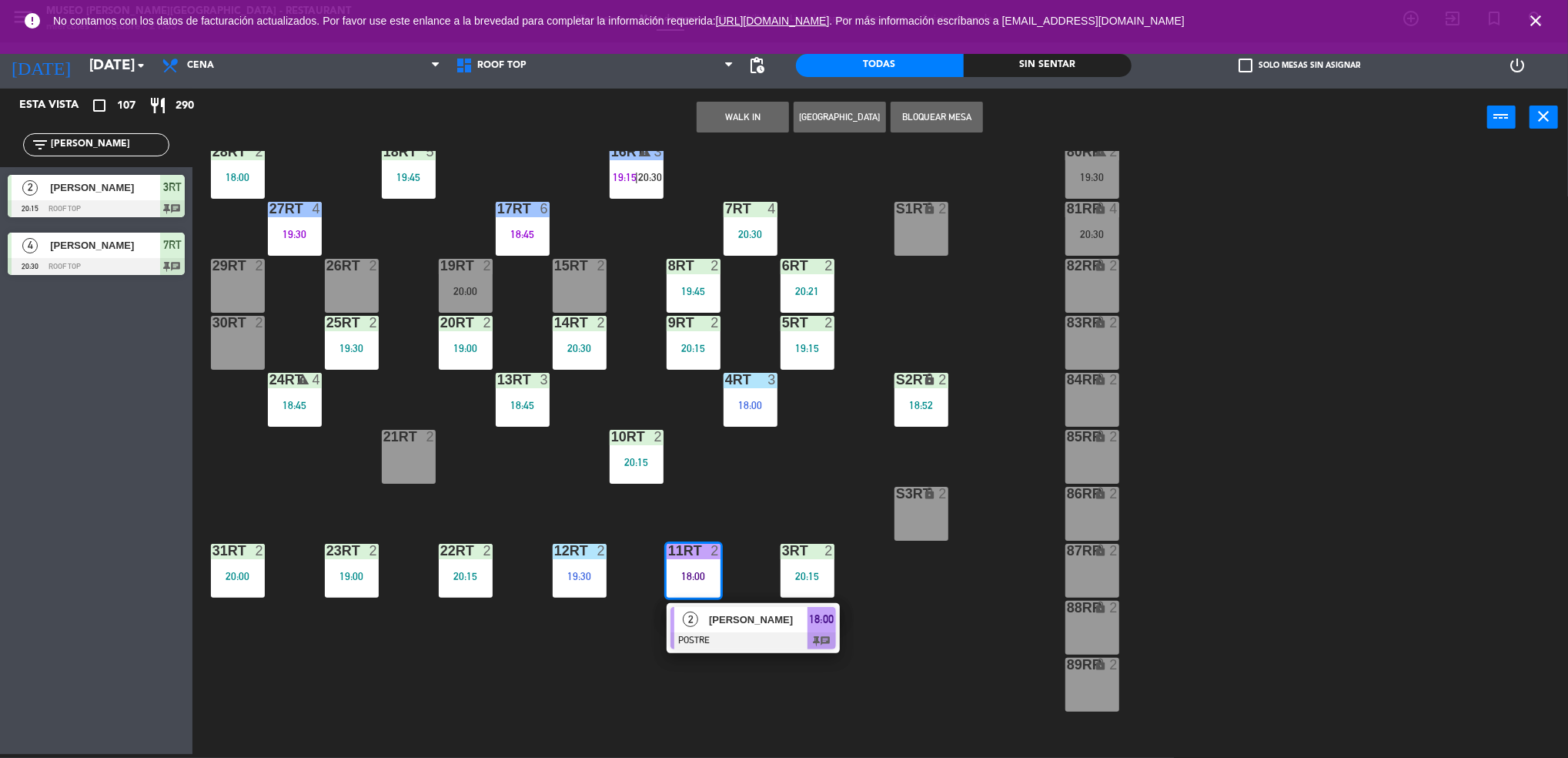
click at [709, 632] on div at bounding box center [753, 641] width 165 height 17
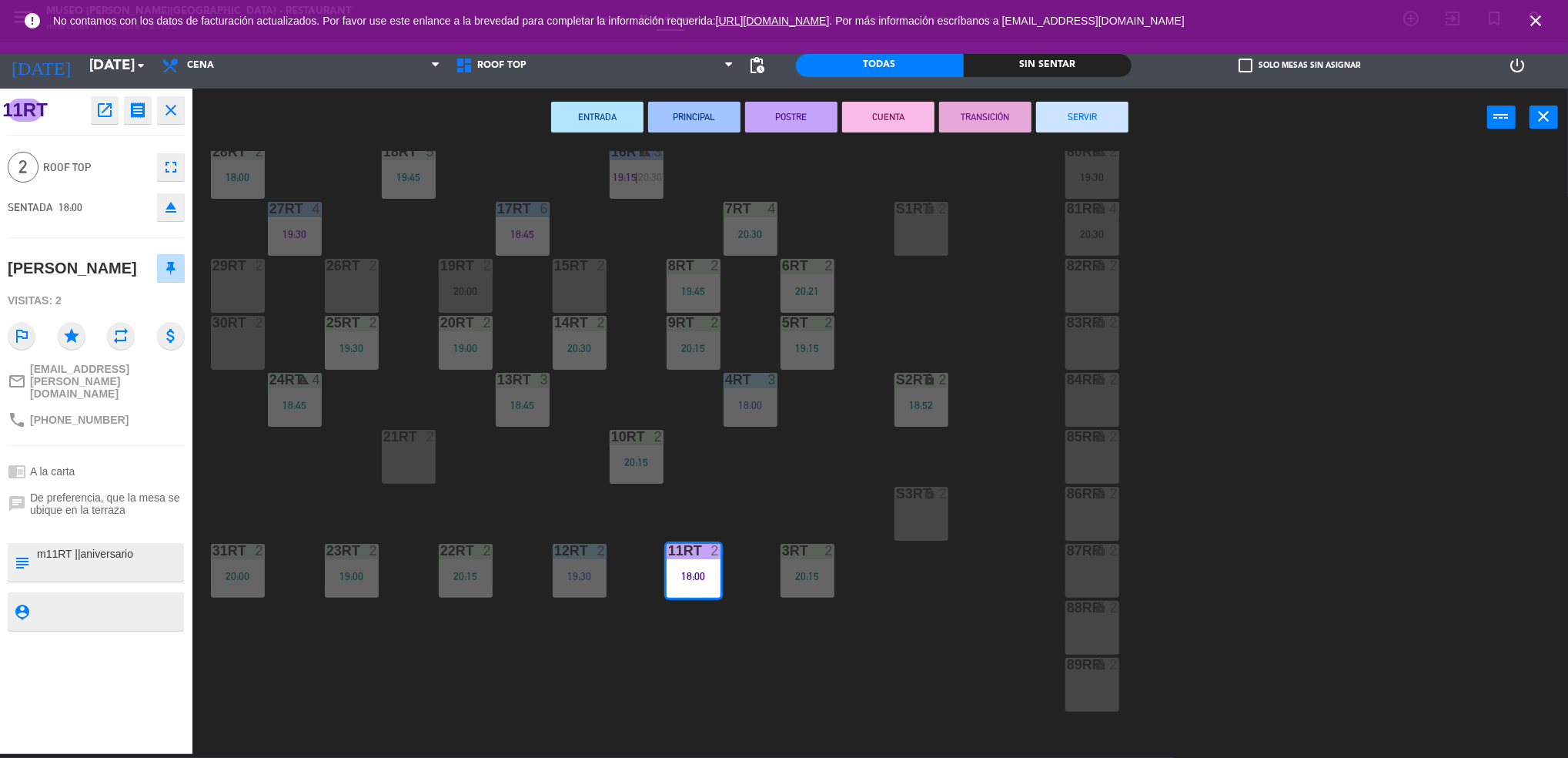
click at [1050, 111] on button "SERVIR" at bounding box center [1082, 117] width 92 height 31
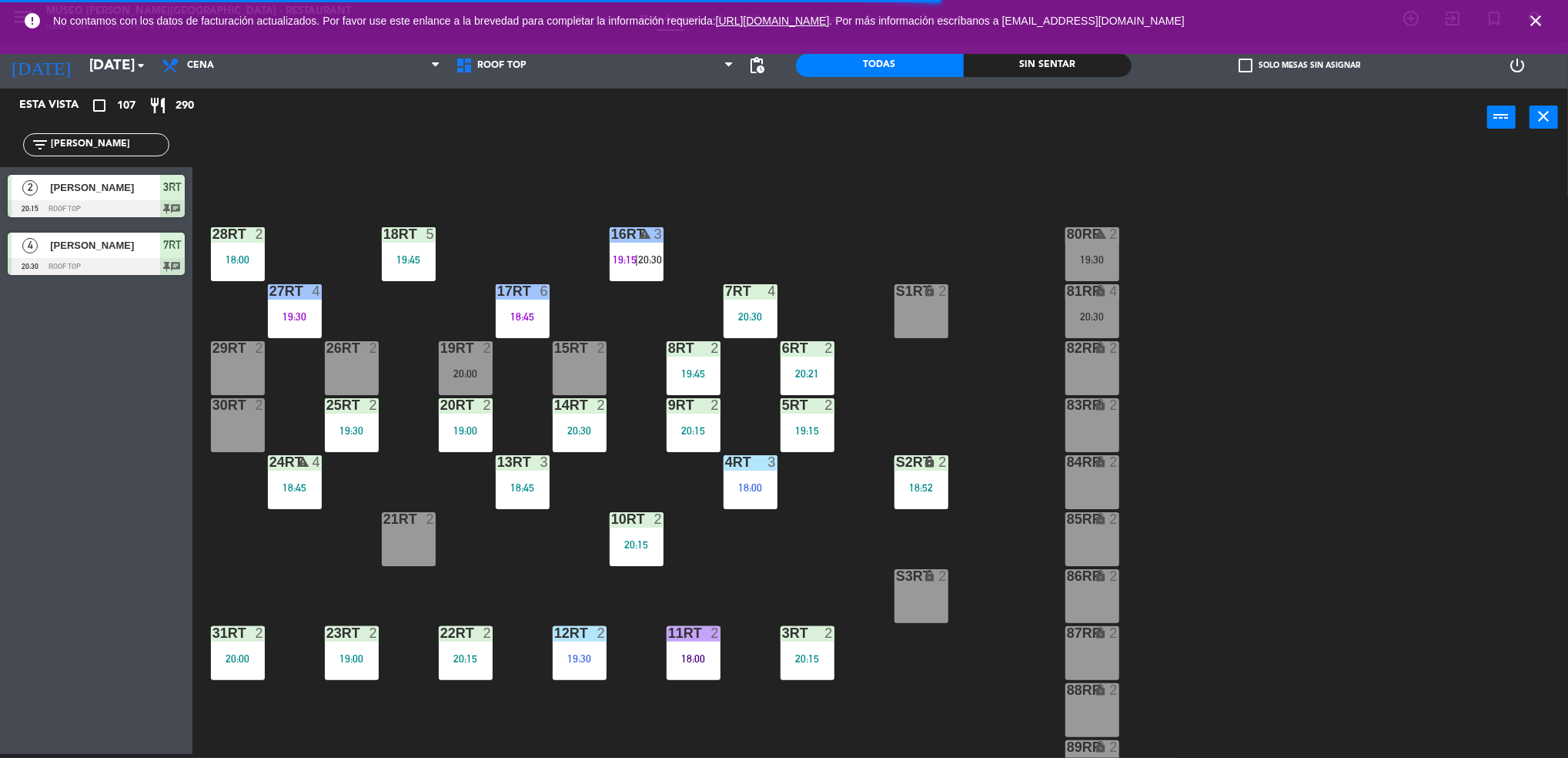
scroll to position [10, 0]
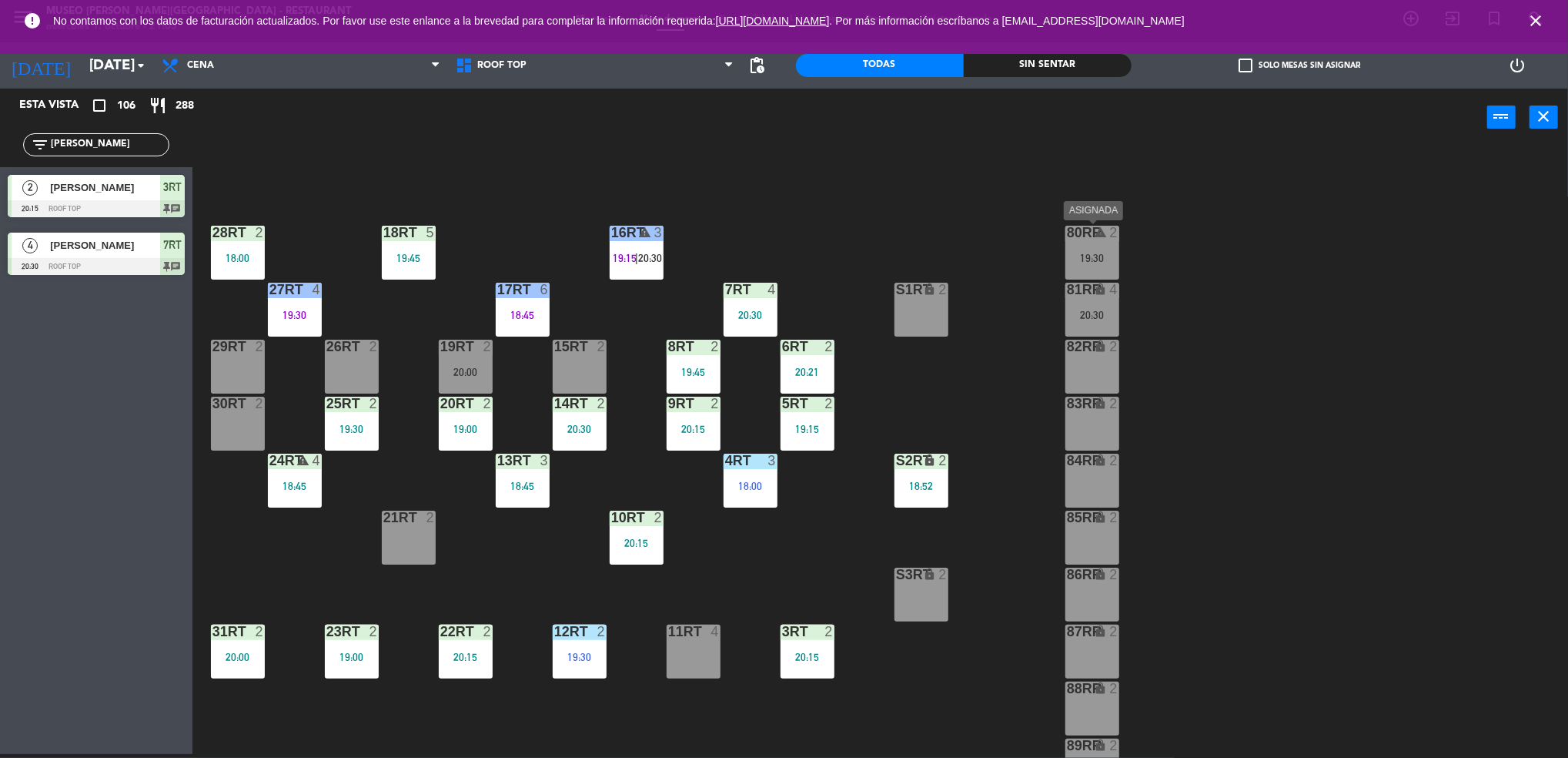
click at [1081, 255] on div "19:30" at bounding box center [1092, 257] width 54 height 11
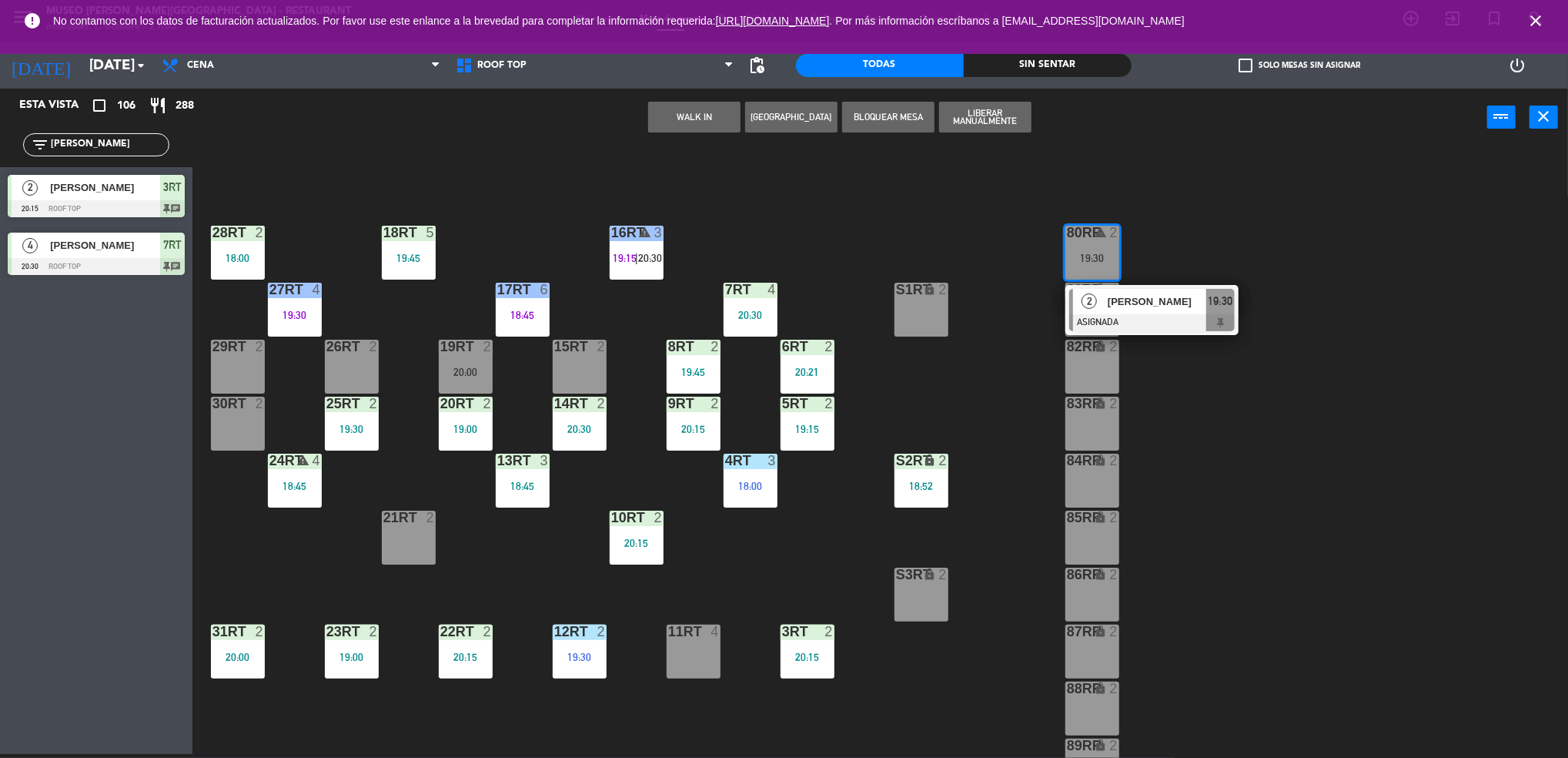
click at [1084, 306] on div "2" at bounding box center [1089, 301] width 33 height 25
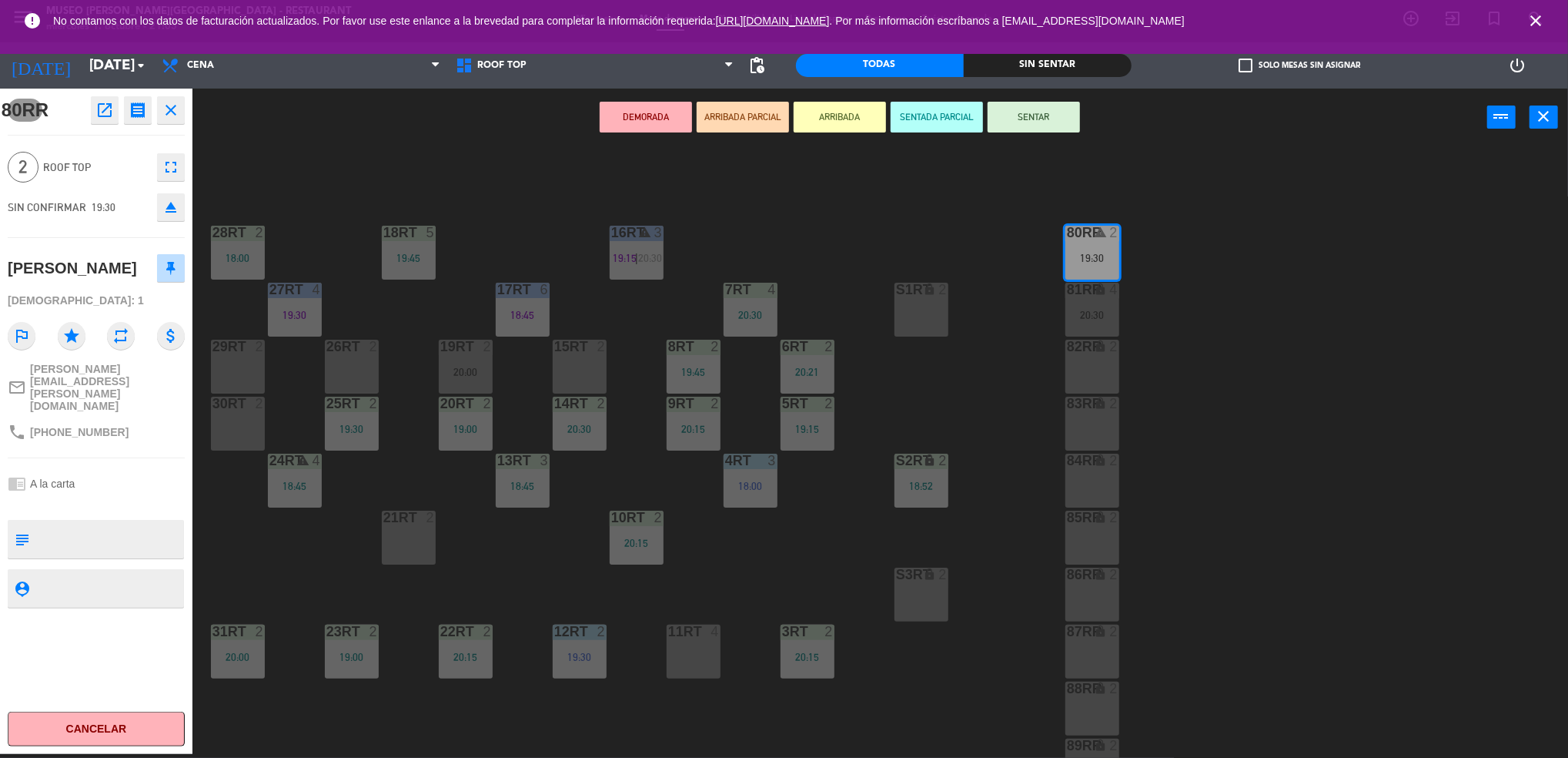
click at [101, 115] on icon "open_in_new" at bounding box center [105, 110] width 18 height 18
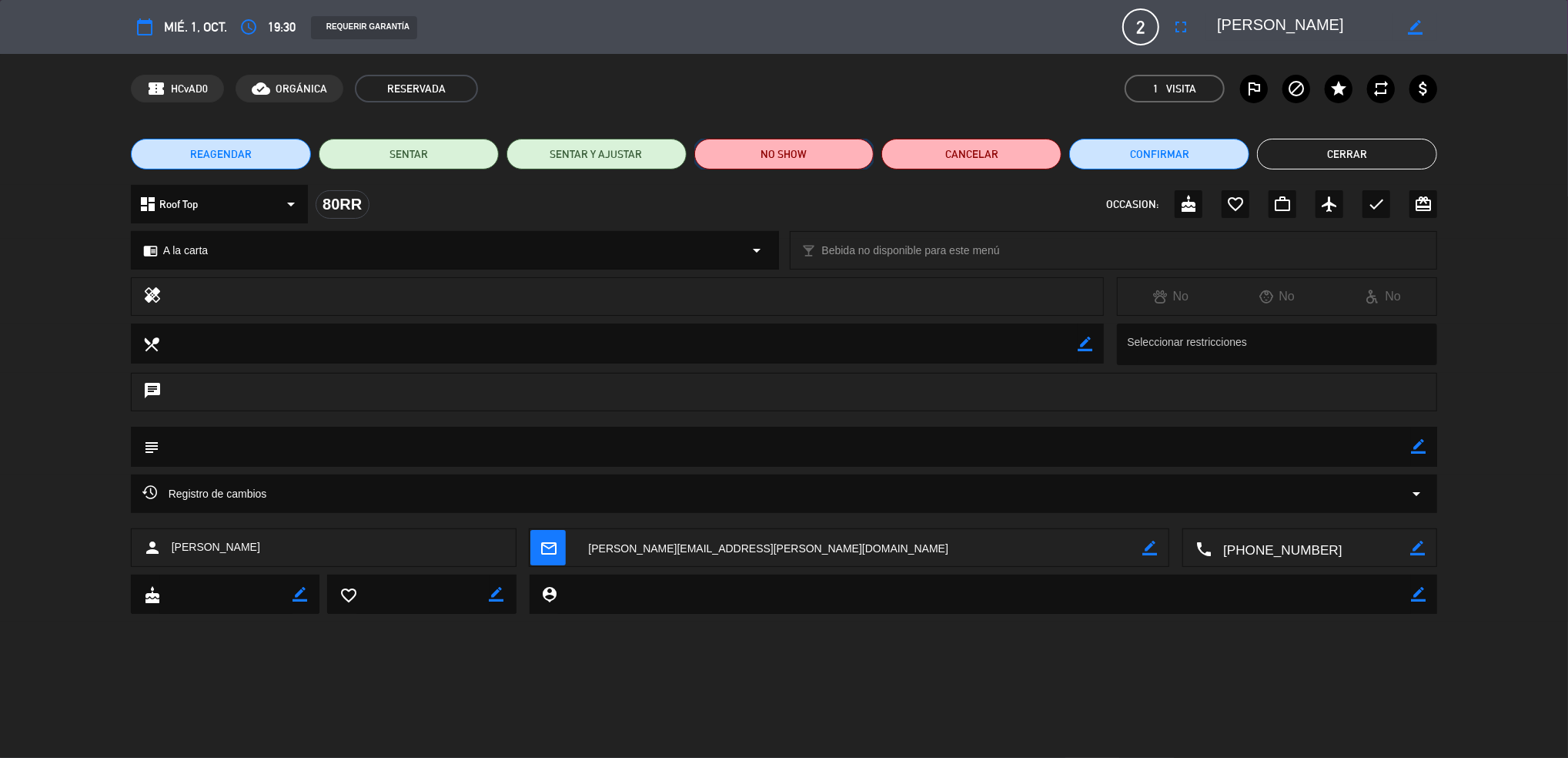
click at [806, 157] on button "NO SHOW" at bounding box center [784, 153] width 180 height 31
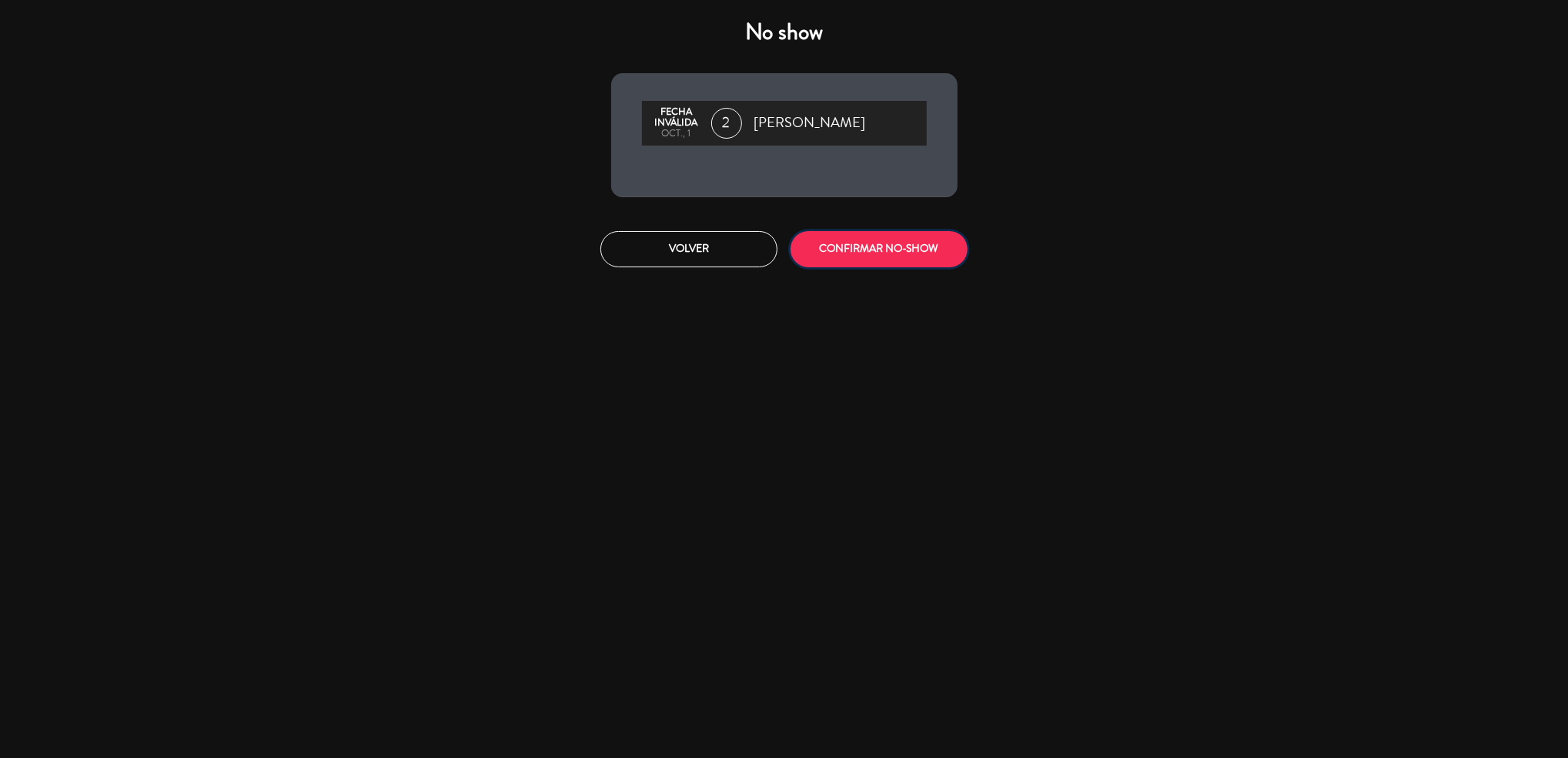
click at [831, 253] on button "CONFIRMAR NO-SHOW" at bounding box center [878, 248] width 177 height 36
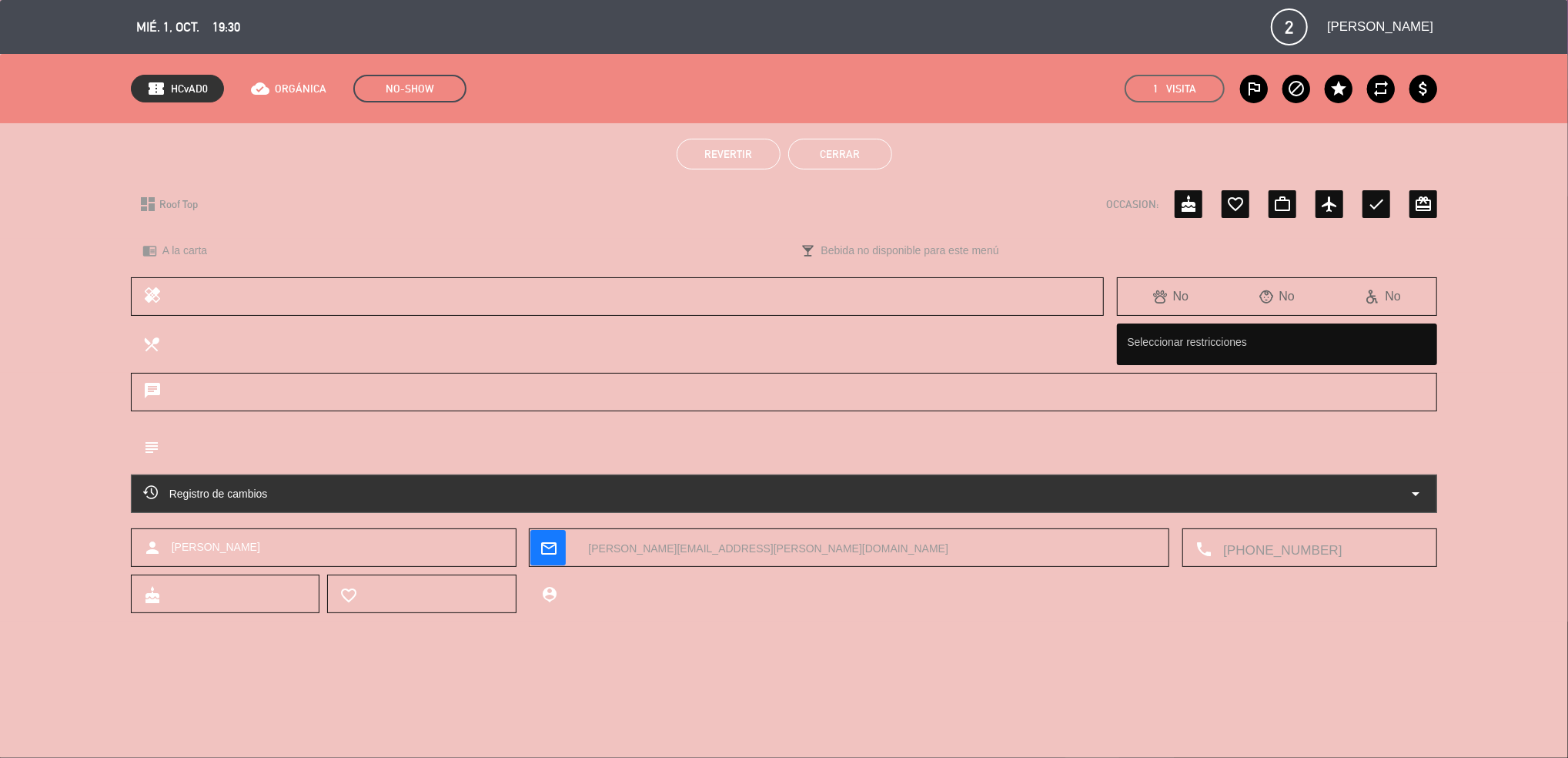
click at [843, 154] on button "Cerrar" at bounding box center [840, 153] width 104 height 31
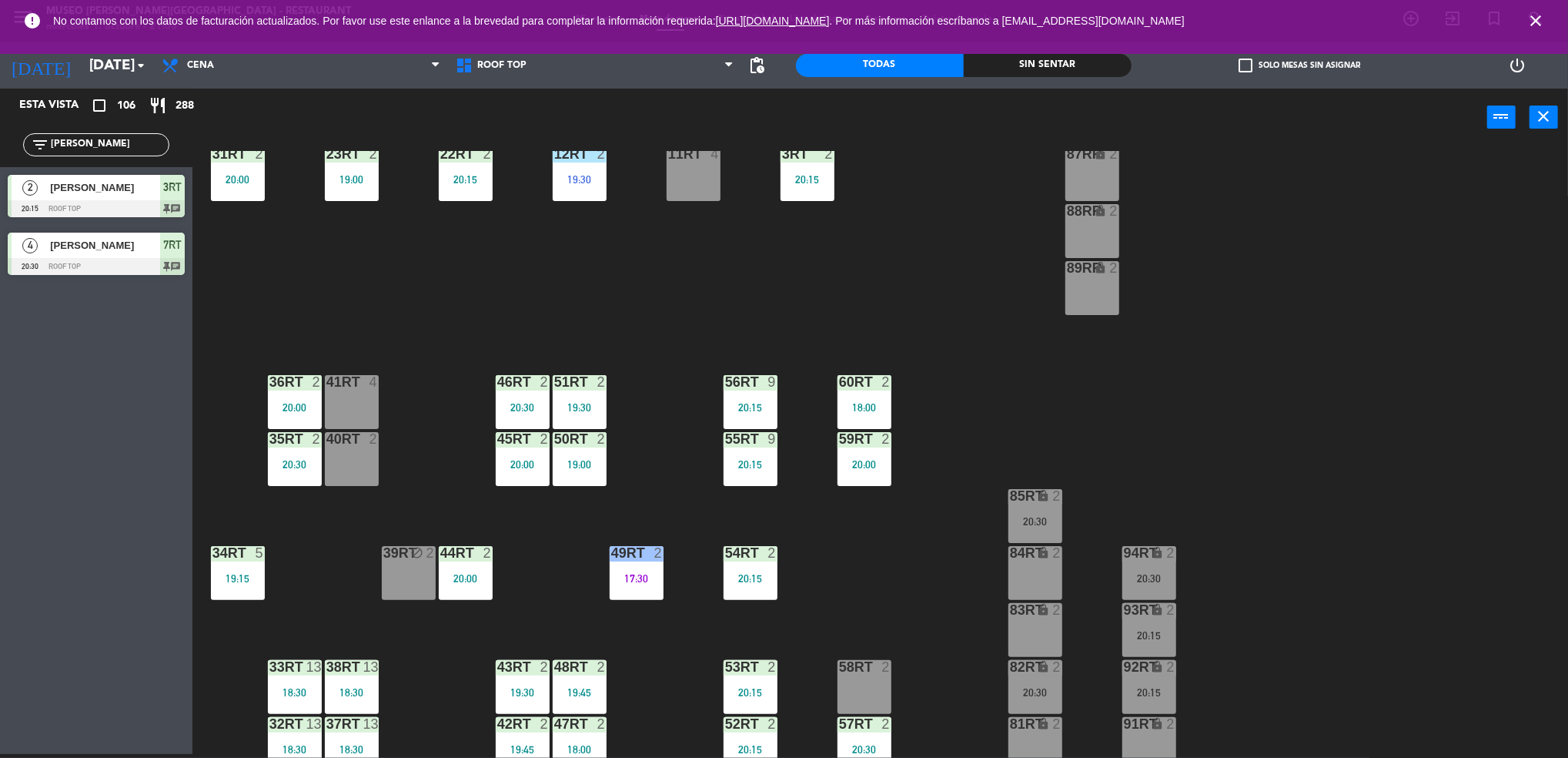
scroll to position [556, 0]
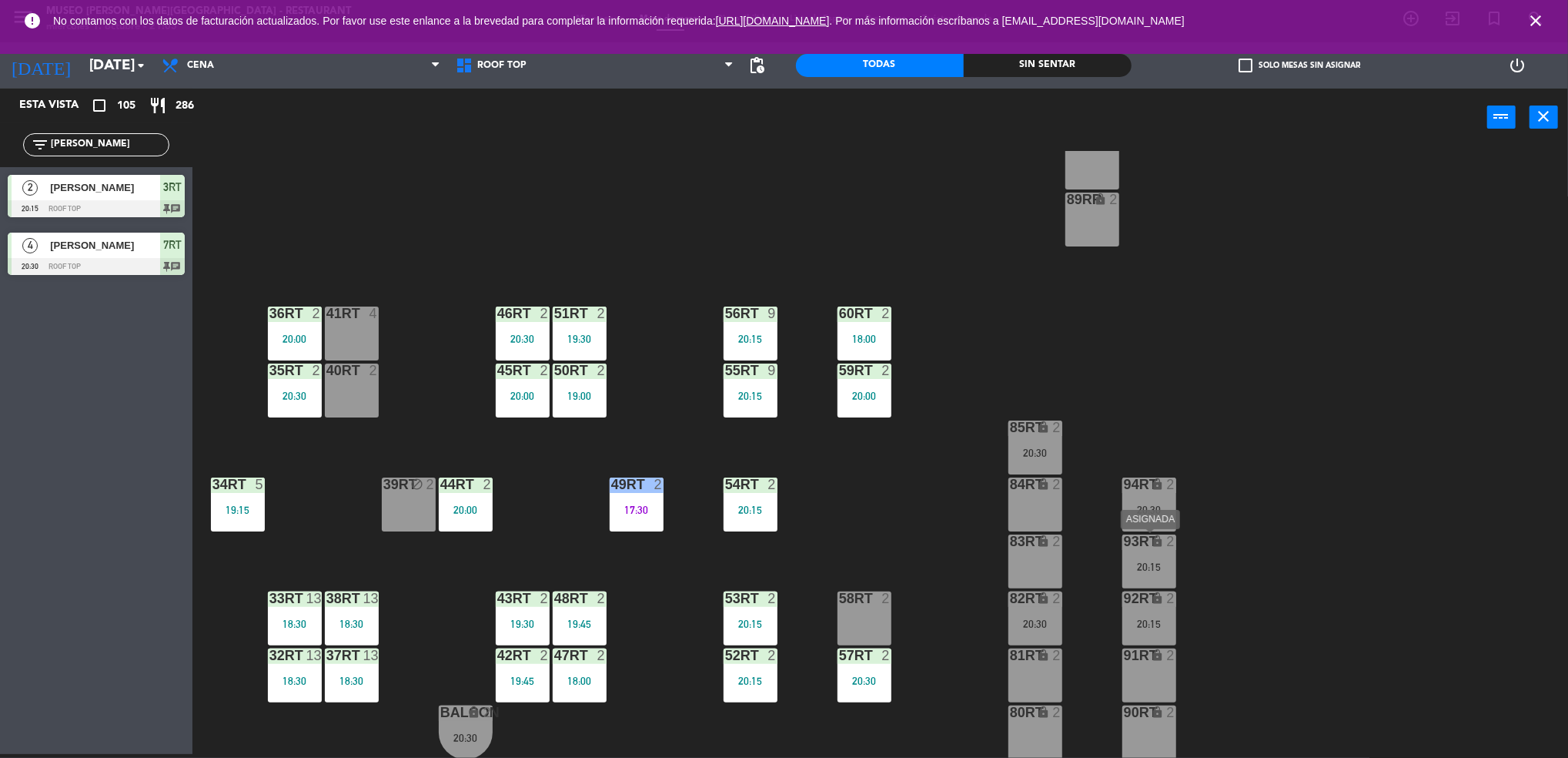
click at [1145, 565] on div "20:15" at bounding box center [1149, 566] width 54 height 11
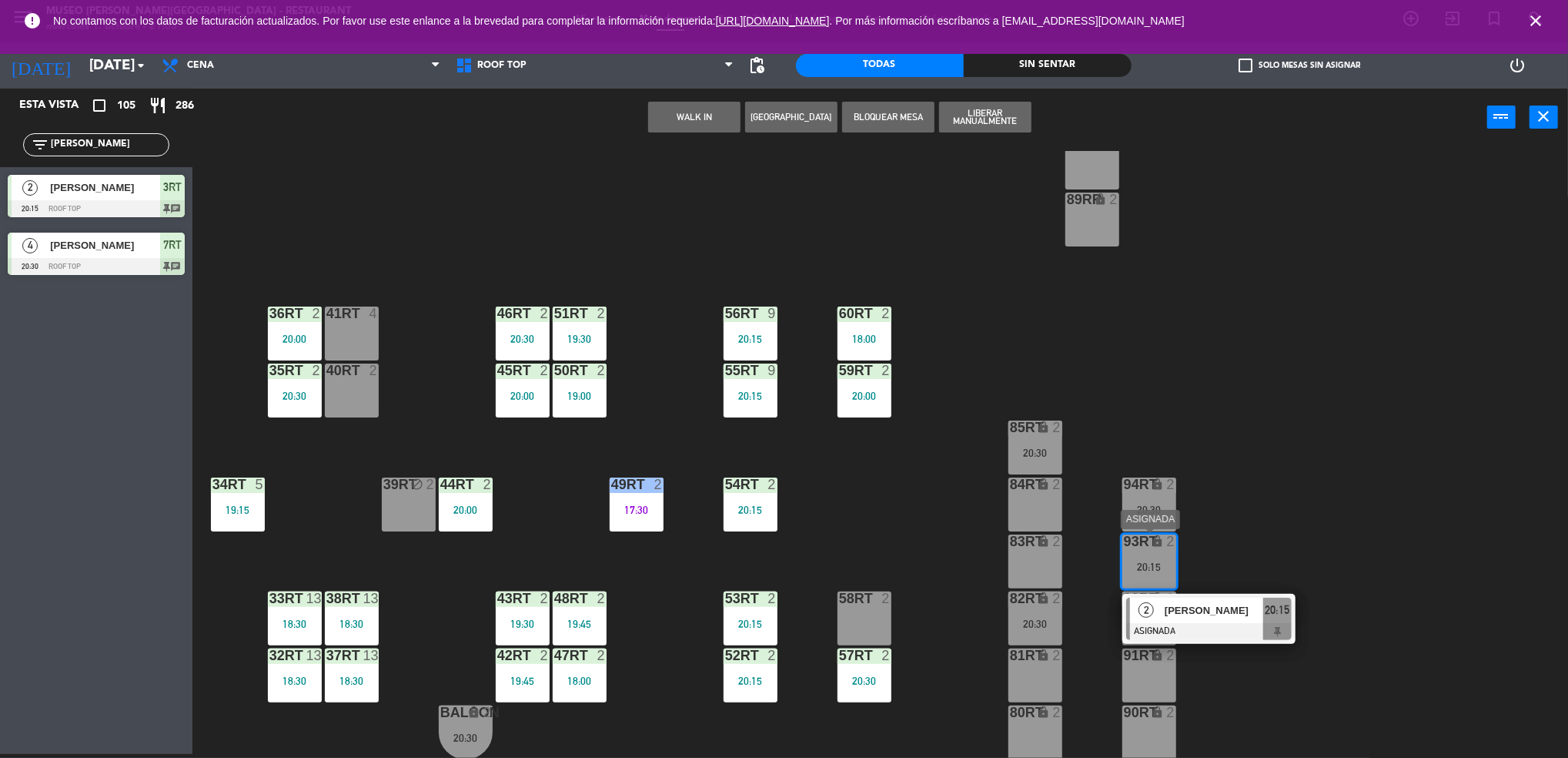
click at [1152, 613] on span "2" at bounding box center [1146, 610] width 15 height 15
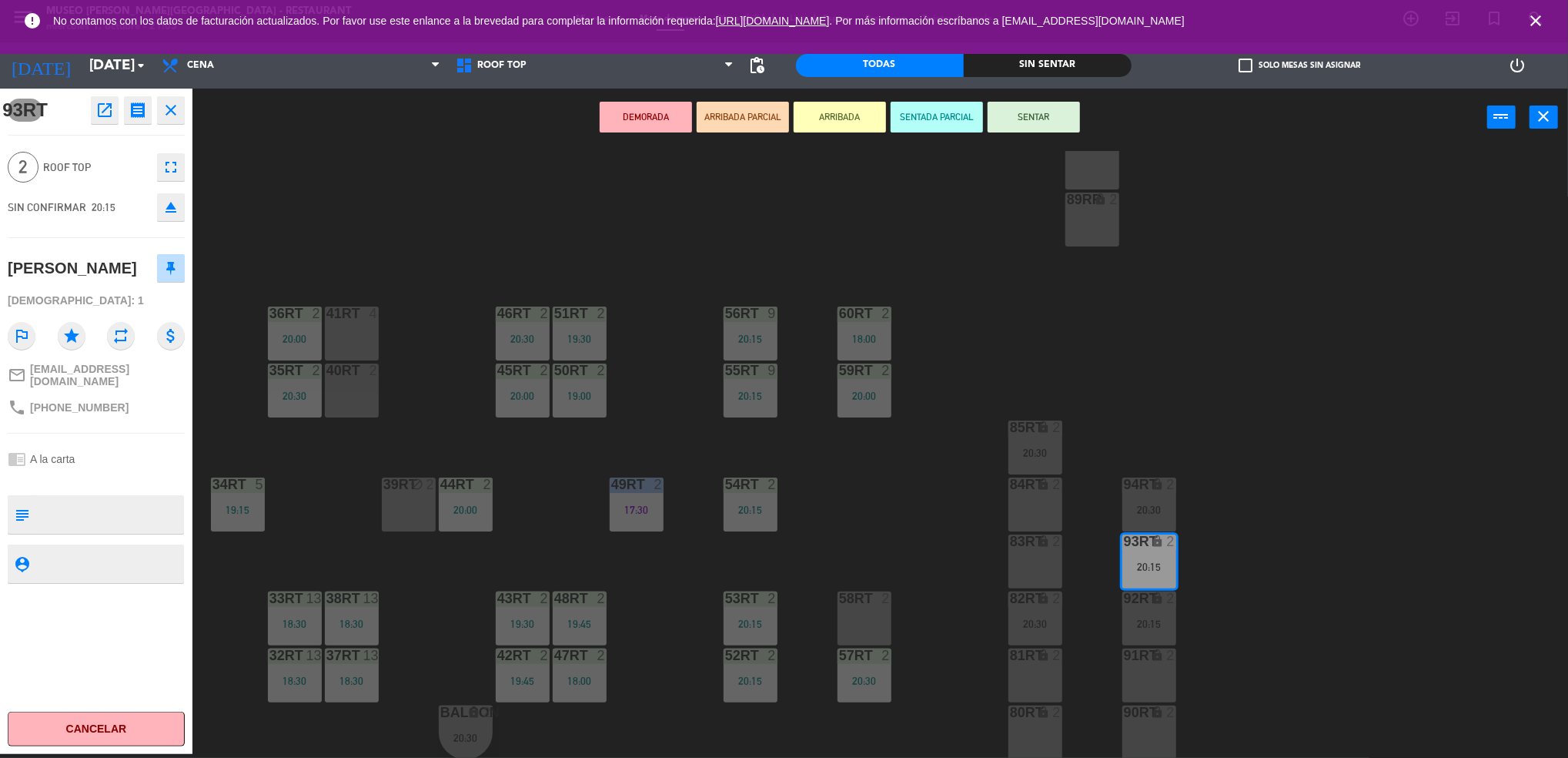
click at [107, 110] on icon "open_in_new" at bounding box center [105, 110] width 18 height 18
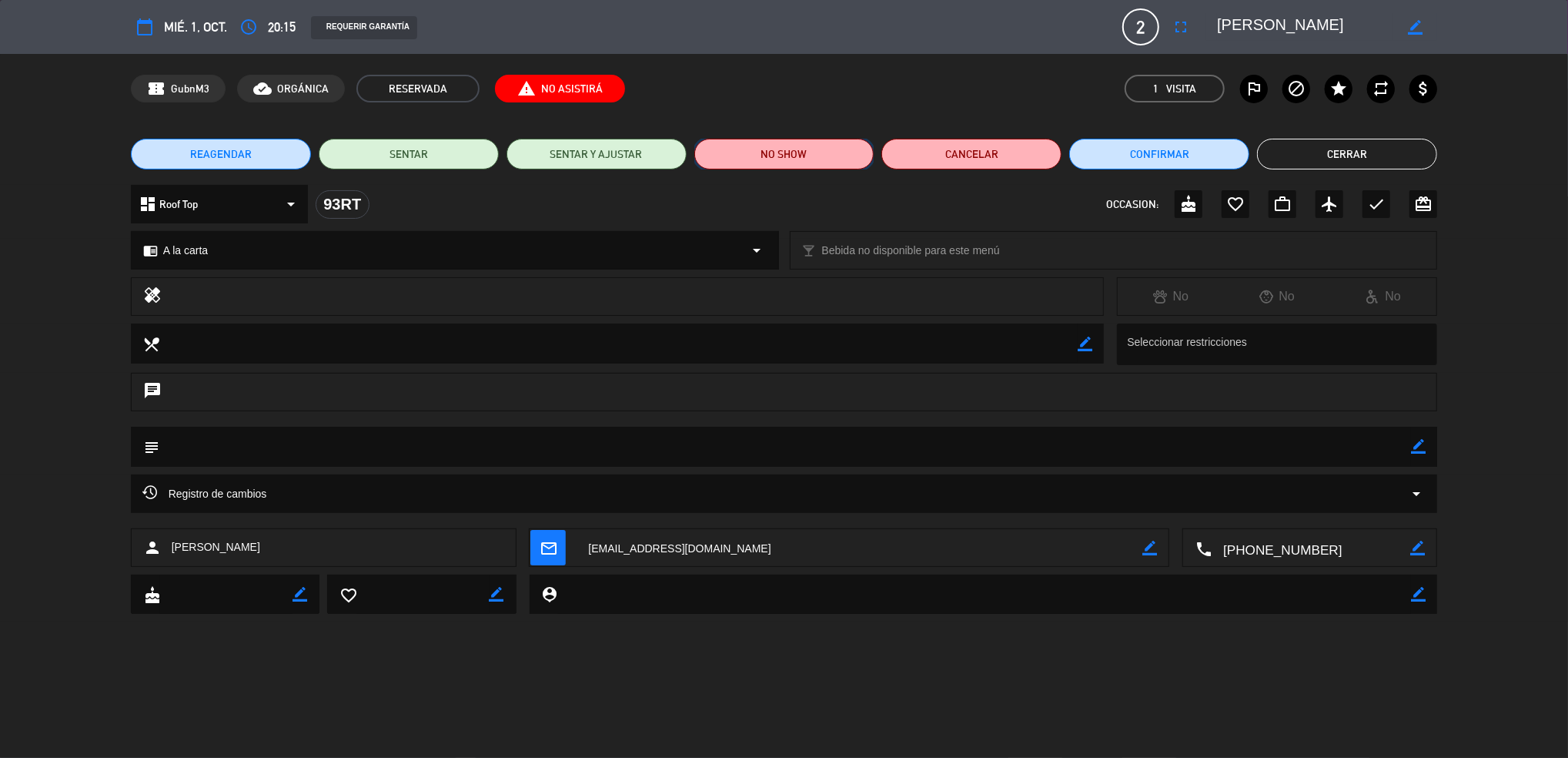
click at [764, 156] on button "NO SHOW" at bounding box center [784, 153] width 180 height 31
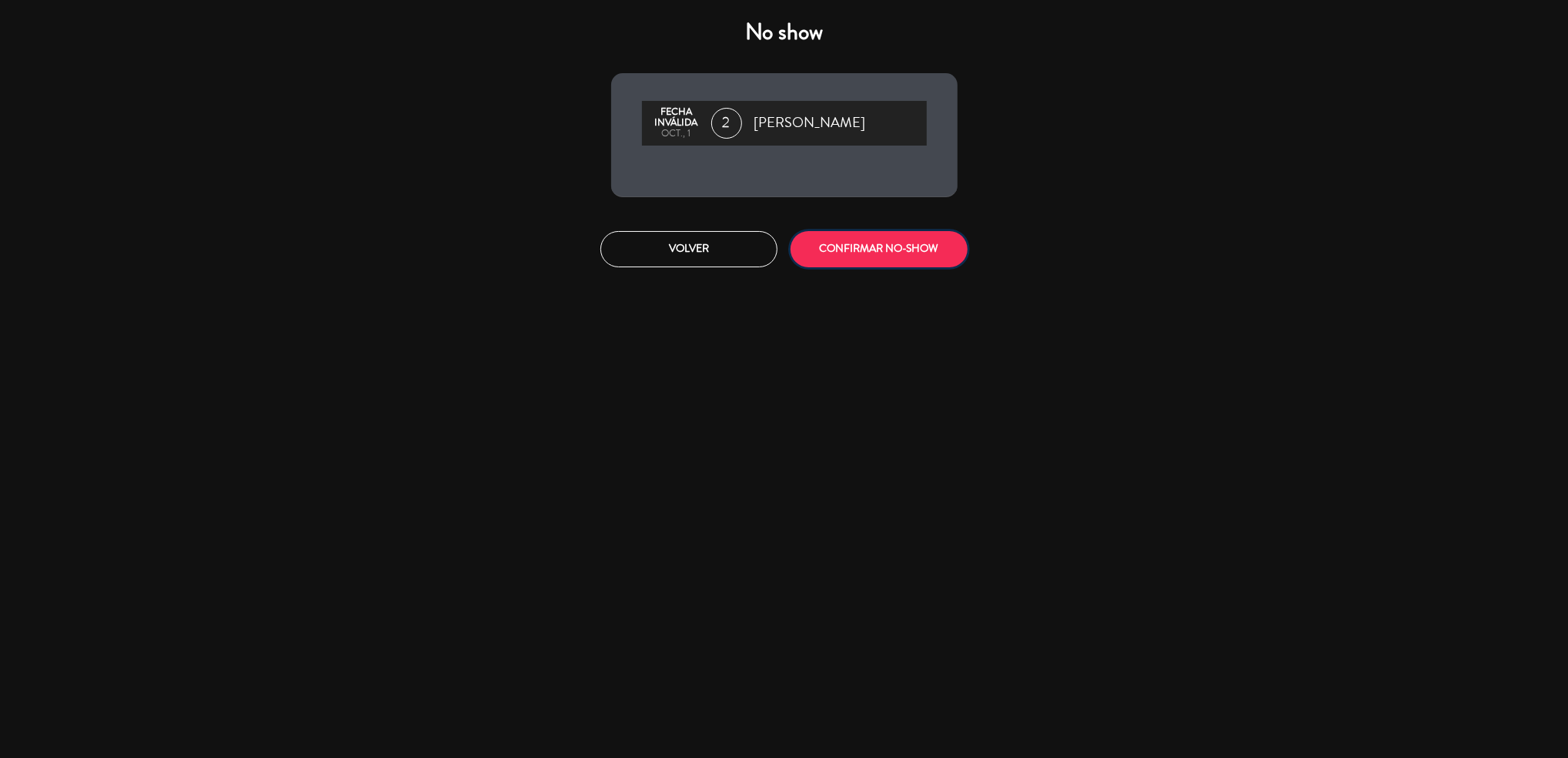
click at [826, 255] on button "CONFIRMAR NO-SHOW" at bounding box center [878, 248] width 177 height 36
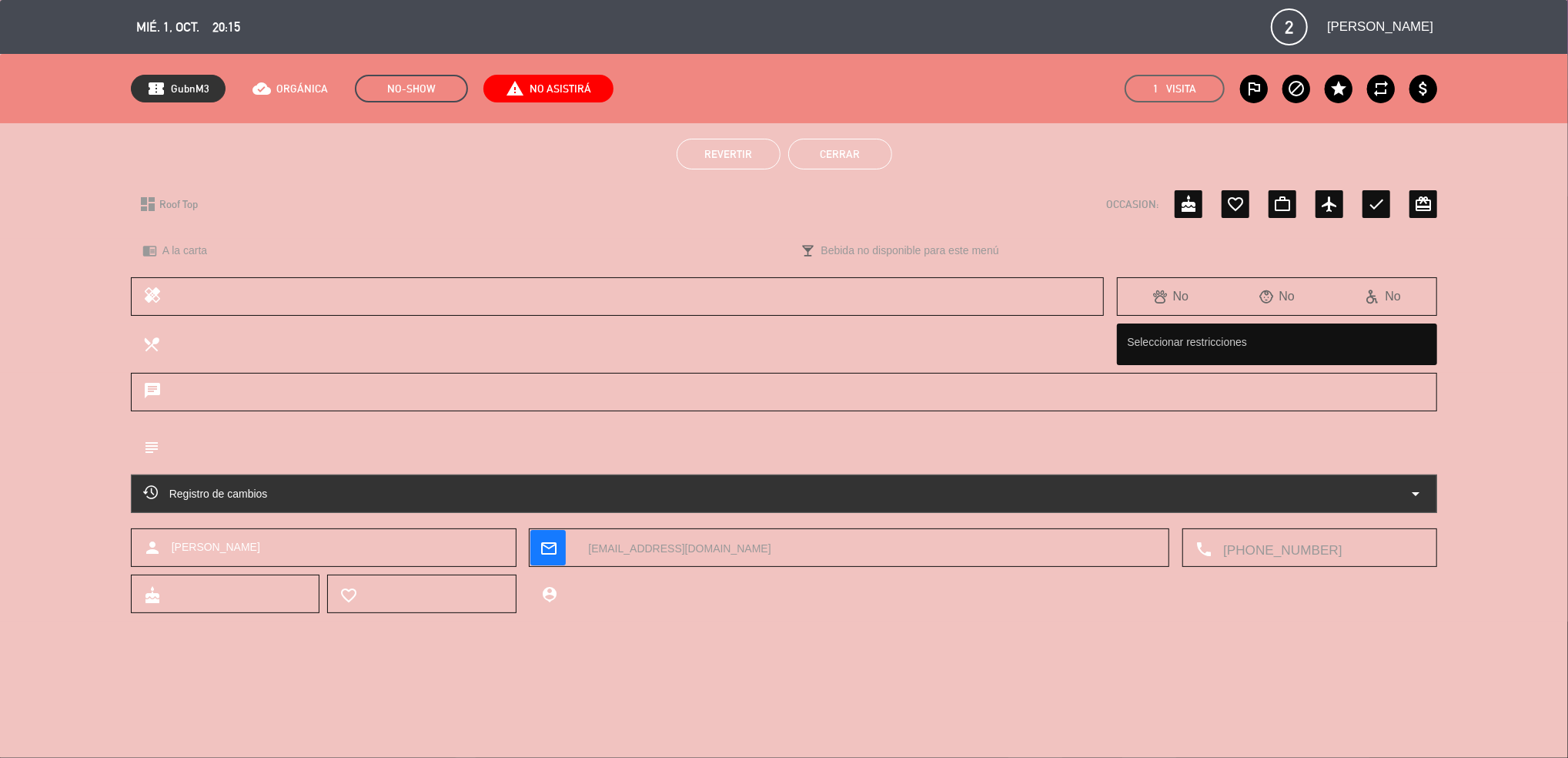
click at [831, 151] on button "Cerrar" at bounding box center [840, 153] width 104 height 31
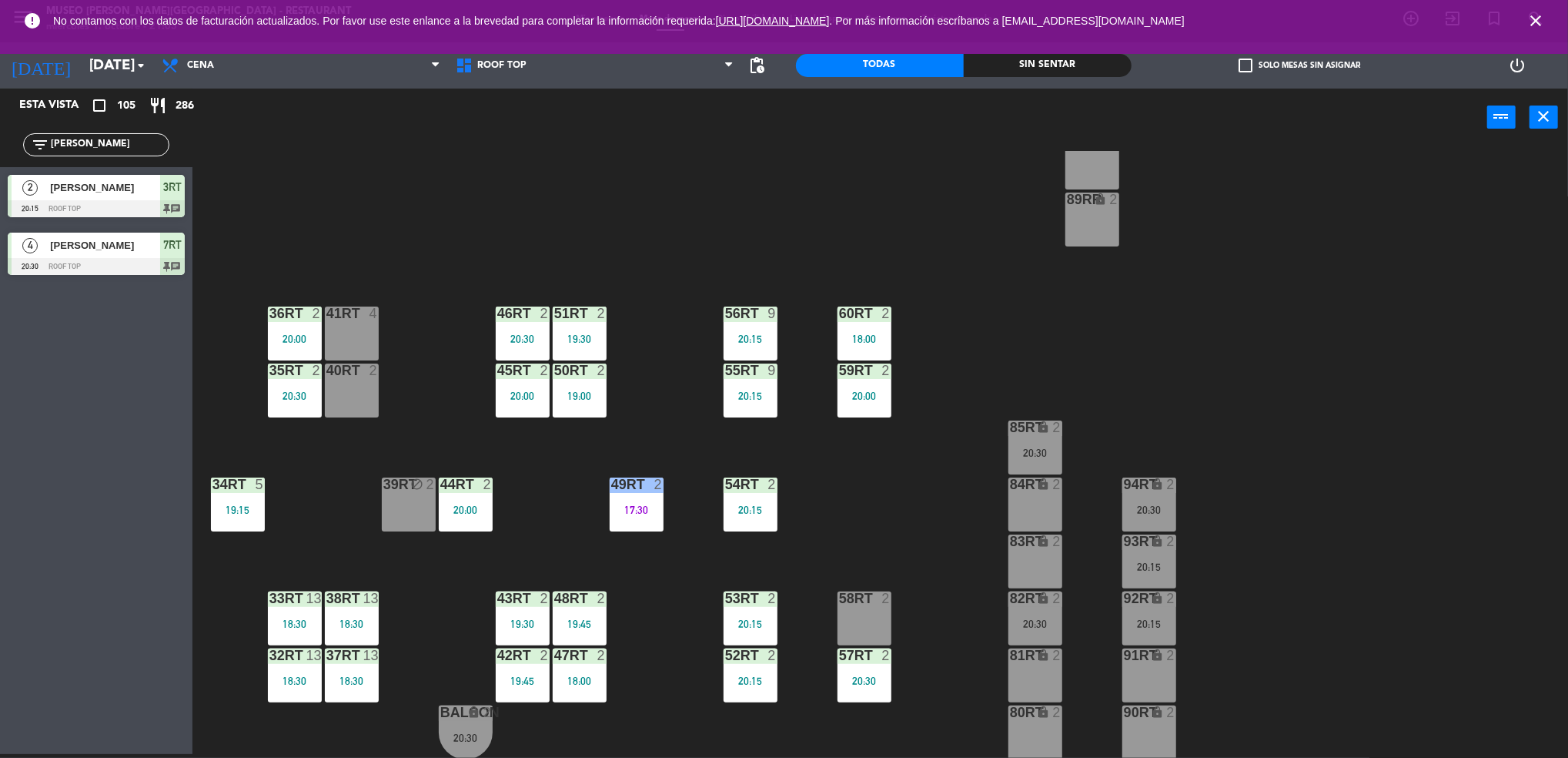
click at [1146, 557] on div "93RT lock 2 20:15" at bounding box center [1149, 561] width 54 height 54
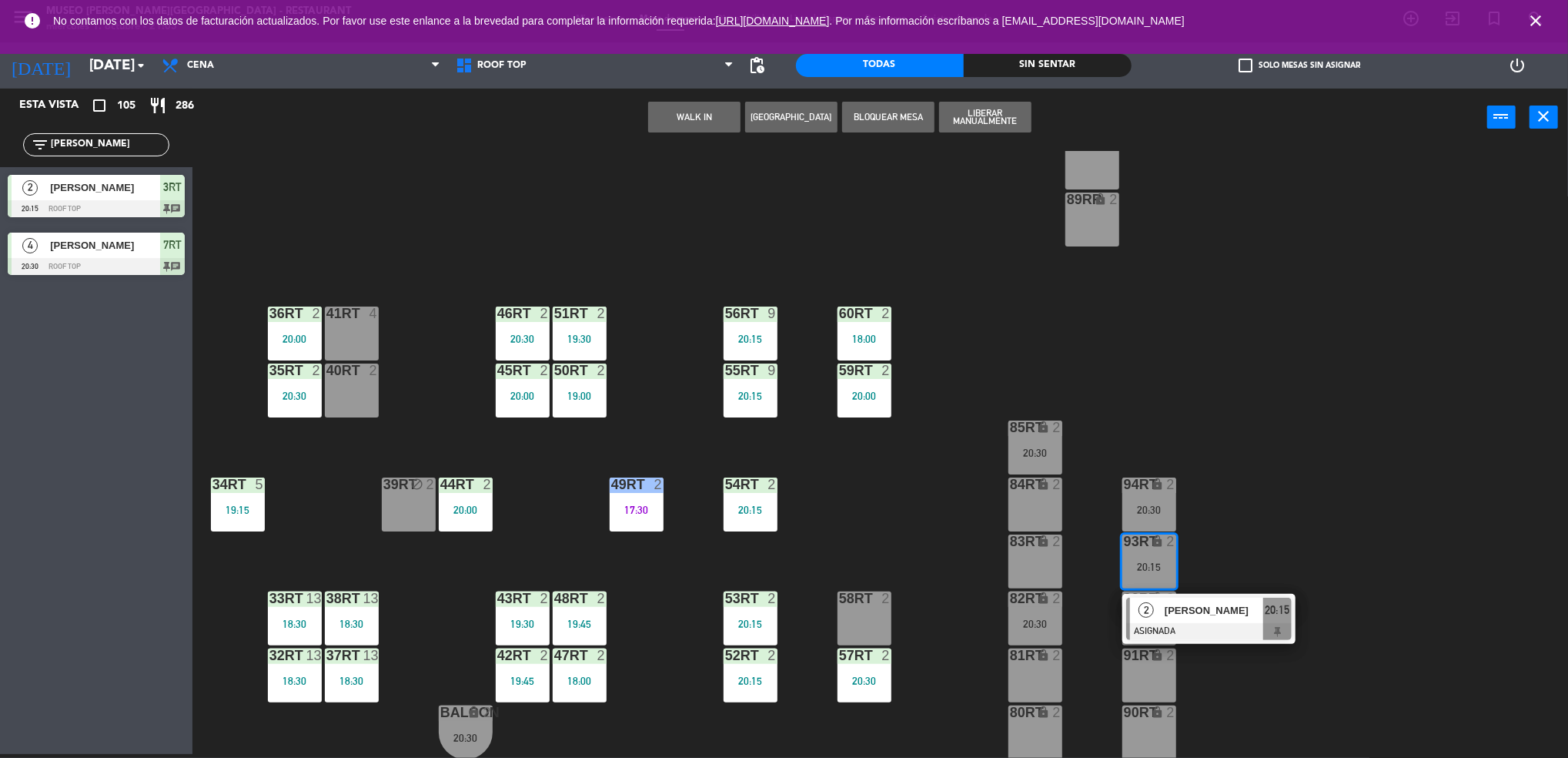
click at [1151, 614] on span "2" at bounding box center [1146, 610] width 15 height 15
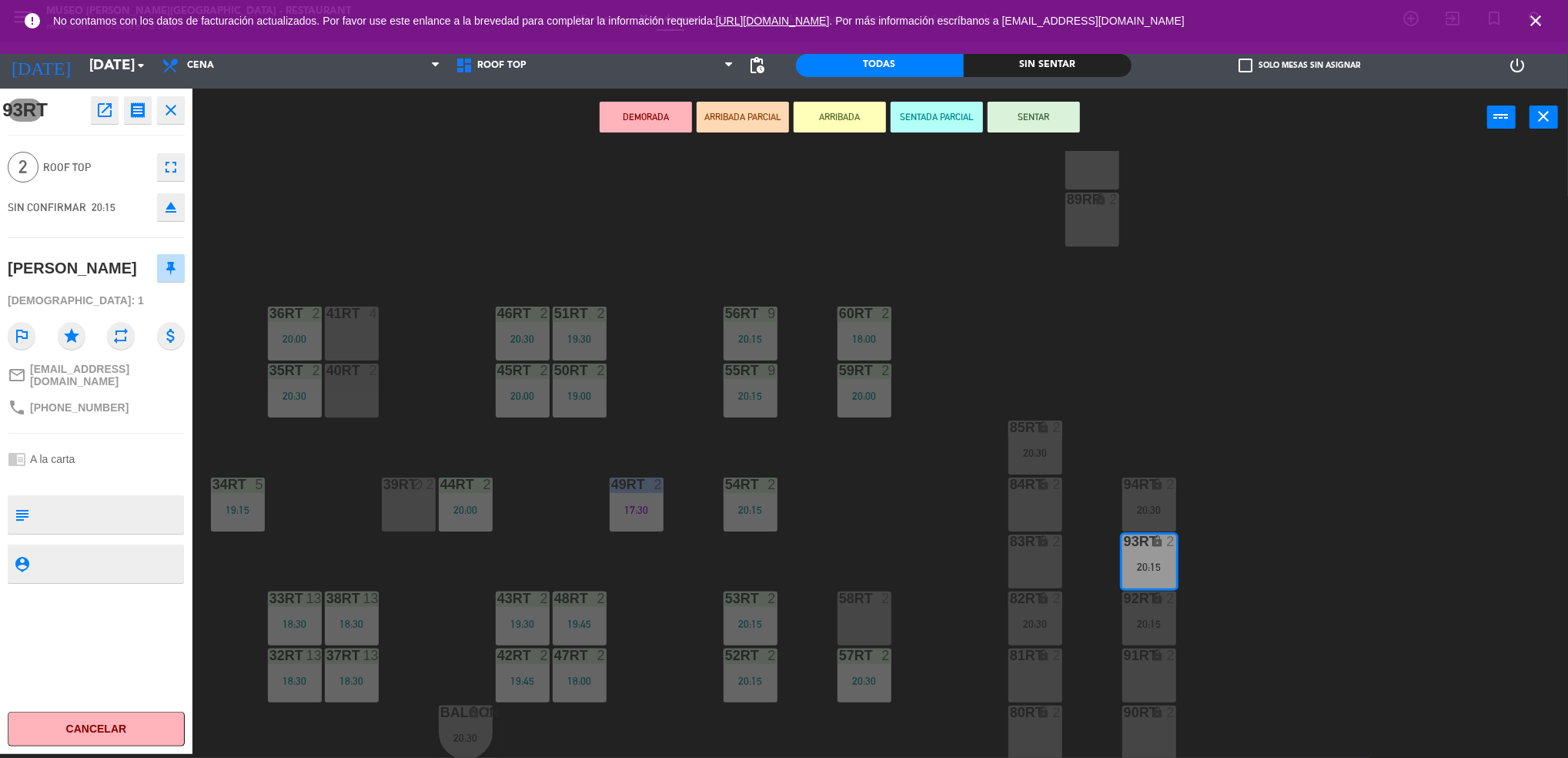
click at [782, 315] on div "9" at bounding box center [776, 313] width 25 height 14
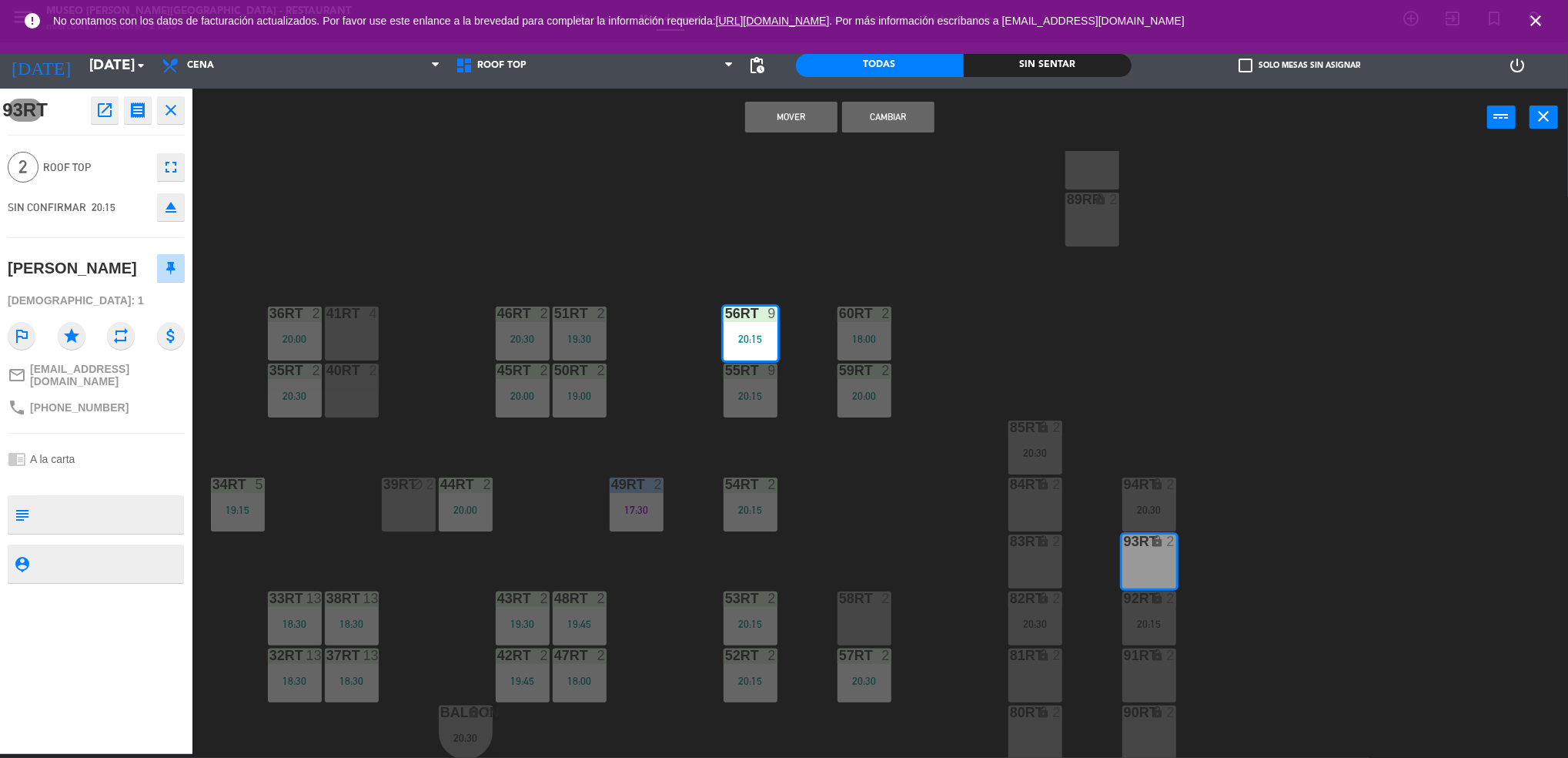
click at [116, 112] on button "open_in_new" at bounding box center [104, 110] width 28 height 28
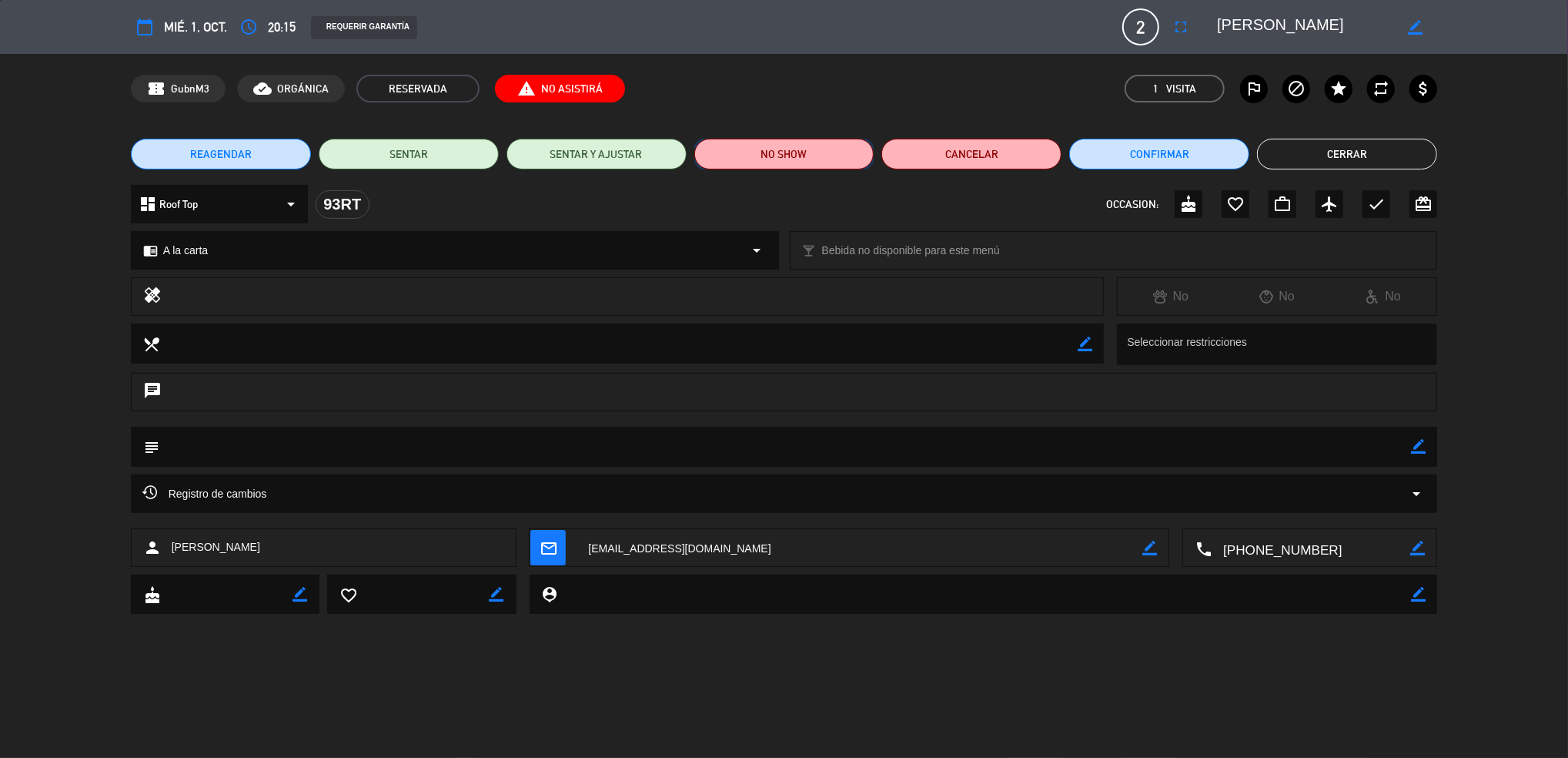
click at [757, 155] on button "NO SHOW" at bounding box center [784, 153] width 180 height 31
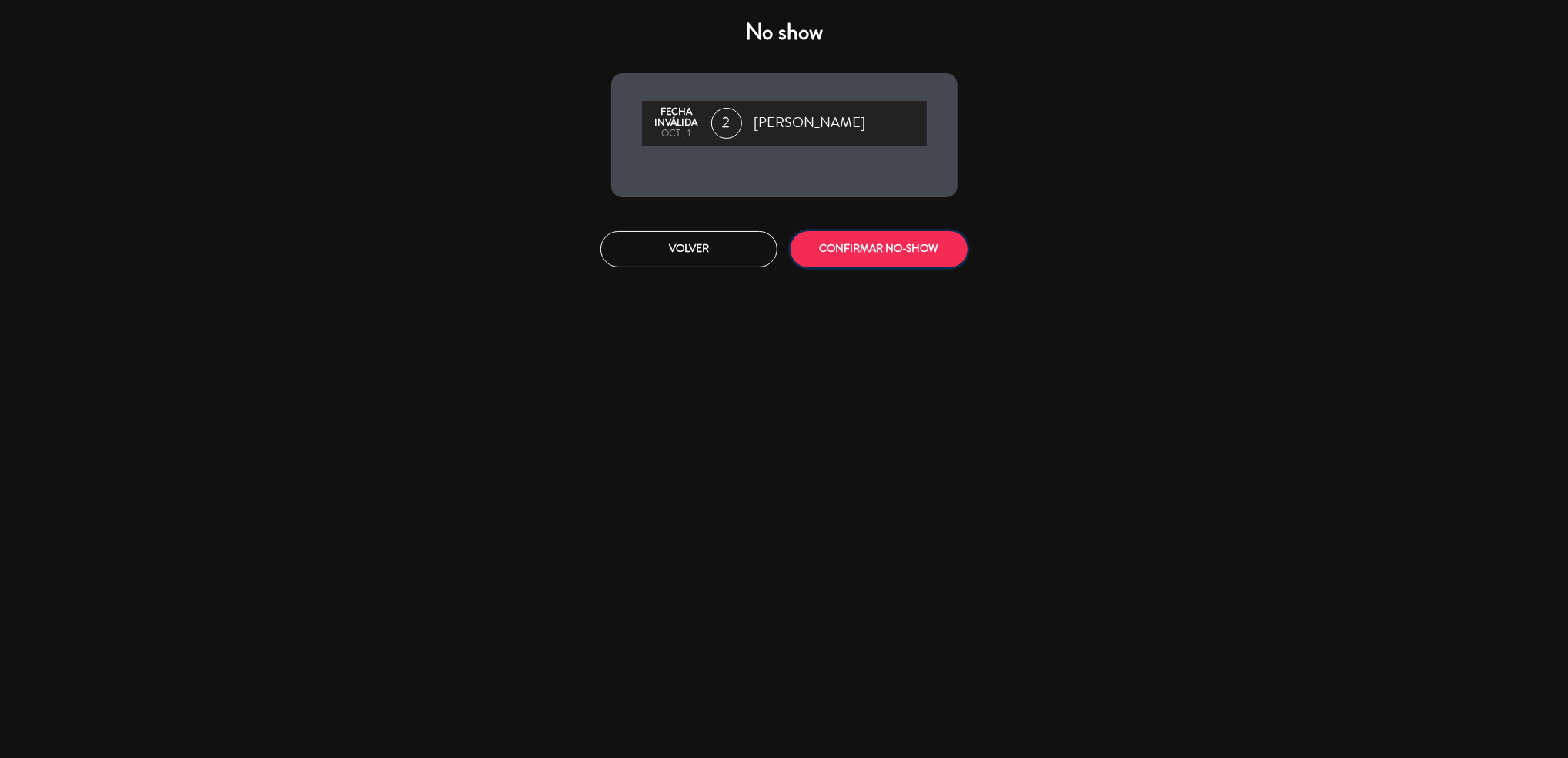
click at [842, 263] on button "CONFIRMAR NO-SHOW" at bounding box center [878, 248] width 177 height 36
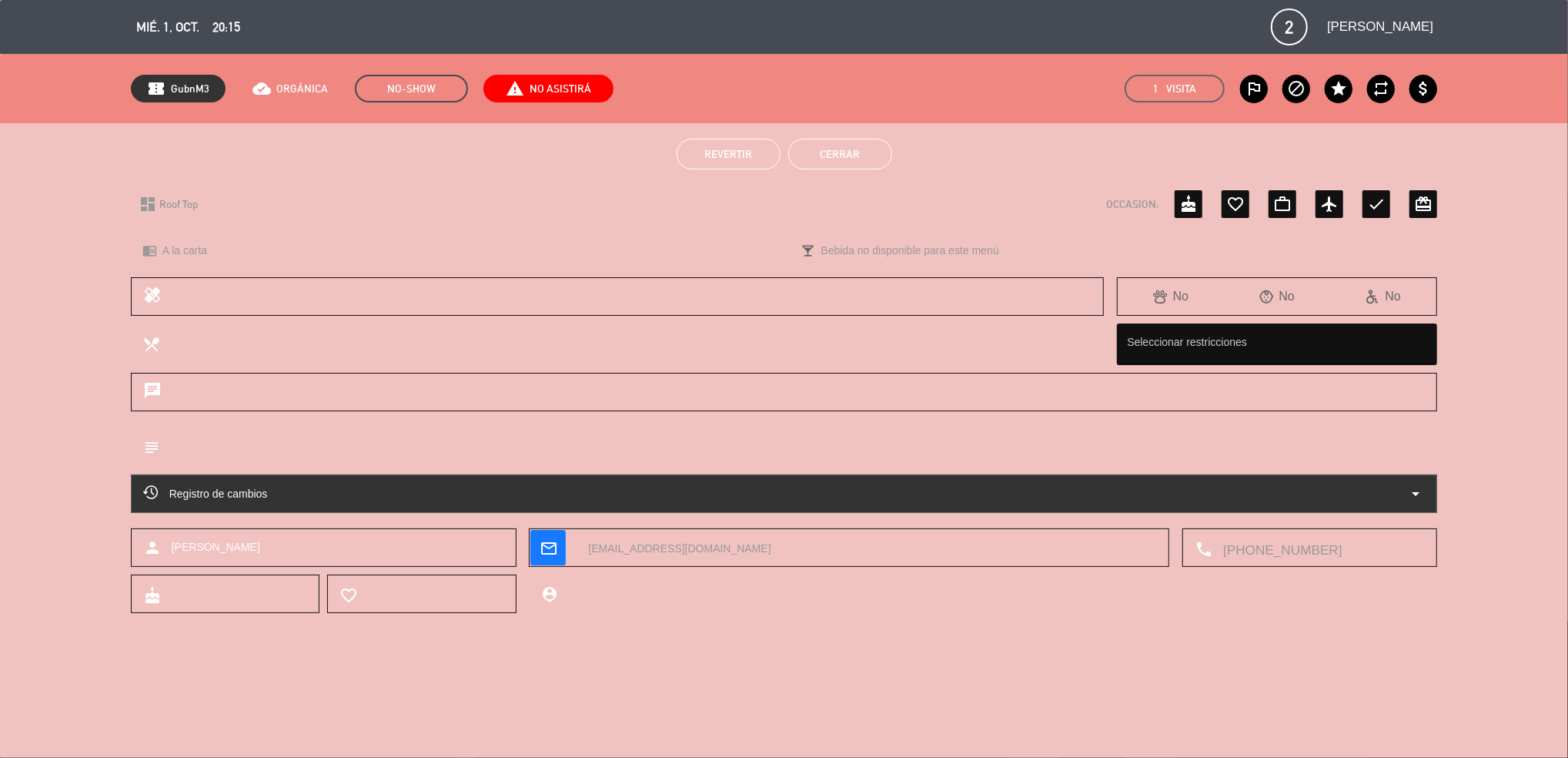
click at [836, 158] on button "Cerrar" at bounding box center [840, 153] width 104 height 31
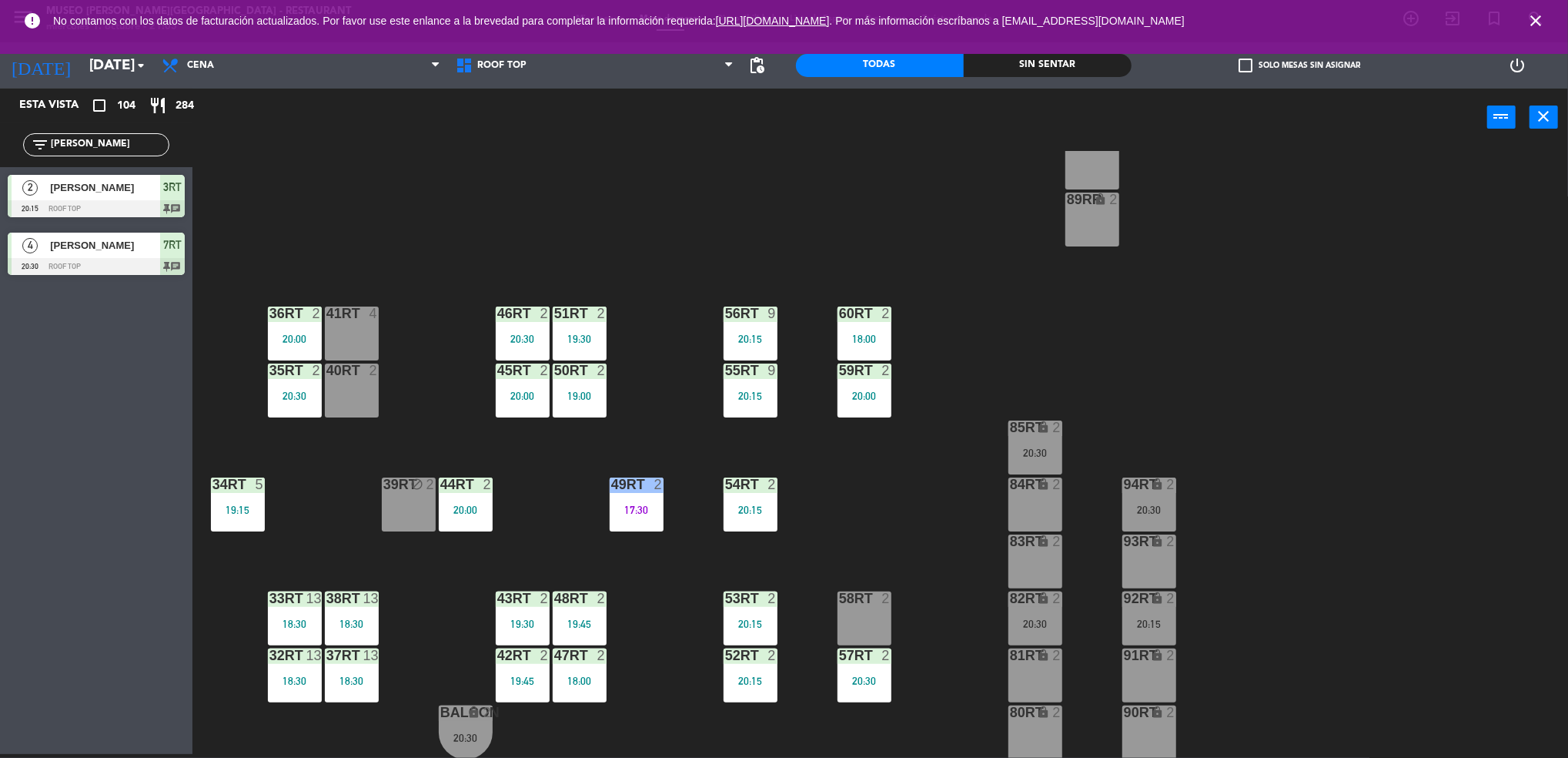
click at [1028, 448] on div "20:30" at bounding box center [1035, 453] width 54 height 11
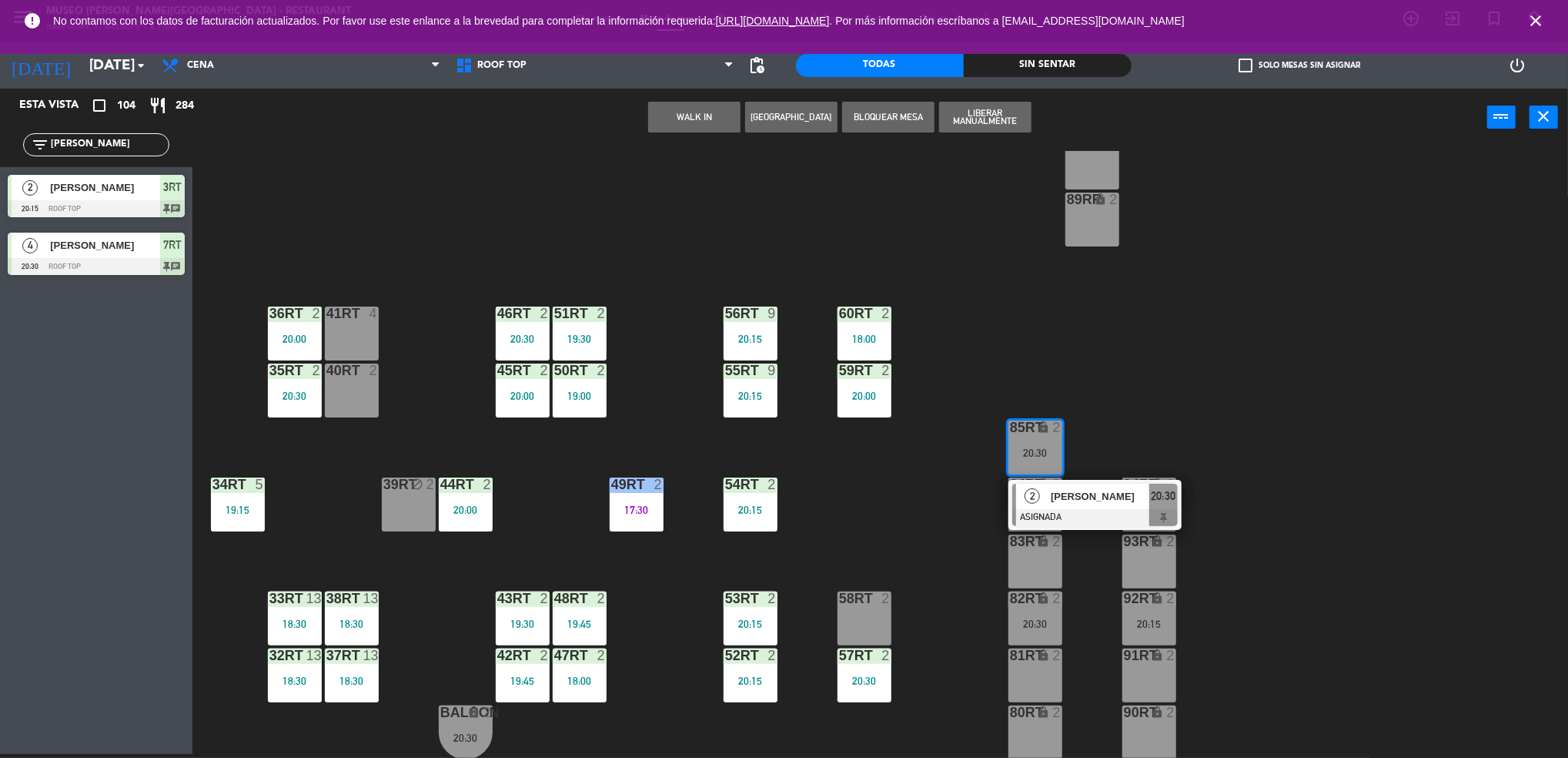
click at [1031, 502] on span "2" at bounding box center [1032, 496] width 15 height 15
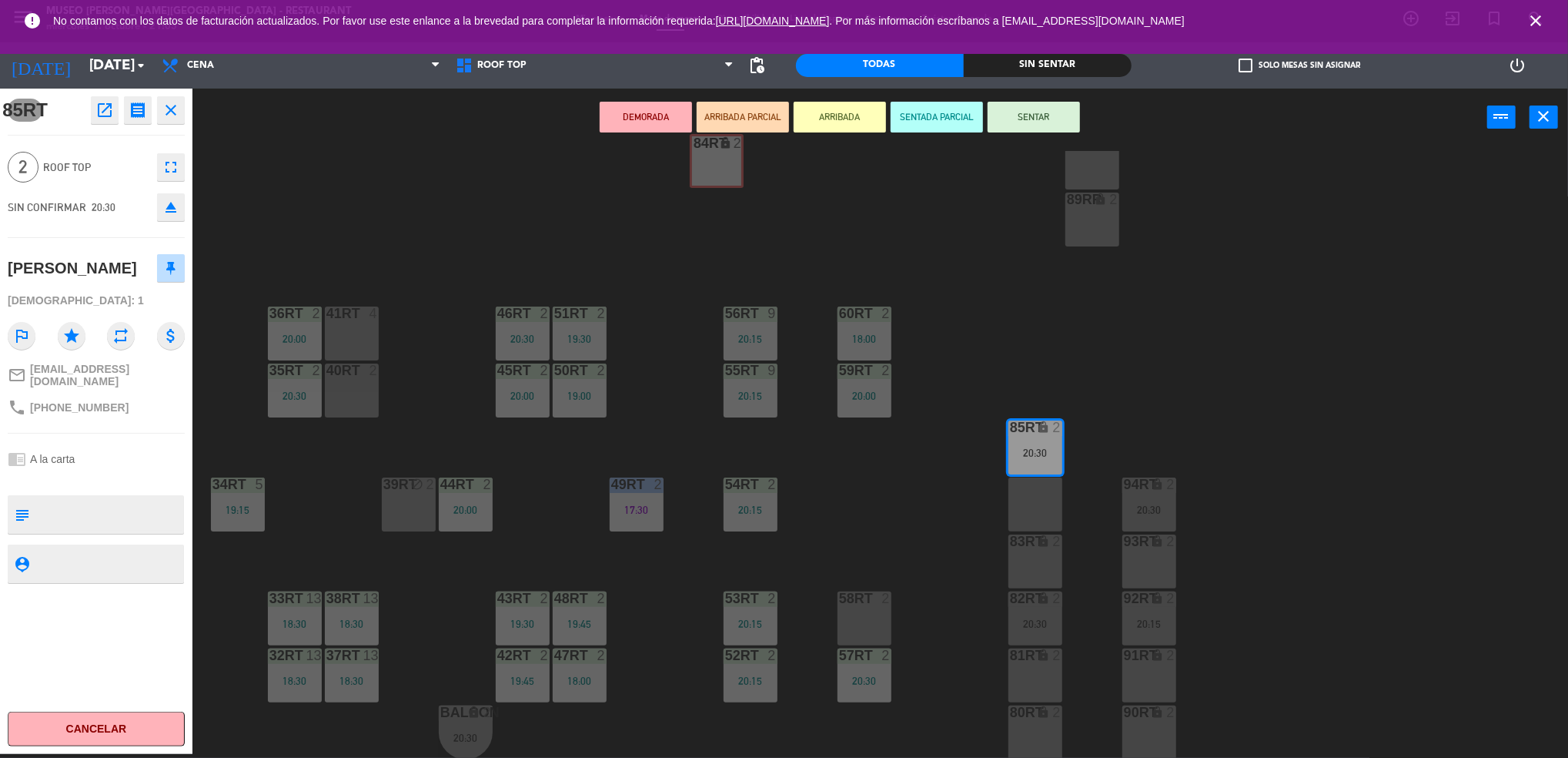
drag, startPoint x: 1031, startPoint y: 502, endPoint x: 606, endPoint y: 89, distance: 592.6
click at [606, 89] on div "DEMORADA ARRIBADA PARCIAL ARRIBADA SENTADA PARCIAL SENTAR power_input close 18R…" at bounding box center [784, 423] width 1568 height 670
click at [111, 107] on icon "open_in_new" at bounding box center [105, 110] width 18 height 18
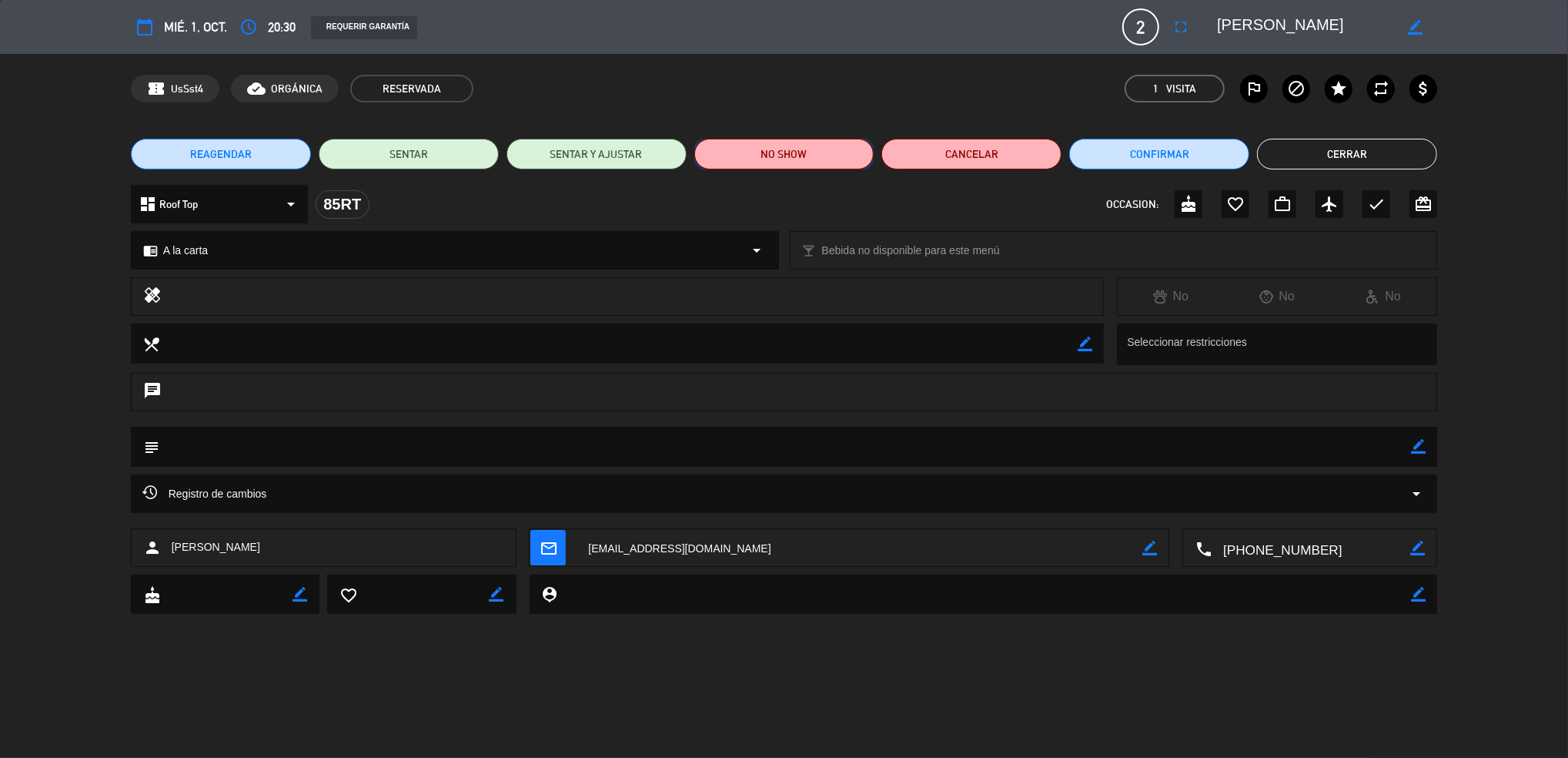
click at [794, 150] on button "NO SHOW" at bounding box center [784, 153] width 180 height 31
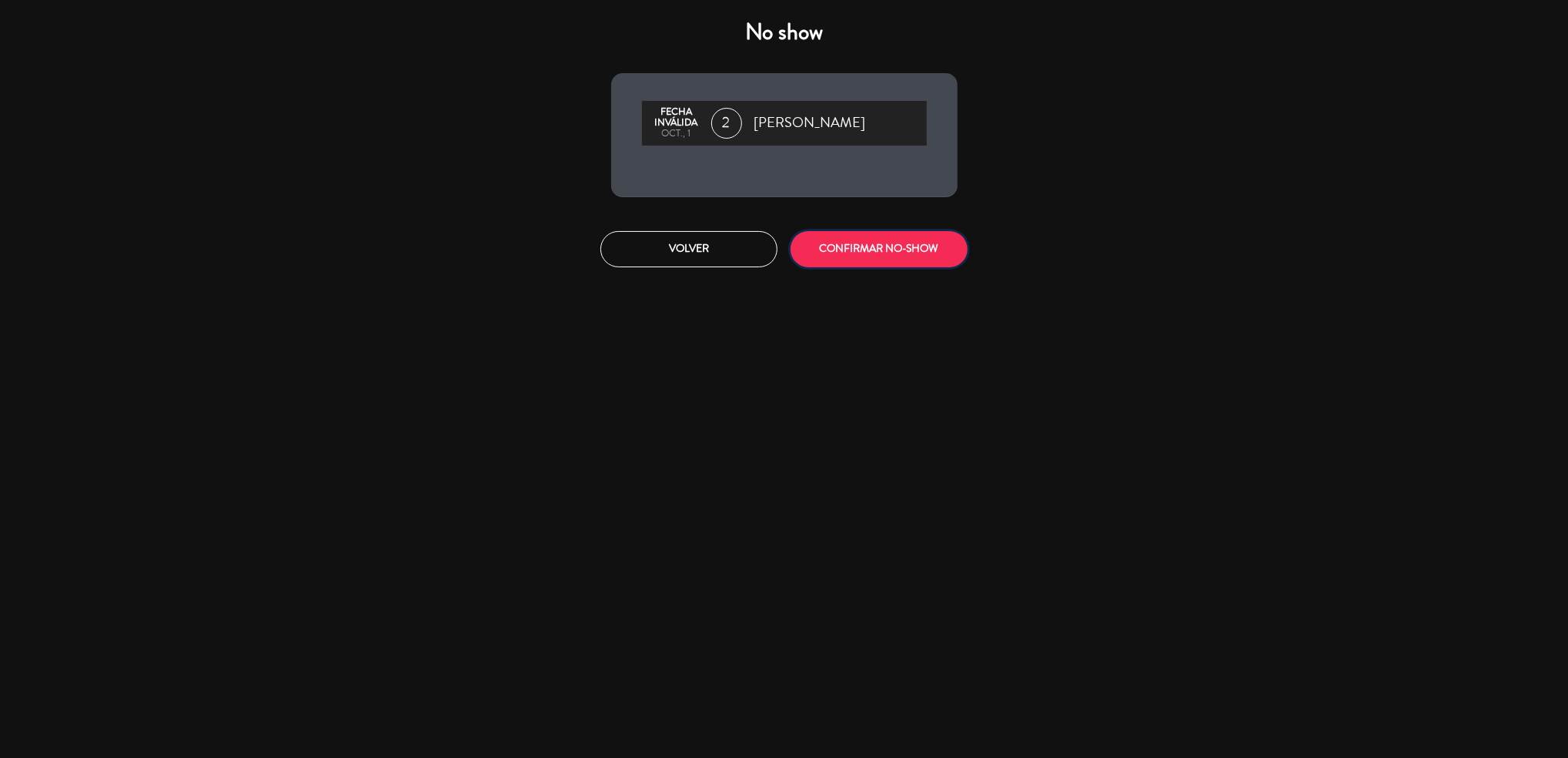
click at [858, 262] on button "CONFIRMAR NO-SHOW" at bounding box center [878, 248] width 177 height 36
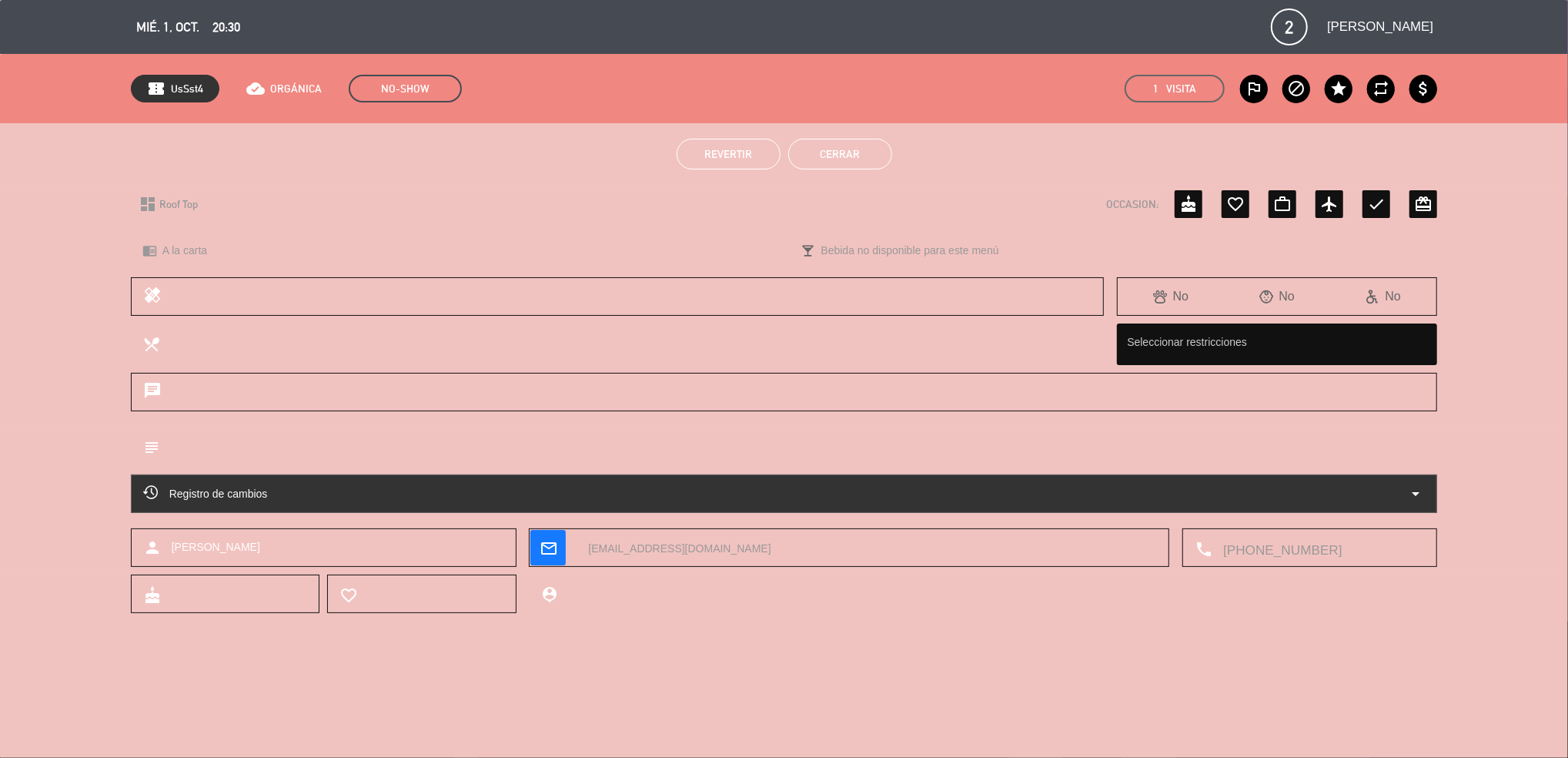
click at [825, 162] on button "Cerrar" at bounding box center [840, 153] width 104 height 31
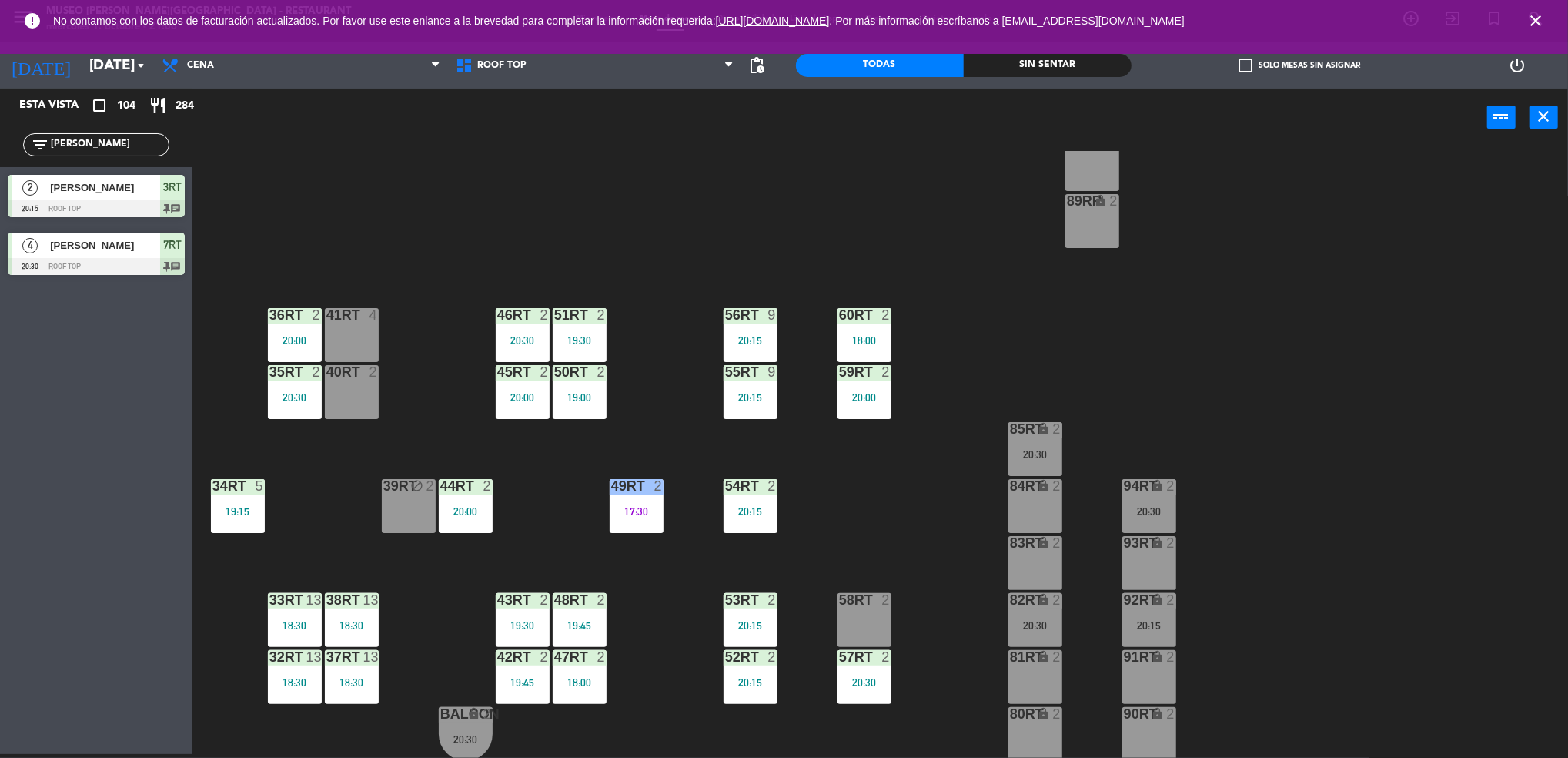
scroll to position [556, 0]
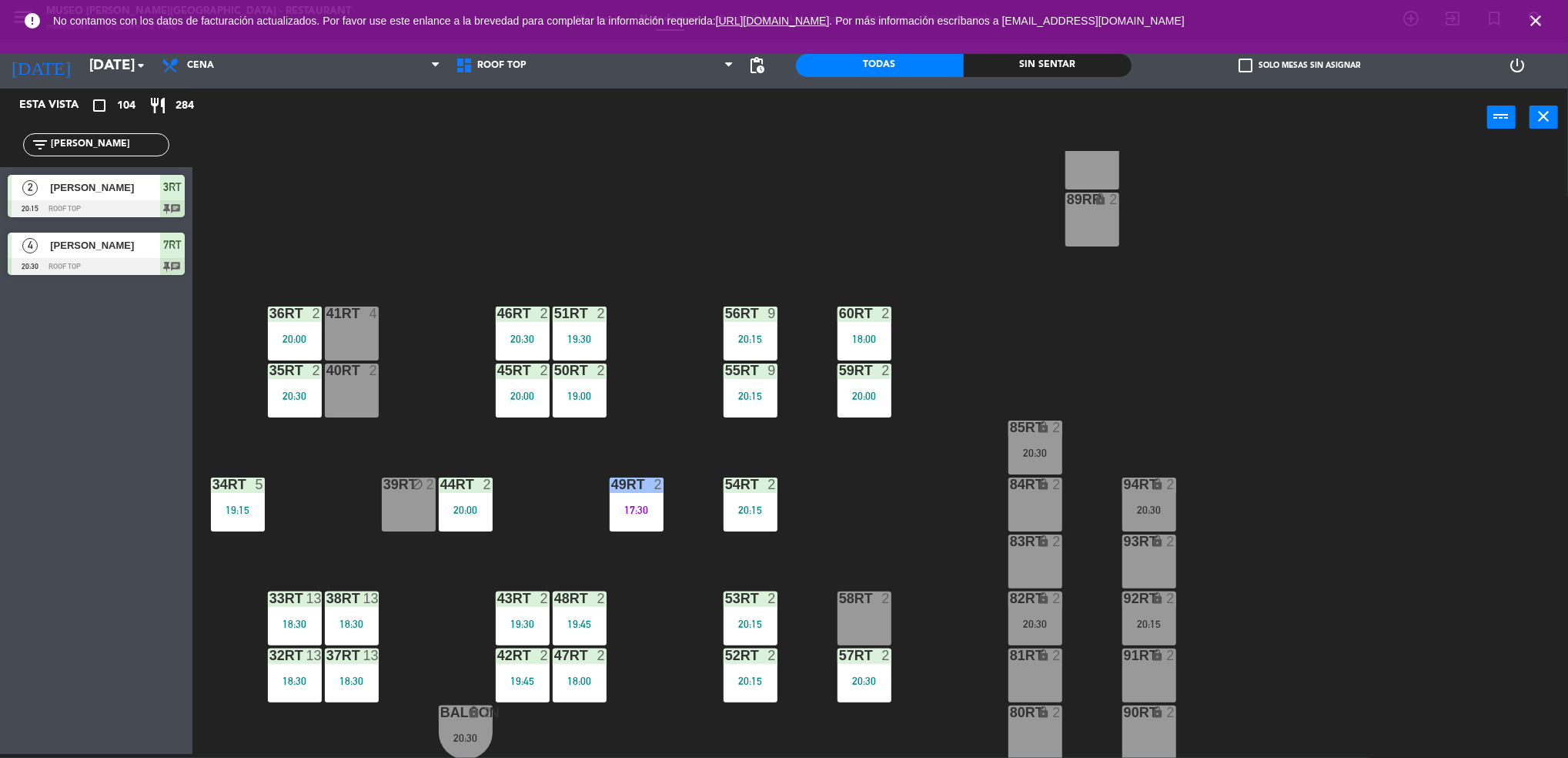
click at [1031, 613] on div "82RT lock 2 20:30" at bounding box center [1035, 618] width 54 height 54
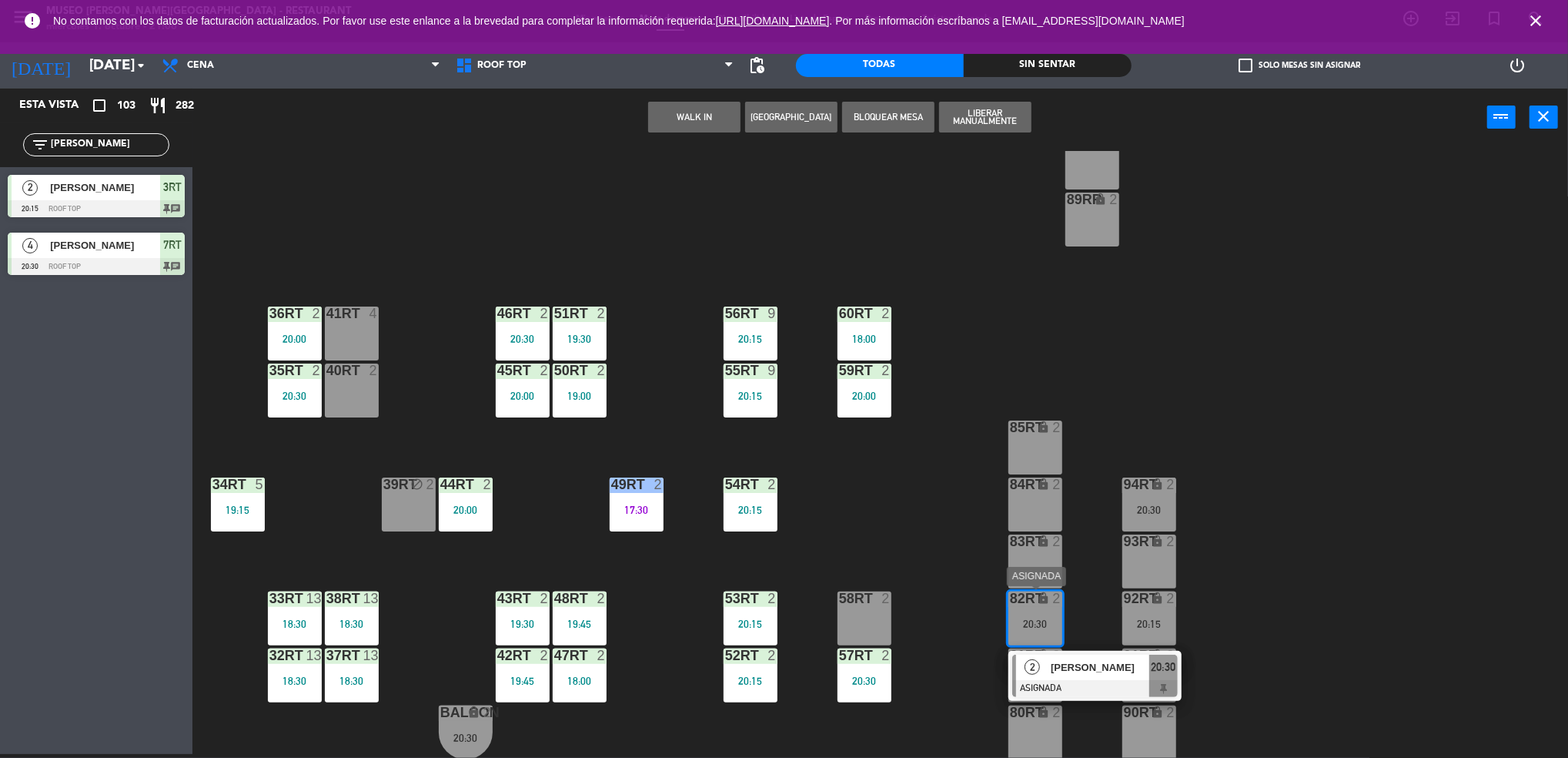
click at [1034, 689] on div at bounding box center [1094, 688] width 165 height 17
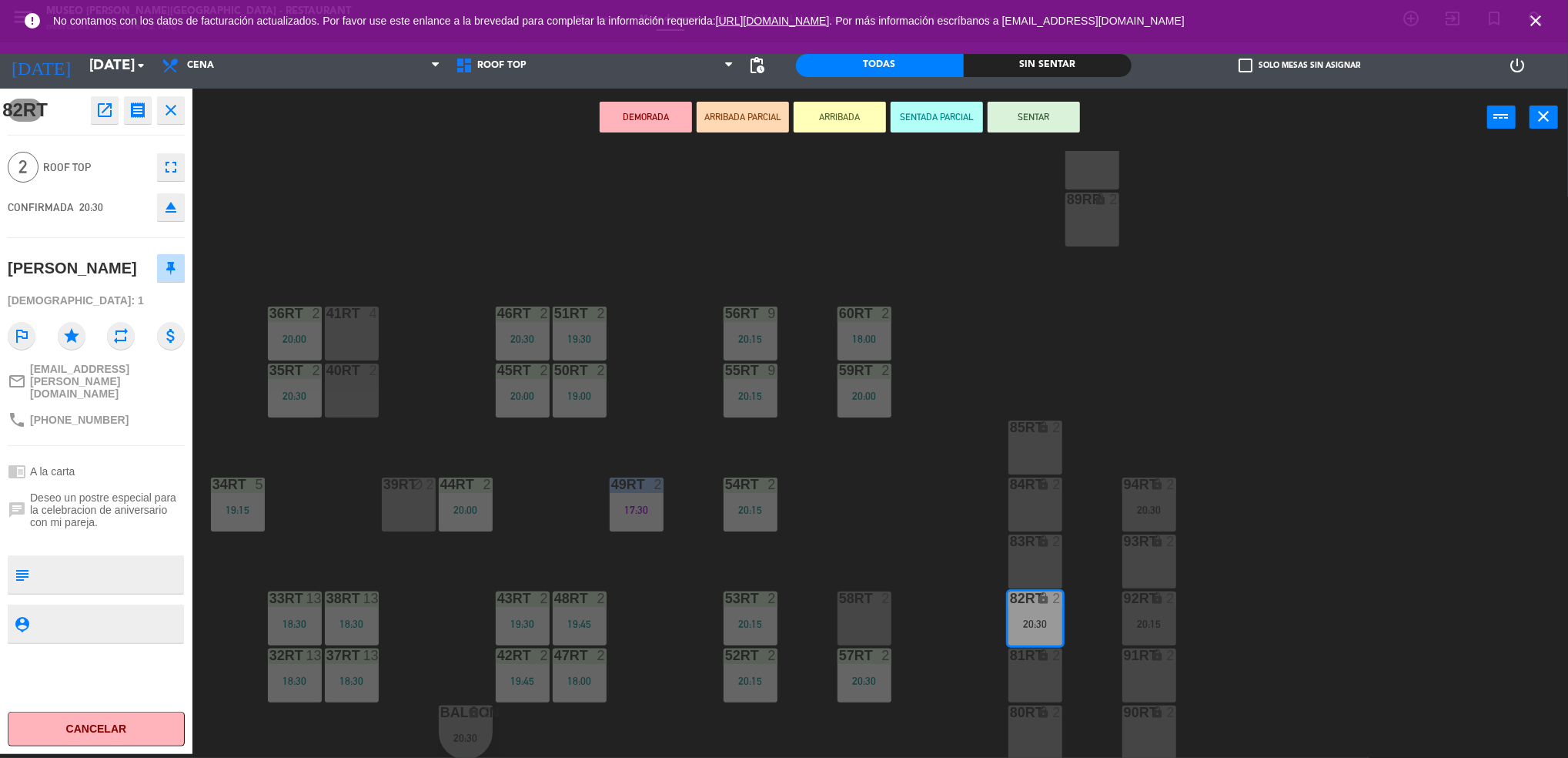
click at [112, 112] on icon "open_in_new" at bounding box center [105, 110] width 18 height 18
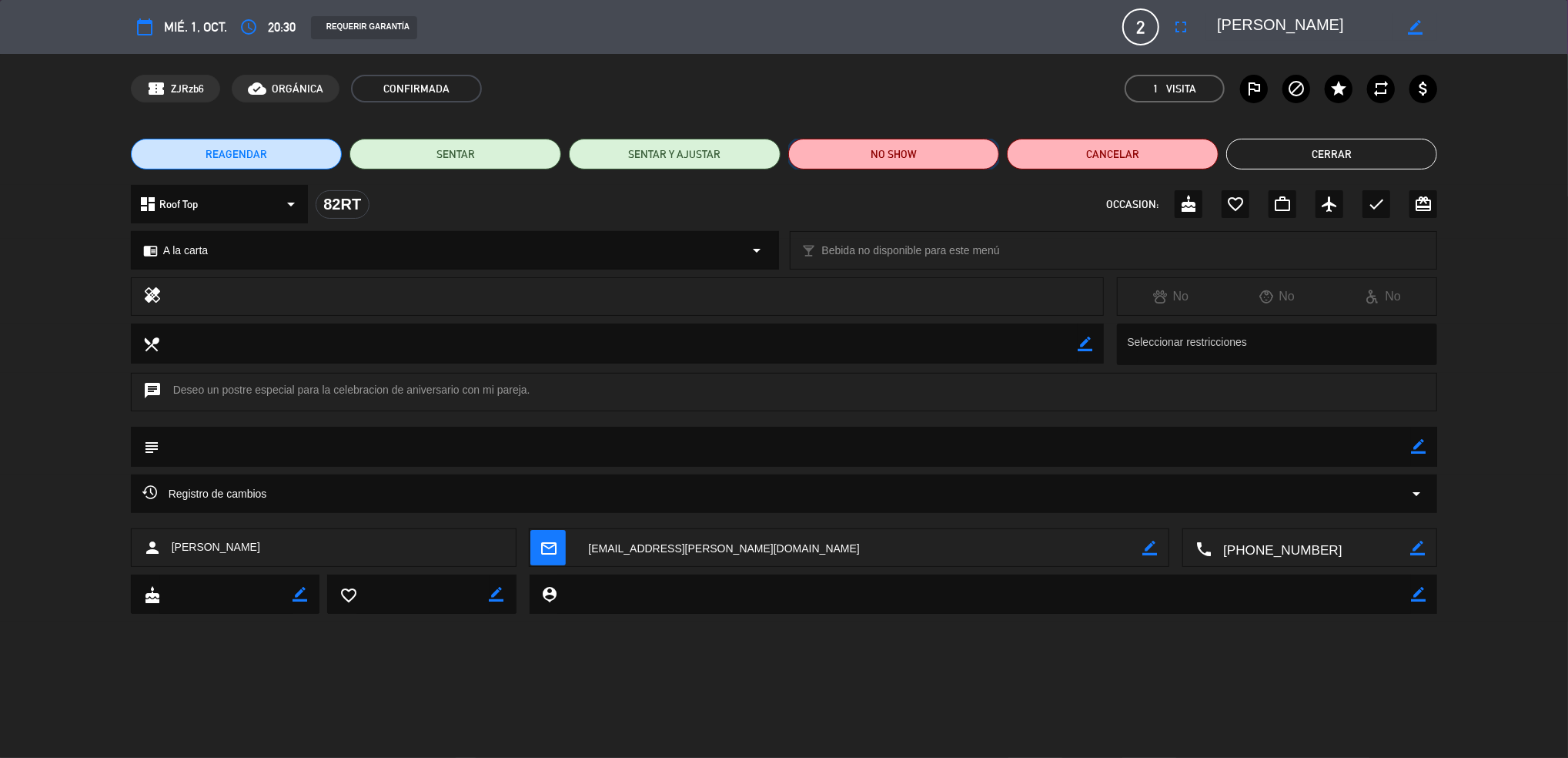
click at [824, 162] on button "NO SHOW" at bounding box center [893, 153] width 212 height 31
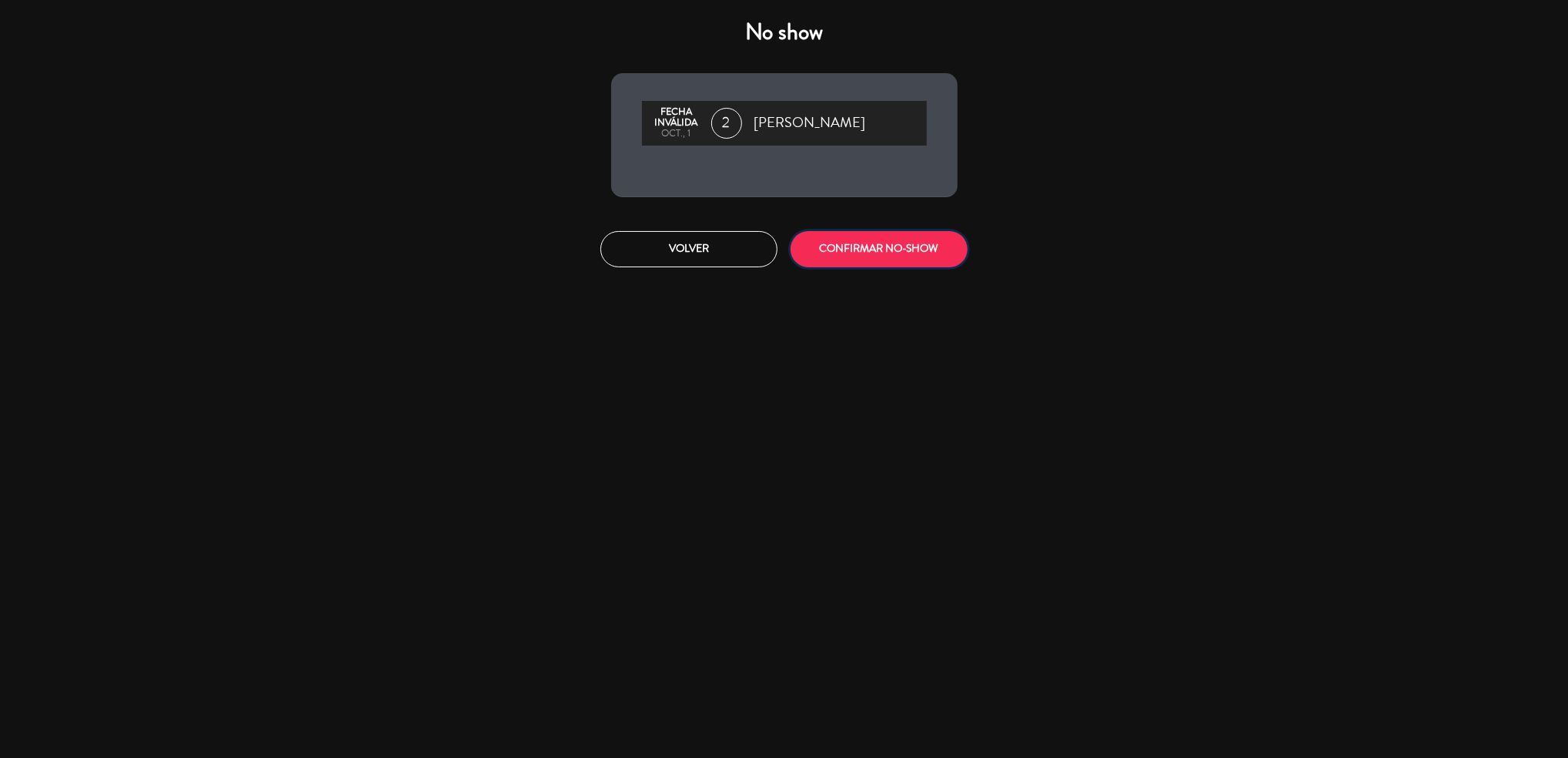
click at [848, 259] on button "CONFIRMAR NO-SHOW" at bounding box center [878, 248] width 177 height 36
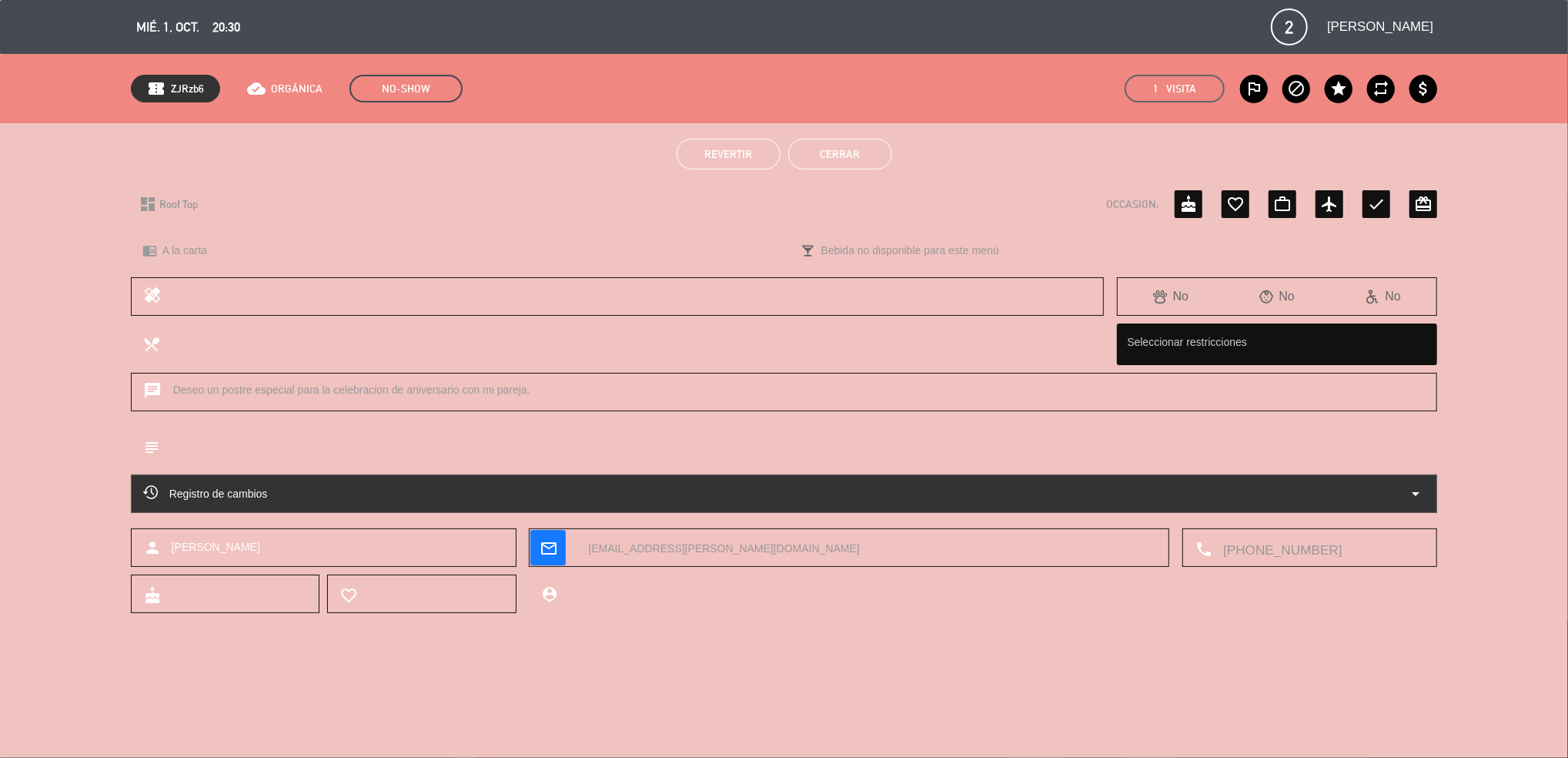
click at [868, 158] on button "Cerrar" at bounding box center [840, 153] width 104 height 31
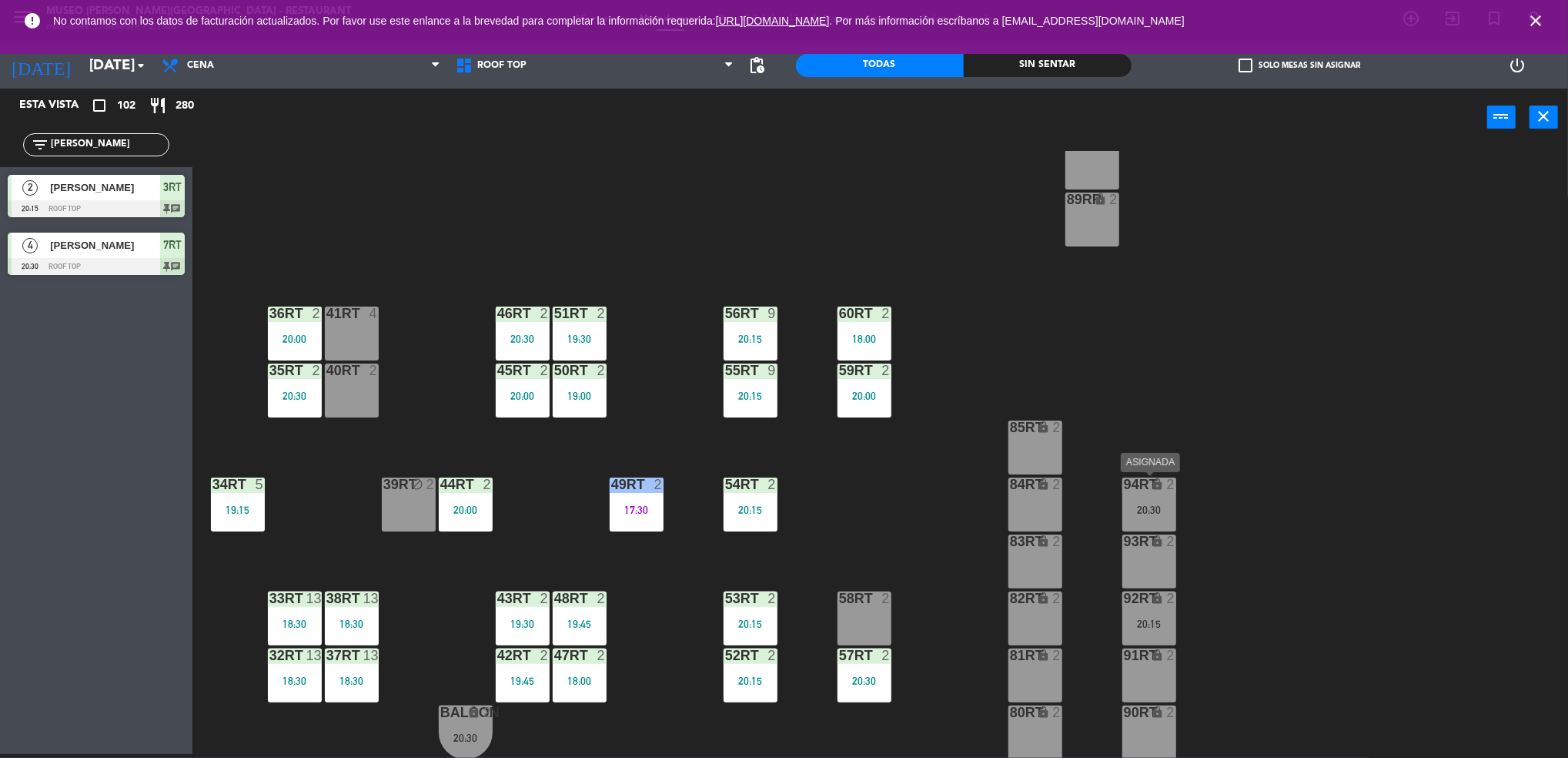
click at [1148, 509] on div "20:30" at bounding box center [1149, 509] width 54 height 11
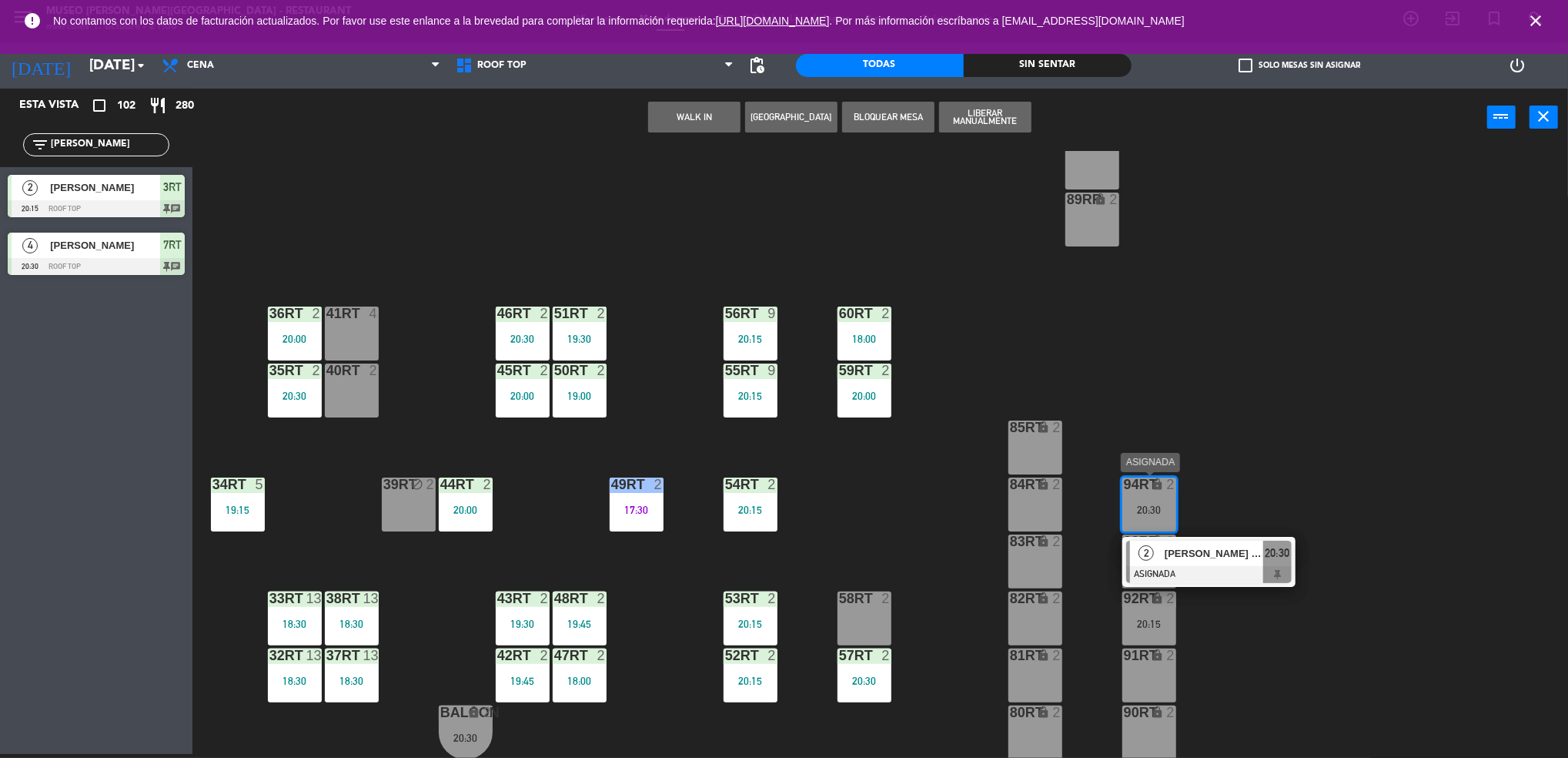
click at [1143, 557] on span "2" at bounding box center [1146, 553] width 15 height 15
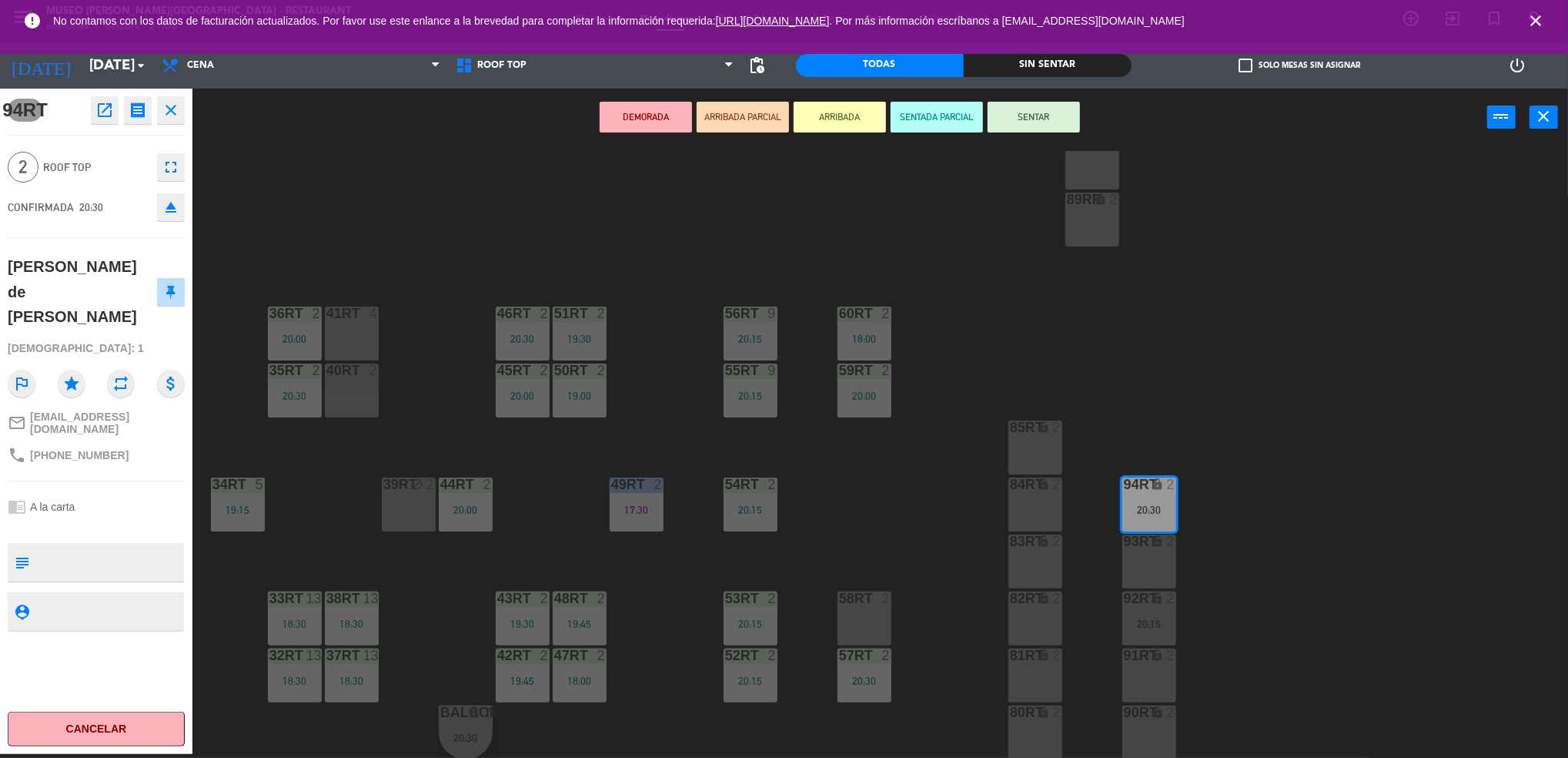
click at [109, 119] on button "open_in_new" at bounding box center [104, 110] width 28 height 28
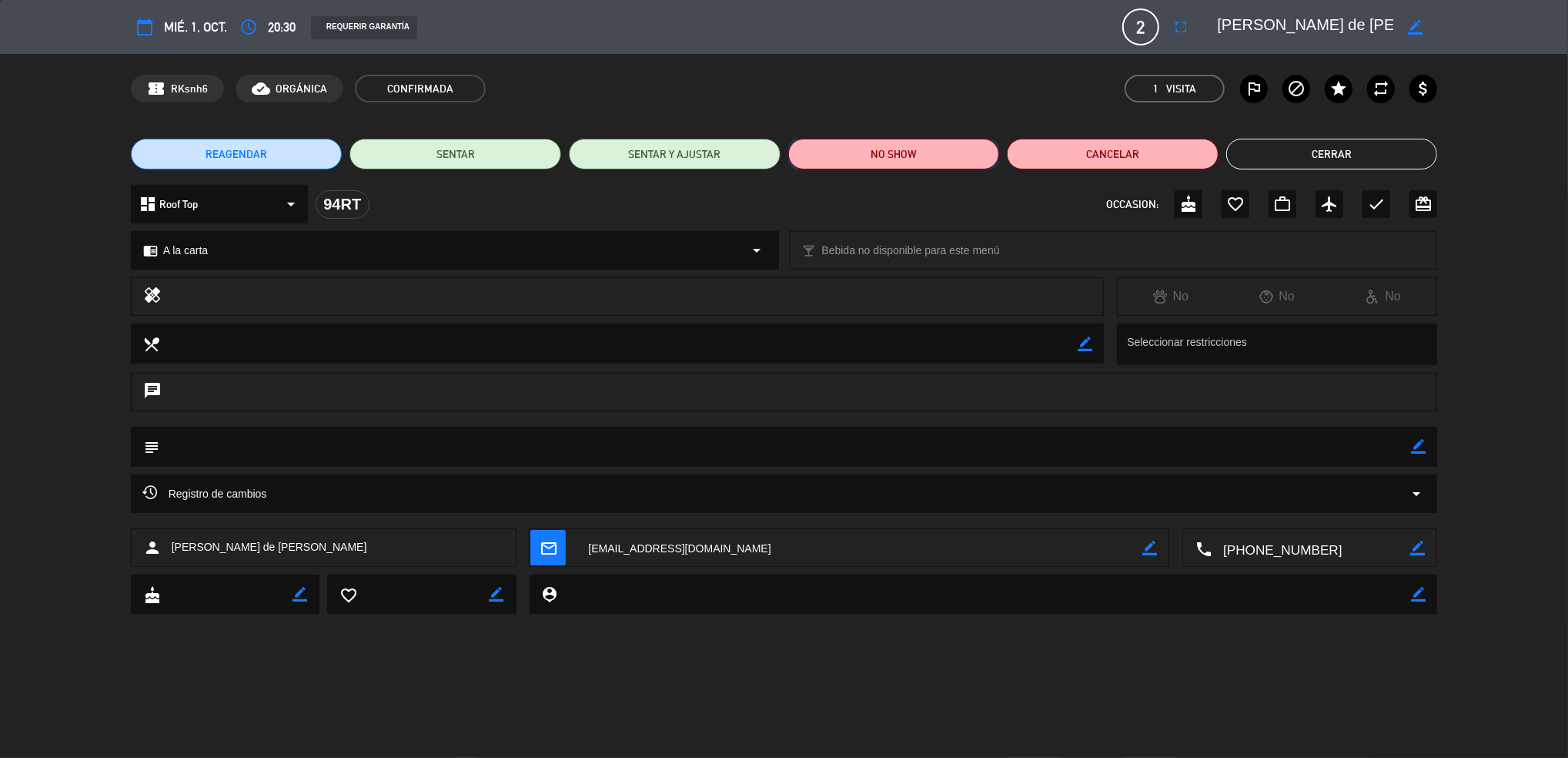
click at [933, 149] on button "NO SHOW" at bounding box center [893, 153] width 212 height 31
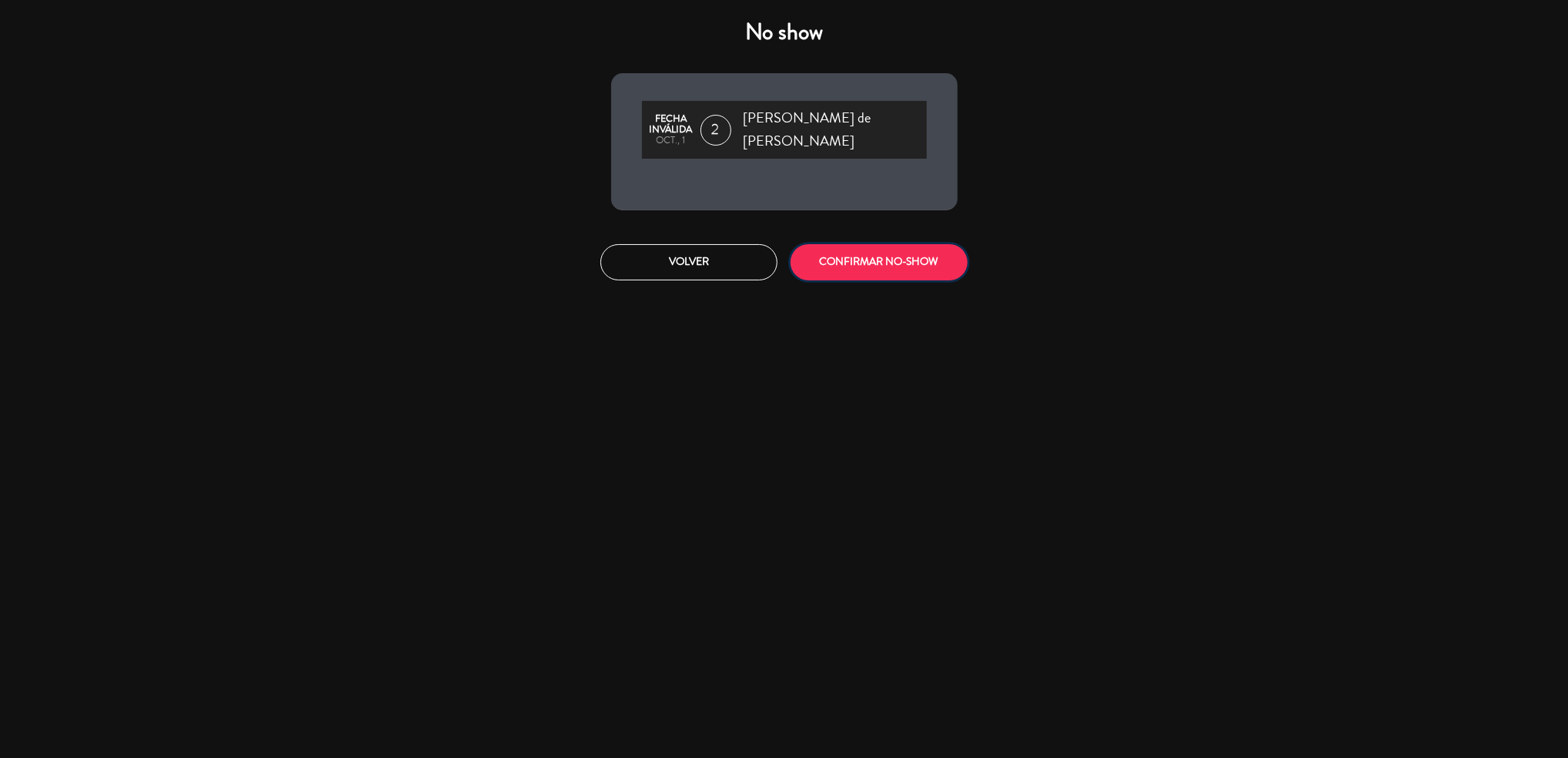
click at [906, 259] on button "CONFIRMAR NO-SHOW" at bounding box center [878, 262] width 177 height 36
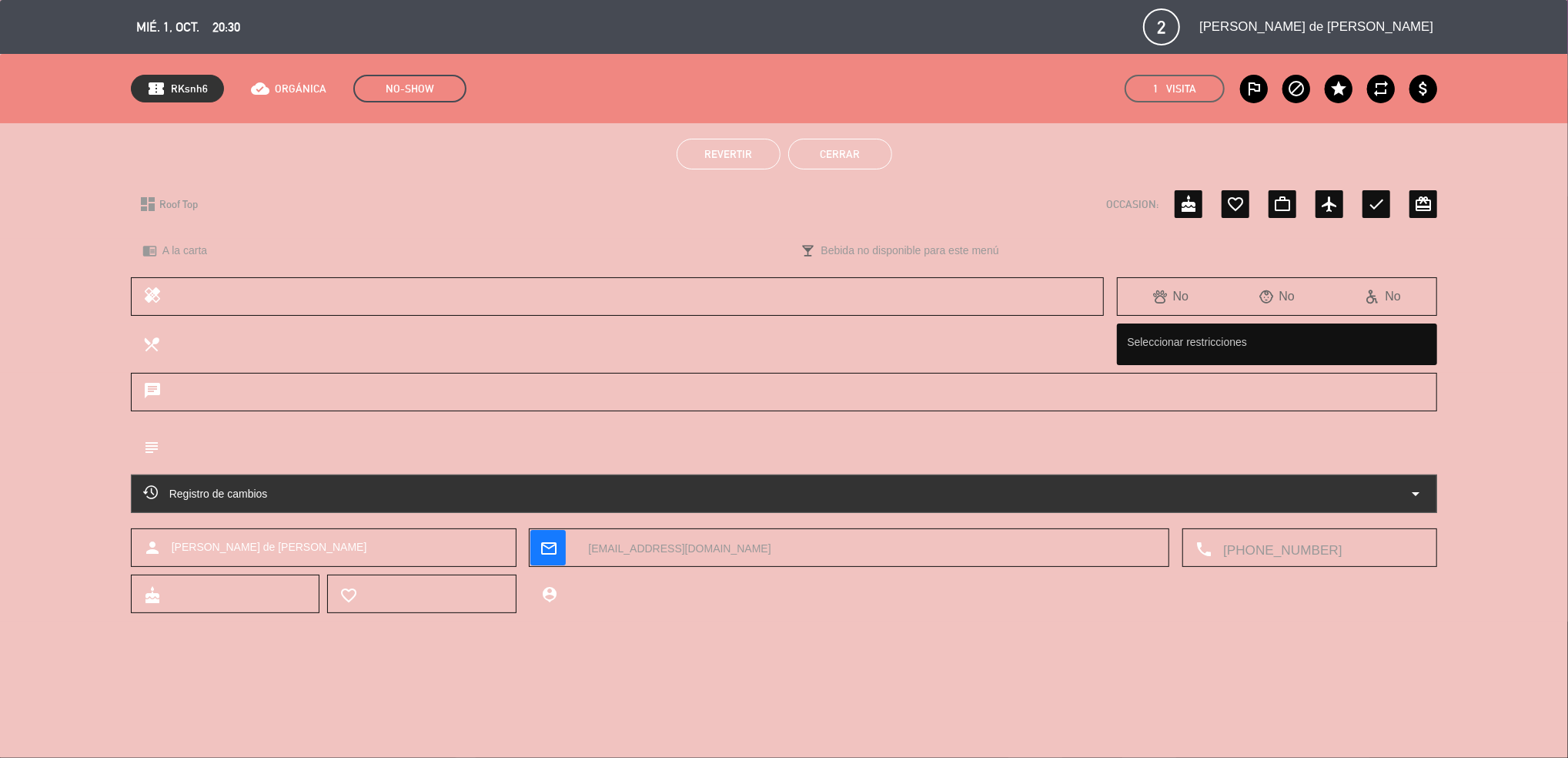
click at [871, 152] on button "Cerrar" at bounding box center [840, 153] width 104 height 31
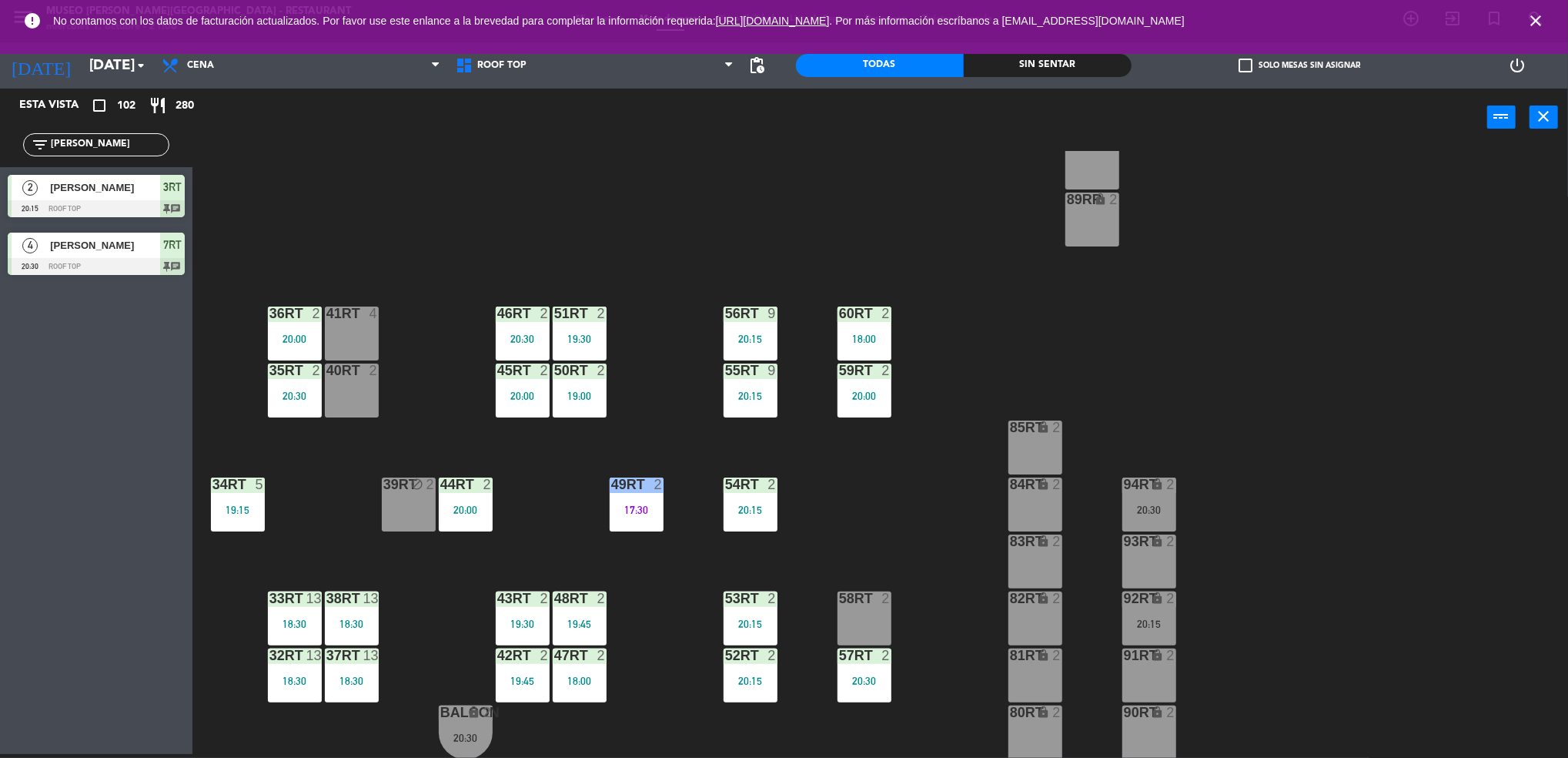
click at [1157, 614] on div "92RT lock 2 20:15" at bounding box center [1149, 618] width 54 height 54
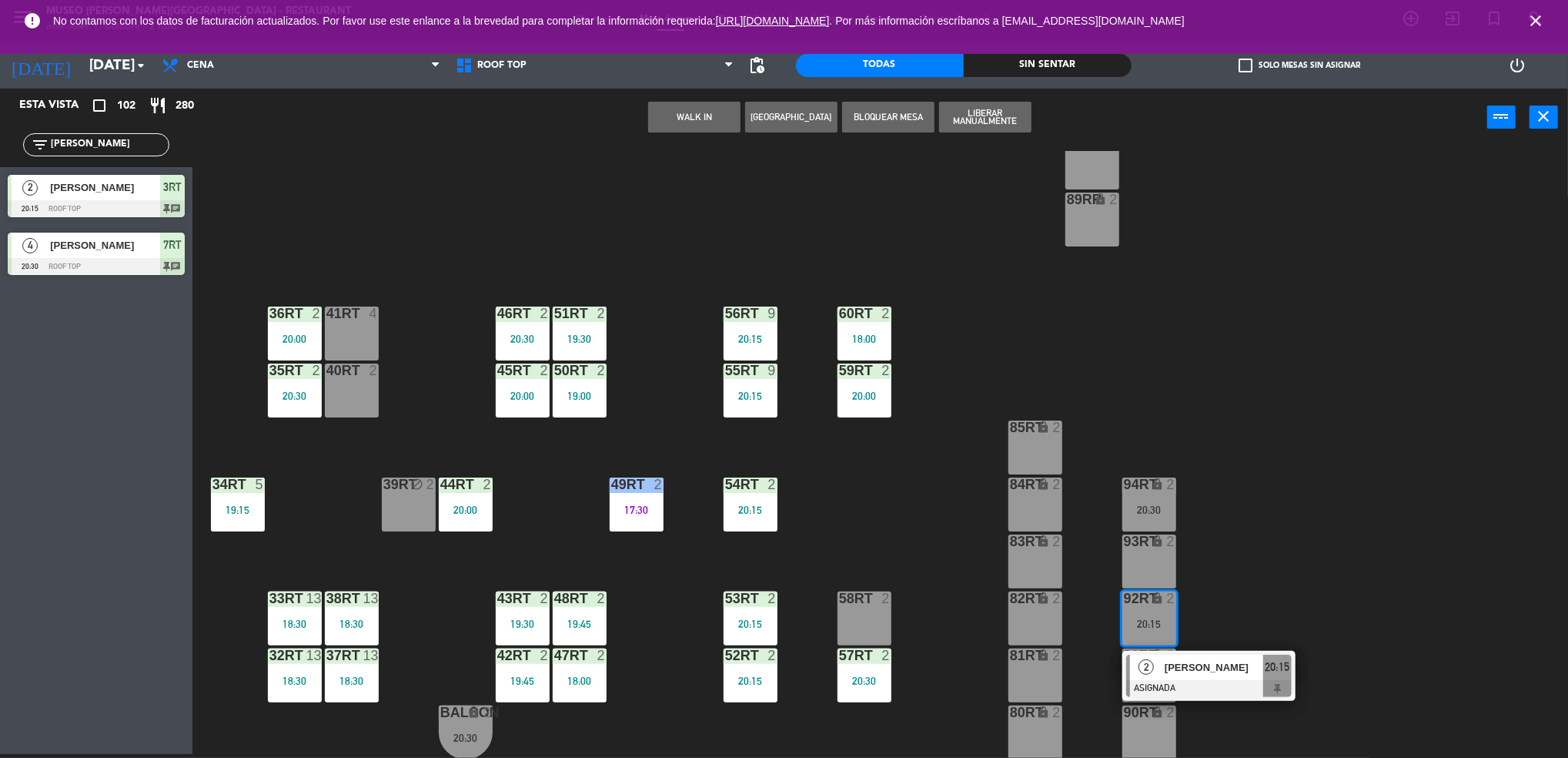
click at [1150, 676] on div "2" at bounding box center [1146, 667] width 33 height 25
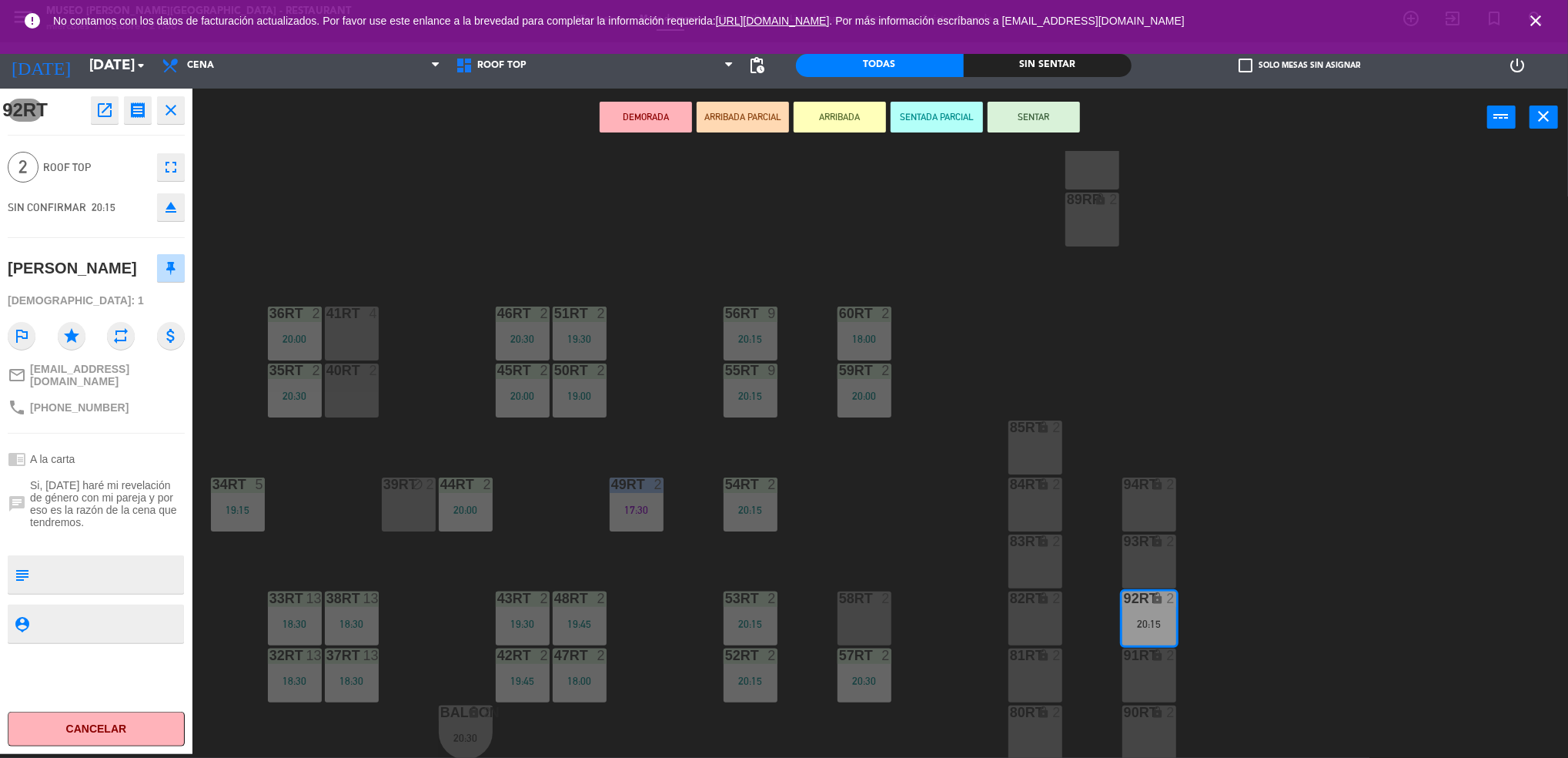
click at [101, 110] on icon "open_in_new" at bounding box center [105, 110] width 18 height 18
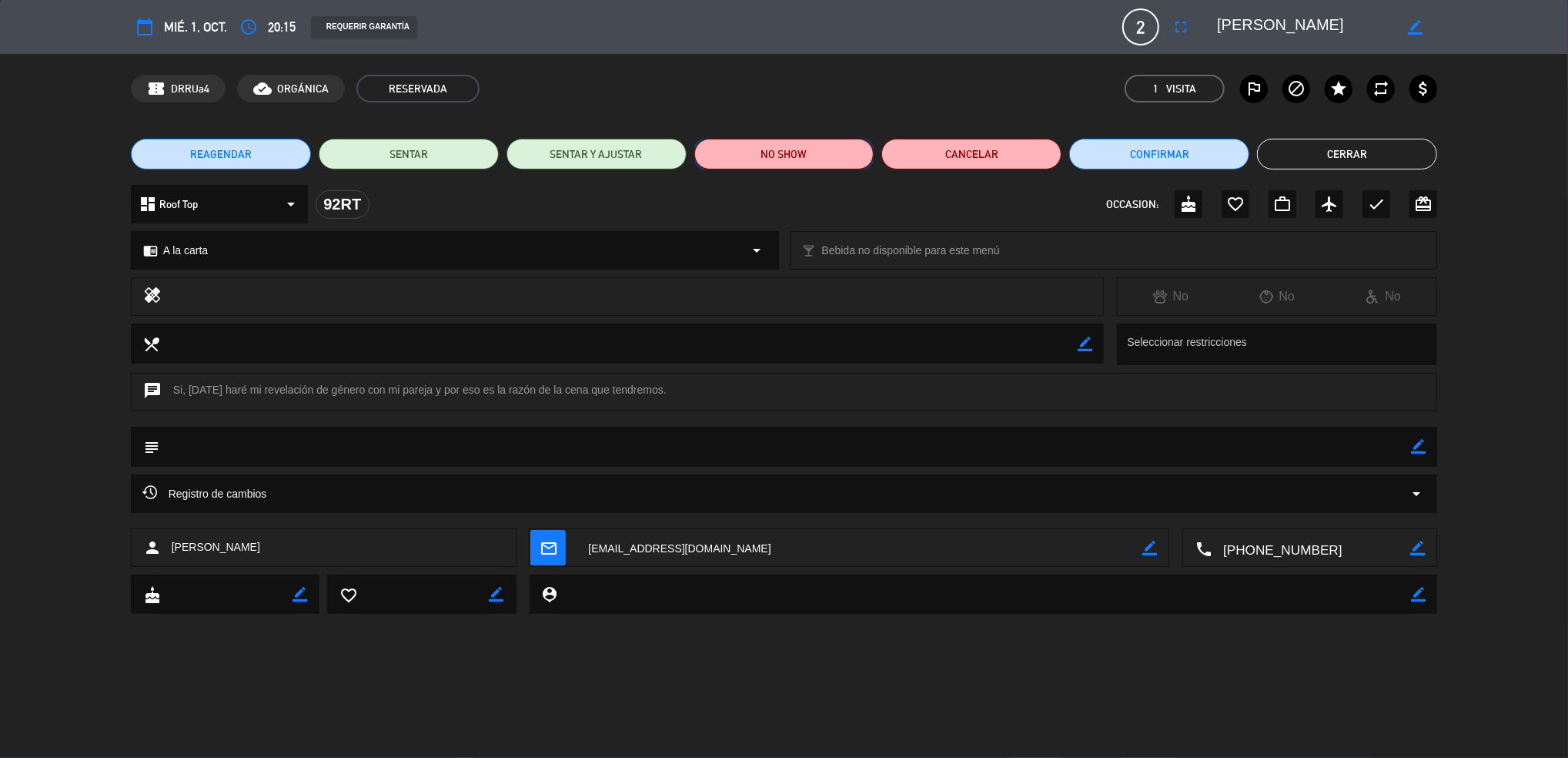
click at [818, 152] on button "NO SHOW" at bounding box center [784, 153] width 180 height 31
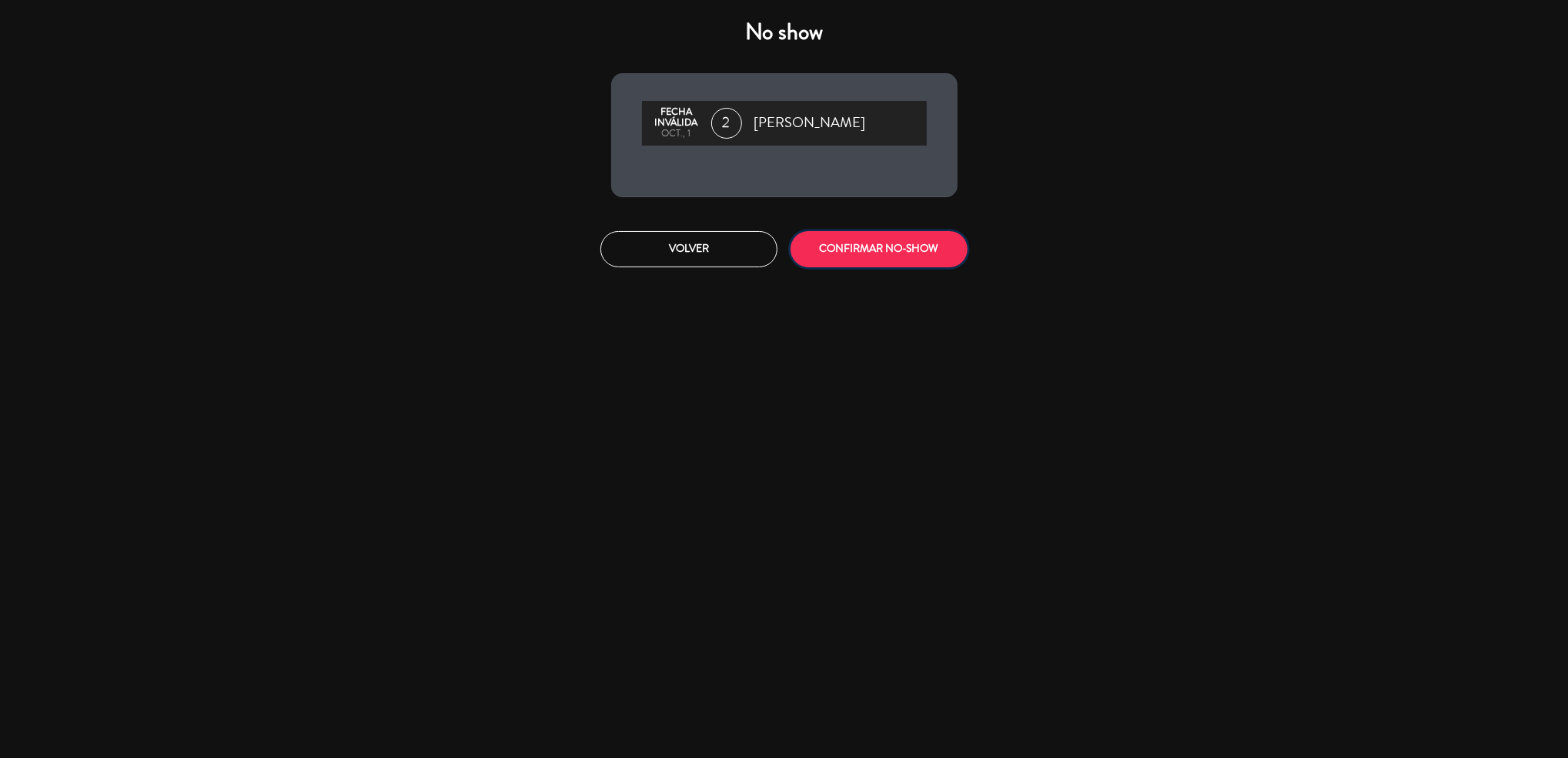
click at [883, 243] on button "CONFIRMAR NO-SHOW" at bounding box center [878, 248] width 177 height 36
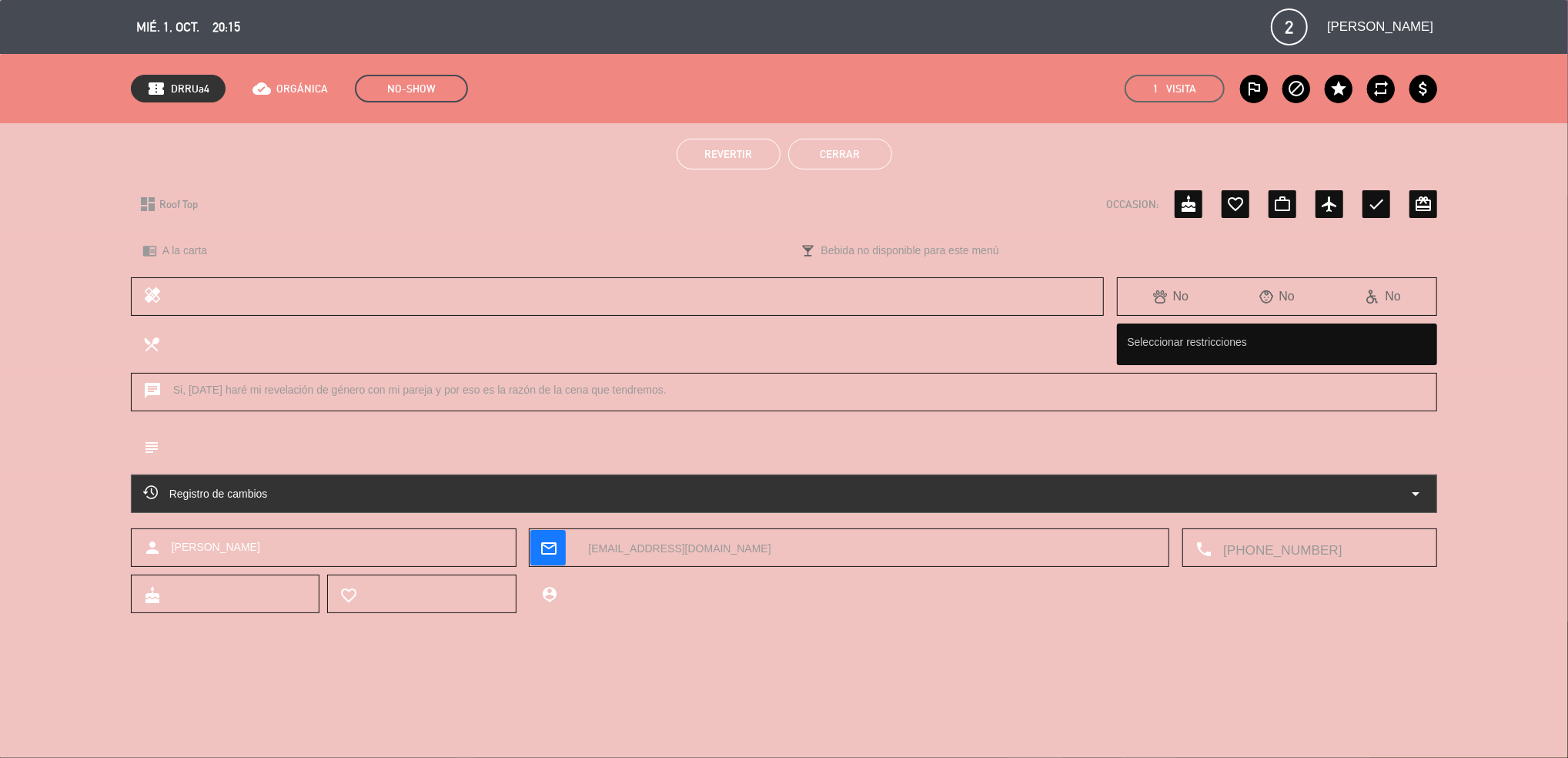
click at [818, 151] on button "Cerrar" at bounding box center [840, 153] width 104 height 31
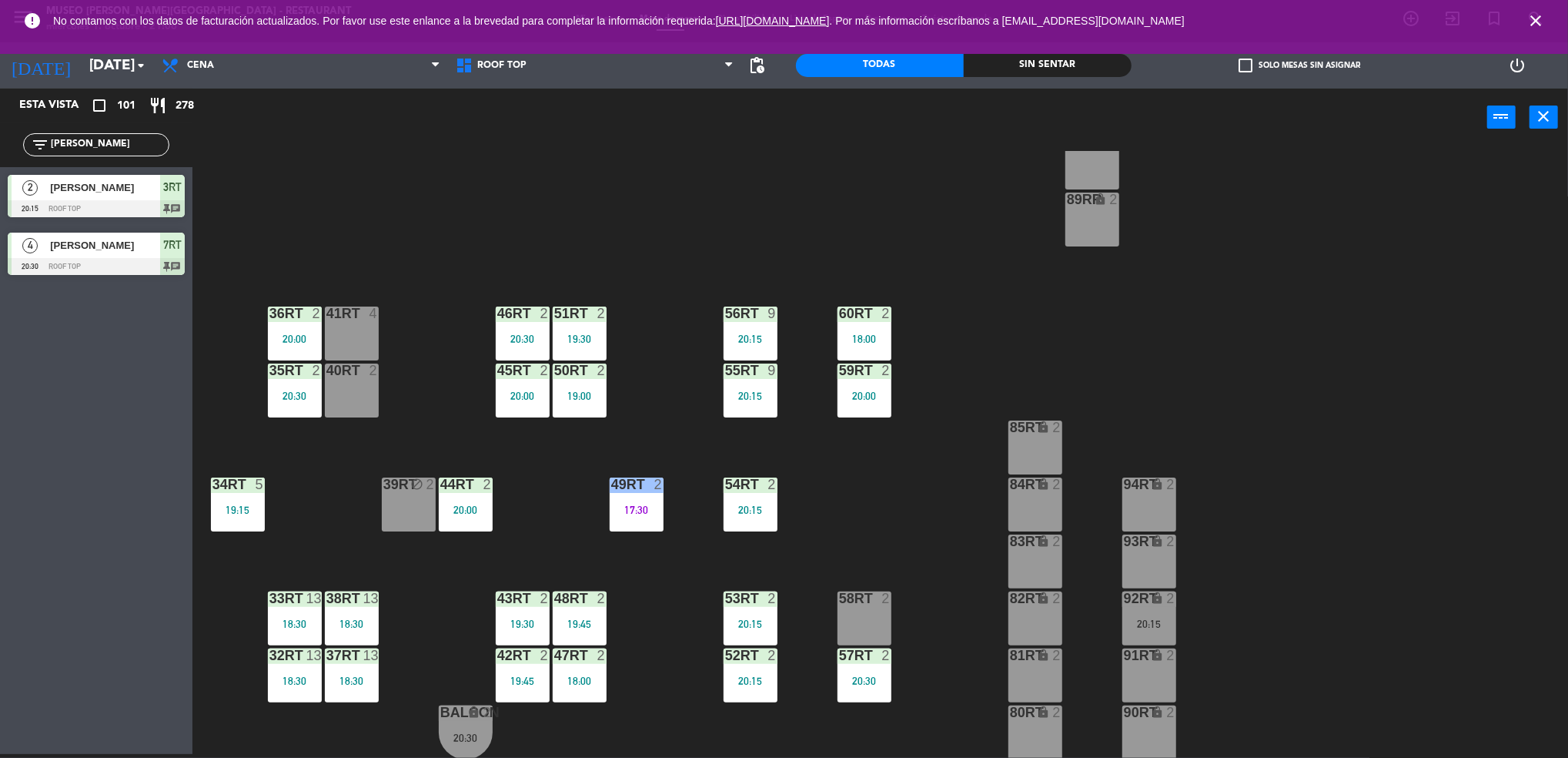
click at [1149, 605] on div "92RT lock 2" at bounding box center [1149, 599] width 54 height 15
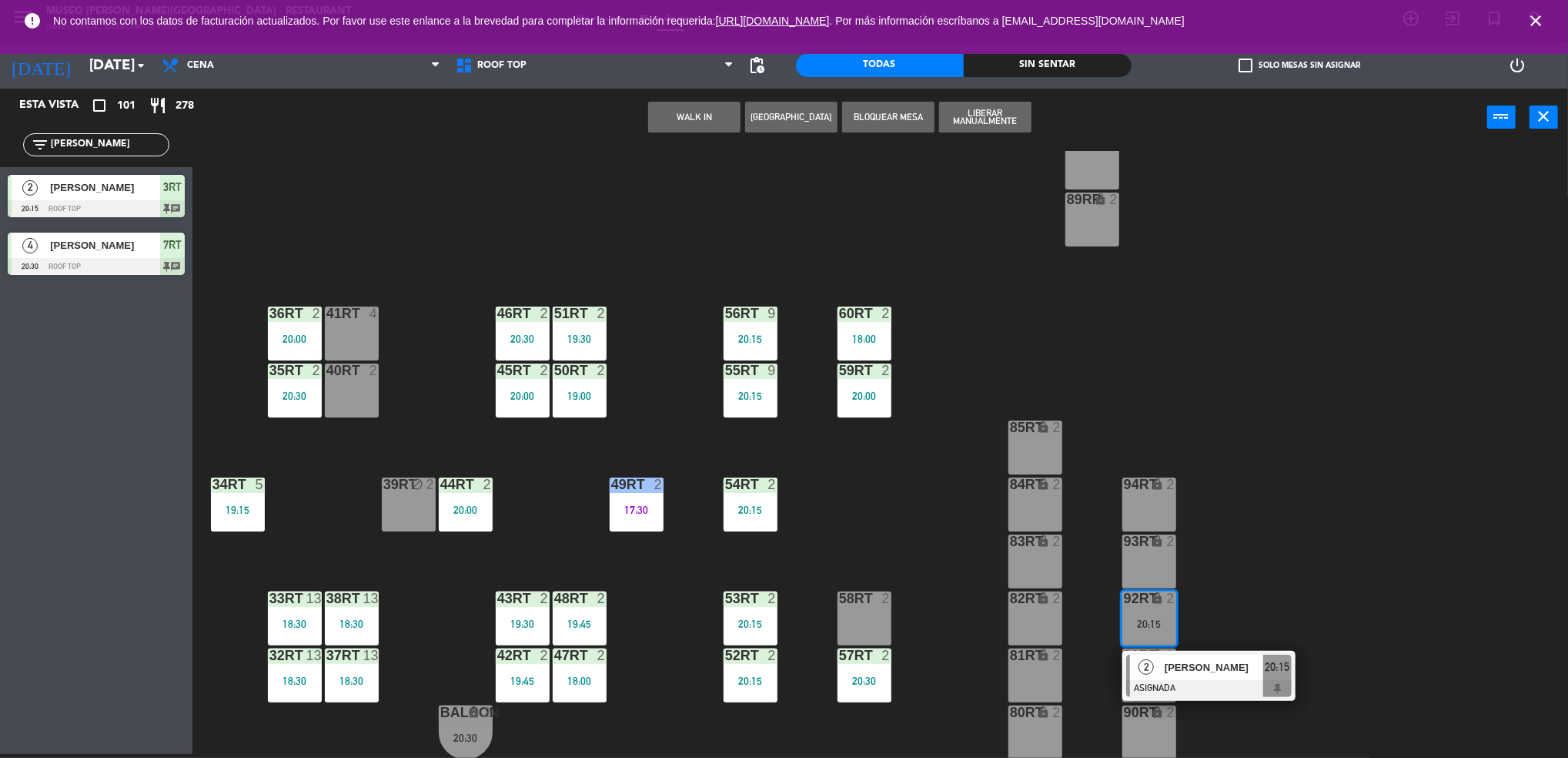
click at [1153, 673] on div "2" at bounding box center [1146, 667] width 33 height 25
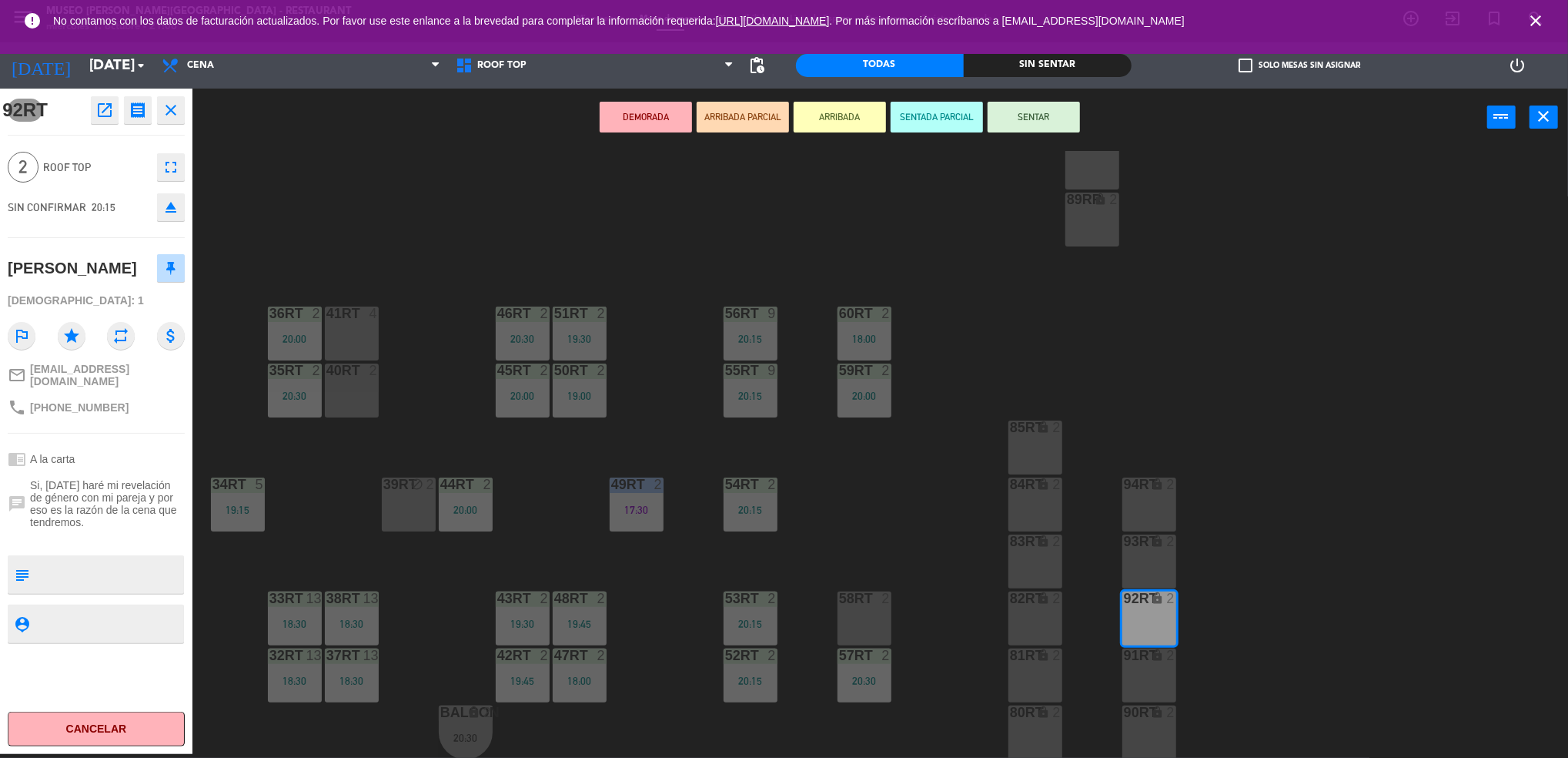
click at [96, 112] on icon "open_in_new" at bounding box center [105, 110] width 18 height 18
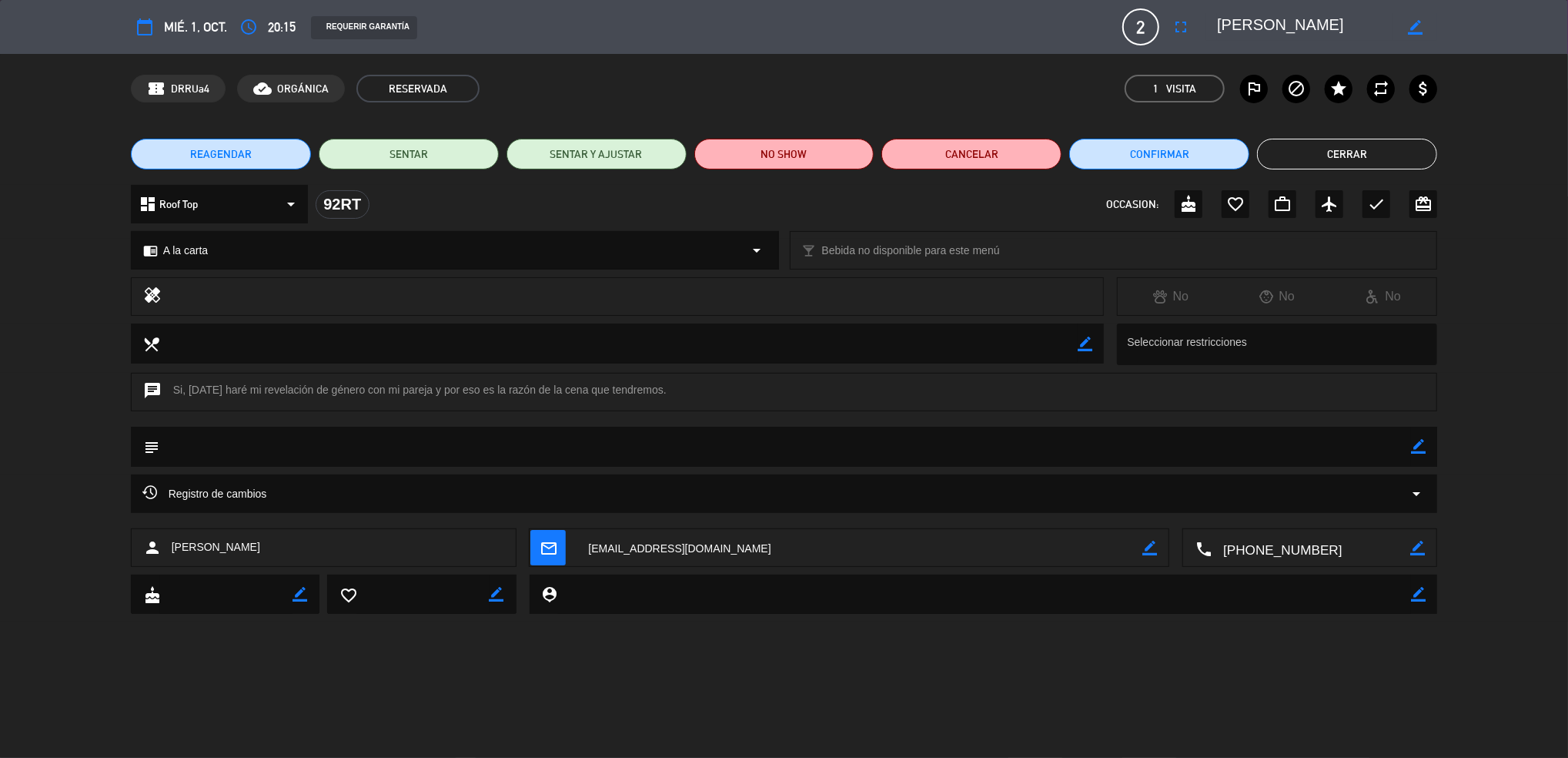
click at [784, 137] on div "REAGENDAR SENTAR SENTAR Y AJUSTAR NO SHOW Cancelar Confirmar Cerrar" at bounding box center [784, 153] width 1568 height 61
click at [807, 155] on button "NO SHOW" at bounding box center [784, 153] width 180 height 31
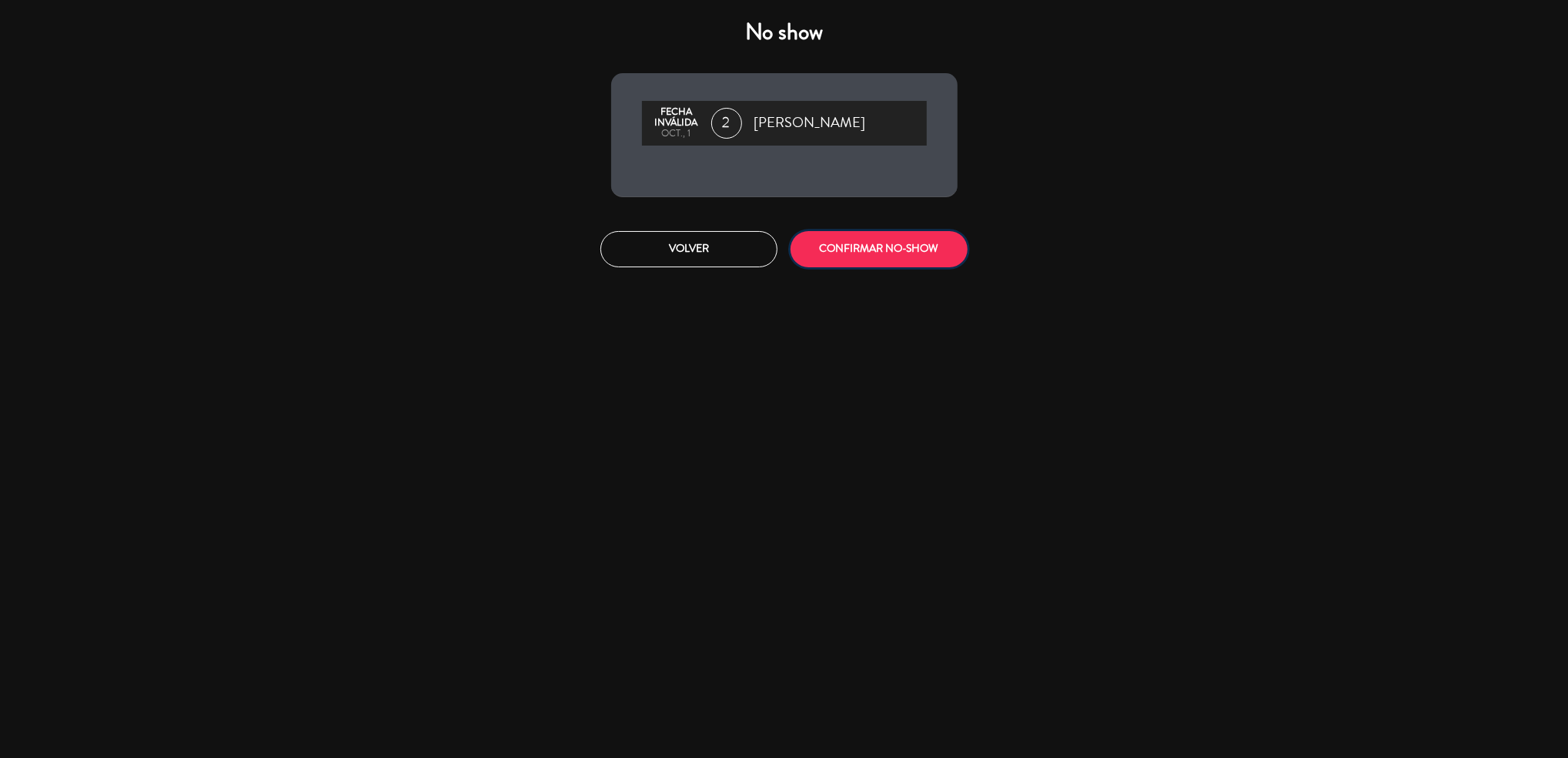
click at [829, 247] on button "CONFIRMAR NO-SHOW" at bounding box center [878, 248] width 177 height 36
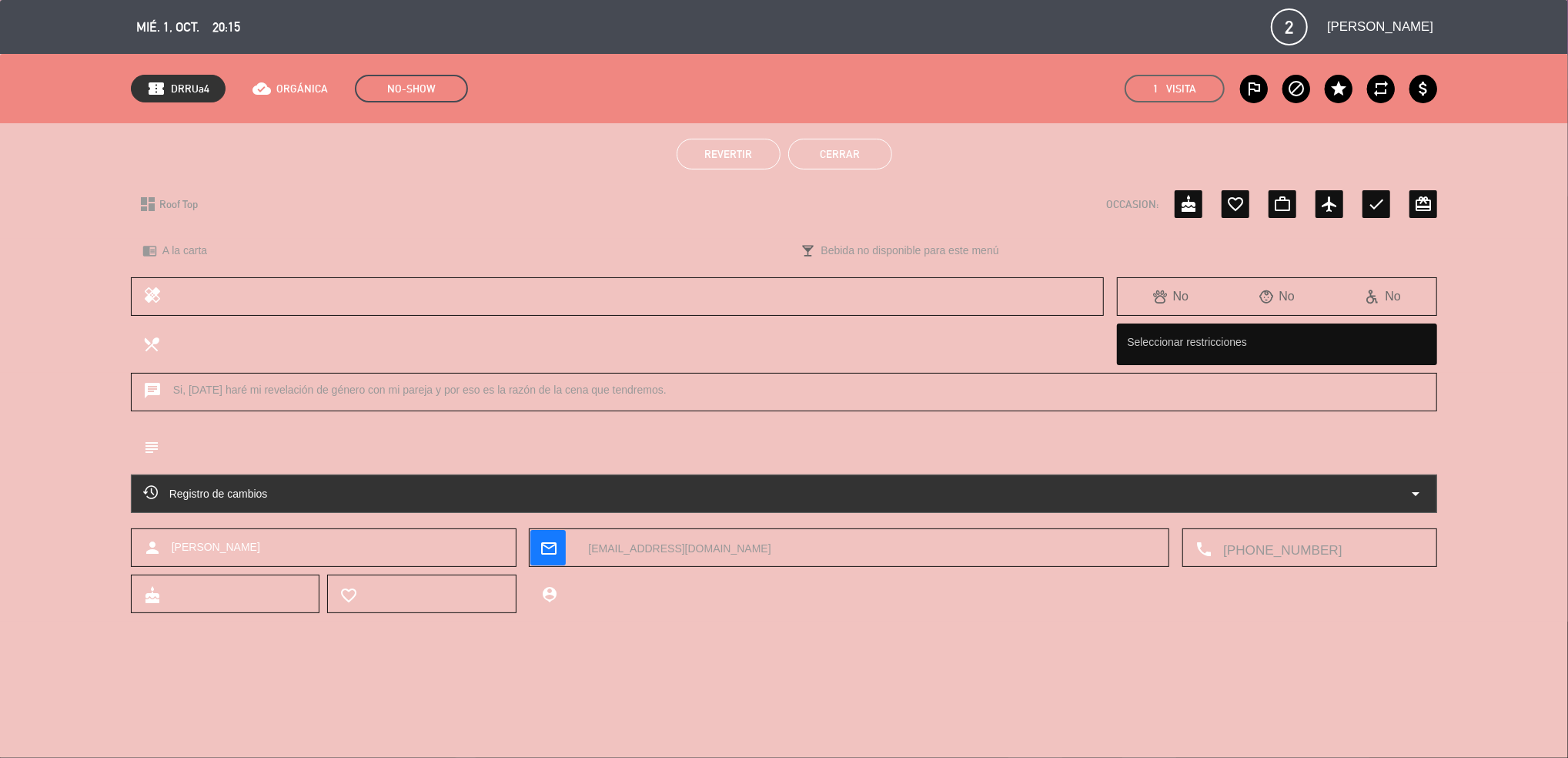
click at [857, 158] on button "Cerrar" at bounding box center [840, 153] width 104 height 31
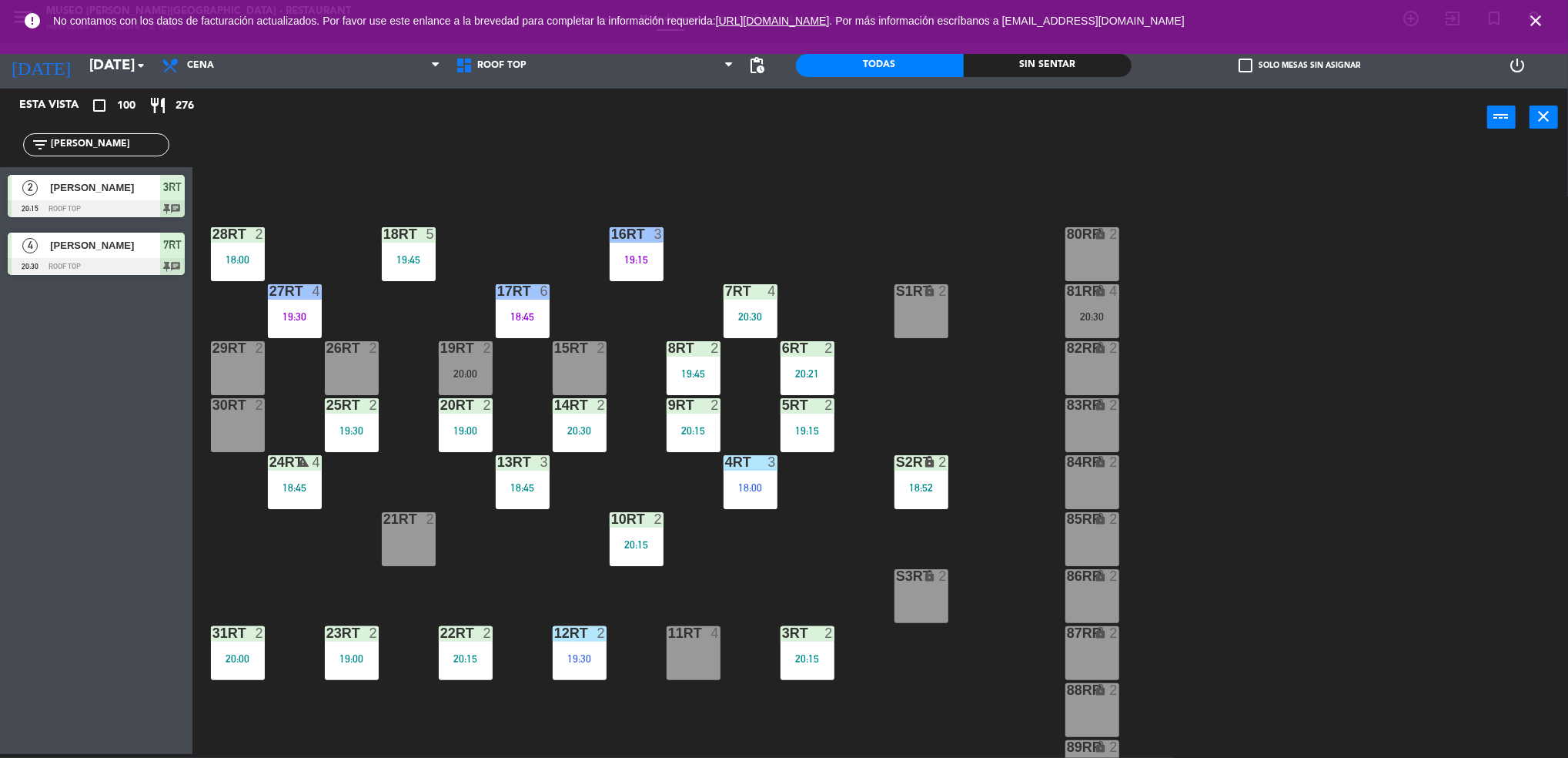
scroll to position [0, 0]
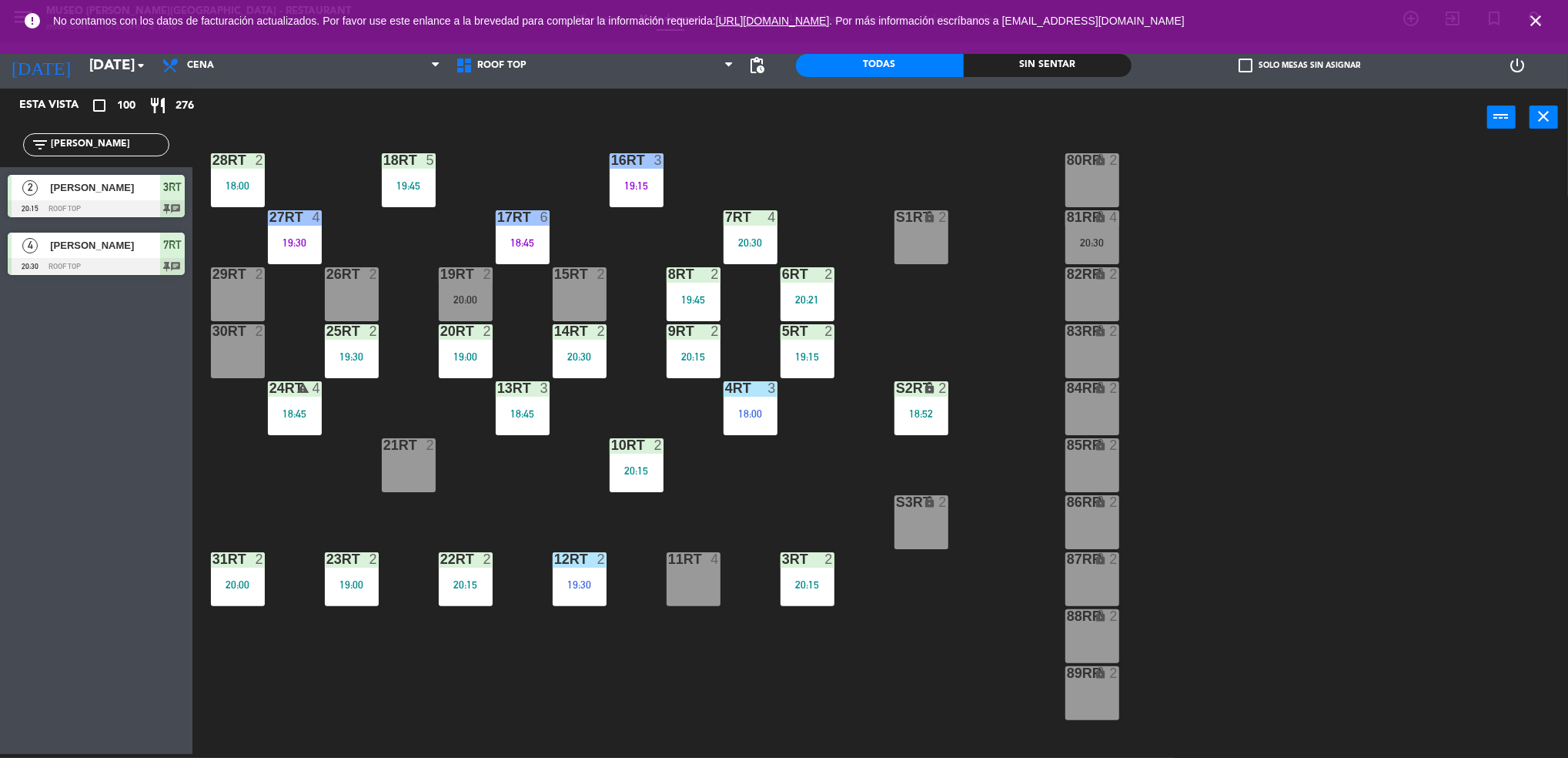
drag, startPoint x: 810, startPoint y: 319, endPoint x: 874, endPoint y: 754, distance: 439.7
click at [874, 754] on div "18RT 5 19:45 16RT 3 19:15 28RT 2 18:00 80RR lock 2 27RT 4 19:30 7RT 4 20:30 S1R…" at bounding box center [887, 454] width 1360 height 608
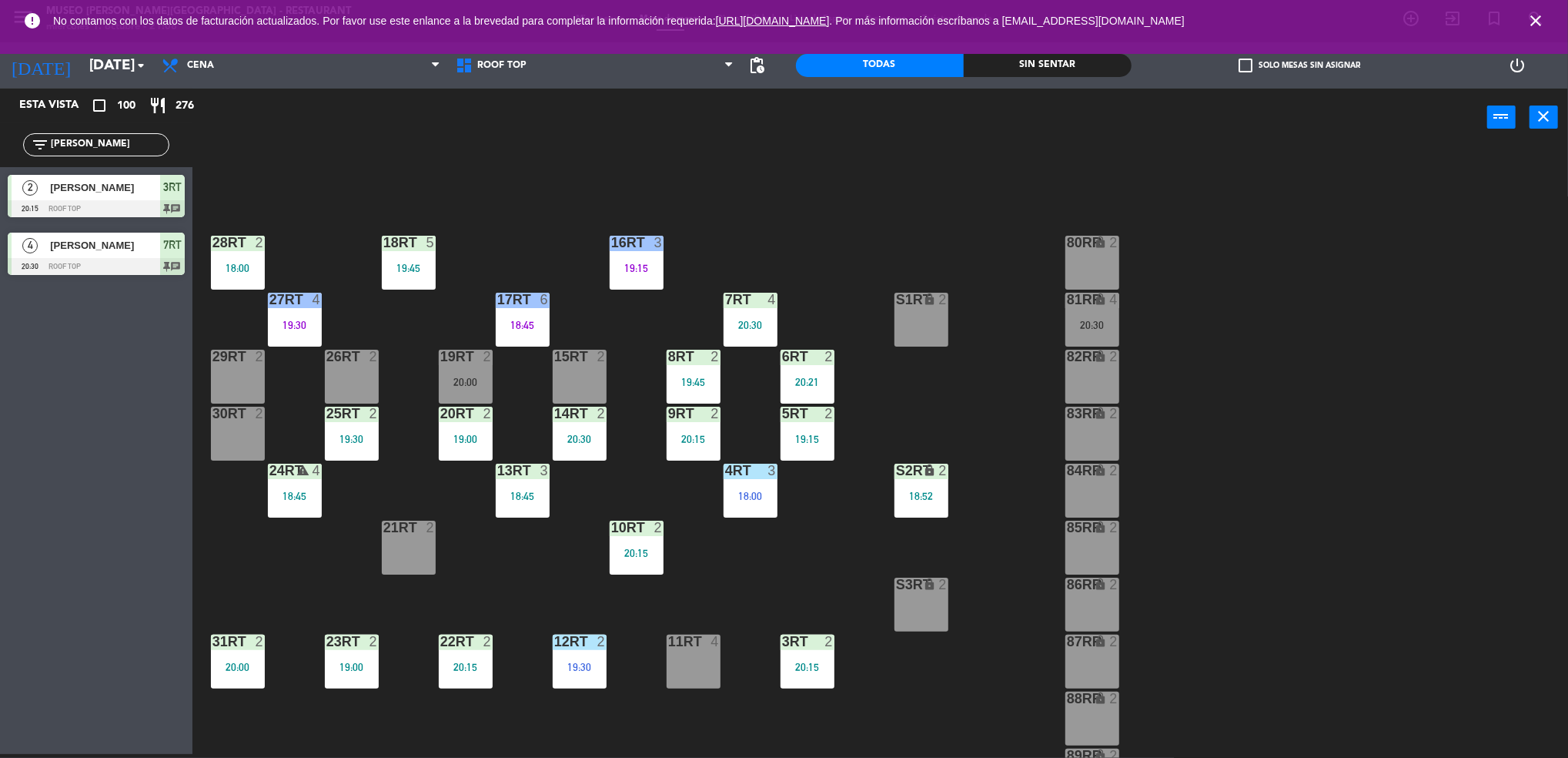
scroll to position [1, 0]
click at [462, 418] on div at bounding box center [465, 413] width 25 height 14
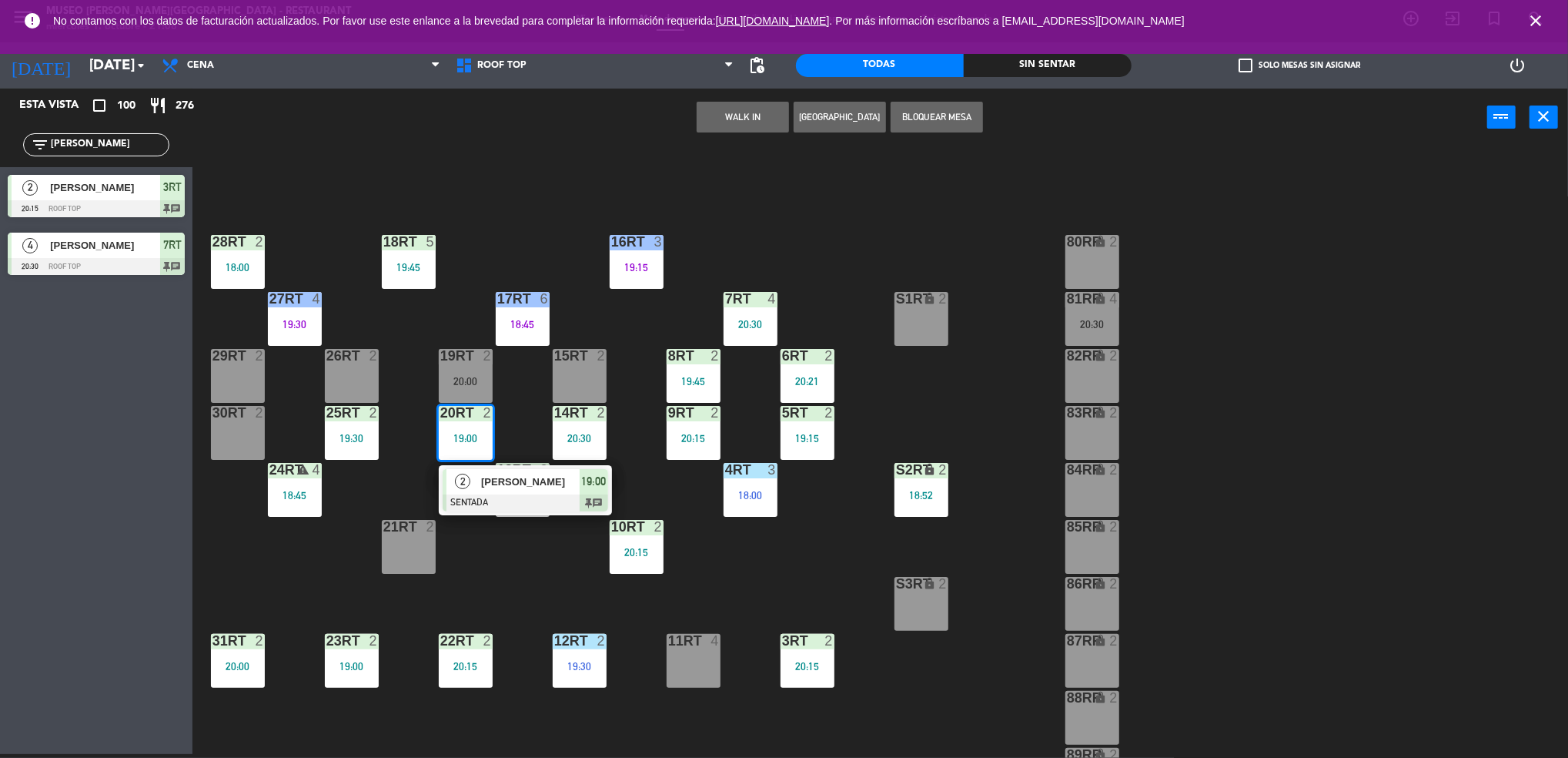
click at [484, 496] on div at bounding box center [525, 503] width 165 height 17
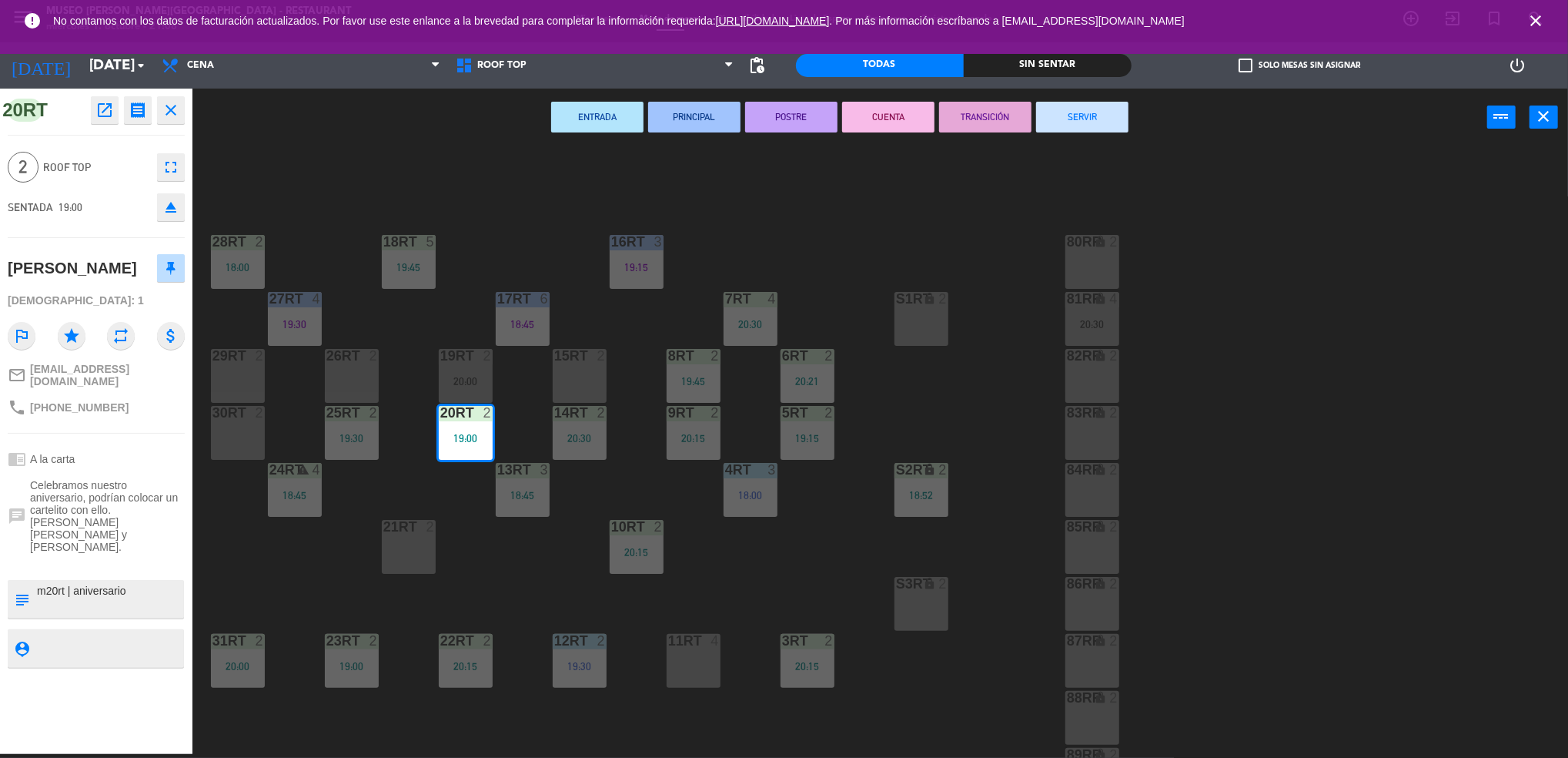
click at [1104, 107] on button "SERVIR" at bounding box center [1082, 117] width 92 height 31
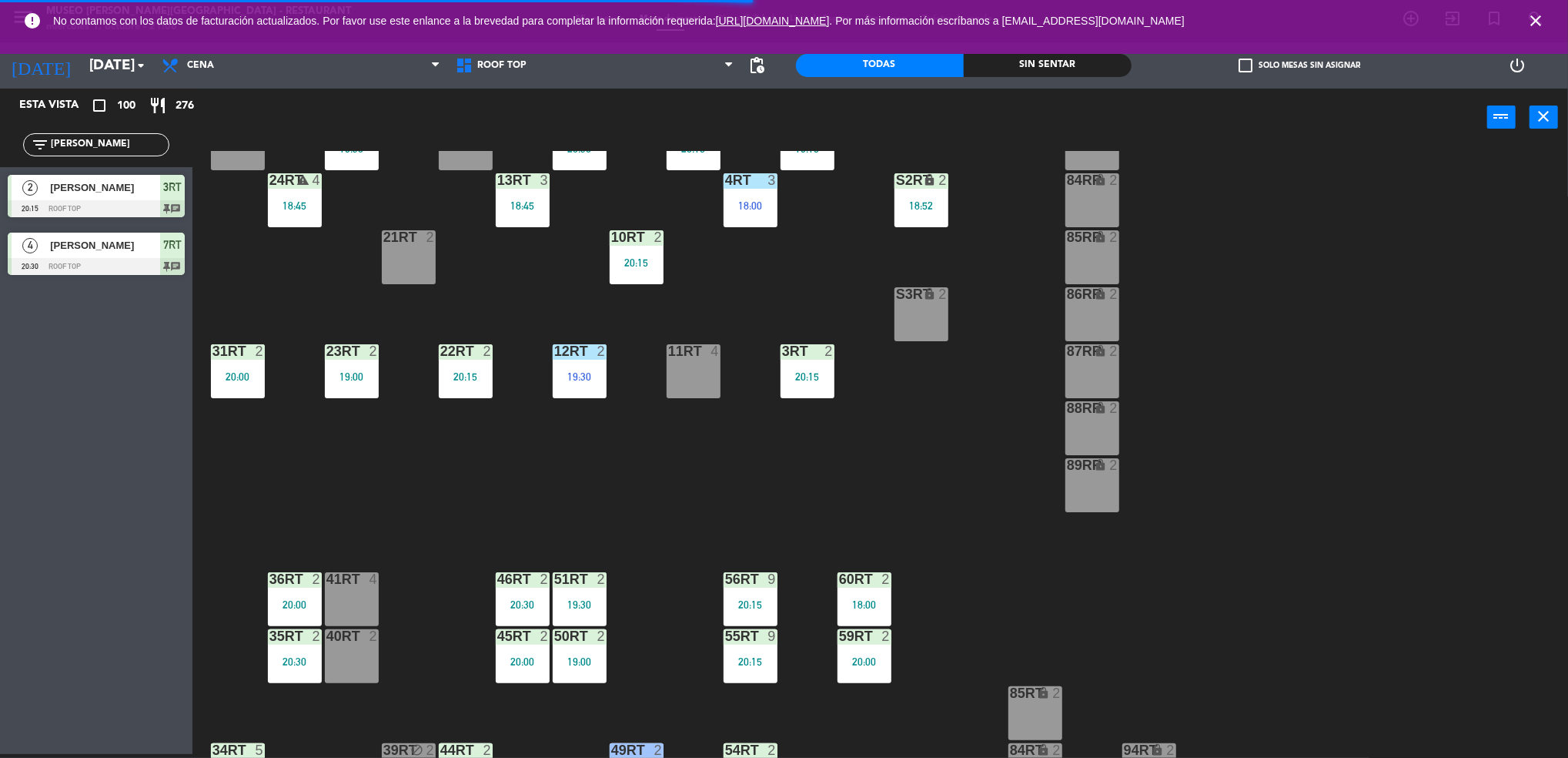
scroll to position [288, 0]
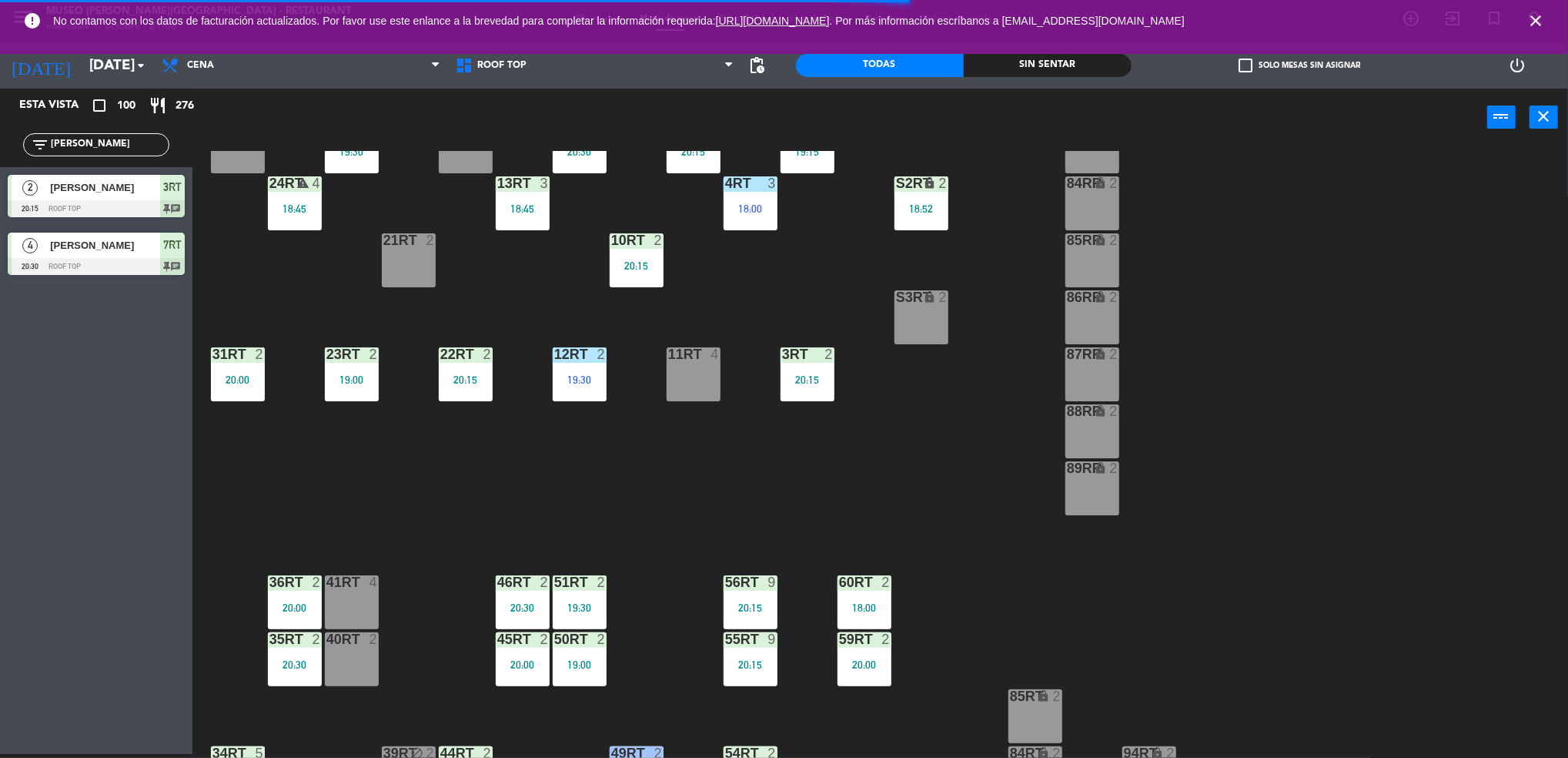
click at [567, 371] on div "12RT 2 19:30" at bounding box center [579, 374] width 54 height 54
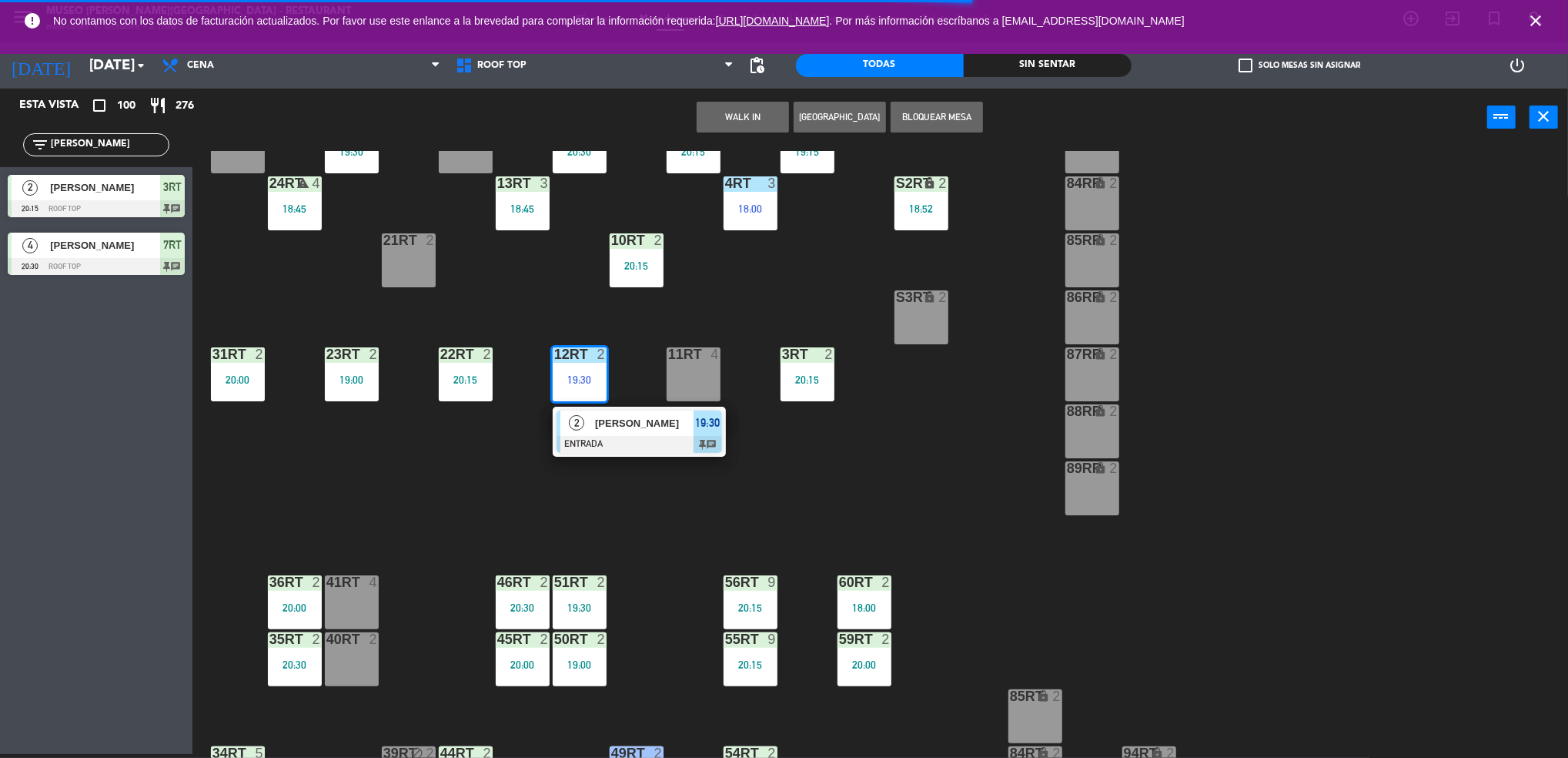
click at [567, 428] on div "2" at bounding box center [577, 423] width 33 height 25
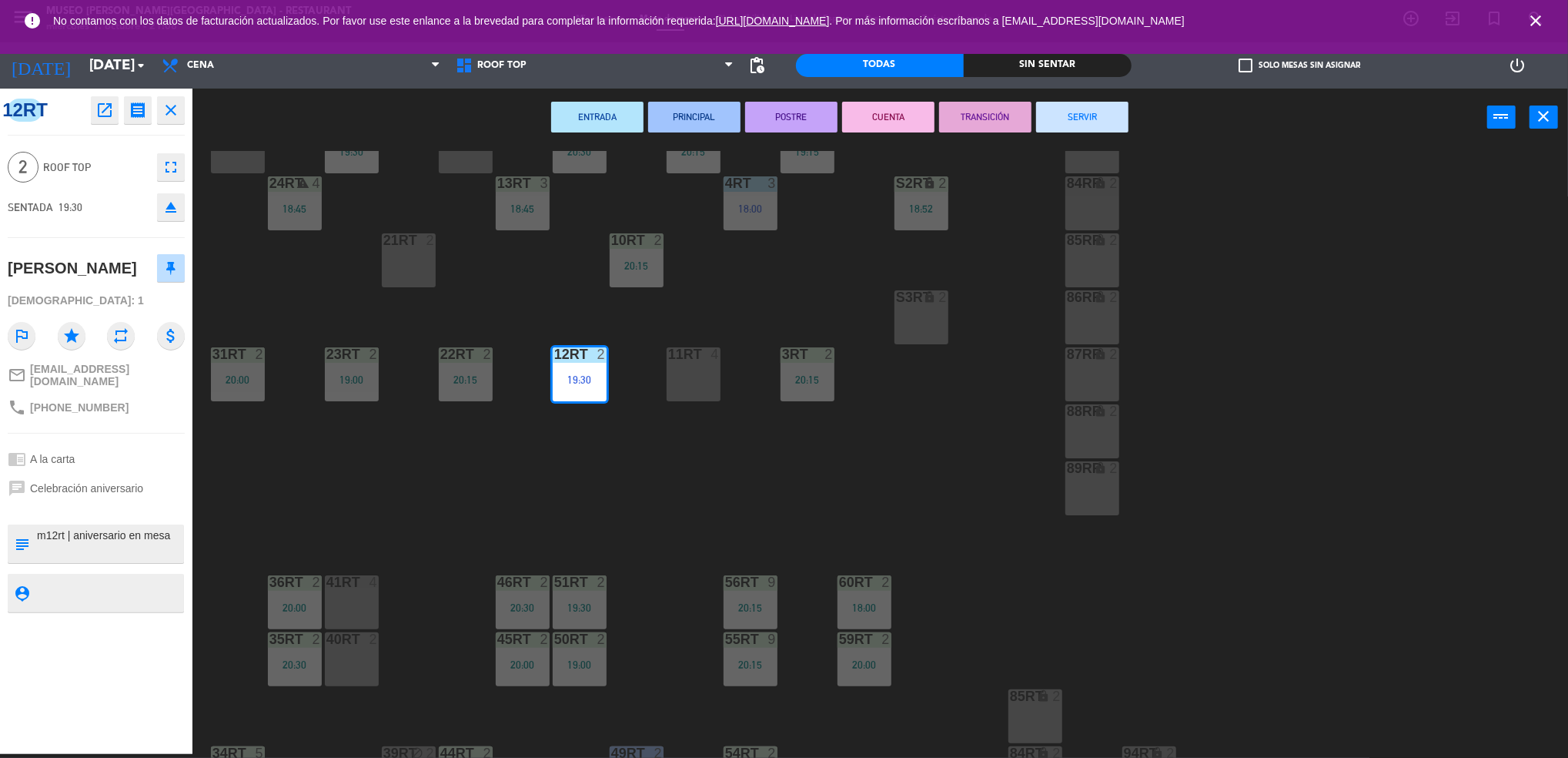
click at [1012, 117] on button "TRANSICIÓN" at bounding box center [985, 117] width 92 height 31
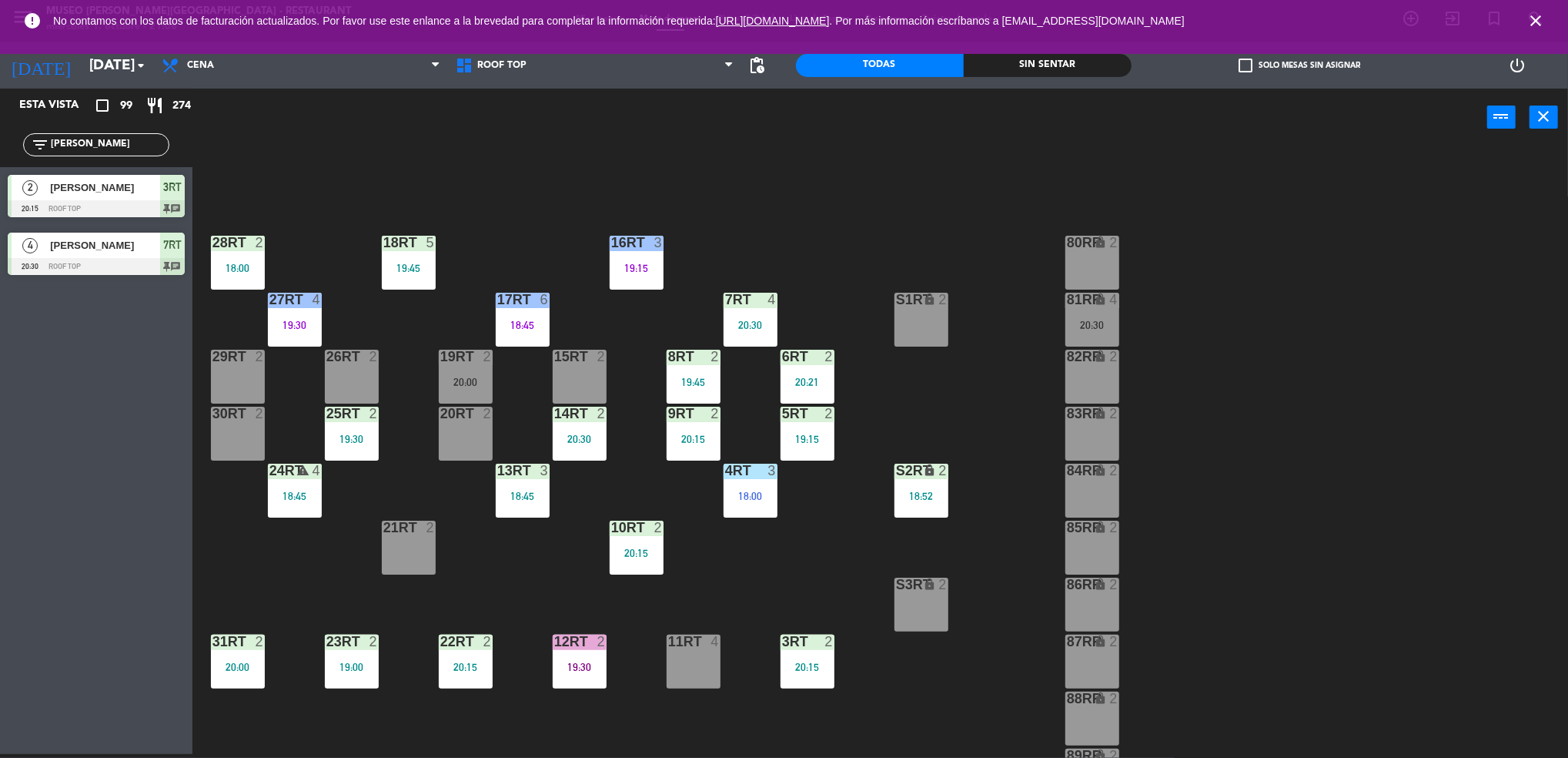
scroll to position [556, 0]
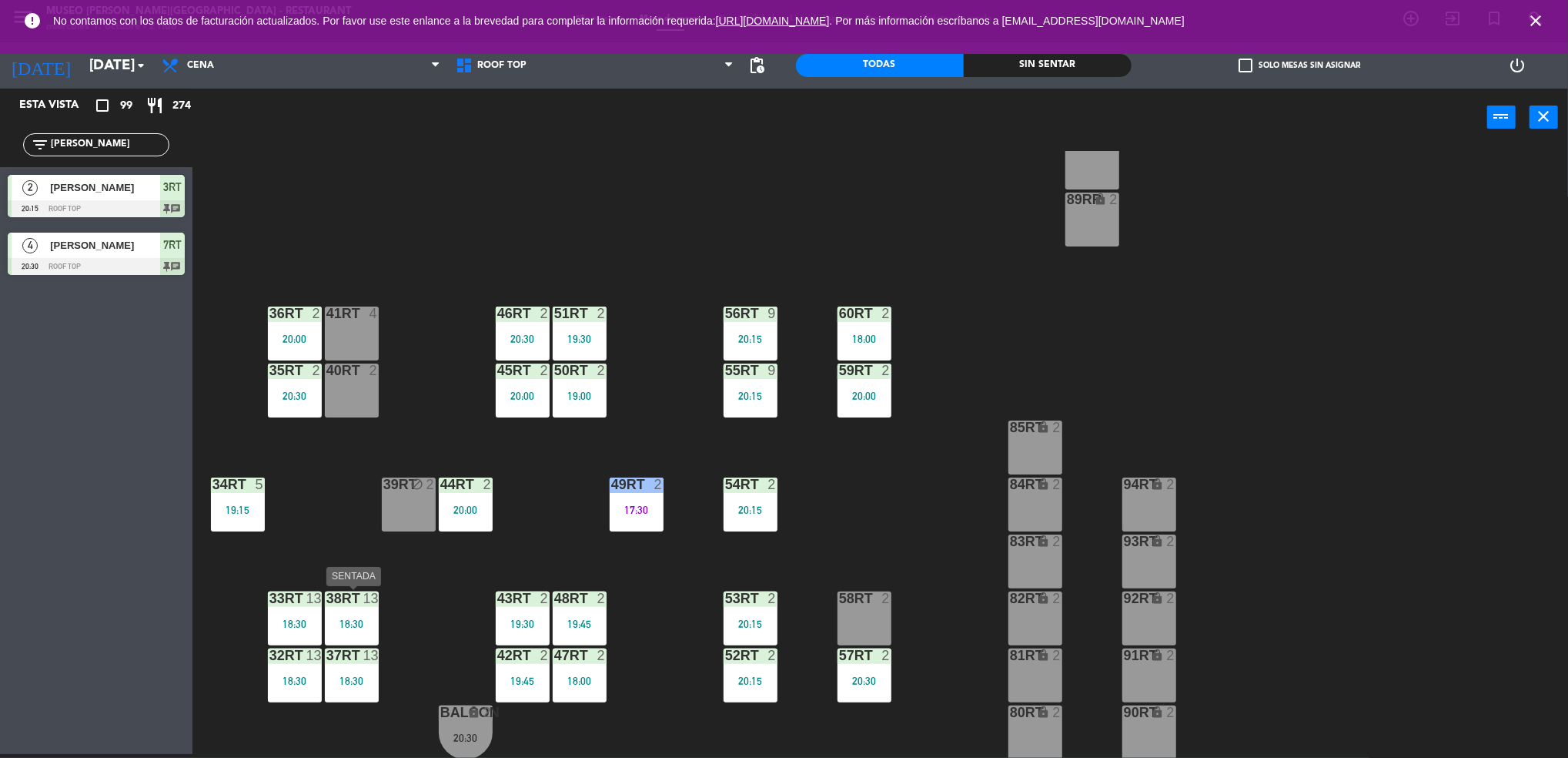
click at [345, 616] on div "38rt 13 18:30" at bounding box center [352, 618] width 54 height 54
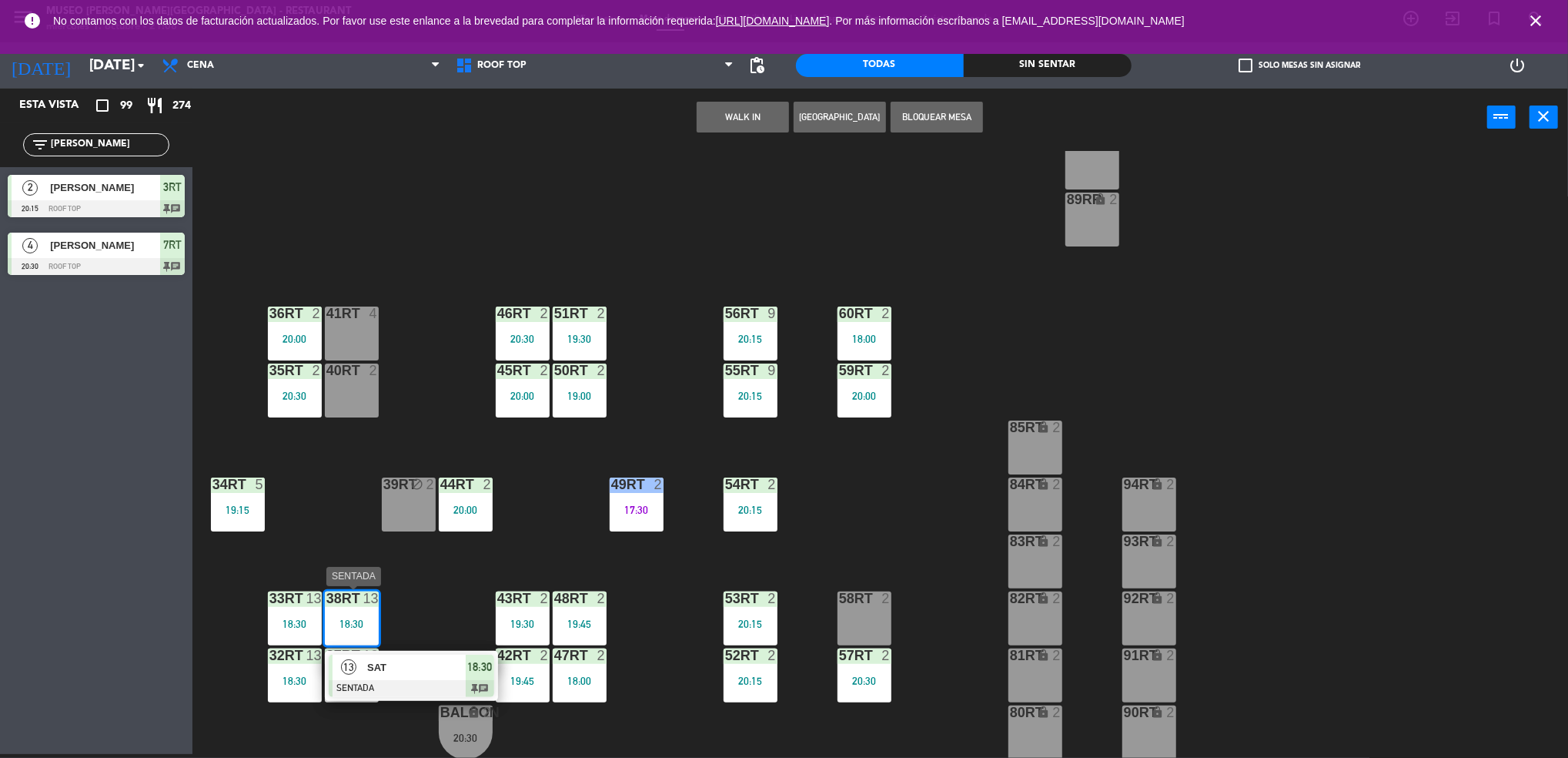
click at [354, 667] on span "13" at bounding box center [349, 667] width 15 height 15
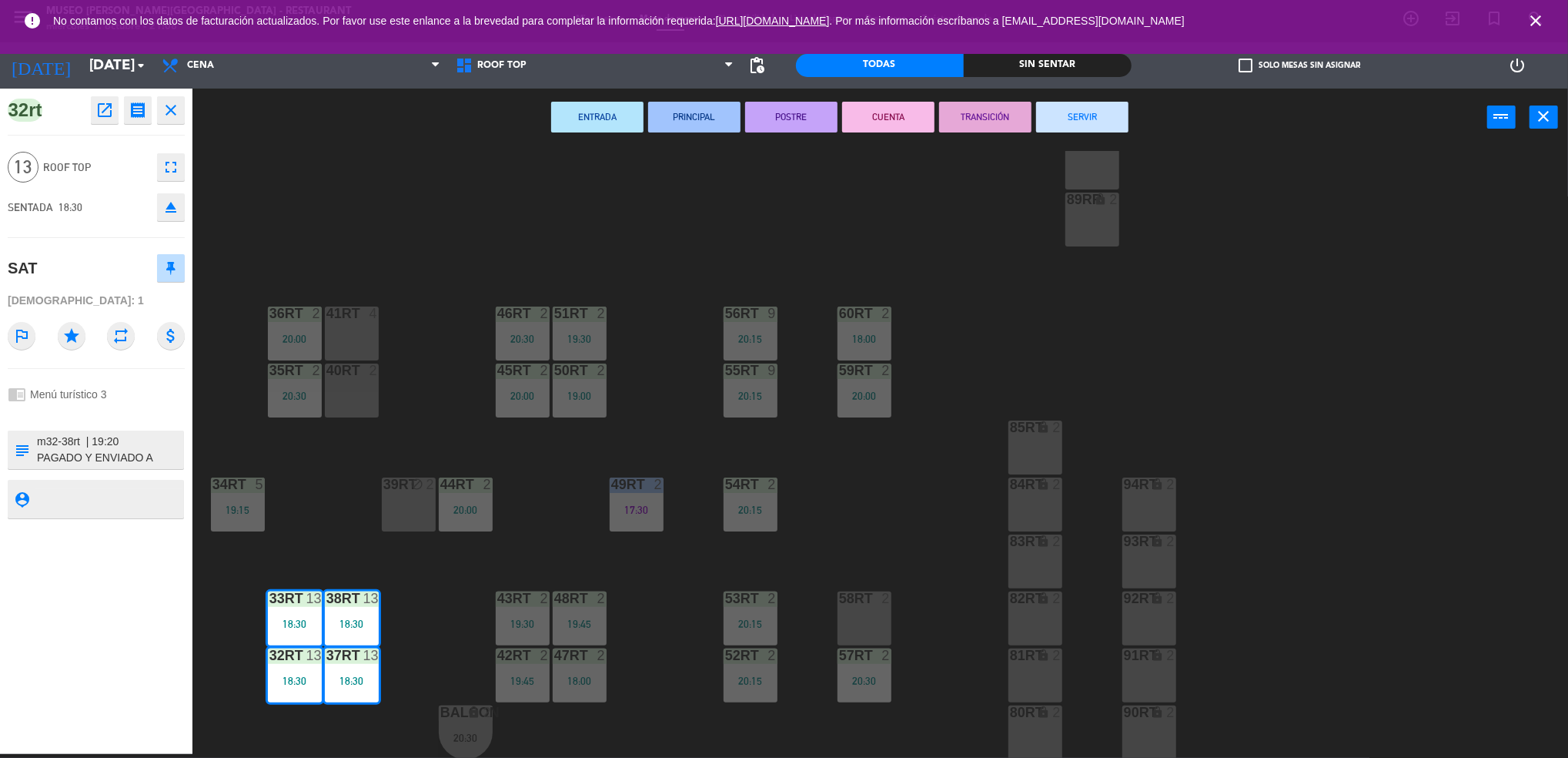
click at [1004, 118] on button "TRANSICIÓN" at bounding box center [985, 117] width 92 height 31
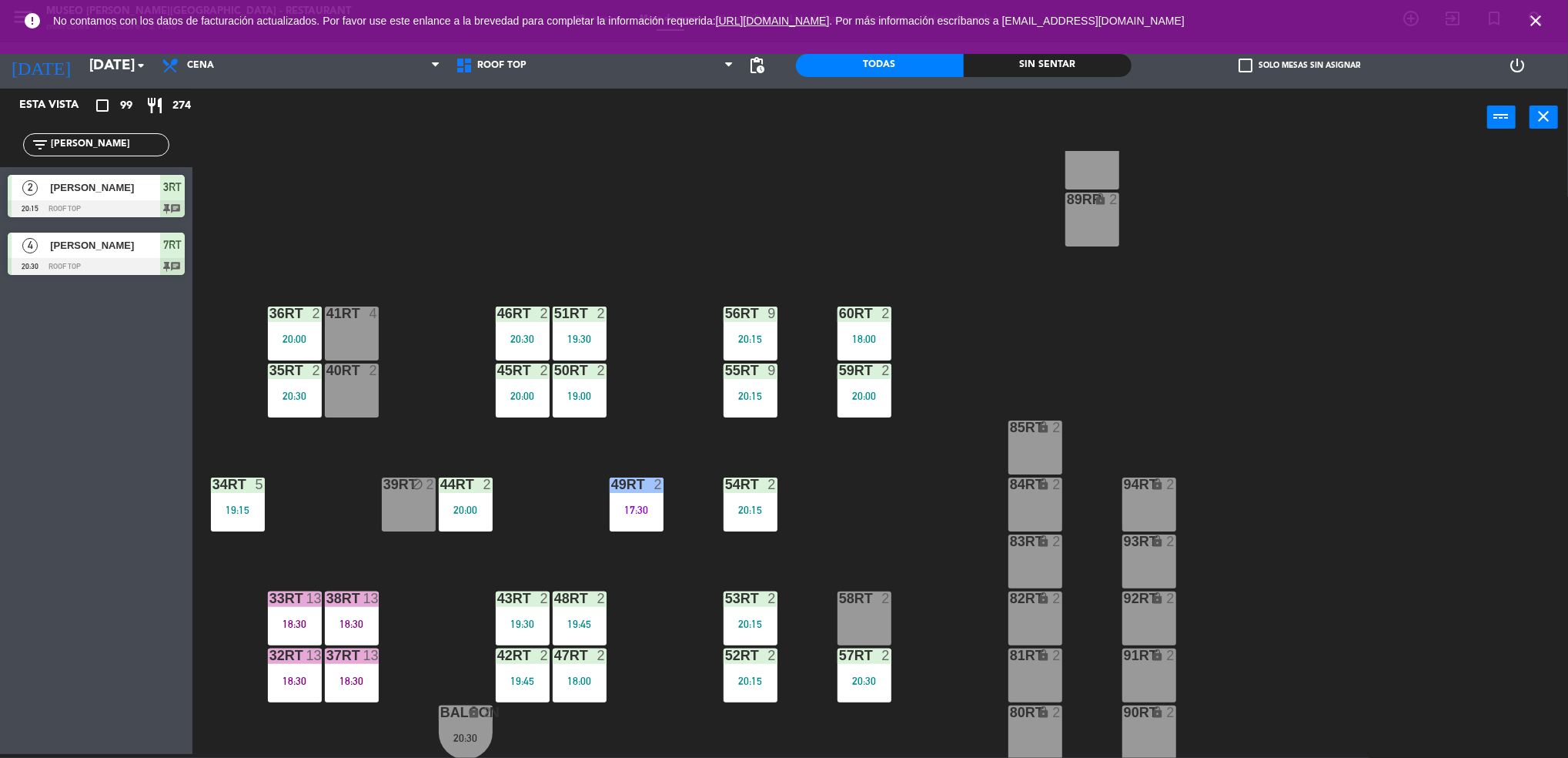
click at [766, 610] on div "53RT 2 20:15" at bounding box center [750, 618] width 54 height 54
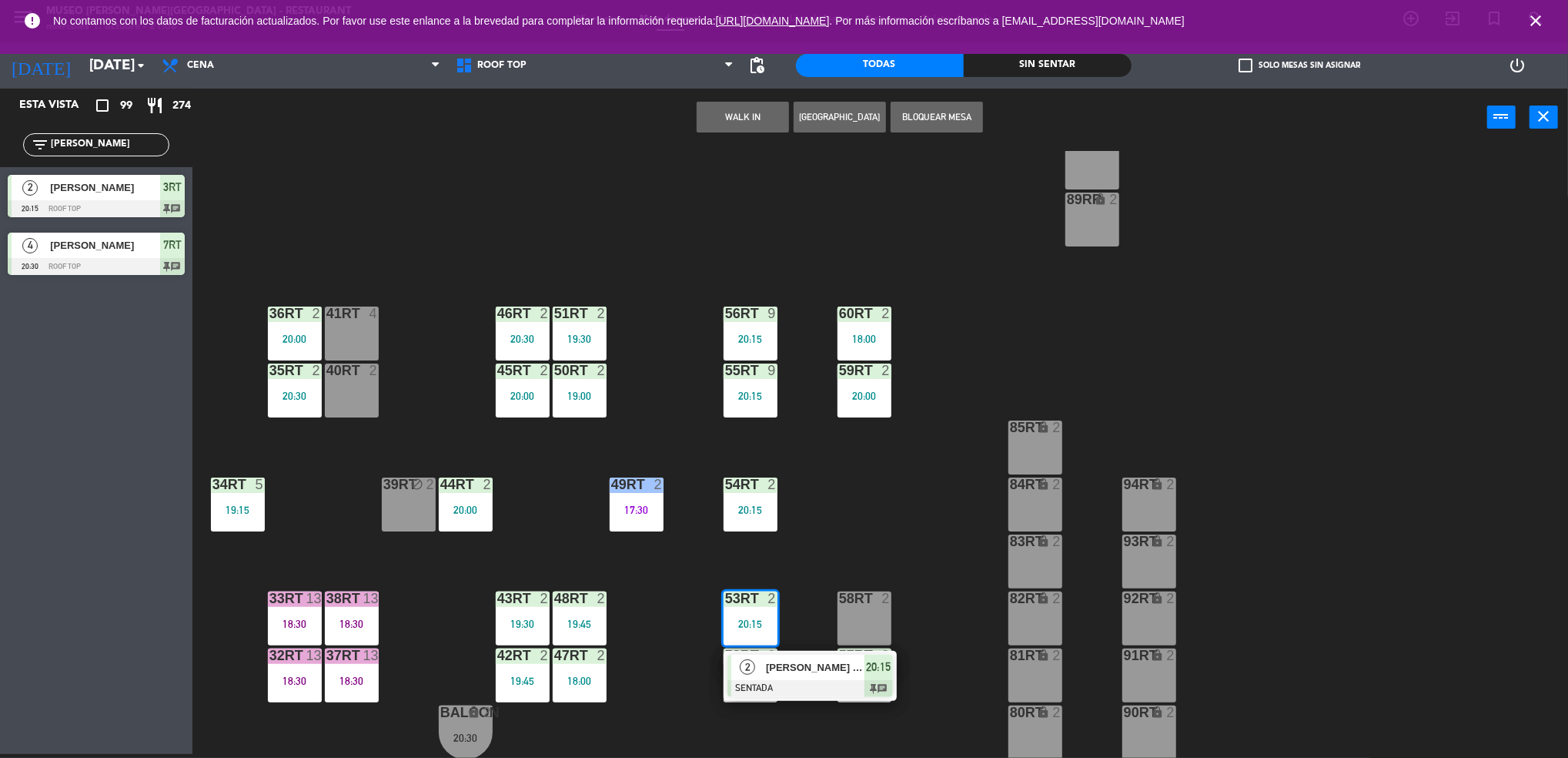
click at [772, 675] on span "[PERSON_NAME] De la [PERSON_NAME]" at bounding box center [815, 667] width 99 height 16
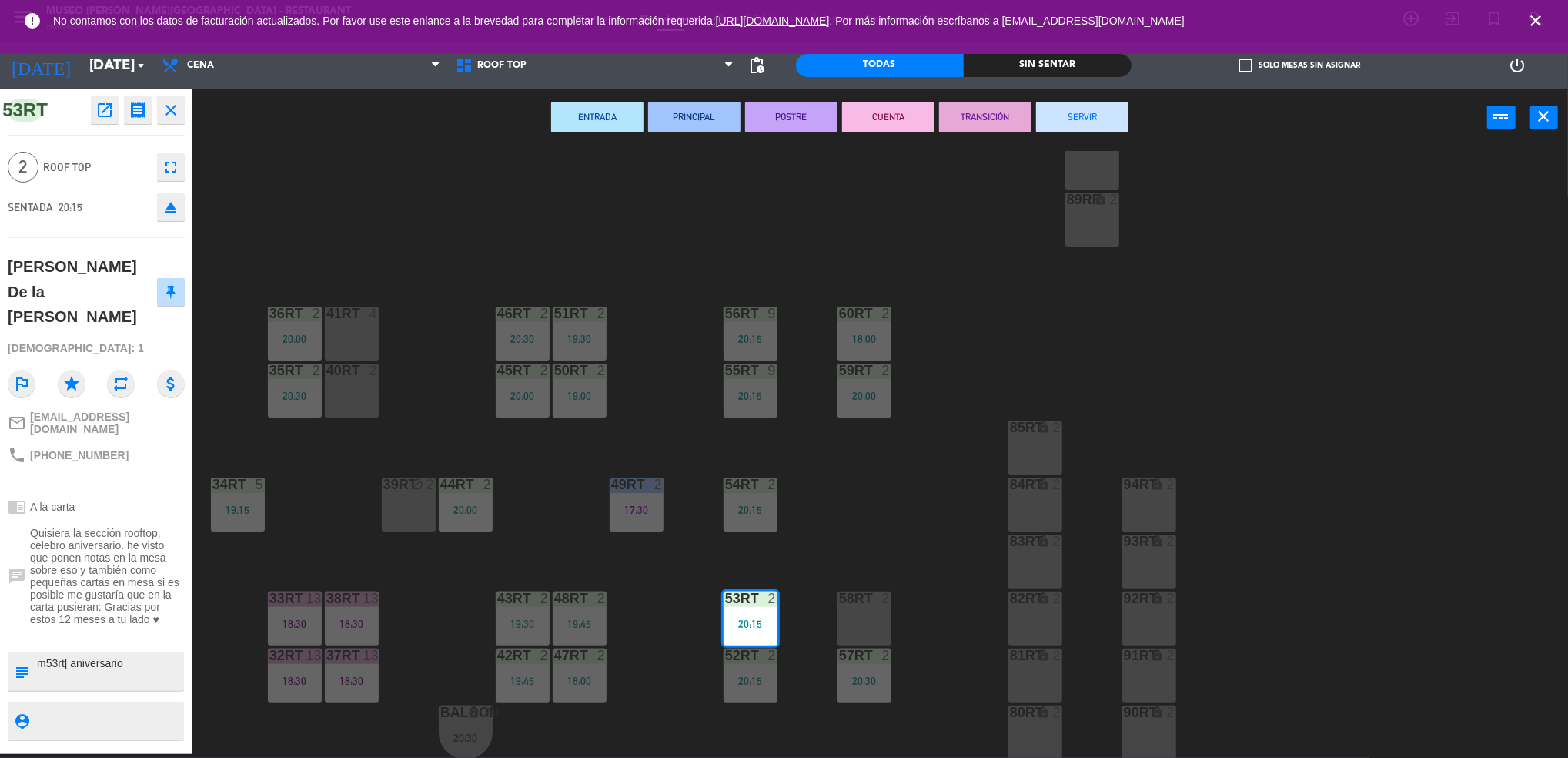
click at [619, 107] on button "ENTRADA" at bounding box center [597, 117] width 92 height 31
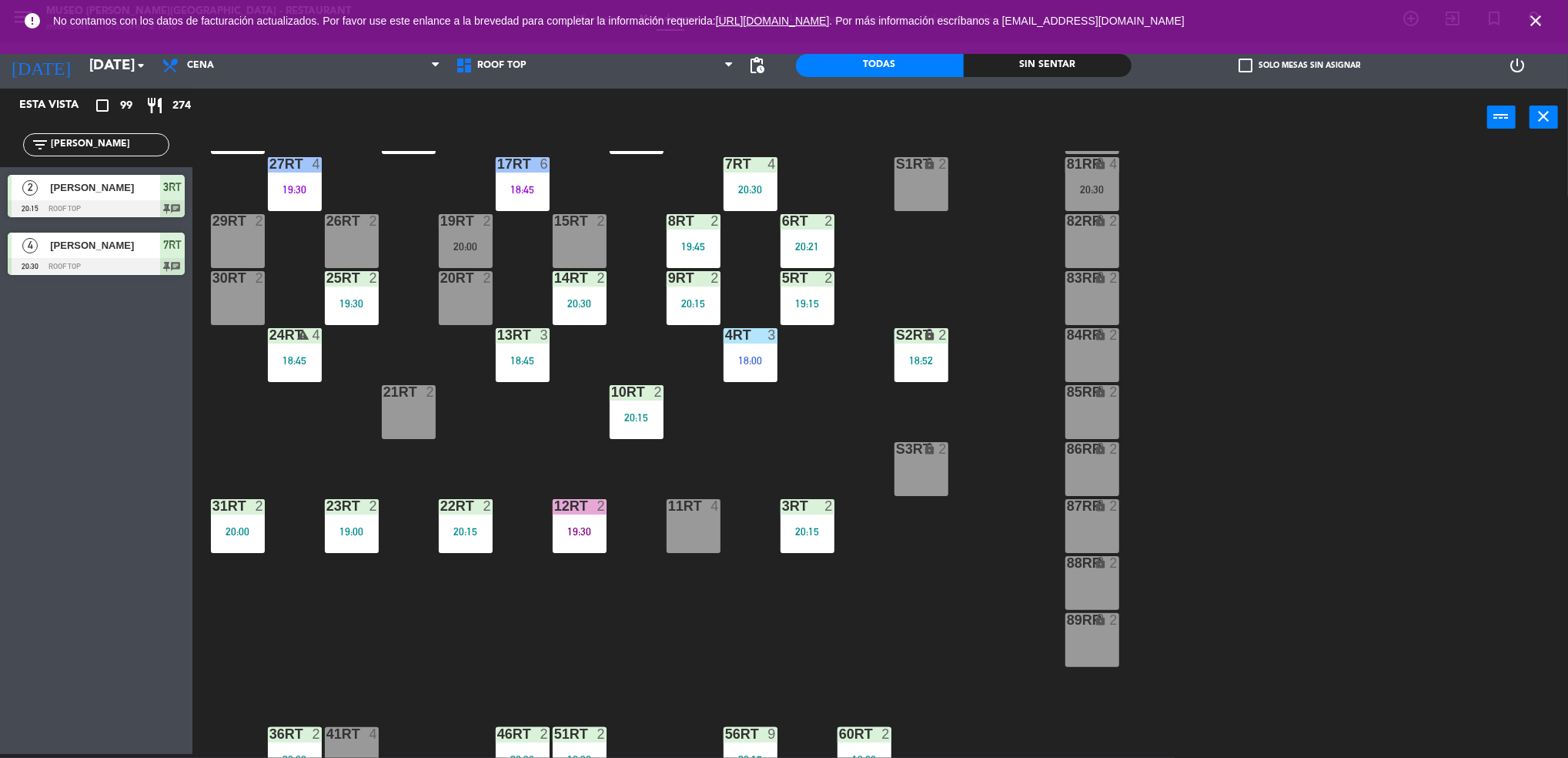
scroll to position [0, 0]
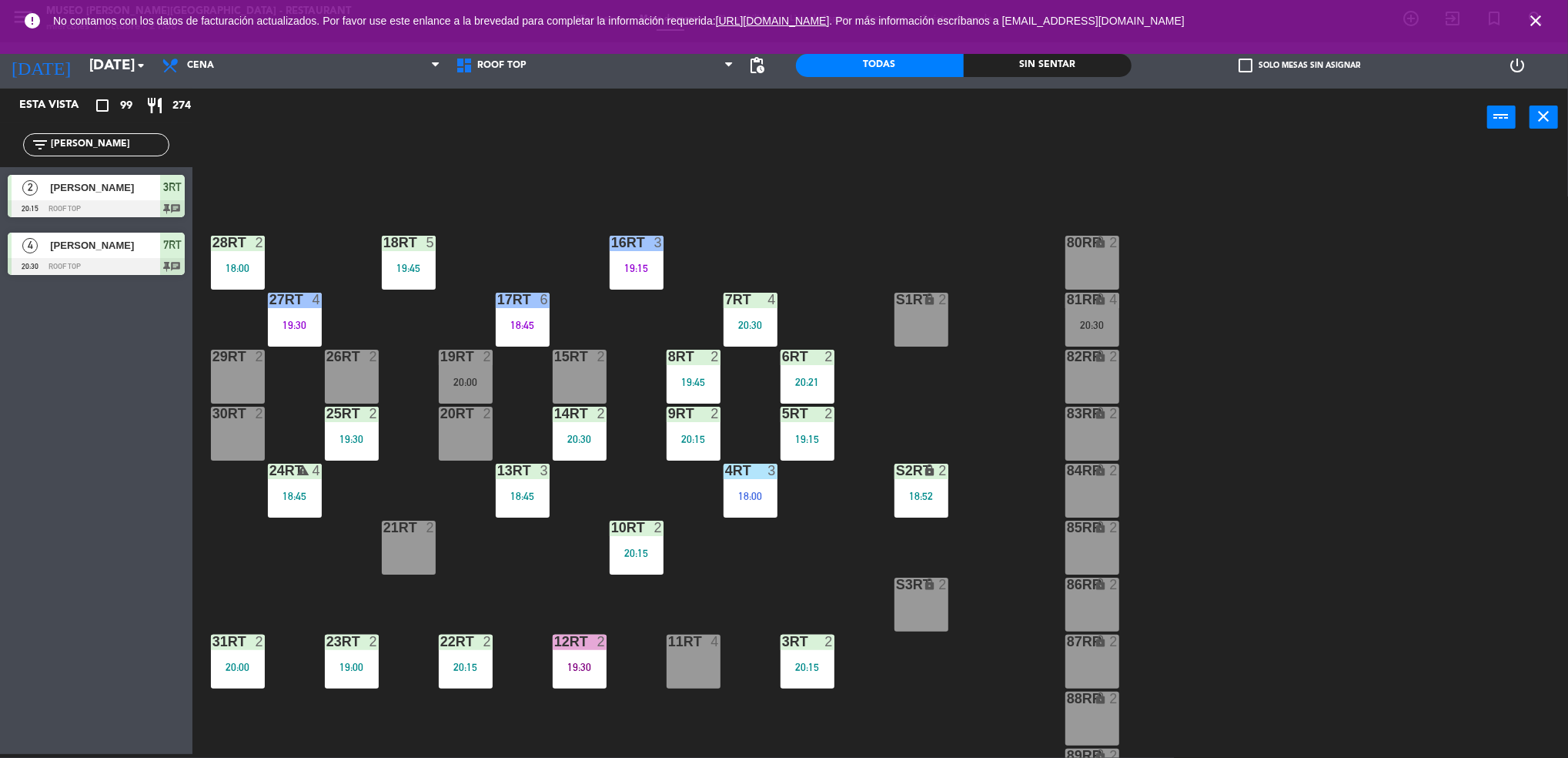
drag, startPoint x: 748, startPoint y: 415, endPoint x: 850, endPoint y: 537, distance: 159.0
click at [850, 537] on div "18RT 5 19:45 16RT 3 19:15 28RT 2 18:00 80RR lock 2 27RT 4 19:30 7RT 4 20:30 S1R…" at bounding box center [887, 454] width 1360 height 608
click at [1094, 317] on div "81RR lock 4 20:30" at bounding box center [1092, 319] width 54 height 54
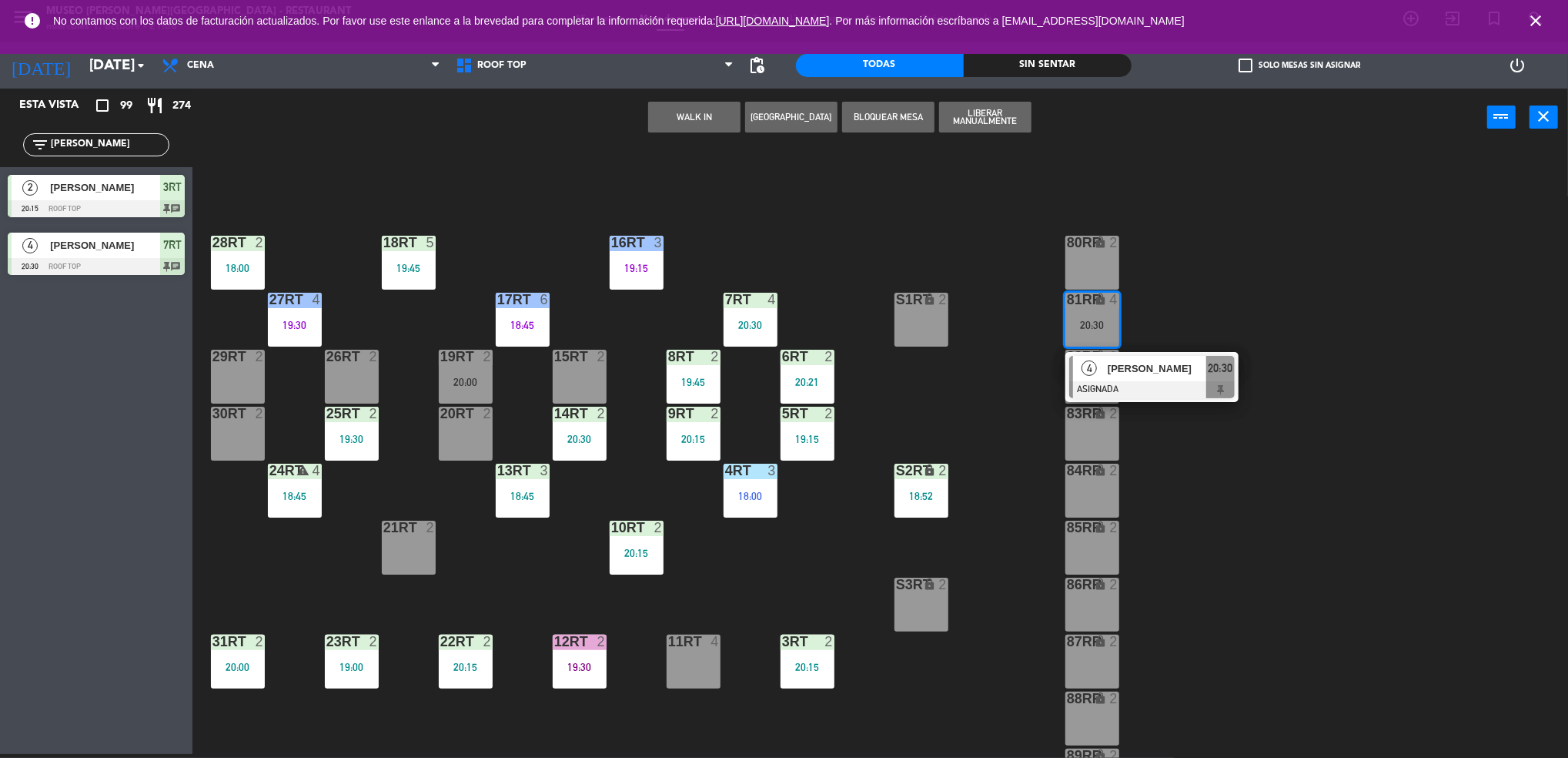
click at [1100, 362] on div "4" at bounding box center [1089, 368] width 33 height 25
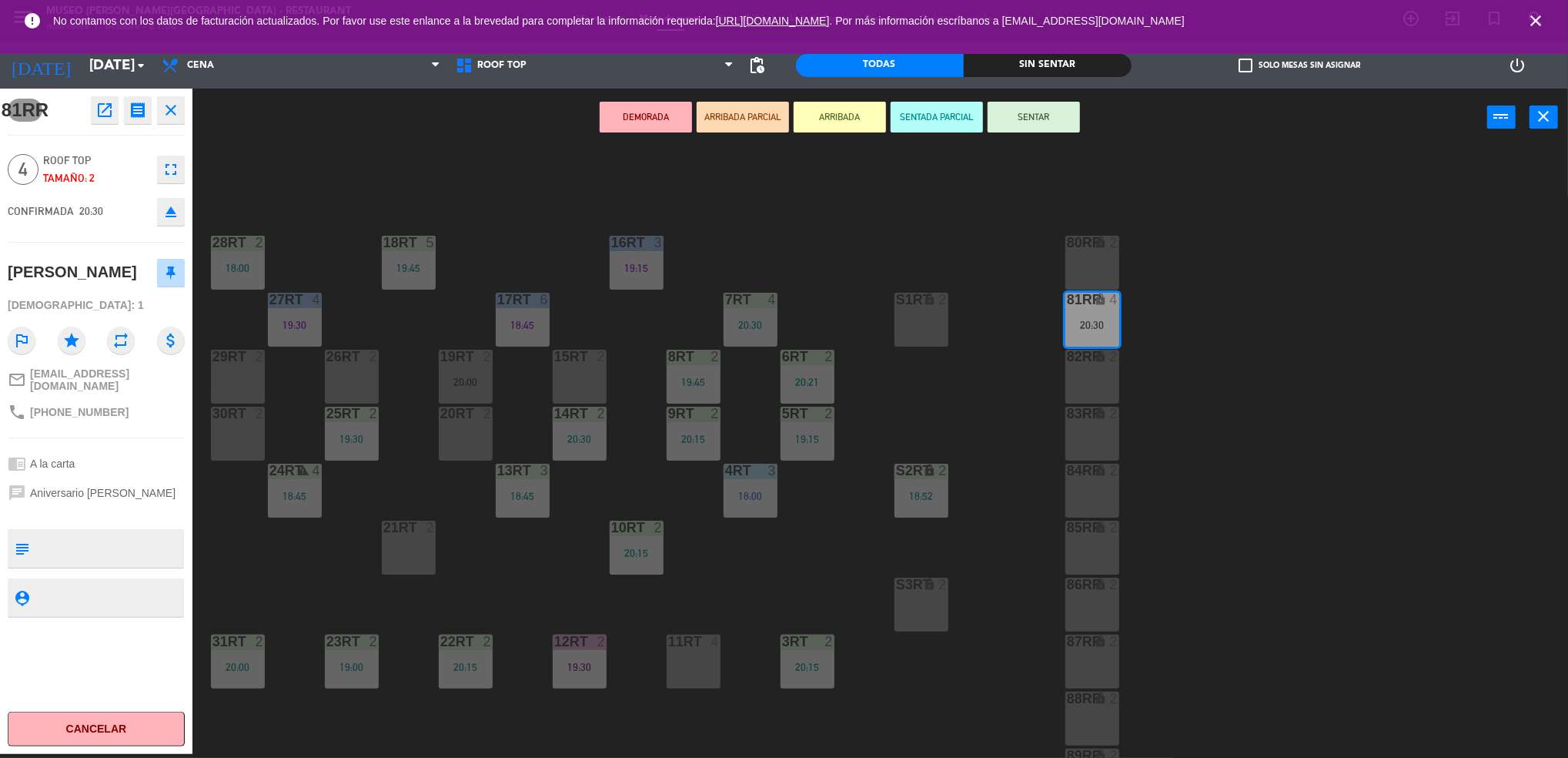
click at [106, 108] on icon "open_in_new" at bounding box center [105, 110] width 18 height 18
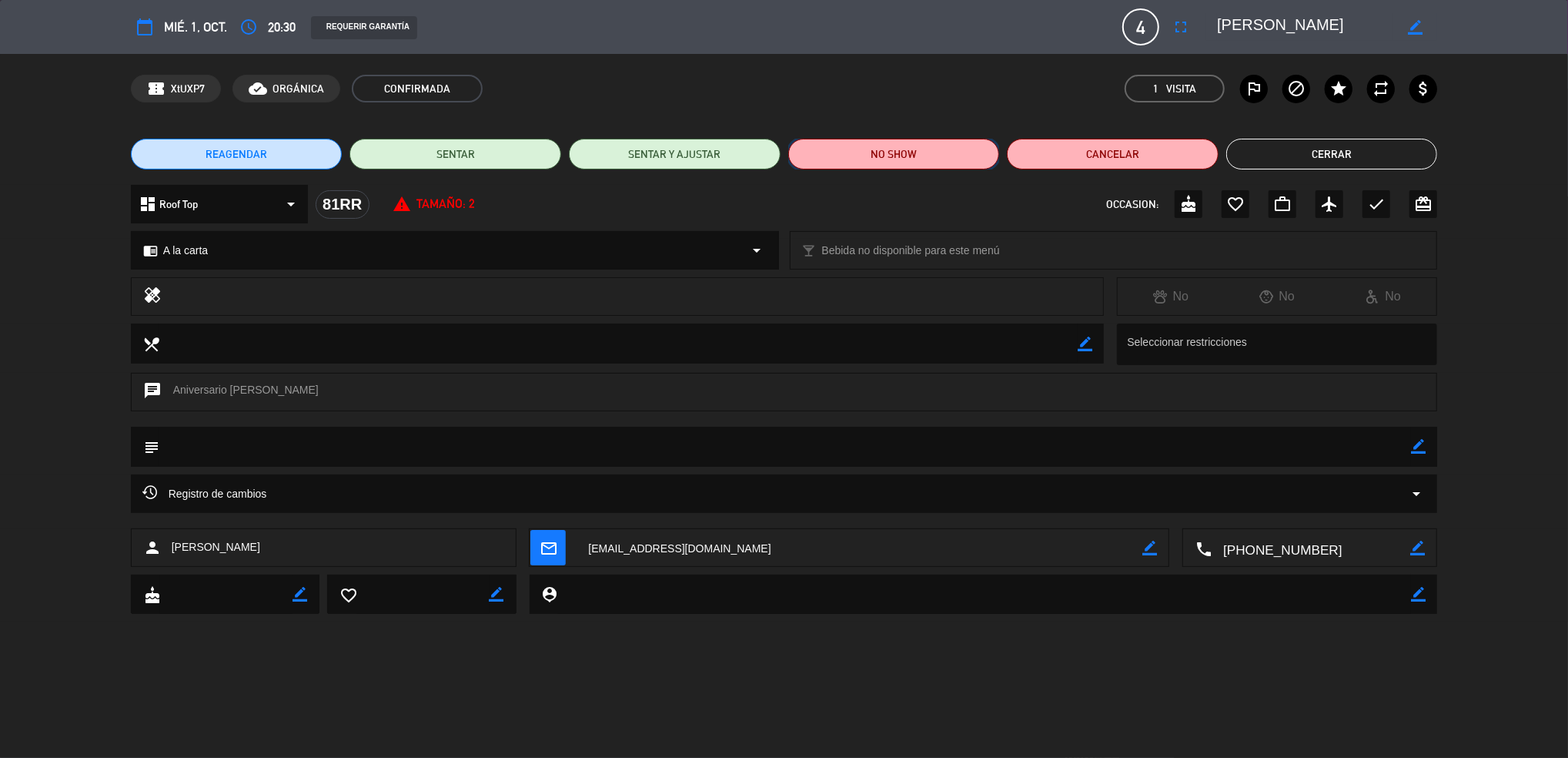
click at [903, 144] on button "NO SHOW" at bounding box center [893, 153] width 212 height 31
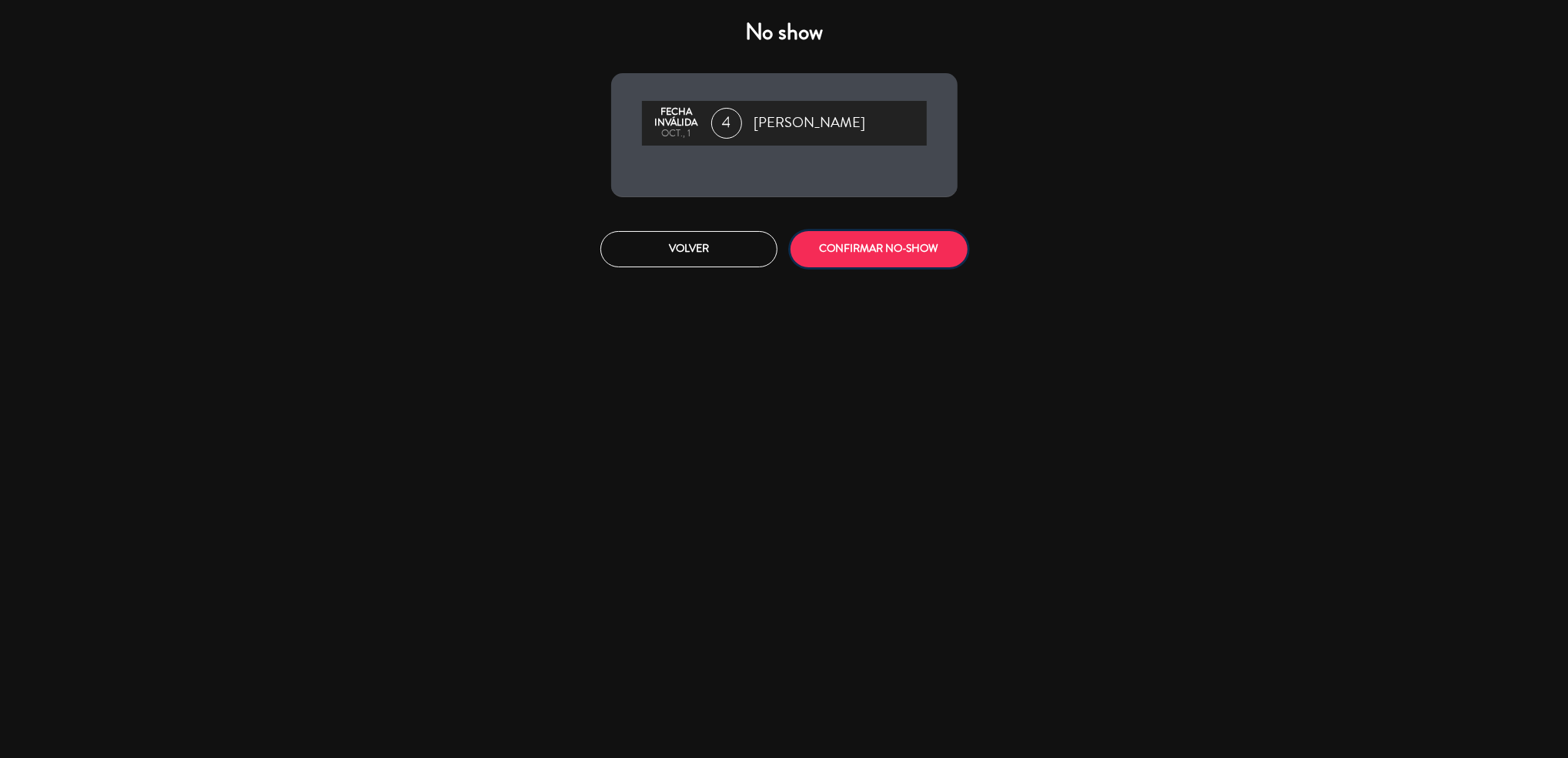
click at [880, 244] on button "CONFIRMAR NO-SHOW" at bounding box center [878, 248] width 177 height 36
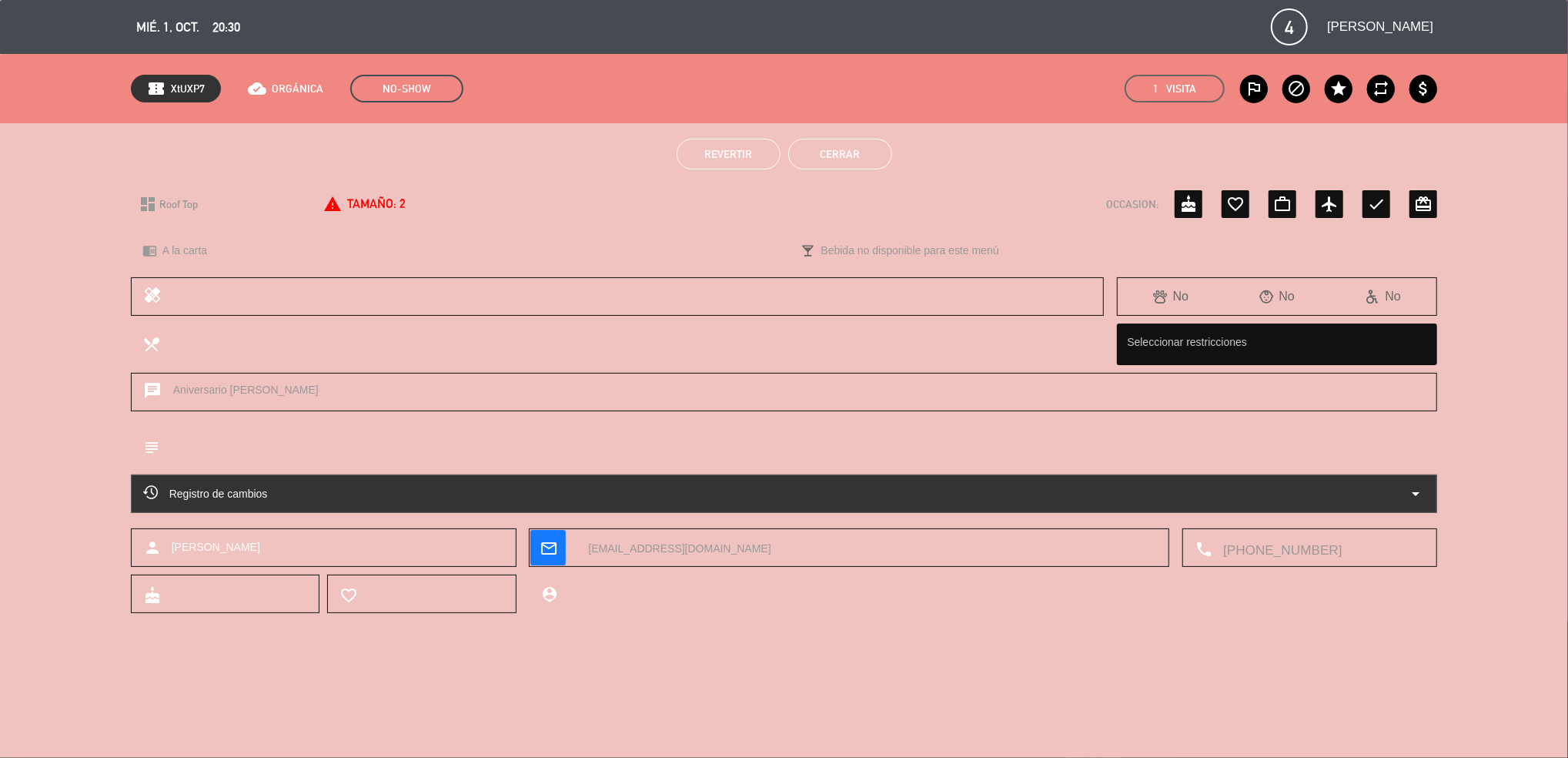
click at [860, 148] on button "Cerrar" at bounding box center [840, 153] width 104 height 31
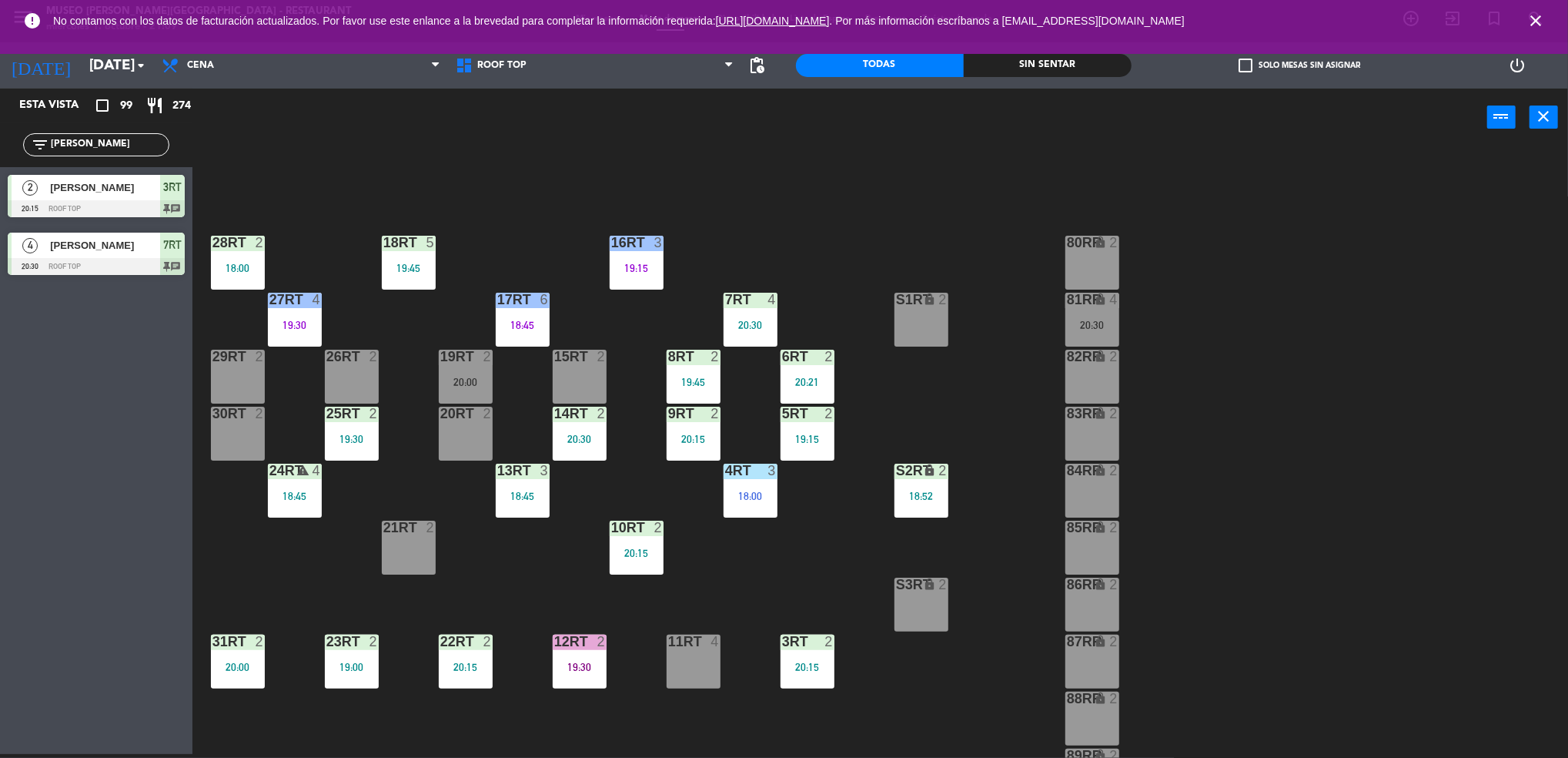
click at [1170, 249] on div "18RT 5 19:45 16RT 3 19:15 28RT 2 18:00 80RR lock 2 27RT 4 19:30 7RT 4 20:30 S1R…" at bounding box center [887, 454] width 1360 height 608
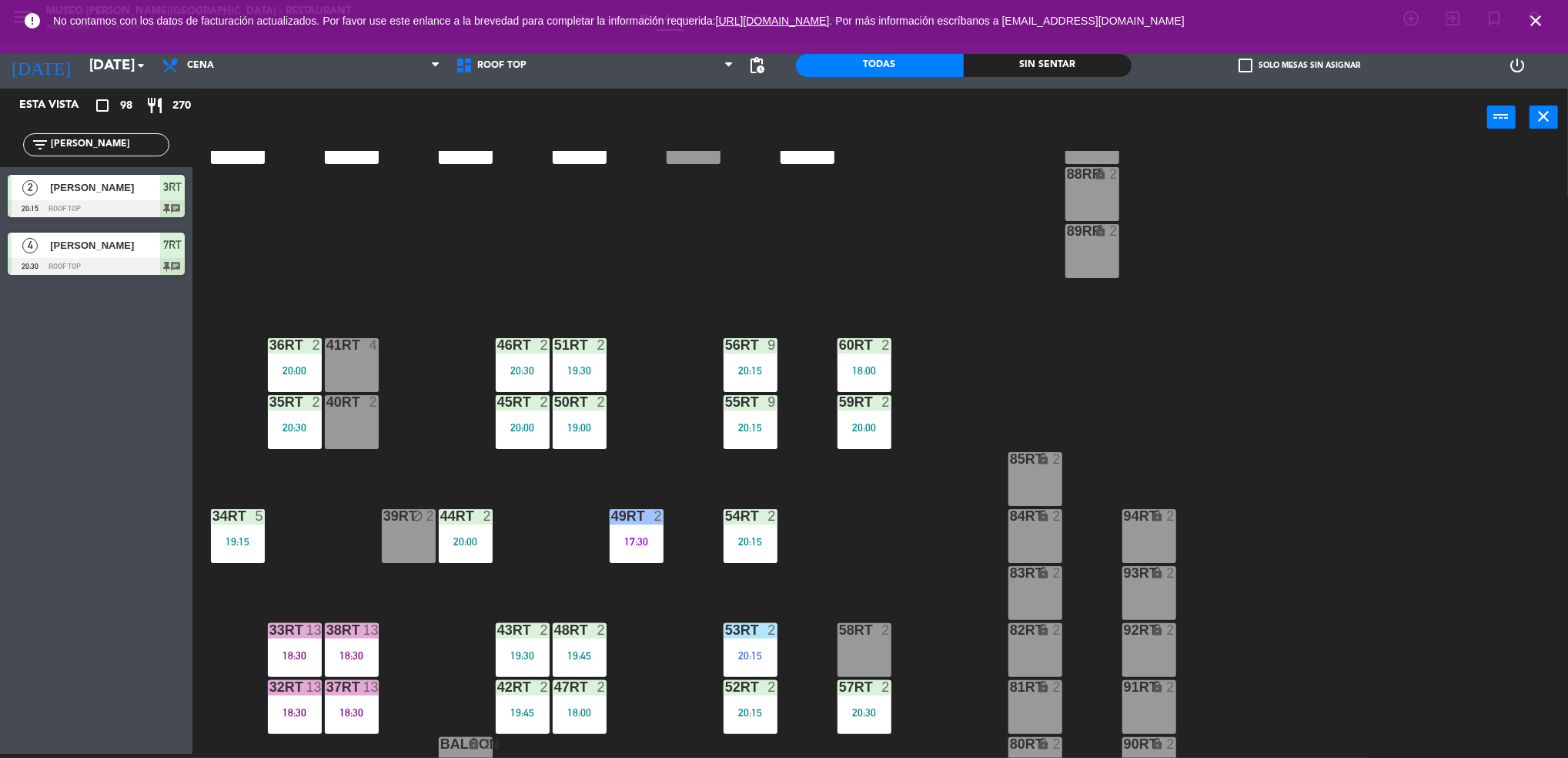
scroll to position [556, 0]
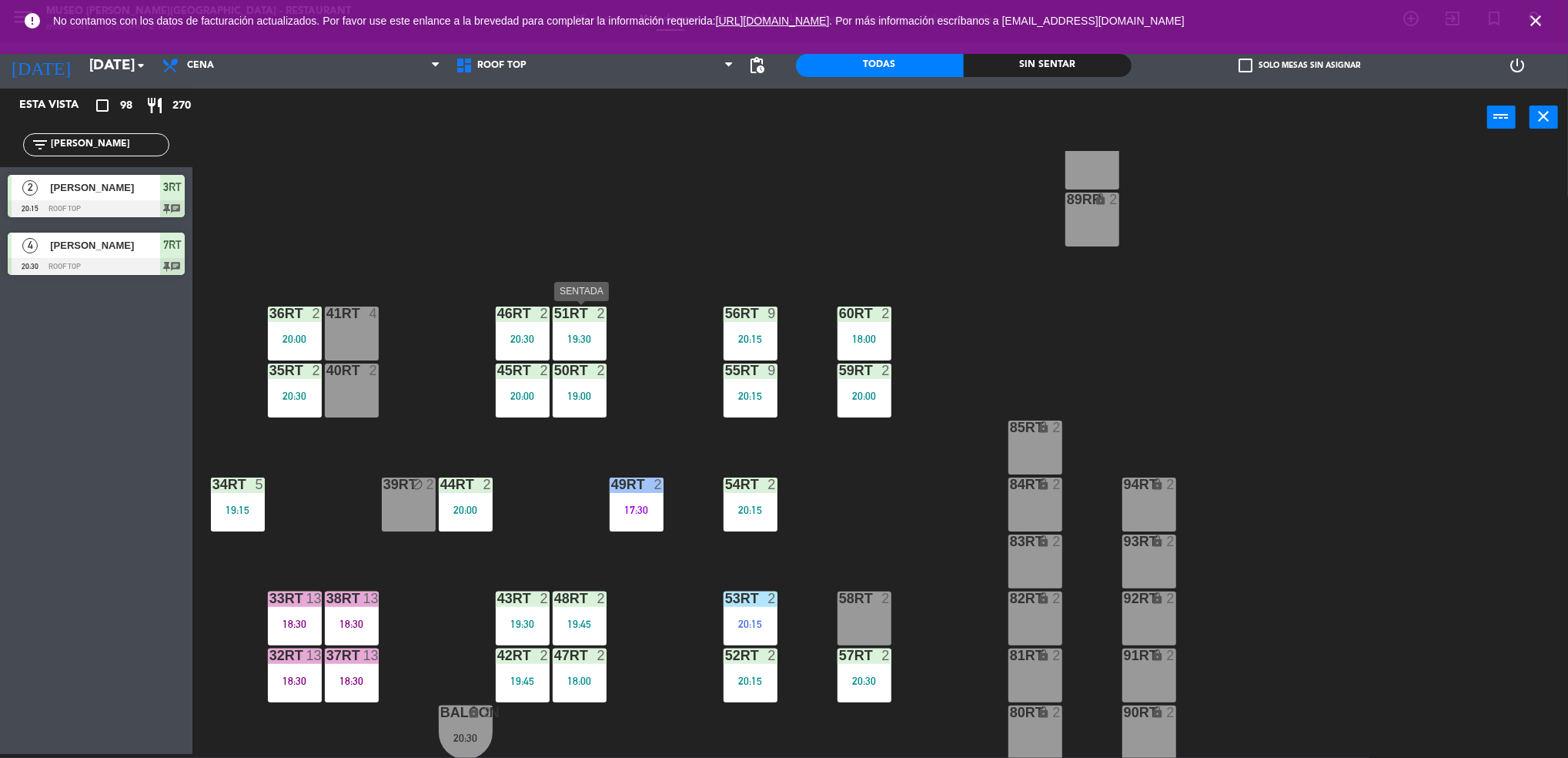
click at [580, 327] on div "51RT 2 19:30" at bounding box center [579, 333] width 54 height 54
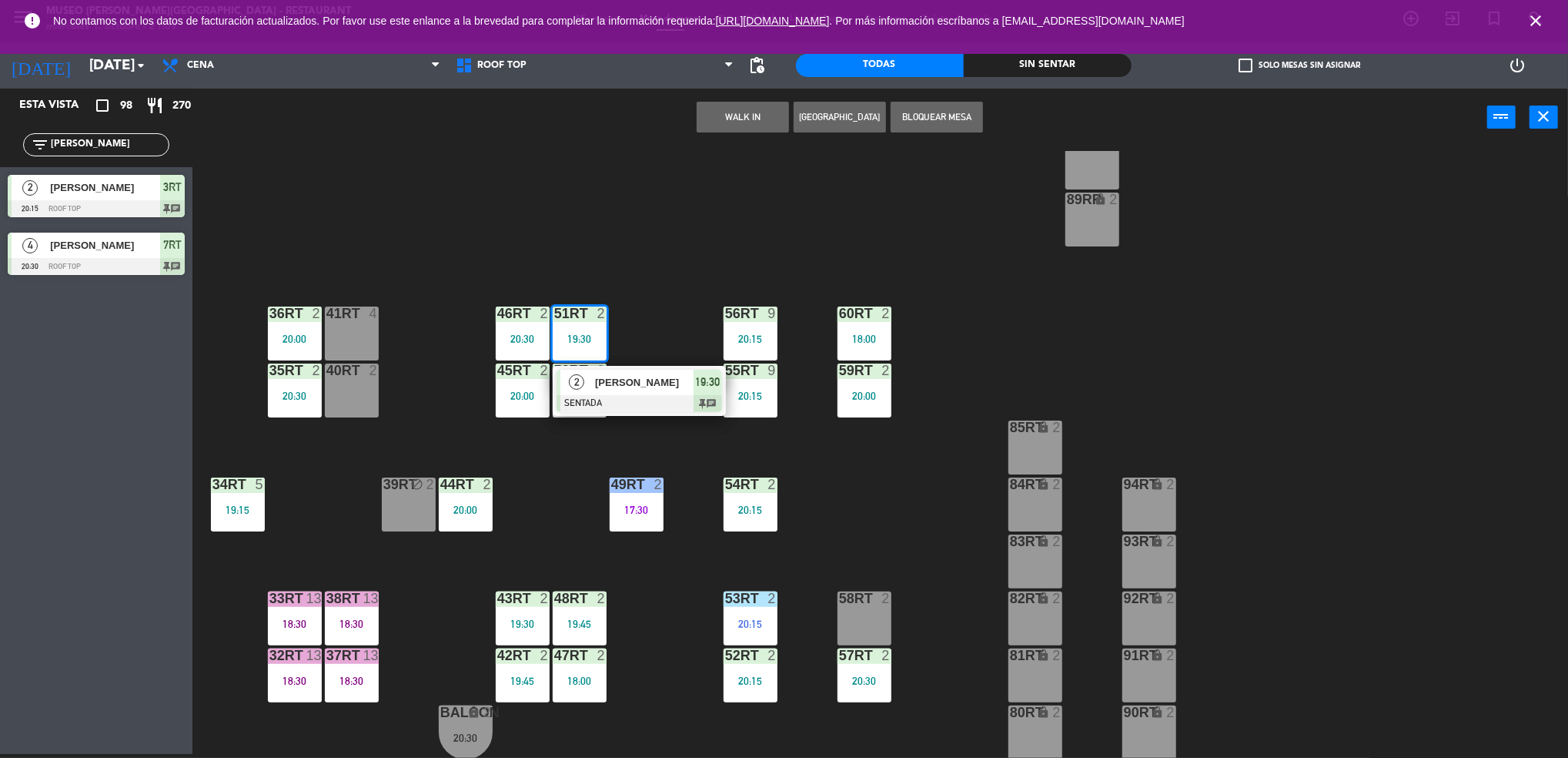
click at [589, 382] on div "2" at bounding box center [577, 382] width 33 height 25
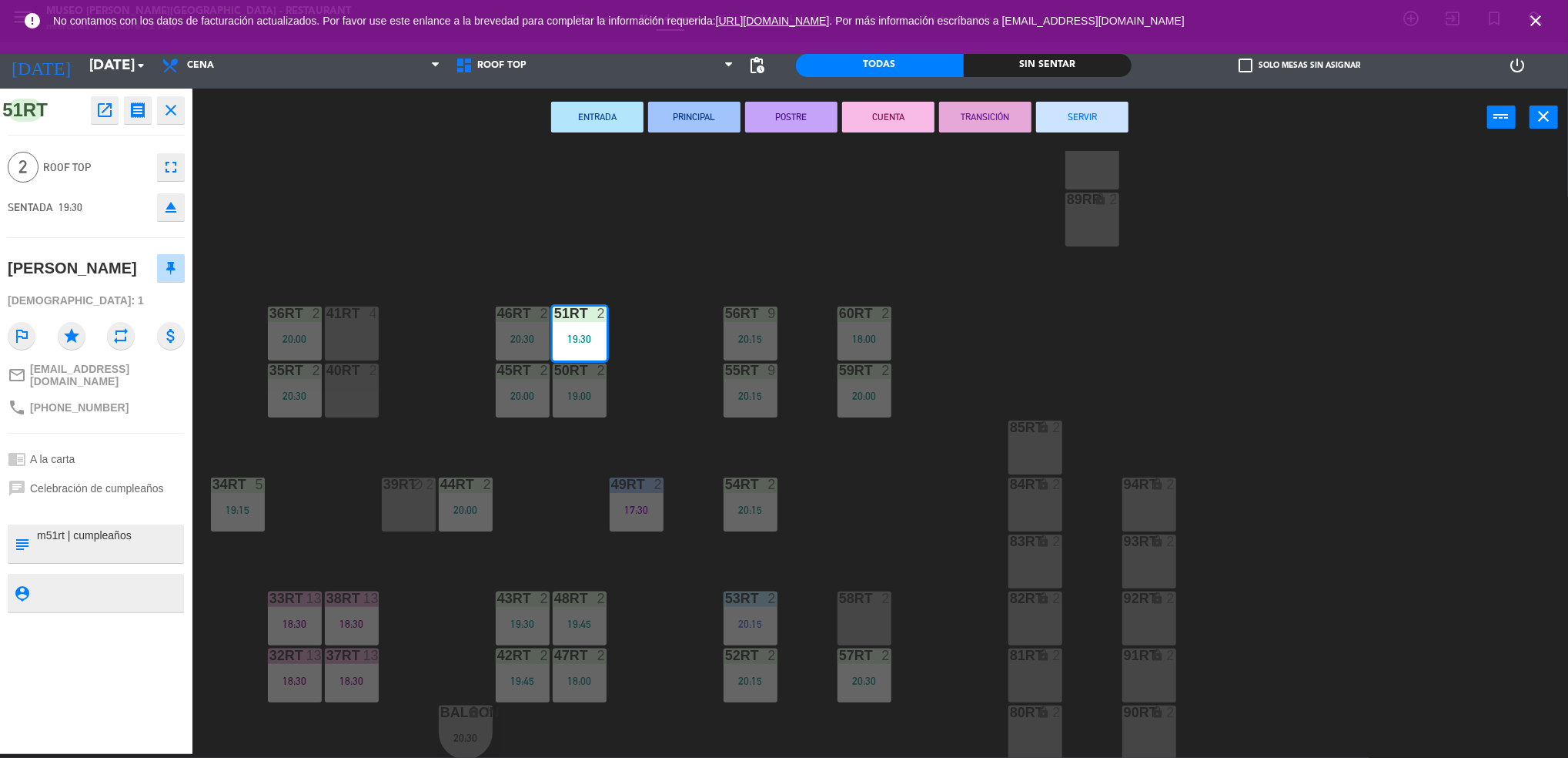
click at [897, 491] on div "18RT 5 19:45 16RT 3 19:15 28RT 2 18:00 80RR lock 2 27RT 4 19:30 7RT 4 20:30 S1R…" at bounding box center [887, 454] width 1360 height 608
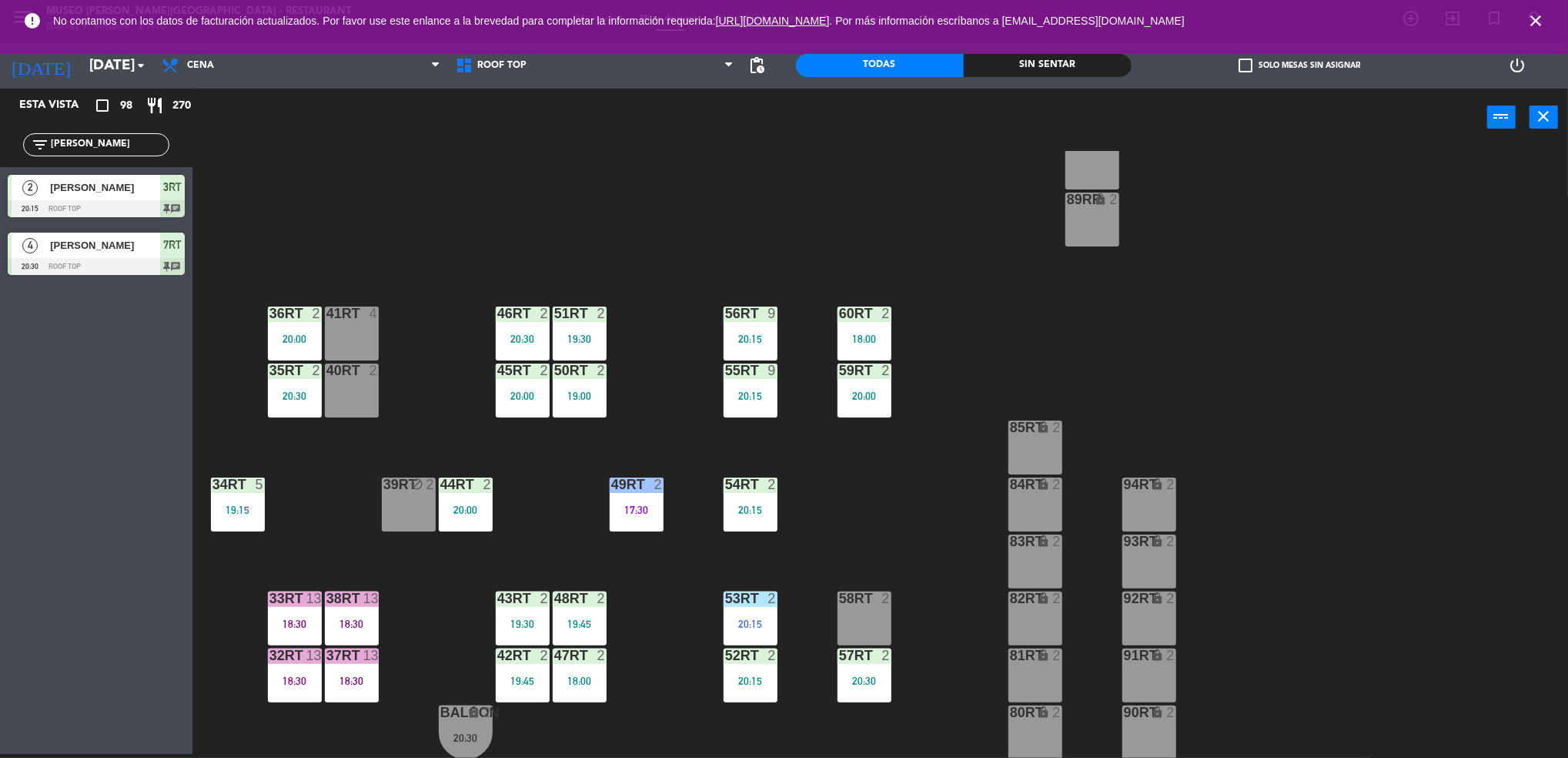
click at [555, 372] on div "50RT" at bounding box center [554, 370] width 1 height 14
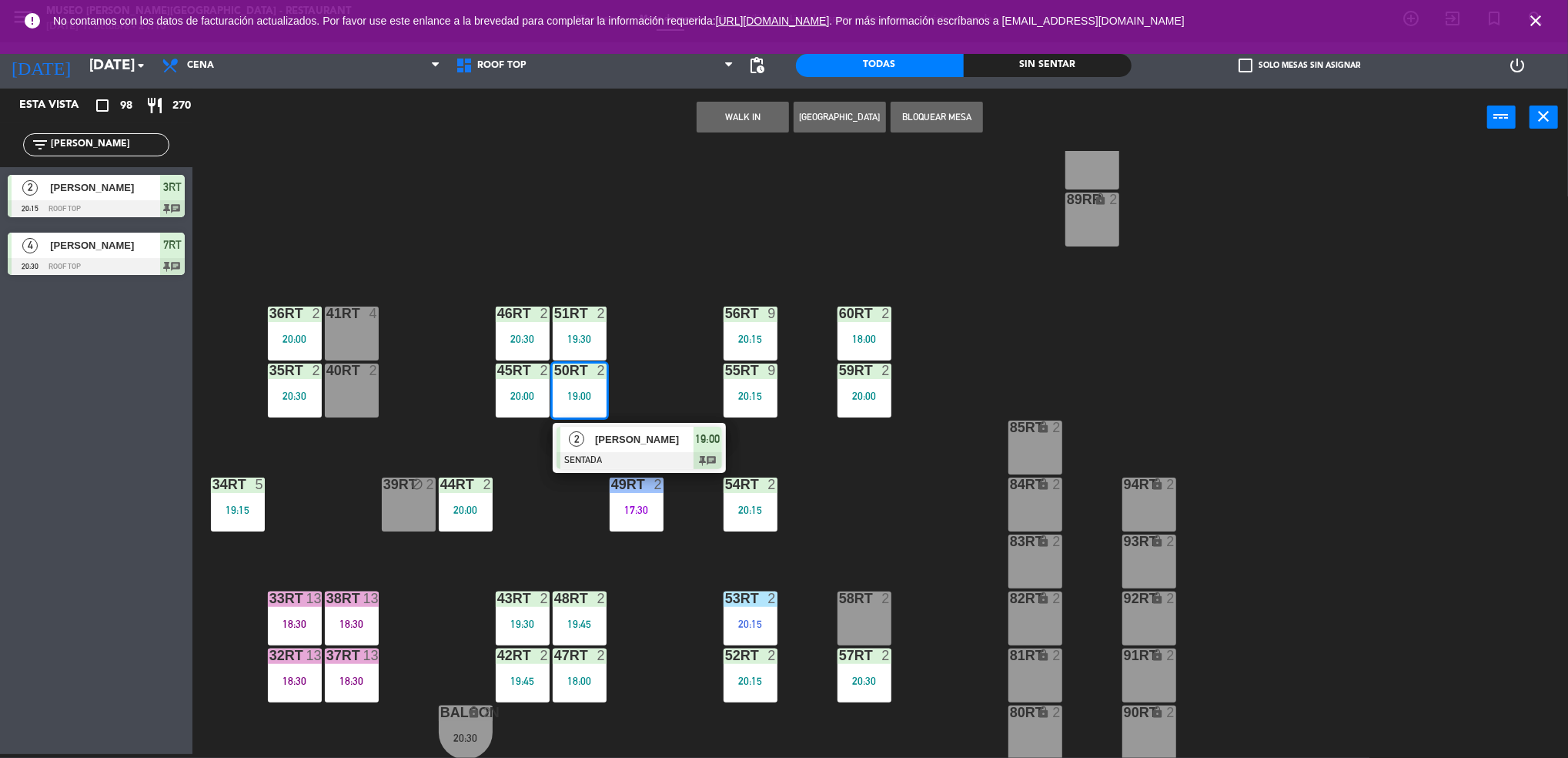
click at [595, 442] on span "[PERSON_NAME]" at bounding box center [644, 439] width 99 height 16
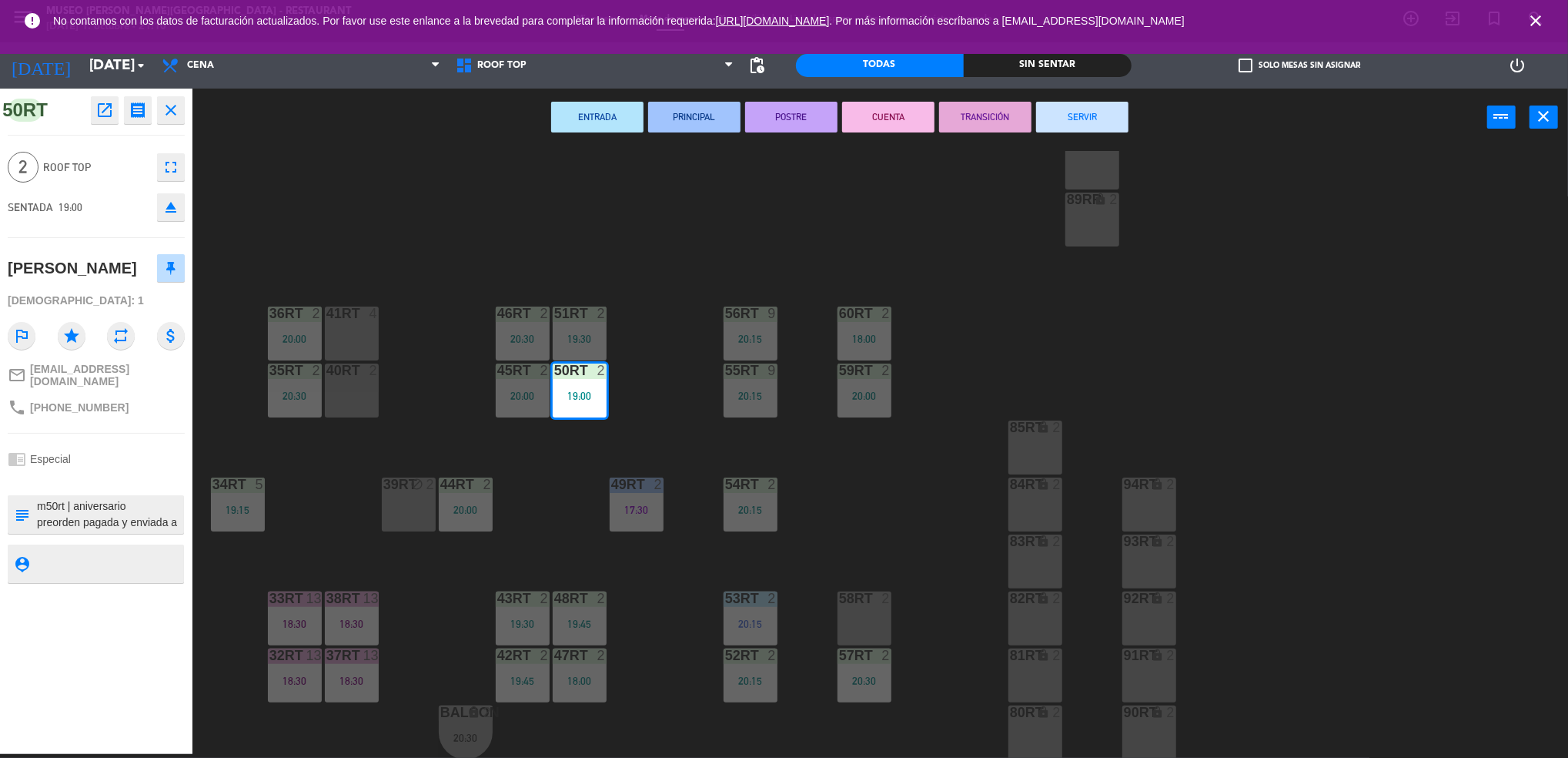
click at [132, 518] on textarea at bounding box center [108, 514] width 147 height 33
click at [333, 466] on div "18RT 5 19:45 16RT 3 19:15 28RT 2 18:00 80RR lock 2 27RT 4 19:30 7RT 4 20:30 S1R…" at bounding box center [887, 454] width 1360 height 608
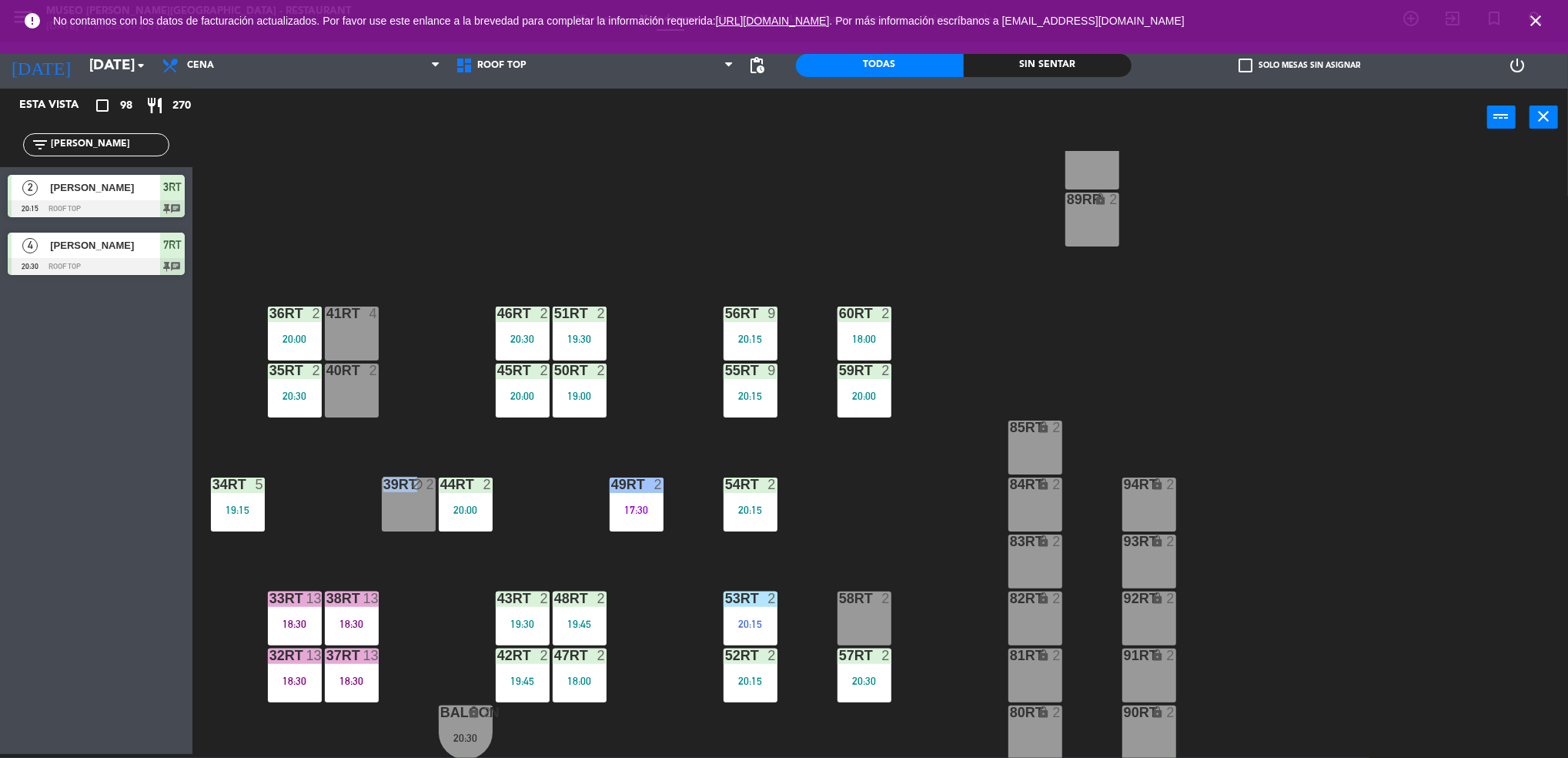
click at [333, 466] on div "18RT 5 19:45 16RT 3 19:15 28RT 2 18:00 80RR lock 2 27RT 4 19:30 7RT 4 20:30 S1R…" at bounding box center [887, 454] width 1360 height 608
drag, startPoint x: 333, startPoint y: 466, endPoint x: 520, endPoint y: 288, distance: 258.2
click at [520, 288] on div "18RT 5 19:45 16RT 3 19:15 28RT 2 18:00 80RR lock 2 27RT 4 19:30 7RT 4 20:30 S1R…" at bounding box center [887, 454] width 1360 height 608
drag, startPoint x: 520, startPoint y: 288, endPoint x: 518, endPoint y: 323, distance: 35.1
click at [518, 323] on div "46RT 2 20:30" at bounding box center [522, 333] width 54 height 54
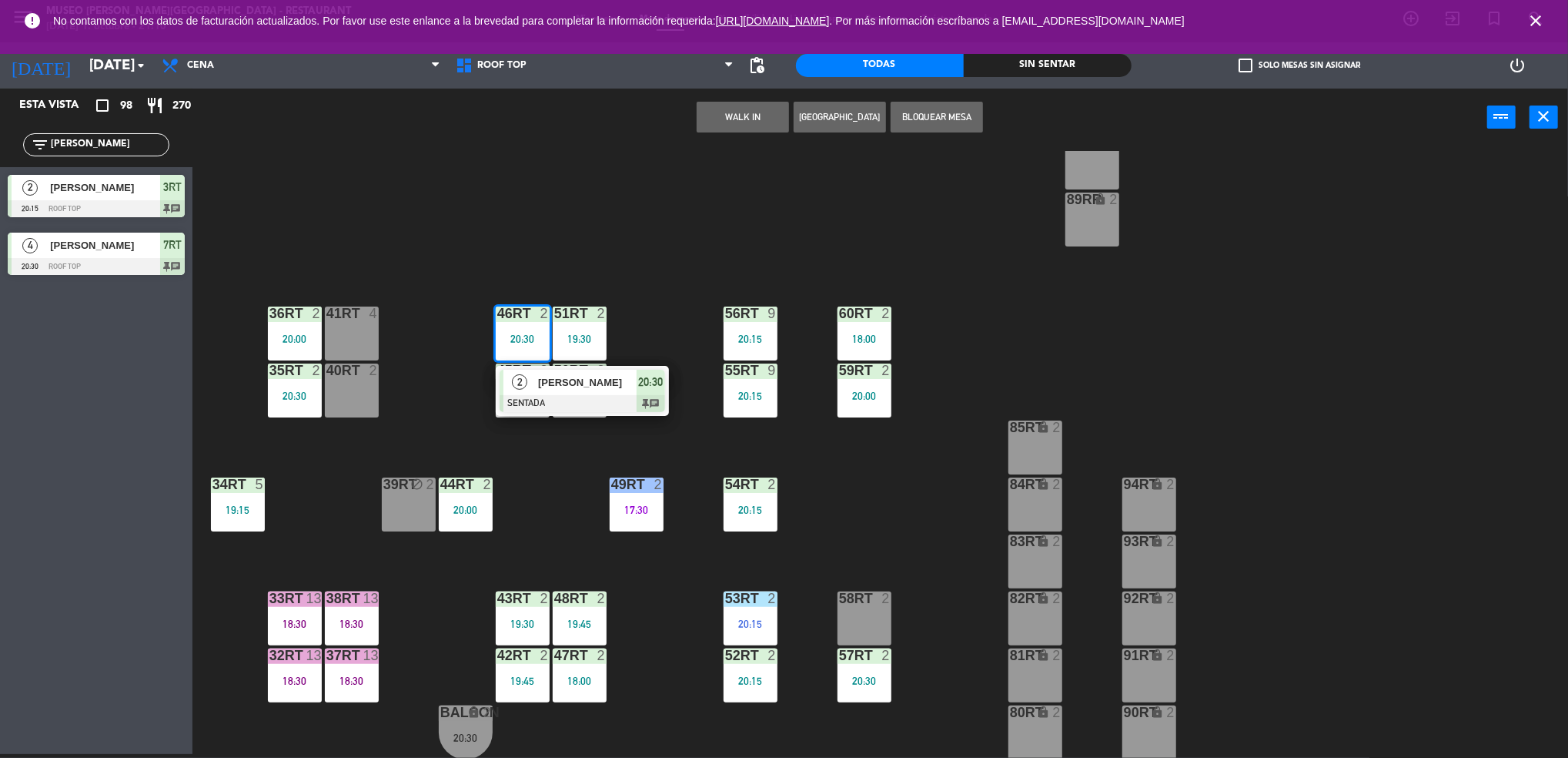
click at [533, 387] on div "2" at bounding box center [520, 382] width 33 height 25
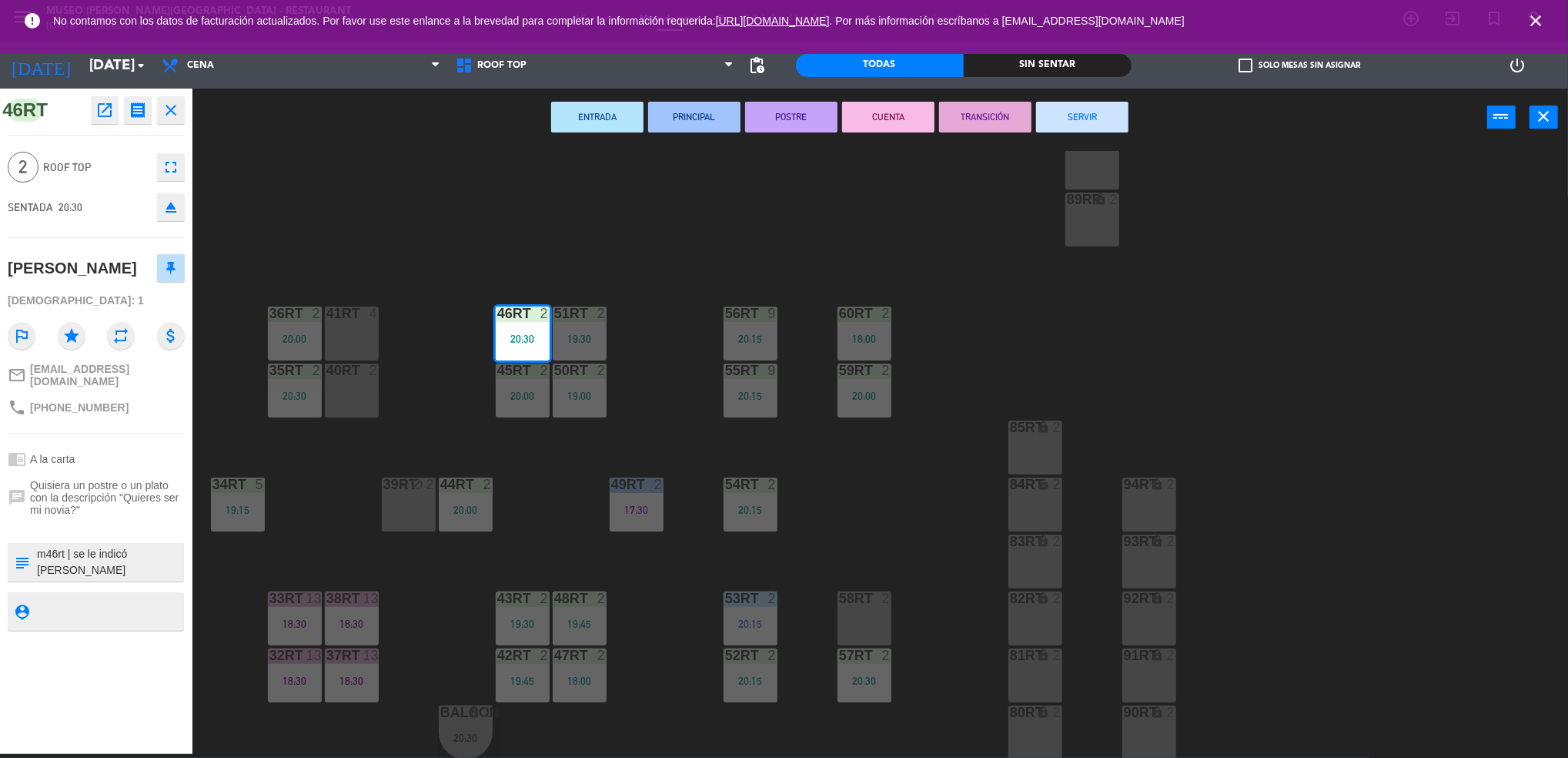
click at [115, 551] on textarea at bounding box center [108, 562] width 147 height 33
click at [163, 546] on textarea at bounding box center [108, 562] width 147 height 33
type textarea "m46rt | se le indicó [PERSON_NAME] y [PERSON_NAME]"
click at [142, 611] on textarea at bounding box center [108, 610] width 147 height 19
click at [157, 482] on span "Quisiera un postre o un plato con la descripción "Quieres ser mi novia?"" at bounding box center [107, 497] width 155 height 37
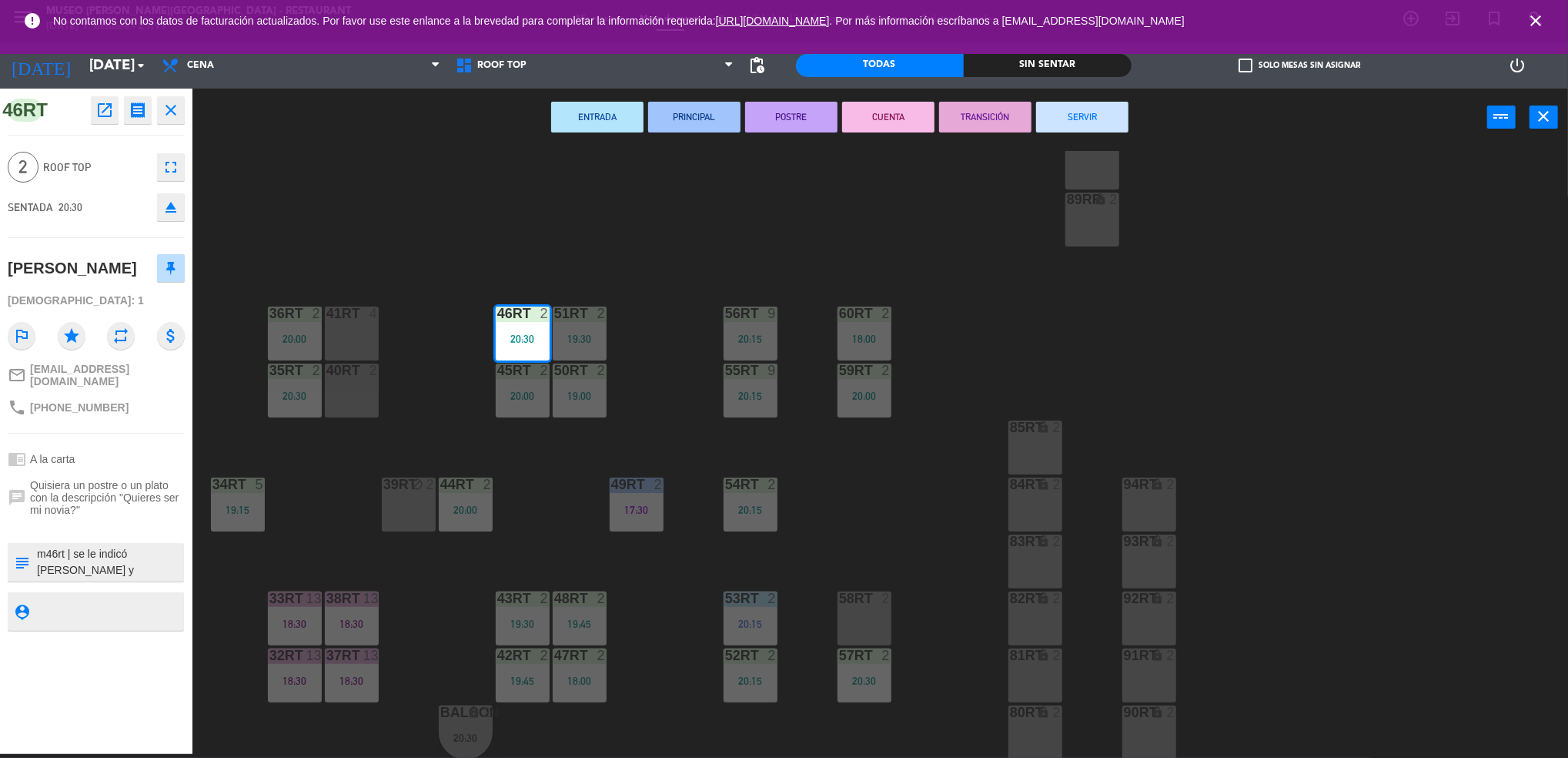
click at [158, 433] on hr at bounding box center [96, 433] width 177 height 1
click at [161, 384] on div "mail_outline [EMAIL_ADDRESS][DOMAIN_NAME]" at bounding box center [96, 375] width 177 height 35
click at [95, 602] on textarea at bounding box center [108, 610] width 147 height 19
click at [705, 105] on button "PRINCIPAL" at bounding box center [694, 117] width 92 height 31
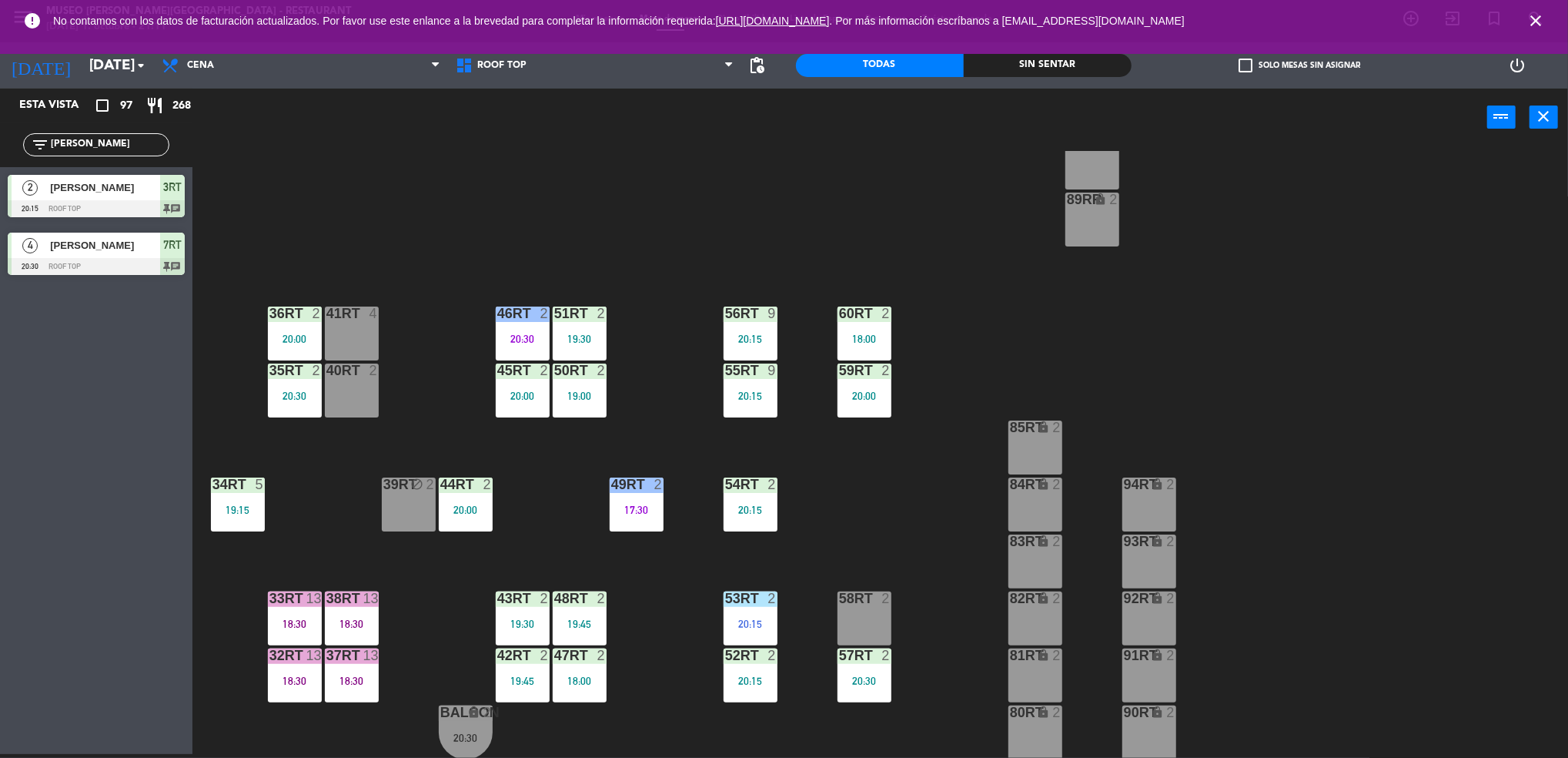
click at [579, 376] on div at bounding box center [579, 370] width 25 height 14
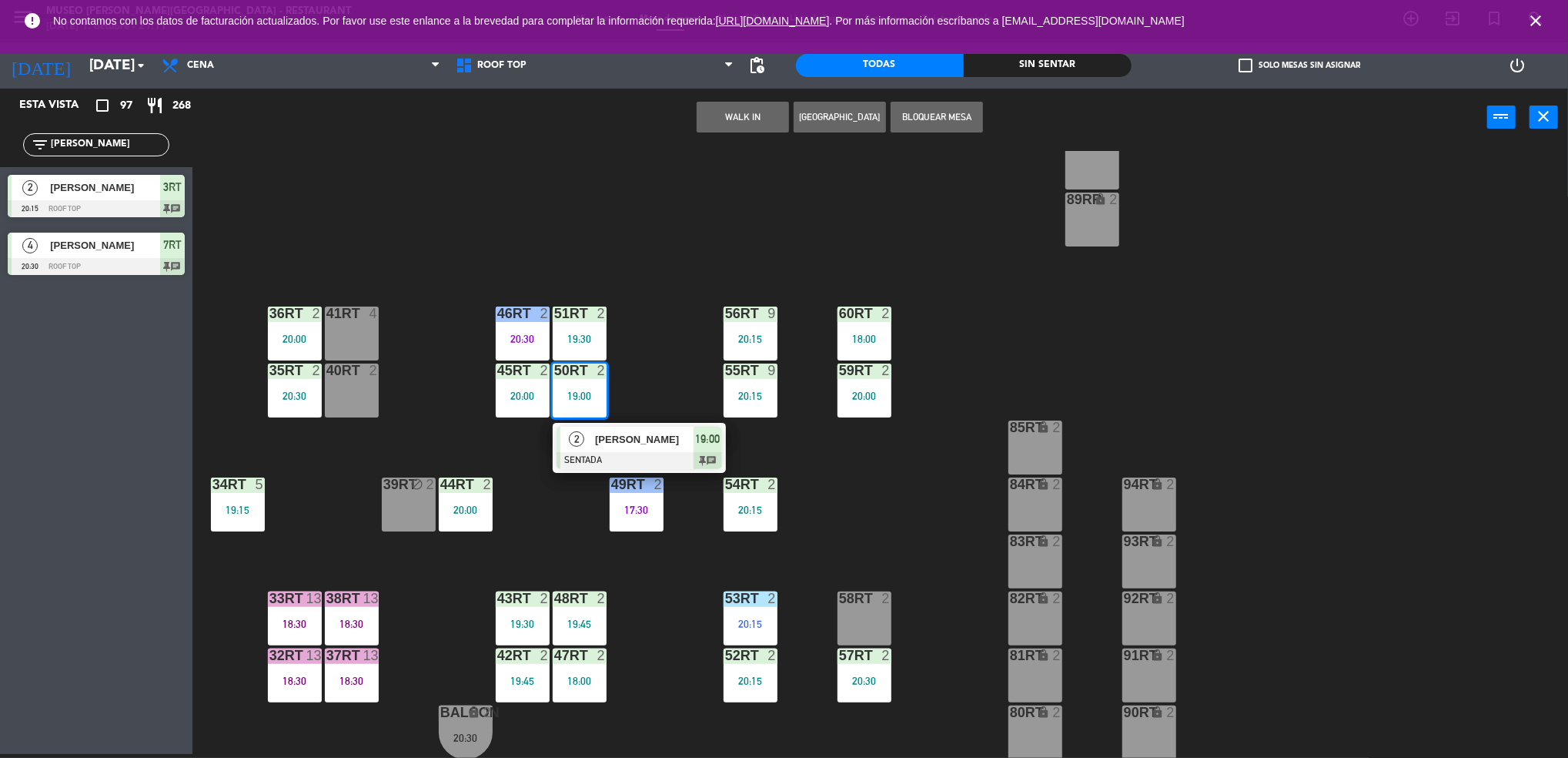
click at [595, 438] on span "[PERSON_NAME]" at bounding box center [644, 439] width 99 height 16
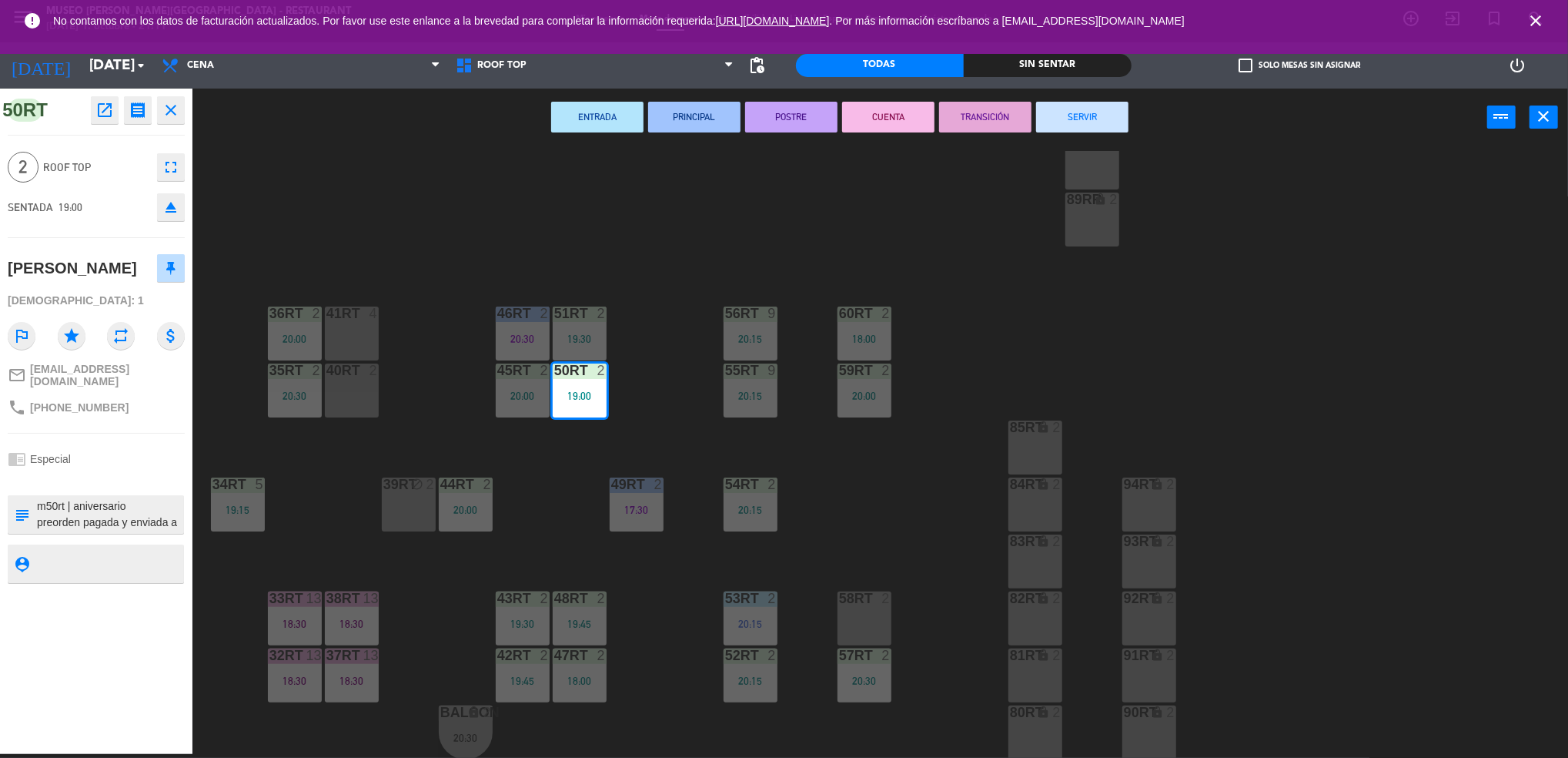
click at [686, 119] on button "PRINCIPAL" at bounding box center [694, 117] width 92 height 31
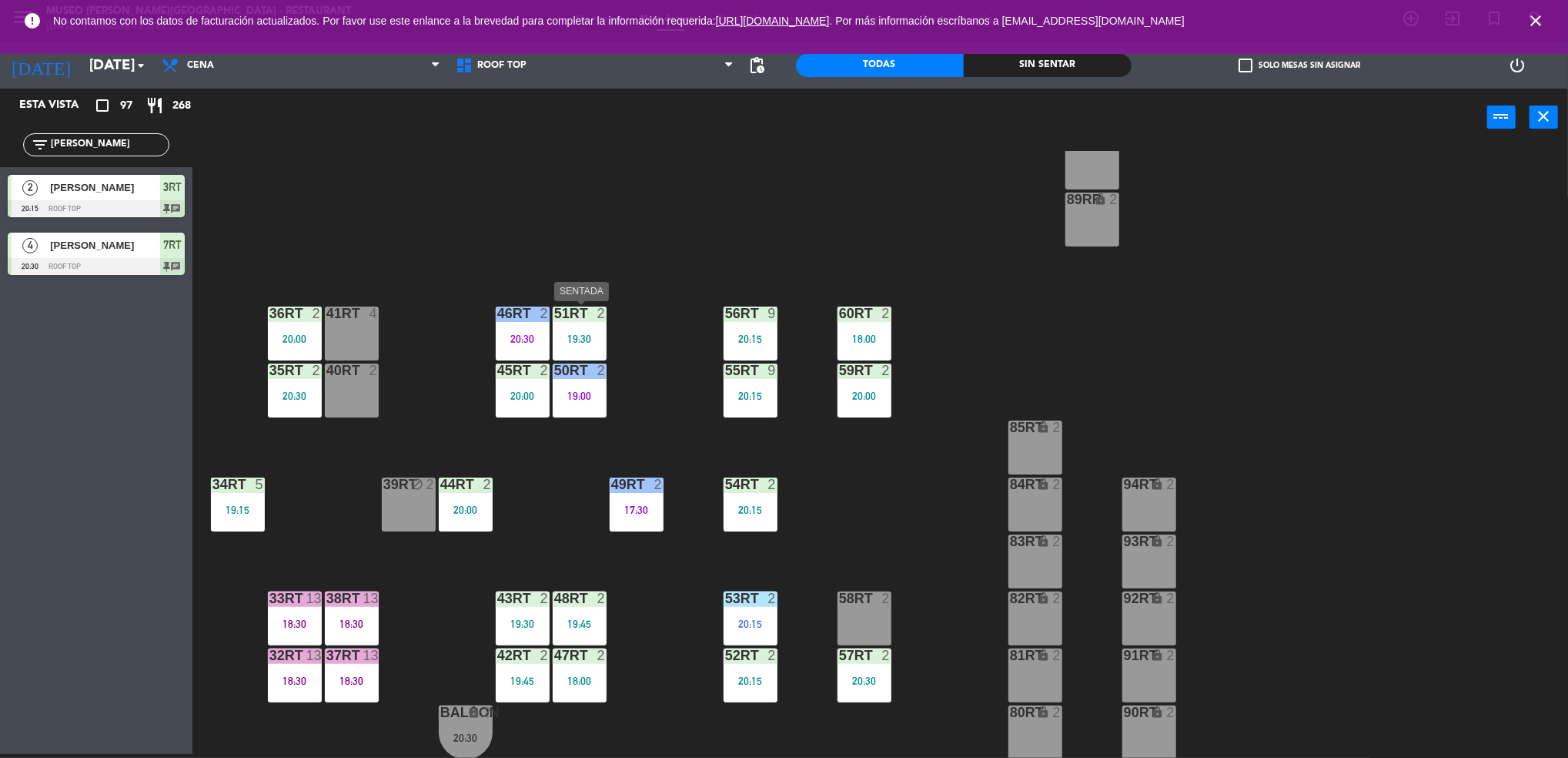
click at [598, 324] on div "51RT 2 19:30" at bounding box center [579, 333] width 54 height 54
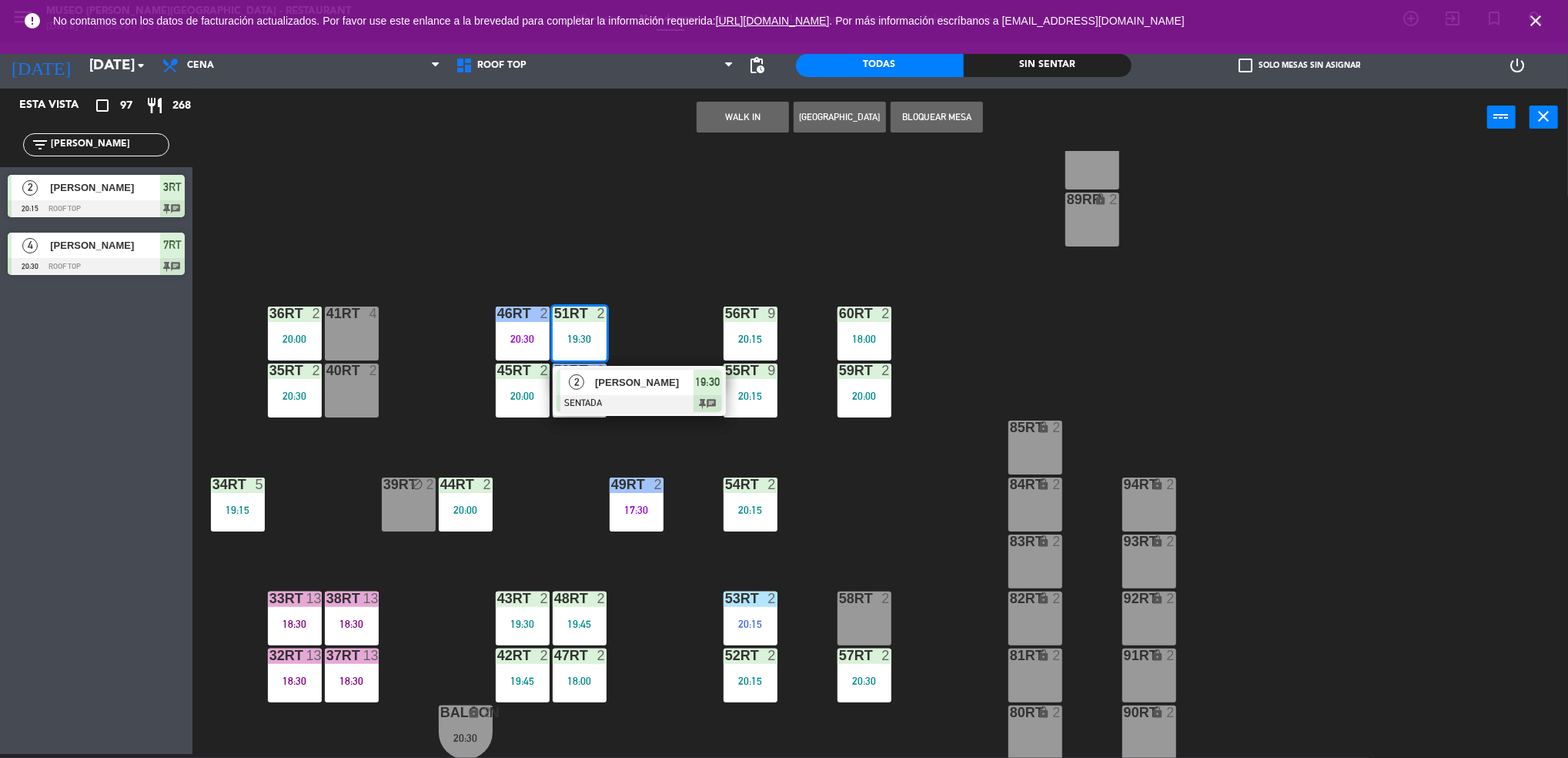
click at [608, 382] on span "[PERSON_NAME]" at bounding box center [644, 382] width 99 height 16
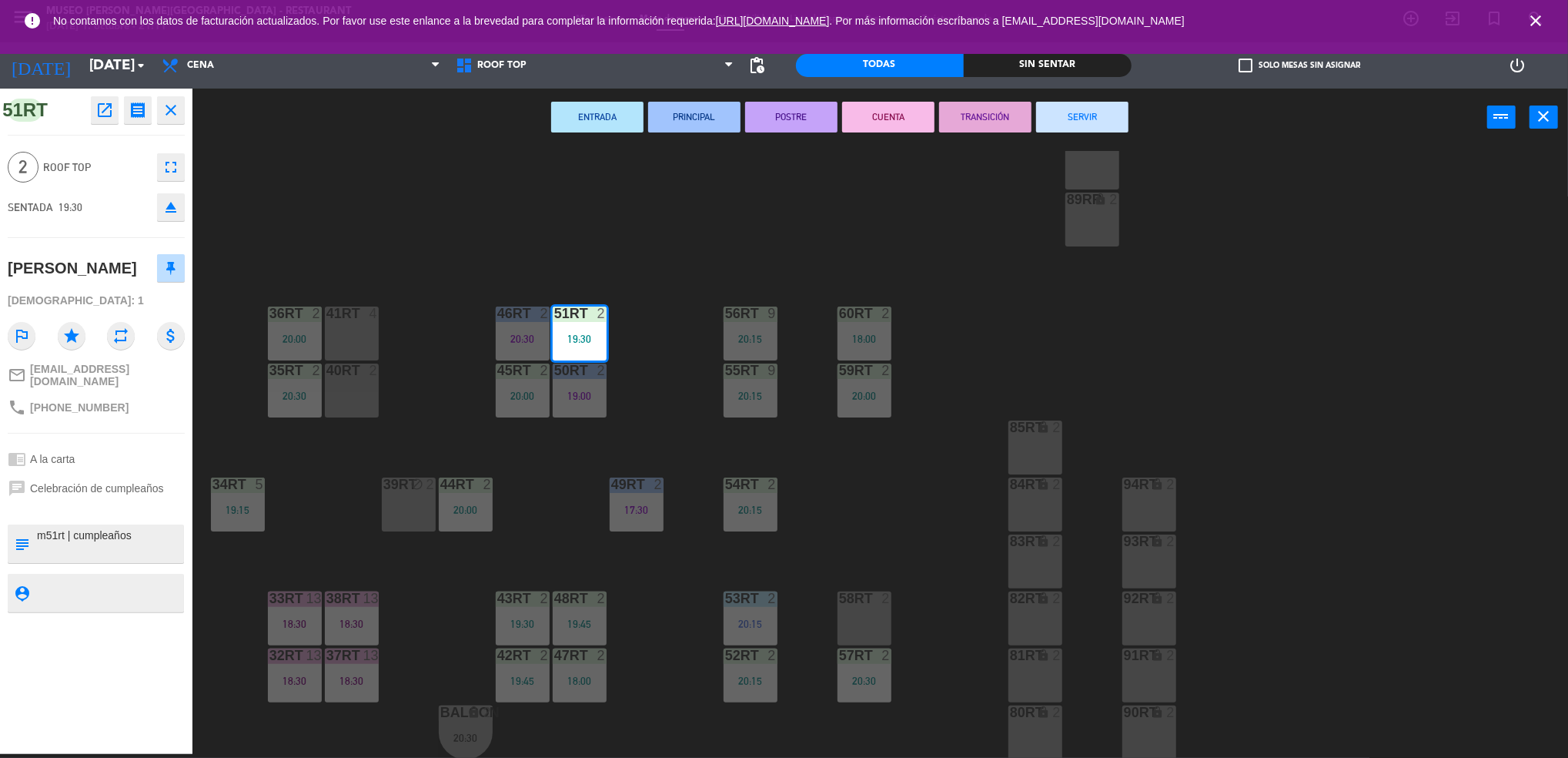
click at [785, 107] on button "POSTRE" at bounding box center [791, 117] width 92 height 31
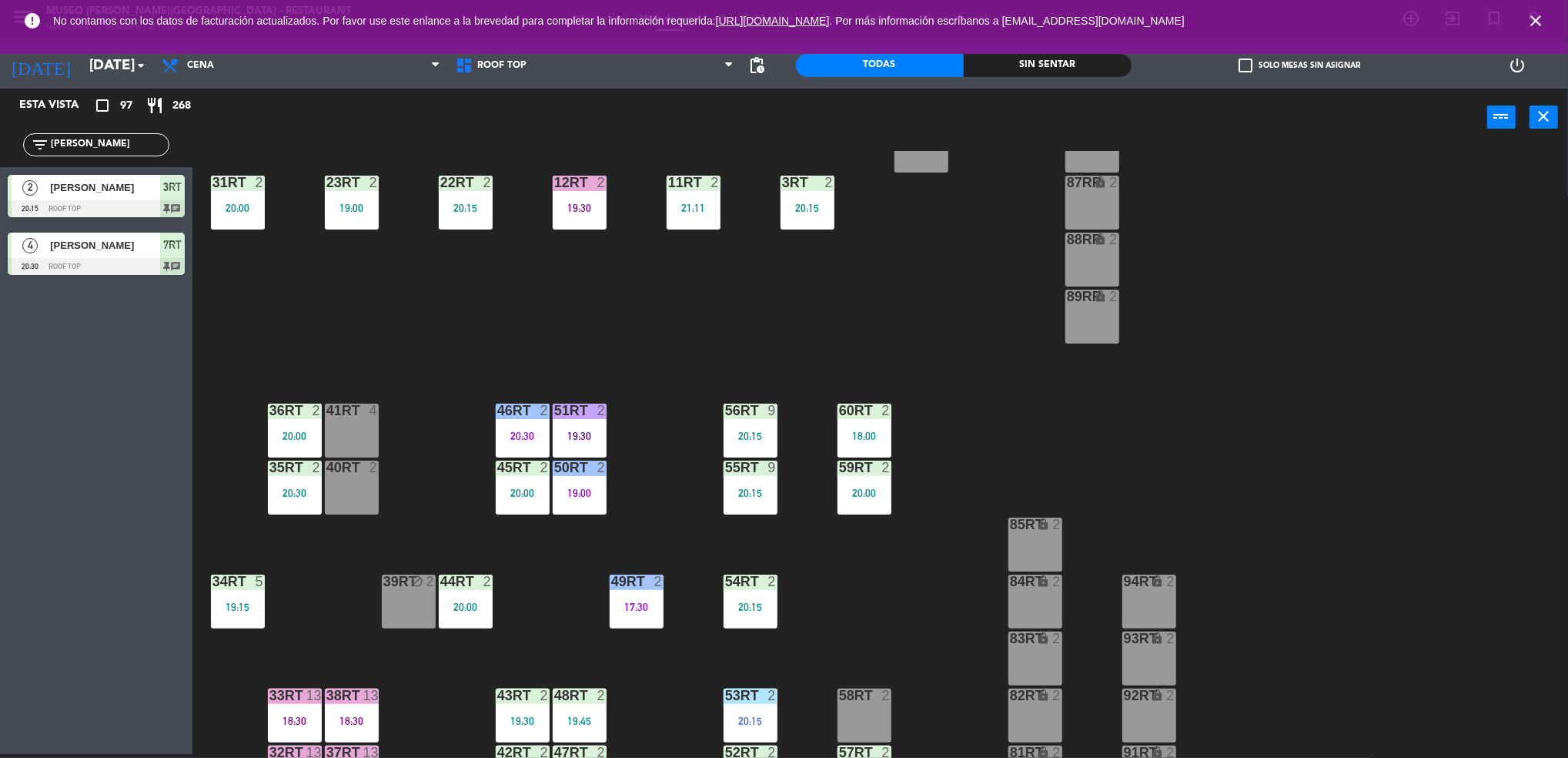
scroll to position [468, 0]
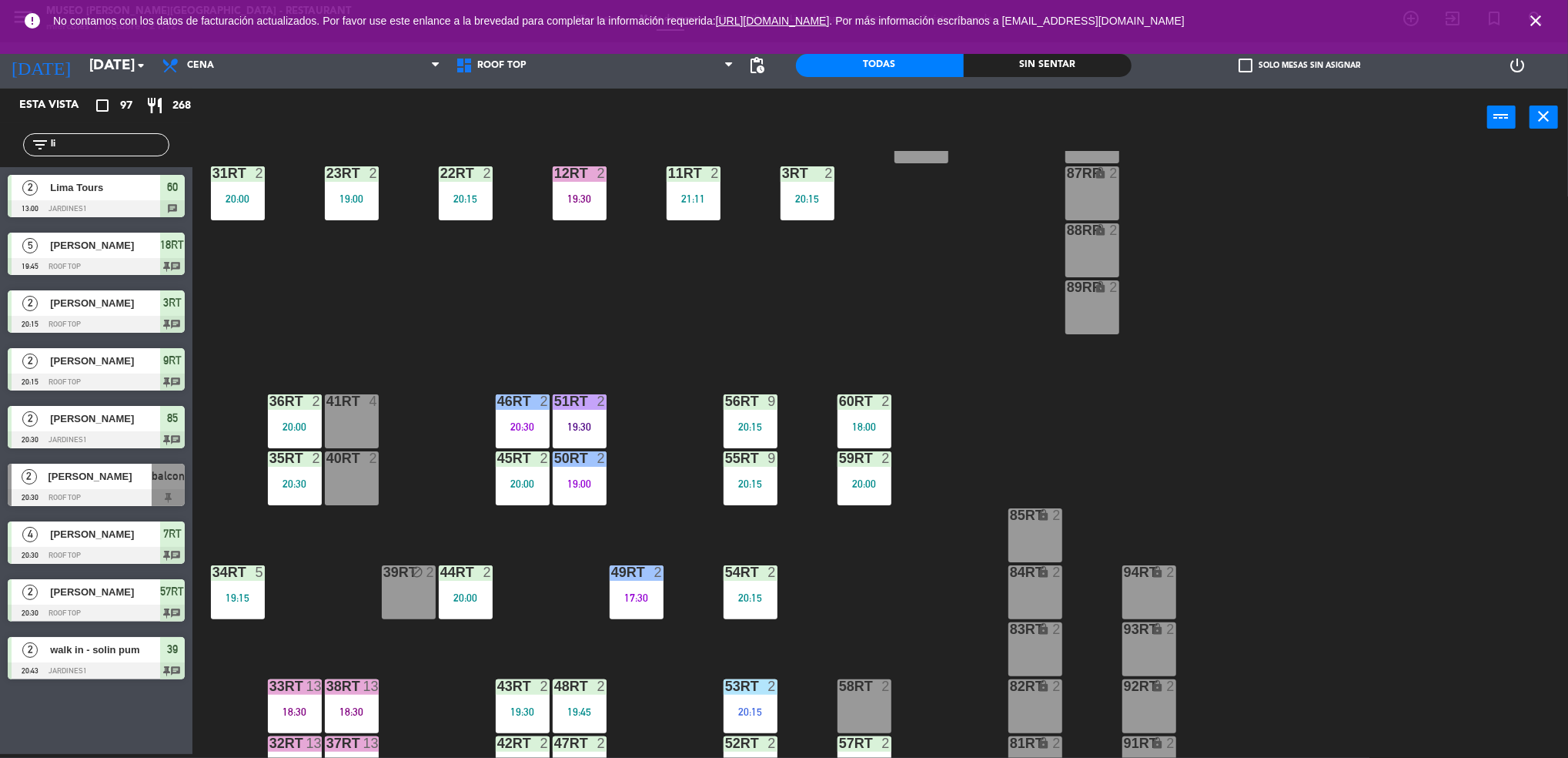
type input "l"
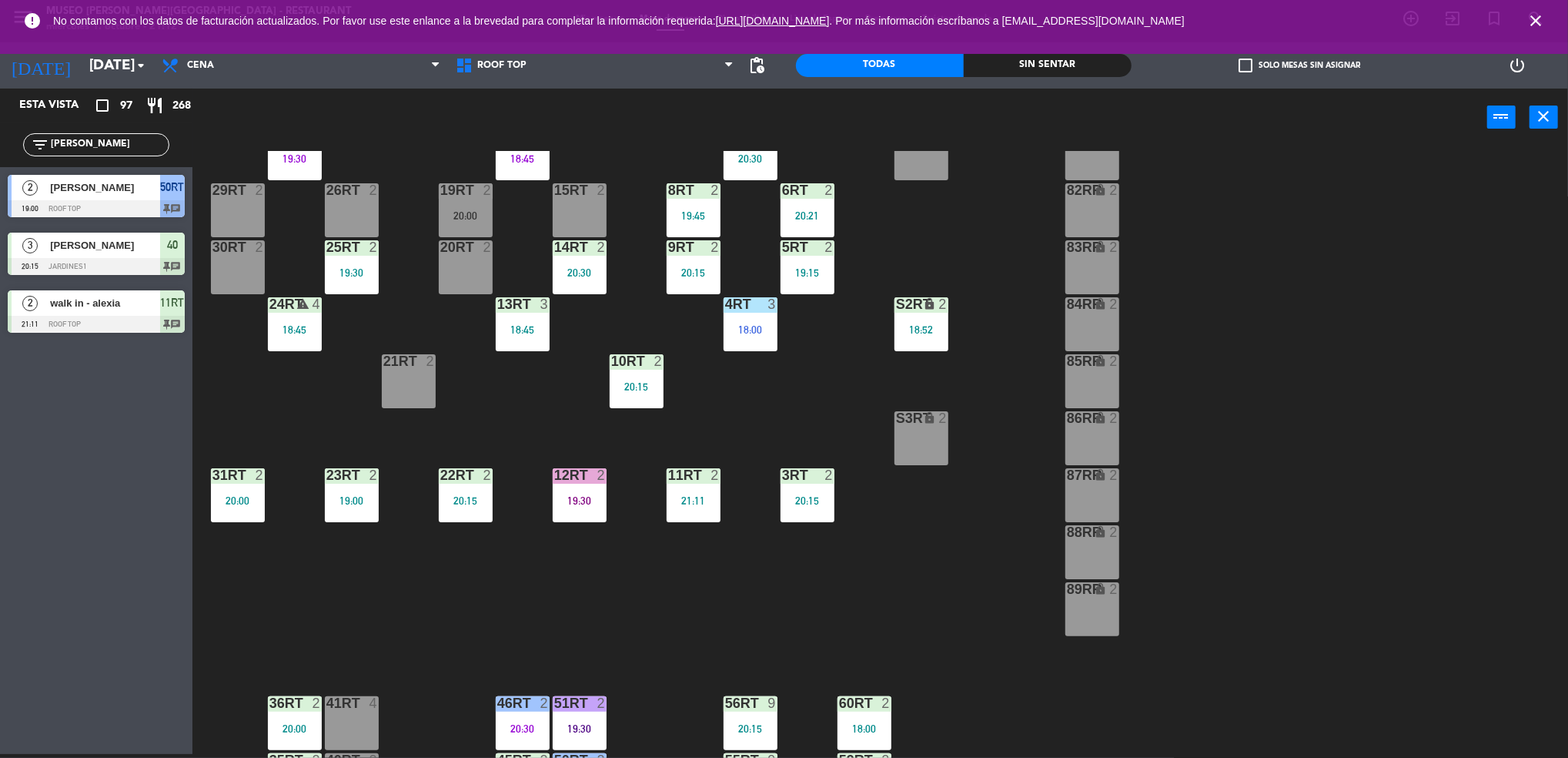
scroll to position [165, 0]
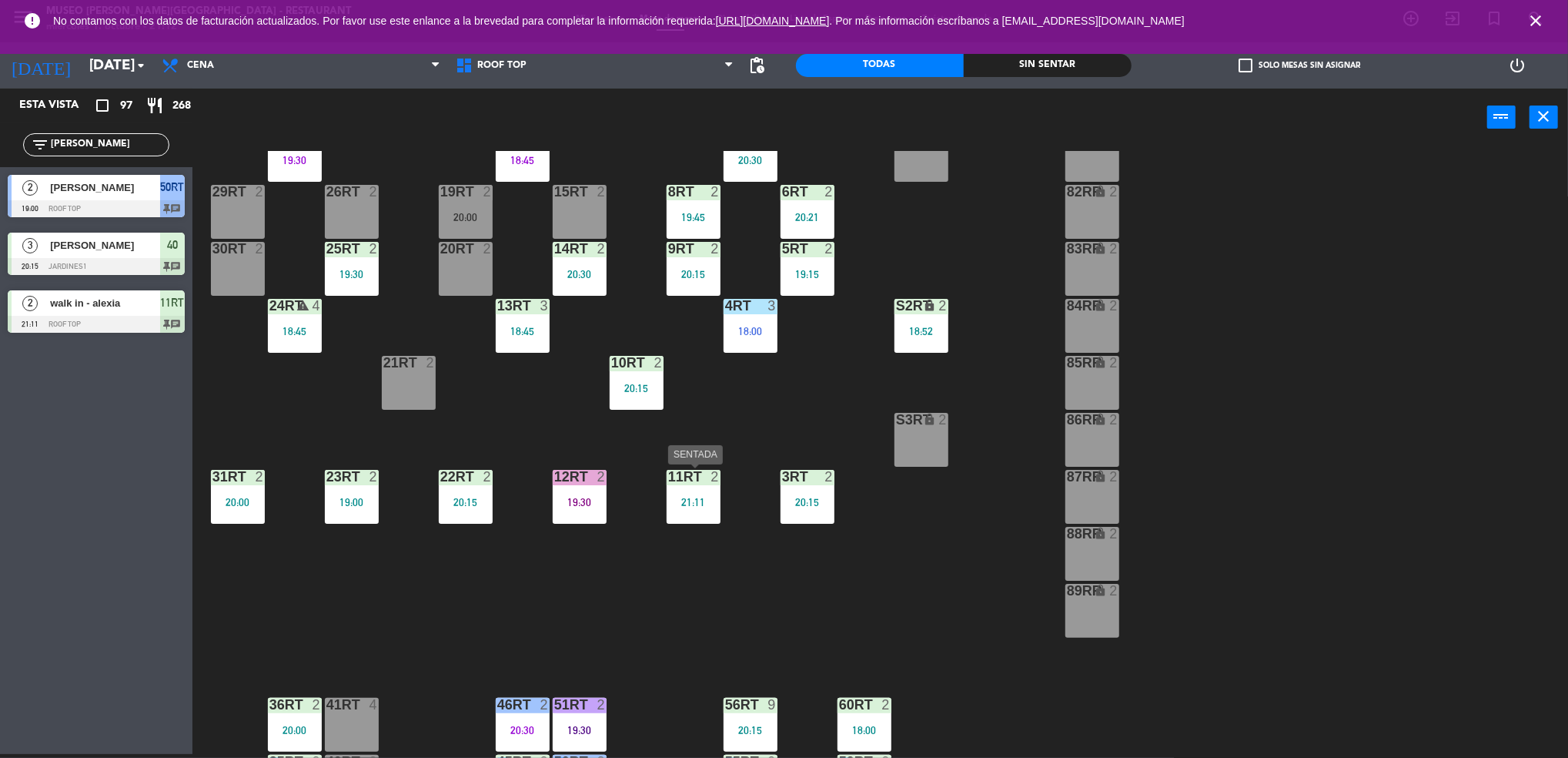
type input "[PERSON_NAME]"
click at [693, 508] on div "11RT 2 21:11" at bounding box center [693, 496] width 54 height 54
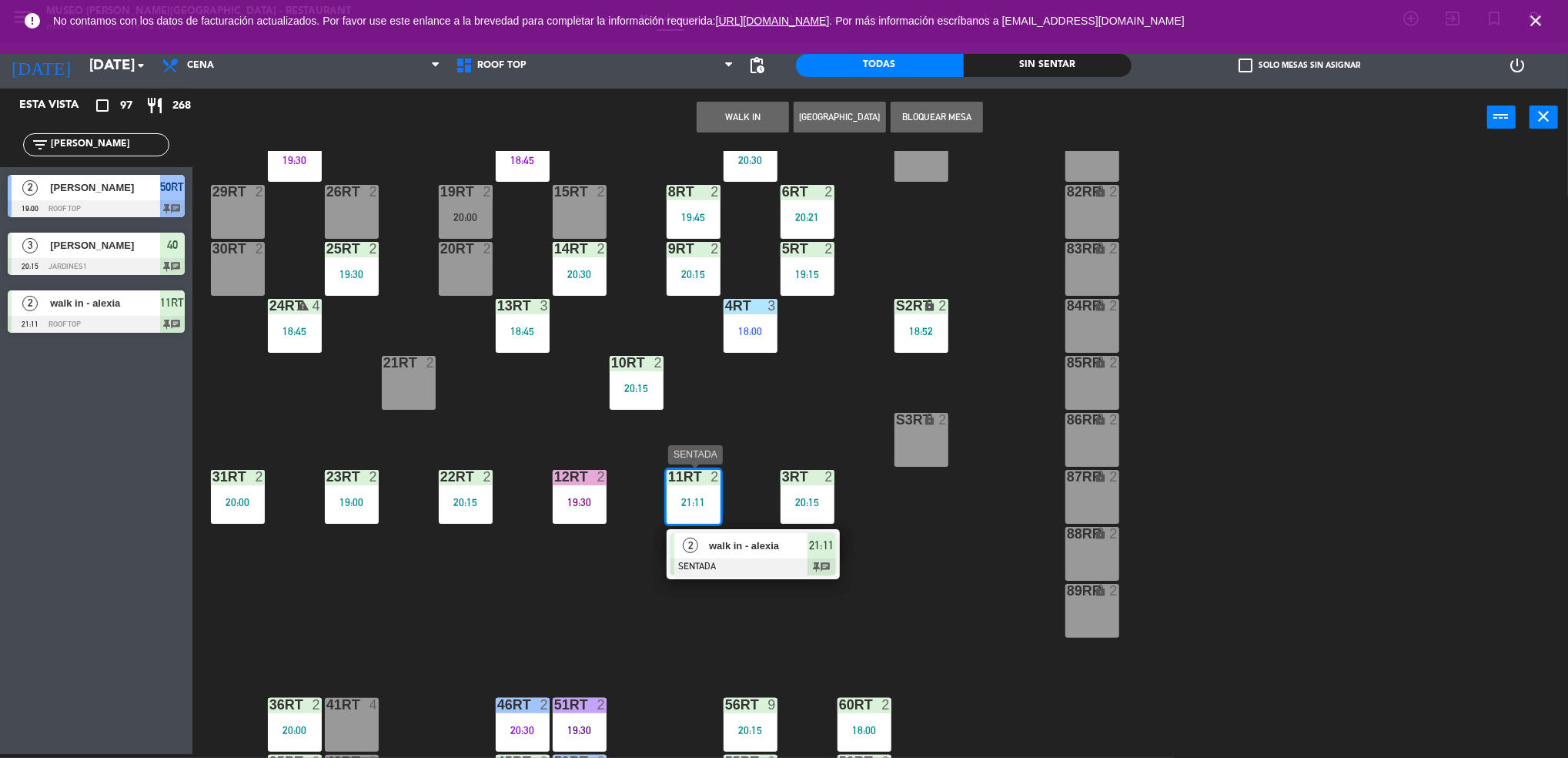
click at [720, 553] on span "walk in - alexia" at bounding box center [758, 545] width 99 height 16
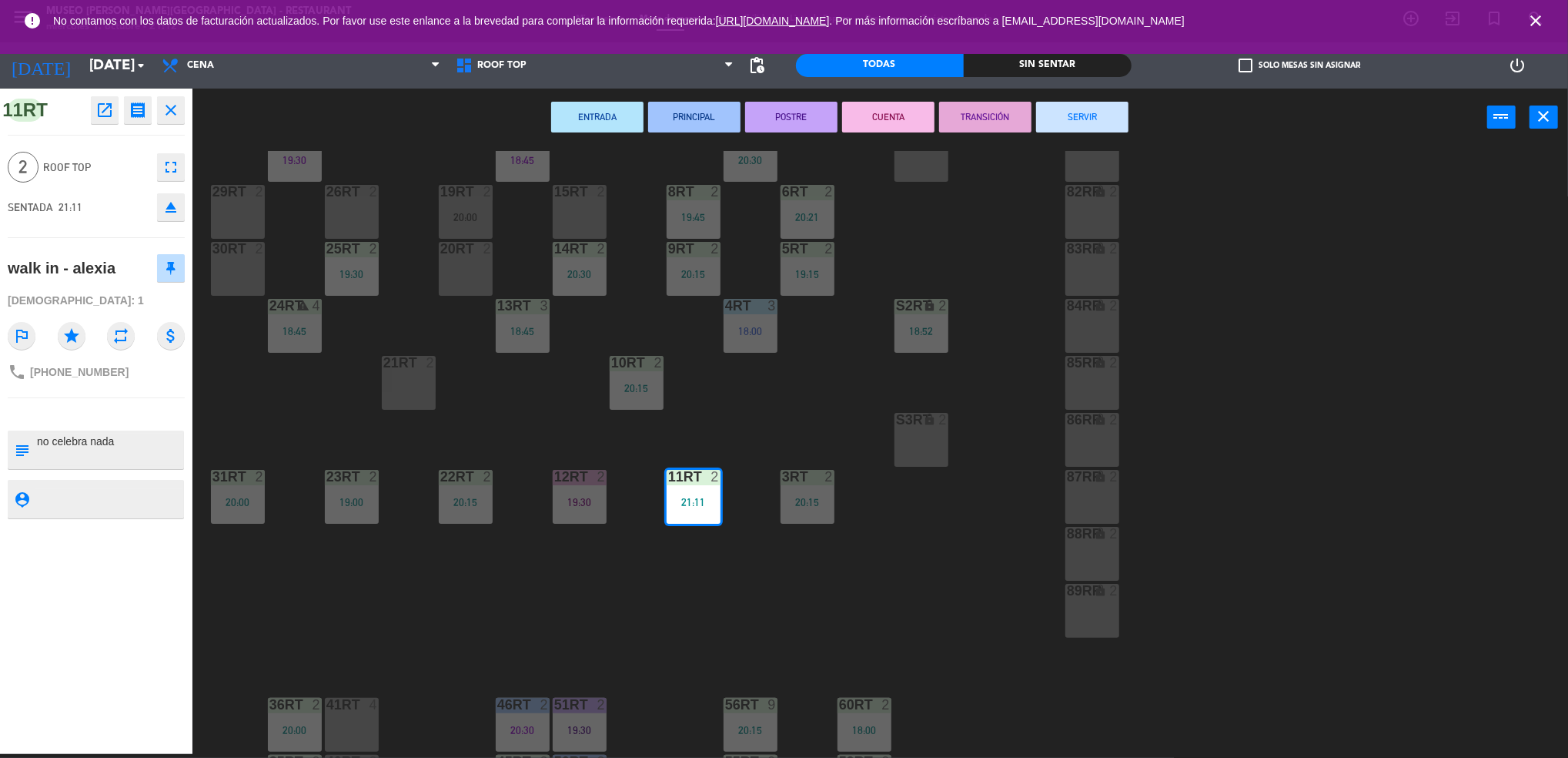
click at [39, 443] on textarea at bounding box center [108, 449] width 147 height 33
type textarea "m11rt | no celebra nada"
click at [63, 501] on textarea at bounding box center [108, 498] width 147 height 19
click at [74, 443] on textarea at bounding box center [108, 449] width 147 height 33
click at [89, 503] on textarea at bounding box center [108, 498] width 147 height 19
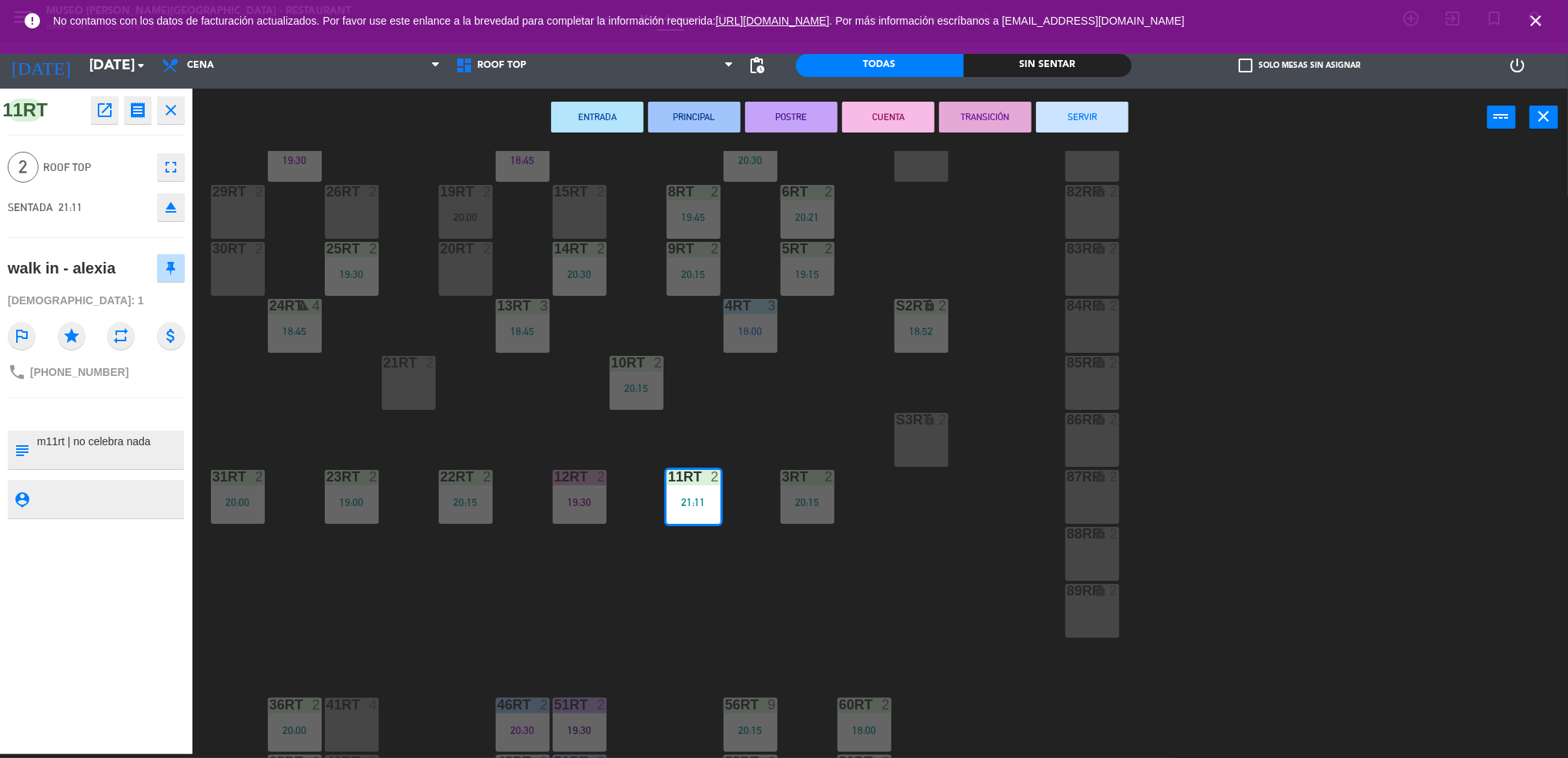
click at [141, 383] on div "phone [PHONE_NUMBER]" at bounding box center [96, 371] width 177 height 29
click at [511, 407] on div "18RT 5 19:45 16RT 3 19:15 28RT 2 18:00 80RR lock 2 27RT 4 19:30 7RT 4 20:30 S1R…" at bounding box center [887, 454] width 1360 height 608
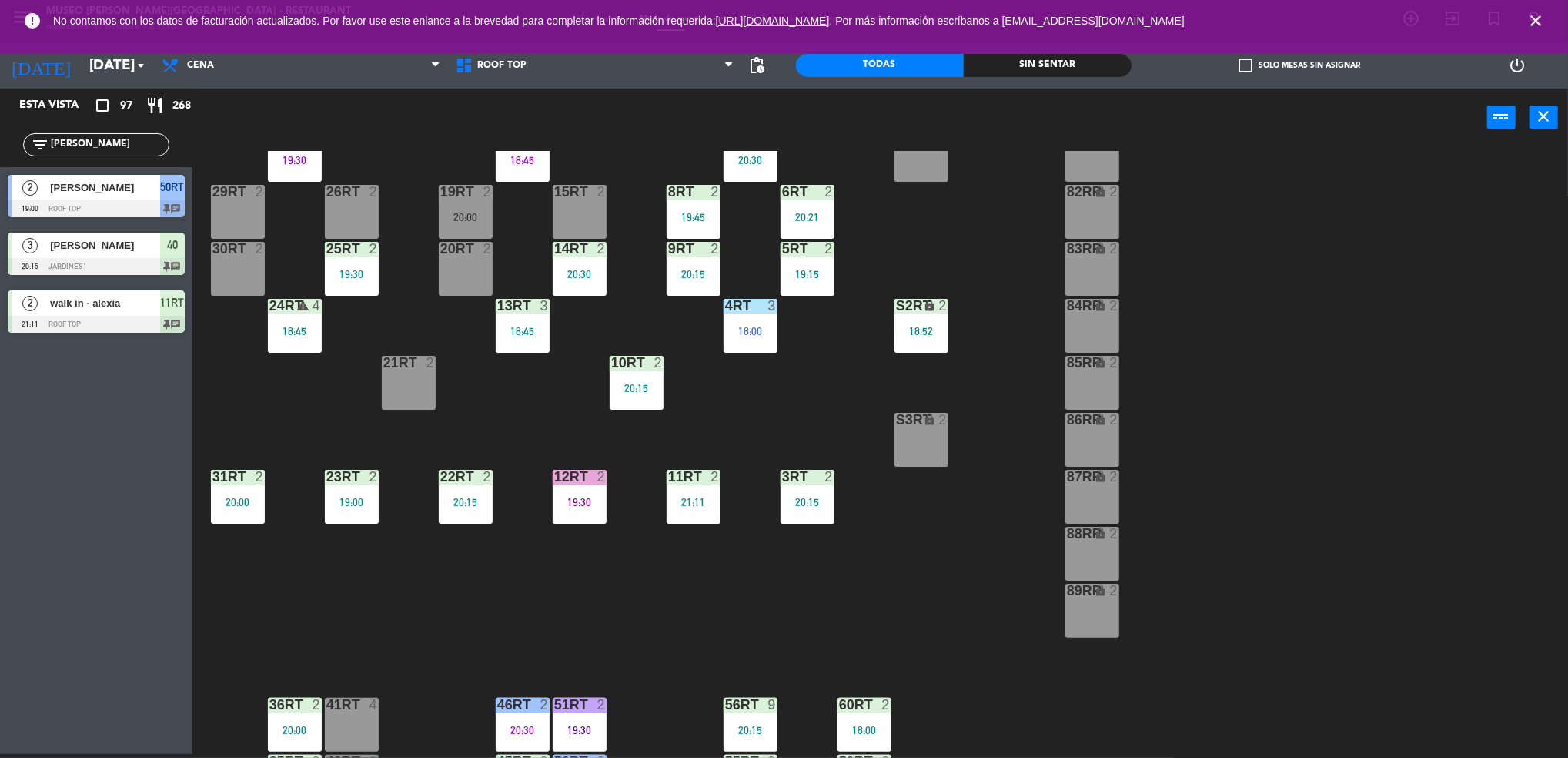
scroll to position [0, 0]
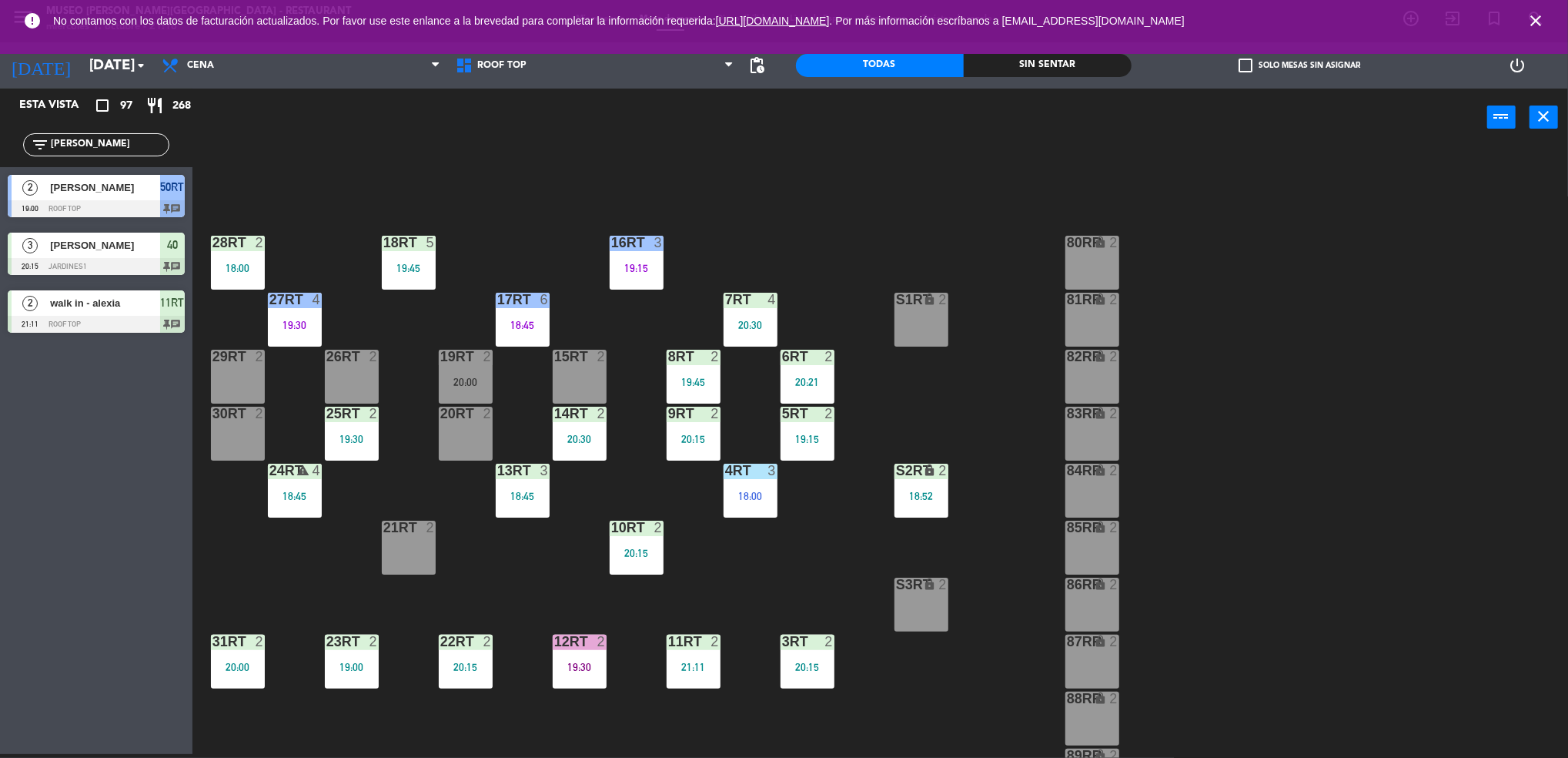
click at [93, 142] on input "[PERSON_NAME]" at bounding box center [109, 145] width 119 height 17
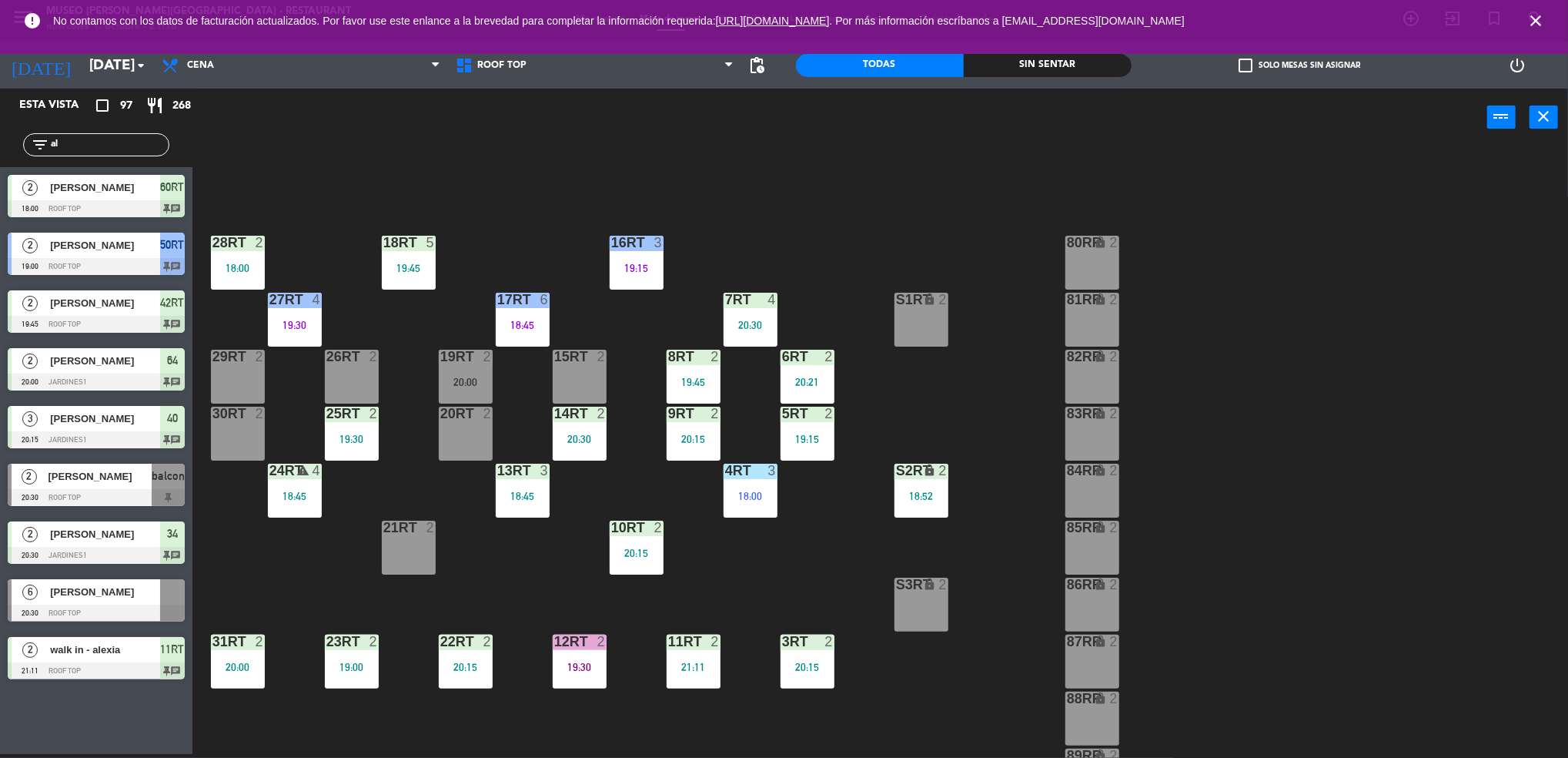
type input "a"
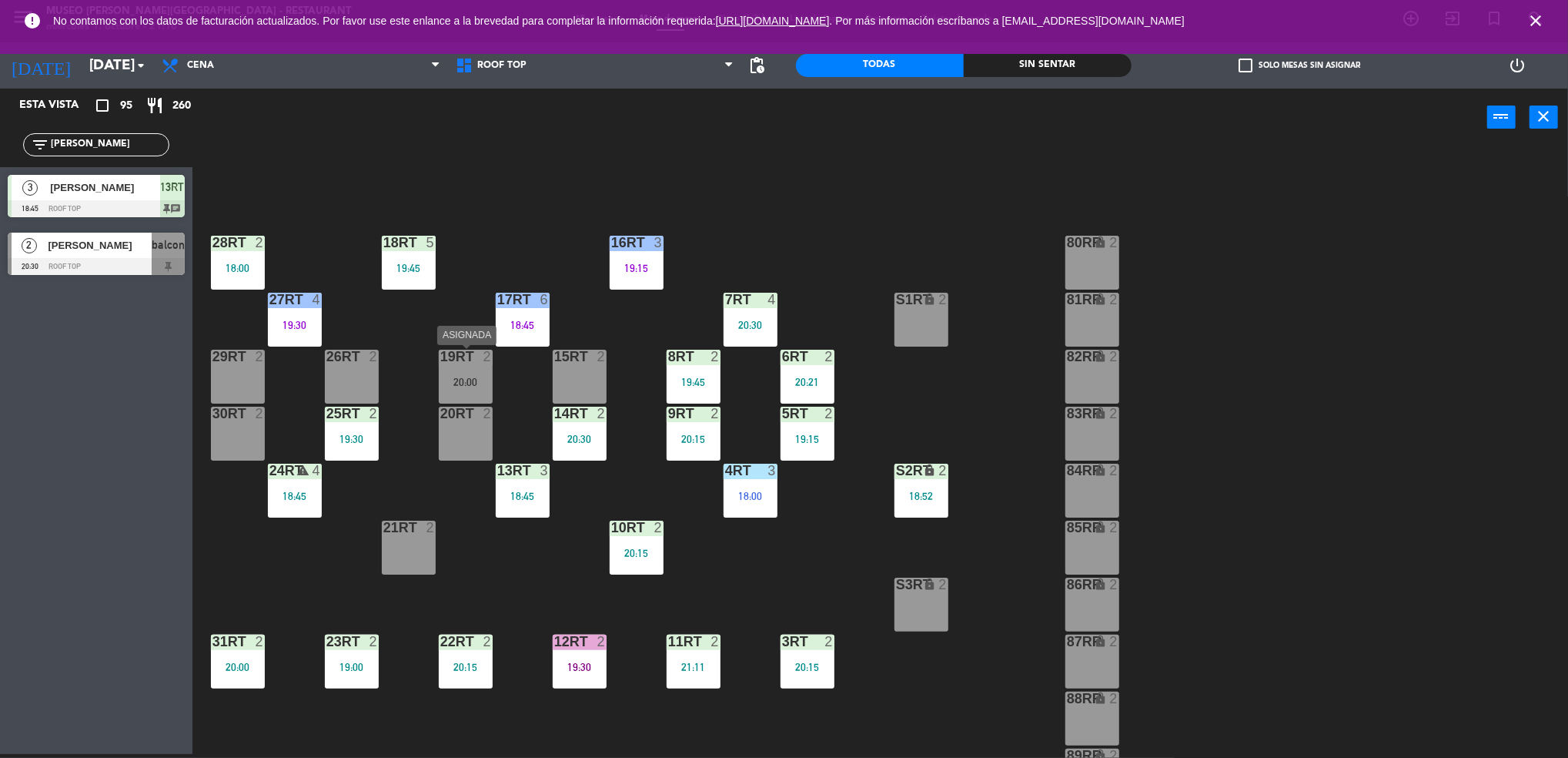
type input "[PERSON_NAME]"
click at [471, 356] on div at bounding box center [465, 356] width 25 height 14
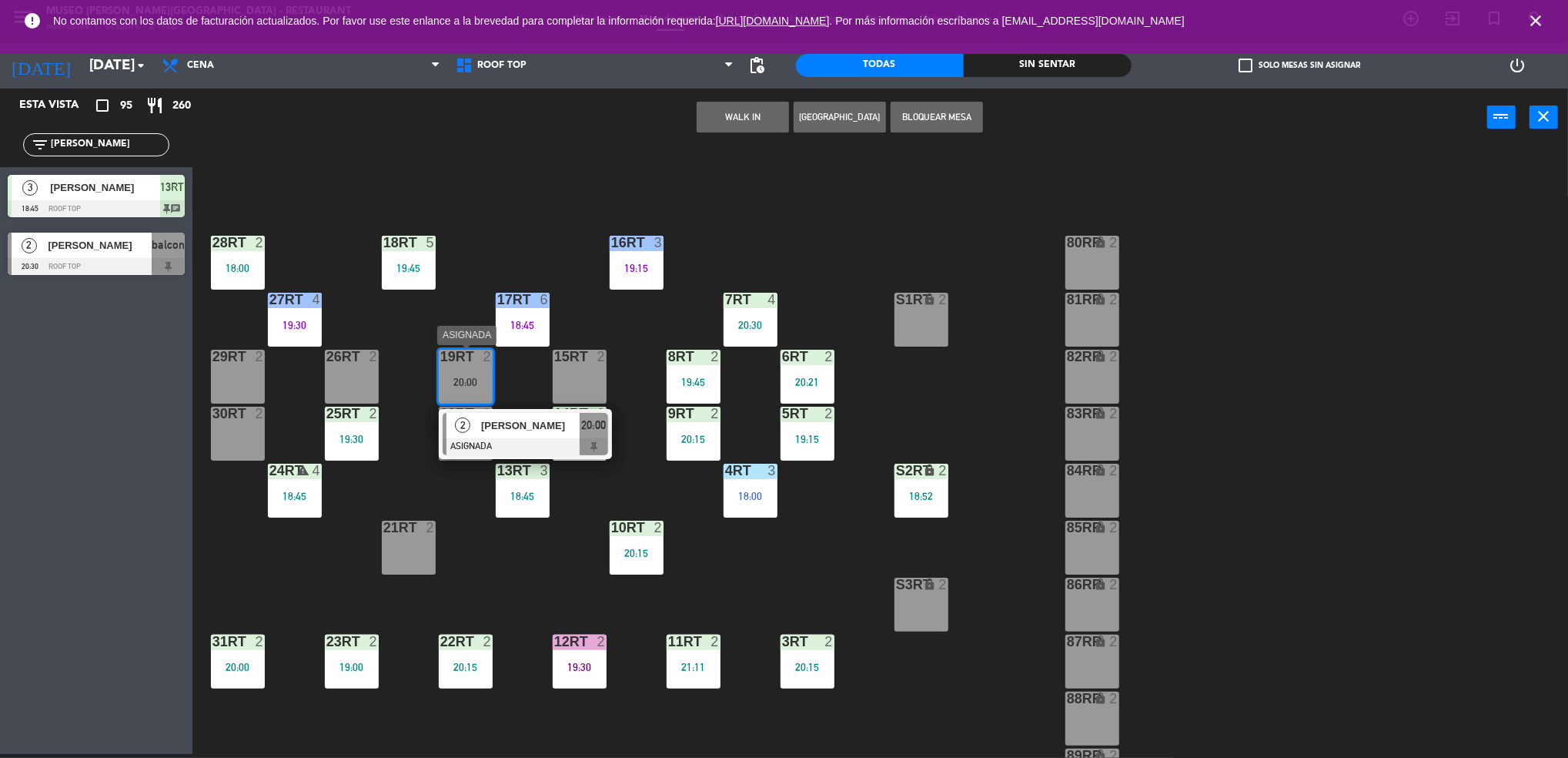
click at [491, 433] on span "[PERSON_NAME]" at bounding box center [530, 425] width 99 height 16
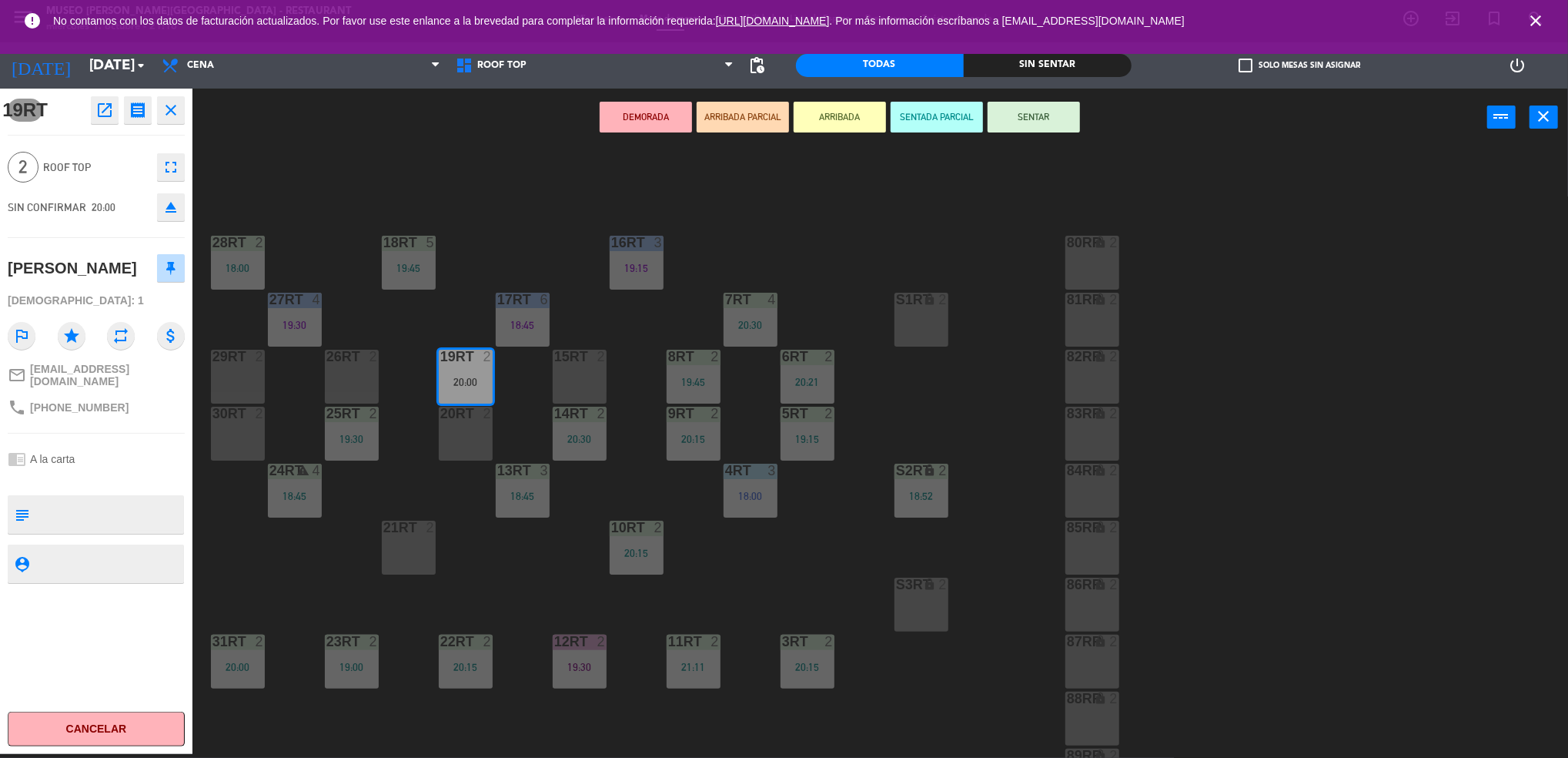
click at [103, 108] on icon "open_in_new" at bounding box center [105, 110] width 18 height 18
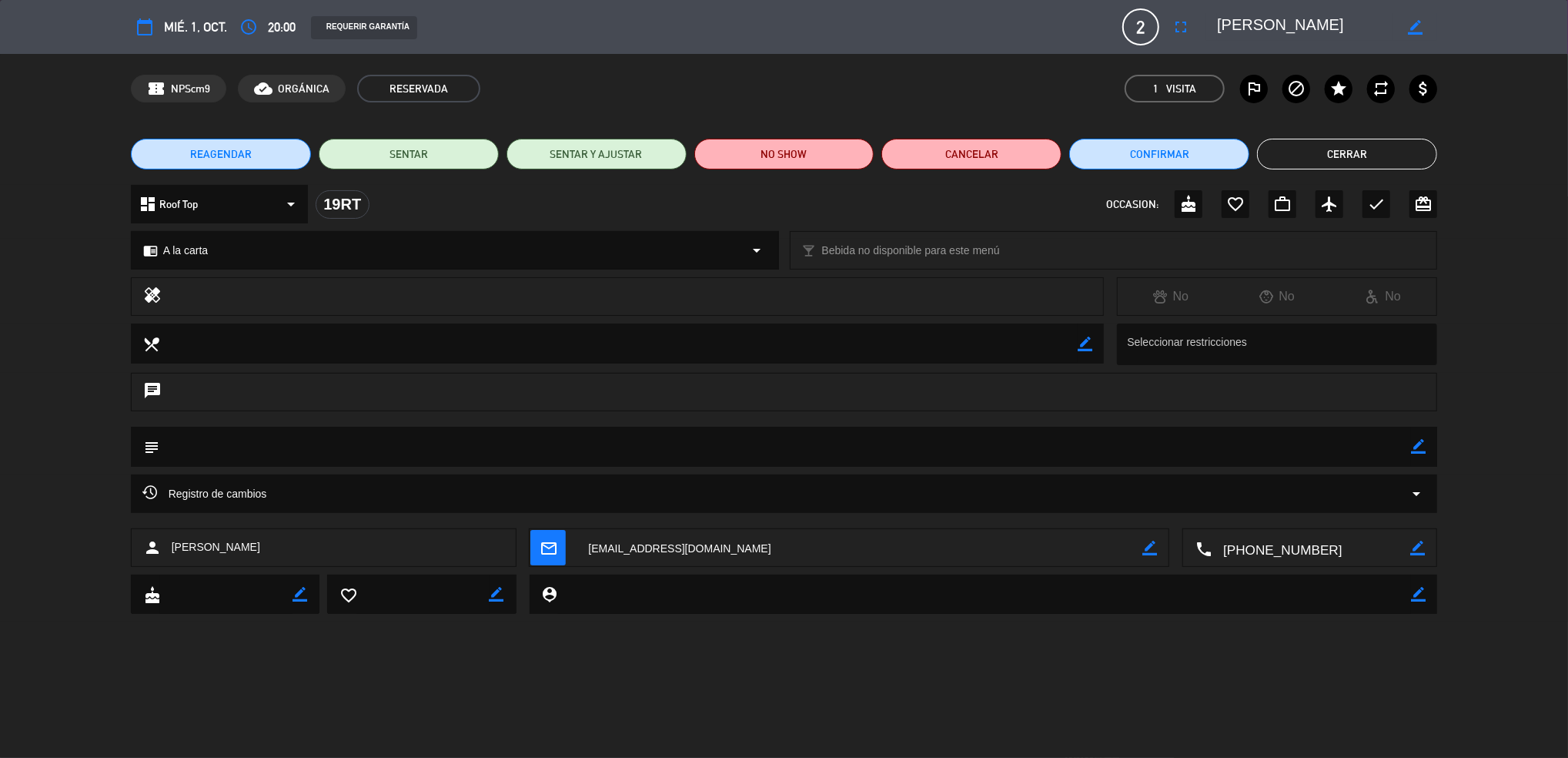
click at [1365, 145] on button "Cerrar" at bounding box center [1347, 153] width 180 height 31
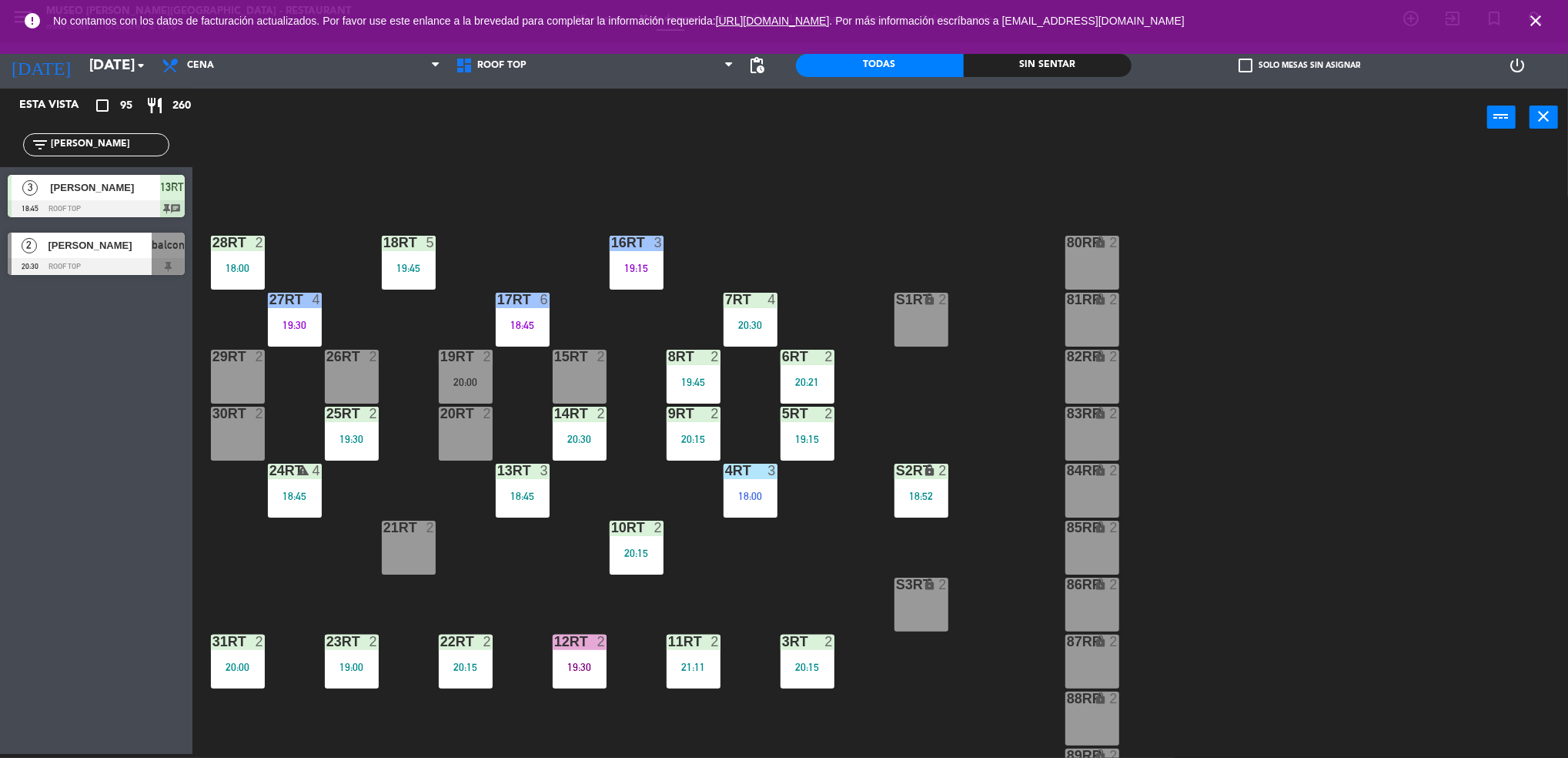
click at [464, 376] on div "20:00" at bounding box center [465, 382] width 54 height 11
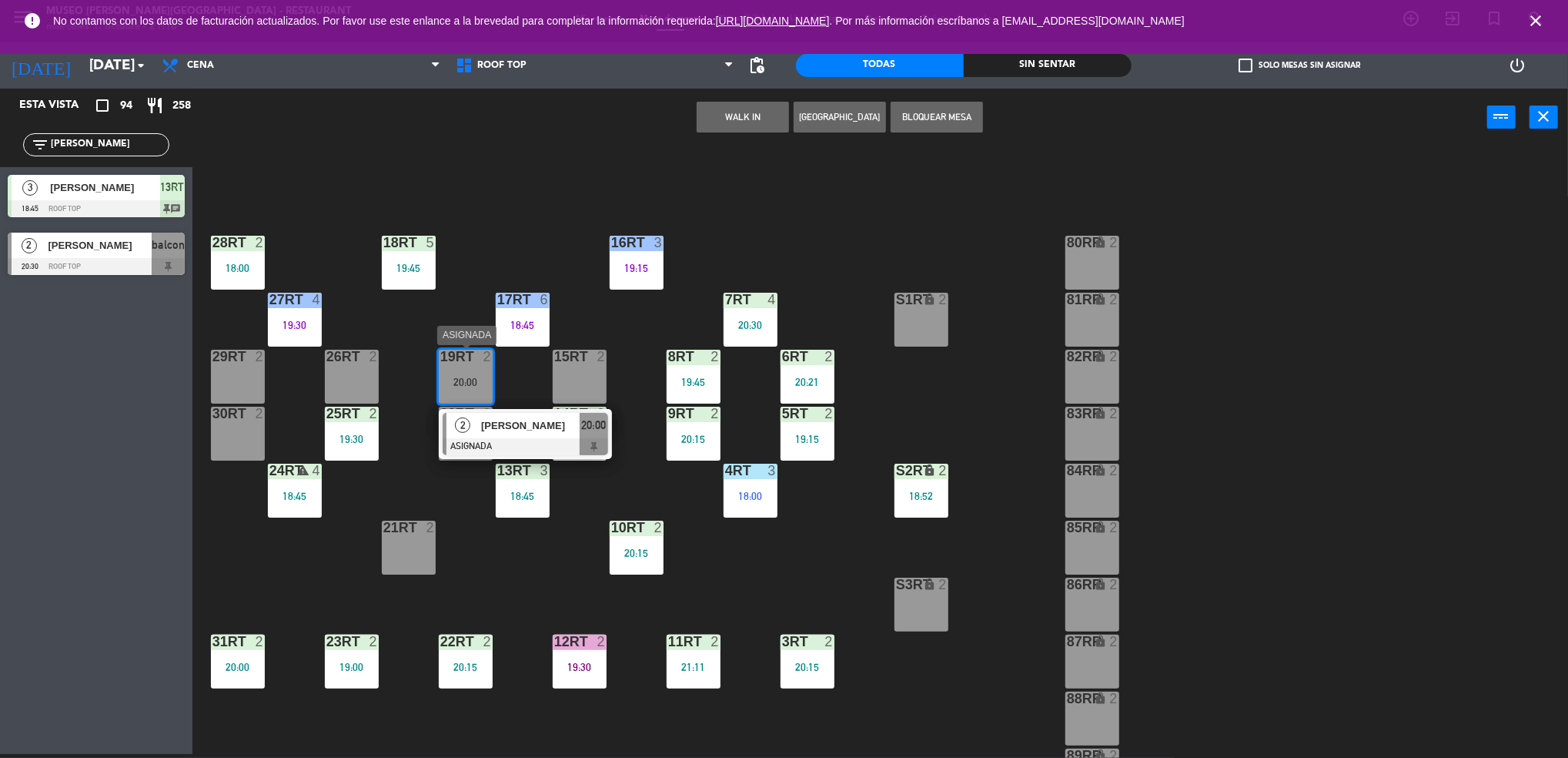
click at [465, 429] on span "2" at bounding box center [463, 425] width 15 height 15
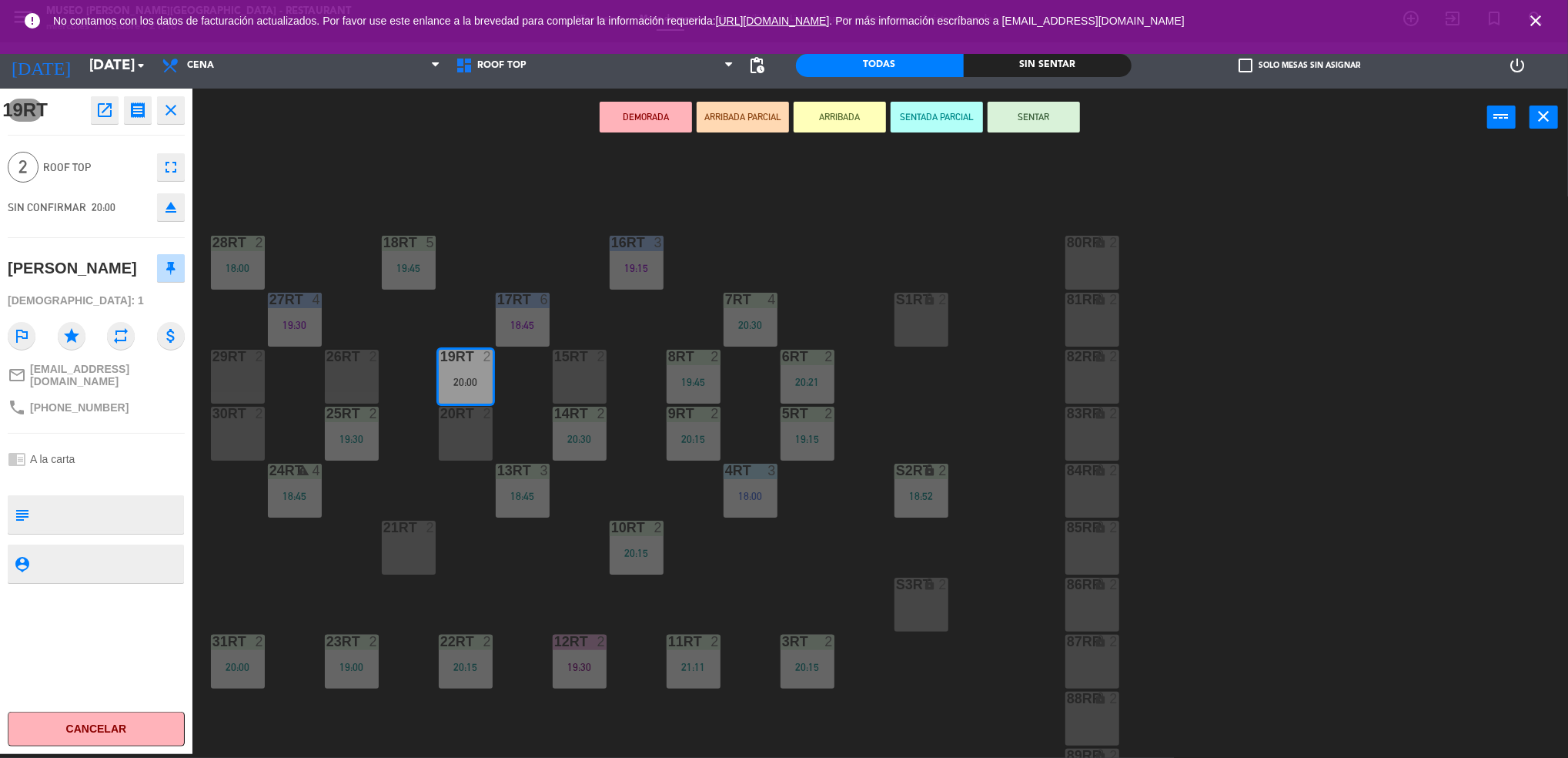
click at [352, 568] on div "18RT 5 19:45 16RT 3 19:15 28RT 2 18:00 80RR lock 2 27RT 4 19:30 7RT 4 20:30 S1R…" at bounding box center [887, 454] width 1360 height 608
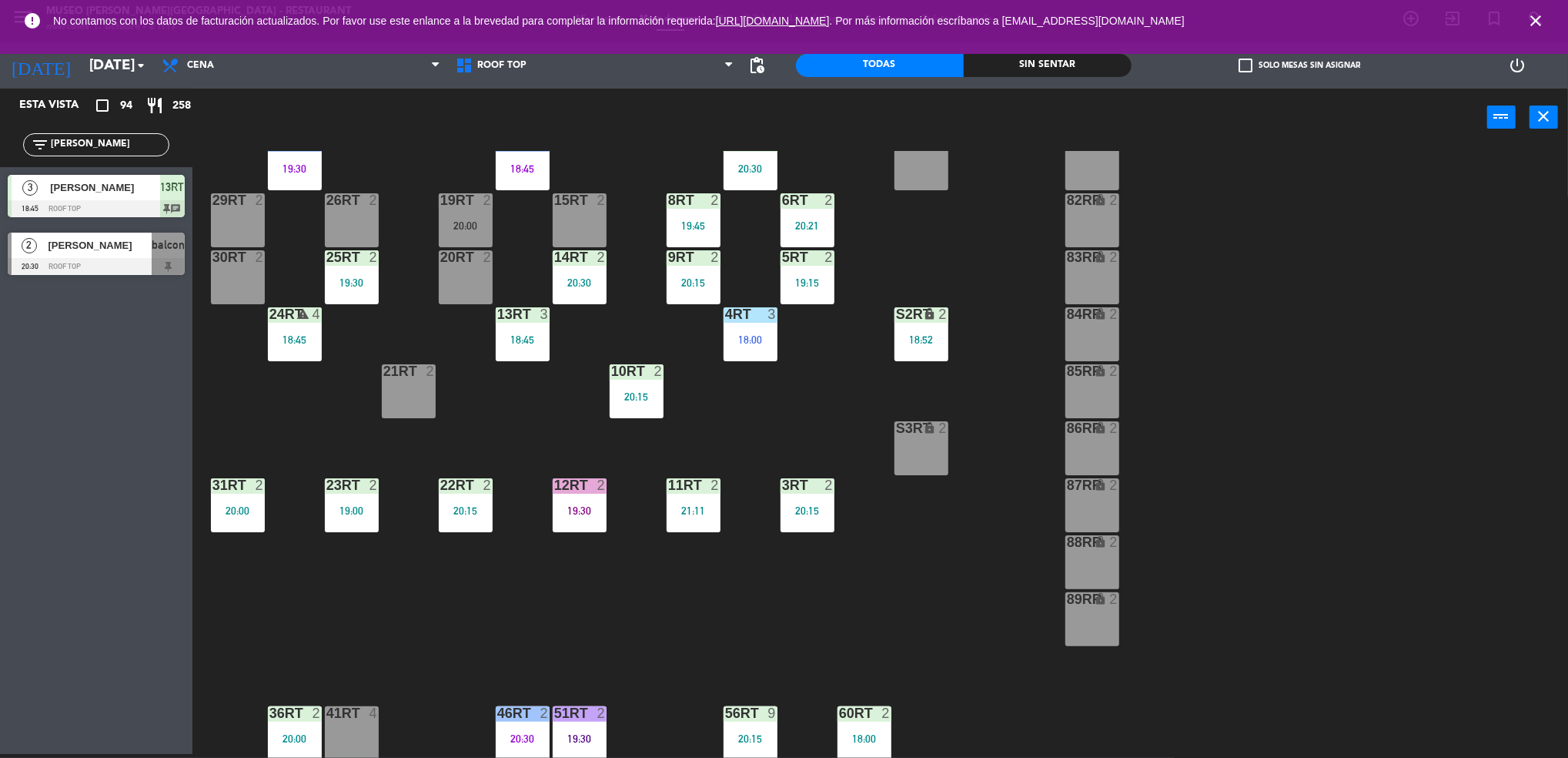
scroll to position [94, 0]
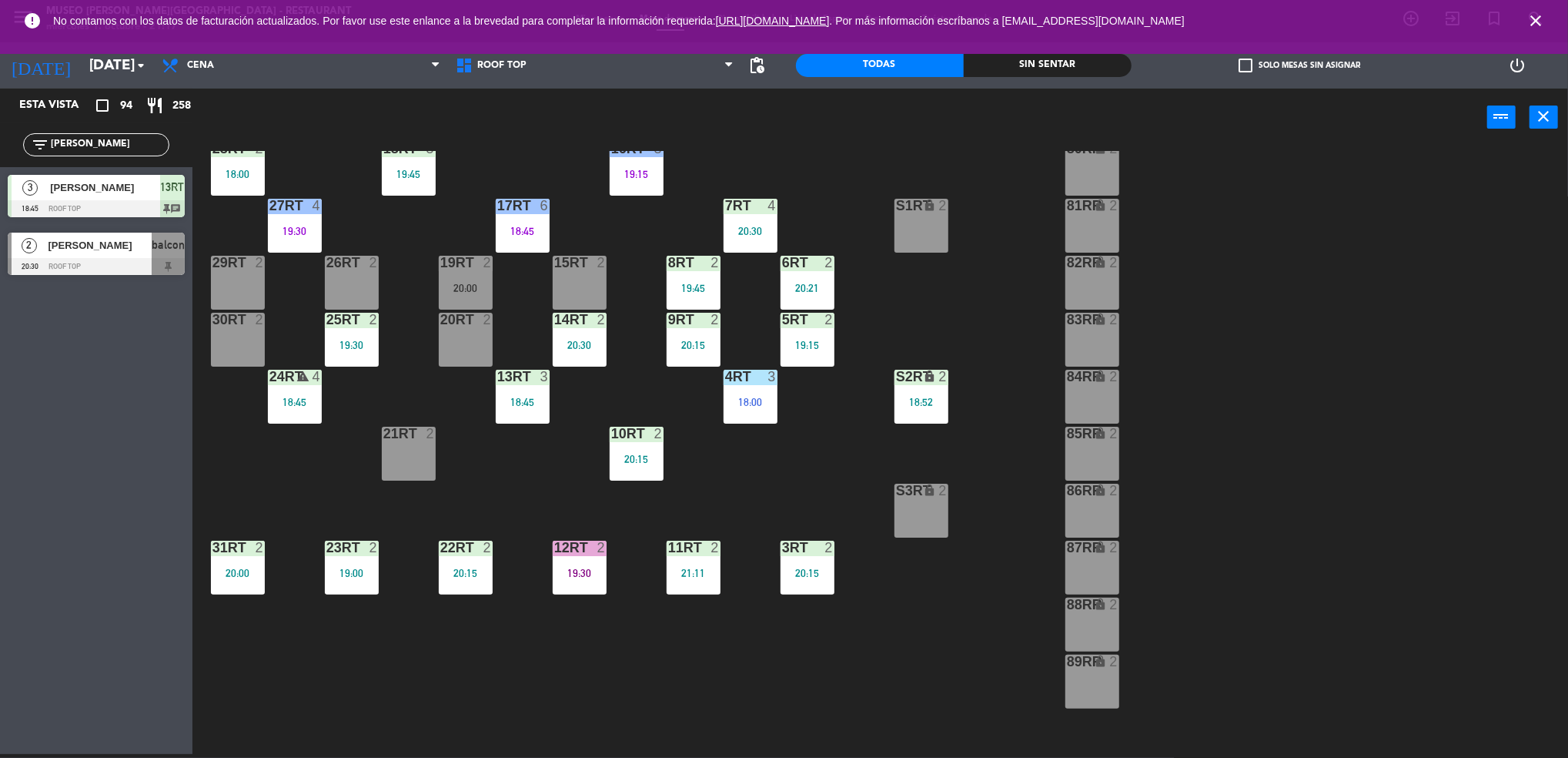
click at [466, 286] on div "20:00" at bounding box center [465, 288] width 54 height 11
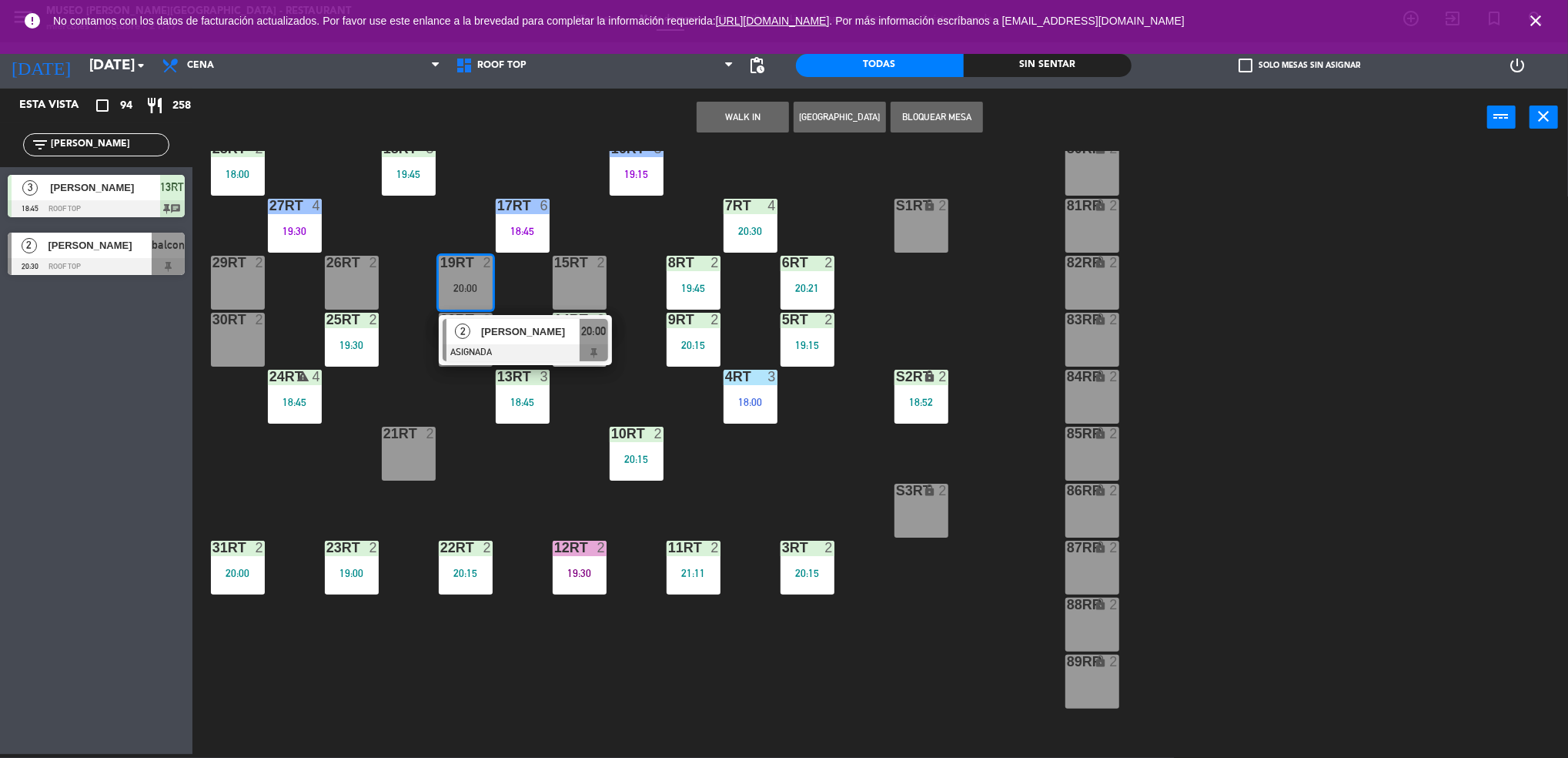
click at [470, 348] on div at bounding box center [525, 352] width 165 height 17
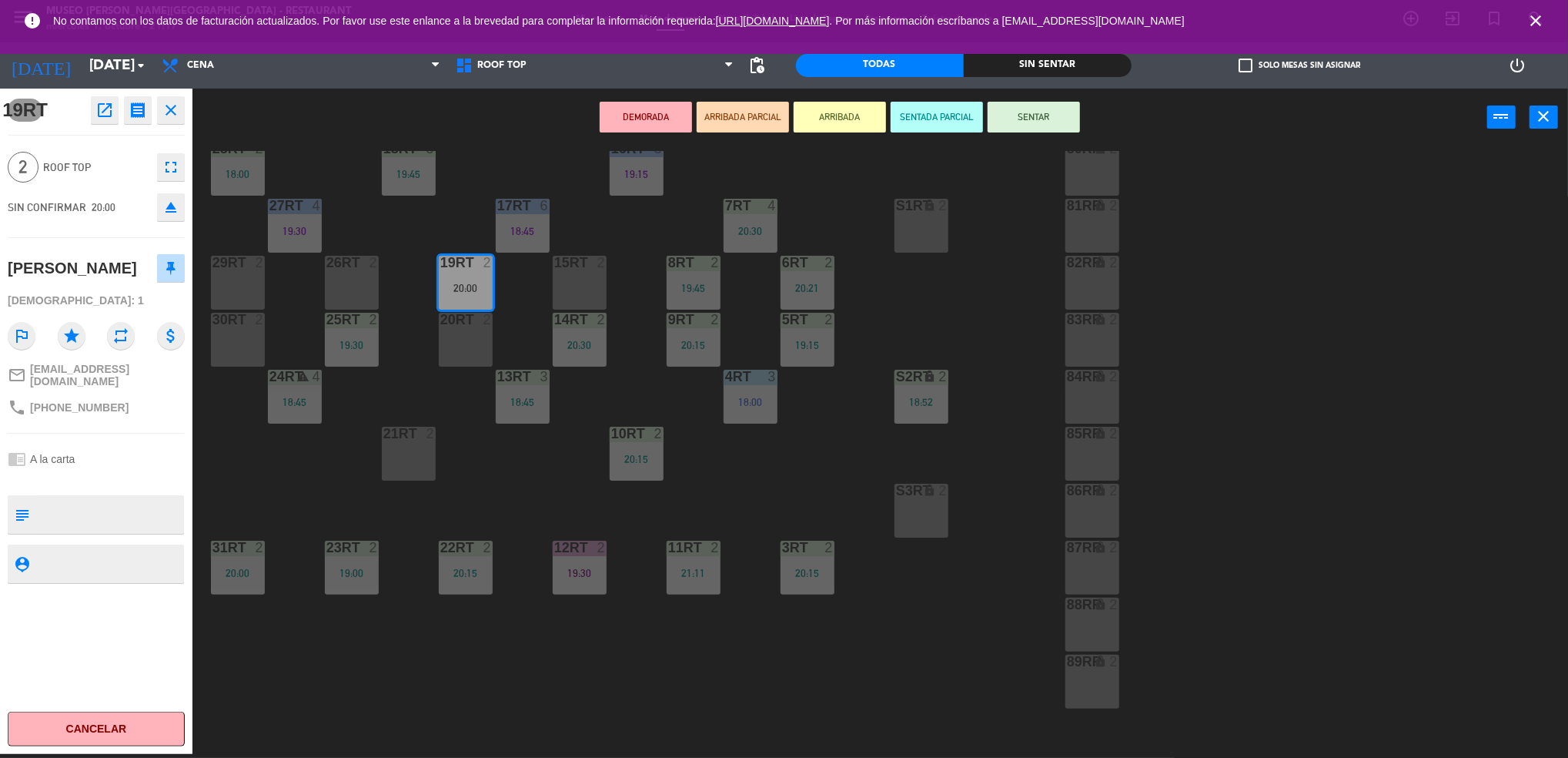
click at [106, 120] on button "open_in_new" at bounding box center [104, 110] width 28 height 28
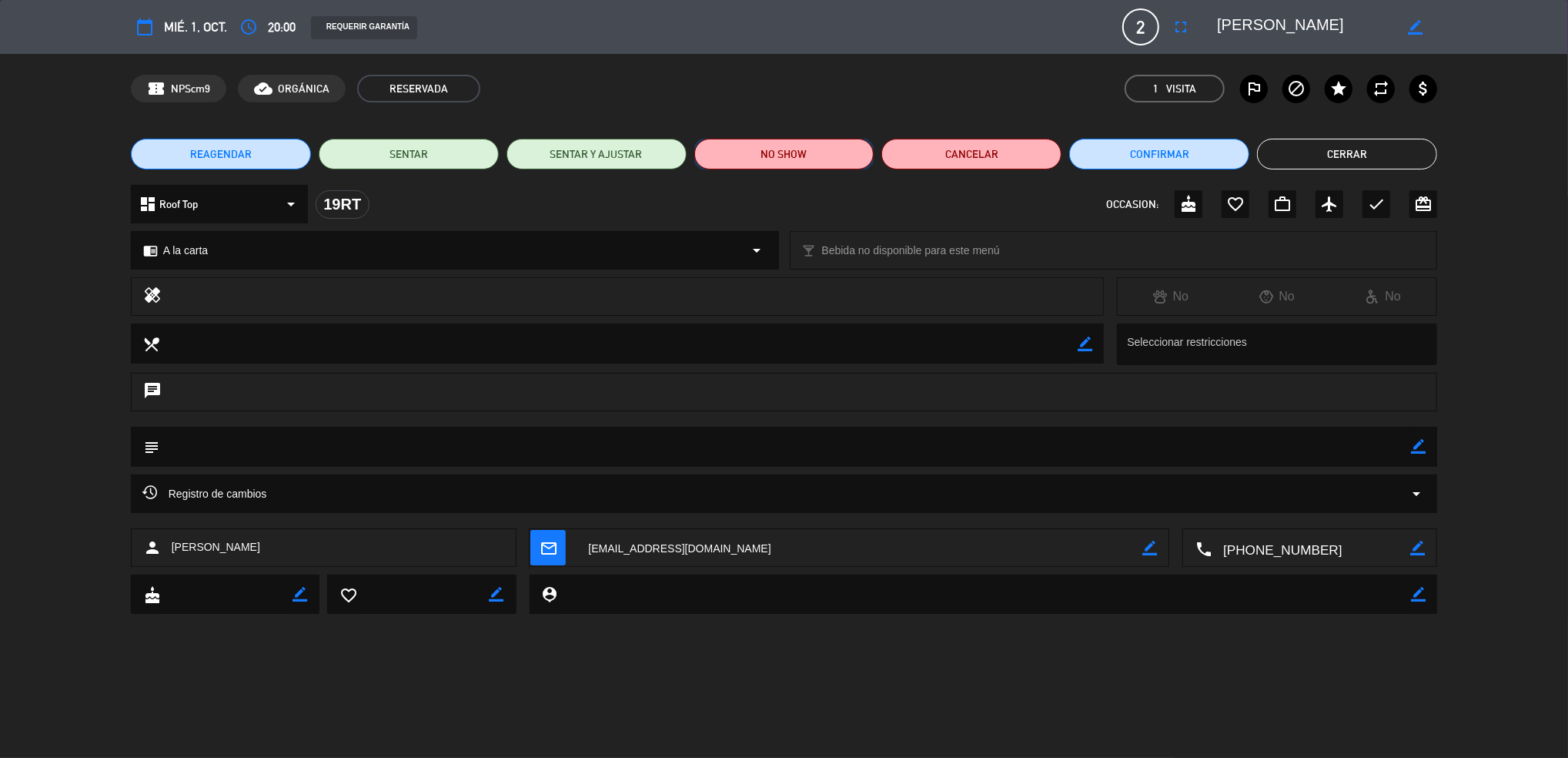
click at [748, 155] on button "NO SHOW" at bounding box center [784, 153] width 180 height 31
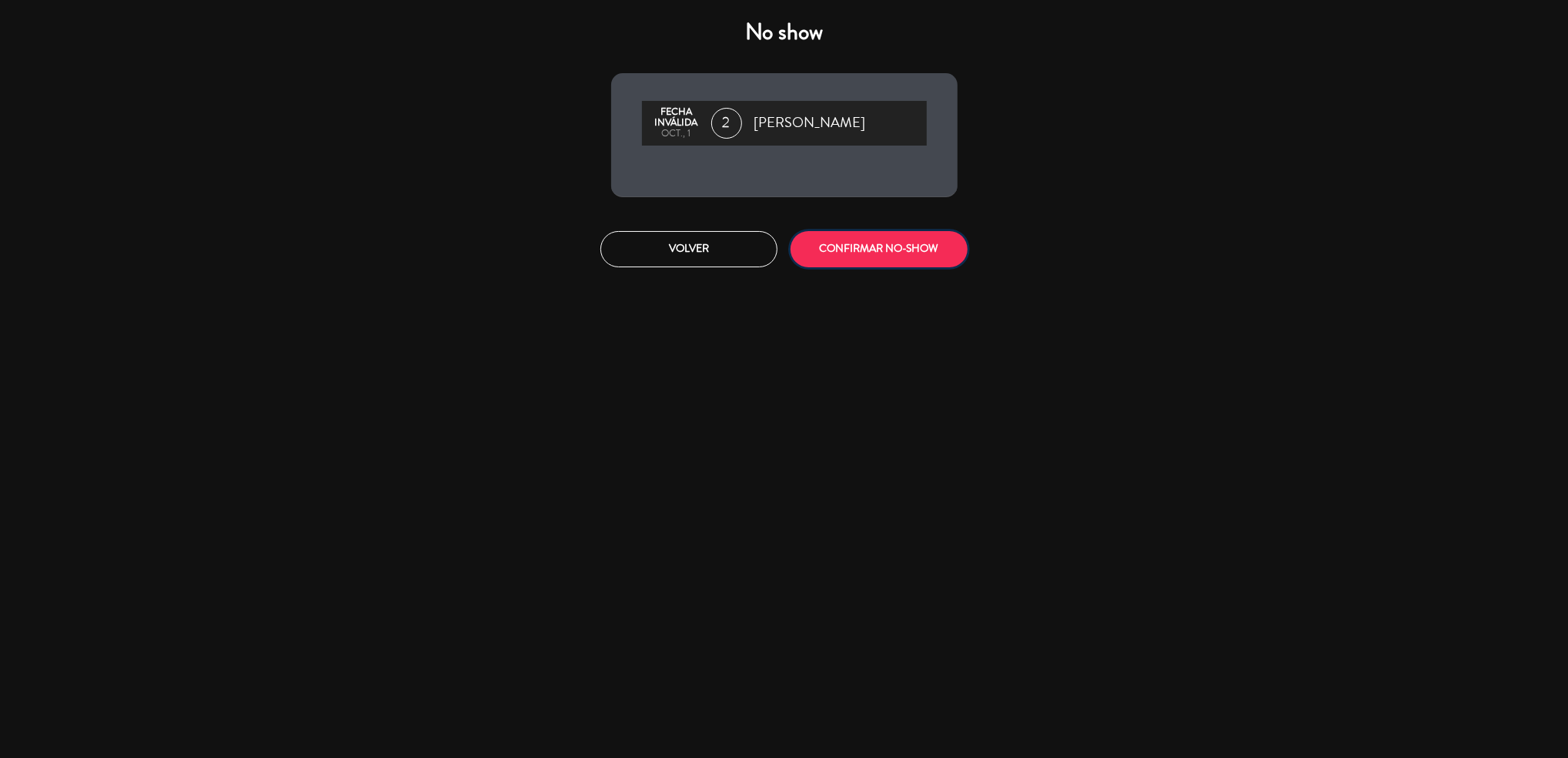
click at [844, 255] on button "CONFIRMAR NO-SHOW" at bounding box center [878, 248] width 177 height 36
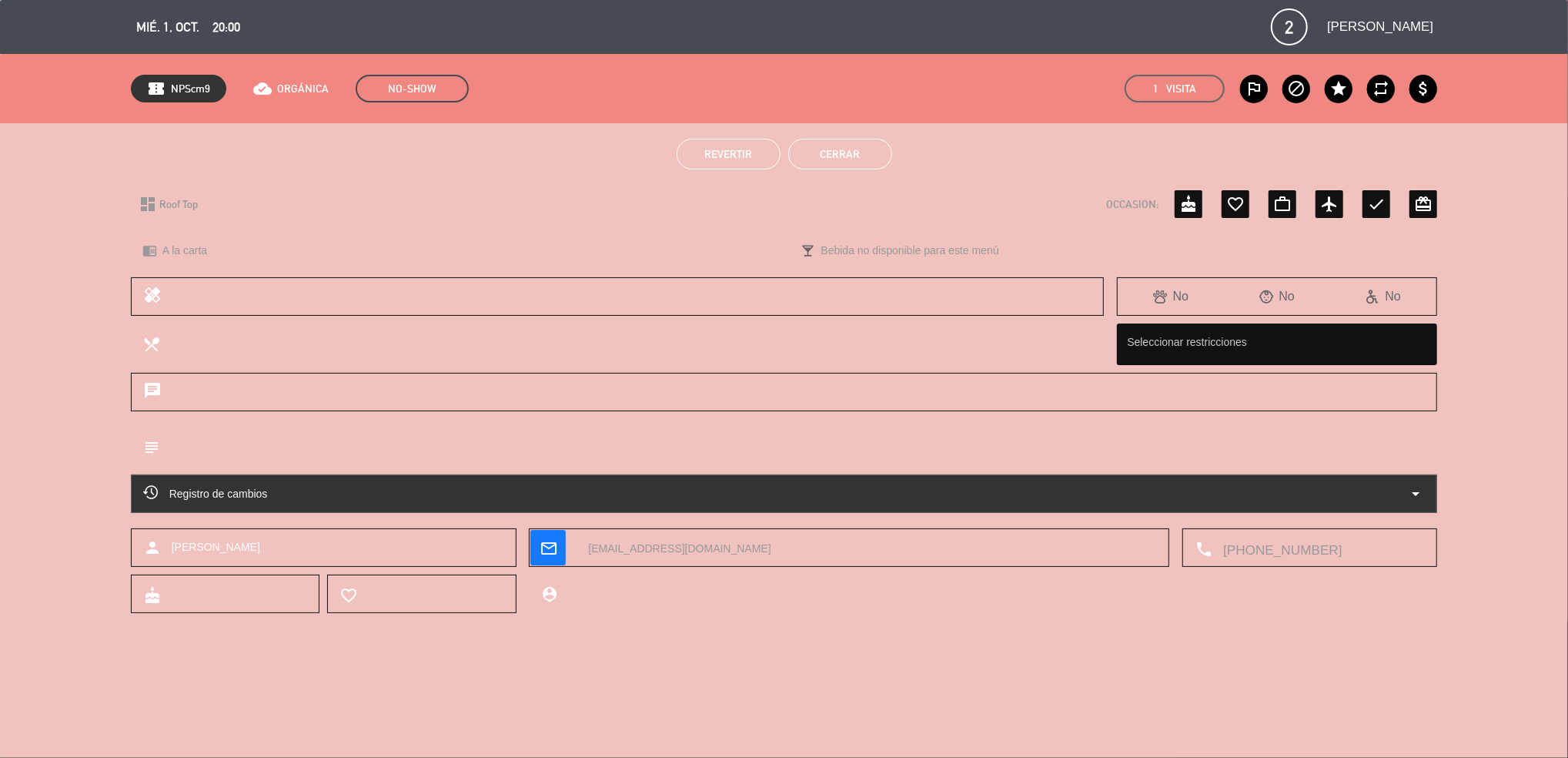
click at [836, 150] on button "Cerrar" at bounding box center [840, 153] width 104 height 31
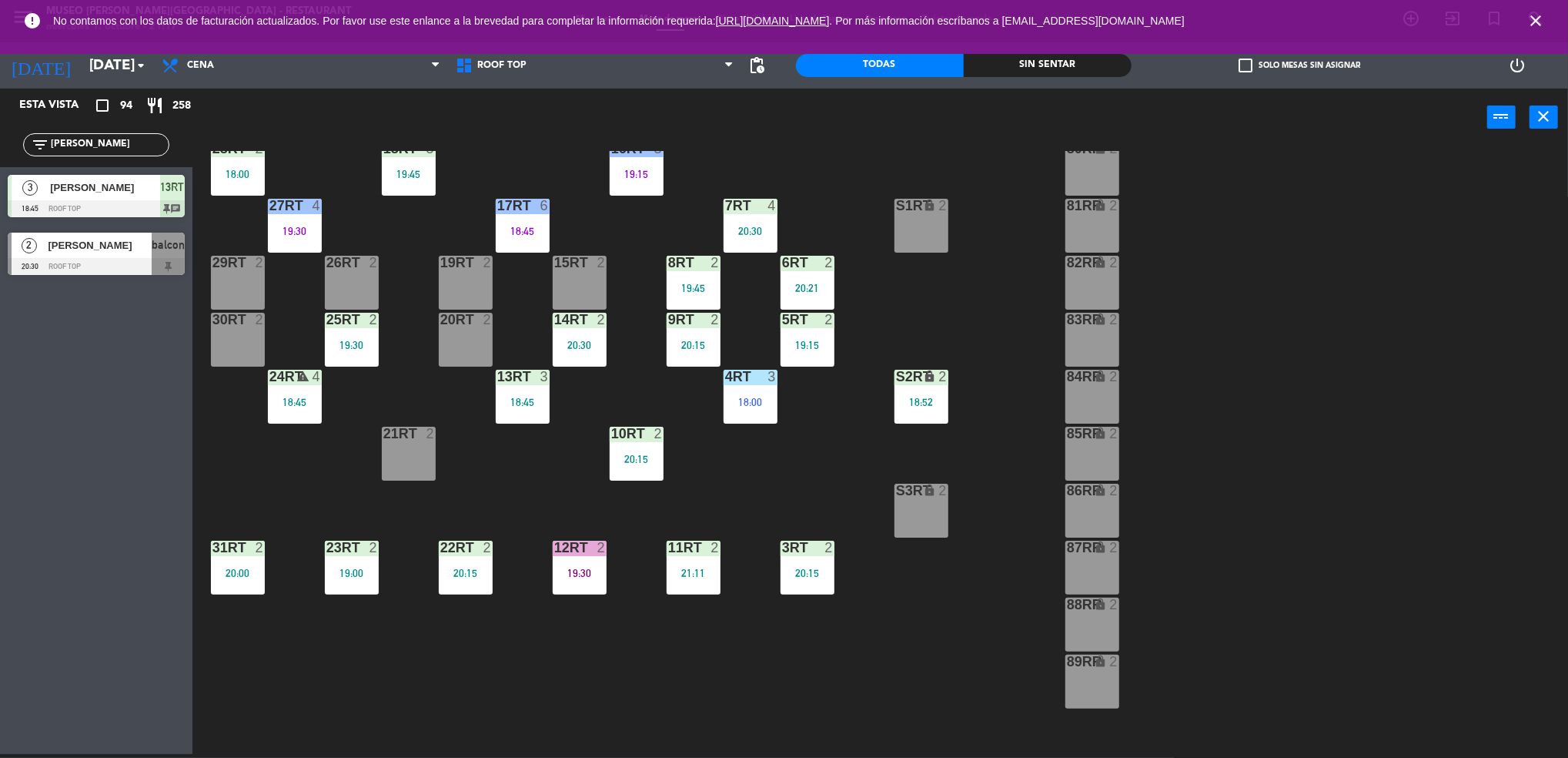
scroll to position [556, 0]
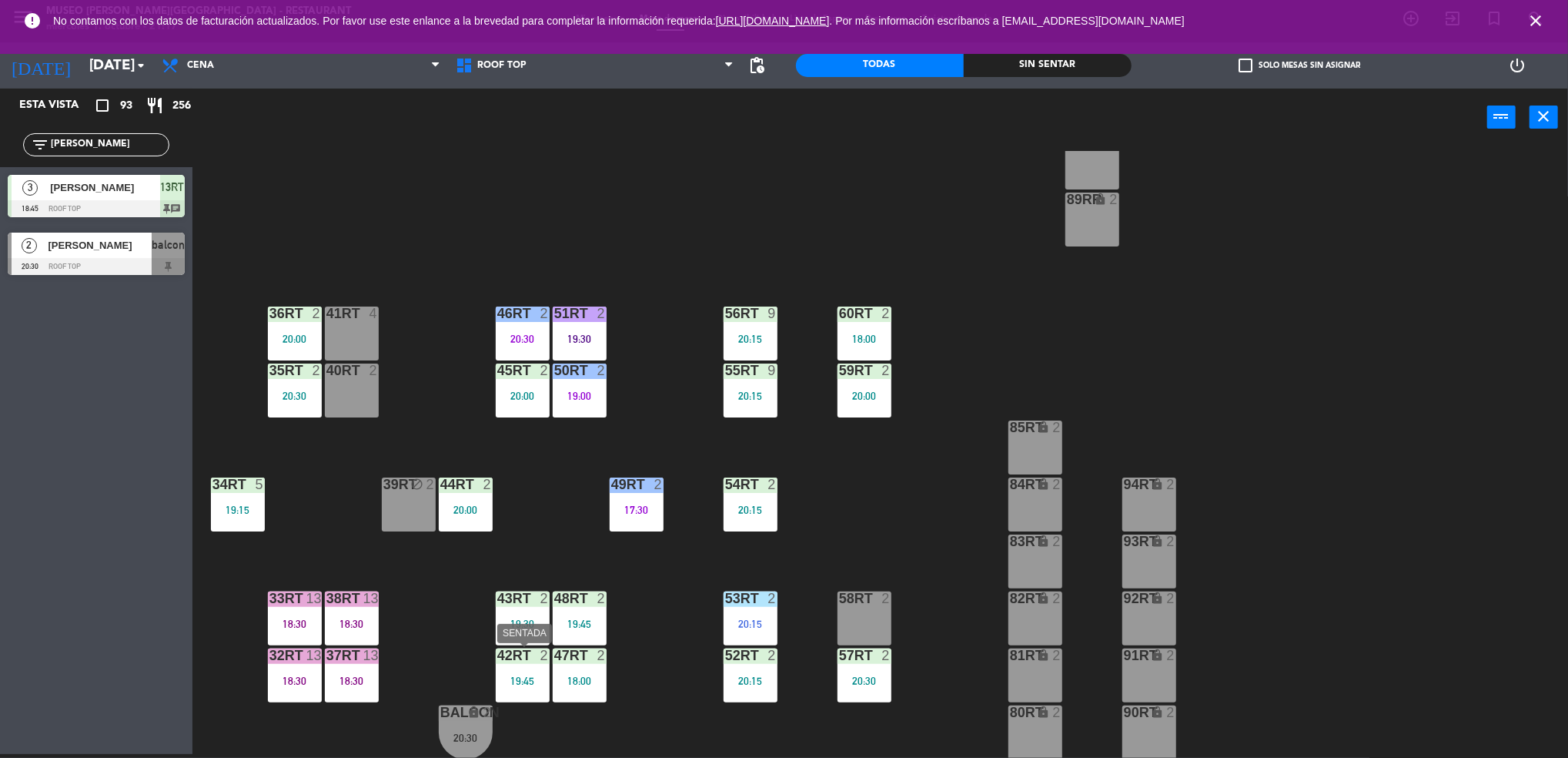
click at [521, 667] on div "42RT 2 19:45" at bounding box center [522, 675] width 54 height 54
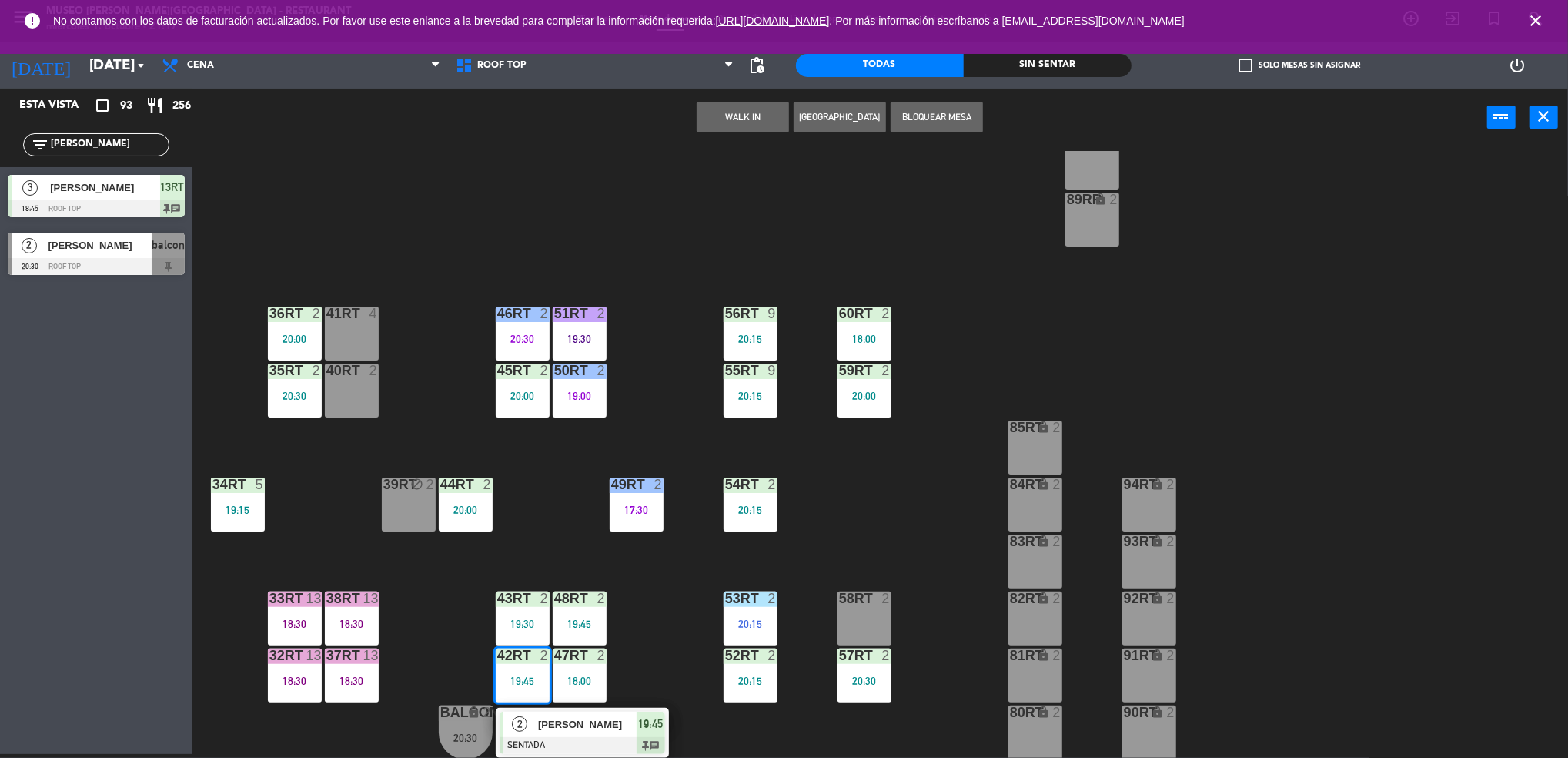
click at [661, 652] on div "18RT 5 19:45 16RT 3 19:15 28RT 2 18:00 80RR lock 2 27RT 4 19:30 7RT 4 20:30 S1R…" at bounding box center [887, 454] width 1360 height 608
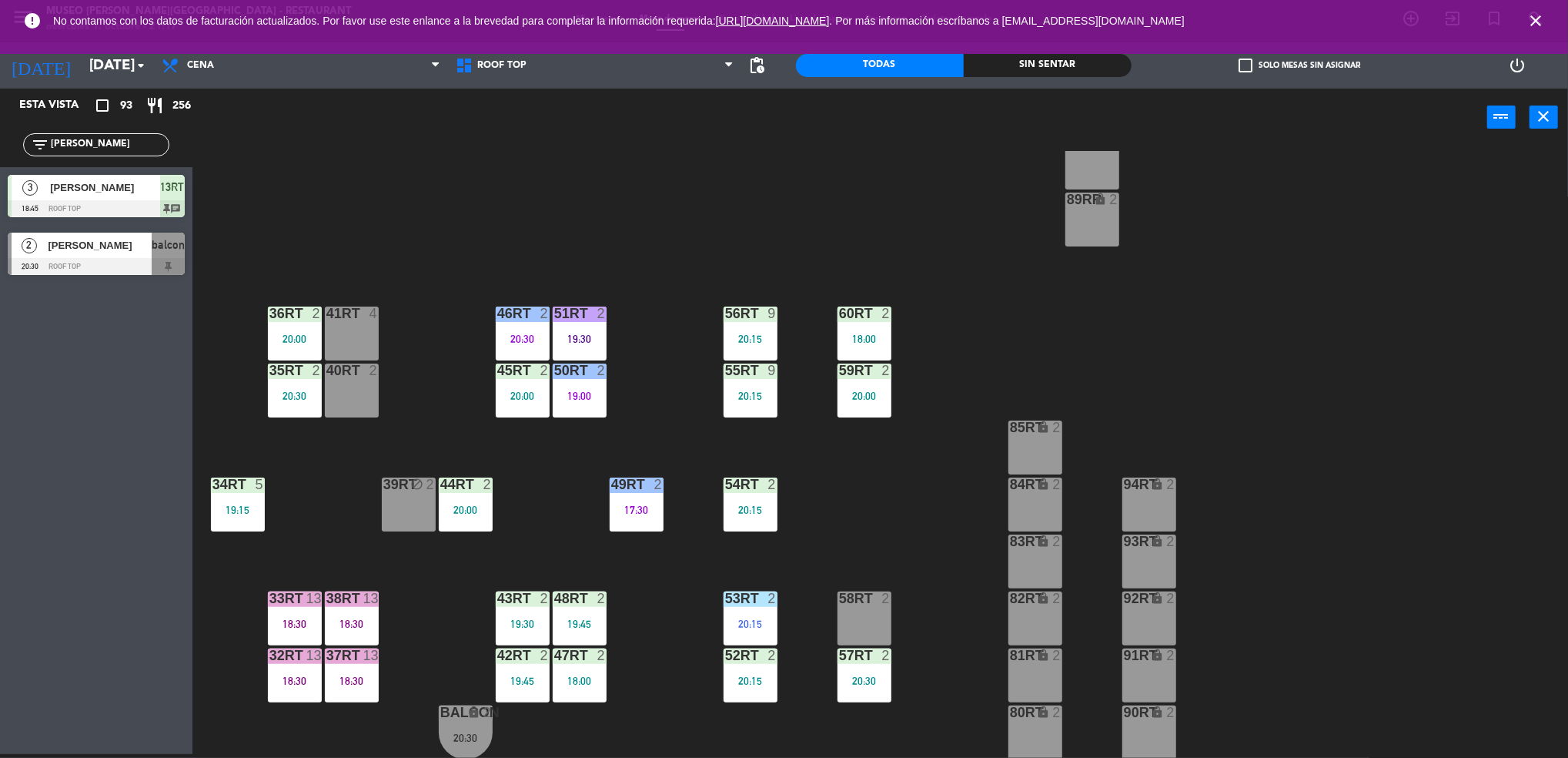
click at [531, 677] on div "19:45" at bounding box center [522, 680] width 54 height 11
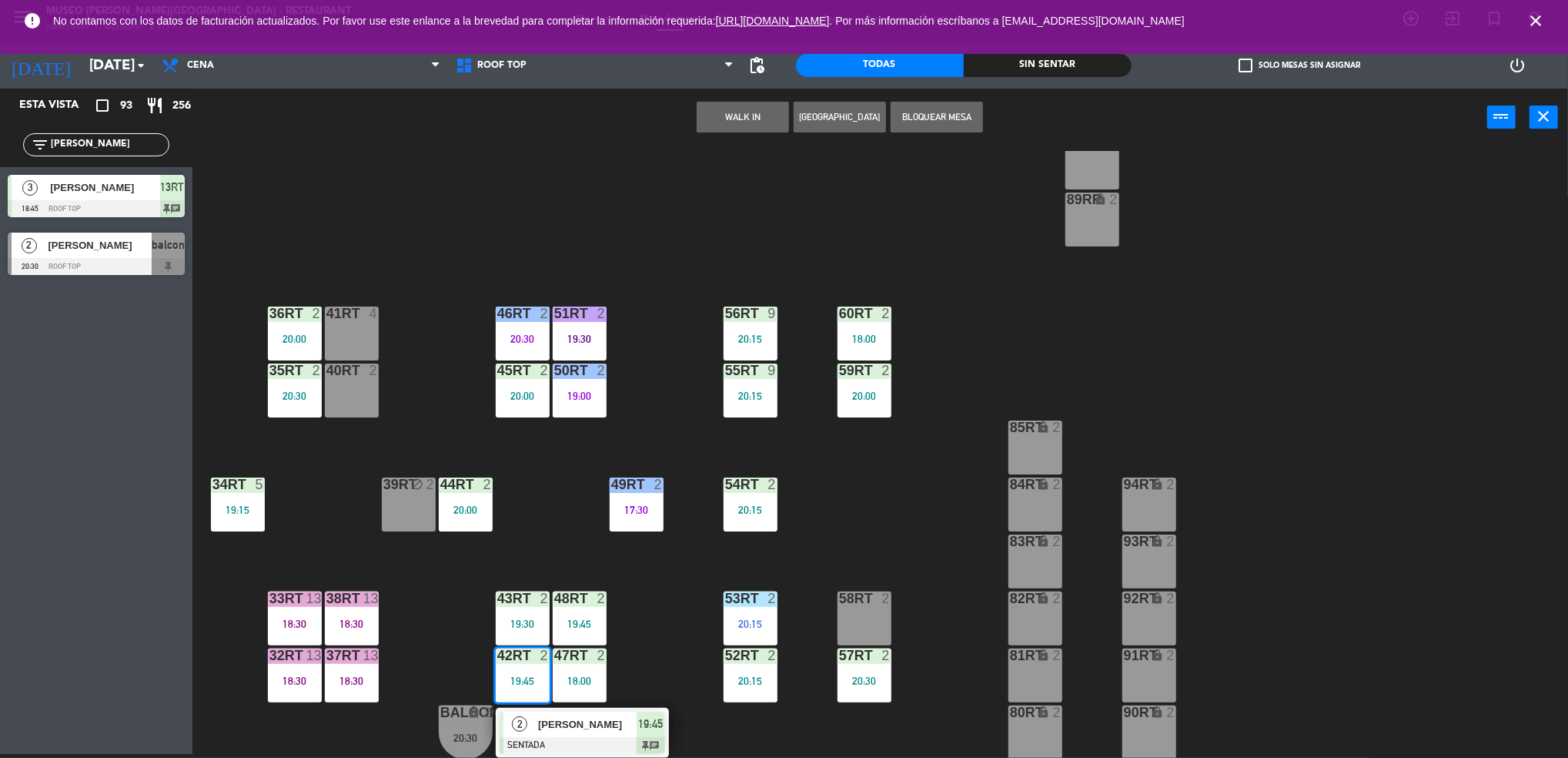
click at [655, 600] on div "18RT 5 19:45 16RT 3 19:15 28RT 2 18:00 80RR lock 2 27RT 4 19:30 7RT 4 20:30 S1R…" at bounding box center [887, 454] width 1360 height 608
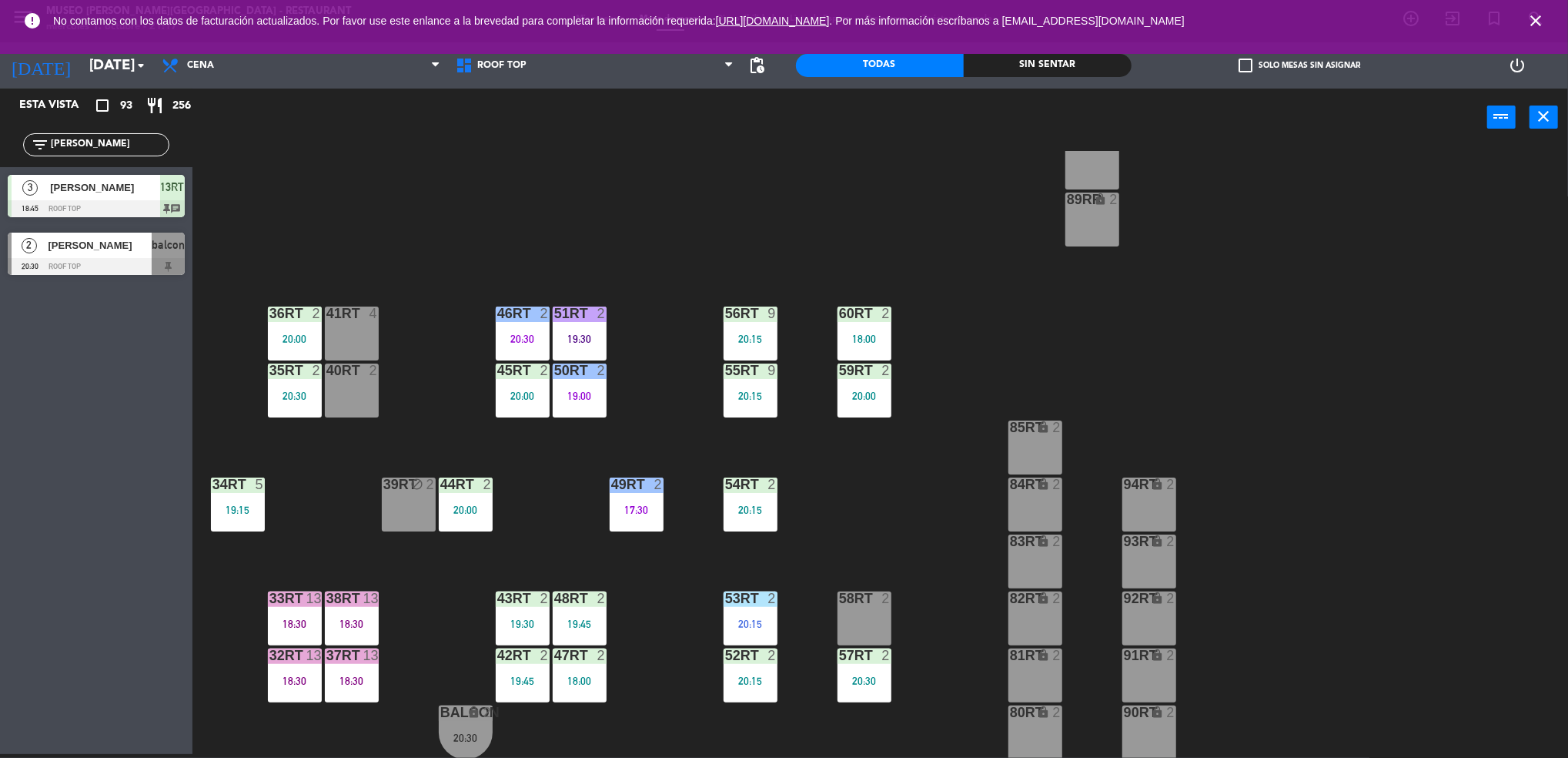
click at [582, 605] on div "48RT 2" at bounding box center [579, 599] width 54 height 15
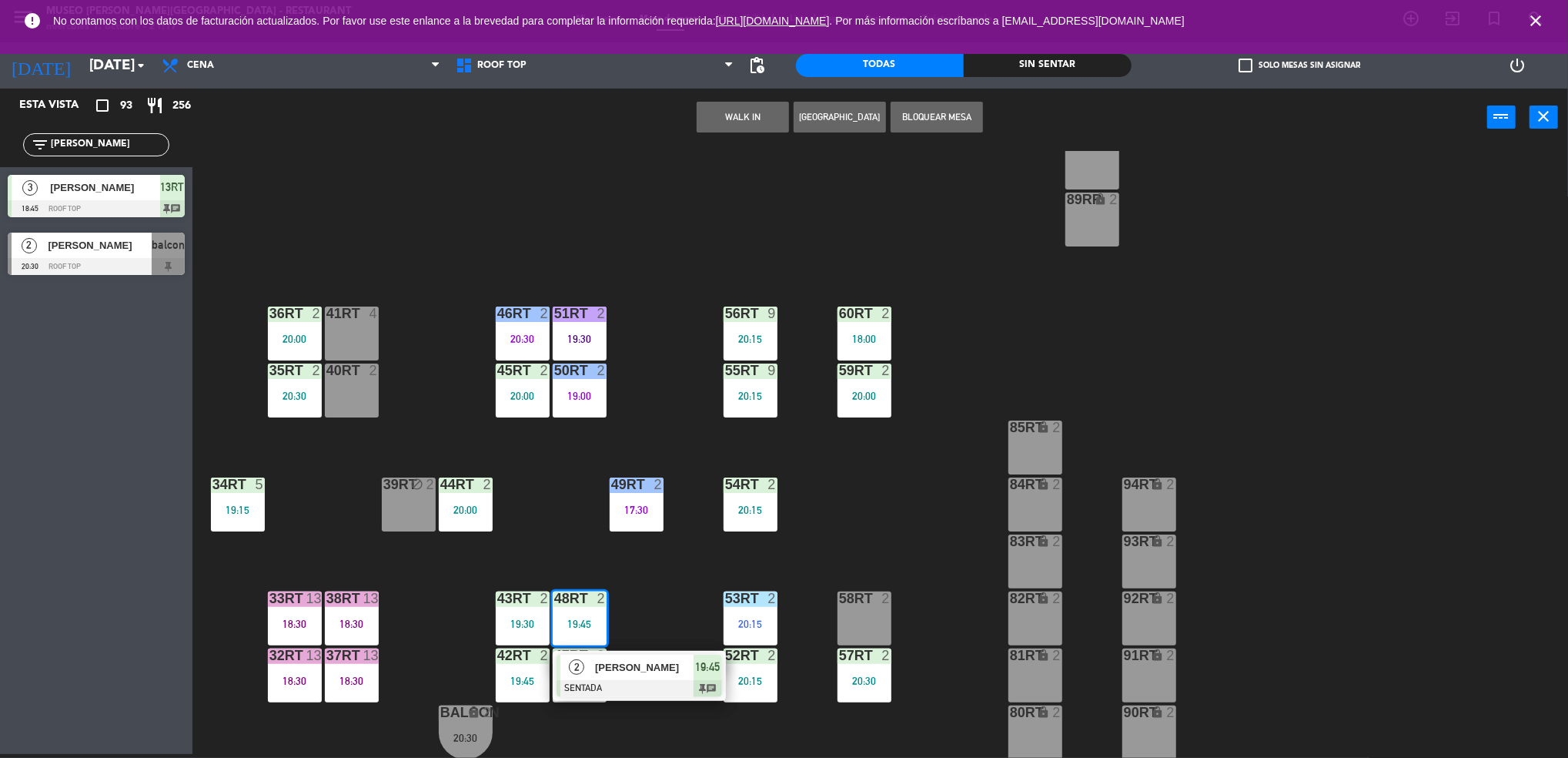
click at [668, 574] on div "18RT 5 19:45 16RT 3 19:15 28RT 2 18:00 80RR lock 2 27RT 4 19:30 7RT 4 20:30 S1R…" at bounding box center [887, 454] width 1360 height 608
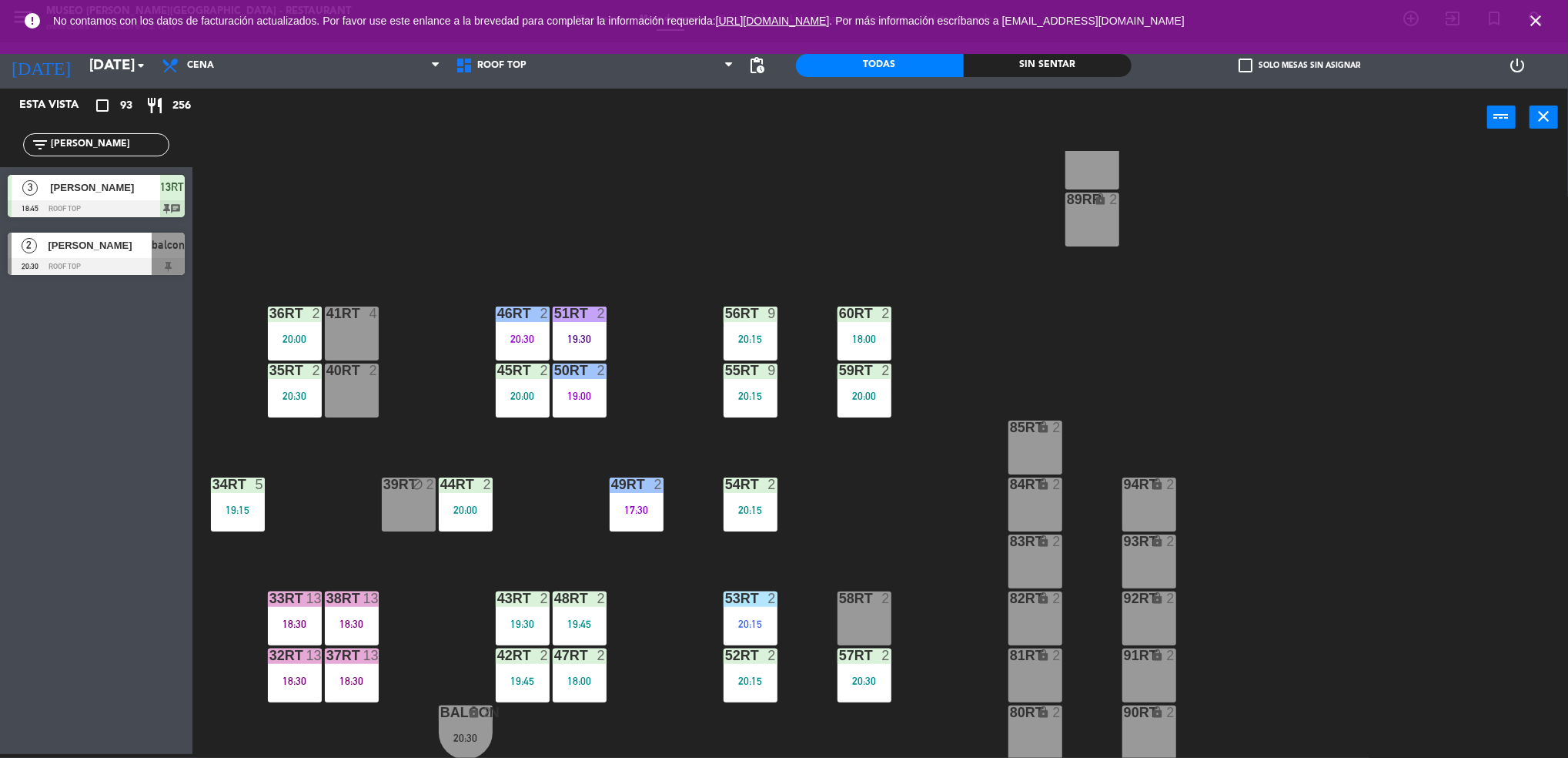
click at [505, 612] on div "43RT 2 19:30" at bounding box center [522, 618] width 54 height 54
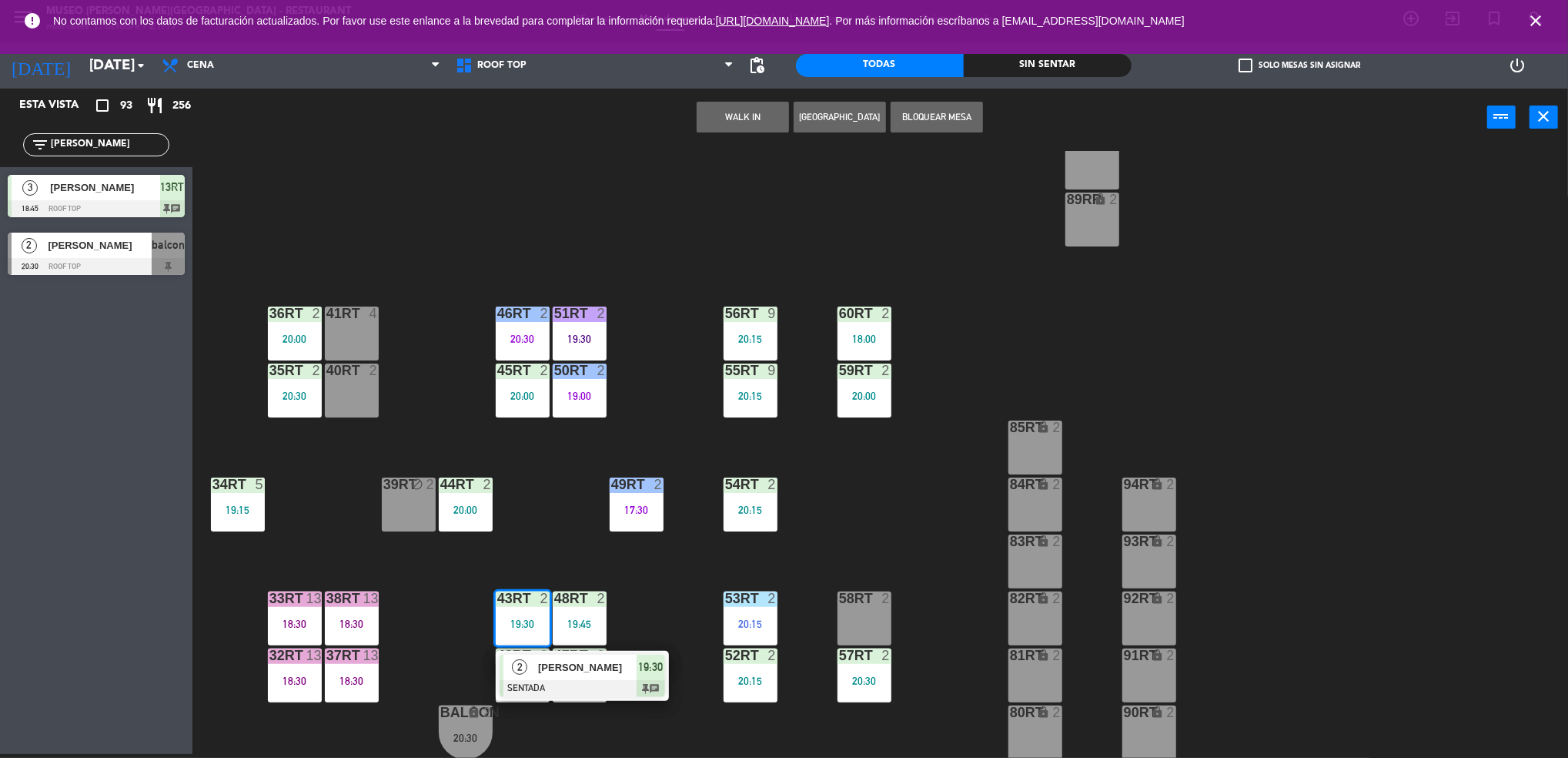
click at [425, 599] on div "18RT 5 19:45 16RT 3 19:15 28RT 2 18:00 80RR lock 2 27RT 4 19:30 7RT 4 20:30 S1R…" at bounding box center [887, 454] width 1360 height 608
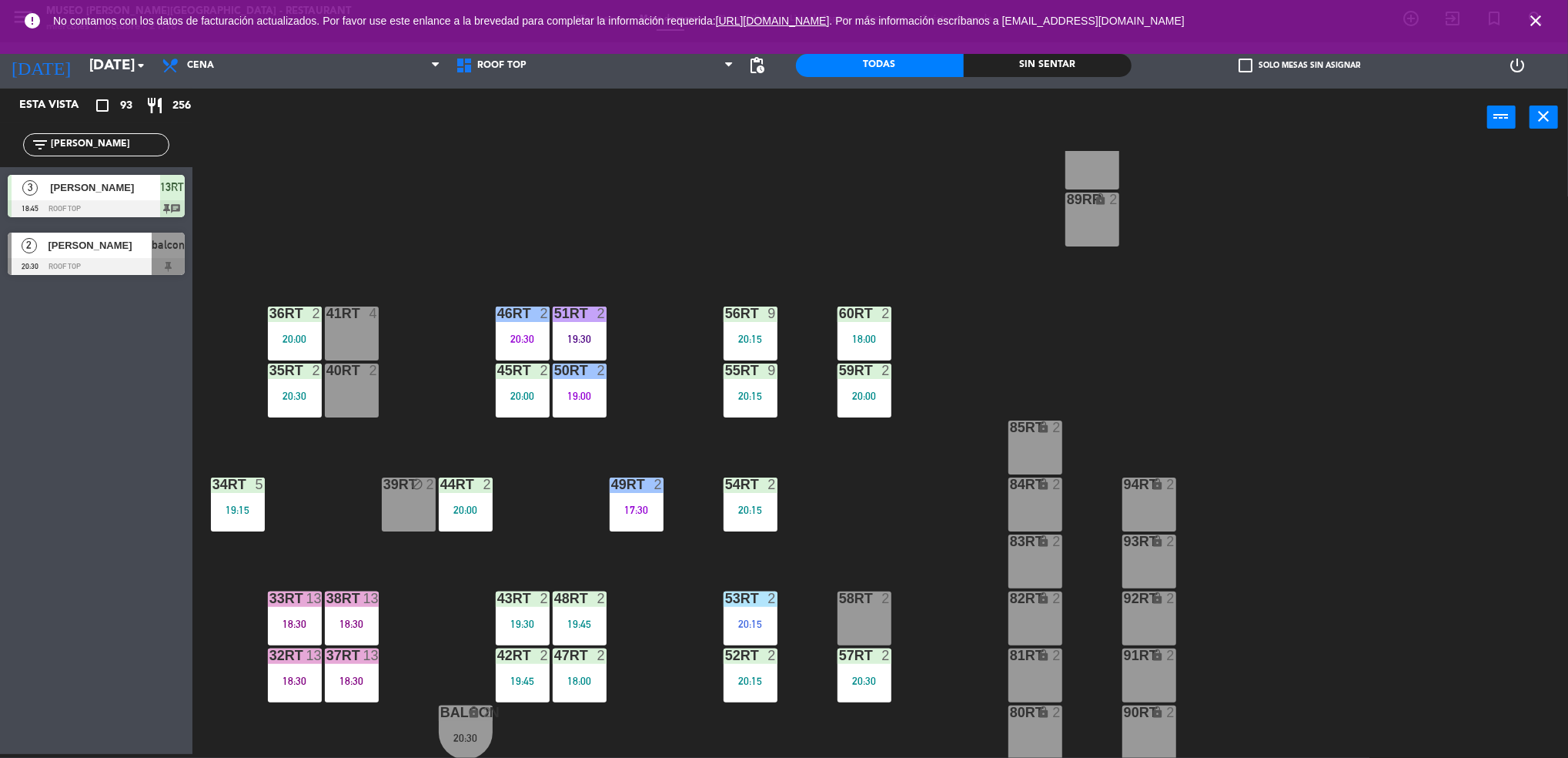
click at [375, 495] on div "18RT 5 19:45 16RT 3 19:15 28RT 2 18:00 80RR lock 2 27RT 4 19:30 7RT 4 20:30 S1R…" at bounding box center [887, 454] width 1360 height 608
click at [401, 501] on div "39rt block 2" at bounding box center [408, 504] width 54 height 54
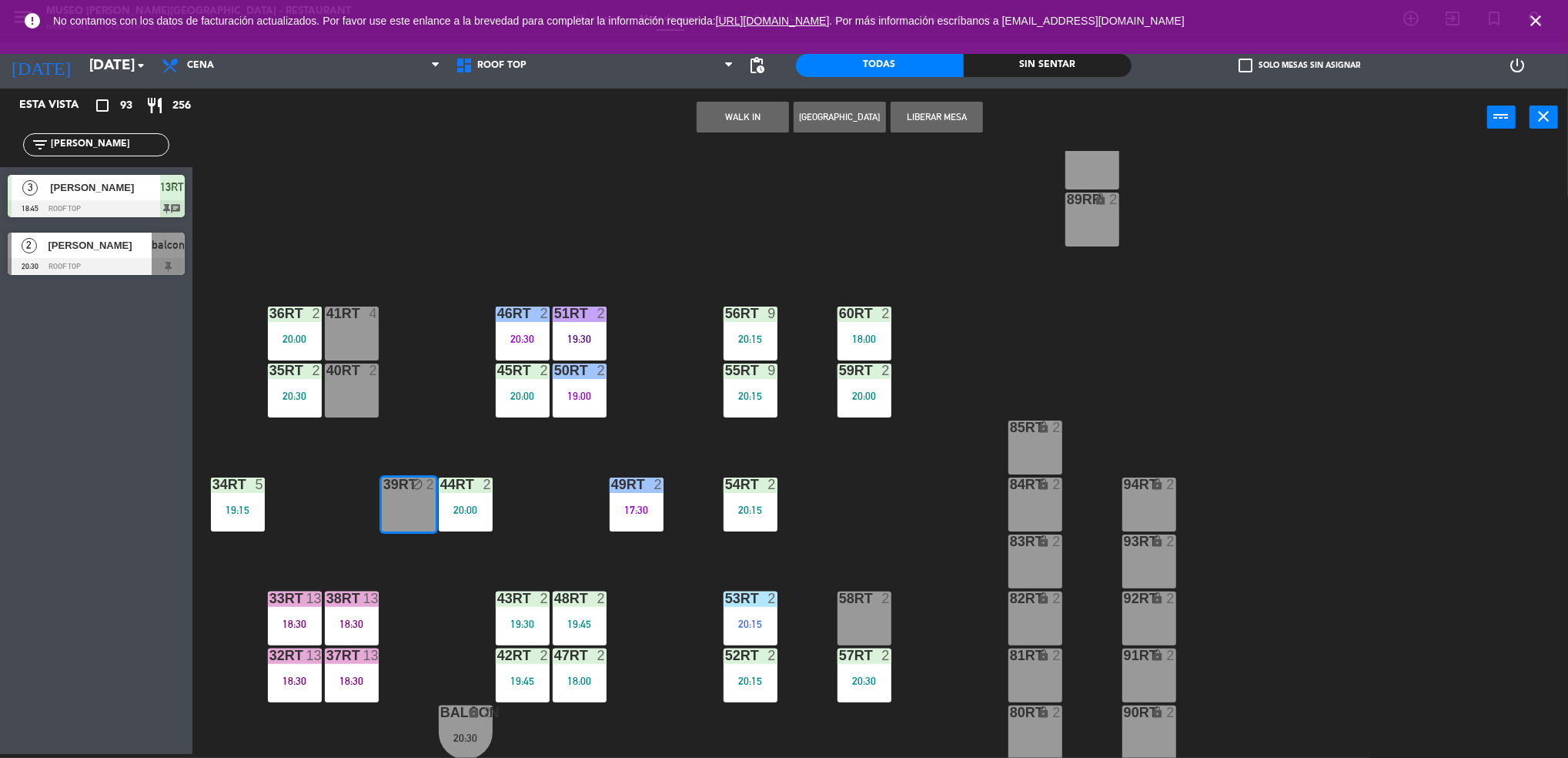
click at [522, 504] on div "18RT 5 19:45 16RT 3 19:15 28RT 2 18:00 80RR lock 2 27RT 4 19:30 7RT 4 20:30 S1R…" at bounding box center [887, 454] width 1360 height 608
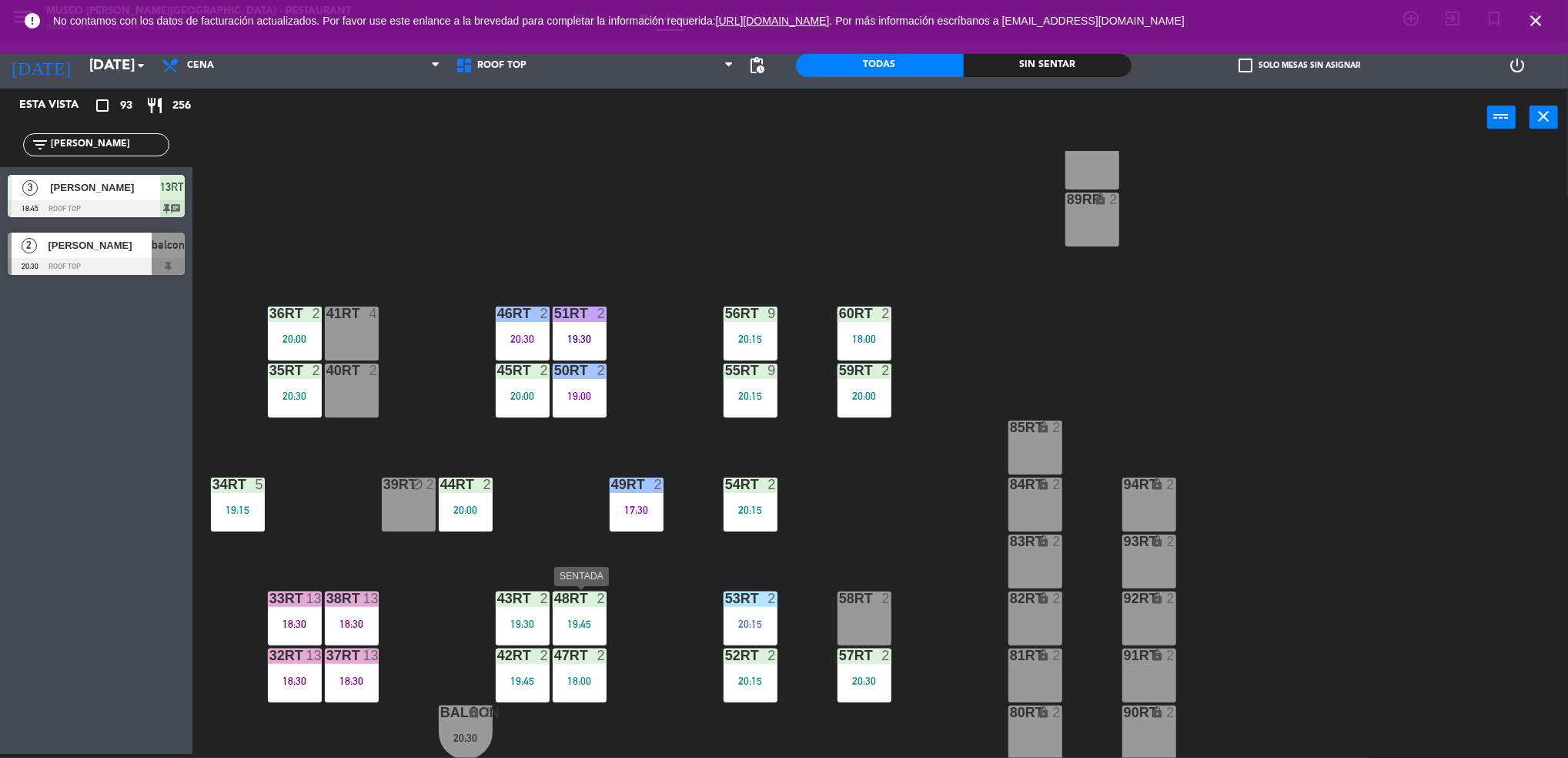
click at [558, 626] on div "19:45" at bounding box center [579, 623] width 54 height 11
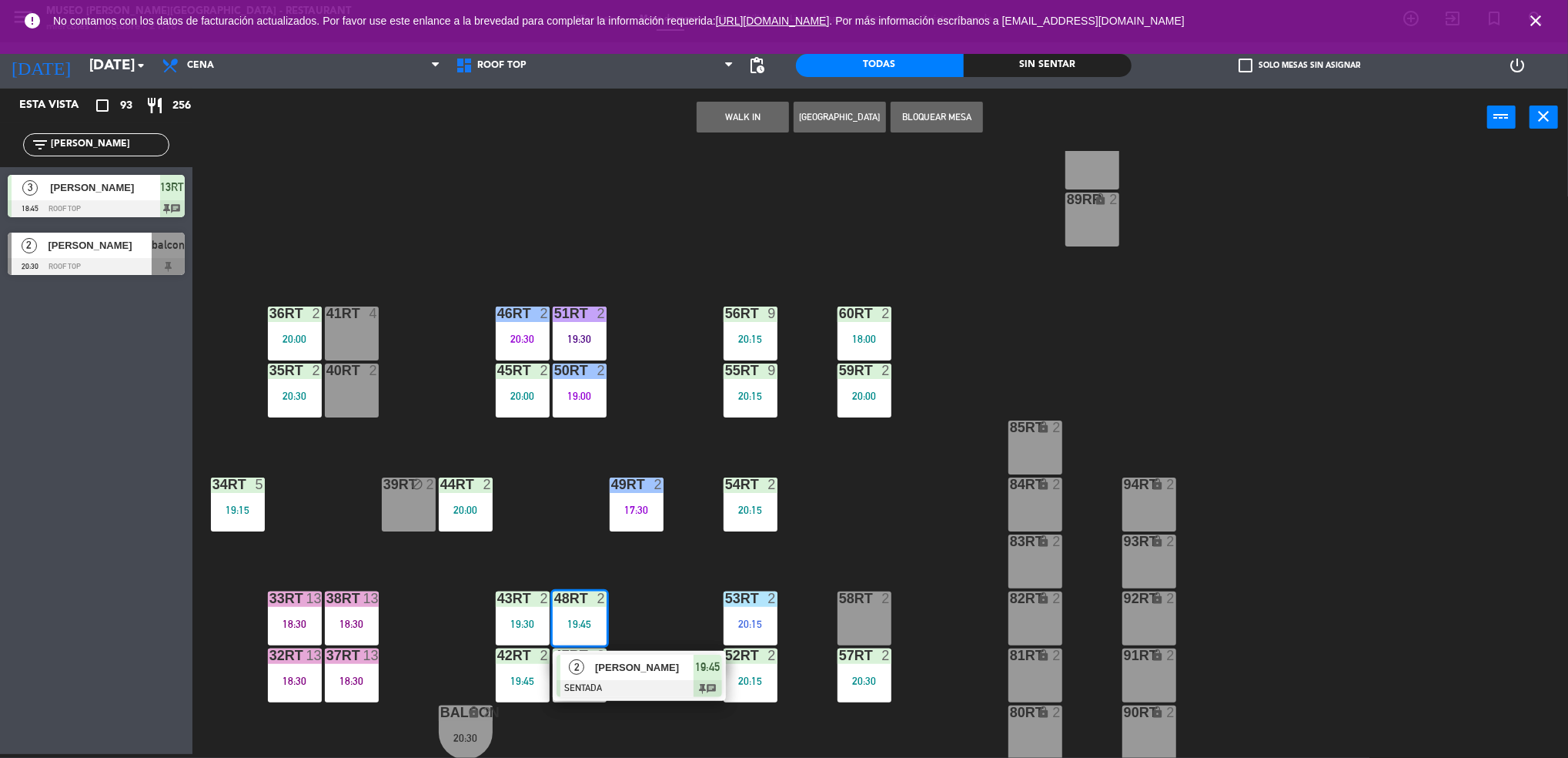
click at [692, 604] on div "18RT 5 19:45 16RT 3 19:15 28RT 2 18:00 80RR lock 2 27RT 4 19:30 7RT 4 20:30 S1R…" at bounding box center [887, 454] width 1360 height 608
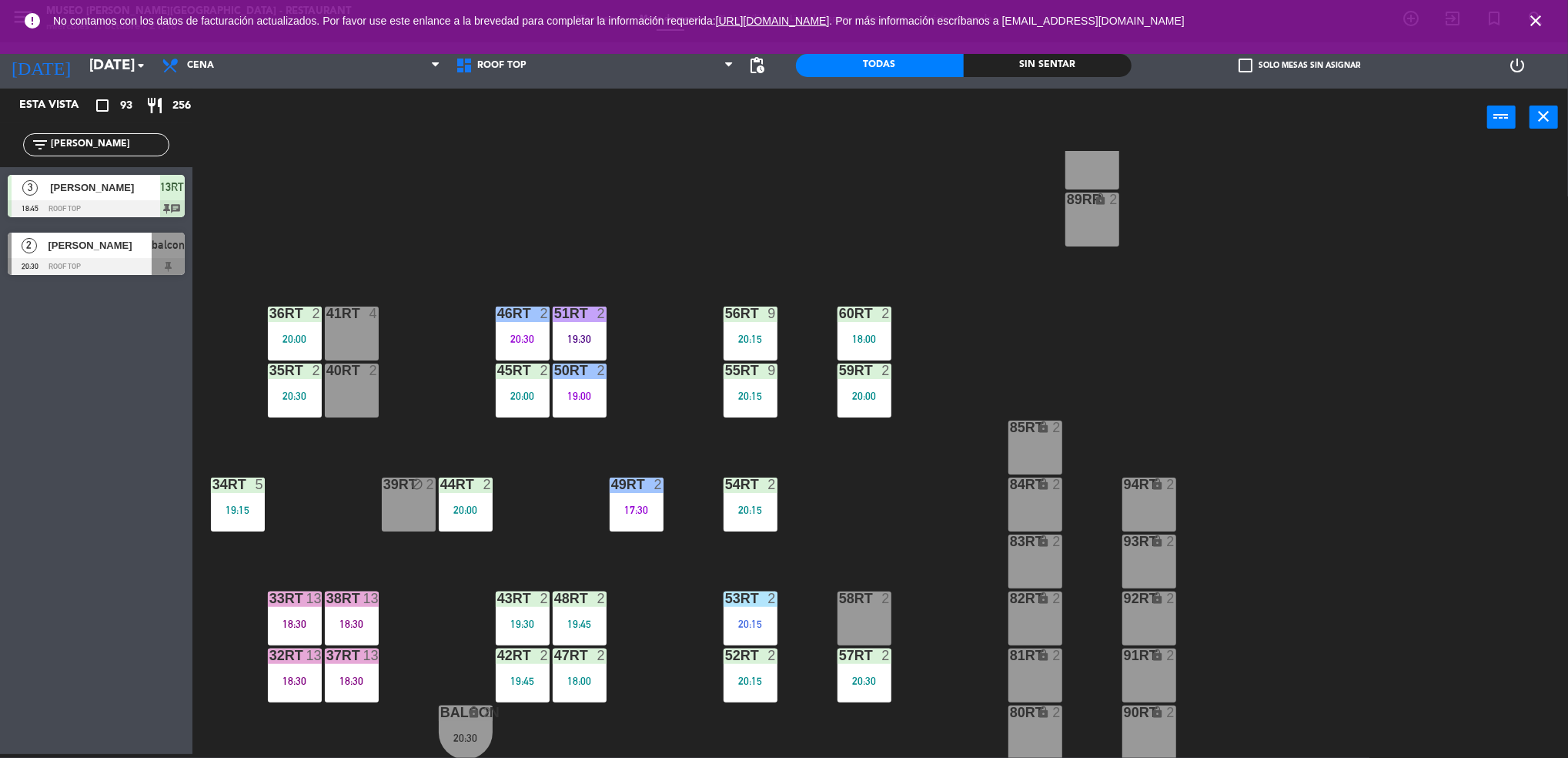
click at [517, 618] on div "19:30" at bounding box center [522, 623] width 54 height 11
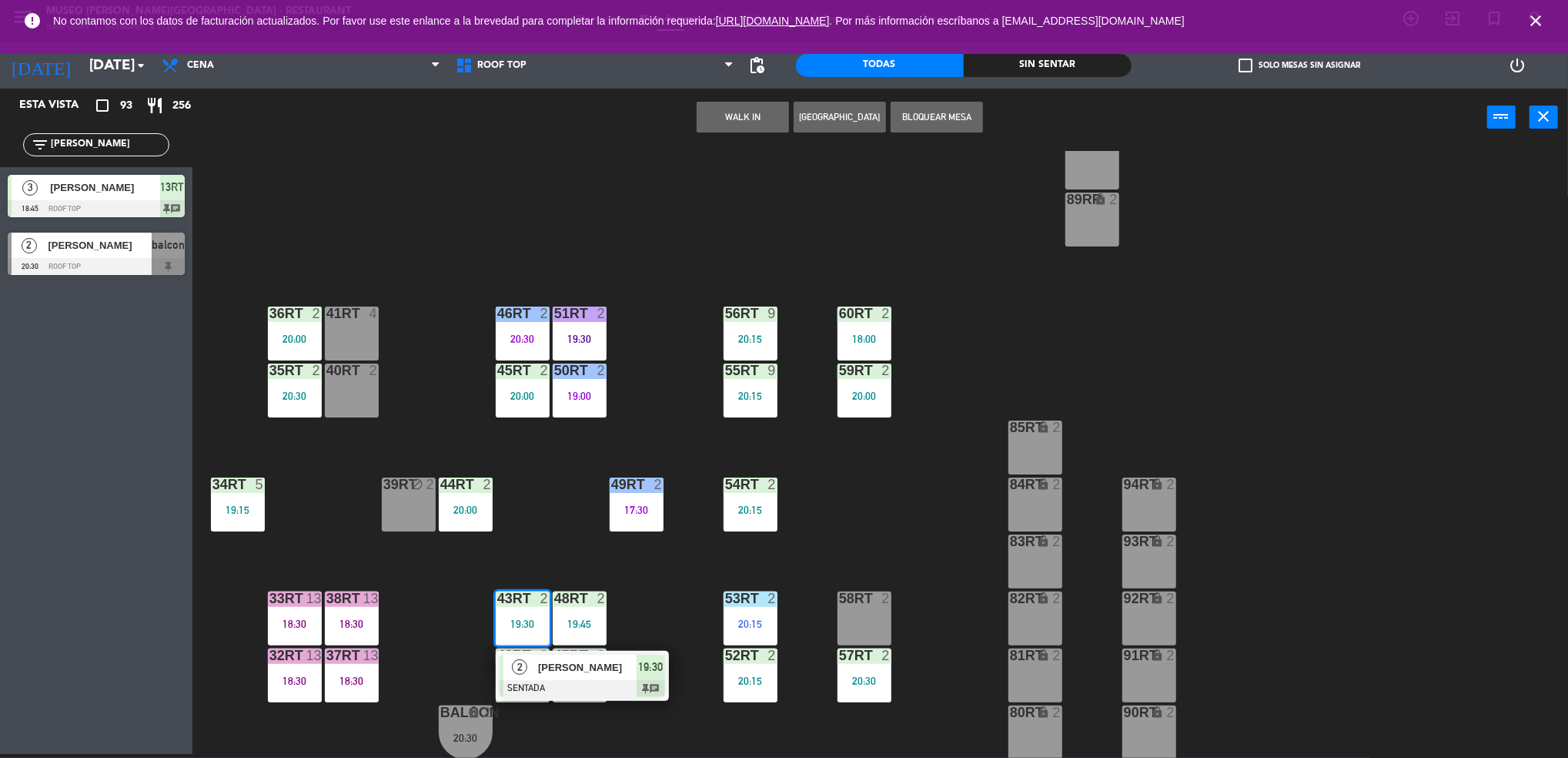
click at [712, 600] on div "53RT" at bounding box center [724, 598] width 25 height 14
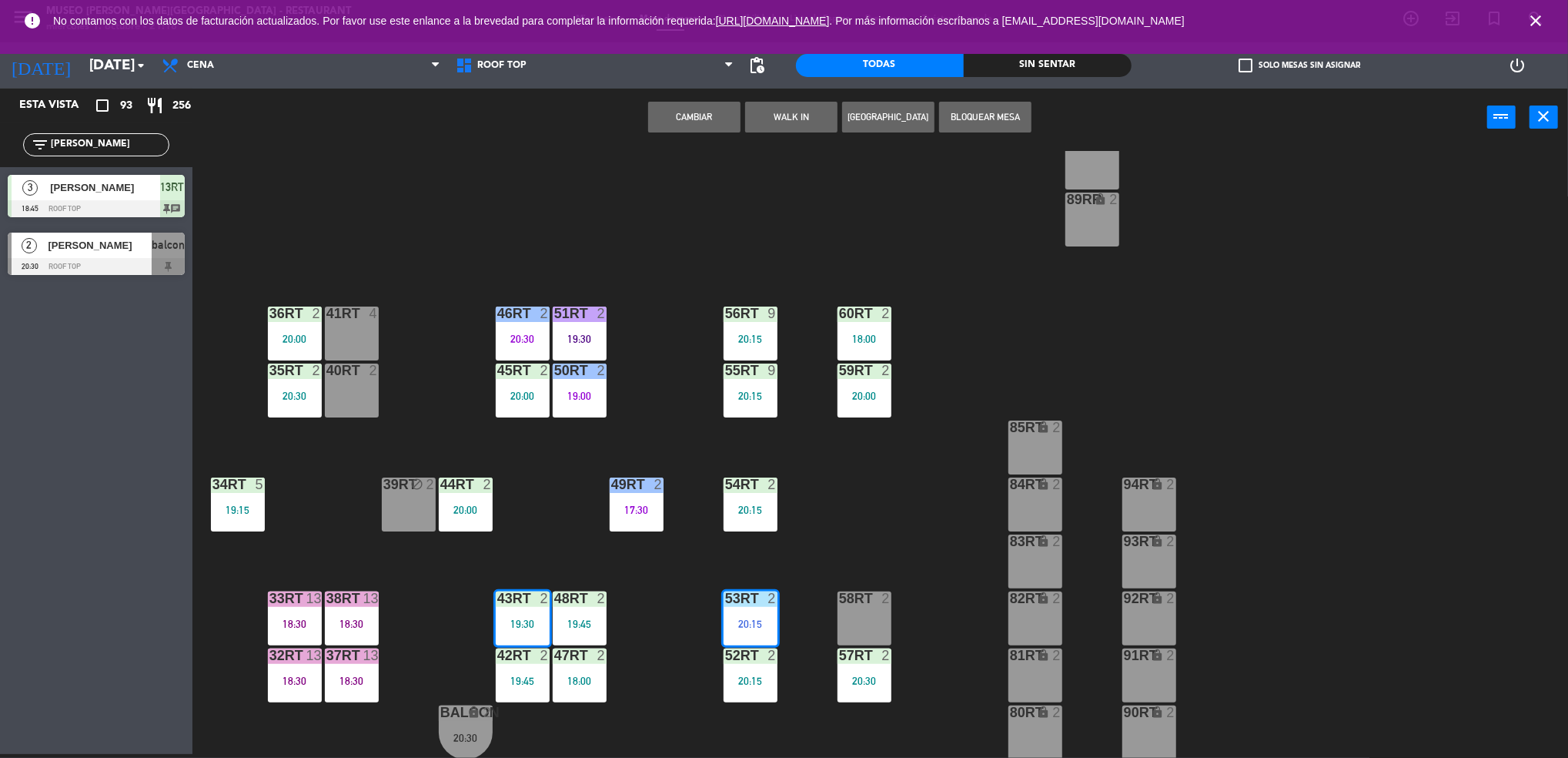
click at [671, 672] on div "18RT 5 19:45 16RT 3 19:15 28RT 2 18:00 80RR lock 2 27RT 4 19:30 7RT 4 20:30 S1R…" at bounding box center [887, 454] width 1360 height 608
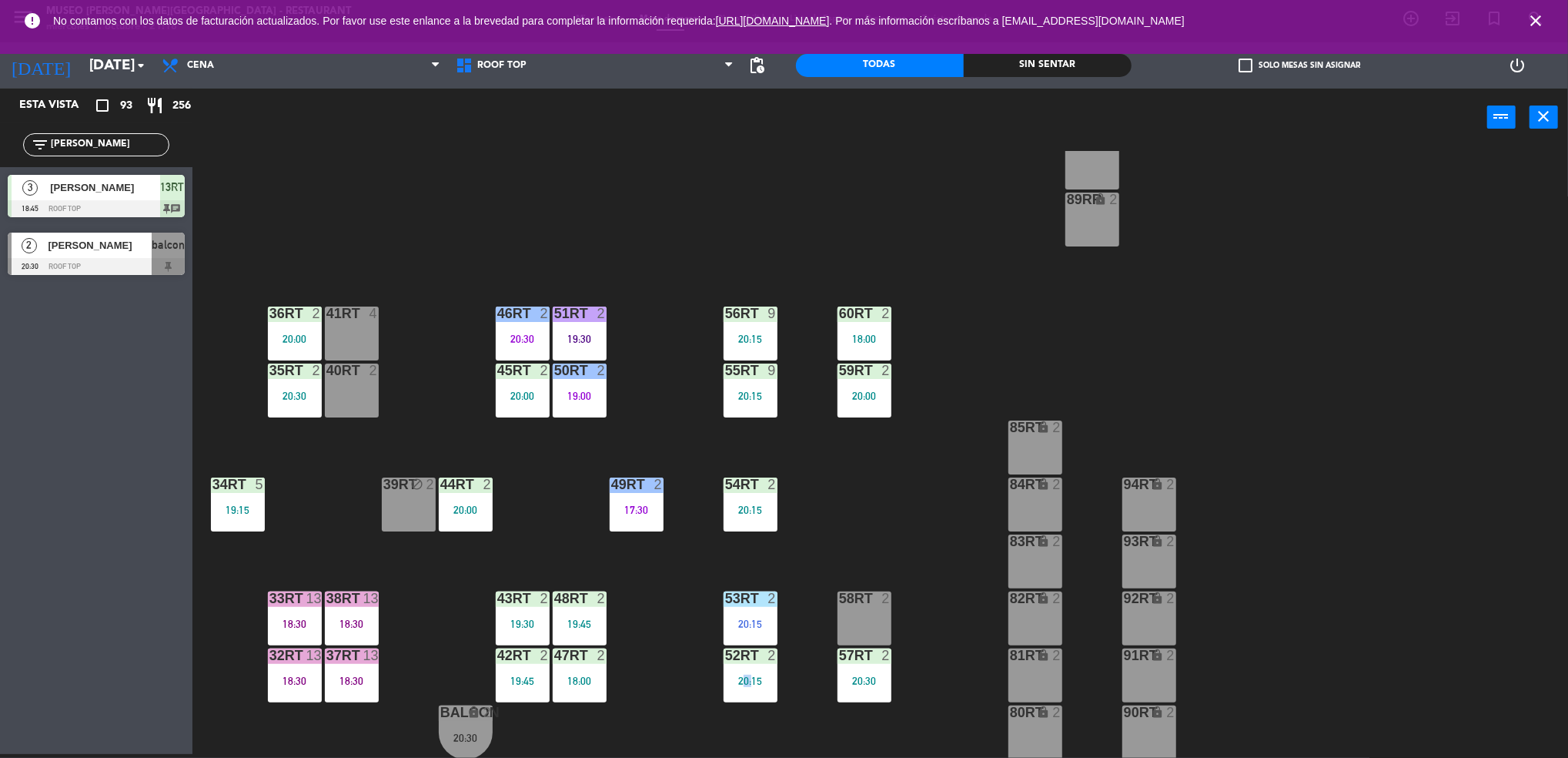
click at [671, 672] on div "18RT 5 19:45 16RT 3 19:15 28RT 2 18:00 80RR lock 2 27RT 4 19:30 7RT 4 20:30 S1R…" at bounding box center [887, 454] width 1360 height 608
click at [524, 620] on div "19:30" at bounding box center [522, 623] width 54 height 11
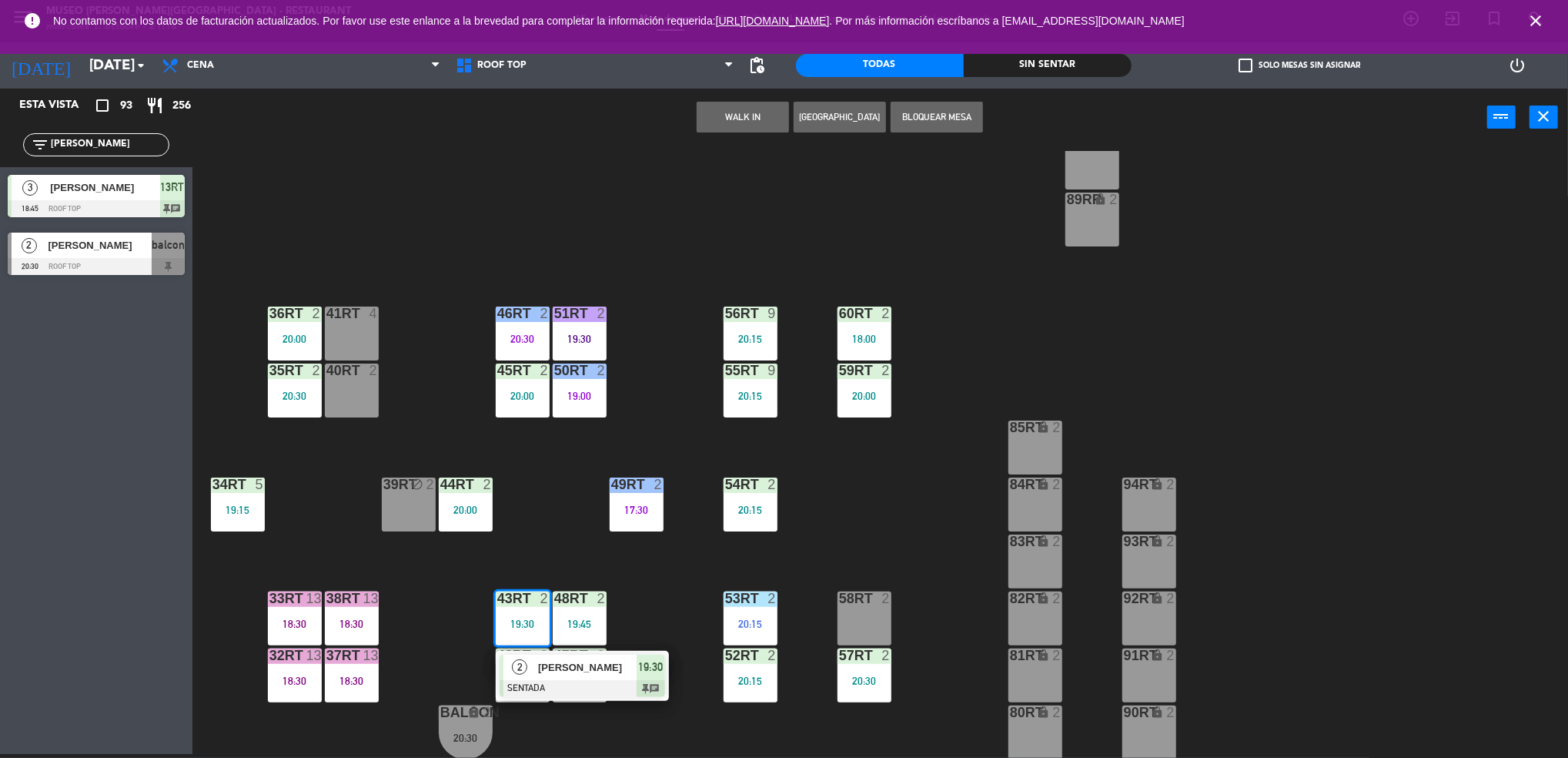
click at [582, 677] on div "[PERSON_NAME]" at bounding box center [586, 667] width 100 height 25
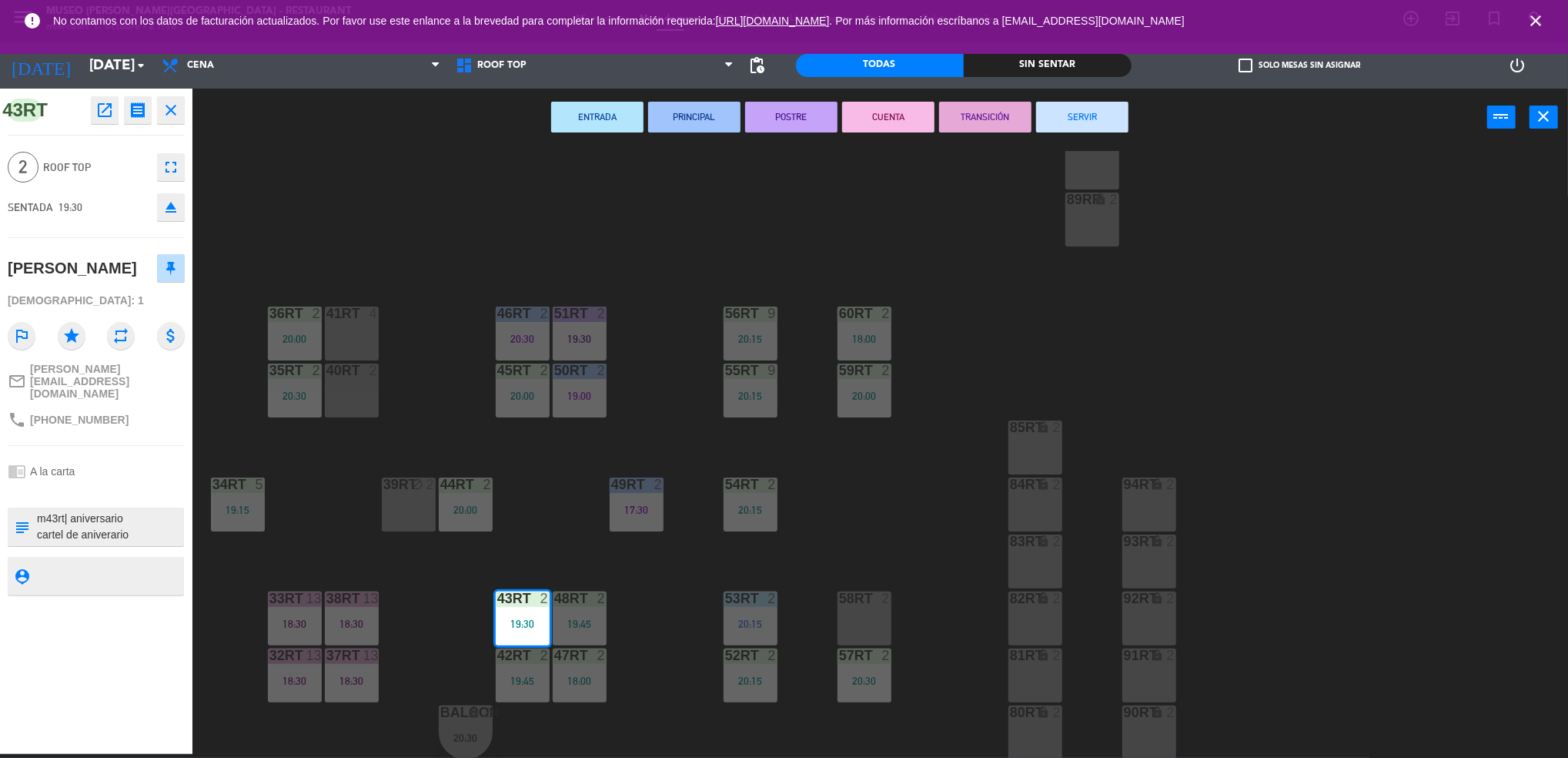
click at [678, 608] on div "18RT 5 19:45 16RT 3 19:15 28RT 2 18:00 80RR lock 2 27RT 4 19:30 7RT 4 20:30 S1R…" at bounding box center [887, 454] width 1360 height 608
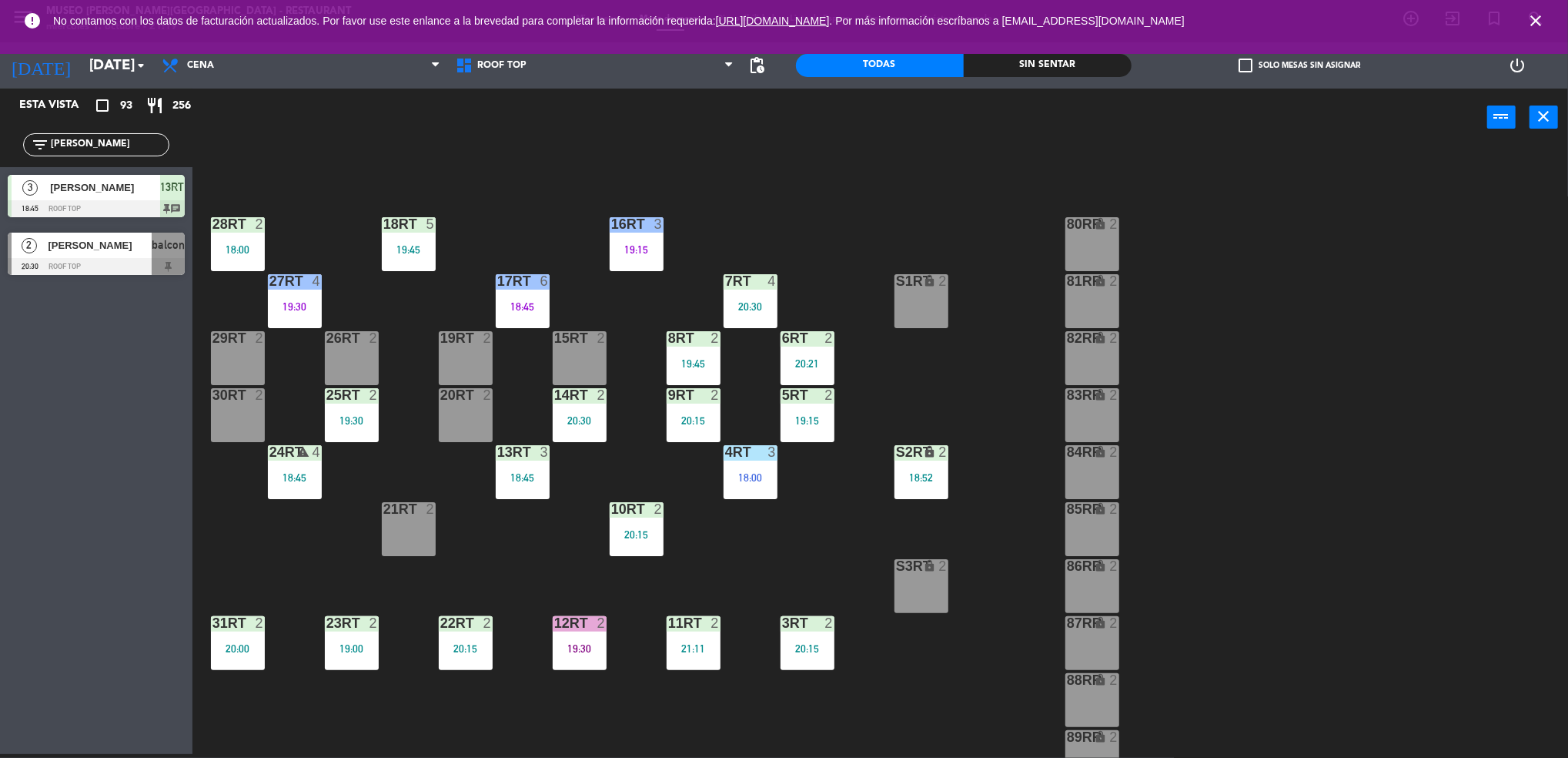
click at [1065, 534] on div "18RT 5 19:45 16RT 3 19:15 28RT 2 18:00 80RR lock 2 27RT 4 19:30 7RT 4 20:30 S1R…" at bounding box center [887, 454] width 1360 height 608
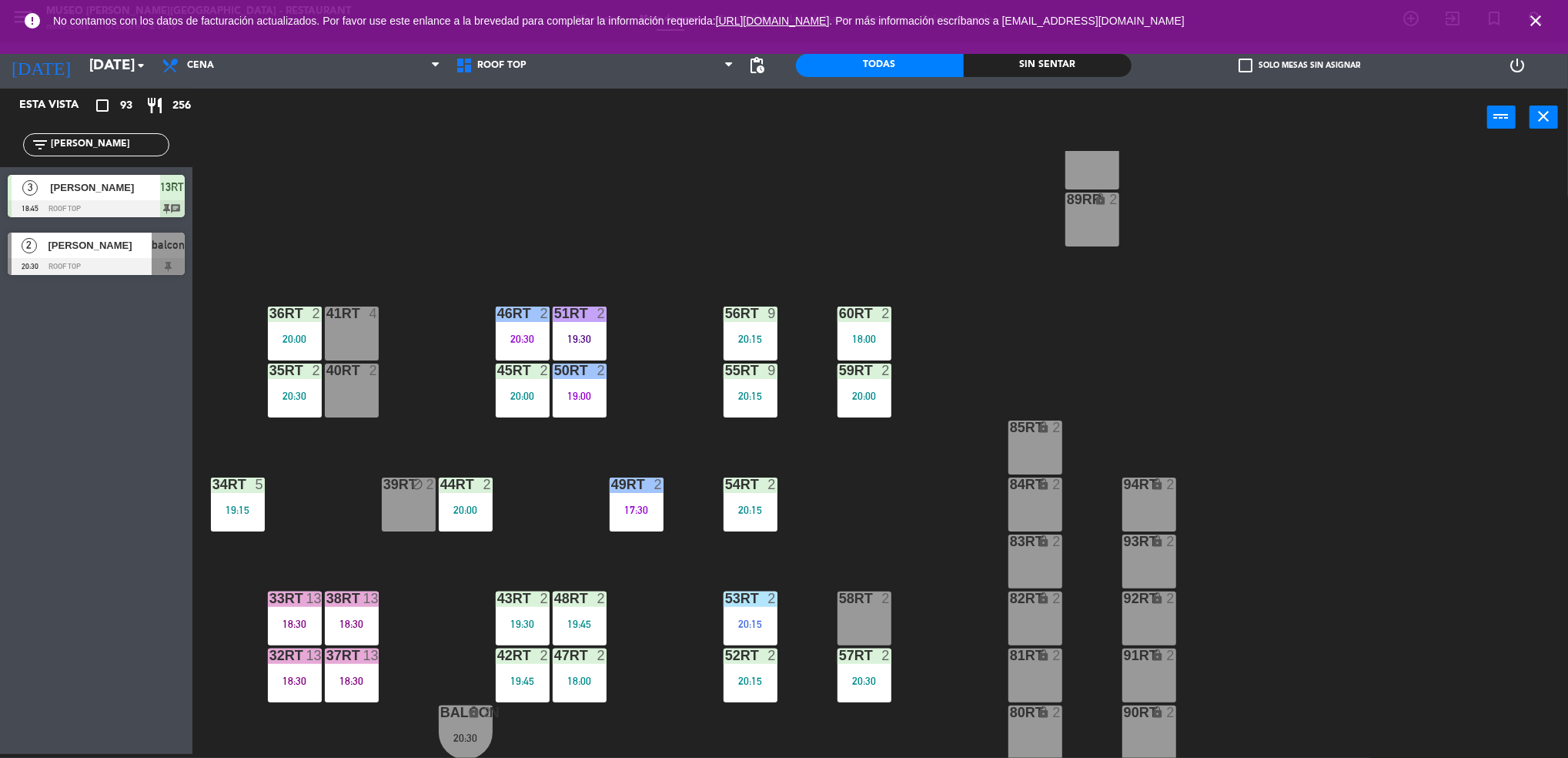
click at [515, 628] on div "19:30" at bounding box center [522, 623] width 54 height 11
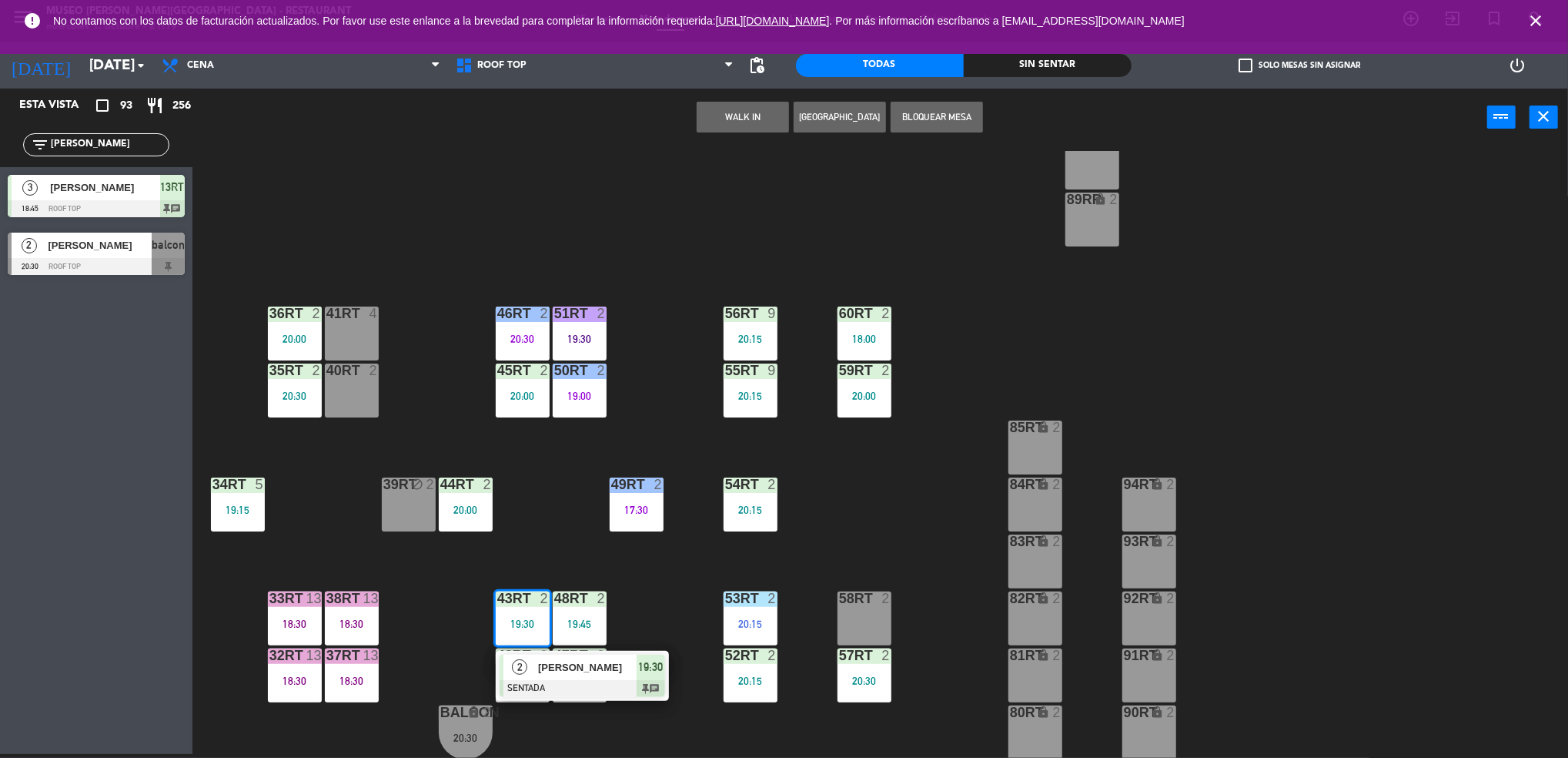
click at [519, 675] on div "2" at bounding box center [520, 667] width 33 height 25
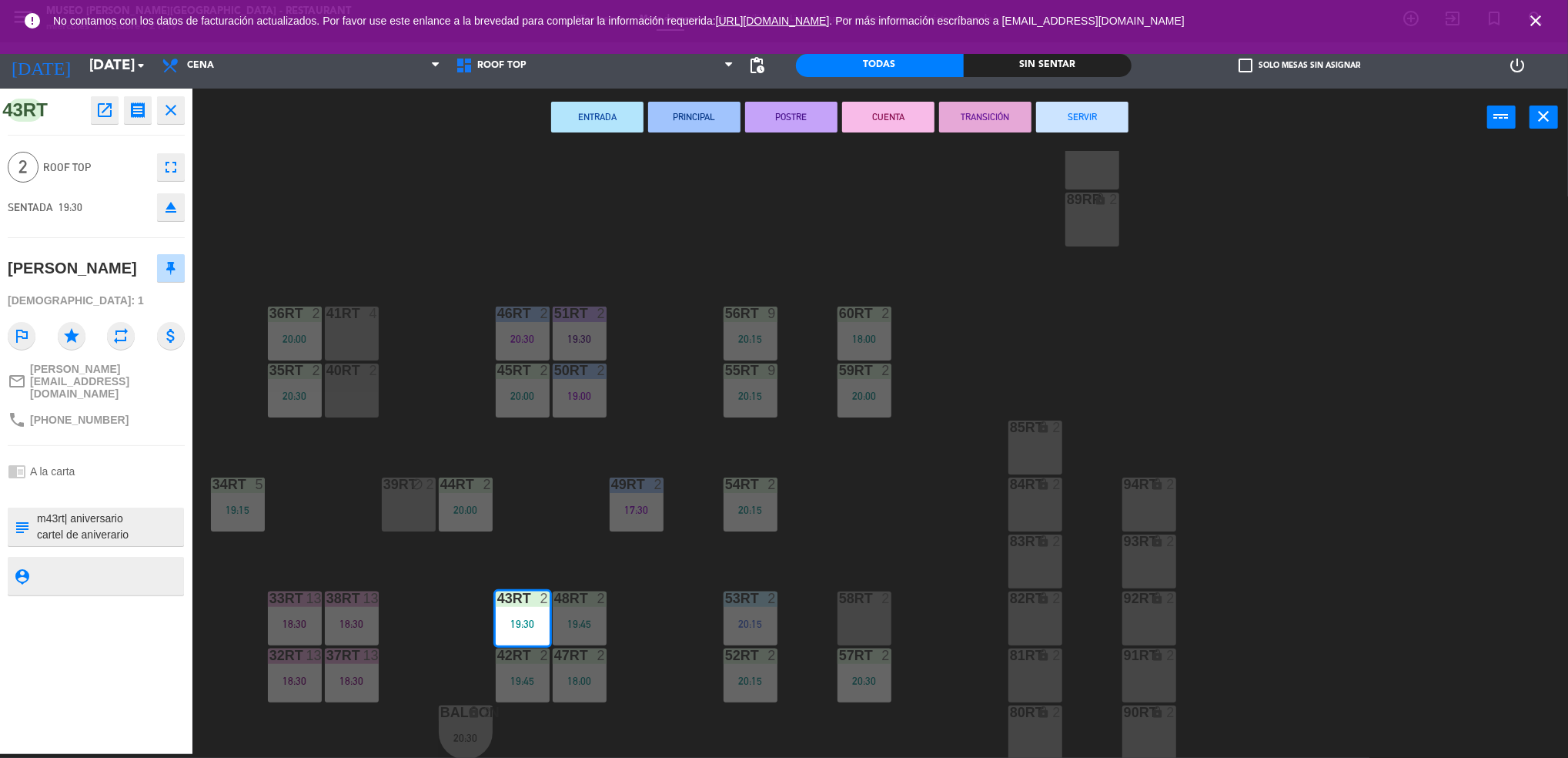
click at [675, 563] on div "18RT 5 19:45 16RT 3 19:15 28RT 2 18:00 80RR lock 2 27RT 4 19:30 7RT 4 20:30 S1R…" at bounding box center [887, 454] width 1360 height 608
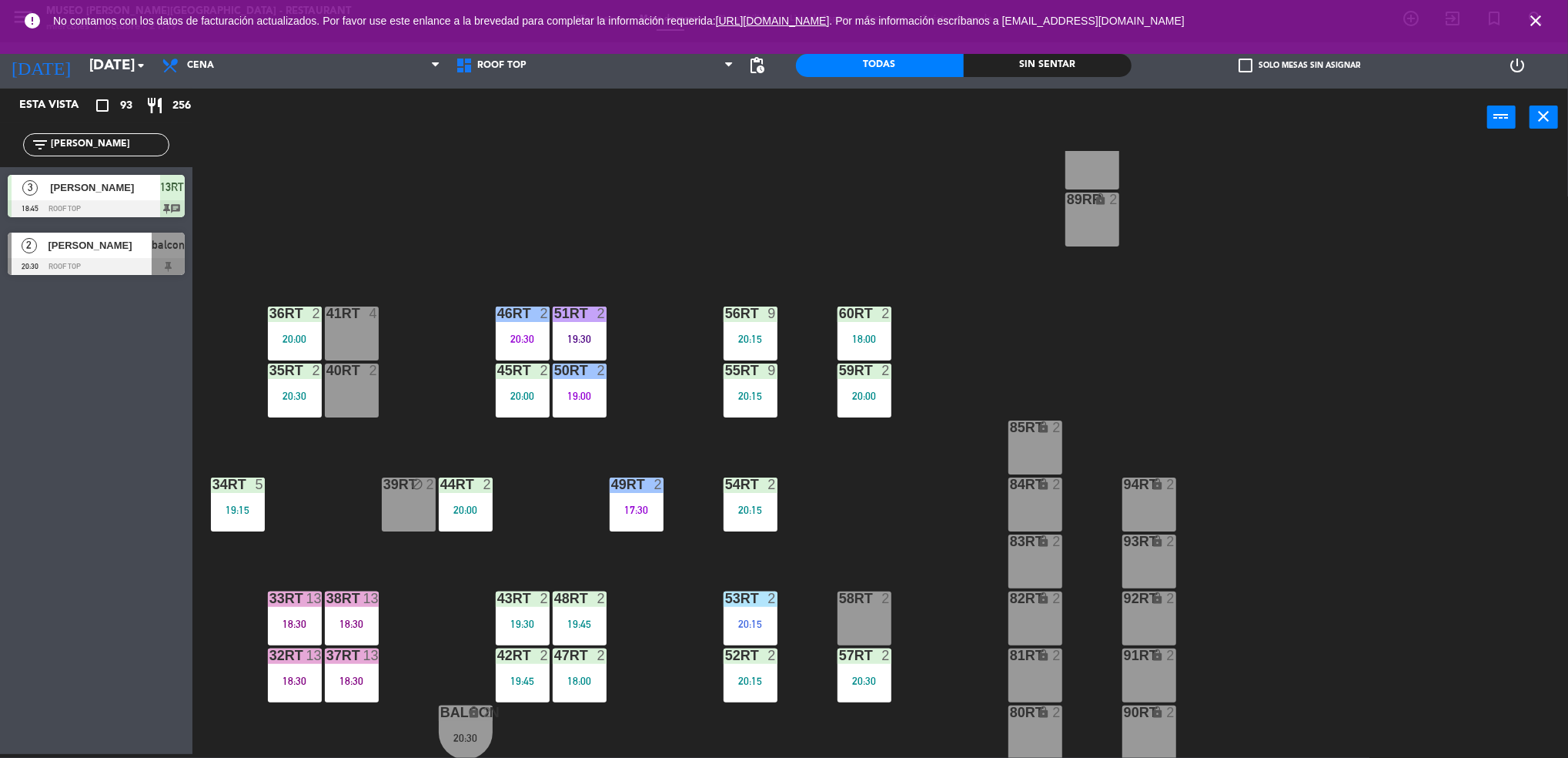
click at [352, 619] on div "18:30" at bounding box center [352, 623] width 54 height 11
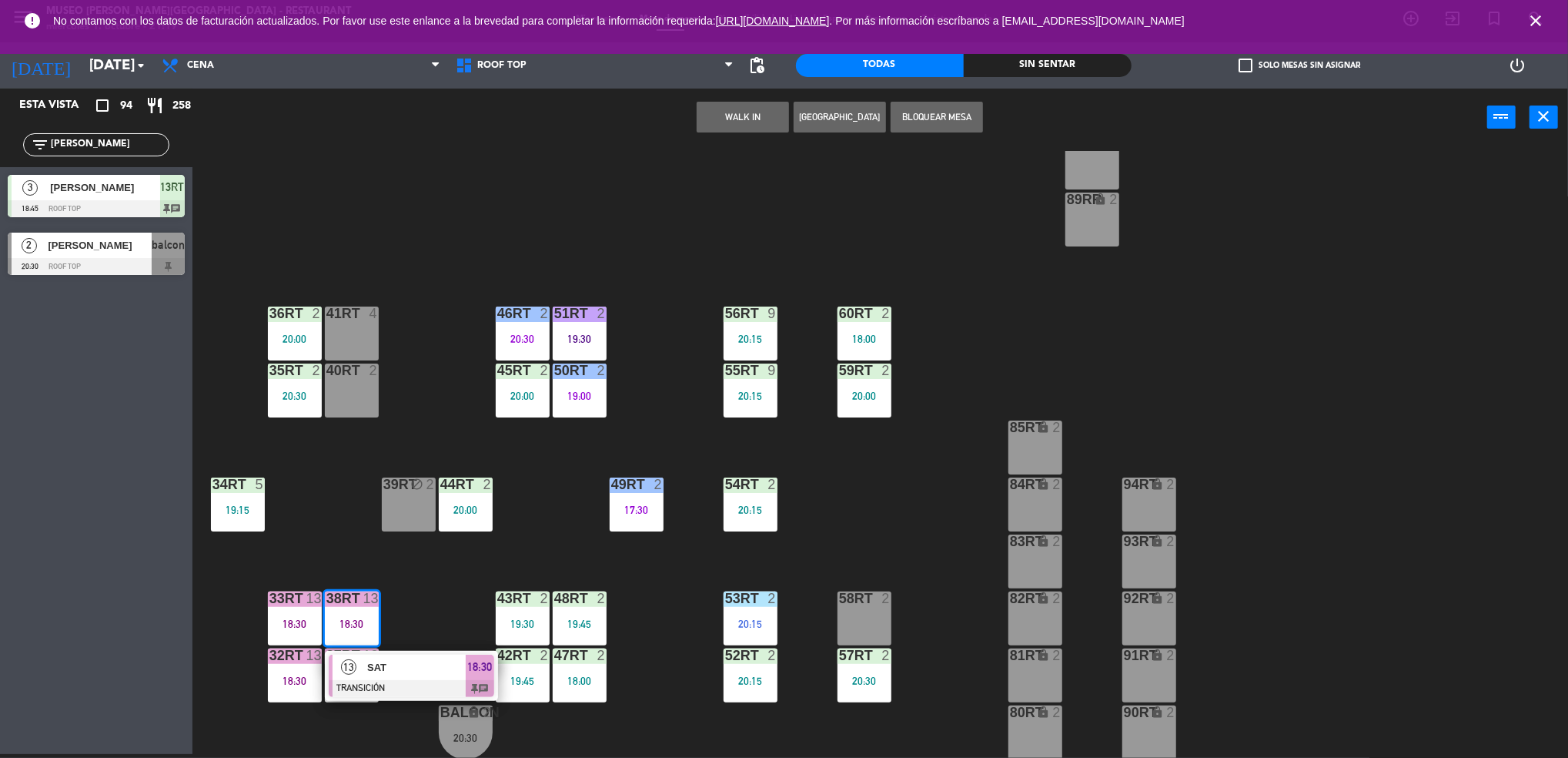
click at [341, 558] on div "18RT 5 19:45 16RT 3 19:15 28RT 2 18:00 80RR lock 2 27RT 4 19:30 7RT 4 20:30 S1R…" at bounding box center [887, 454] width 1360 height 608
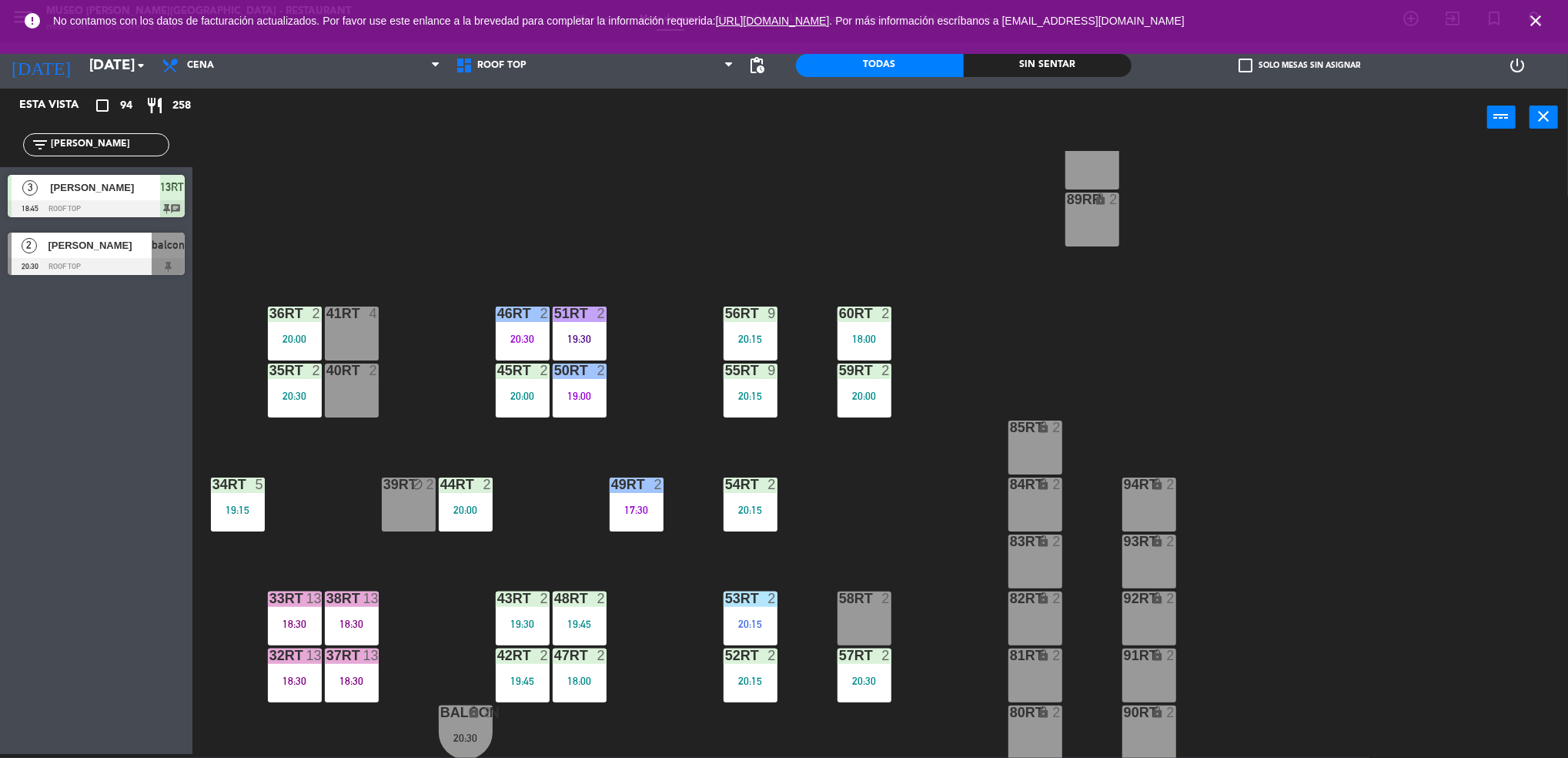
click at [273, 631] on div "33rt 13 18:30" at bounding box center [295, 618] width 54 height 54
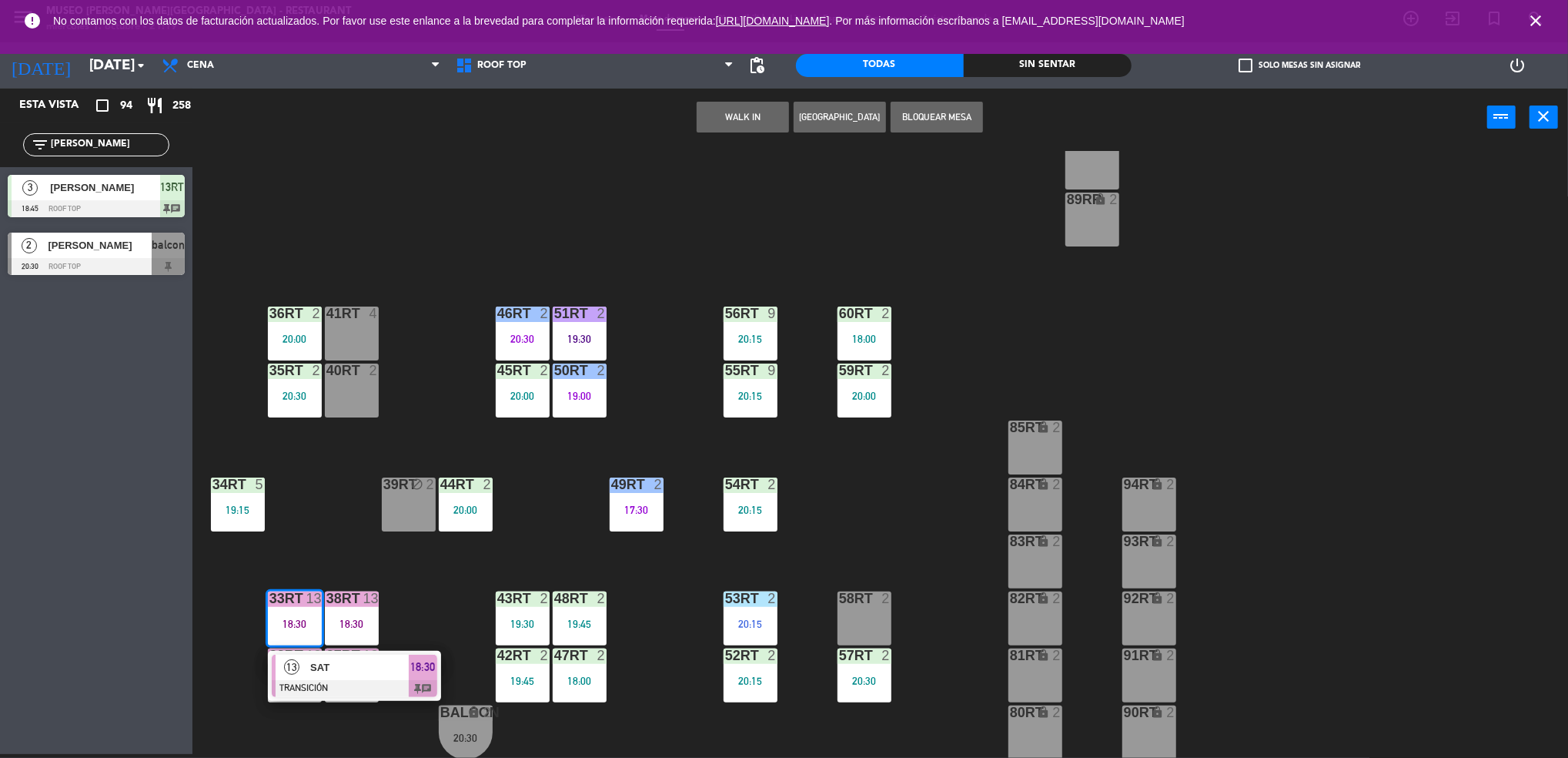
click at [237, 656] on div "18RT 5 19:45 16RT 3 19:15 28RT 2 18:00 80RR lock 2 27RT 4 19:30 7RT 4 20:30 S1R…" at bounding box center [887, 454] width 1360 height 608
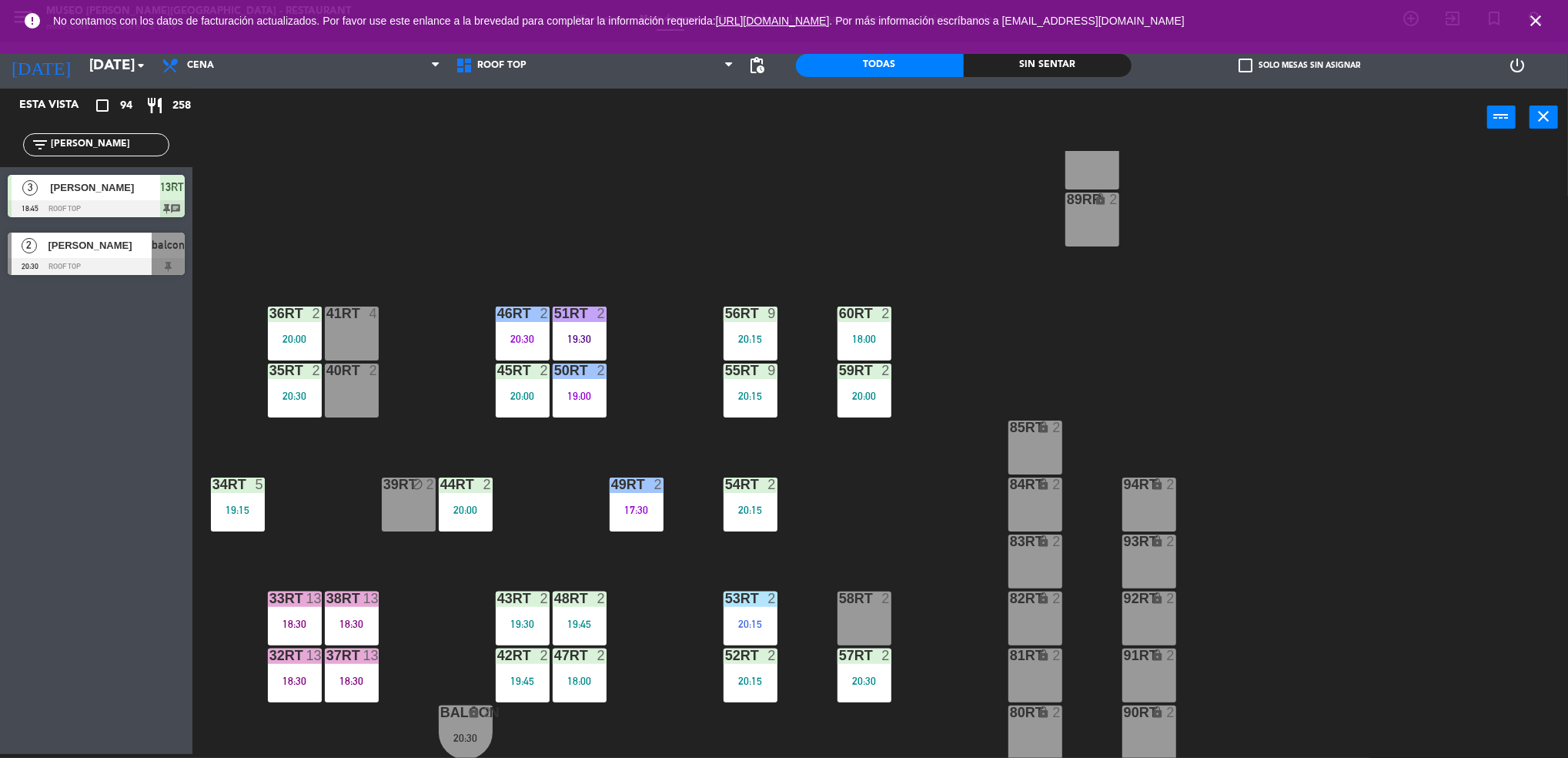
click at [303, 675] on div "18:30" at bounding box center [295, 680] width 54 height 11
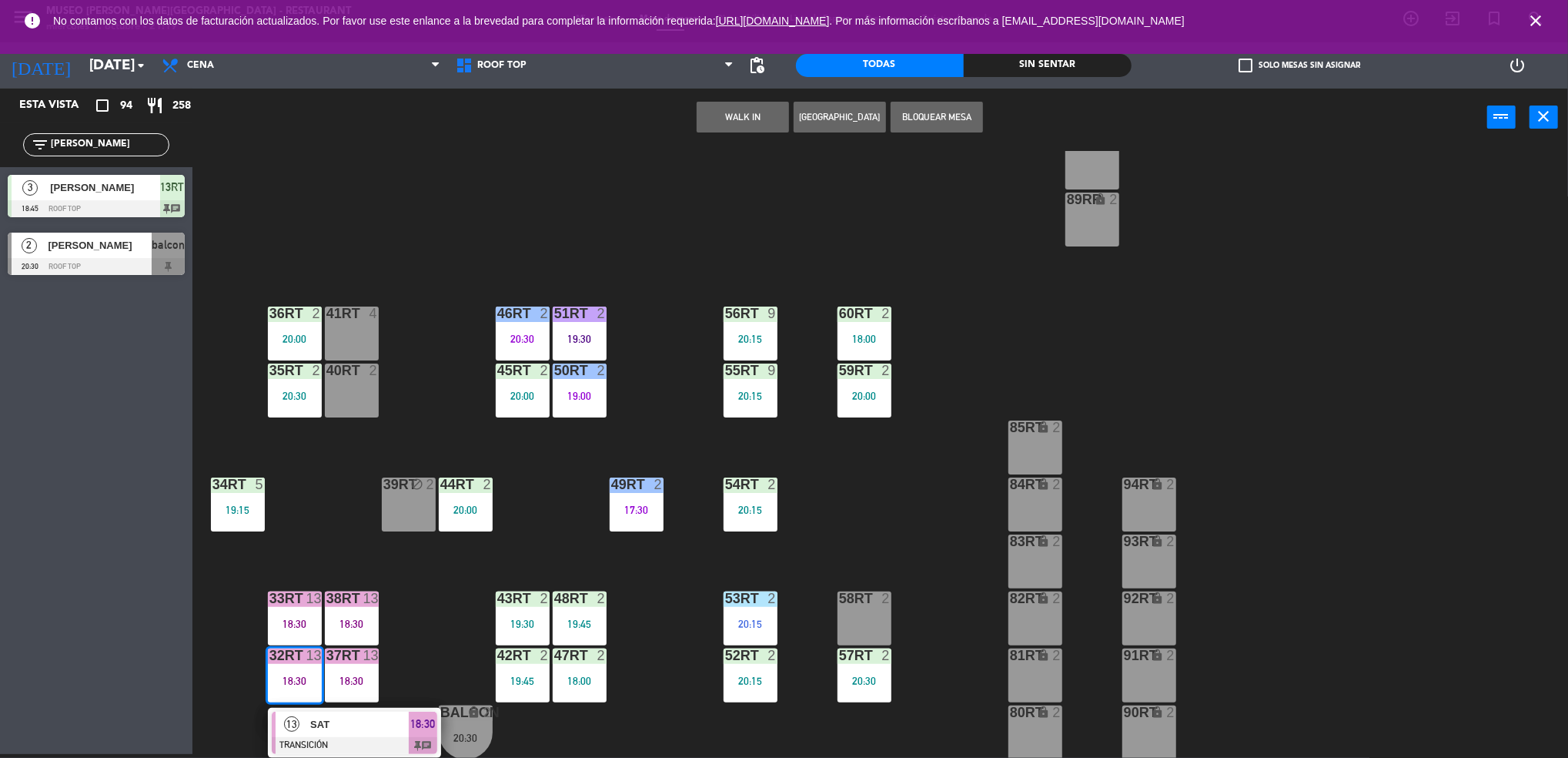
click at [406, 608] on div "18RT 5 19:45 16RT 3 19:15 28RT 2 18:00 80RR lock 2 27RT 4 19:30 7RT 4 20:30 S1R…" at bounding box center [887, 454] width 1360 height 608
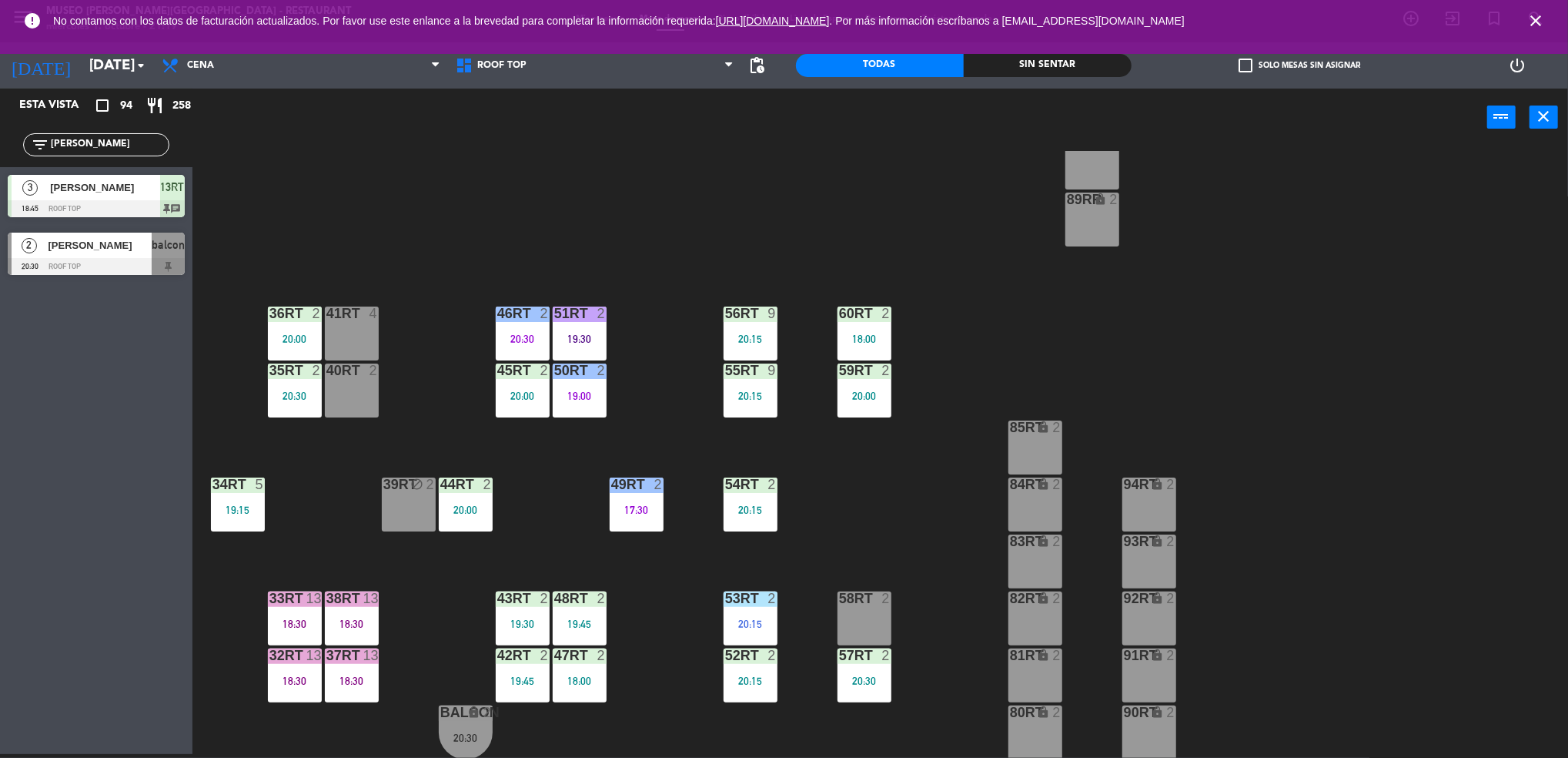
click at [406, 608] on div "18RT 5 19:45 16RT 3 19:15 28RT 2 18:00 80RR lock 2 27RT 4 19:30 7RT 4 20:30 S1R…" at bounding box center [887, 454] width 1360 height 608
click at [345, 681] on div "18:30" at bounding box center [352, 680] width 54 height 11
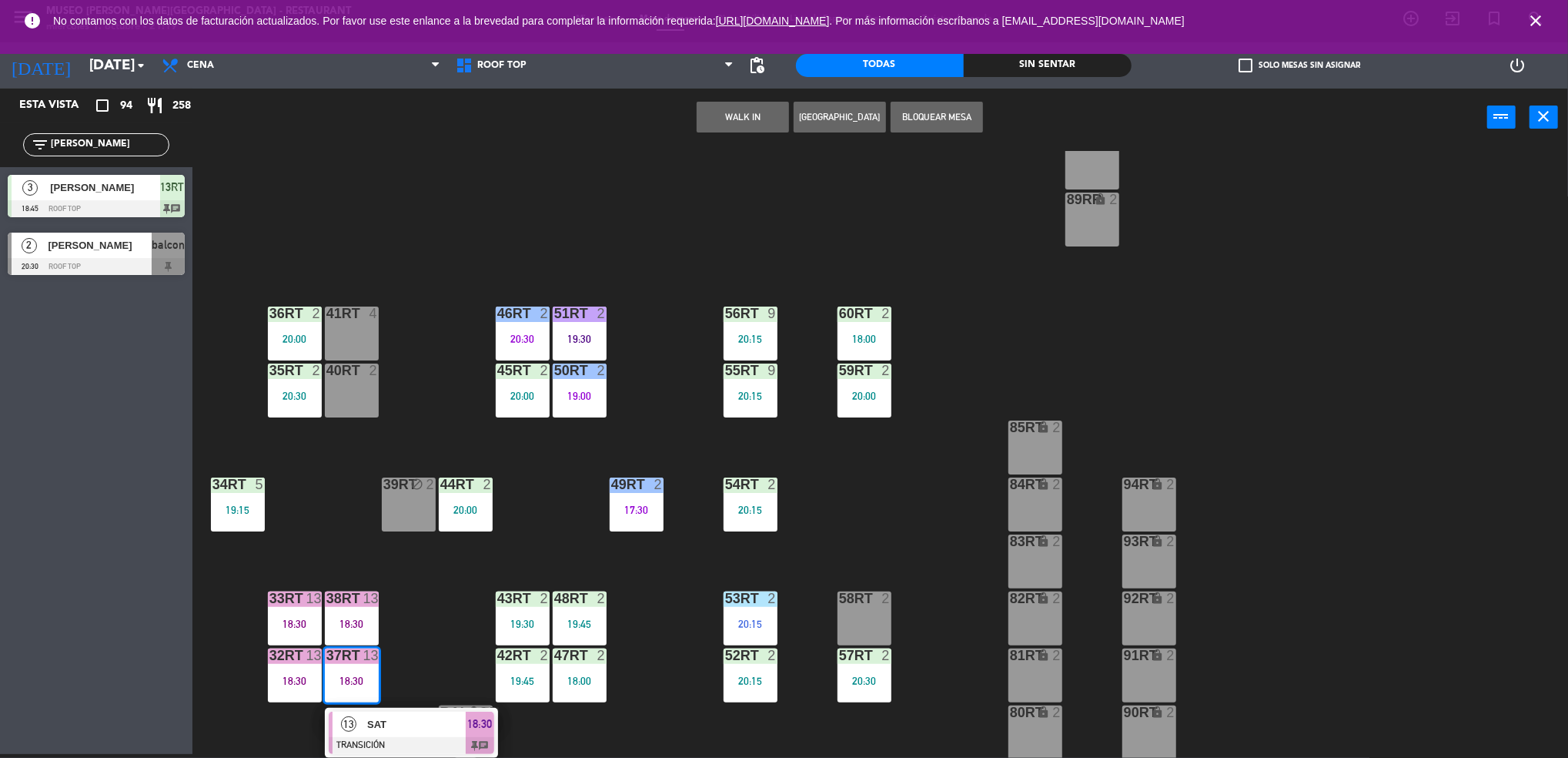
click at [411, 646] on div "18RT 5 19:45 16RT 3 19:15 28RT 2 18:00 80RR lock 2 27RT 4 19:30 7RT 4 20:30 S1R…" at bounding box center [887, 454] width 1360 height 608
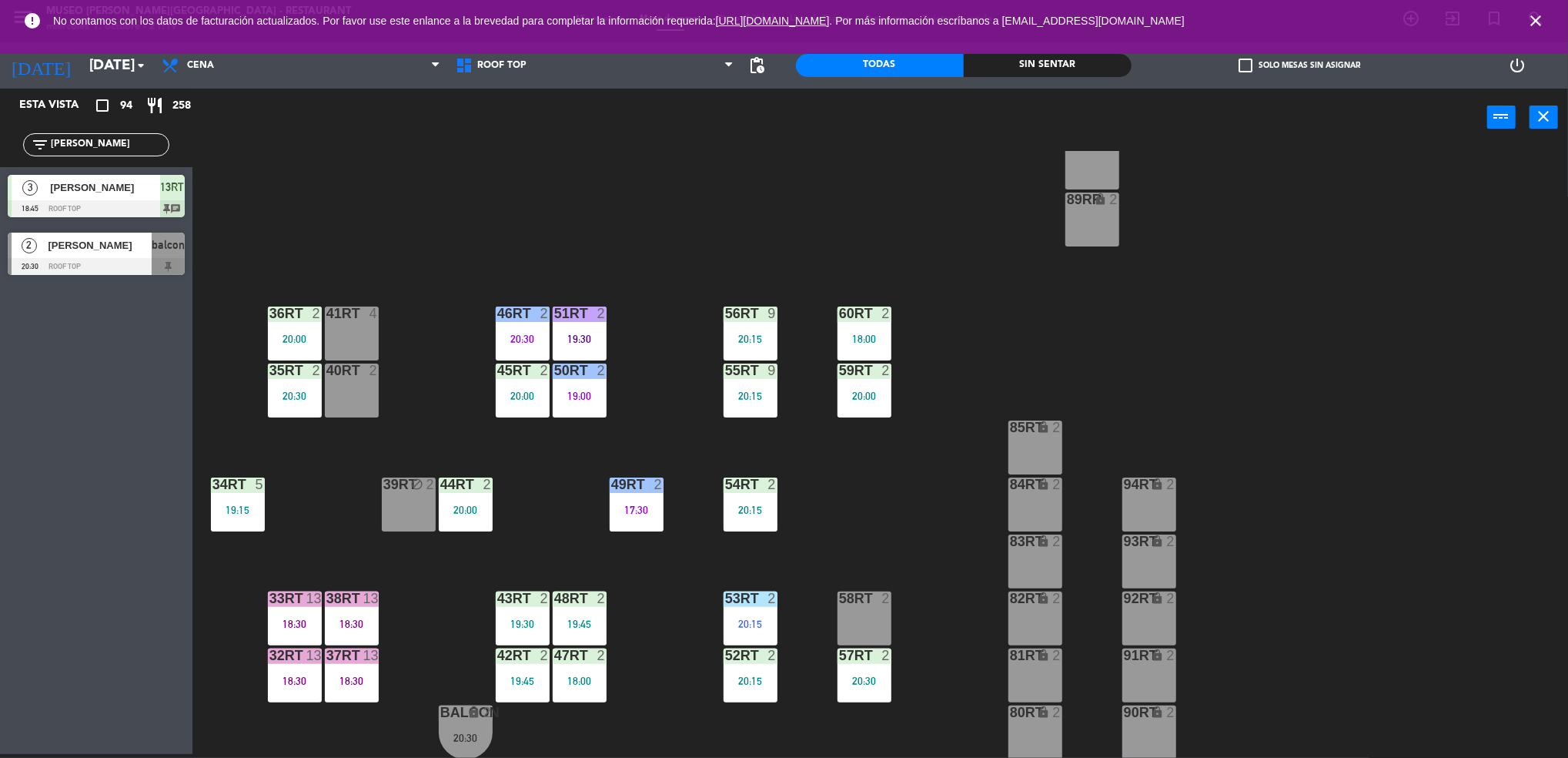
click at [1021, 669] on div "81RT lock 2" at bounding box center [1035, 675] width 54 height 54
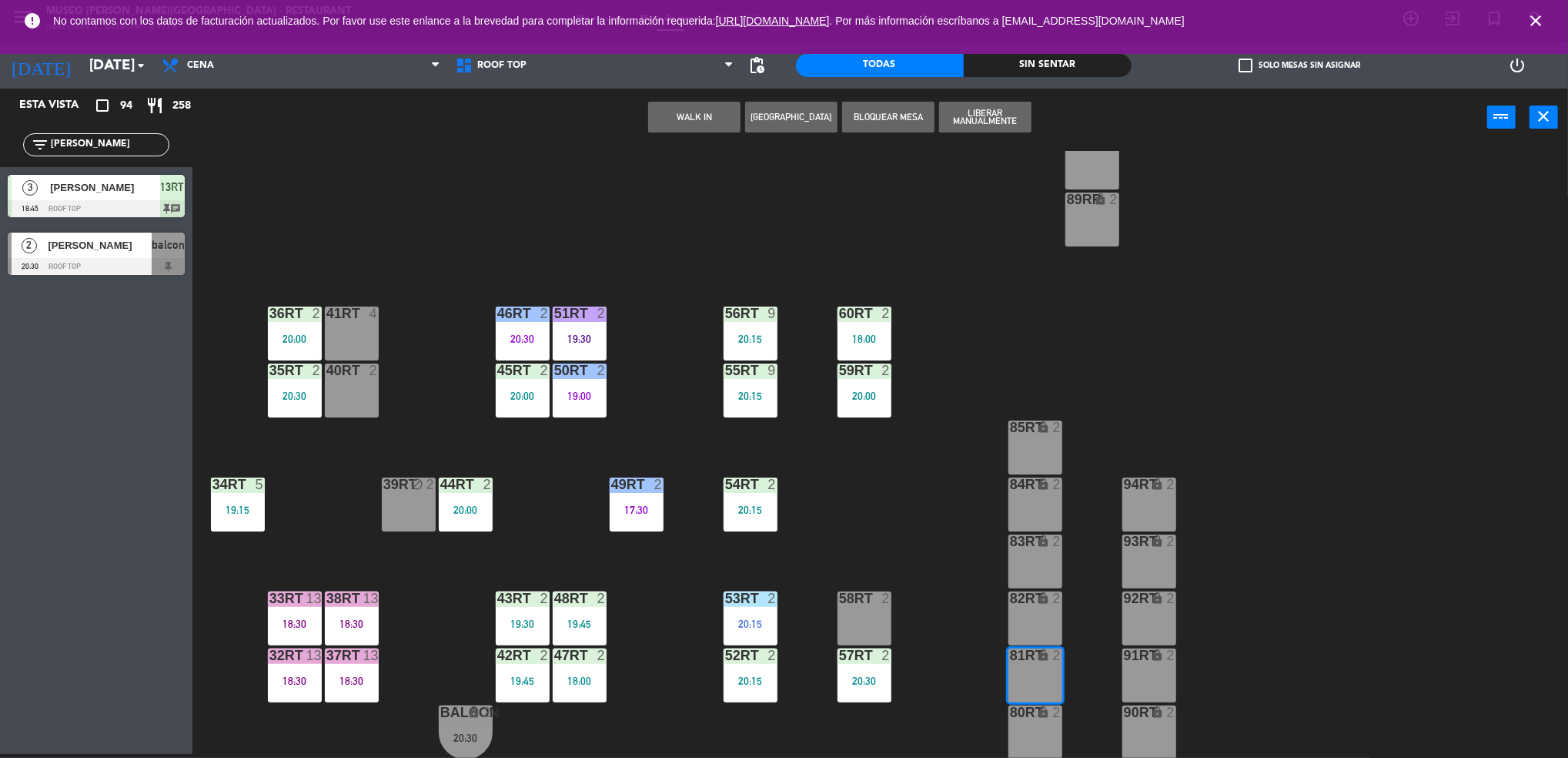
click at [969, 575] on div "18RT 5 19:45 16RT 3 19:15 28RT 2 18:00 80RR lock 2 27RT 4 19:30 7RT 4 20:30 S1R…" at bounding box center [887, 454] width 1360 height 608
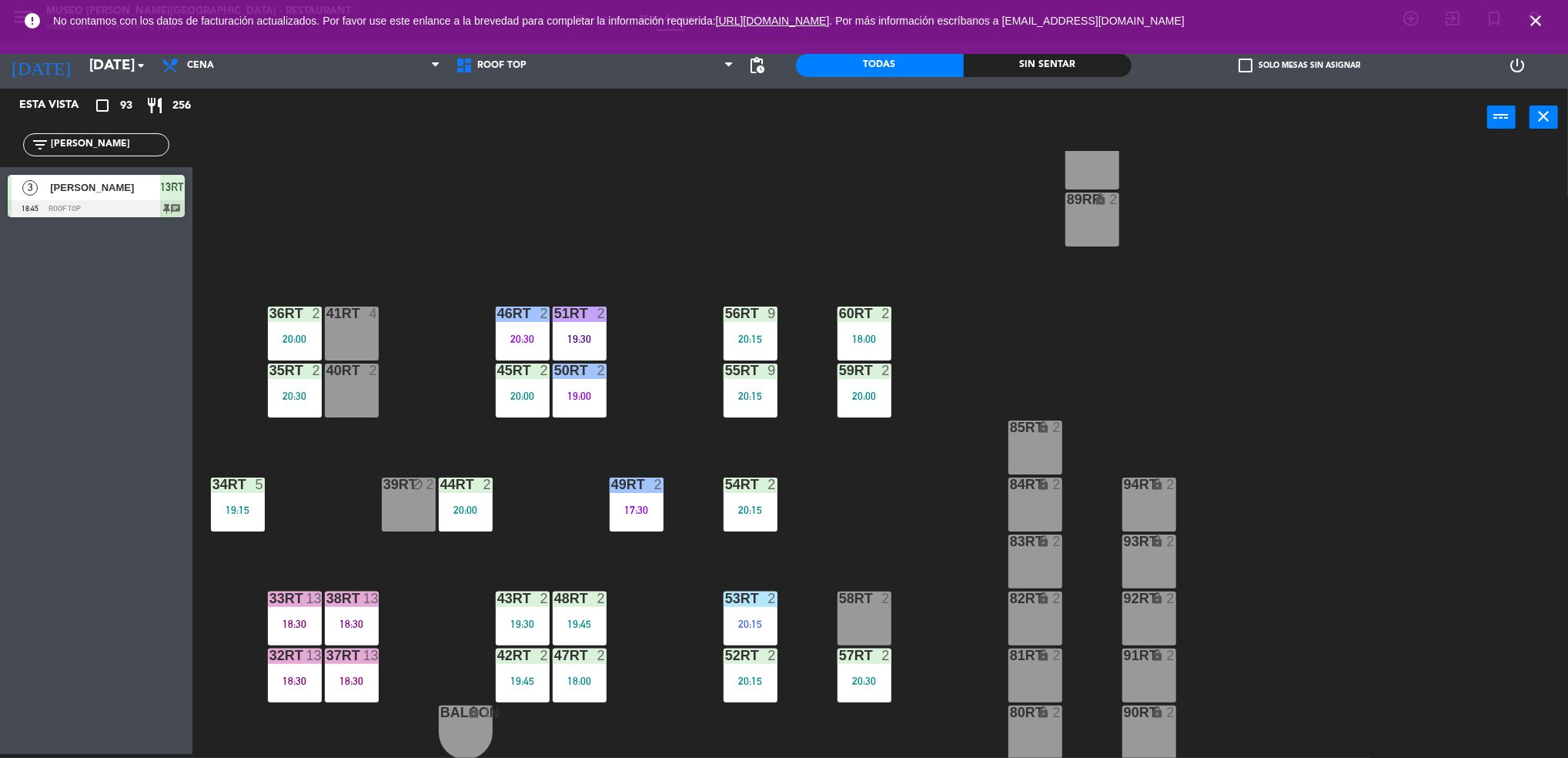
click at [562, 236] on div "18RT 5 19:45 16RT 3 19:15 28RT 2 18:00 80RR lock 2 27RT 4 19:30 7RT 4 20:30 S1R…" at bounding box center [887, 454] width 1360 height 608
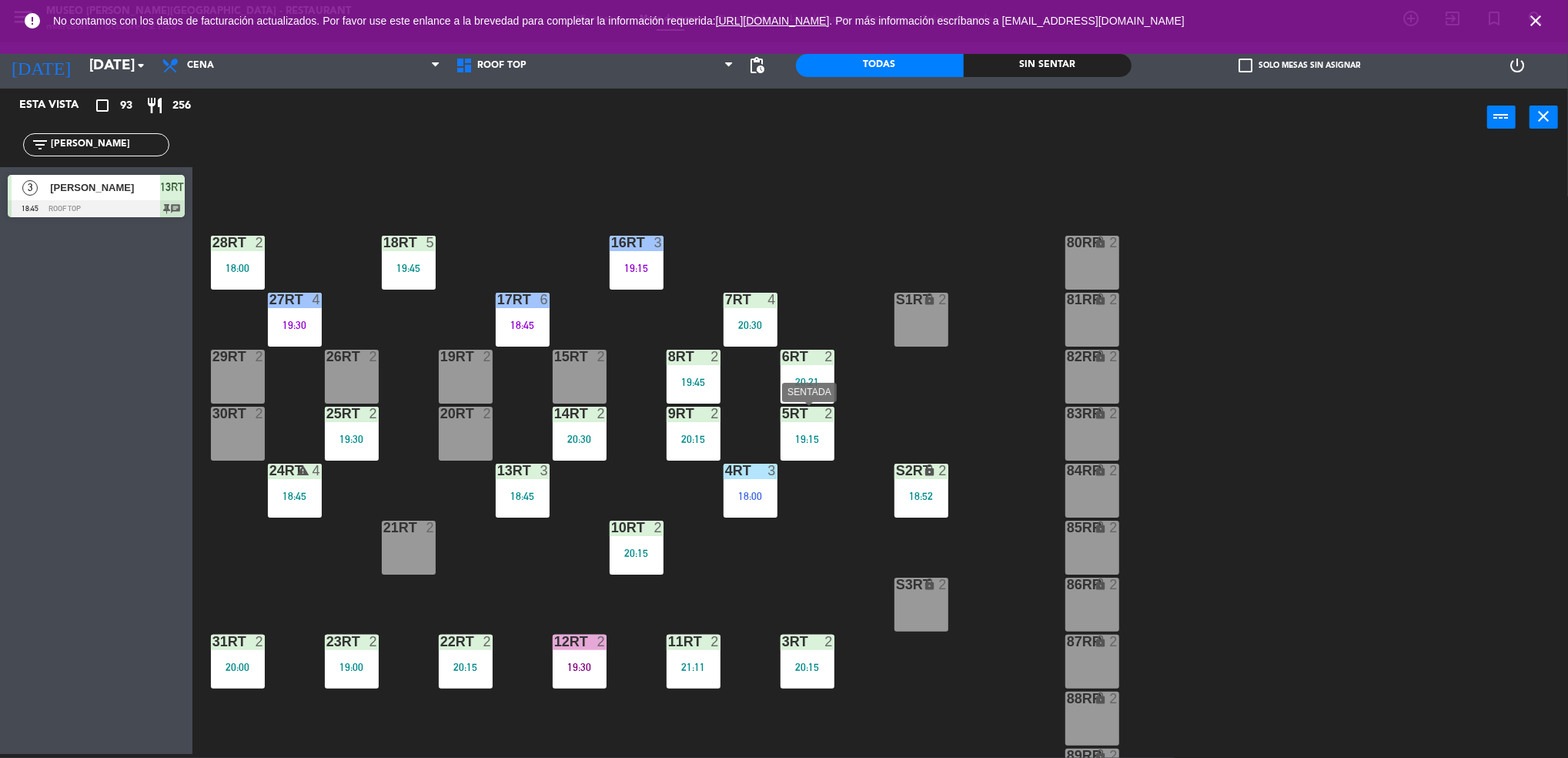
click at [819, 434] on div "19:15" at bounding box center [807, 439] width 54 height 11
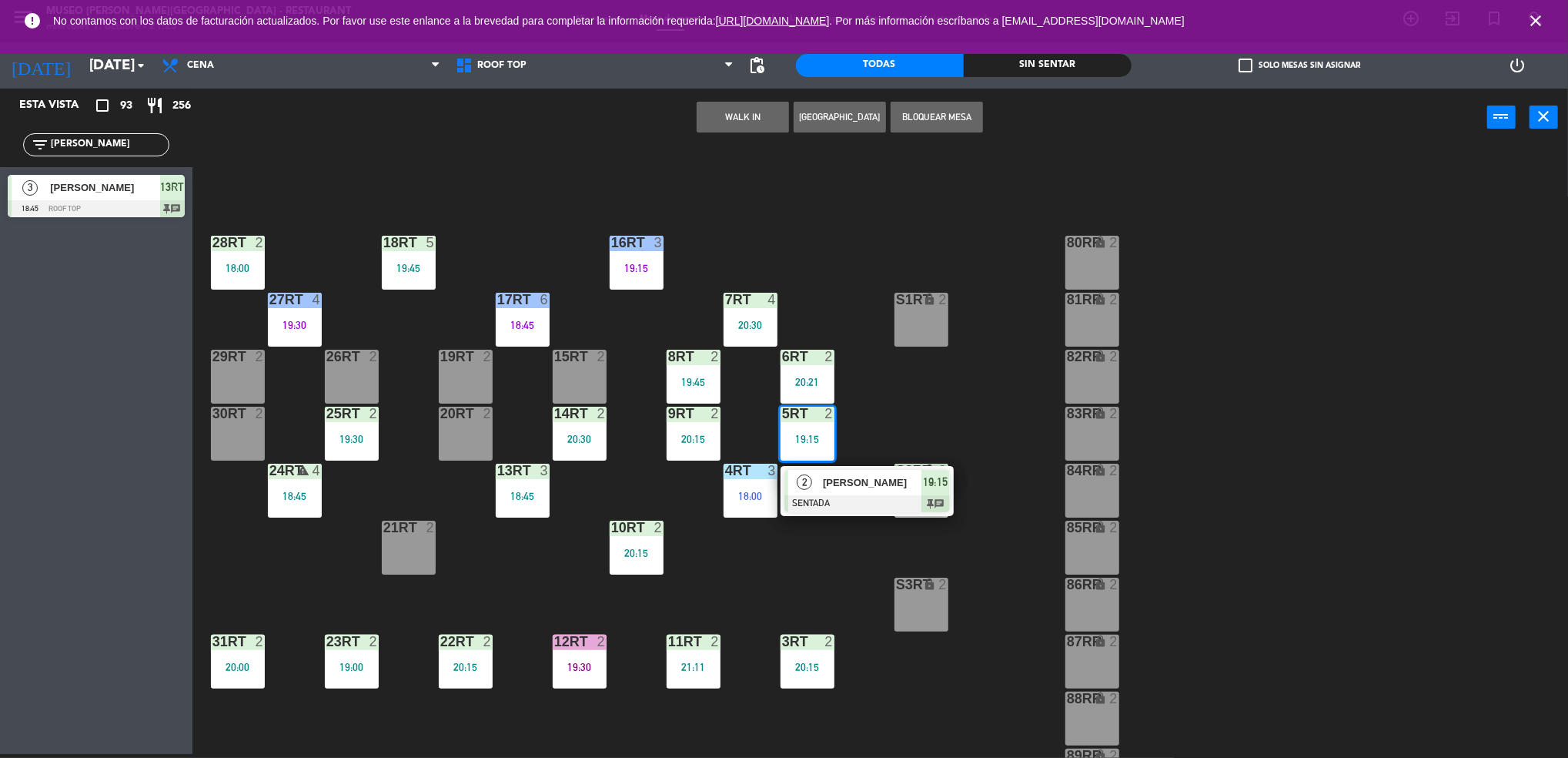
click at [823, 478] on span "[PERSON_NAME]" at bounding box center [872, 482] width 99 height 16
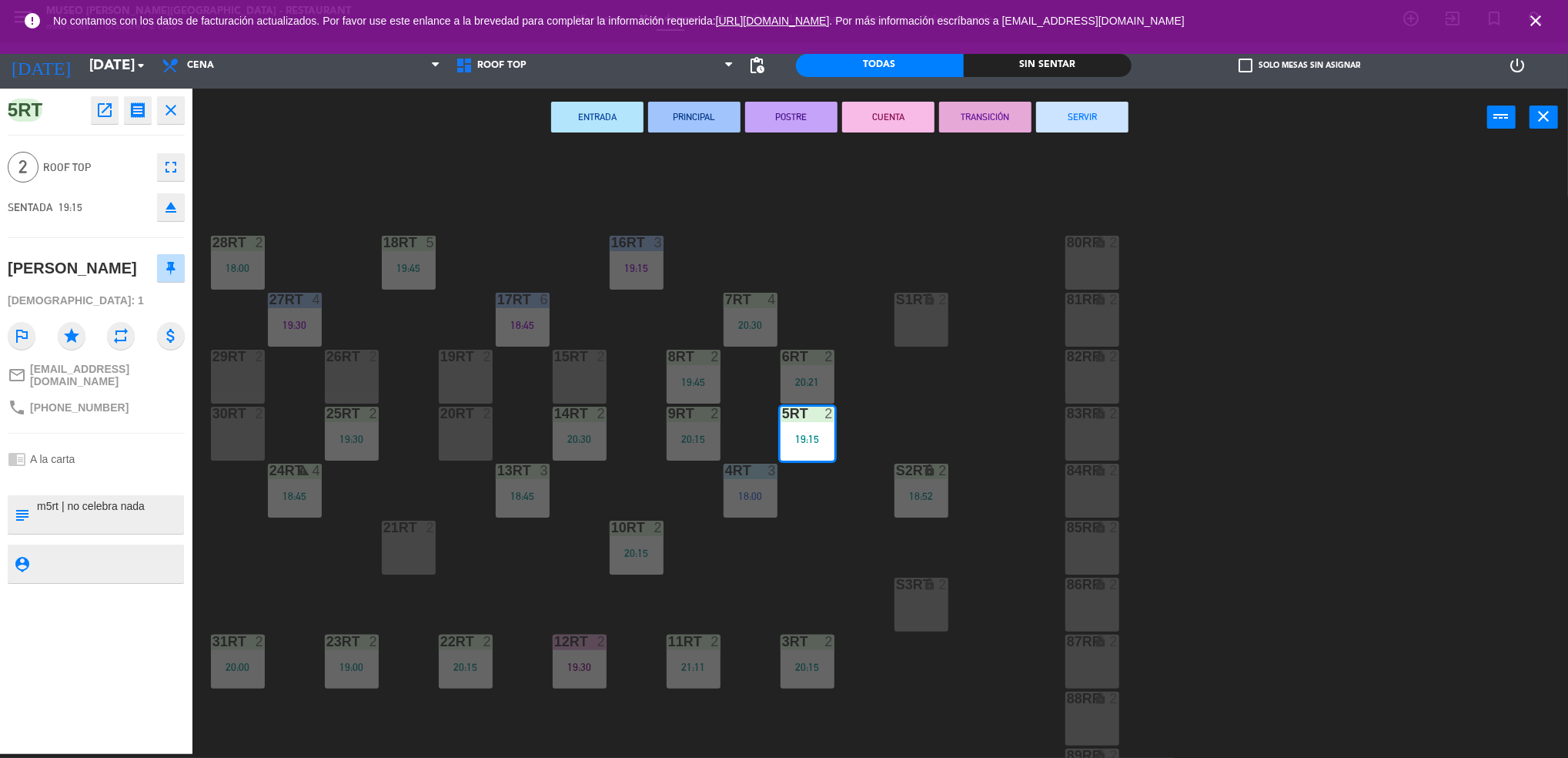
click at [1071, 103] on button "SERVIR" at bounding box center [1082, 117] width 92 height 31
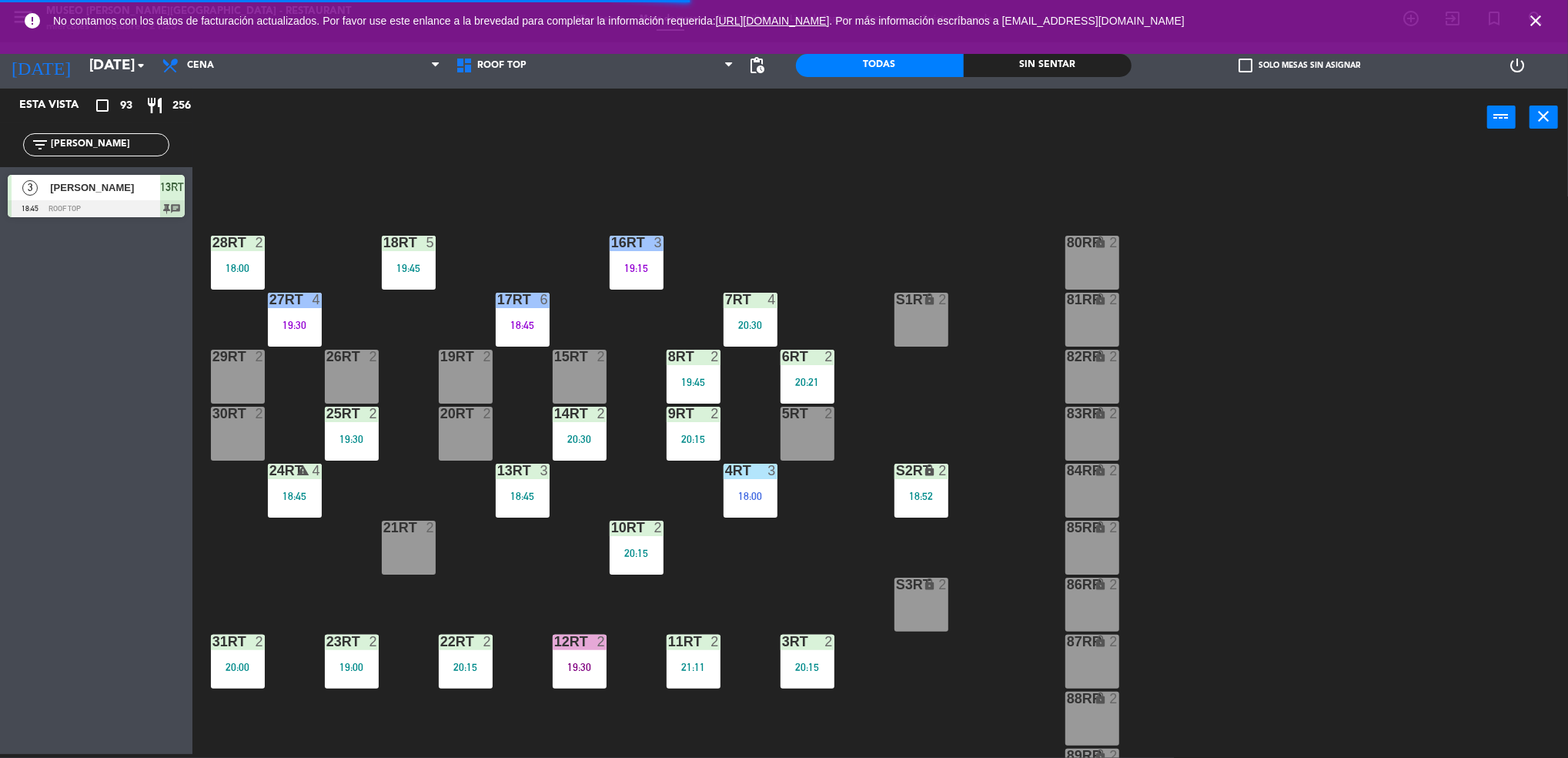
click at [811, 653] on div "3RT 2 20:15" at bounding box center [807, 662] width 54 height 54
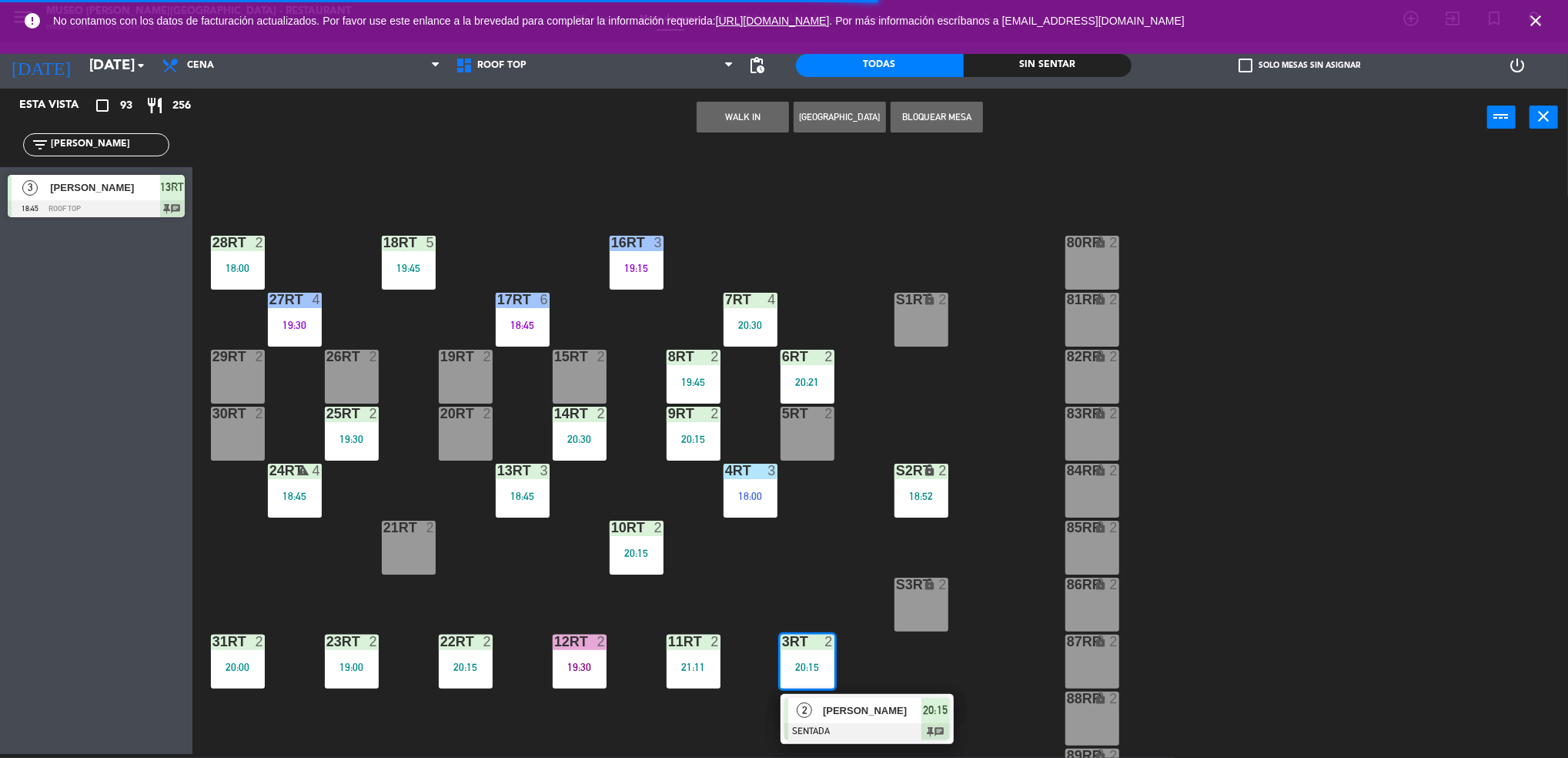
click at [810, 433] on div "5RT 2" at bounding box center [807, 434] width 54 height 54
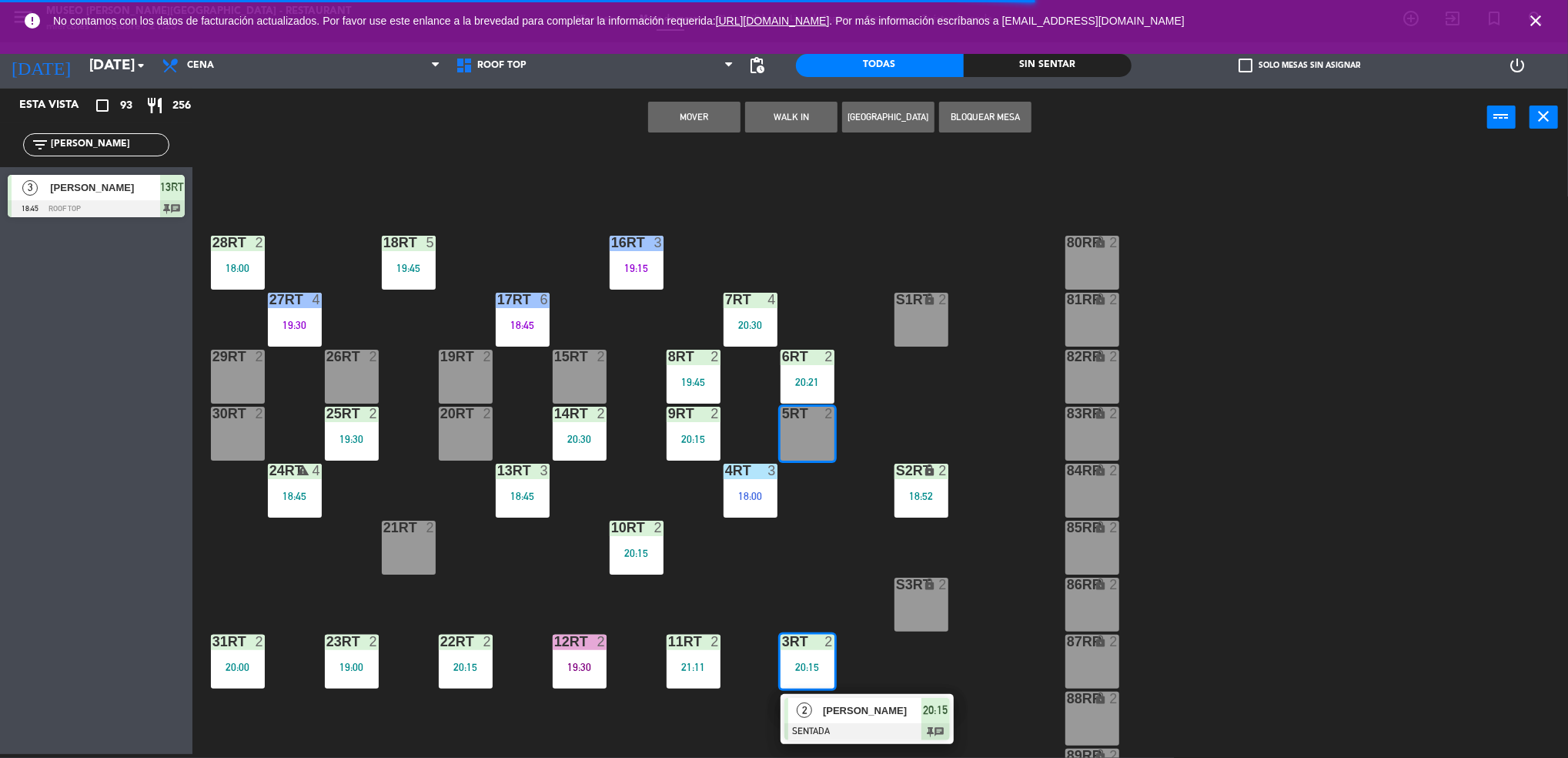
click at [687, 122] on button "Mover" at bounding box center [694, 117] width 92 height 31
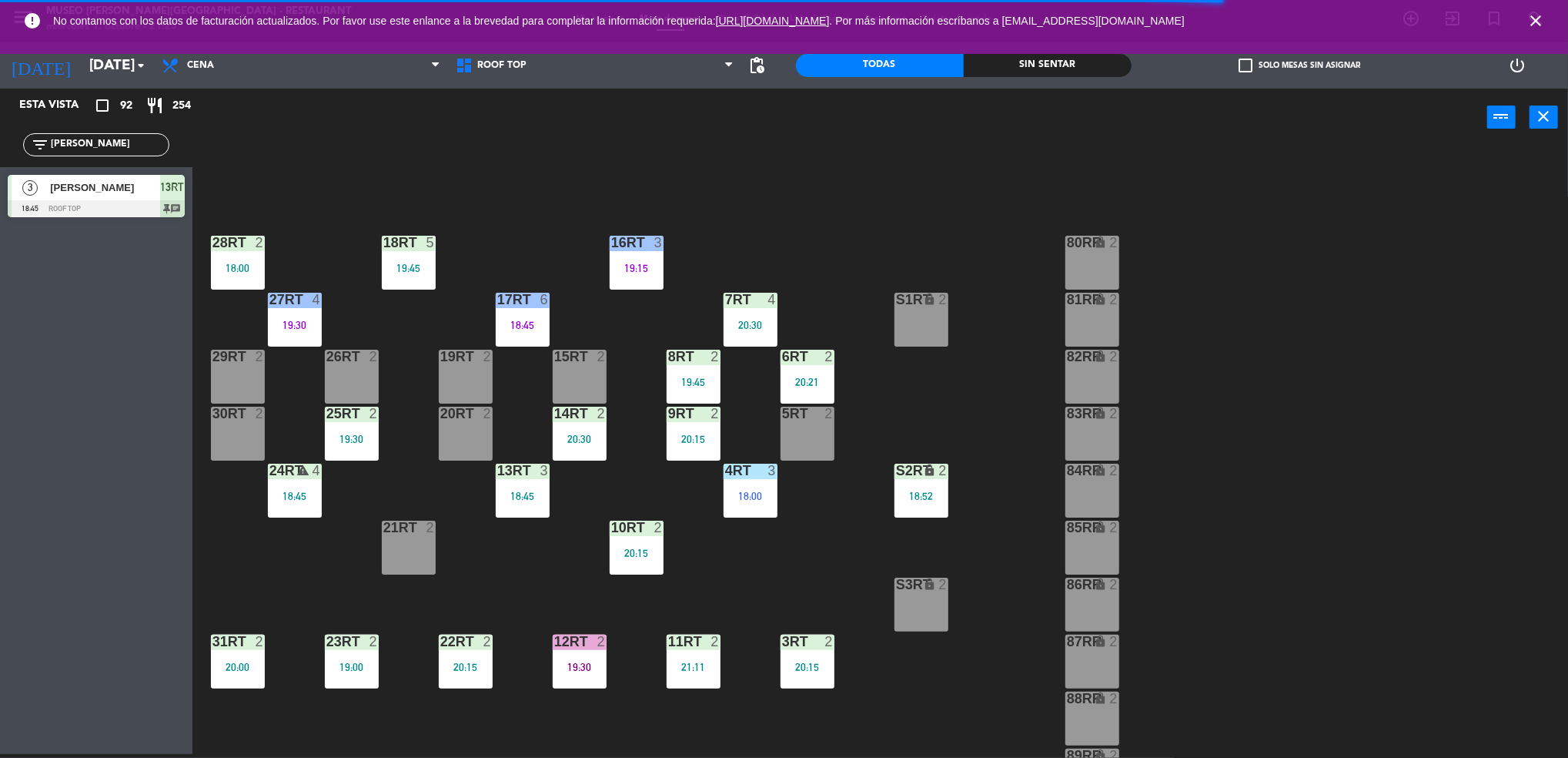
click at [790, 428] on div "5RT 2" at bounding box center [807, 434] width 54 height 54
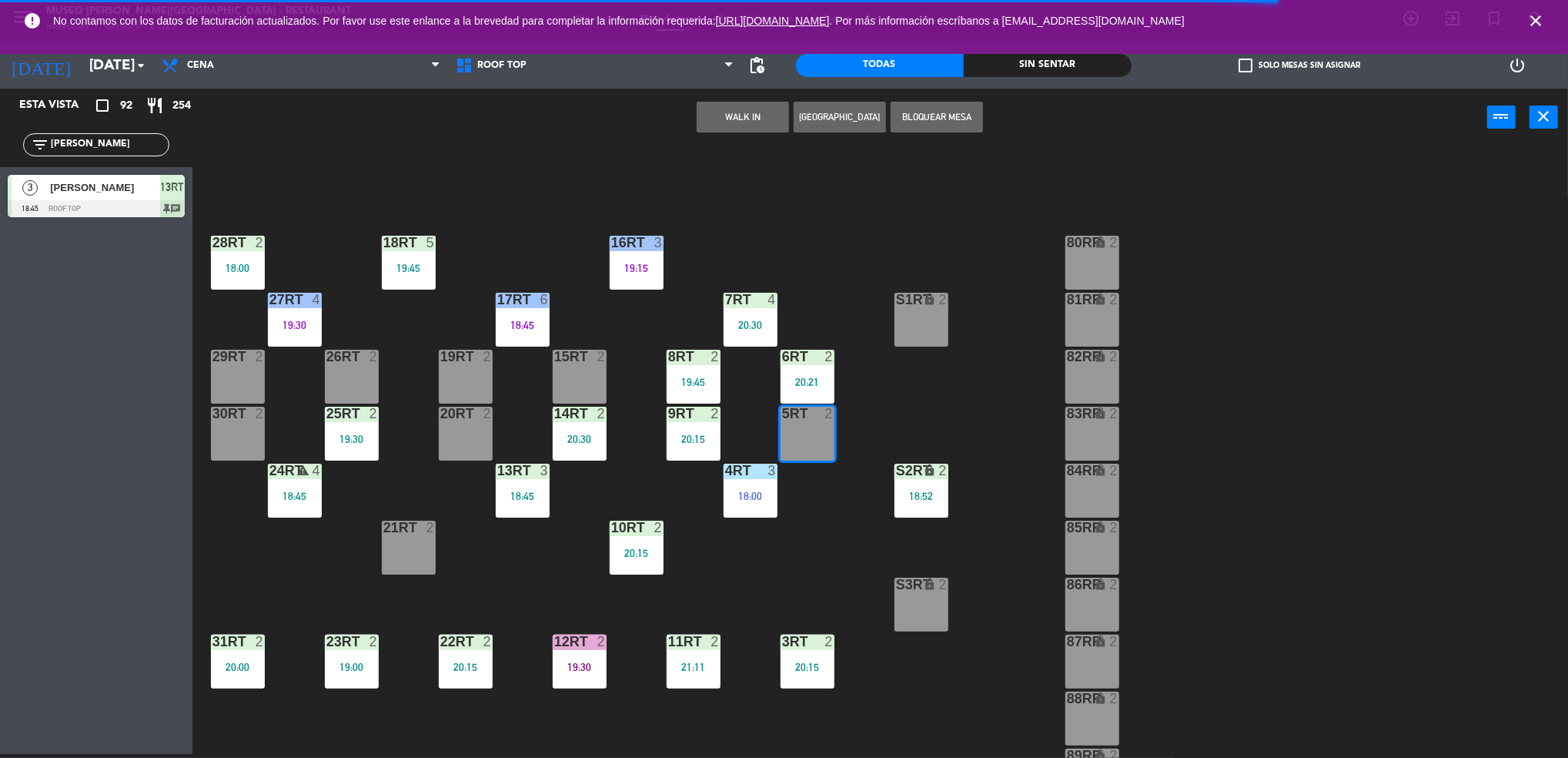
click at [810, 626] on div "18RT 5 19:45 16RT 3 19:15 28RT 2 18:00 80RR lock 2 27RT 4 19:30 7RT 4 20:30 S1R…" at bounding box center [887, 454] width 1360 height 608
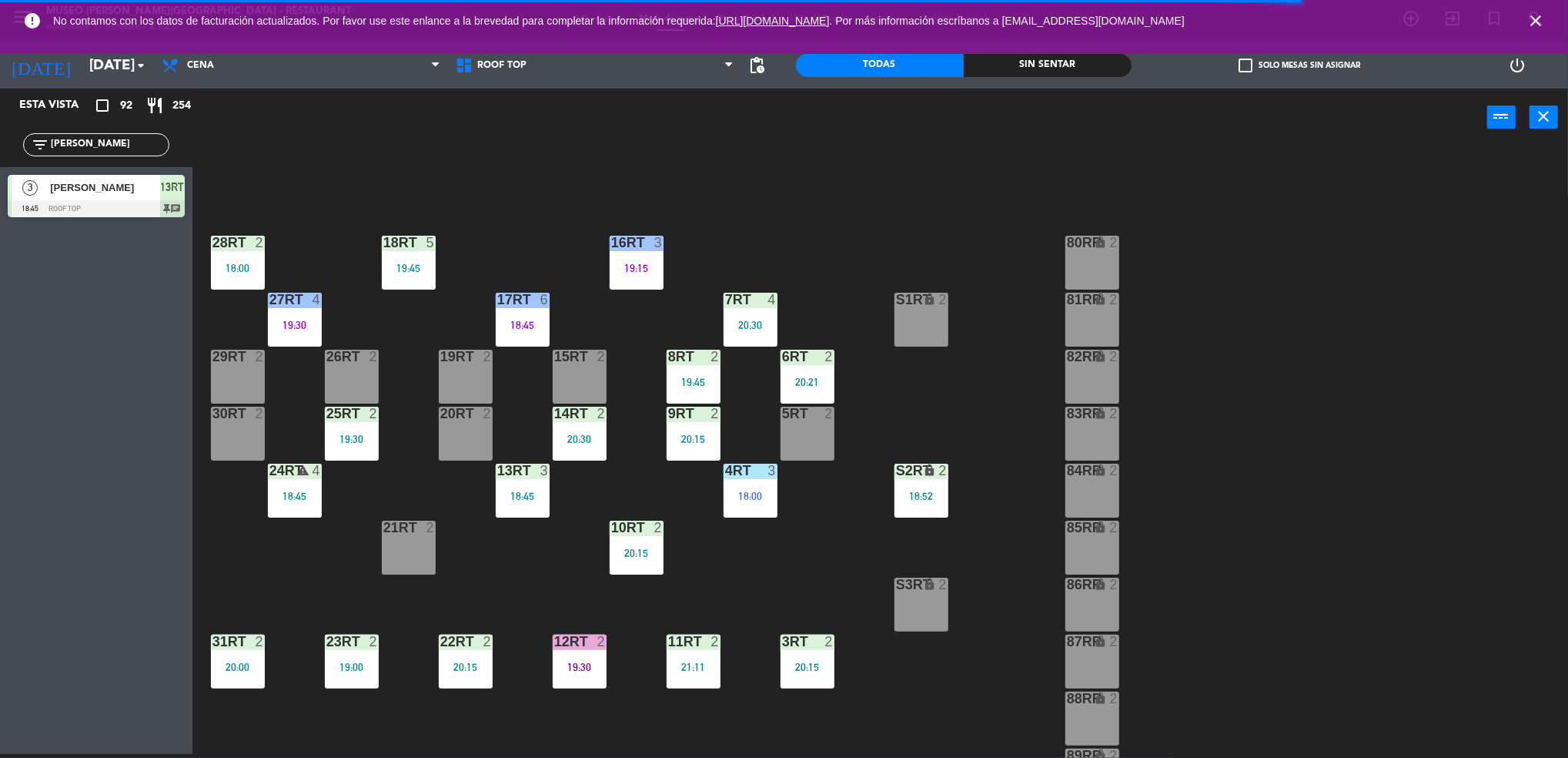
click at [810, 656] on div "3RT 2 20:15" at bounding box center [807, 662] width 54 height 54
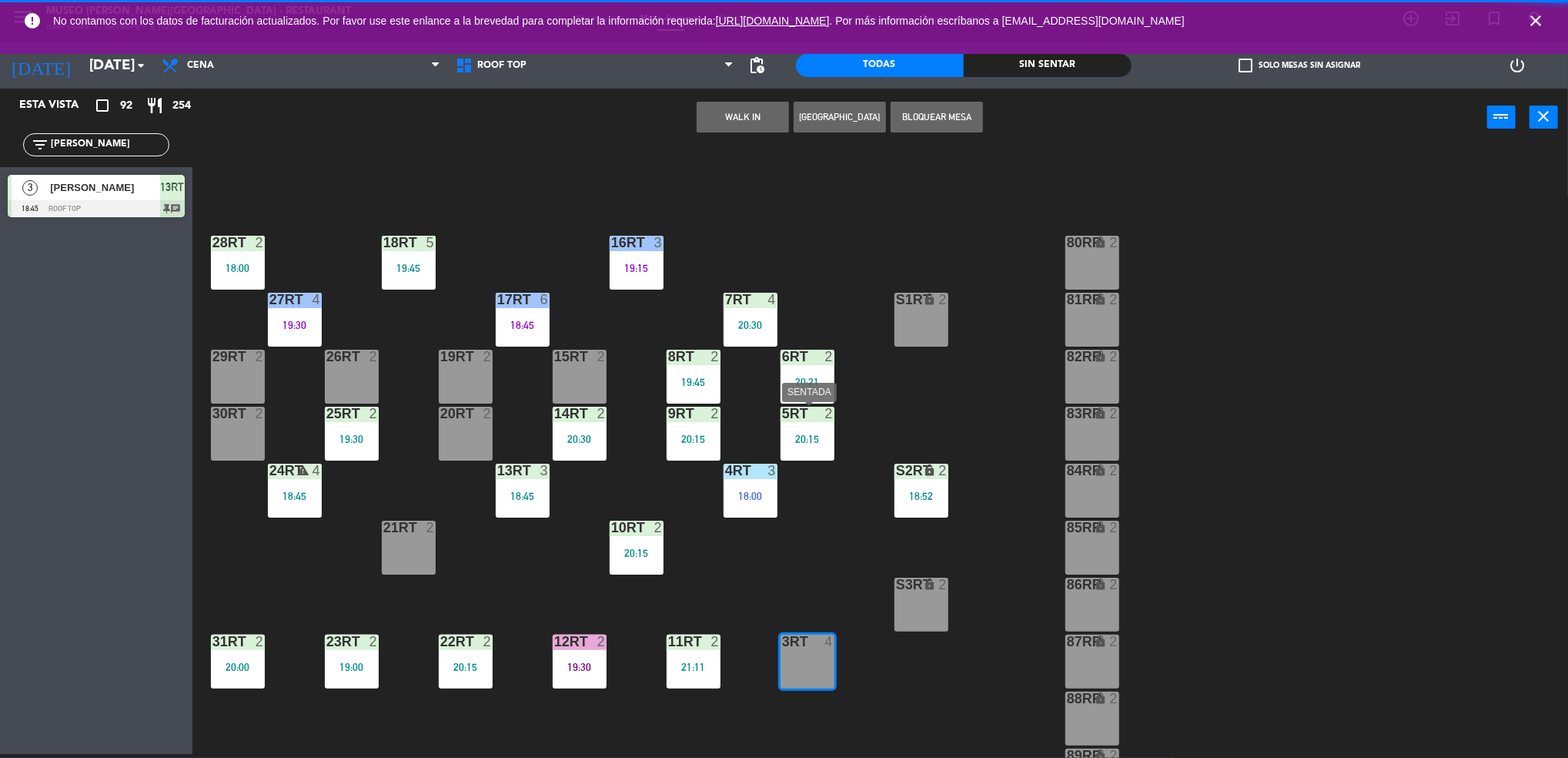
click at [810, 436] on div "20:15" at bounding box center [807, 439] width 54 height 11
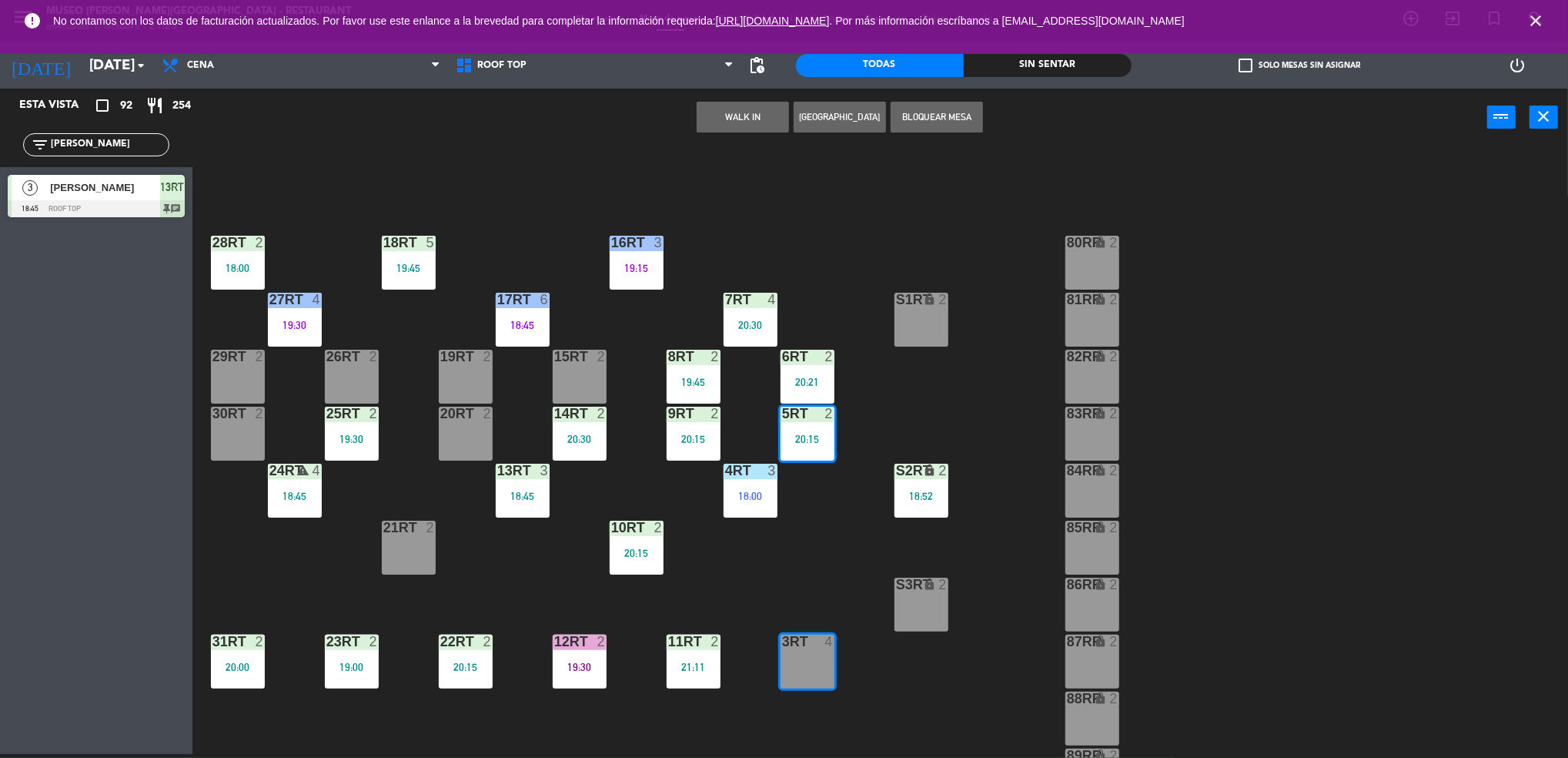
click at [810, 436] on div "20:15" at bounding box center [807, 439] width 54 height 11
click at [815, 438] on div "20:15" at bounding box center [807, 439] width 54 height 11
click at [856, 468] on div "18RT 5 19:45 16RT 3 19:15 28RT 2 18:00 80RR lock 2 27RT 4 19:30 7RT 4 20:30 S1R…" at bounding box center [887, 454] width 1360 height 608
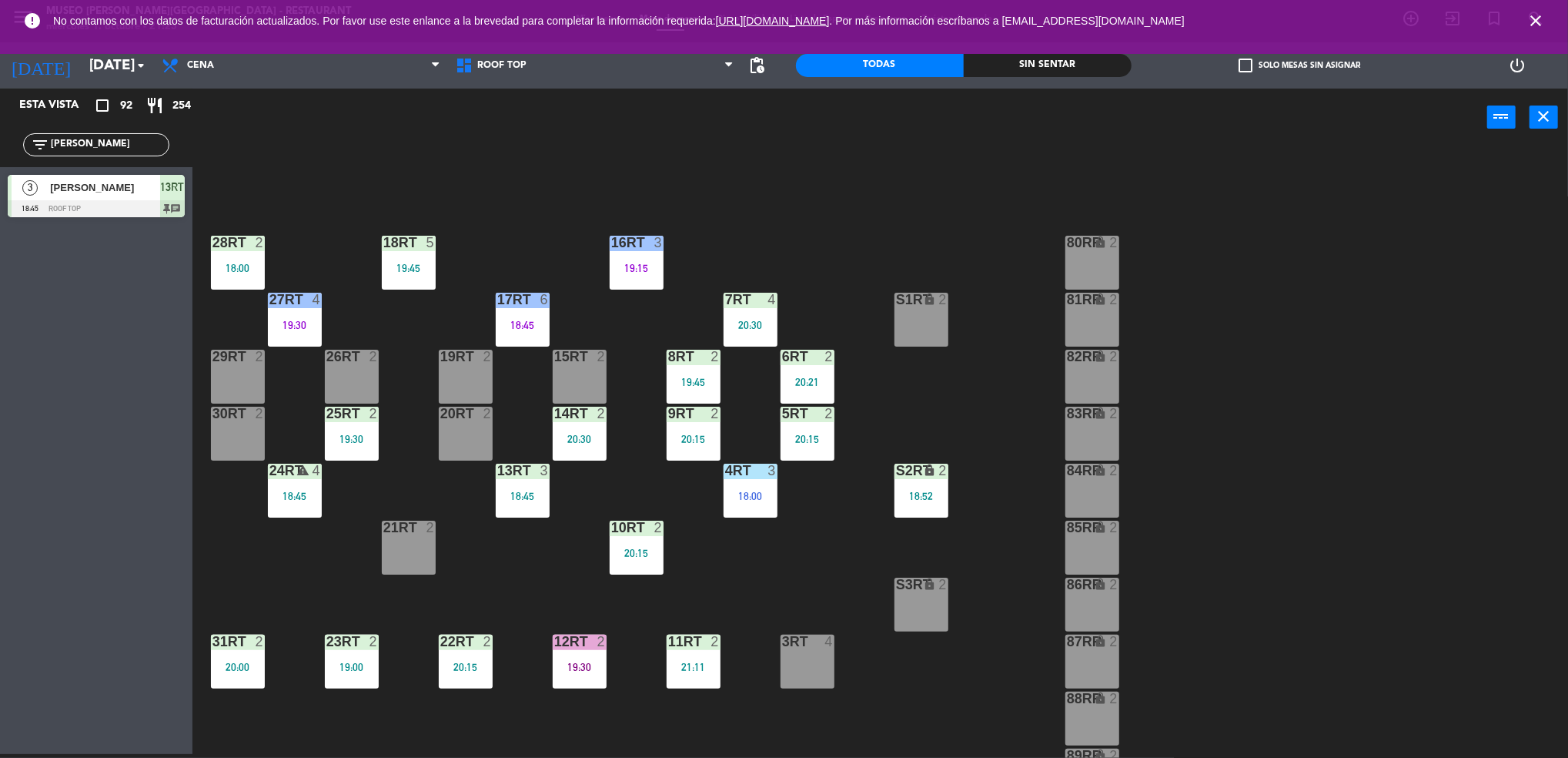
click at [805, 423] on div "5RT 2 20:15" at bounding box center [807, 434] width 54 height 54
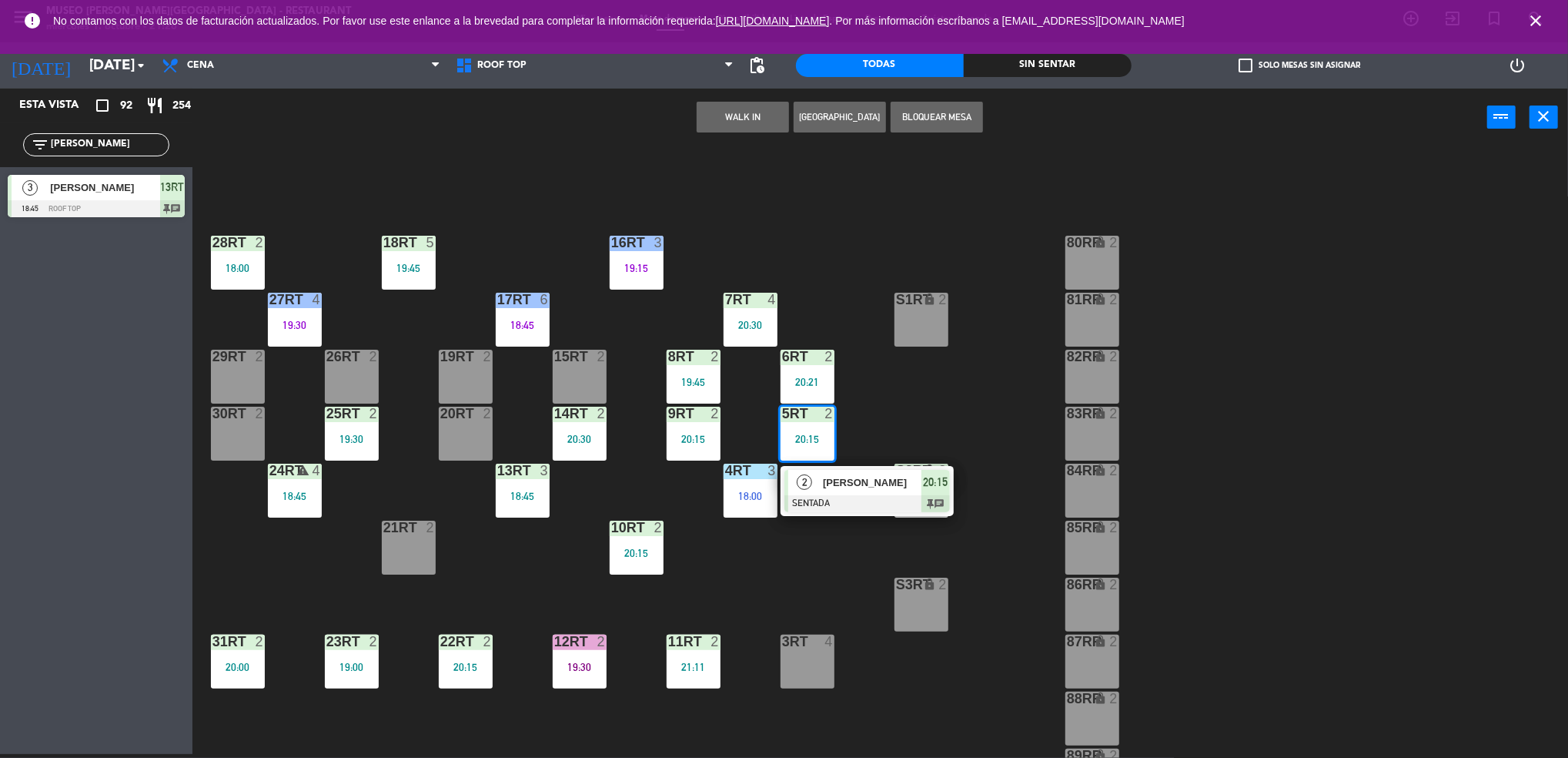
click at [816, 485] on div "2" at bounding box center [804, 482] width 33 height 25
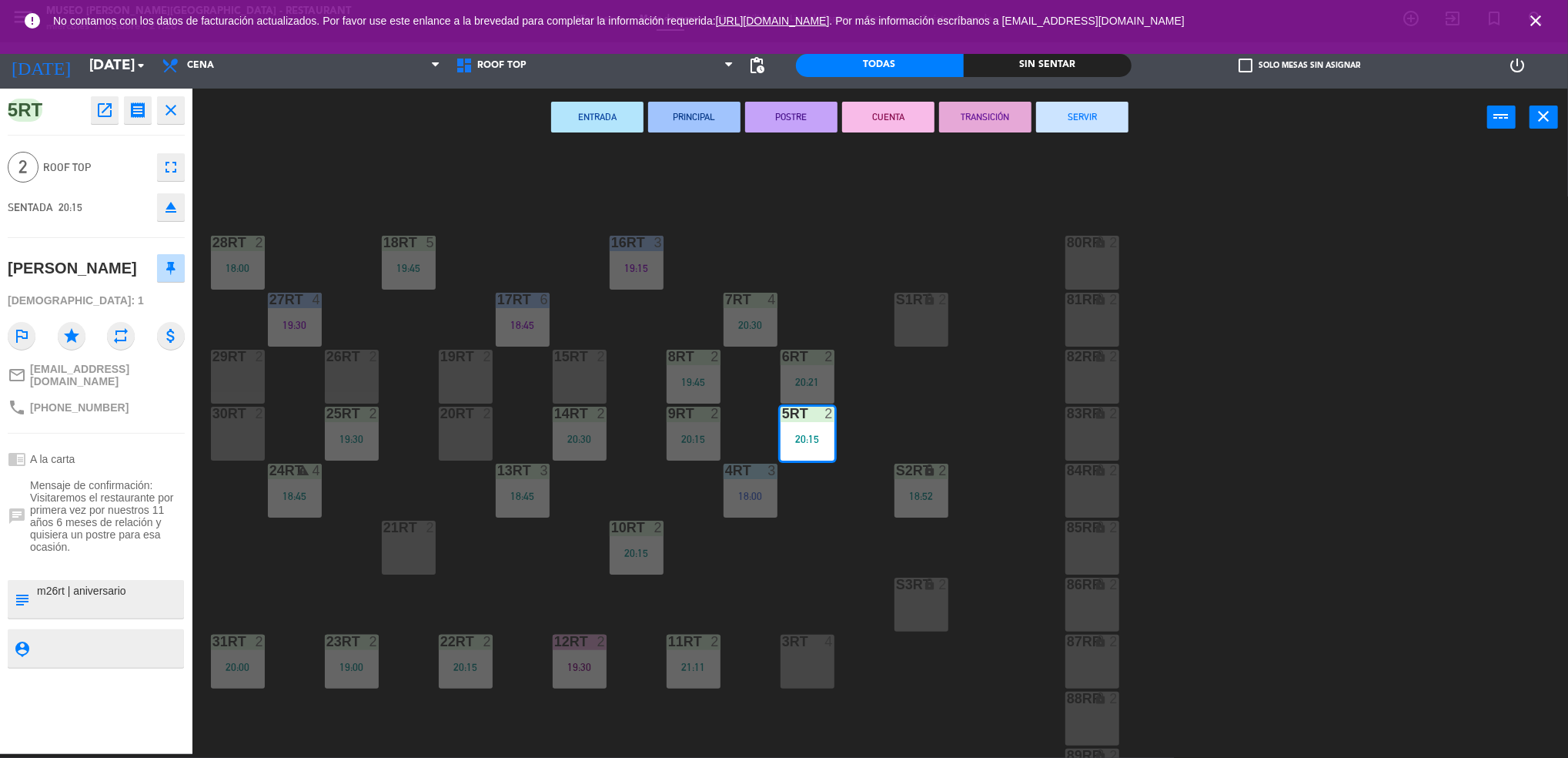
click at [60, 587] on textarea at bounding box center [108, 599] width 147 height 33
click at [58, 584] on textarea at bounding box center [108, 599] width 147 height 33
type textarea "m5rt | aniversario"
click at [67, 638] on textarea at bounding box center [108, 647] width 147 height 19
click at [112, 591] on textarea at bounding box center [108, 599] width 147 height 33
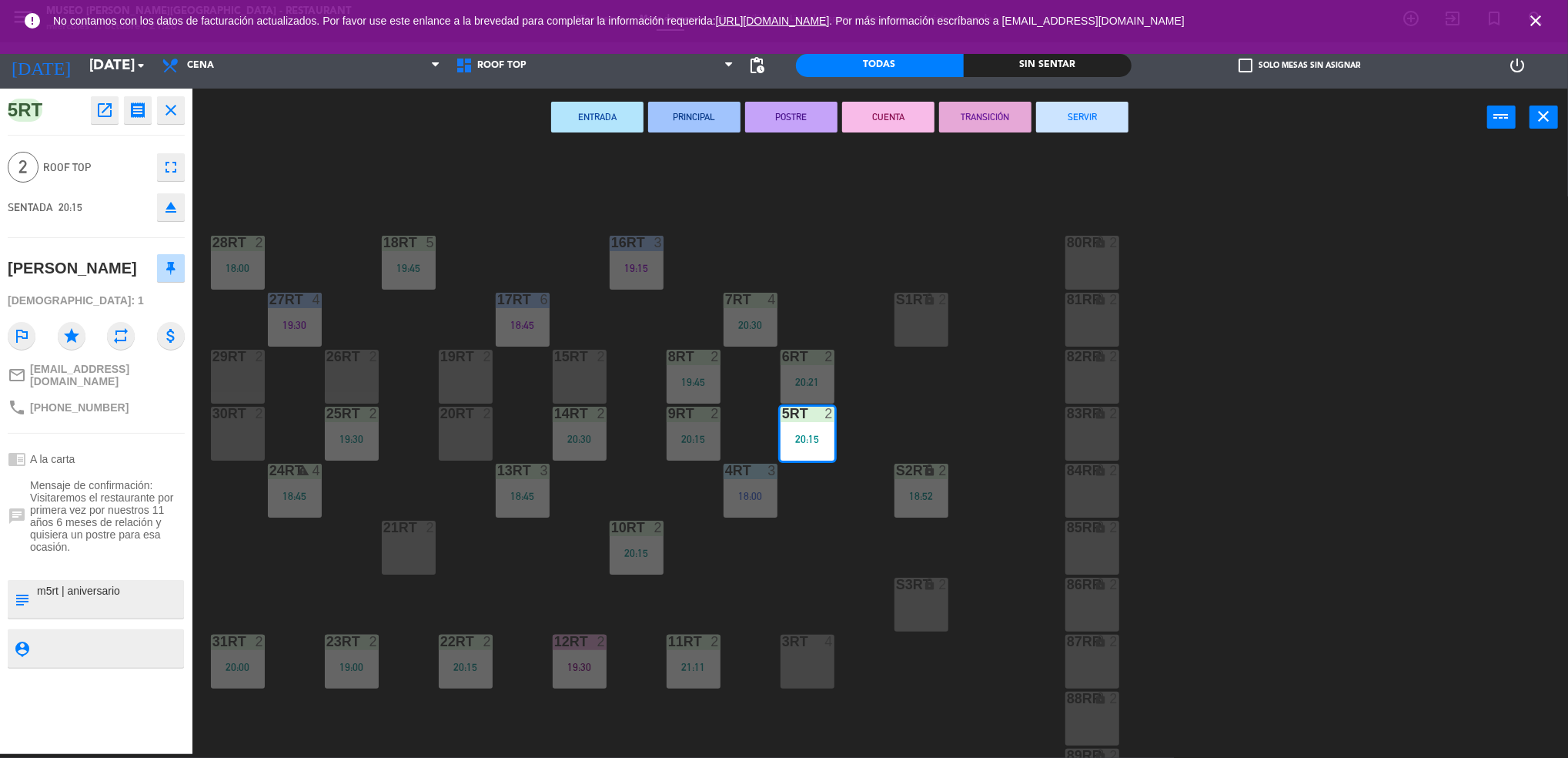
click at [122, 661] on div at bounding box center [108, 648] width 147 height 39
click at [127, 643] on textarea at bounding box center [108, 647] width 147 height 19
click at [857, 220] on div "18RT 5 19:45 16RT 3 19:15 28RT 2 18:00 80RR lock 2 27RT 4 19:30 7RT 4 20:30 S1R…" at bounding box center [887, 454] width 1360 height 608
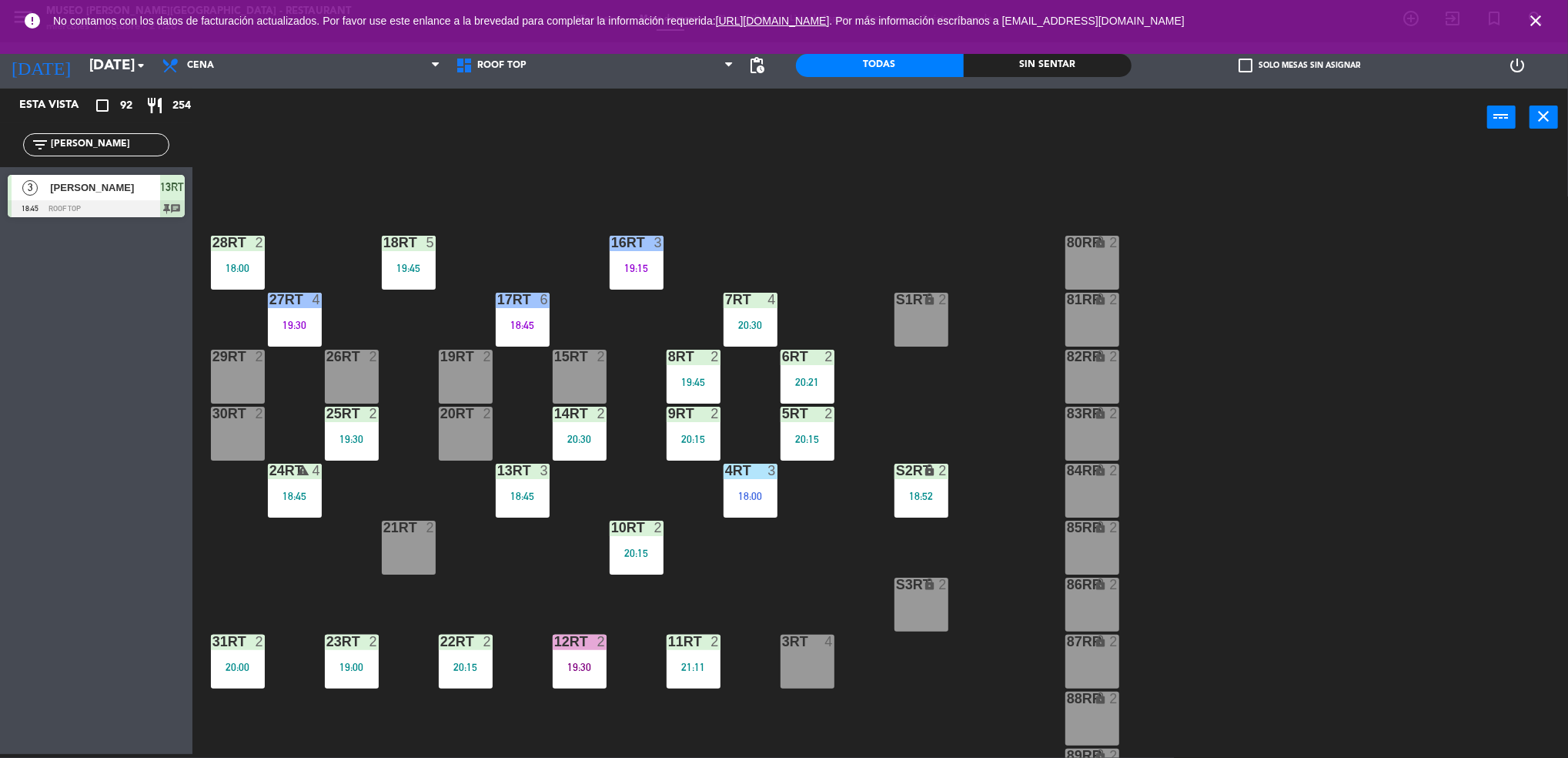
click at [937, 512] on div "S2RT lock 2 18:52" at bounding box center [921, 491] width 54 height 54
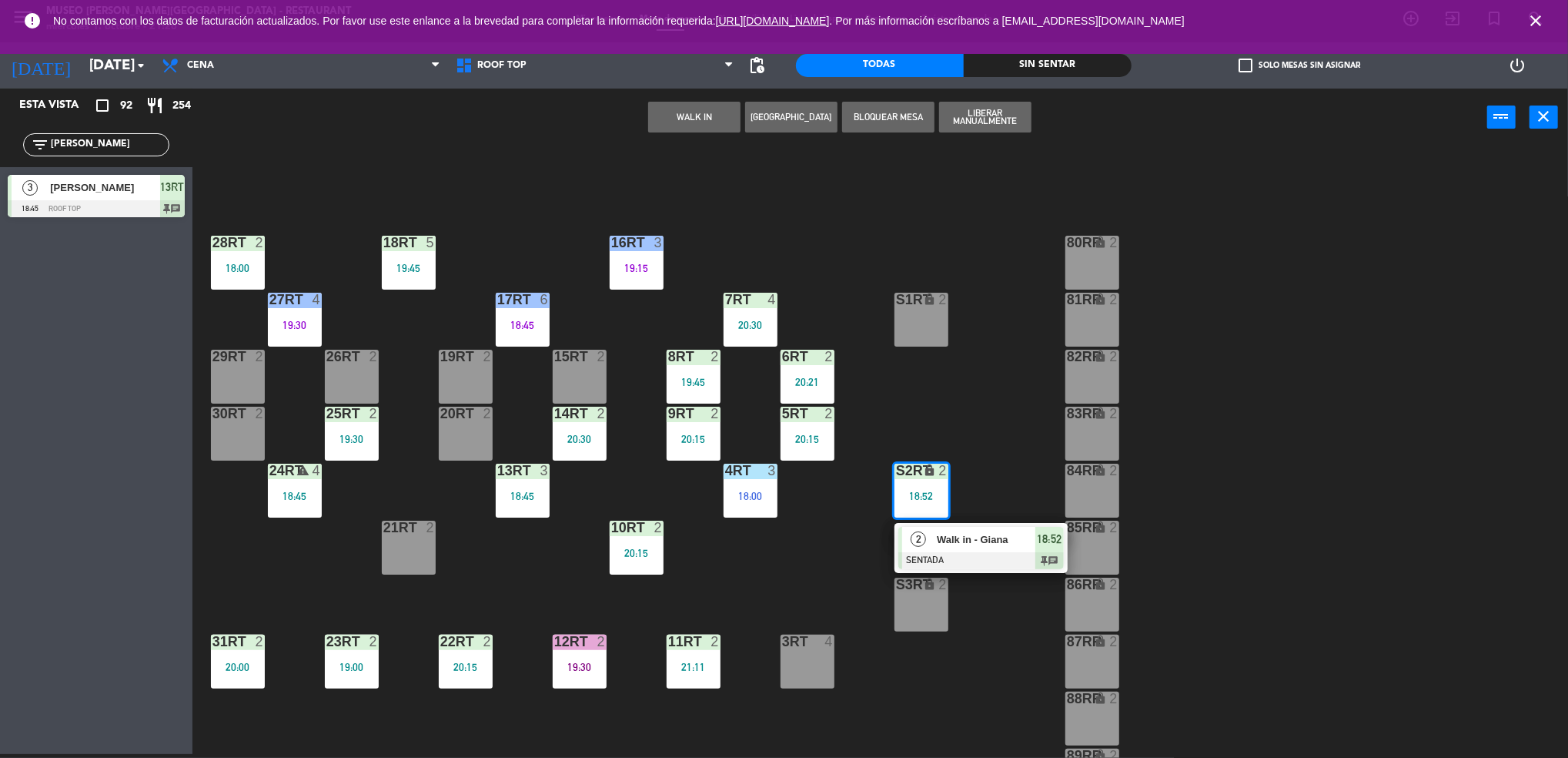
click at [946, 561] on div at bounding box center [981, 560] width 165 height 17
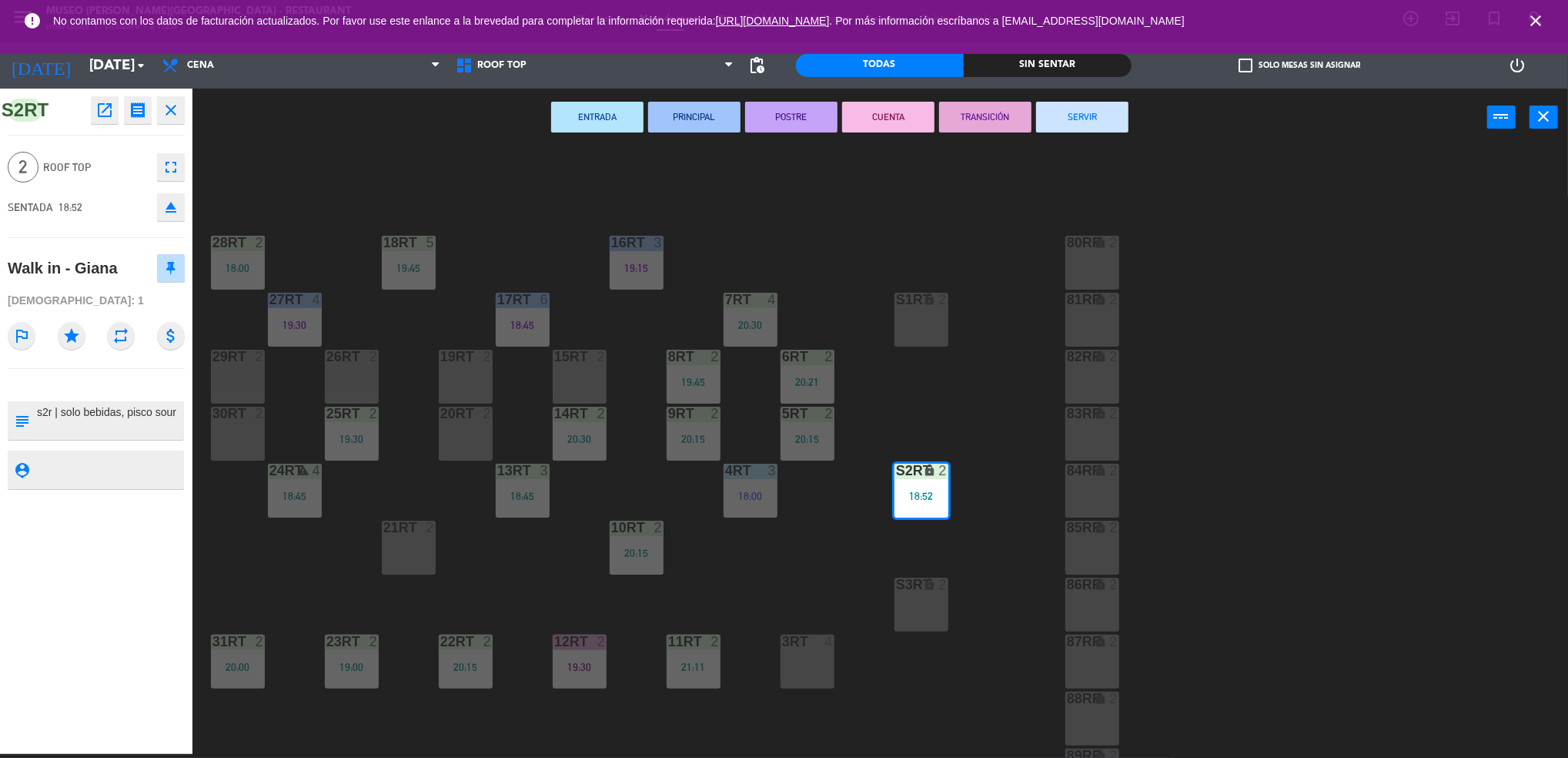
click at [1074, 116] on button "SERVIR" at bounding box center [1082, 117] width 92 height 31
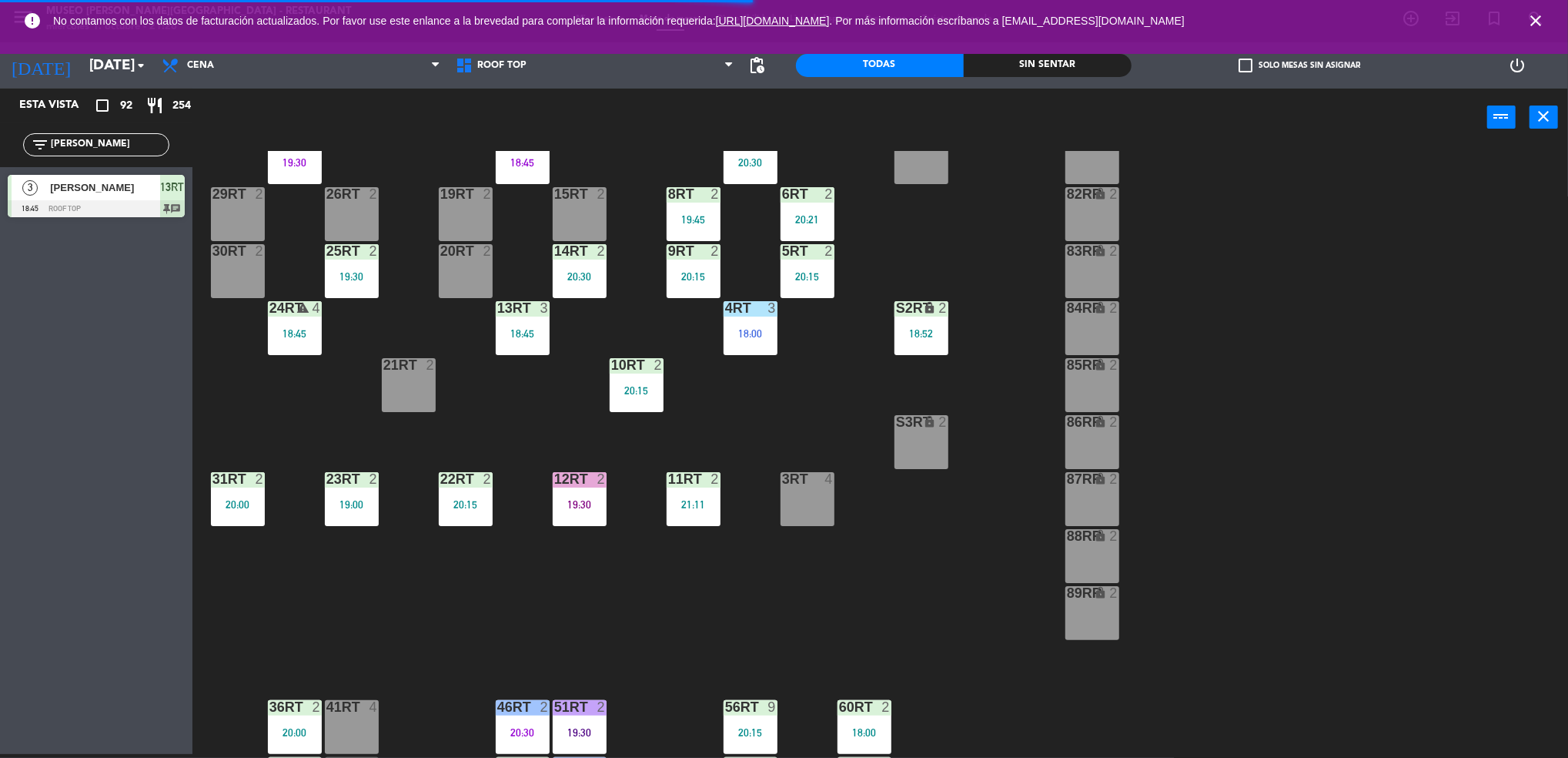
scroll to position [191, 0]
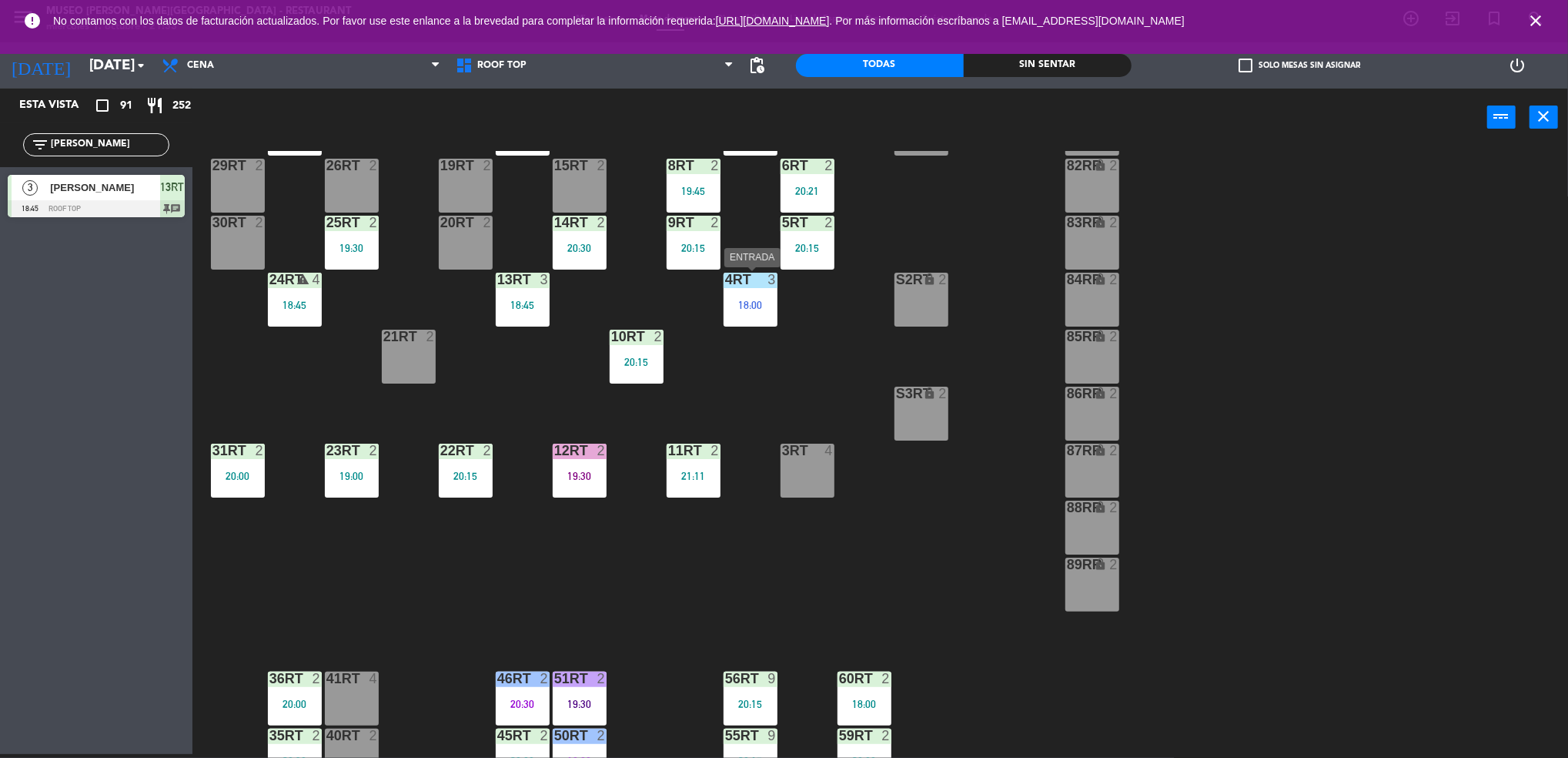
click at [760, 319] on div "4RT 3 18:00" at bounding box center [750, 299] width 54 height 54
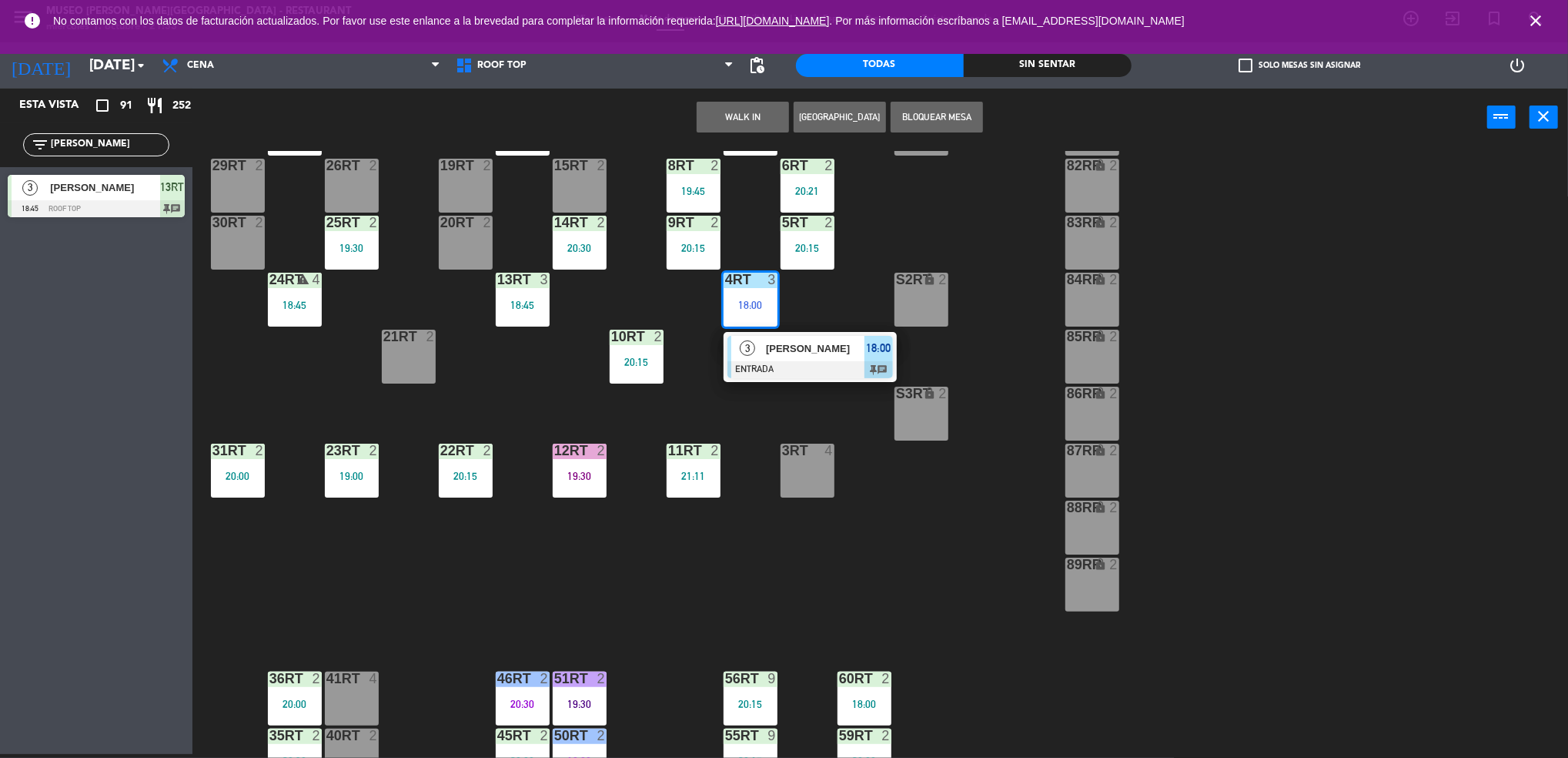
click at [777, 353] on span "[PERSON_NAME]" at bounding box center [815, 348] width 99 height 16
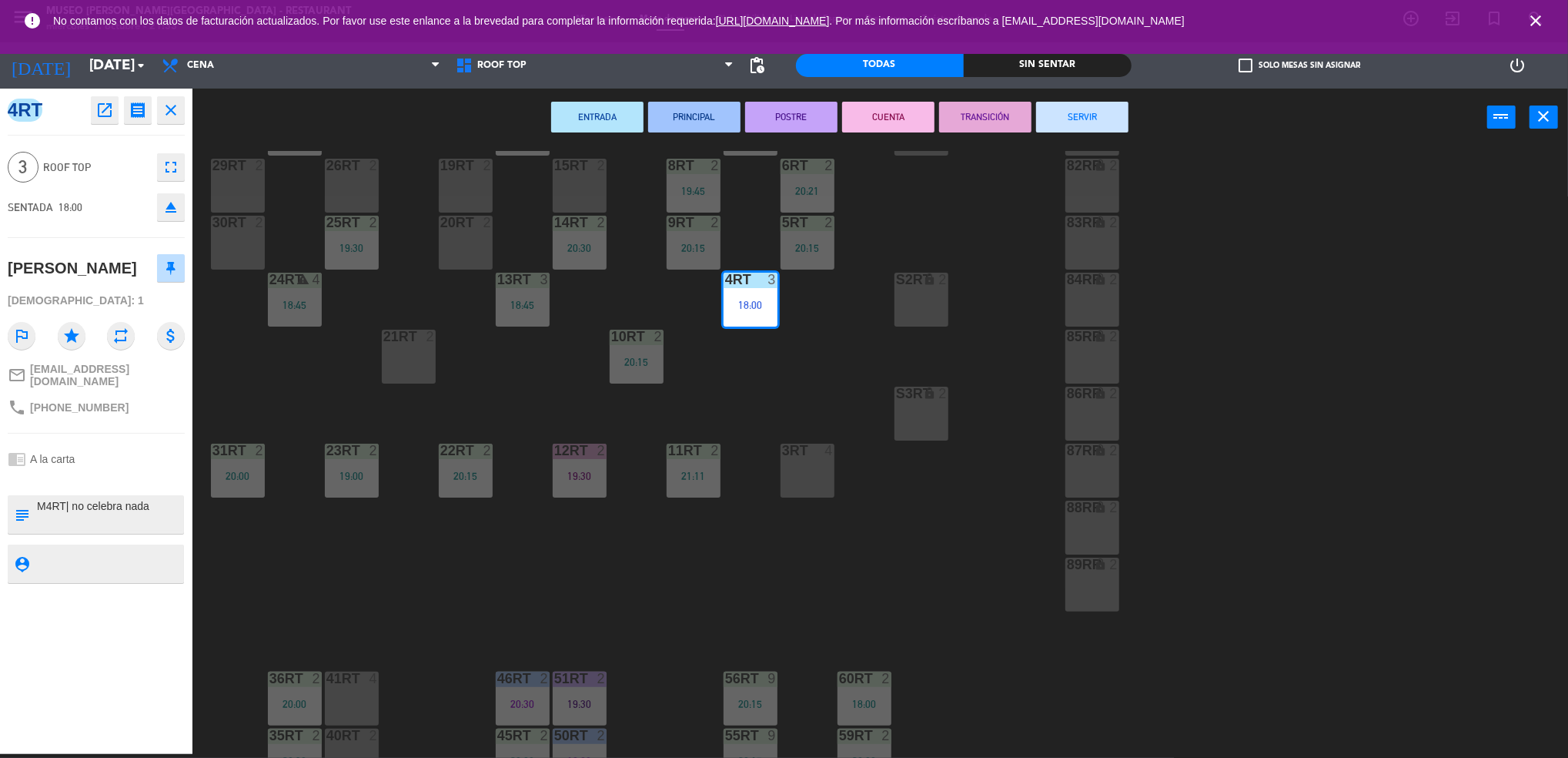
click at [795, 115] on button "POSTRE" at bounding box center [791, 117] width 92 height 31
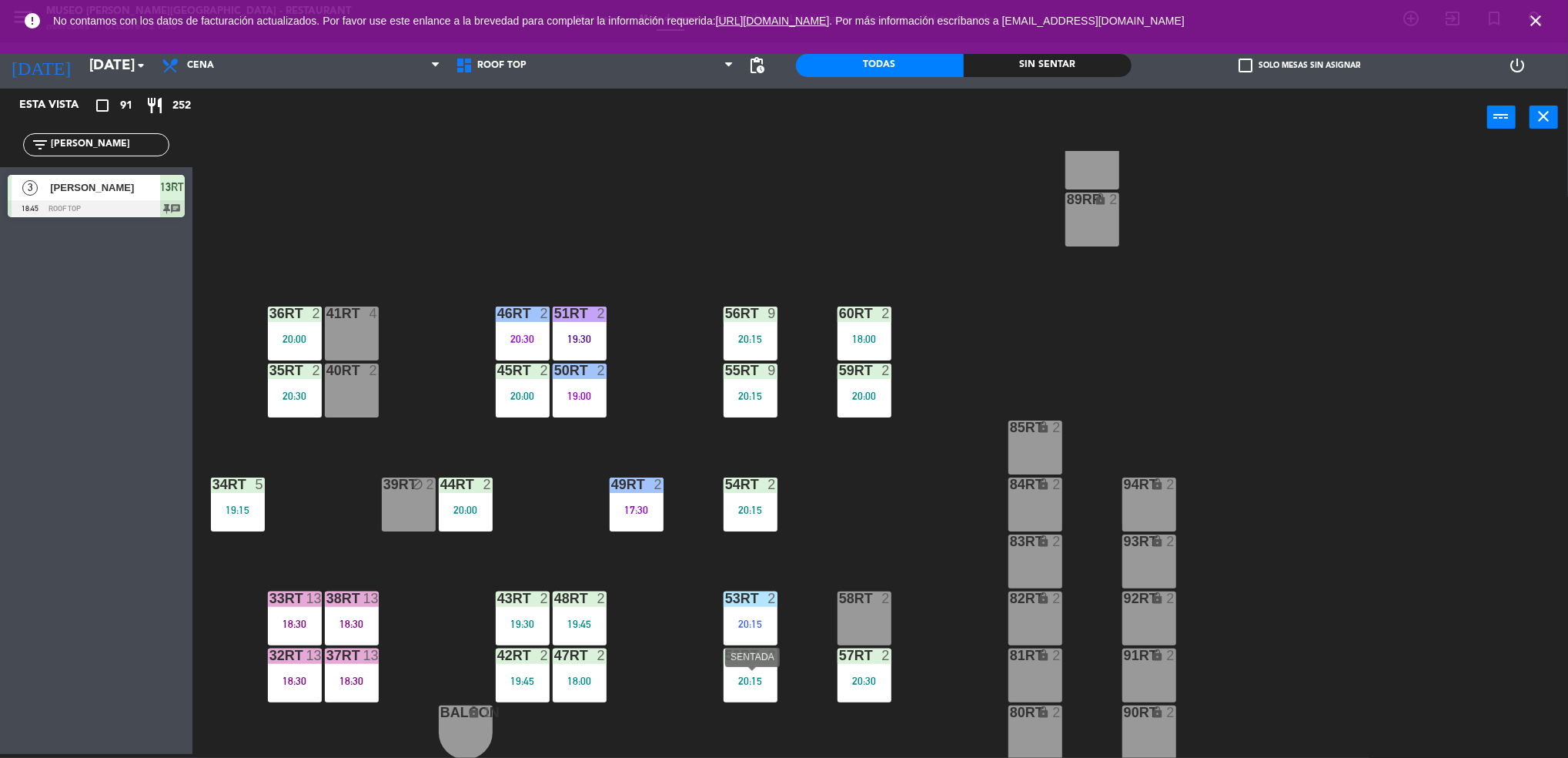
scroll to position [0, 0]
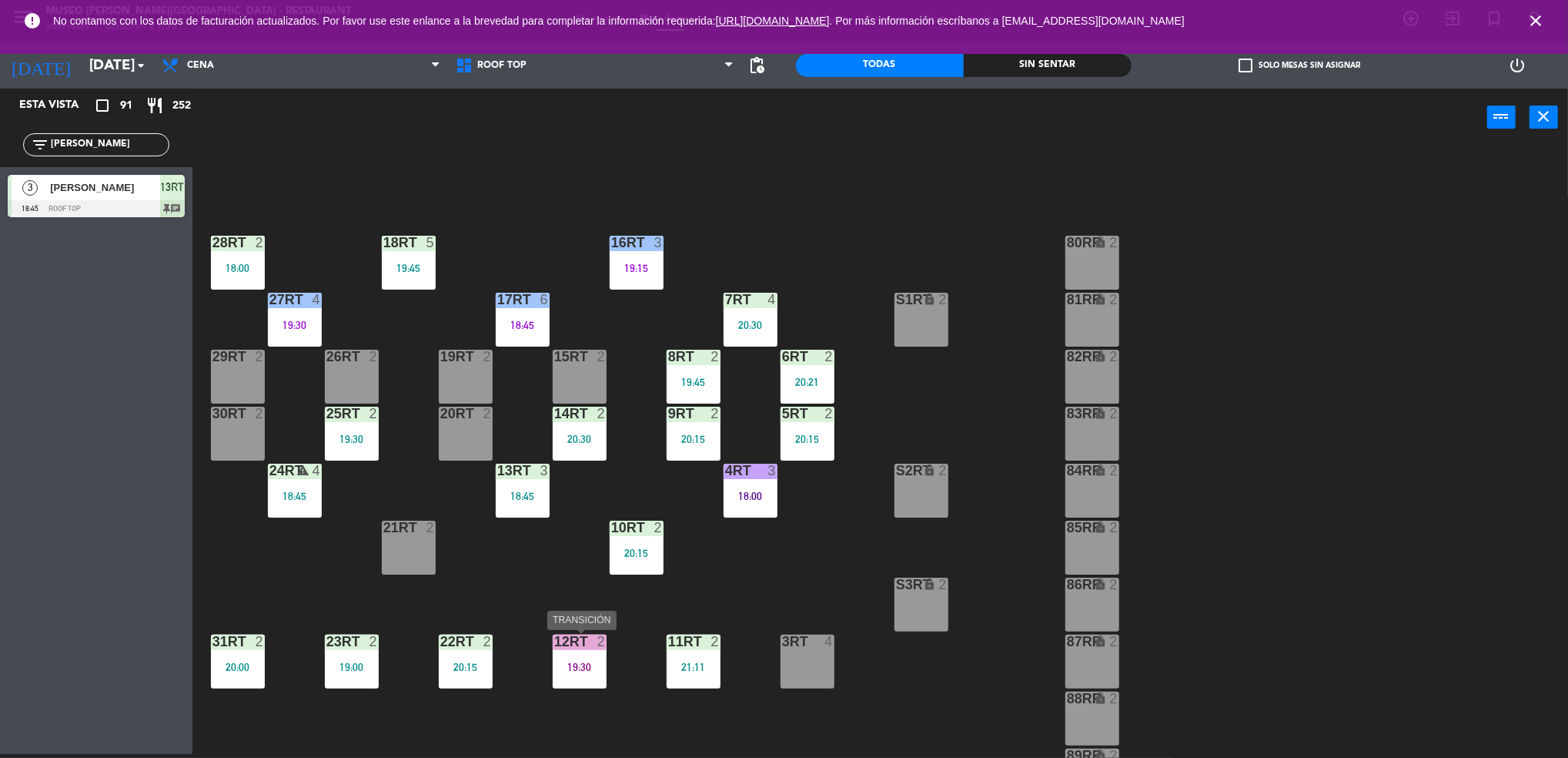
click at [567, 662] on div "19:30" at bounding box center [579, 667] width 54 height 11
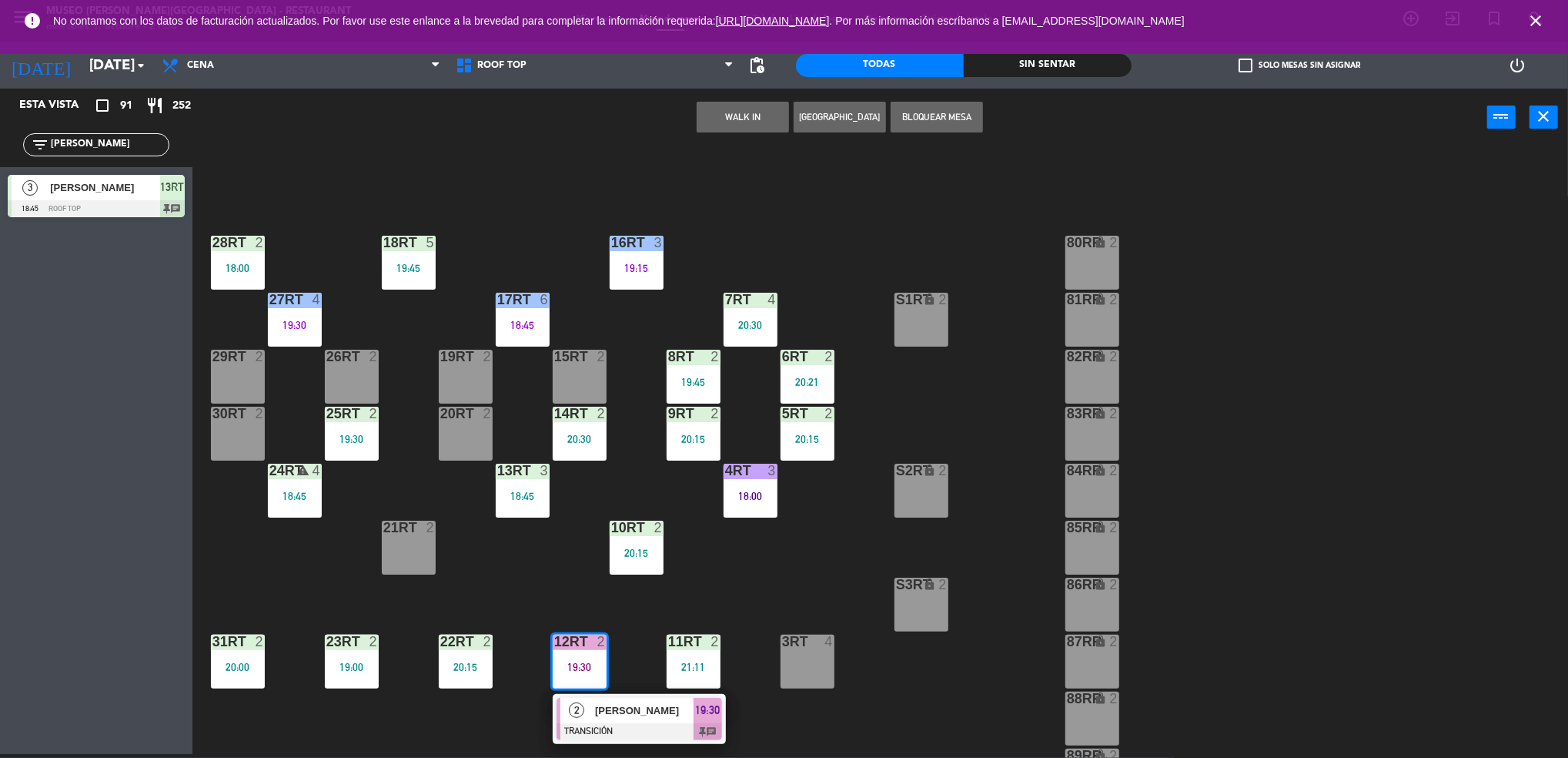
click at [572, 725] on div at bounding box center [639, 731] width 165 height 17
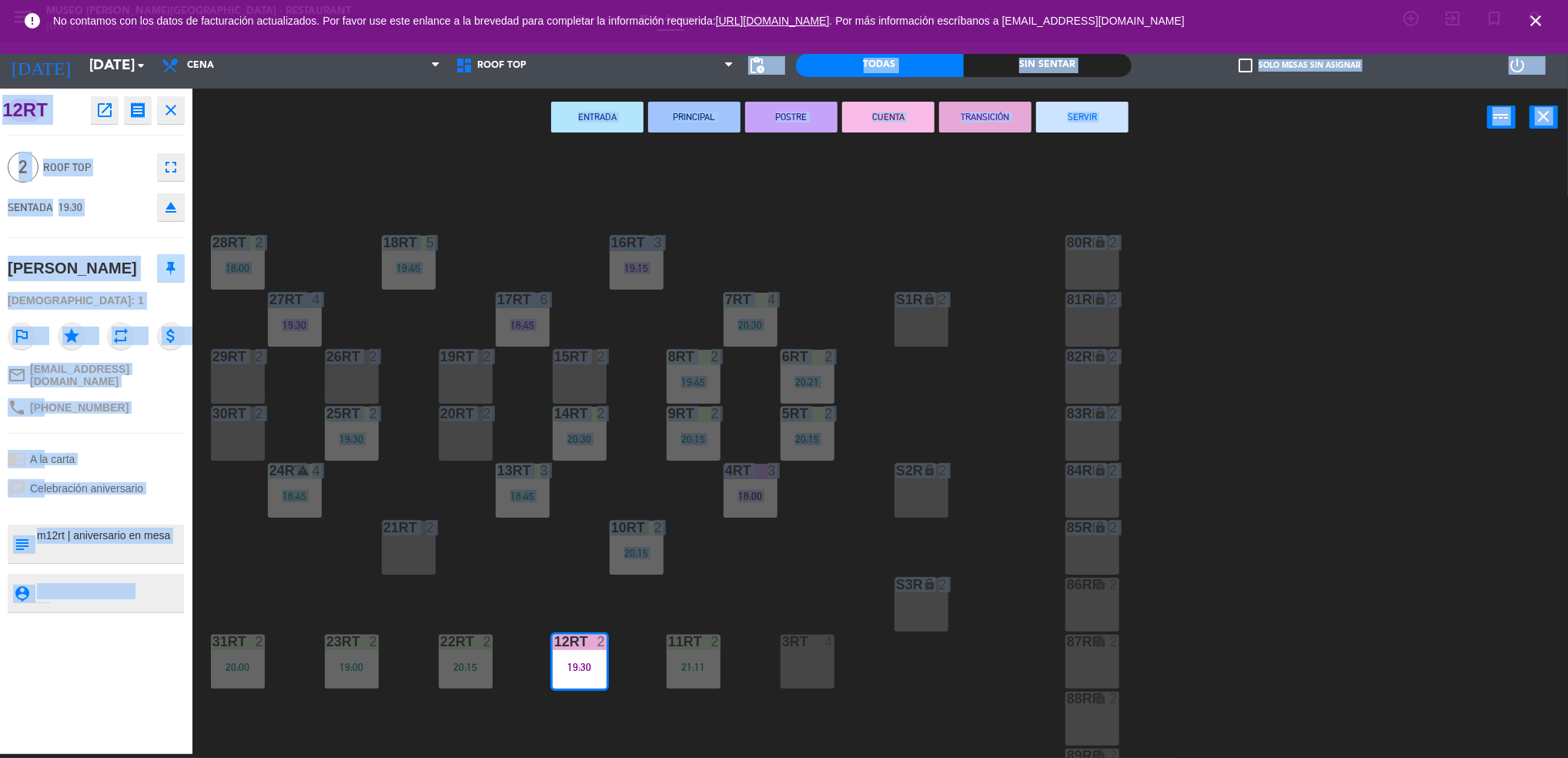
drag, startPoint x: 882, startPoint y: 516, endPoint x: 547, endPoint y: 82, distance: 548.3
click at [547, 82] on ng-component "menu [GEOGRAPHIC_DATA][PERSON_NAME] - Restaurant [DATE] 1. octubre - 22:07 Mis …" at bounding box center [784, 376] width 1568 height 762
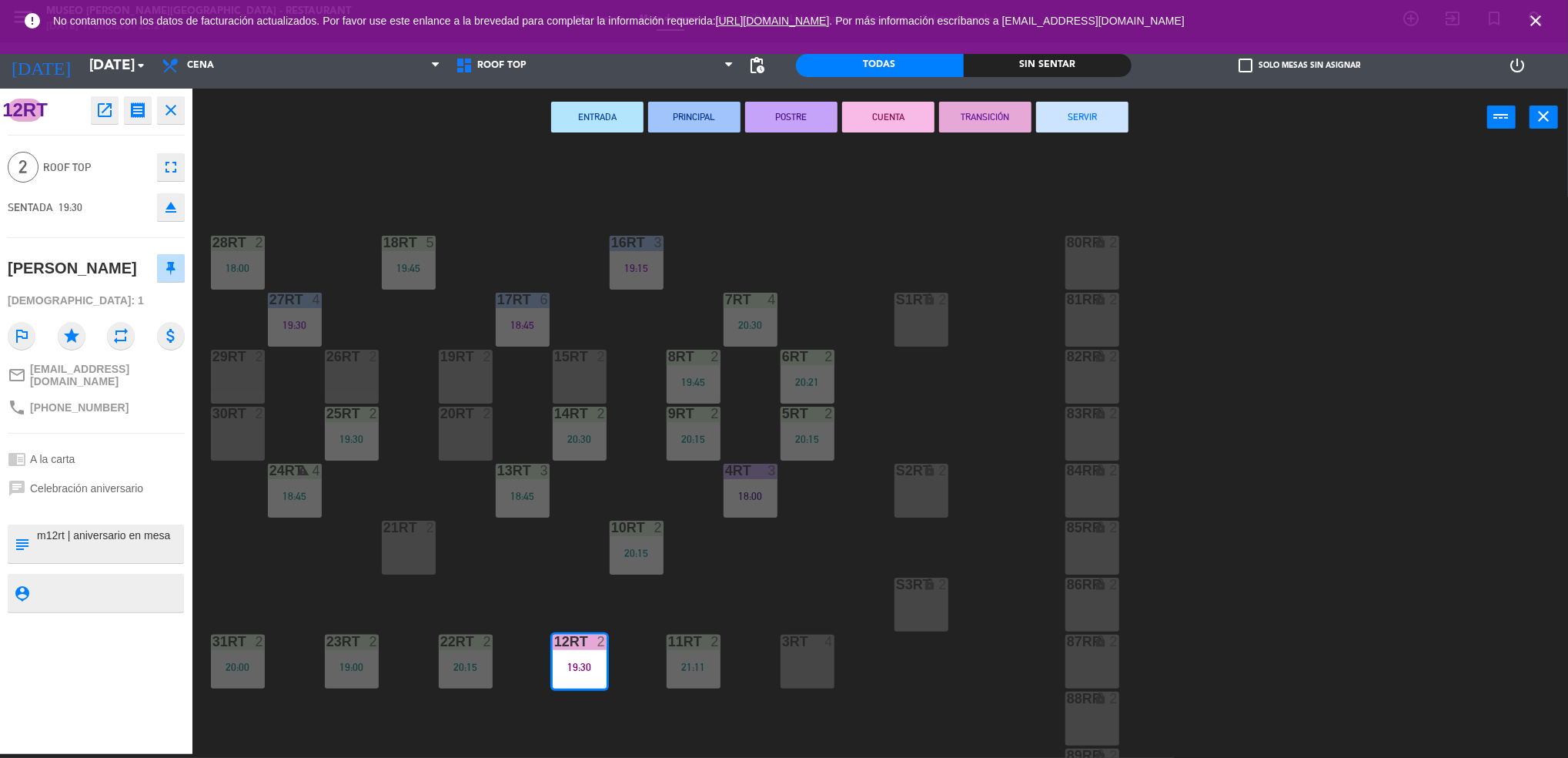
click at [722, 219] on div "18RT 5 19:45 16RT 3 19:15 28RT 2 18:00 80RR lock 2 27RT 4 19:30 7RT 4 20:30 S1R…" at bounding box center [887, 454] width 1360 height 608
